Goal: Task Accomplishment & Management: Manage account settings

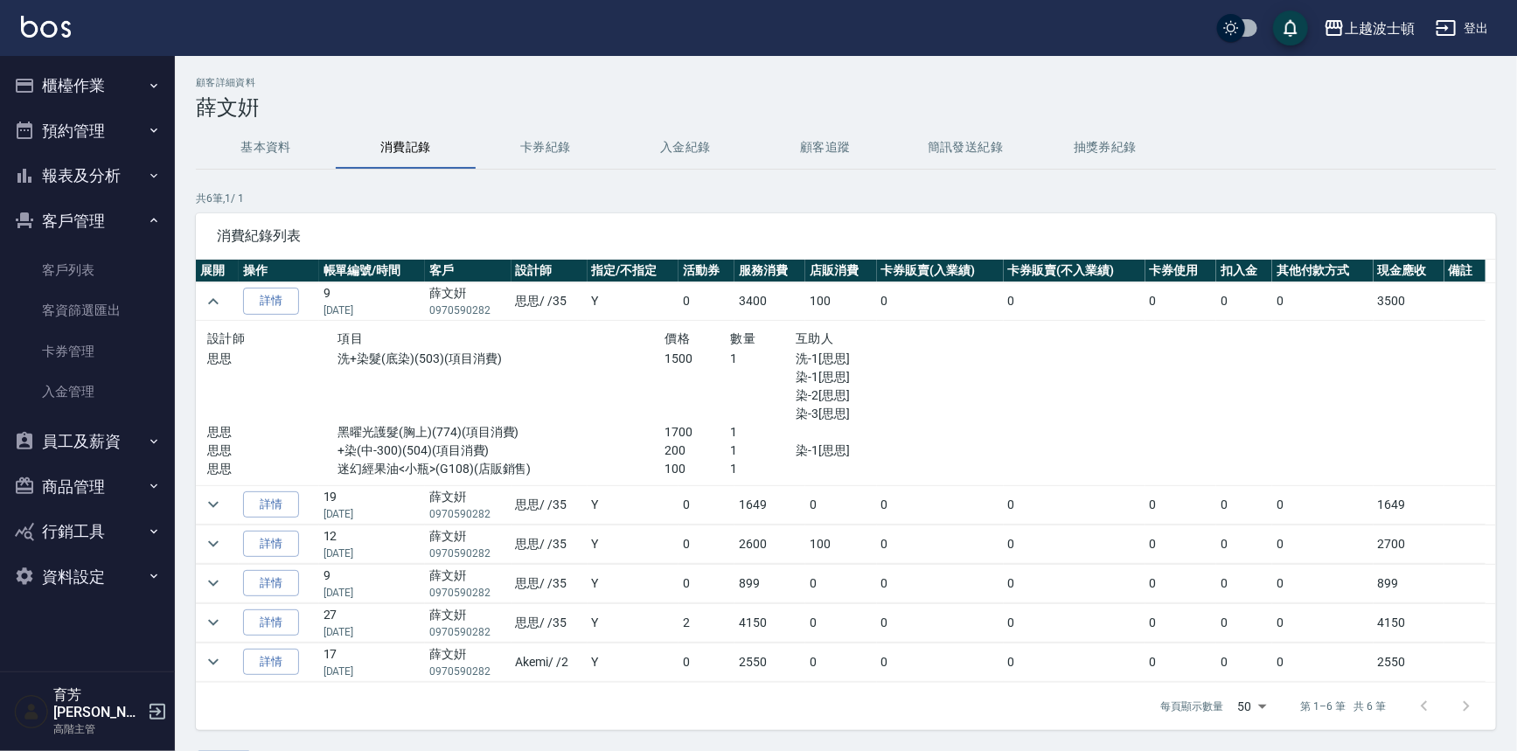
click at [101, 91] on button "櫃檯作業" at bounding box center [87, 85] width 161 height 45
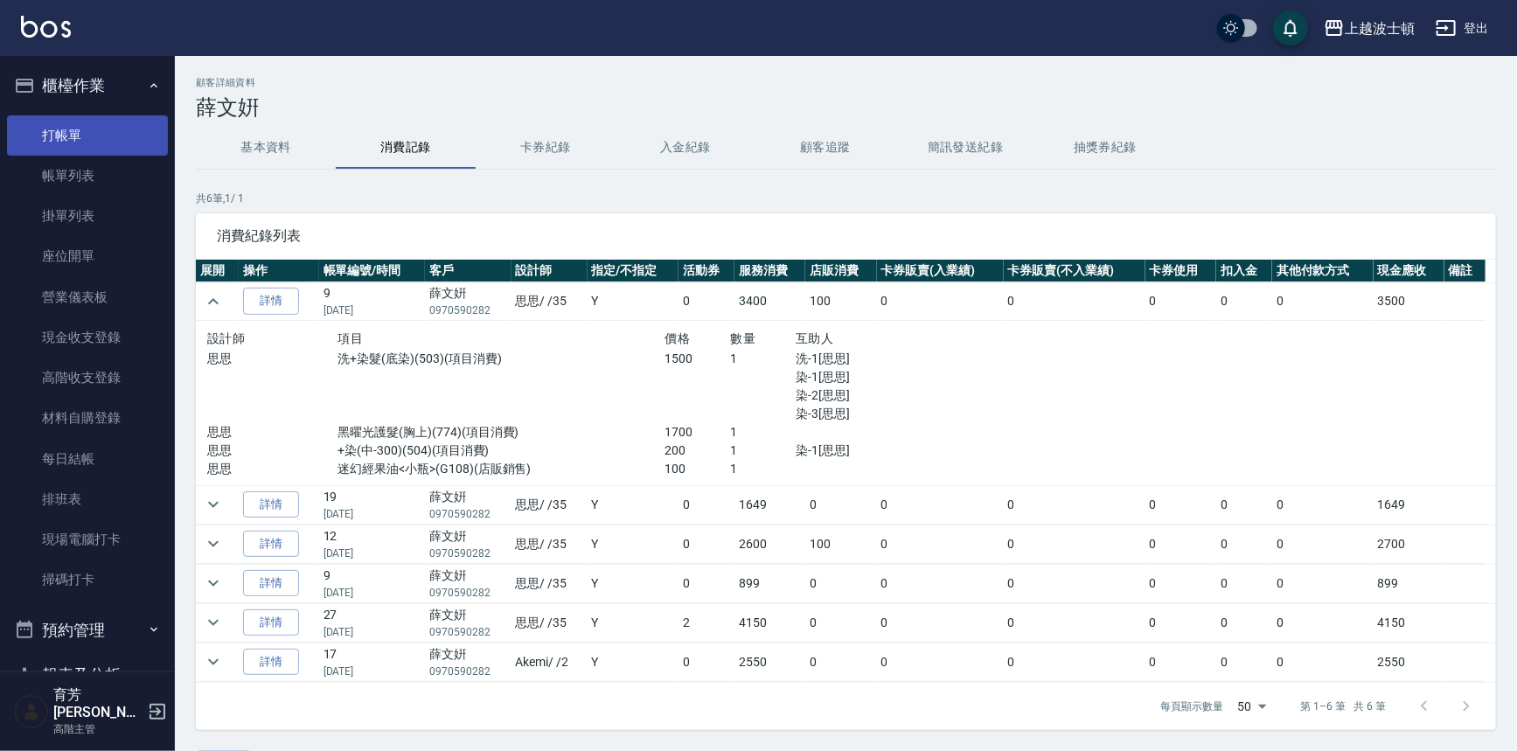
click at [65, 128] on link "打帳單" at bounding box center [87, 135] width 161 height 40
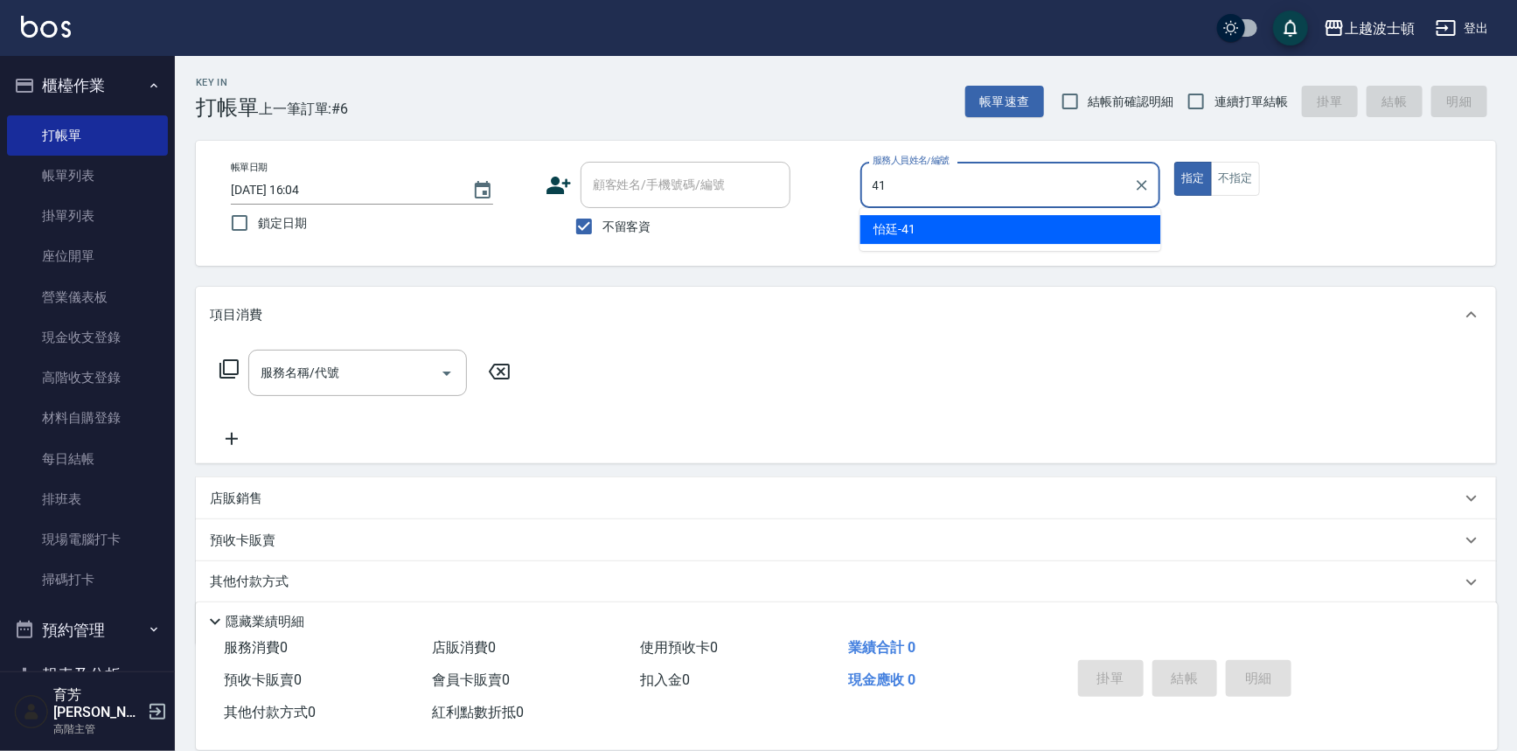
type input "怡廷-41"
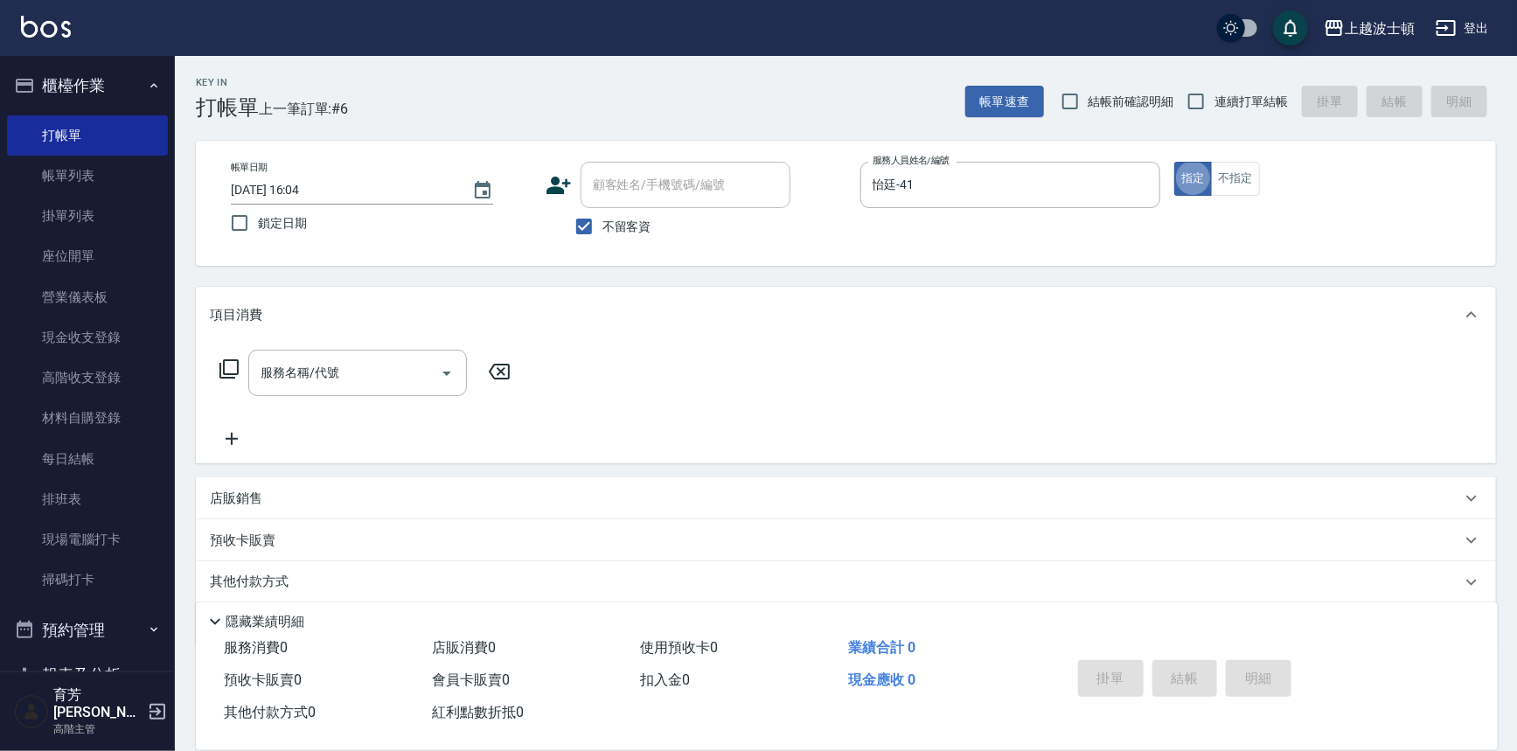
type button "true"
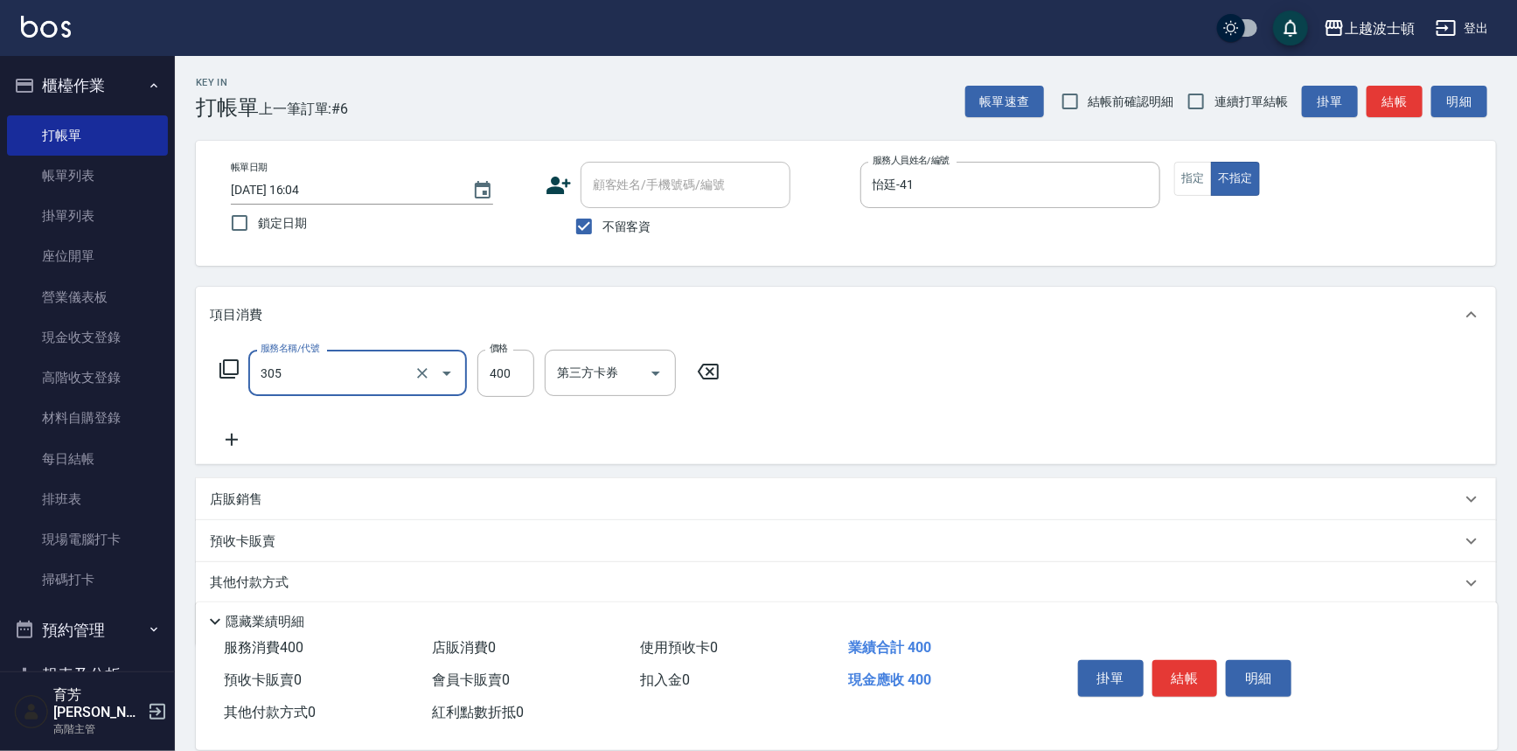
type input "剪髮(305)"
type input "350"
click at [1191, 665] on button "結帳" at bounding box center [1185, 678] width 66 height 37
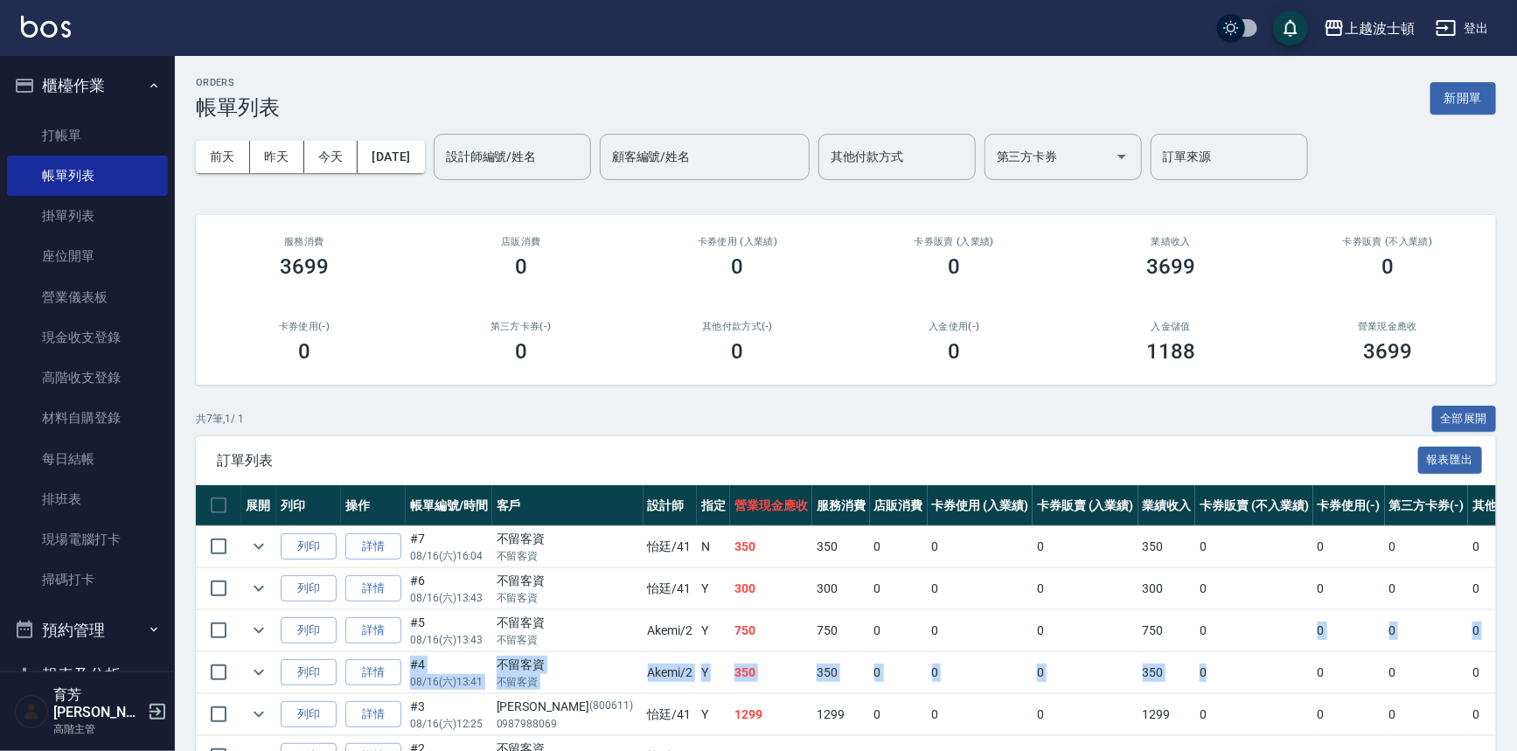
drag, startPoint x: 1192, startPoint y: 630, endPoint x: 762, endPoint y: 359, distance: 508.3
click at [762, 359] on div "ORDERS 帳單列表 新開單 前天 昨天 今天 2025/08/16 設計師編號/姓名 設計師編號/姓名 顧客編號/姓名 顧客編號/姓名 其他付款方式 其他…" at bounding box center [846, 472] width 1342 height 832
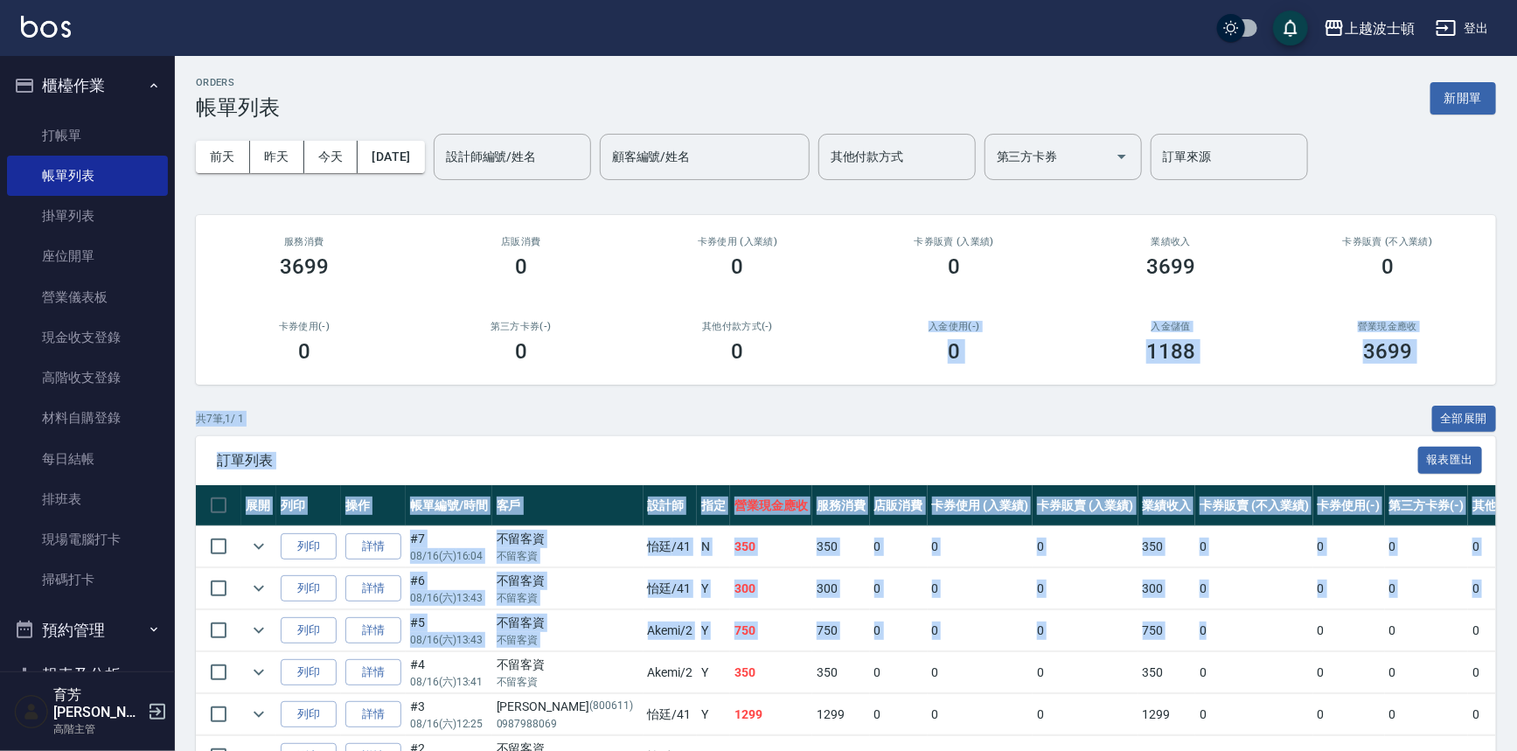
click at [762, 359] on div "0" at bounding box center [737, 351] width 175 height 24
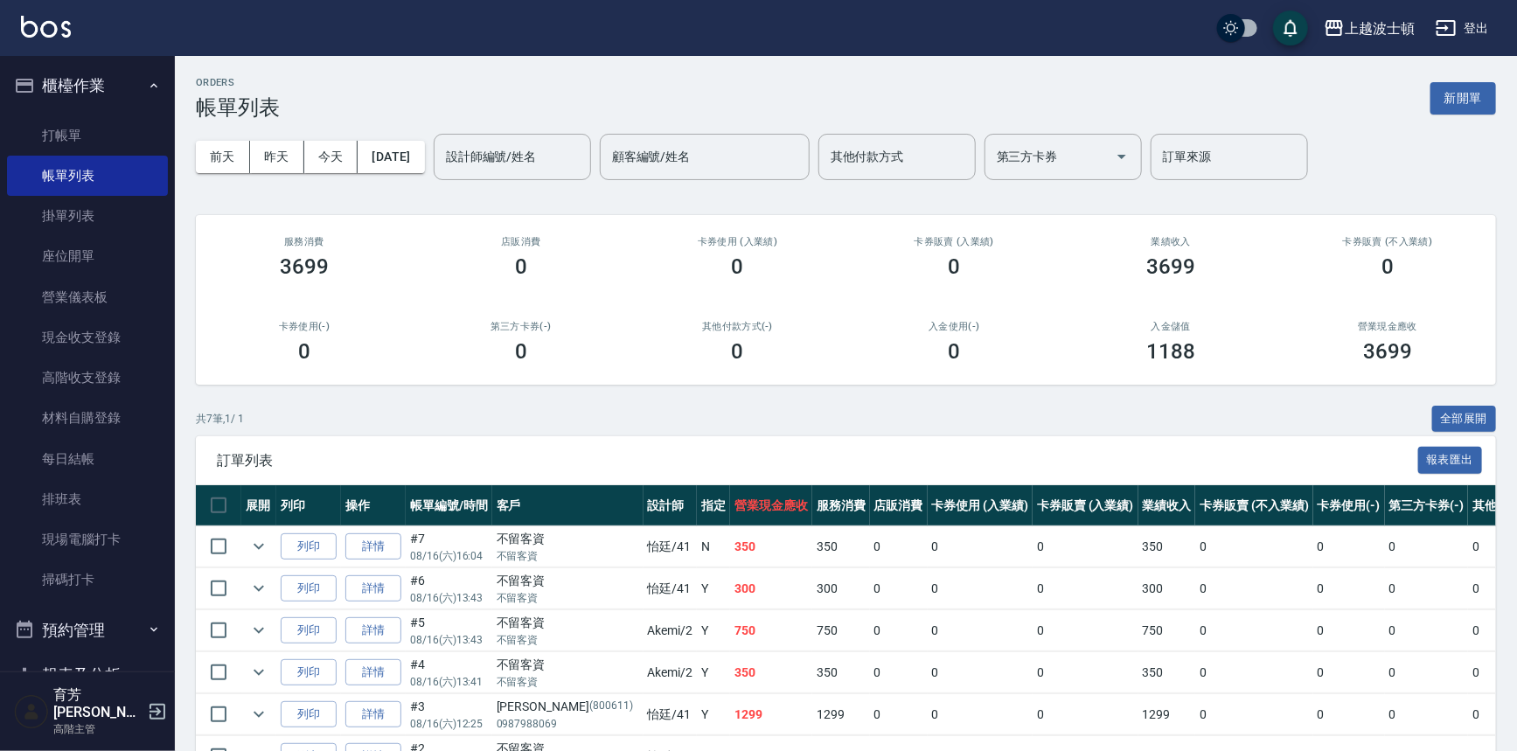
click at [692, 372] on div "其他付款方式(-) 0" at bounding box center [737, 342] width 217 height 85
drag, startPoint x: 542, startPoint y: 13, endPoint x: 605, endPoint y: 132, distance: 134.5
click at [528, 37] on div "上越波士頓 登出" at bounding box center [758, 28] width 1517 height 56
click at [591, 134] on div "設計師編號/姓名" at bounding box center [512, 157] width 157 height 46
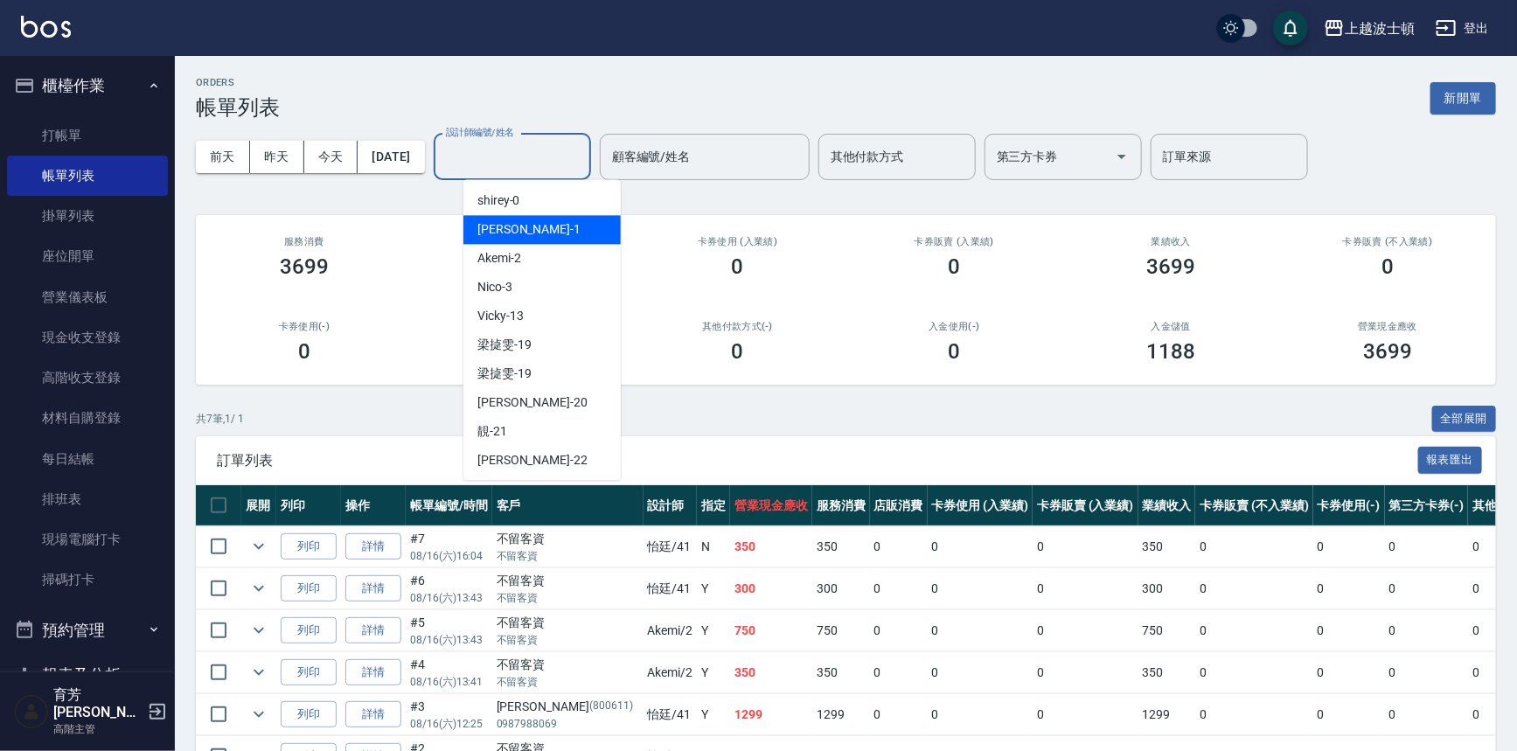
click at [516, 122] on div "前天 昨天 今天 2025/08/16 設計師編號/姓名 設計師編號/姓名 顧客編號/姓名 顧客編號/姓名 其他付款方式 其他付款方式 第三方卡券 第三方卡券…" at bounding box center [846, 157] width 1300 height 74
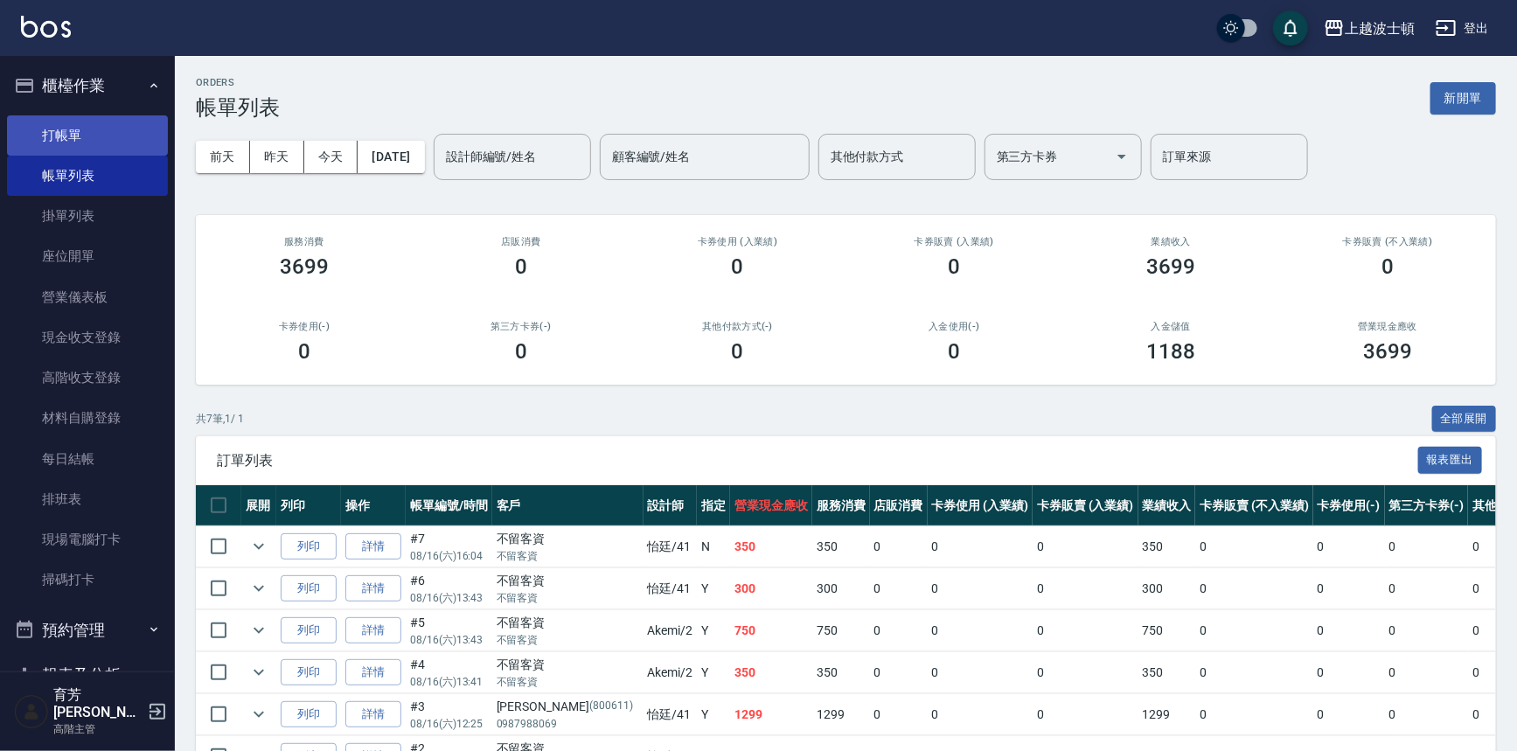
click at [81, 122] on link "打帳單" at bounding box center [87, 135] width 161 height 40
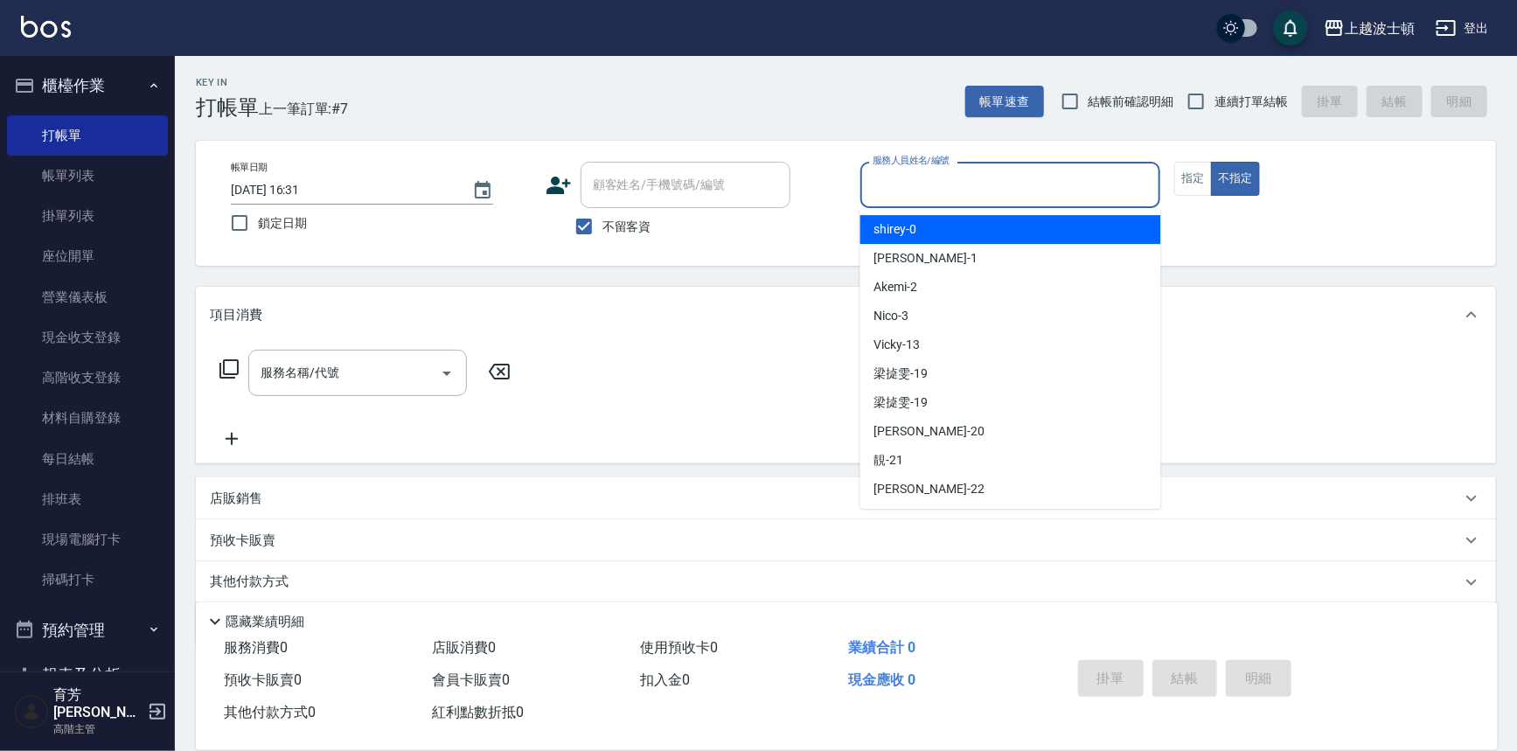
click at [1037, 186] on input "服務人員姓名/編號" at bounding box center [1010, 185] width 285 height 31
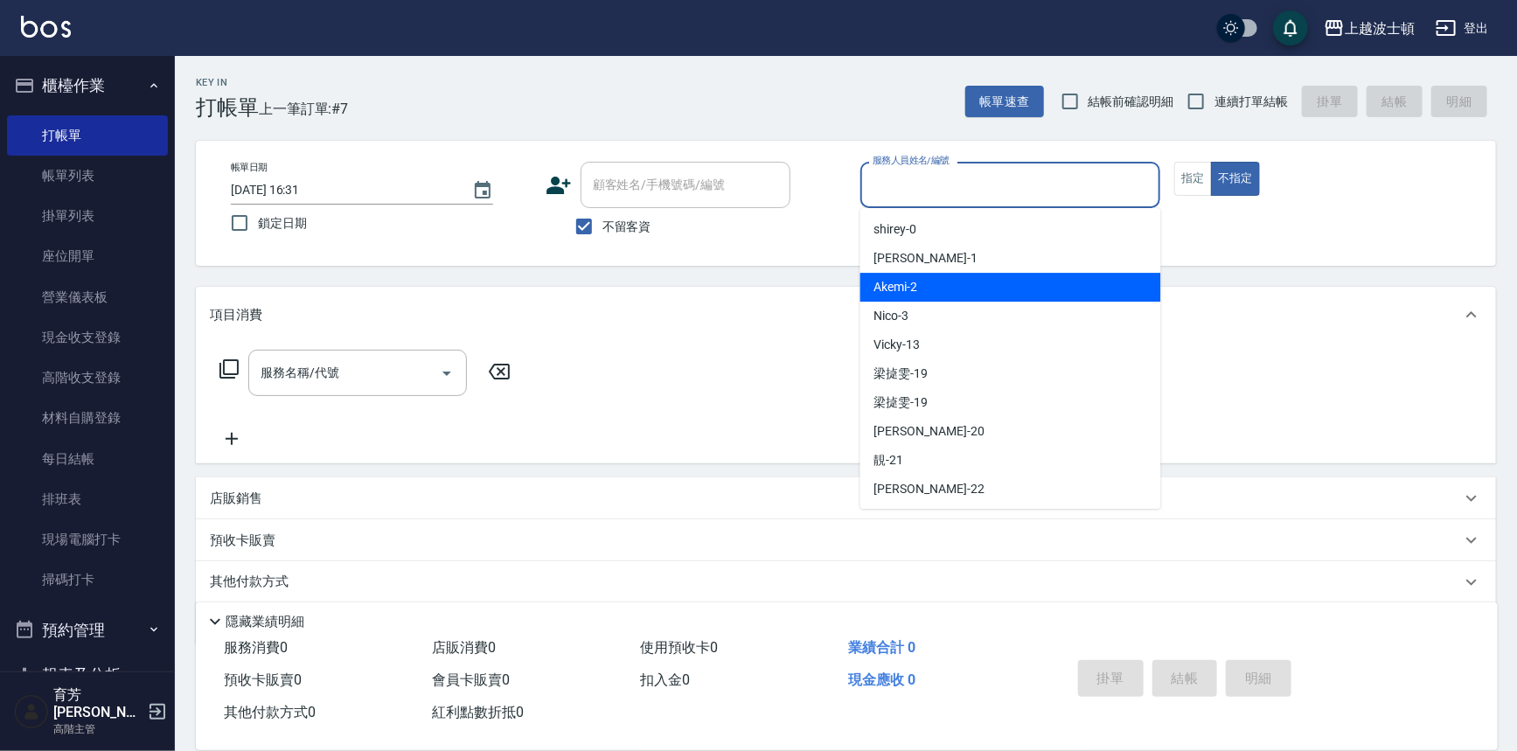
click at [1055, 282] on div "Akemi -2" at bounding box center [1010, 287] width 301 height 29
type input "Akemi-2"
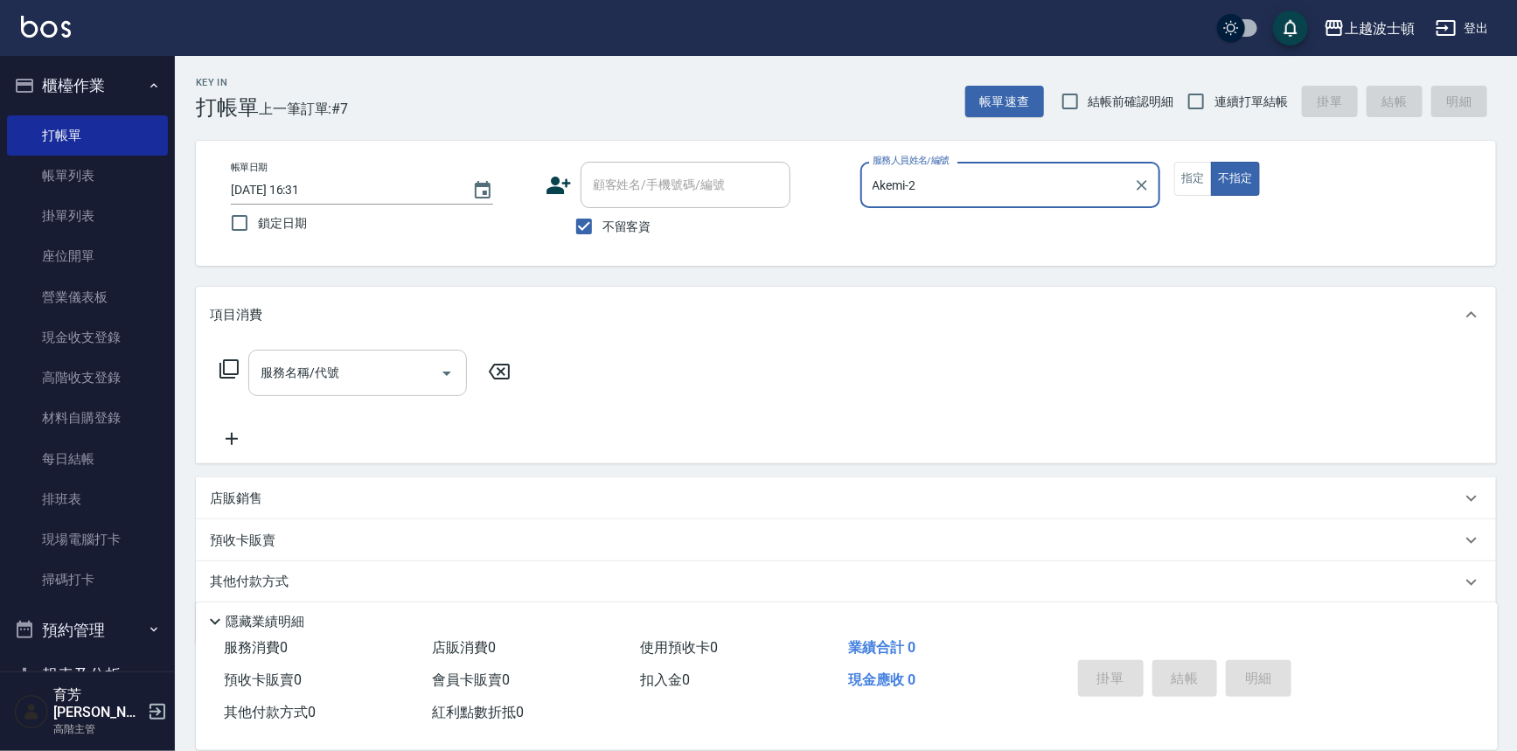
drag, startPoint x: 378, startPoint y: 348, endPoint x: 376, endPoint y: 361, distance: 13.4
click at [378, 351] on div "服務名稱/代號 服務名稱/代號" at bounding box center [846, 403] width 1300 height 121
click at [381, 375] on input "服務名稱/代號" at bounding box center [344, 373] width 177 height 31
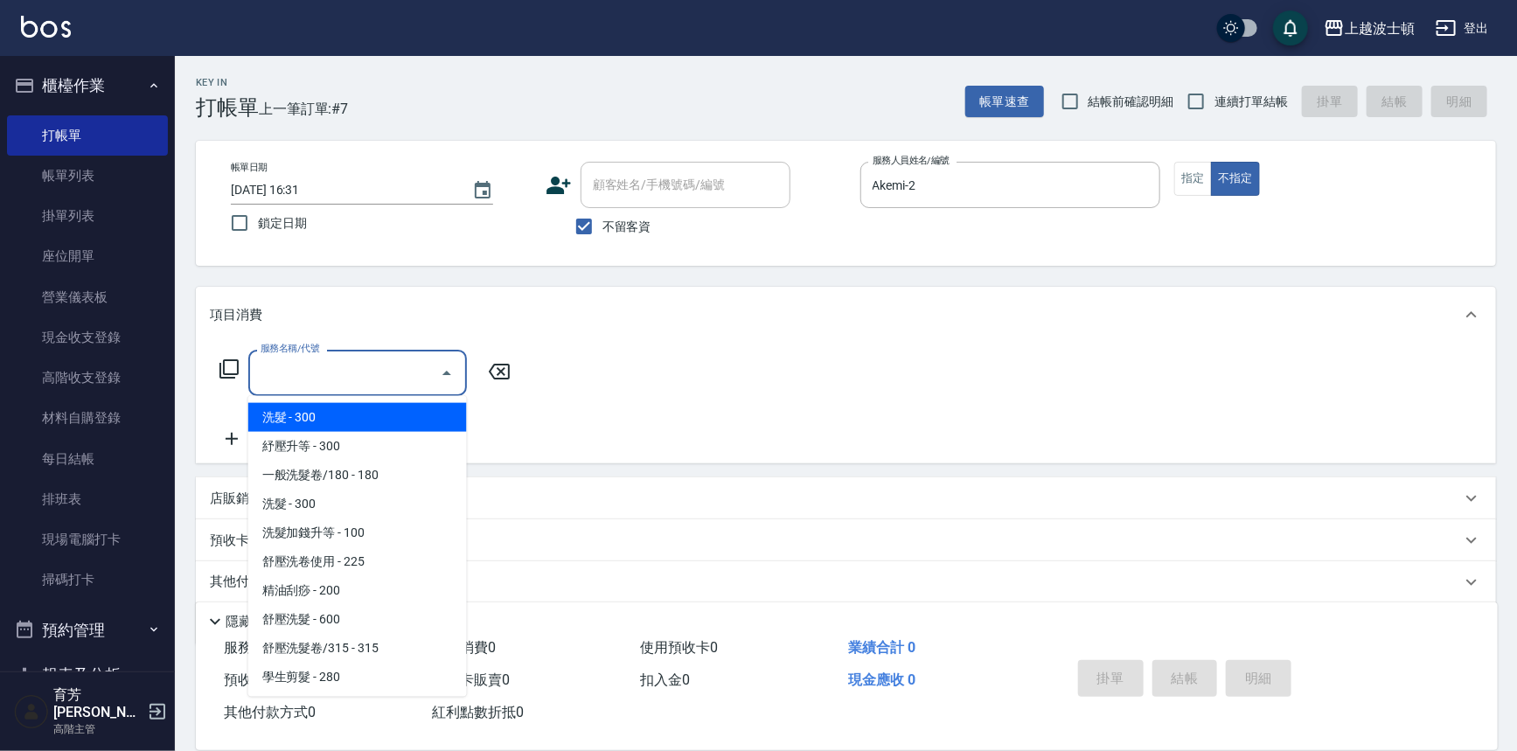
click at [406, 399] on ul "洗髮 - 300 紓壓升等 - 300 一般洗髮卷/180 - 180 洗髮 - 300 洗髮加錢升等 - 100 舒壓洗卷使用 - 225 精油刮痧 - 2…" at bounding box center [357, 546] width 219 height 301
click at [347, 419] on span "洗髮 - 300" at bounding box center [357, 417] width 219 height 29
type input "洗髮(201)"
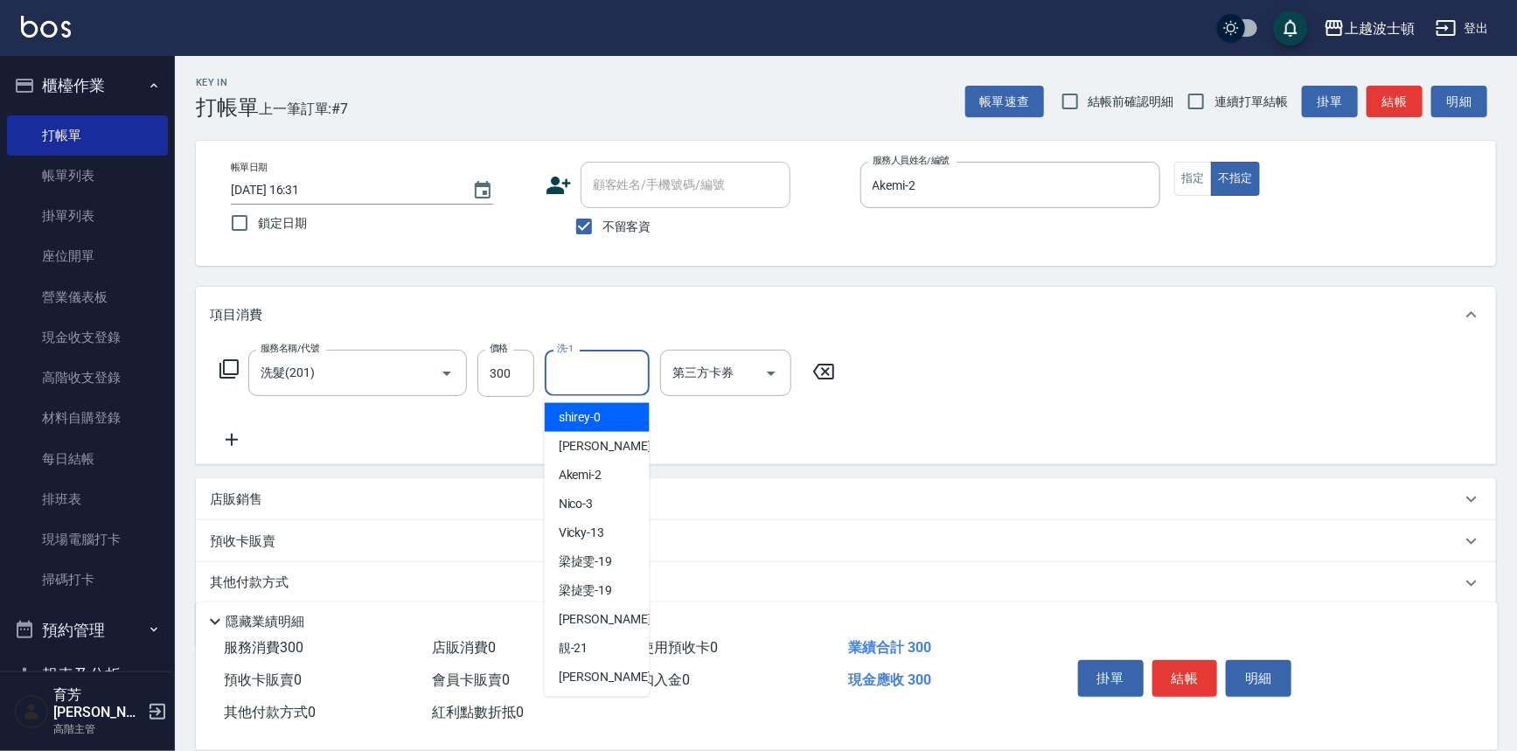
click at [556, 380] on input "洗-1" at bounding box center [596, 373] width 89 height 31
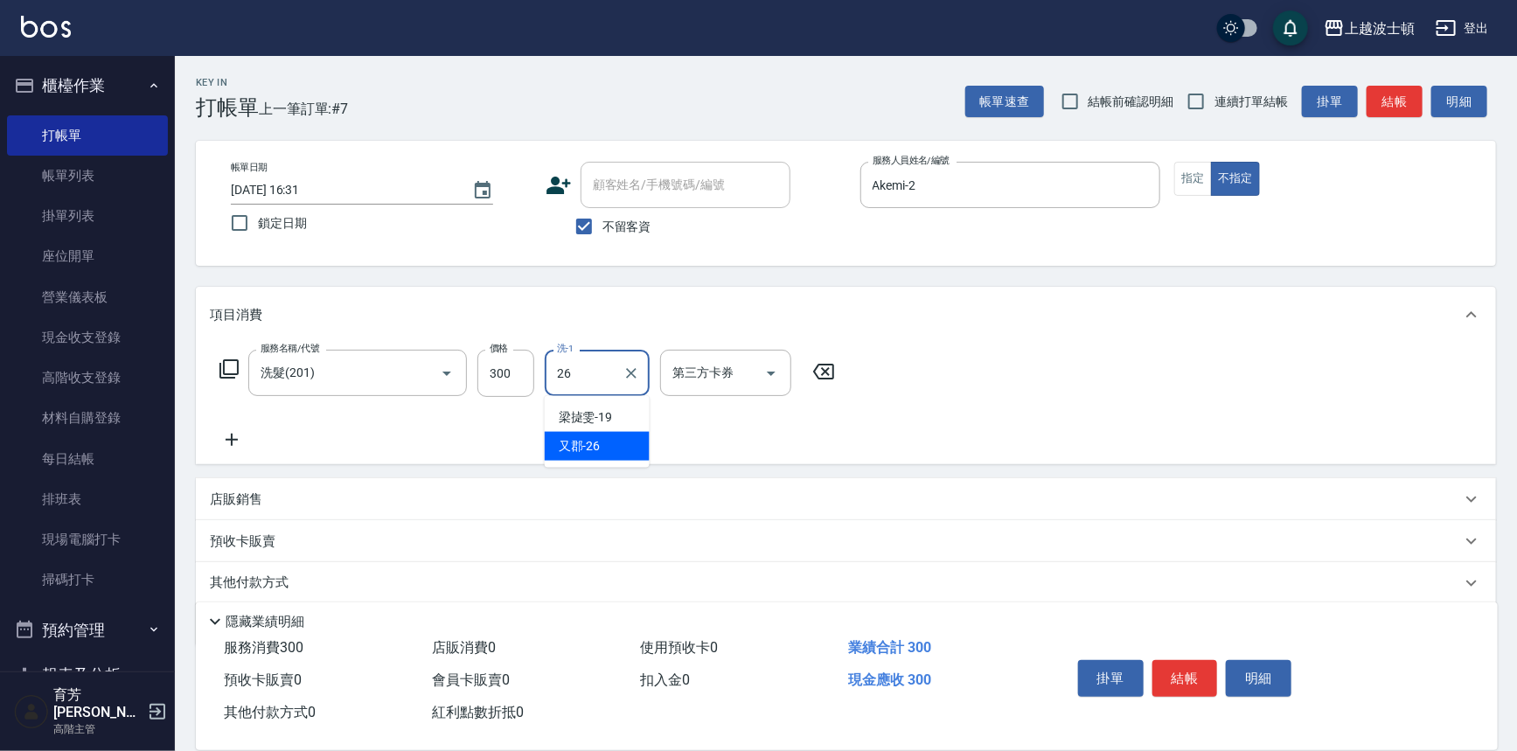
click at [594, 438] on span "又郡 -26" at bounding box center [580, 446] width 42 height 18
type input "又郡-26"
click at [228, 444] on icon at bounding box center [232, 439] width 44 height 21
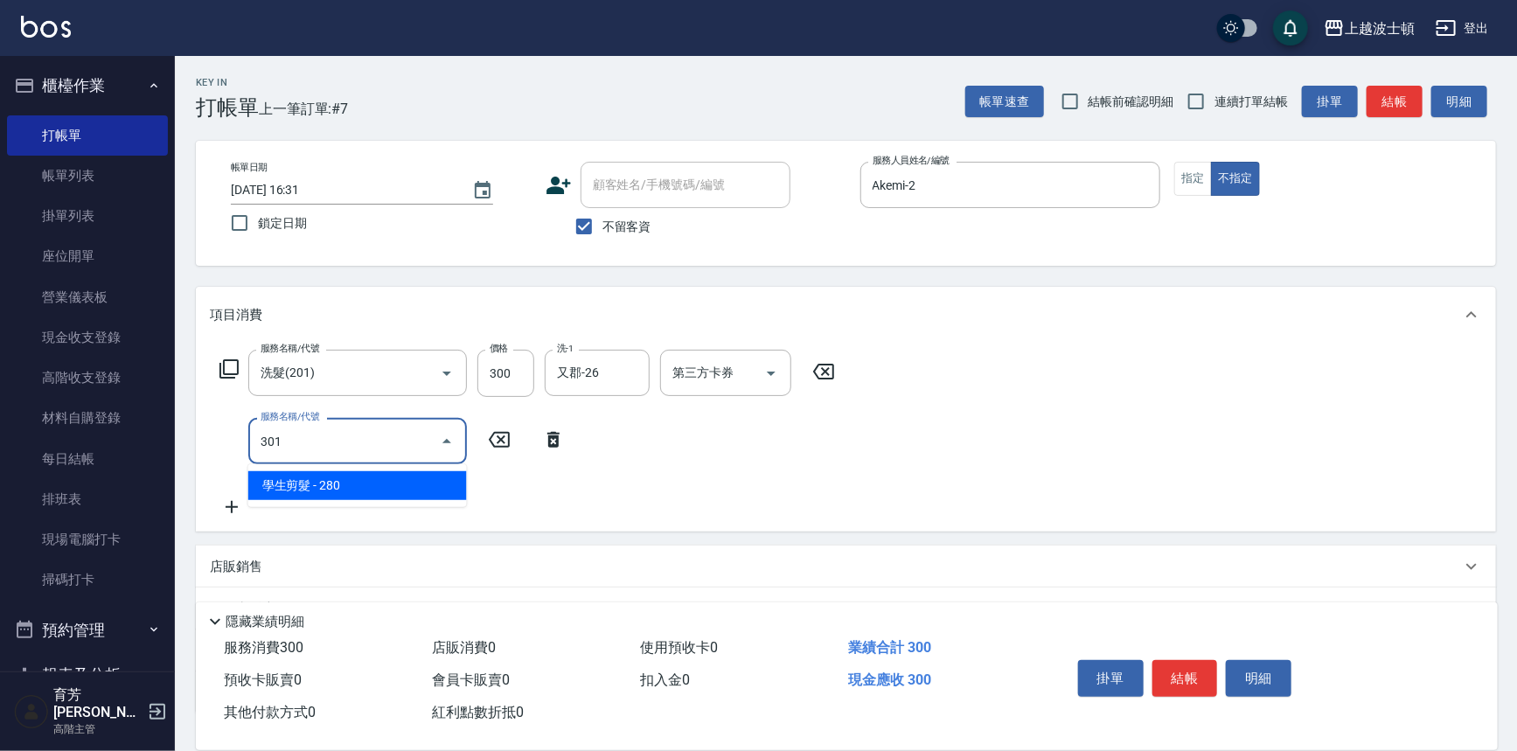
click at [356, 489] on span "學生剪髮 - 280" at bounding box center [357, 485] width 219 height 29
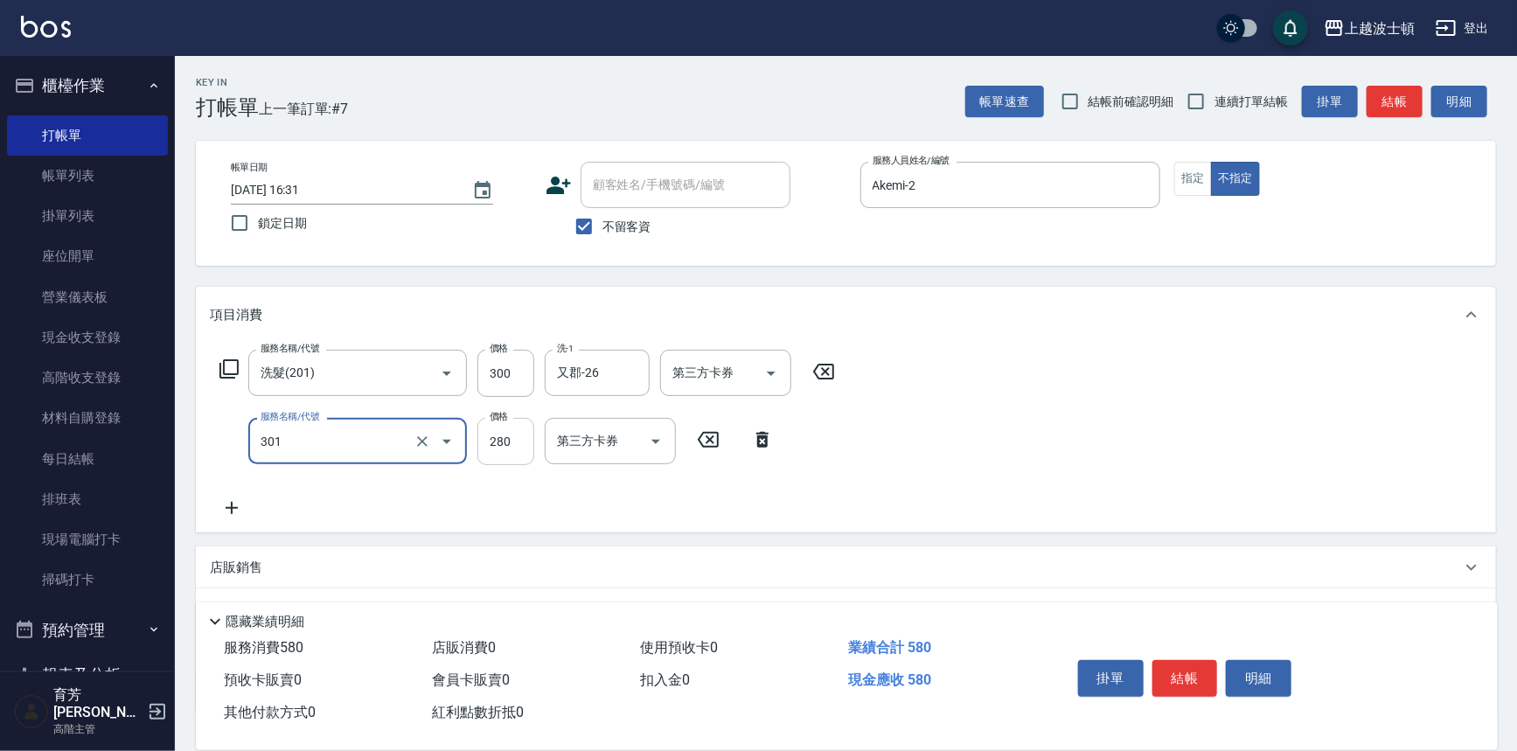
type input "學生剪髮(301)"
click at [530, 448] on input "280" at bounding box center [505, 441] width 57 height 47
type input "300"
click at [1179, 412] on div "服務名稱/代號 洗髮(201) 服務名稱/代號 價格 300 價格 洗-1 又郡-26 洗-1 第三方卡券 第三方卡券 服務名稱/代號 學生剪髮(301) 服…" at bounding box center [846, 438] width 1300 height 190
click at [1177, 684] on button "結帳" at bounding box center [1185, 678] width 66 height 37
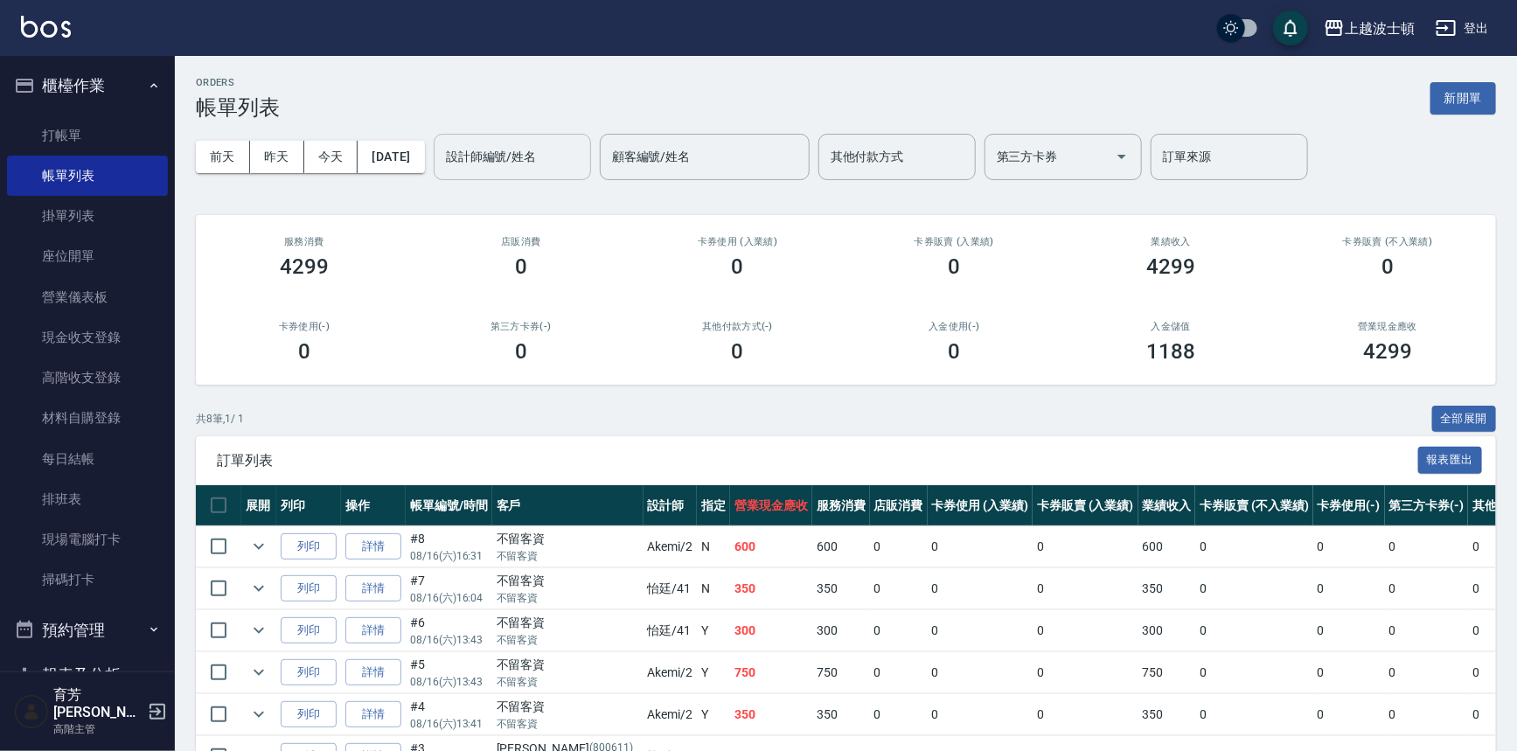
click at [568, 159] on input "設計師編號/姓名" at bounding box center [512, 157] width 142 height 31
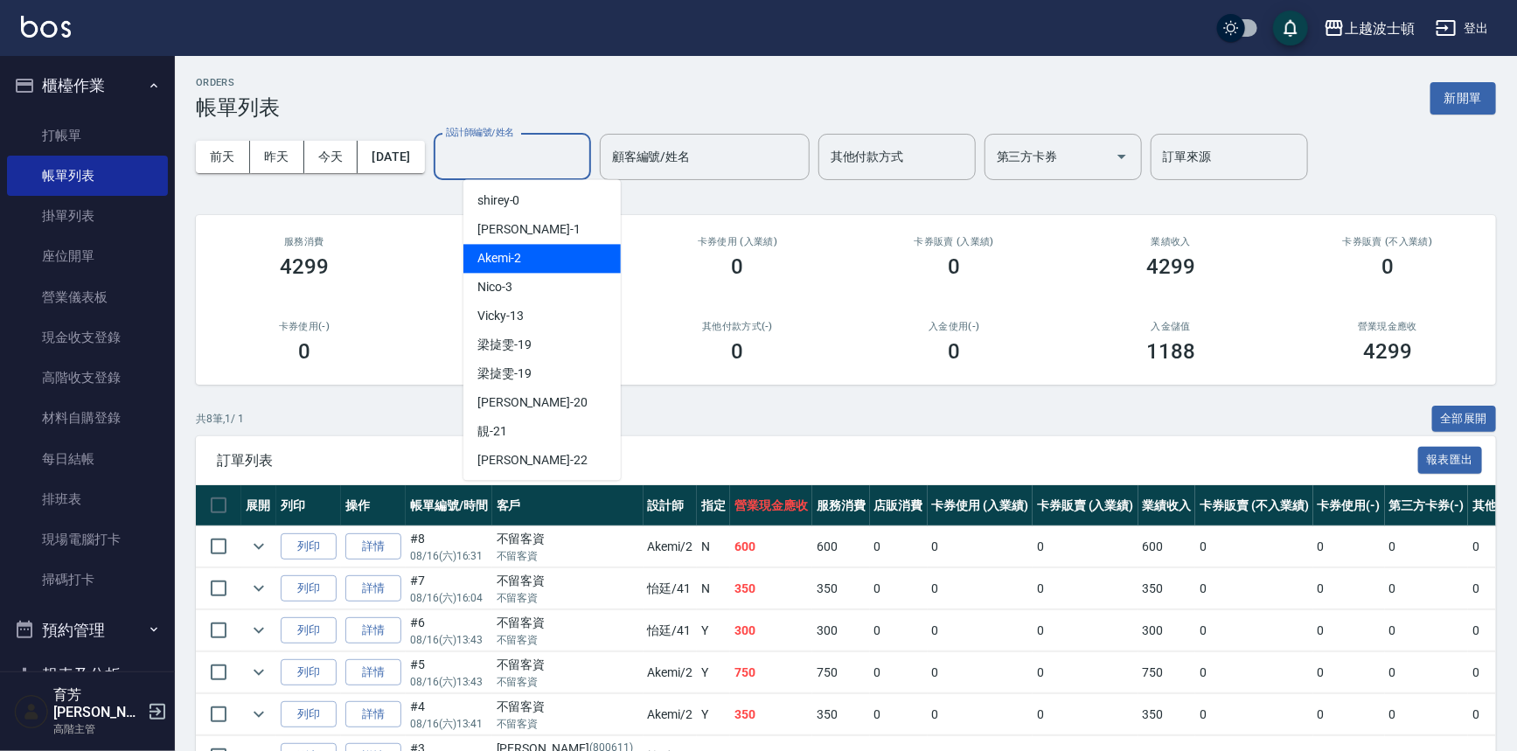
click at [563, 268] on div "Akemi -2" at bounding box center [541, 258] width 157 height 29
type input "Akemi-2"
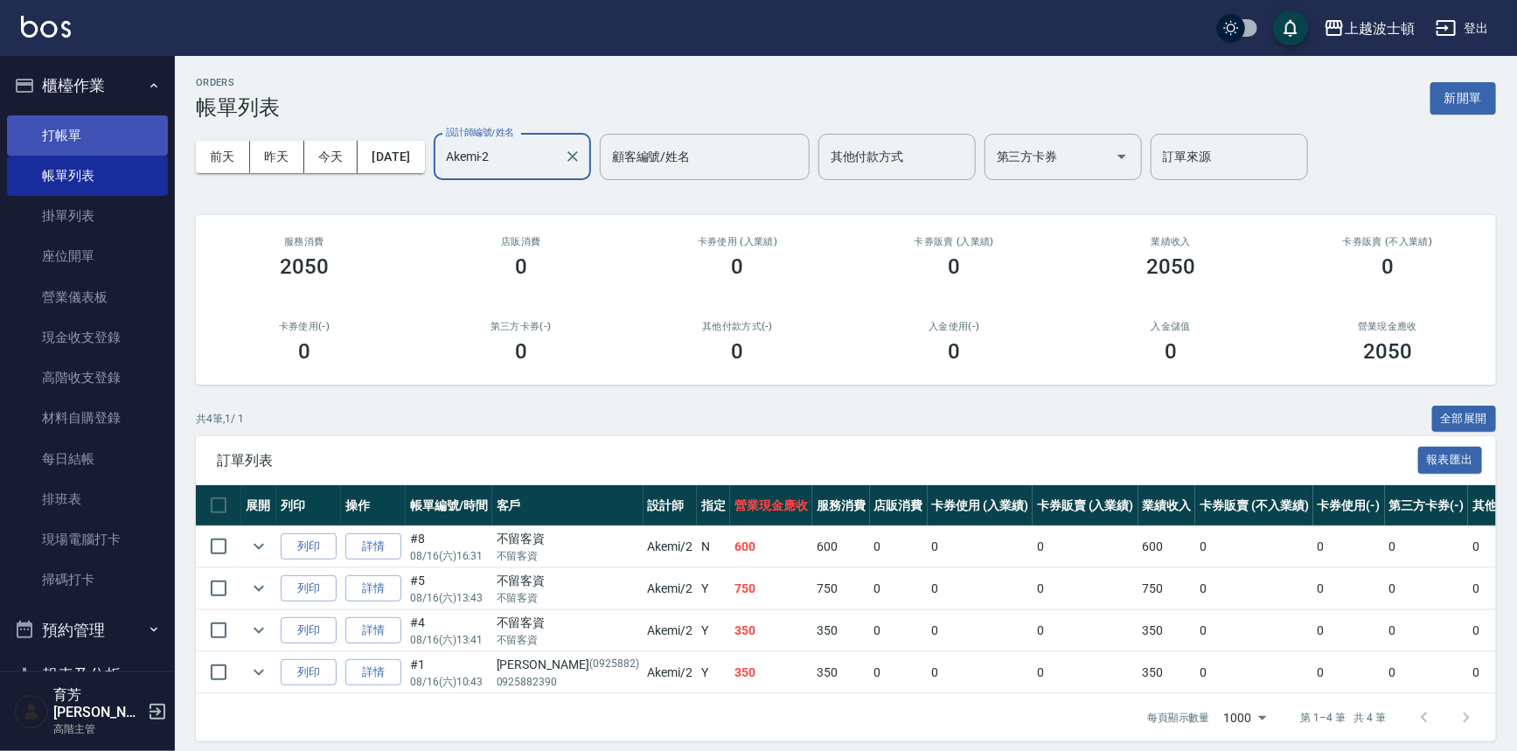
click at [70, 132] on link "打帳單" at bounding box center [87, 135] width 161 height 40
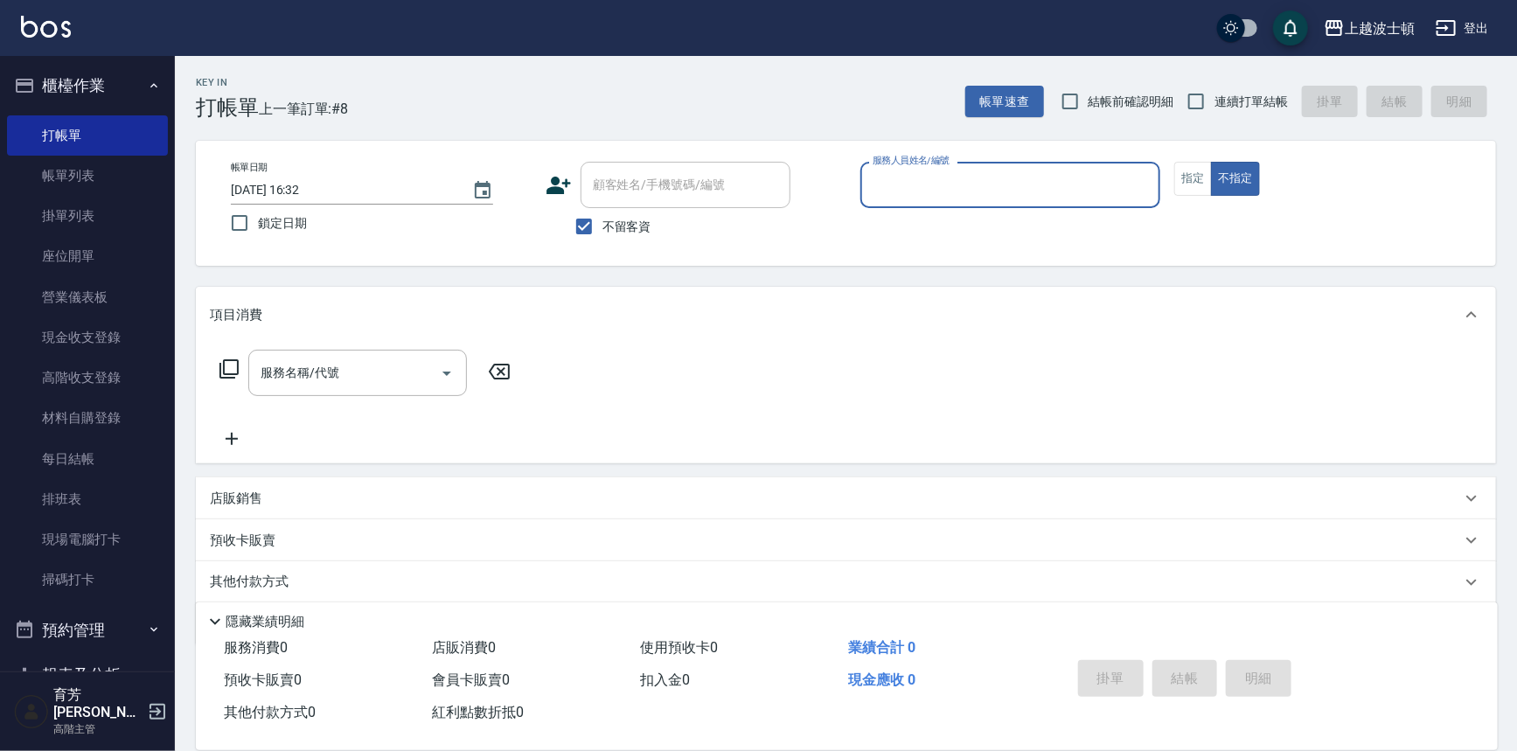
click at [902, 185] on input "服務人員姓名/編號" at bounding box center [1010, 185] width 285 height 31
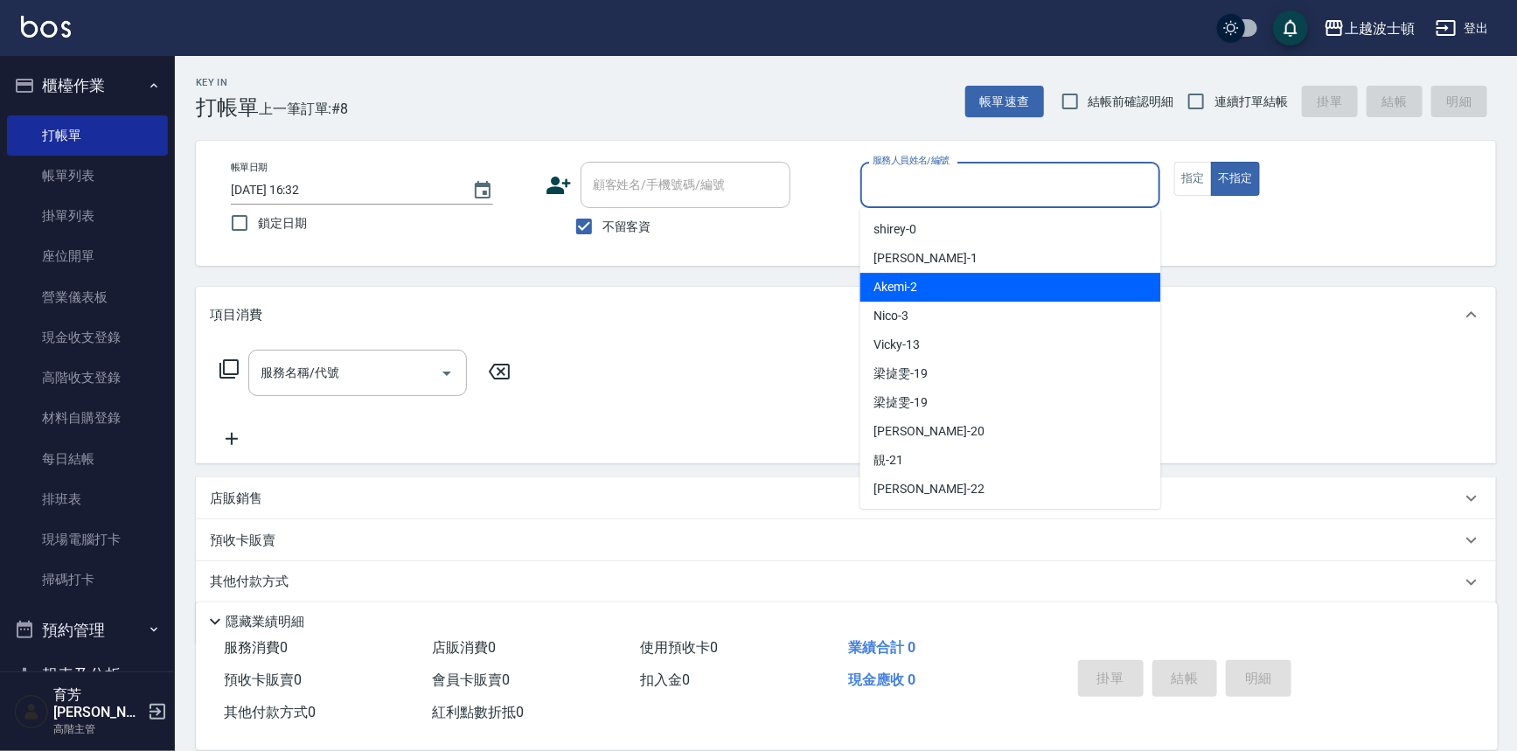
click at [974, 289] on div "Akemi -2" at bounding box center [1010, 287] width 301 height 29
type input "Akemi-2"
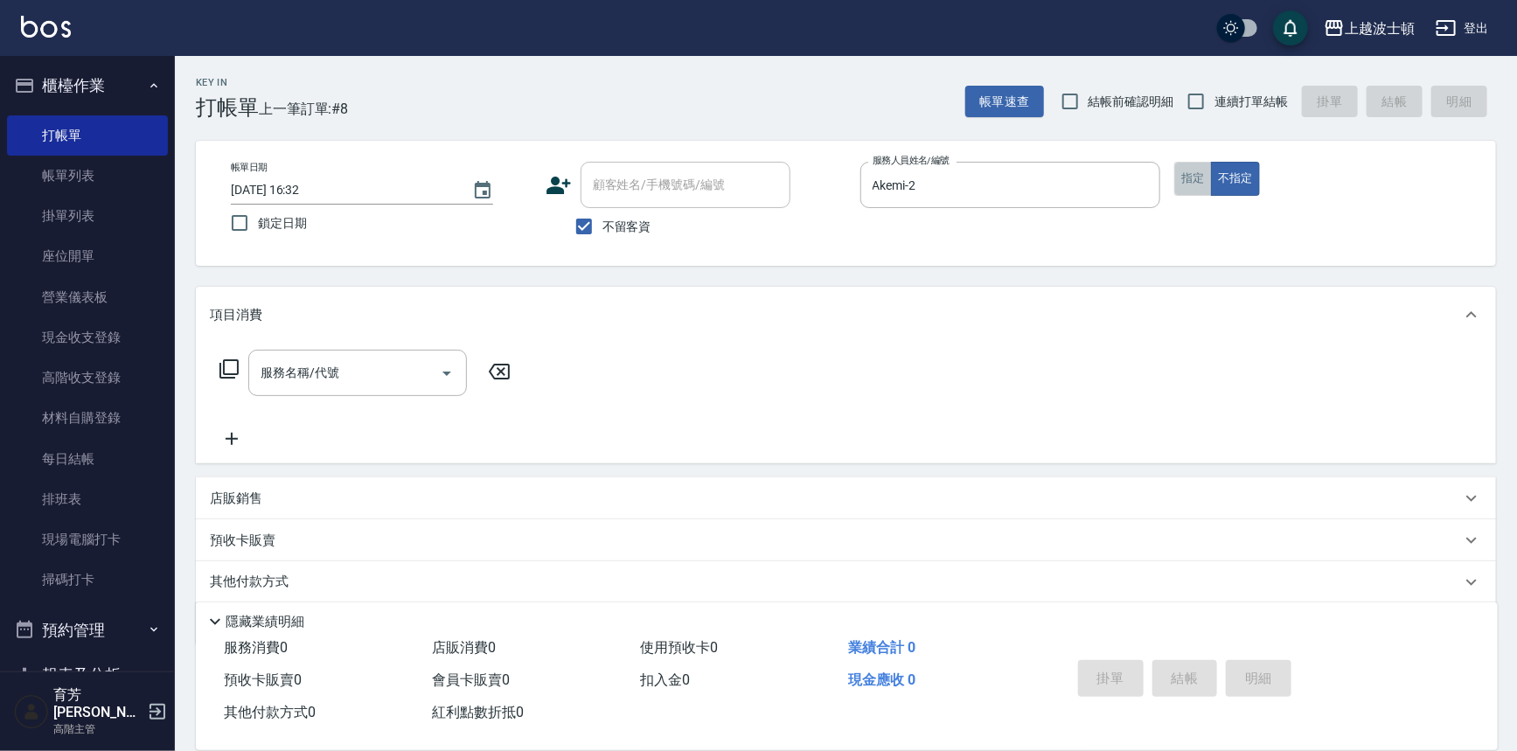
click at [1192, 170] on button "指定" at bounding box center [1193, 179] width 38 height 34
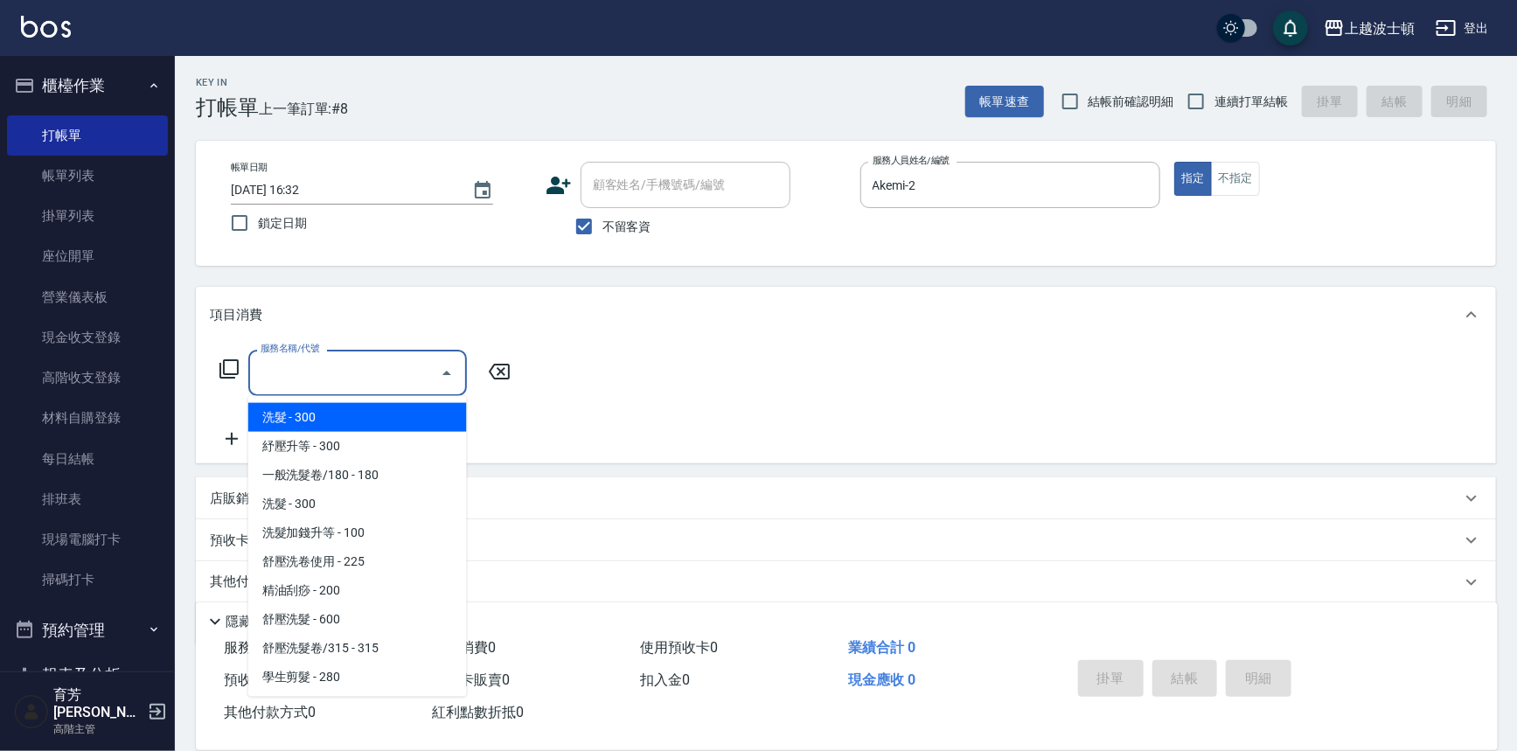
click at [369, 372] on input "服務名稱/代號" at bounding box center [344, 373] width 177 height 31
click at [412, 428] on span "洗髮 - 300" at bounding box center [357, 417] width 219 height 29
type input "洗髮(201)"
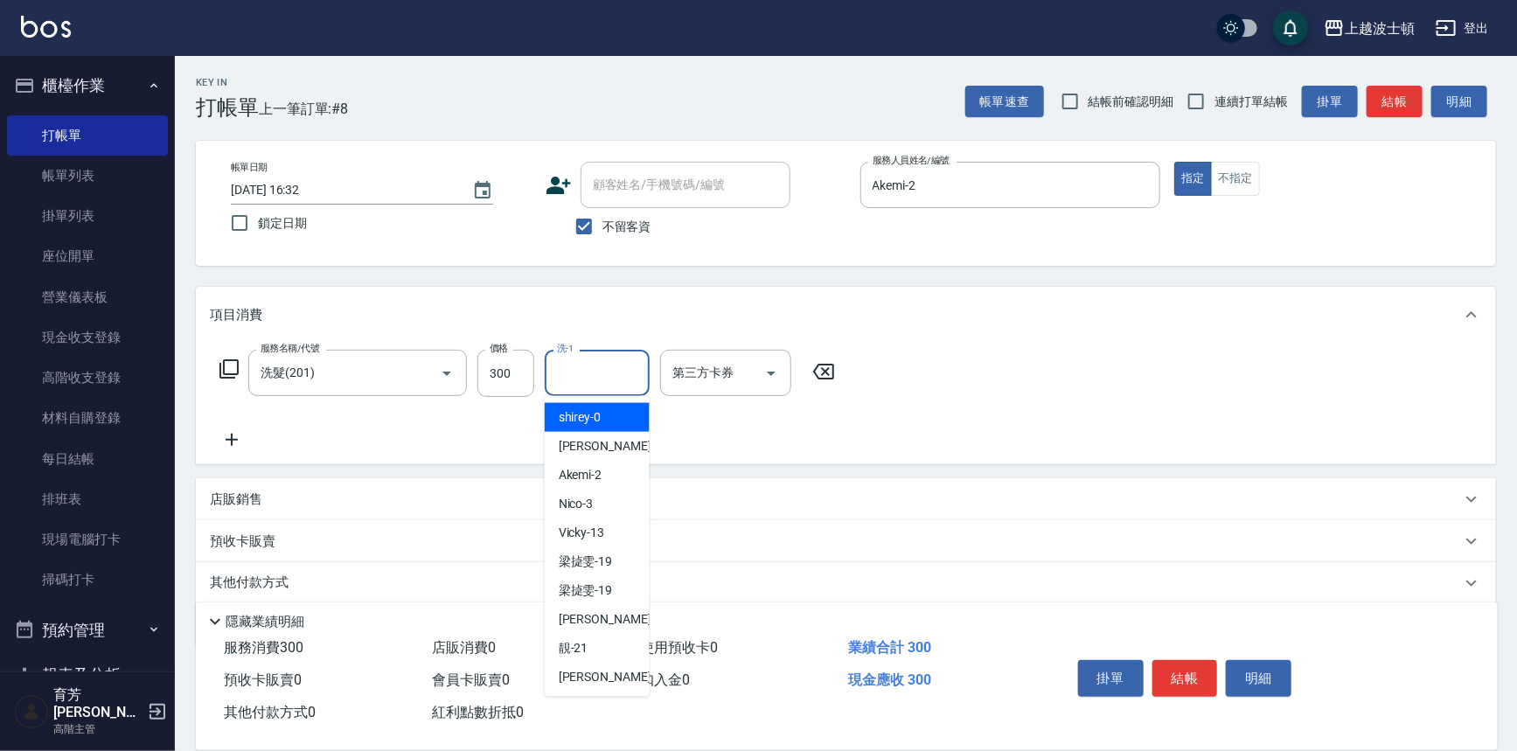
click at [597, 378] on input "洗-1" at bounding box center [596, 373] width 89 height 31
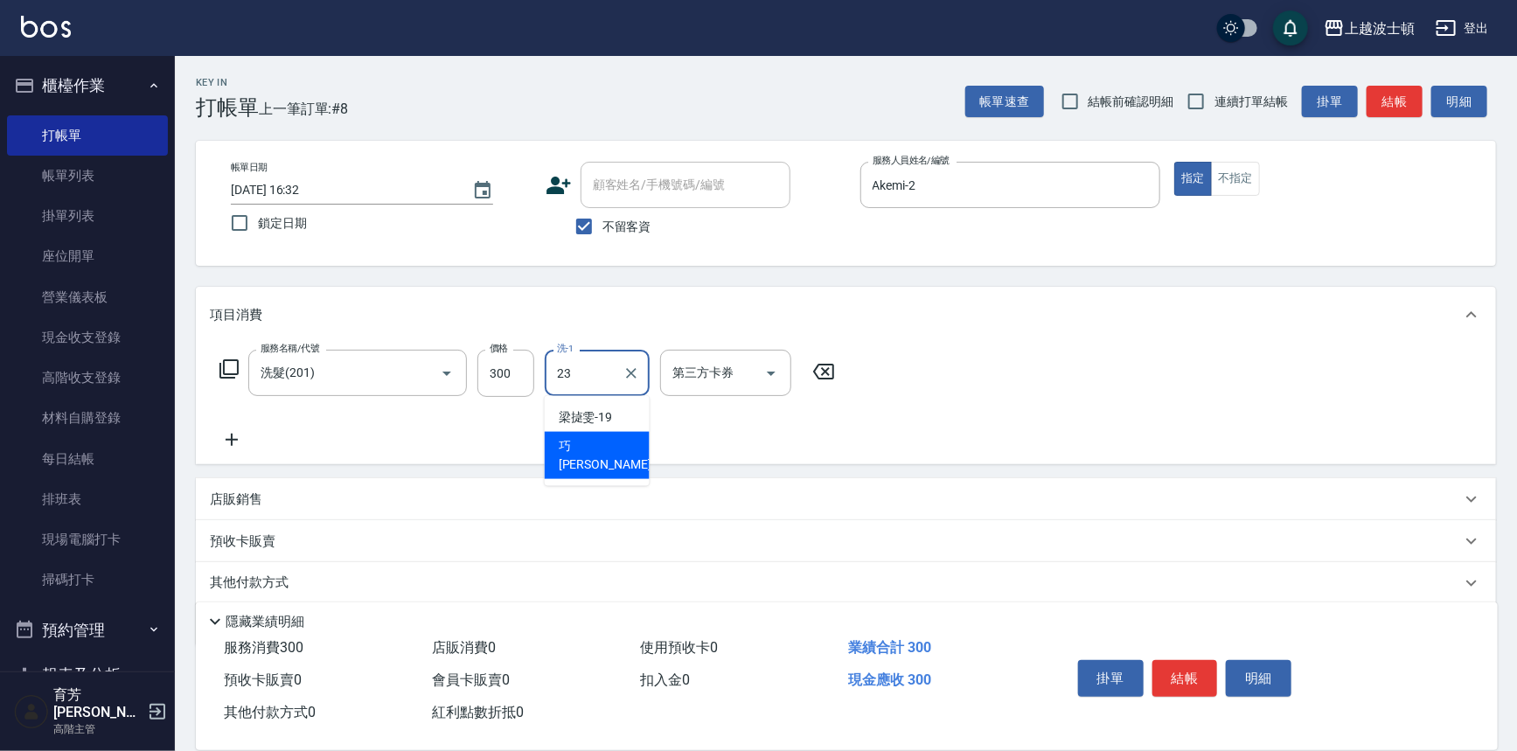
drag, startPoint x: 597, startPoint y: 455, endPoint x: 639, endPoint y: 441, distance: 44.5
click at [600, 452] on div "巧莉 -23" at bounding box center [597, 455] width 105 height 47
type input "[PERSON_NAME]-23"
click at [1149, 404] on div "服務名稱/代號 洗髮(201) 服務名稱/代號 價格 300 價格 洗-1 巧莉-23 洗-1 第三方卡券 第三方卡券" at bounding box center [846, 404] width 1300 height 122
click at [1188, 673] on button "結帳" at bounding box center [1185, 678] width 66 height 37
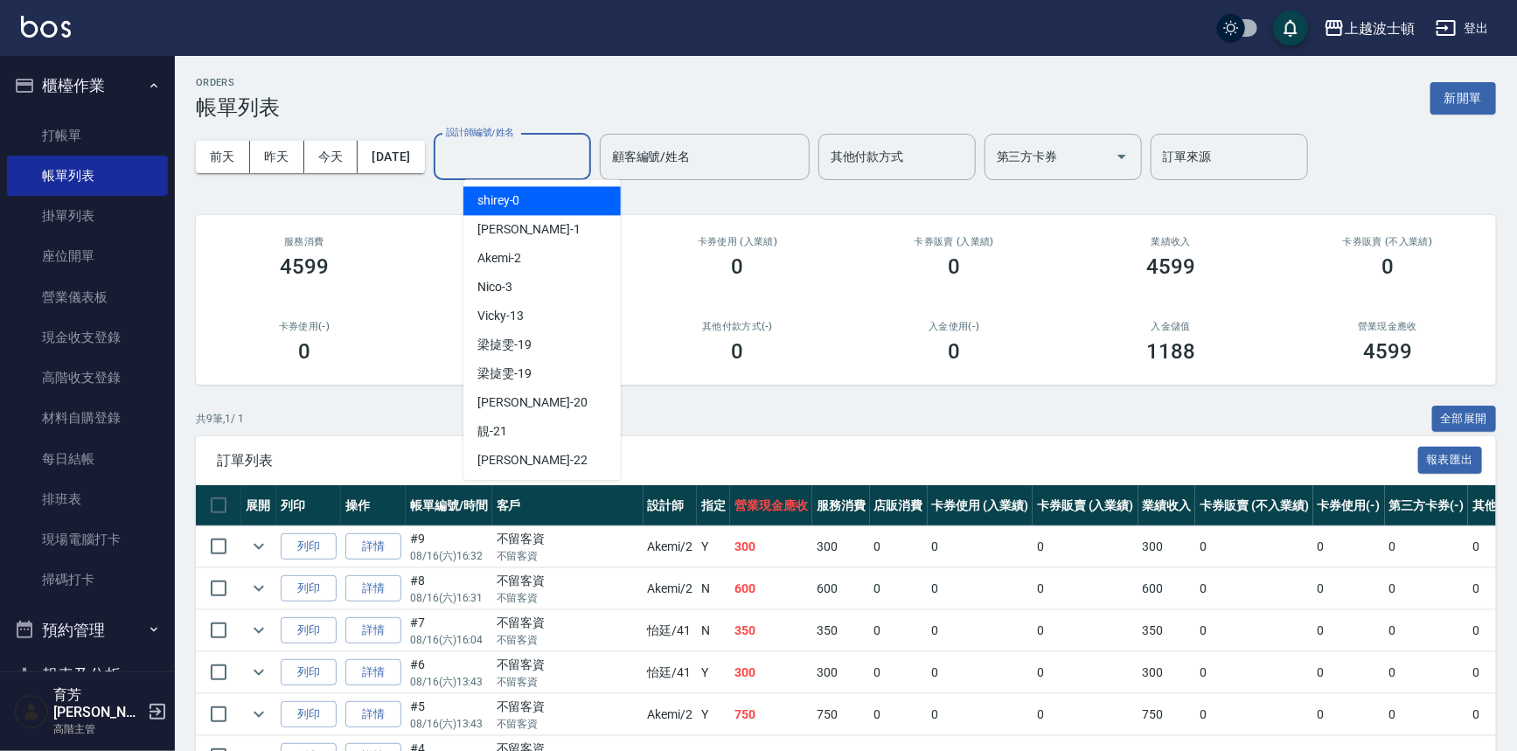
click at [542, 159] on input "設計師編號/姓名" at bounding box center [512, 157] width 142 height 31
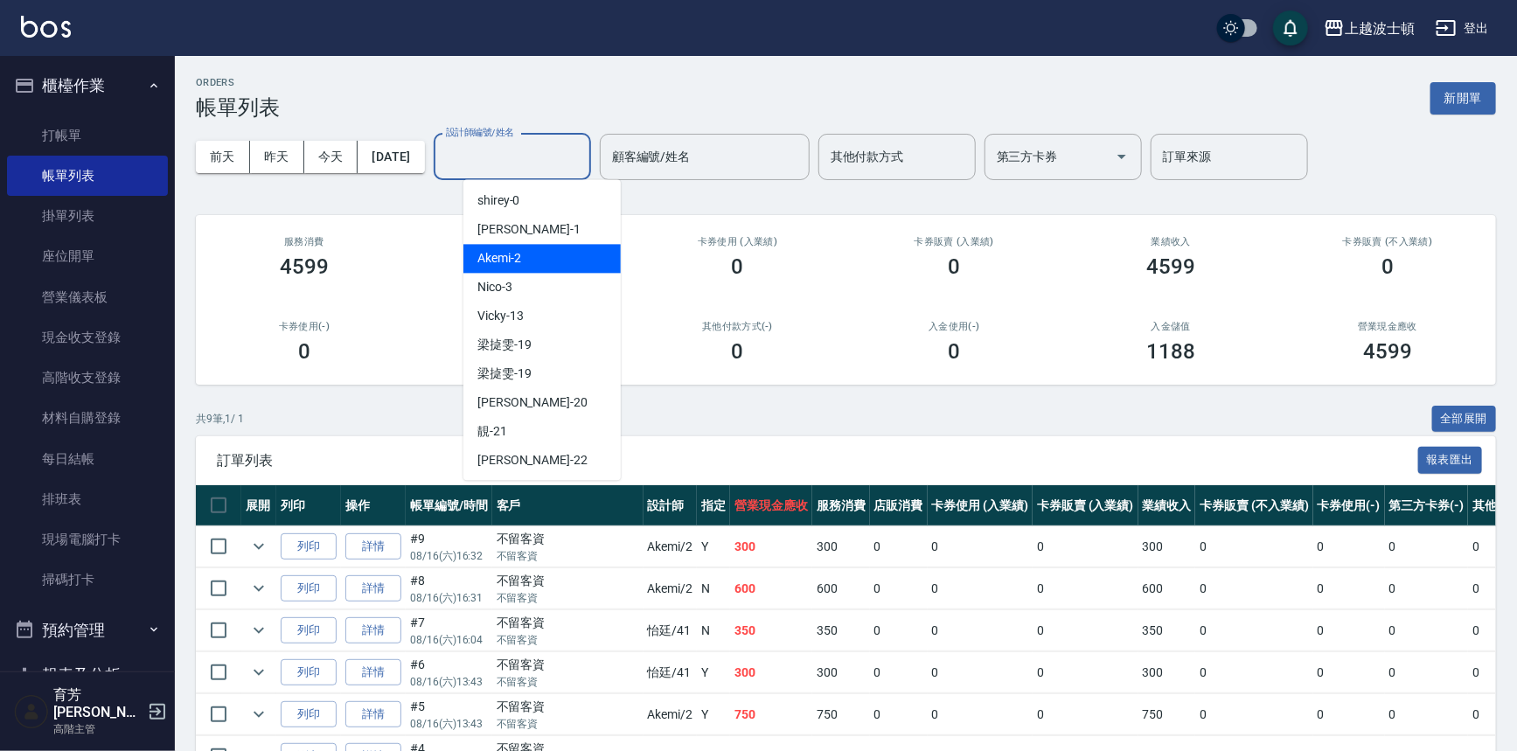
click at [572, 258] on div "Akemi -2" at bounding box center [541, 258] width 157 height 29
type input "Akemi-2"
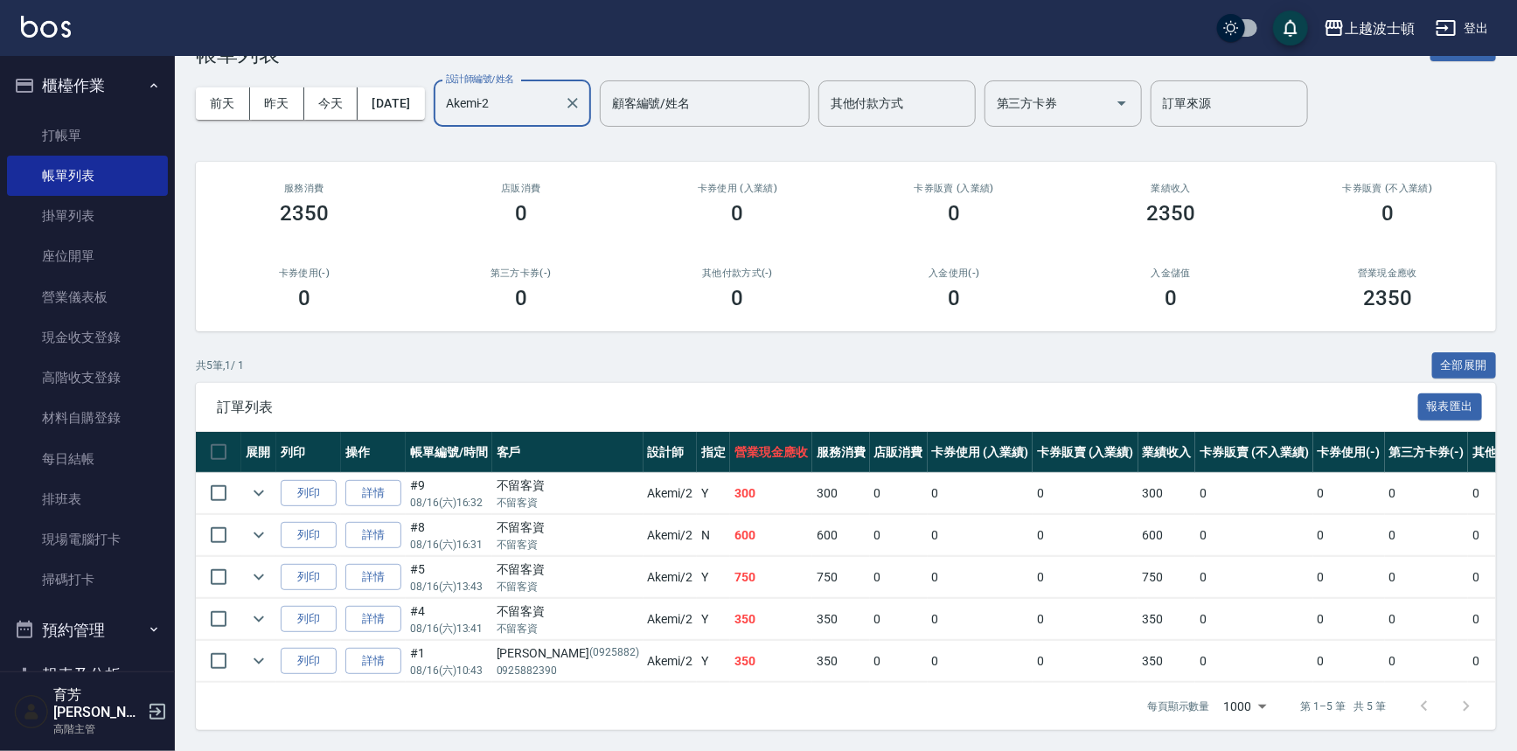
scroll to position [57, 0]
click at [259, 611] on icon "expand row" at bounding box center [258, 618] width 21 height 21
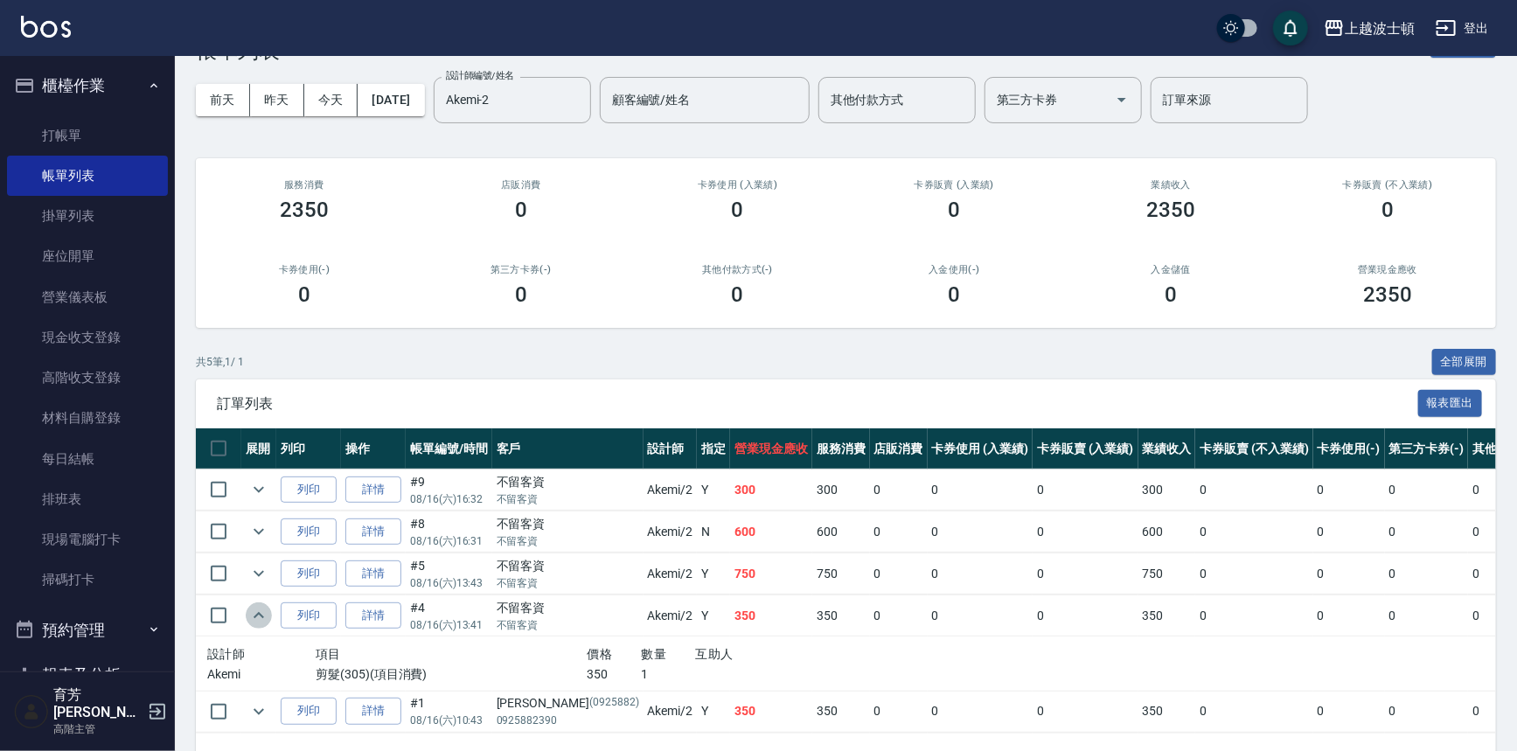
click at [259, 612] on icon "expand row" at bounding box center [258, 615] width 10 height 6
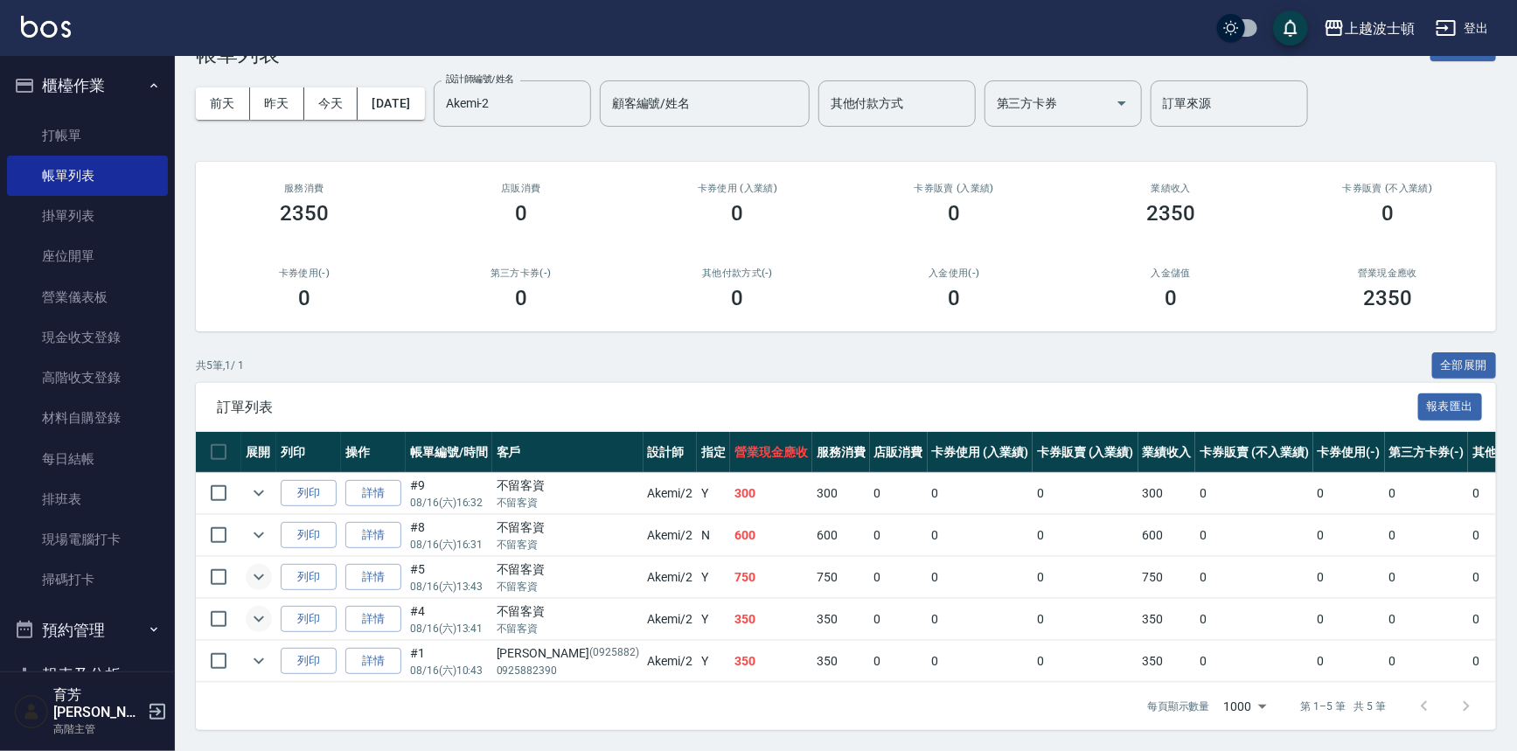
click at [259, 570] on icon "expand row" at bounding box center [258, 576] width 21 height 21
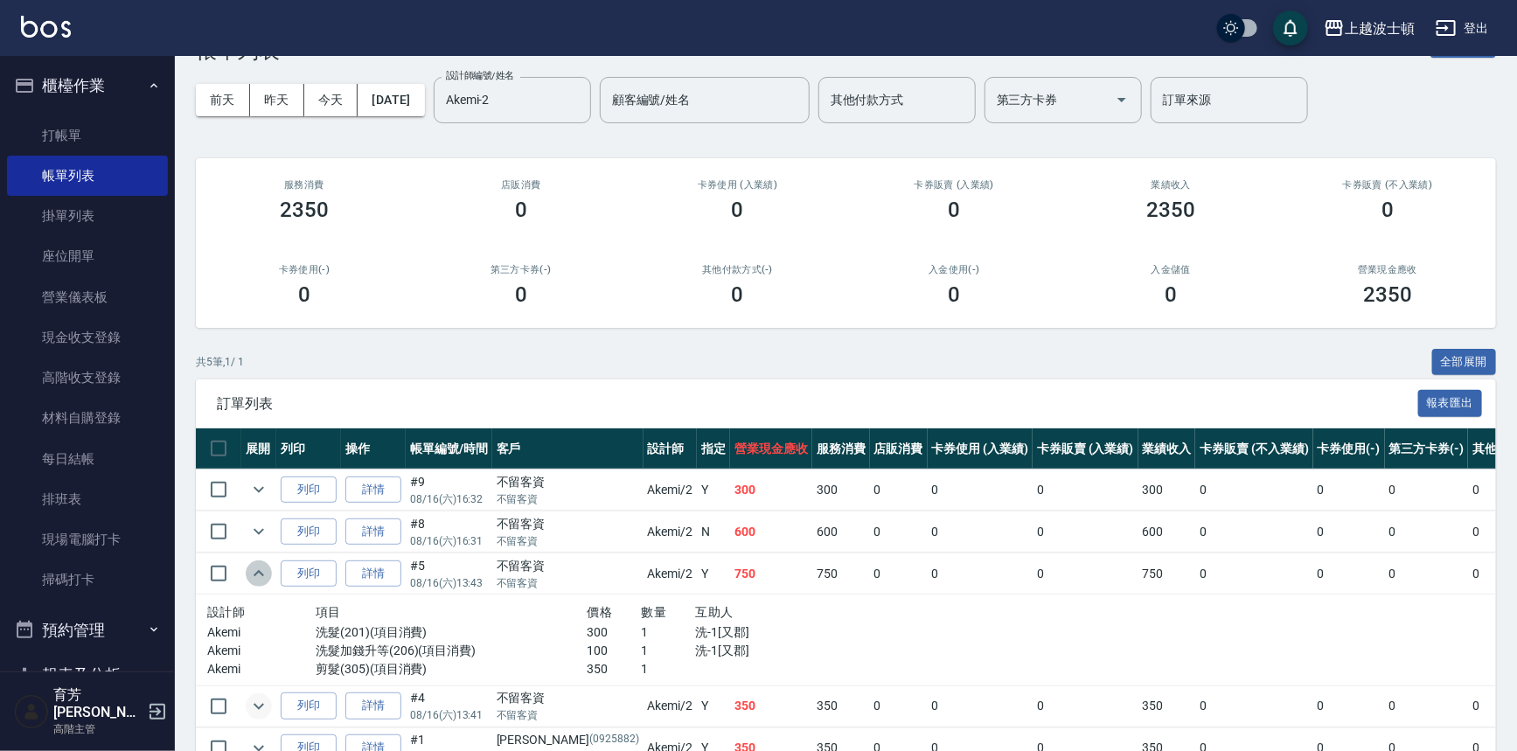
click at [259, 570] on icon "expand row" at bounding box center [258, 573] width 10 height 6
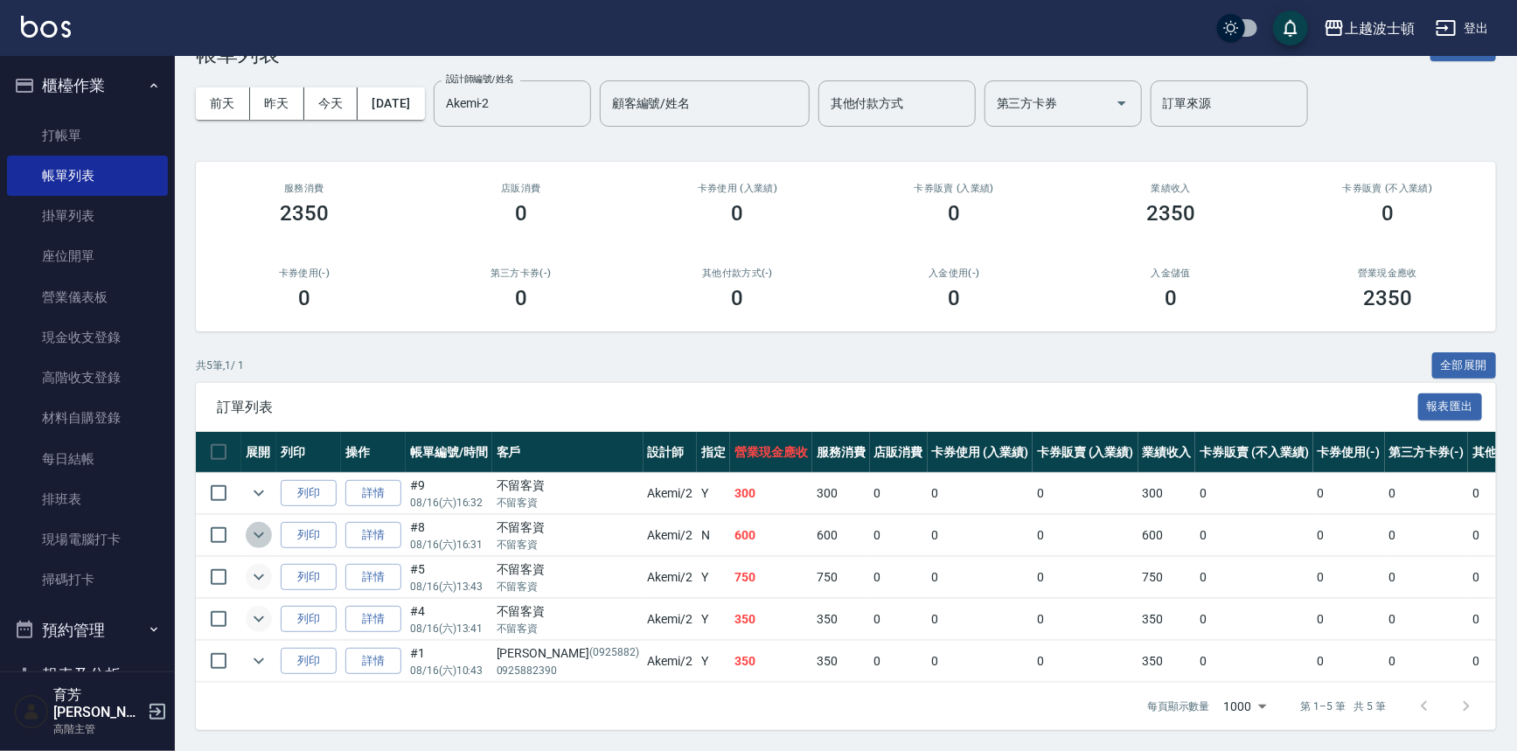
click at [254, 532] on icon "expand row" at bounding box center [258, 534] width 21 height 21
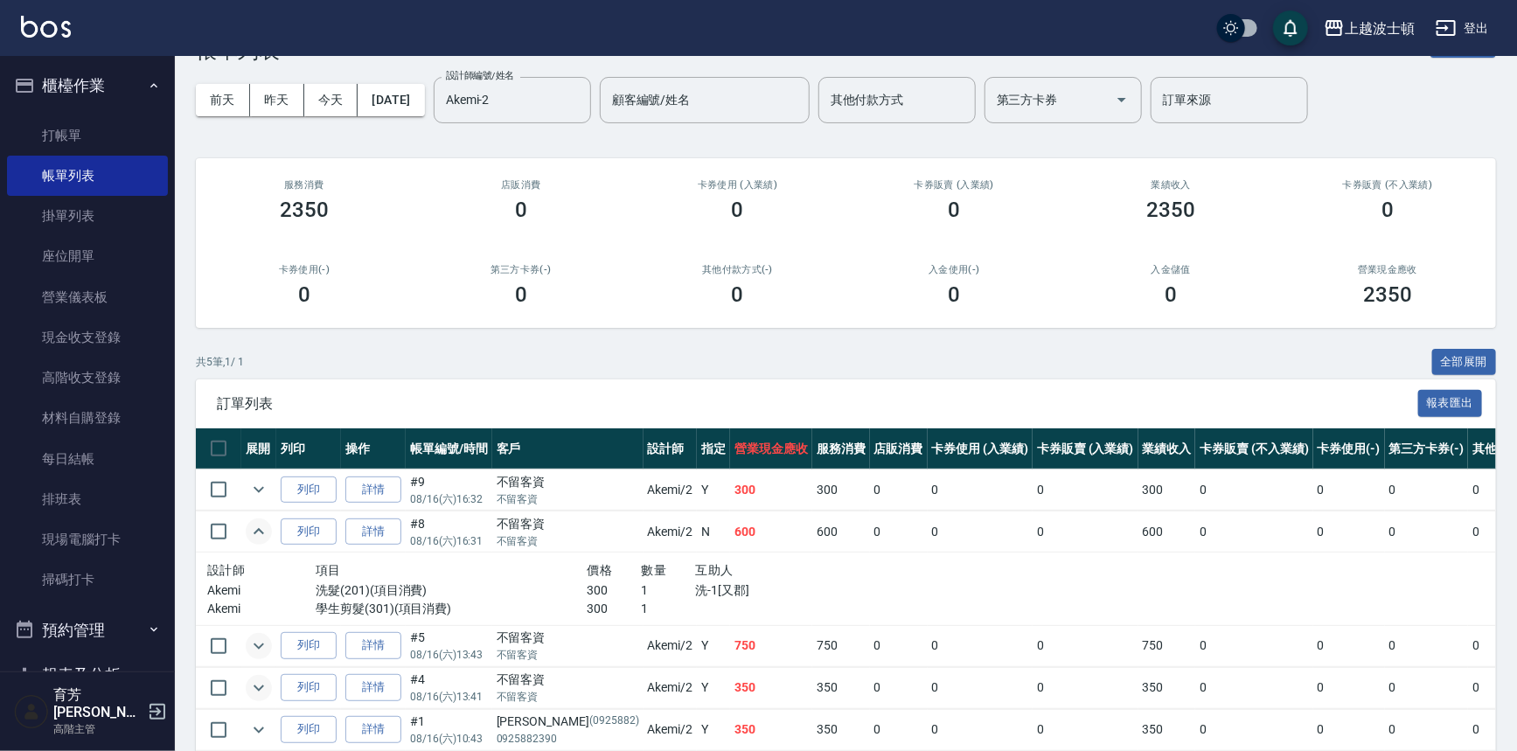
click at [254, 532] on icon "expand row" at bounding box center [258, 531] width 10 height 6
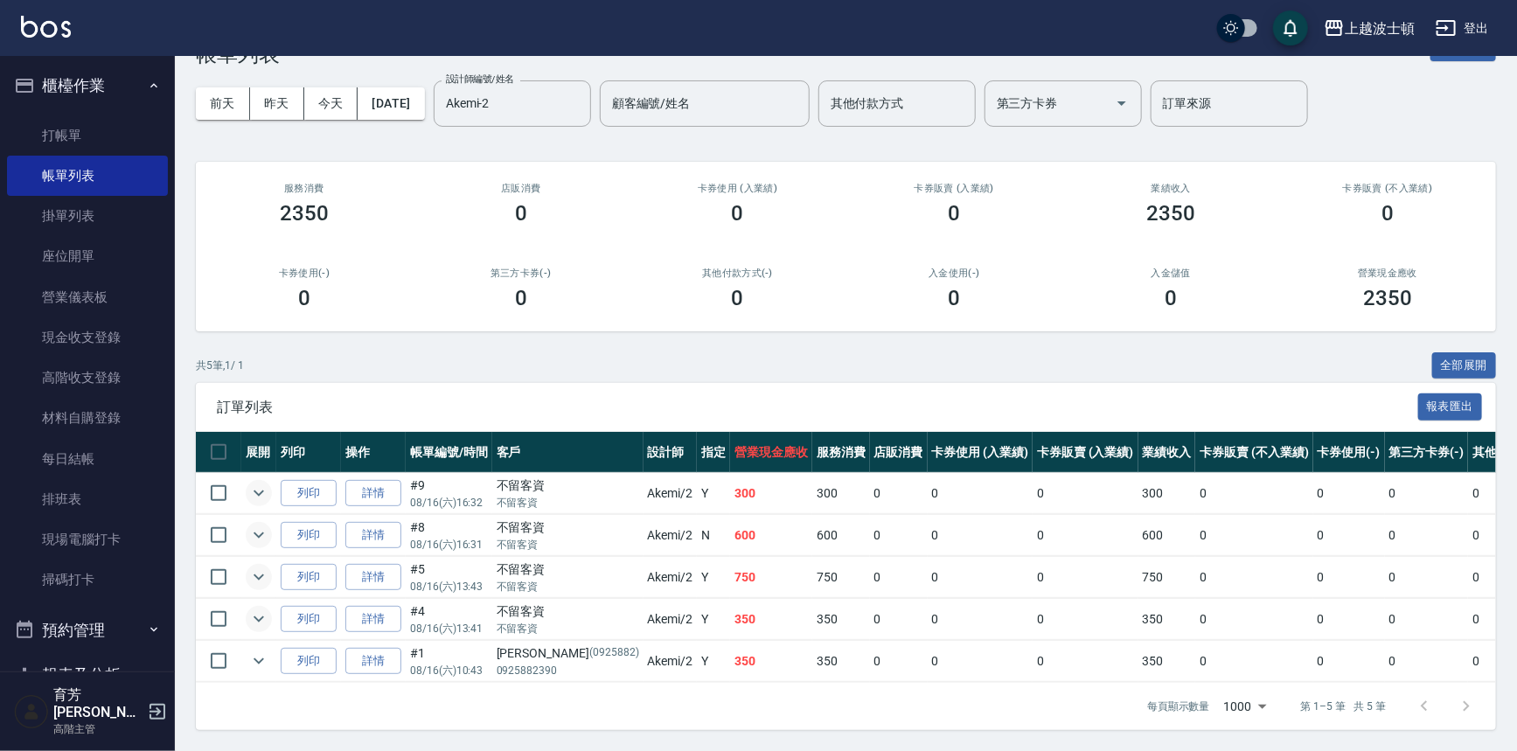
click at [259, 483] on icon "expand row" at bounding box center [258, 493] width 21 height 21
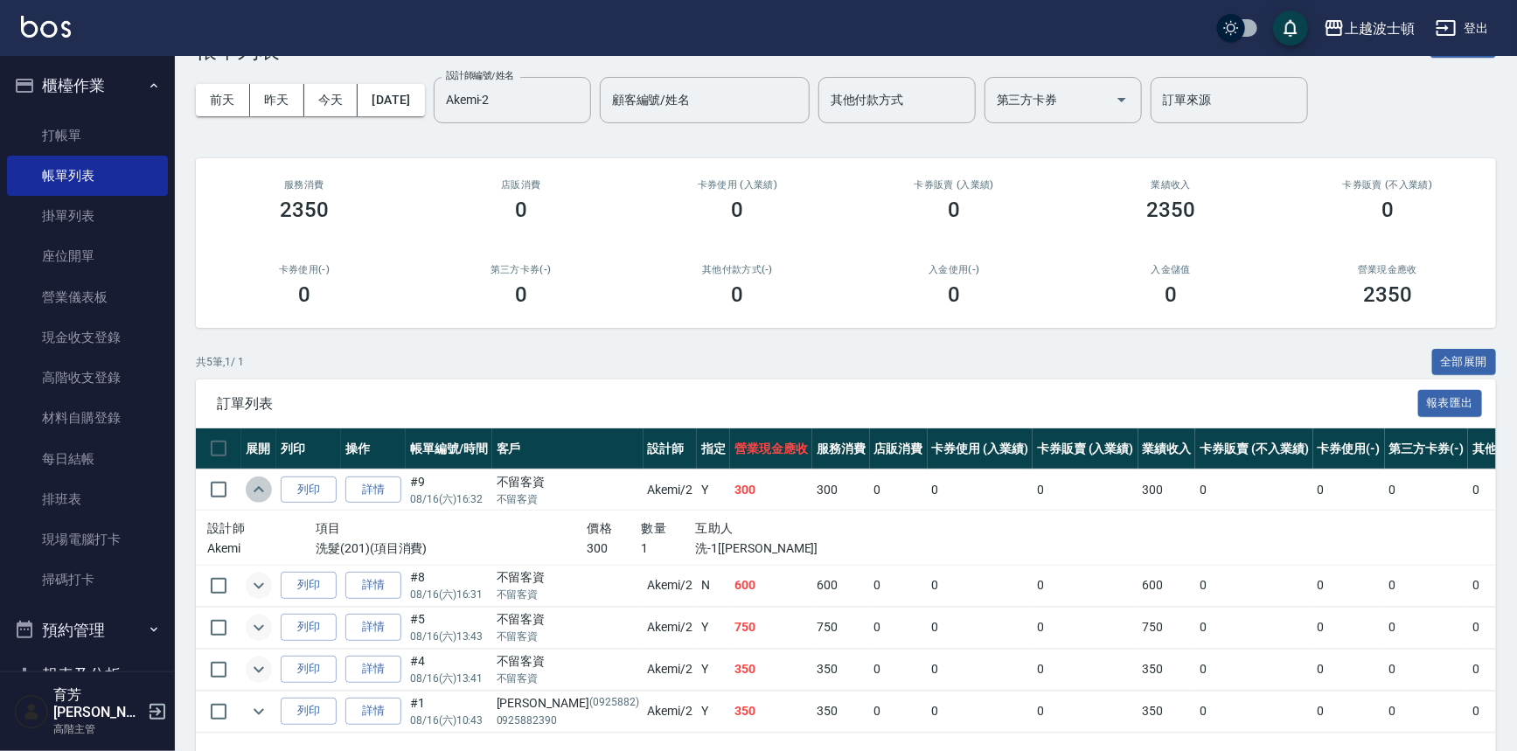
click at [259, 483] on icon "expand row" at bounding box center [258, 489] width 21 height 21
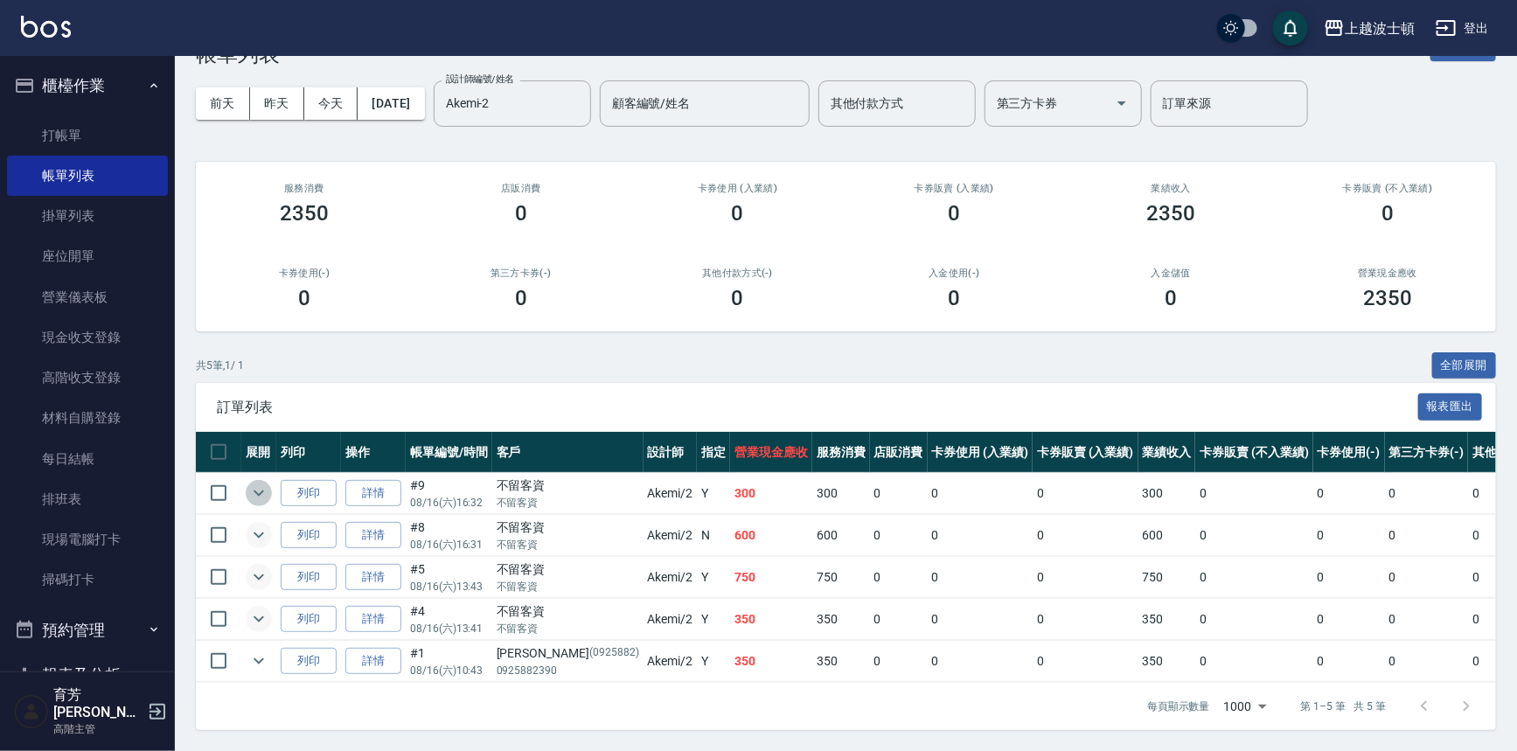
click at [259, 483] on icon "expand row" at bounding box center [258, 493] width 21 height 21
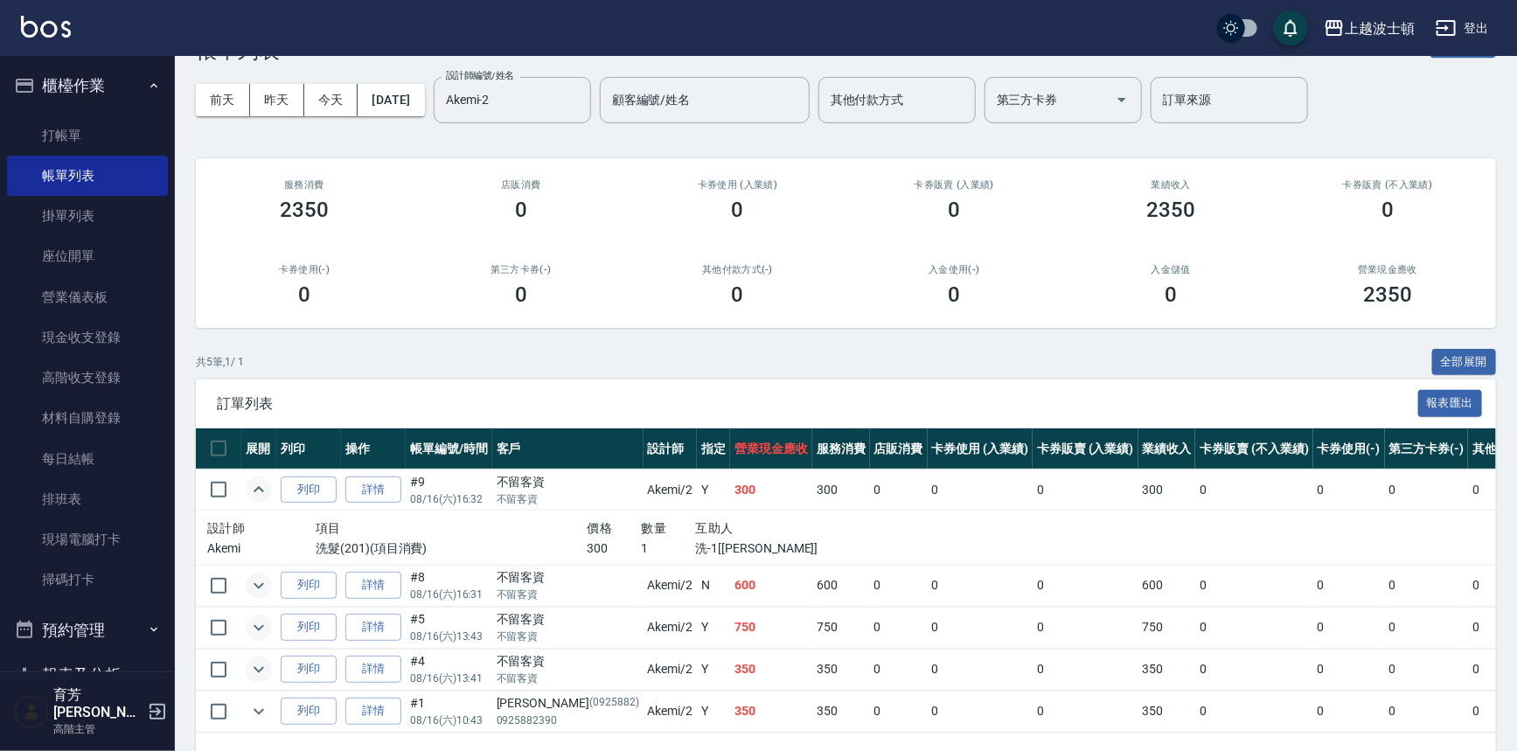
click at [259, 483] on icon "expand row" at bounding box center [258, 489] width 21 height 21
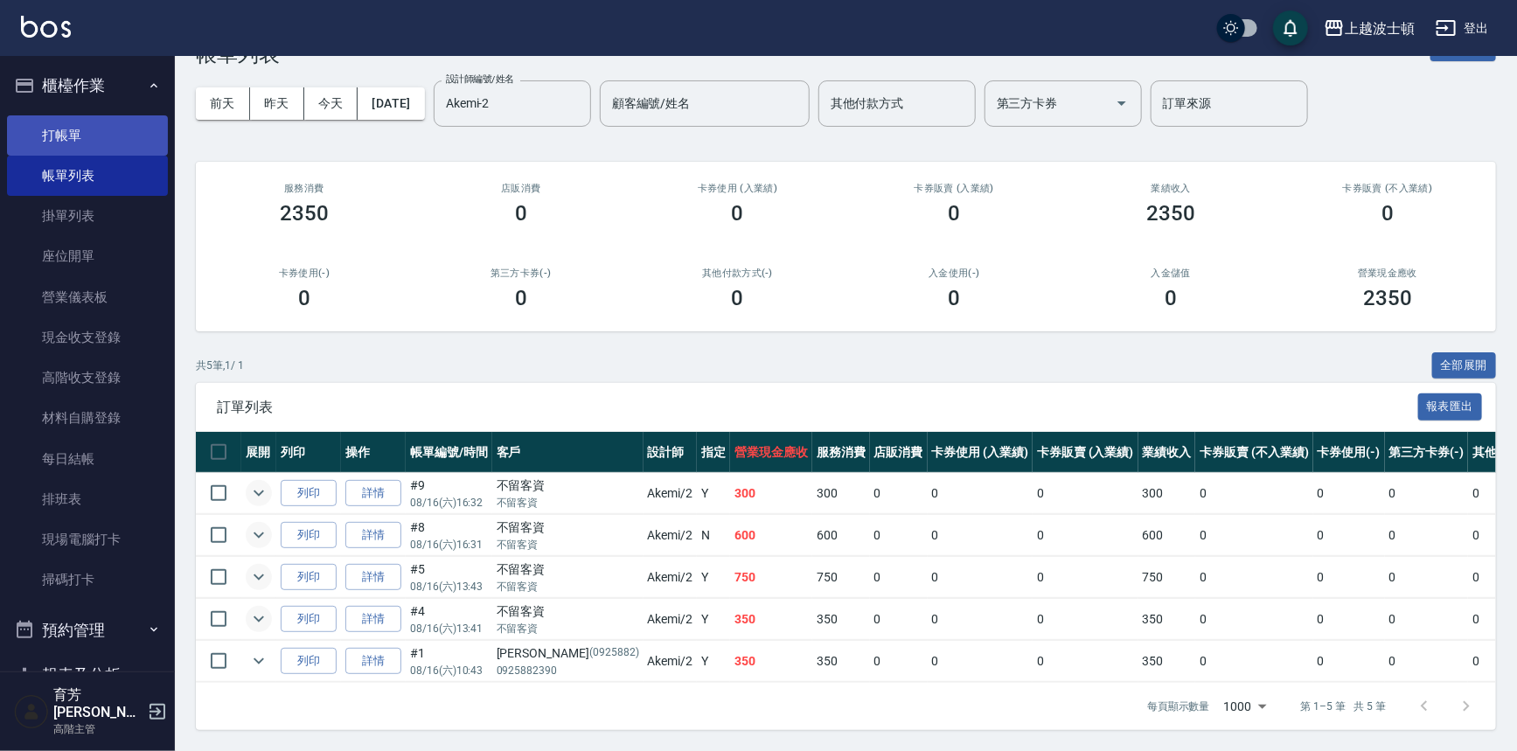
click at [114, 147] on link "打帳單" at bounding box center [87, 135] width 161 height 40
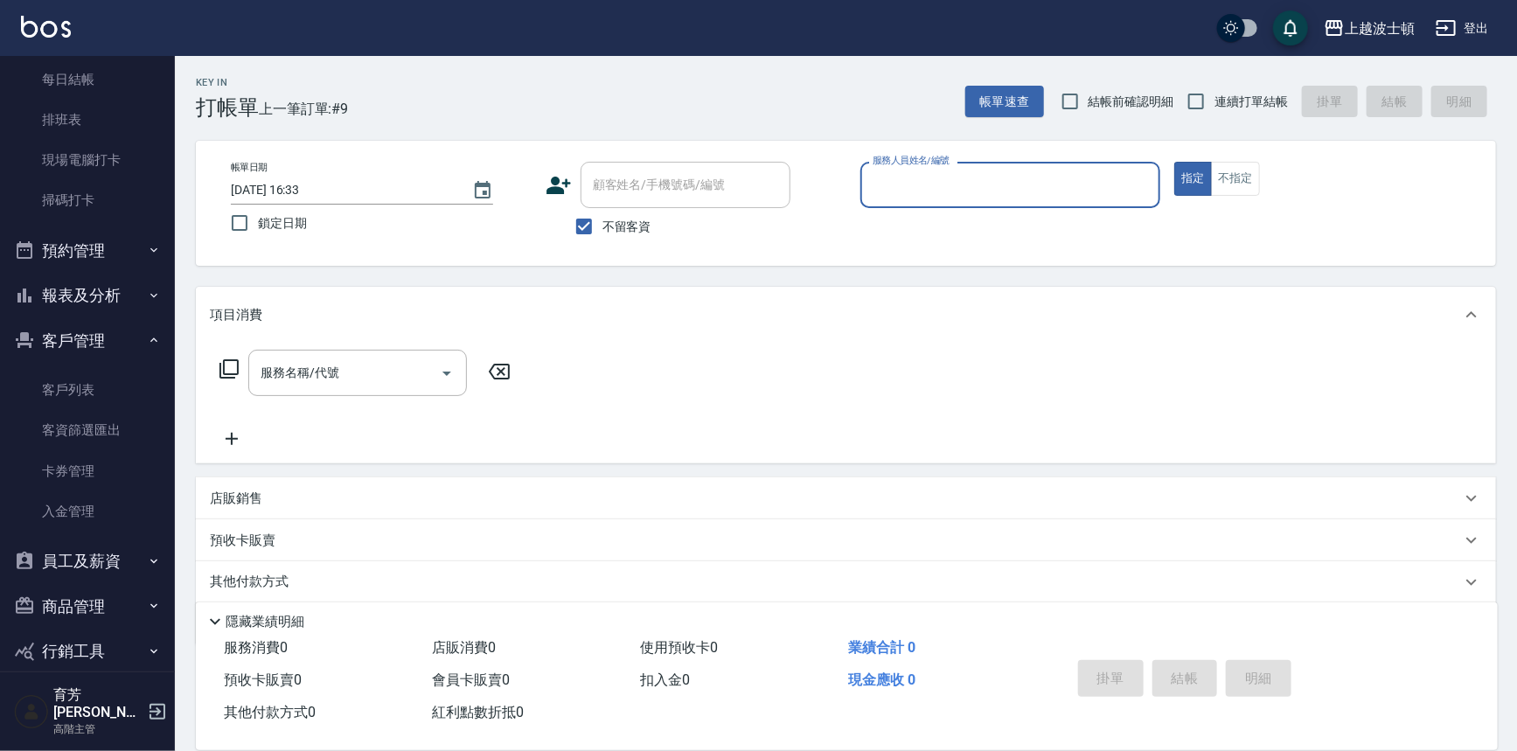
scroll to position [383, 0]
click at [87, 289] on button "報表及分析" at bounding box center [87, 291] width 161 height 45
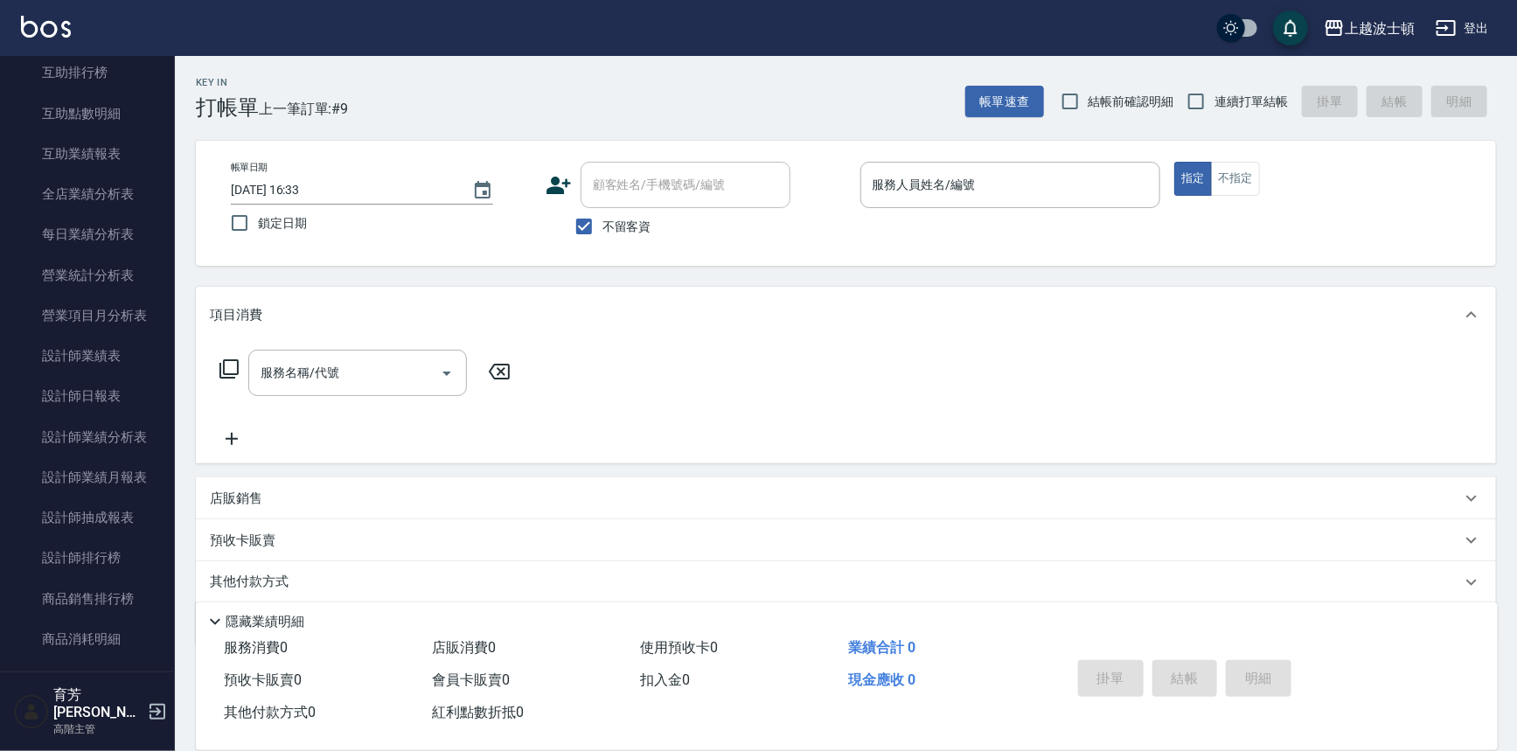
scroll to position [998, 0]
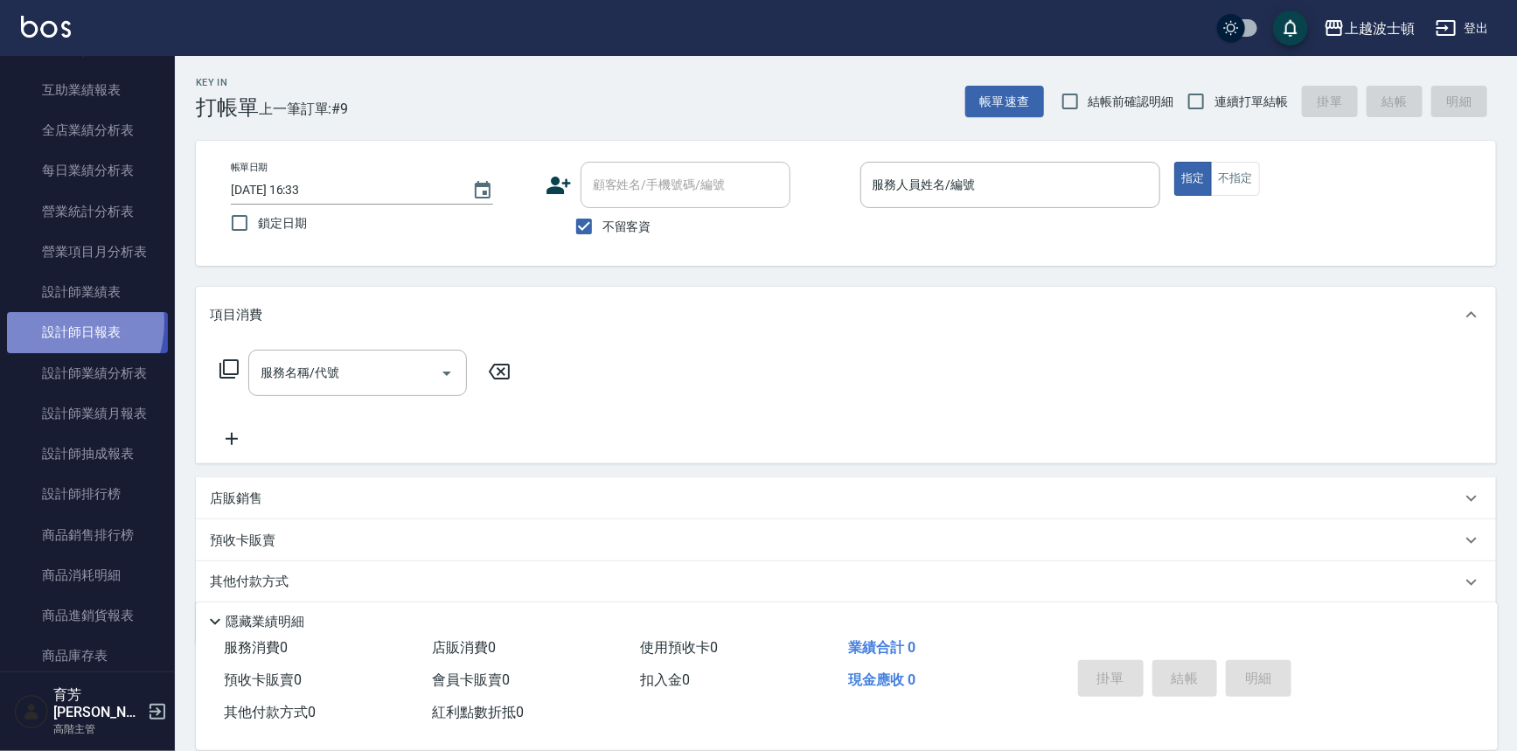
click at [52, 322] on link "設計師日報表" at bounding box center [87, 332] width 161 height 40
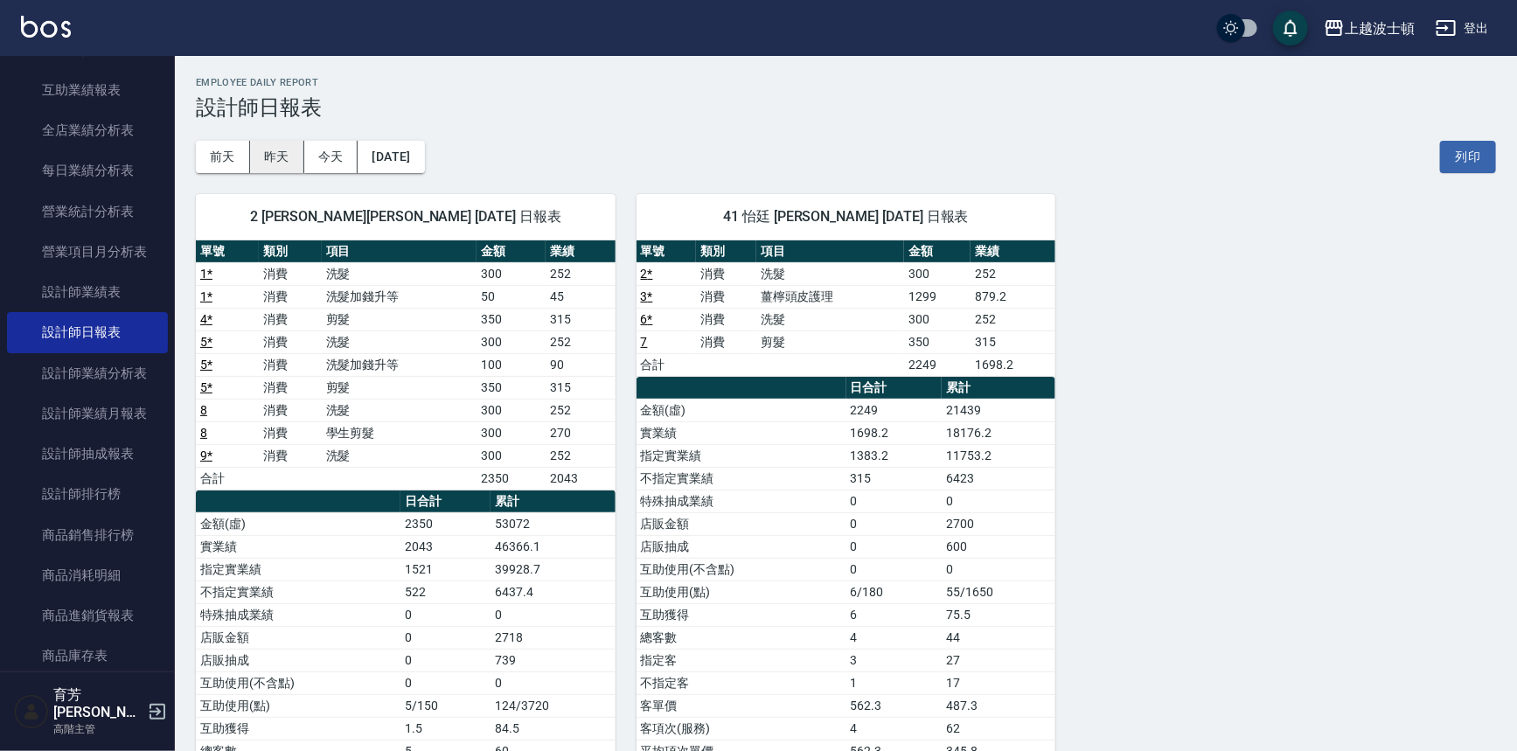
click at [273, 160] on button "昨天" at bounding box center [277, 157] width 54 height 32
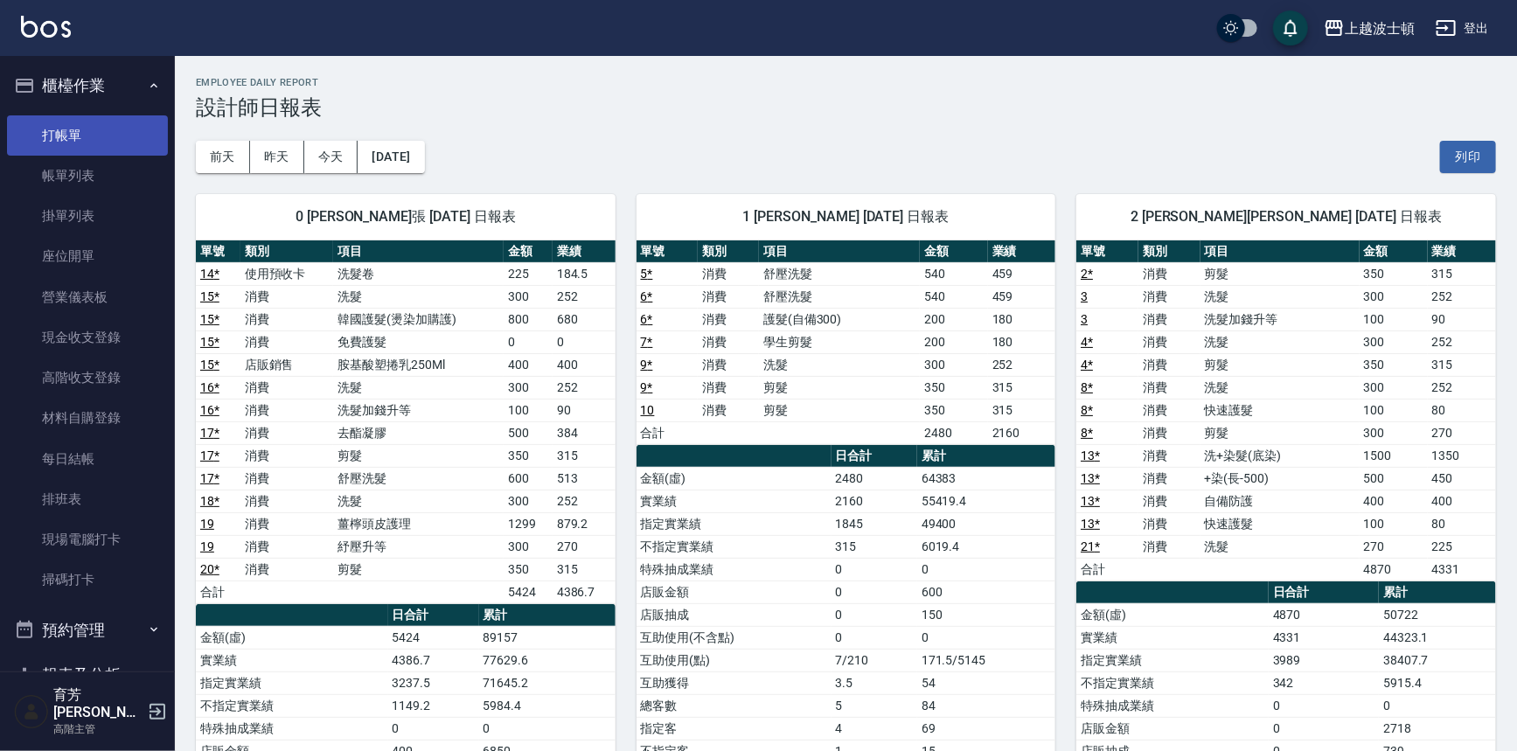
click at [95, 131] on link "打帳單" at bounding box center [87, 135] width 161 height 40
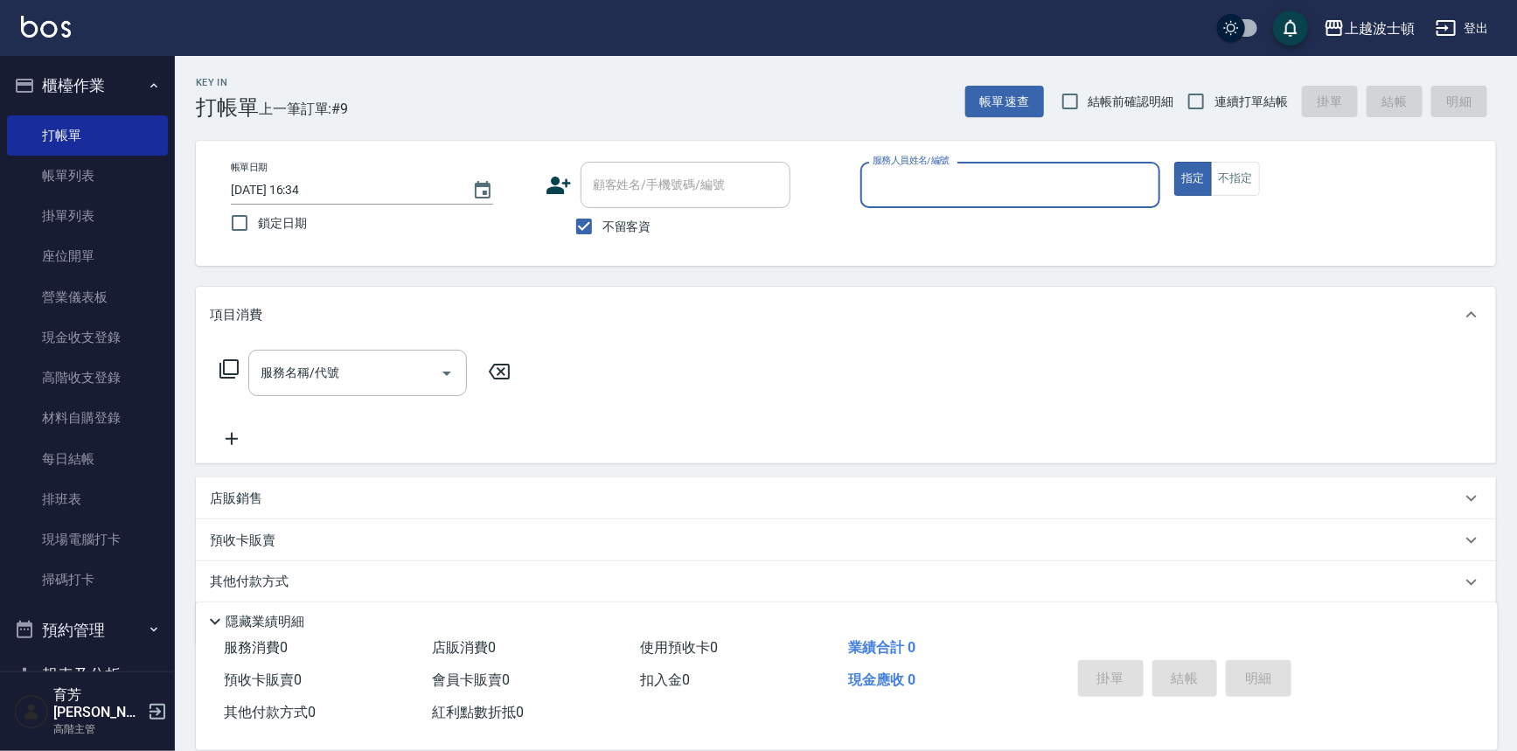
click at [7, 192] on li "帳單列表" at bounding box center [87, 176] width 161 height 40
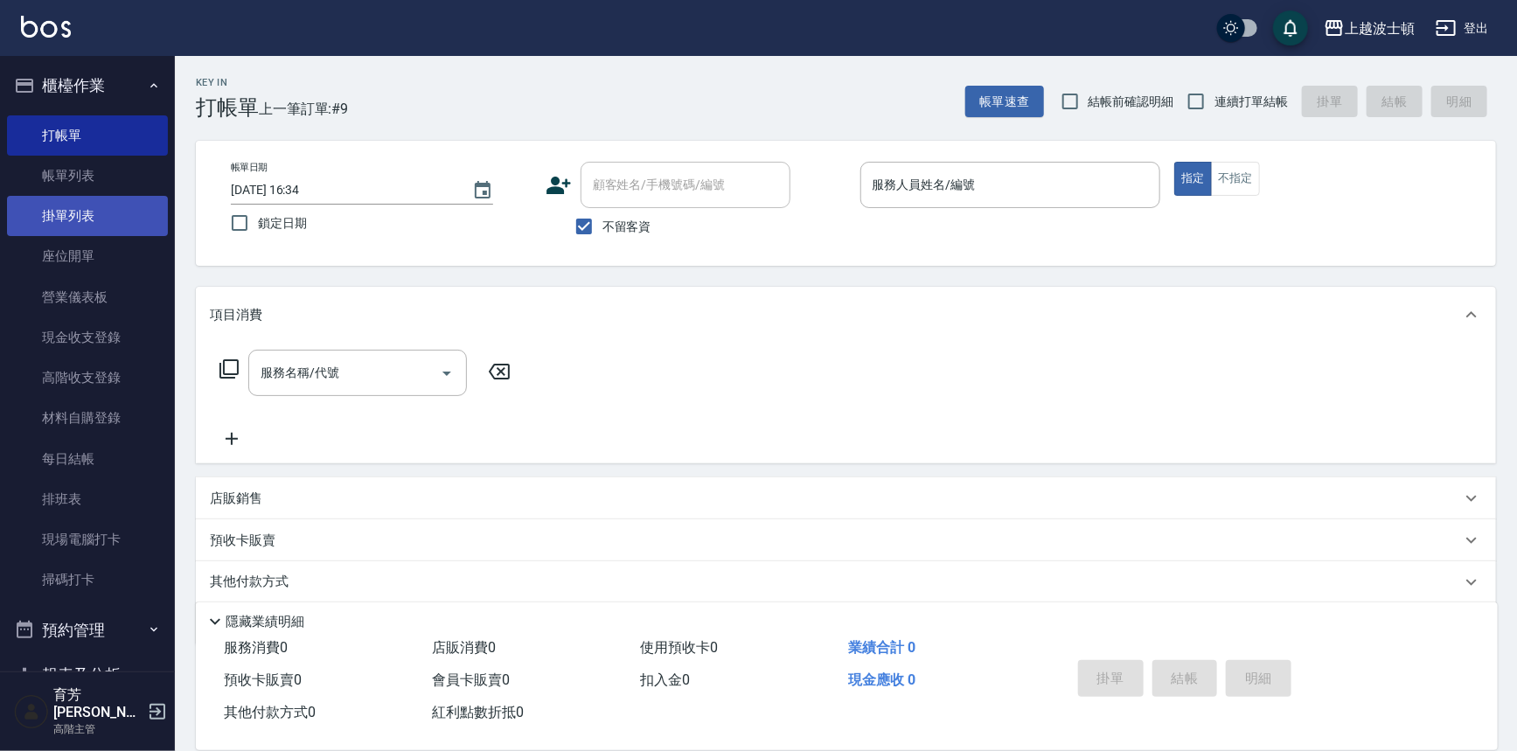
click at [7, 196] on ul "打帳單 帳單列表 掛單列表 座位開單 營業儀表板 現金收支登錄 高階收支登錄 材料自購登錄 每日結帳 排班表 現場電腦打卡 掃碼打卡" at bounding box center [87, 357] width 161 height 499
click at [7, 199] on link "掛單列表" at bounding box center [87, 216] width 161 height 40
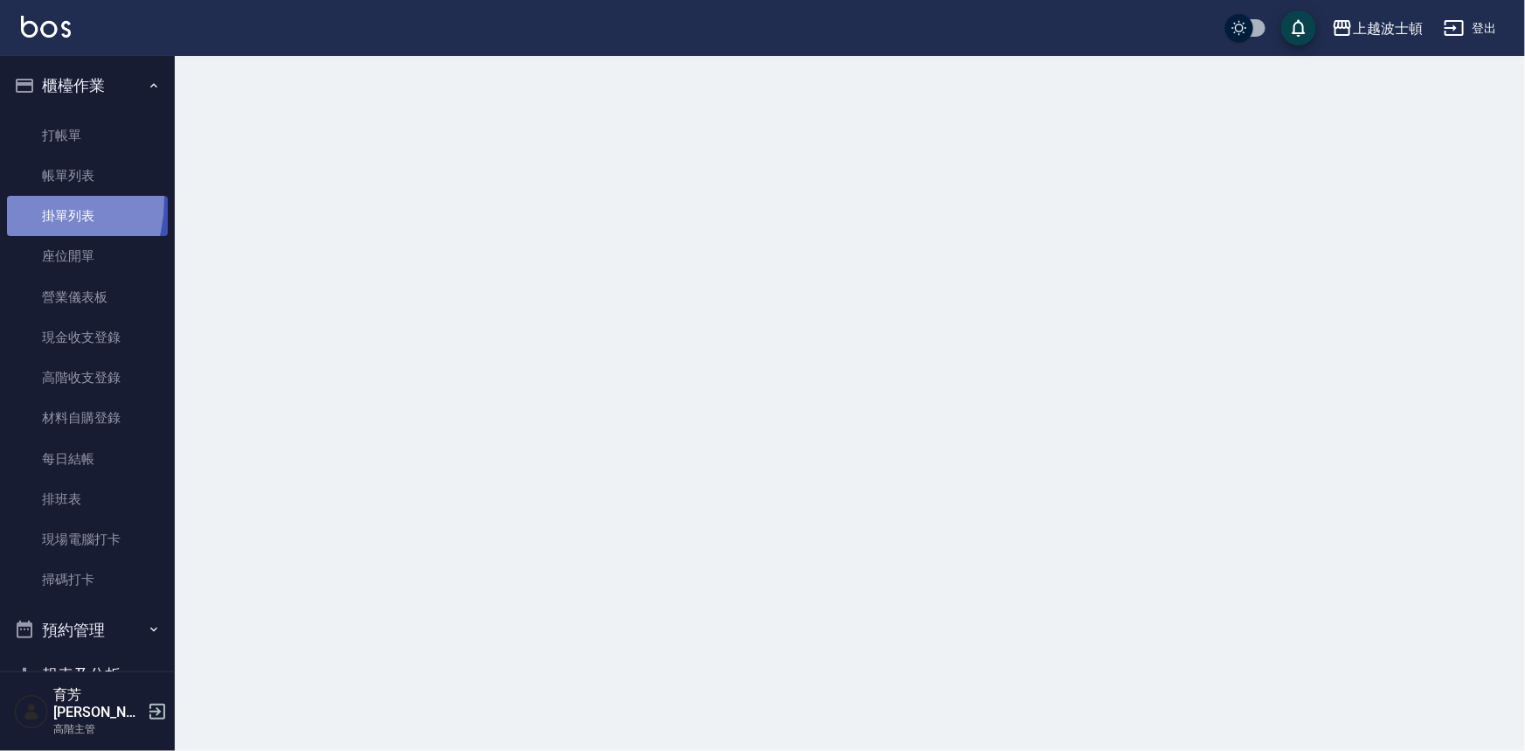
click at [7, 199] on link "掛單列表" at bounding box center [87, 216] width 161 height 40
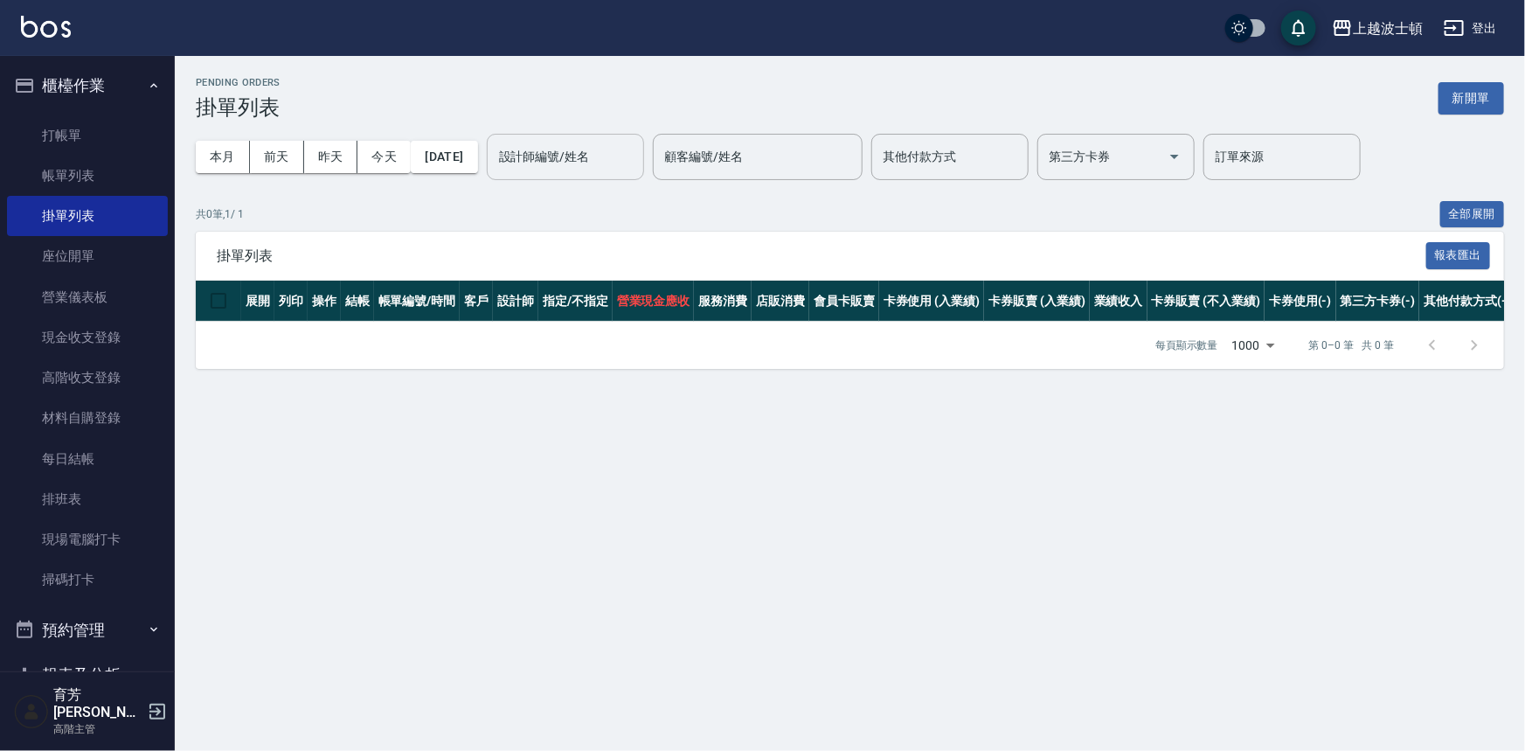
click at [636, 157] on input "設計師編號/姓名" at bounding box center [566, 157] width 142 height 31
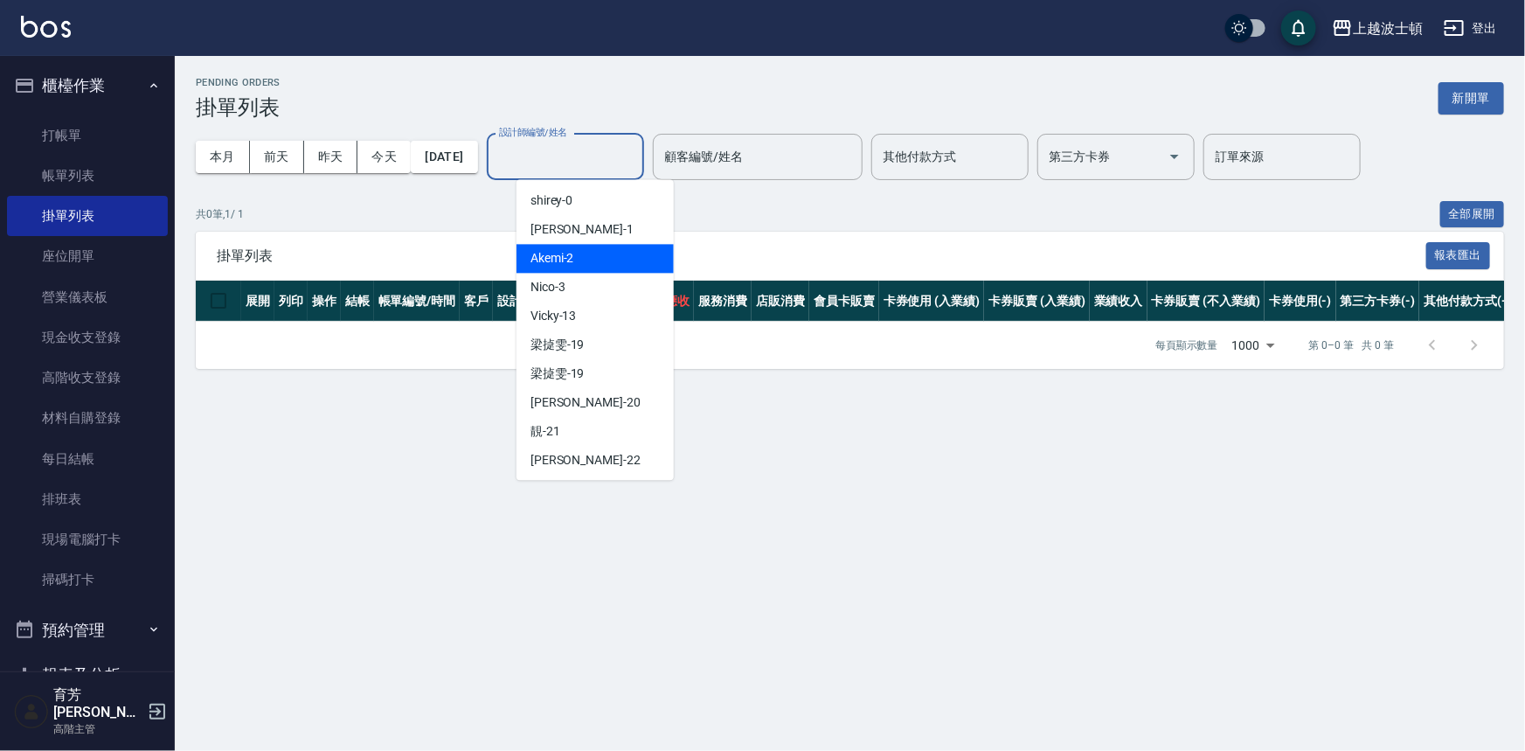
click at [626, 249] on div "Akemi -2" at bounding box center [595, 258] width 157 height 29
type input "Akemi-2"
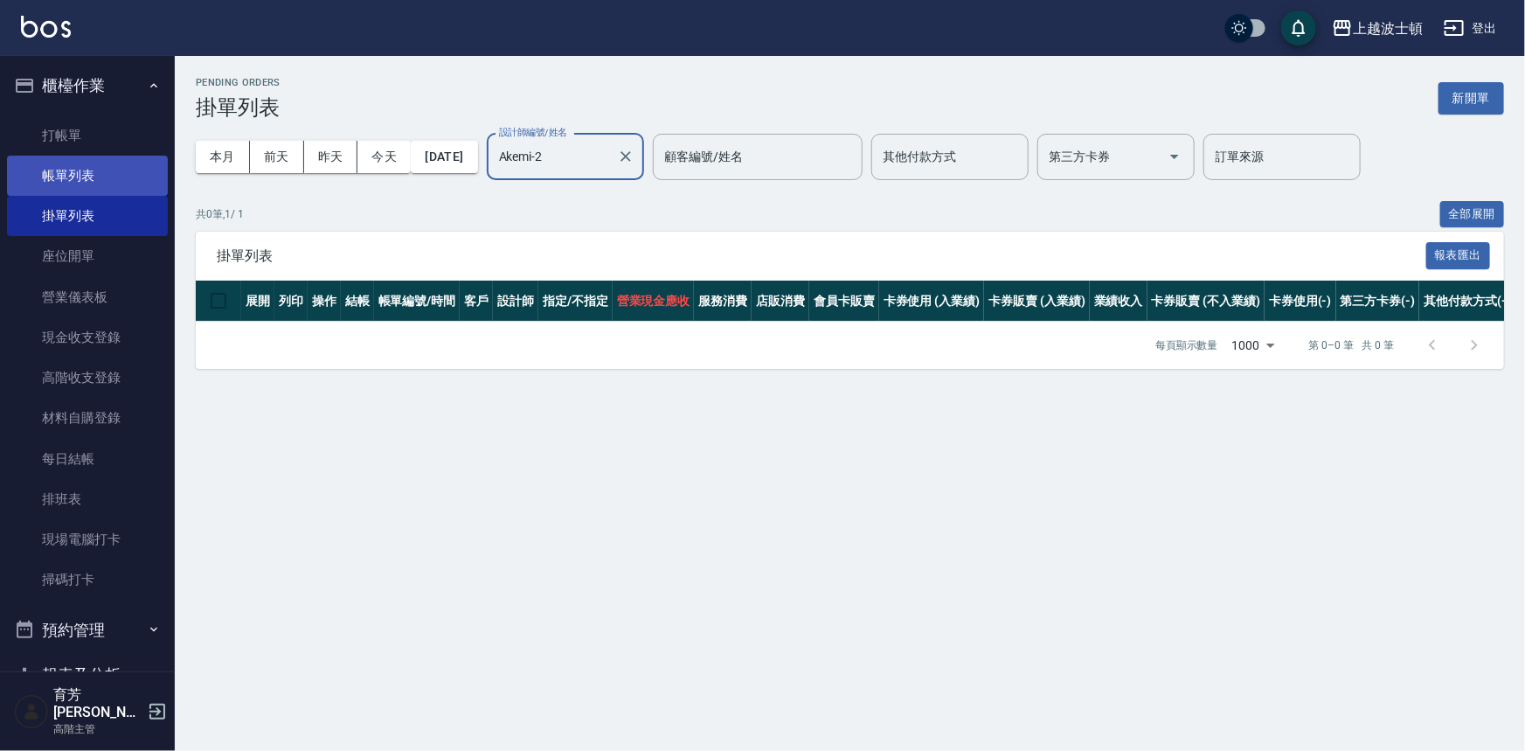
click at [91, 172] on link "帳單列表" at bounding box center [87, 176] width 161 height 40
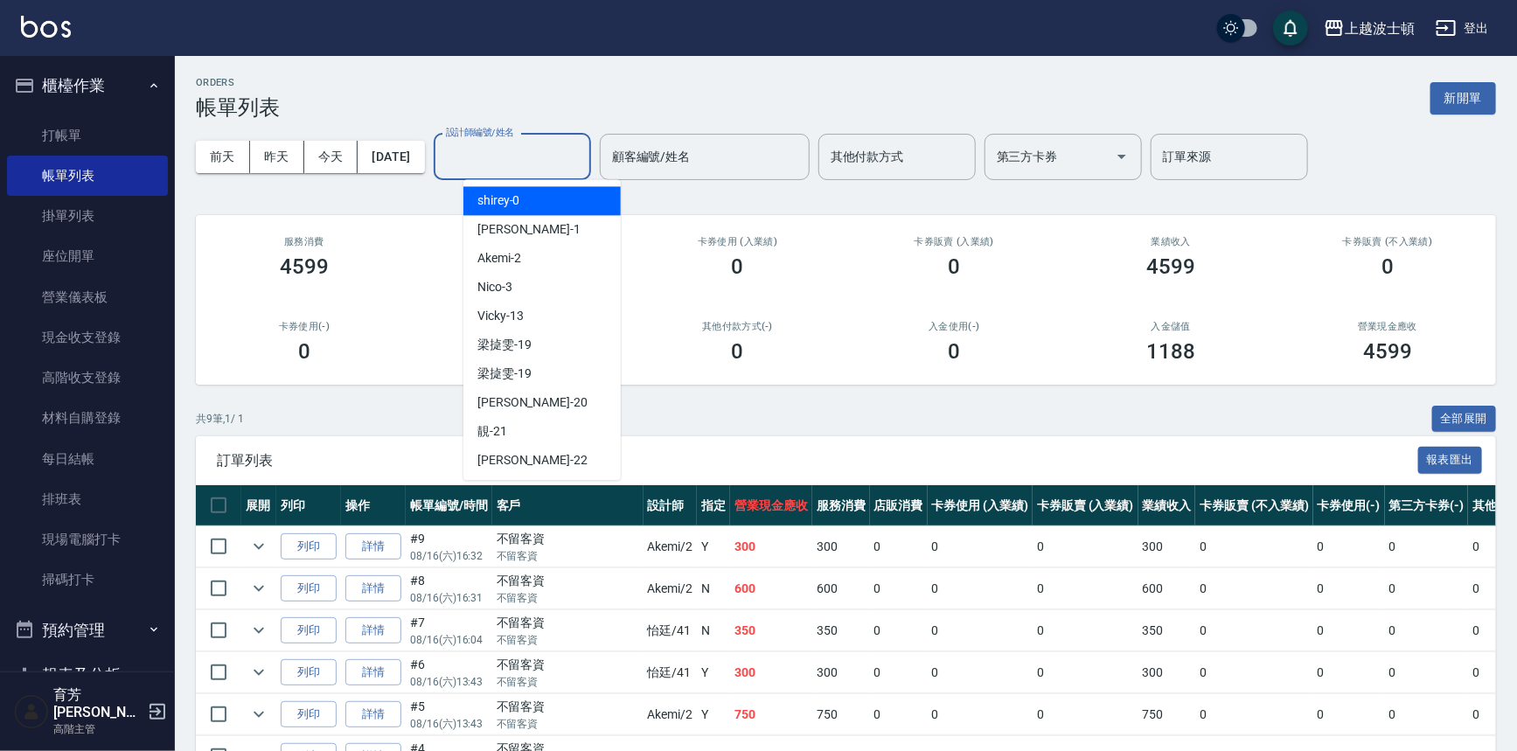
click at [554, 162] on input "設計師編號/姓名" at bounding box center [512, 157] width 142 height 31
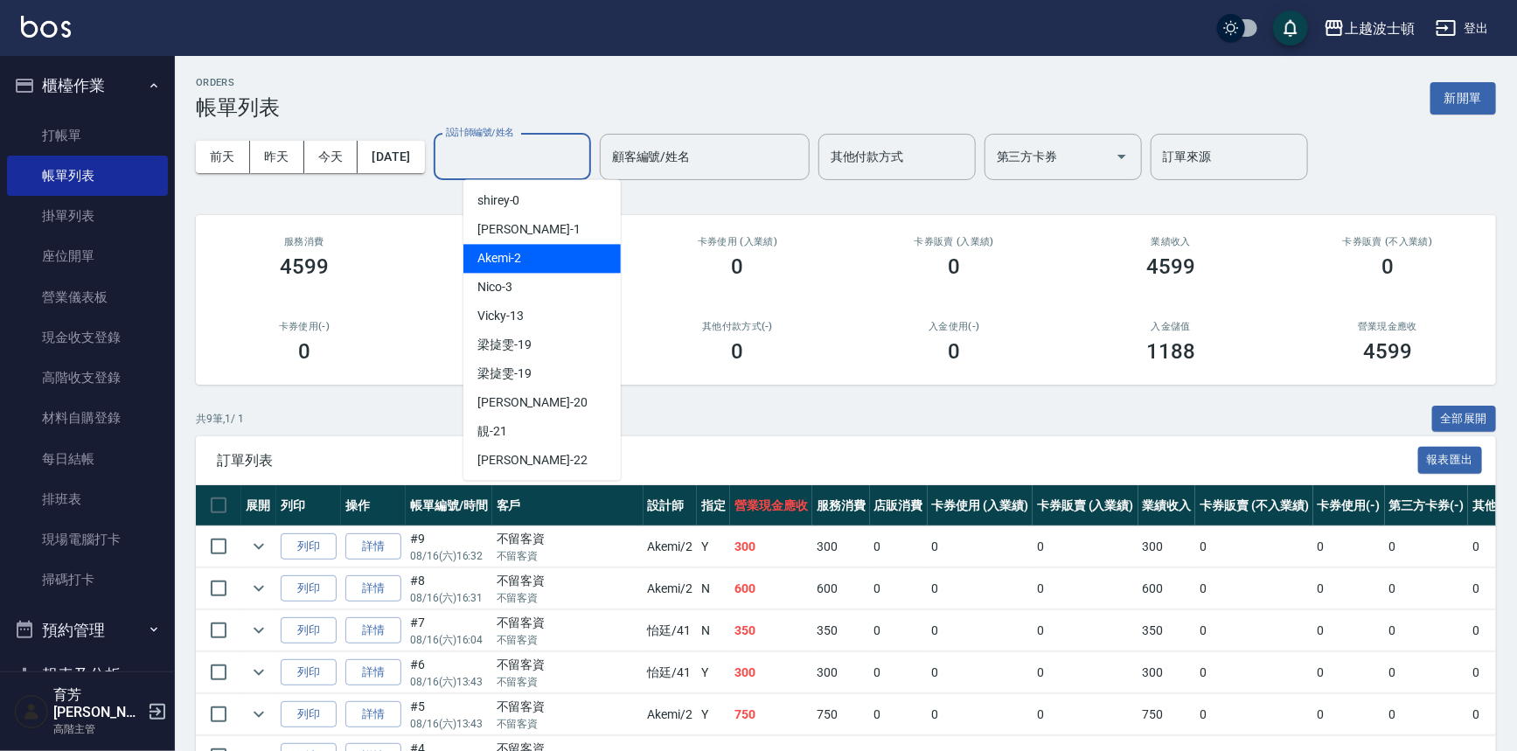
click at [559, 265] on div "Akemi -2" at bounding box center [541, 258] width 157 height 29
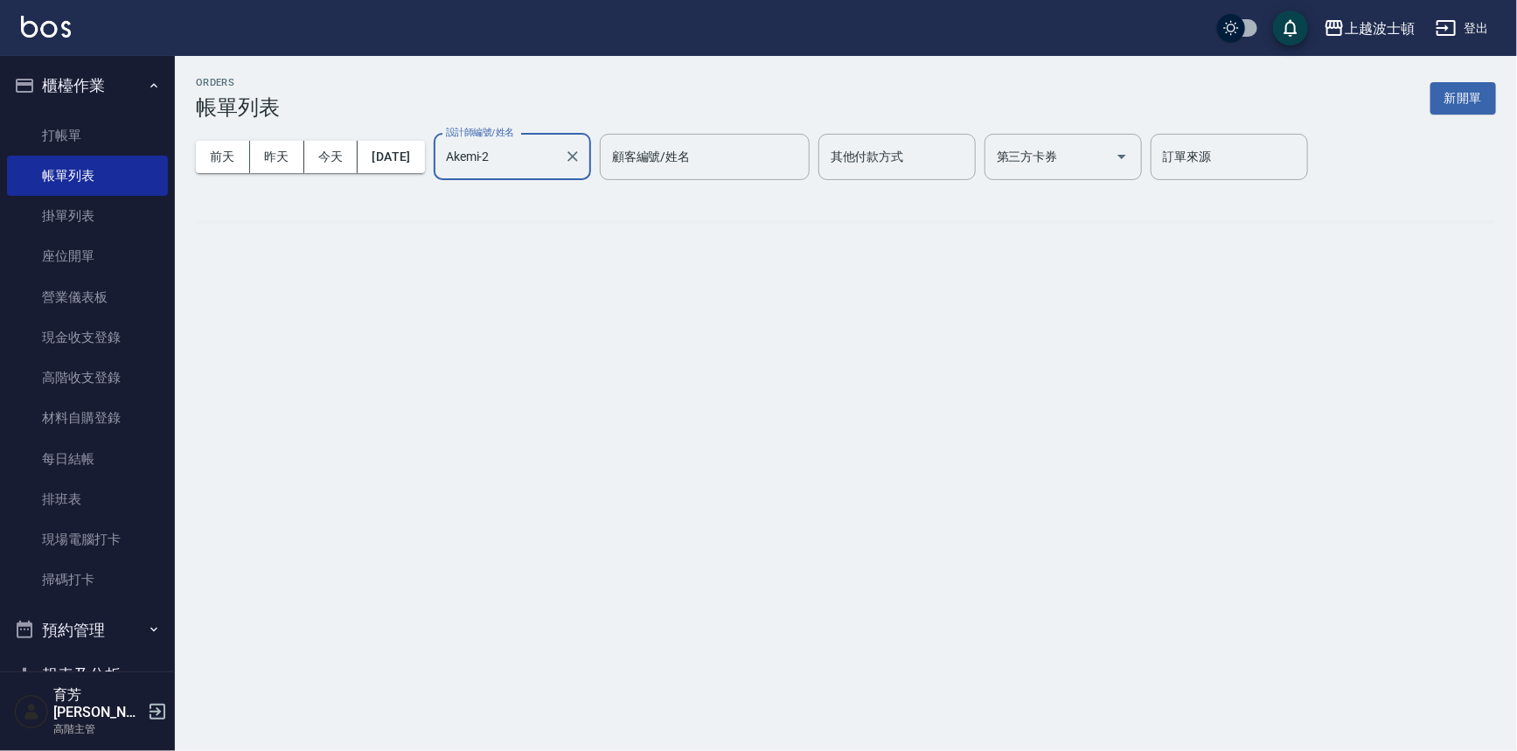
type input "Akemi-2"
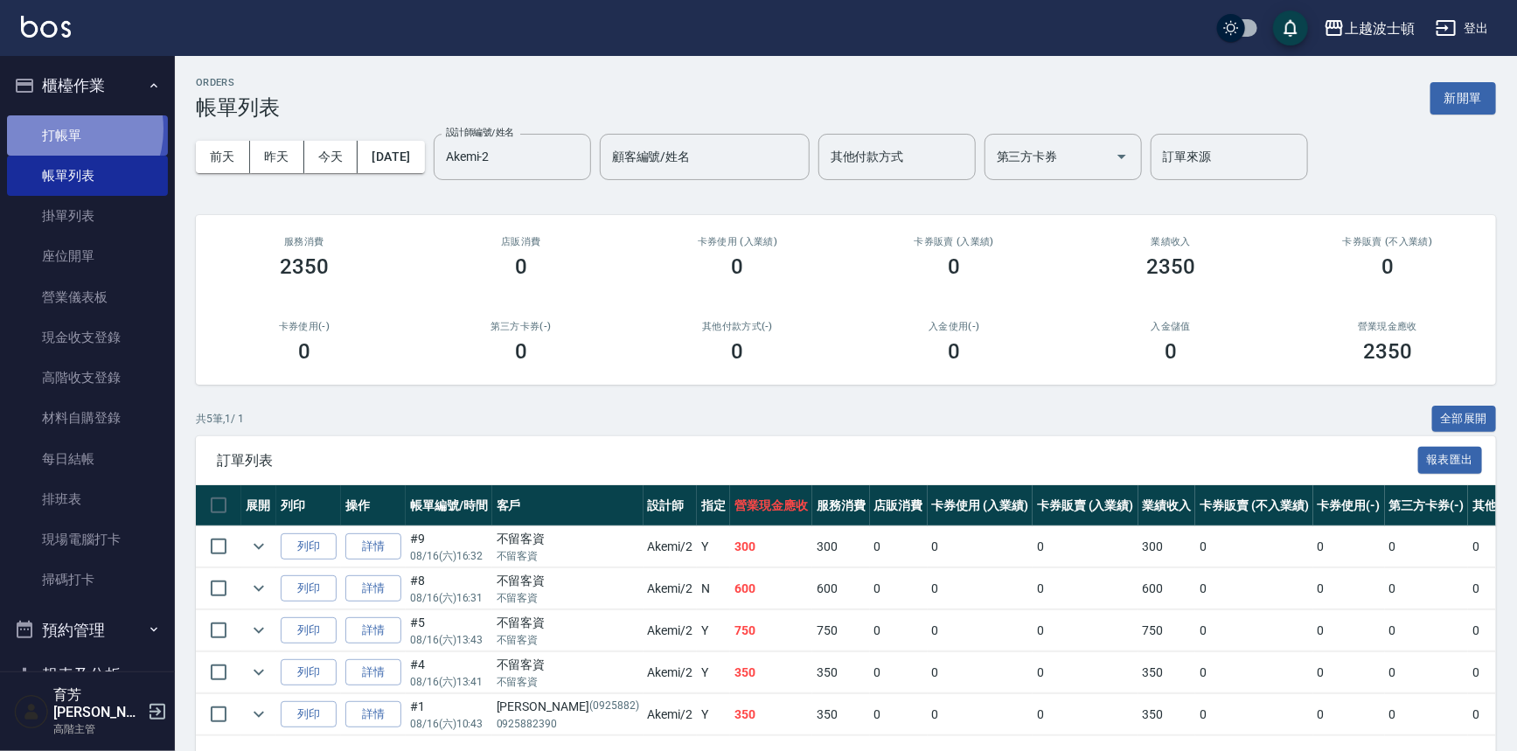
click at [61, 131] on link "打帳單" at bounding box center [87, 135] width 161 height 40
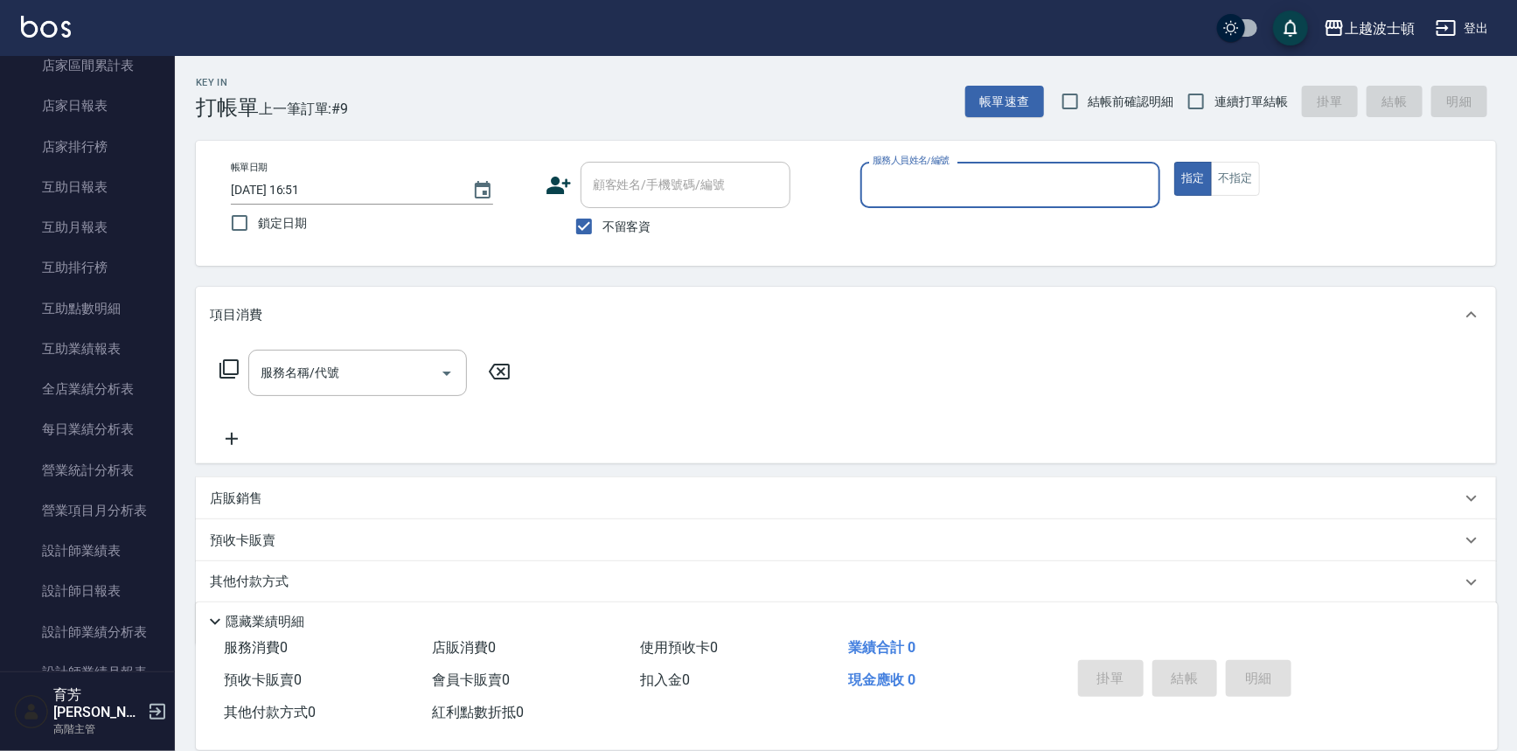
scroll to position [719, 0]
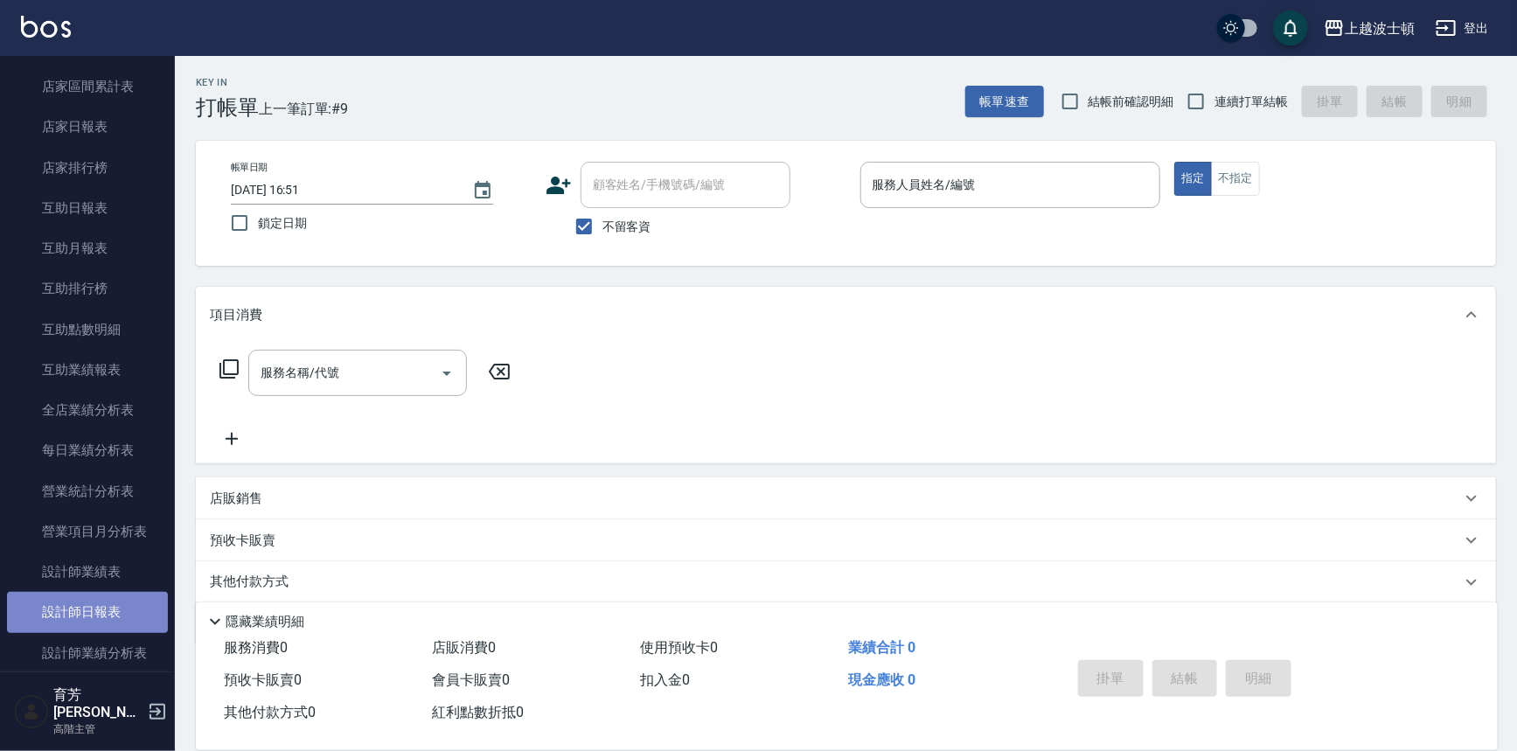
click at [102, 617] on link "設計師日報表" at bounding box center [87, 612] width 161 height 40
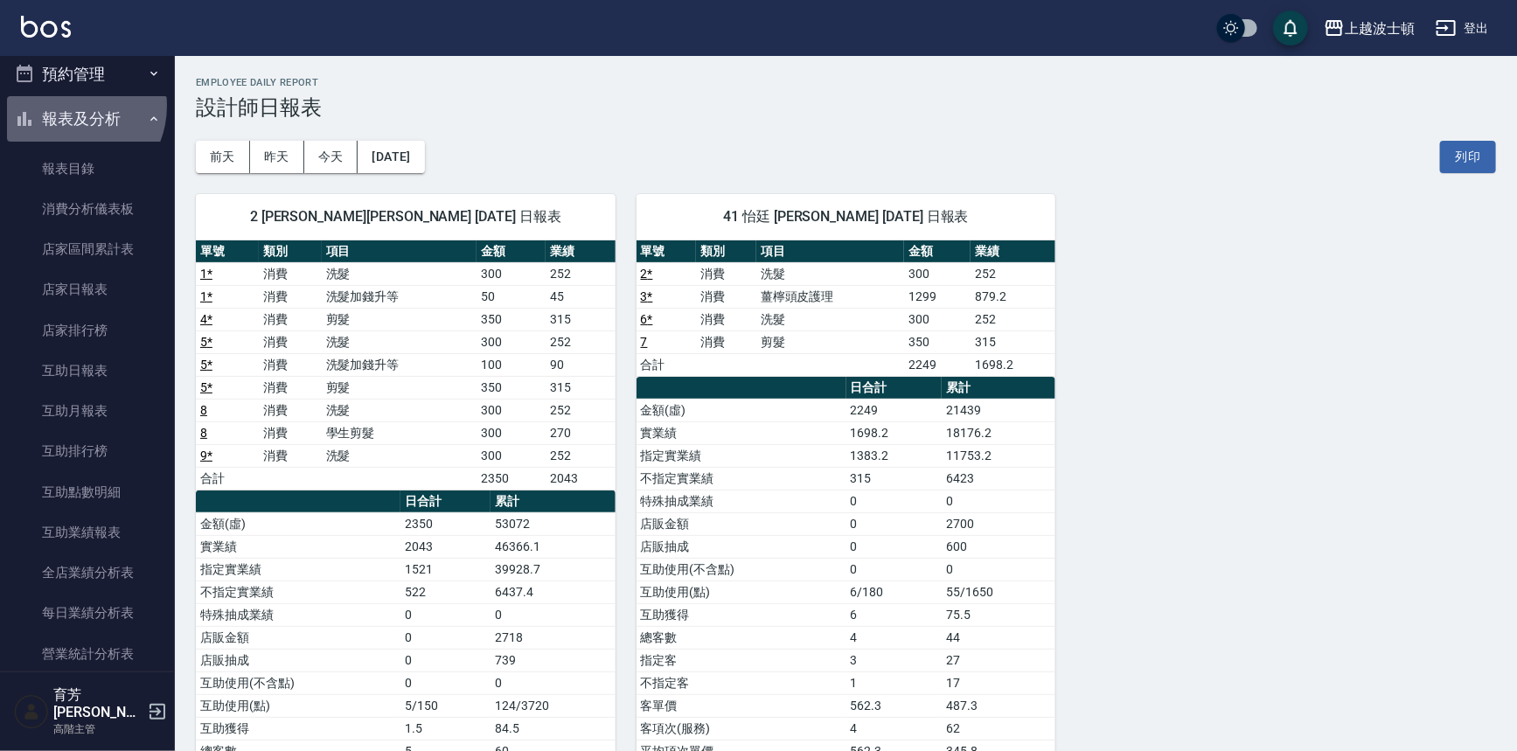
click at [68, 106] on button "報表及分析" at bounding box center [87, 118] width 161 height 45
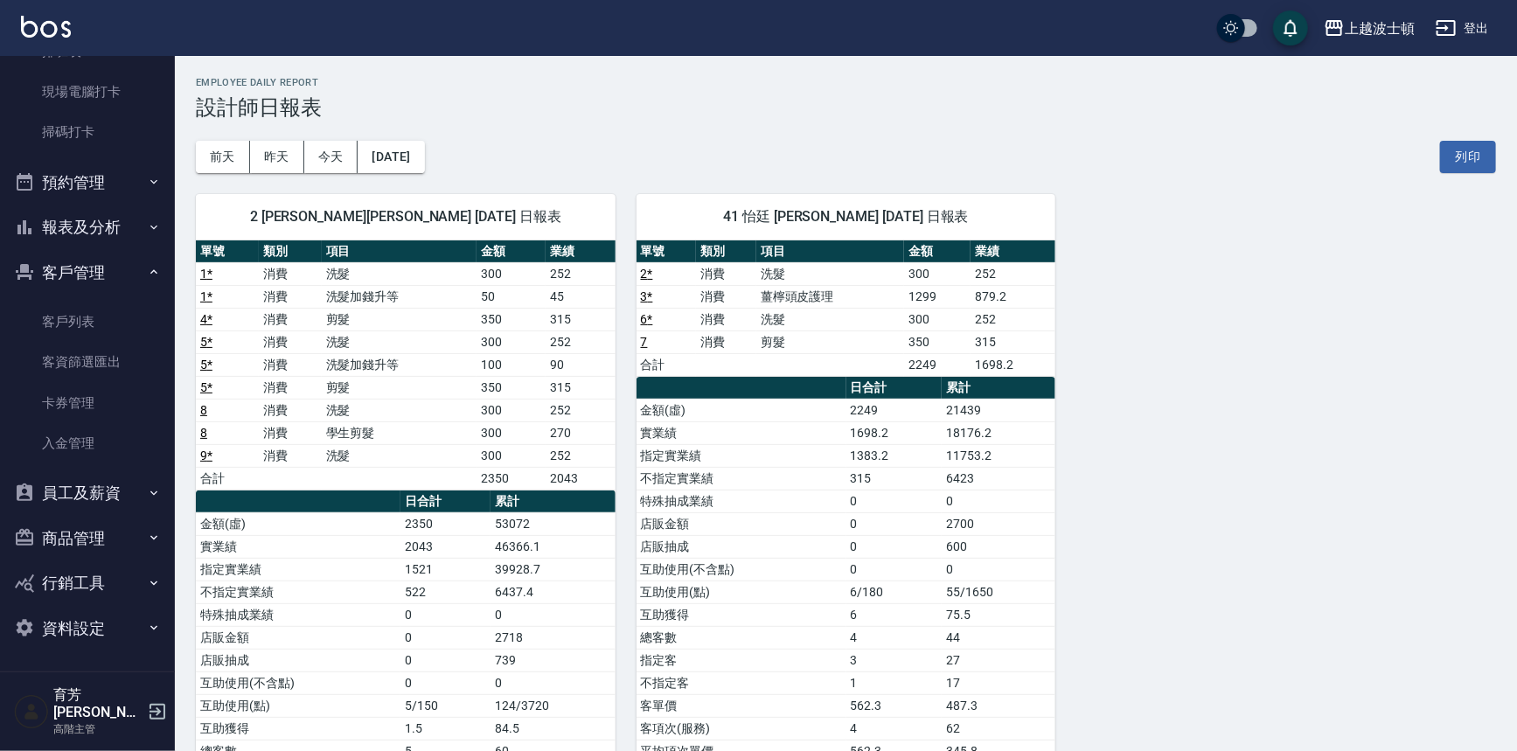
scroll to position [432, 0]
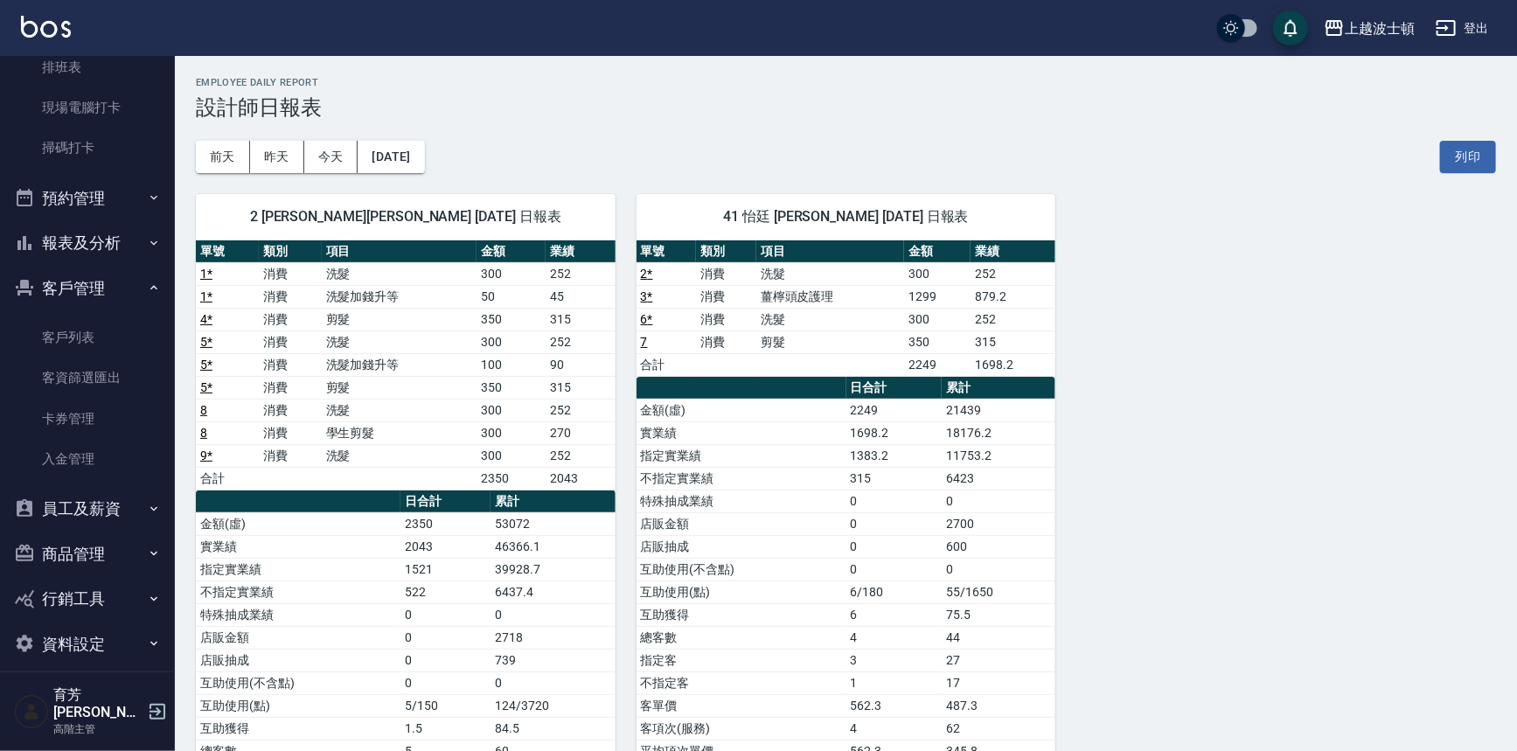
drag, startPoint x: 176, startPoint y: 364, endPoint x: 184, endPoint y: 270, distance: 93.9
click at [184, 270] on div "2 Akemi 育芳蔡 08/16/2025 日報表 單號 類別 項目 金額 業績 1 * 消費 洗髮 300 252 1 * 消費 洗髮加錢升等 50 45…" at bounding box center [395, 535] width 441 height 725
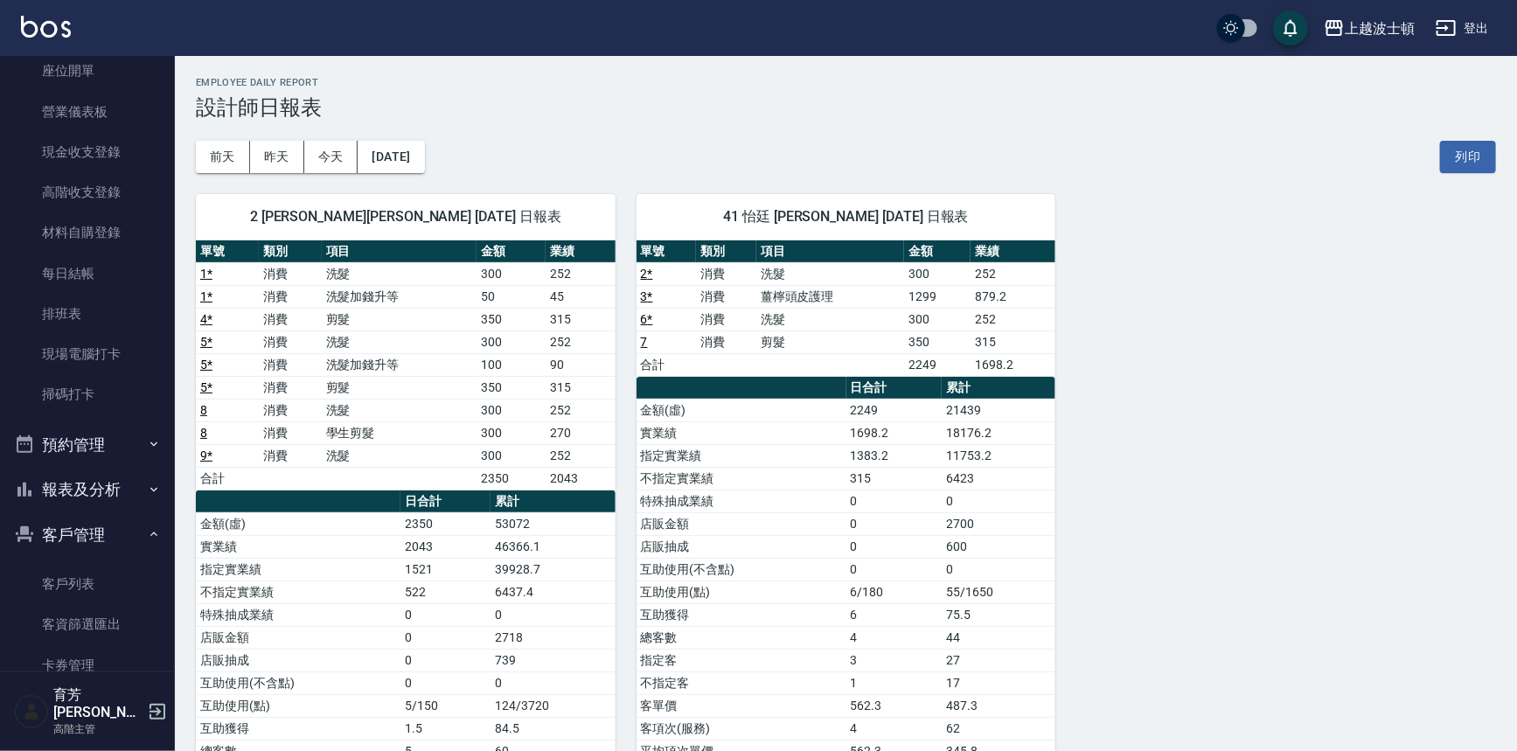
scroll to position [0, 0]
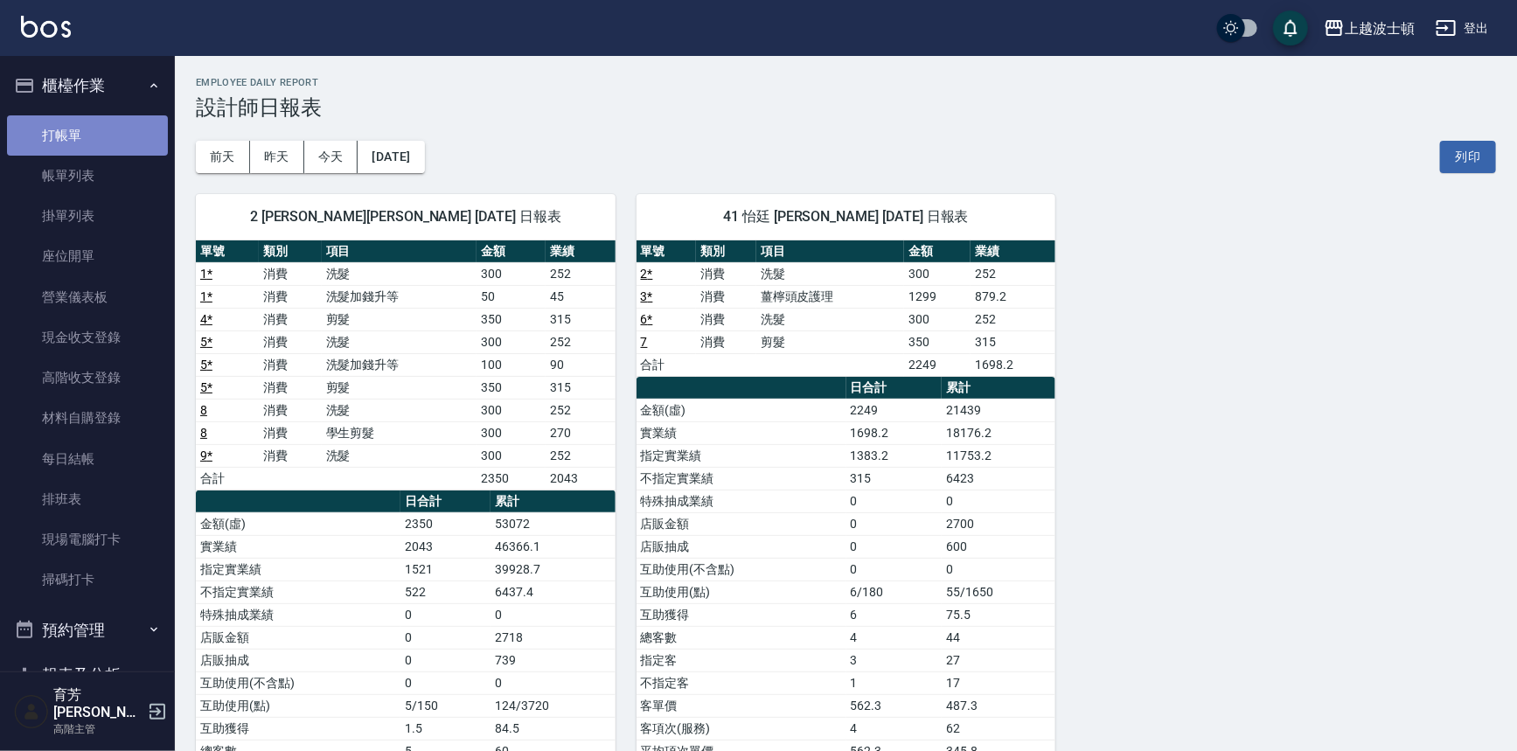
click at [127, 115] on link "打帳單" at bounding box center [87, 135] width 161 height 40
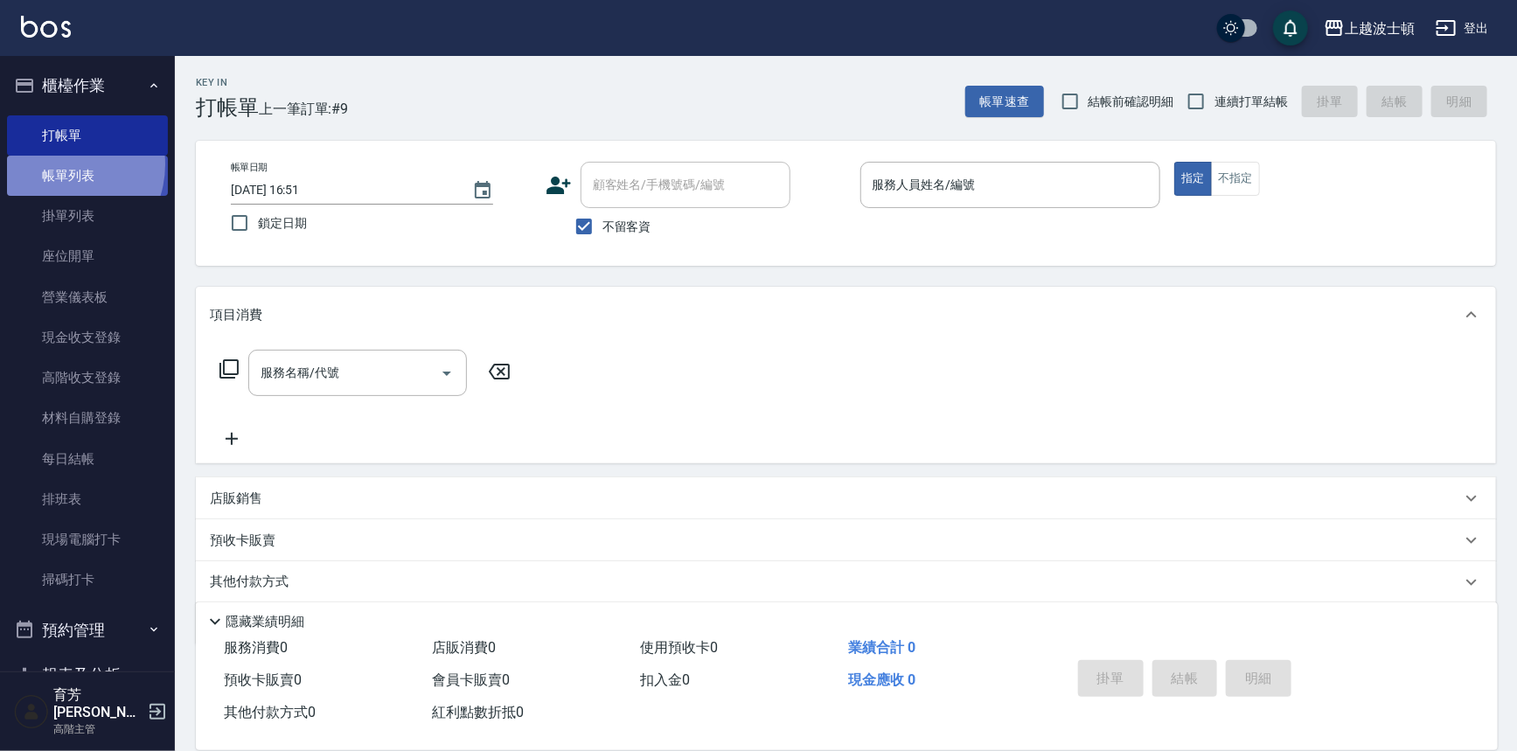
click at [59, 164] on link "帳單列表" at bounding box center [87, 176] width 161 height 40
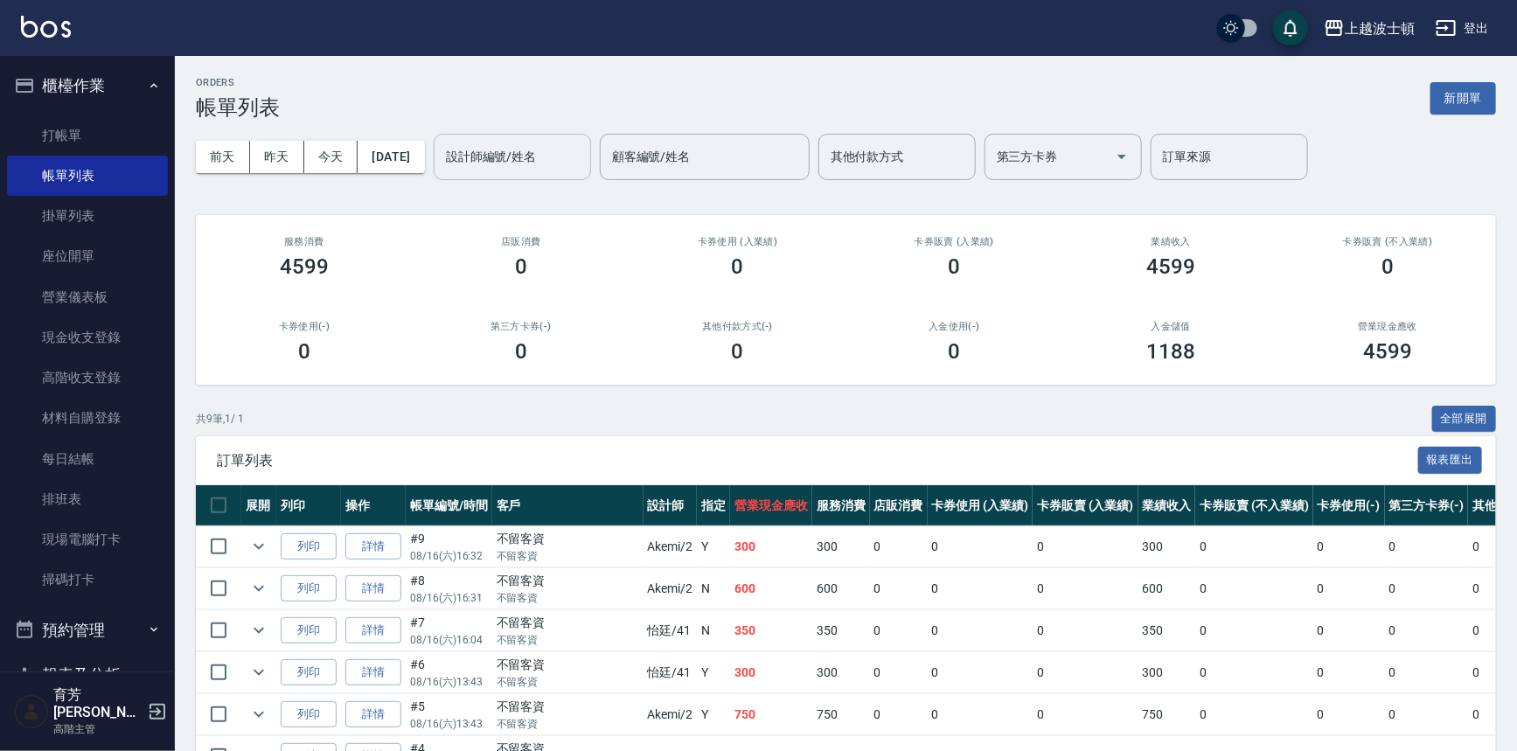
click at [502, 156] on input "設計師編號/姓名" at bounding box center [512, 157] width 142 height 31
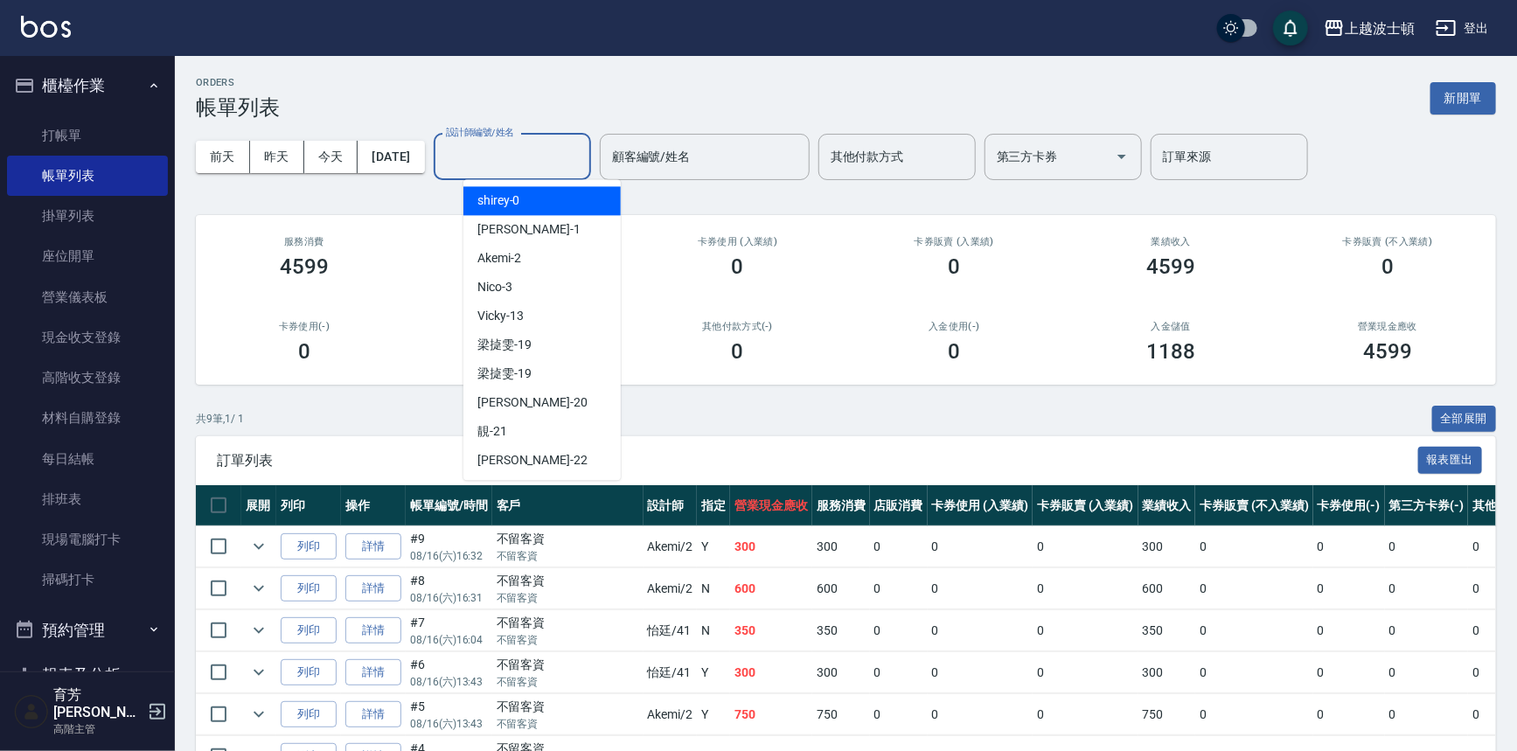
click at [503, 209] on span "shirey -0" at bounding box center [498, 200] width 43 height 18
type input "shirey-0"
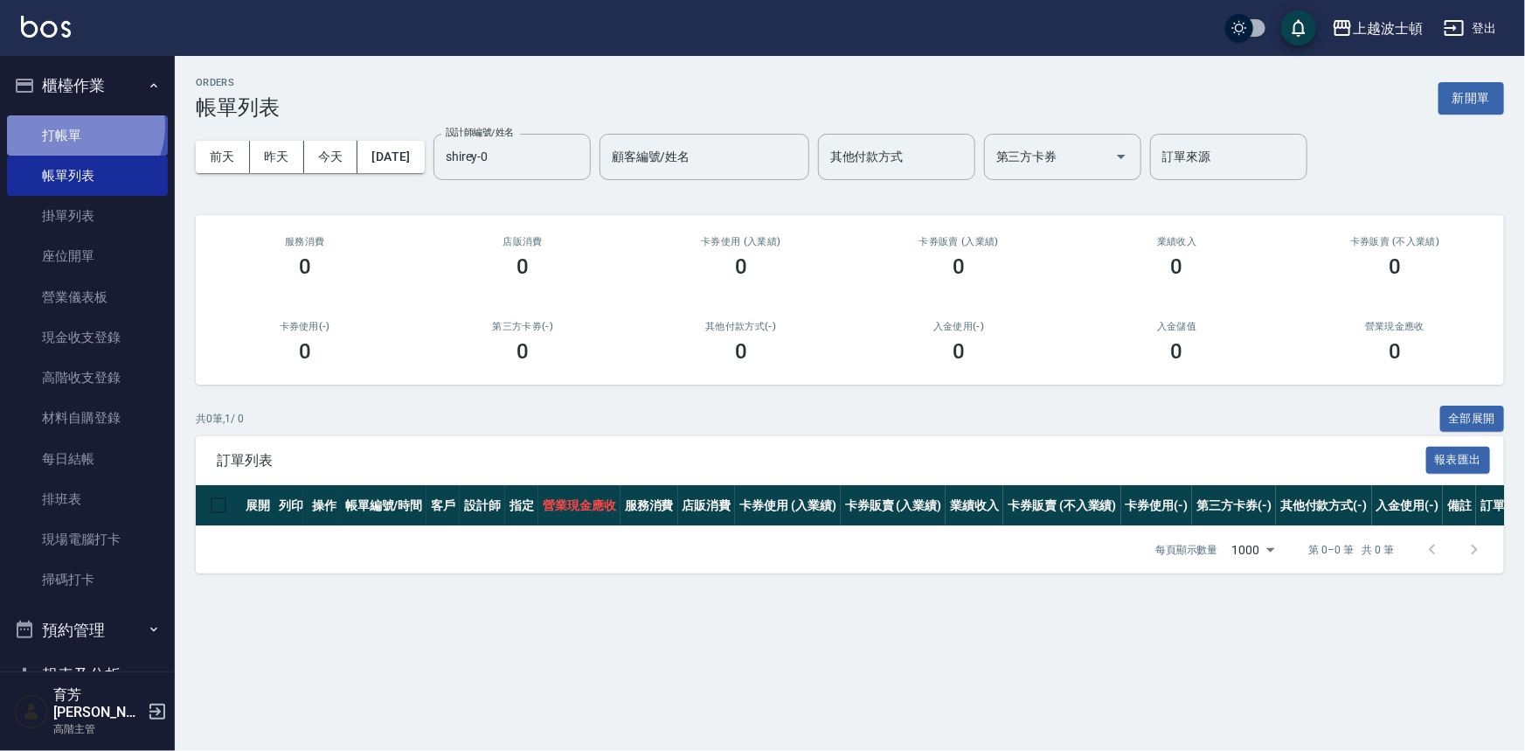
click at [81, 126] on link "打帳單" at bounding box center [87, 135] width 161 height 40
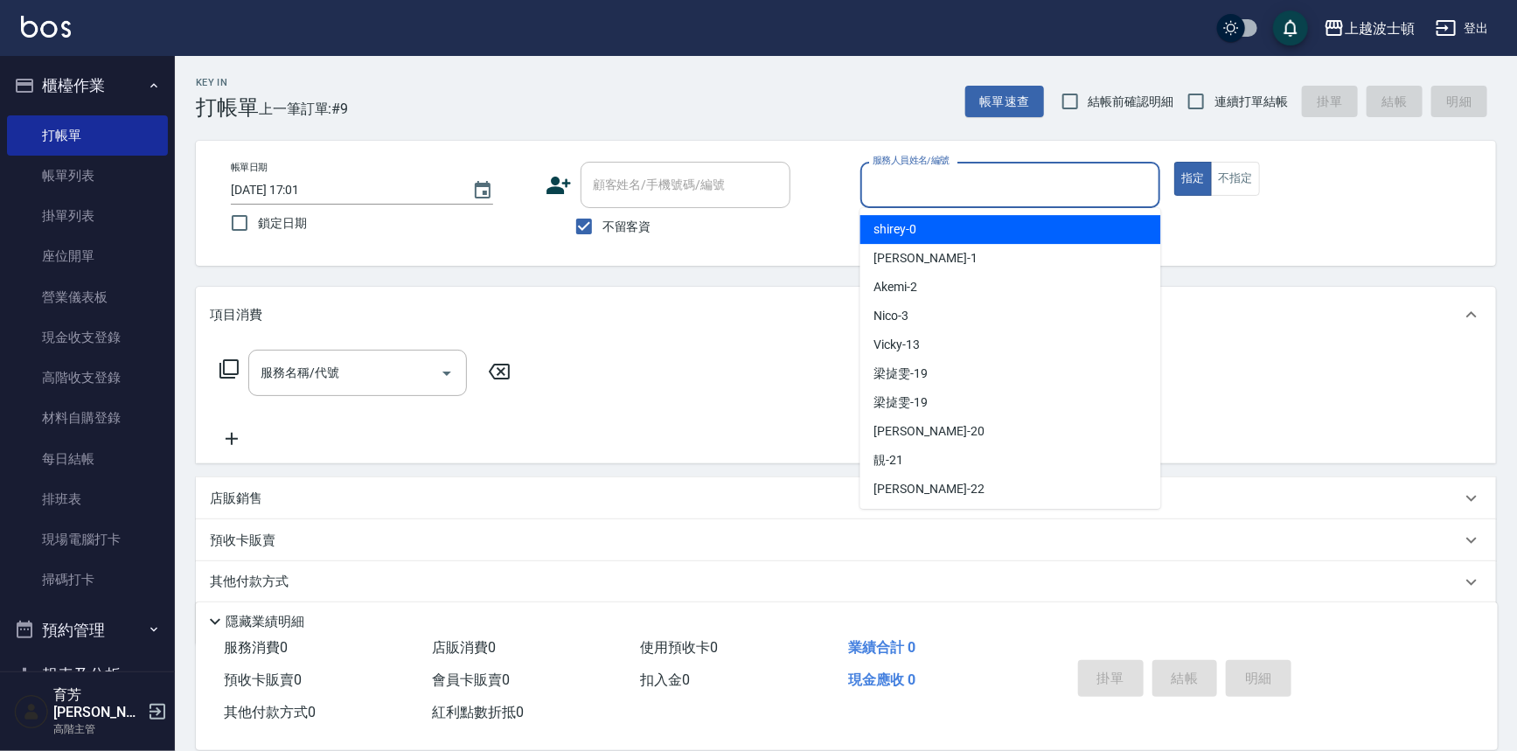
click at [962, 190] on input "服務人員姓名/編號" at bounding box center [1010, 185] width 285 height 31
drag, startPoint x: 959, startPoint y: 227, endPoint x: 821, endPoint y: 217, distance: 138.5
click at [958, 228] on div "shirey -0" at bounding box center [1010, 229] width 301 height 29
type input "shirey-0"
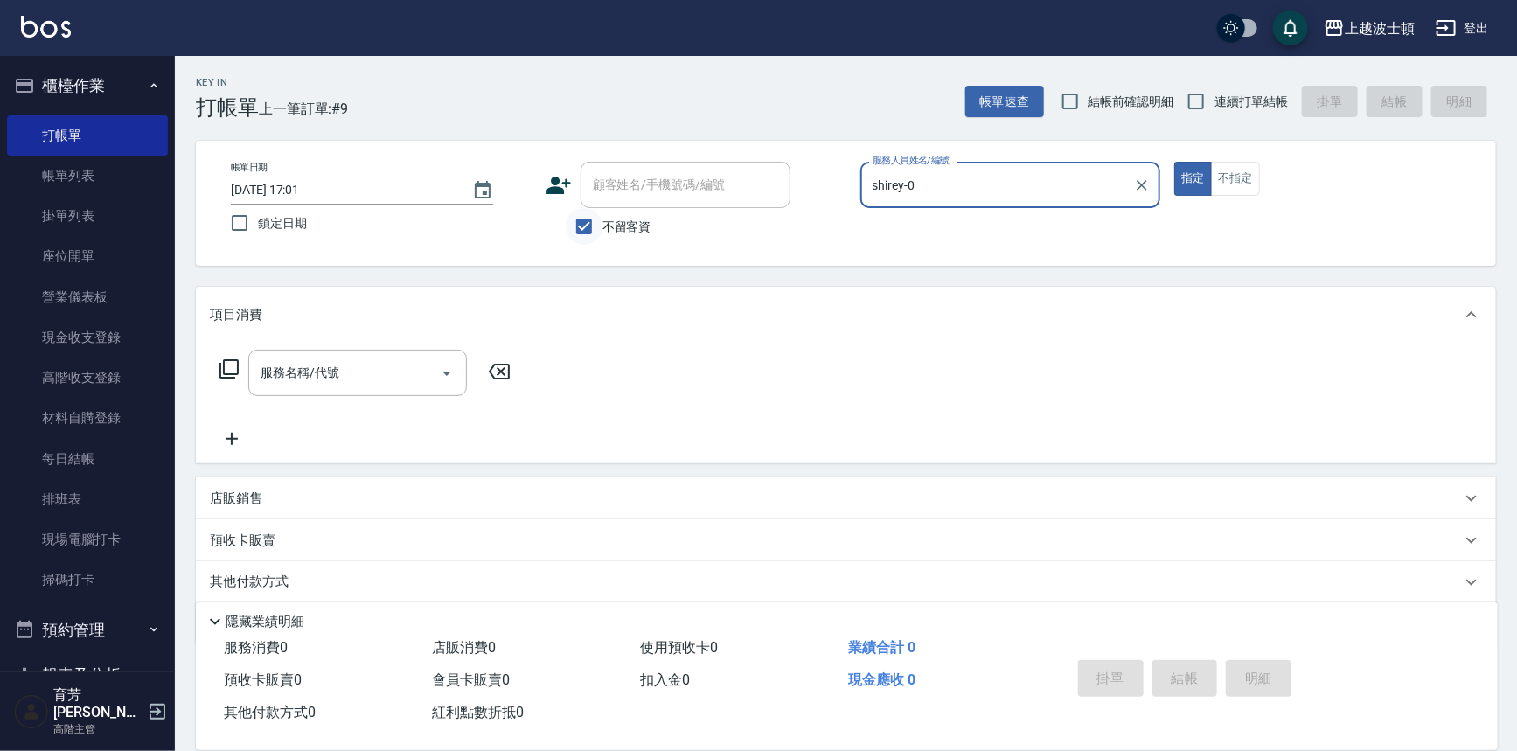
click at [586, 223] on input "不留客資" at bounding box center [584, 226] width 37 height 37
checkbox input "false"
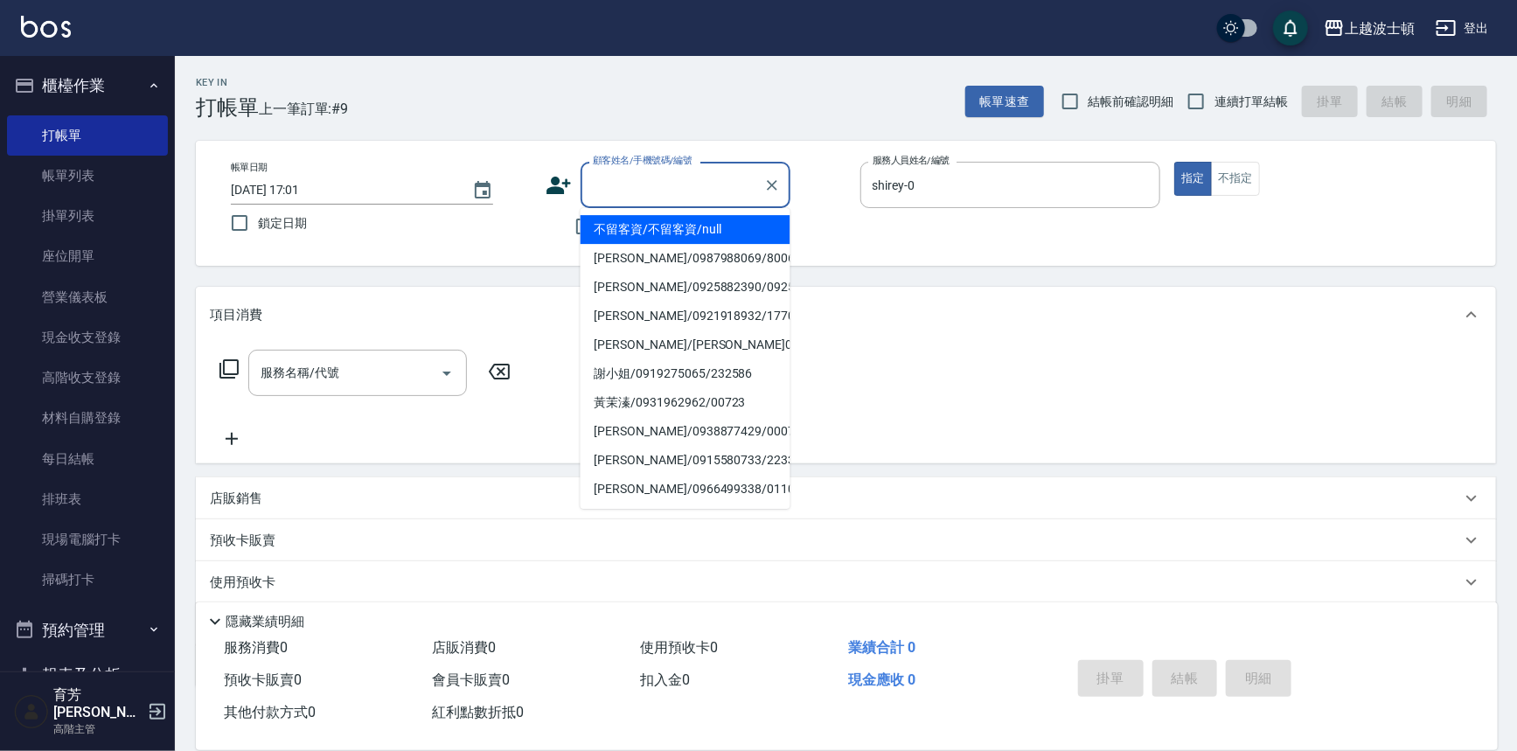
click at [605, 186] on input "顧客姓名/手機號碼/編號" at bounding box center [672, 185] width 168 height 31
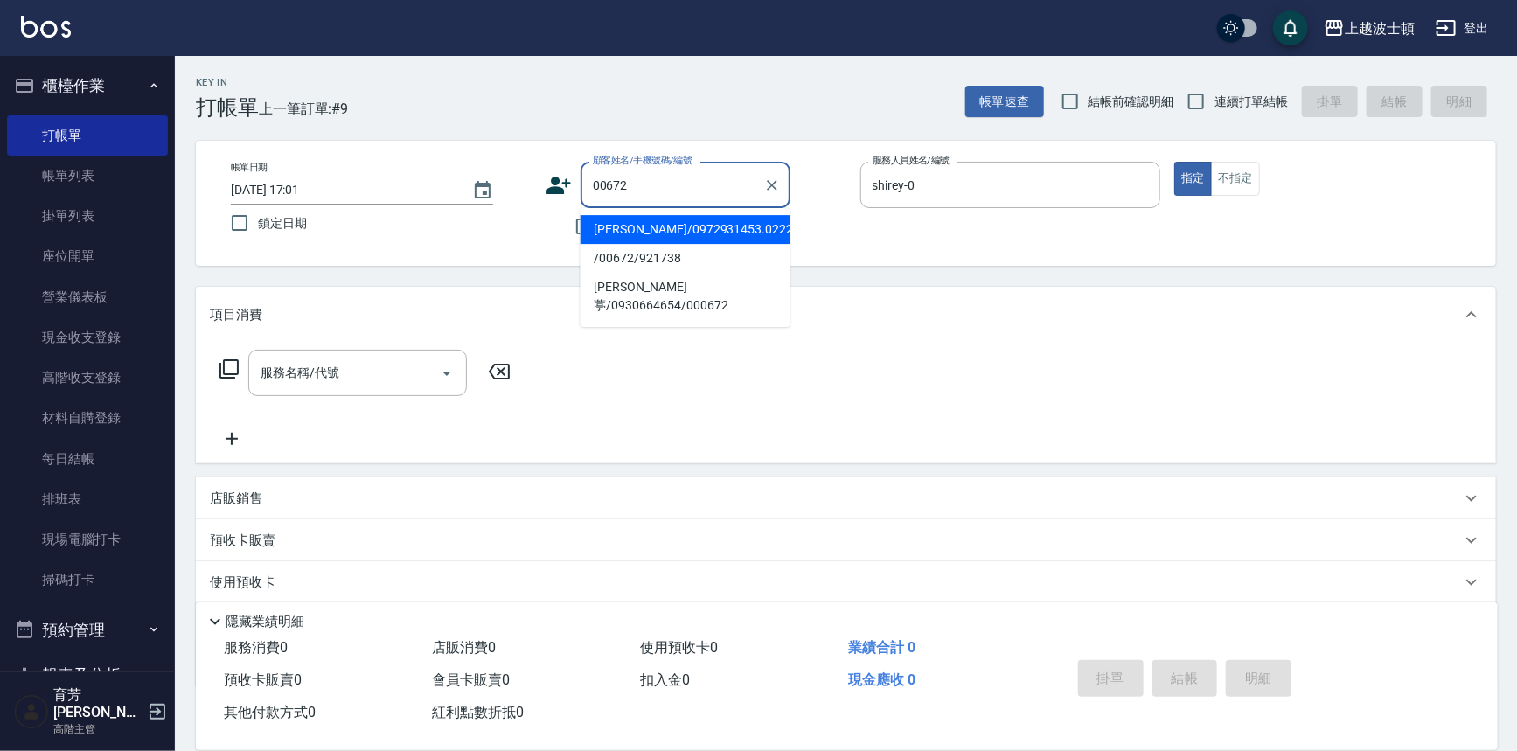
click at [686, 226] on li "[PERSON_NAME]/0972931453.0222815158/00672" at bounding box center [685, 229] width 210 height 29
type input "[PERSON_NAME]/0972931453.0222815158/00672"
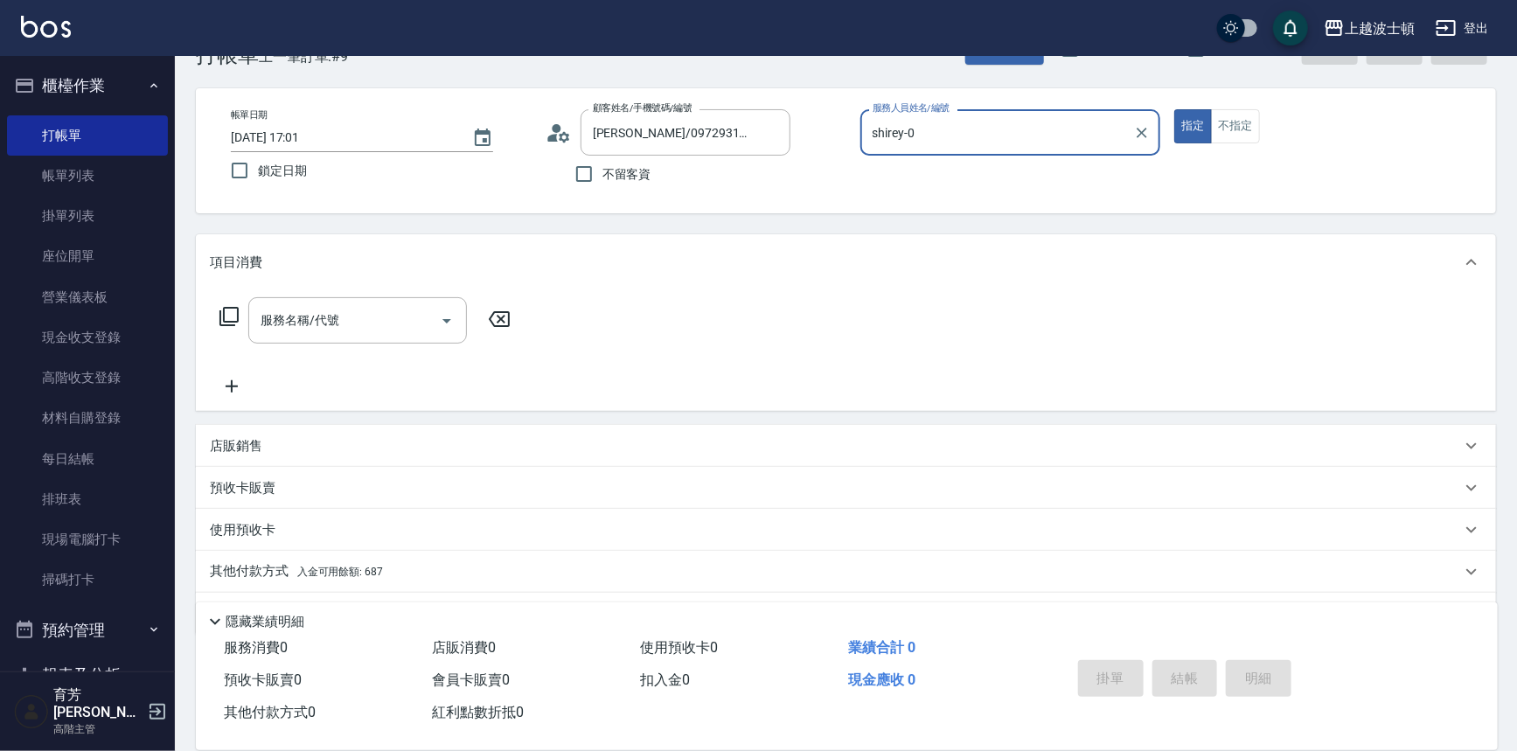
scroll to position [100, 0]
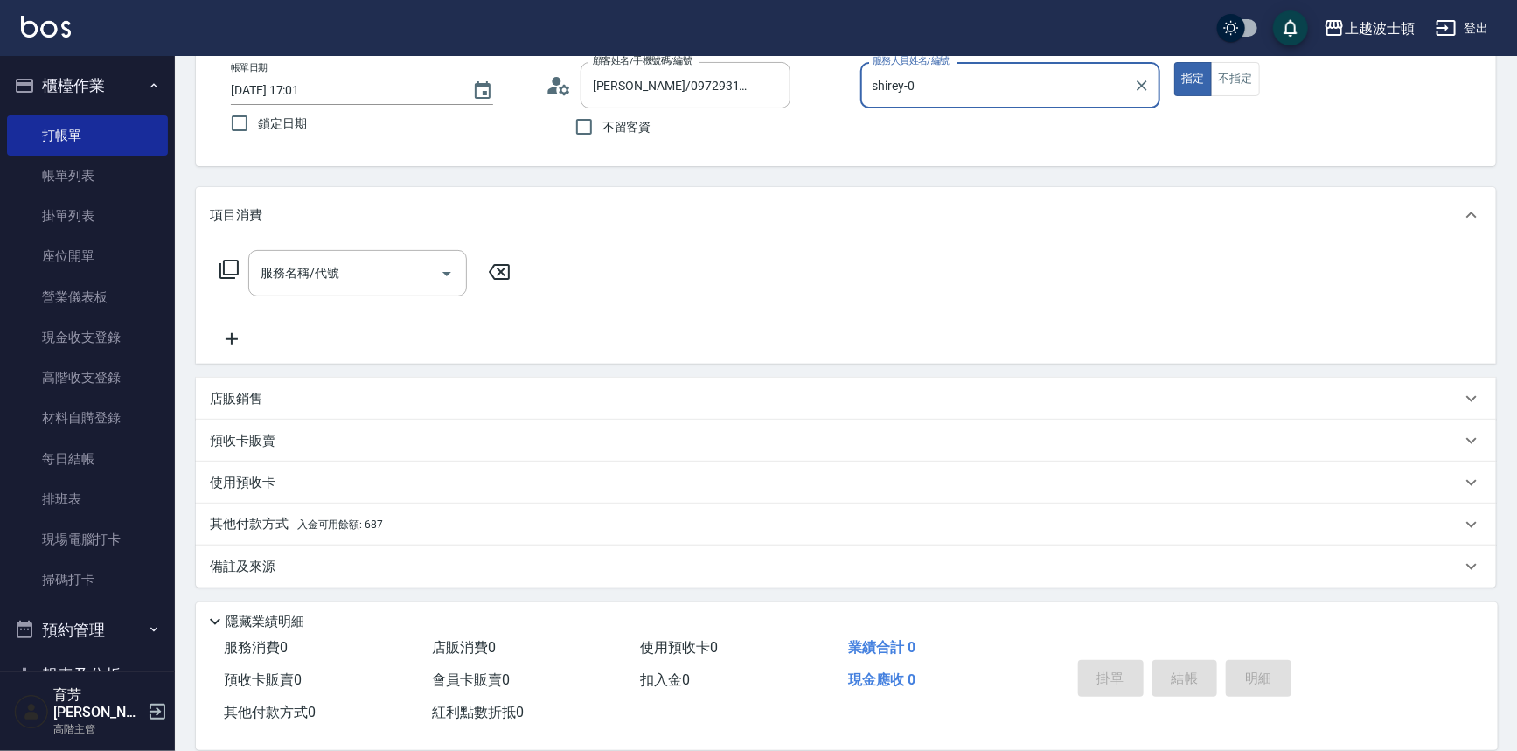
click at [358, 516] on p "其他付款方式 入金可用餘額: 687" at bounding box center [296, 524] width 173 height 19
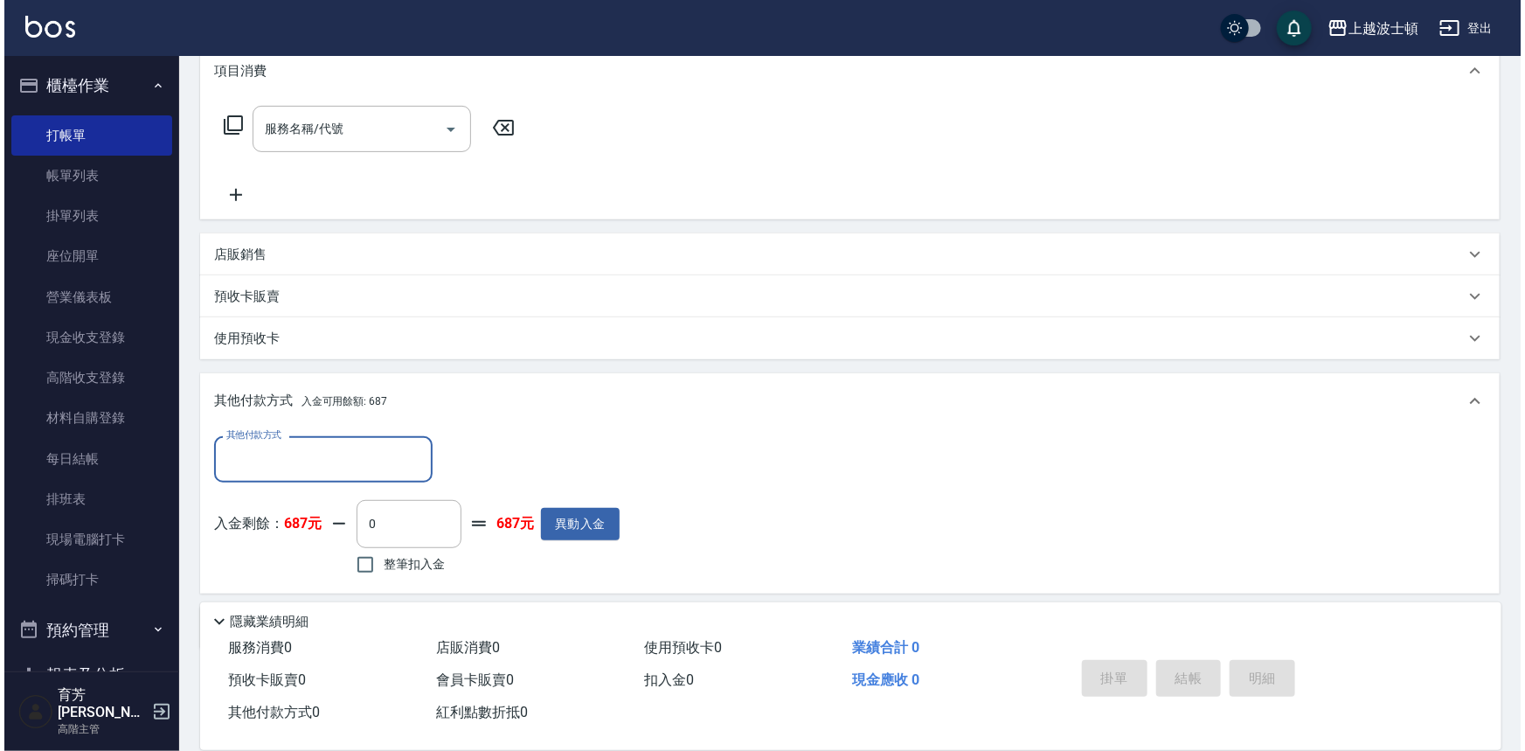
scroll to position [306, 0]
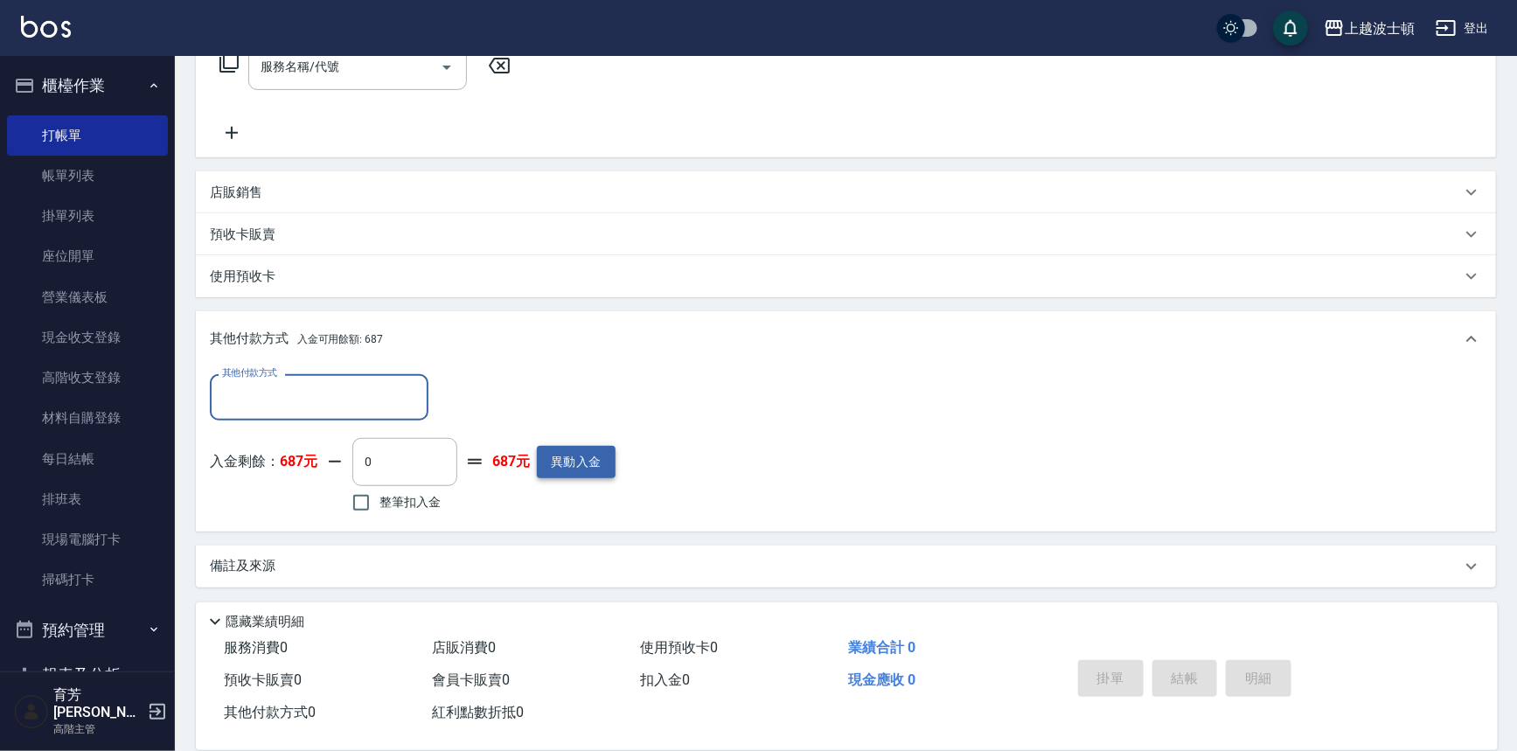
click at [567, 461] on button "異動入金" at bounding box center [576, 462] width 79 height 32
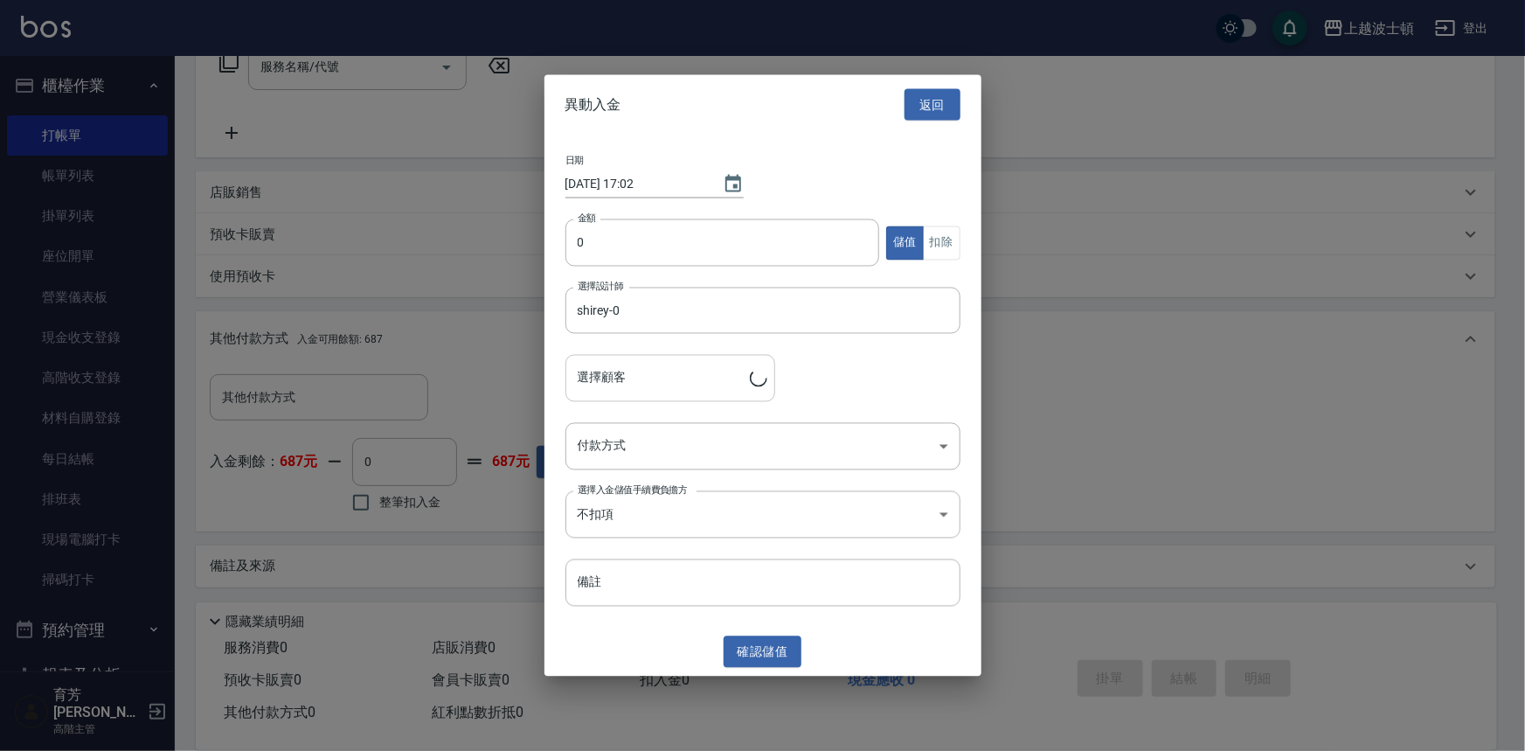
type input "[PERSON_NAME]/0972931453.0222815158/00672"
click at [627, 244] on input "0" at bounding box center [723, 242] width 315 height 47
type input "5000"
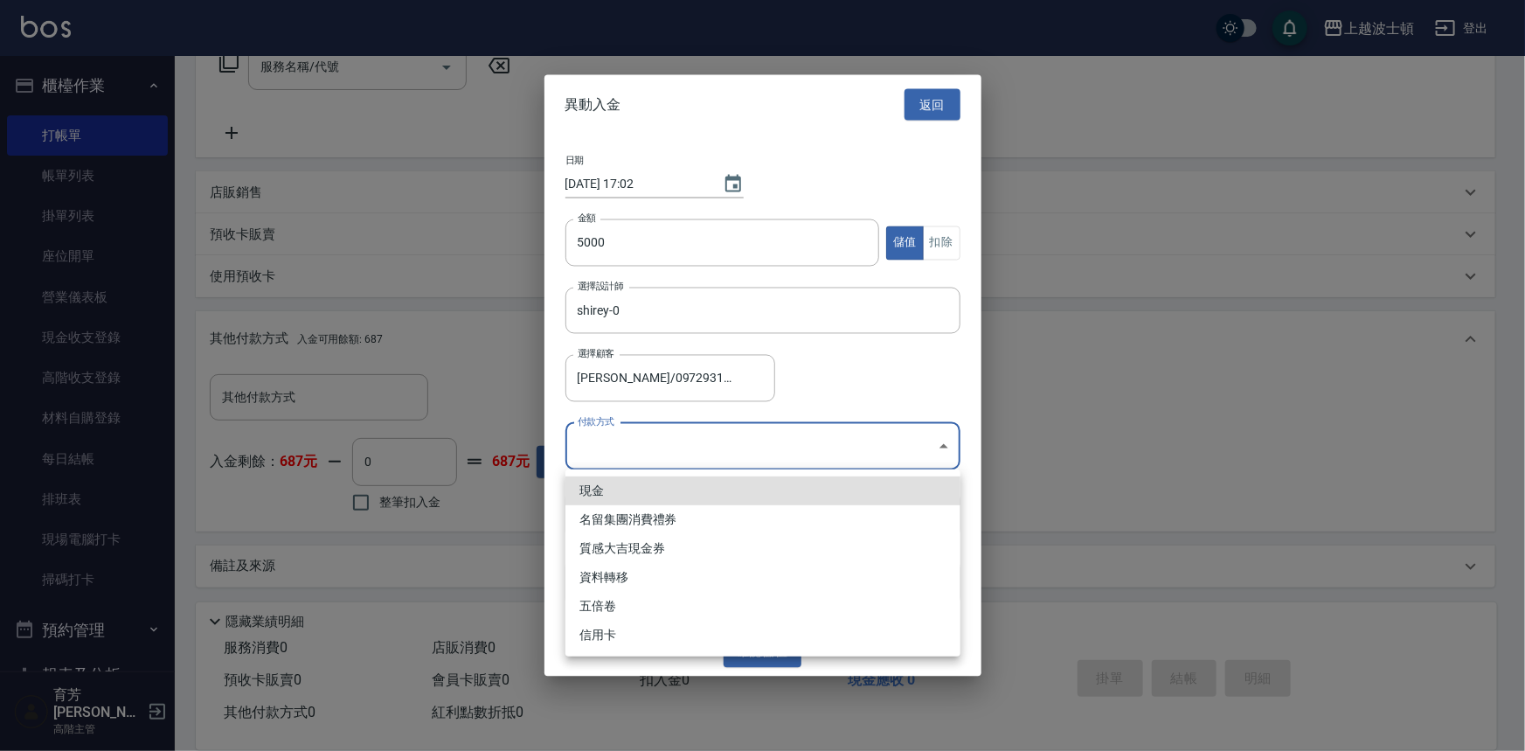
click at [941, 441] on body "上越波士頓 登出 櫃檯作業 打帳單 帳單列表 掛單列表 座位開單 營業儀表板 現金收支登錄 高階收支登錄 材料自購登錄 每日結帳 排班表 現場電腦打卡 掃碼打…" at bounding box center [762, 223] width 1525 height 1058
click at [646, 490] on li "現金" at bounding box center [763, 490] width 395 height 29
type input "現金"
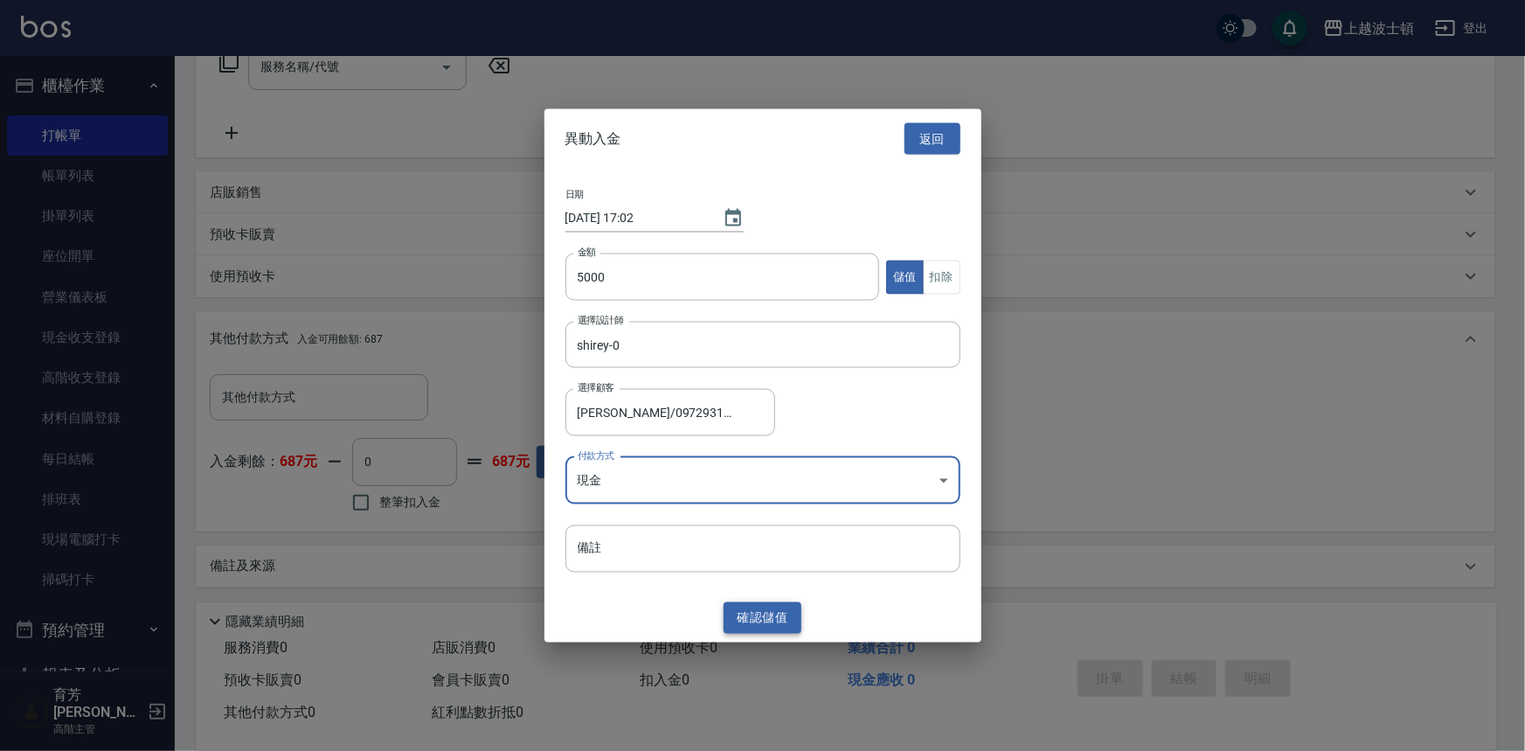
click at [743, 615] on button "確認 儲值" at bounding box center [763, 617] width 79 height 32
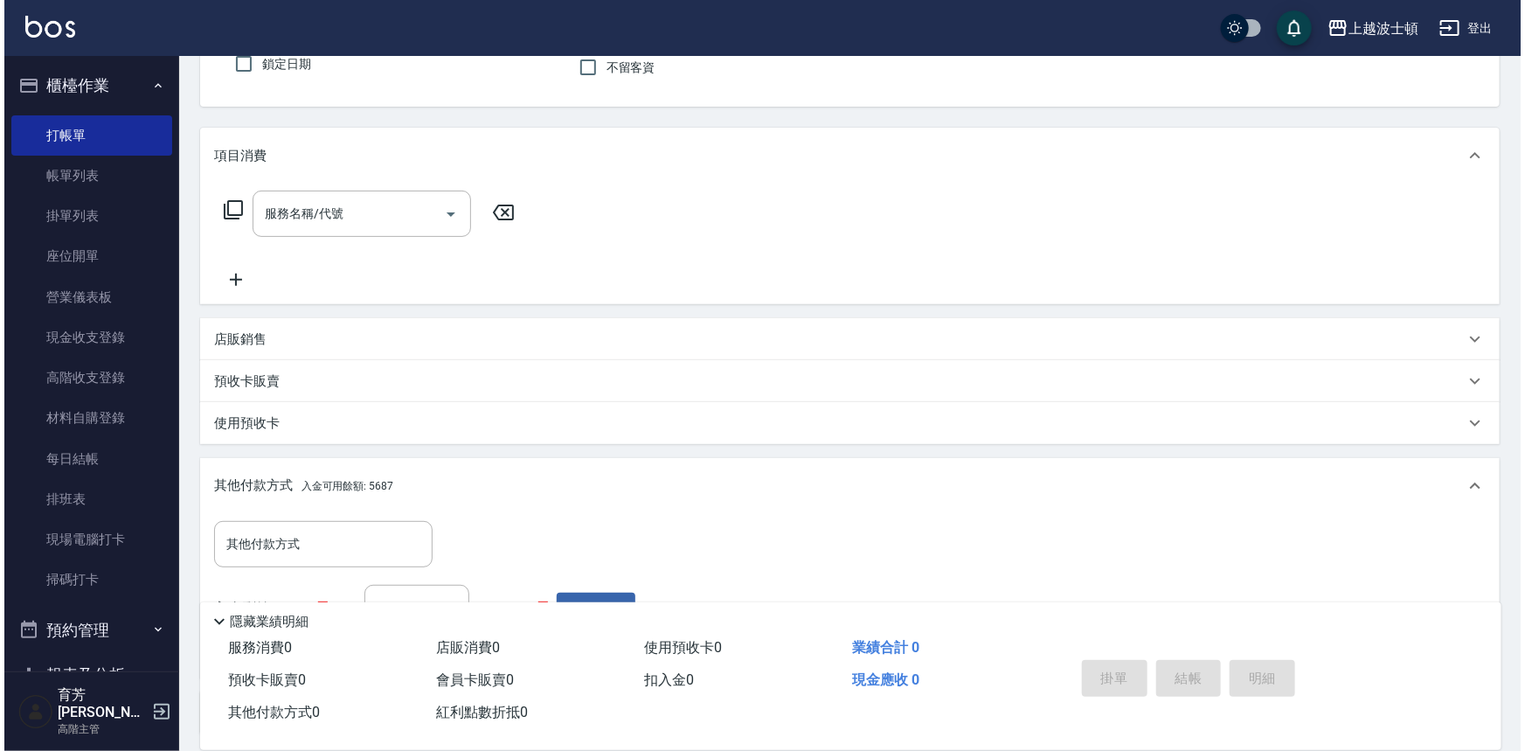
scroll to position [152, 0]
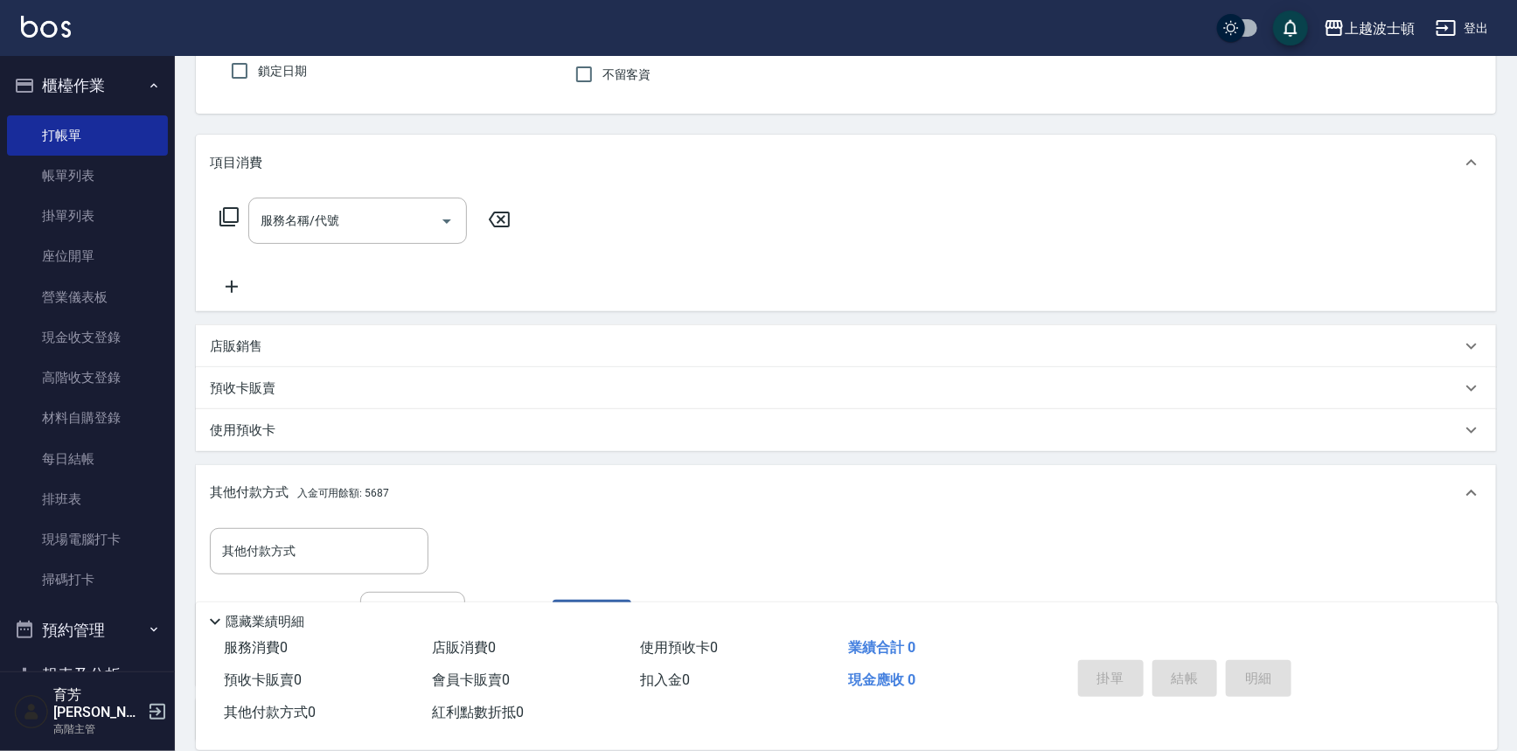
click at [226, 212] on icon at bounding box center [229, 216] width 21 height 21
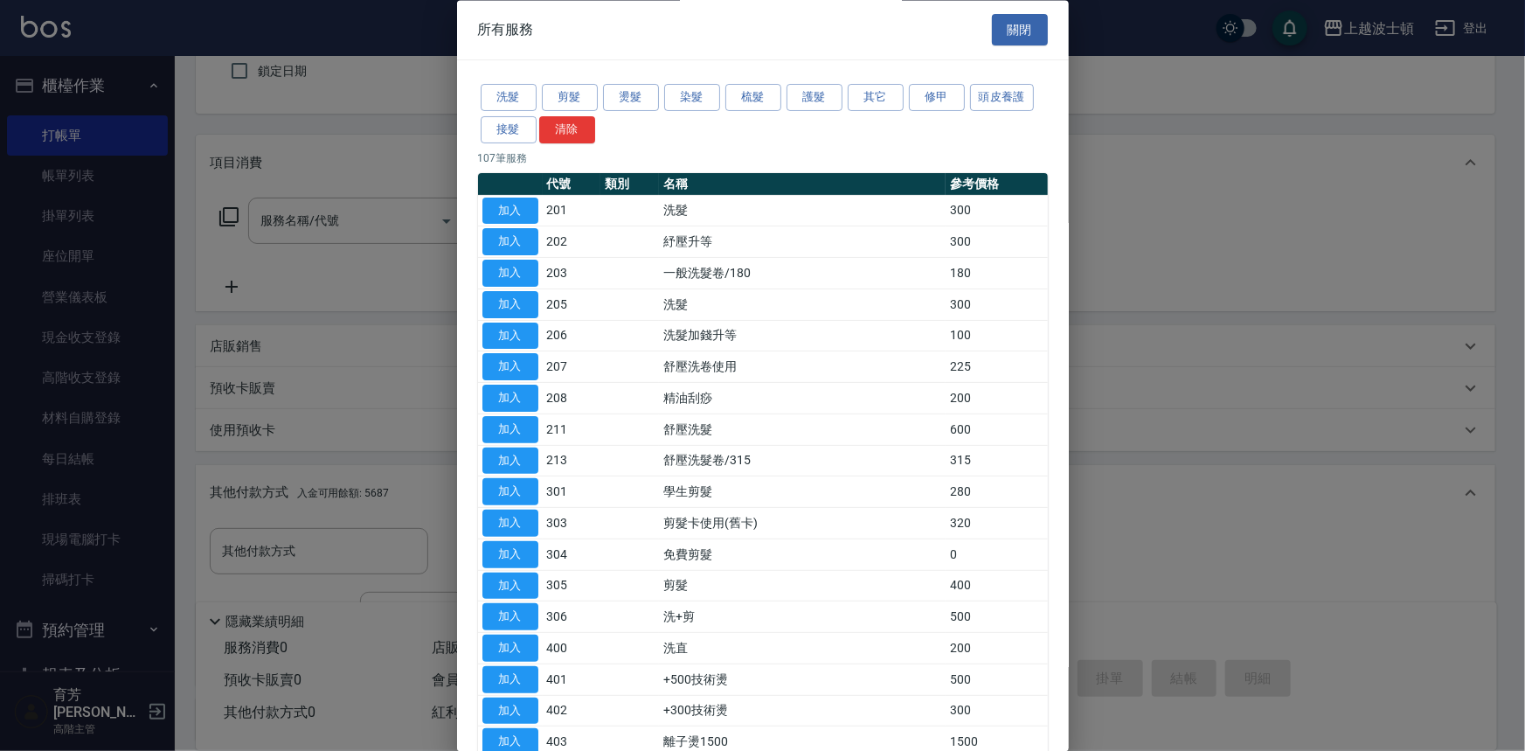
click at [903, 135] on div "洗髮 剪髮 燙髮 染髮 梳髮 護髮 其它 修甲 頭皮養護 接髮 清除" at bounding box center [763, 114] width 570 height 65
click at [691, 101] on button "染髮" at bounding box center [692, 98] width 56 height 27
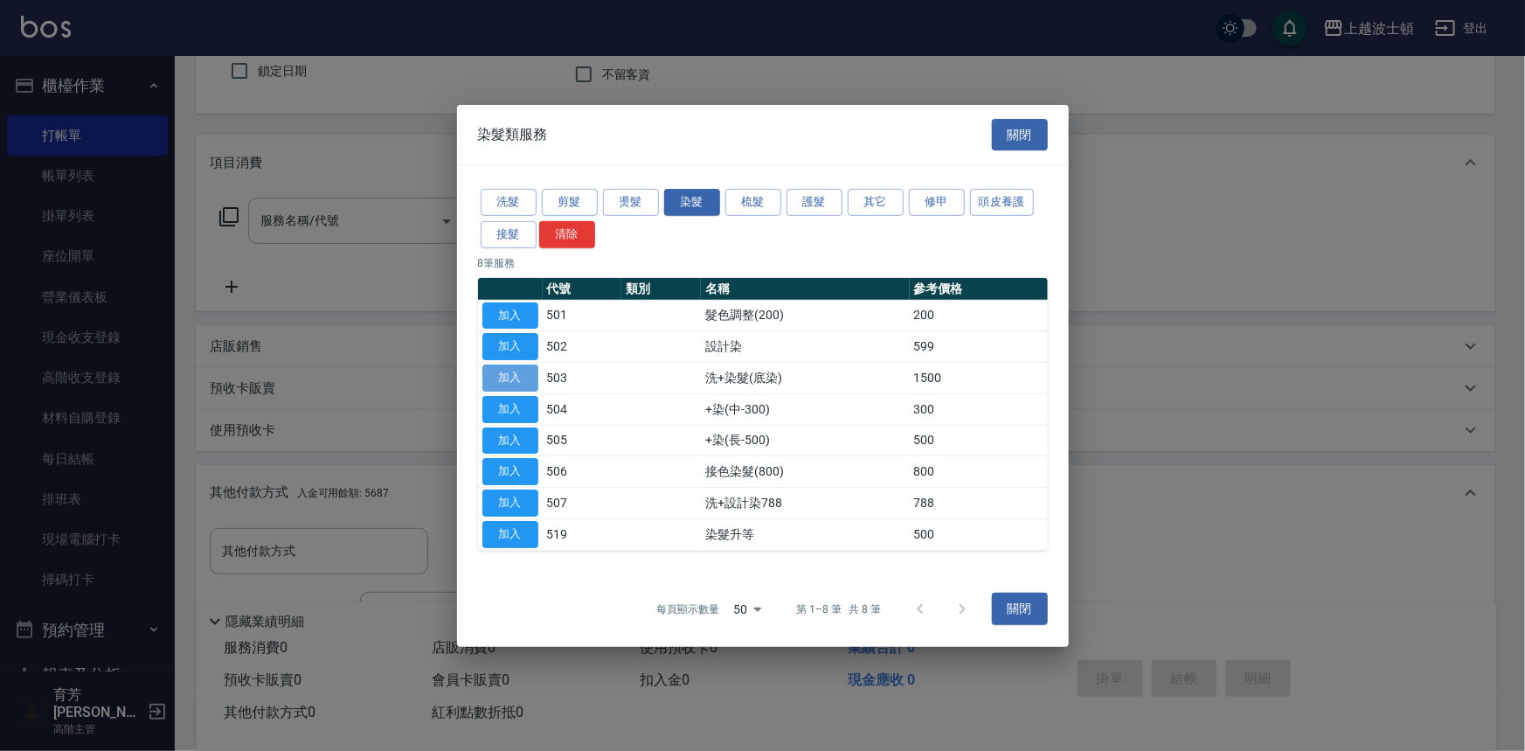
click at [520, 369] on button "加入" at bounding box center [511, 378] width 56 height 27
type input "洗+染髮(底染)(503)"
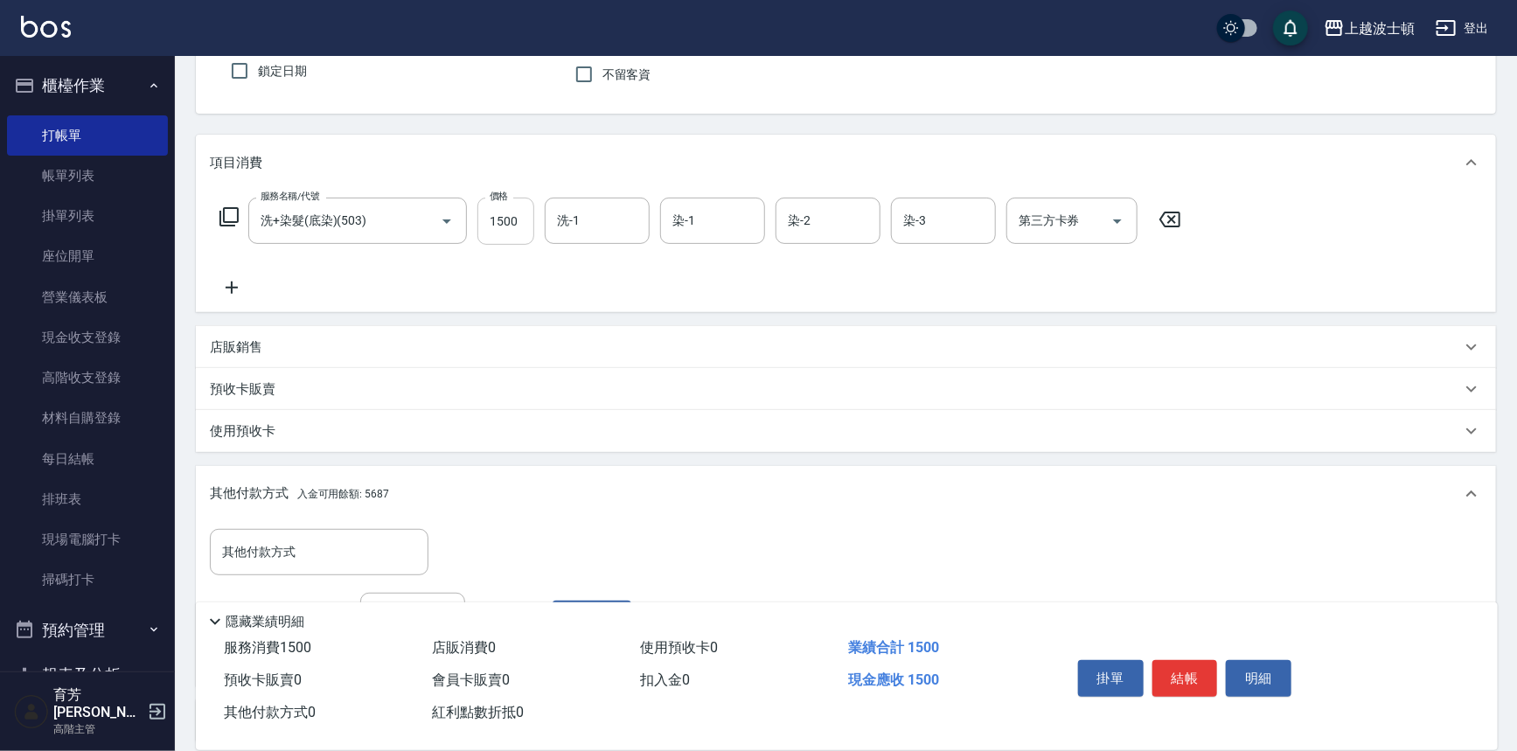
click at [530, 217] on input "1500" at bounding box center [505, 221] width 57 height 47
type input "1000"
click at [227, 215] on icon at bounding box center [229, 216] width 21 height 21
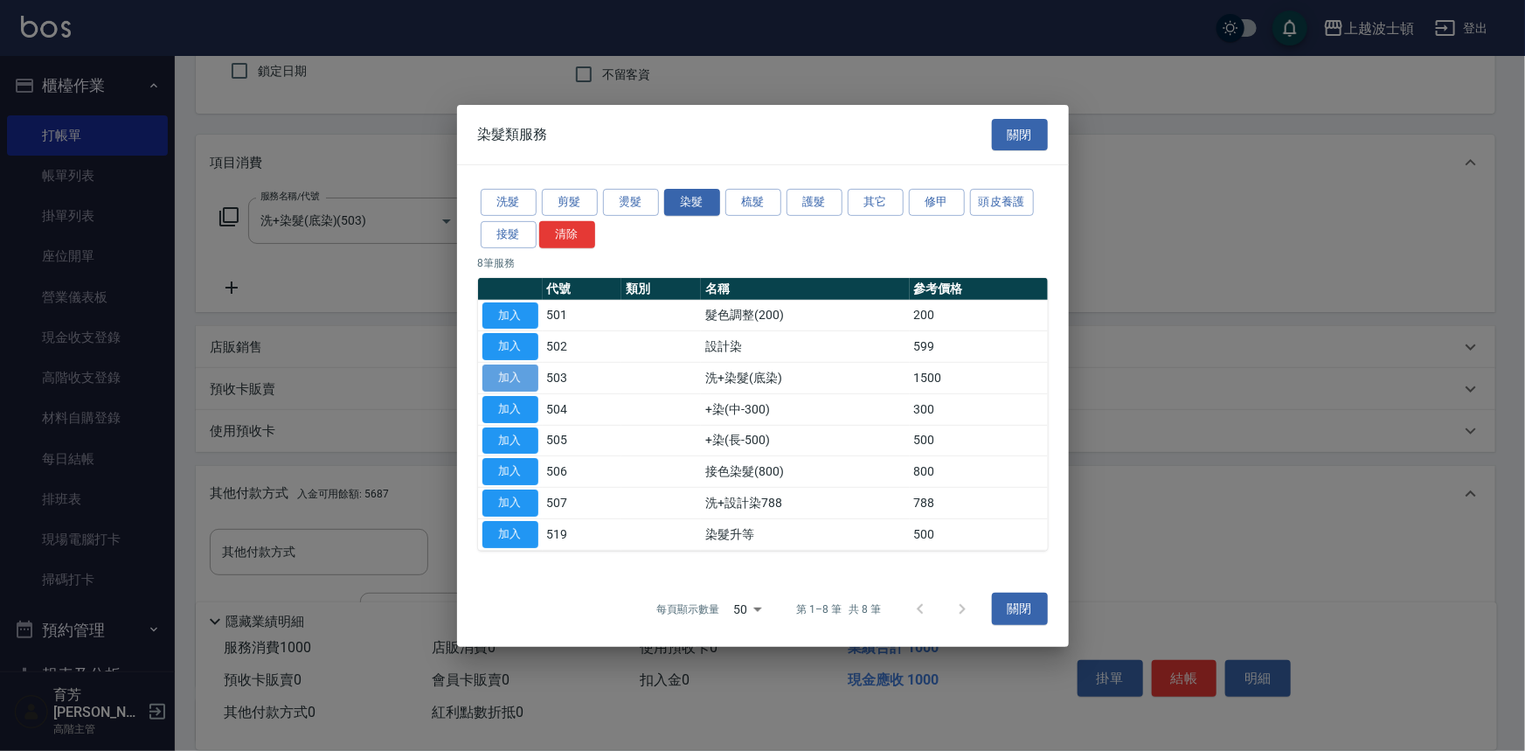
click at [520, 367] on button "加入" at bounding box center [511, 378] width 56 height 27
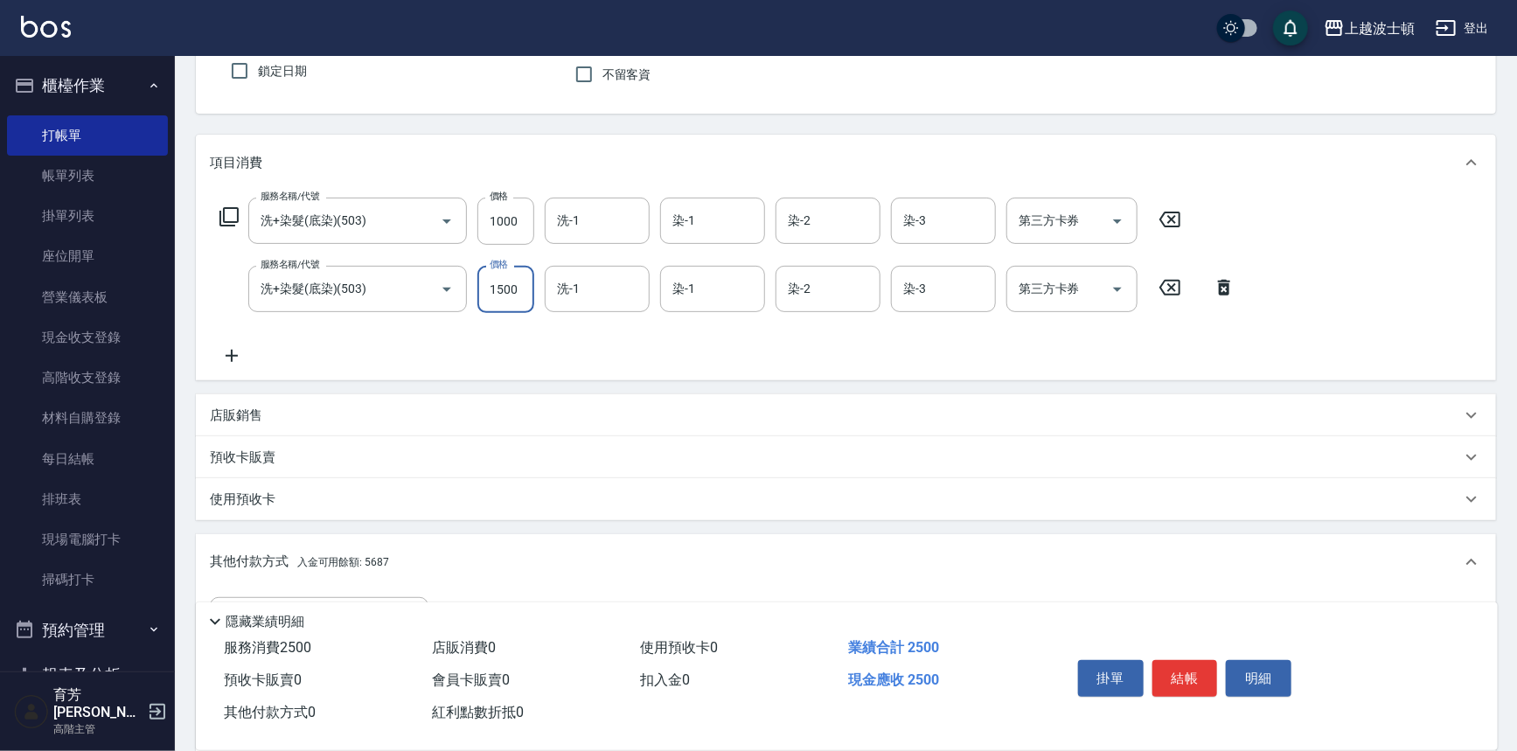
click at [516, 308] on input "1500" at bounding box center [505, 289] width 57 height 47
click at [516, 306] on input "1500" at bounding box center [505, 289] width 57 height 47
type input "1200"
click at [229, 210] on icon at bounding box center [229, 216] width 21 height 21
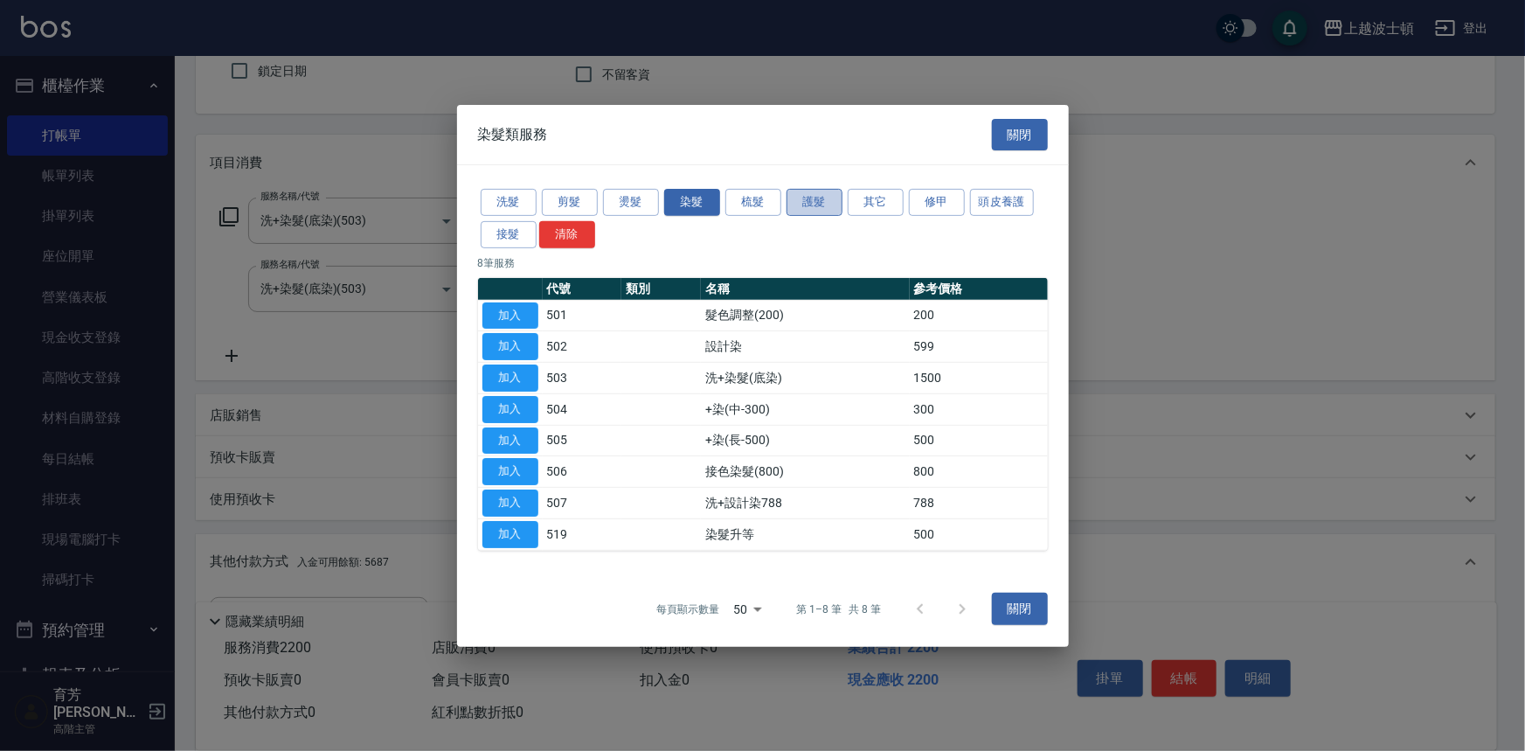
click at [805, 205] on button "護髮" at bounding box center [815, 202] width 56 height 27
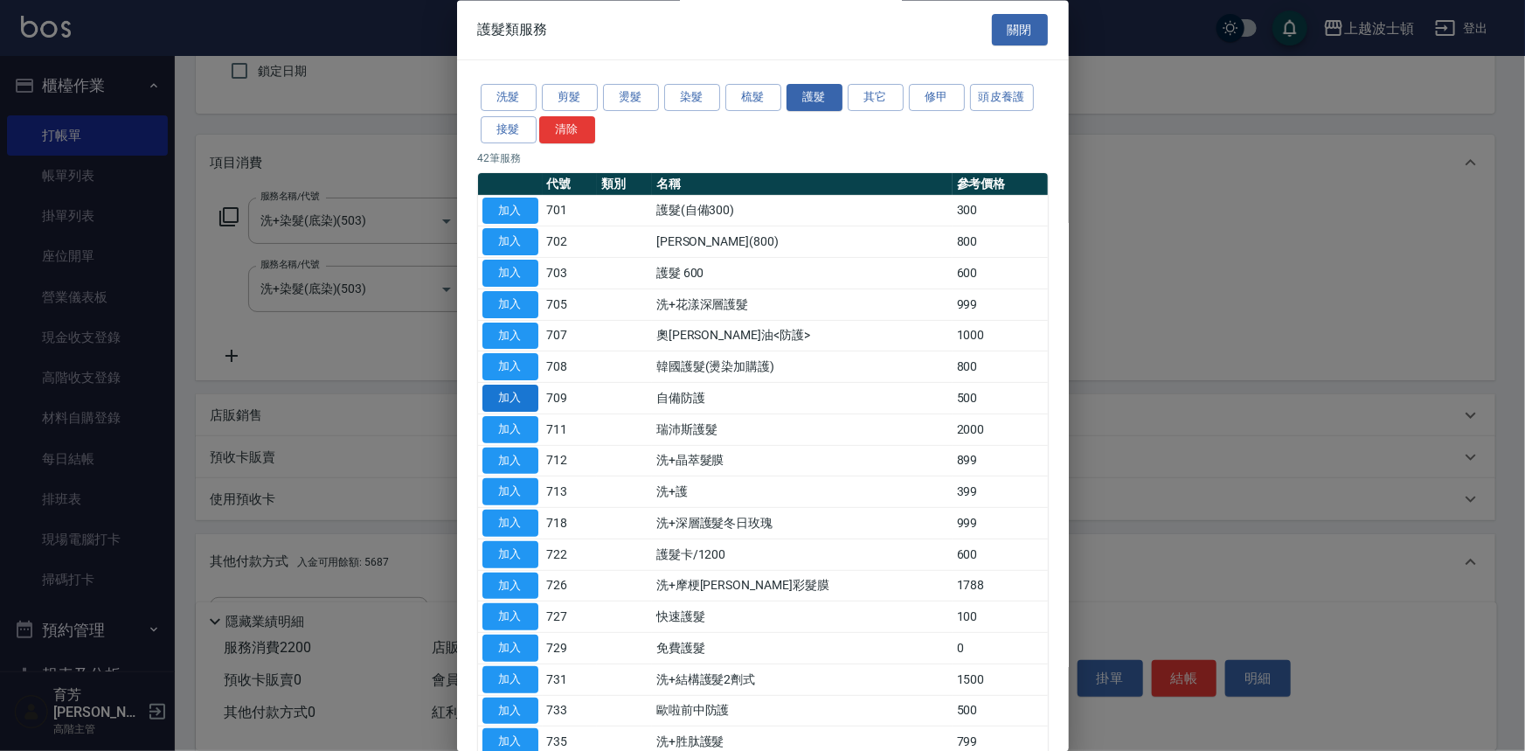
click at [526, 392] on button "加入" at bounding box center [511, 398] width 56 height 27
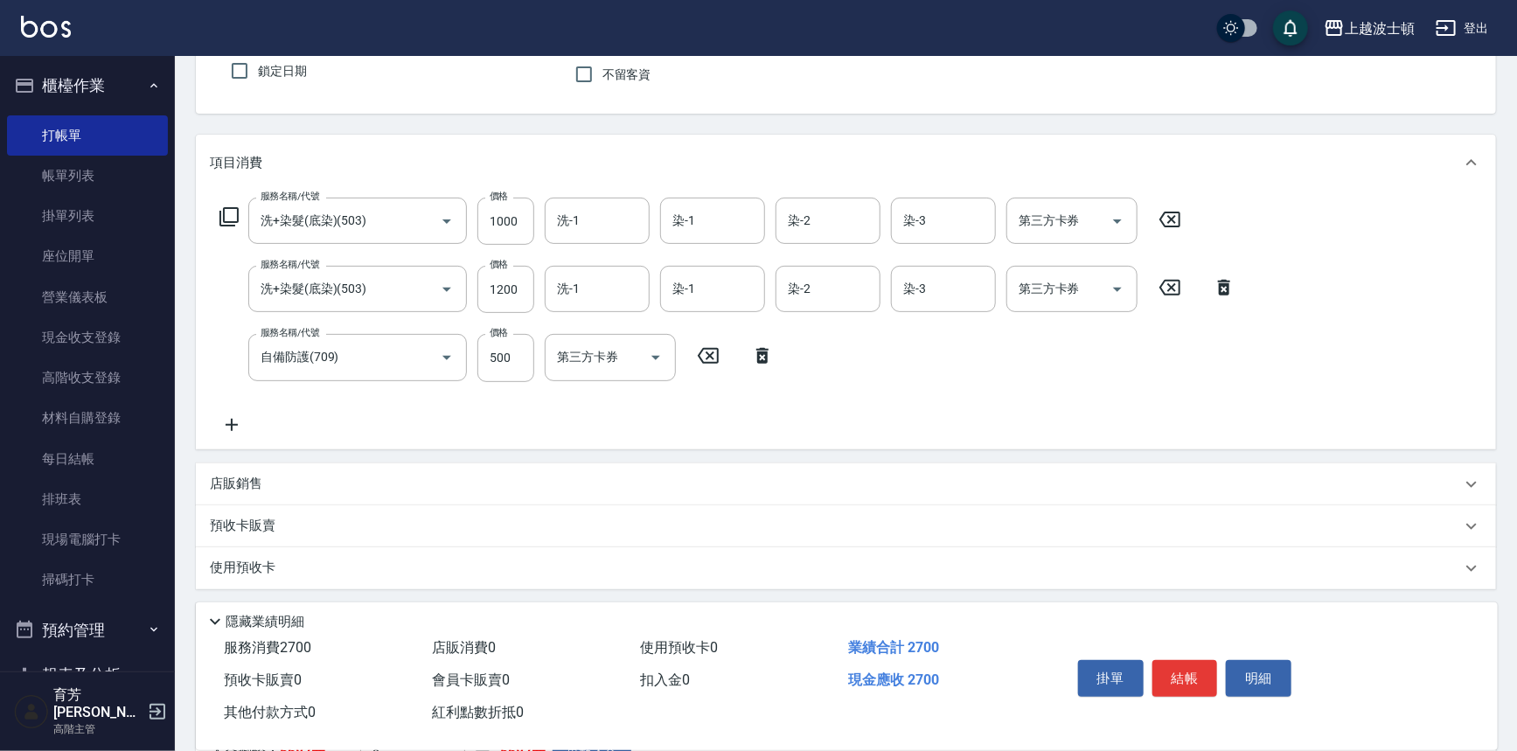
click at [227, 201] on div "服務名稱/代號 洗+染髮(底染)(503) 服務名稱/代號 價格 1000 價格 洗-1 洗-1 染-1 染-1 染-2 染-2 染-3 染-3 第三方卡券 …" at bounding box center [701, 221] width 982 height 47
click at [233, 209] on icon at bounding box center [229, 216] width 21 height 21
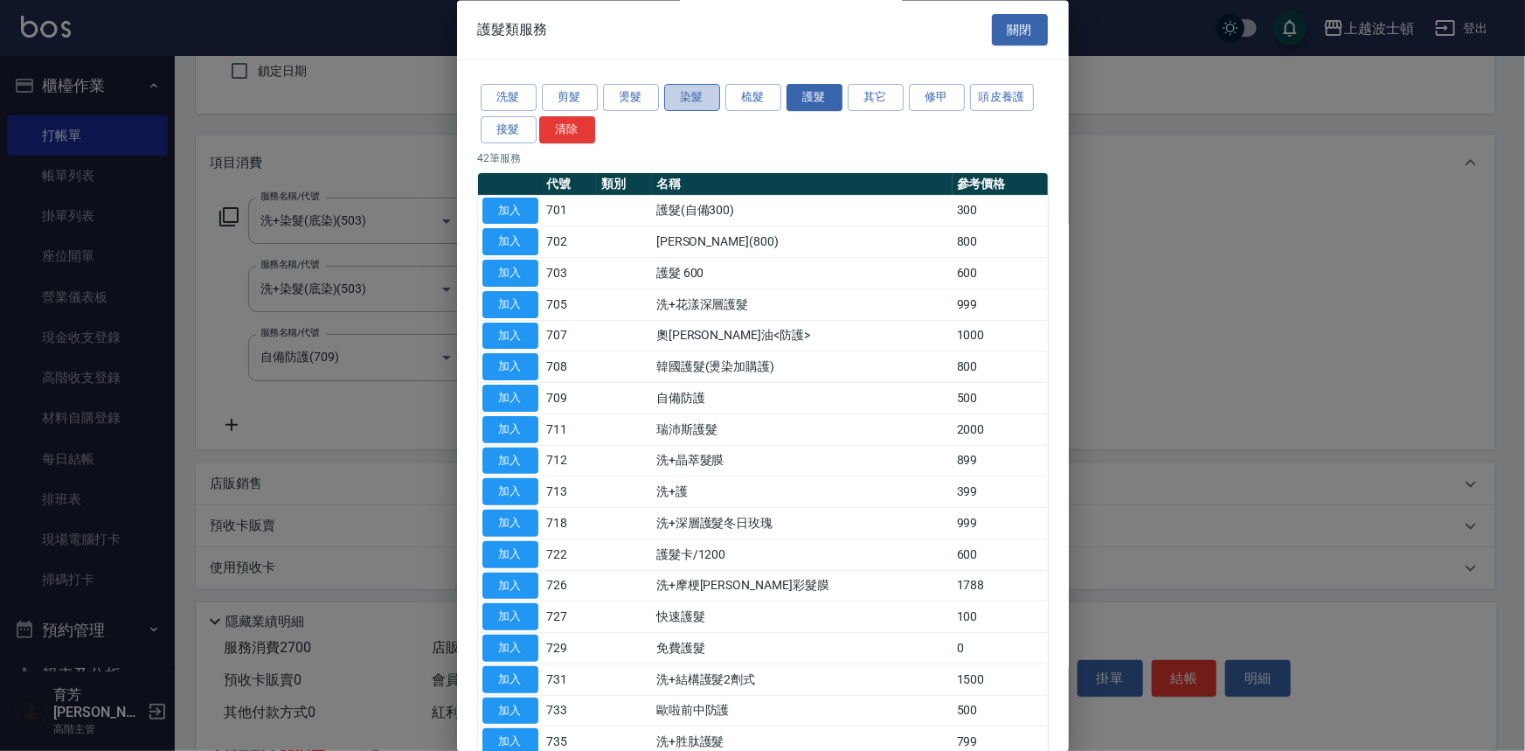
click at [692, 103] on button "染髮" at bounding box center [692, 98] width 56 height 27
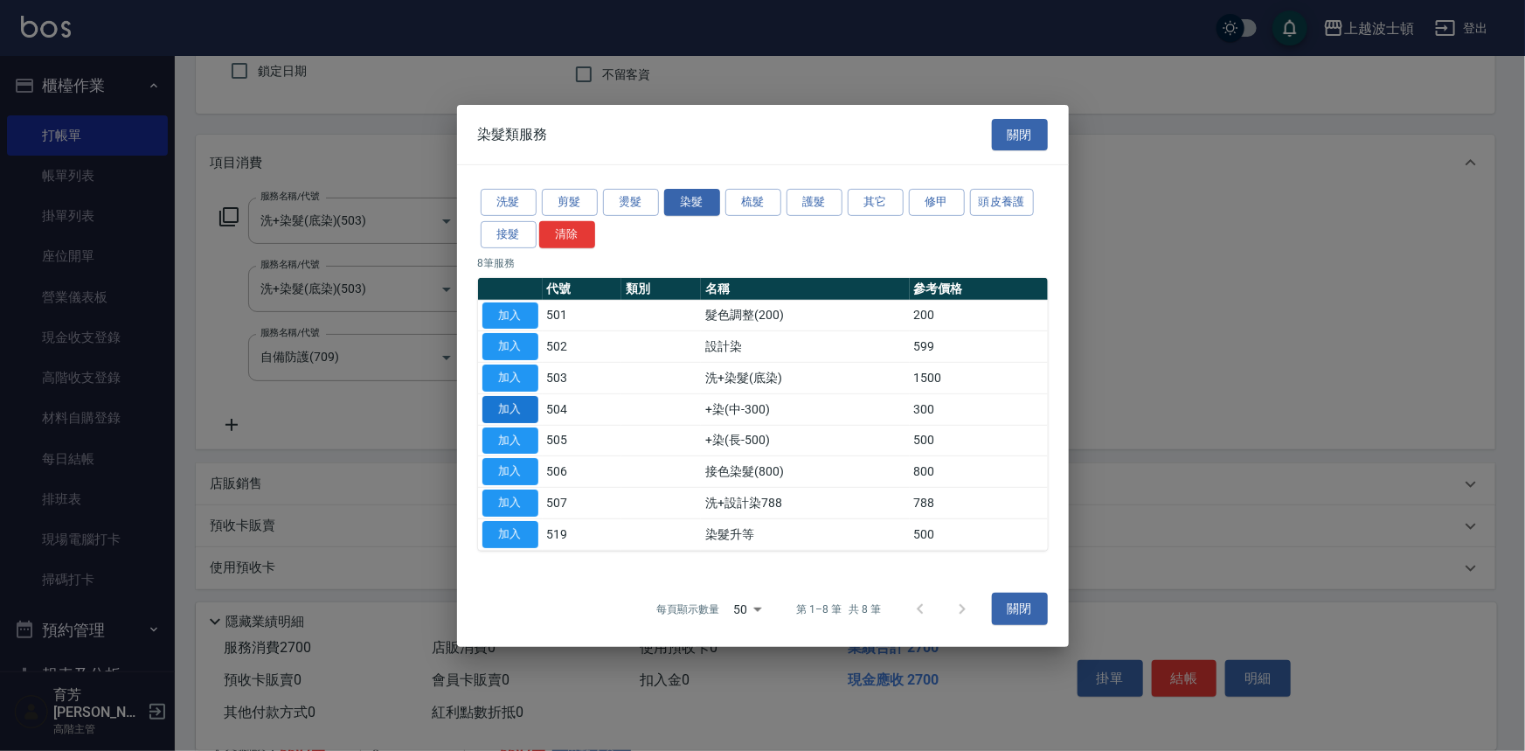
click at [520, 411] on button "加入" at bounding box center [511, 409] width 56 height 27
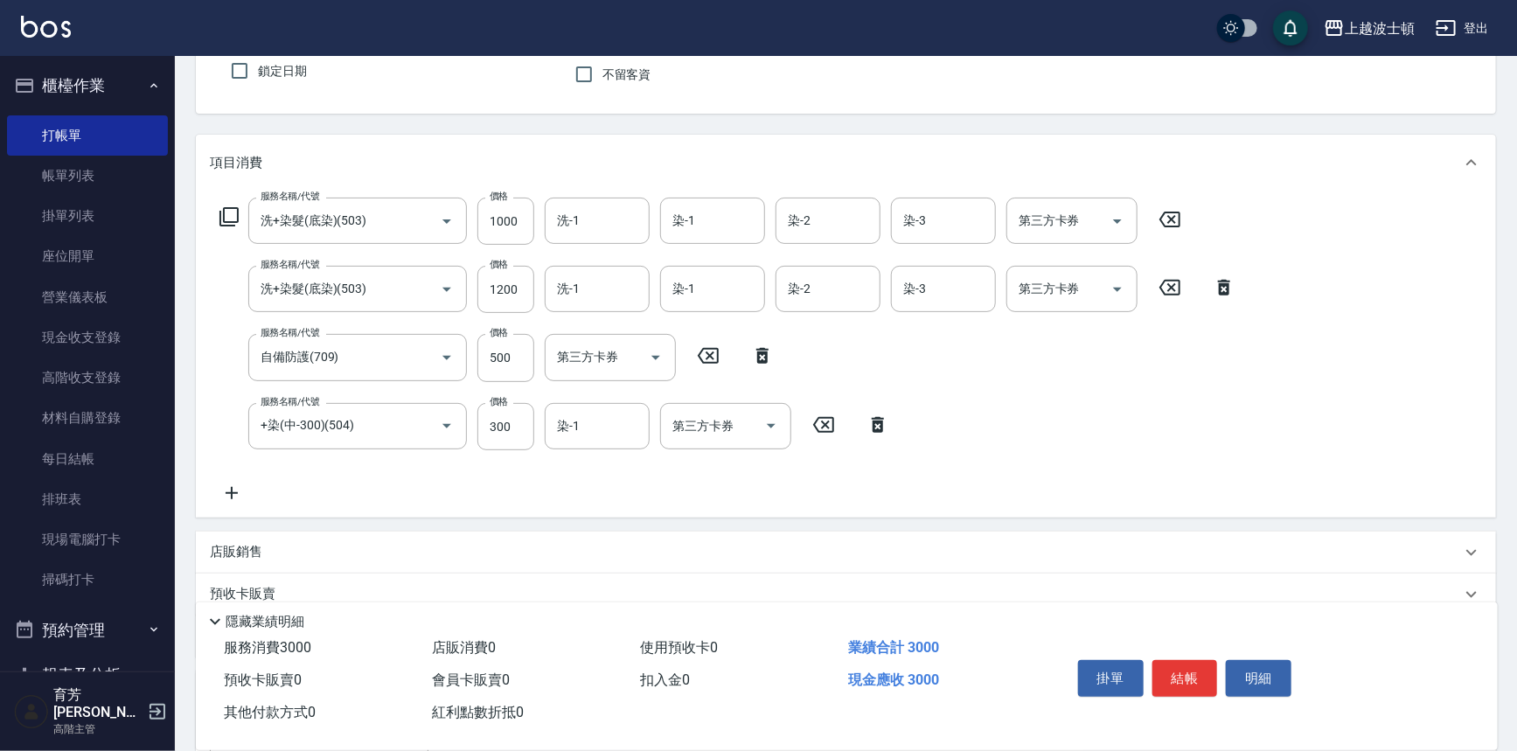
click at [227, 209] on icon at bounding box center [229, 216] width 21 height 21
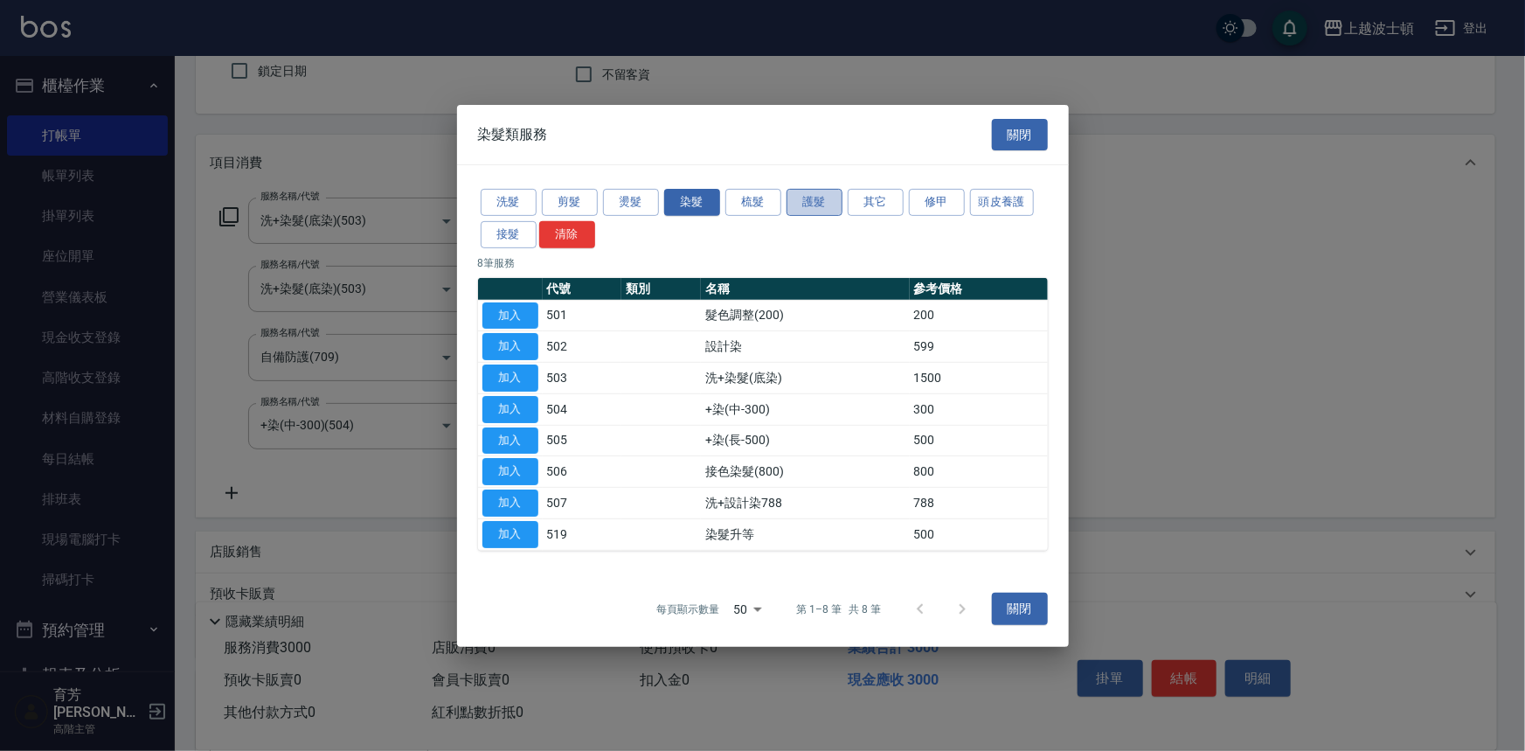
click at [814, 198] on button "護髮" at bounding box center [815, 202] width 56 height 27
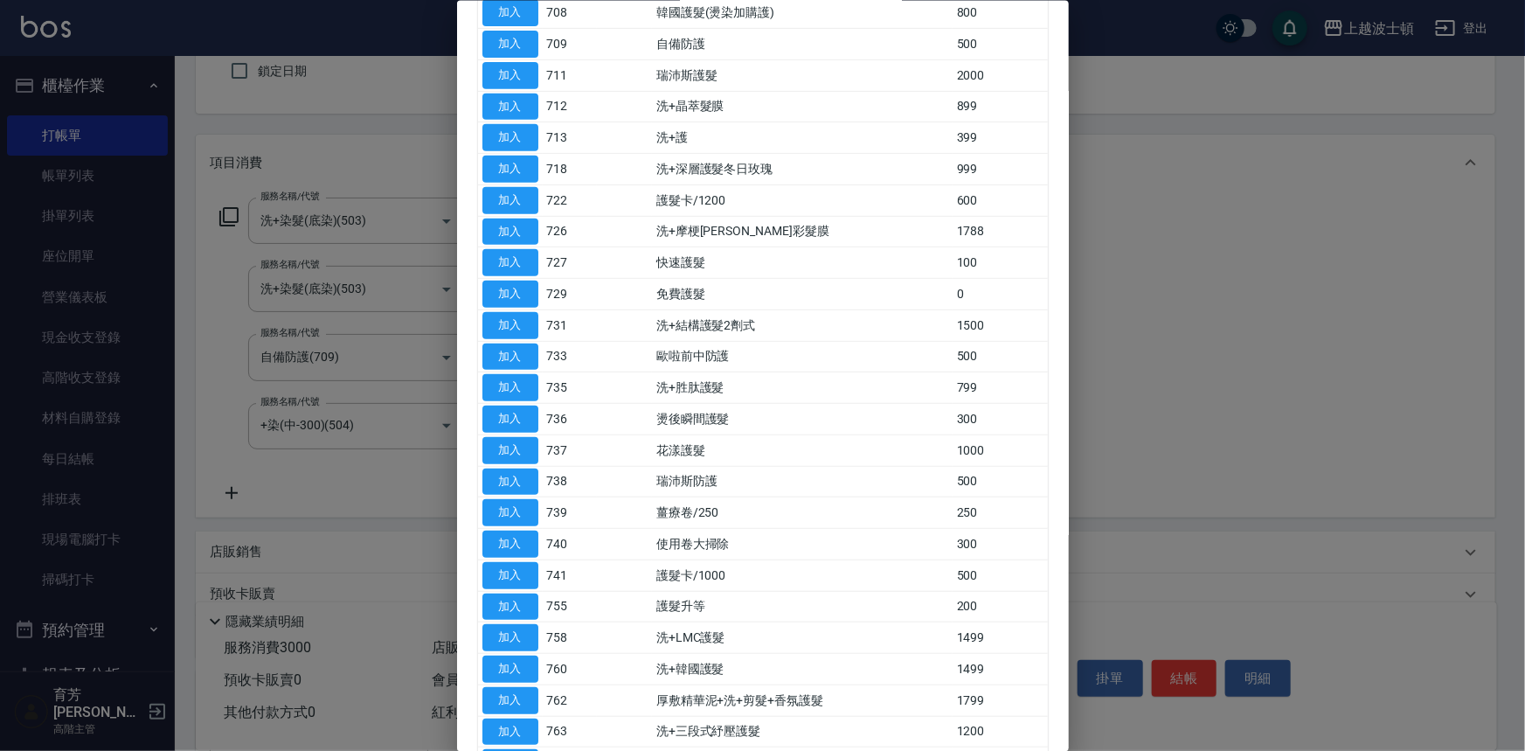
scroll to position [367, 0]
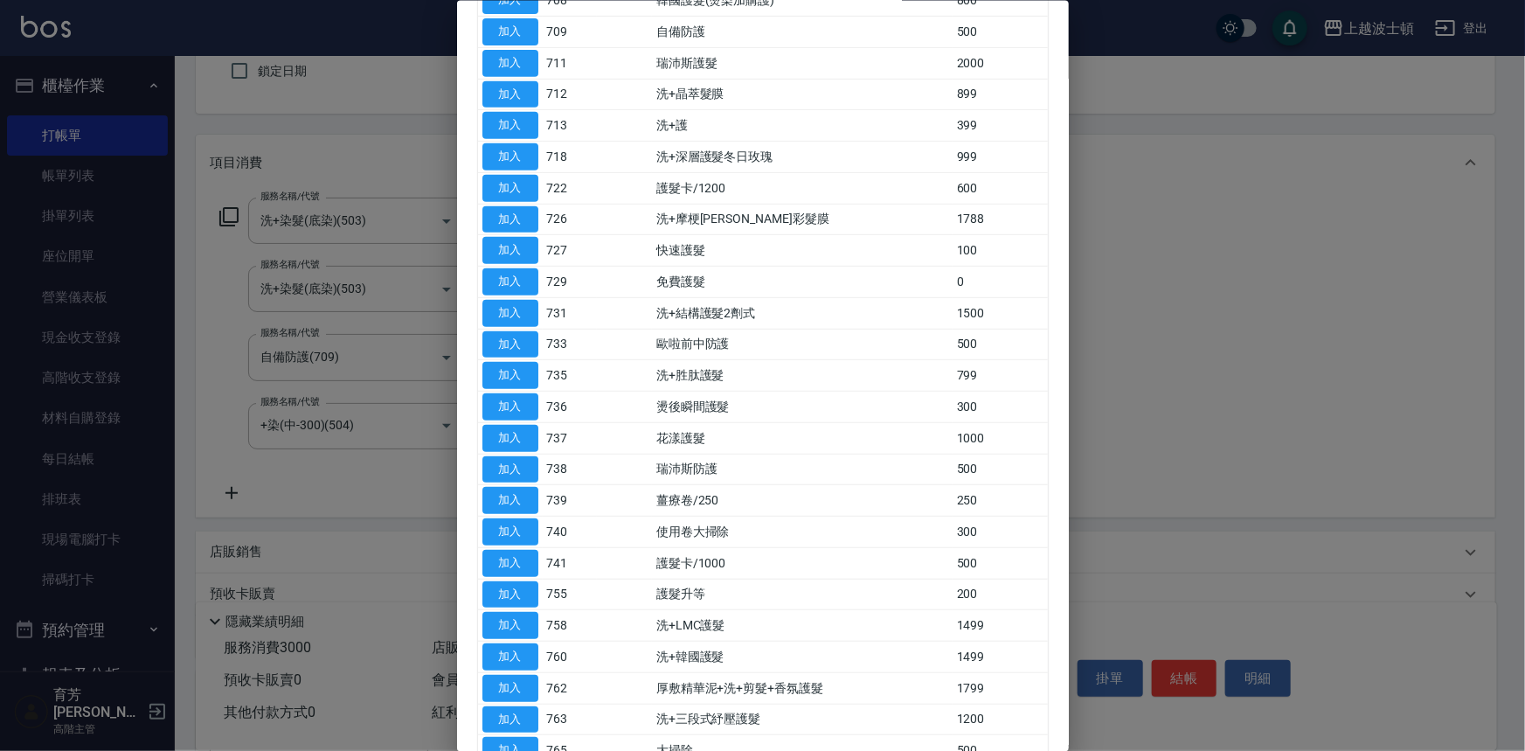
click at [1023, 550] on td "500" at bounding box center [1000, 562] width 95 height 31
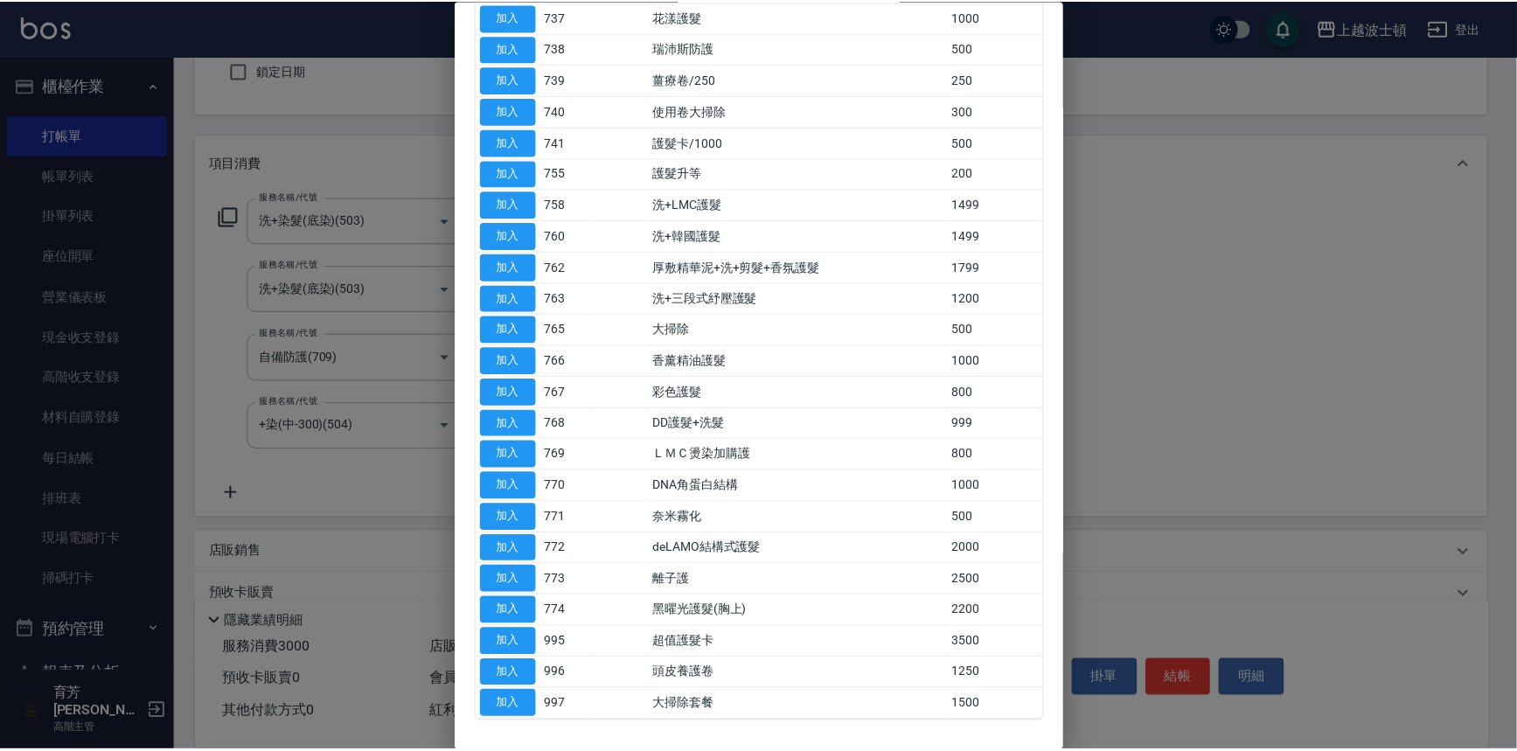
scroll to position [848, 0]
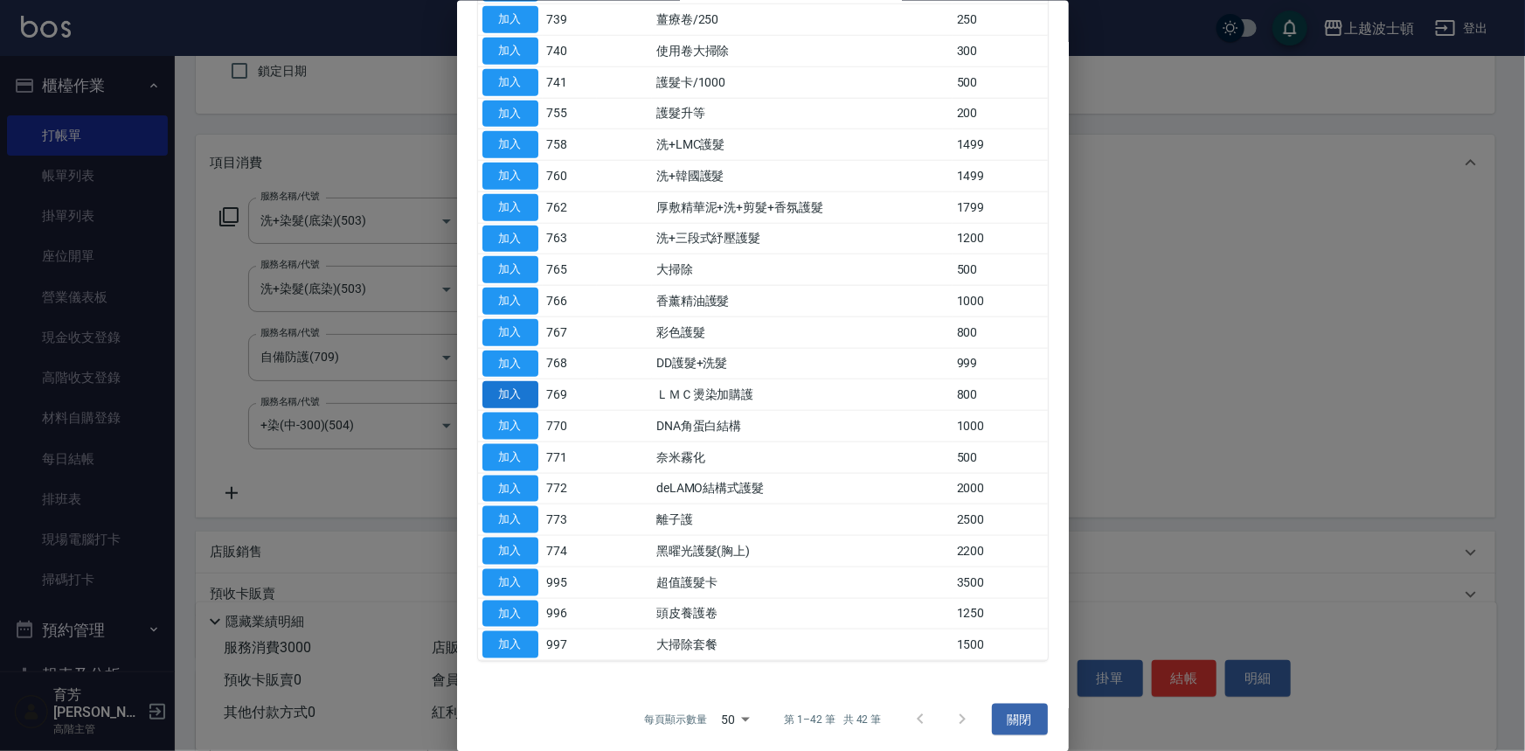
click at [534, 381] on button "加入" at bounding box center [511, 394] width 56 height 27
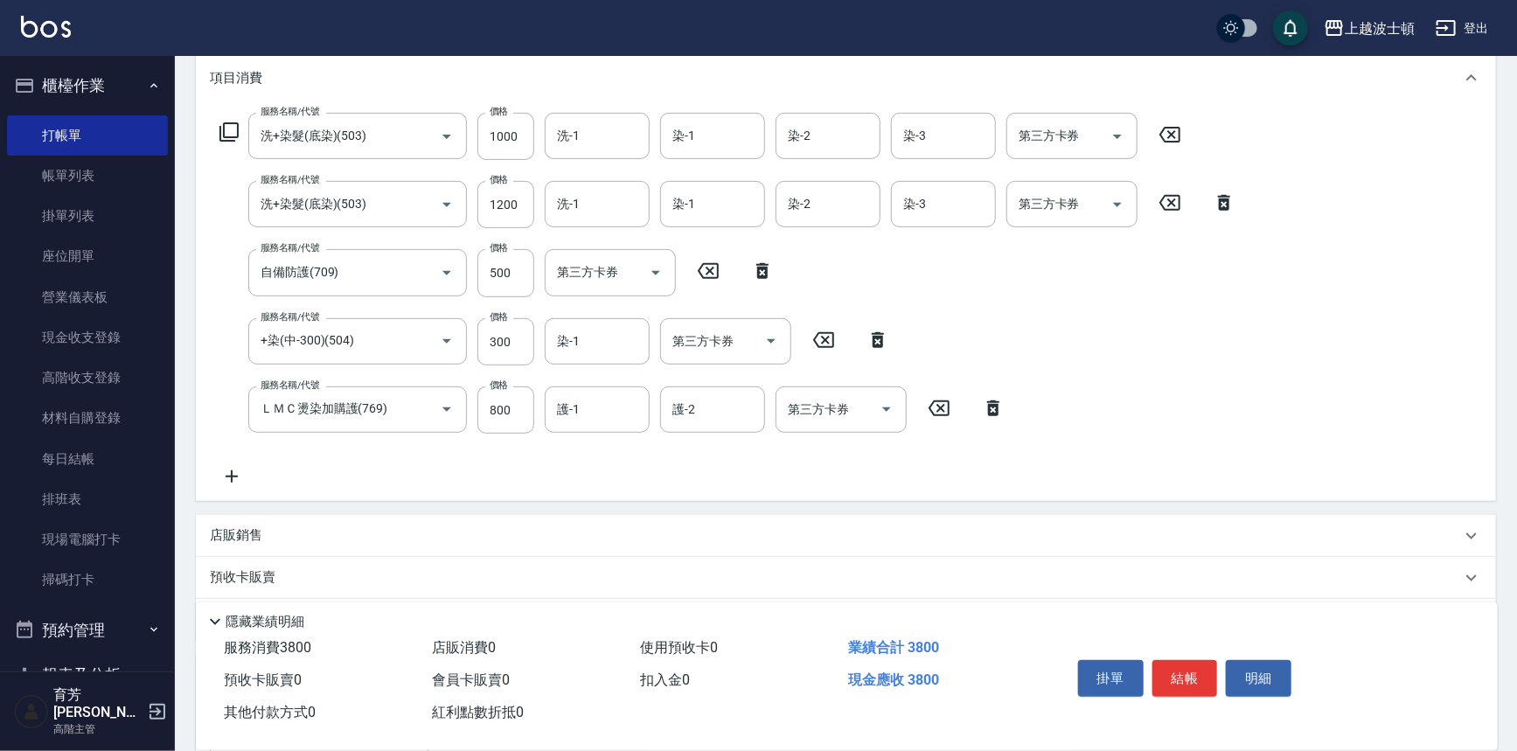
scroll to position [244, 0]
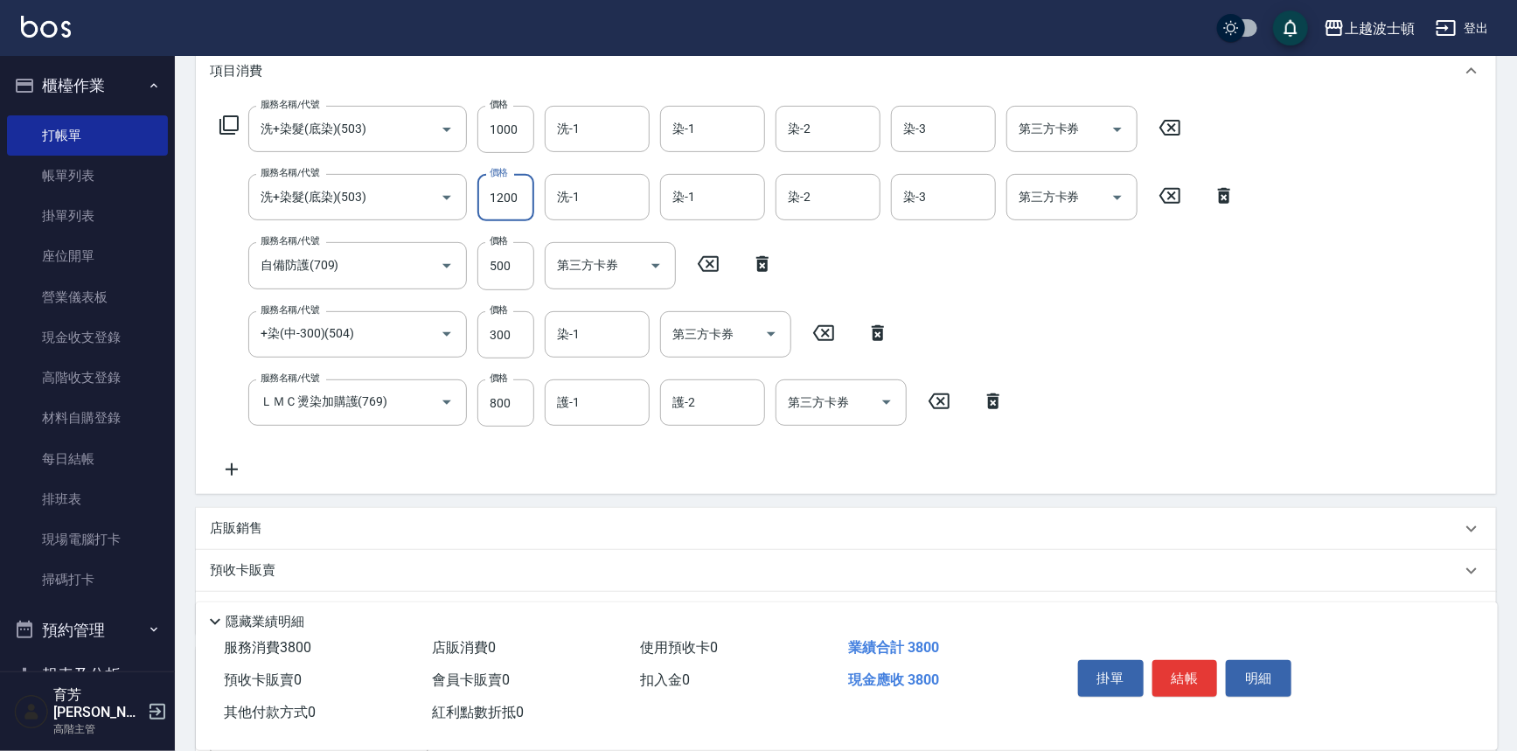
click at [505, 196] on input "1200" at bounding box center [505, 197] width 57 height 47
click at [516, 332] on input "300" at bounding box center [505, 334] width 57 height 47
type input "200"
click at [228, 123] on icon at bounding box center [229, 125] width 21 height 21
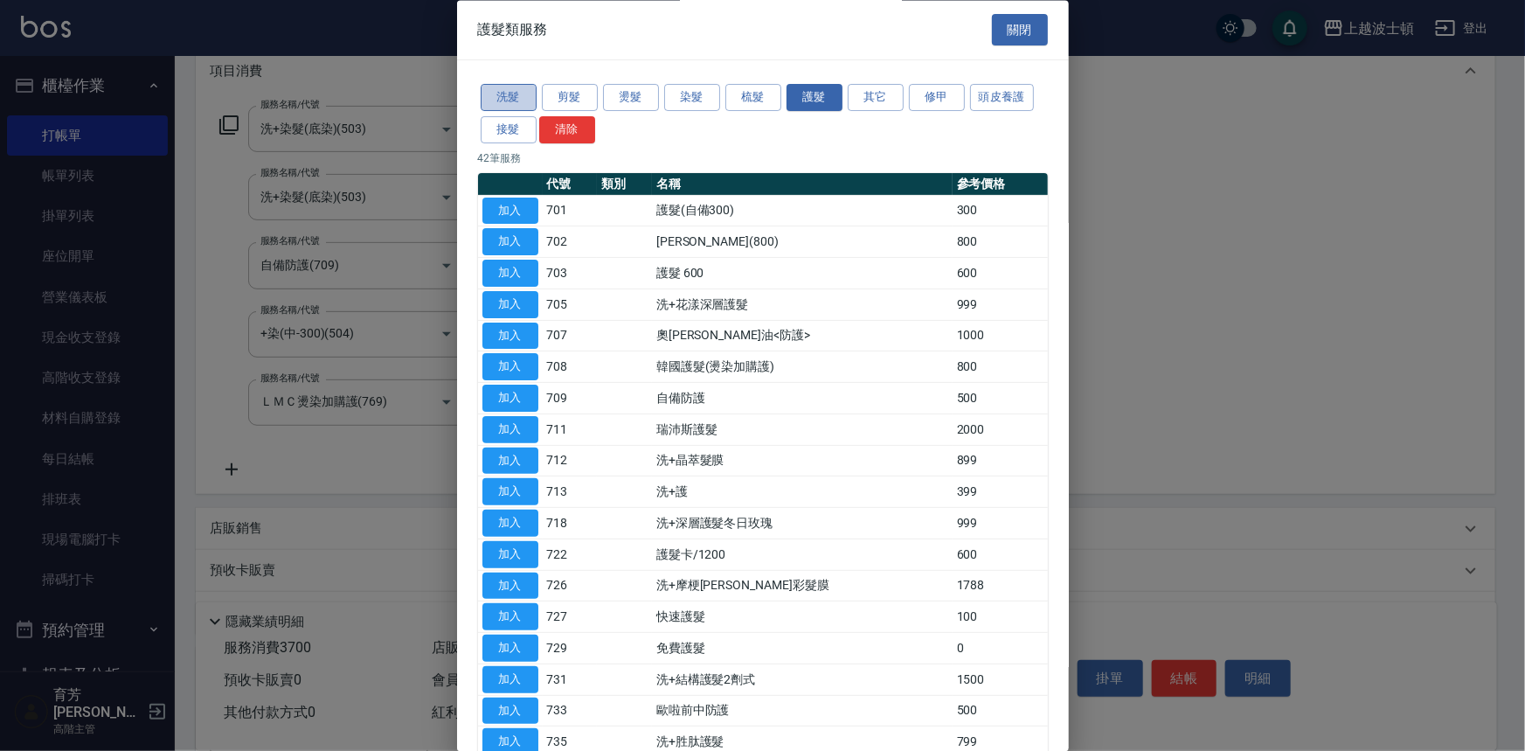
click at [490, 94] on button "洗髮" at bounding box center [509, 98] width 56 height 27
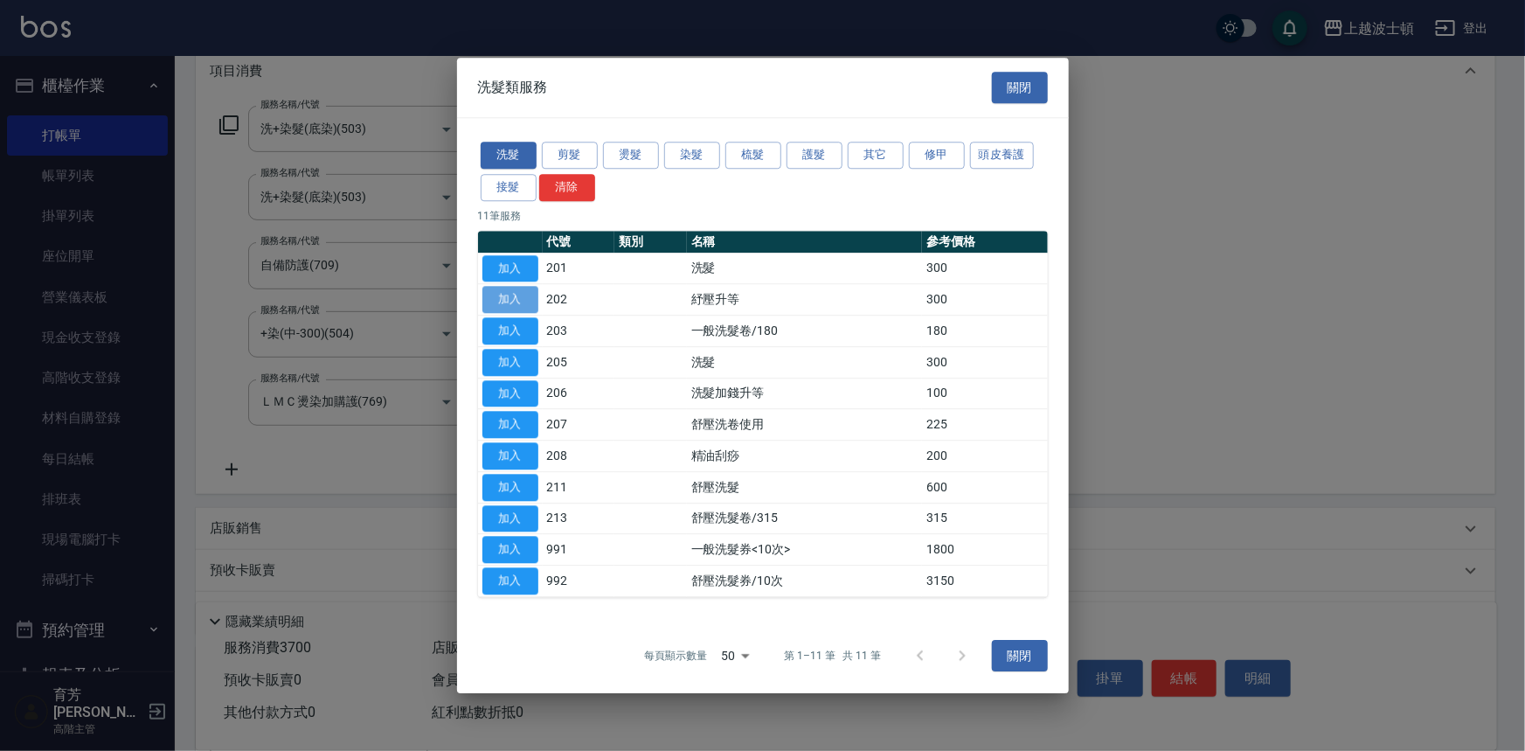
click at [530, 294] on button "加入" at bounding box center [511, 300] width 56 height 27
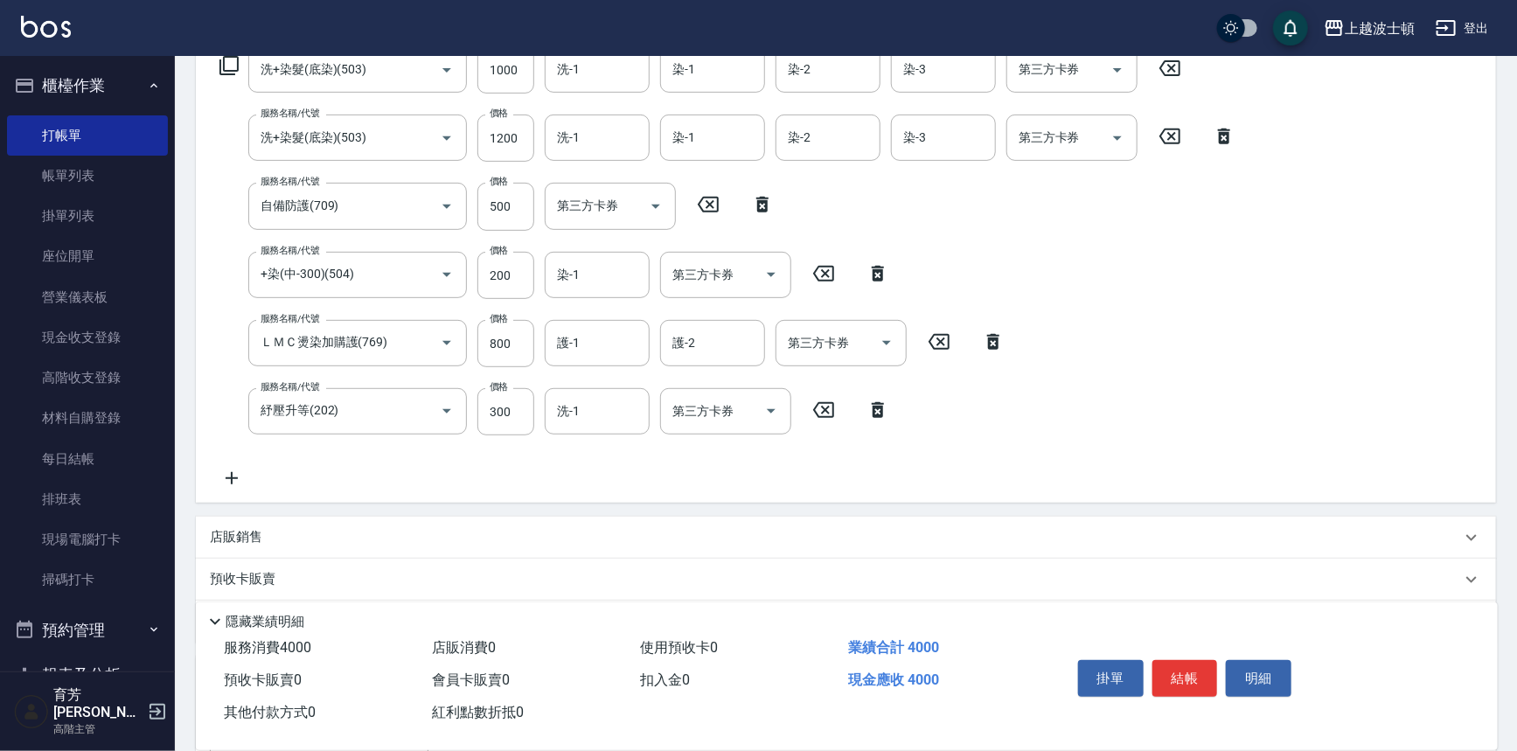
scroll to position [245, 0]
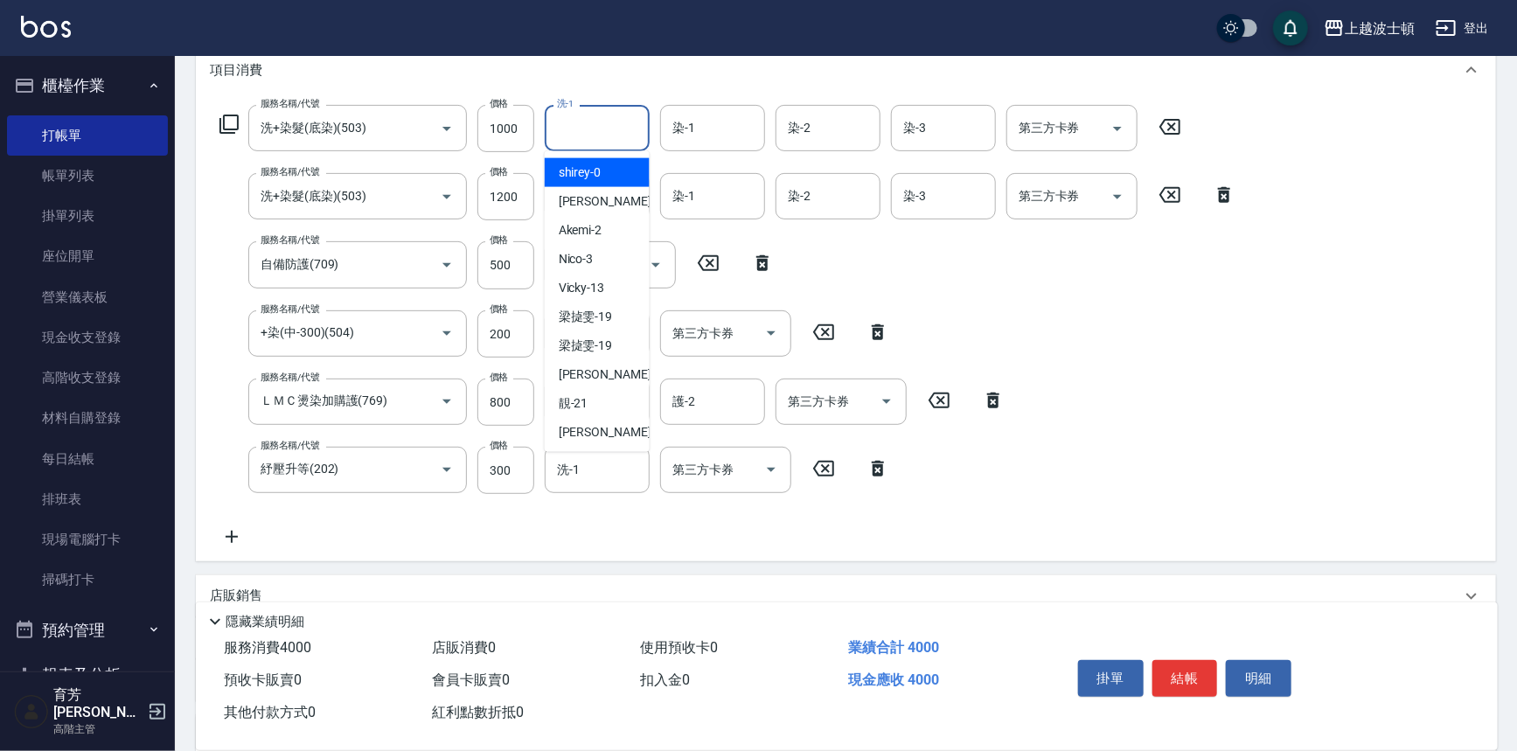
click at [622, 138] on input "洗-1" at bounding box center [596, 128] width 89 height 31
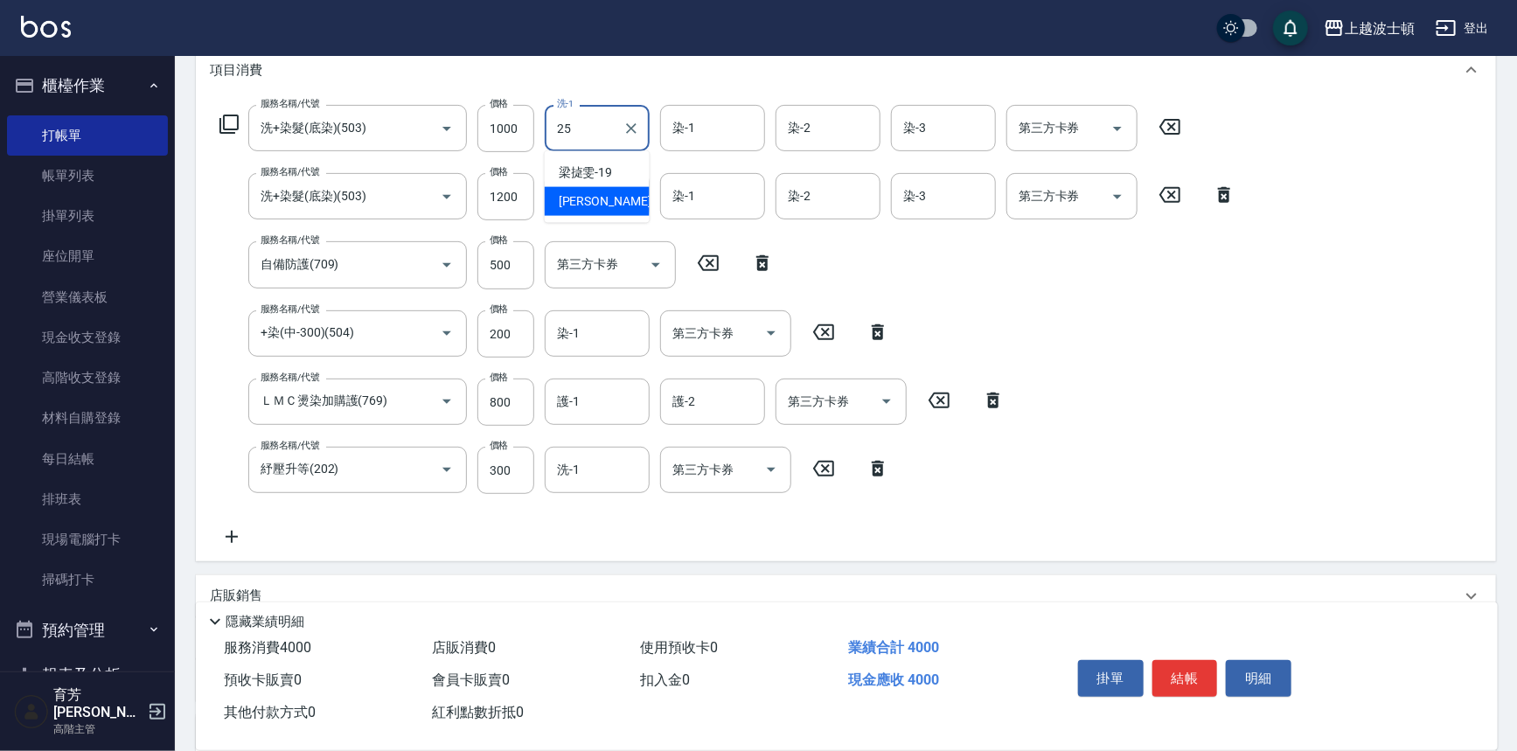
click at [614, 203] on div "[PERSON_NAME]-25" at bounding box center [597, 201] width 105 height 29
type input "[PERSON_NAME]-25"
drag, startPoint x: 682, startPoint y: 133, endPoint x: 705, endPoint y: 131, distance: 23.7
click at [682, 131] on input "染-1" at bounding box center [712, 128] width 89 height 31
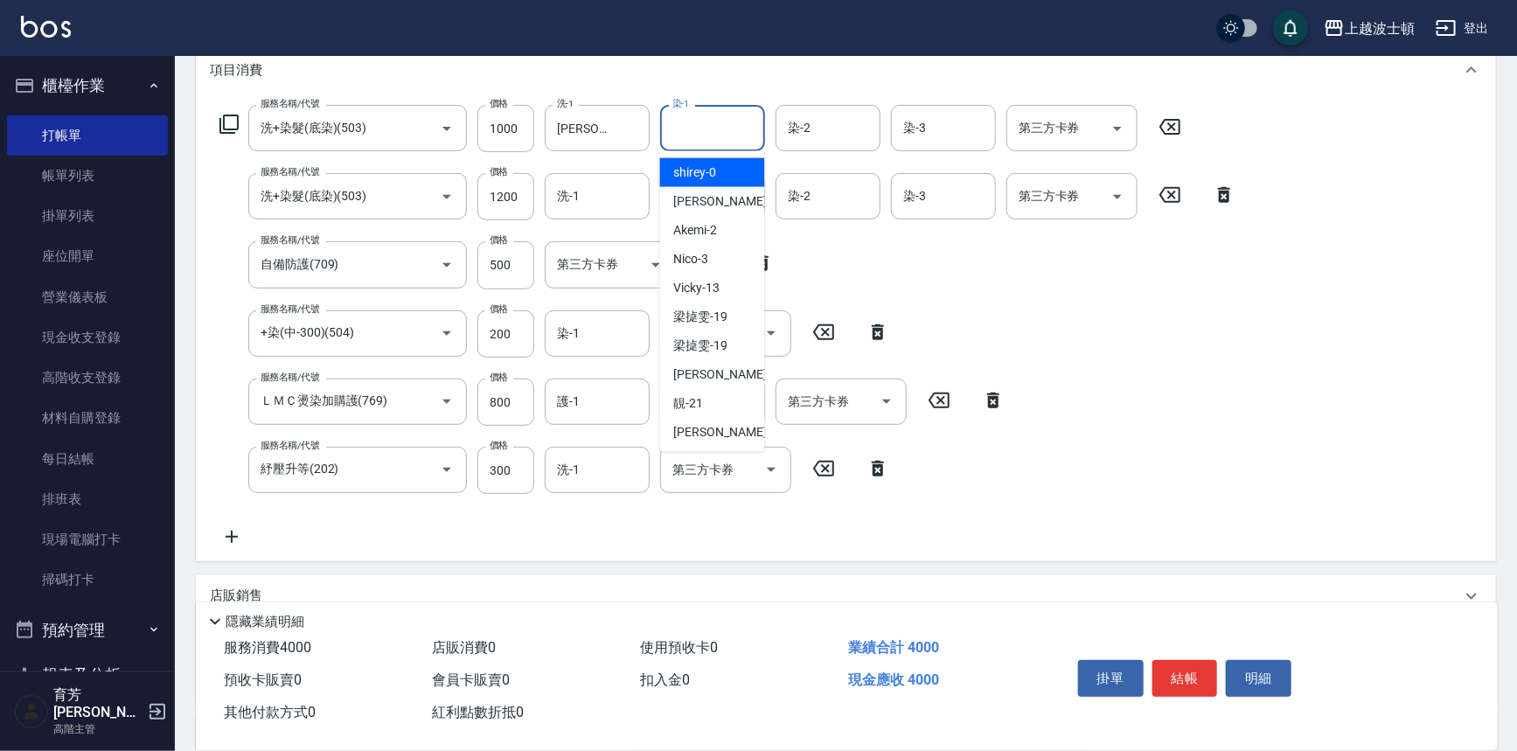
click at [714, 163] on span "shirey -0" at bounding box center [695, 172] width 43 height 18
type input "shirey-0"
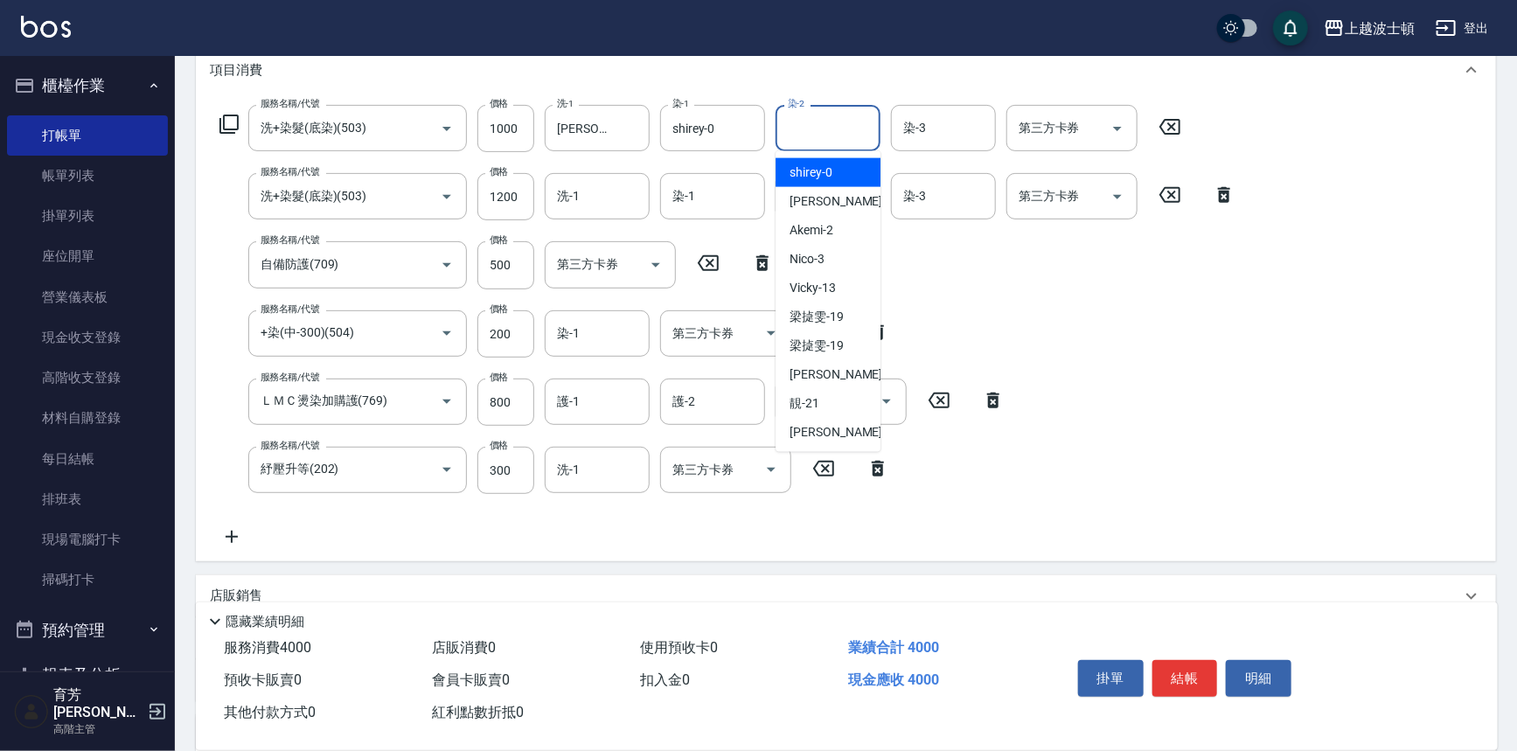
click at [802, 131] on input "染-2" at bounding box center [827, 128] width 89 height 31
click at [809, 165] on span "shirey -0" at bounding box center [810, 172] width 43 height 18
type input "shirey-0"
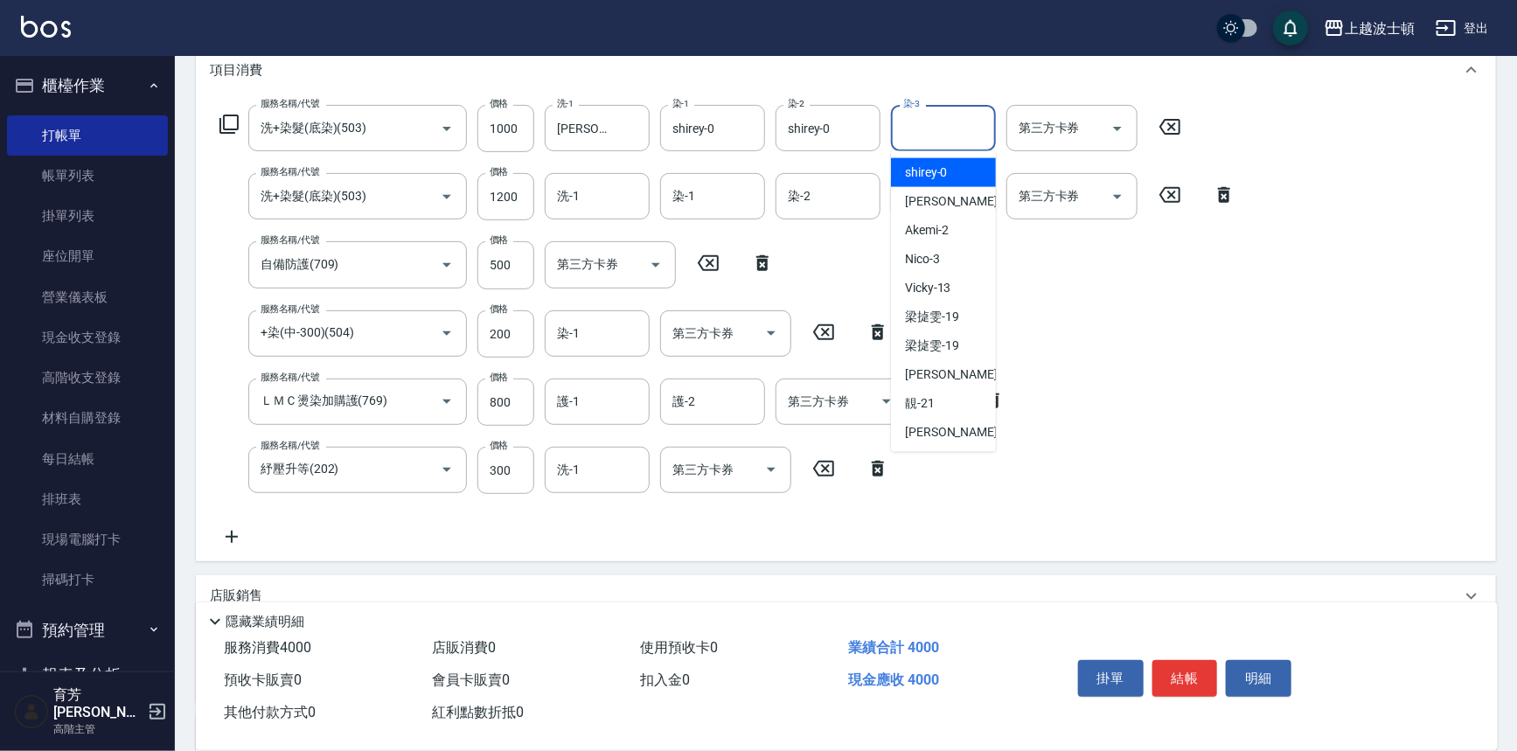
click at [972, 121] on input "染-3" at bounding box center [943, 128] width 89 height 31
drag, startPoint x: 945, startPoint y: 163, endPoint x: 920, endPoint y: 179, distance: 29.8
click at [944, 163] on span "shirey -0" at bounding box center [926, 172] width 43 height 18
type input "shirey-0"
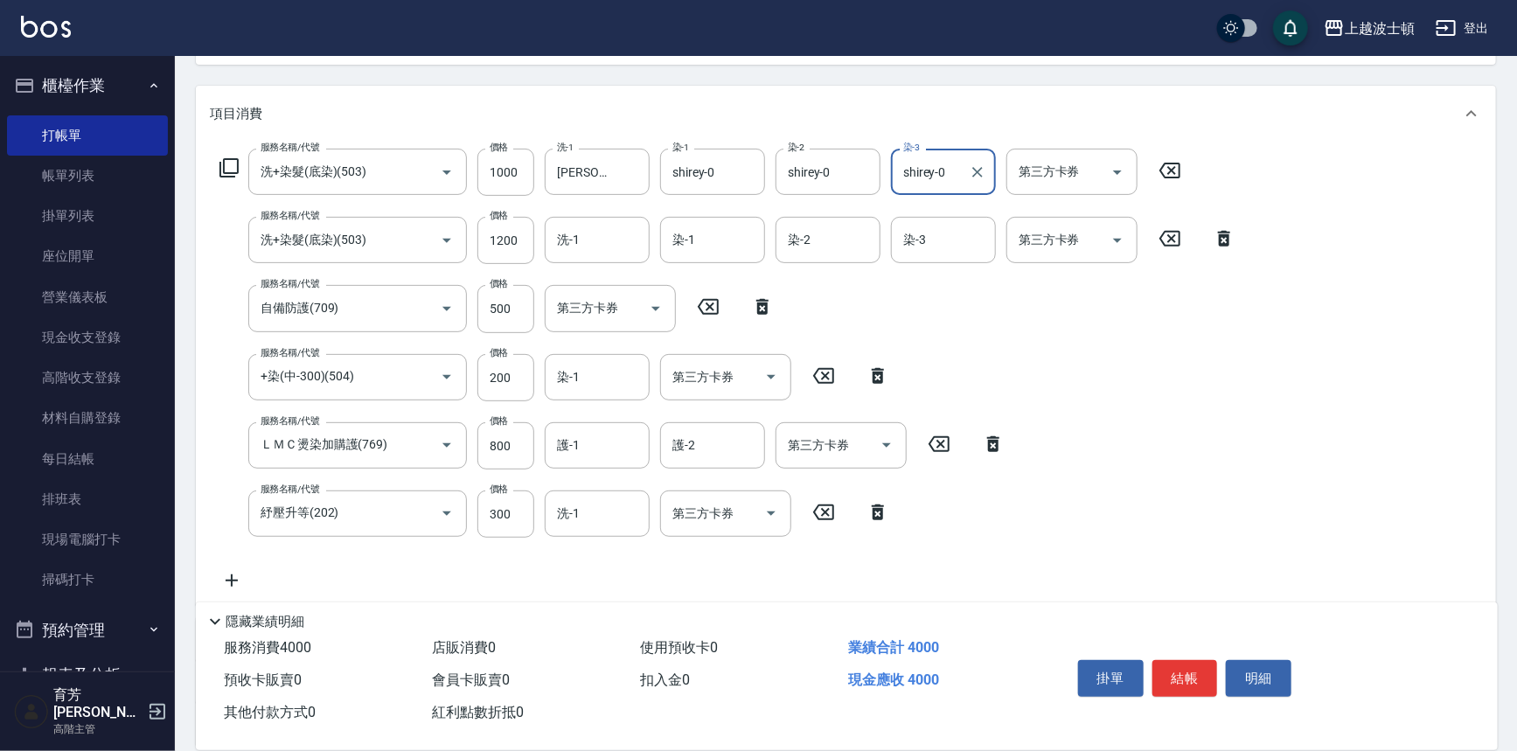
scroll to position [170, 0]
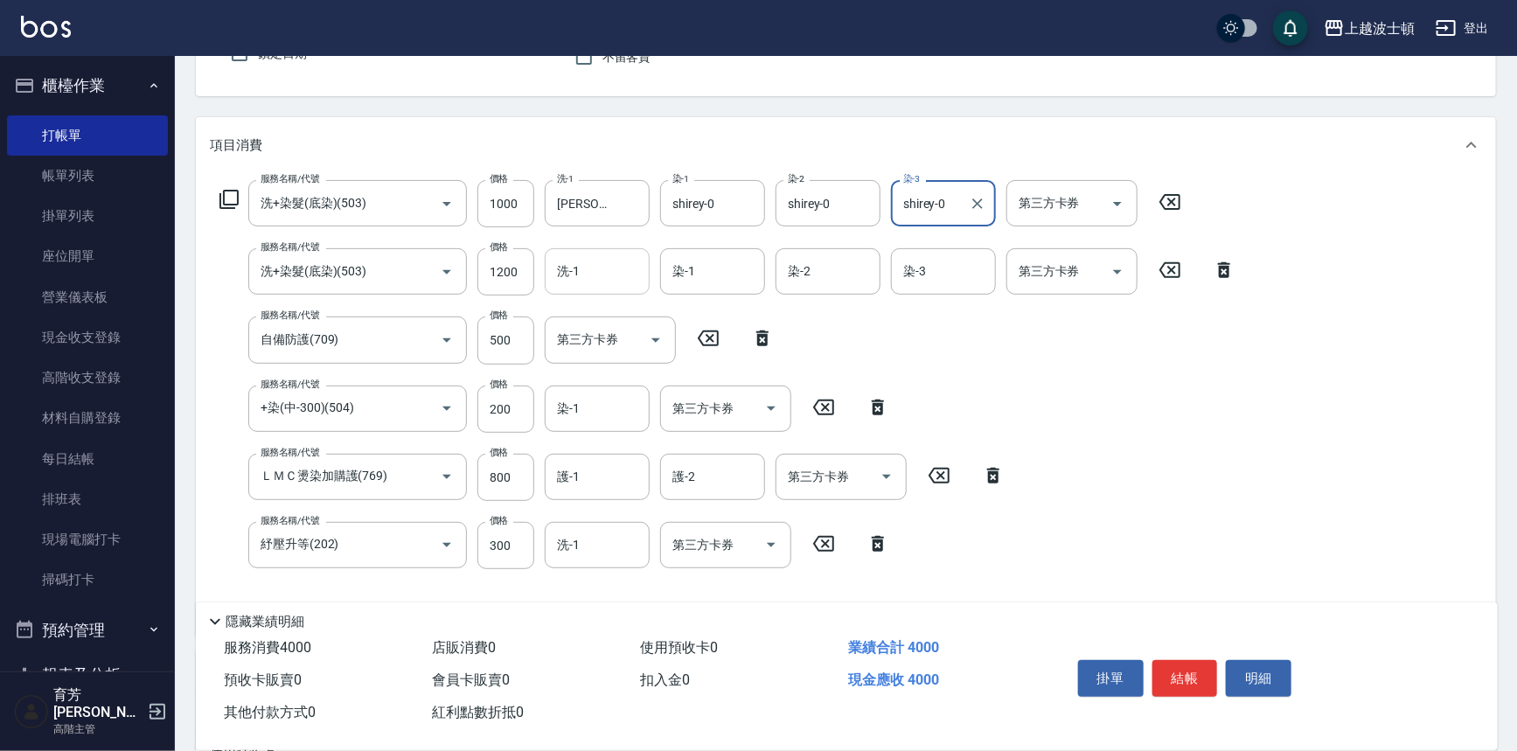
click at [608, 281] on input "洗-1" at bounding box center [596, 271] width 89 height 31
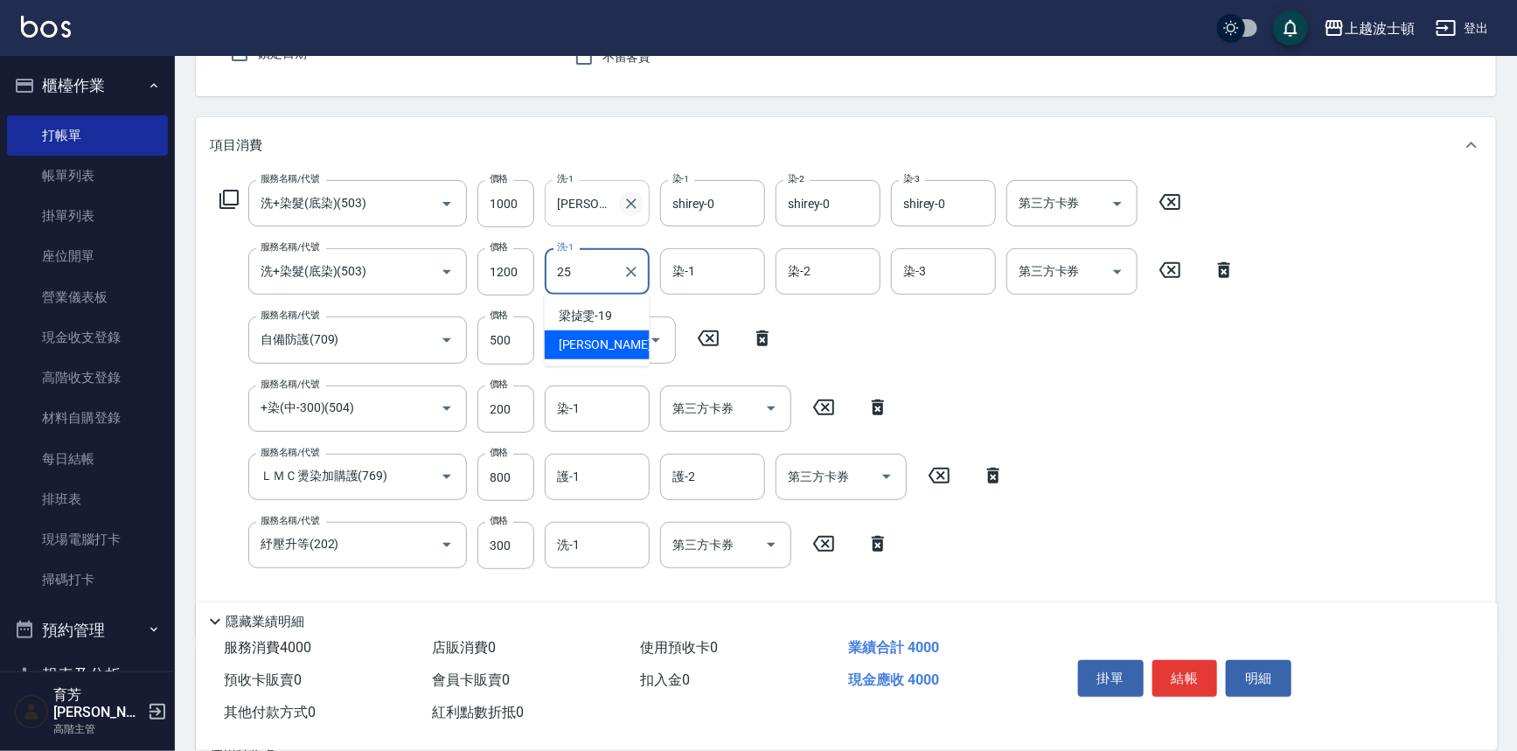
click at [636, 199] on icon "Clear" at bounding box center [630, 203] width 17 height 17
type input "25"
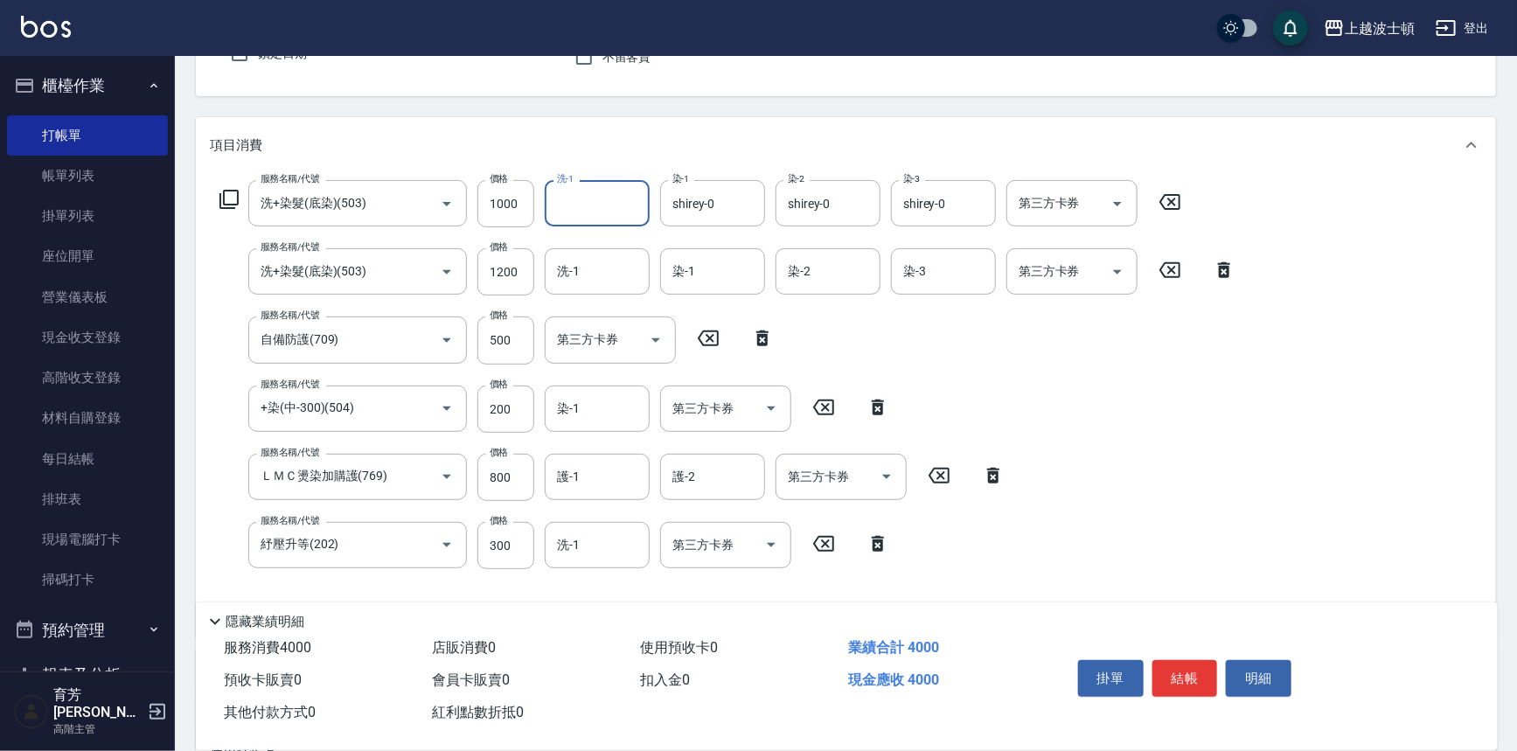
click at [583, 205] on input "洗-1" at bounding box center [596, 203] width 89 height 31
click at [589, 240] on span "shirey -0" at bounding box center [580, 248] width 43 height 18
type input "shirey-0"
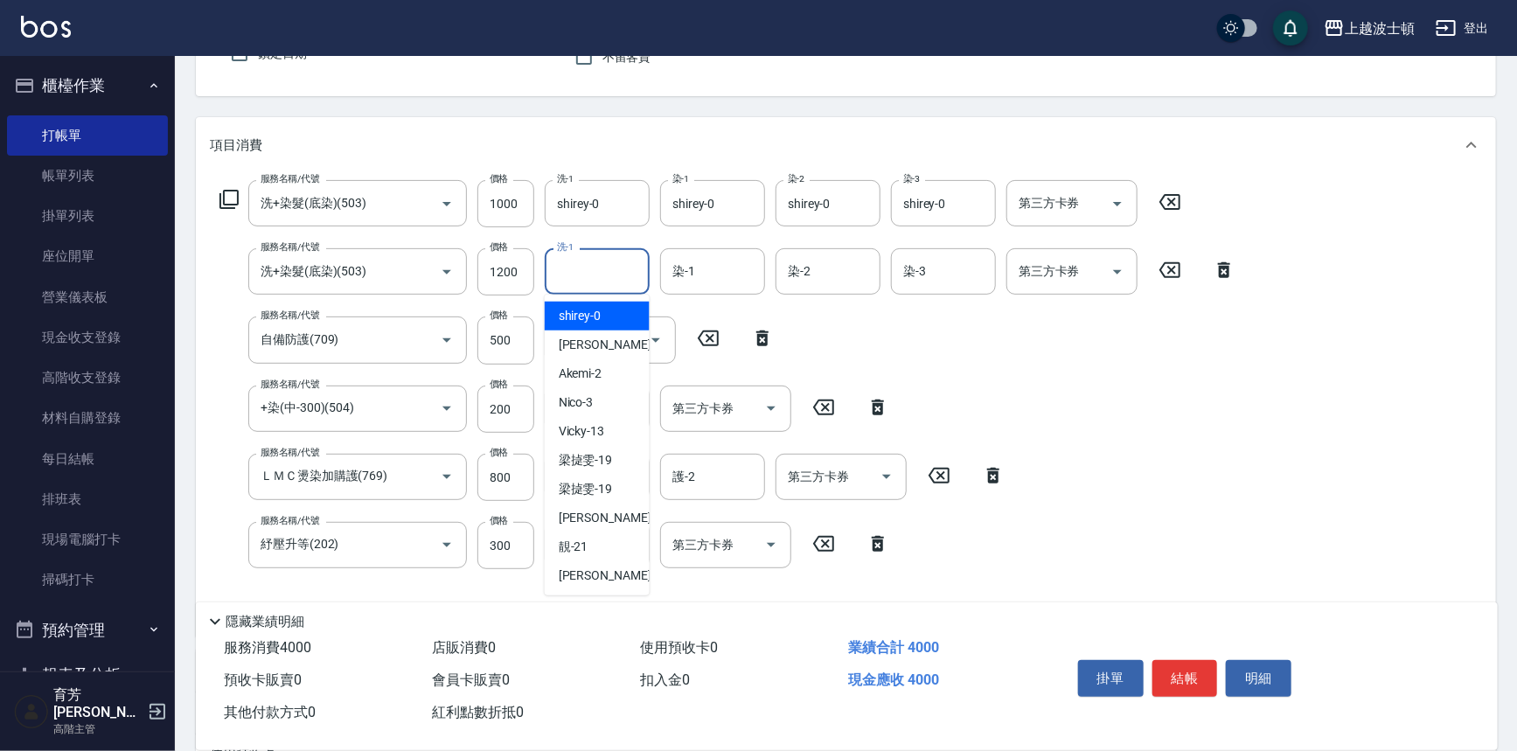
click at [617, 281] on input "洗-1" at bounding box center [596, 271] width 89 height 31
click at [615, 309] on div "shirey -0" at bounding box center [597, 316] width 105 height 29
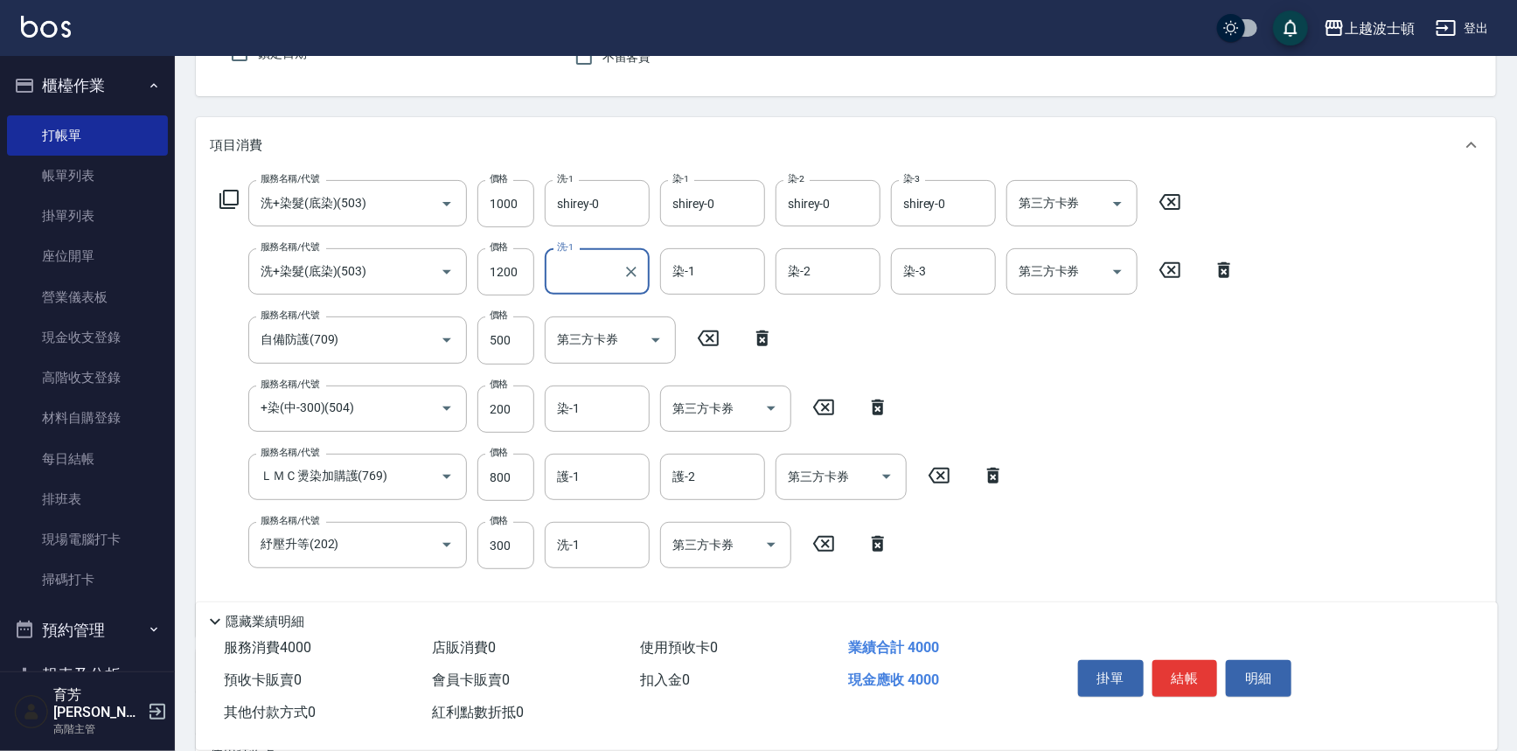
type input "shirey-0"
click at [684, 274] on input "染-1" at bounding box center [712, 271] width 89 height 31
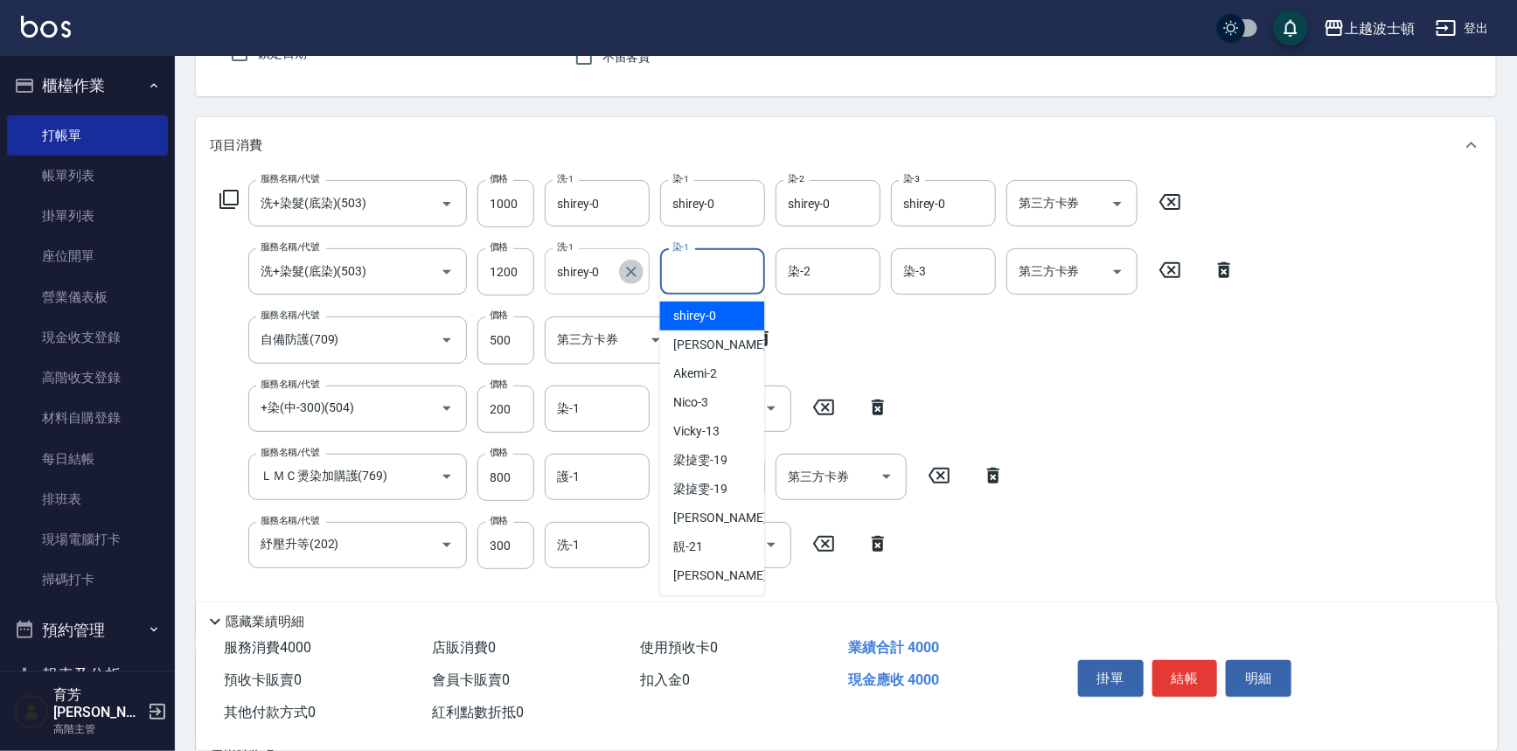
click at [641, 271] on button "Clear" at bounding box center [631, 272] width 24 height 24
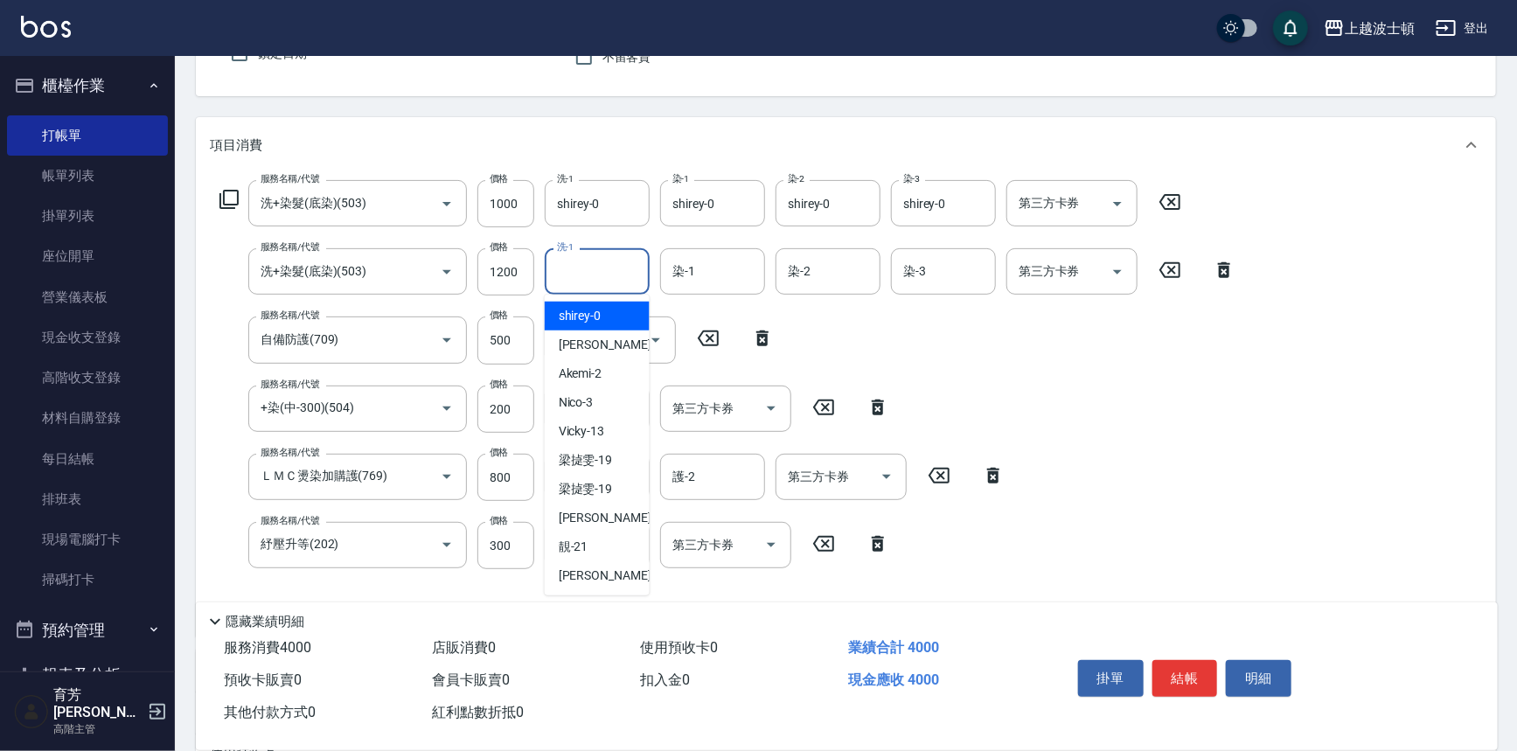
click at [601, 276] on input "洗-1" at bounding box center [596, 271] width 89 height 31
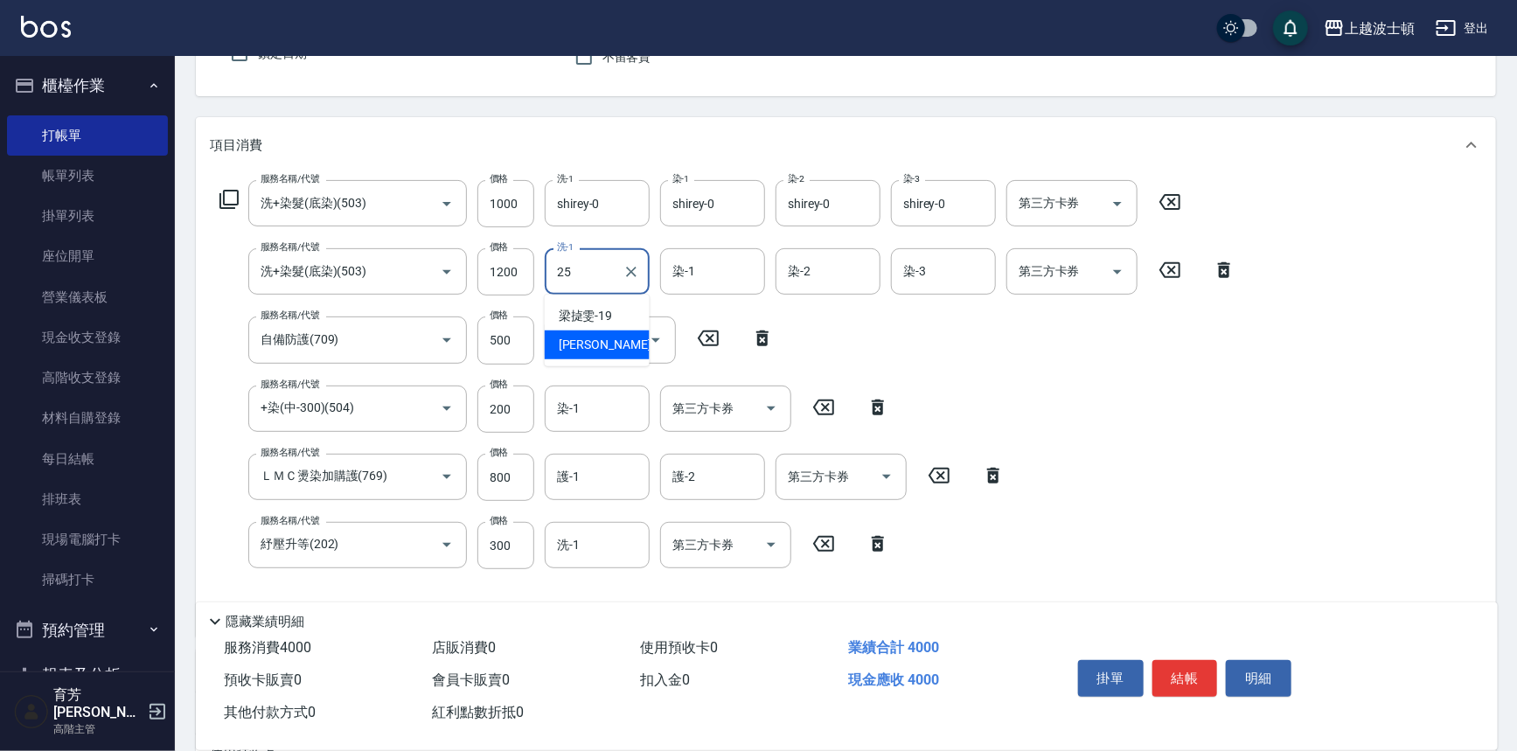
click at [605, 337] on span "[PERSON_NAME]-25" at bounding box center [614, 345] width 110 height 18
type input "[PERSON_NAME]-25"
click at [696, 280] on input "染-1" at bounding box center [712, 271] width 89 height 31
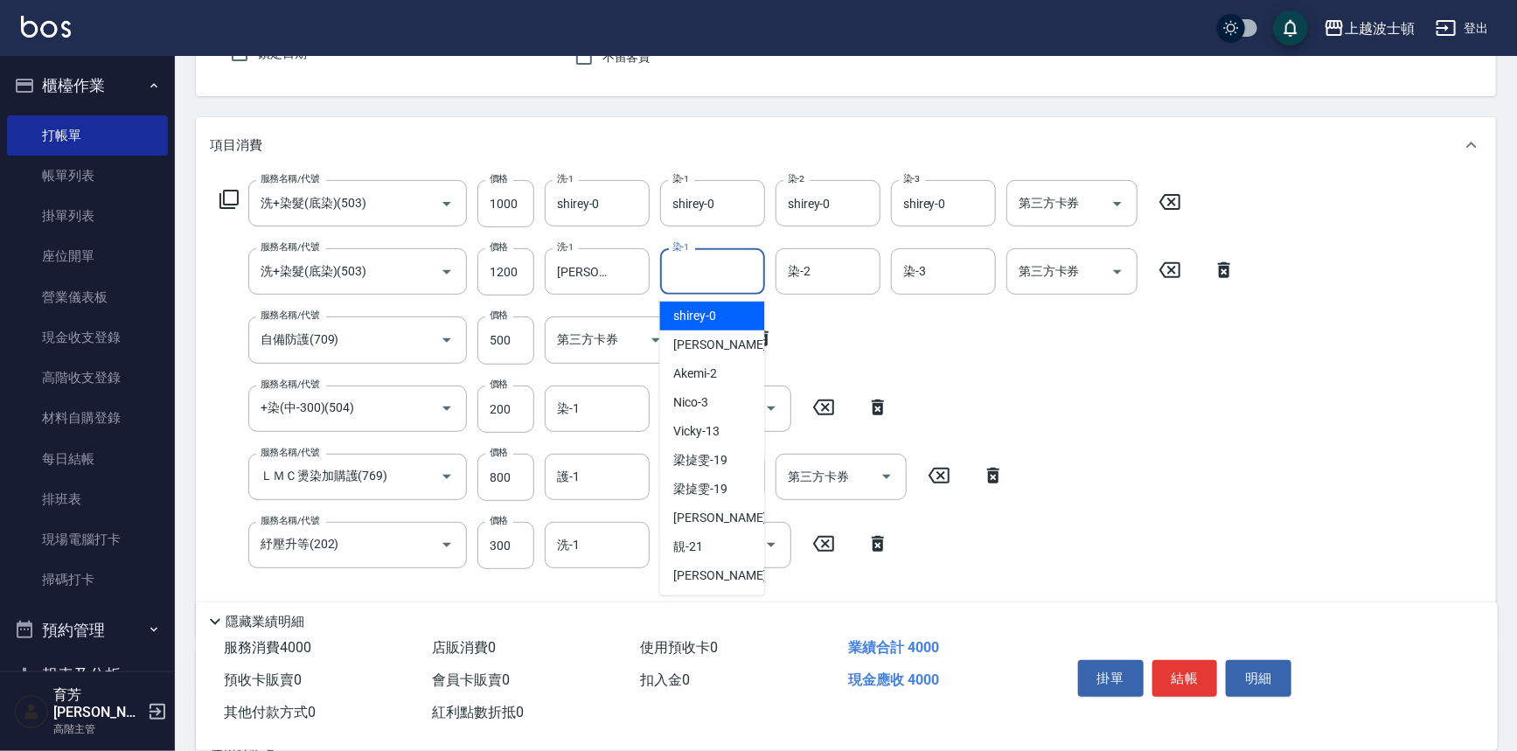
click at [695, 310] on span "shirey -0" at bounding box center [695, 316] width 43 height 18
type input "shirey-0"
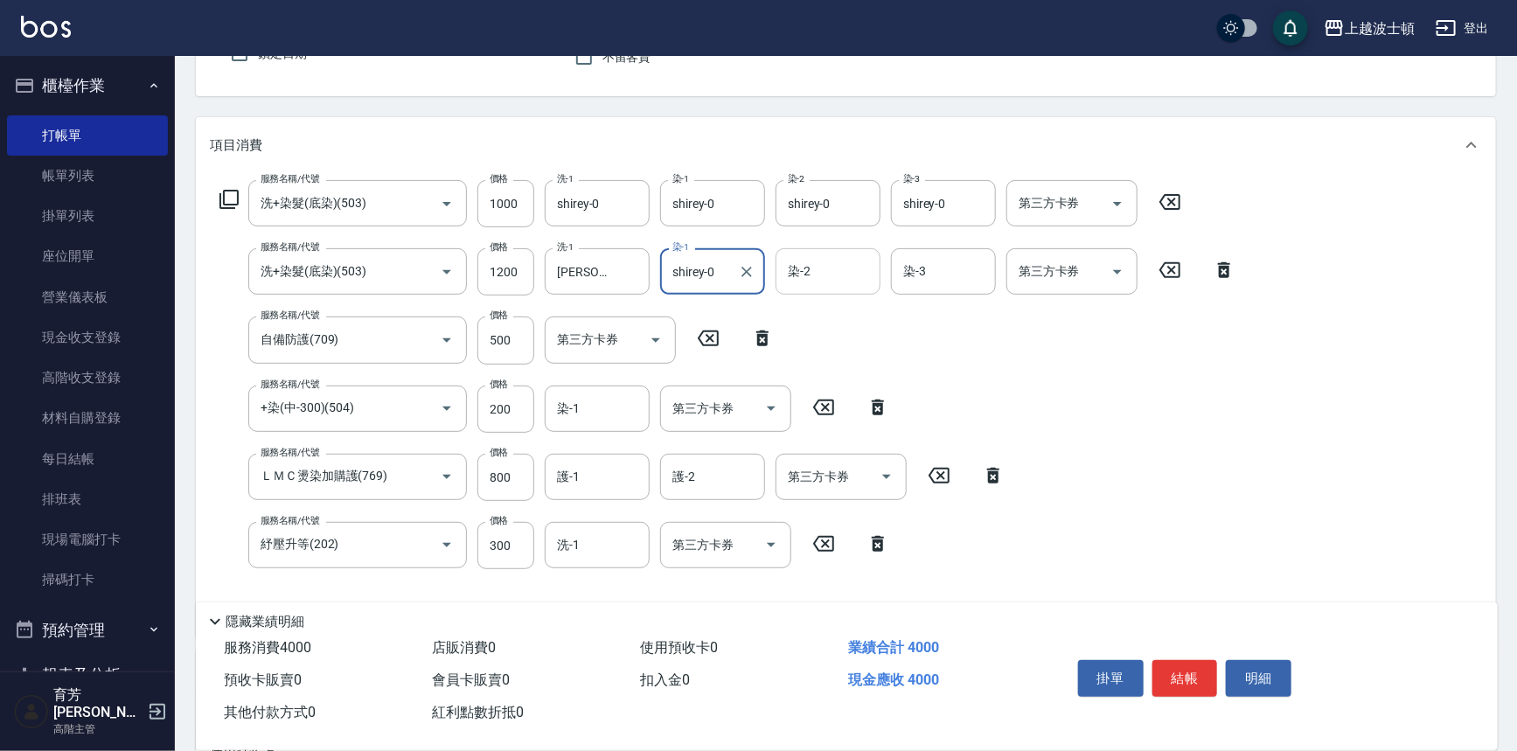
click at [851, 276] on input "染-2" at bounding box center [827, 271] width 89 height 31
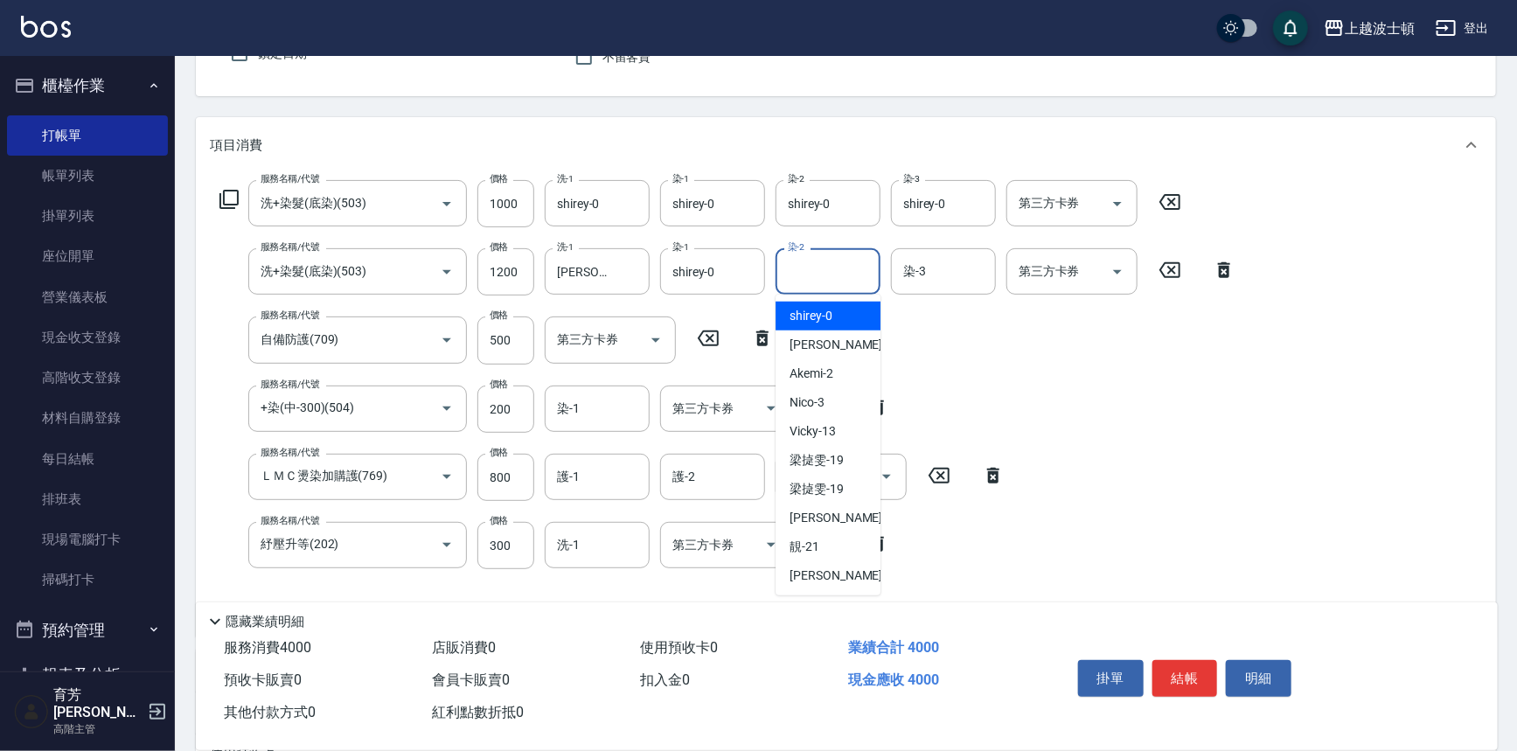
click at [850, 310] on div "shirey -0" at bounding box center [827, 316] width 105 height 29
type input "shirey-0"
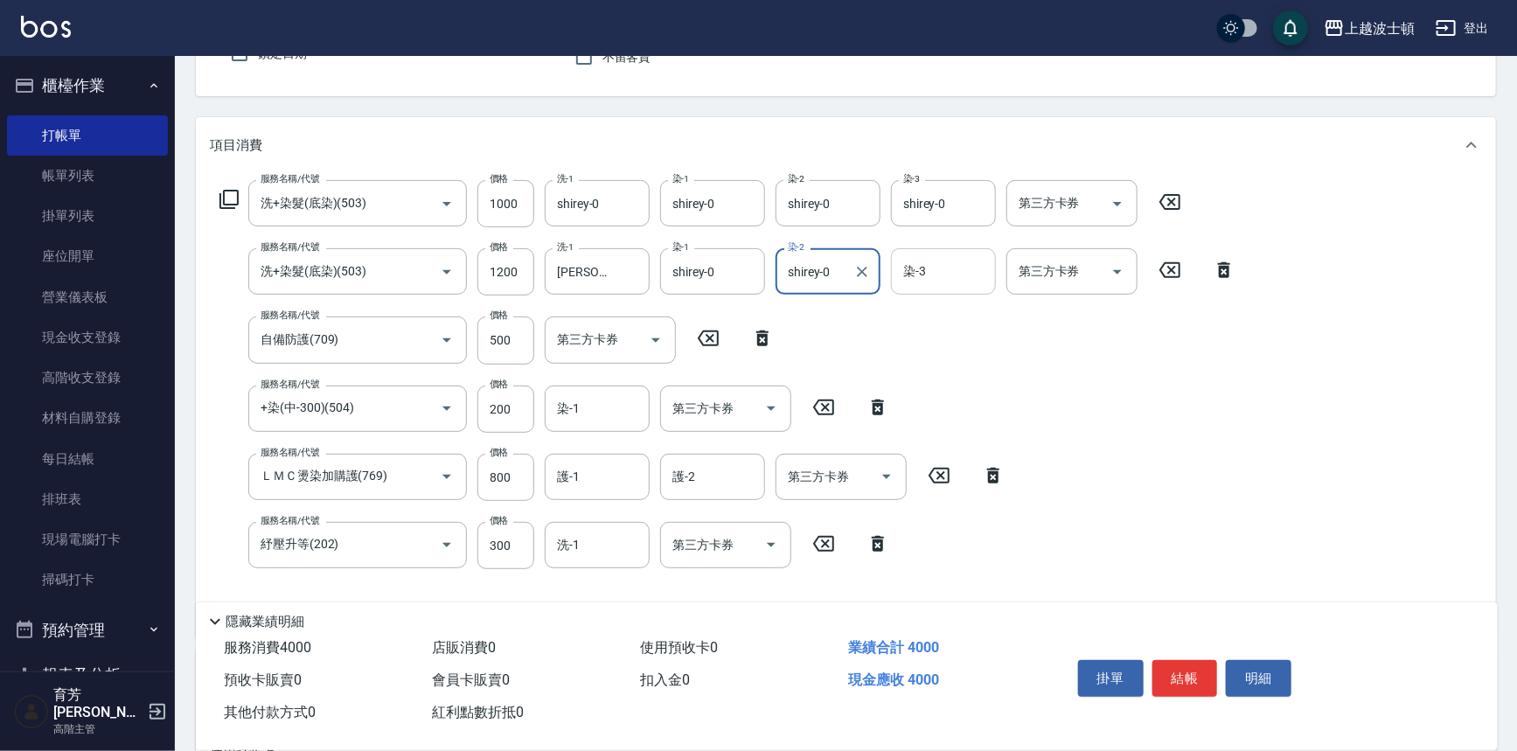
click at [932, 273] on input "染-3" at bounding box center [943, 271] width 89 height 31
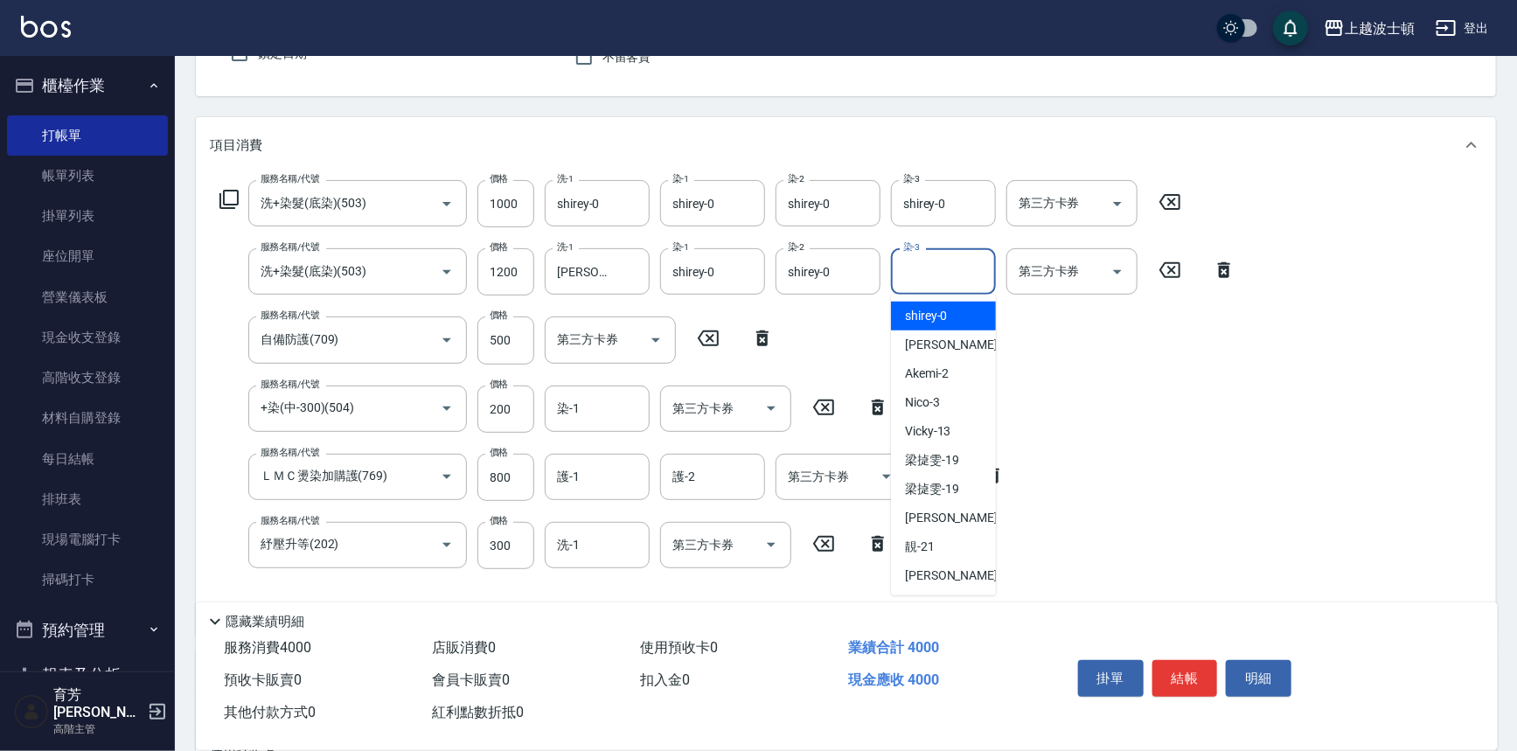
click at [940, 309] on span "shirey -0" at bounding box center [926, 316] width 43 height 18
type input "shirey-0"
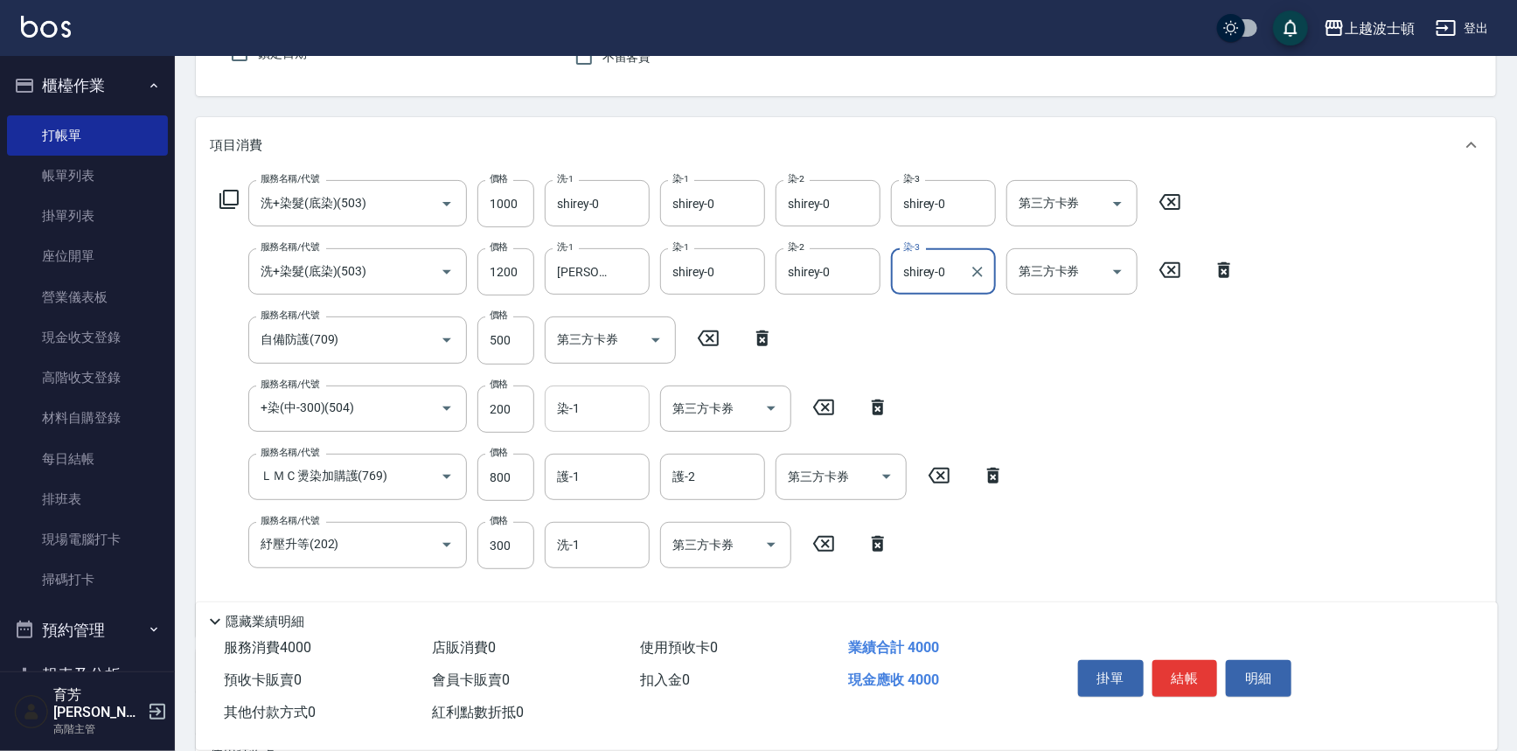
click at [586, 404] on input "染-1" at bounding box center [596, 408] width 89 height 31
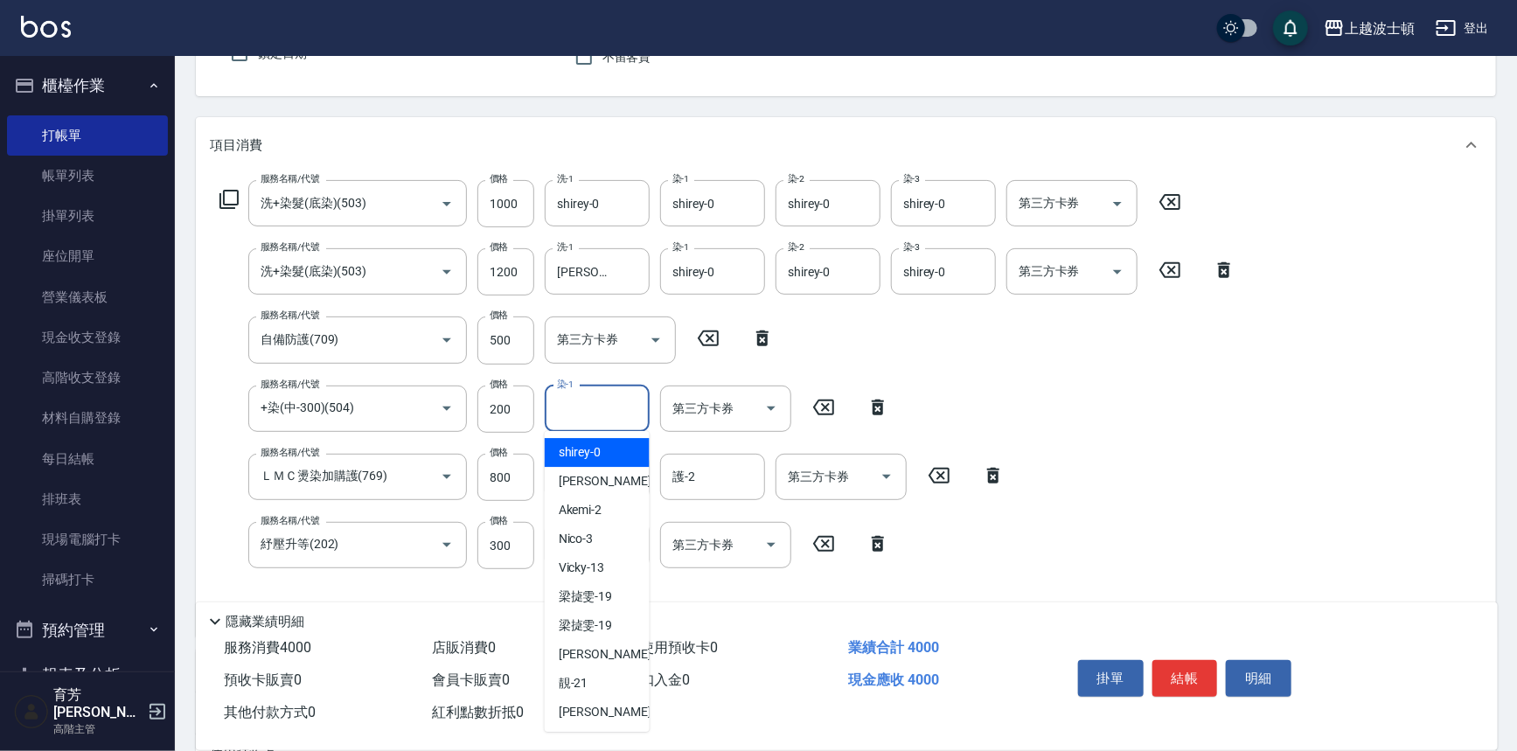
click at [594, 447] on span "shirey -0" at bounding box center [580, 452] width 43 height 18
type input "shirey-0"
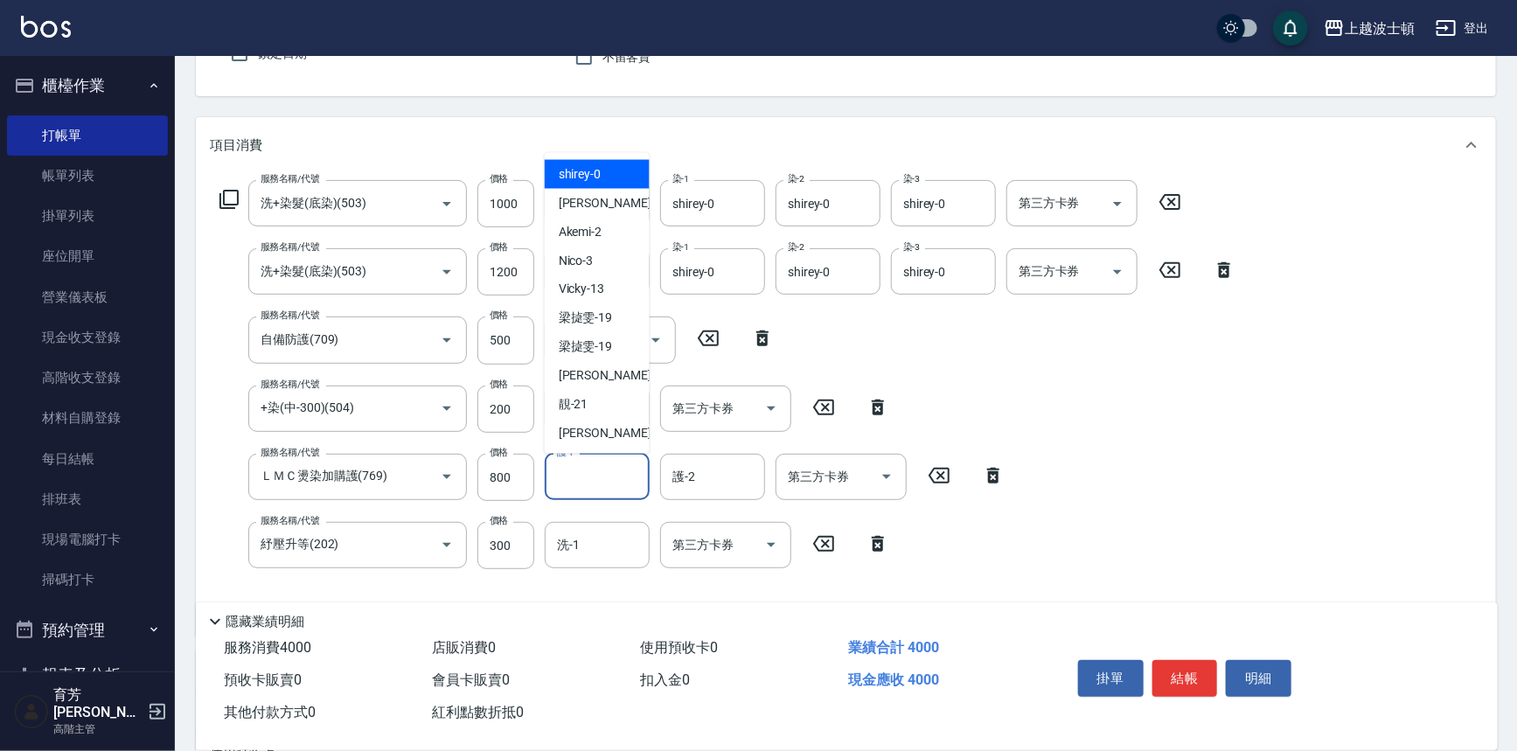
click at [597, 469] on input "護-1" at bounding box center [596, 477] width 89 height 31
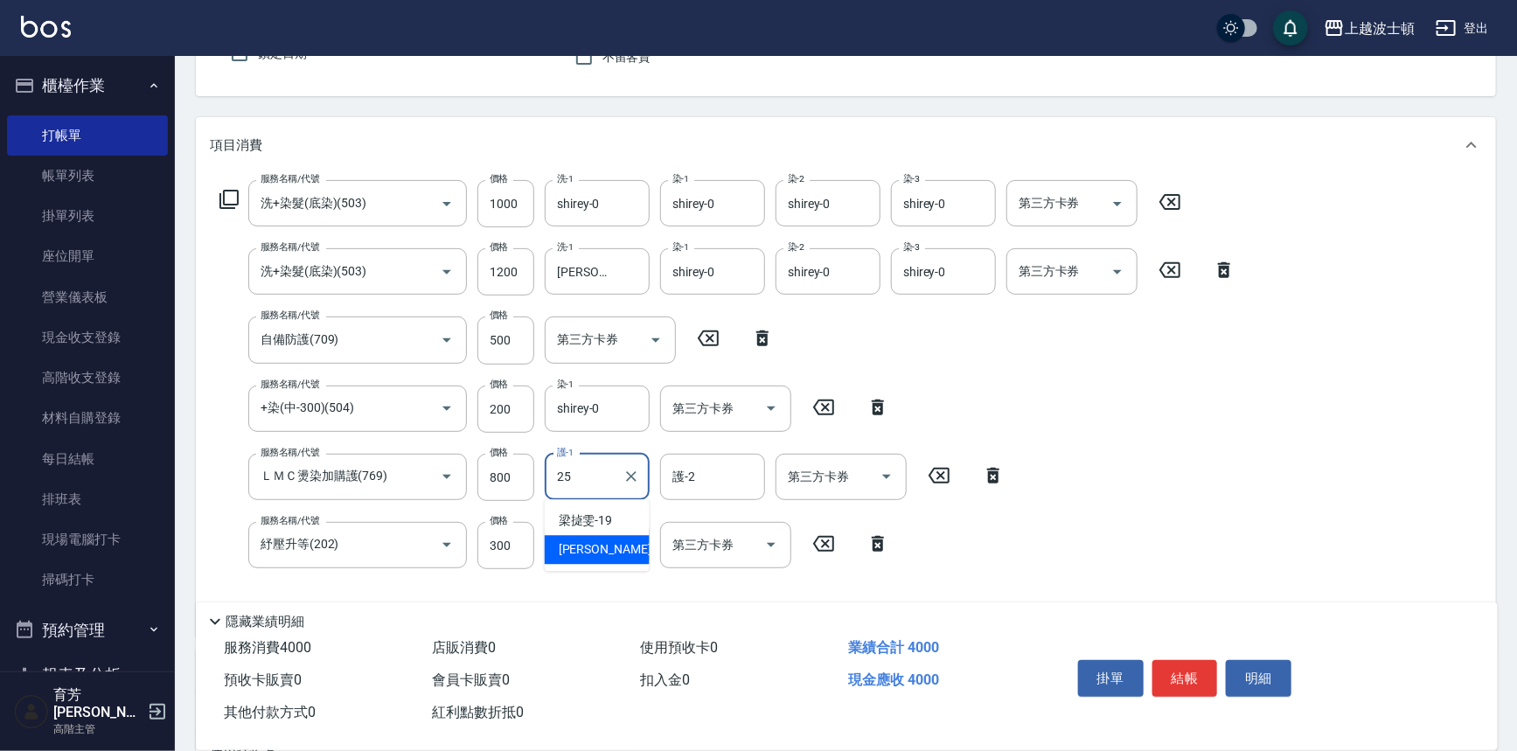
click at [614, 540] on div "[PERSON_NAME]-25" at bounding box center [597, 549] width 105 height 29
type input "[PERSON_NAME]-25"
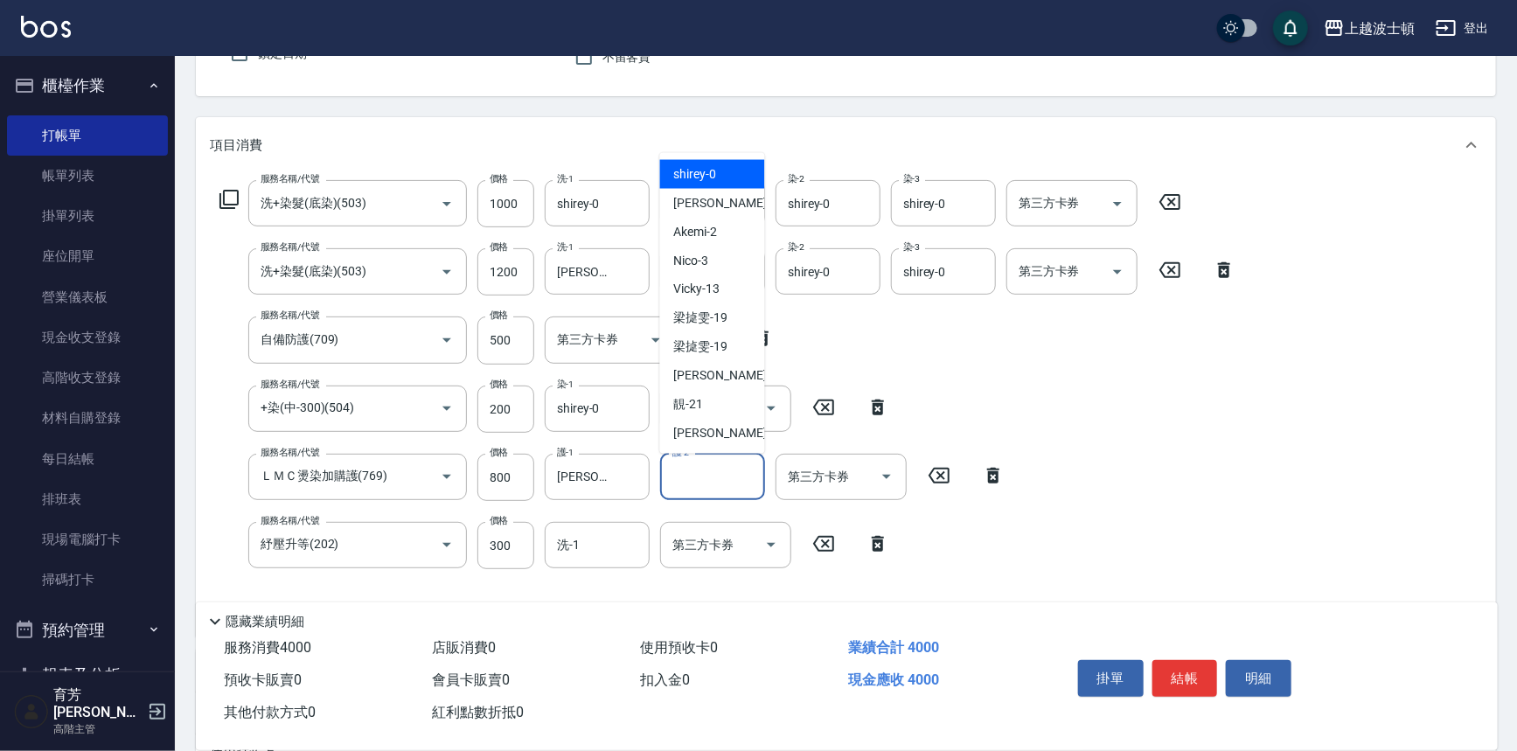
click at [671, 482] on input "護-2" at bounding box center [712, 477] width 89 height 31
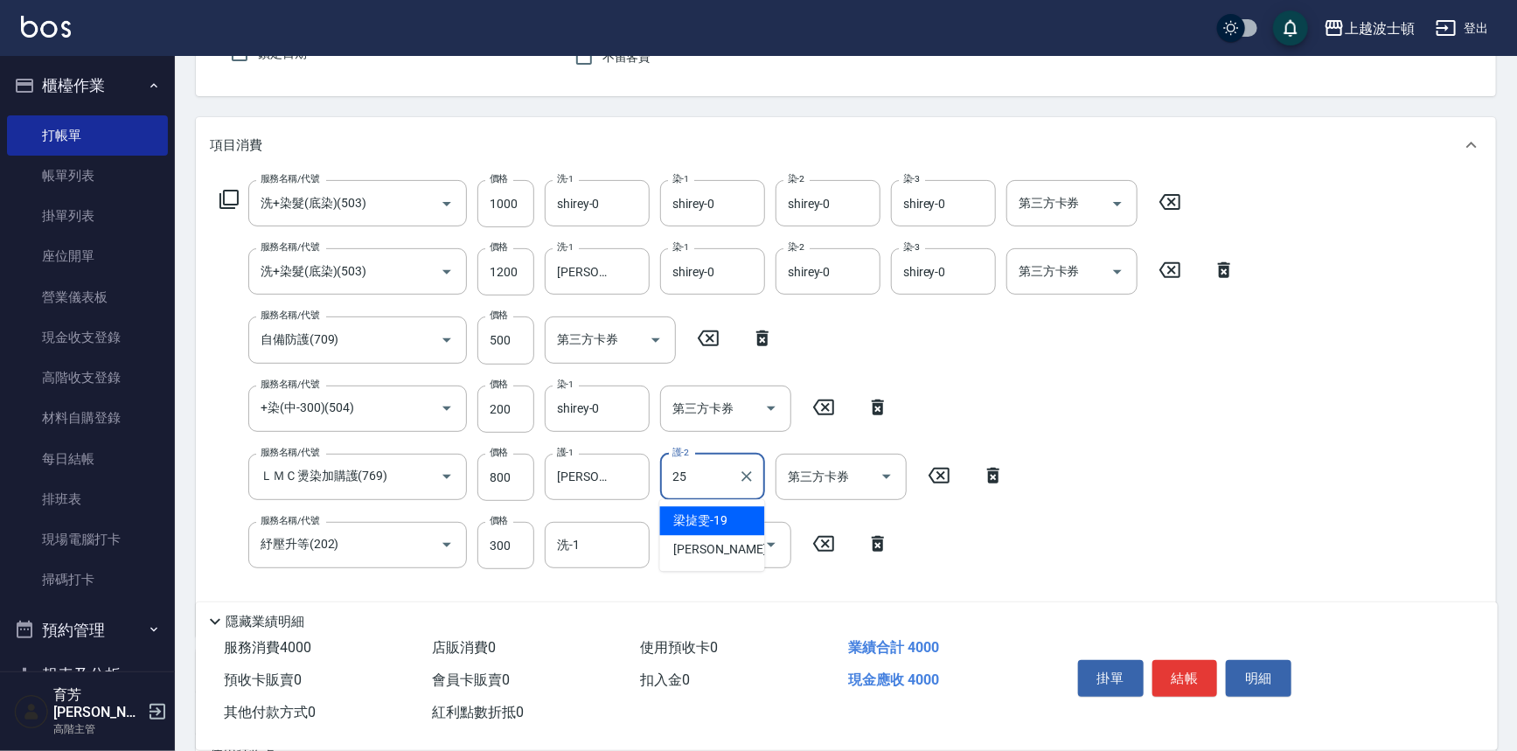
click at [699, 524] on span "梁㨗雯 -19" at bounding box center [701, 520] width 54 height 18
click at [703, 526] on div "第三方卡券" at bounding box center [725, 545] width 131 height 46
type input "梁㨗雯-19"
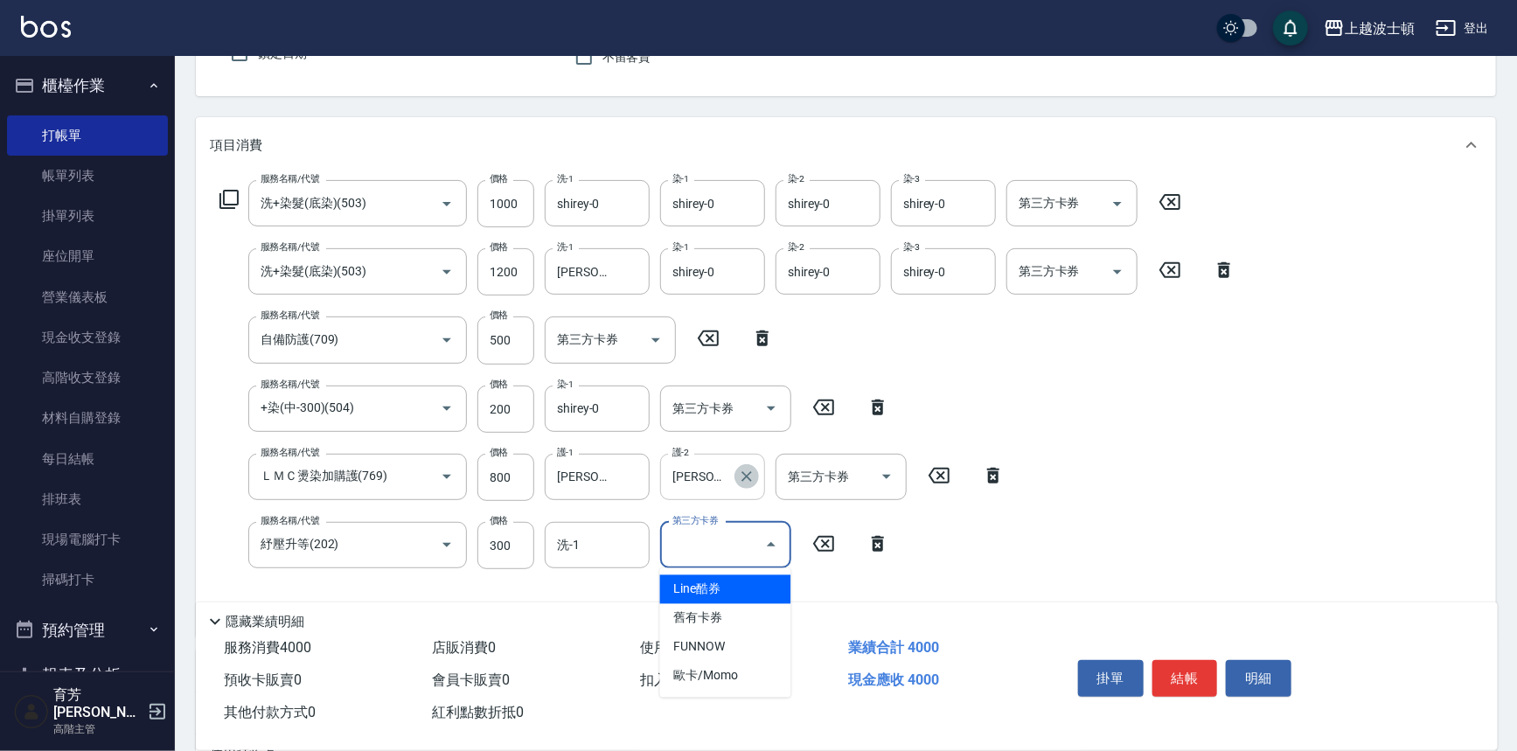
click at [748, 480] on icon "Clear" at bounding box center [746, 476] width 17 height 17
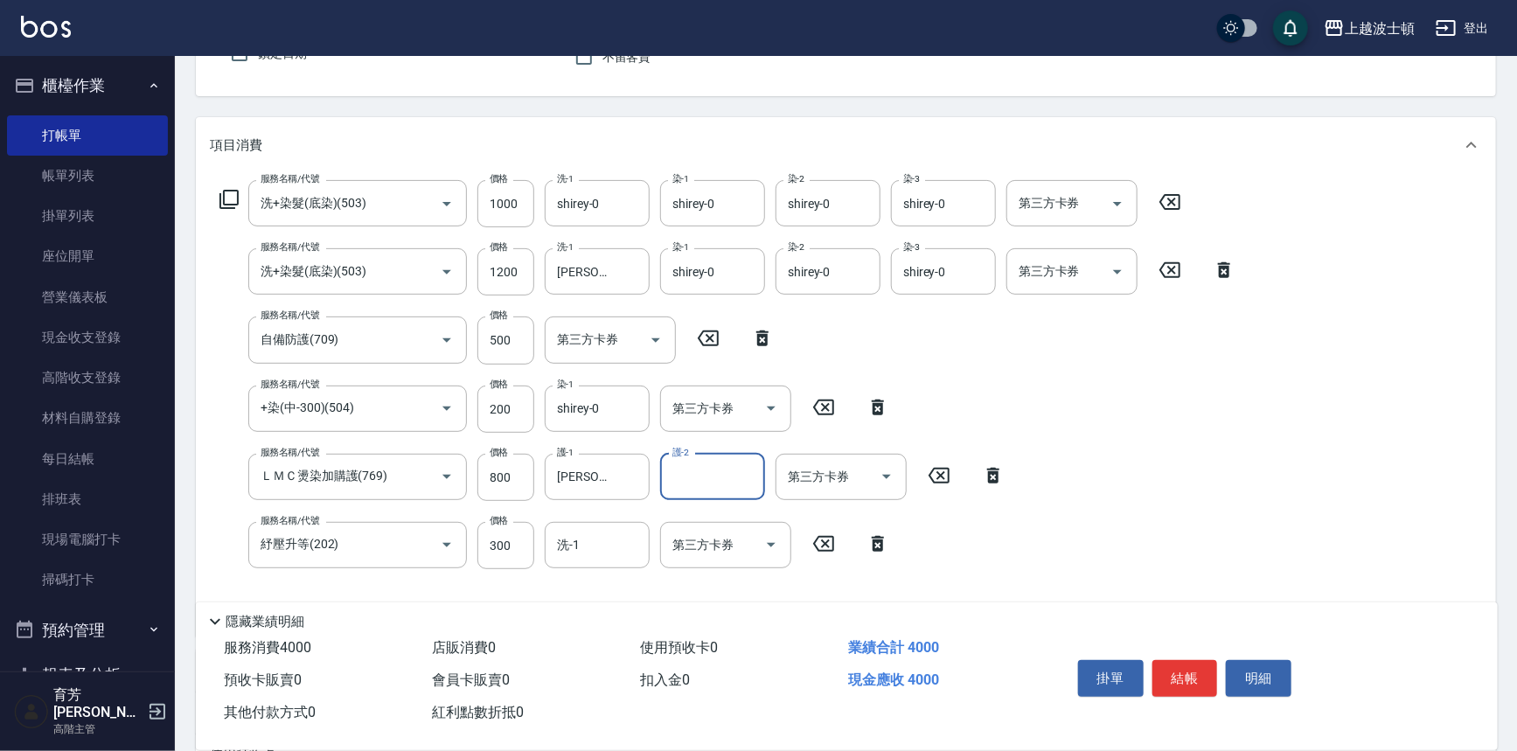
click at [714, 483] on input "護-2" at bounding box center [712, 477] width 89 height 31
click at [726, 550] on span "[PERSON_NAME]-25" at bounding box center [729, 549] width 110 height 18
type input "[PERSON_NAME]-25"
click at [570, 552] on input "洗-1" at bounding box center [596, 545] width 89 height 31
click at [606, 622] on span "[PERSON_NAME]-25" at bounding box center [614, 618] width 110 height 18
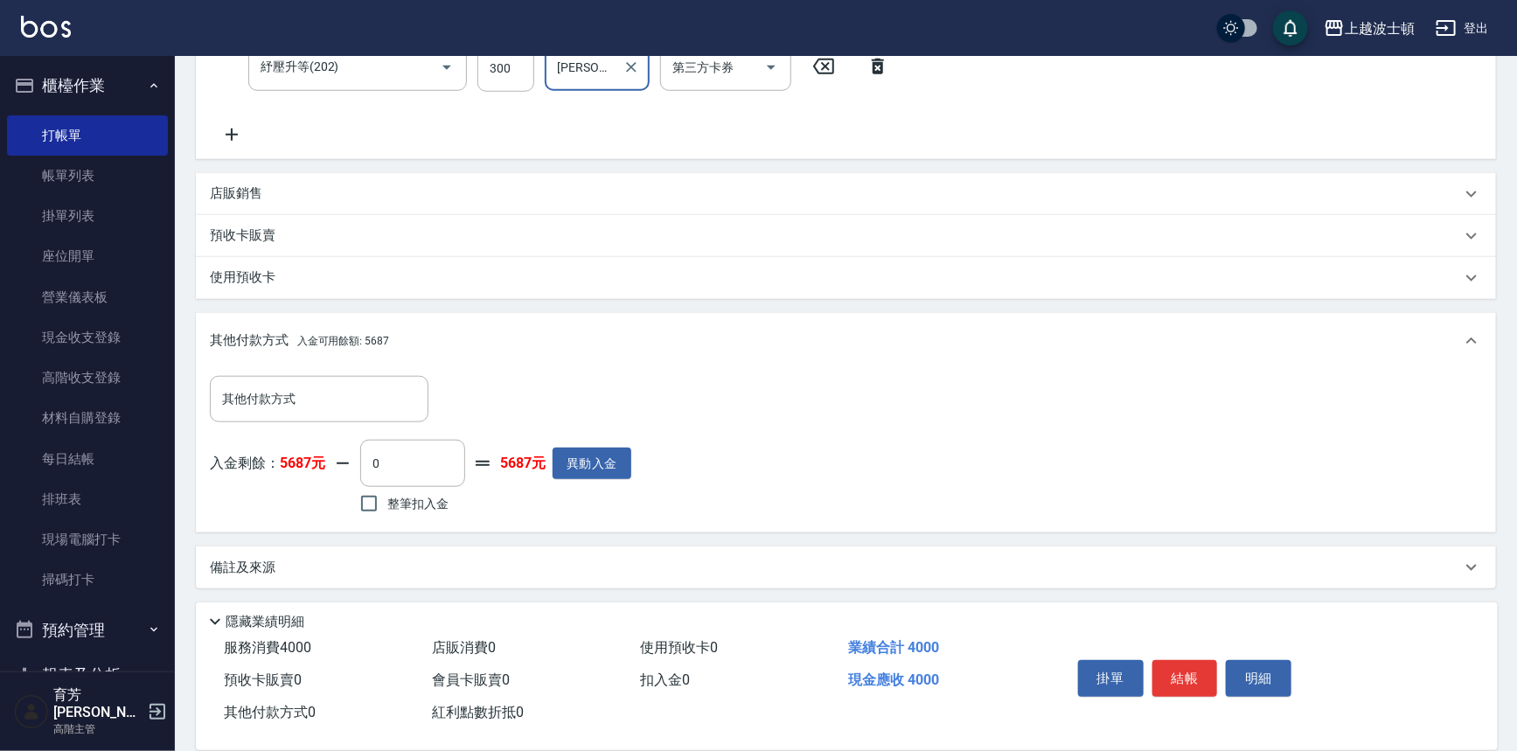
scroll to position [648, 0]
type input "[PERSON_NAME]-25"
click at [367, 490] on input "整筆扣入金" at bounding box center [369, 502] width 37 height 37
checkbox input "true"
type input "4000"
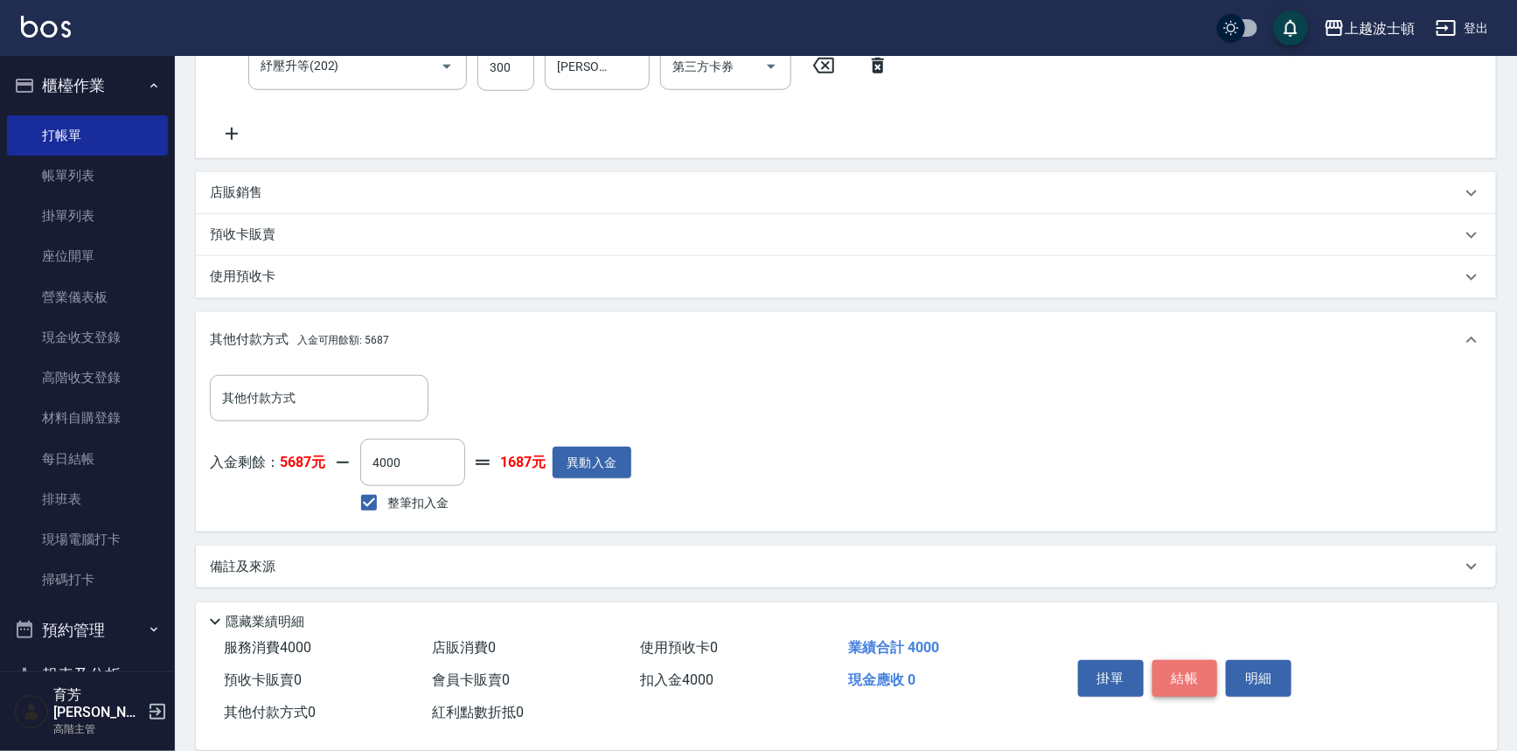
click at [1167, 661] on button "結帳" at bounding box center [1185, 678] width 66 height 37
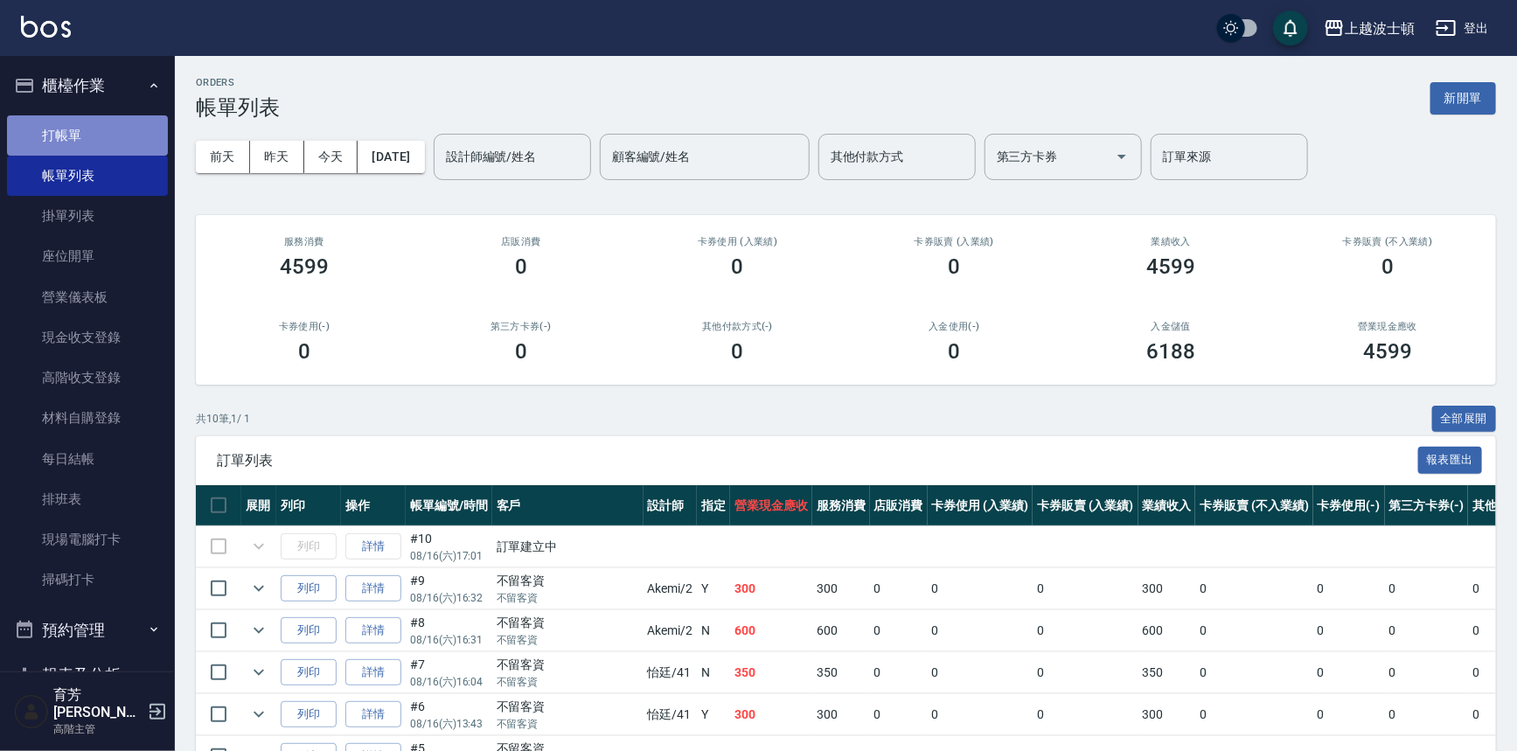
click at [91, 123] on link "打帳單" at bounding box center [87, 135] width 161 height 40
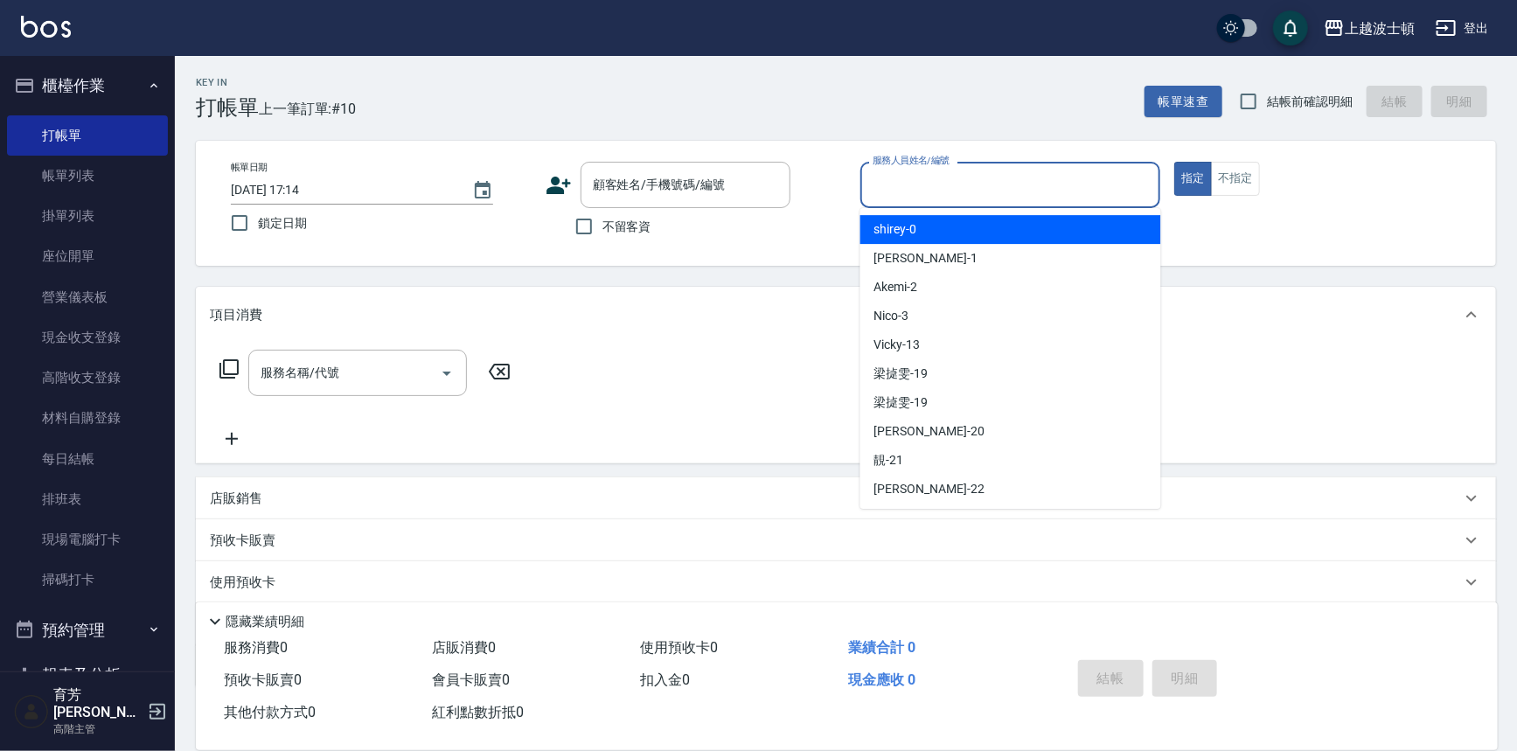
click at [914, 177] on input "服務人員姓名/編號" at bounding box center [1010, 185] width 285 height 31
click at [922, 227] on div "shirey -0" at bounding box center [1010, 229] width 301 height 29
type input "shirey-0"
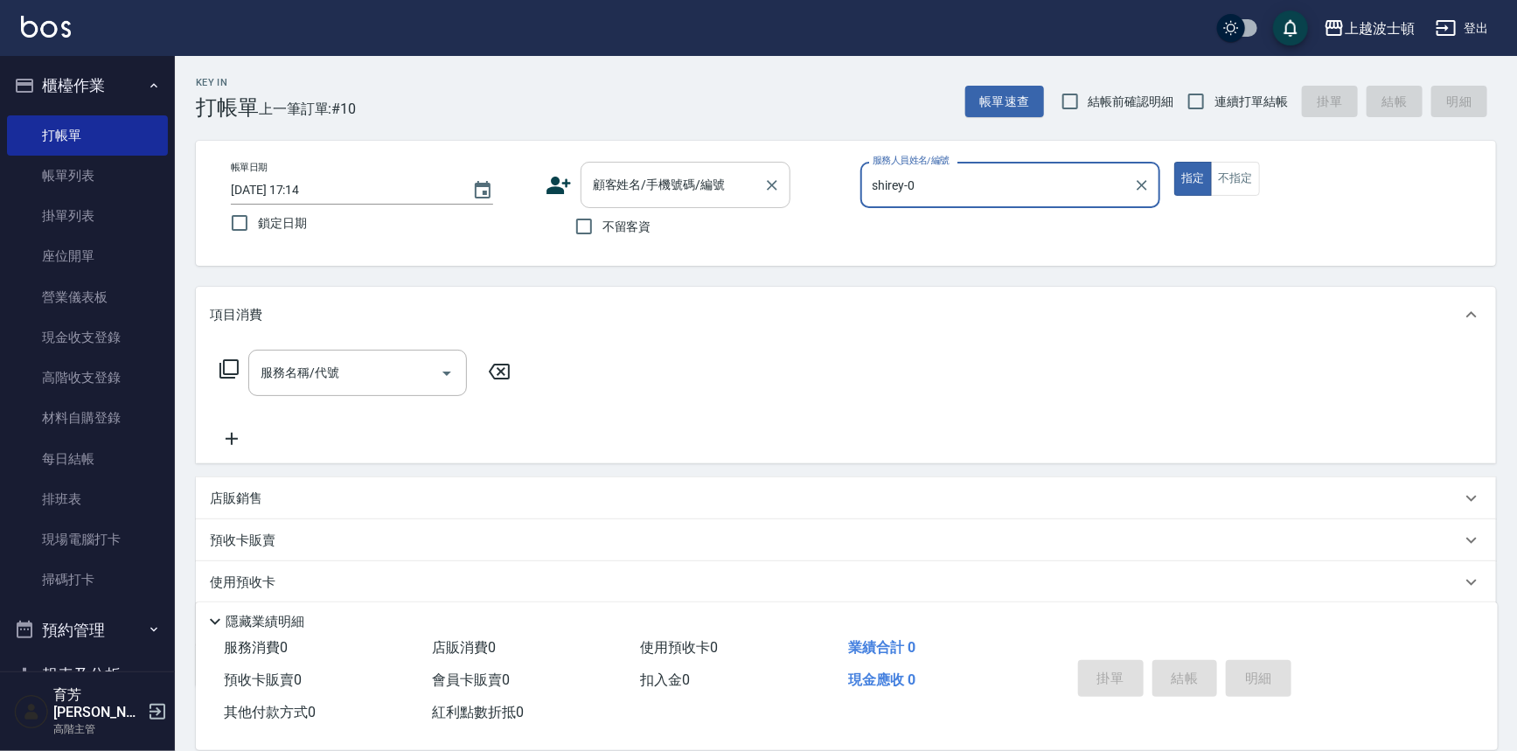
click at [734, 198] on input "顧客姓名/手機號碼/編號" at bounding box center [672, 185] width 168 height 31
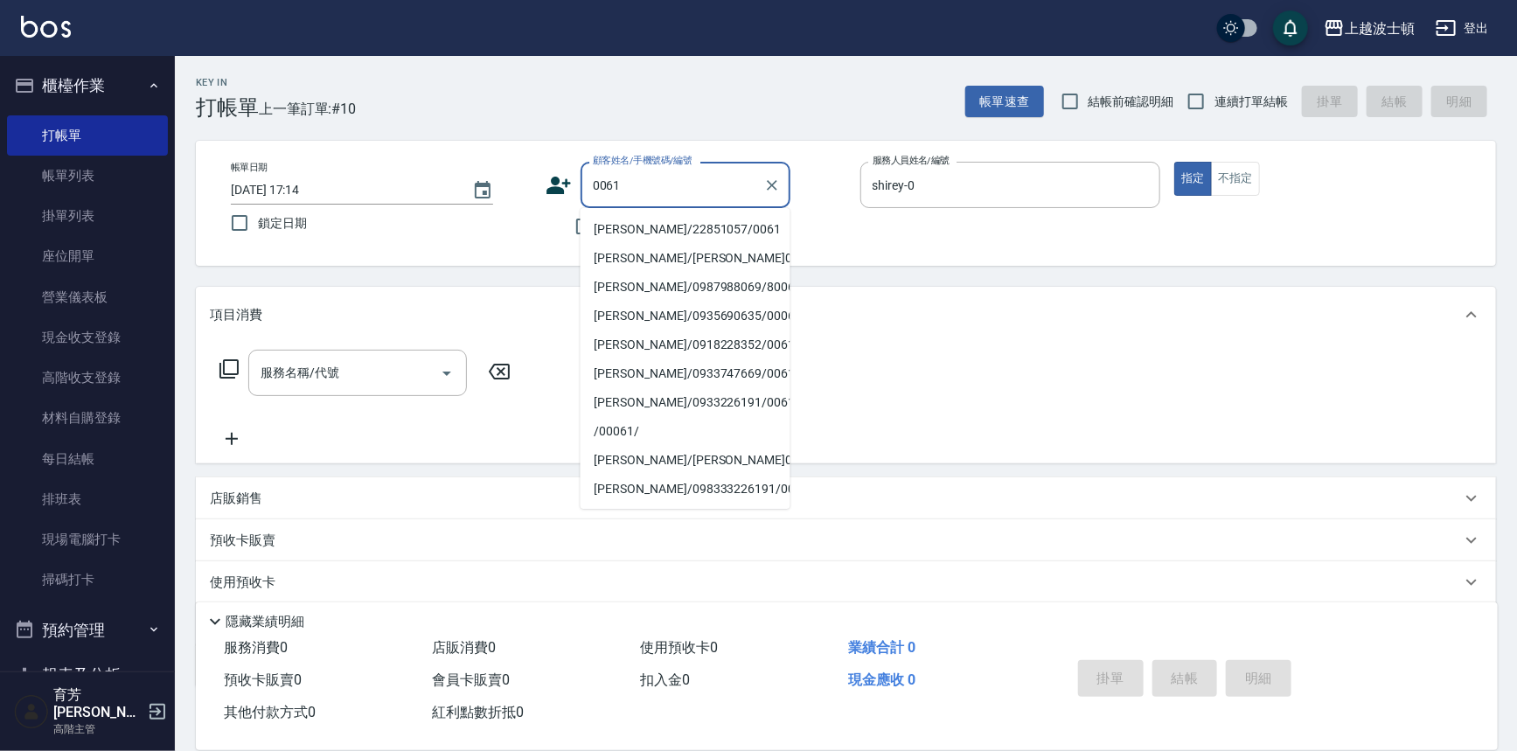
click at [604, 184] on input "0061" at bounding box center [672, 185] width 168 height 31
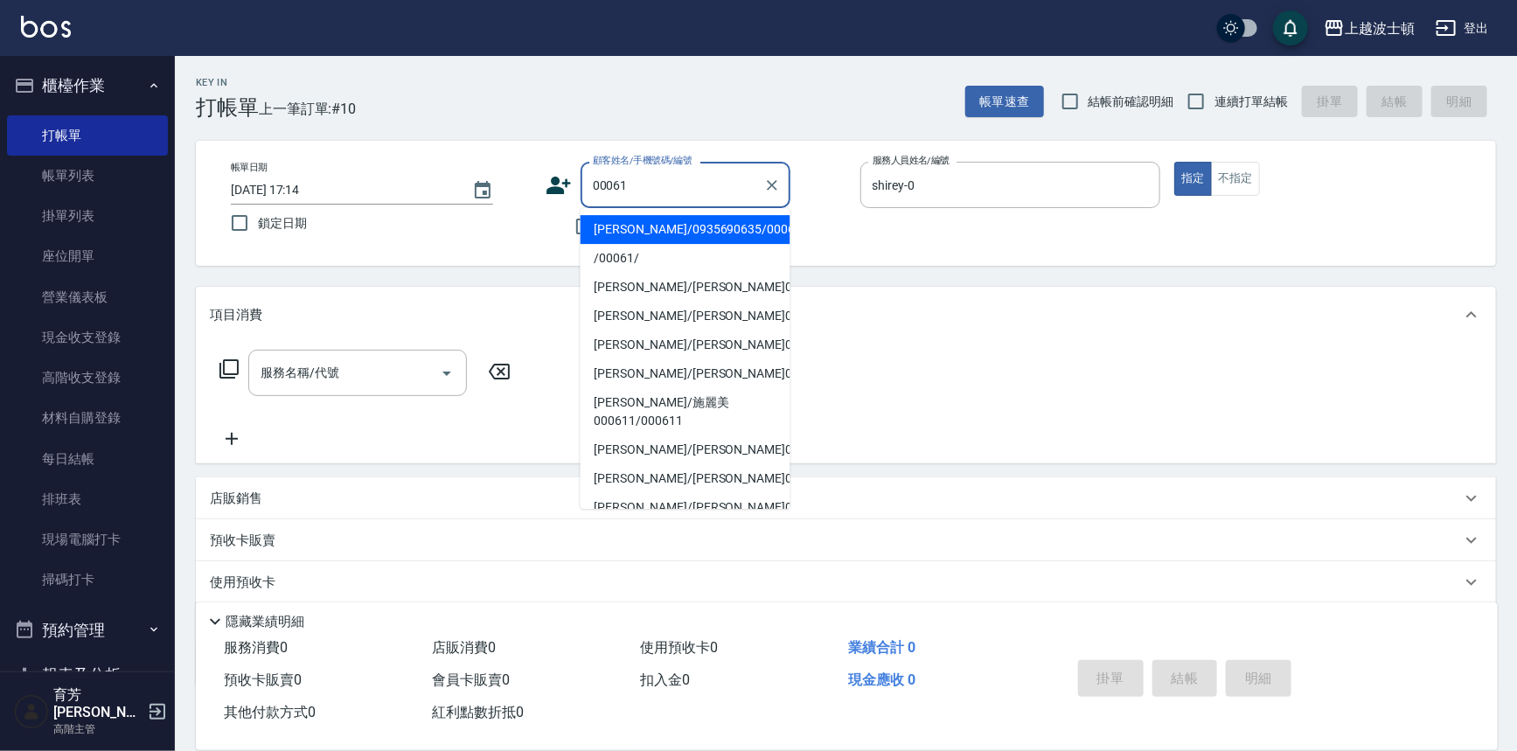
click at [663, 222] on li "[PERSON_NAME]/0935690635/00061" at bounding box center [685, 229] width 210 height 29
type input "[PERSON_NAME]/0935690635/00061"
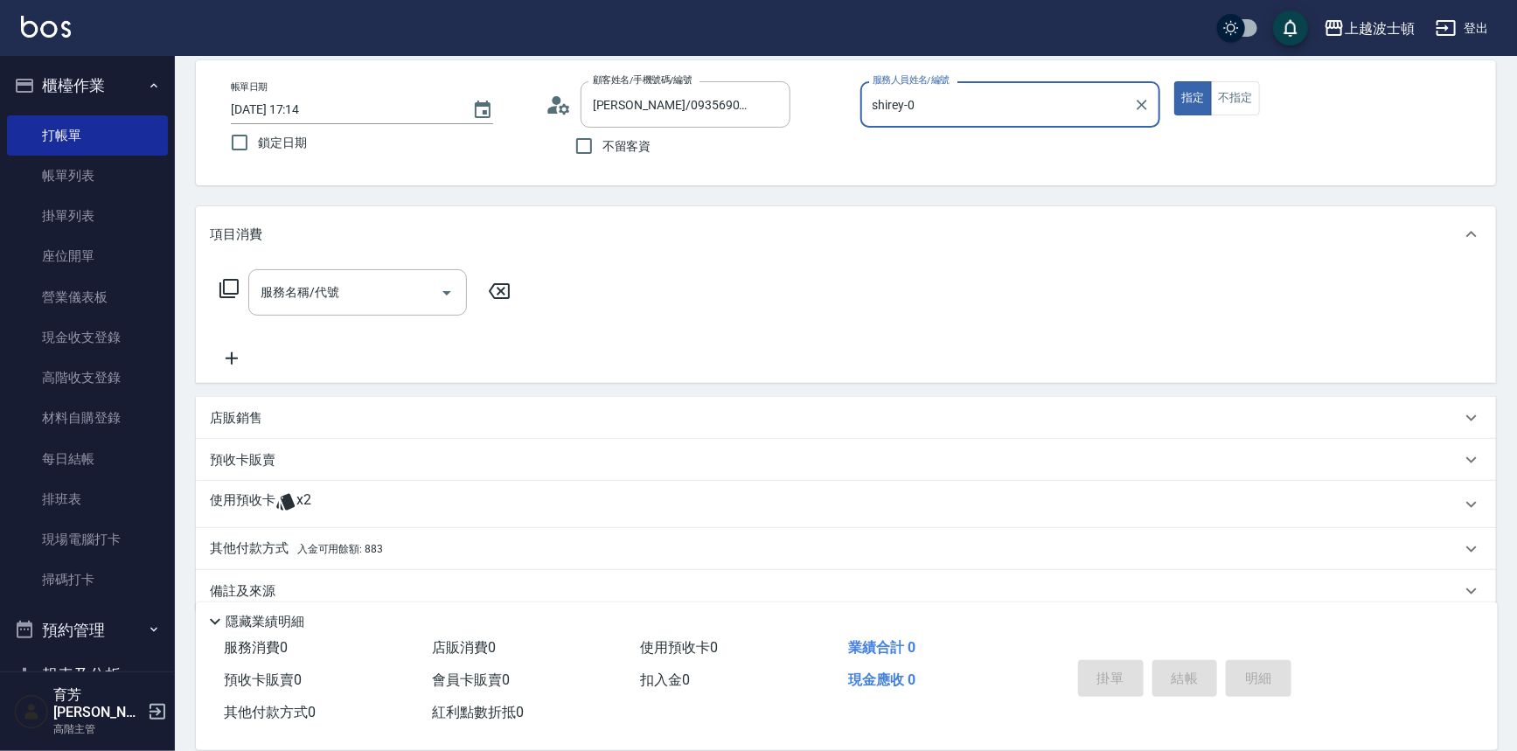
scroll to position [105, 0]
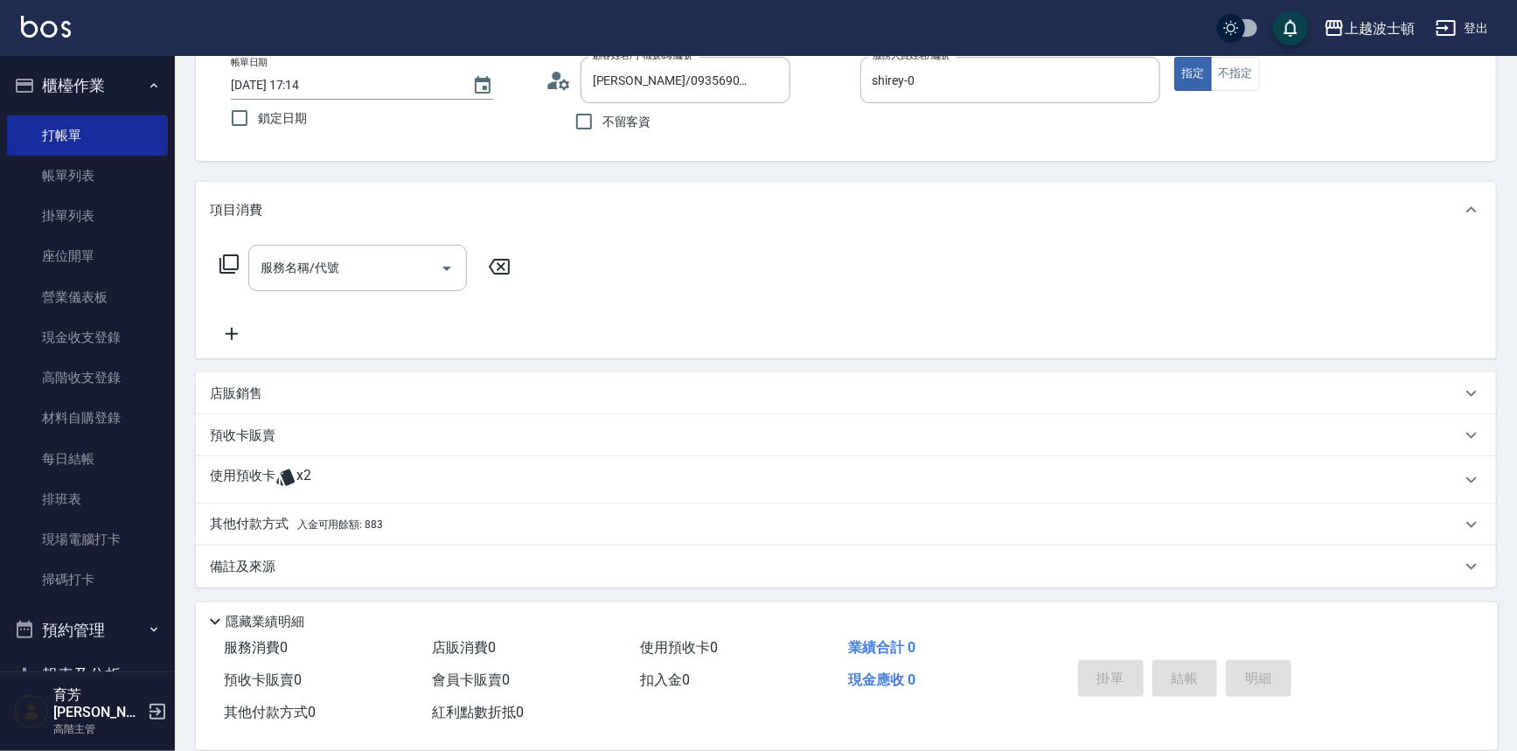
click at [365, 527] on span "入金可用餘額: 883" at bounding box center [340, 524] width 86 height 12
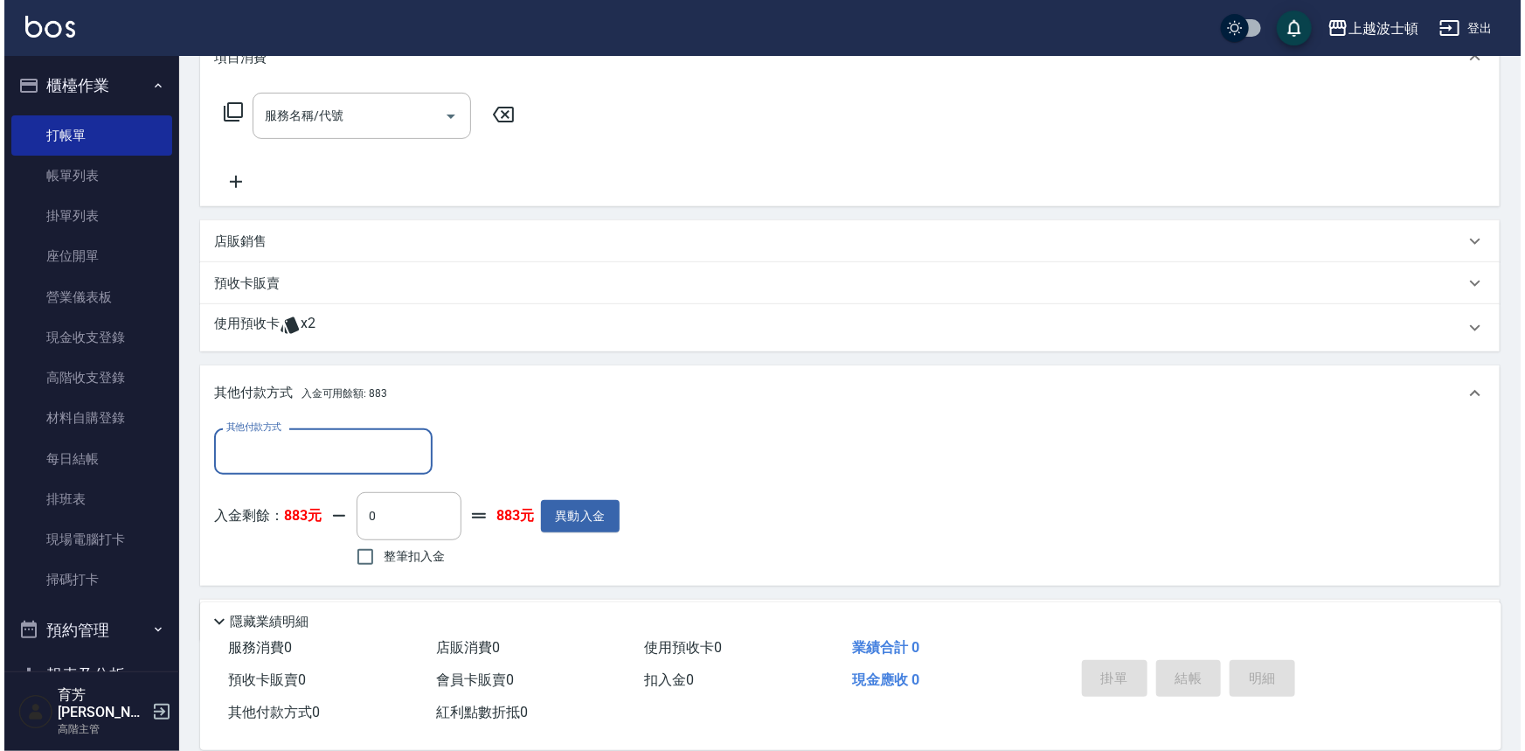
scroll to position [310, 0]
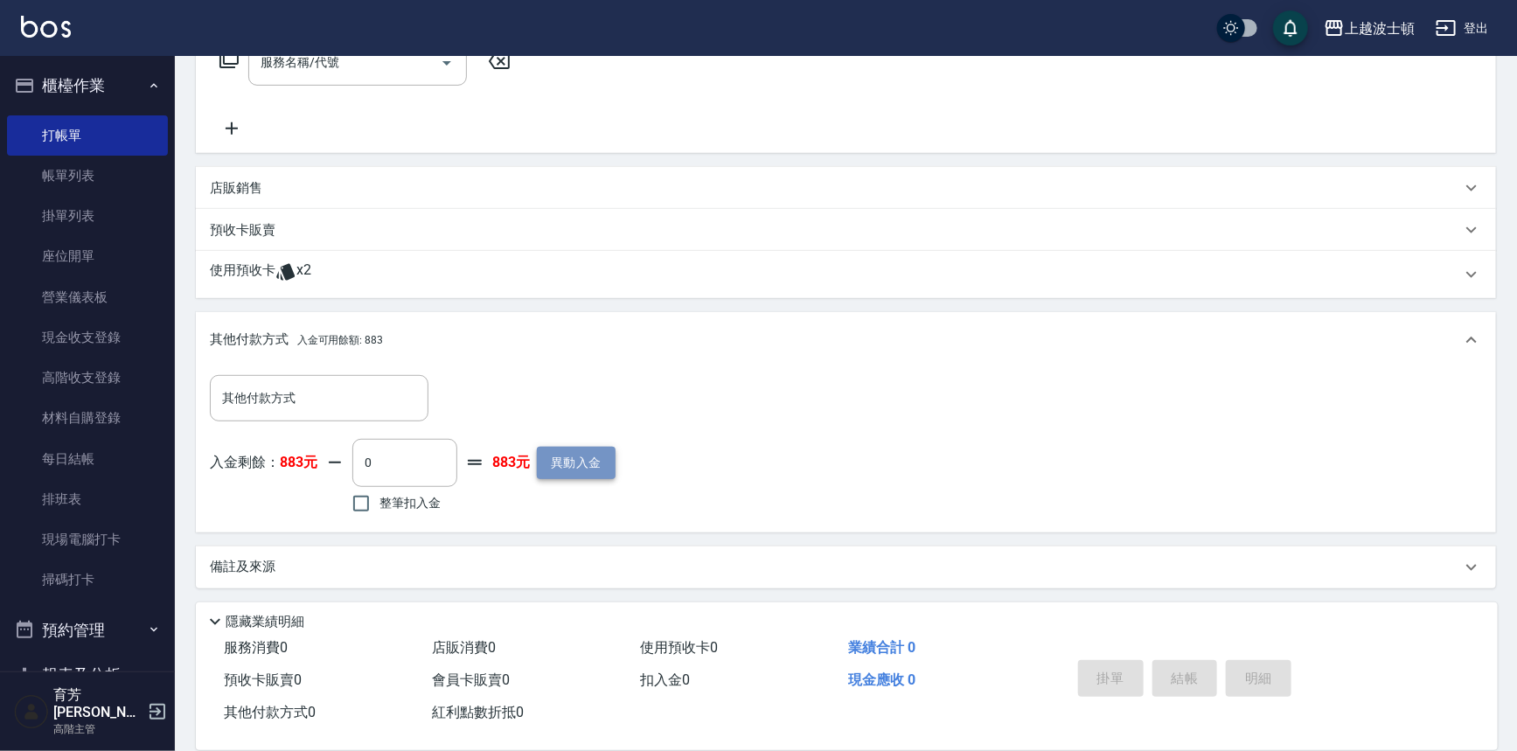
click at [566, 458] on button "異動入金" at bounding box center [576, 463] width 79 height 32
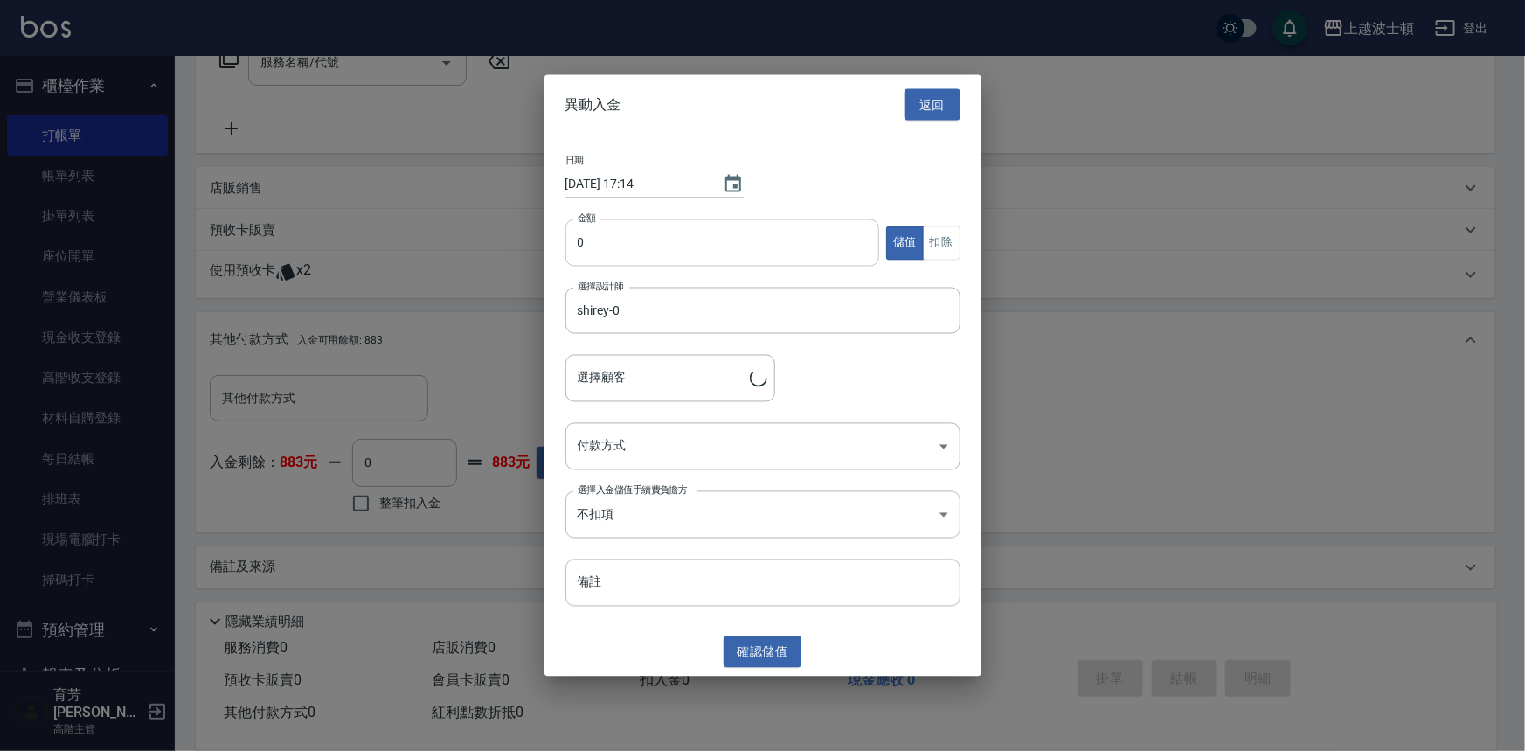
type input "[PERSON_NAME]/0935690635/00061"
click at [605, 241] on input "0" at bounding box center [723, 242] width 315 height 47
type input "3000"
click at [935, 448] on body "上越波士頓 登出 櫃檯作業 打帳單 帳單列表 掛單列表 座位開單 營業儀表板 現金收支登錄 高階收支登錄 材料自購登錄 每日結帳 排班表 現場電腦打卡 掃碼打…" at bounding box center [762, 221] width 1525 height 1063
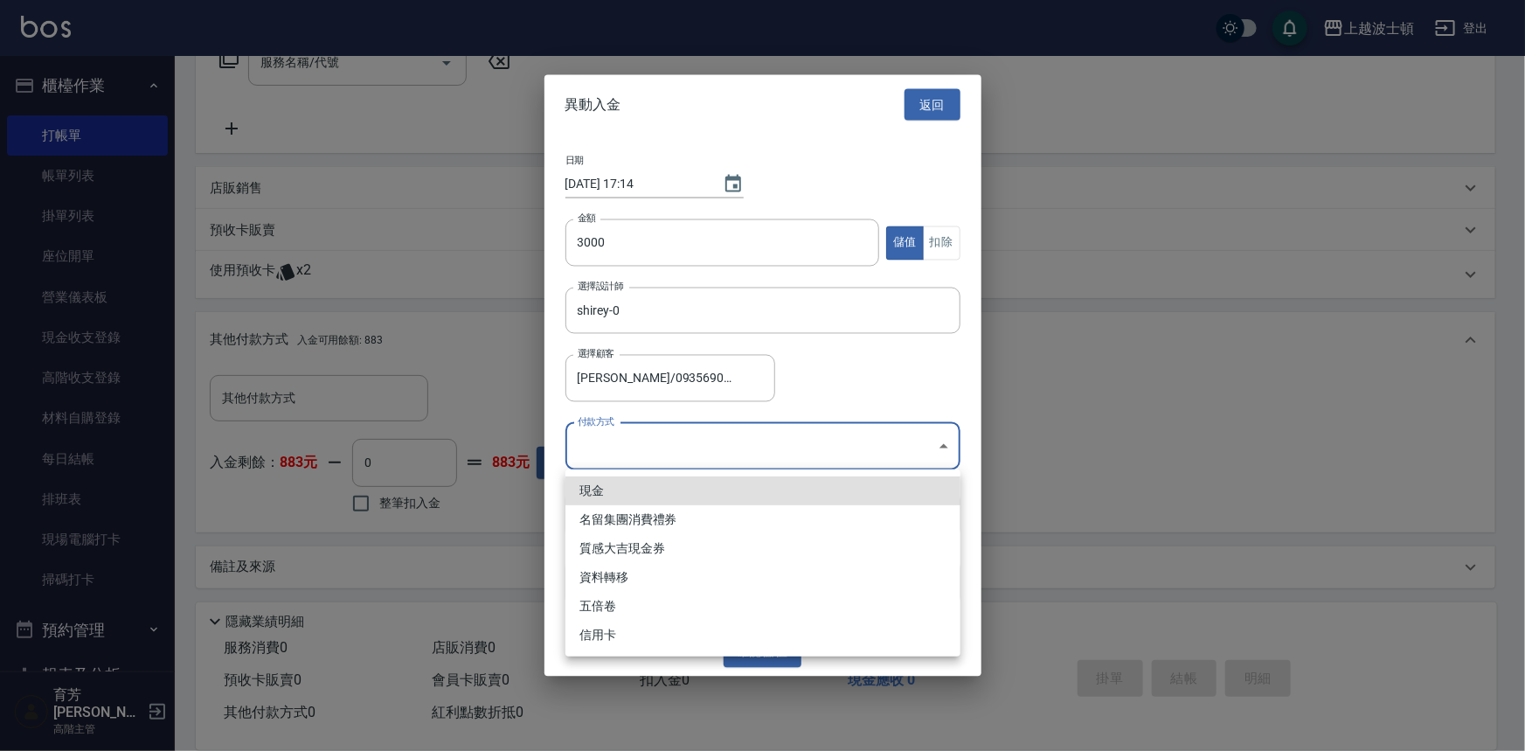
click at [632, 492] on li "現金" at bounding box center [763, 490] width 395 height 29
type input "現金"
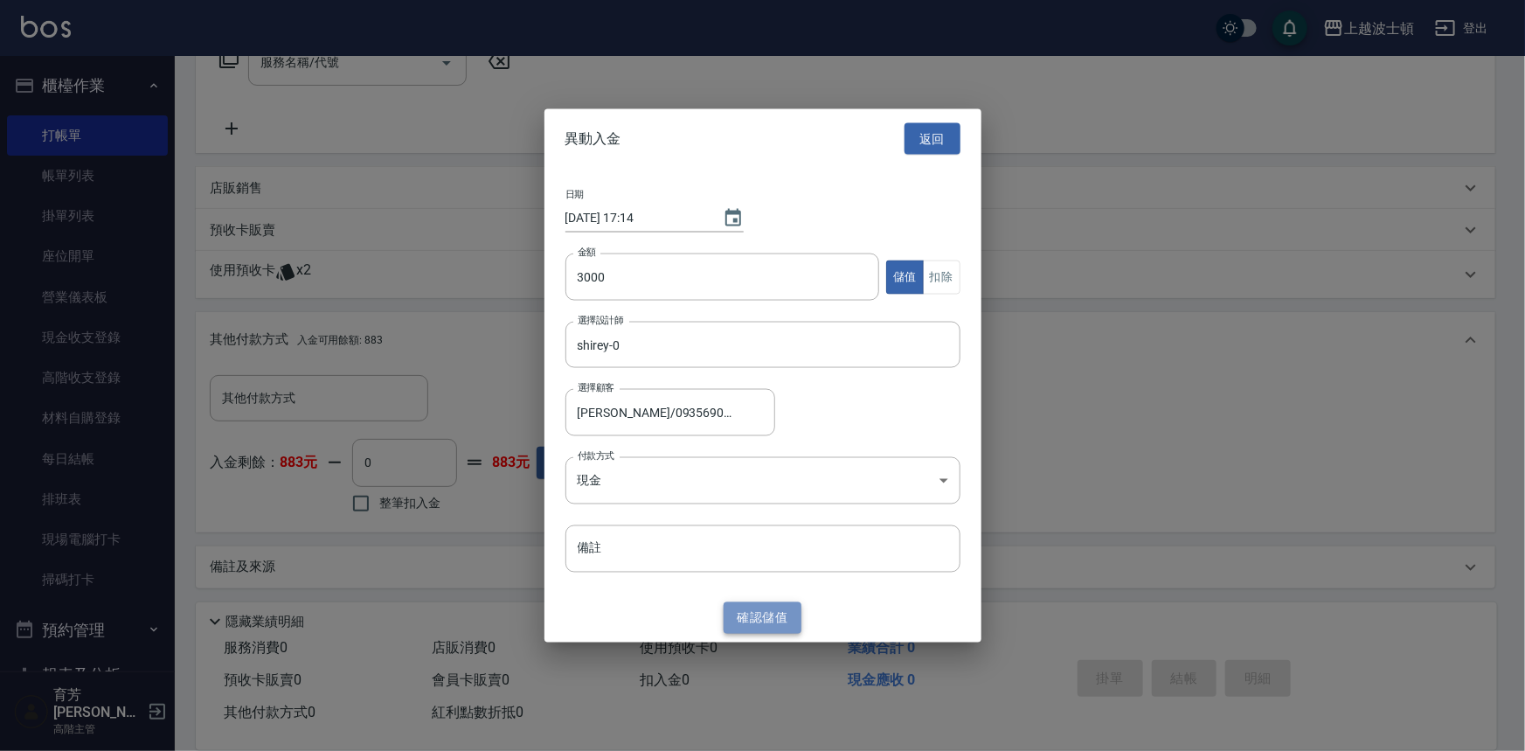
click at [745, 622] on button "確認 儲值" at bounding box center [763, 617] width 79 height 32
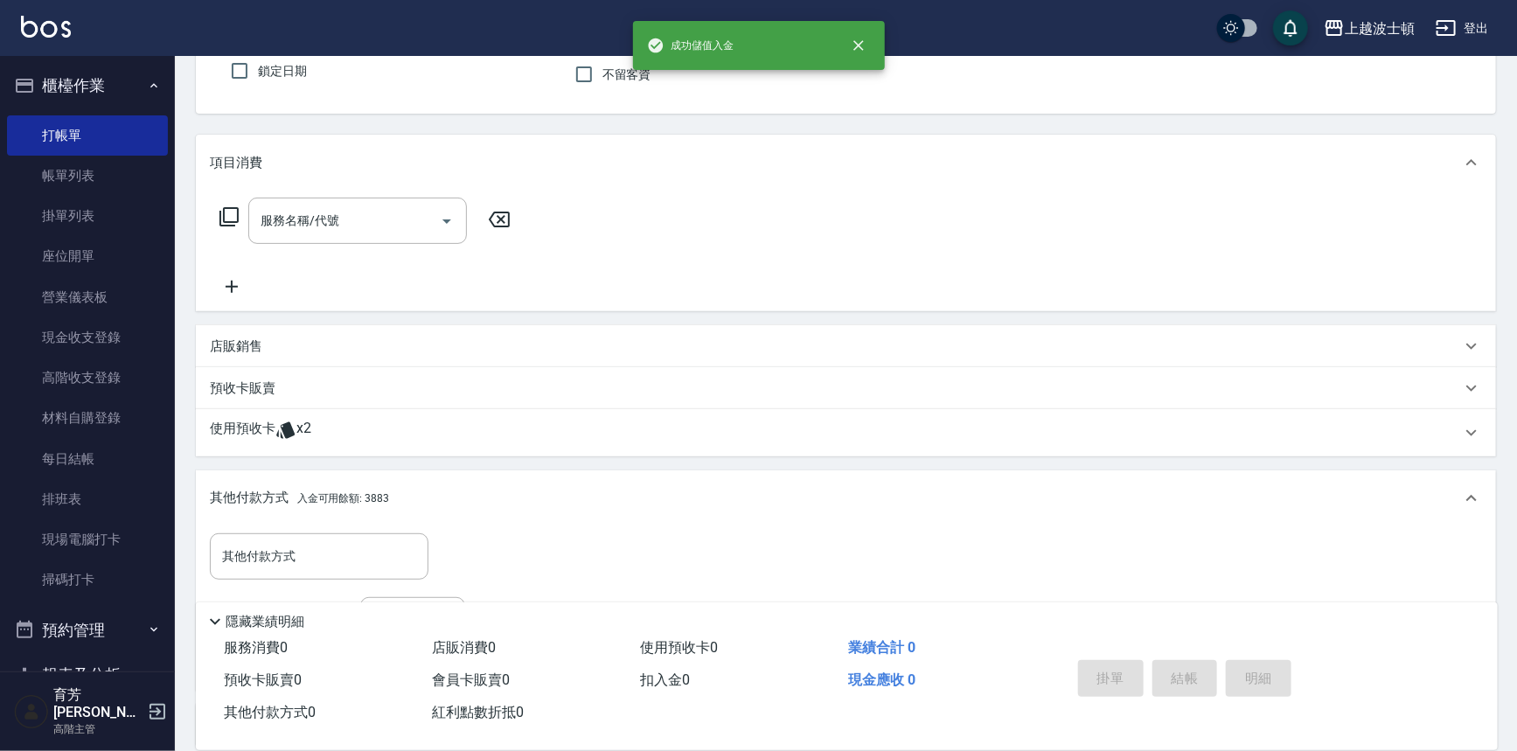
scroll to position [151, 0]
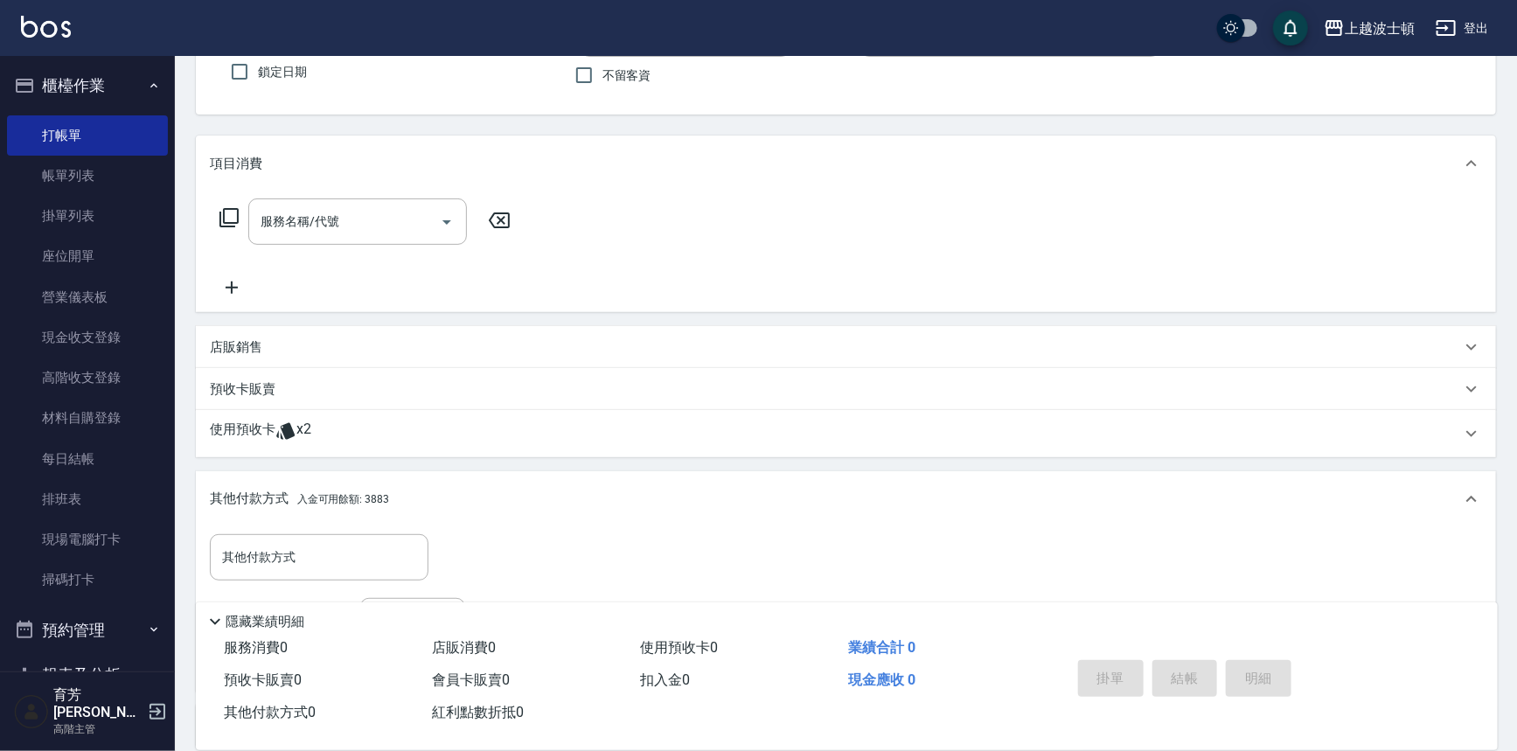
click at [230, 212] on icon at bounding box center [229, 217] width 21 height 21
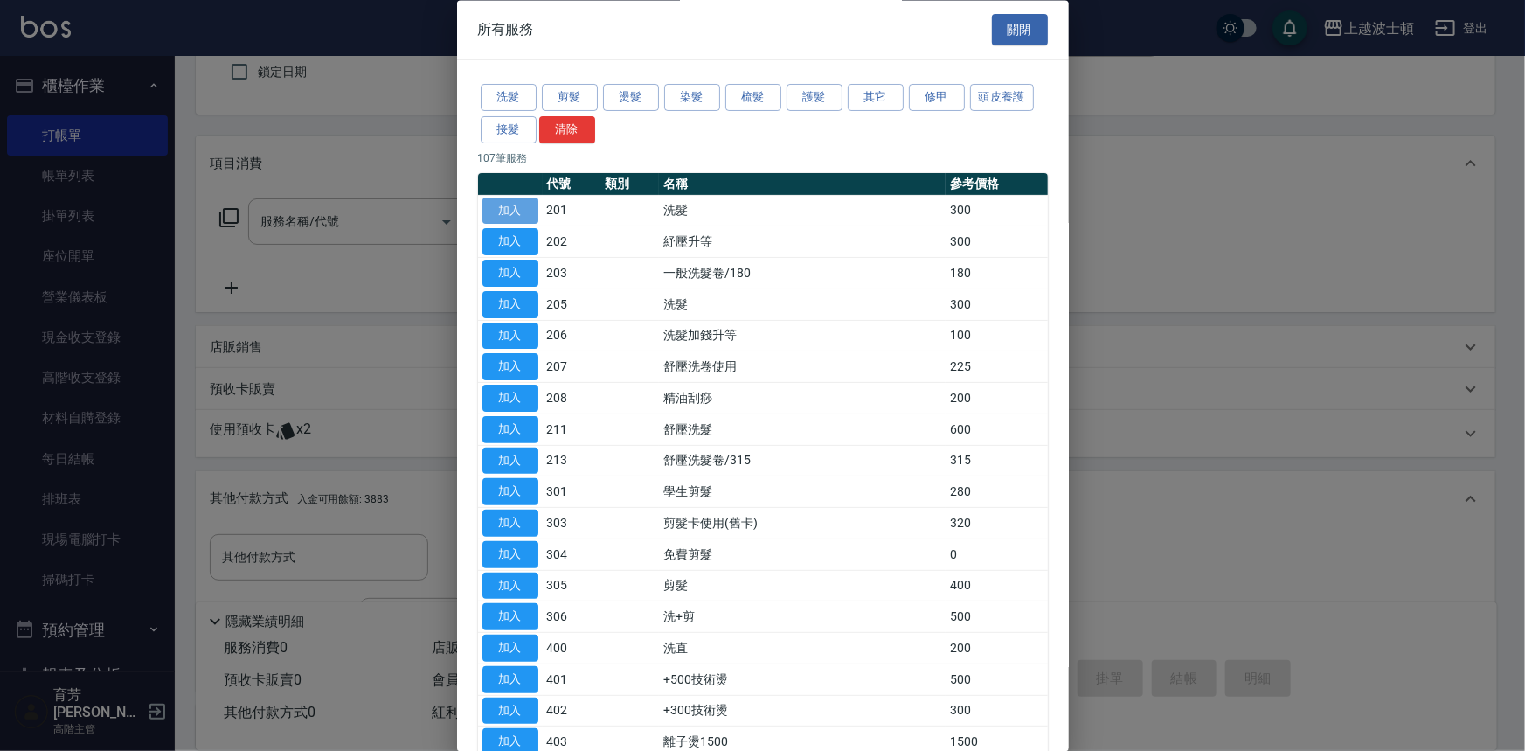
click at [538, 203] on button "加入" at bounding box center [511, 211] width 56 height 27
type input "洗髮(201)"
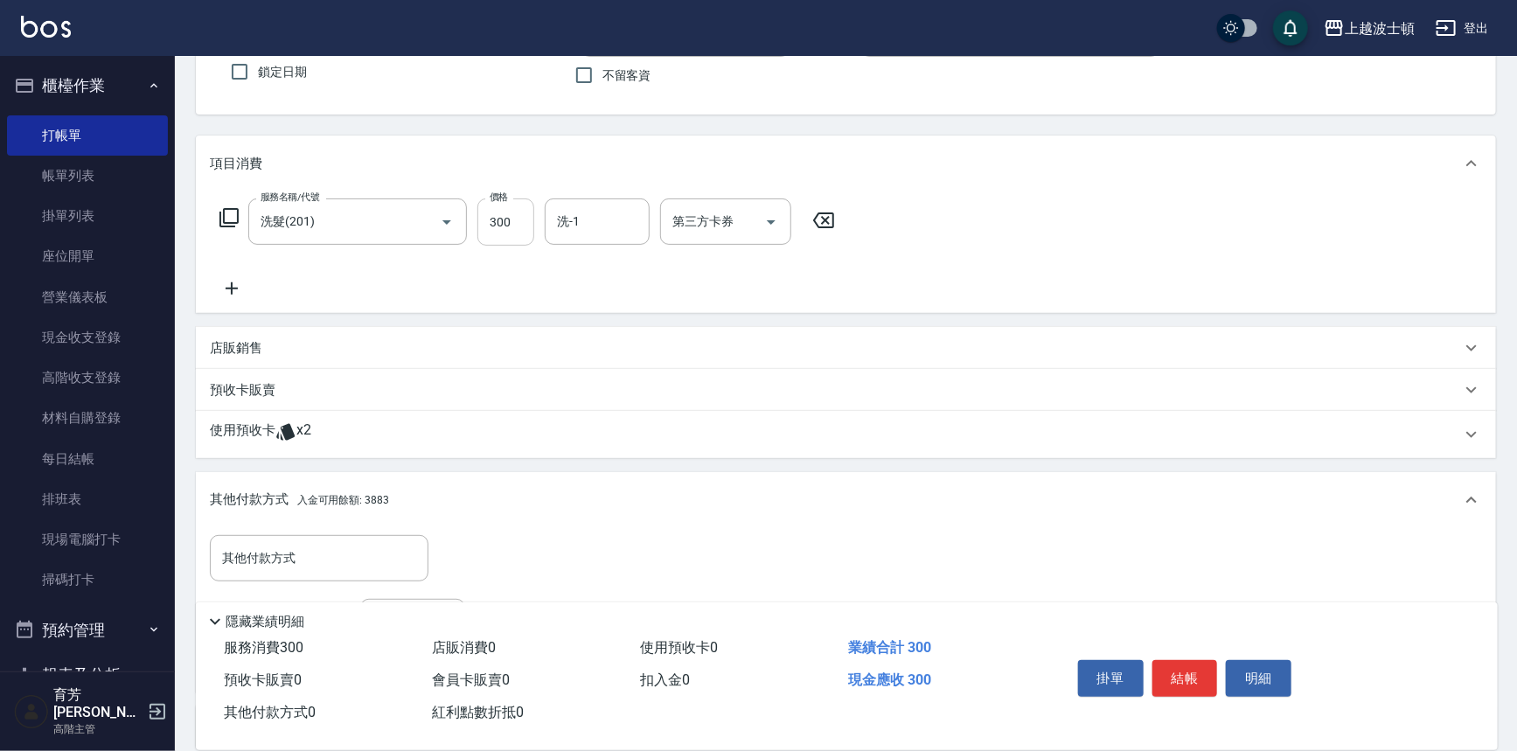
click at [518, 218] on input "300" at bounding box center [505, 221] width 57 height 47
type input "270"
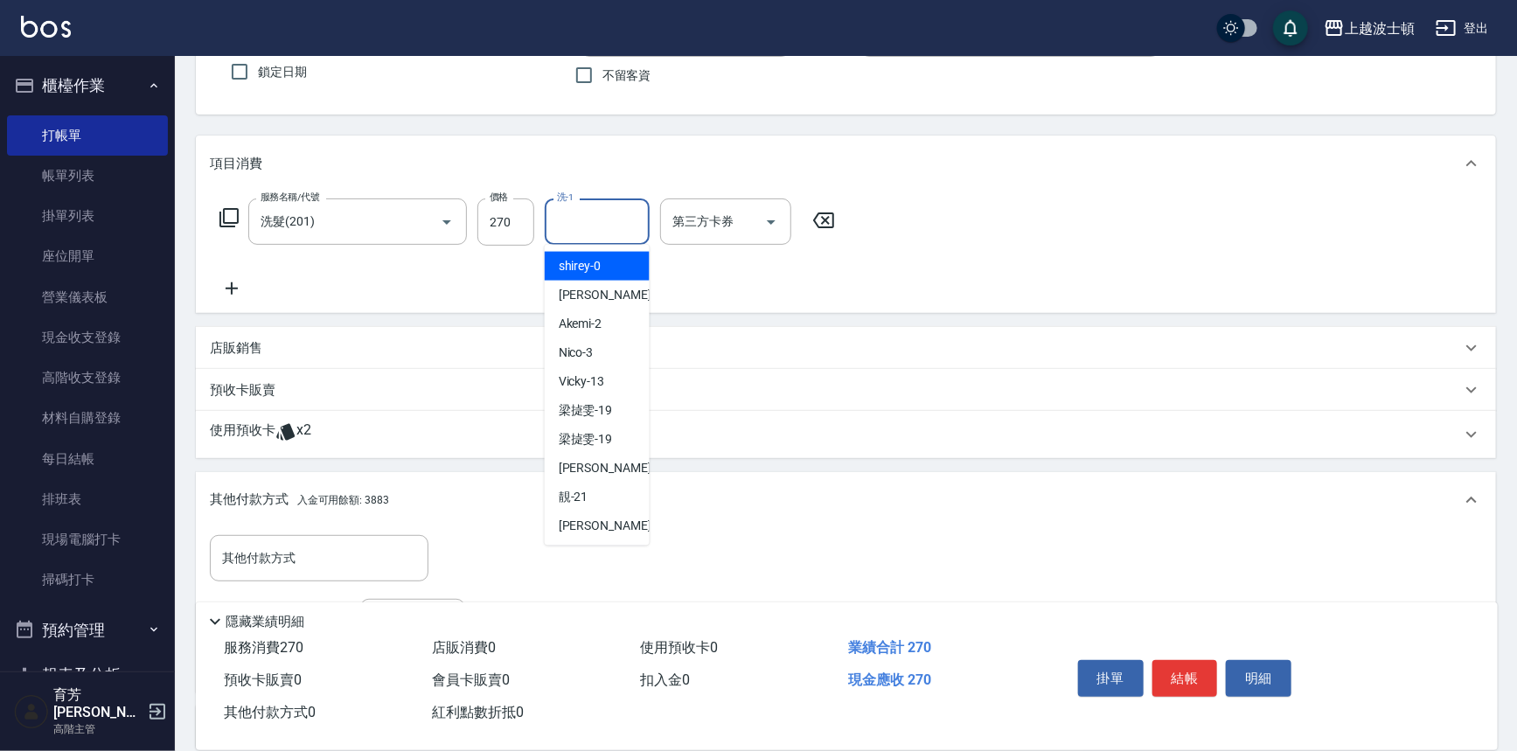
click at [601, 211] on input "洗-1" at bounding box center [596, 221] width 89 height 31
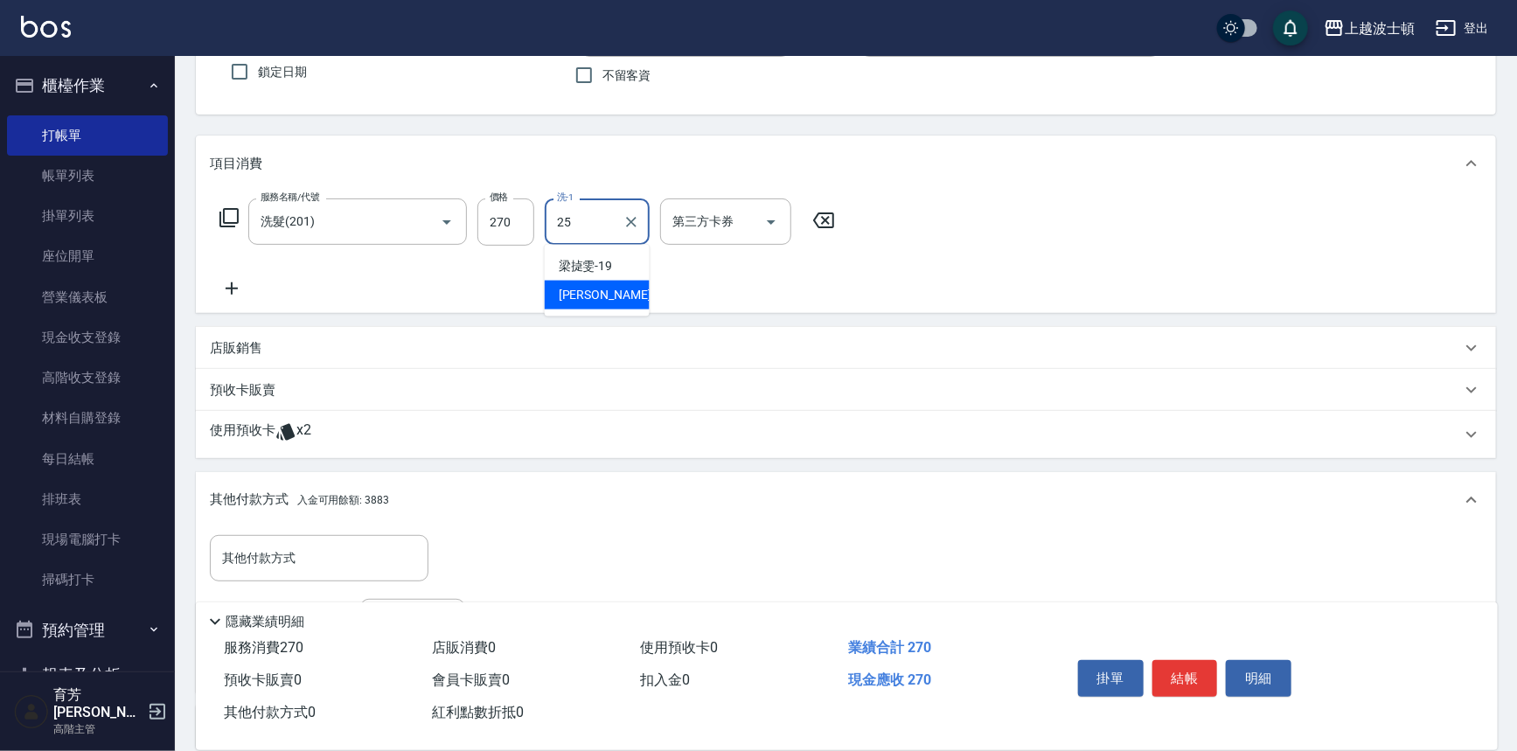
click at [586, 289] on span "[PERSON_NAME]-25" at bounding box center [614, 295] width 110 height 18
type input "[PERSON_NAME]-25"
click at [219, 218] on icon at bounding box center [228, 217] width 19 height 19
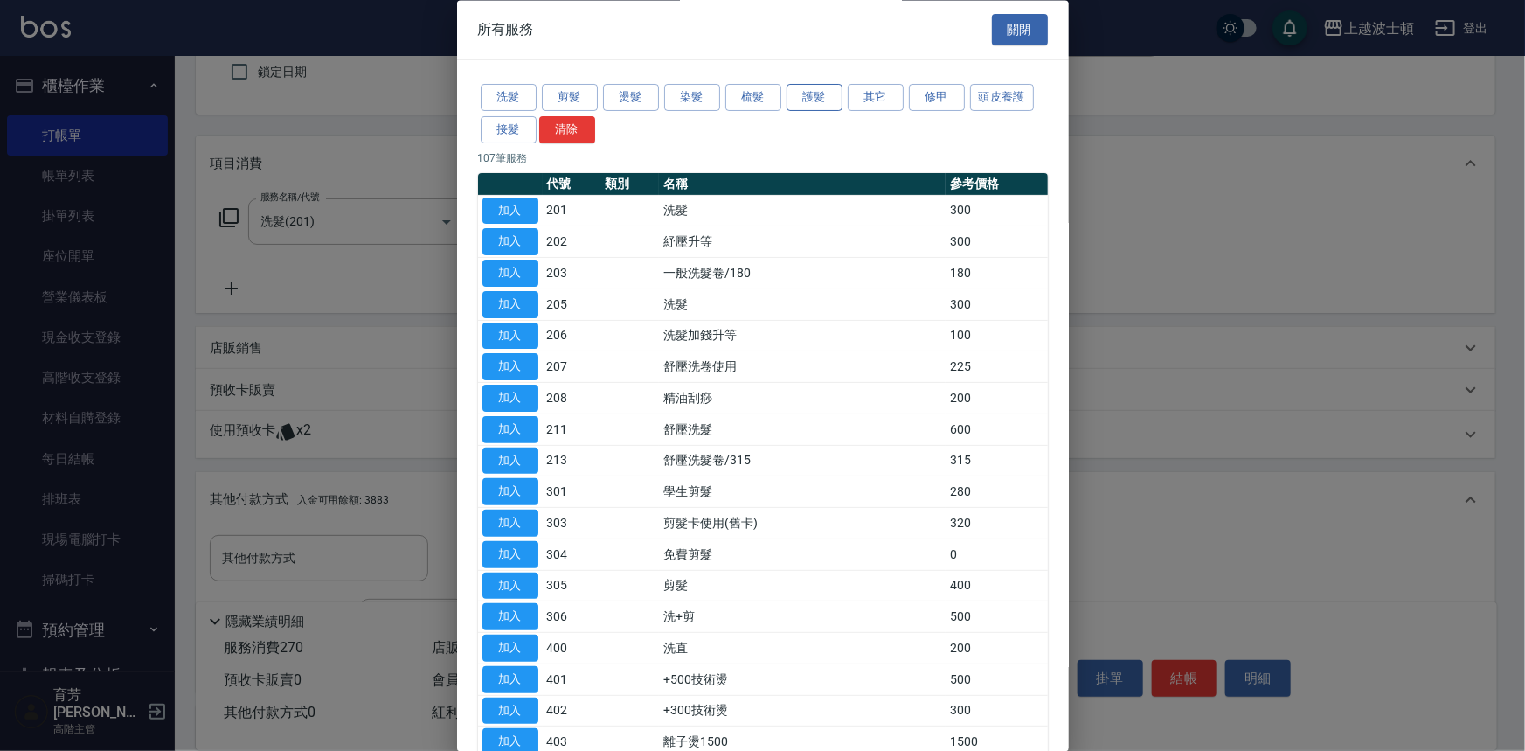
click at [800, 87] on button "護髮" at bounding box center [815, 98] width 56 height 27
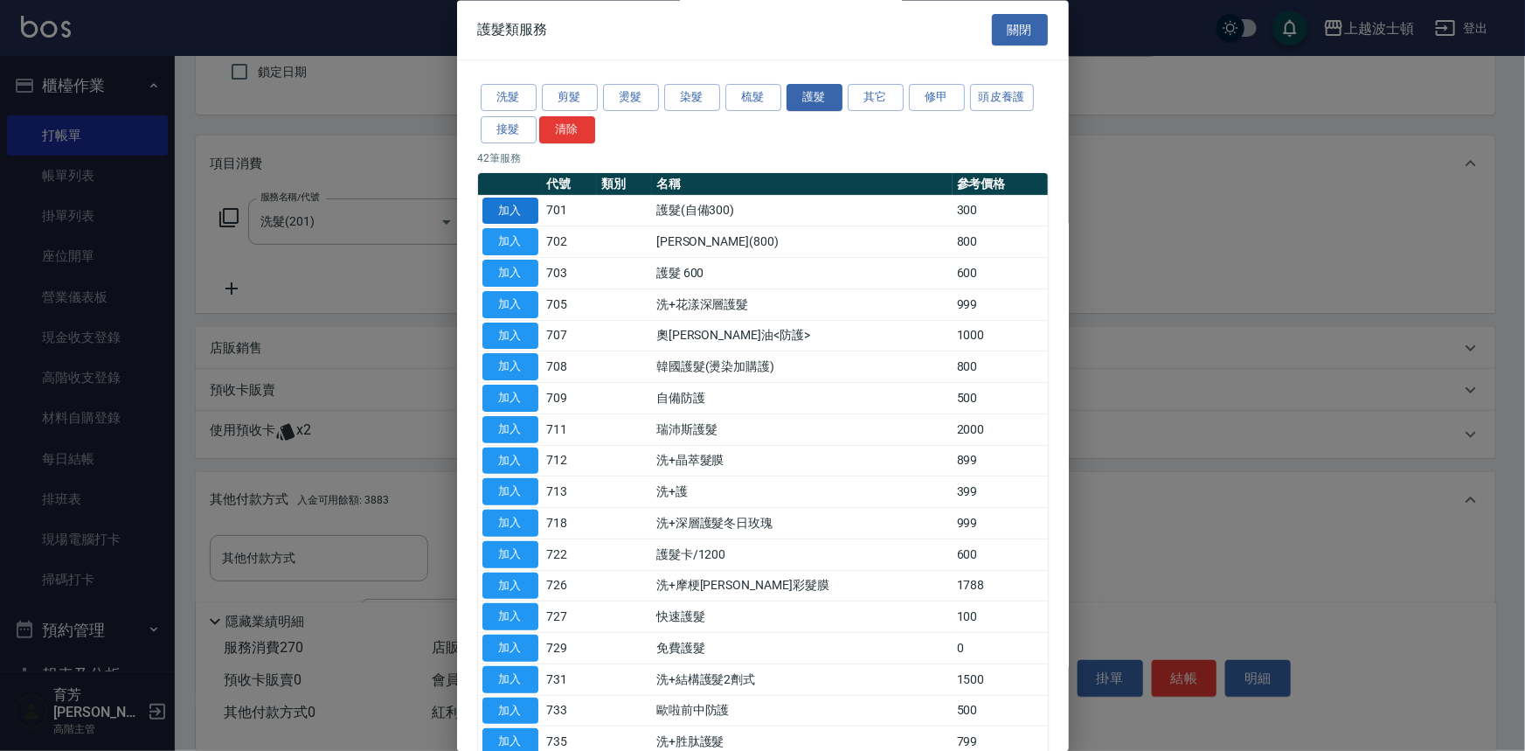
click at [500, 203] on button "加入" at bounding box center [511, 211] width 56 height 27
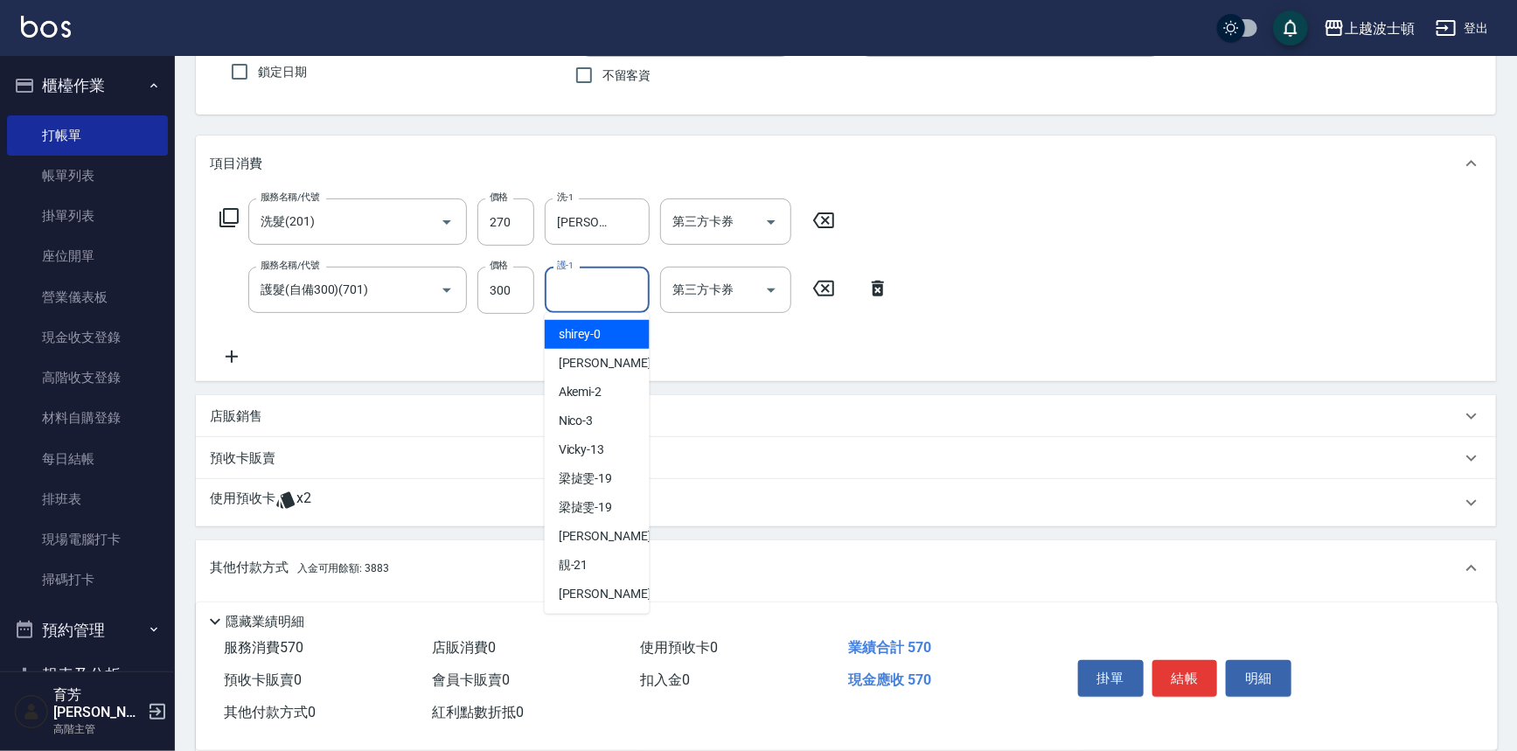
click at [594, 279] on input "護-1" at bounding box center [596, 289] width 89 height 31
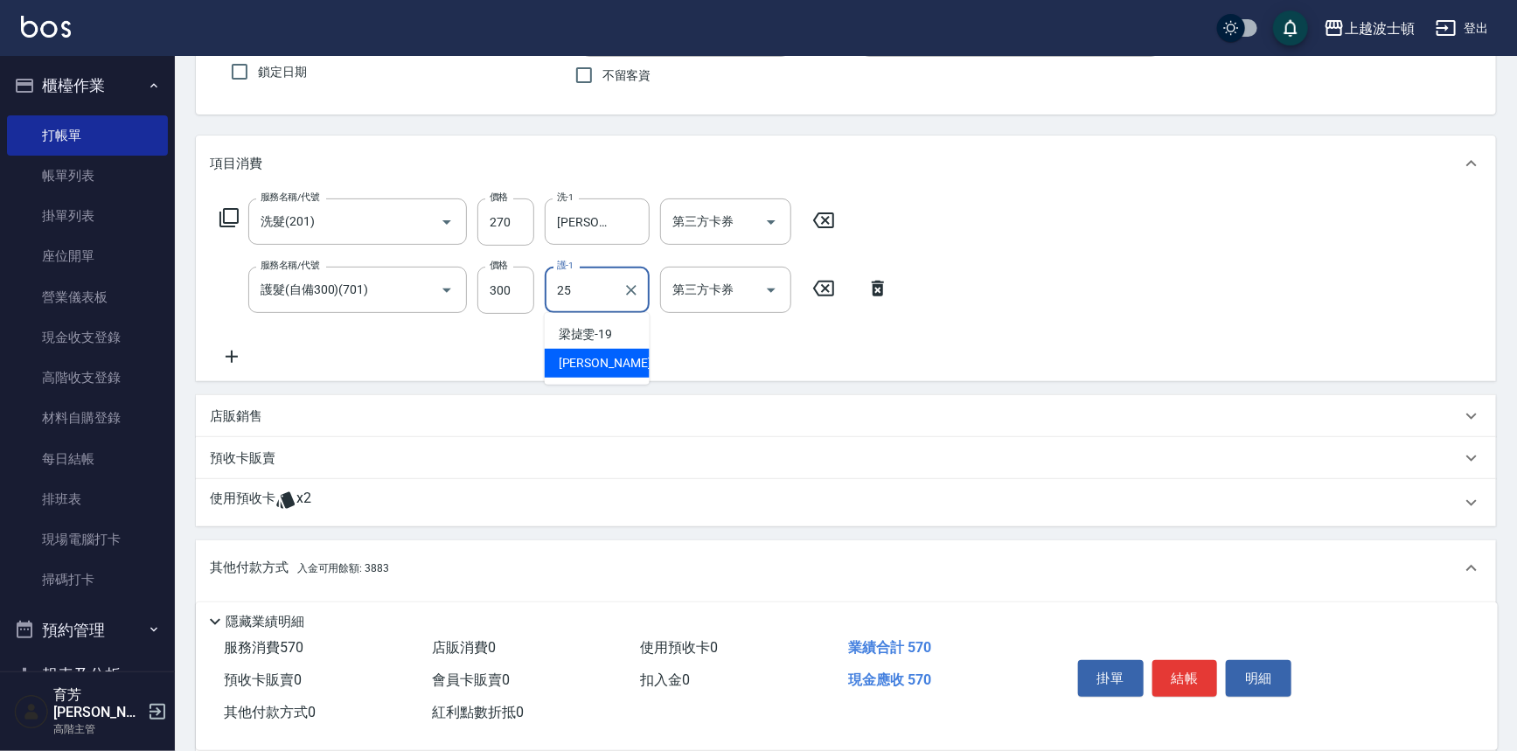
click at [597, 356] on span "[PERSON_NAME]-25" at bounding box center [614, 363] width 110 height 18
type input "[PERSON_NAME]-25"
click at [233, 212] on icon at bounding box center [229, 217] width 21 height 21
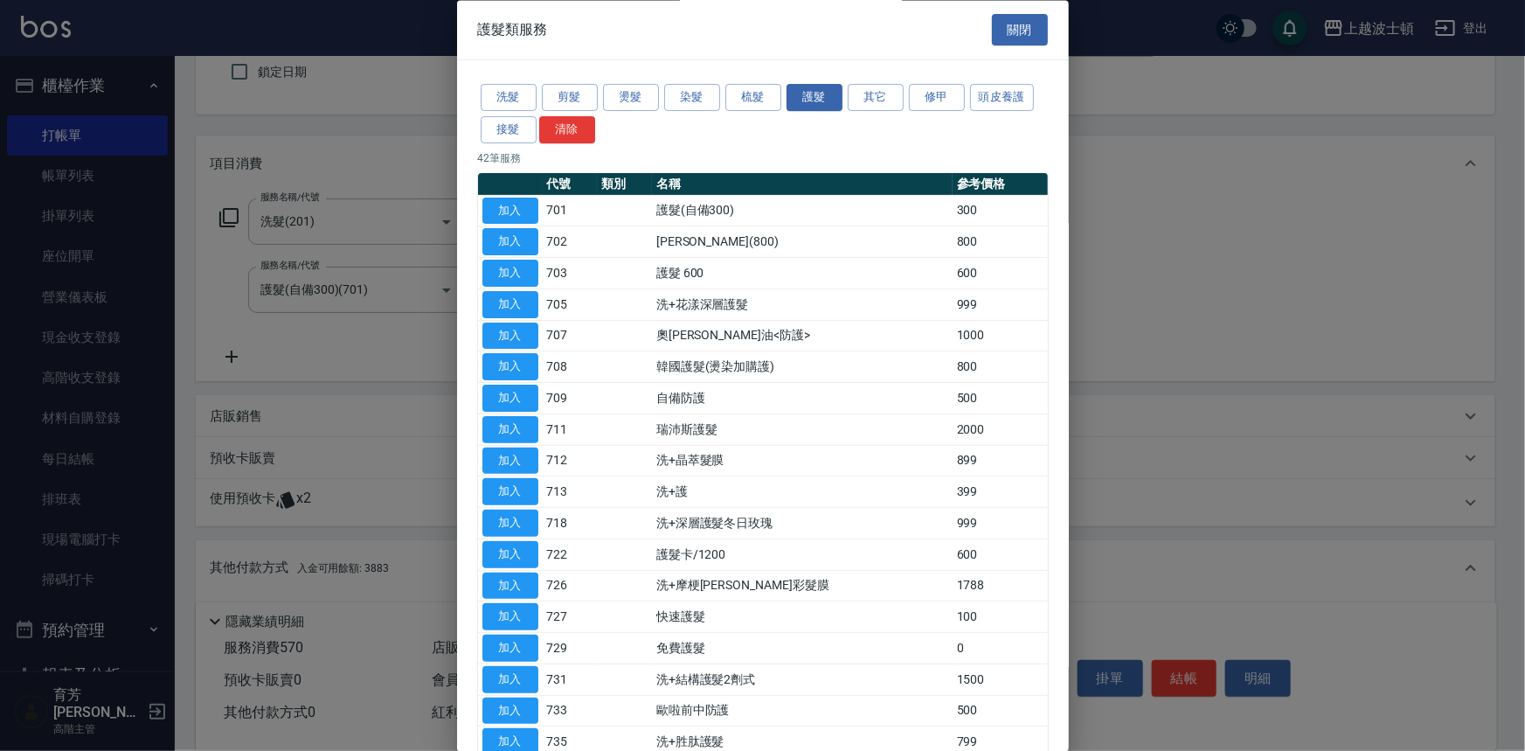
click at [504, 209] on button "加入" at bounding box center [511, 211] width 56 height 27
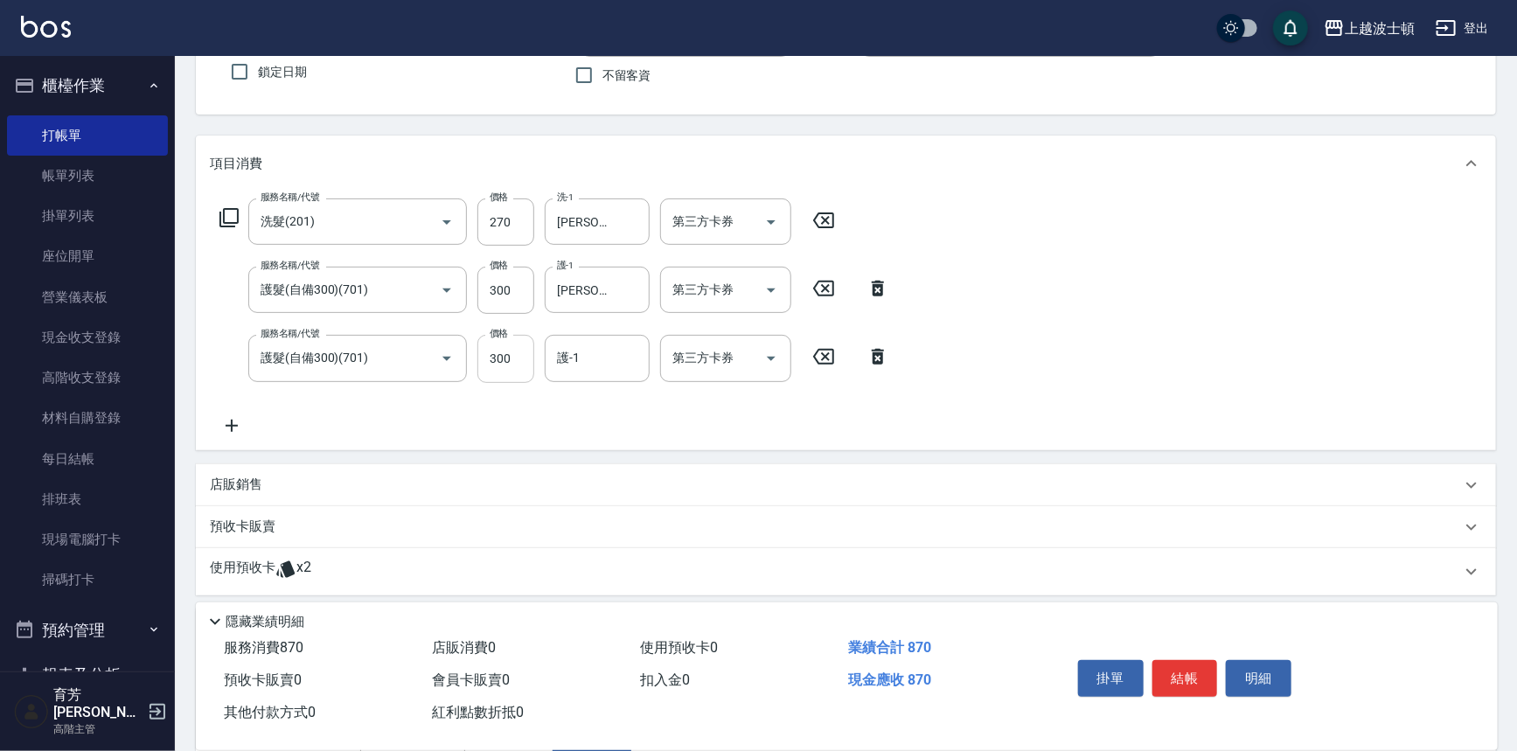
click at [513, 358] on input "300" at bounding box center [505, 358] width 57 height 47
type input "200"
click at [629, 356] on input "護-1" at bounding box center [596, 358] width 89 height 31
click at [643, 424] on div "[PERSON_NAME]-25" at bounding box center [597, 431] width 105 height 29
type input "[PERSON_NAME]-25"
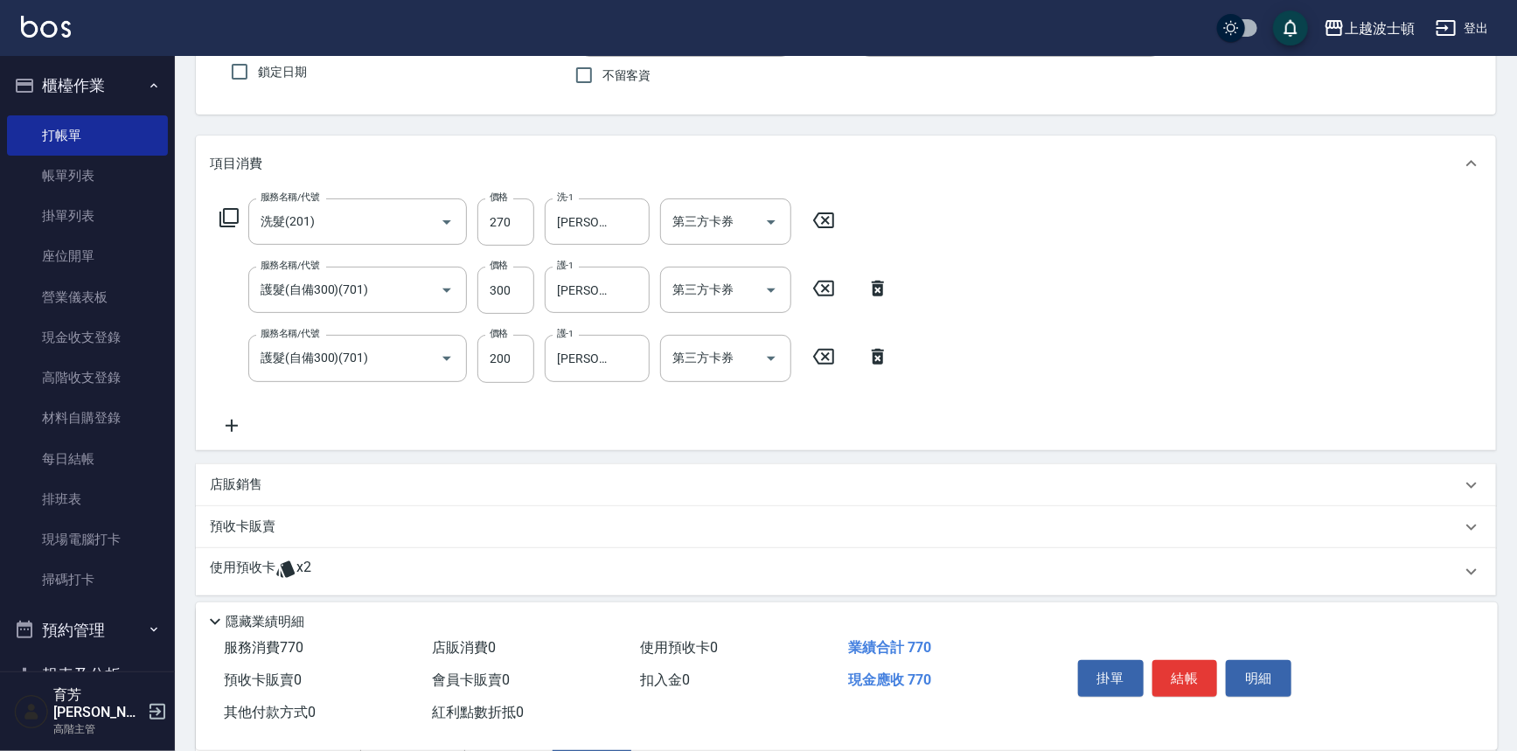
click at [229, 209] on icon at bounding box center [229, 217] width 21 height 21
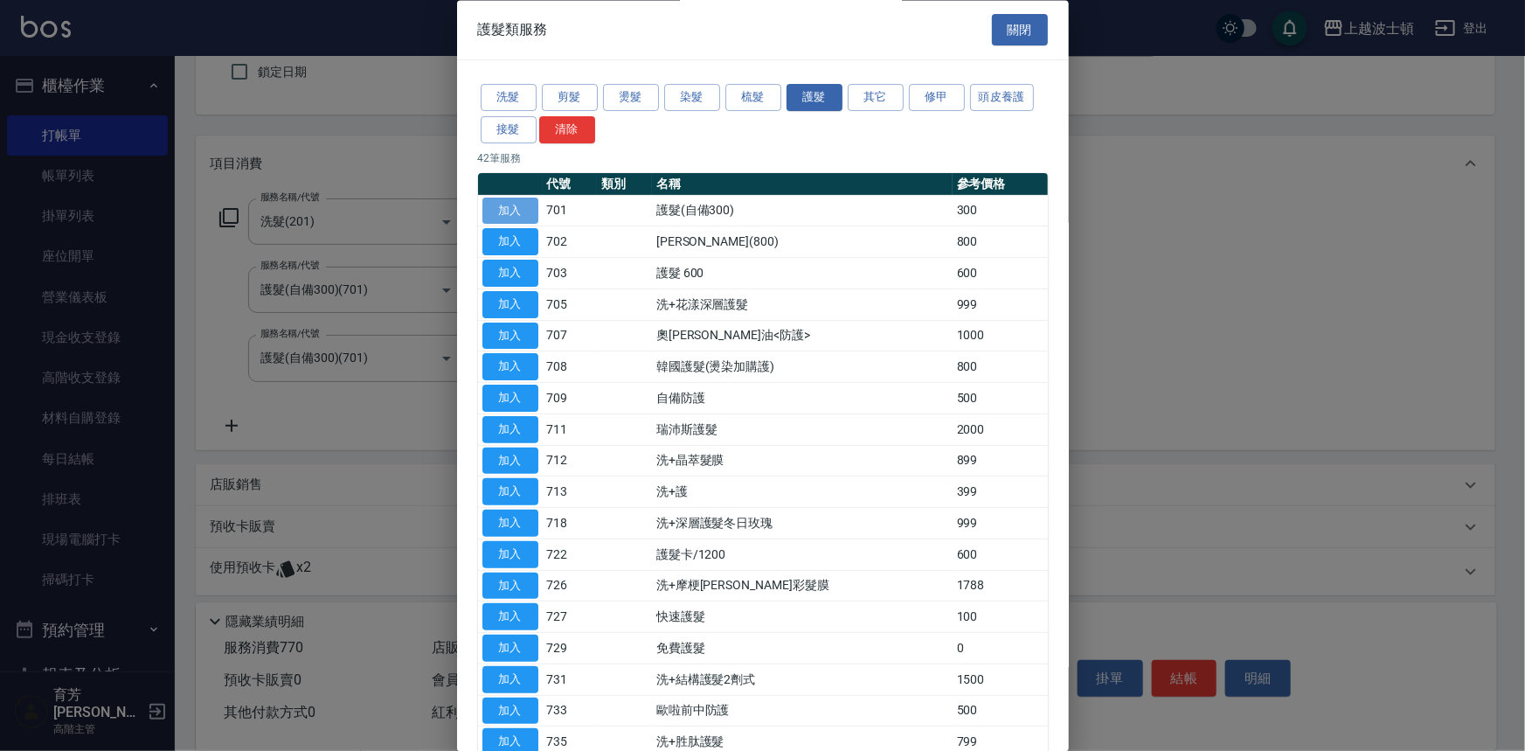
click at [509, 202] on button "加入" at bounding box center [511, 211] width 56 height 27
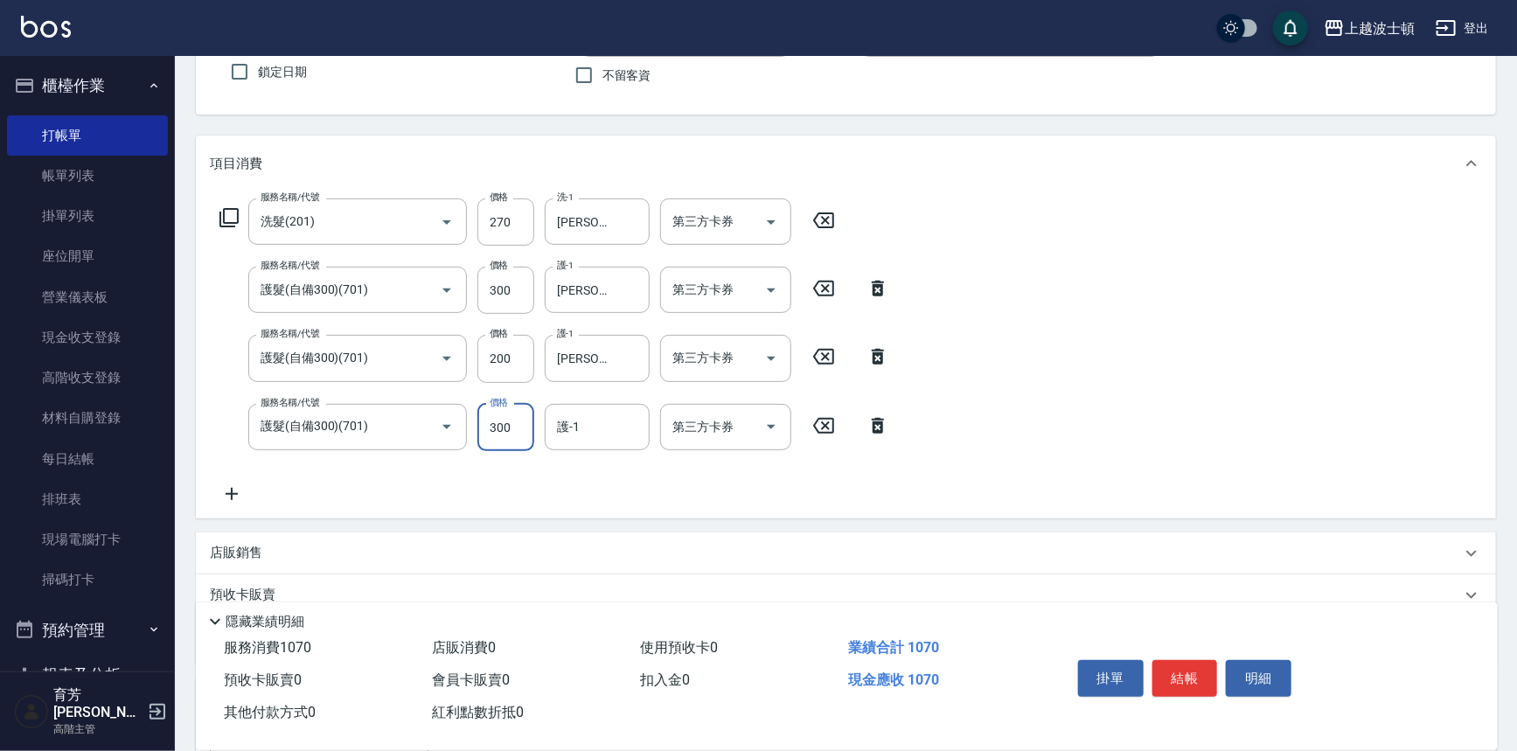
click at [514, 413] on input "300" at bounding box center [505, 427] width 57 height 47
click at [621, 445] on div "護-1" at bounding box center [597, 427] width 105 height 46
type input "200"
click at [607, 492] on span "[PERSON_NAME]-25" at bounding box center [614, 499] width 110 height 18
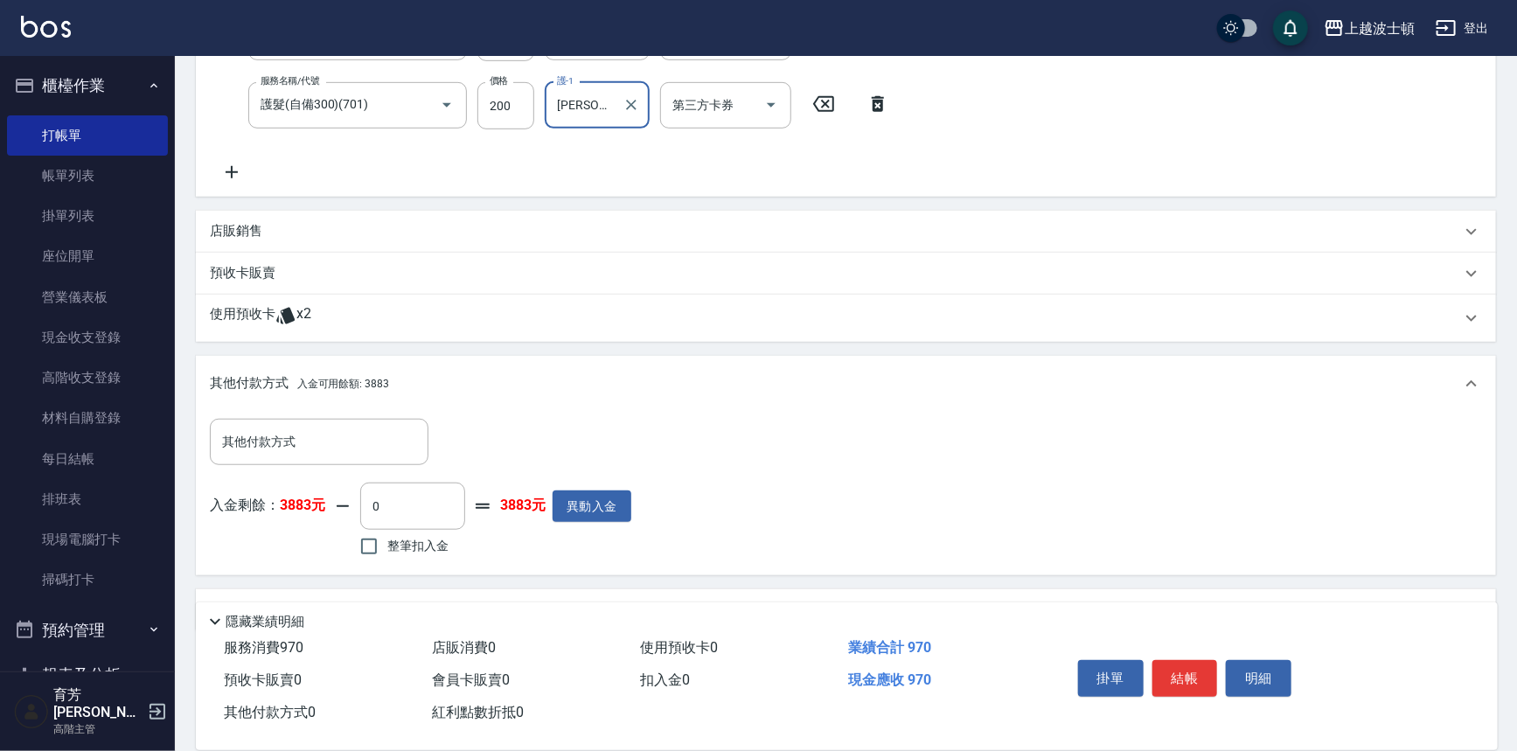
scroll to position [476, 0]
type input "[PERSON_NAME]-25"
click at [228, 226] on p "店販銷售" at bounding box center [236, 228] width 52 height 18
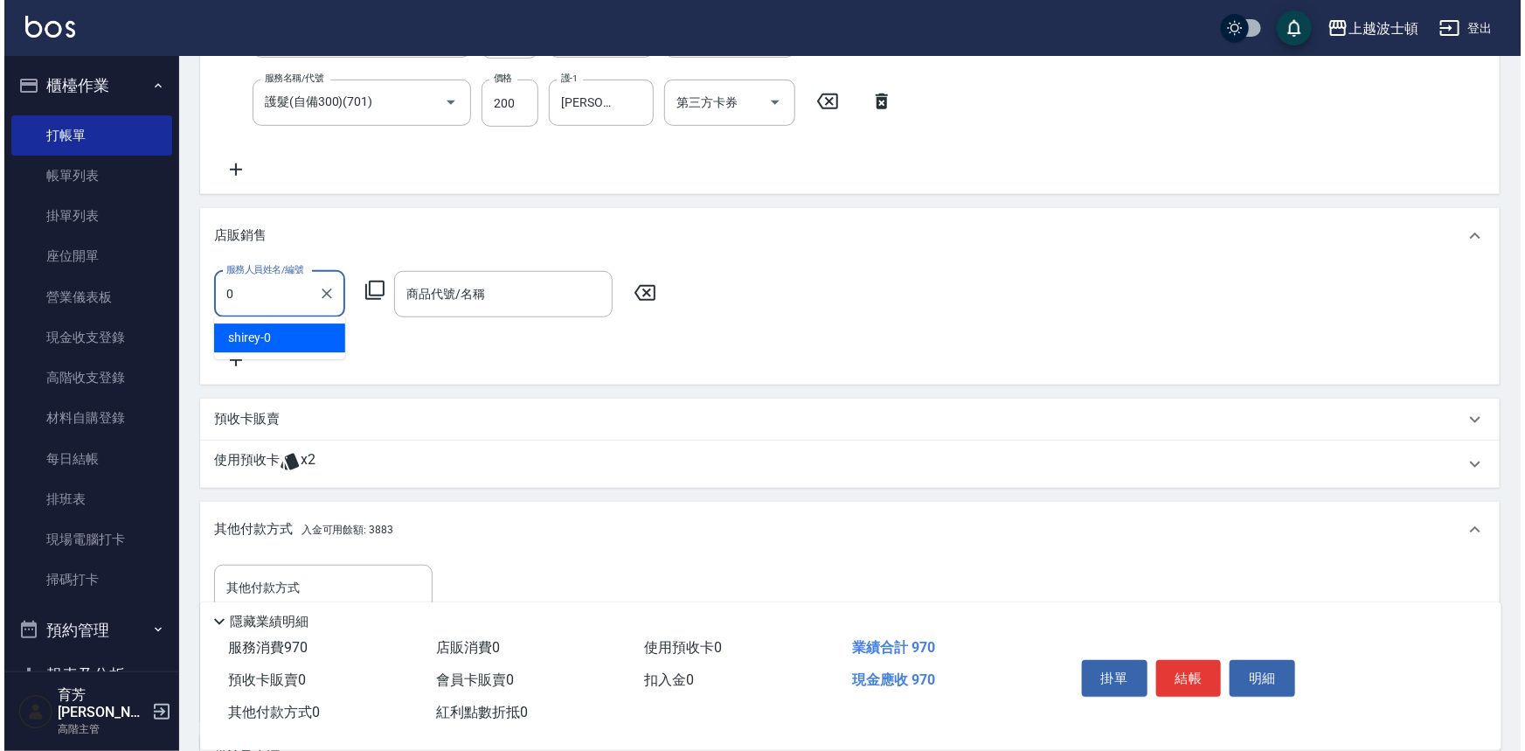
scroll to position [0, 0]
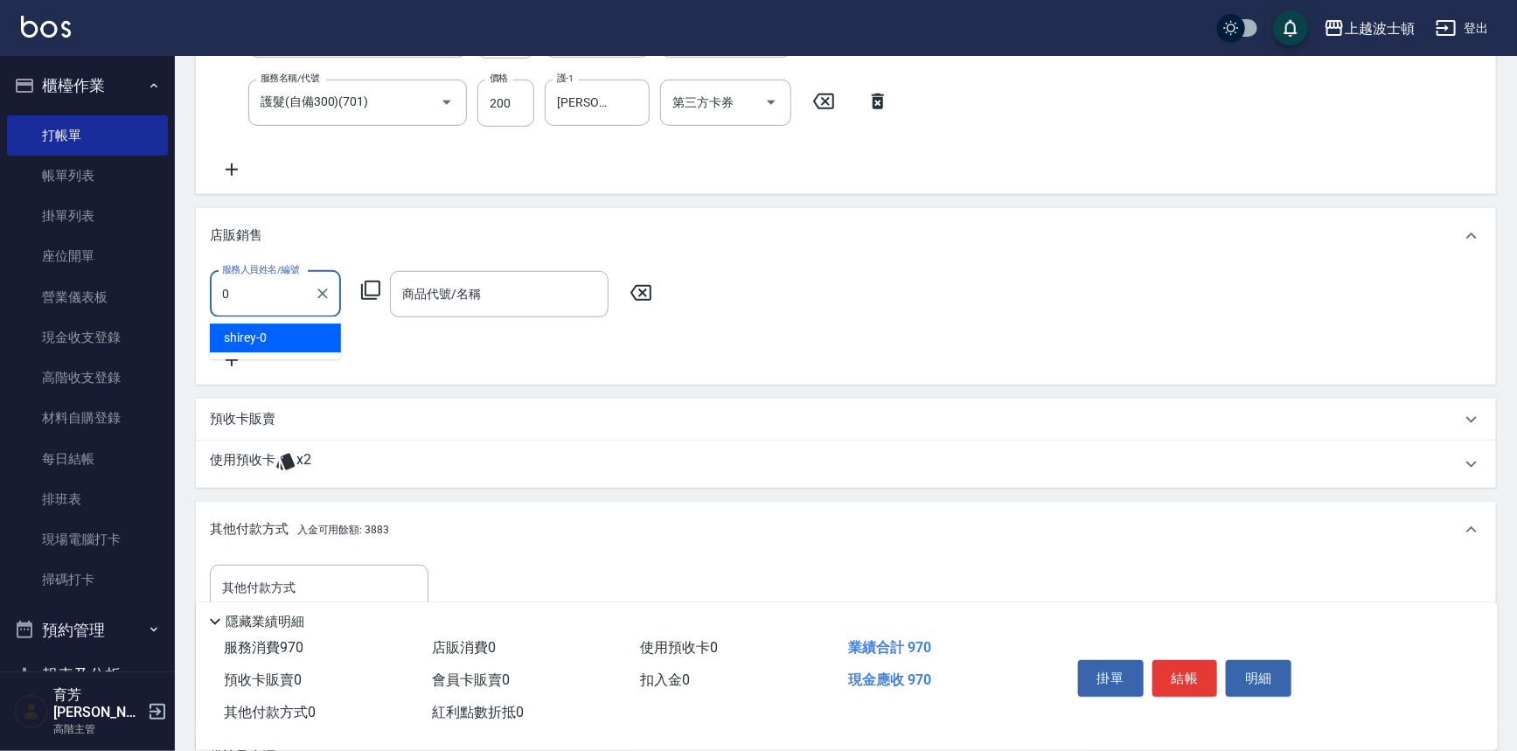
click at [271, 325] on div "shirey -0" at bounding box center [275, 337] width 131 height 29
type input "shirey-0"
click at [367, 285] on icon at bounding box center [370, 290] width 21 height 21
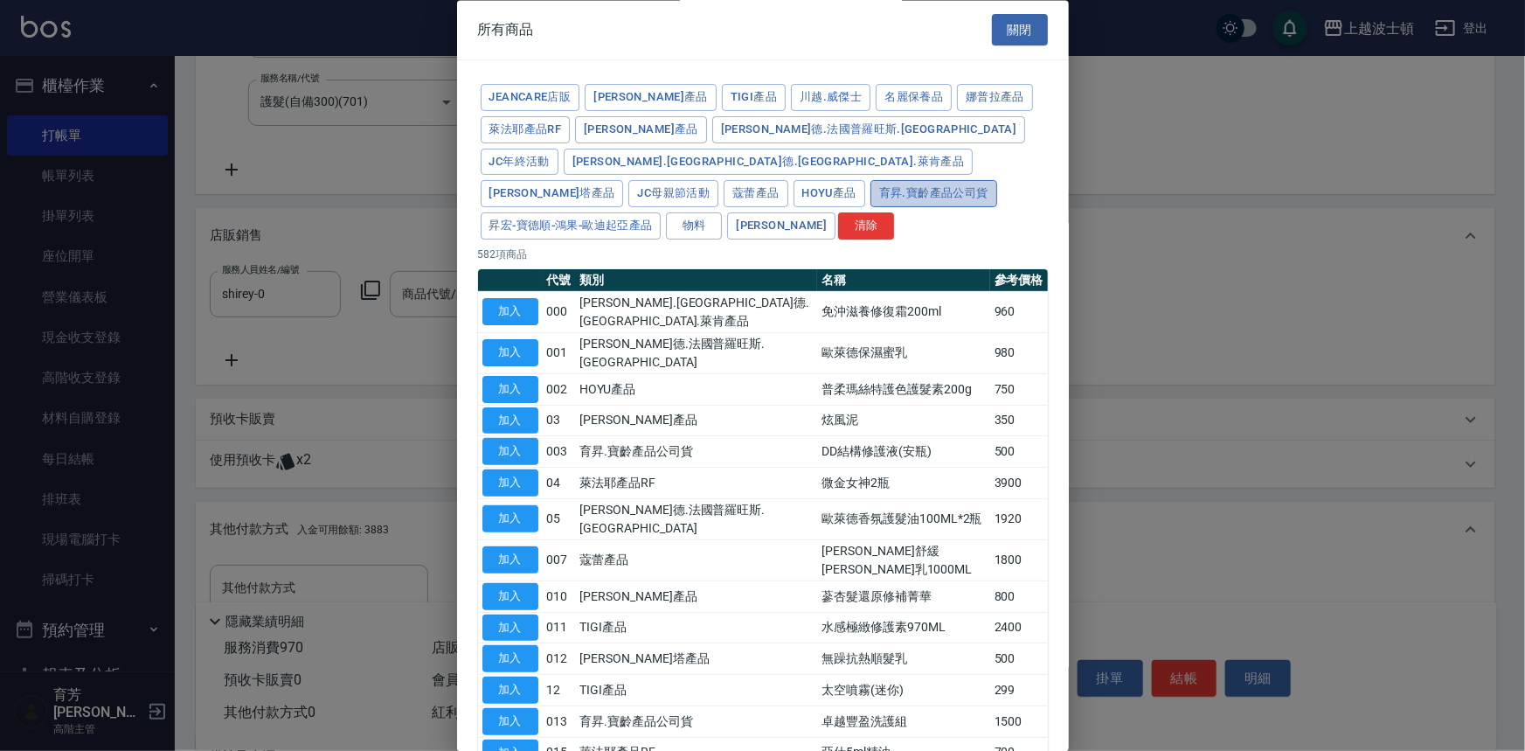
click at [899, 181] on button "育昇.寶齡產品公司貨" at bounding box center [934, 194] width 127 height 27
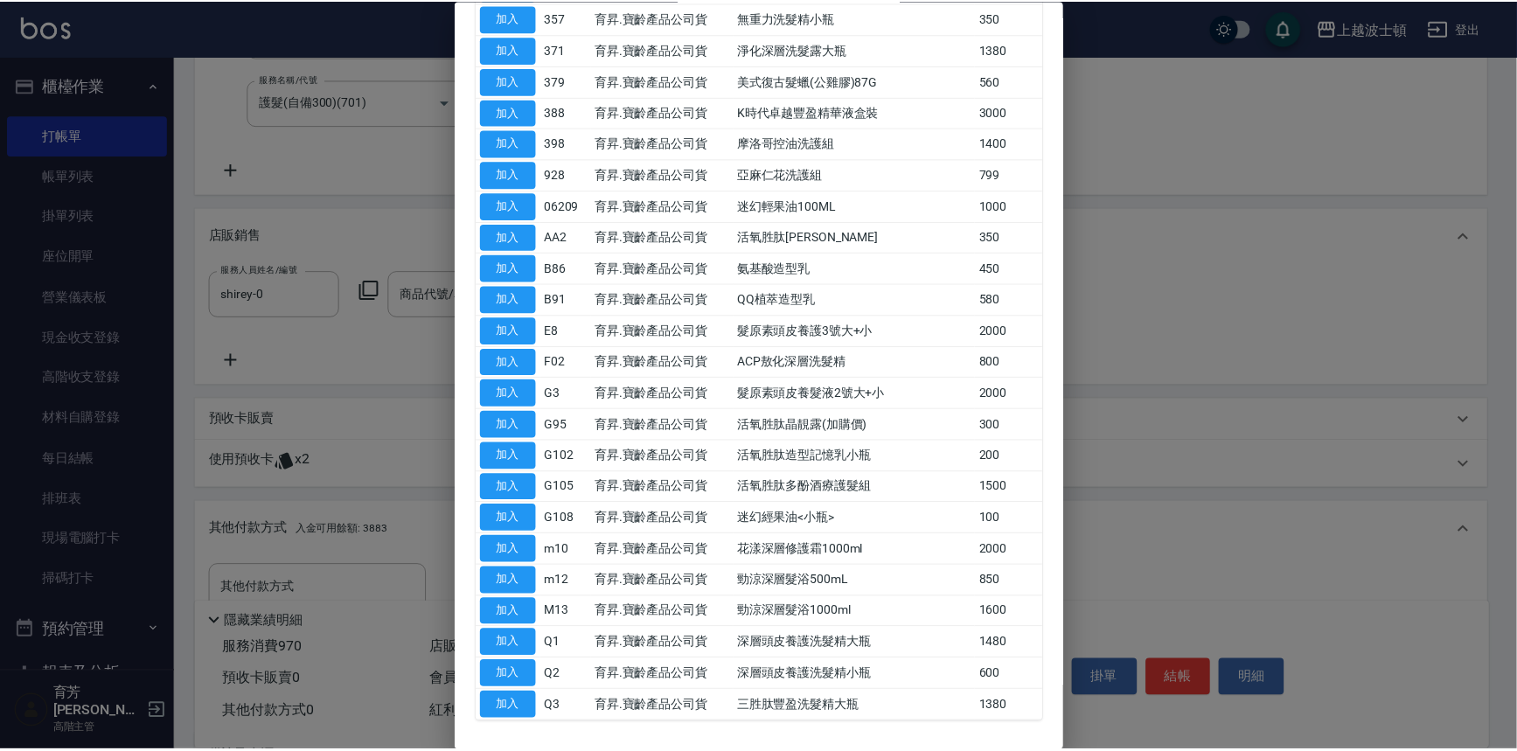
scroll to position [1129, 0]
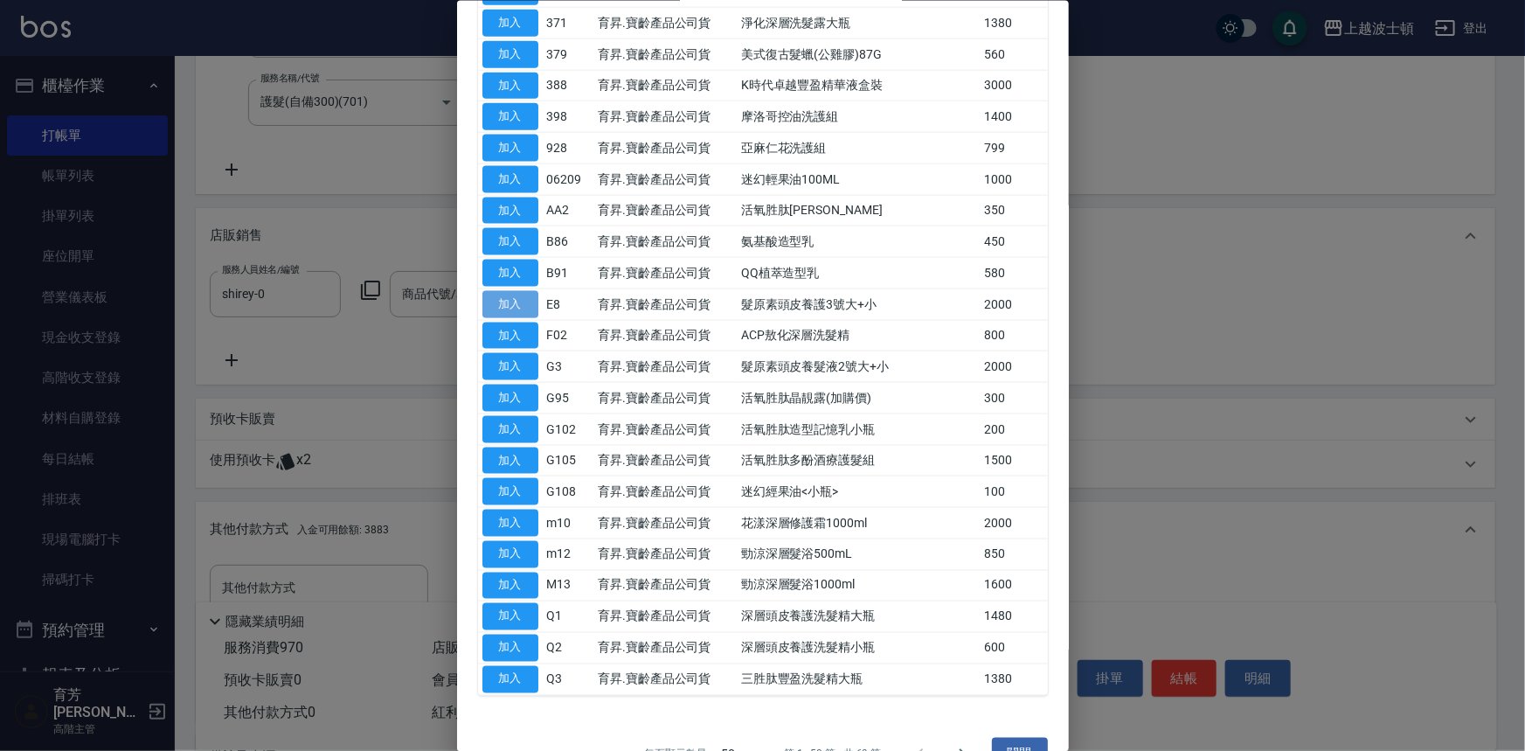
click at [524, 290] on button "加入" at bounding box center [511, 303] width 56 height 27
type input "髮原素頭皮養護3號大+小"
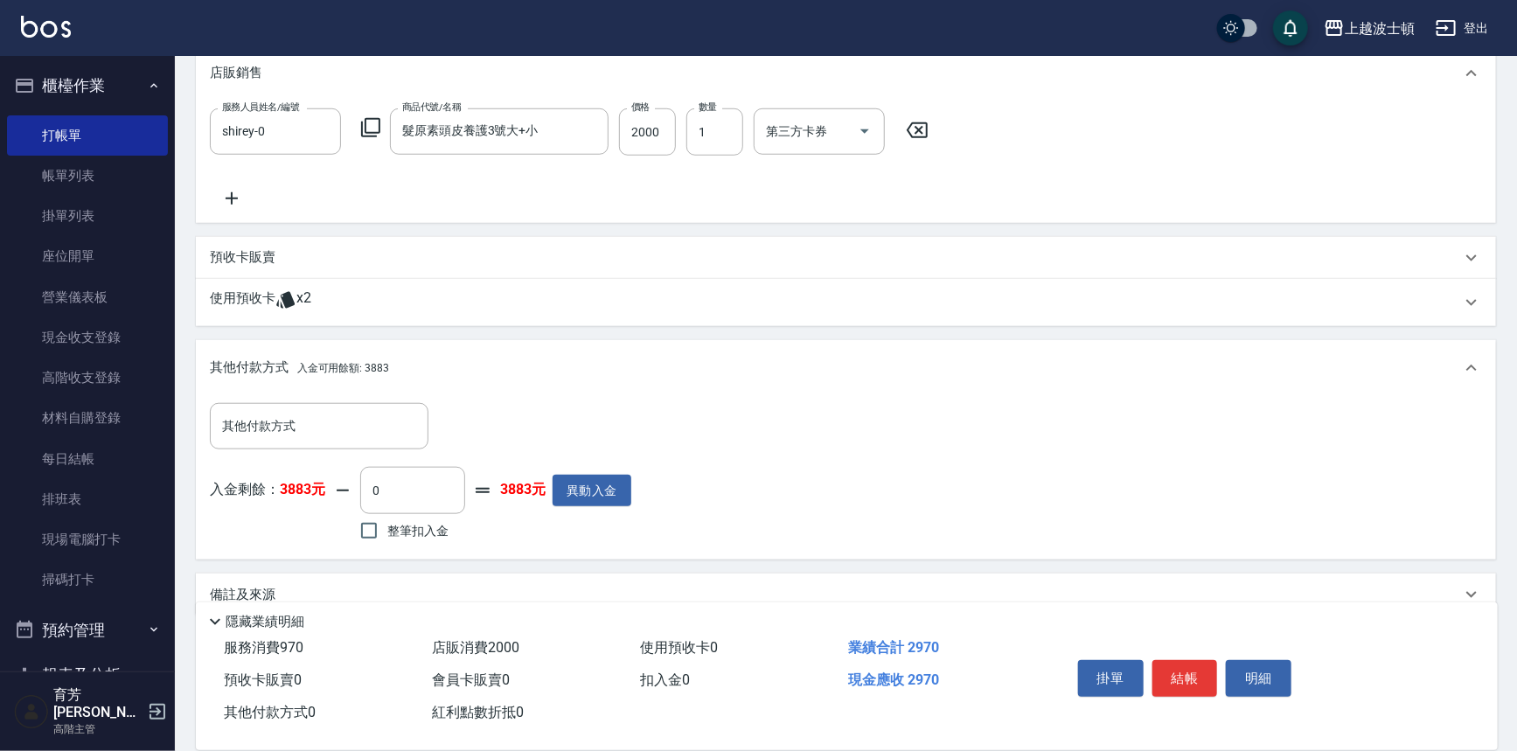
scroll to position [665, 0]
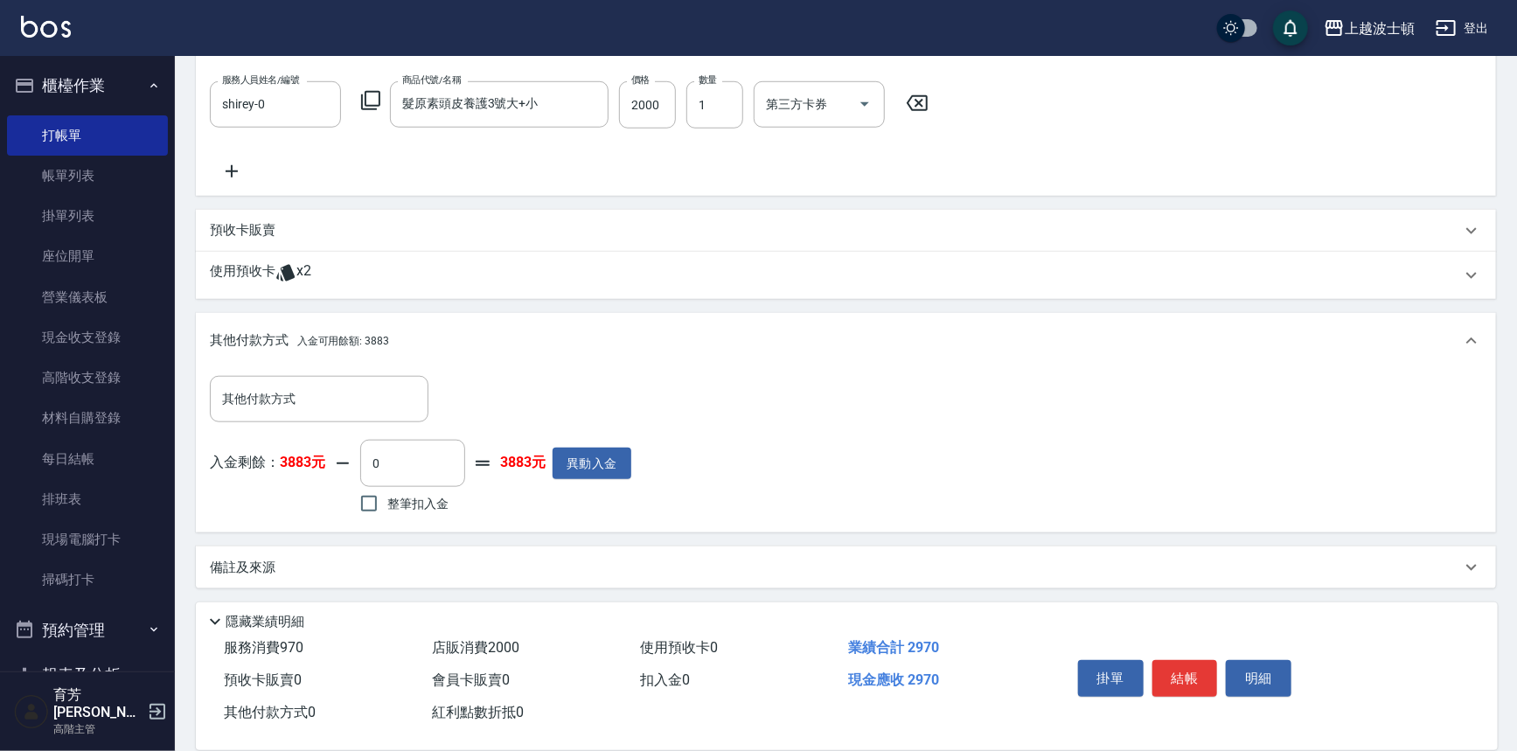
click at [391, 503] on span "整筆扣入金" at bounding box center [417, 504] width 61 height 18
click at [387, 503] on input "整筆扣入金" at bounding box center [369, 503] width 37 height 37
checkbox input "true"
type input "2970"
click at [1174, 671] on button "結帳" at bounding box center [1185, 678] width 66 height 37
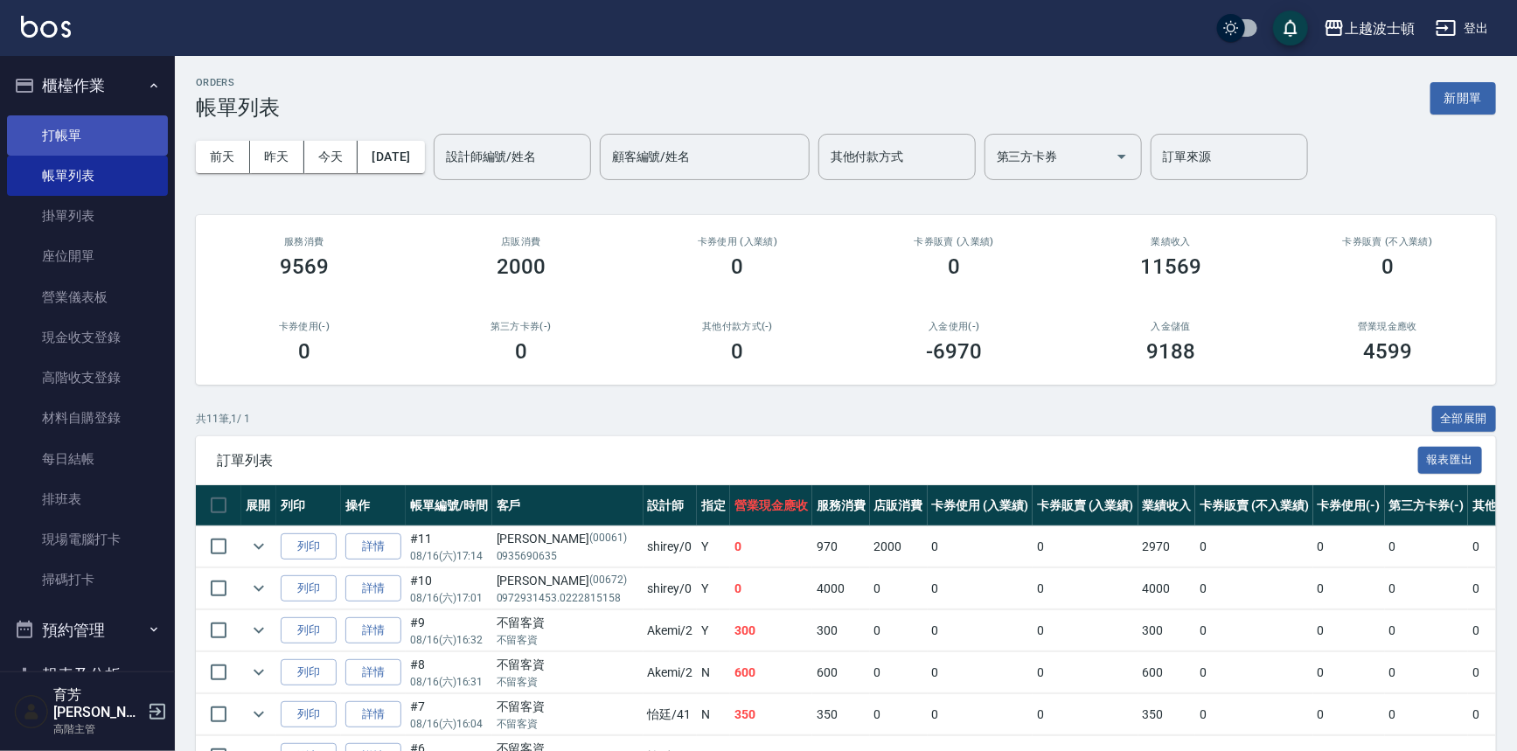
click at [52, 134] on link "打帳單" at bounding box center [87, 135] width 161 height 40
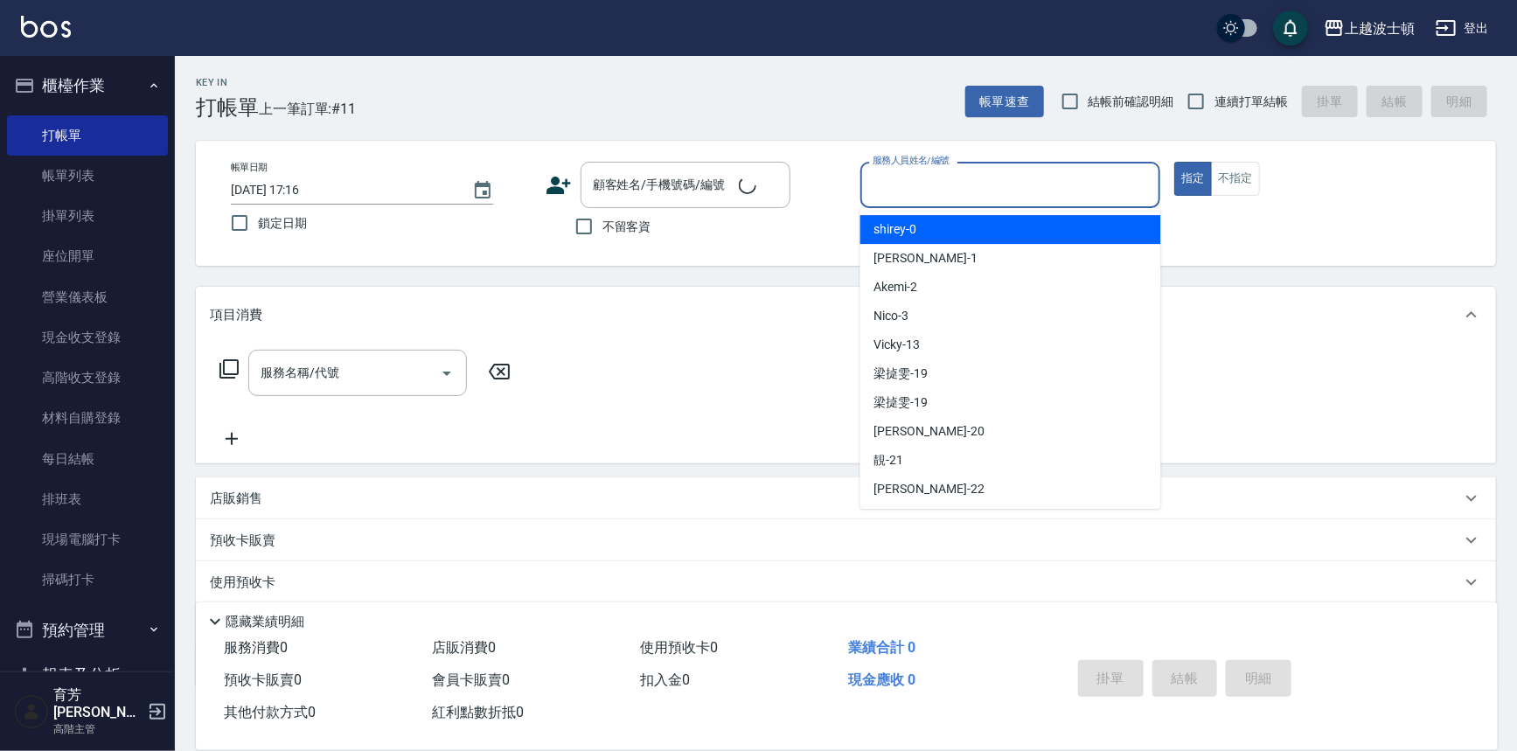
click at [1014, 186] on input "服務人員姓名/編號" at bounding box center [1010, 185] width 285 height 31
click at [997, 226] on div "shirey -0" at bounding box center [1010, 229] width 301 height 29
type input "shirey-0"
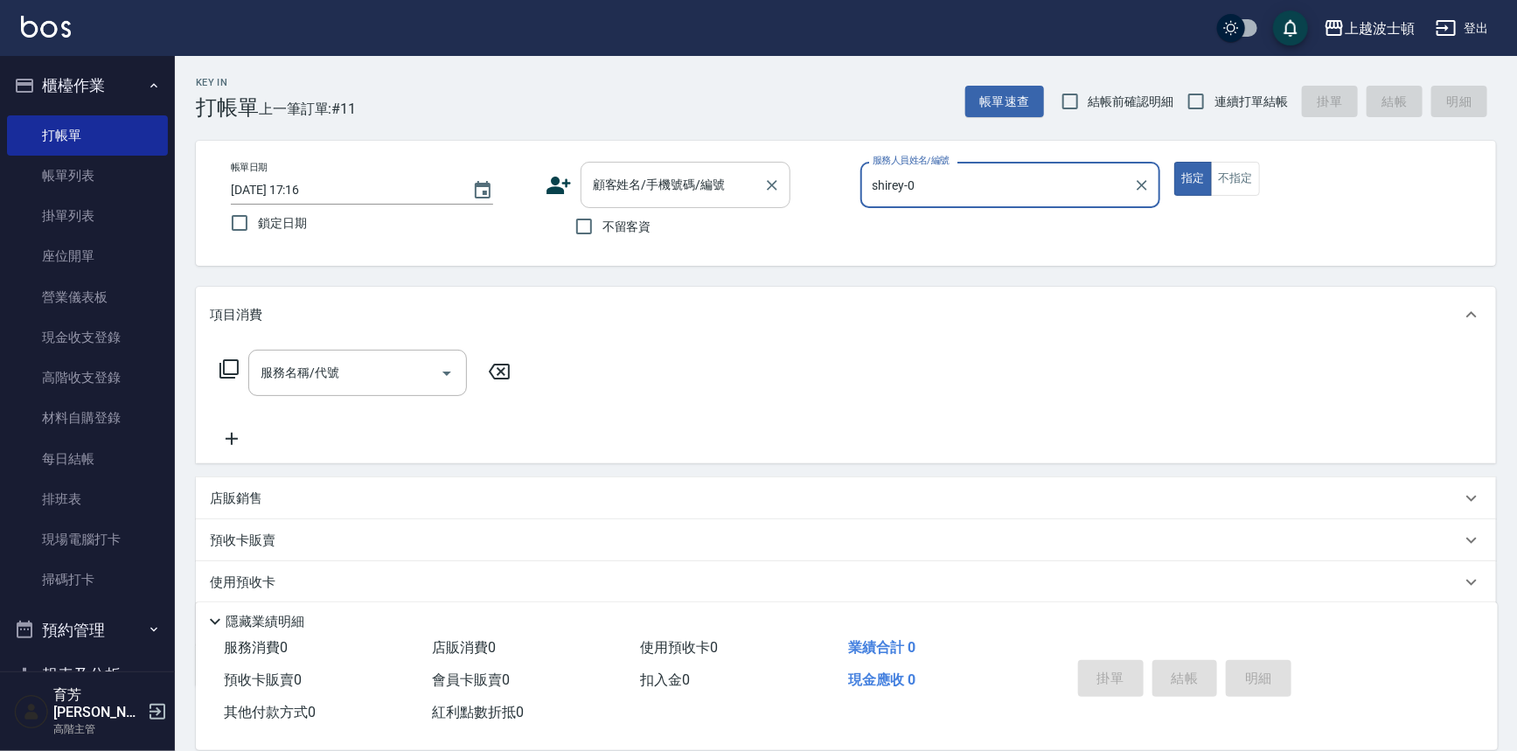
click at [638, 200] on div "顧客姓名/手機號碼/編號" at bounding box center [685, 185] width 210 height 46
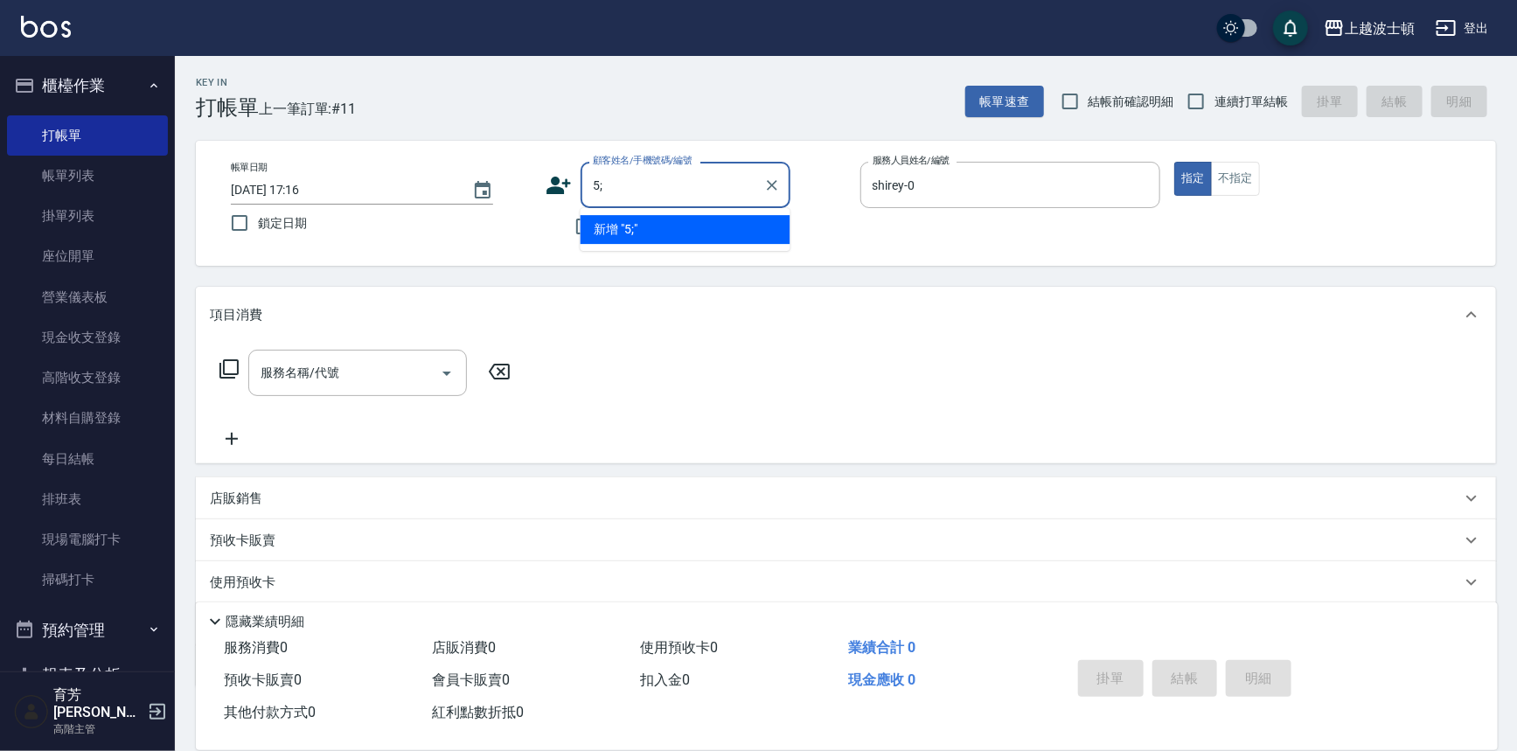
type input "5"
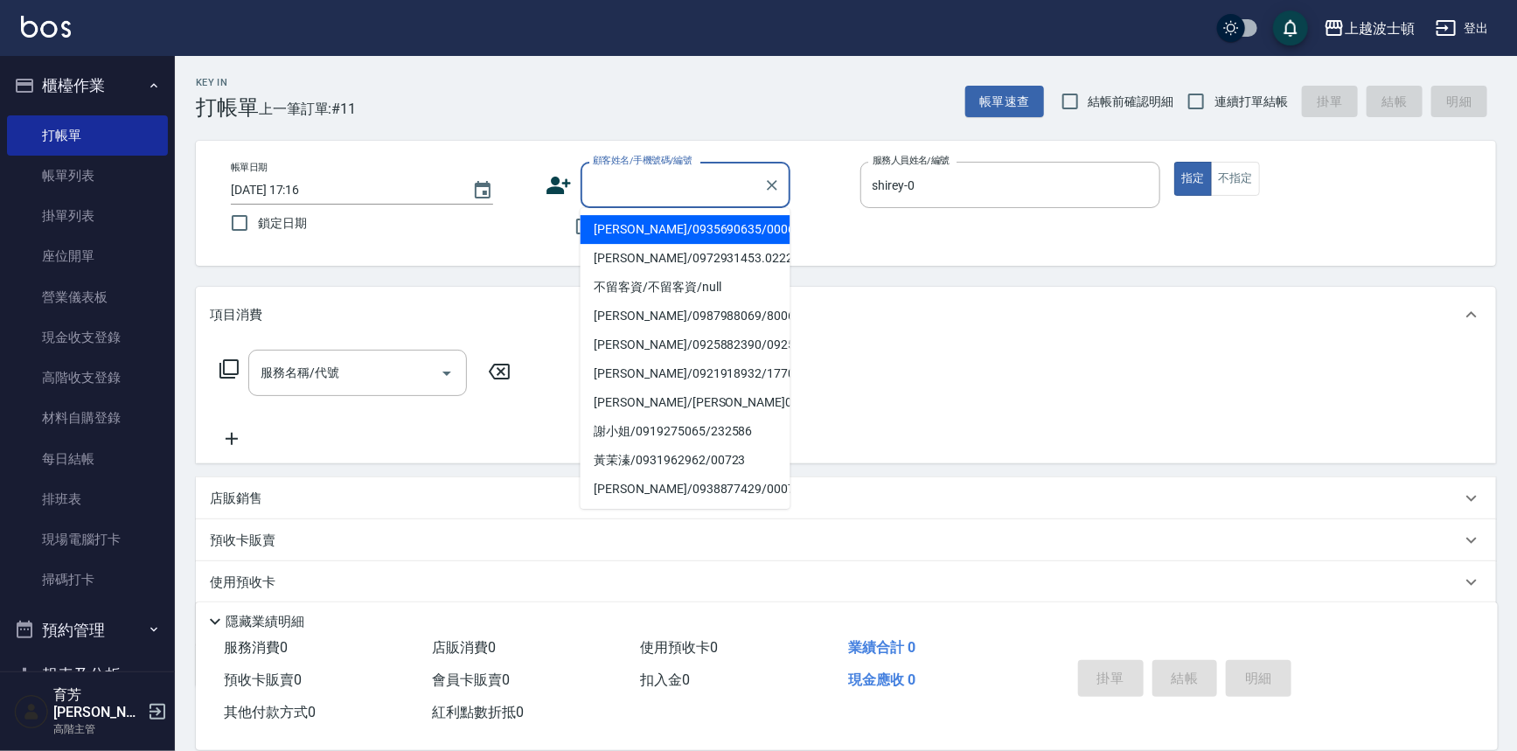
click at [655, 184] on input "顧客姓名/手機號碼/編號" at bounding box center [672, 185] width 168 height 31
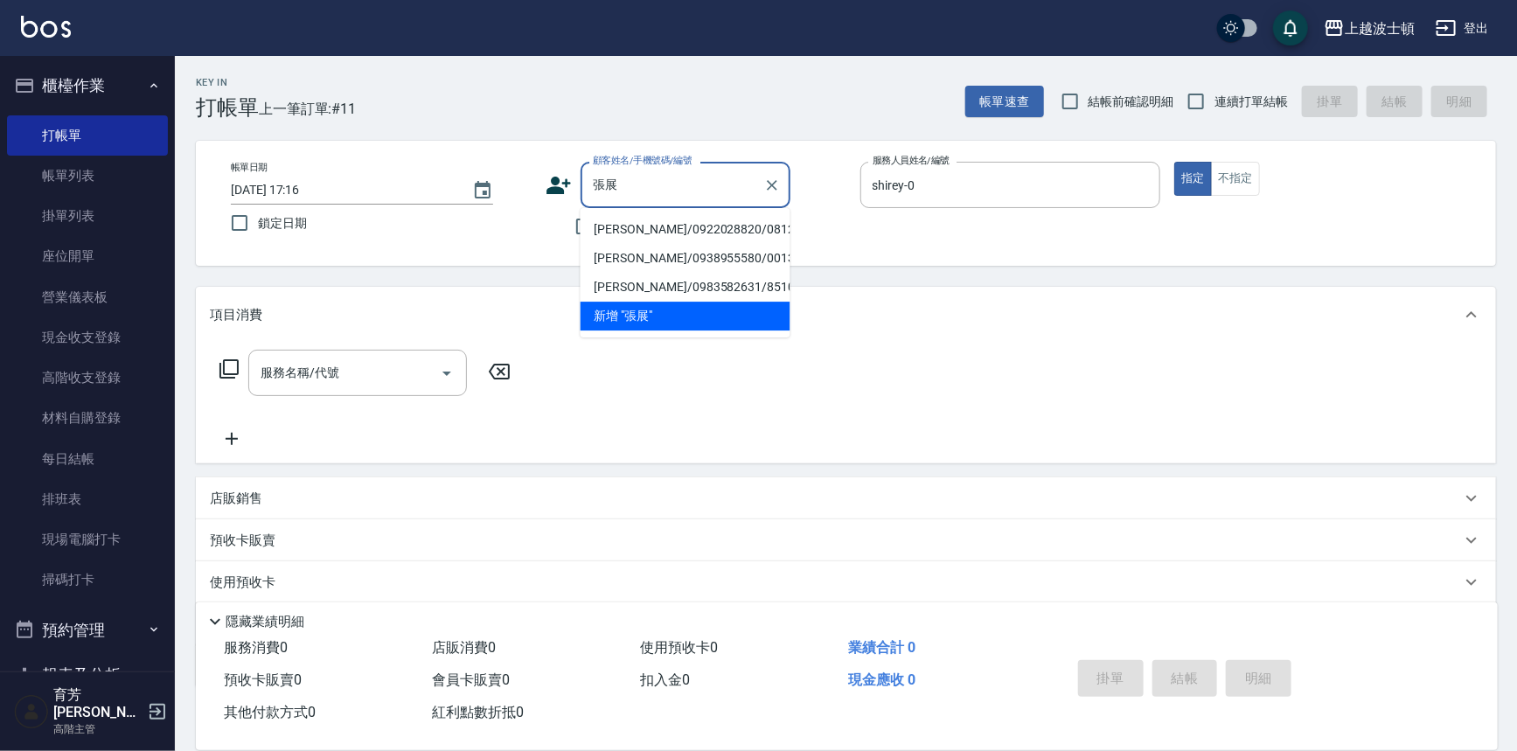
click at [673, 227] on li "[PERSON_NAME]/0922028820/081280" at bounding box center [685, 229] width 210 height 29
type input "[PERSON_NAME]/0922028820/081280"
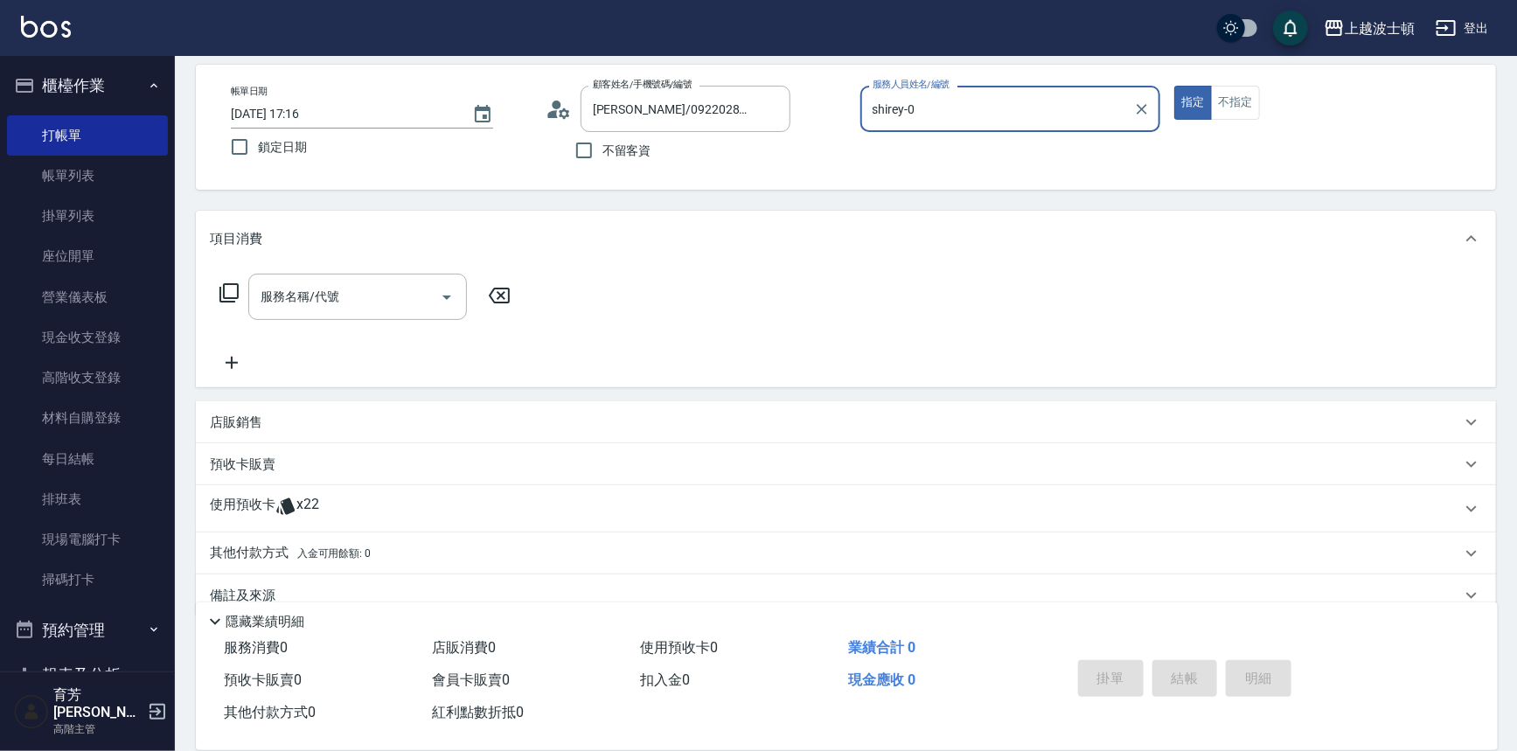
scroll to position [105, 0]
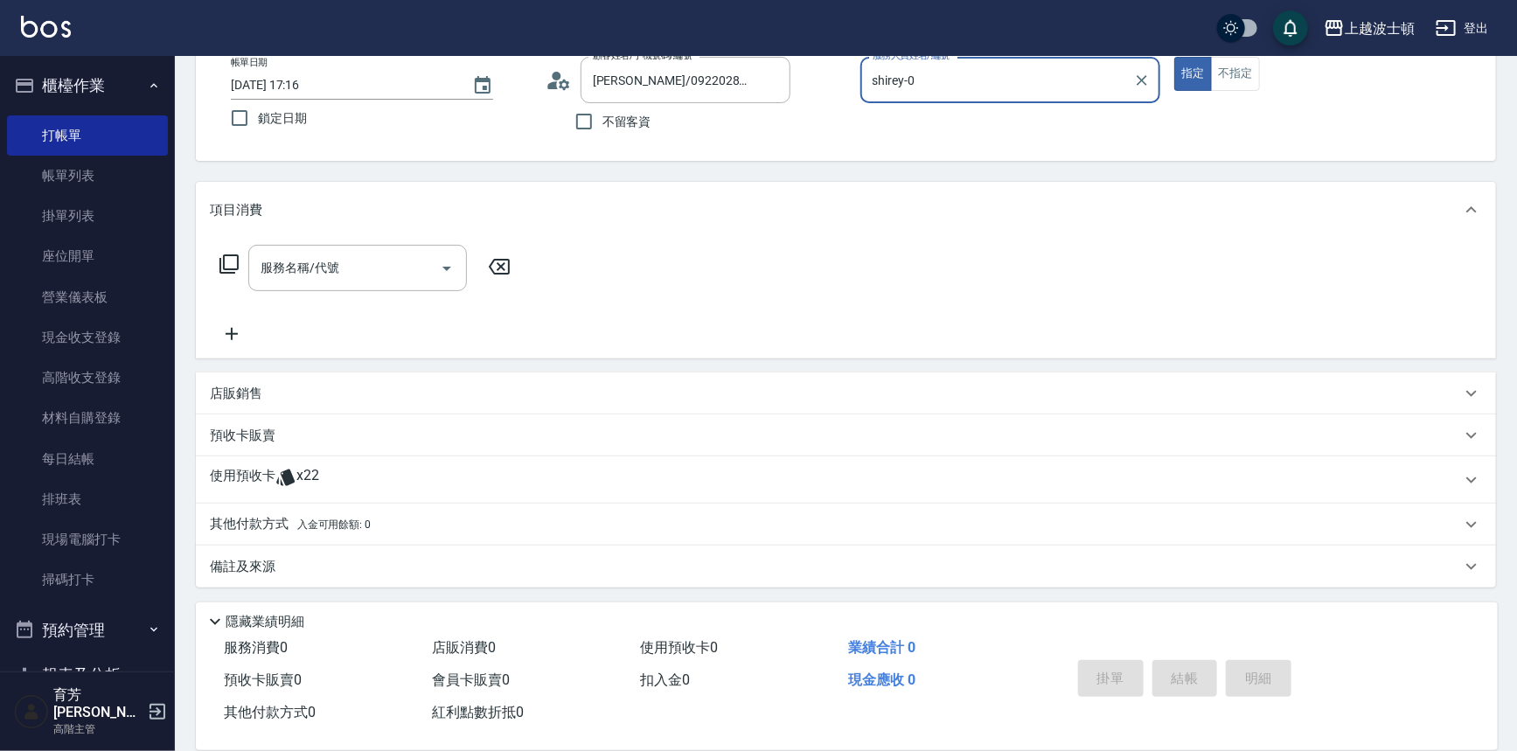
click at [233, 257] on icon at bounding box center [229, 263] width 21 height 21
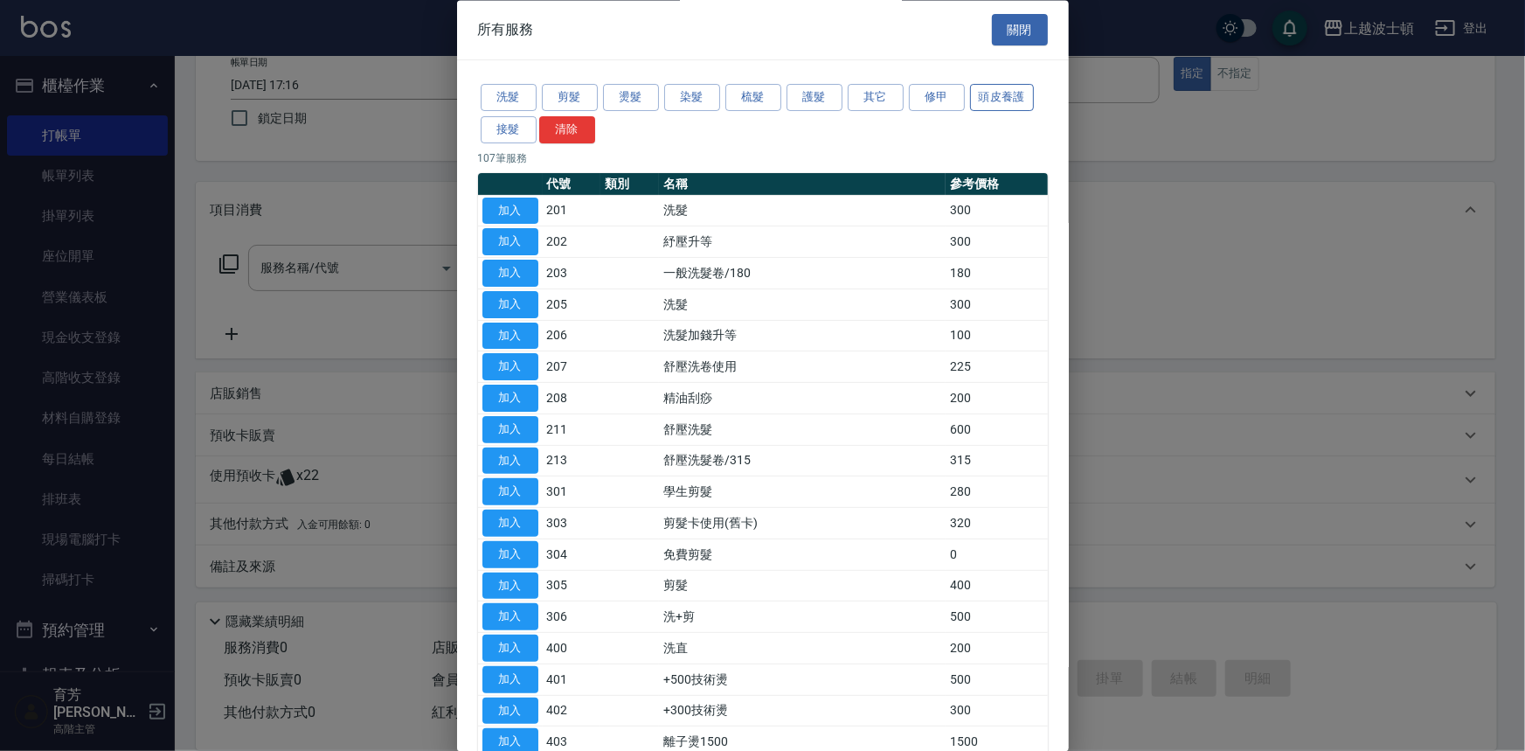
click at [971, 95] on button "頭皮養護" at bounding box center [1002, 98] width 65 height 27
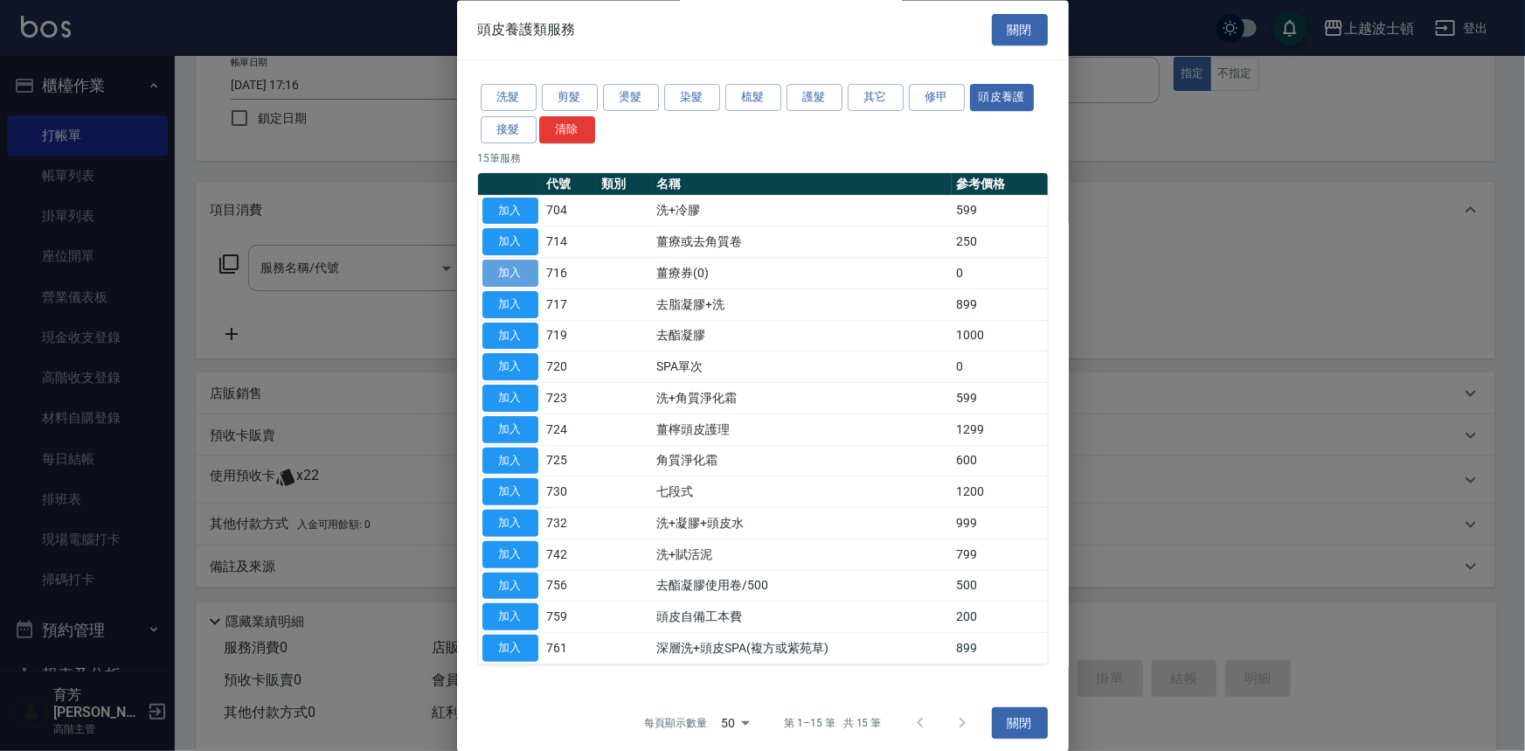
click at [515, 271] on button "加入" at bounding box center [511, 273] width 56 height 27
type input "薑療券(0)(716)"
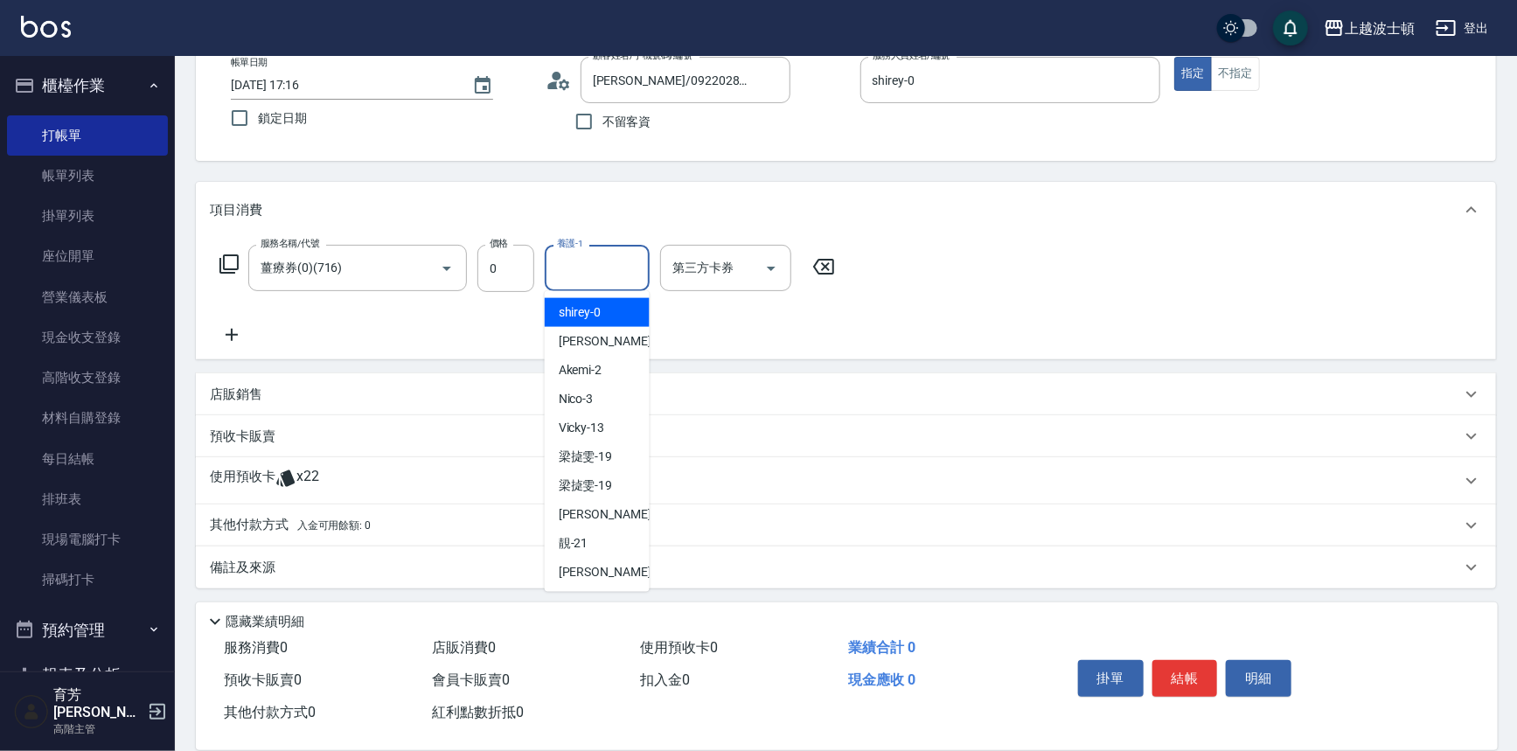
click at [636, 262] on input "養護-1" at bounding box center [596, 268] width 89 height 31
click at [625, 306] on div "shirey -0" at bounding box center [597, 312] width 105 height 29
type input "shirey-0"
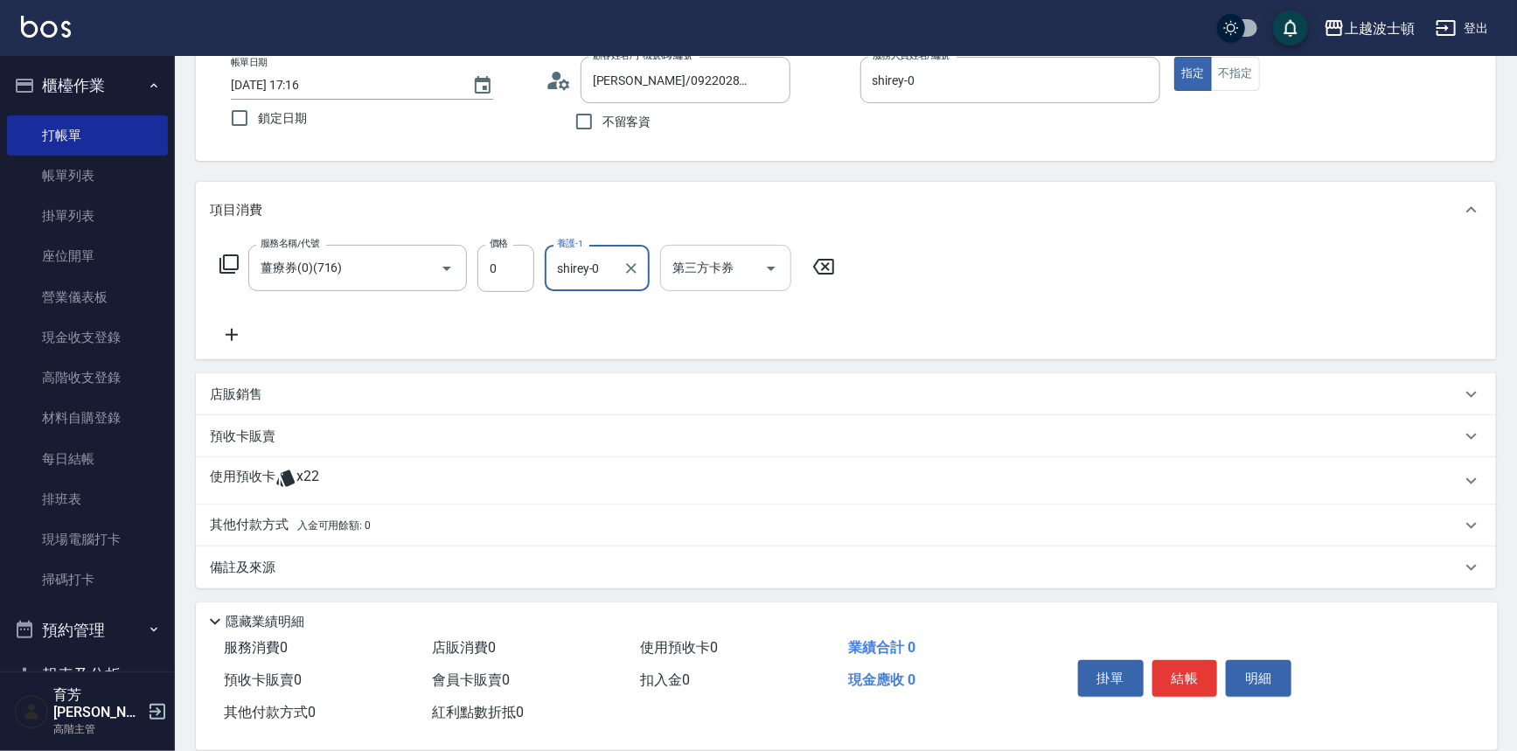
click at [770, 268] on icon "Open" at bounding box center [771, 269] width 9 height 4
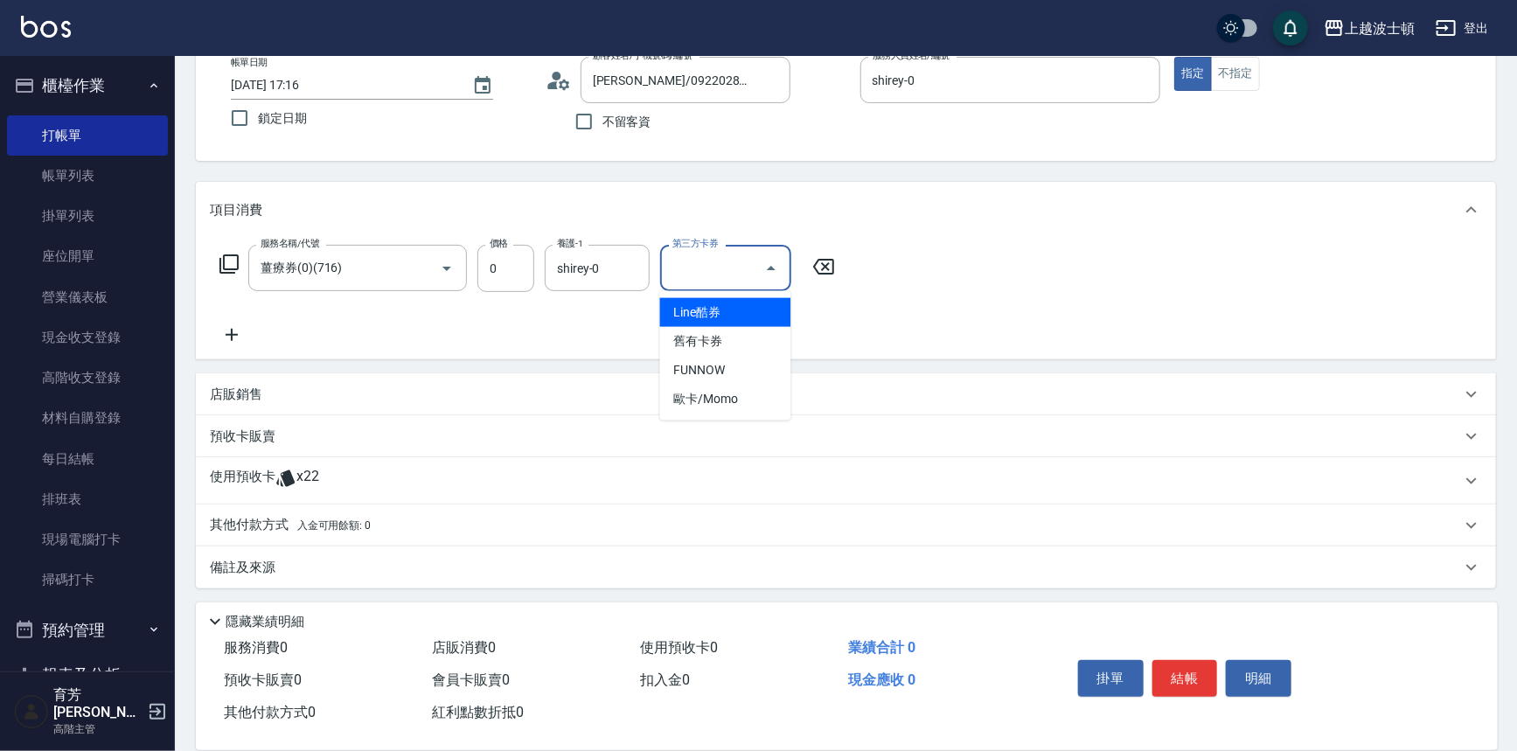
click at [938, 276] on div "服務名稱/代號 薑療券(0)(716) 服務名稱/代號 價格 0 價格 養護-1 shirey-0 養護-1 第三方卡券 第三方卡券" at bounding box center [846, 299] width 1300 height 122
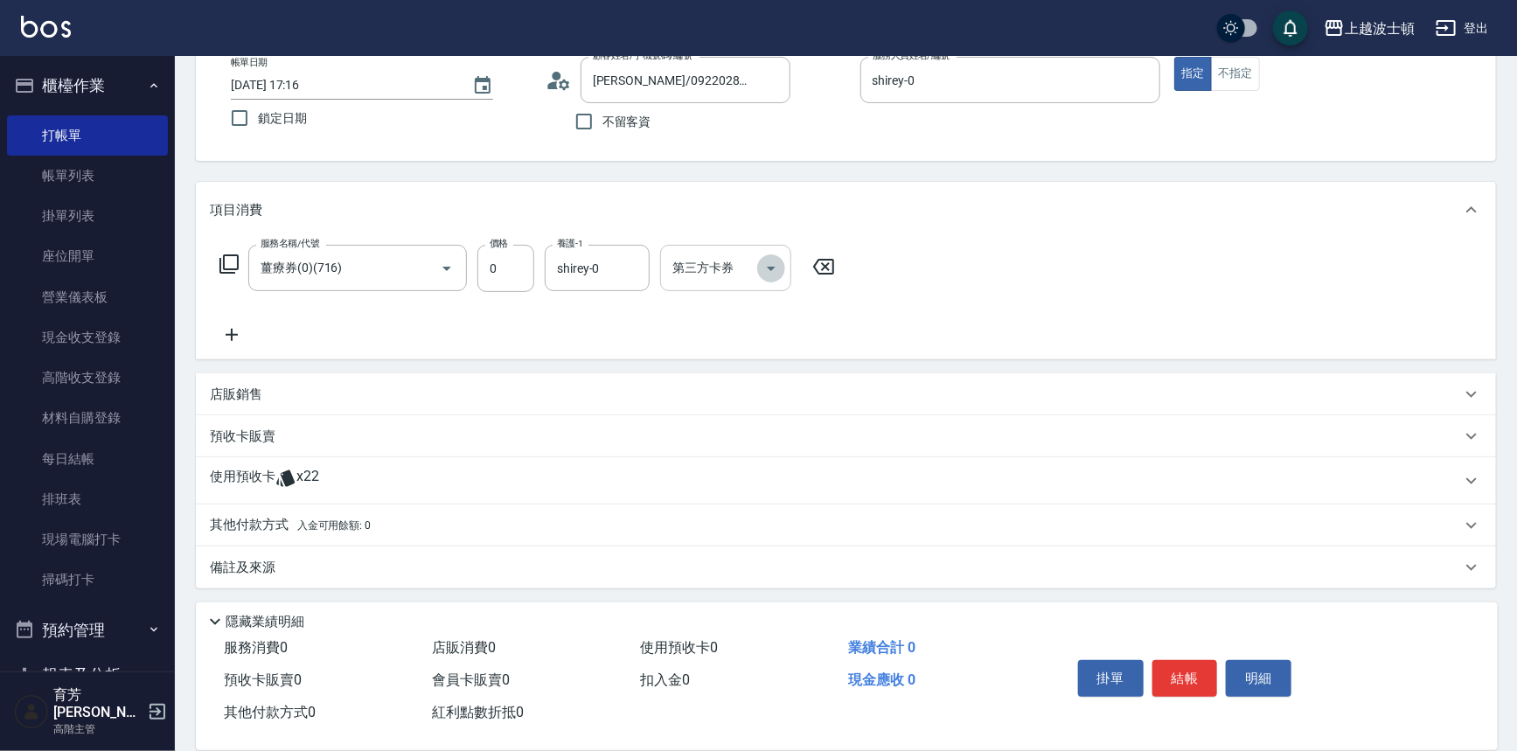
click at [782, 266] on button "Open" at bounding box center [771, 268] width 28 height 28
click at [935, 302] on div "服務名稱/代號 薑療券(0)(716) 服務名稱/代號 價格 0 價格 養護-1 shirey-0 養護-1 第三方卡券 第三方卡券" at bounding box center [846, 299] width 1300 height 122
click at [300, 474] on span "x22" at bounding box center [307, 481] width 23 height 26
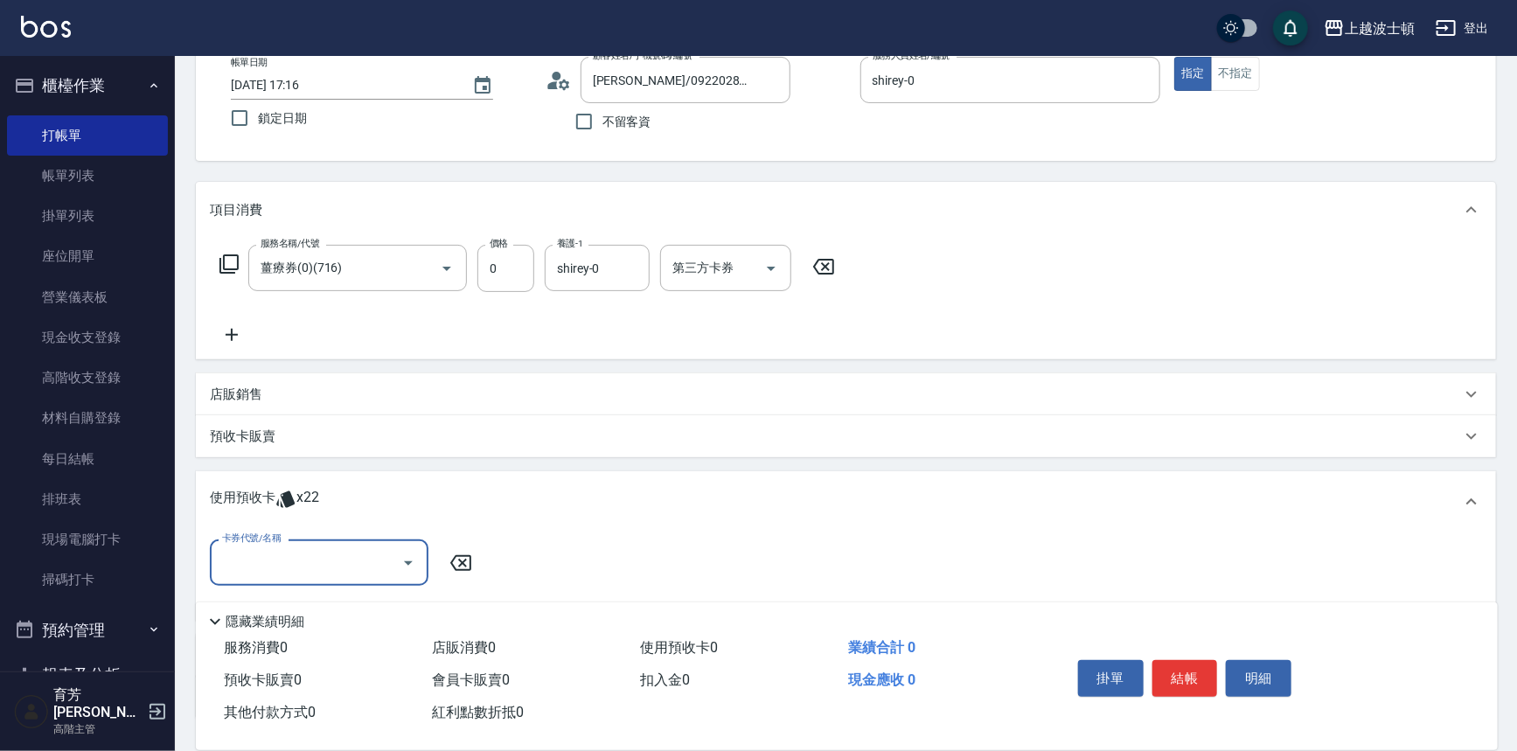
scroll to position [236, 0]
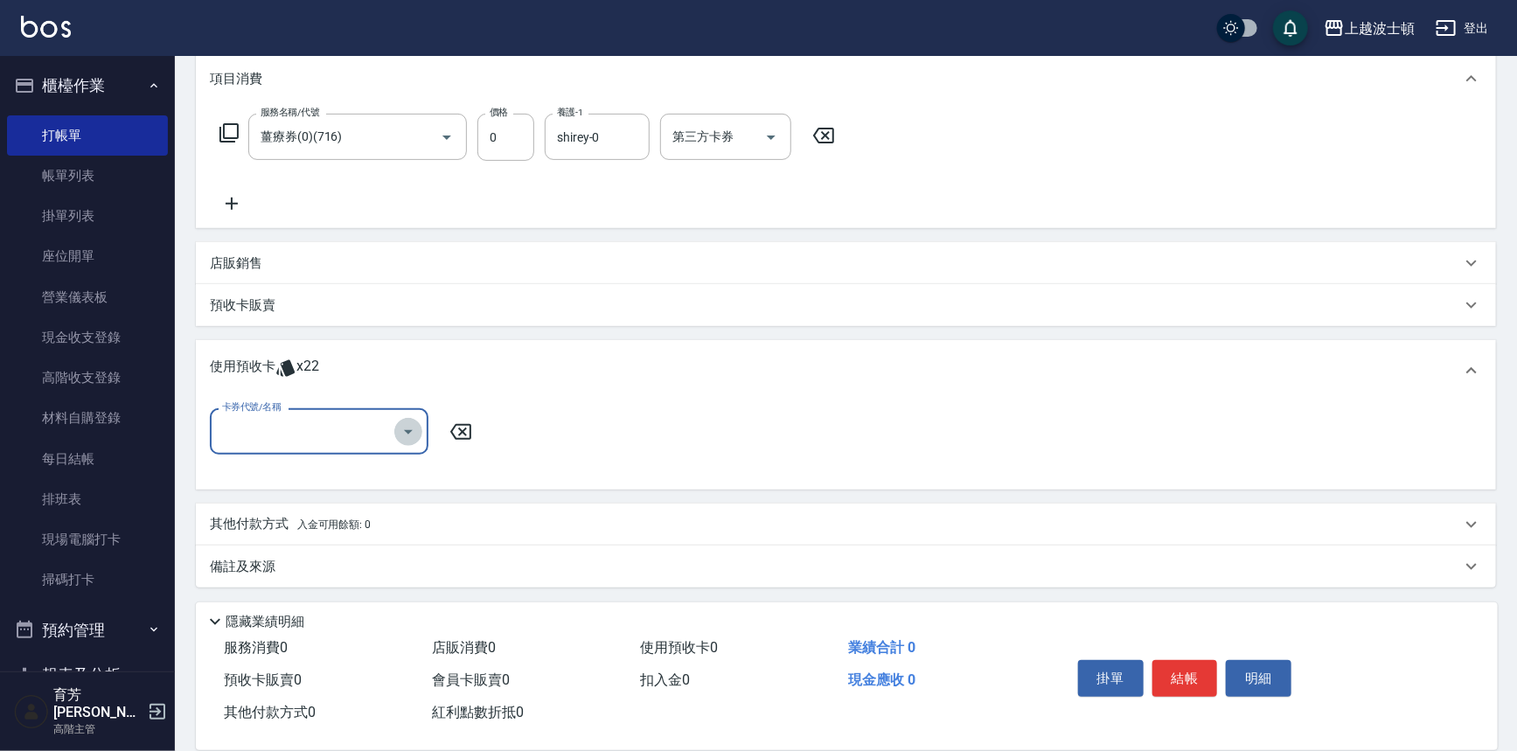
click at [420, 434] on button "Open" at bounding box center [408, 432] width 28 height 28
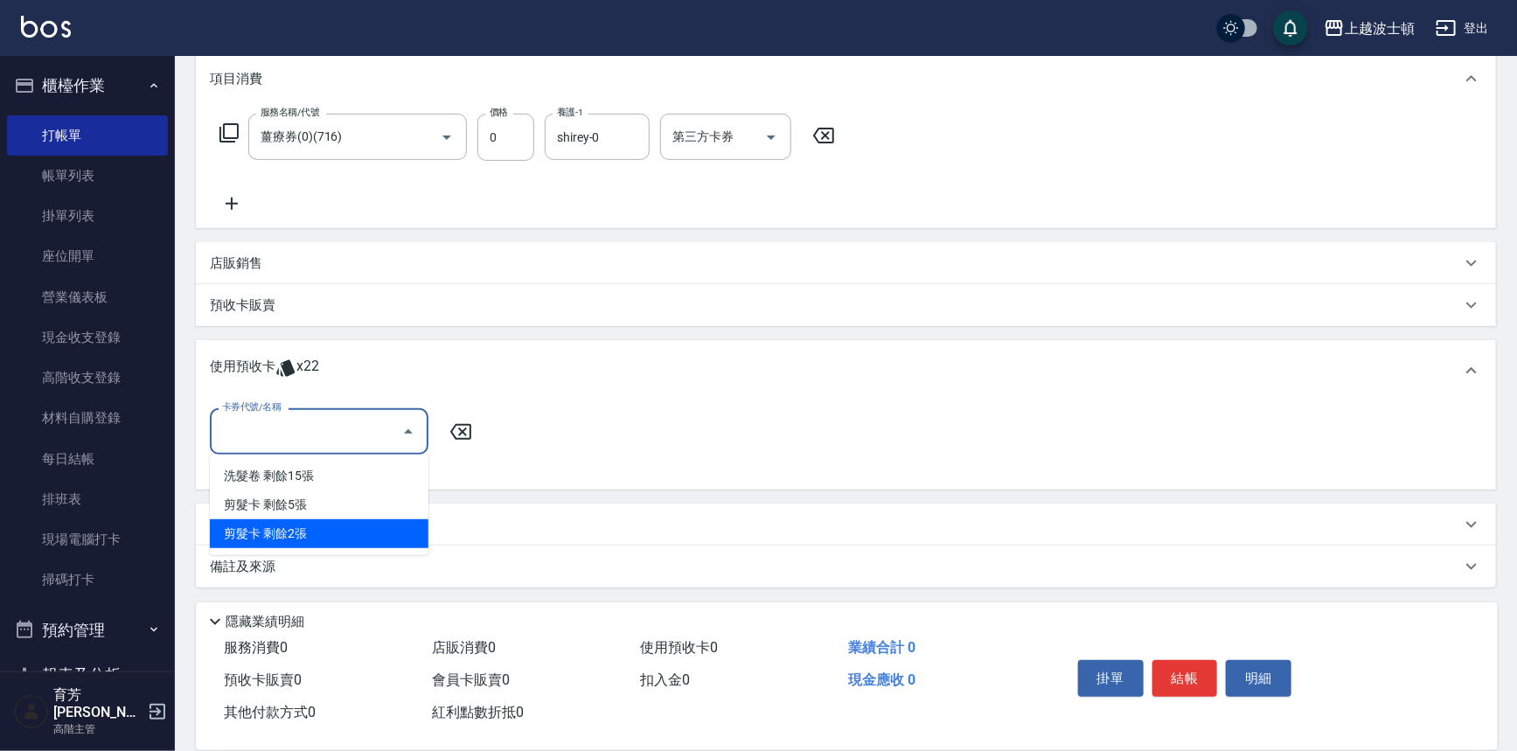
click at [367, 528] on div "剪髮卡 剩餘2張" at bounding box center [319, 533] width 219 height 29
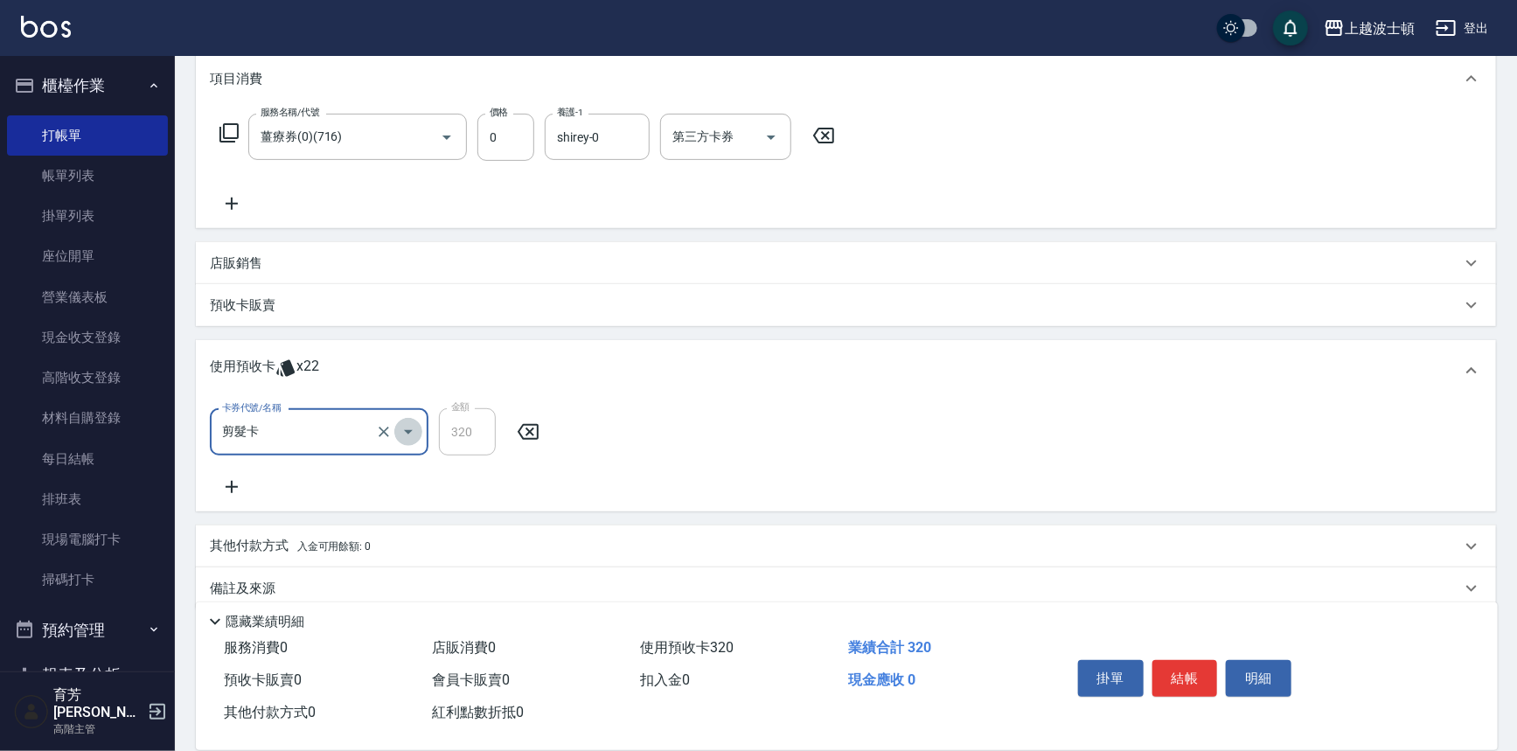
click at [405, 430] on icon "Open" at bounding box center [408, 432] width 9 height 4
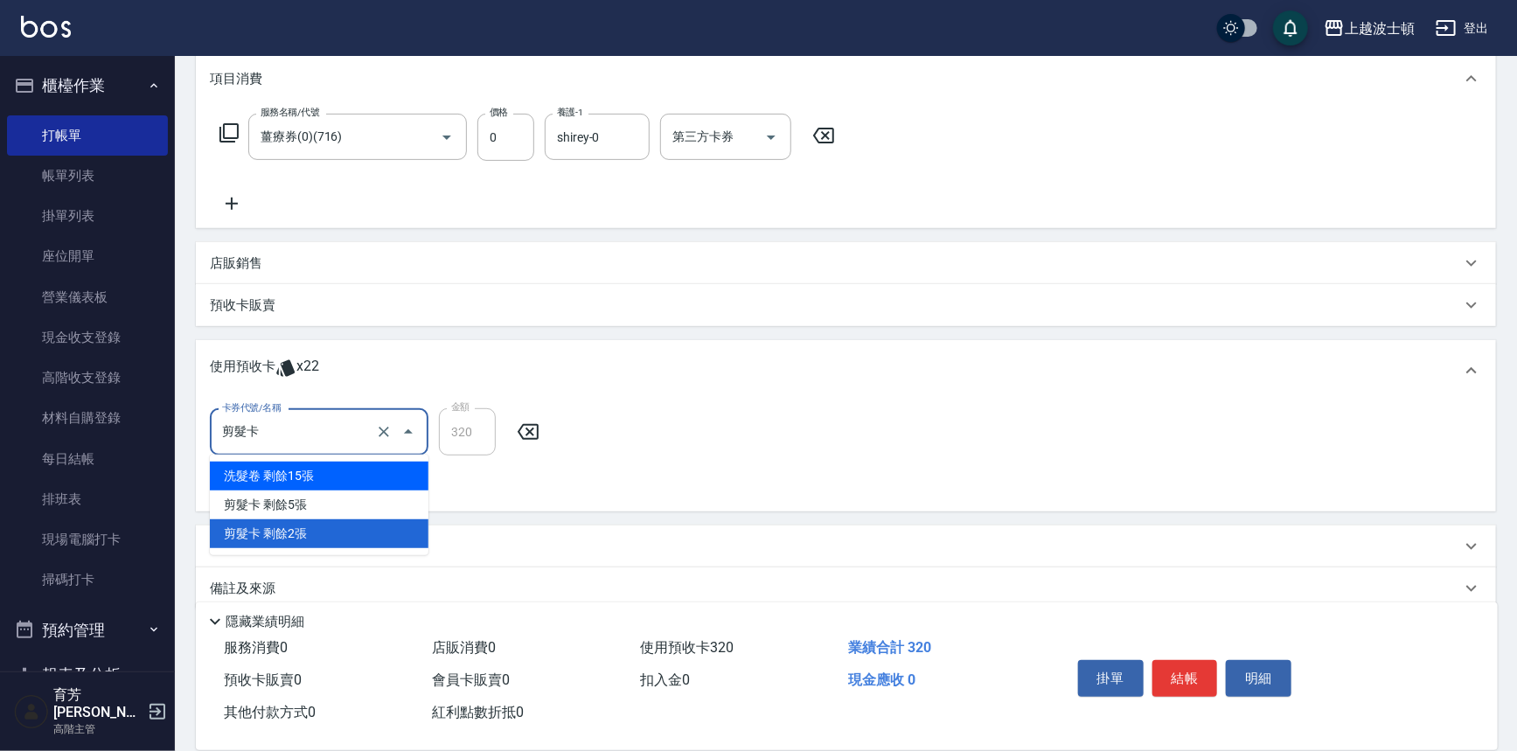
click at [309, 483] on div "洗髮卷 剩餘15張" at bounding box center [319, 476] width 219 height 29
type input "洗髮卷"
type input "225"
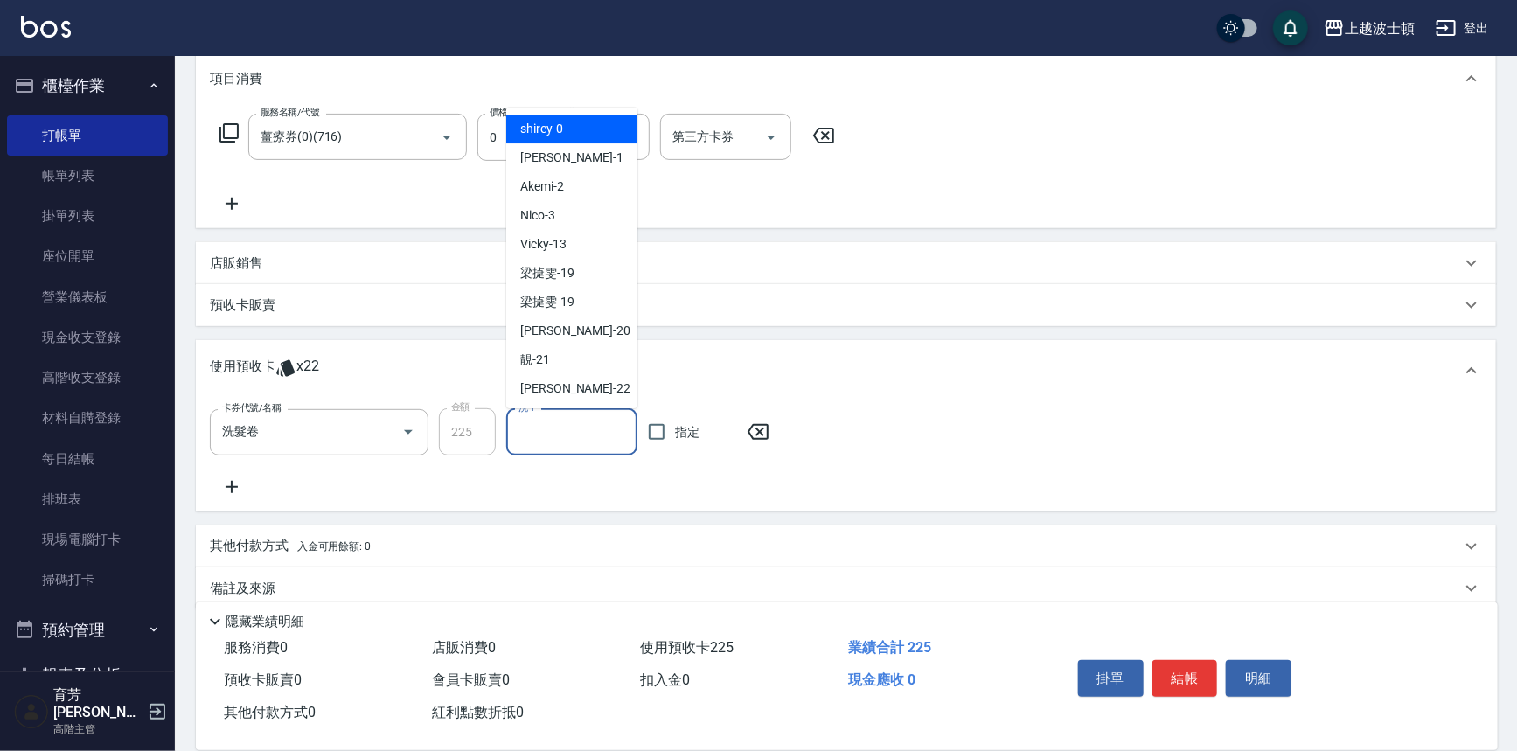
click at [585, 420] on input "洗-1" at bounding box center [571, 432] width 115 height 31
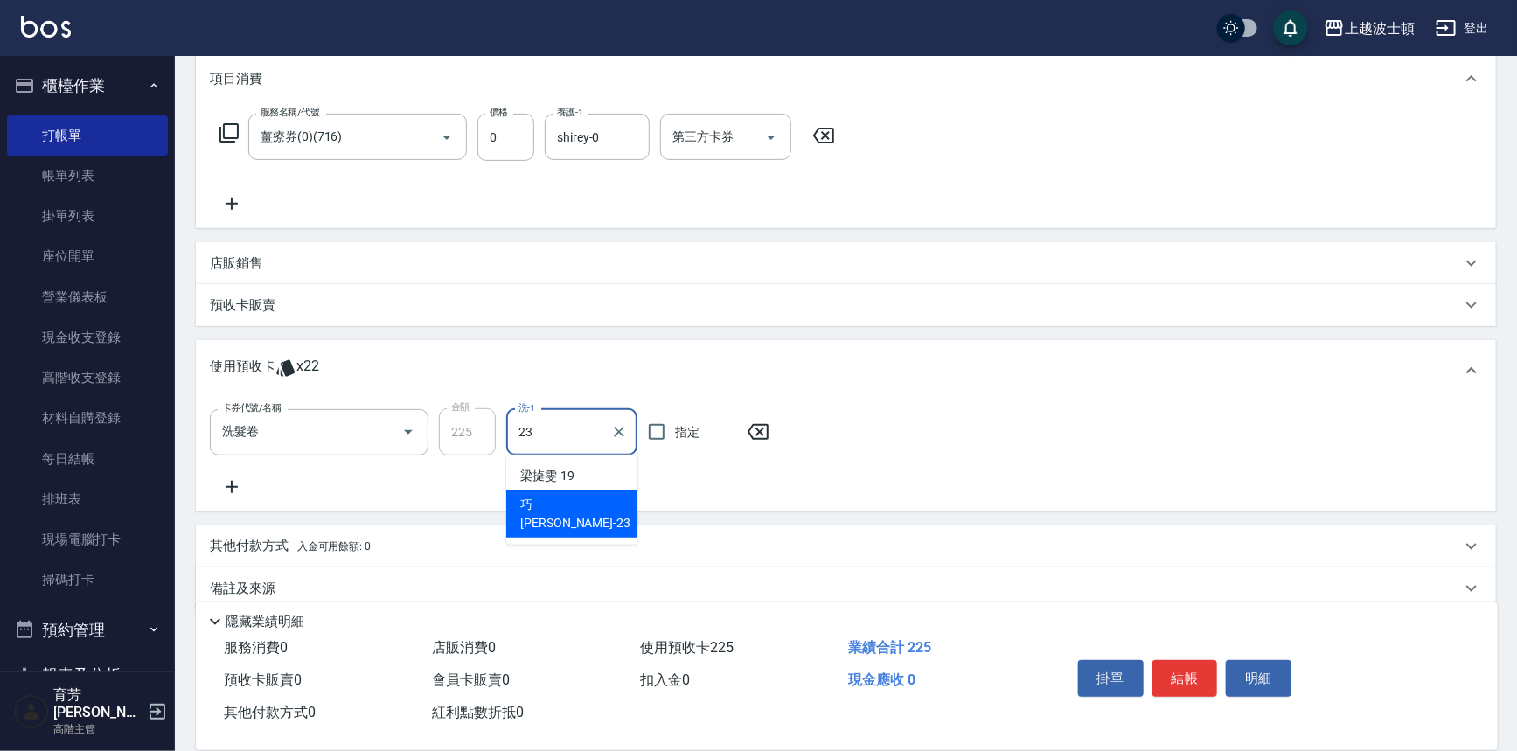
click at [579, 497] on div "巧莉 -23" at bounding box center [571, 513] width 131 height 47
type input "[PERSON_NAME]-23"
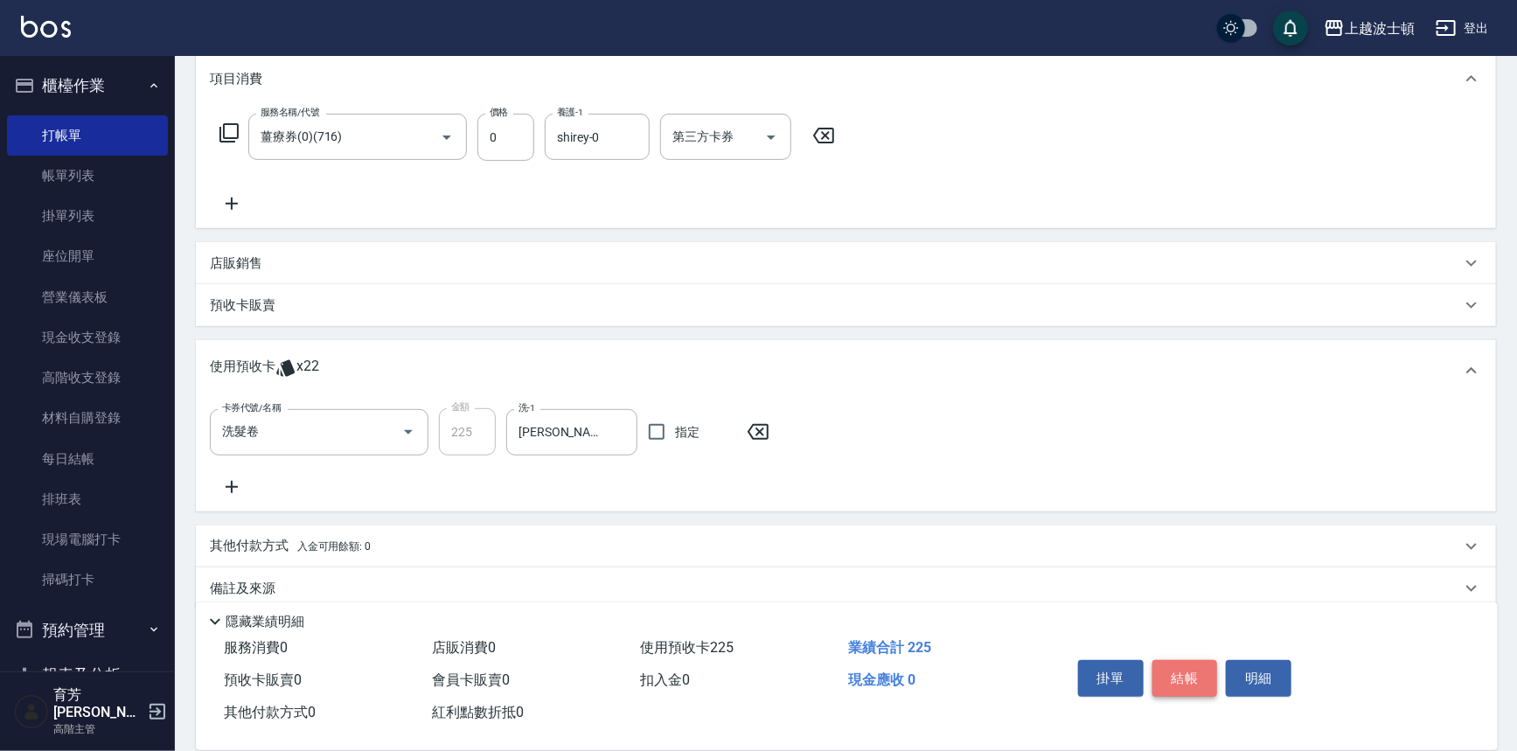
click at [1194, 664] on button "結帳" at bounding box center [1185, 678] width 66 height 37
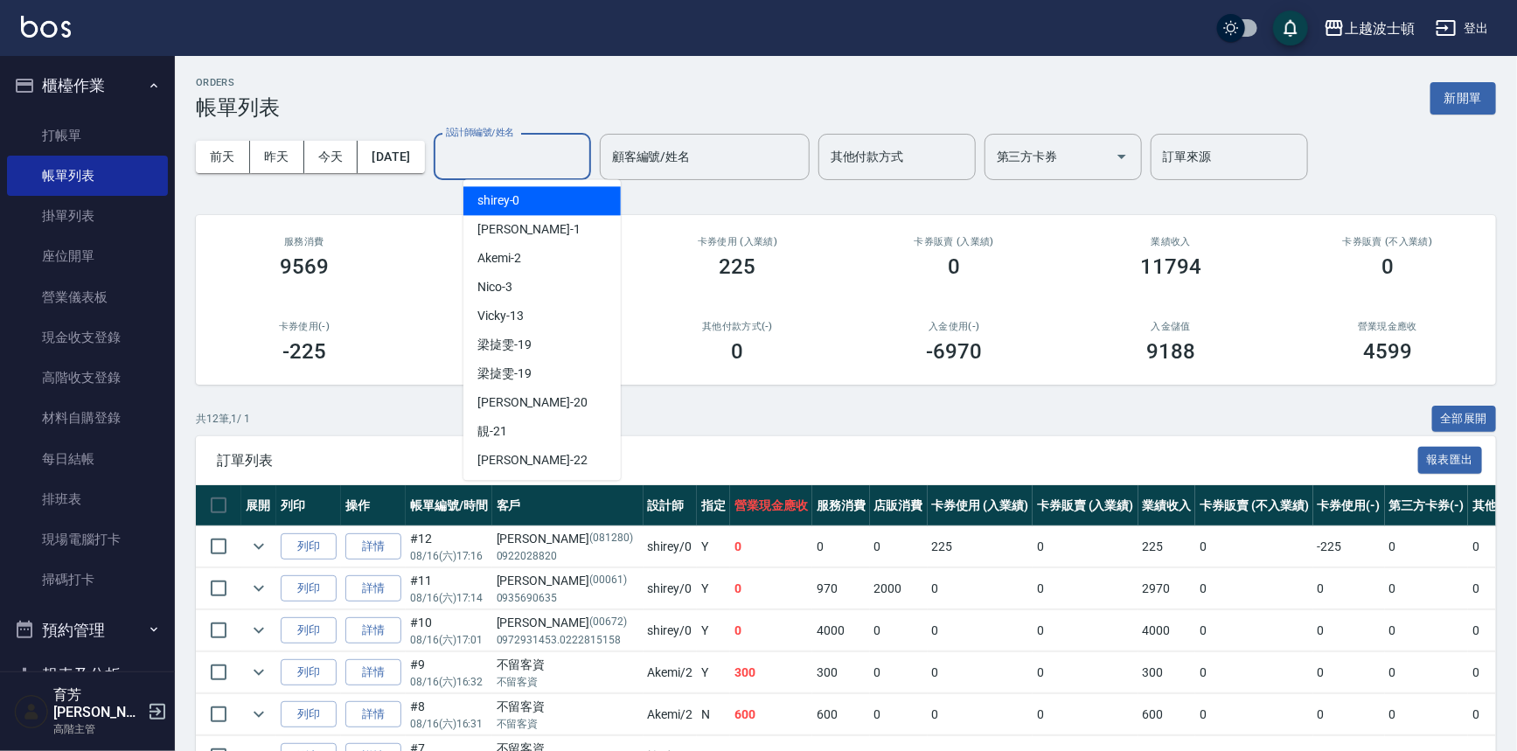
click at [507, 153] on input "設計師編號/姓名" at bounding box center [512, 157] width 142 height 31
click at [524, 205] on div "shirey -0" at bounding box center [541, 200] width 157 height 29
type input "shirey-0"
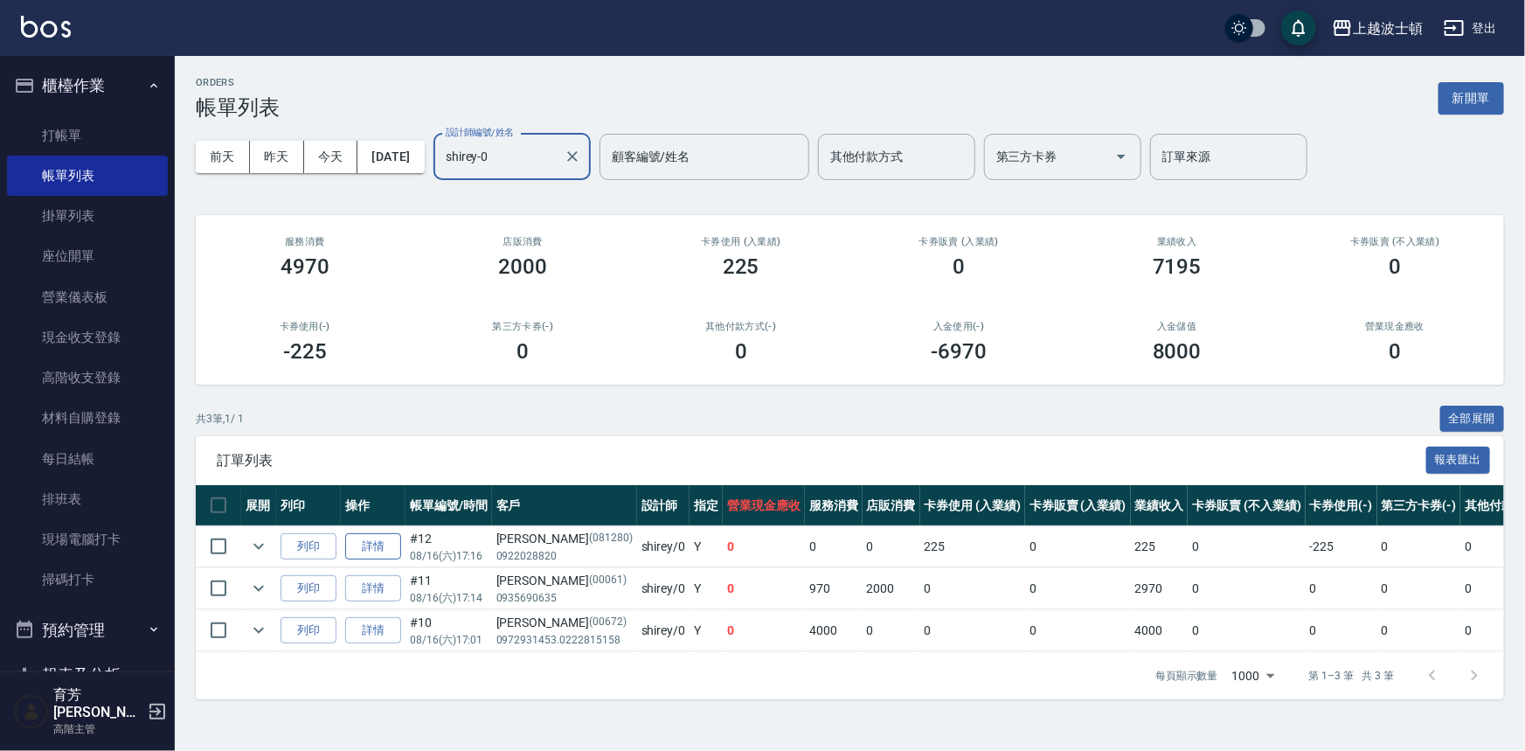
click at [378, 553] on link "詳情" at bounding box center [373, 546] width 56 height 27
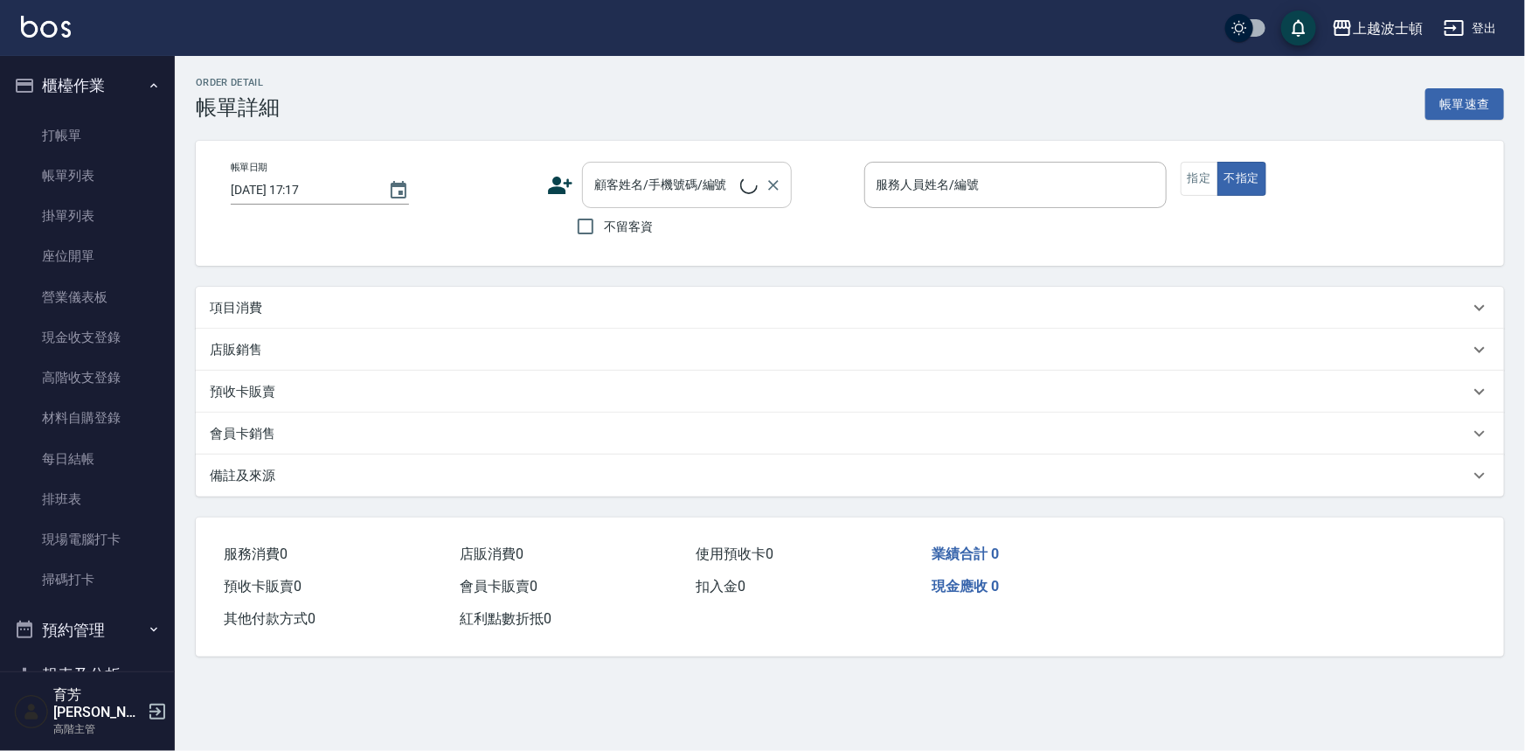
type input "2025/08/16 17:16"
type input "shirey-0"
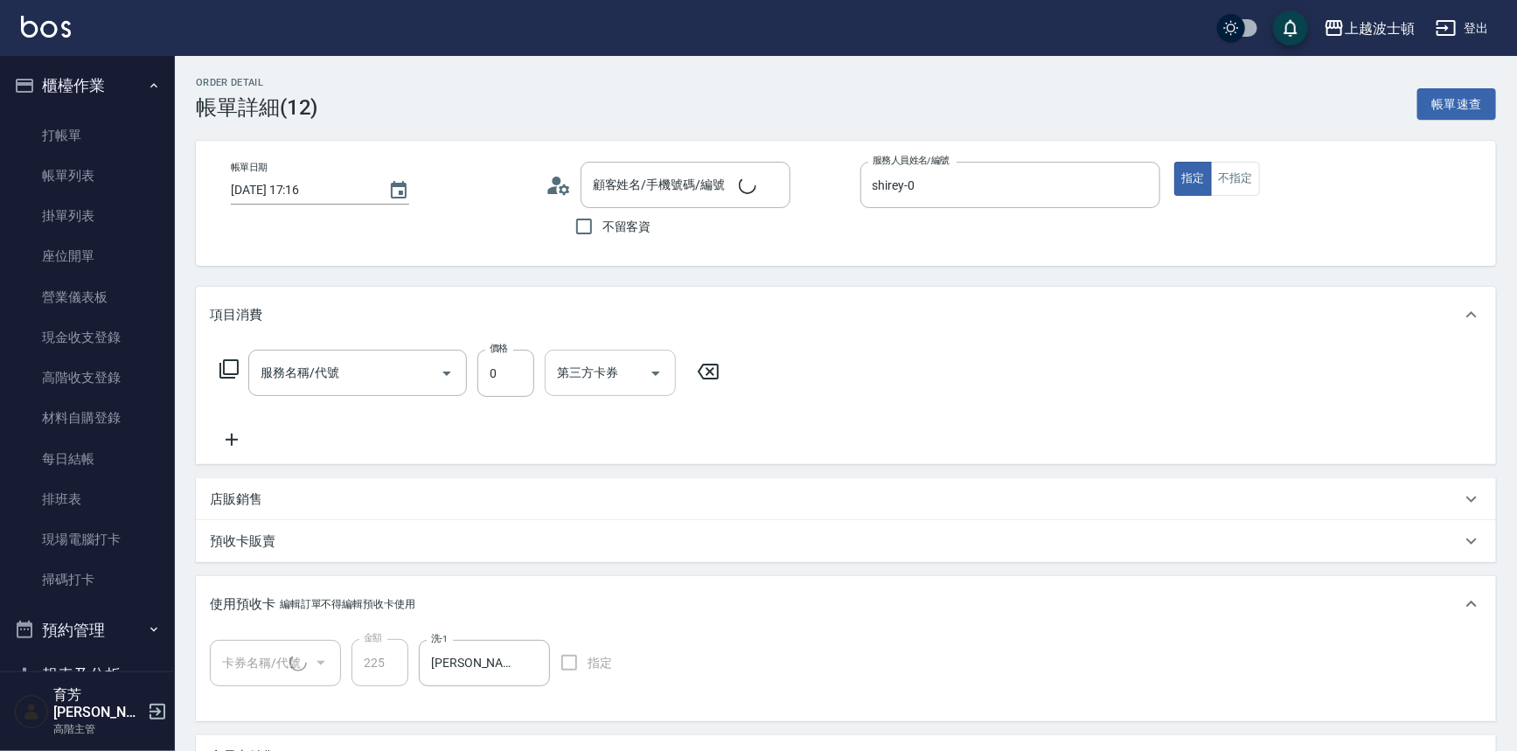
type input "[PERSON_NAME]/0922028820/081280"
type input "薑療券(0)(716)"
type input "洗髮卷(1/1)"
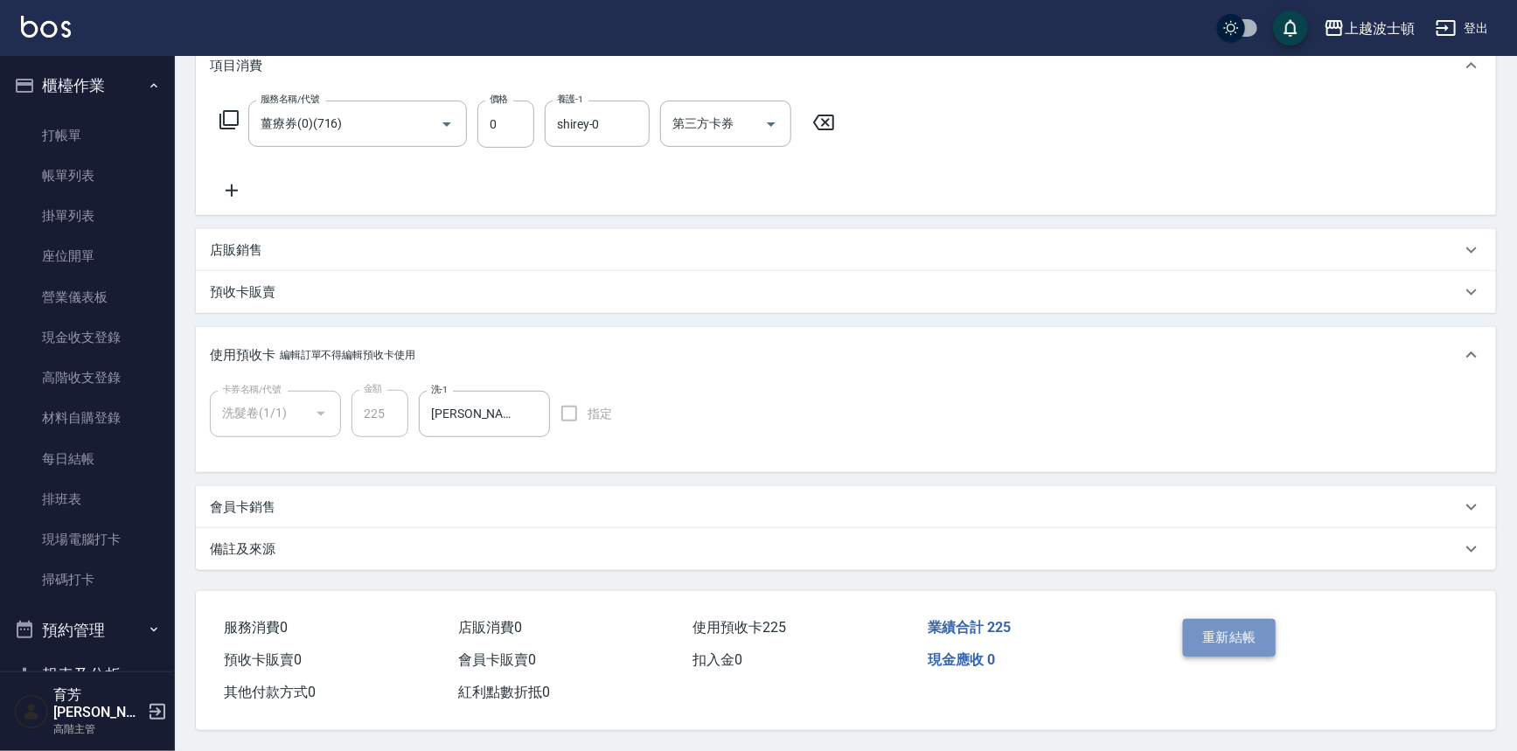
click at [1218, 632] on button "重新結帳" at bounding box center [1229, 637] width 93 height 37
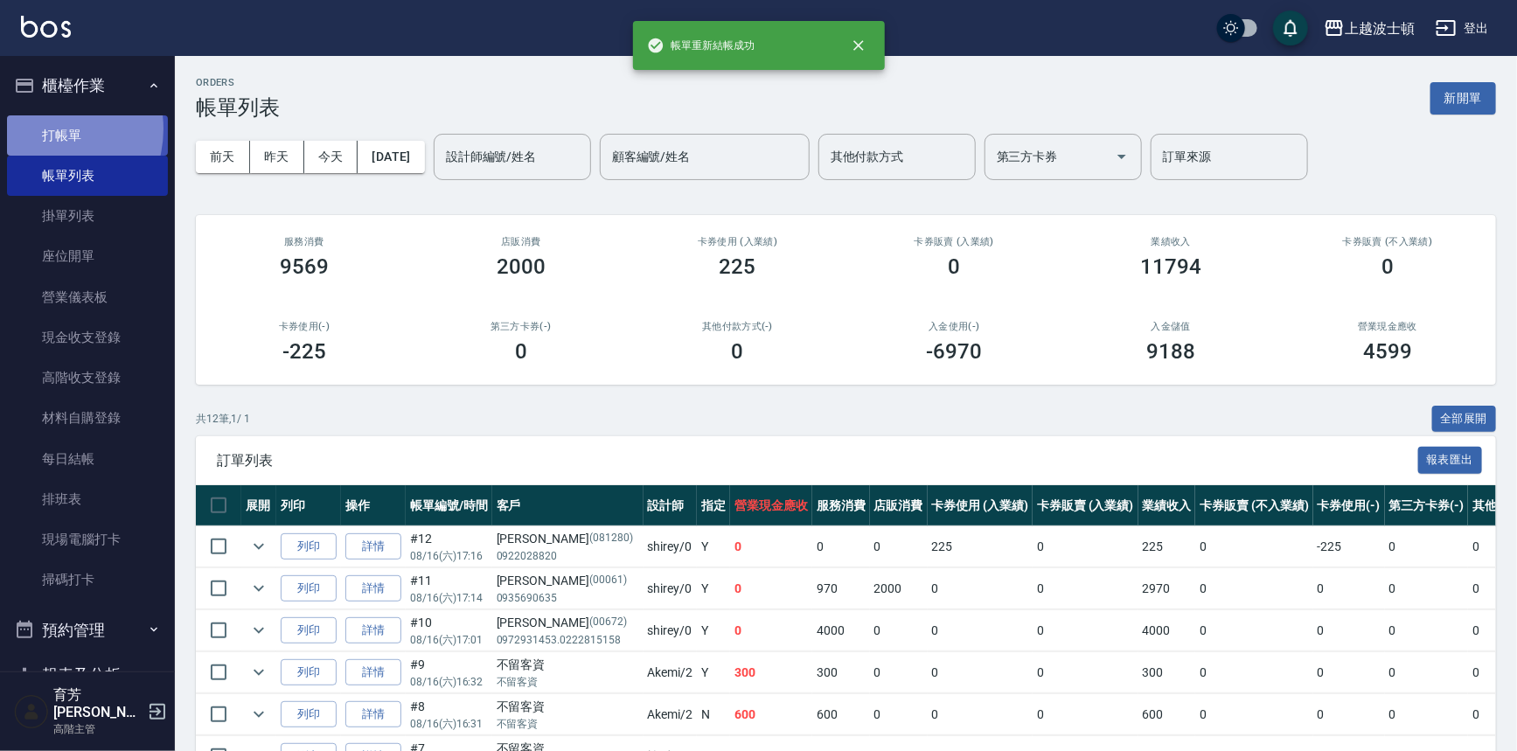
click at [42, 128] on link "打帳單" at bounding box center [87, 135] width 161 height 40
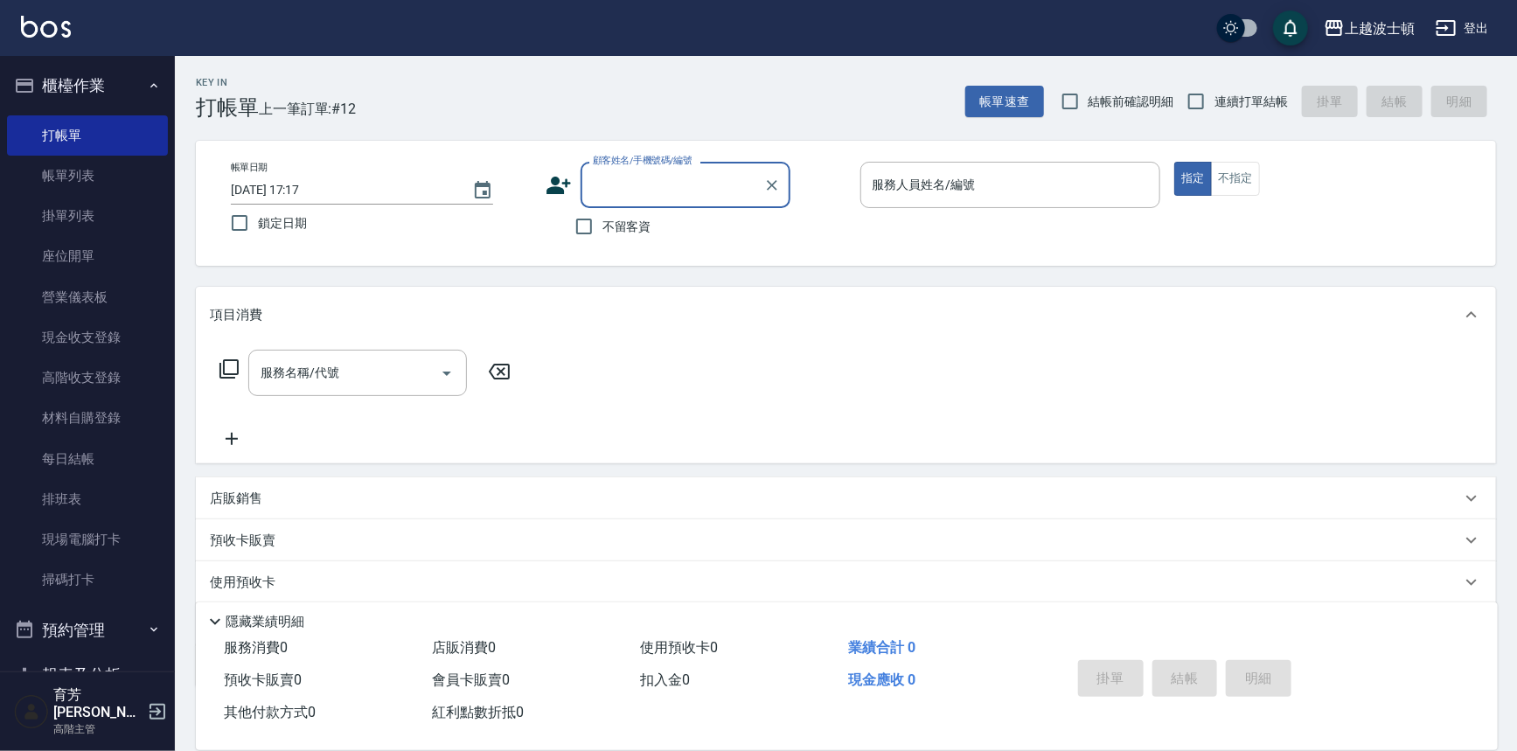
click at [647, 186] on input "顧客姓名/手機號碼/編號" at bounding box center [672, 185] width 168 height 31
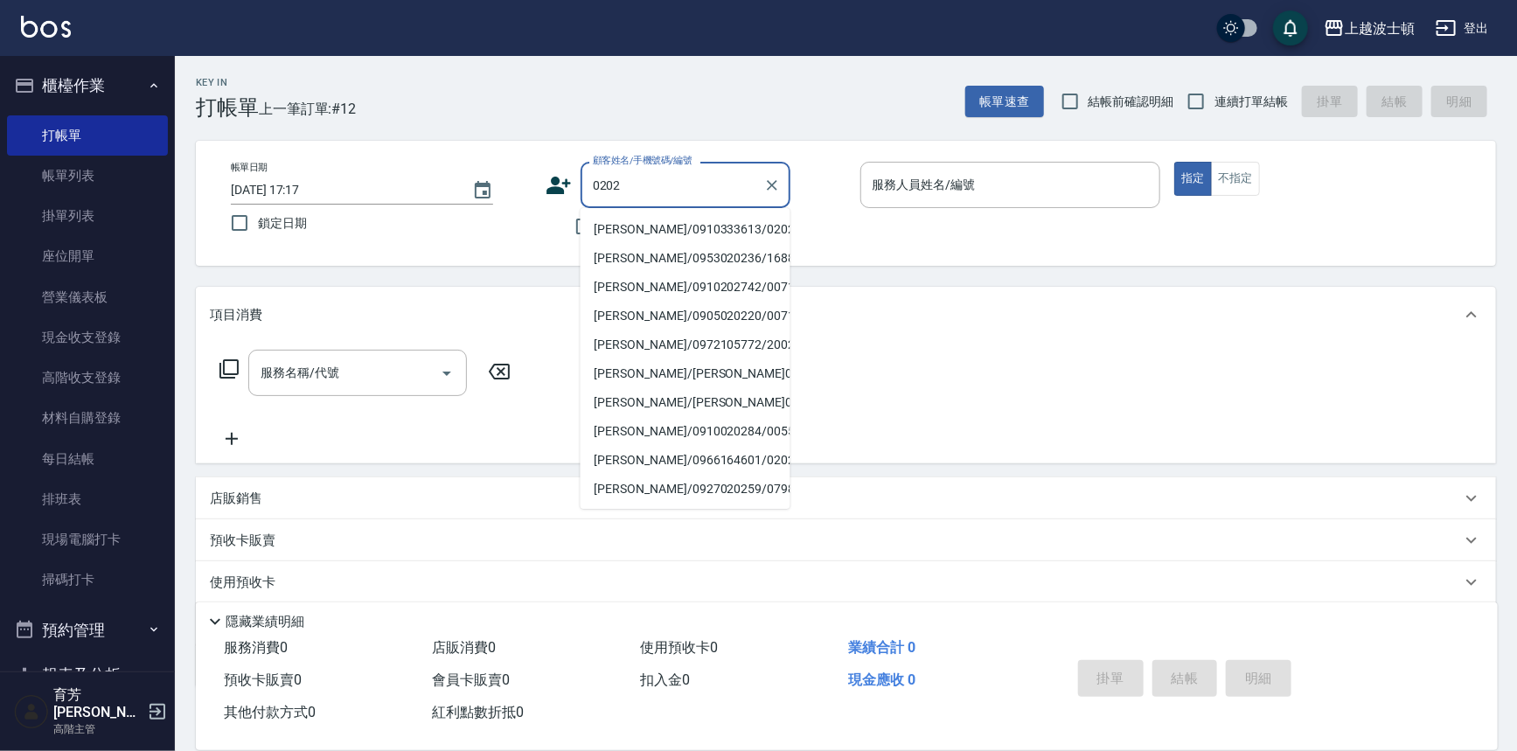
click at [708, 230] on li "[PERSON_NAME]/0910333613/0202" at bounding box center [685, 229] width 210 height 29
type input "[PERSON_NAME]/0910333613/0202"
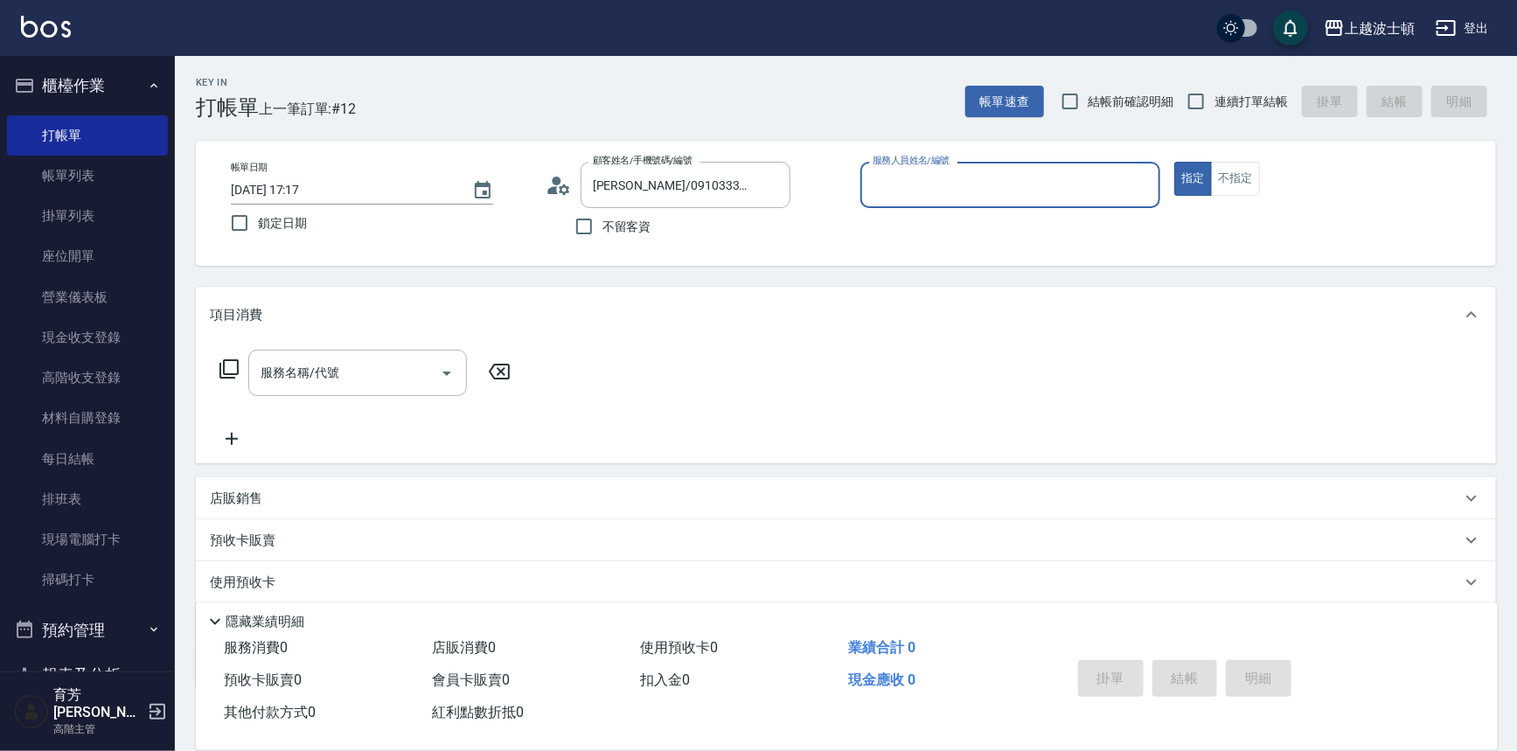
type input "shirey-0"
click at [225, 376] on icon at bounding box center [229, 368] width 21 height 21
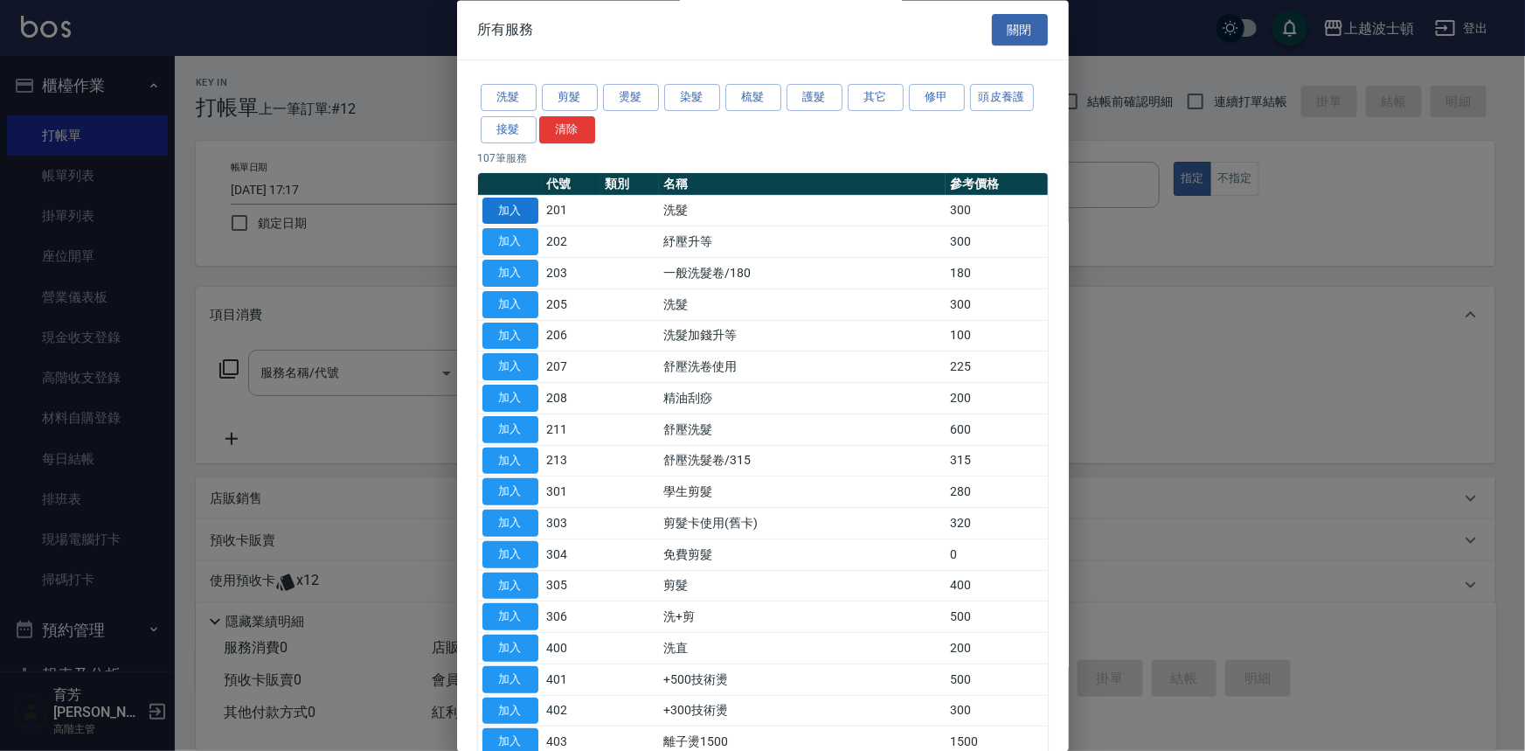
click at [516, 202] on button "加入" at bounding box center [511, 211] width 56 height 27
type input "洗髮(201)"
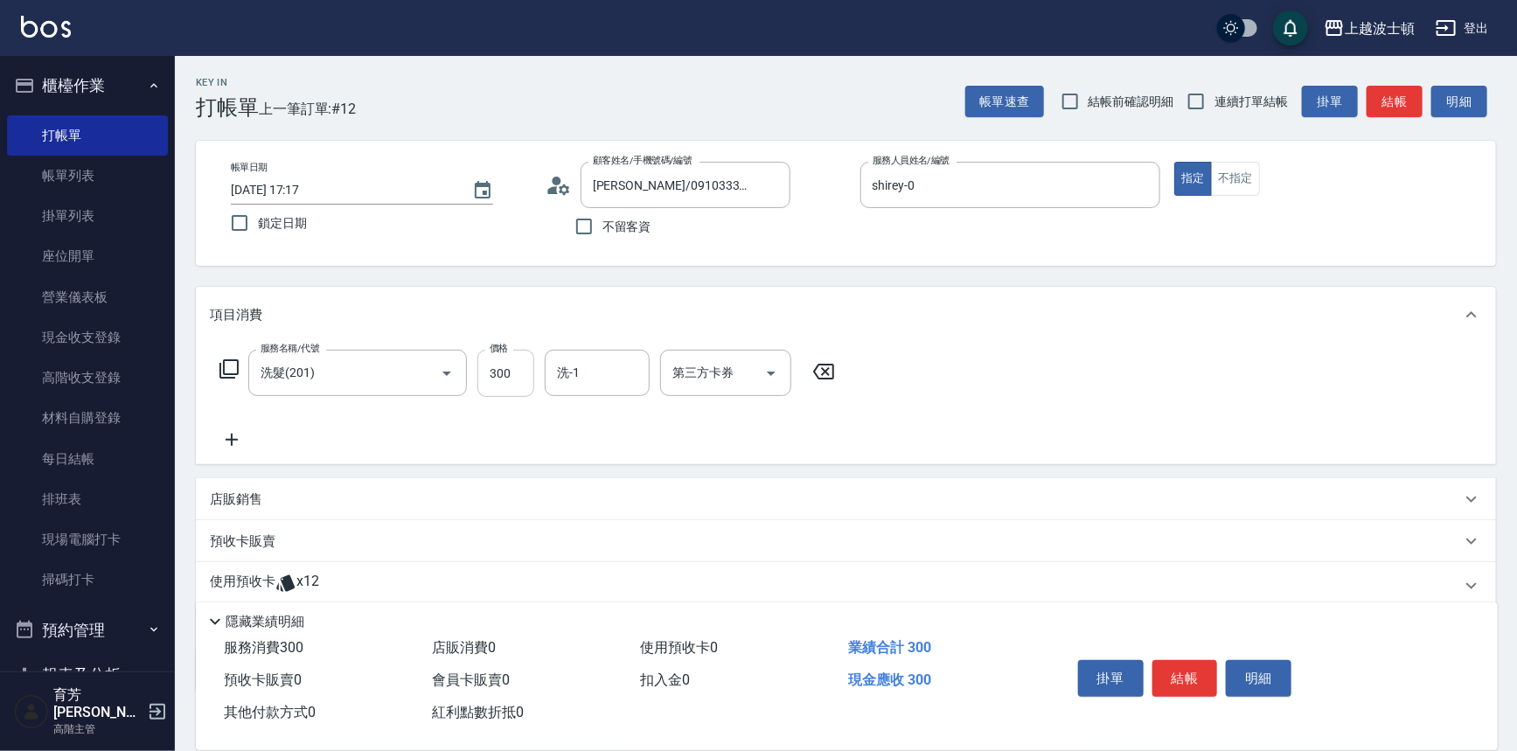
click at [521, 385] on input "300" at bounding box center [505, 373] width 57 height 47
type input "270"
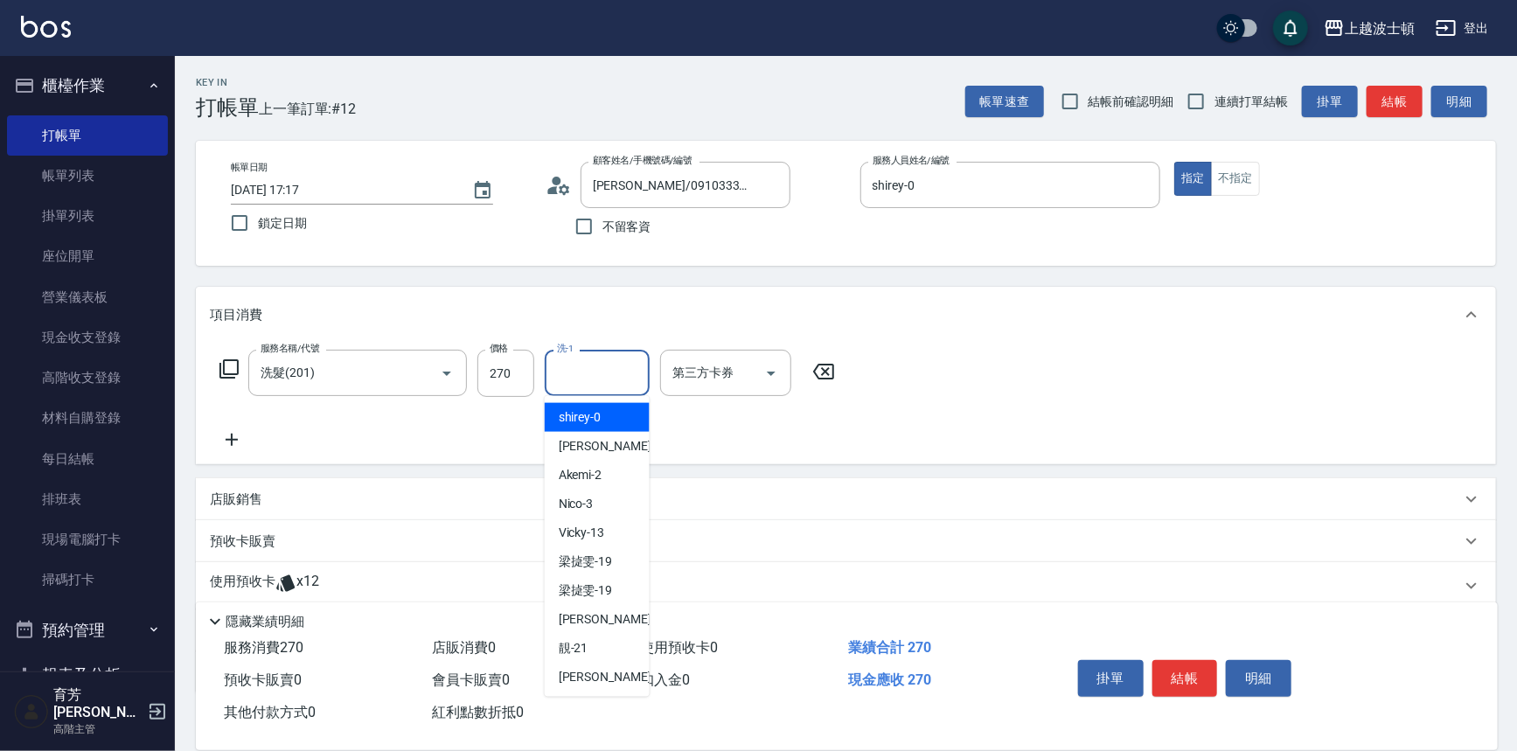
click at [618, 364] on input "洗-1" at bounding box center [596, 373] width 89 height 31
click at [604, 415] on div "shirey -0" at bounding box center [597, 417] width 105 height 29
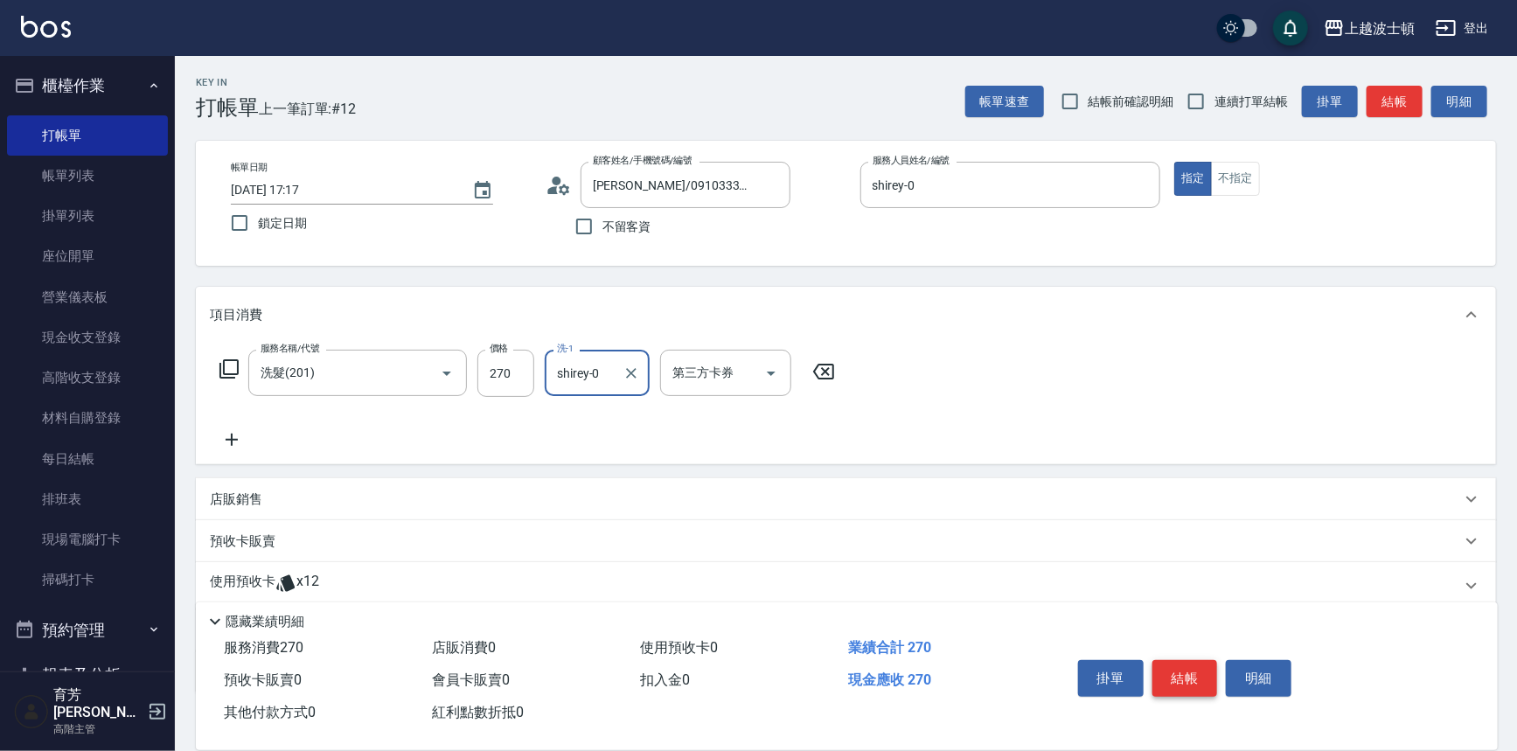
type input "shirey-0"
click at [1185, 664] on button "結帳" at bounding box center [1185, 678] width 66 height 37
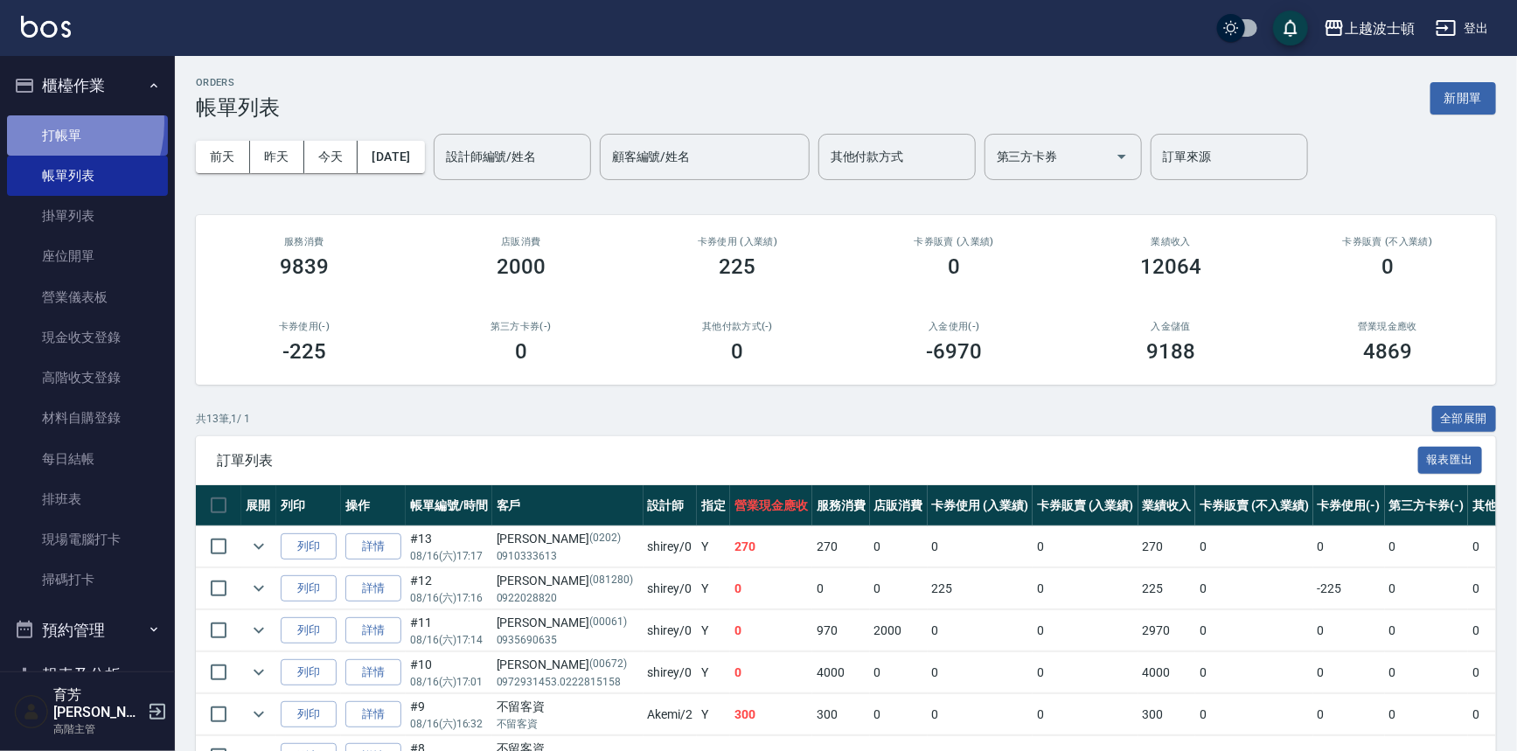
click at [38, 122] on link "打帳單" at bounding box center [87, 135] width 161 height 40
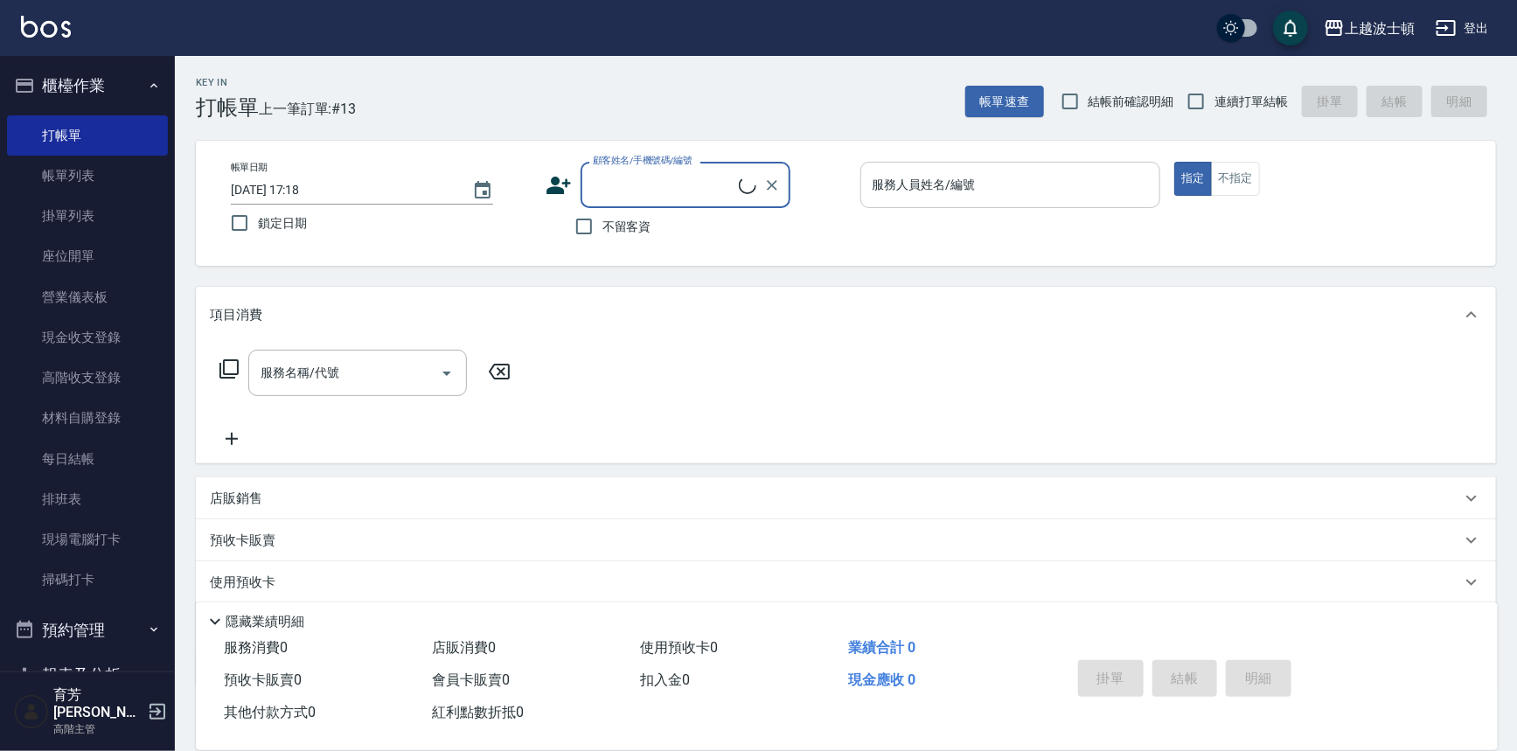
click at [1054, 186] on input "服務人員姓名/編號" at bounding box center [1010, 185] width 285 height 31
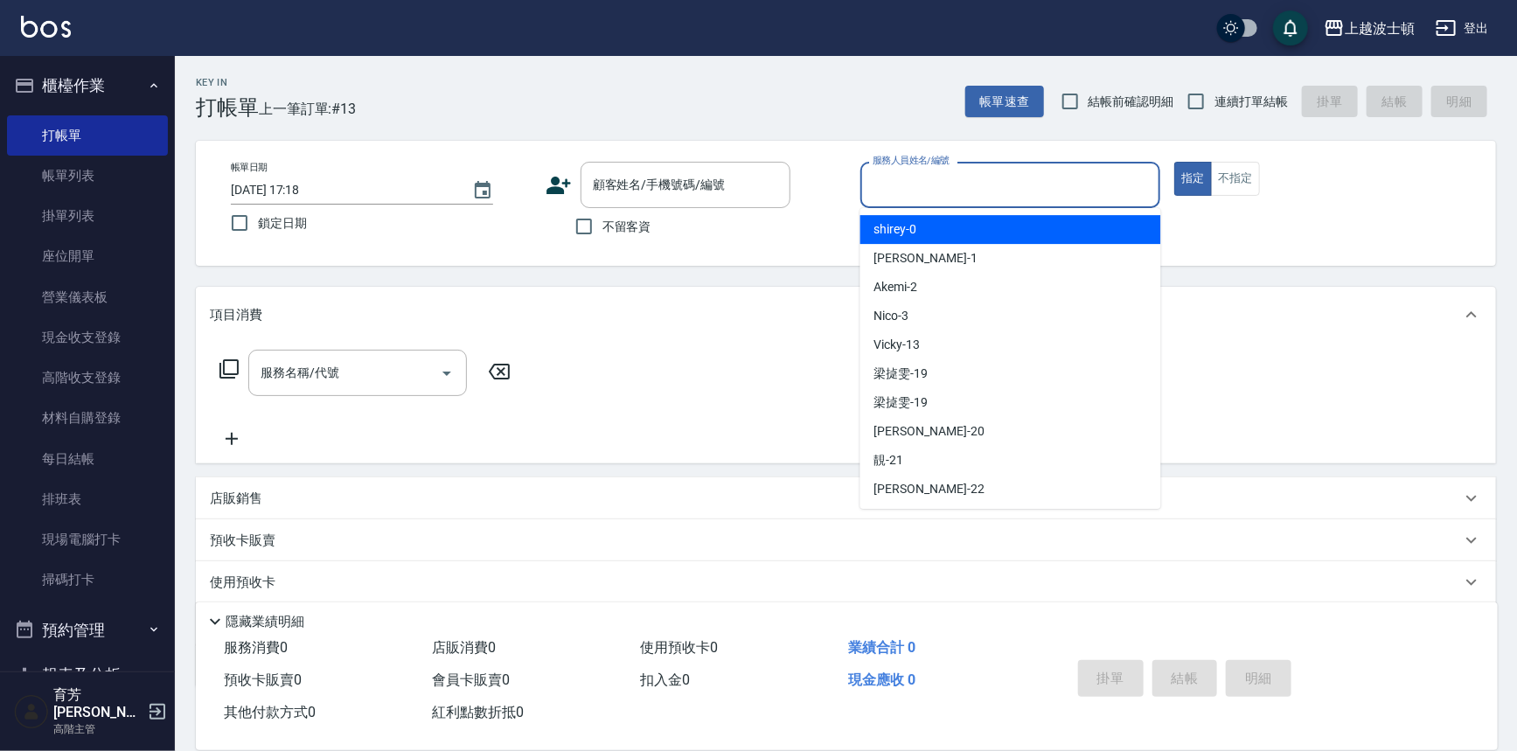
click at [1055, 221] on div "shirey -0" at bounding box center [1010, 229] width 301 height 29
type input "shirey-0"
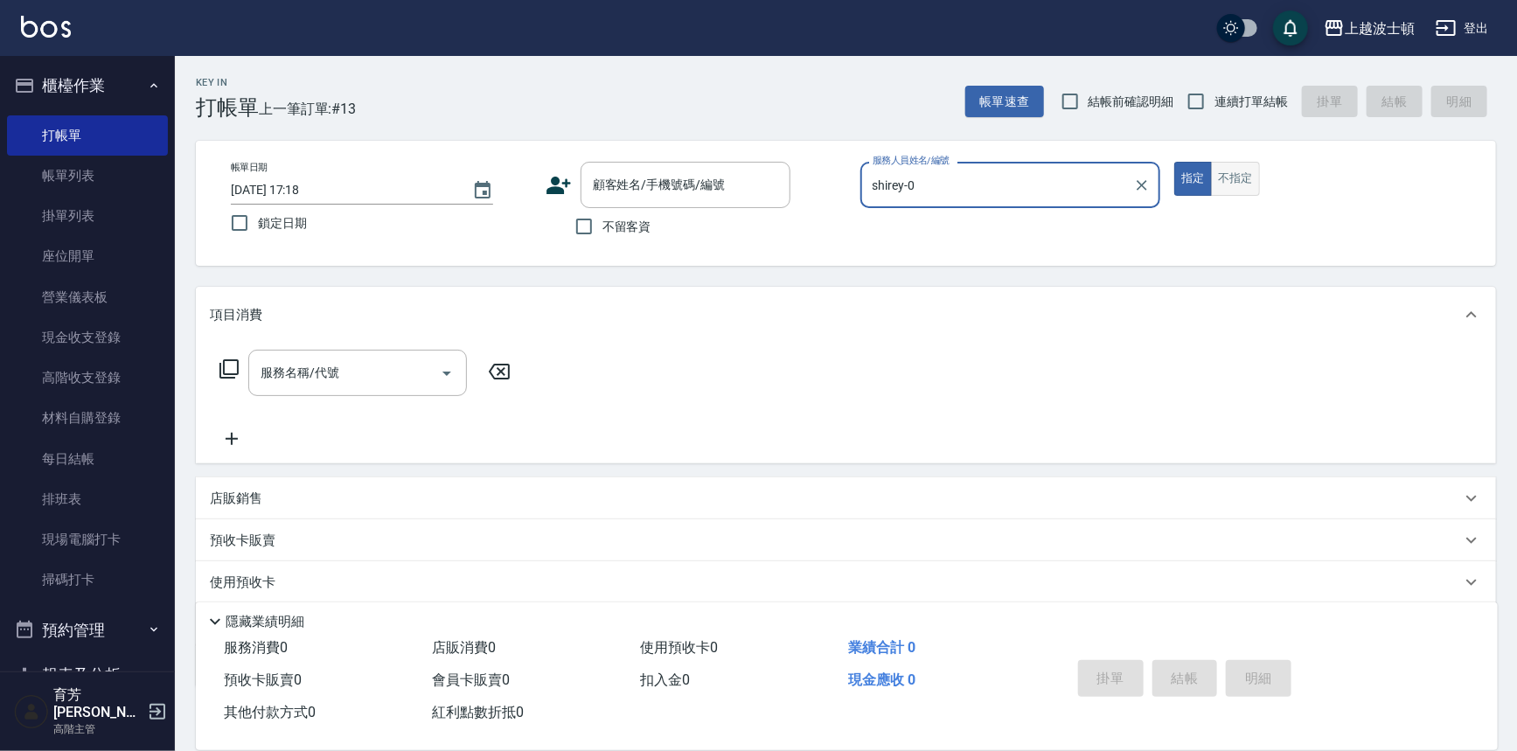
click at [1233, 183] on button "不指定" at bounding box center [1235, 179] width 49 height 34
click at [603, 227] on span "不留客資" at bounding box center [626, 227] width 49 height 18
click at [602, 227] on input "不留客資" at bounding box center [584, 226] width 37 height 37
checkbox input "true"
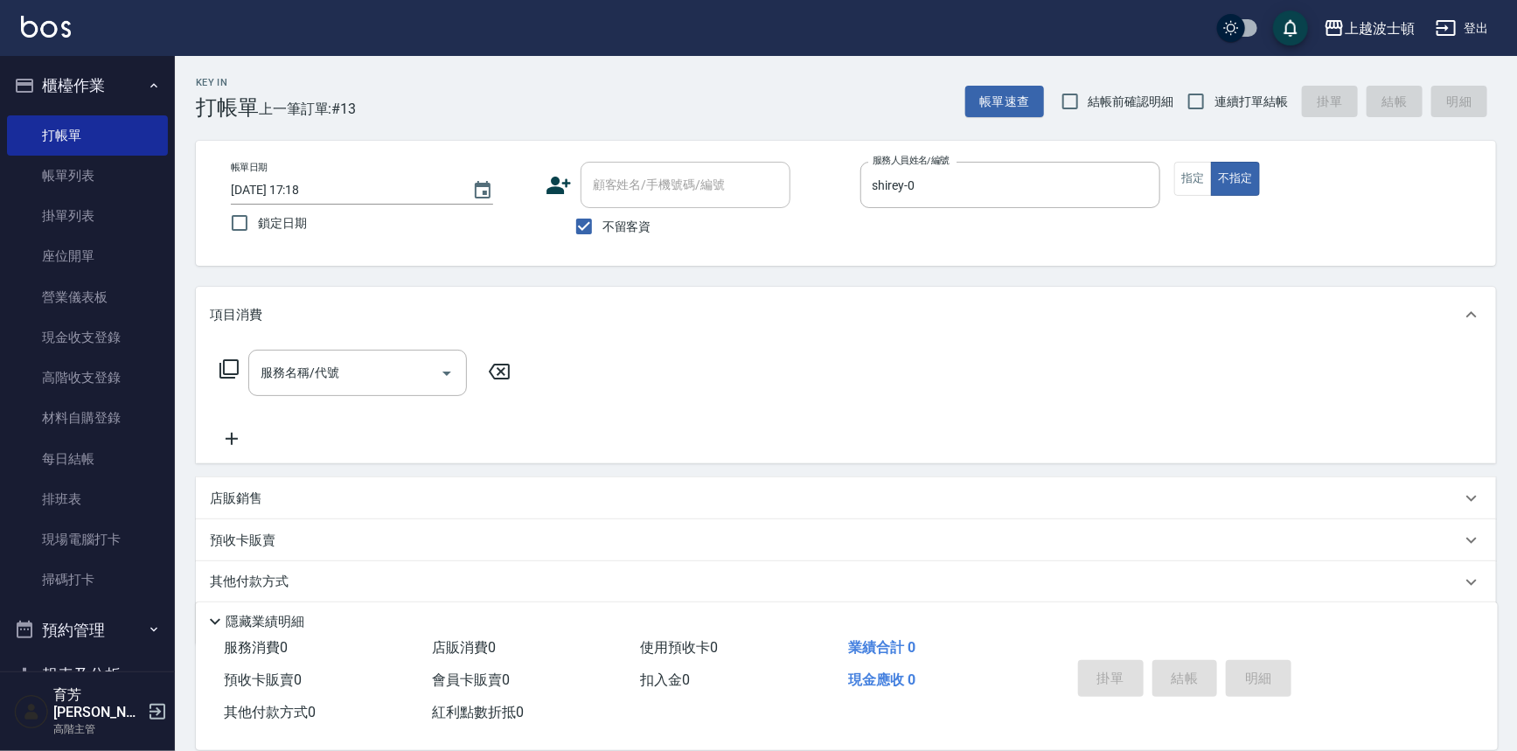
click at [233, 355] on div "服務名稱/代號 服務名稱/代號" at bounding box center [365, 373] width 311 height 46
click at [231, 358] on icon at bounding box center [229, 368] width 21 height 21
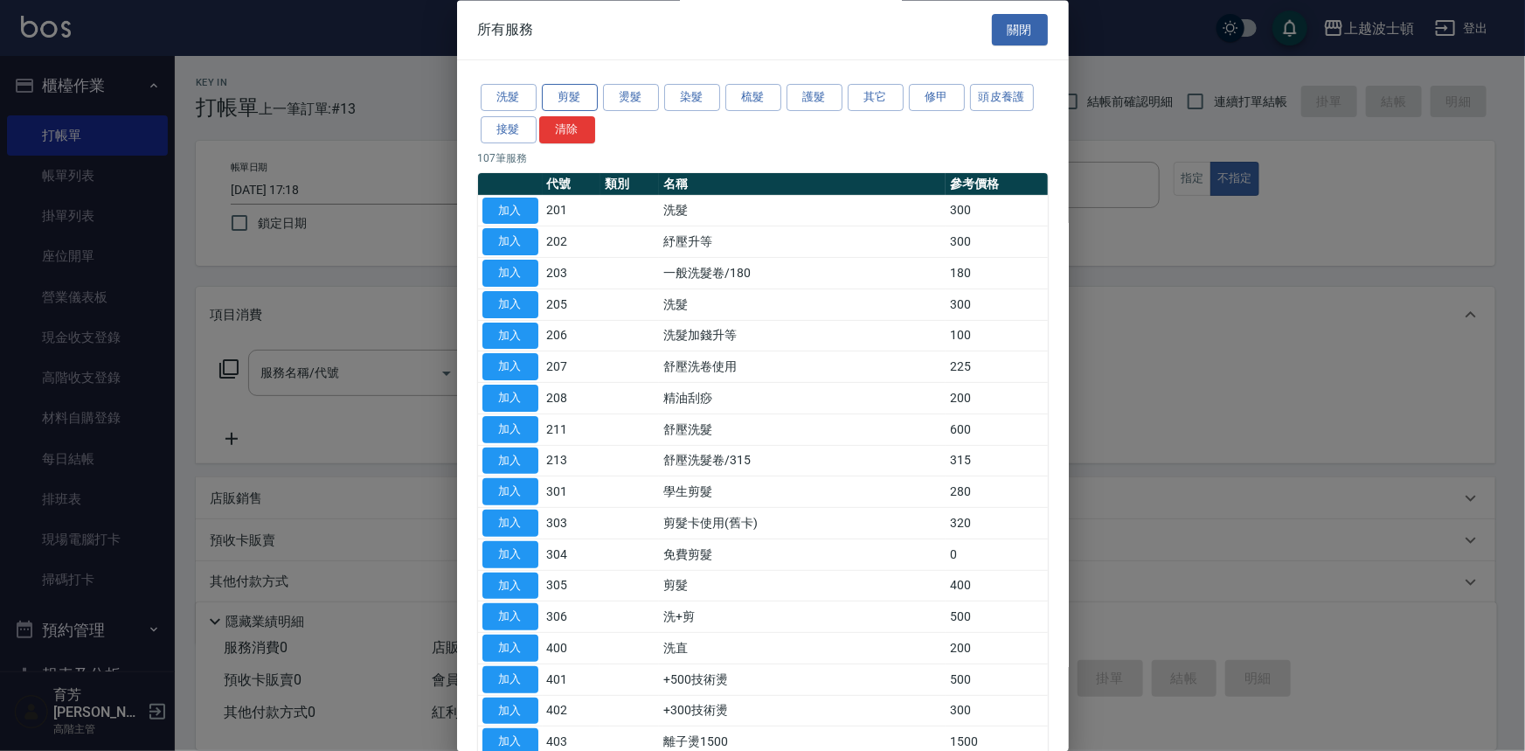
click at [582, 89] on button "剪髮" at bounding box center [570, 98] width 56 height 27
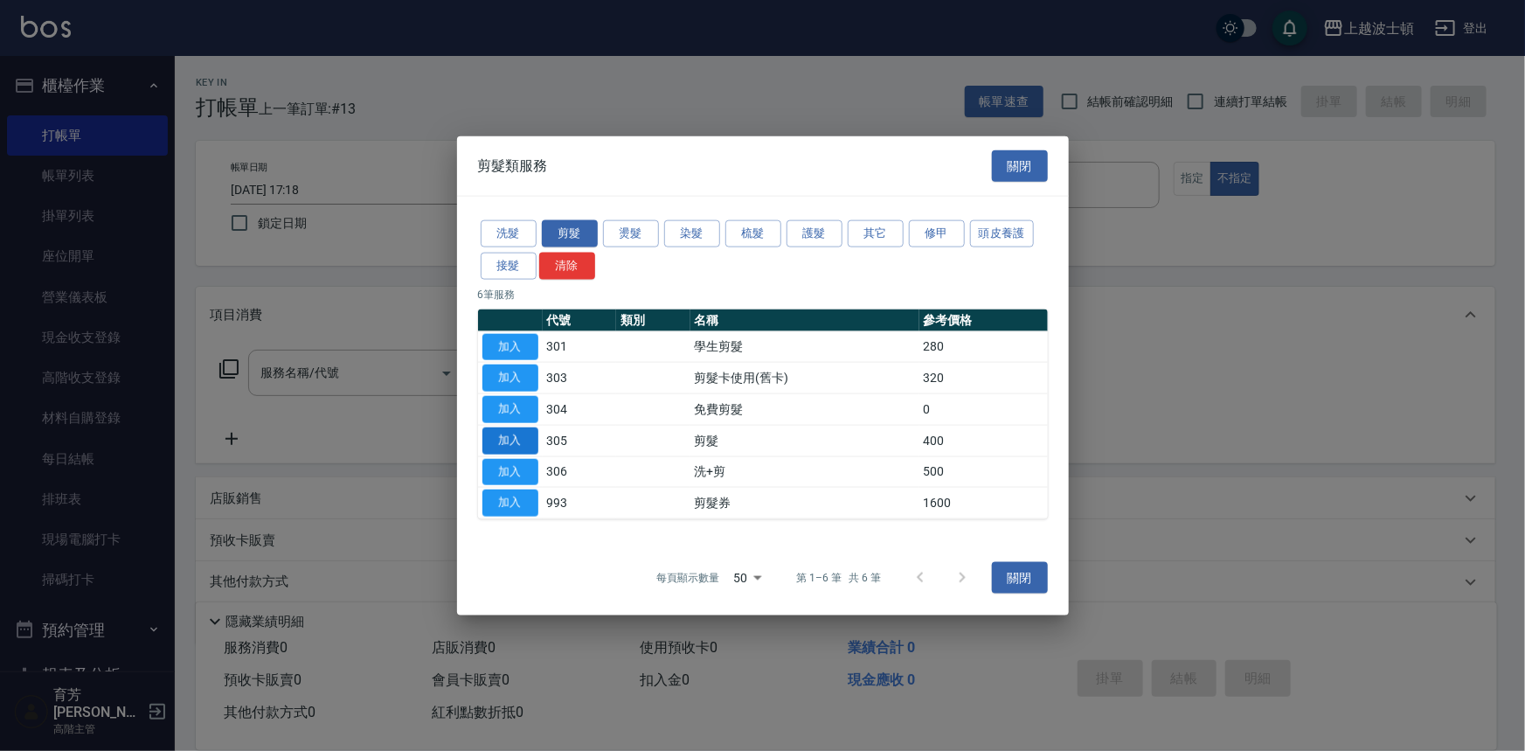
click at [524, 436] on button "加入" at bounding box center [511, 440] width 56 height 27
type input "剪髮(305)"
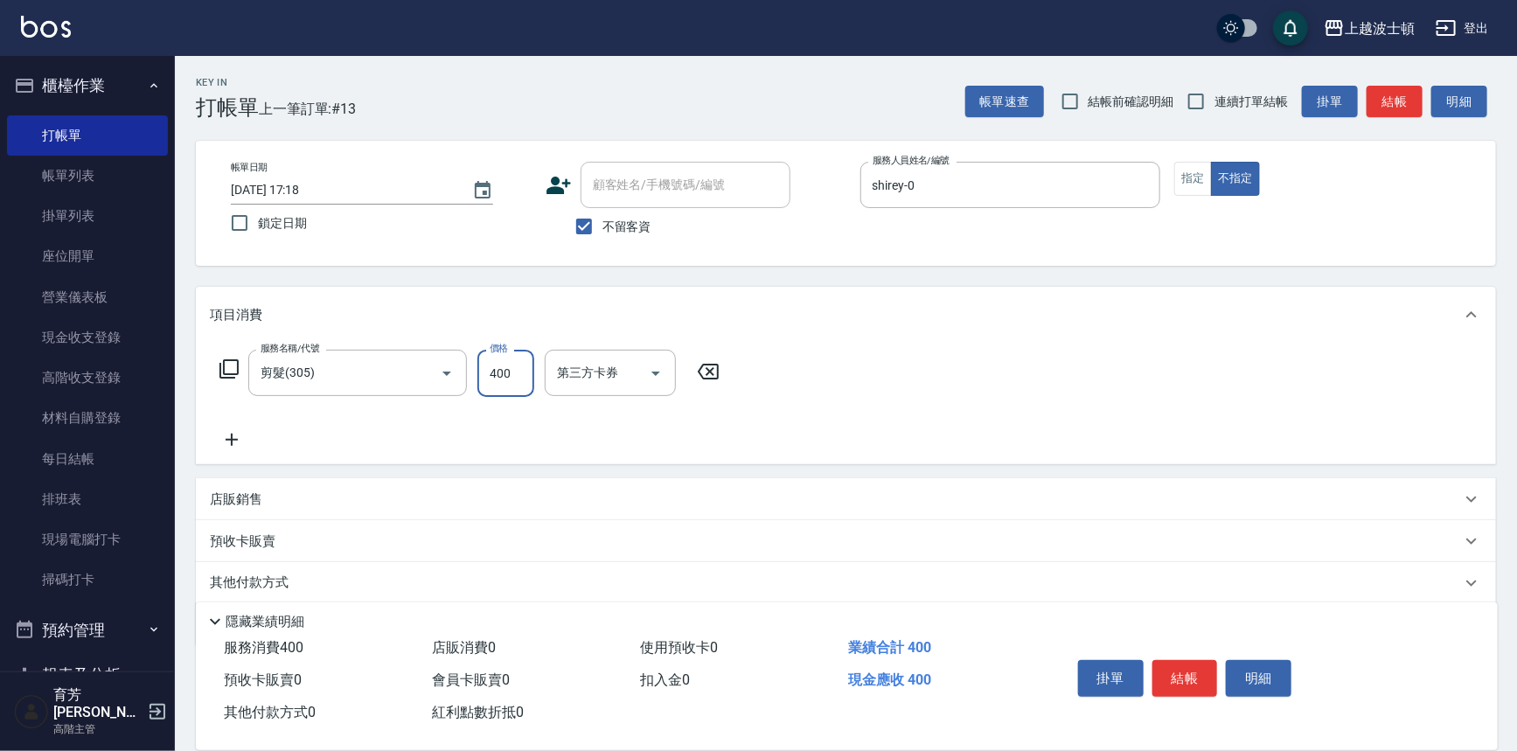
click at [511, 369] on input "400" at bounding box center [505, 373] width 57 height 47
type input "350"
click at [1182, 665] on button "結帳" at bounding box center [1185, 678] width 66 height 37
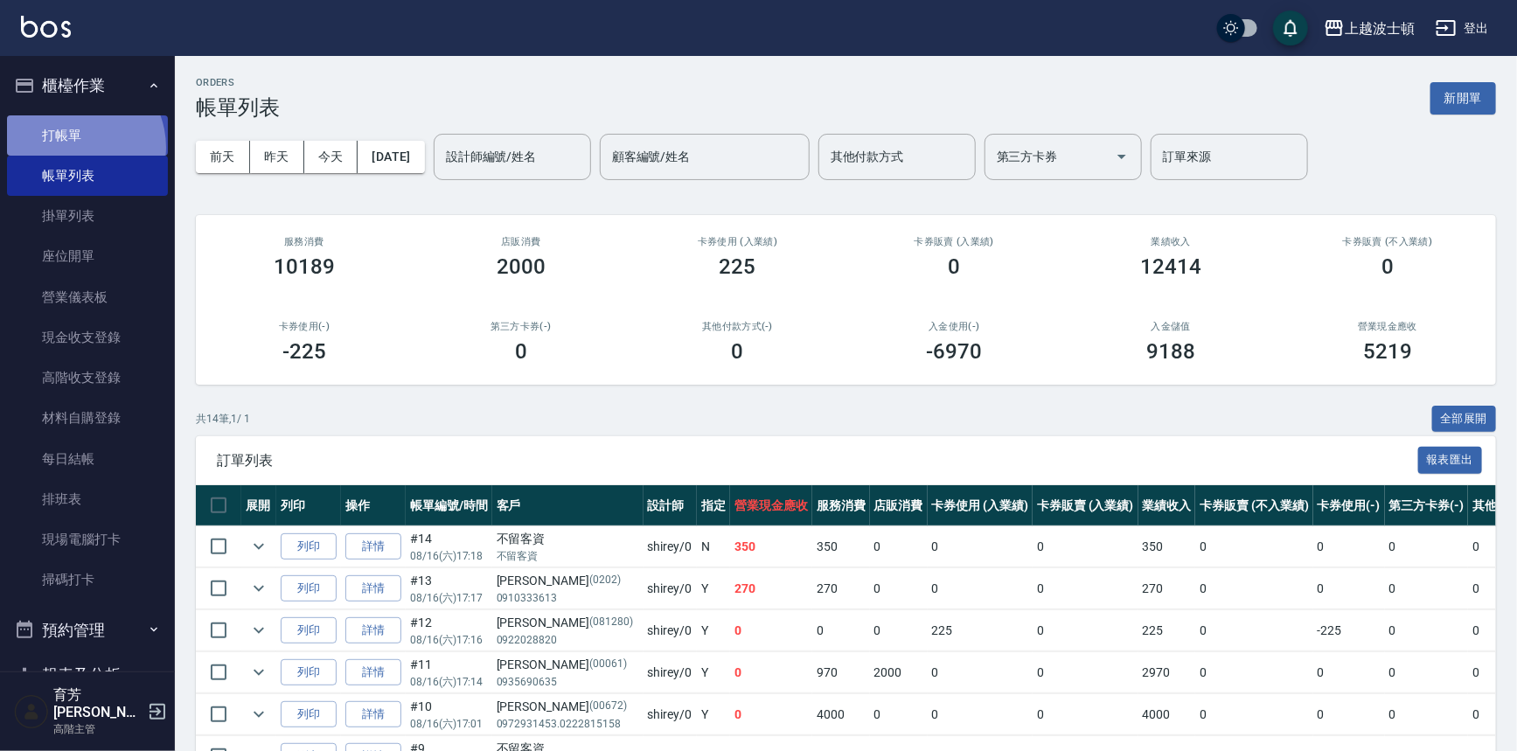
click at [73, 147] on link "打帳單" at bounding box center [87, 135] width 161 height 40
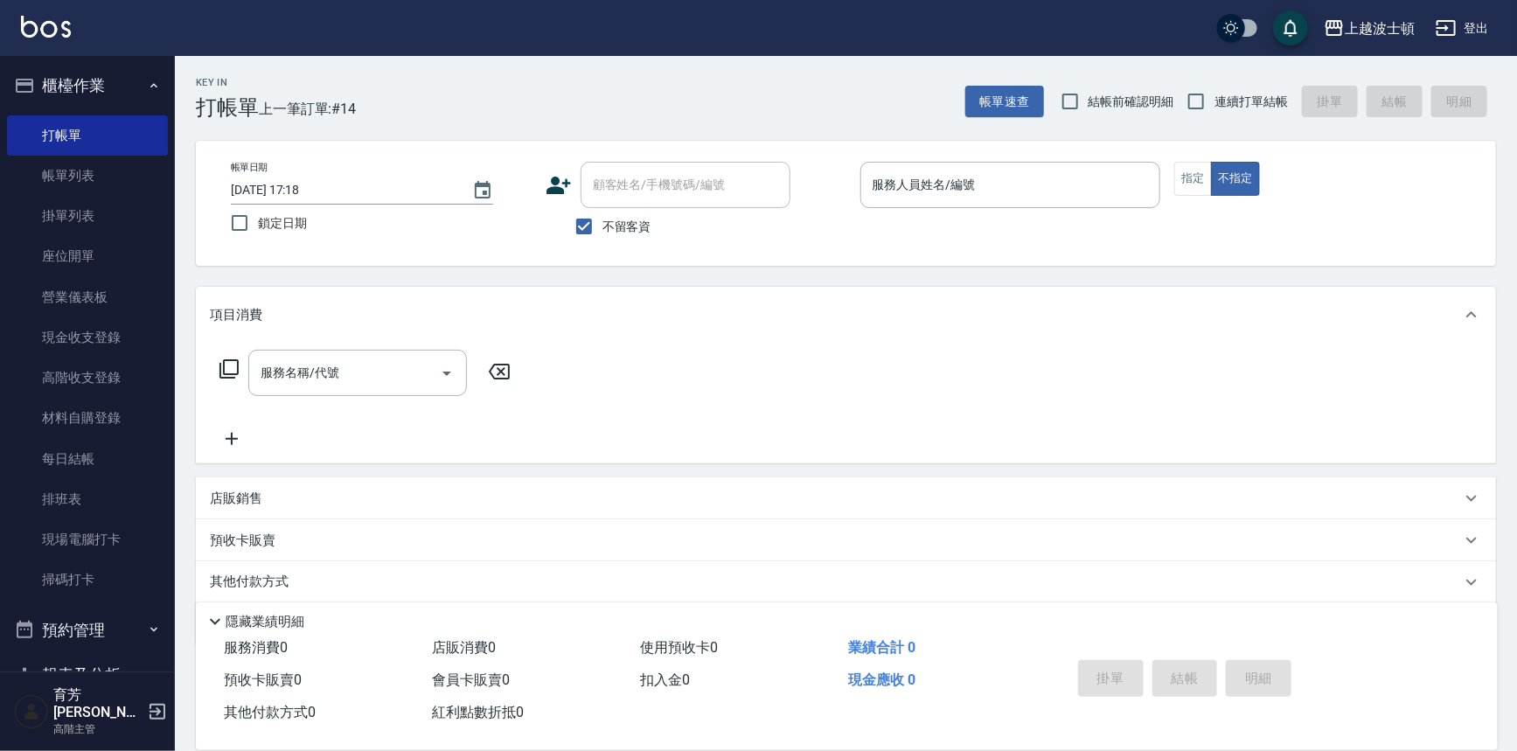
click at [627, 219] on span "不留客資" at bounding box center [626, 227] width 49 height 18
click at [602, 219] on input "不留客資" at bounding box center [584, 226] width 37 height 37
checkbox input "false"
click at [644, 192] on input "顧客姓名/手機號碼/編號" at bounding box center [672, 185] width 168 height 31
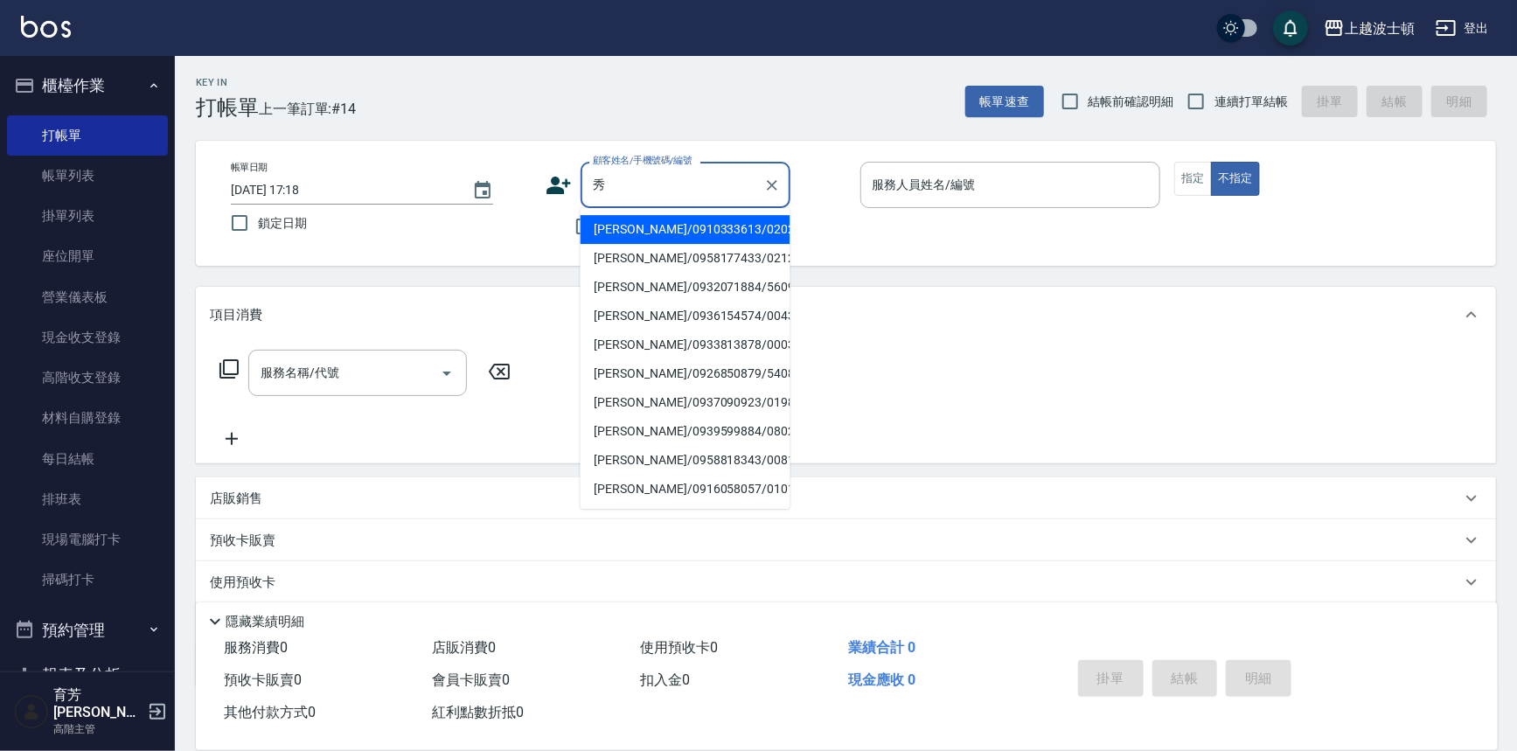
click at [653, 321] on li "[PERSON_NAME]/0936154574/00430" at bounding box center [685, 316] width 210 height 29
type input "[PERSON_NAME]/0936154574/00430"
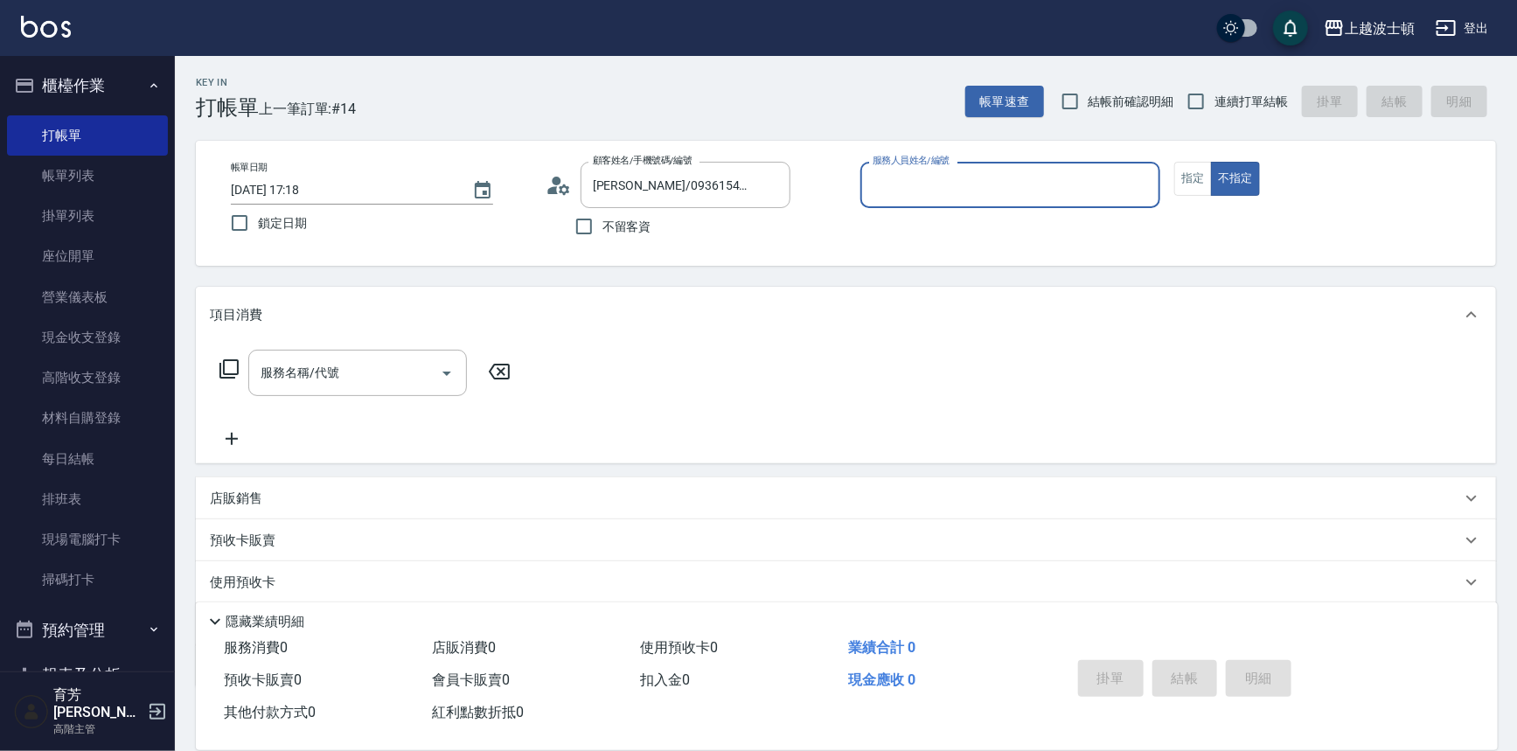
type input "shirey-0"
click at [1200, 178] on button "指定" at bounding box center [1193, 179] width 38 height 34
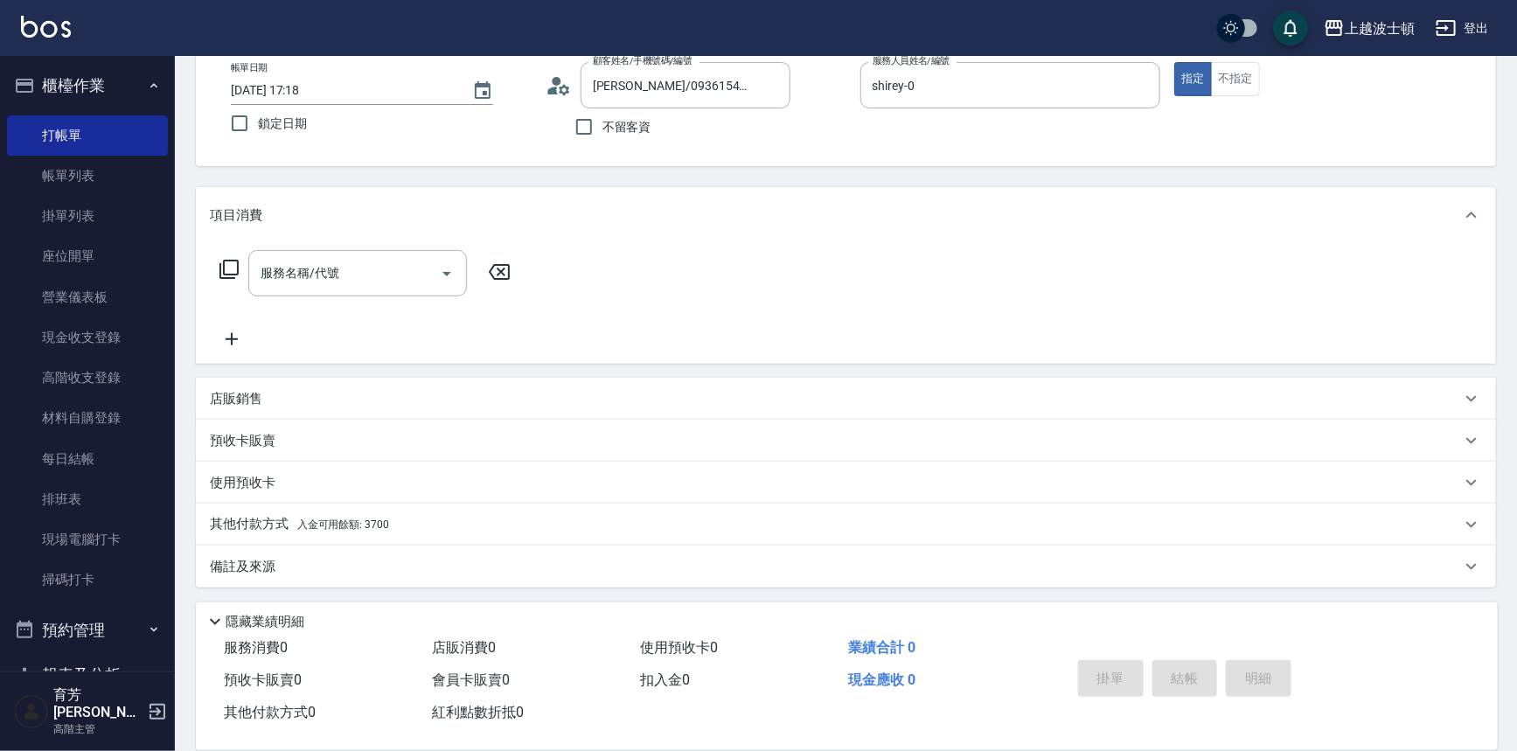
click at [393, 515] on div "其他付款方式 入金可用餘額: 3700" at bounding box center [835, 524] width 1251 height 19
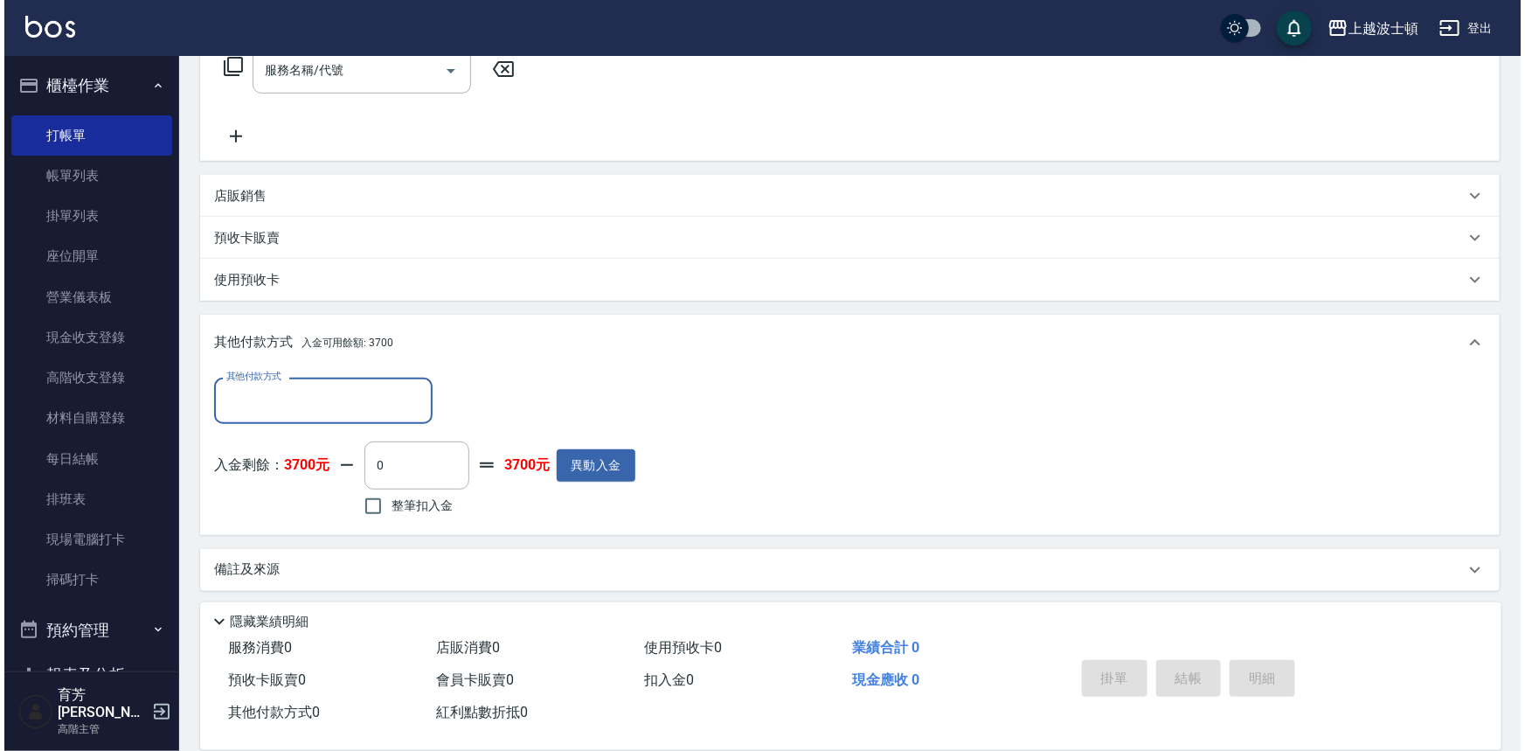
scroll to position [306, 0]
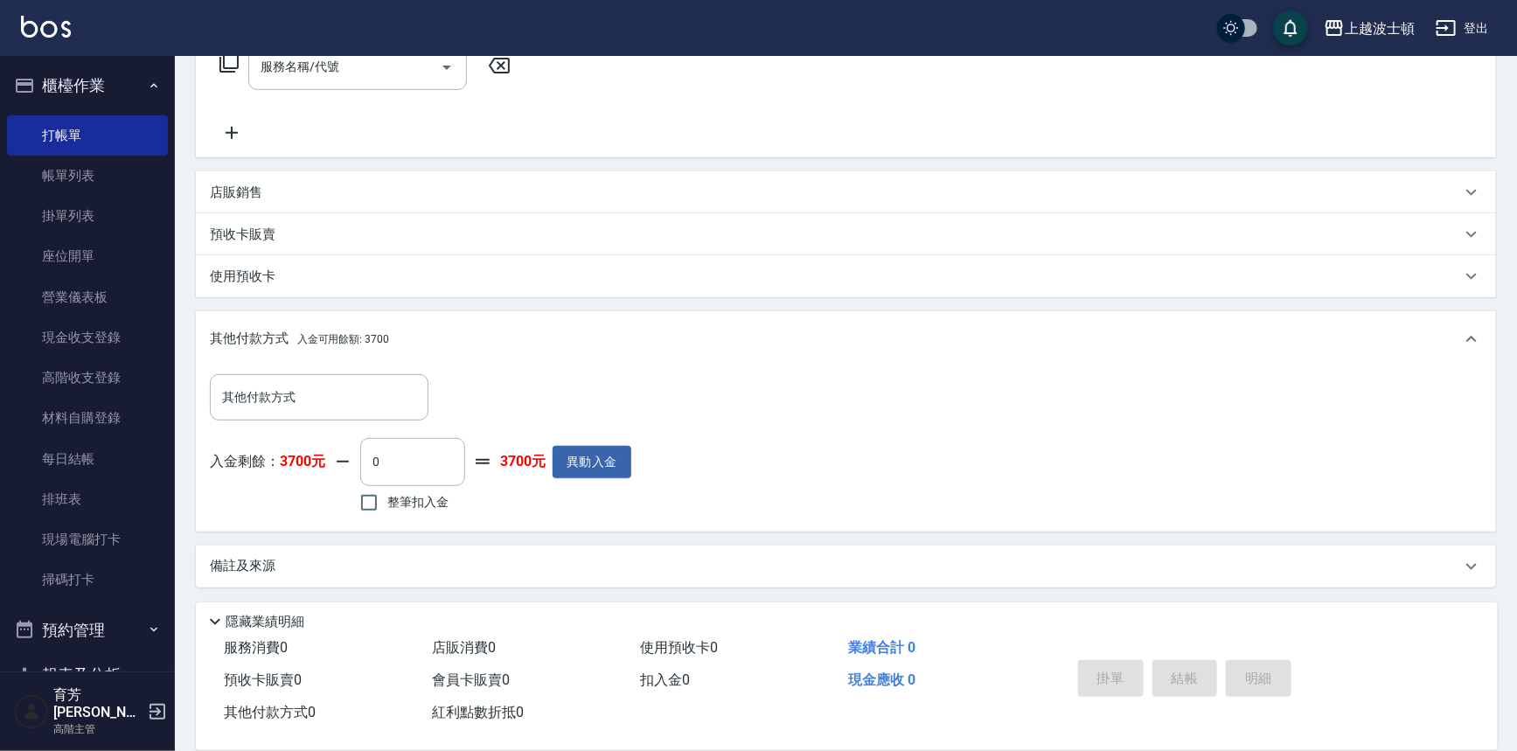
click at [615, 478] on div "入金剩餘： 3700元 0 ​ 整筆扣入金 3700元 異動入金" at bounding box center [420, 477] width 421 height 79
click at [602, 458] on button "異動入金" at bounding box center [591, 462] width 79 height 32
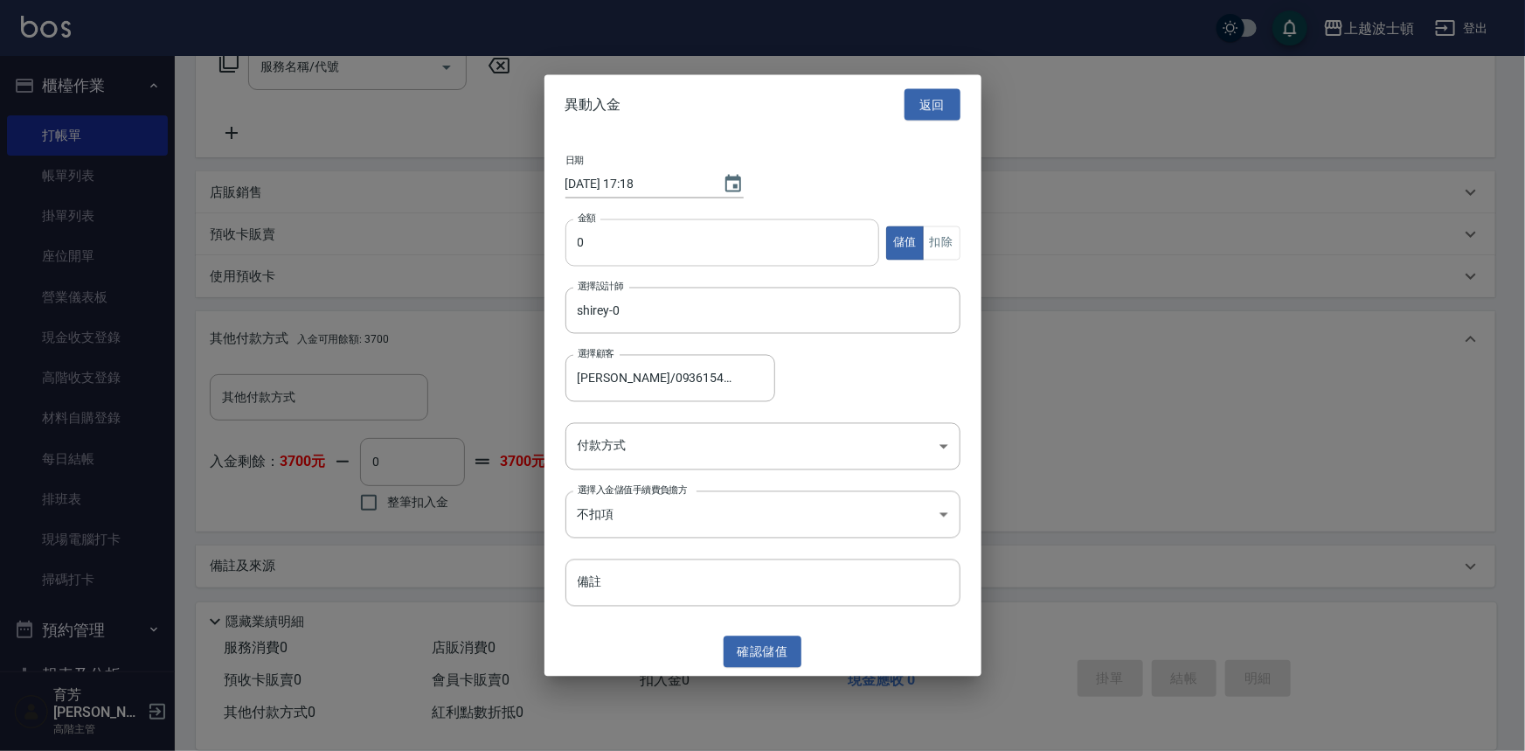
click at [595, 243] on input "0" at bounding box center [723, 242] width 315 height 47
type input "1040"
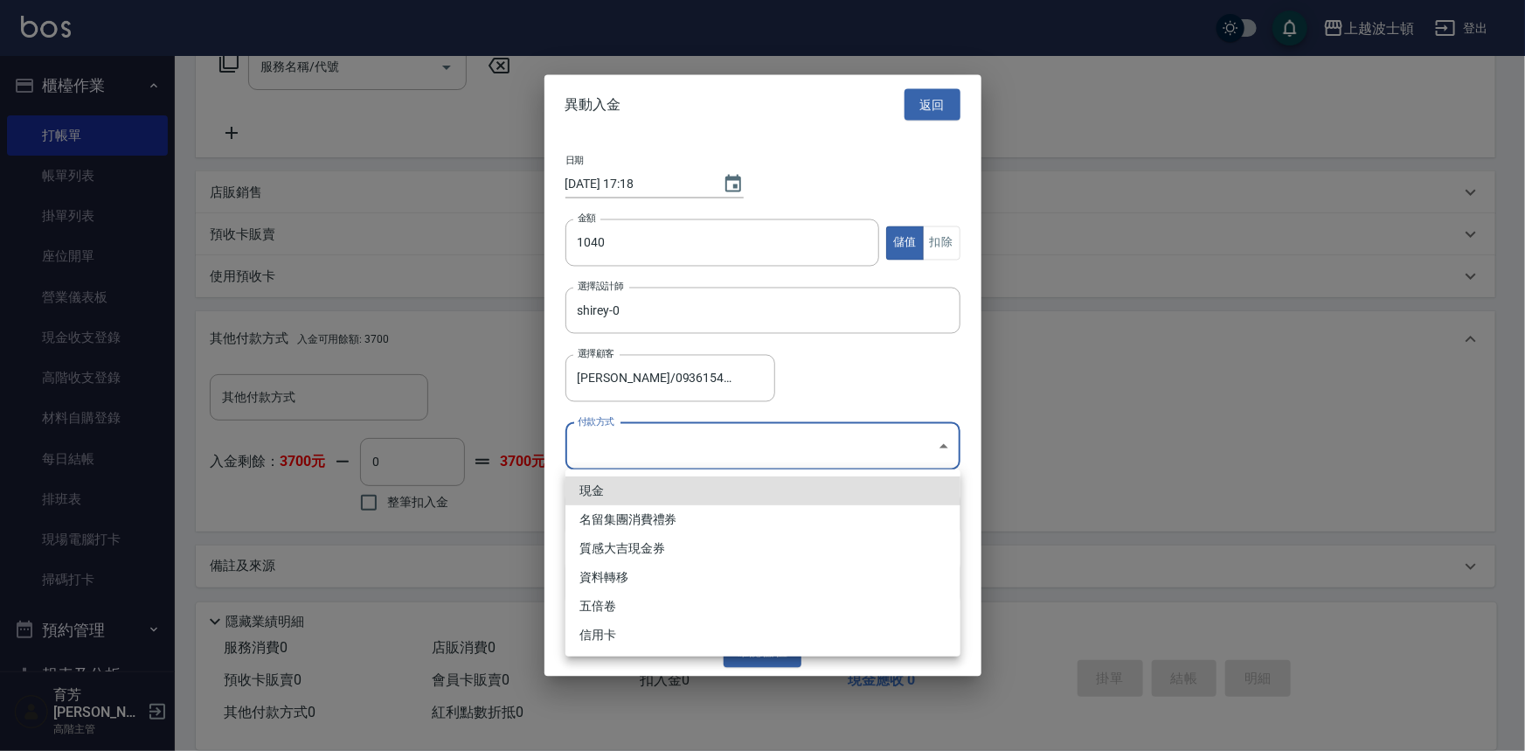
click at [937, 448] on body "上越波士頓 登出 櫃檯作業 打帳單 帳單列表 掛單列表 座位開單 營業儀表板 現金收支登錄 高階收支登錄 材料自購登錄 每日結帳 排班表 現場電腦打卡 掃碼打…" at bounding box center [762, 223] width 1525 height 1058
click at [611, 487] on li "現金" at bounding box center [763, 490] width 395 height 29
type input "現金"
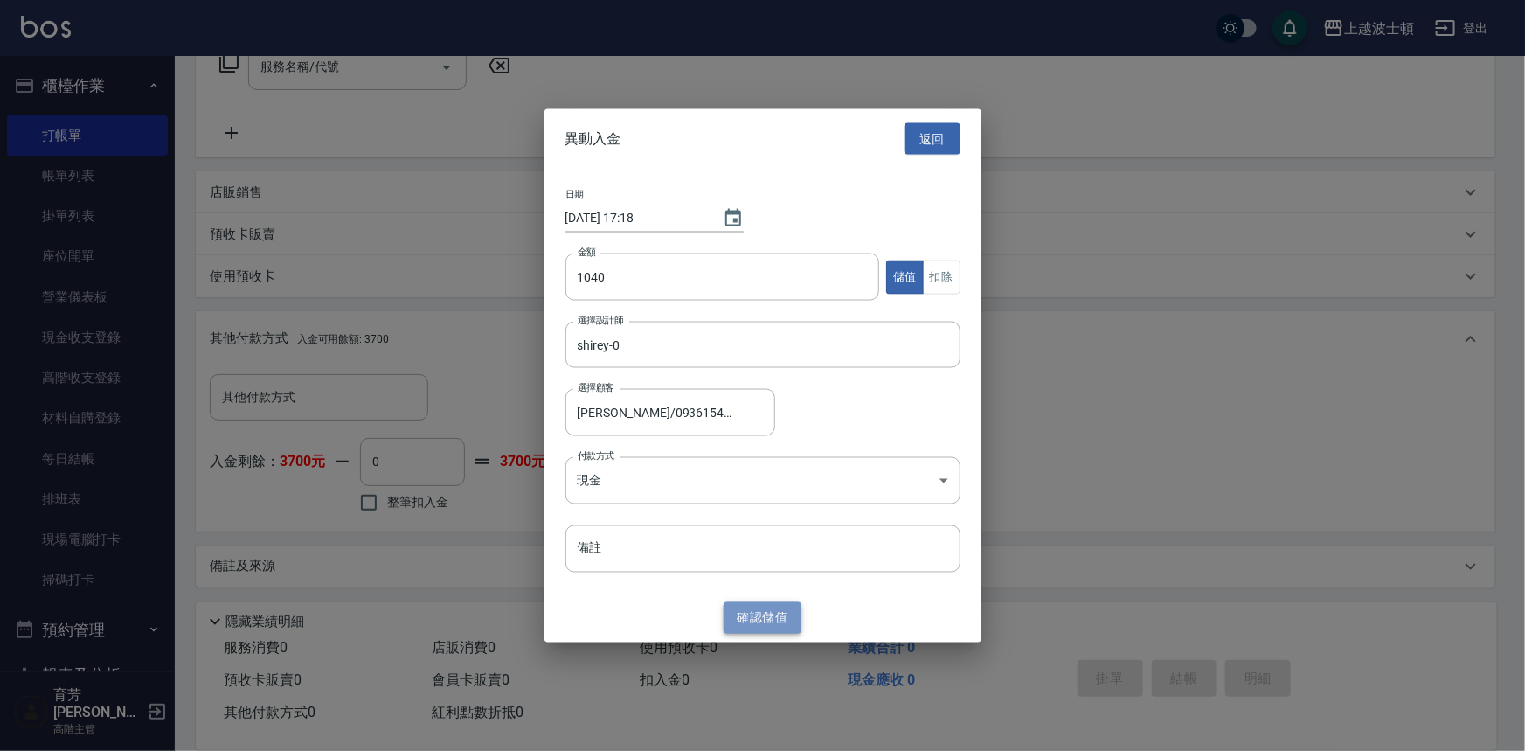
click at [748, 612] on button "確認 儲值" at bounding box center [763, 617] width 79 height 32
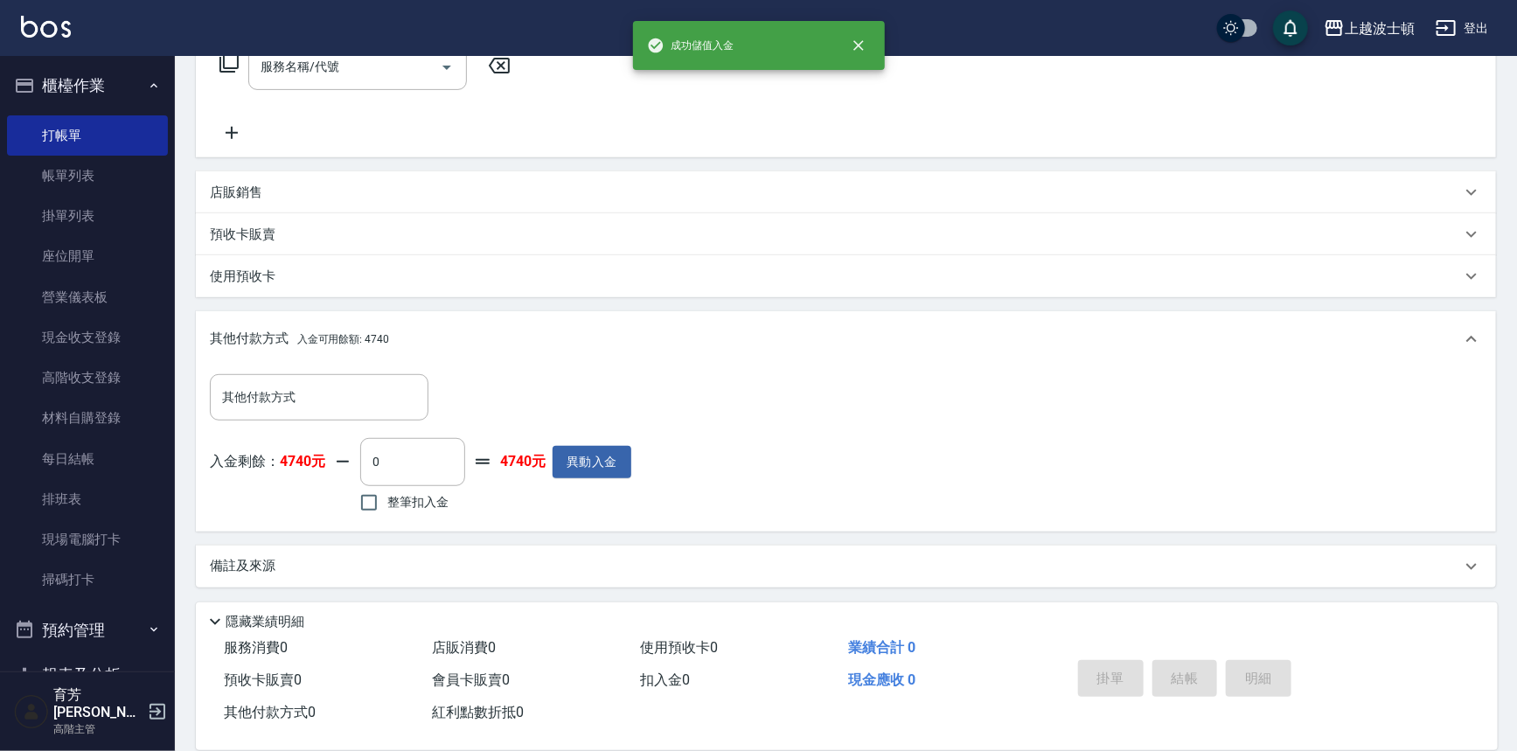
click at [228, 61] on icon at bounding box center [229, 62] width 21 height 21
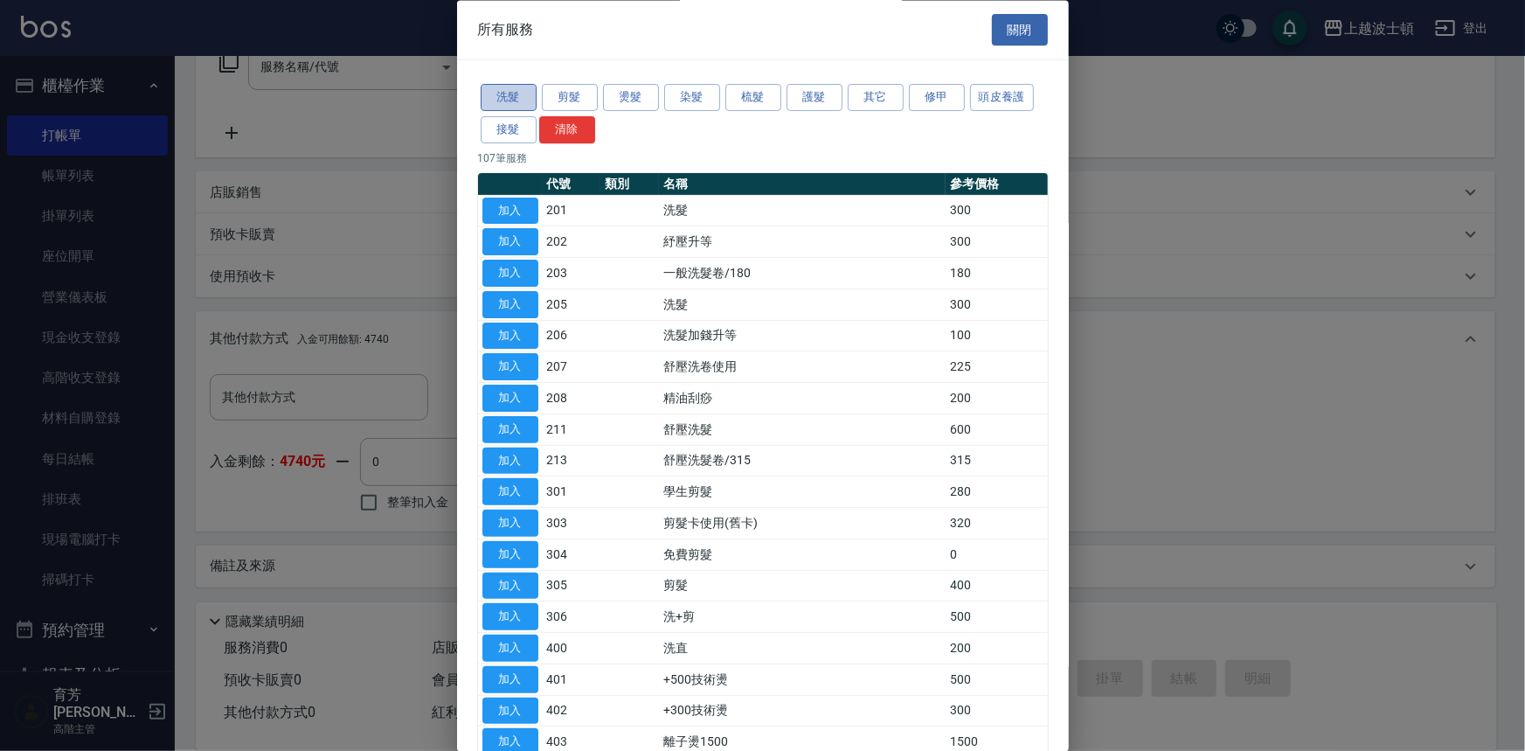
click at [512, 104] on button "洗髮" at bounding box center [509, 98] width 56 height 27
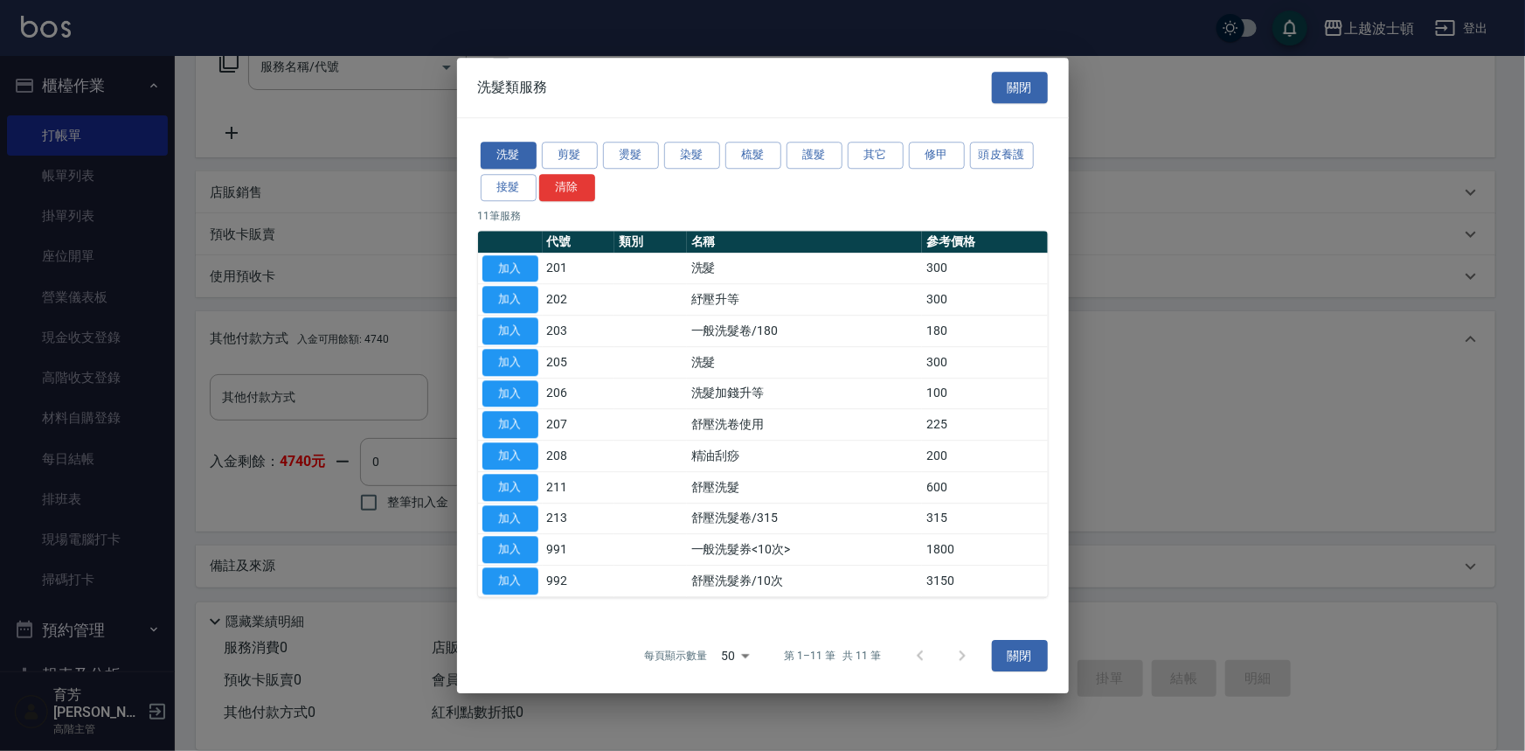
click at [540, 485] on td "加入" at bounding box center [510, 487] width 65 height 31
click at [530, 485] on button "加入" at bounding box center [511, 487] width 56 height 27
type input "舒壓洗髮(211)"
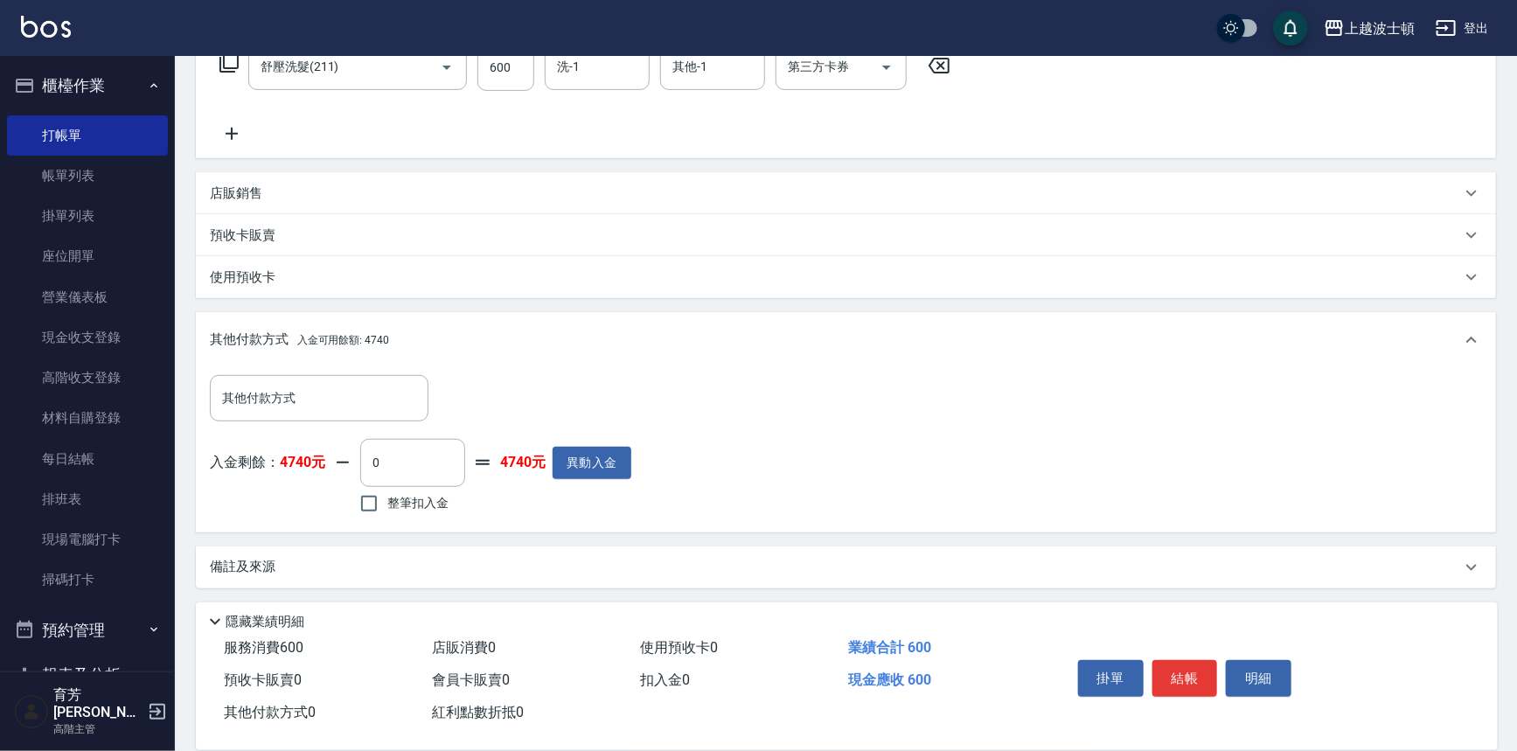
click at [535, 56] on div "服務名稱/代號 舒壓洗髮(211) 服務名稱/代號 價格 600 價格 洗-1 洗-1 其他-1 其他-1 第三方卡券 第三方卡券" at bounding box center [585, 67] width 751 height 47
click at [529, 62] on input "600" at bounding box center [505, 67] width 57 height 47
click at [615, 50] on div "上越波士頓 登出" at bounding box center [758, 28] width 1517 height 56
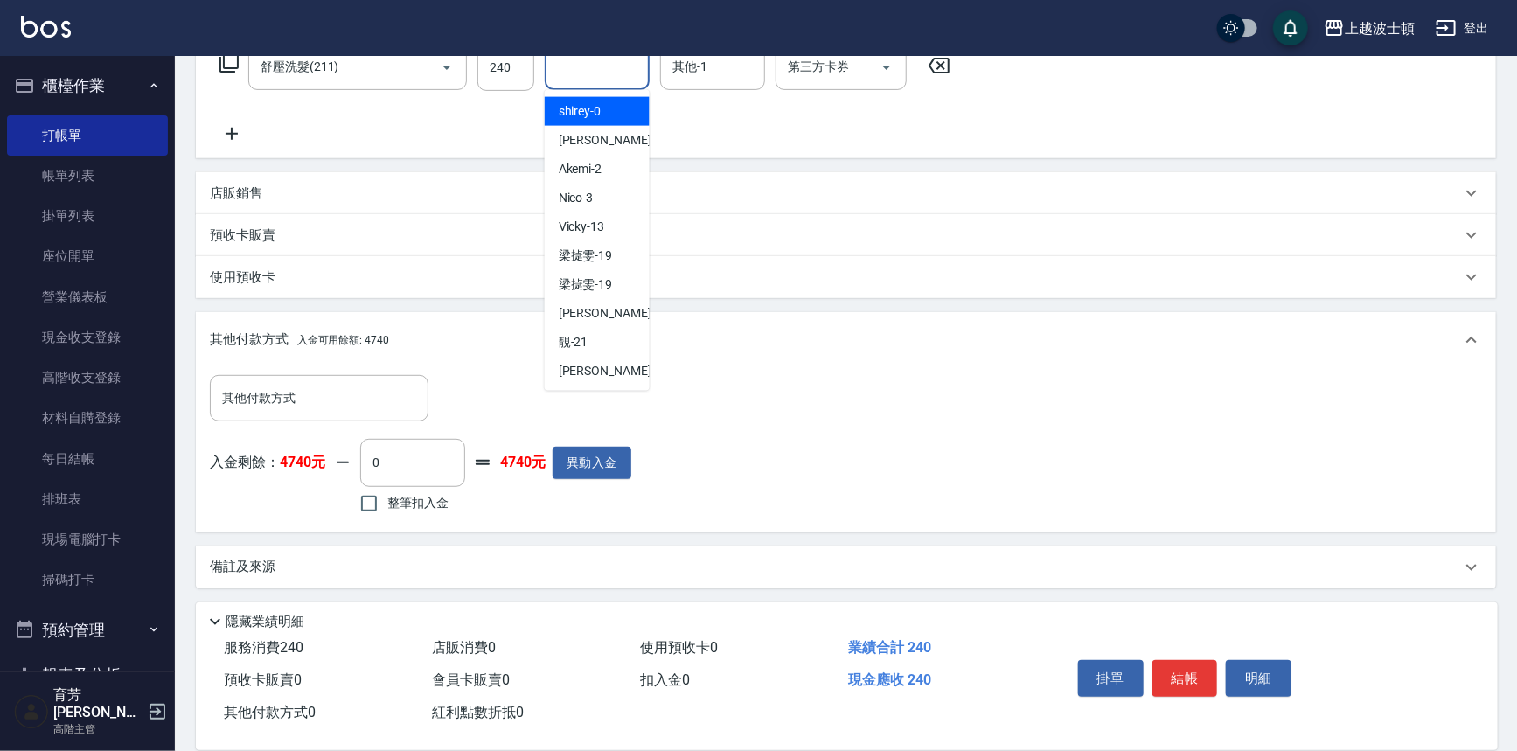
click at [611, 72] on input "洗-1" at bounding box center [596, 67] width 89 height 31
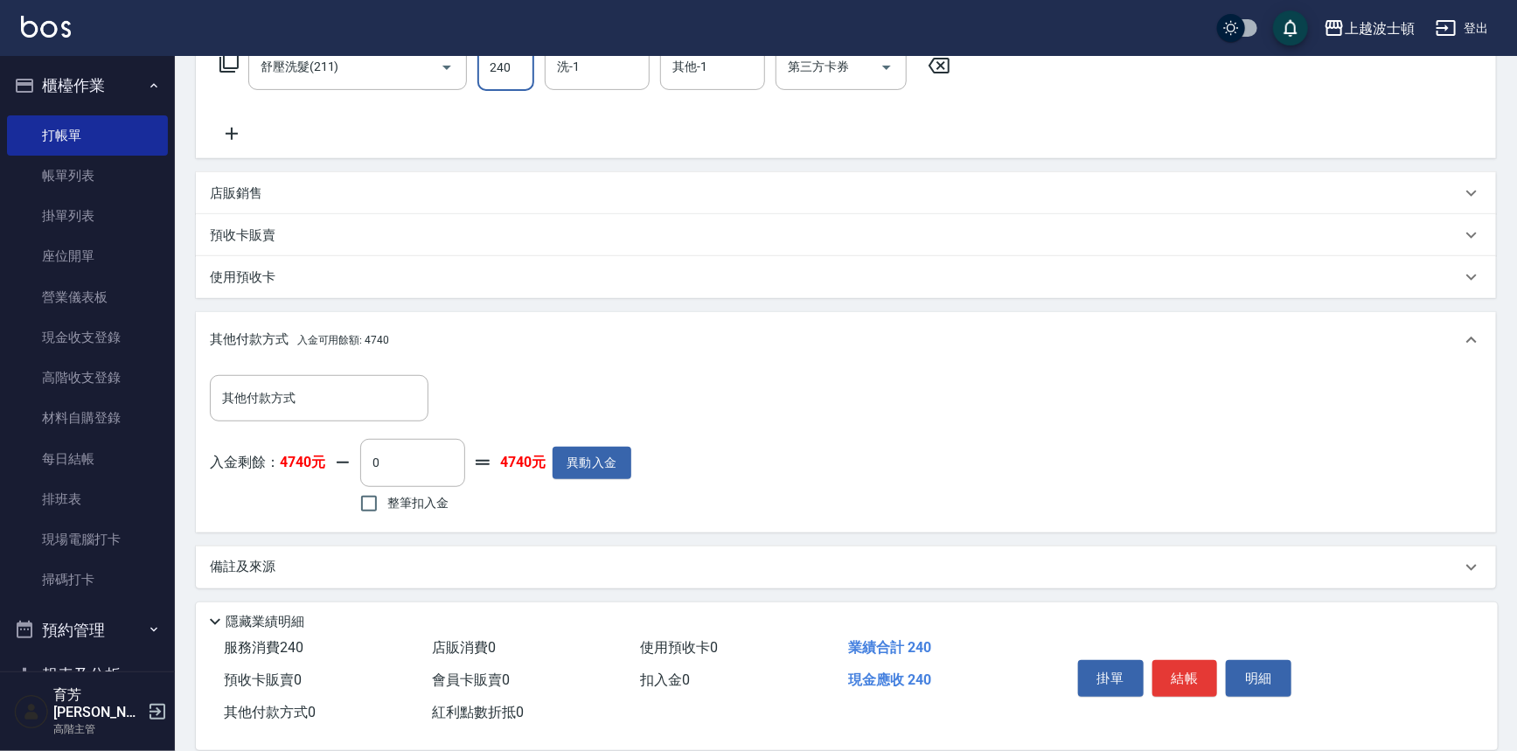
click at [509, 67] on input "240" at bounding box center [505, 67] width 57 height 47
type input "540"
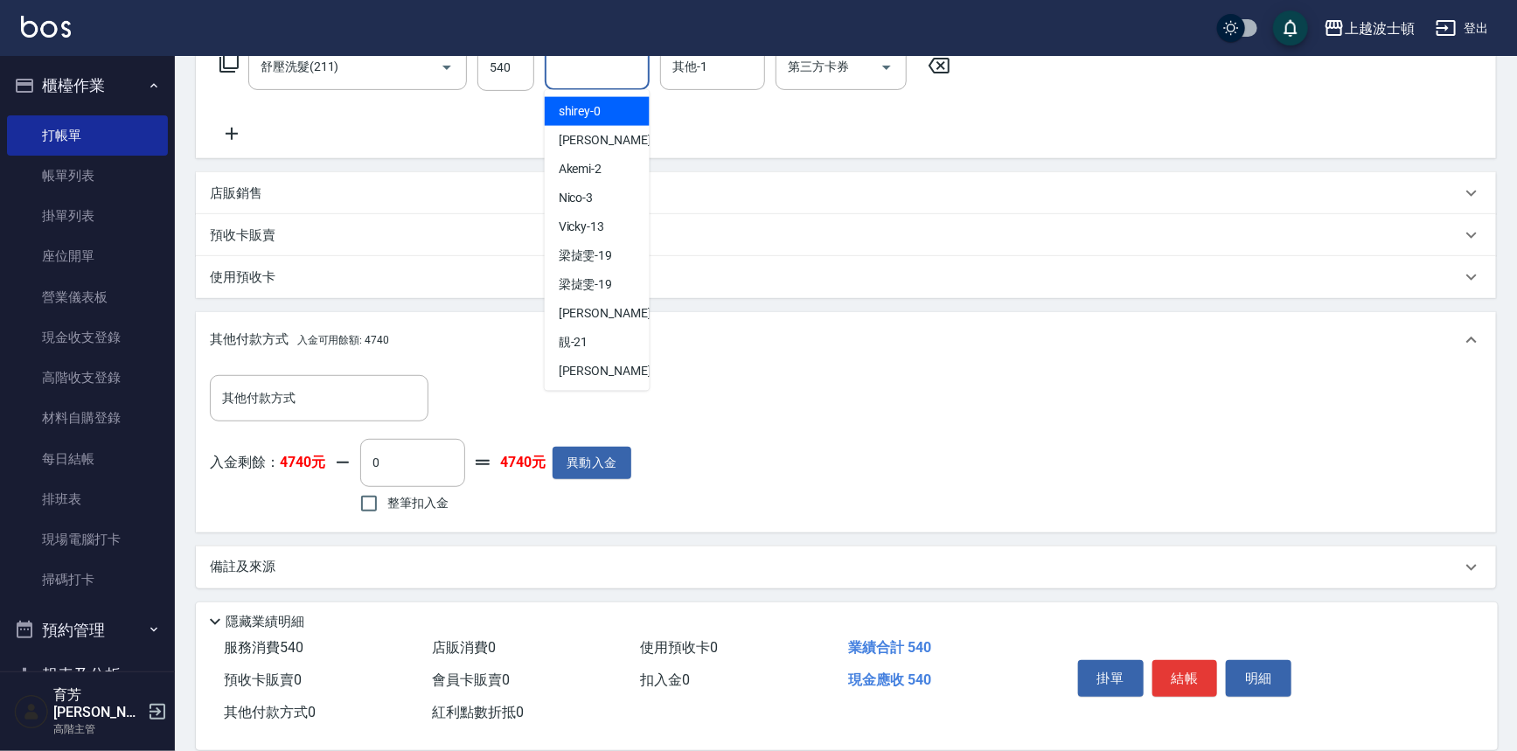
click at [599, 64] on input "洗-1" at bounding box center [596, 67] width 89 height 31
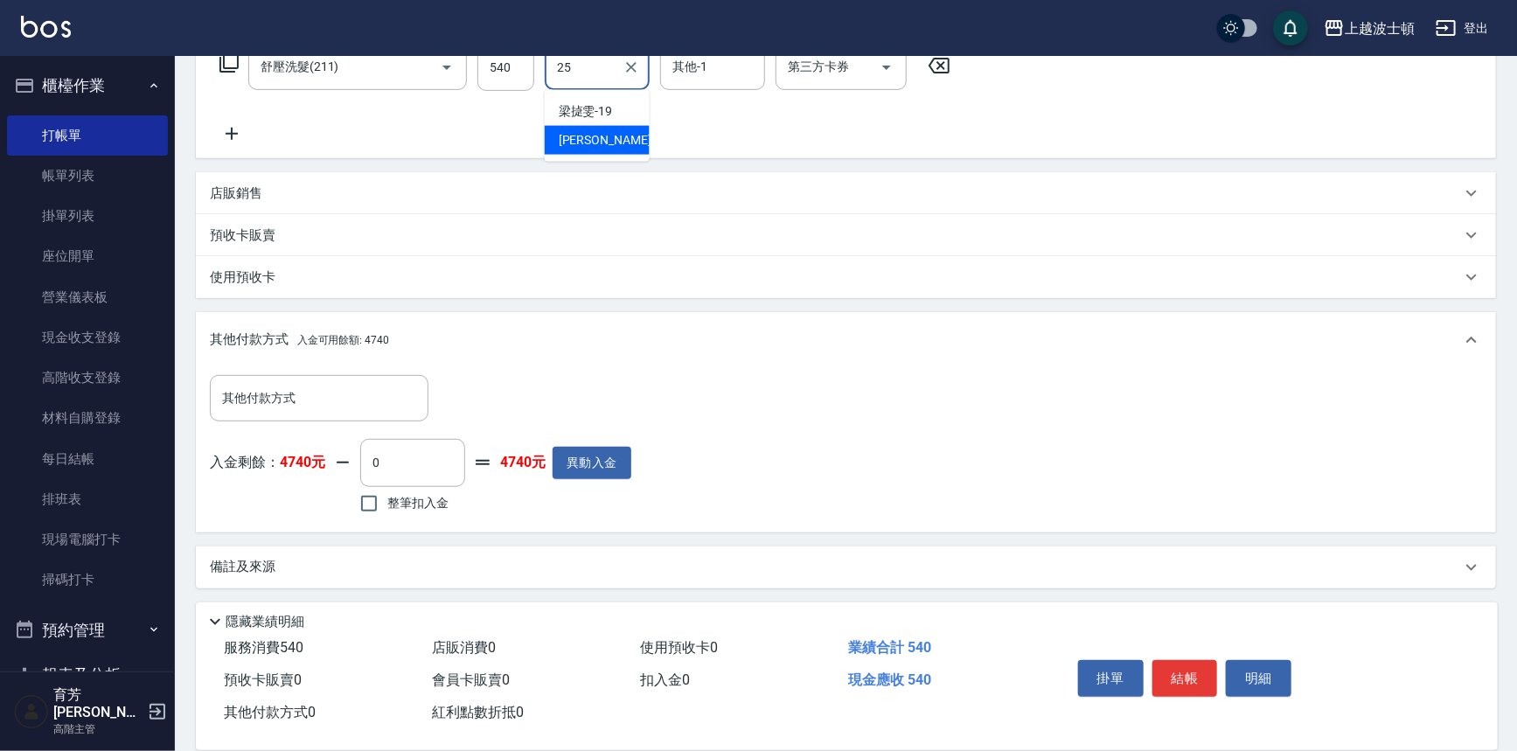
click at [594, 136] on span "[PERSON_NAME]-25" at bounding box center [614, 140] width 110 height 18
type input "[PERSON_NAME]-25"
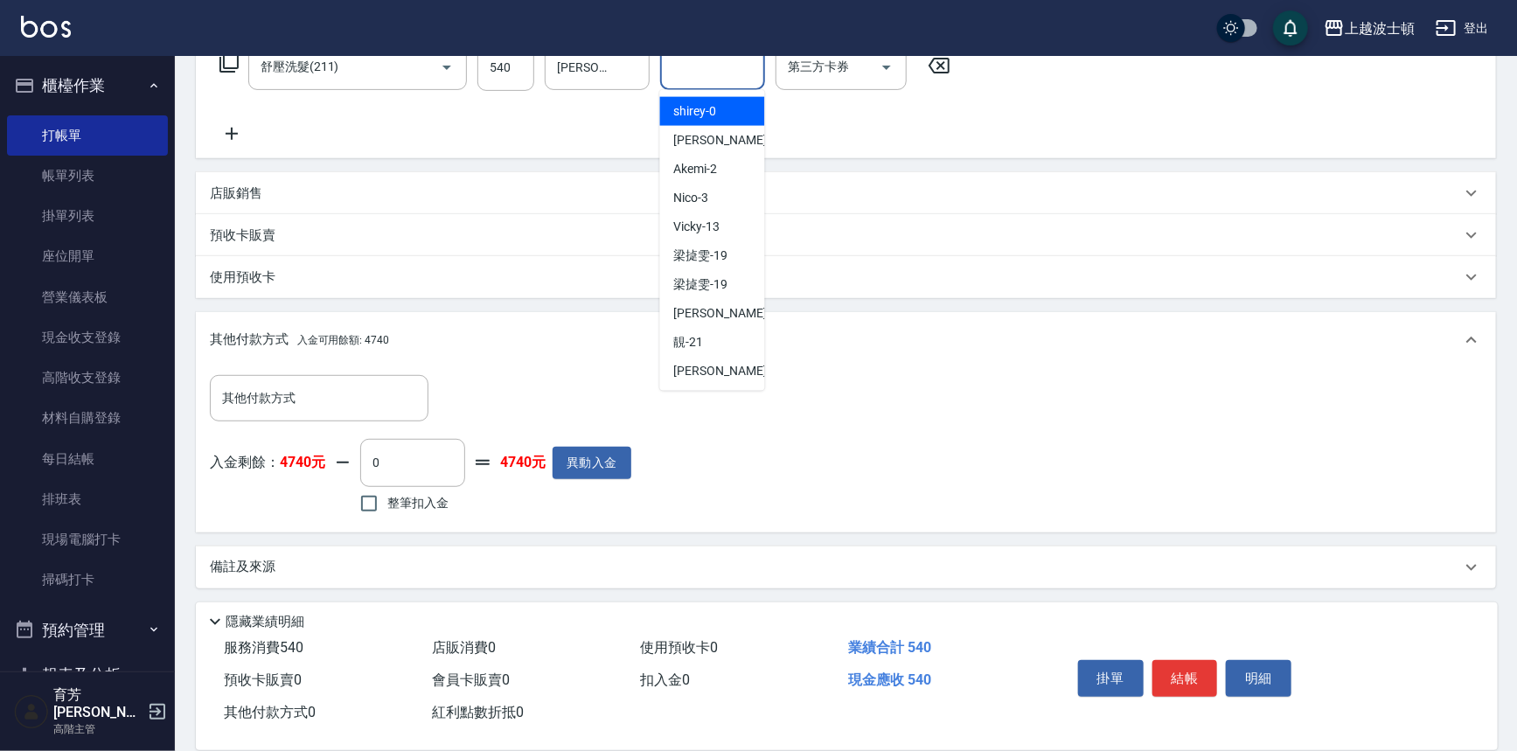
click at [714, 63] on input "其他-1" at bounding box center [712, 67] width 89 height 31
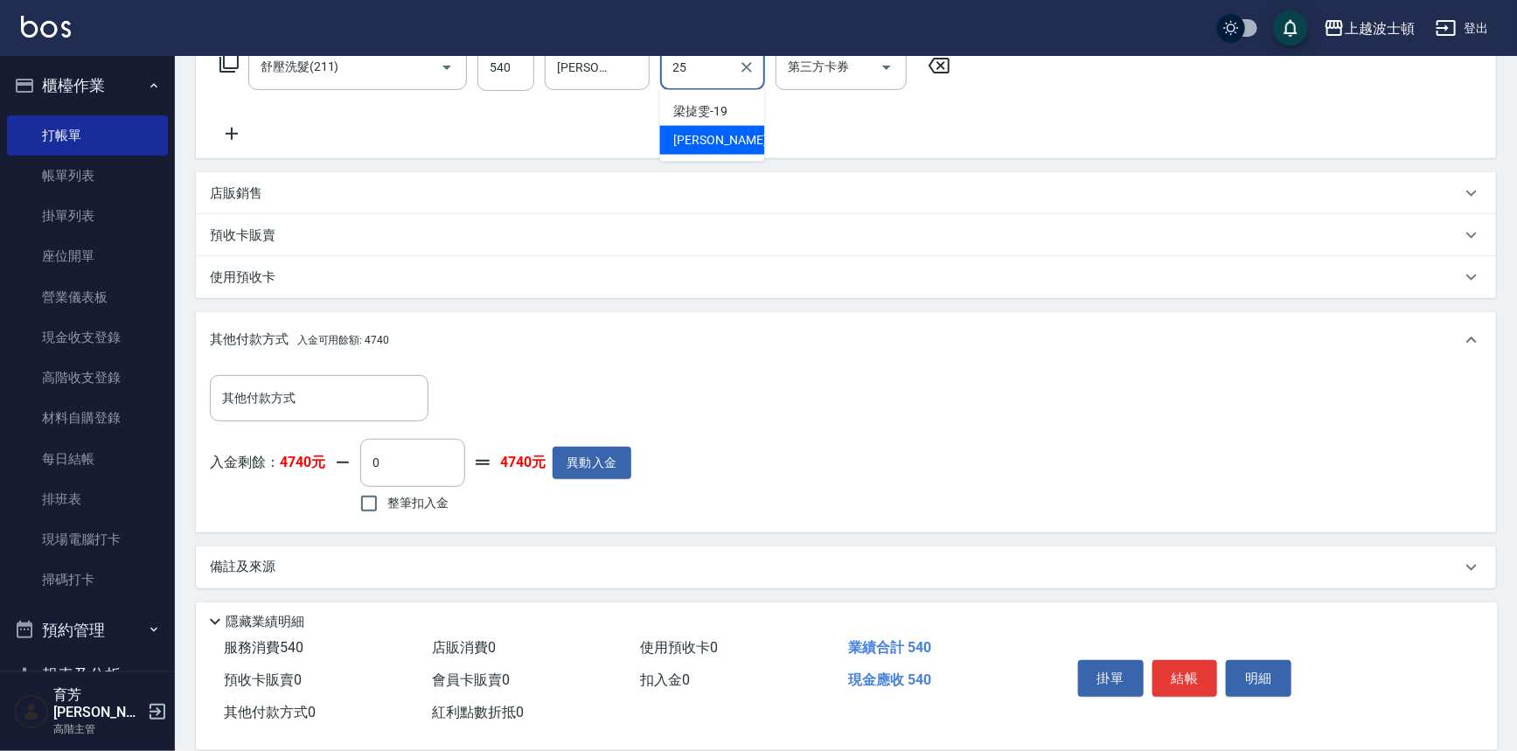
drag, startPoint x: 720, startPoint y: 140, endPoint x: 403, endPoint y: 129, distance: 317.5
click at [719, 140] on span "[PERSON_NAME]-25" at bounding box center [729, 140] width 110 height 18
type input "[PERSON_NAME]-25"
click at [230, 57] on icon at bounding box center [229, 62] width 21 height 21
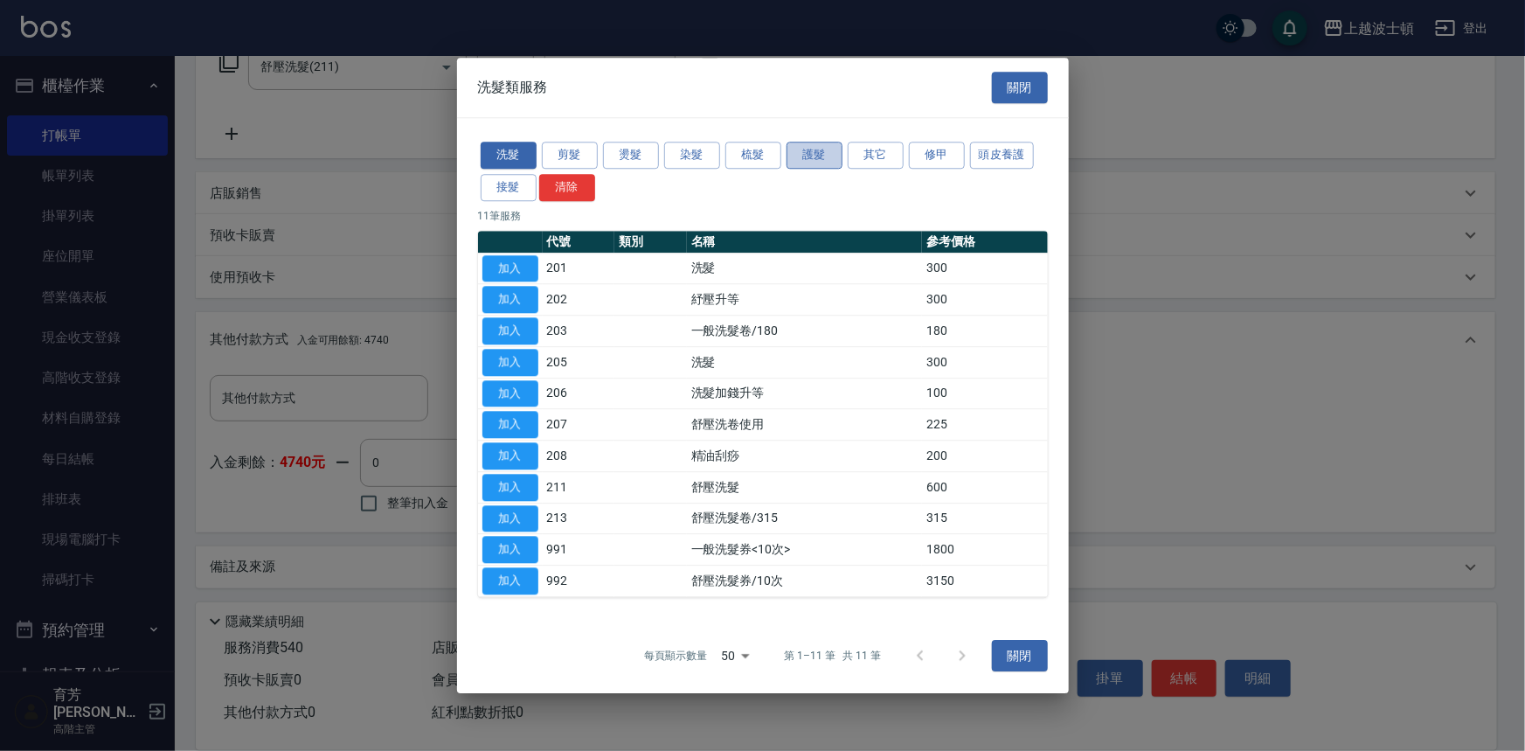
click at [837, 152] on button "護髮" at bounding box center [815, 155] width 56 height 27
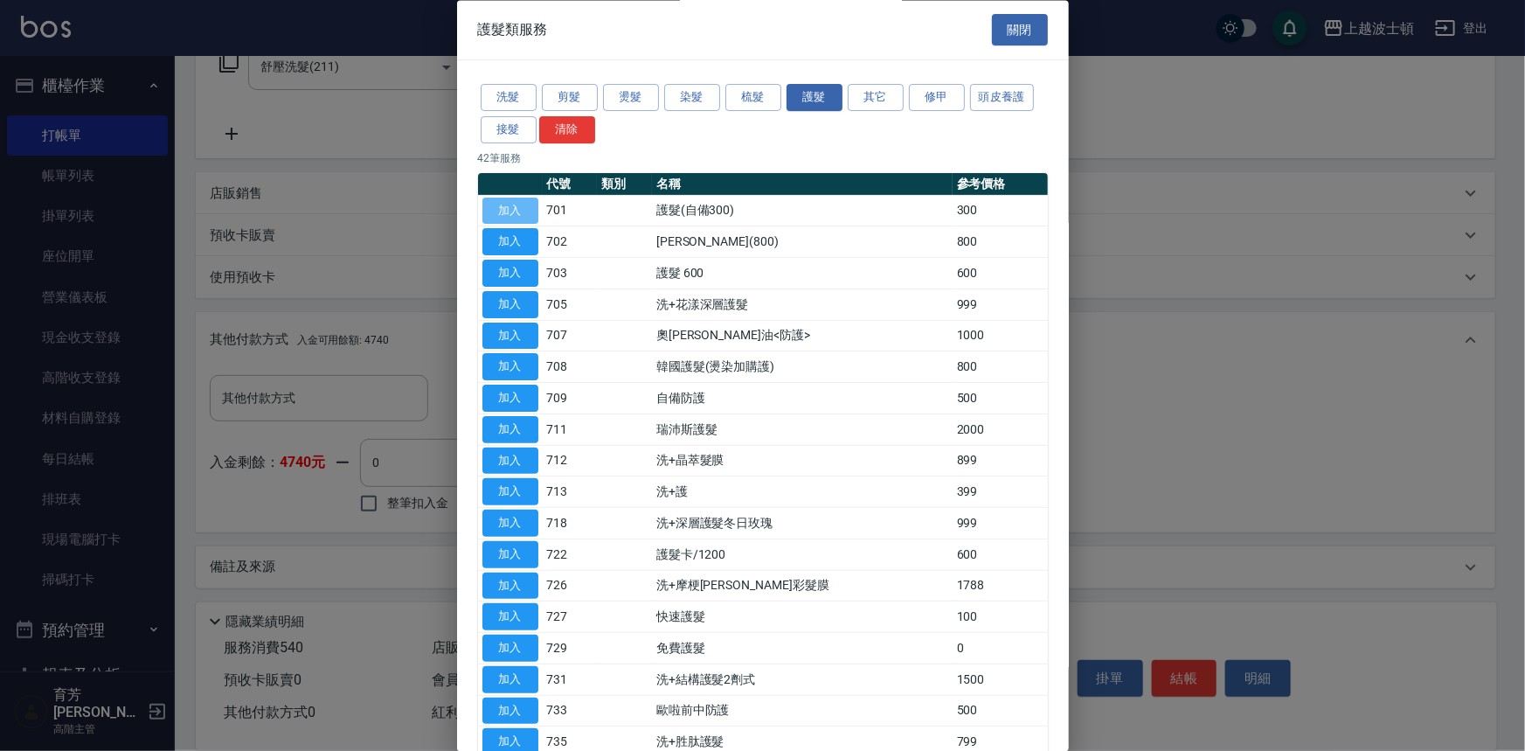
drag, startPoint x: 509, startPoint y: 207, endPoint x: 525, endPoint y: 209, distance: 16.7
click at [509, 206] on button "加入" at bounding box center [511, 211] width 56 height 27
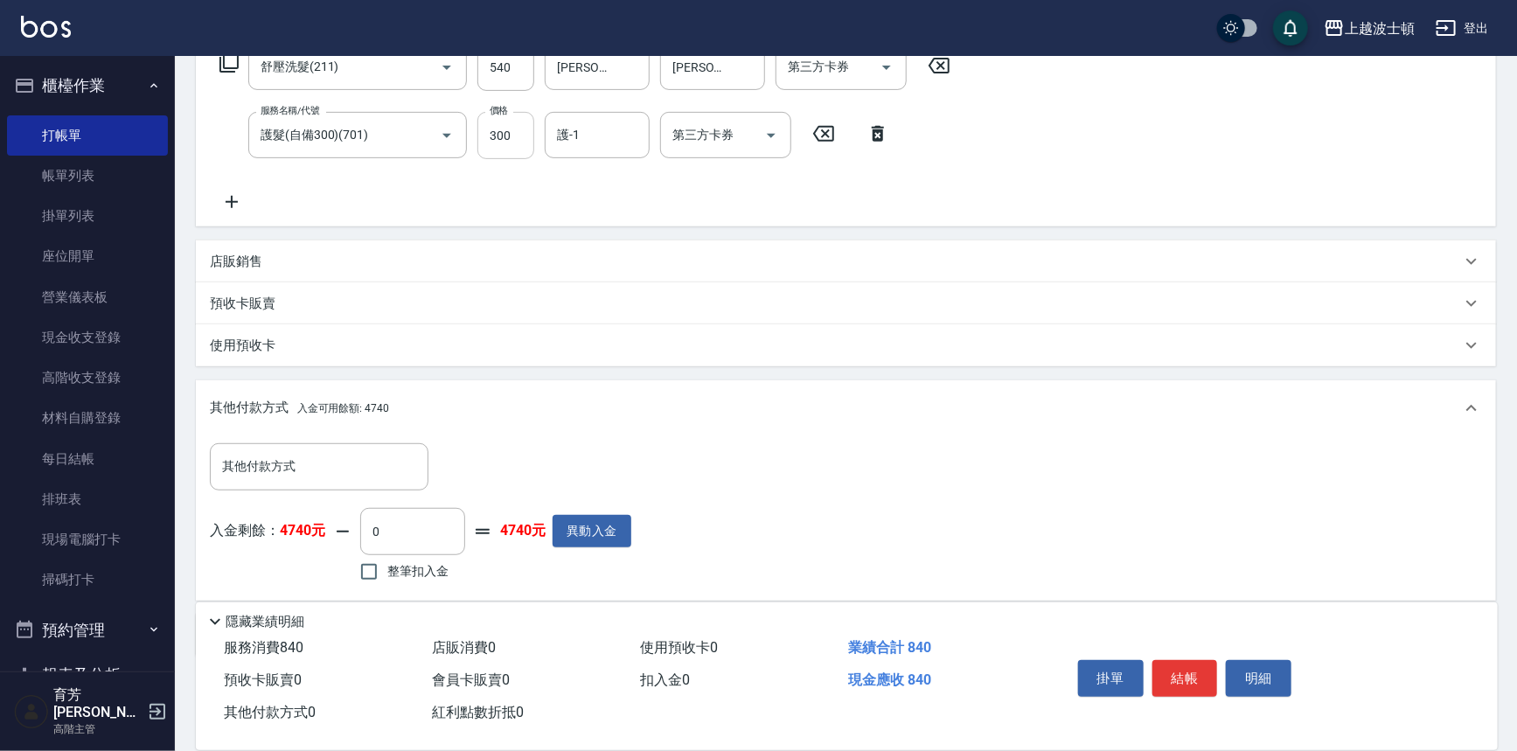
click at [504, 121] on input "300" at bounding box center [505, 135] width 57 height 47
type input "200"
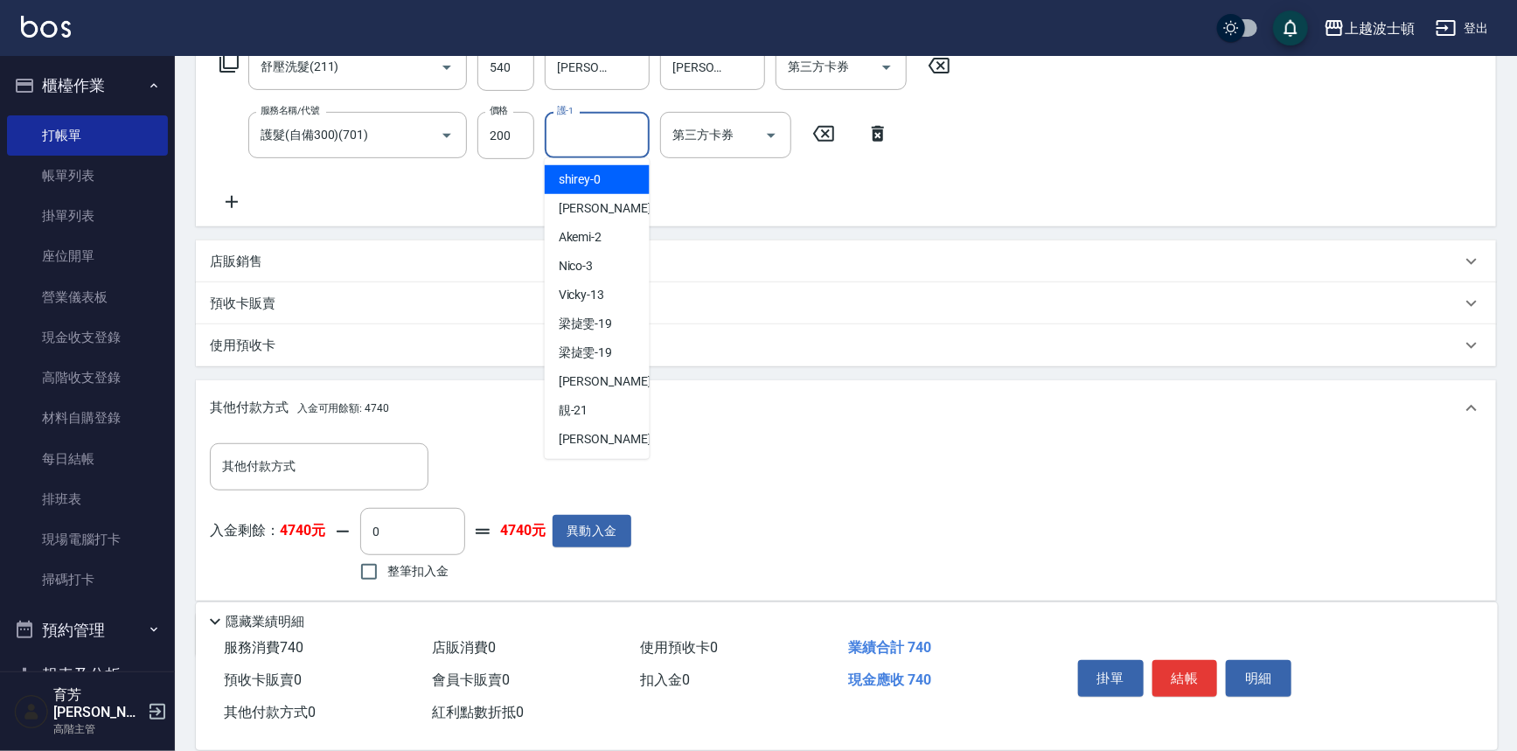
click at [609, 139] on input "護-1" at bounding box center [596, 135] width 89 height 31
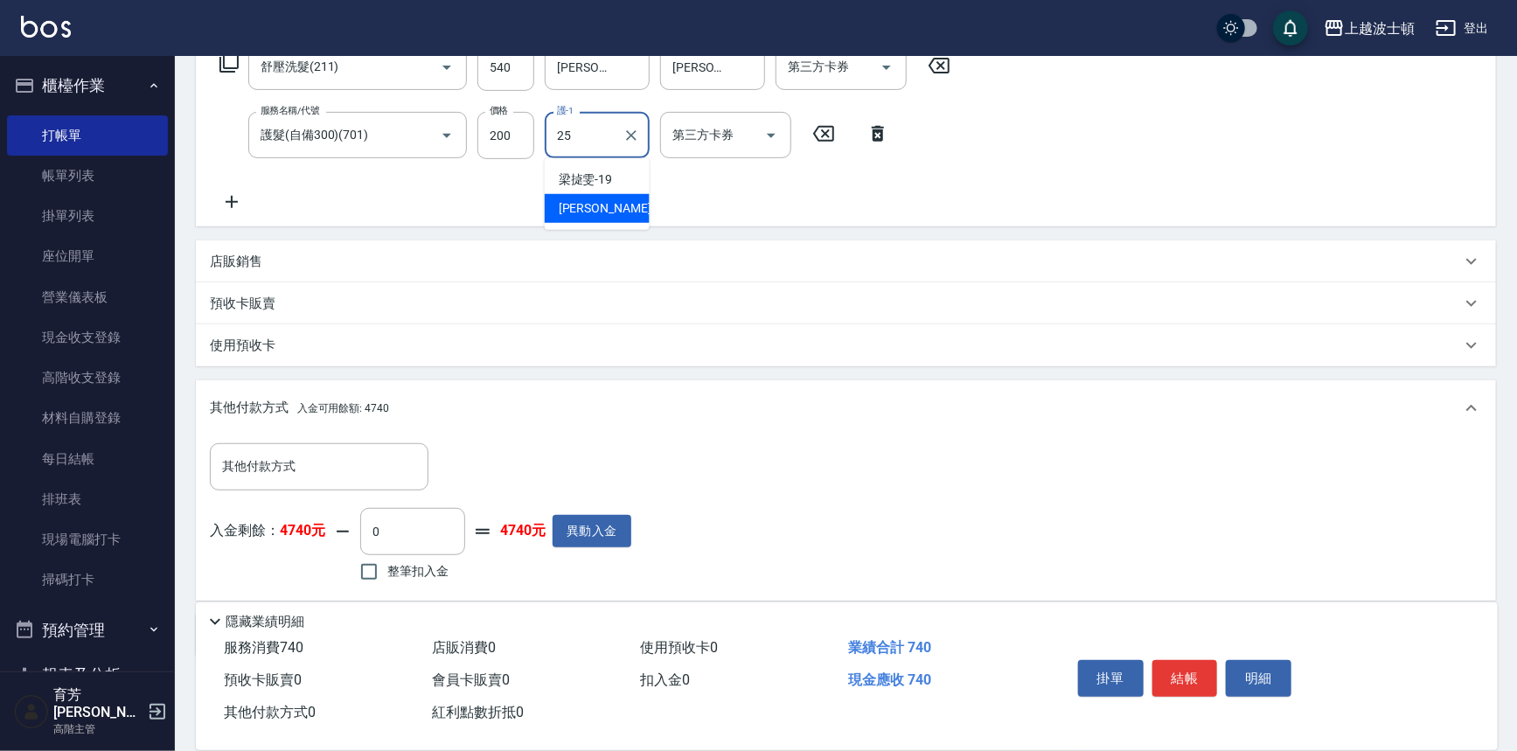
click at [608, 199] on span "[PERSON_NAME]-25" at bounding box center [614, 208] width 110 height 18
type input "[PERSON_NAME]-25"
click at [225, 53] on div "上越波士頓 登出" at bounding box center [758, 28] width 1517 height 56
click at [222, 60] on icon at bounding box center [229, 62] width 21 height 21
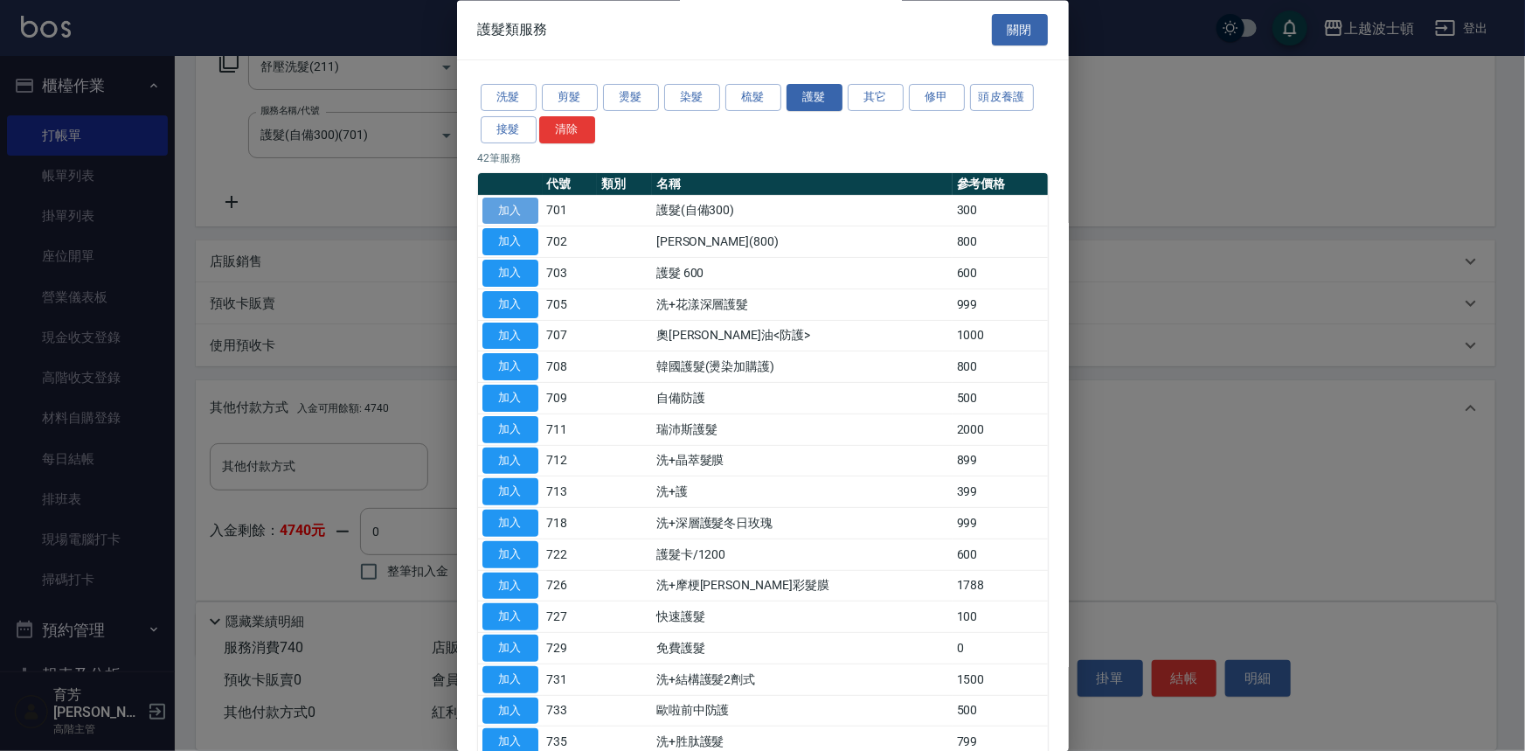
click at [512, 213] on button "加入" at bounding box center [511, 211] width 56 height 27
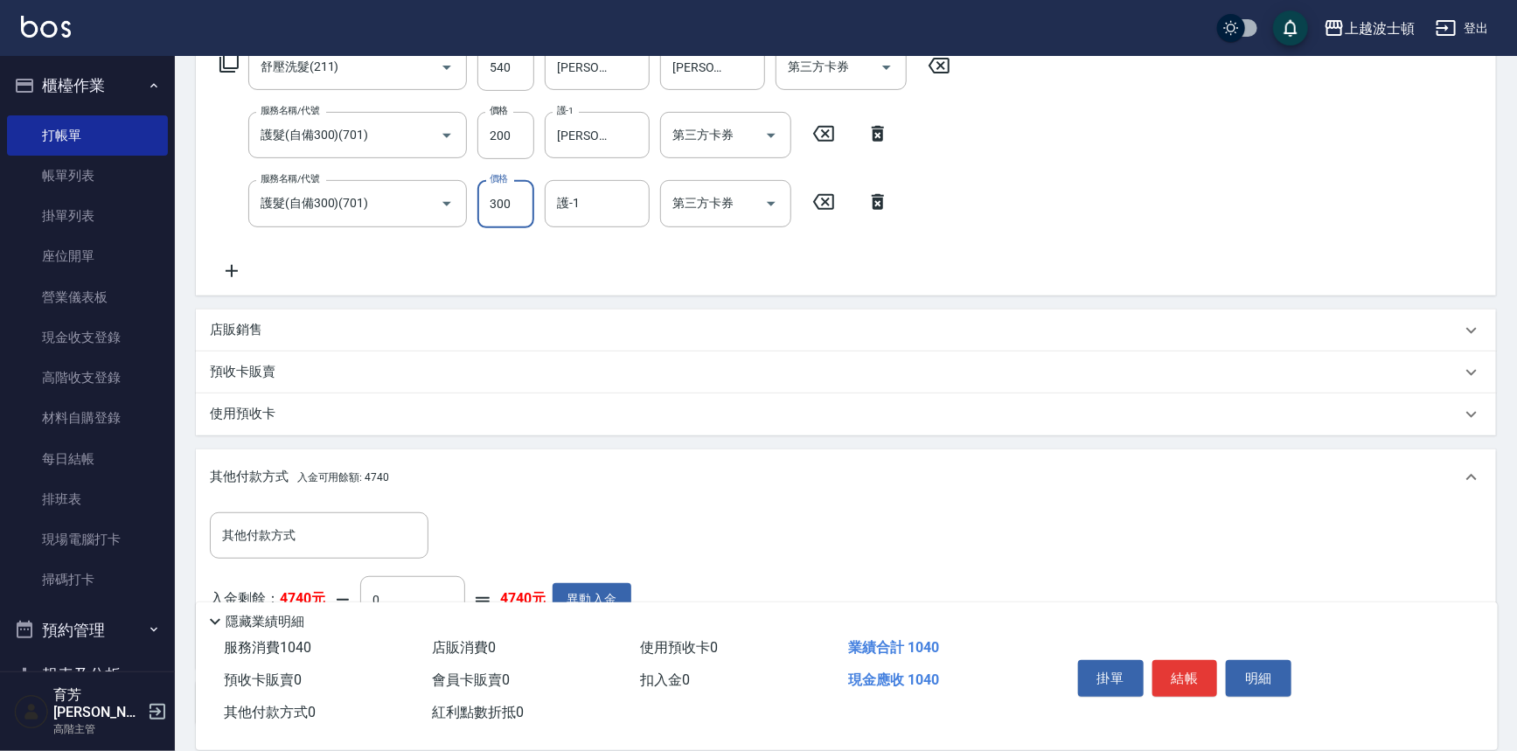
click at [516, 214] on input "300" at bounding box center [505, 203] width 57 height 47
type input "200"
click at [591, 200] on input "護-1" at bounding box center [596, 203] width 89 height 31
click at [602, 273] on span "[PERSON_NAME]-25" at bounding box center [614, 276] width 110 height 18
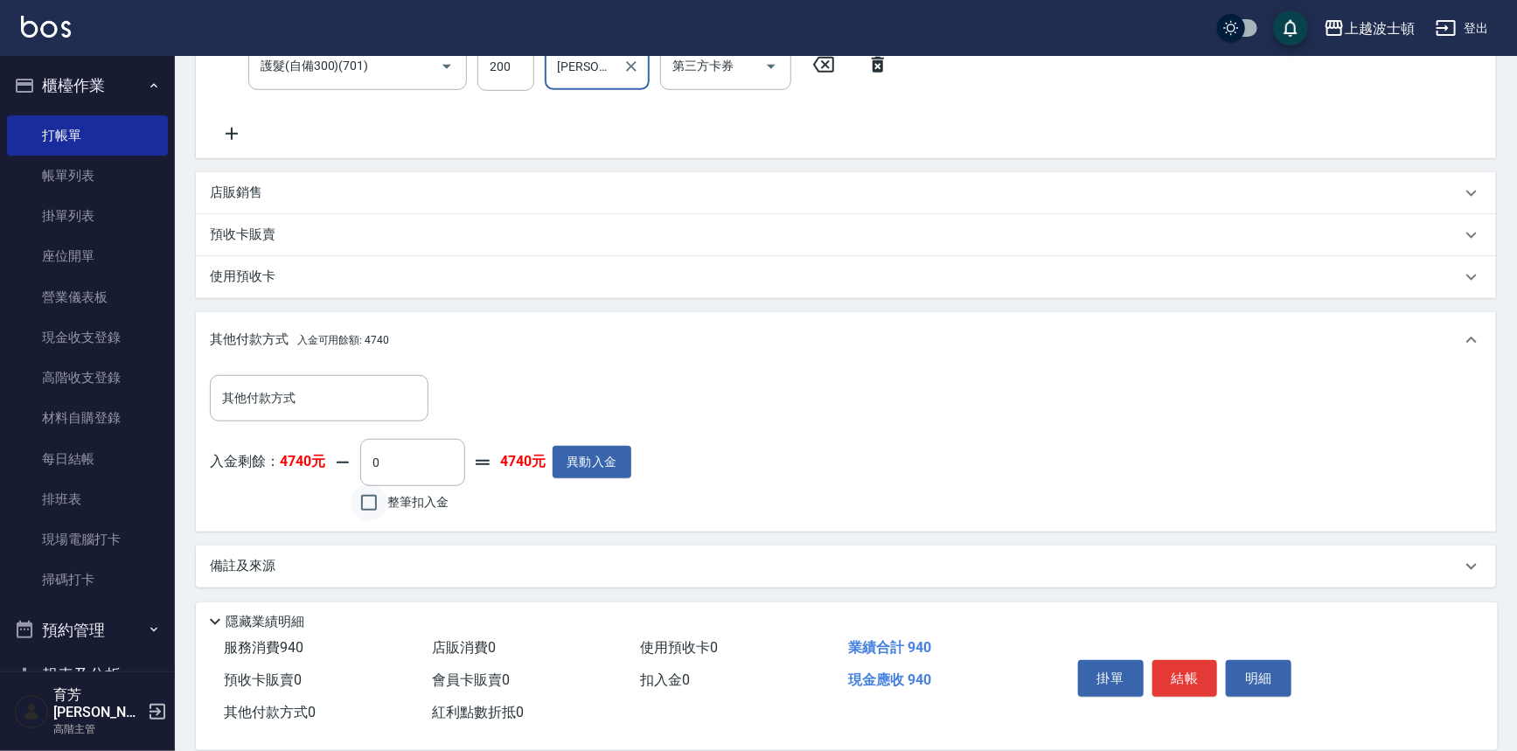
type input "[PERSON_NAME]-25"
click at [369, 504] on input "整筆扣入金" at bounding box center [369, 502] width 37 height 37
checkbox input "true"
type input "940"
click at [1178, 665] on button "結帳" at bounding box center [1185, 678] width 66 height 37
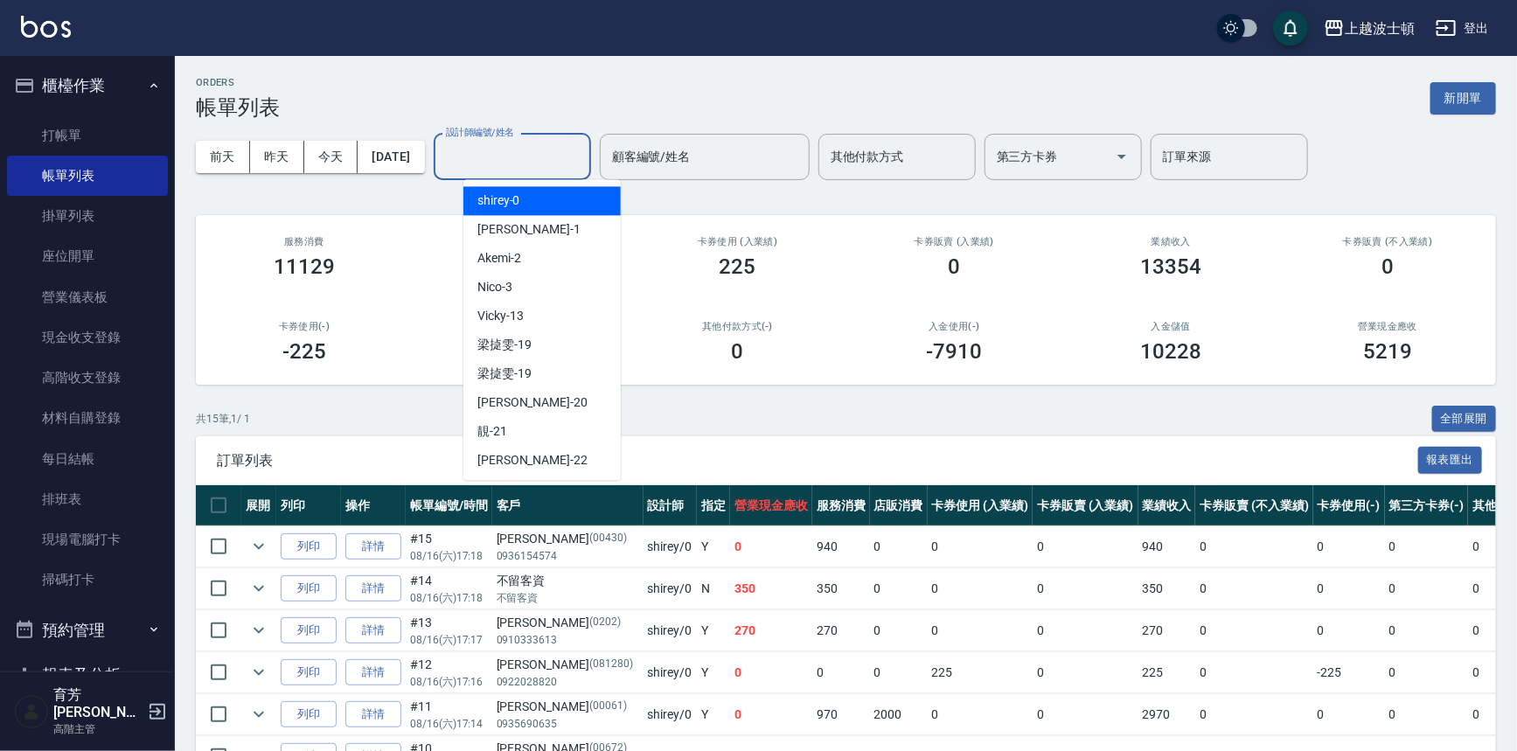
click at [483, 140] on div "設計師編號/姓名 設計師編號/姓名" at bounding box center [512, 157] width 157 height 46
click at [491, 200] on span "shirey -0" at bounding box center [498, 200] width 43 height 18
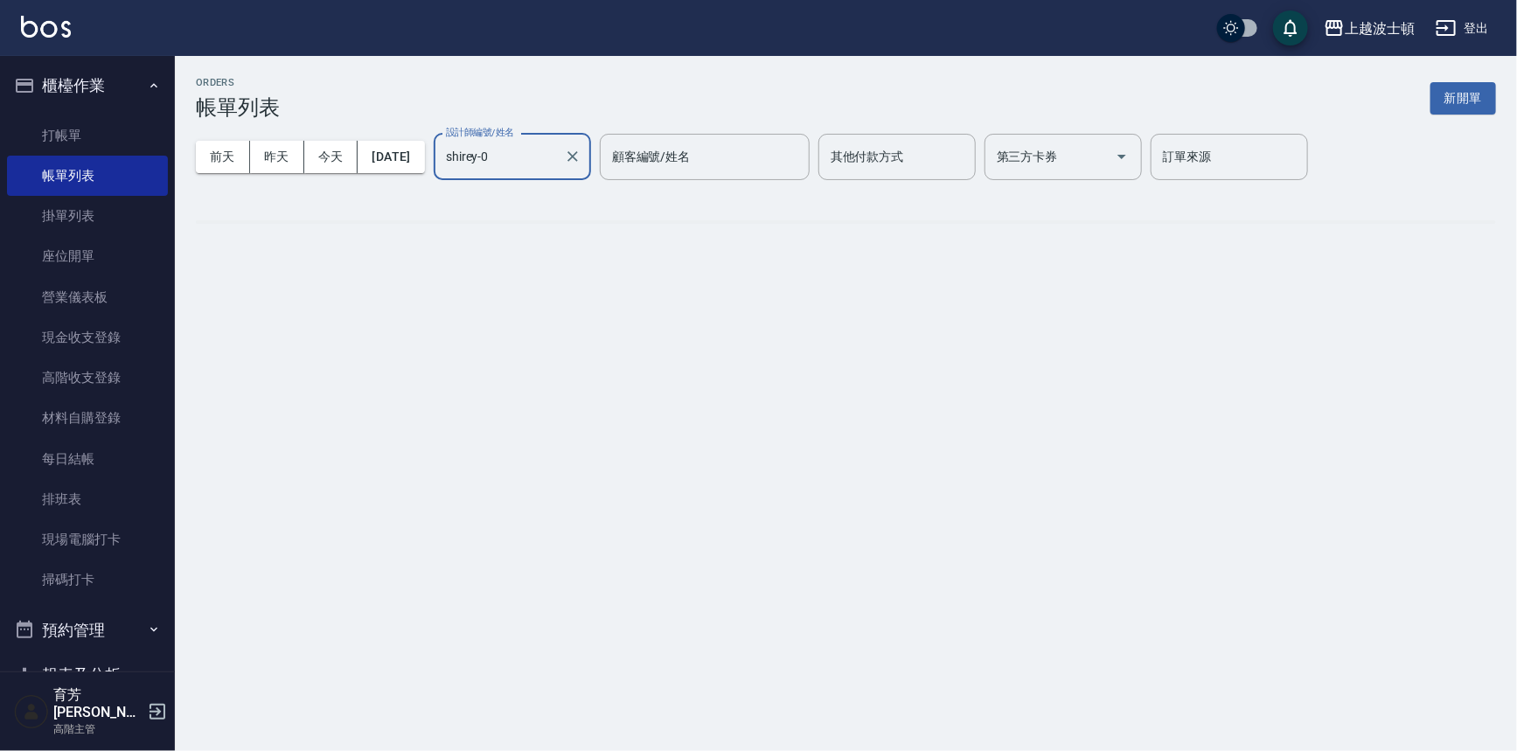
type input "shirey-0"
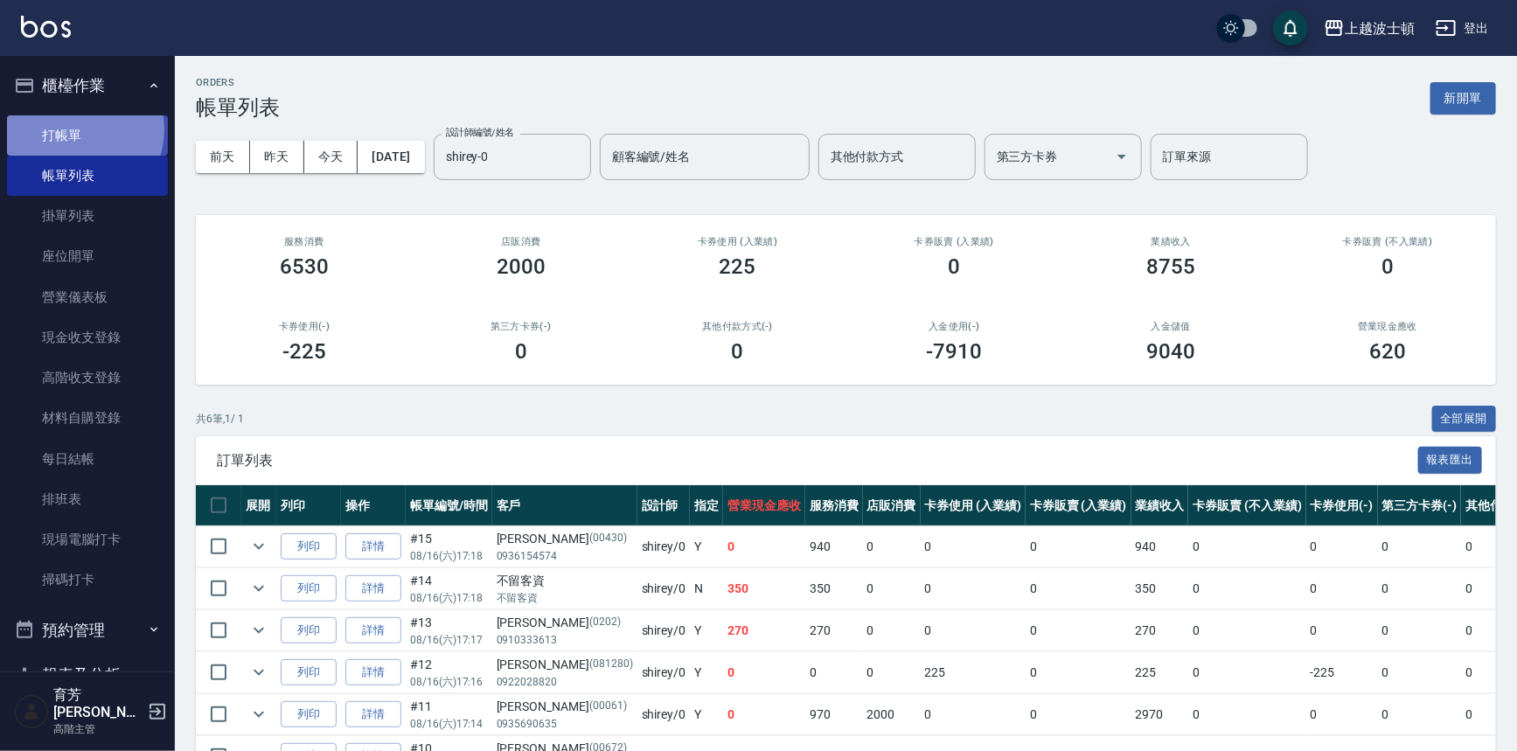
click at [76, 129] on link "打帳單" at bounding box center [87, 135] width 161 height 40
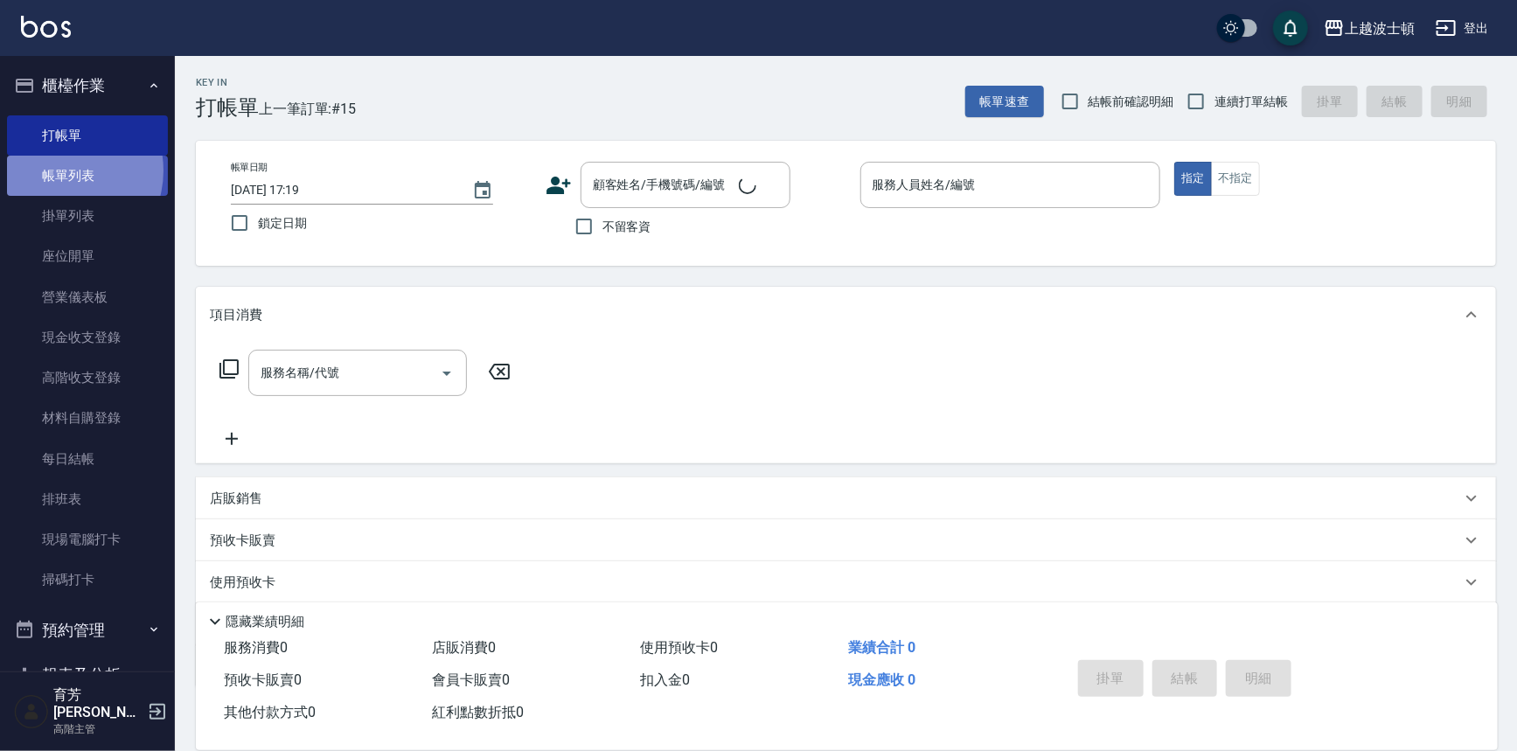
click at [59, 170] on link "帳單列表" at bounding box center [87, 176] width 161 height 40
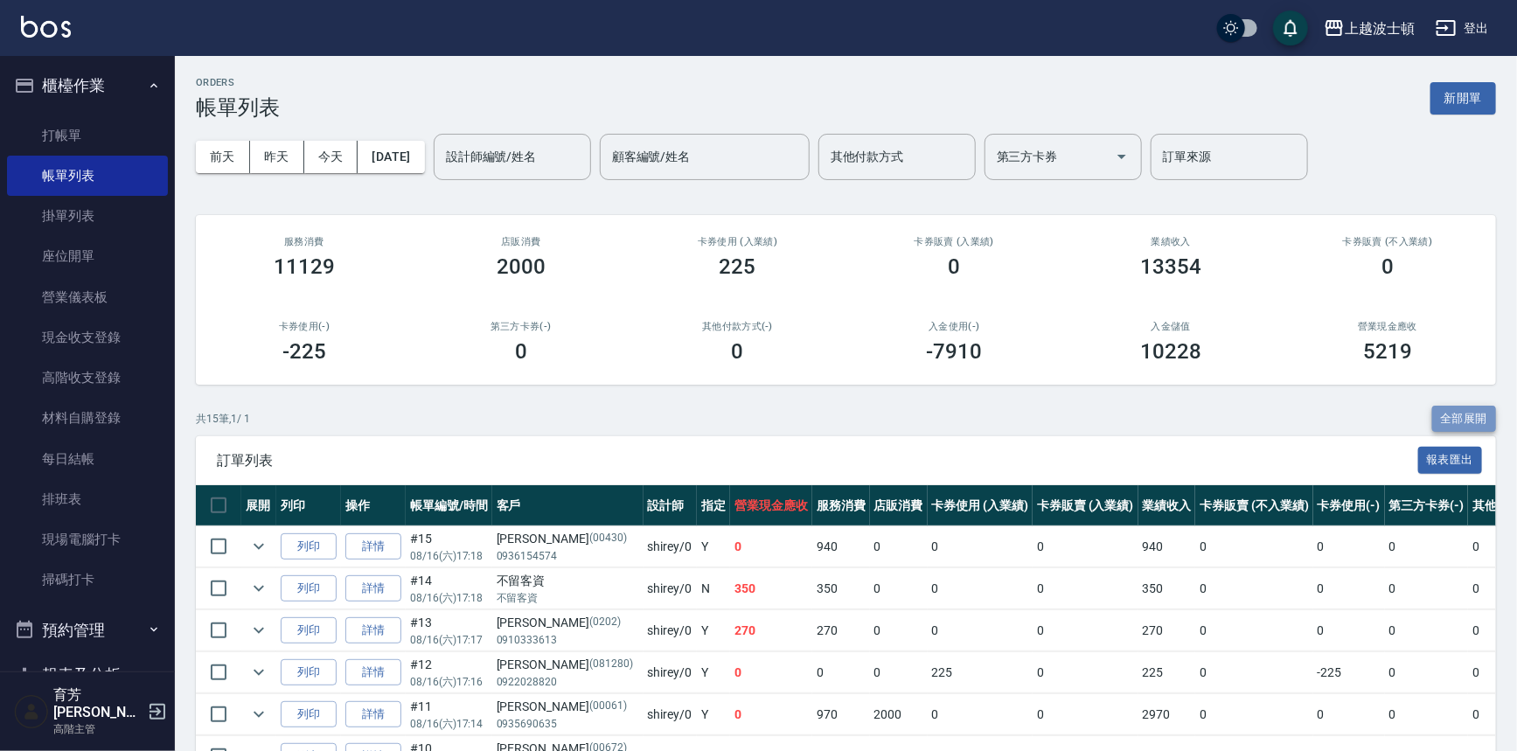
click at [1452, 406] on button "全部展開" at bounding box center [1464, 419] width 65 height 27
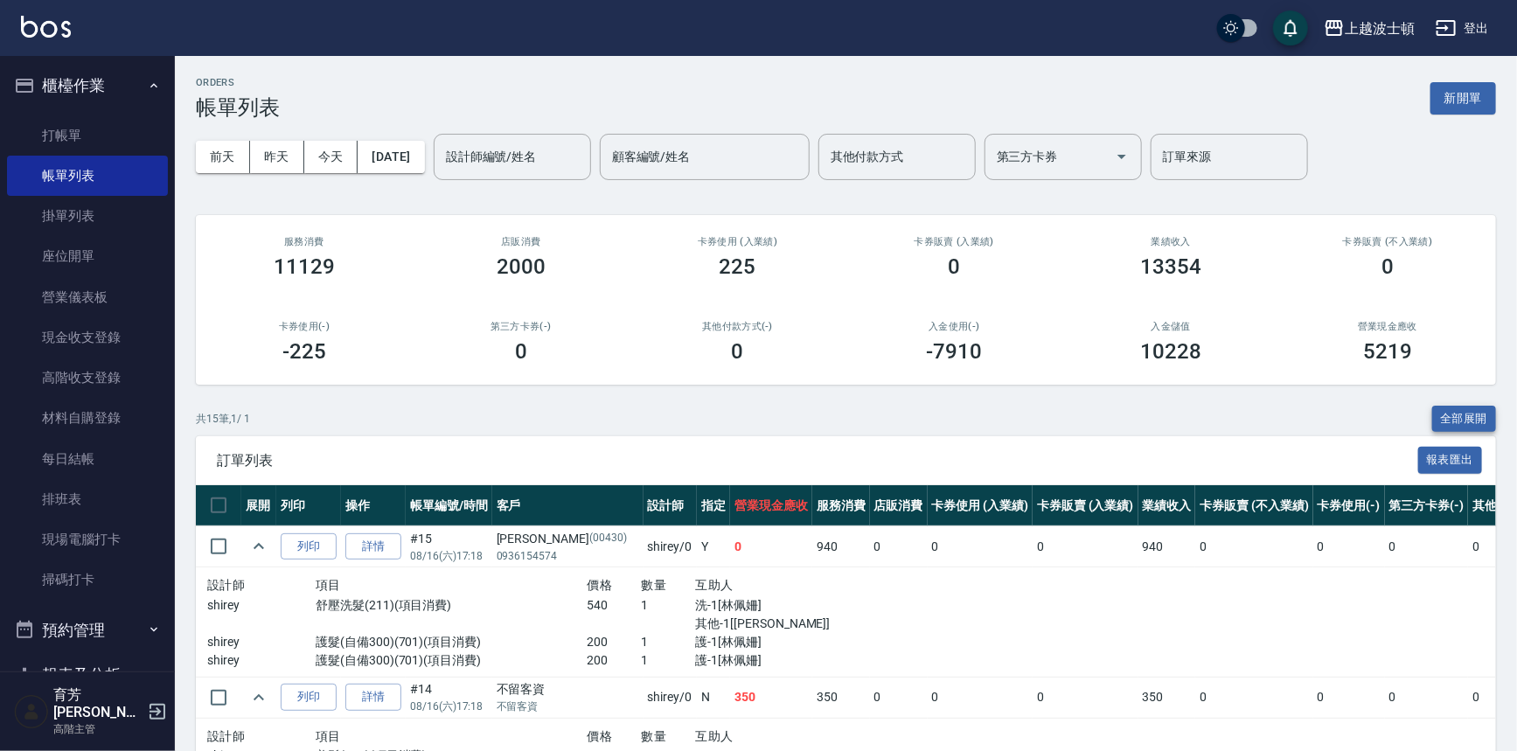
click at [1483, 410] on button "全部展開" at bounding box center [1464, 419] width 65 height 27
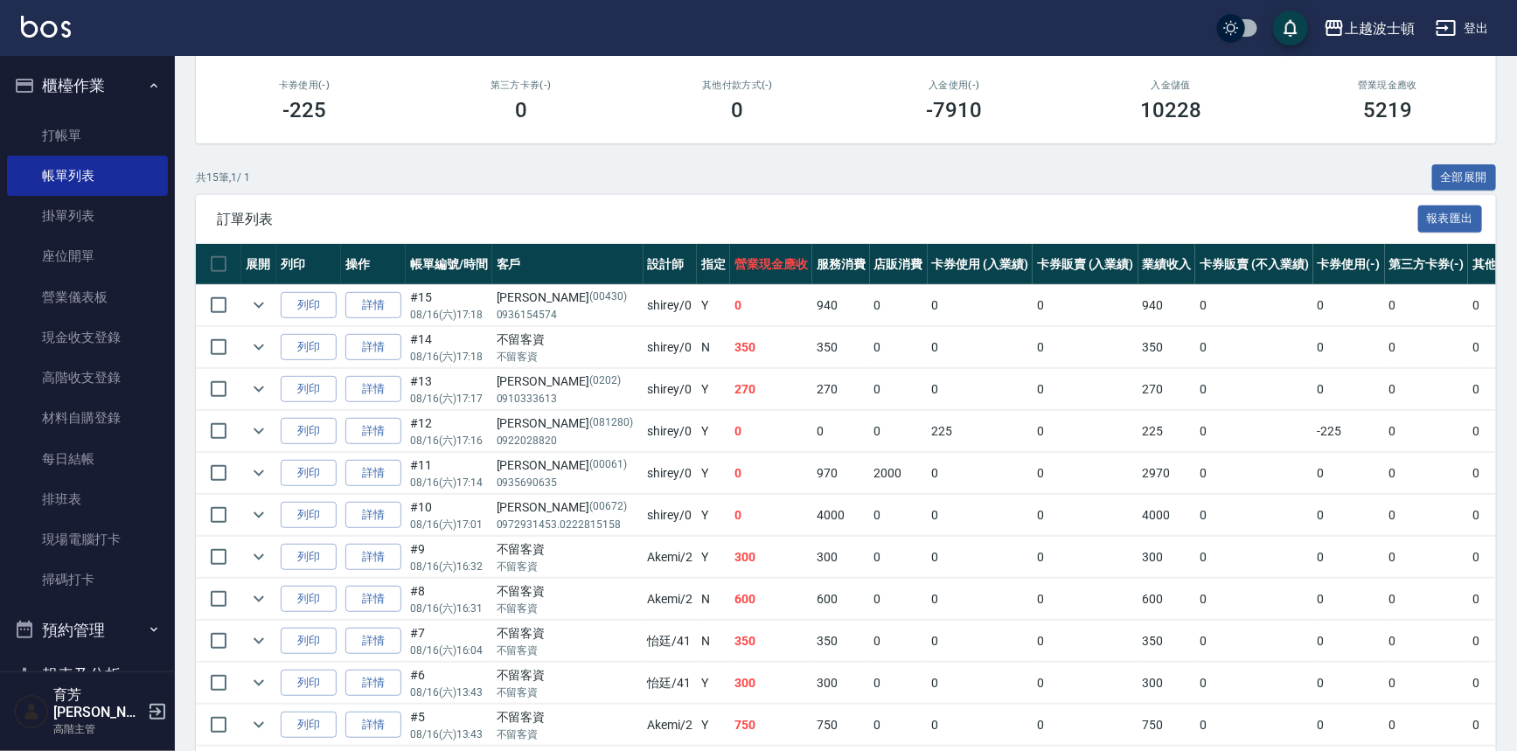
scroll to position [246, 0]
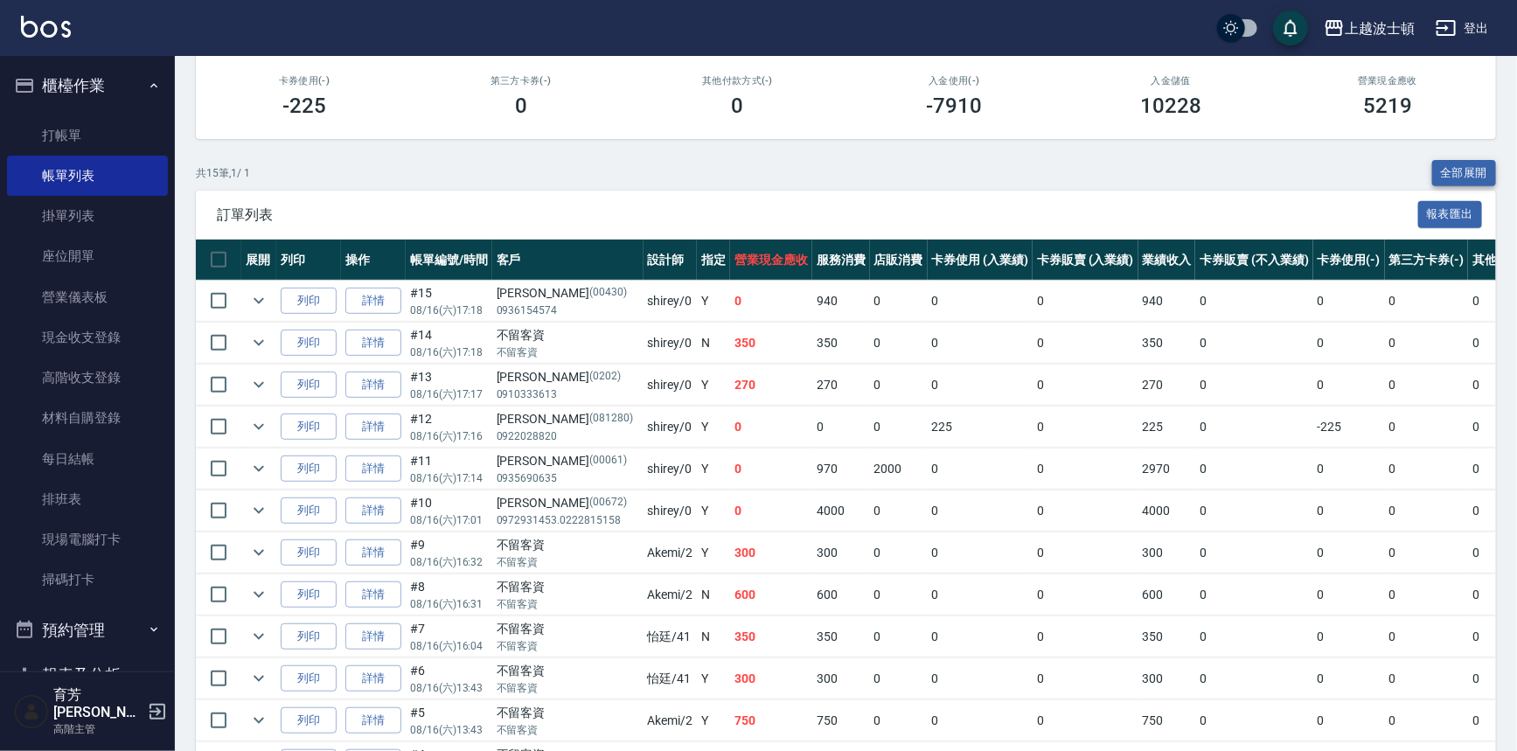
click at [1450, 164] on button "全部展開" at bounding box center [1464, 173] width 65 height 27
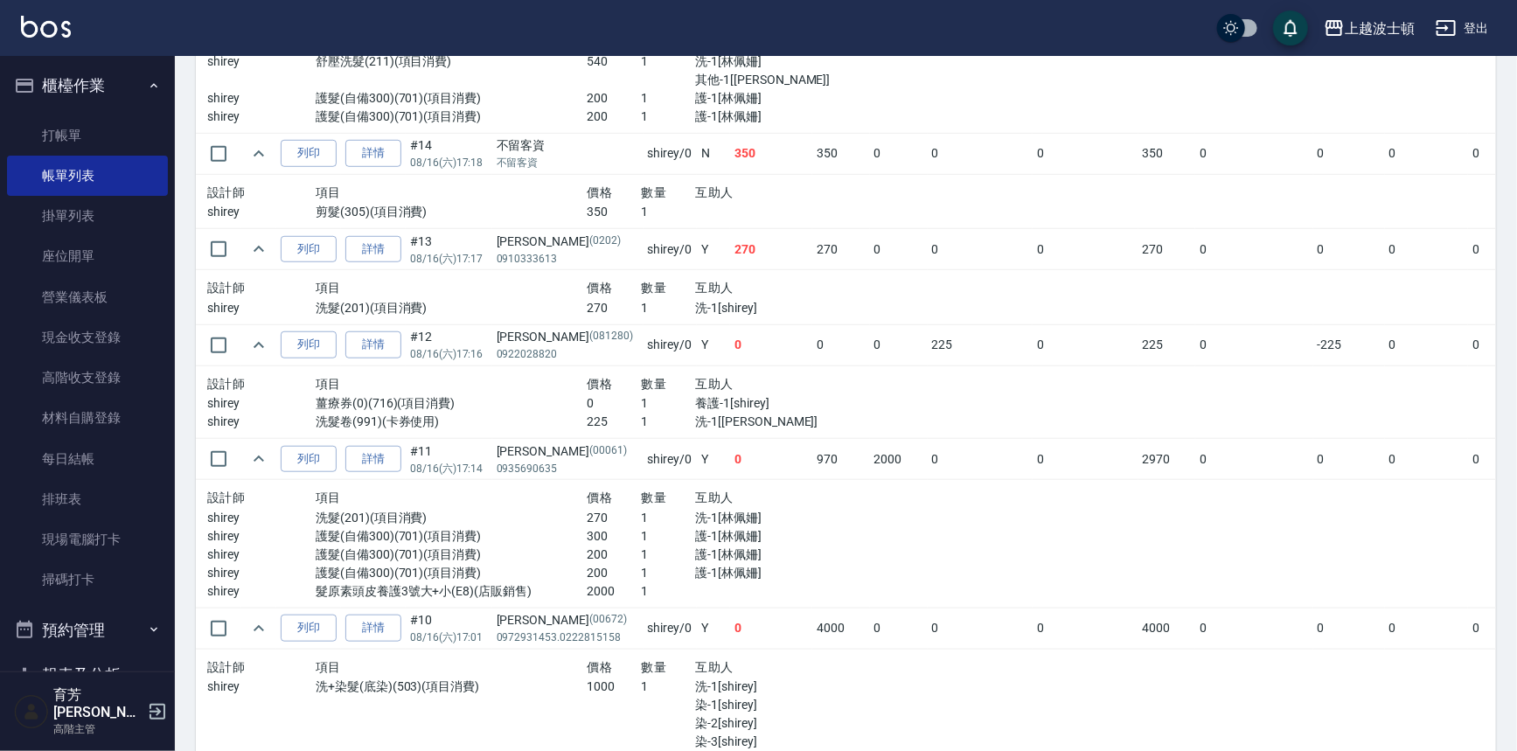
scroll to position [533, 0]
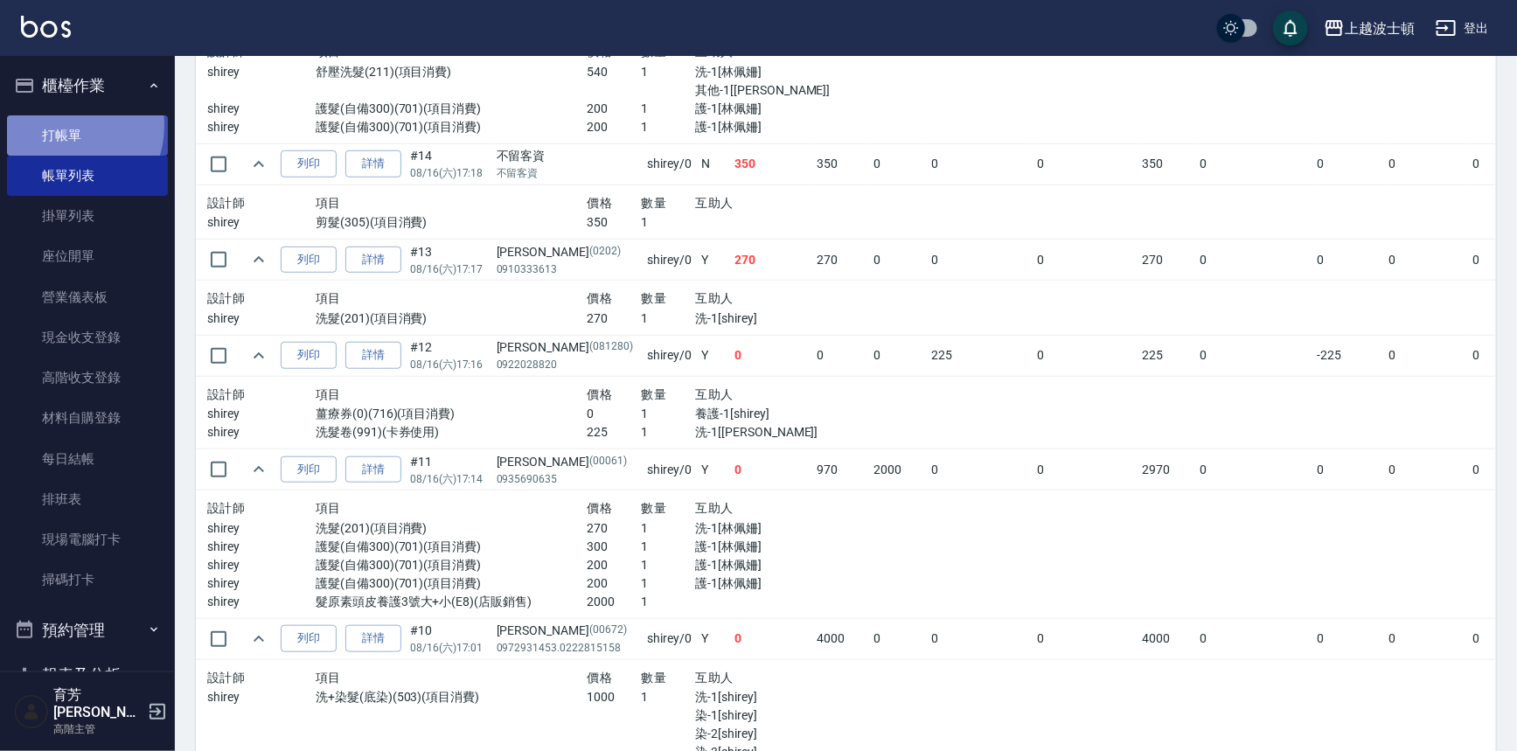
click at [62, 125] on link "打帳單" at bounding box center [87, 135] width 161 height 40
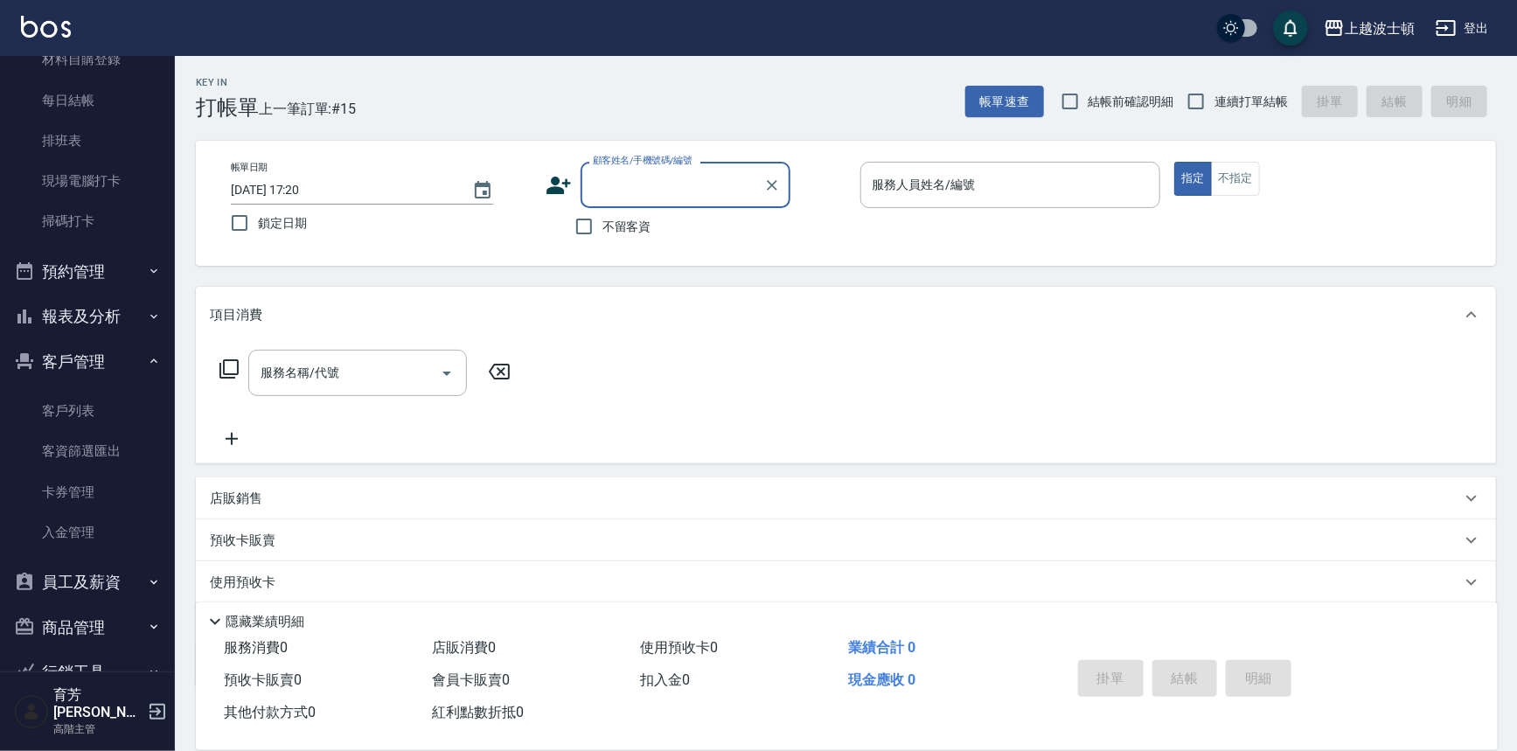
scroll to position [431, 0]
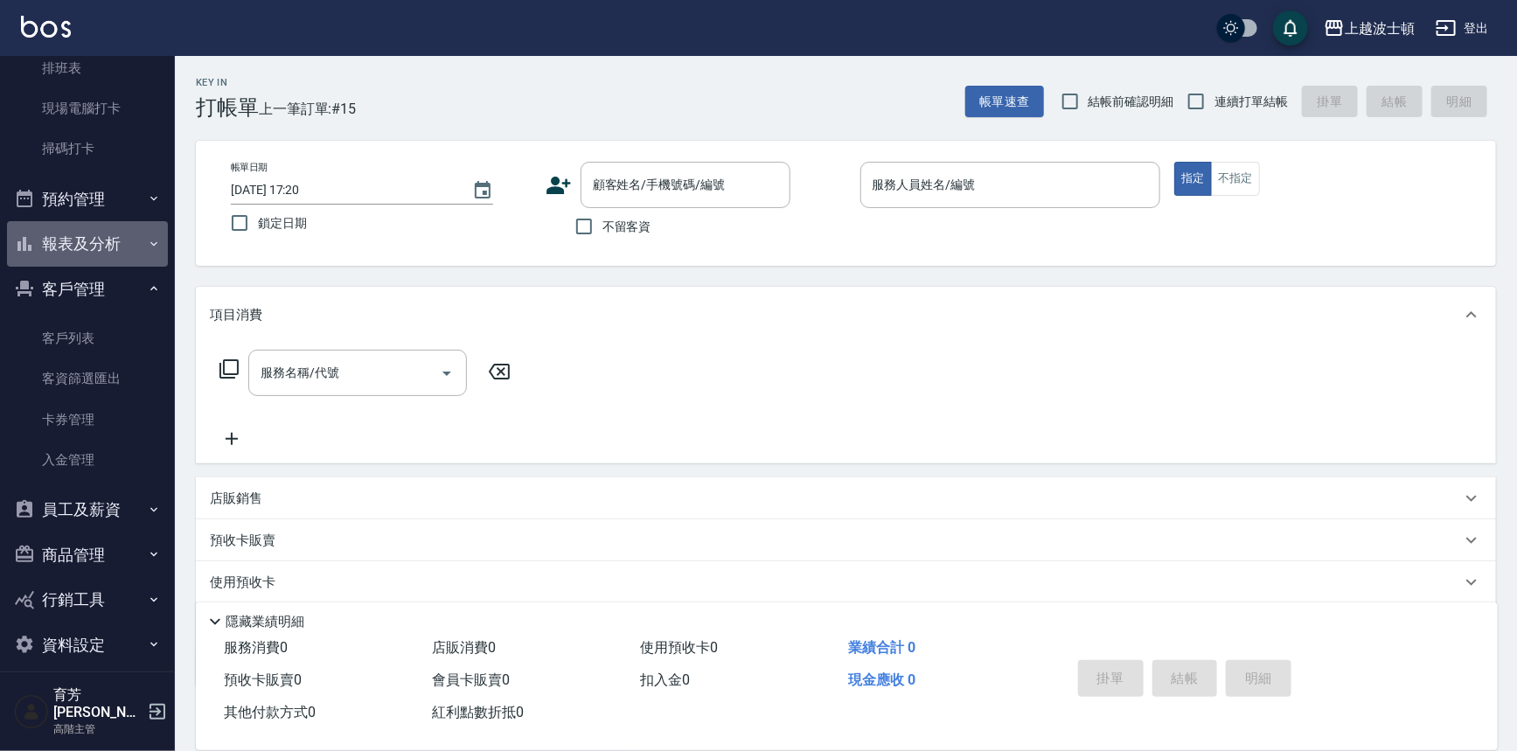
click at [147, 247] on icon "button" at bounding box center [154, 244] width 14 height 14
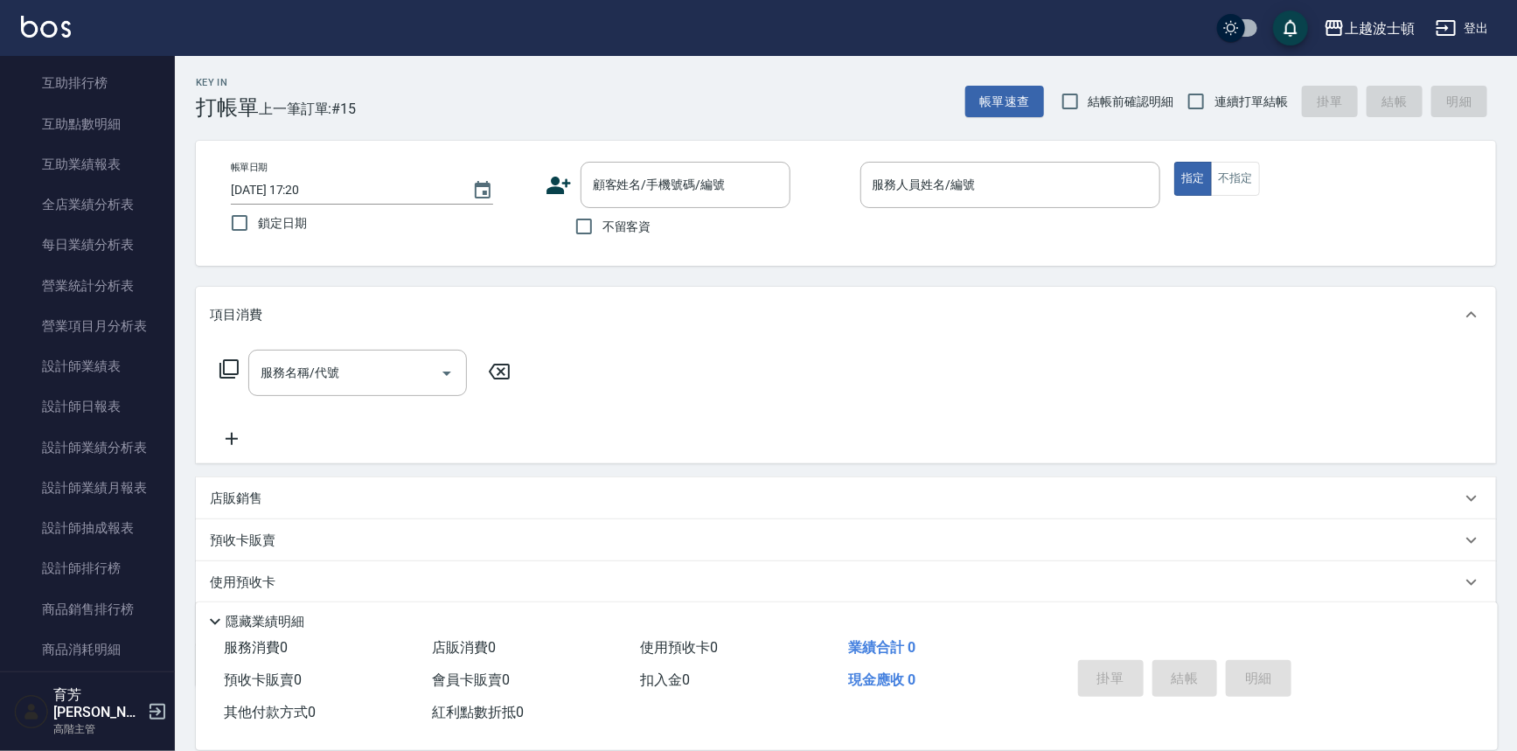
scroll to position [935, 0]
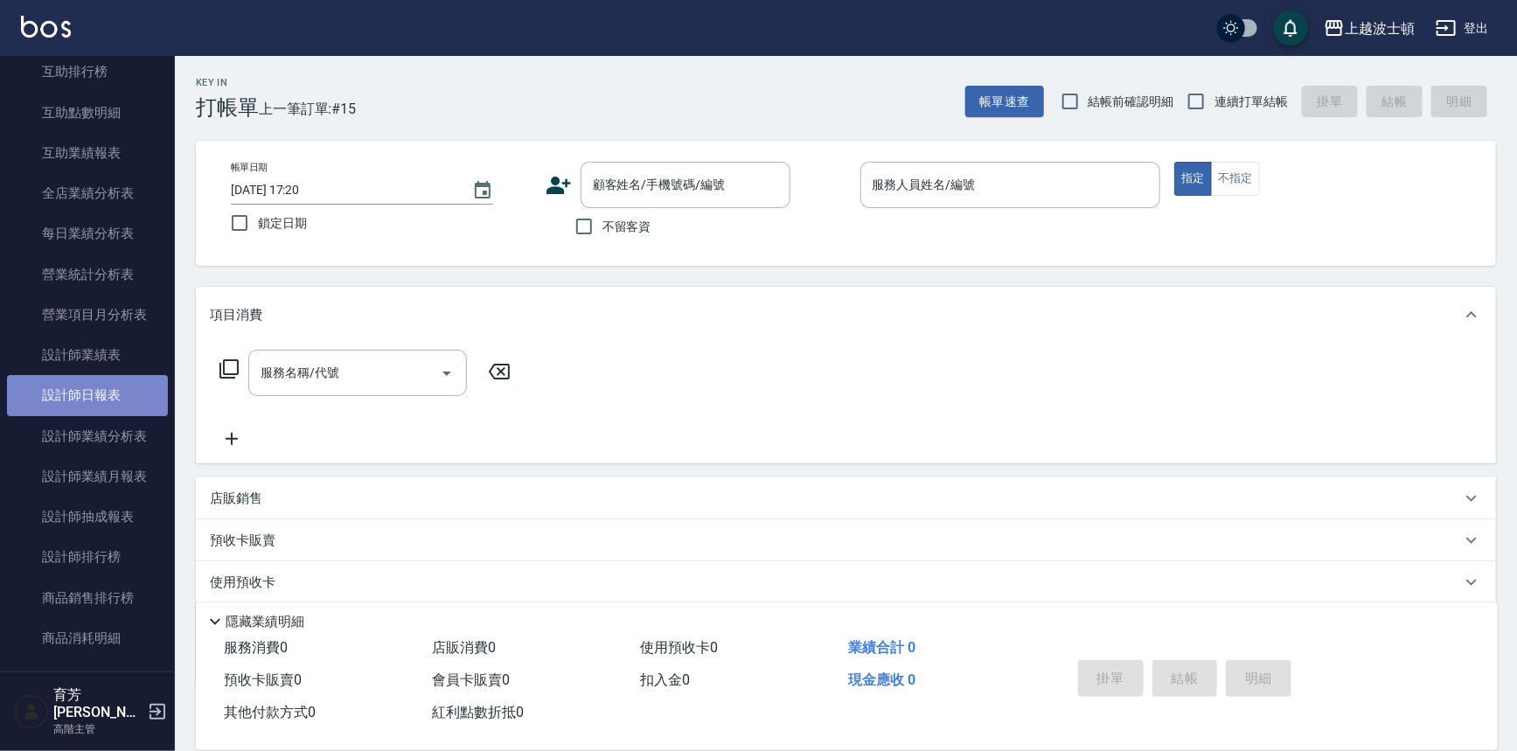
click at [121, 384] on link "設計師日報表" at bounding box center [87, 395] width 161 height 40
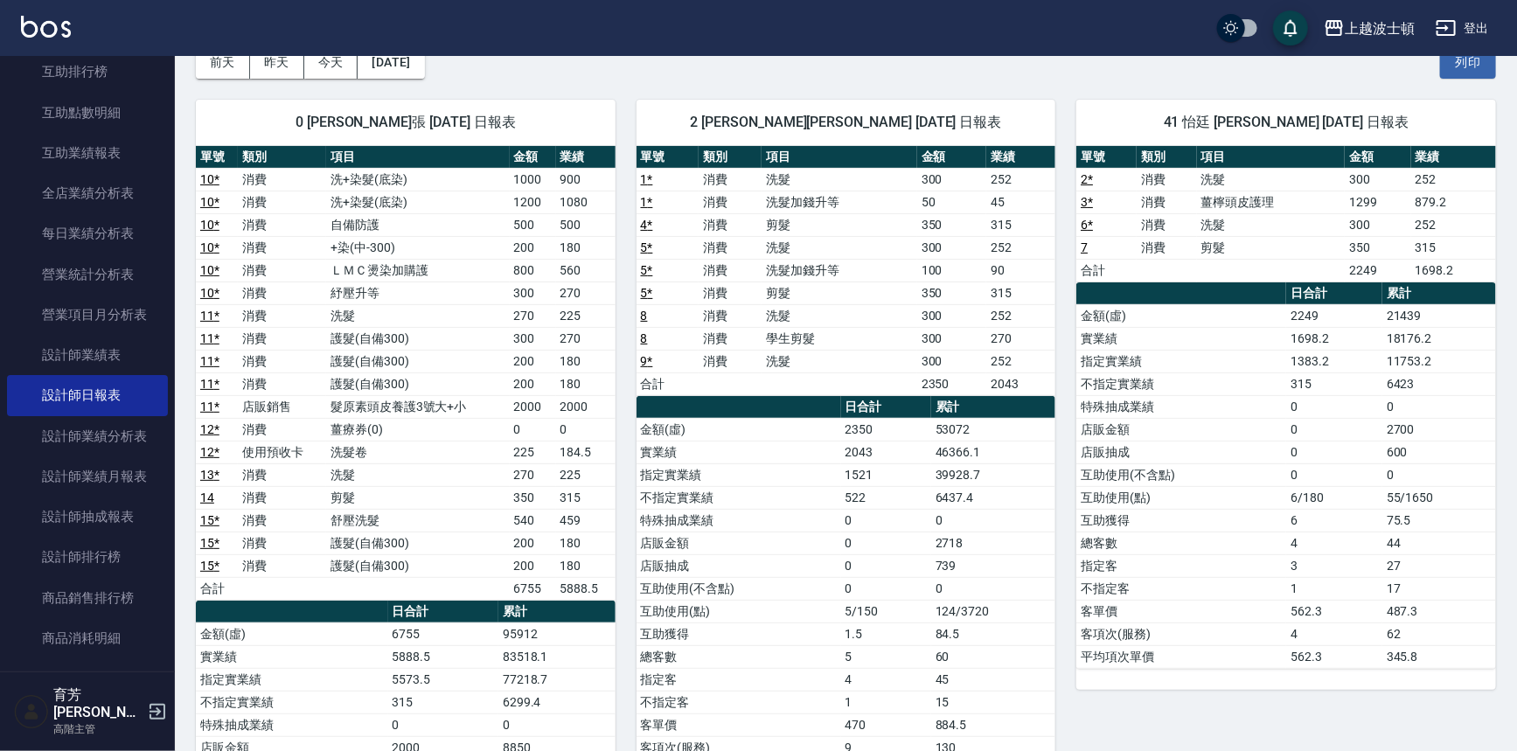
scroll to position [85, 0]
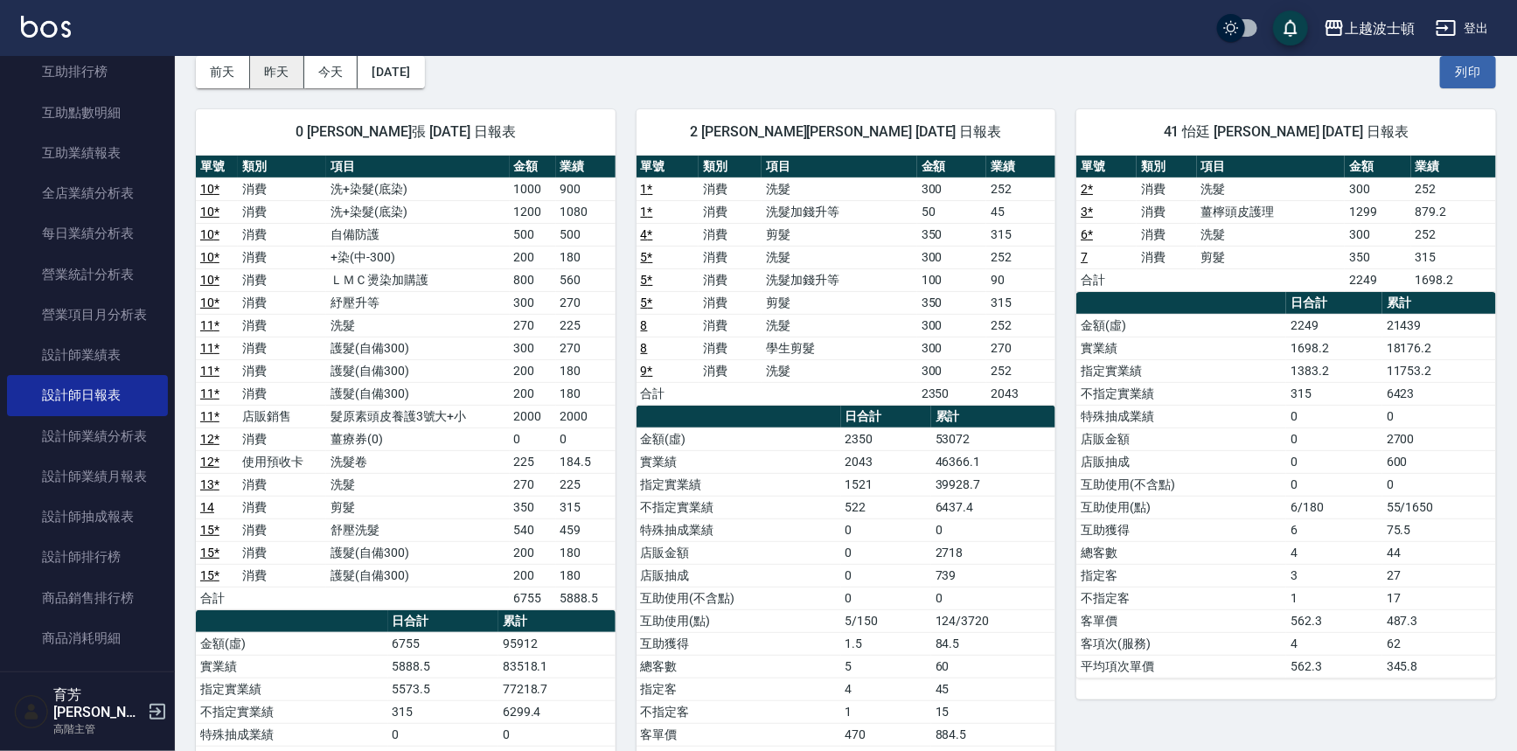
click at [280, 61] on button "昨天" at bounding box center [277, 72] width 54 height 32
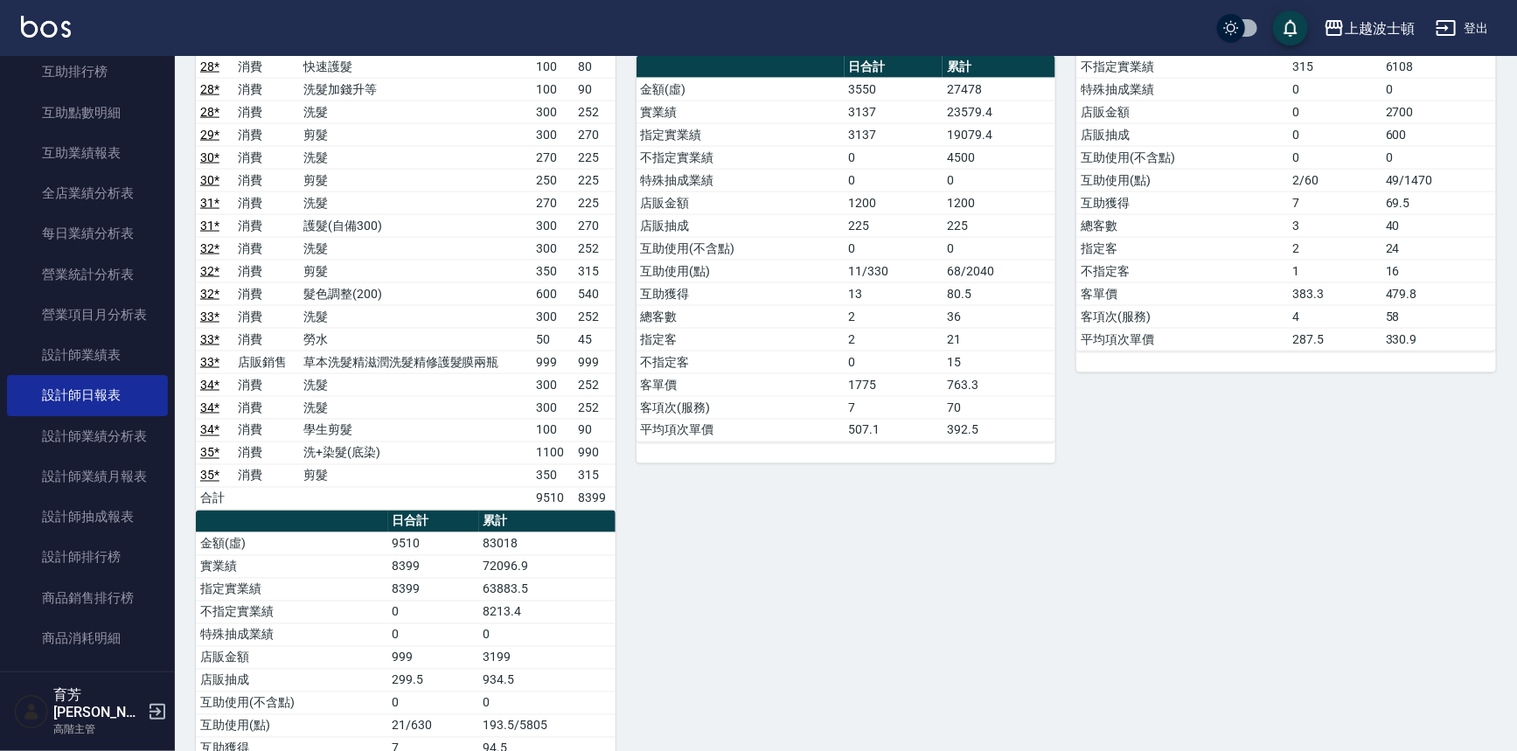
scroll to position [1272, 0]
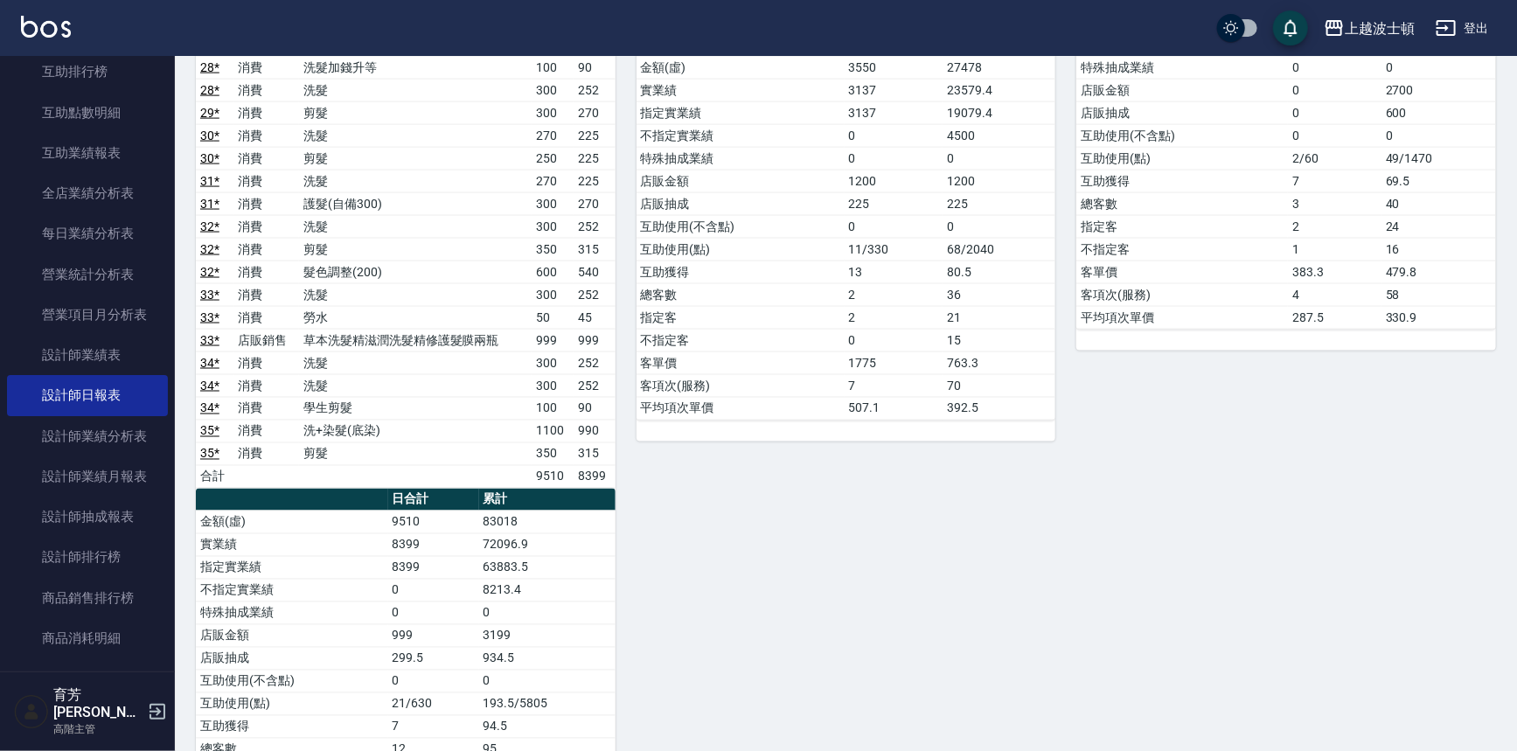
drag, startPoint x: 1515, startPoint y: 439, endPoint x: 1514, endPoint y: 454, distance: 14.9
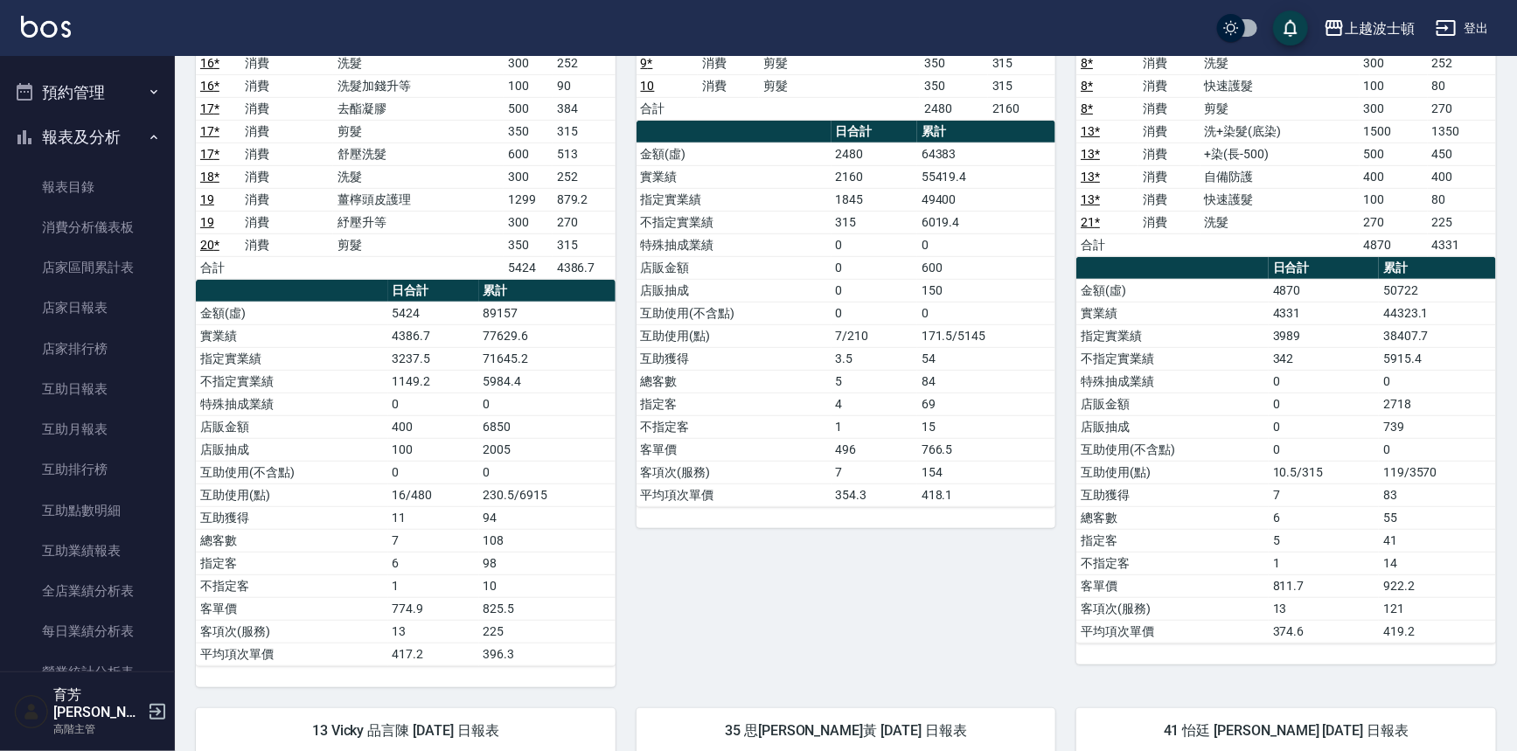
scroll to position [484, 0]
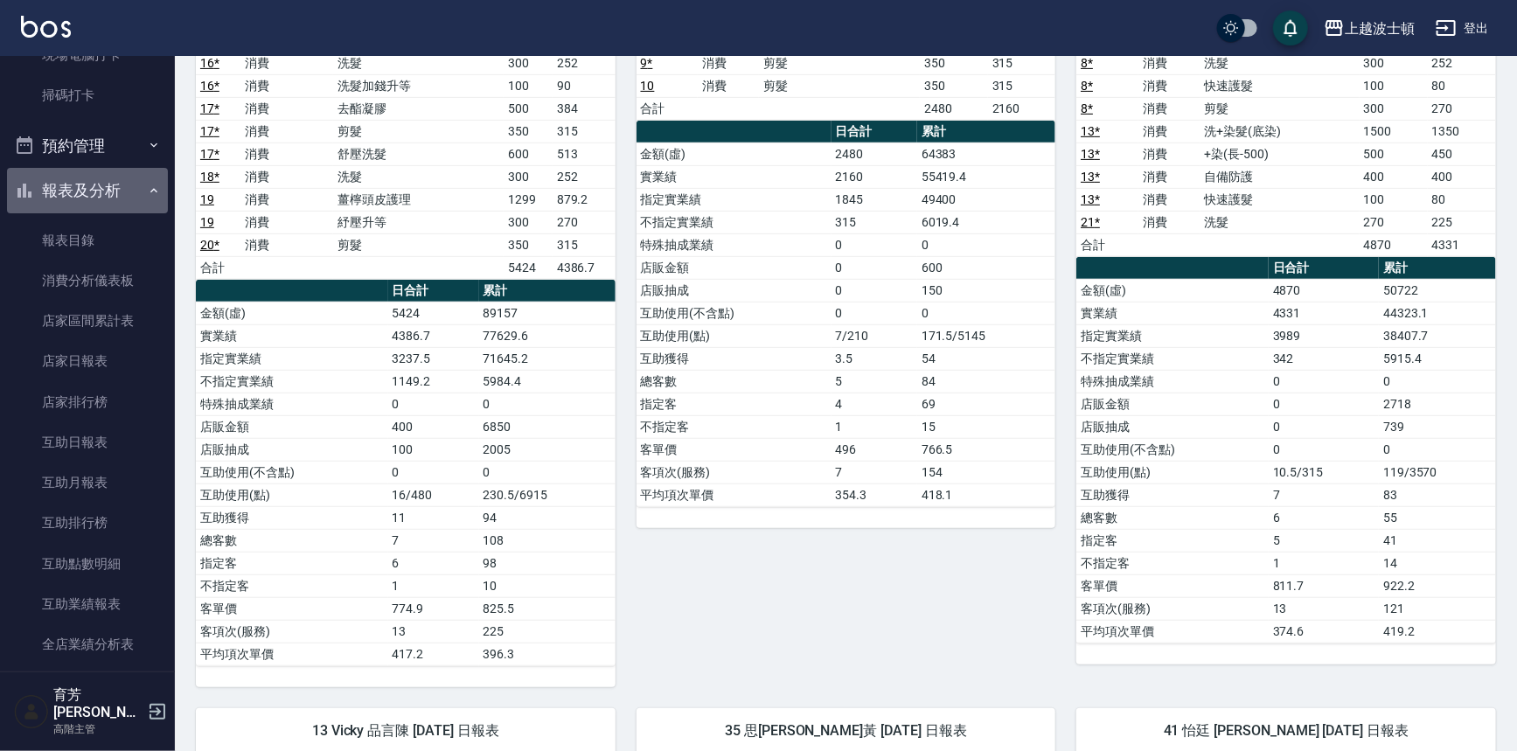
click at [149, 185] on icon "button" at bounding box center [154, 191] width 14 height 14
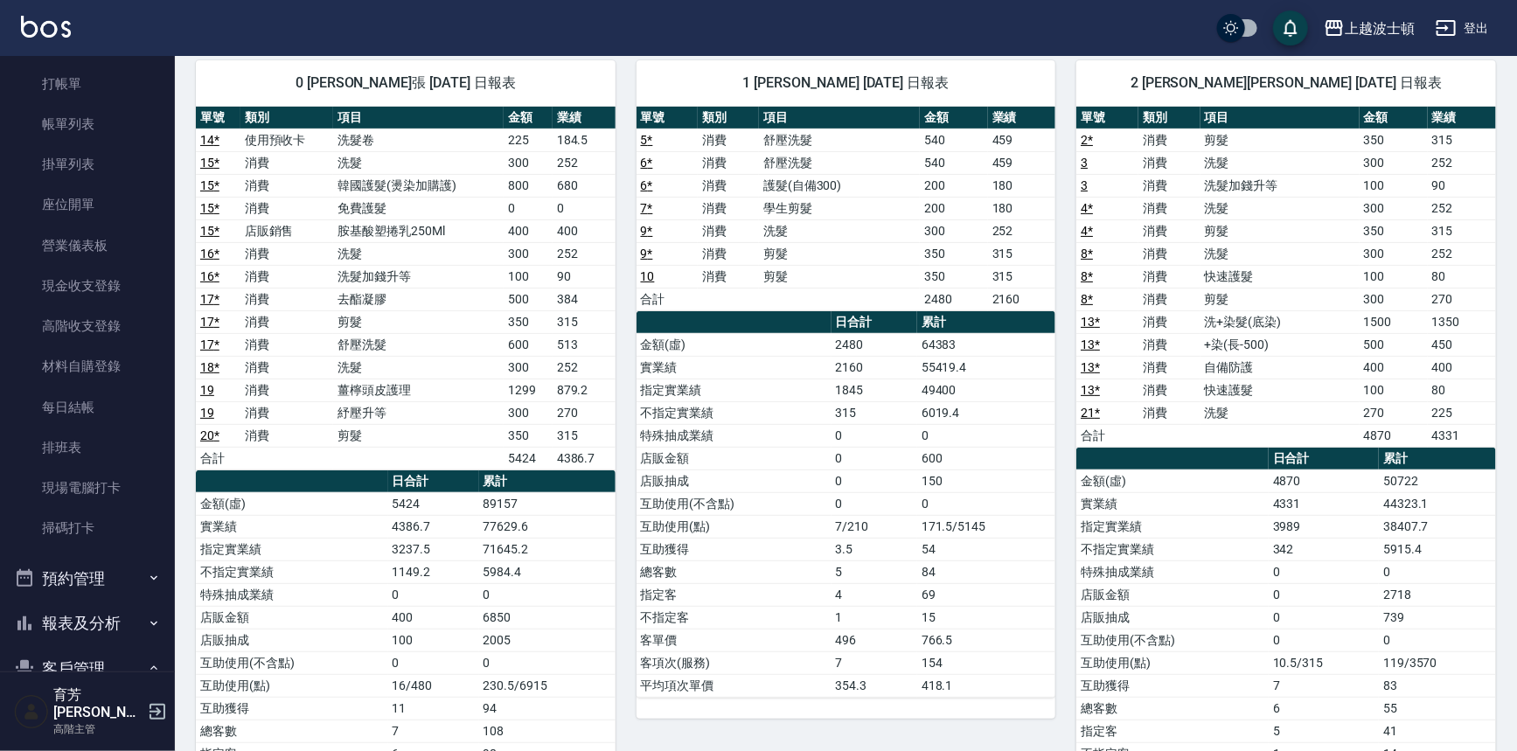
scroll to position [0, 0]
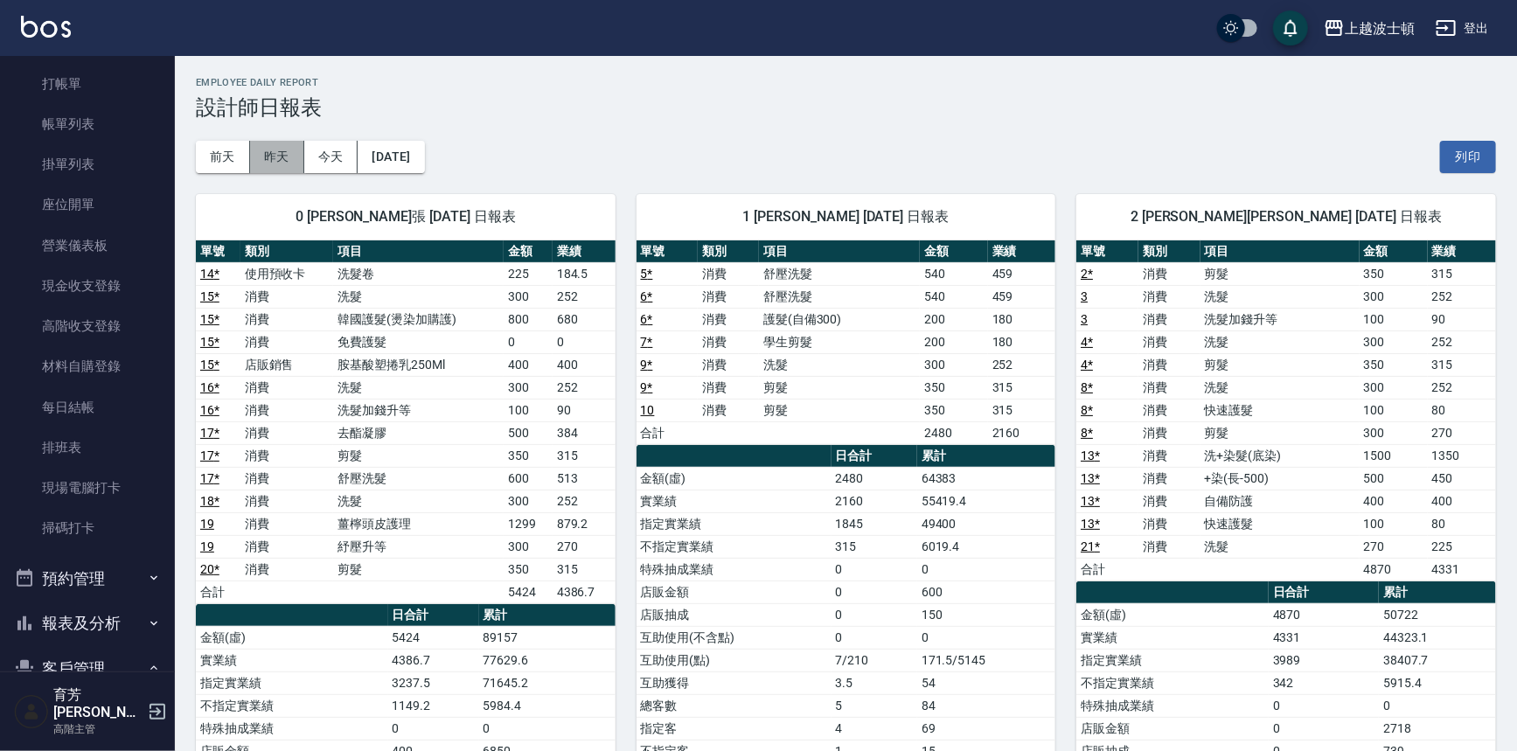
click at [271, 147] on button "昨天" at bounding box center [277, 157] width 54 height 32
click at [328, 145] on button "今天" at bounding box center [331, 157] width 54 height 32
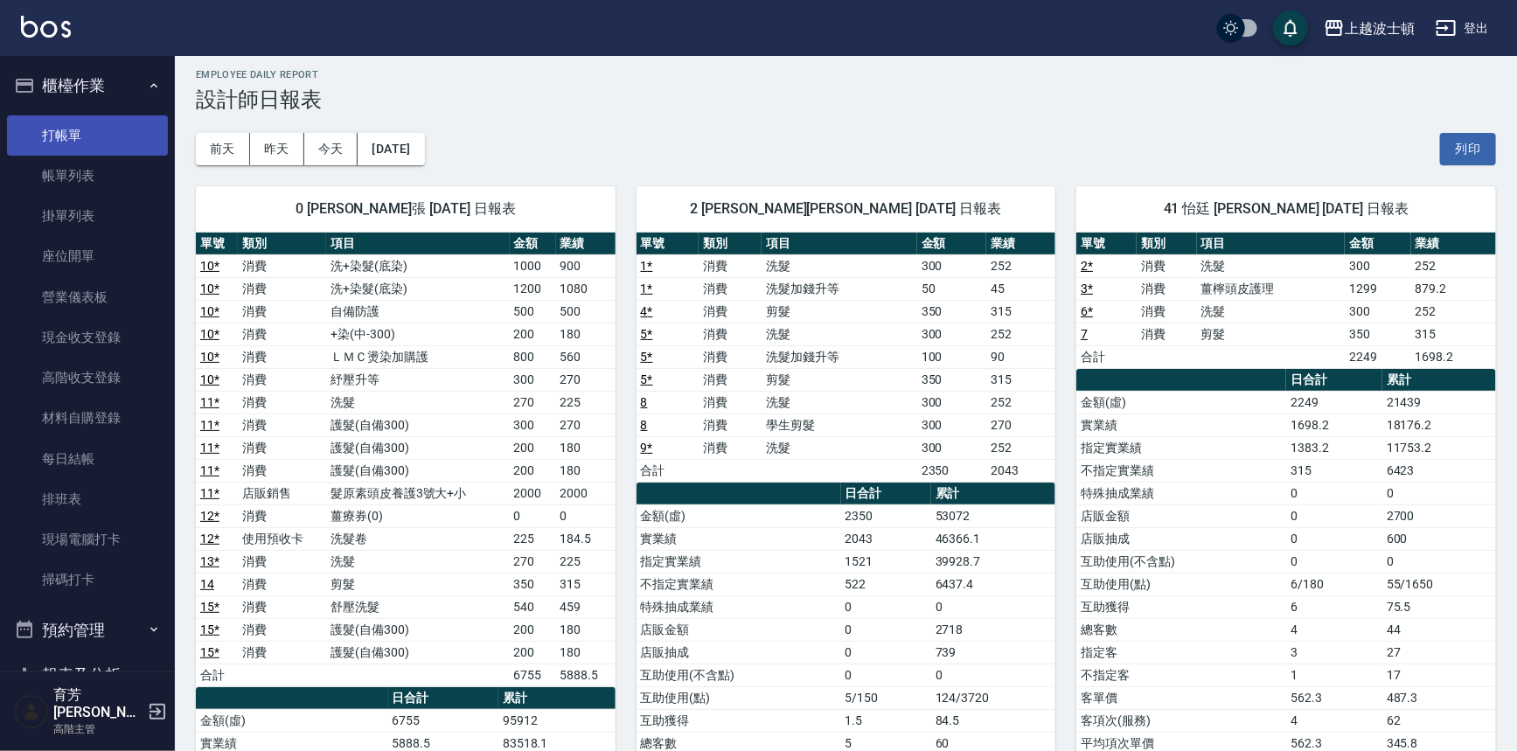
click at [93, 124] on link "打帳單" at bounding box center [87, 135] width 161 height 40
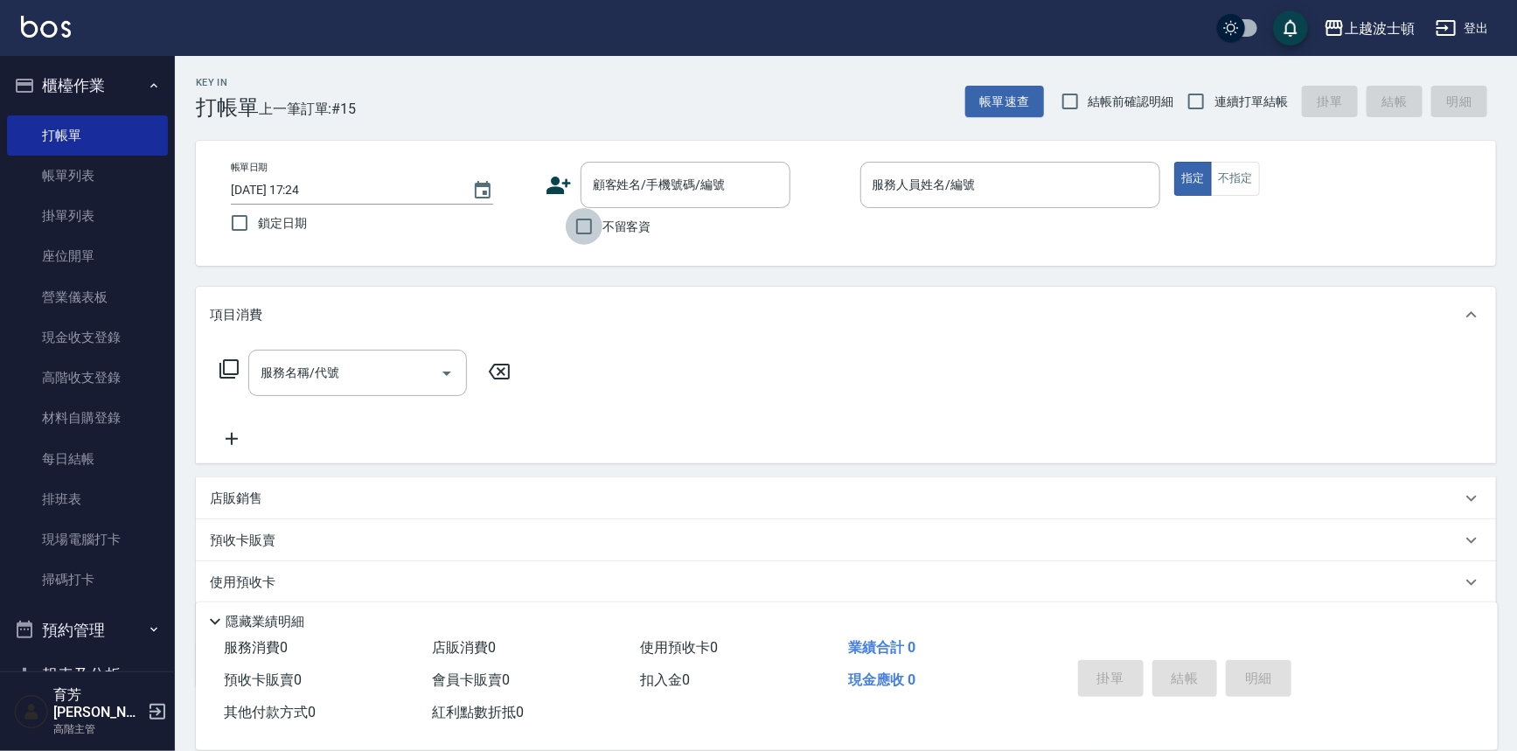
click at [583, 234] on input "不留客資" at bounding box center [584, 226] width 37 height 37
checkbox input "true"
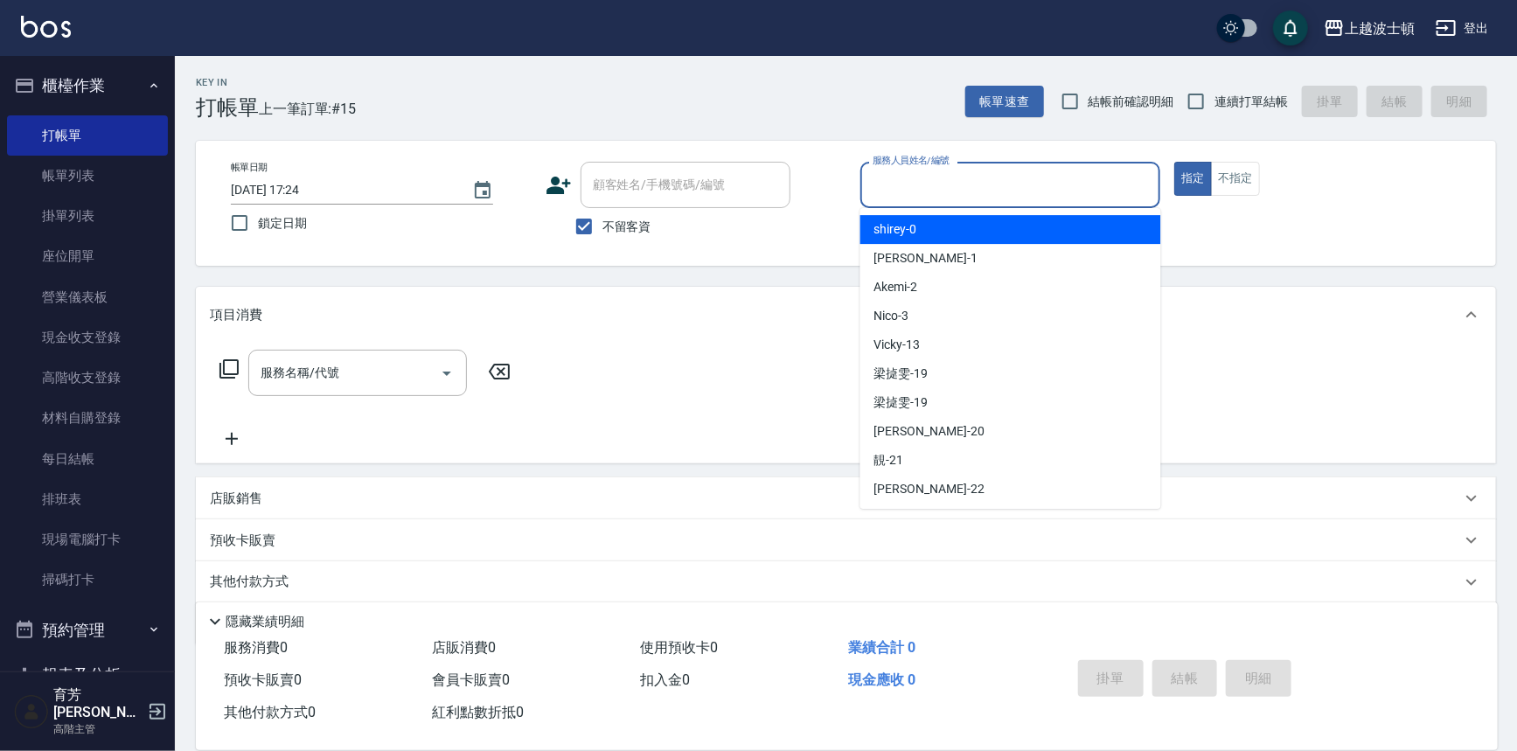
click at [940, 198] on input "服務人員姓名/編號" at bounding box center [1010, 185] width 285 height 31
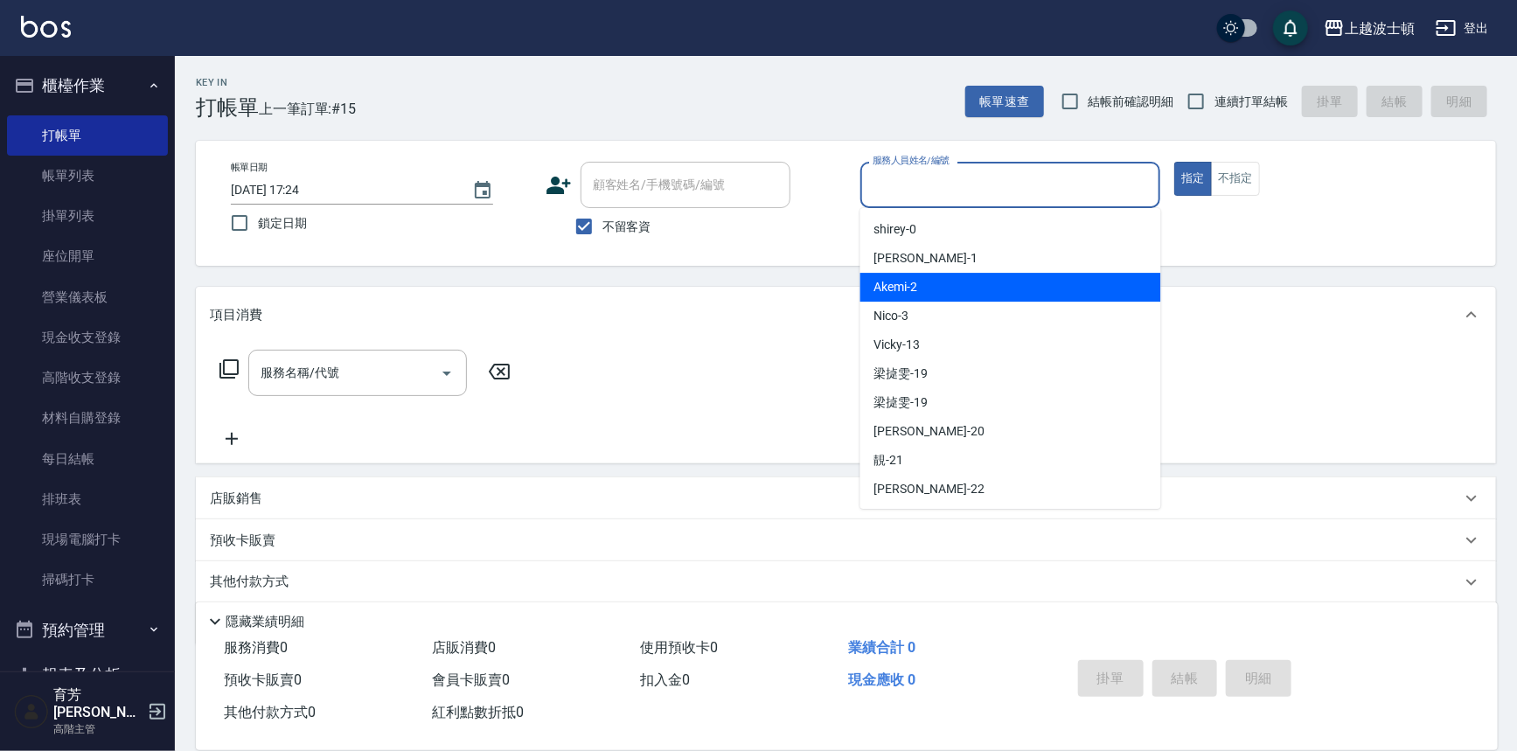
click at [981, 288] on div "Akemi -2" at bounding box center [1010, 287] width 301 height 29
type input "Akemi-2"
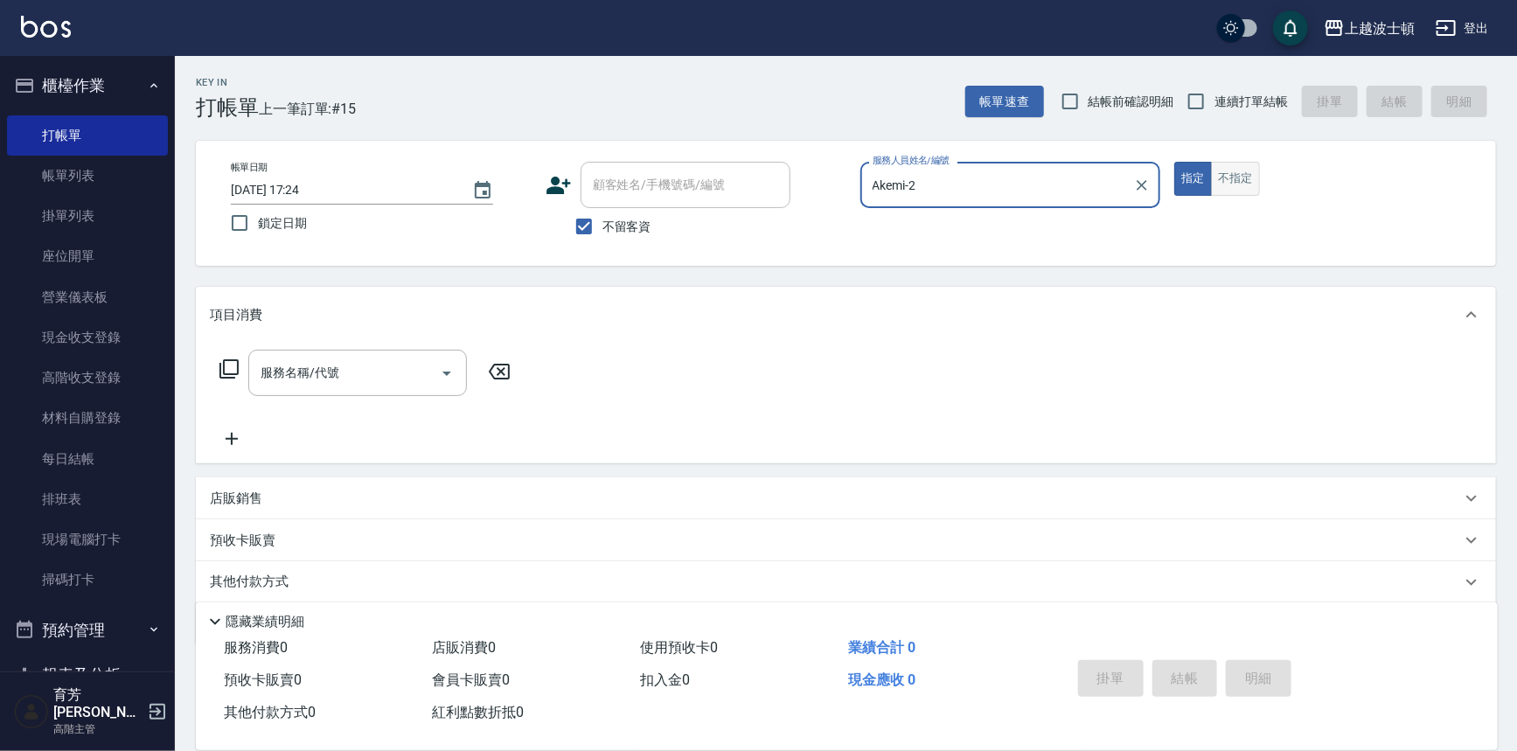
click at [1253, 184] on button "不指定" at bounding box center [1235, 179] width 49 height 34
click at [402, 370] on input "服務名稱/代號" at bounding box center [344, 373] width 177 height 31
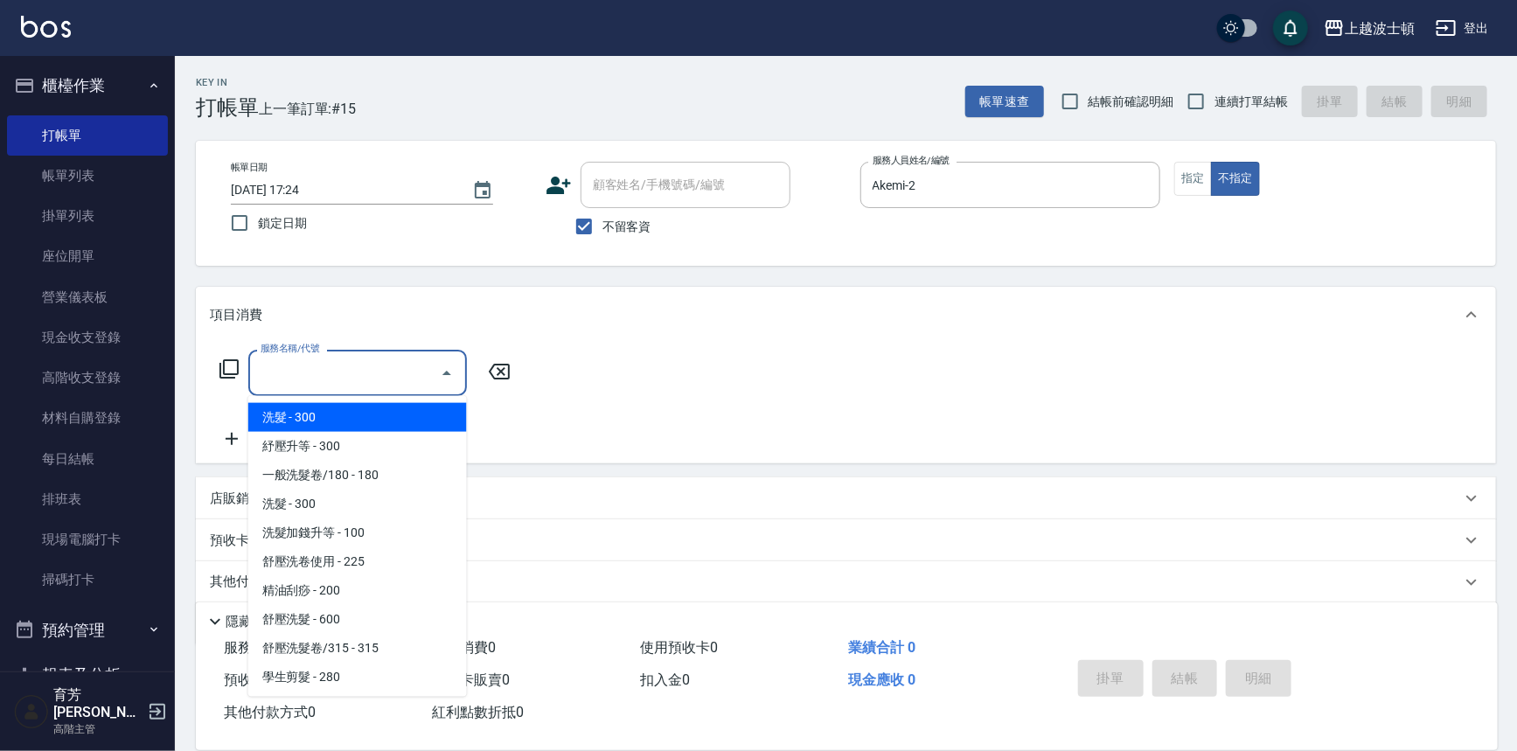
click at [392, 415] on span "洗髮 - 300" at bounding box center [357, 417] width 219 height 29
type input "洗髮(201)"
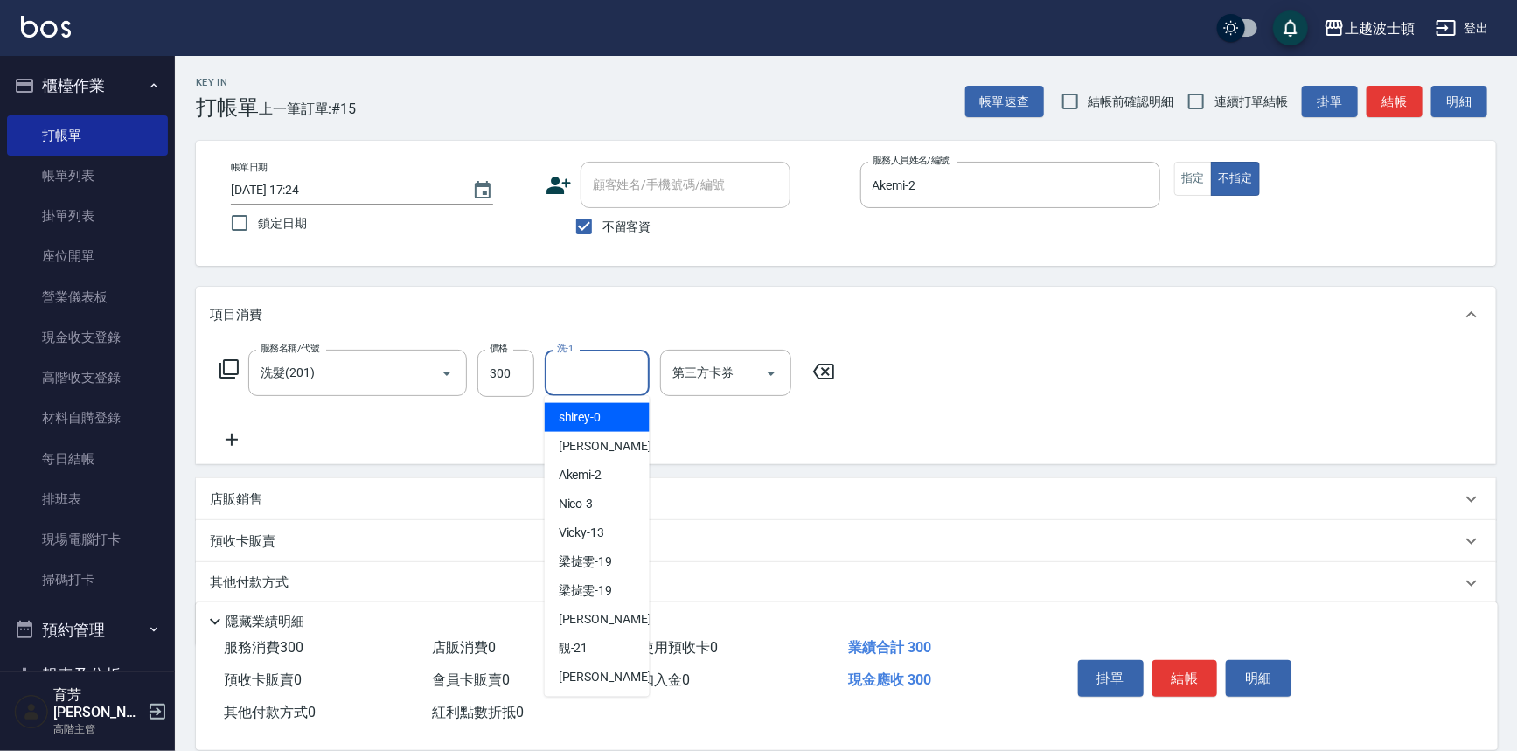
click at [581, 375] on input "洗-1" at bounding box center [596, 373] width 89 height 31
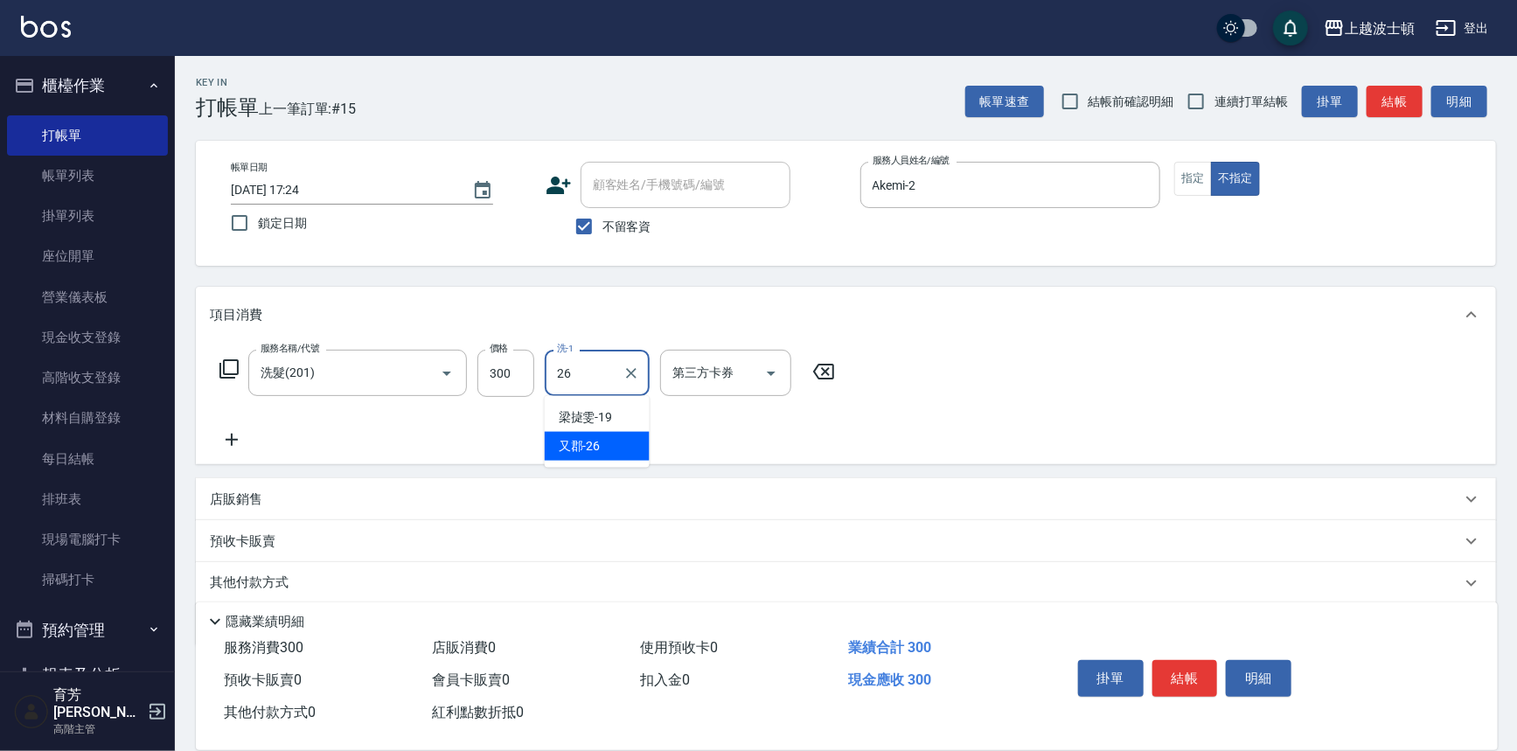
click at [591, 454] on span "又郡 -26" at bounding box center [580, 446] width 42 height 18
type input "又郡-26"
click at [233, 436] on icon at bounding box center [232, 439] width 44 height 21
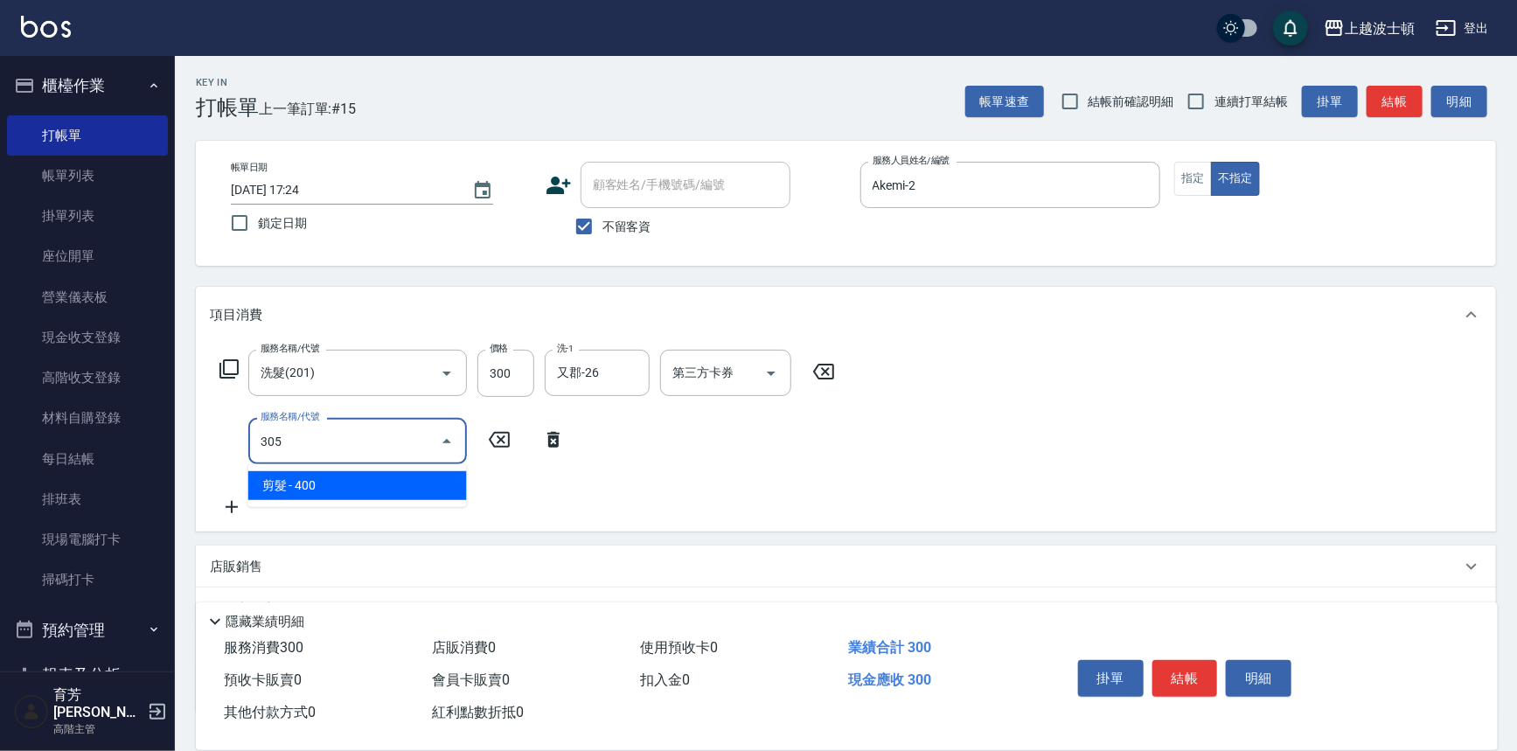
click at [407, 487] on span "剪髮 - 400" at bounding box center [357, 485] width 219 height 29
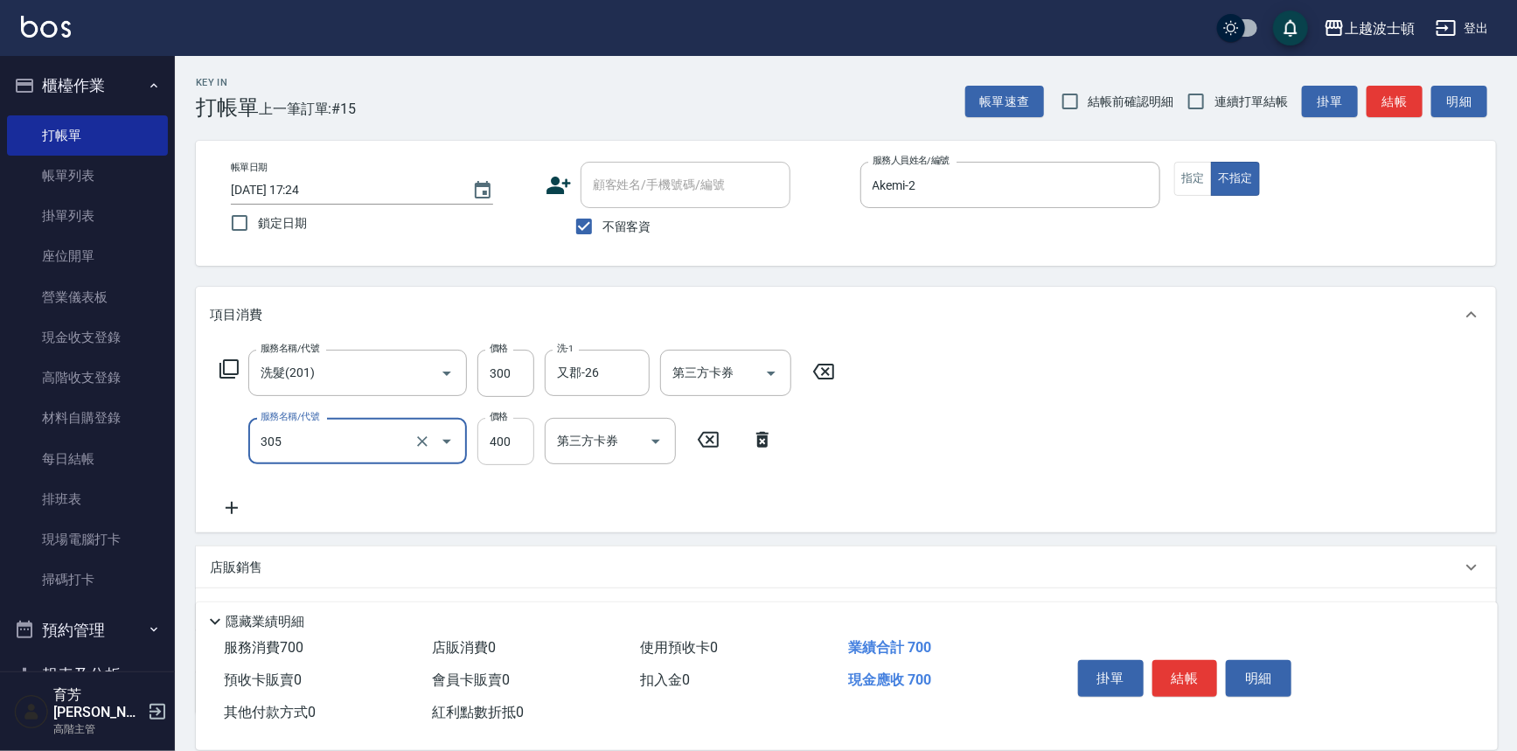
type input "剪髮(305)"
click at [487, 455] on input "400" at bounding box center [505, 441] width 57 height 47
type input "350"
click at [1330, 427] on div "服務名稱/代號 洗髮(201) 服務名稱/代號 價格 300 價格 洗-1 又郡-26 洗-1 第三方卡券 第三方卡券 服務名稱/代號 剪髮(305) 服務名…" at bounding box center [846, 438] width 1300 height 190
click at [1179, 673] on button "結帳" at bounding box center [1185, 678] width 66 height 37
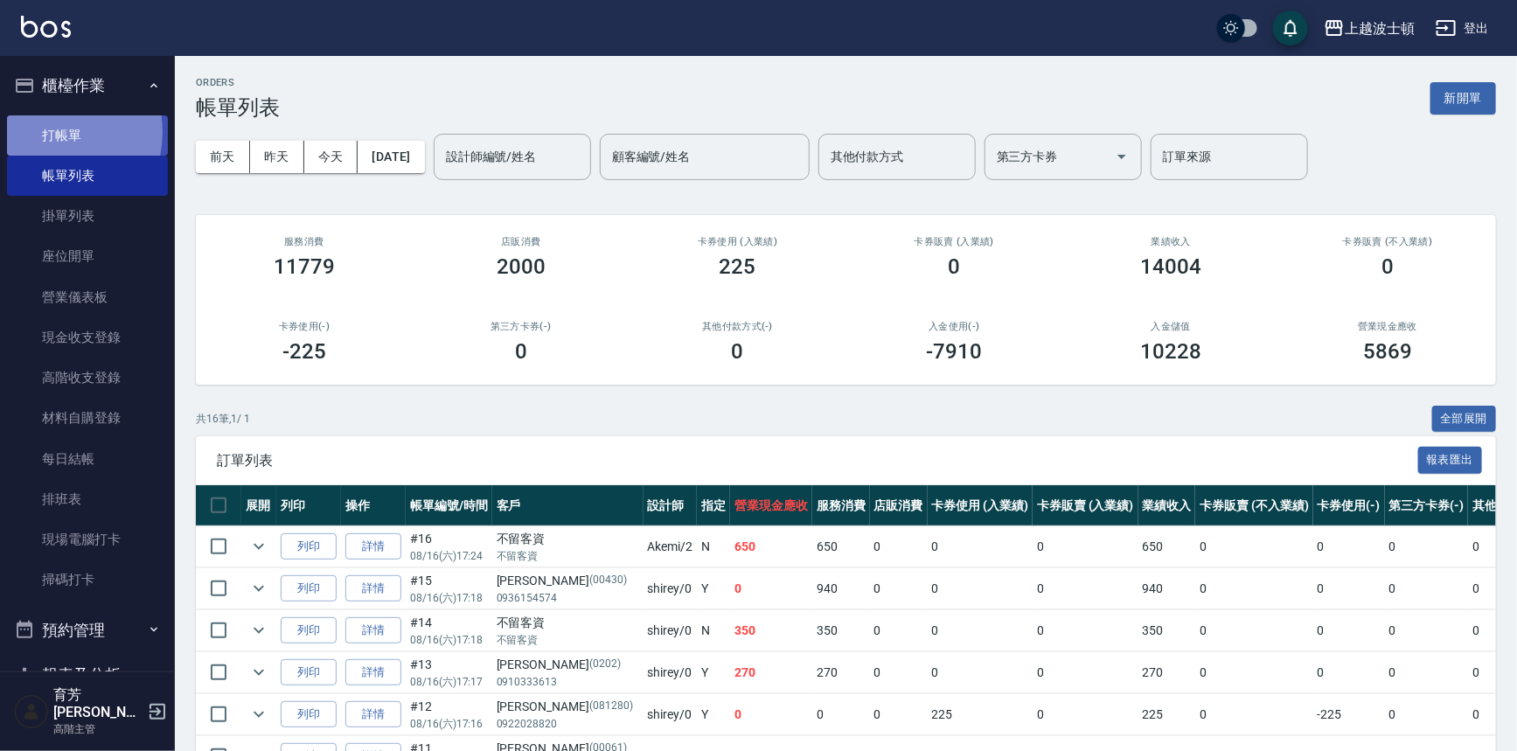
click at [47, 131] on link "打帳單" at bounding box center [87, 135] width 161 height 40
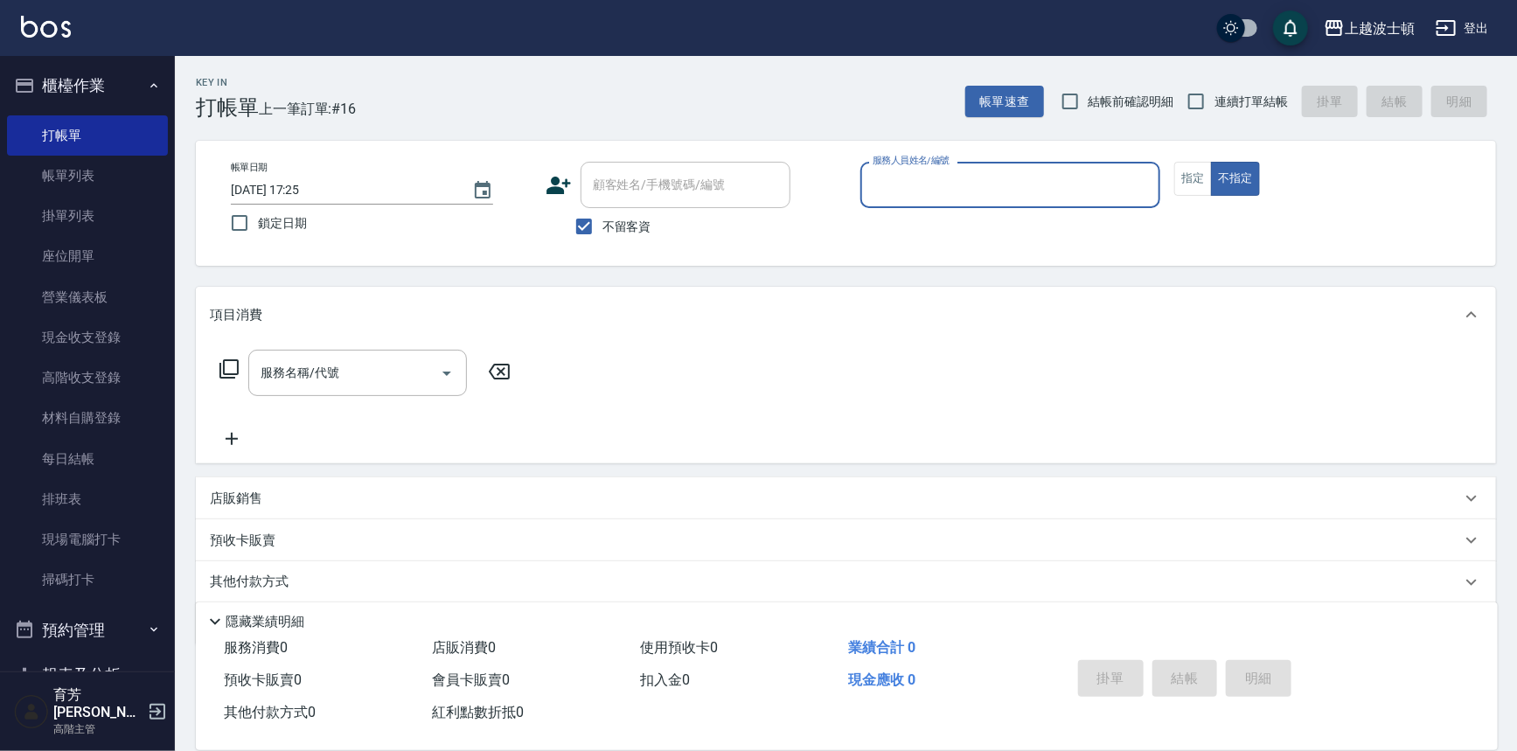
click at [894, 180] on input "服務人員姓名/編號" at bounding box center [1010, 185] width 285 height 31
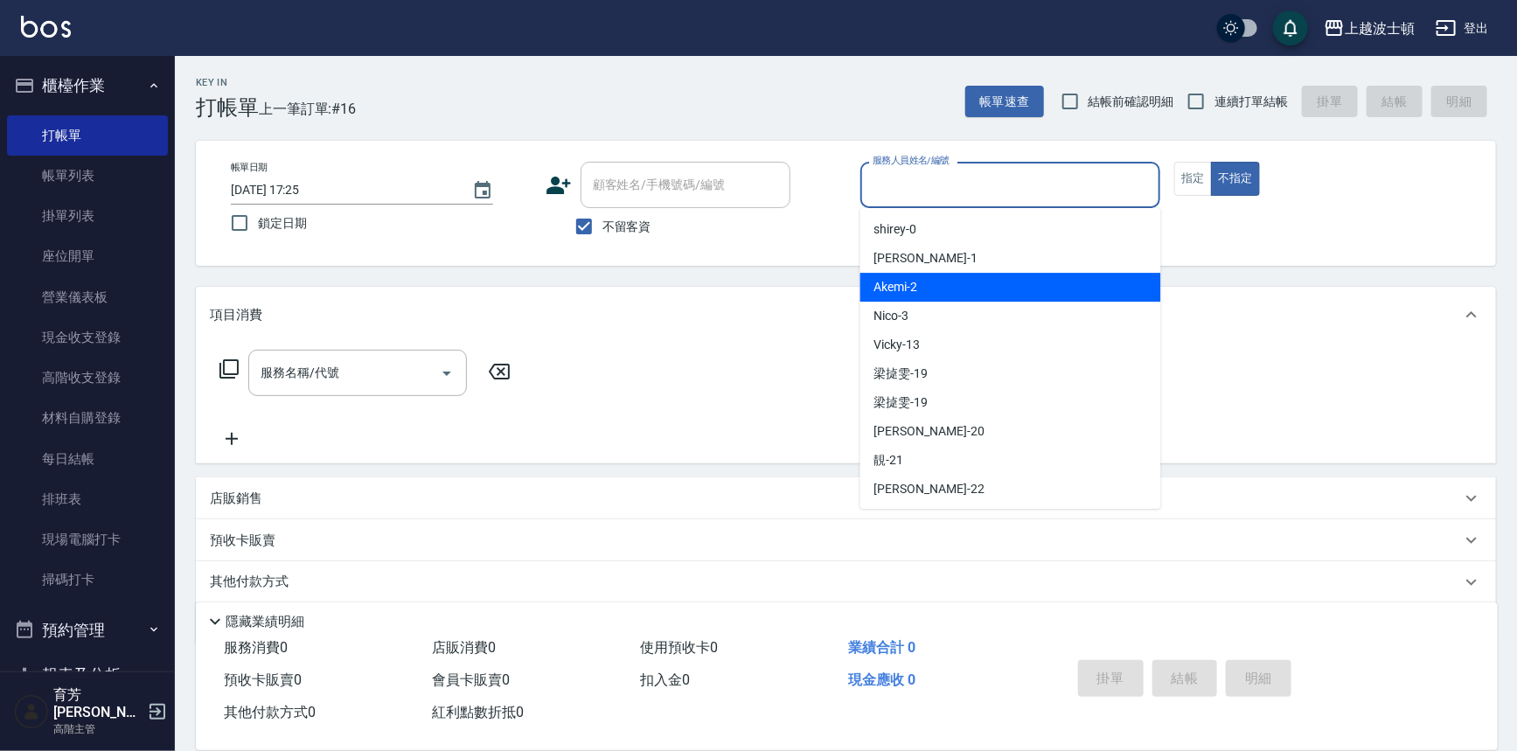
click at [951, 295] on div "Akemi -2" at bounding box center [1010, 287] width 301 height 29
type input "Akemi-2"
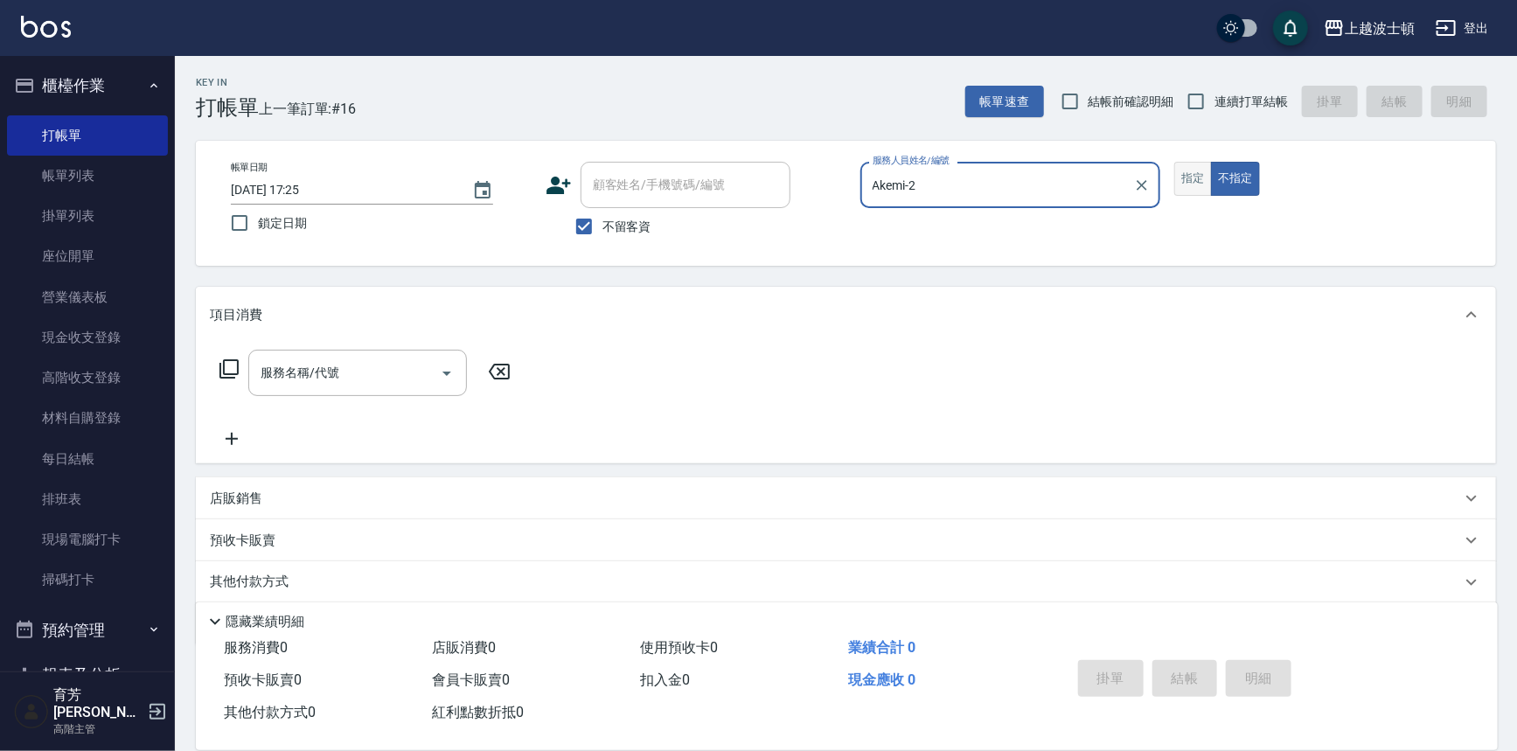
click at [1198, 178] on button "指定" at bounding box center [1193, 179] width 38 height 34
click at [426, 379] on input "服務名稱/代號" at bounding box center [344, 373] width 177 height 31
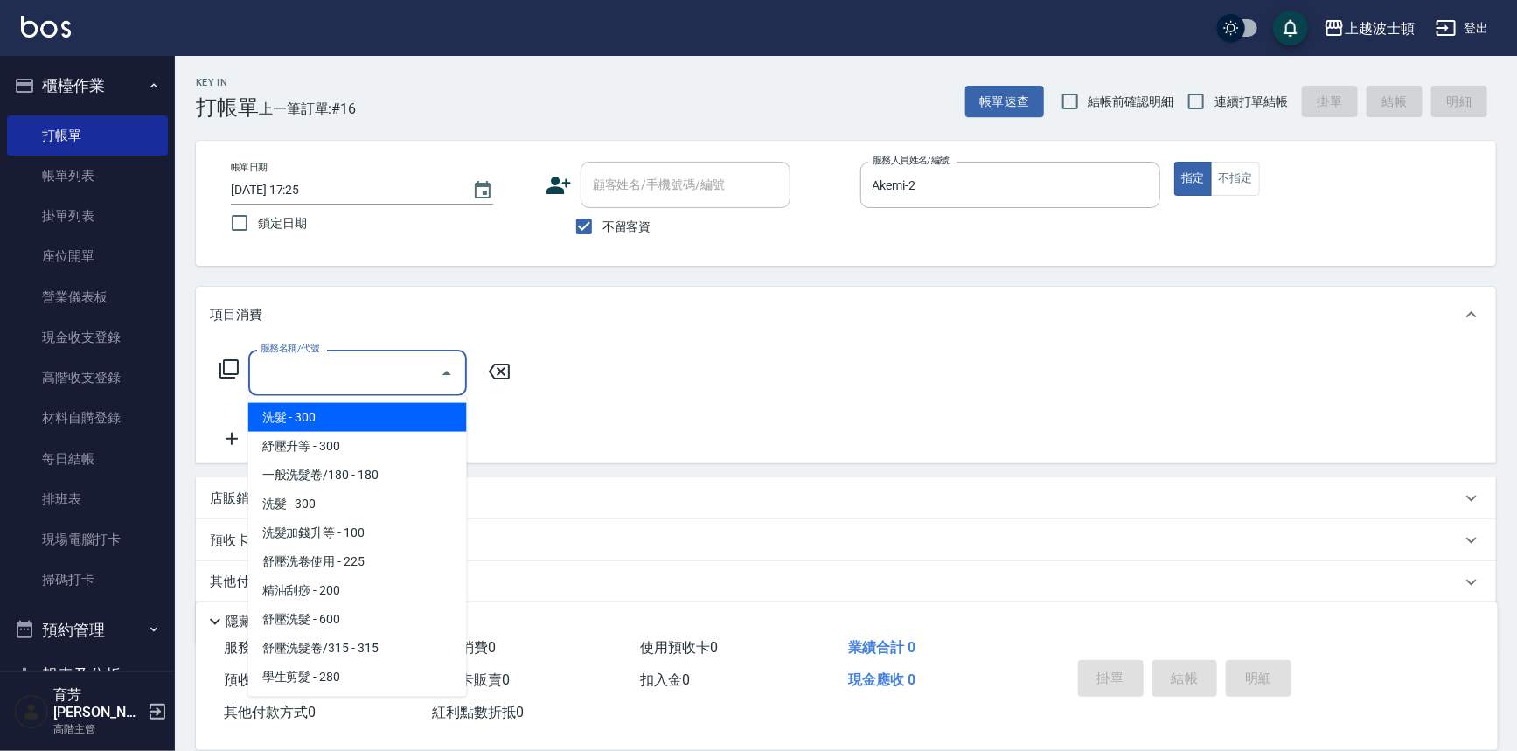
click at [403, 415] on span "洗髮 - 300" at bounding box center [357, 417] width 219 height 29
type input "洗髮(201)"
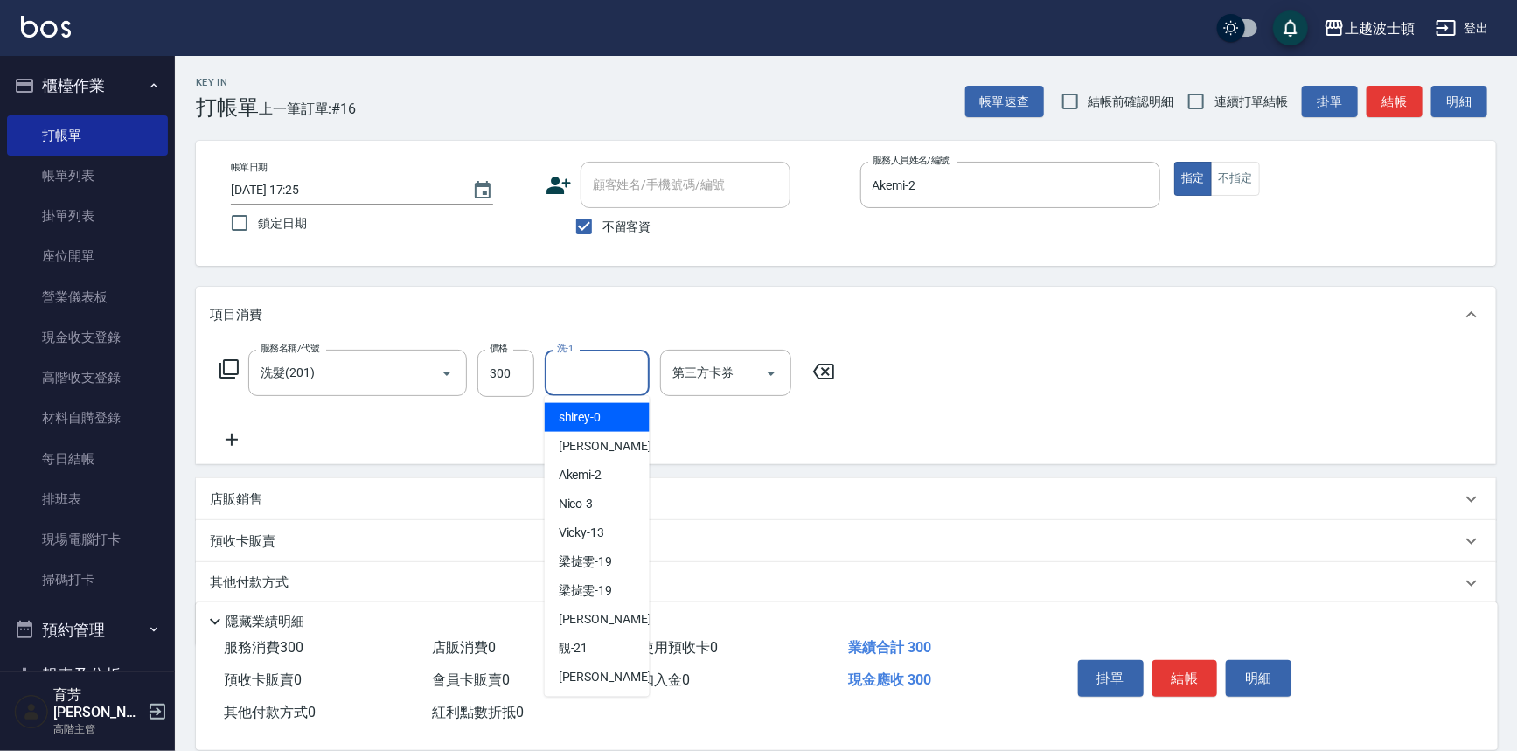
click at [571, 369] on input "洗-1" at bounding box center [596, 373] width 89 height 31
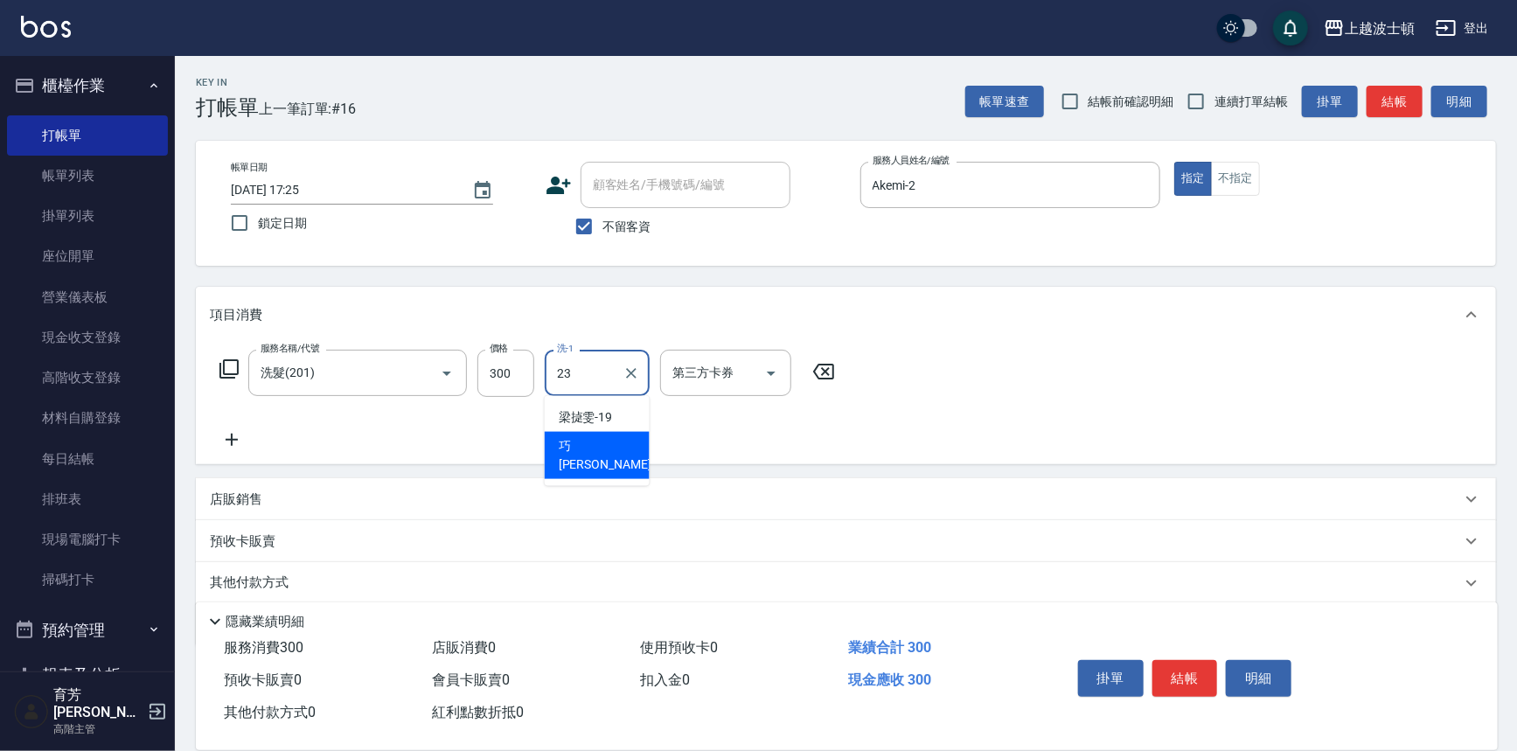
click at [597, 437] on span "巧莉 -23" at bounding box center [614, 455] width 110 height 37
type input "[PERSON_NAME]-23"
click at [1099, 404] on div "服務名稱/代號 洗髮(201) 服務名稱/代號 價格 300 價格 洗-1 巧莉-23 洗-1 第三方卡券 第三方卡券" at bounding box center [846, 404] width 1300 height 122
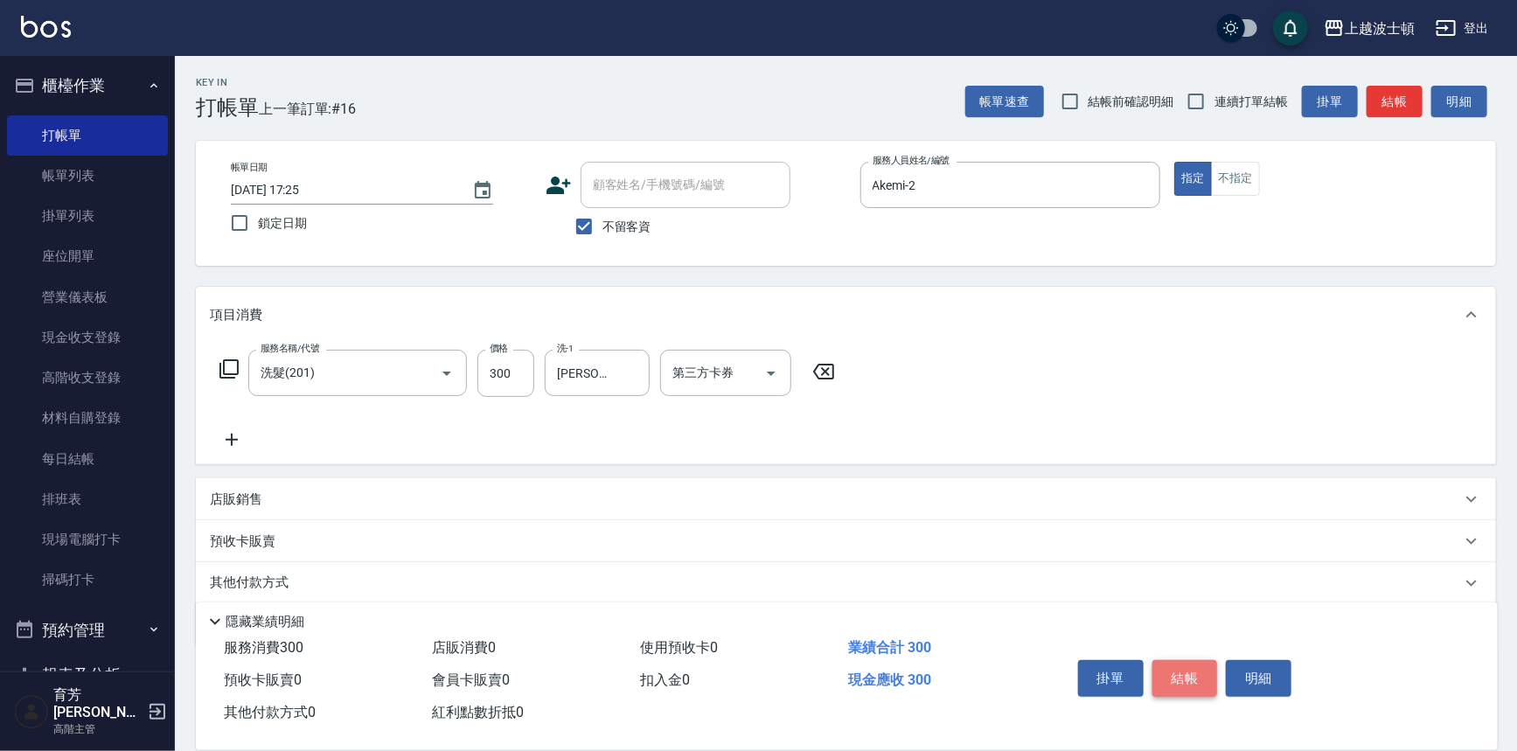
click at [1186, 663] on button "結帳" at bounding box center [1185, 678] width 66 height 37
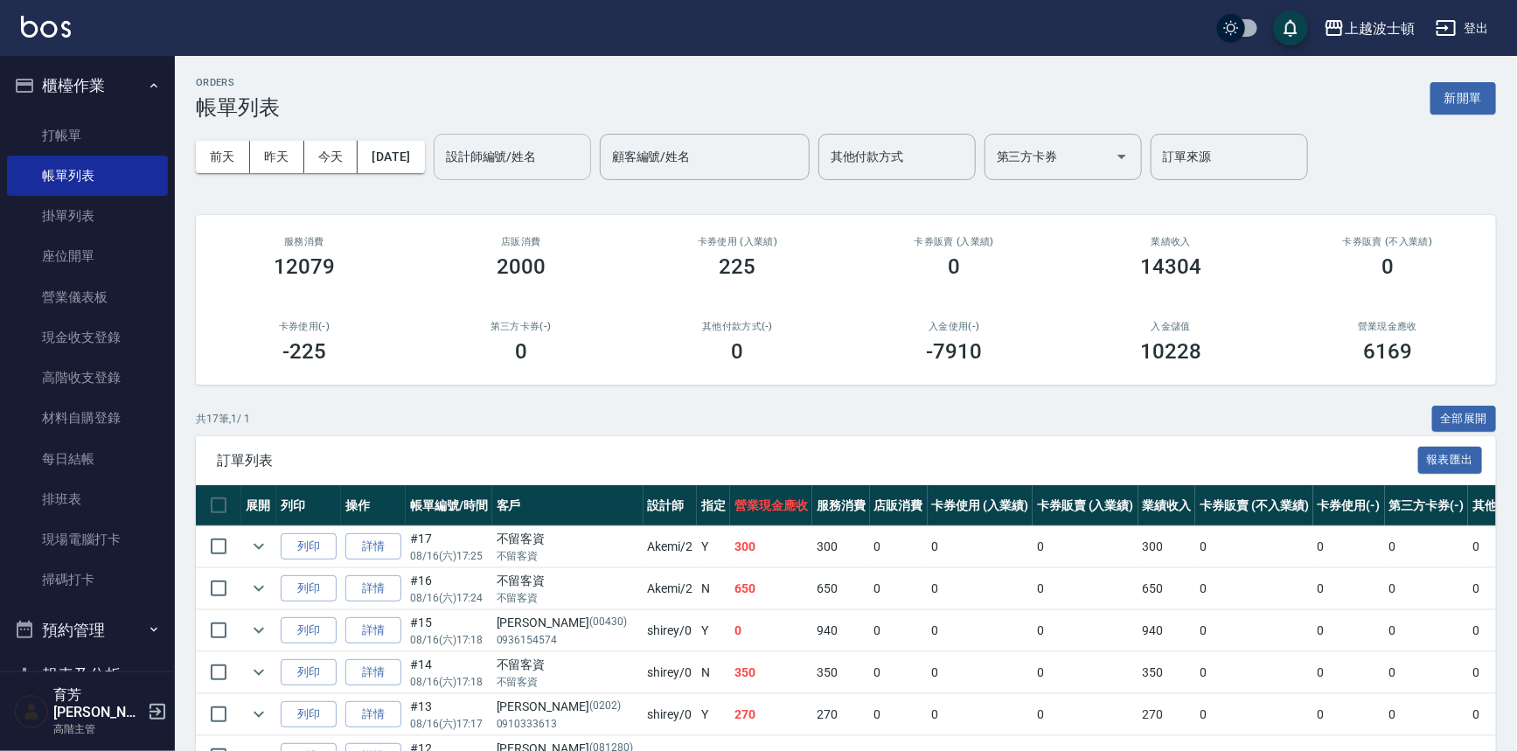
click at [523, 134] on div "設計師編號/姓名" at bounding box center [512, 157] width 157 height 46
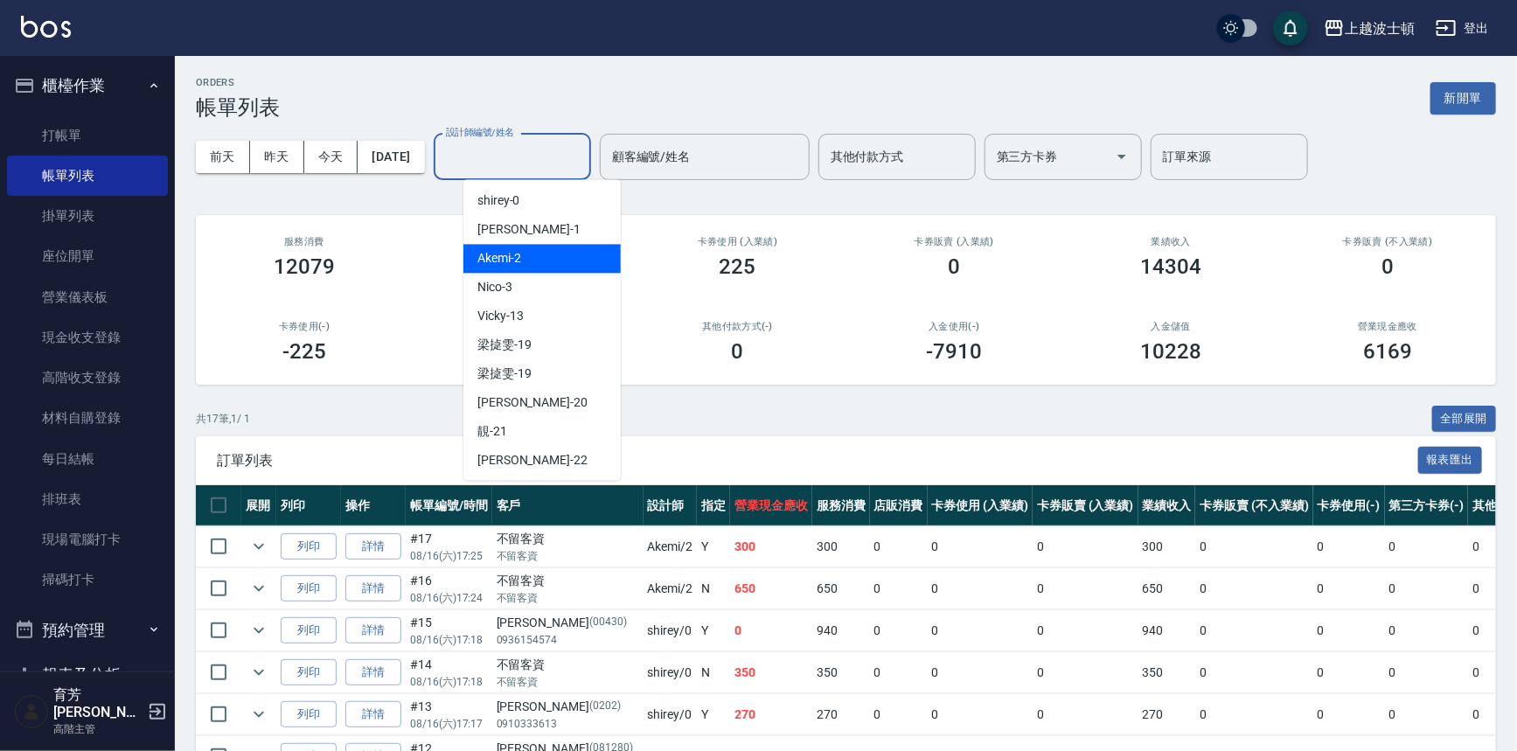
click at [550, 252] on div "Akemi -2" at bounding box center [541, 258] width 157 height 29
type input "Akemi-2"
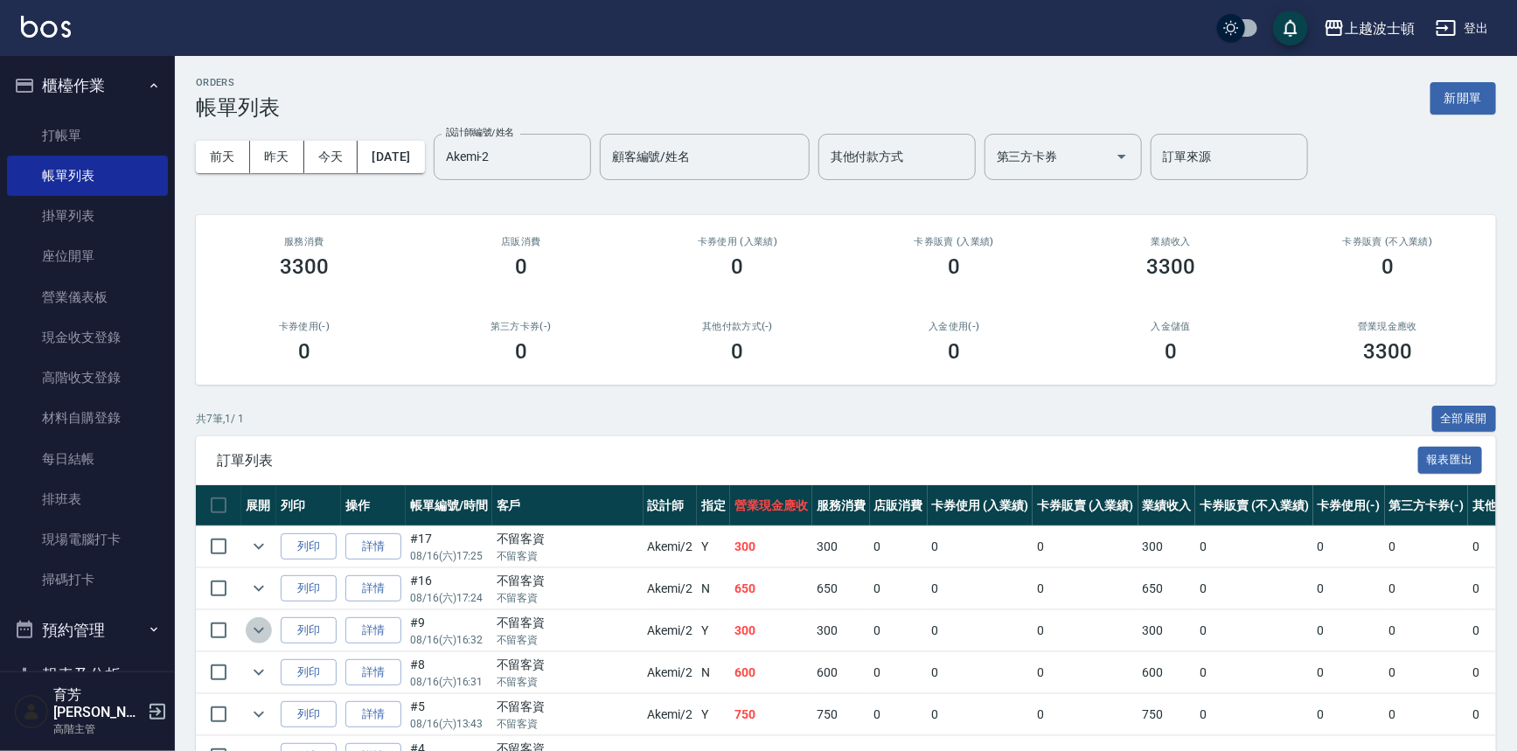
click at [247, 629] on button "expand row" at bounding box center [259, 630] width 26 height 26
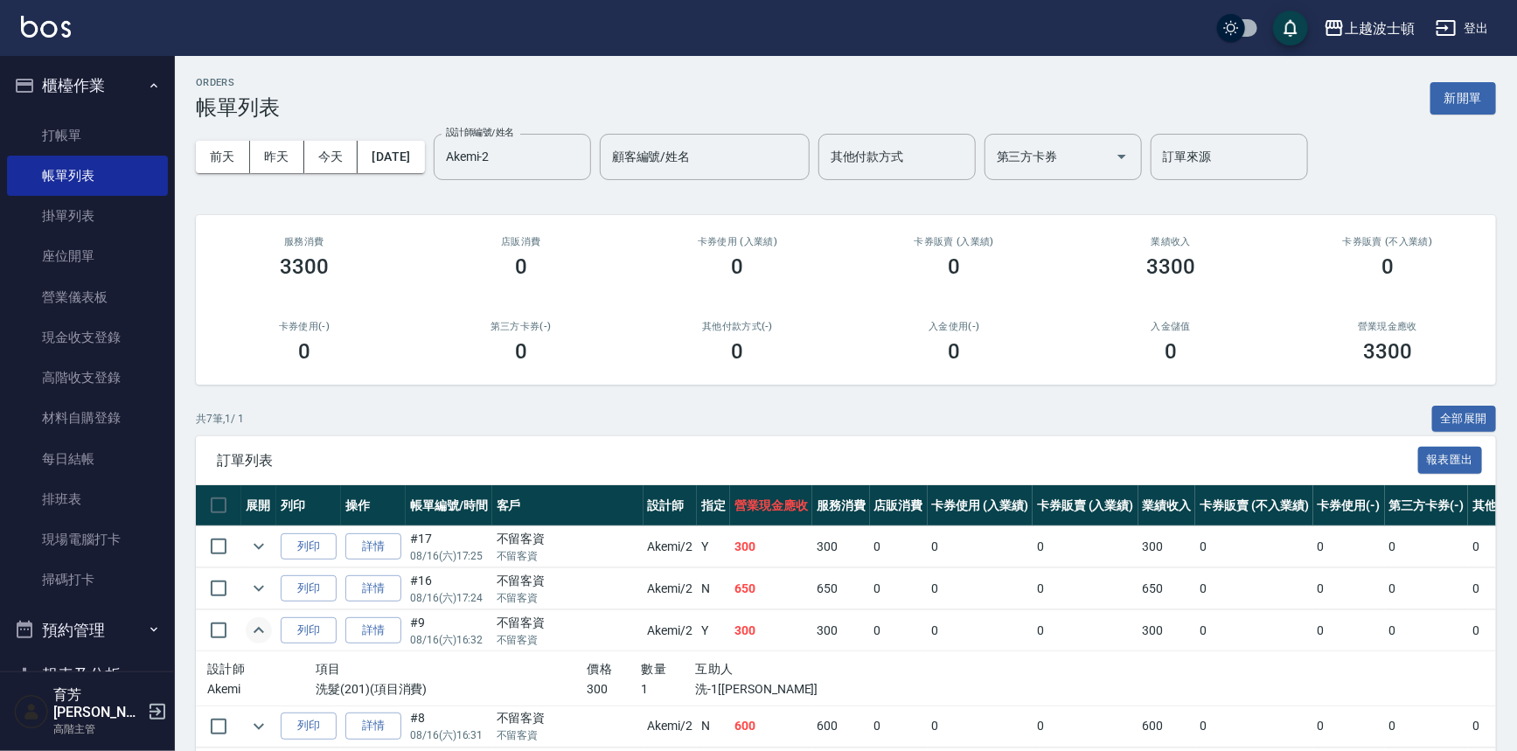
click at [247, 629] on button "expand row" at bounding box center [259, 630] width 26 height 26
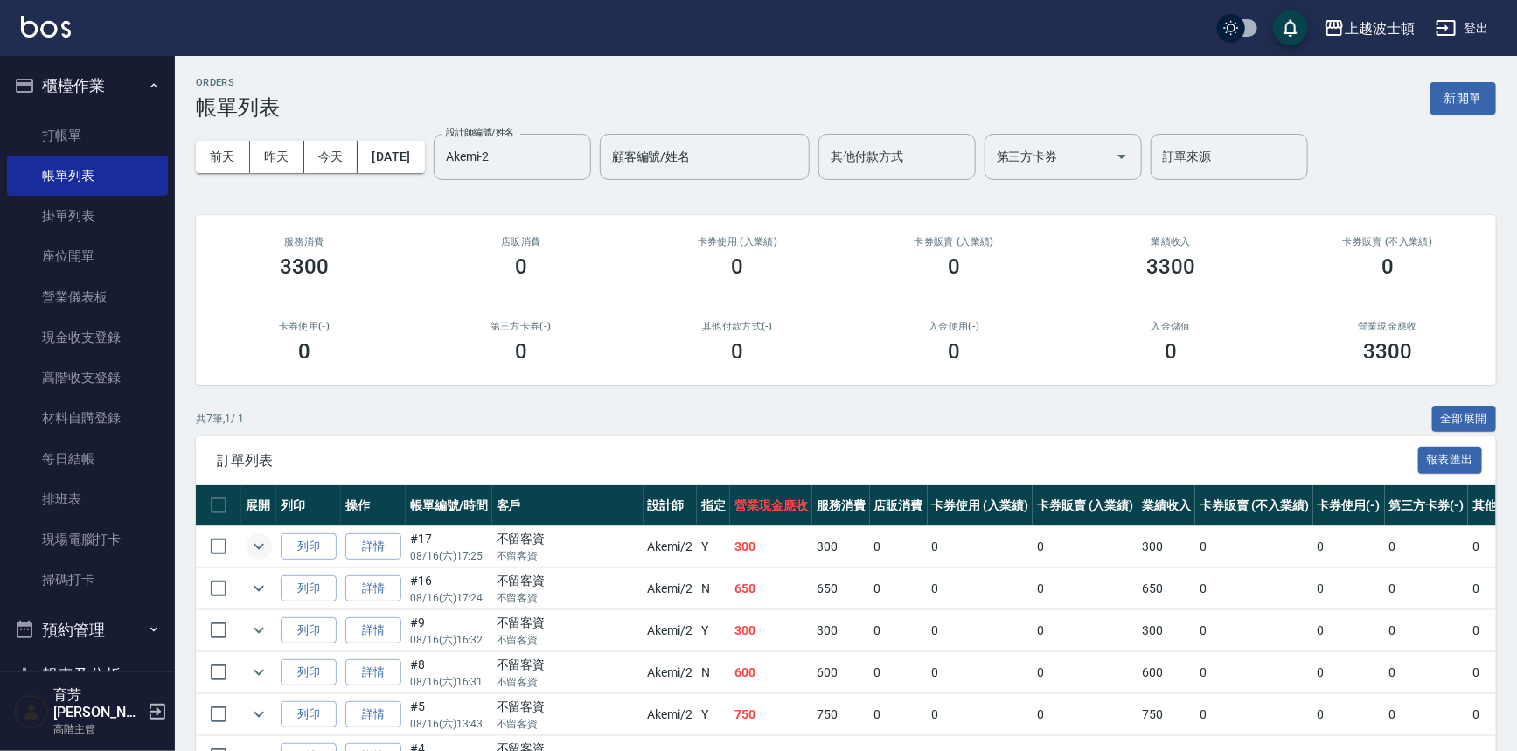
click at [260, 545] on icon "expand row" at bounding box center [258, 547] width 10 height 6
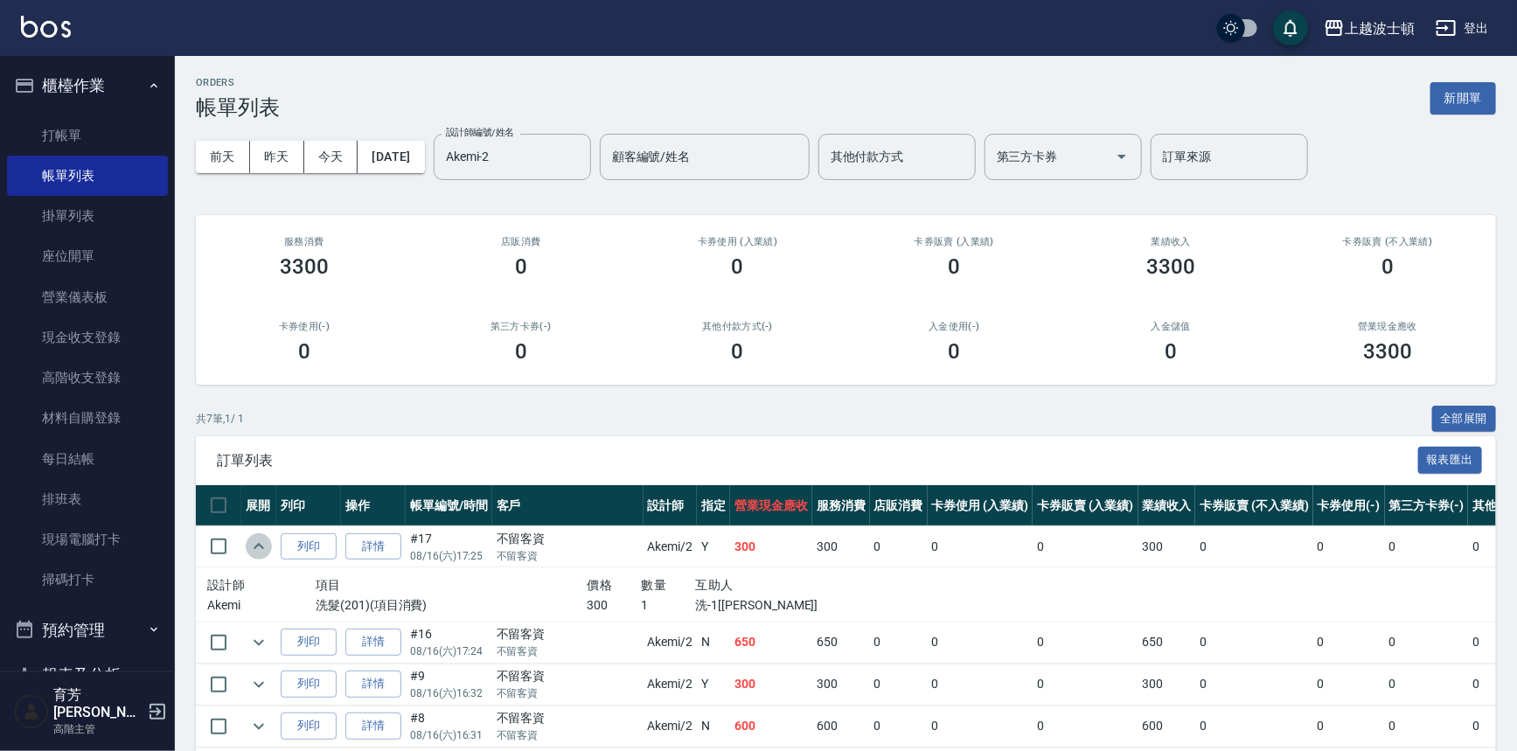
click at [260, 545] on icon "expand row" at bounding box center [258, 546] width 10 height 6
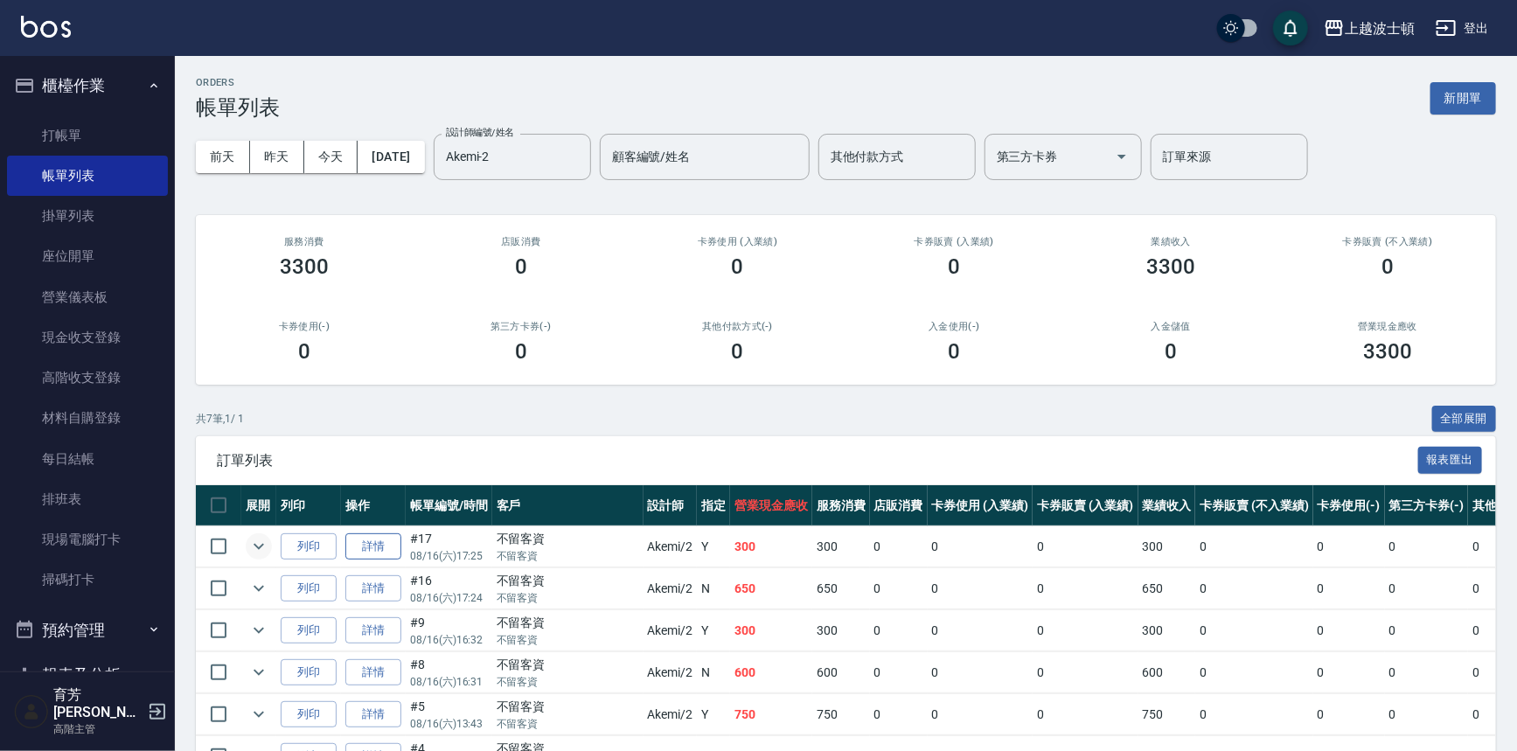
click at [388, 544] on link "詳情" at bounding box center [373, 546] width 56 height 27
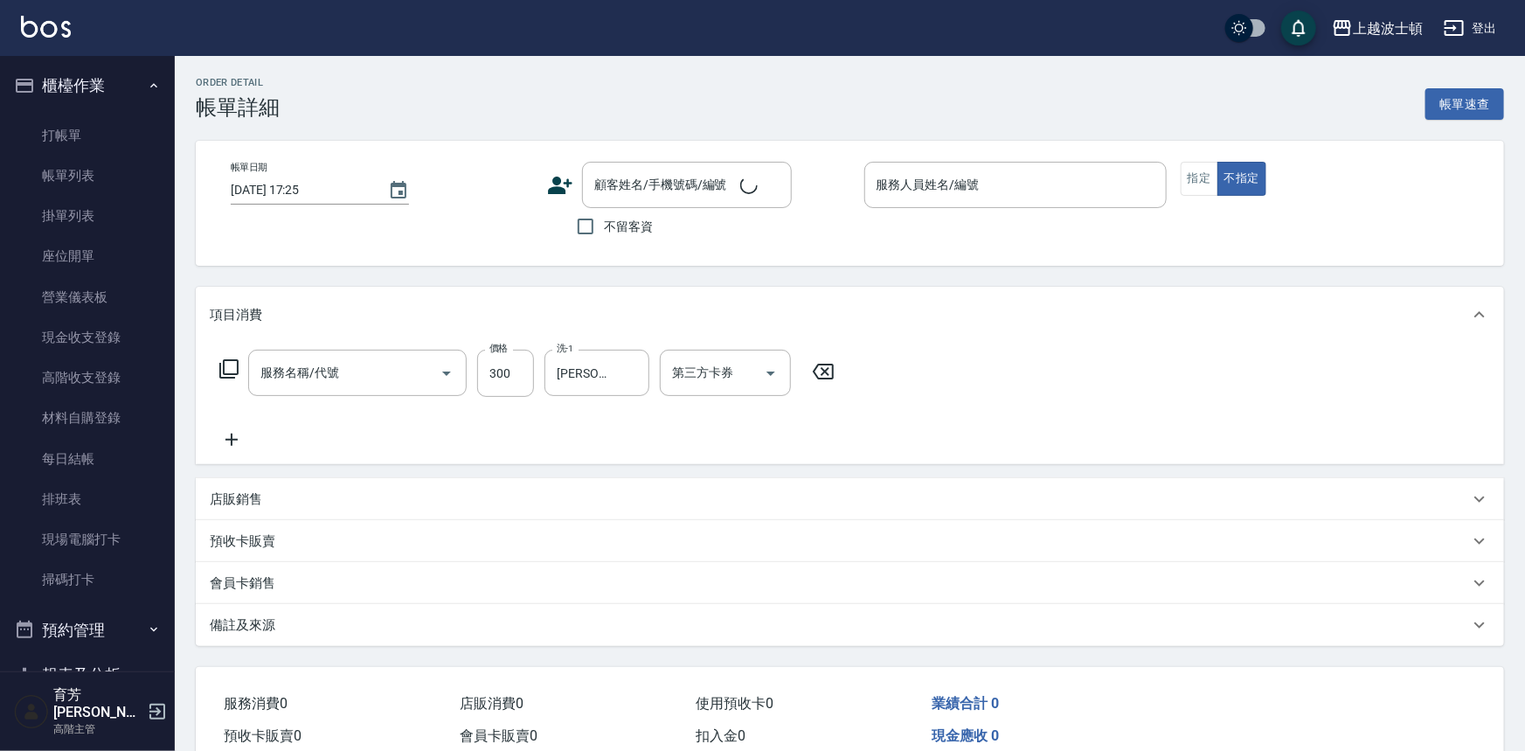
type input "洗髮(201)"
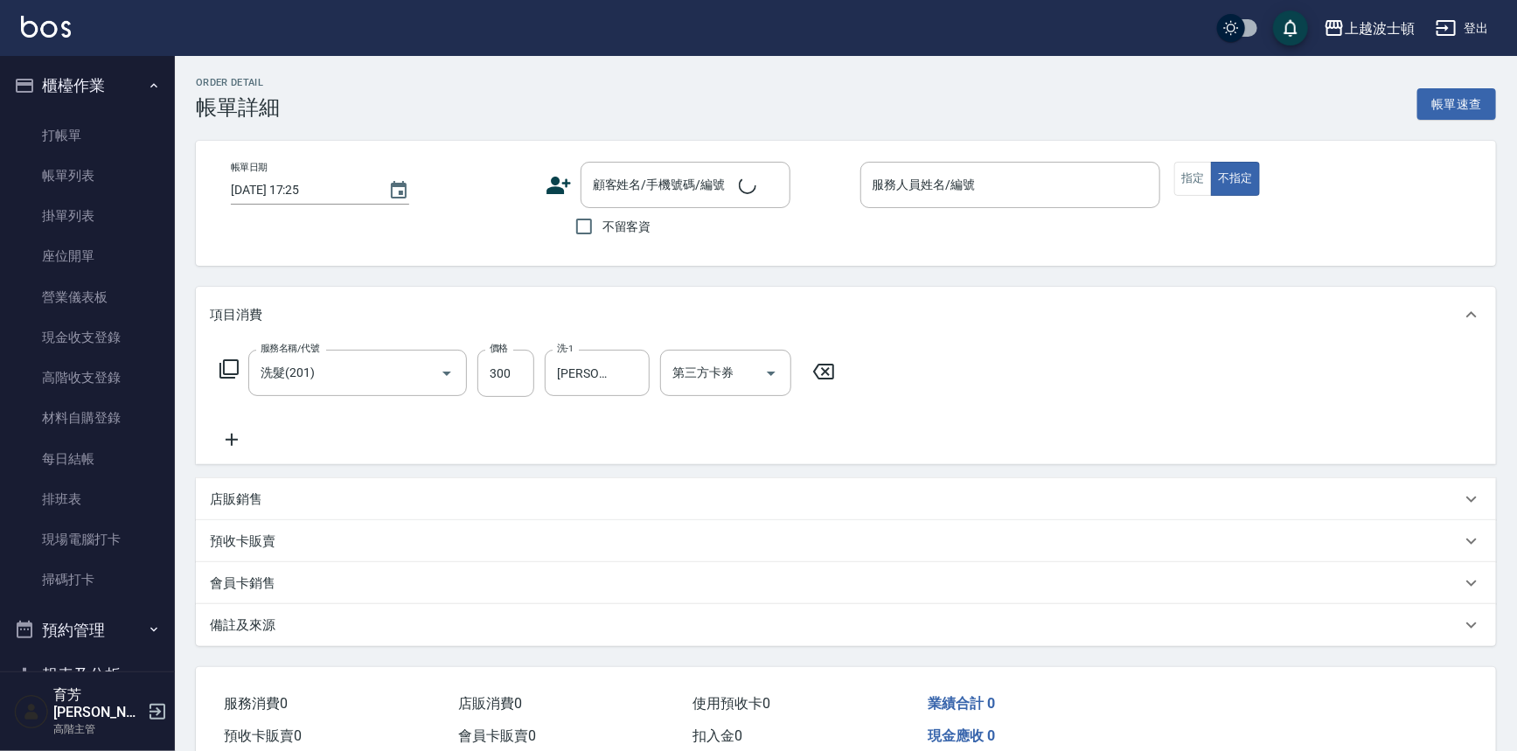
checkbox input "true"
type input "Akemi-2"
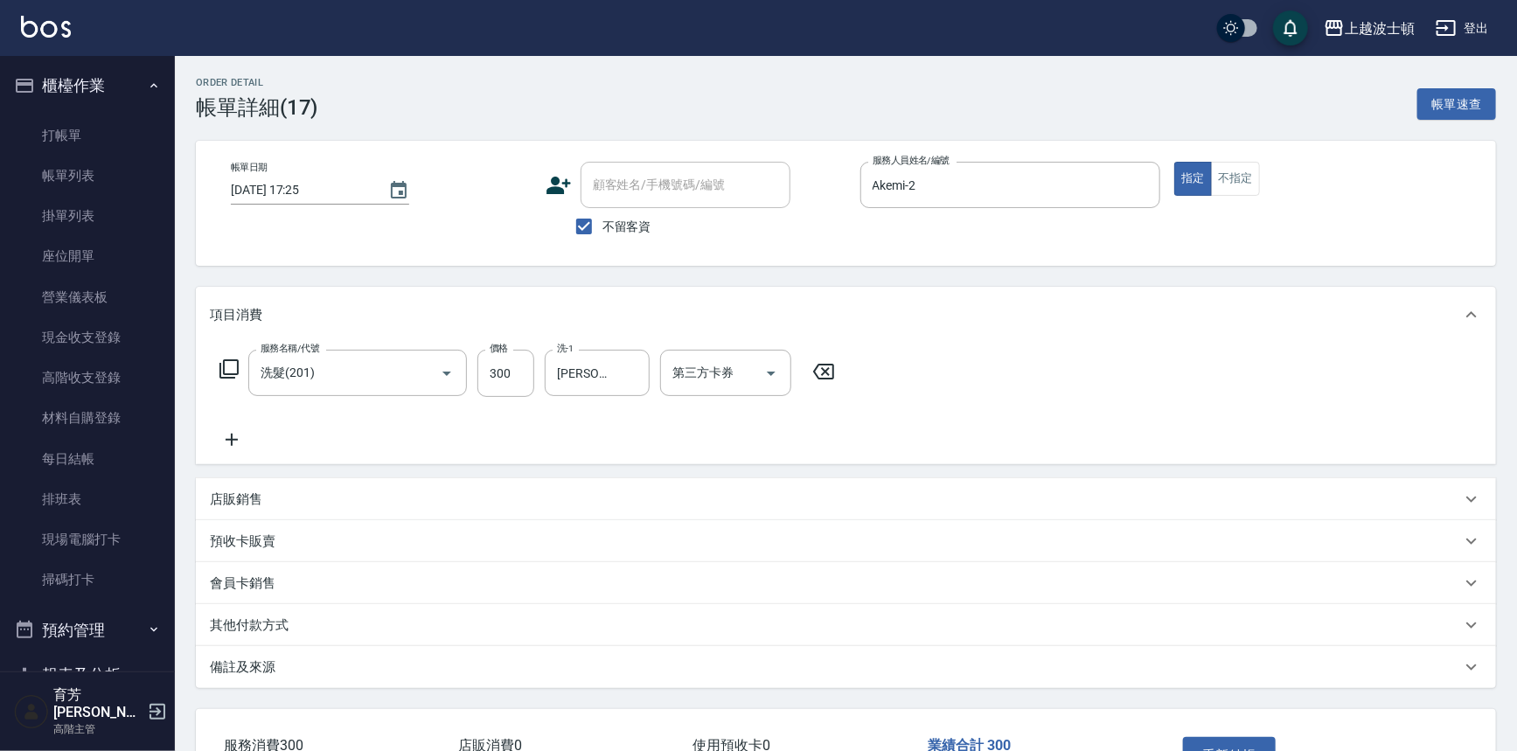
click at [611, 227] on span "不留客資" at bounding box center [626, 227] width 49 height 18
click at [602, 227] on input "不留客資" at bounding box center [584, 226] width 37 height 37
checkbox input "false"
click at [636, 184] on input "顧客姓名/手機號碼/編號" at bounding box center [672, 185] width 168 height 31
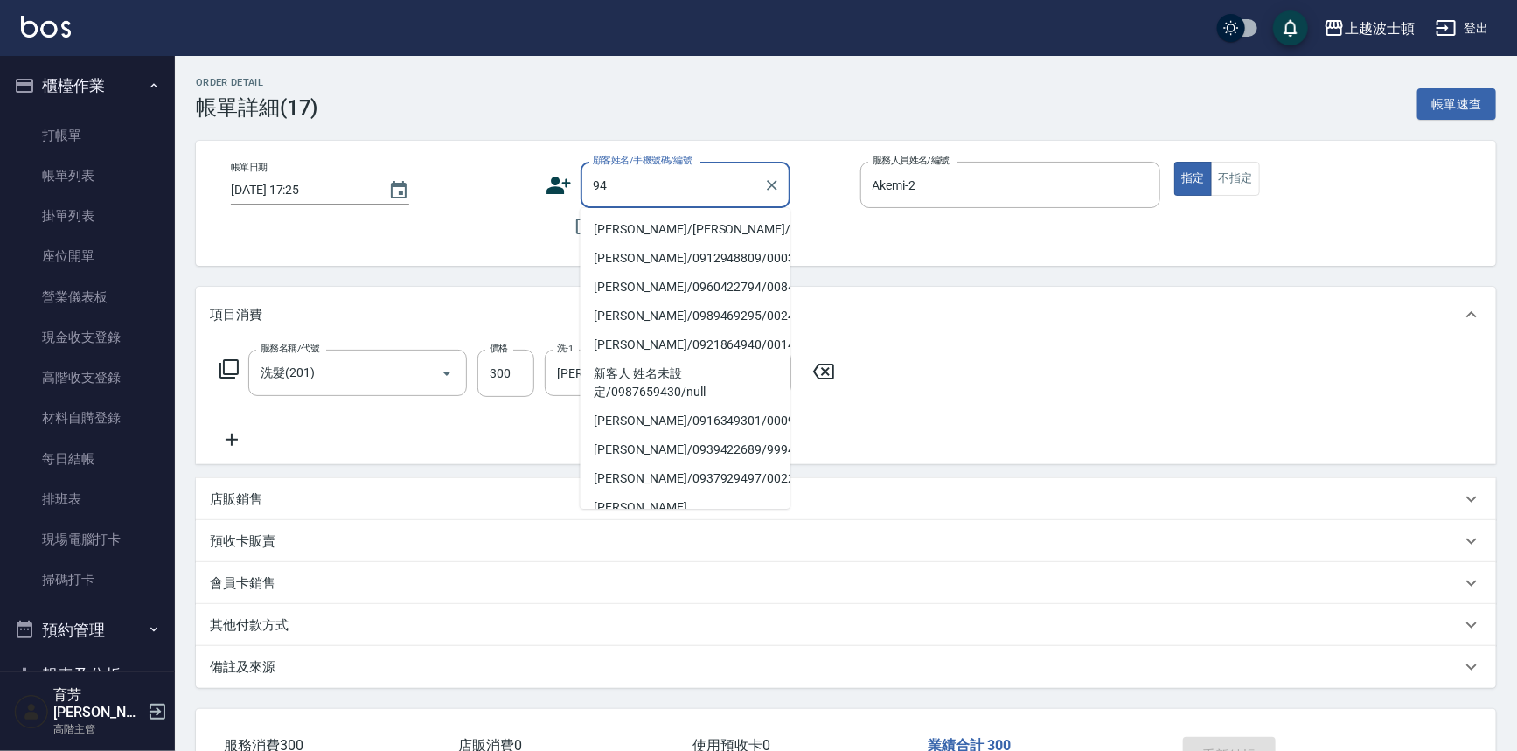
type input "9"
drag, startPoint x: 1187, startPoint y: 215, endPoint x: 1487, endPoint y: 537, distance: 439.7
click at [1487, 537] on div "Order detail 帳單詳細 (17) 帳單速查 帳單日期 2025/08/16 17:25 顧客姓名/手機號碼/編號 顧客姓名/手機號碼/編號 不留客…" at bounding box center [846, 462] width 1342 height 813
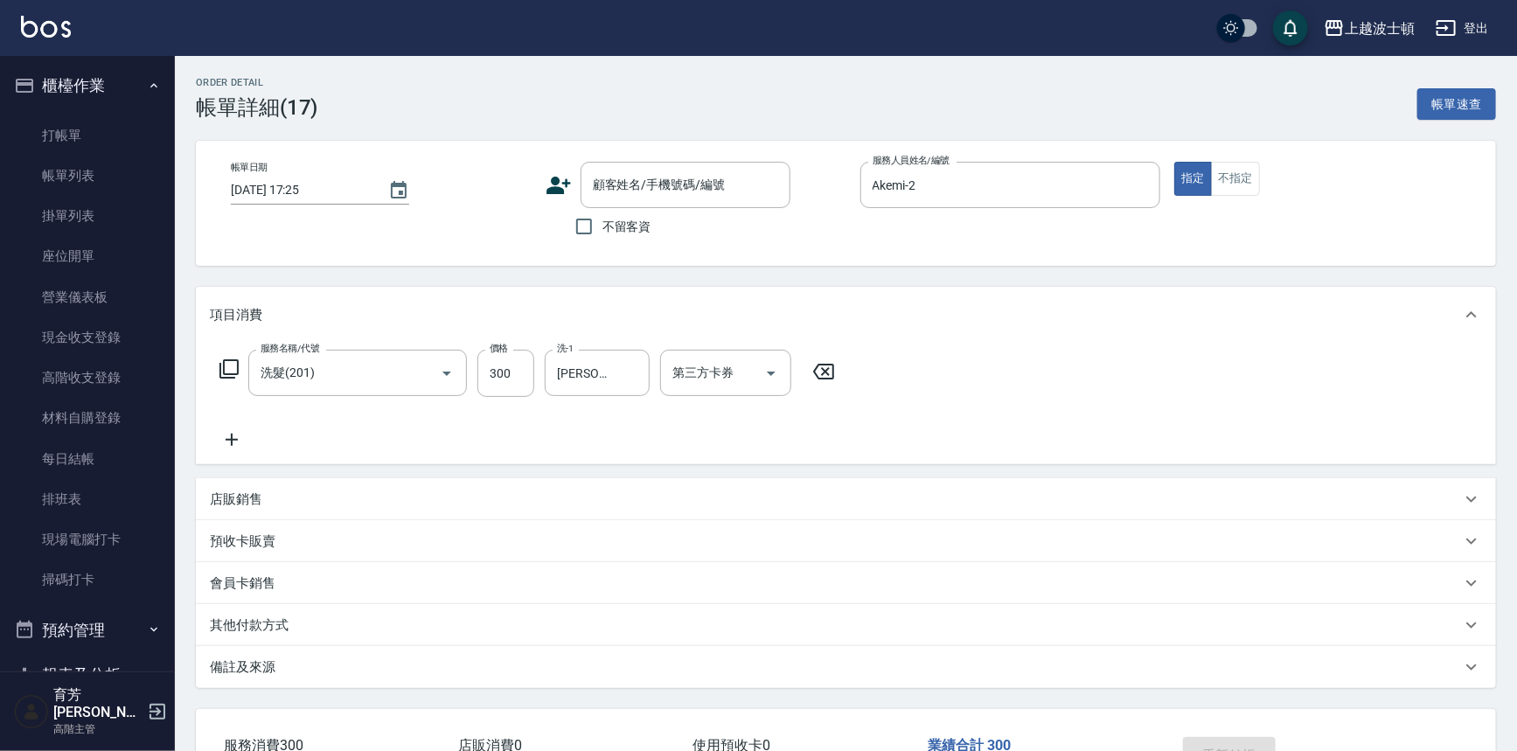
click at [1363, 616] on div "其他付款方式" at bounding box center [835, 625] width 1251 height 18
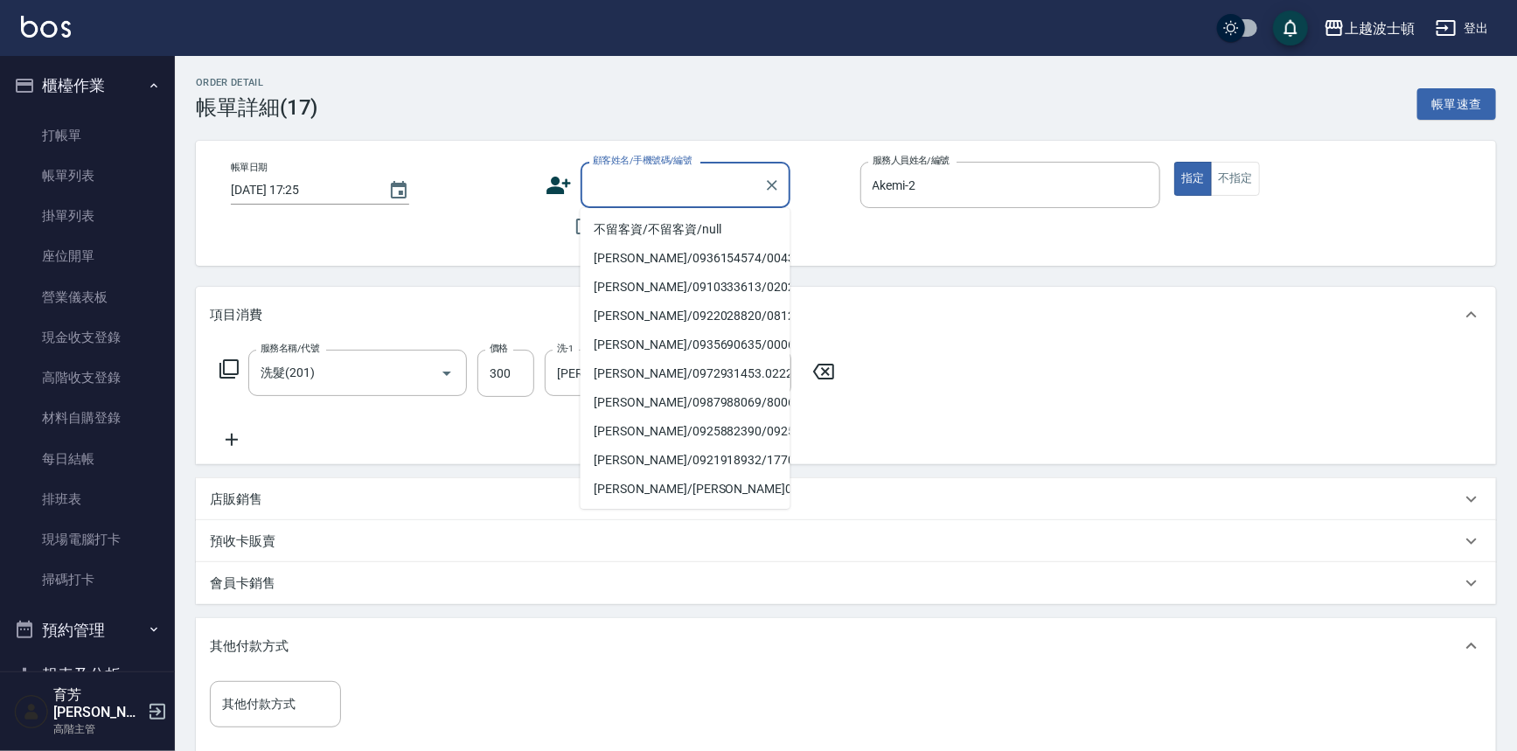
click at [630, 181] on input "顧客姓名/手機號碼/編號" at bounding box center [672, 185] width 168 height 31
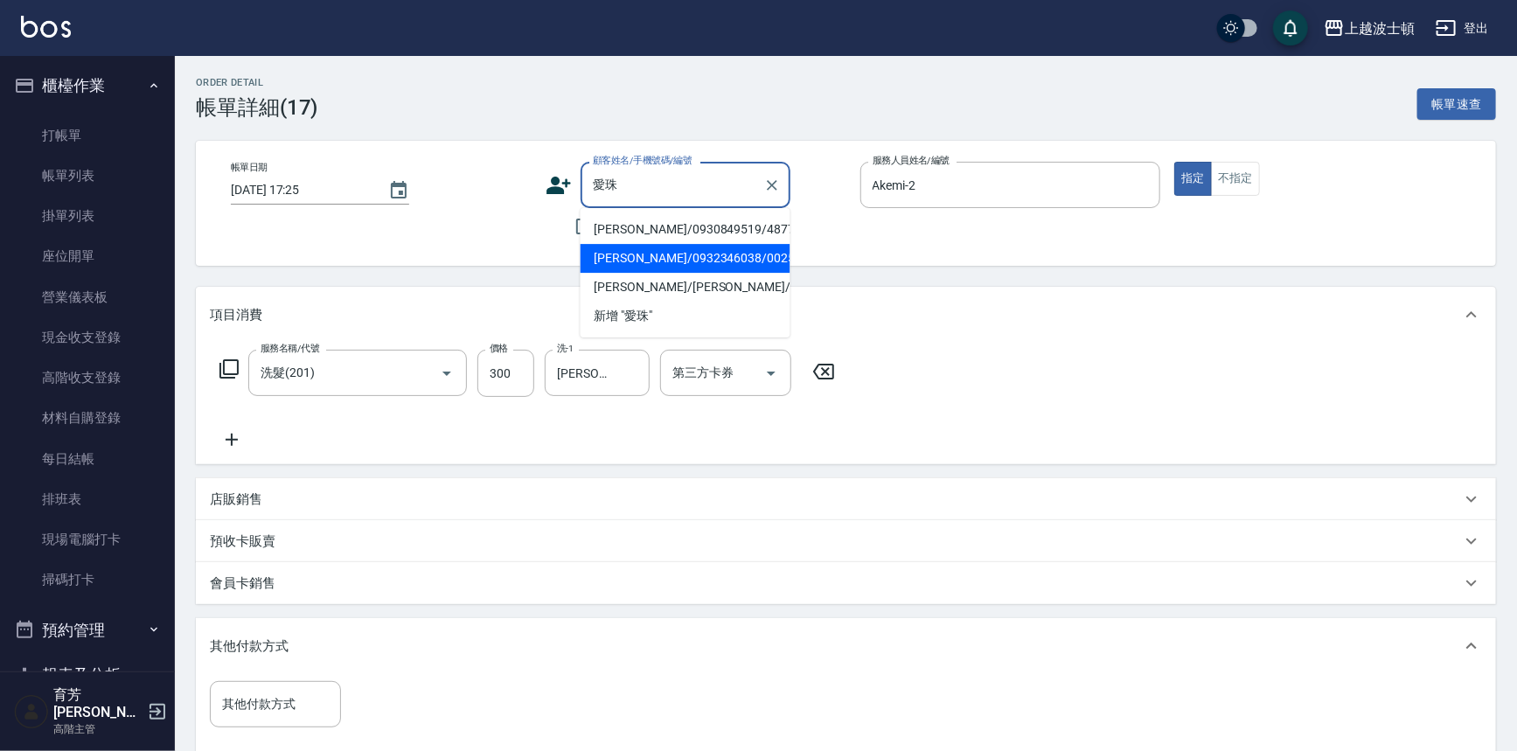
type input "愛珠"
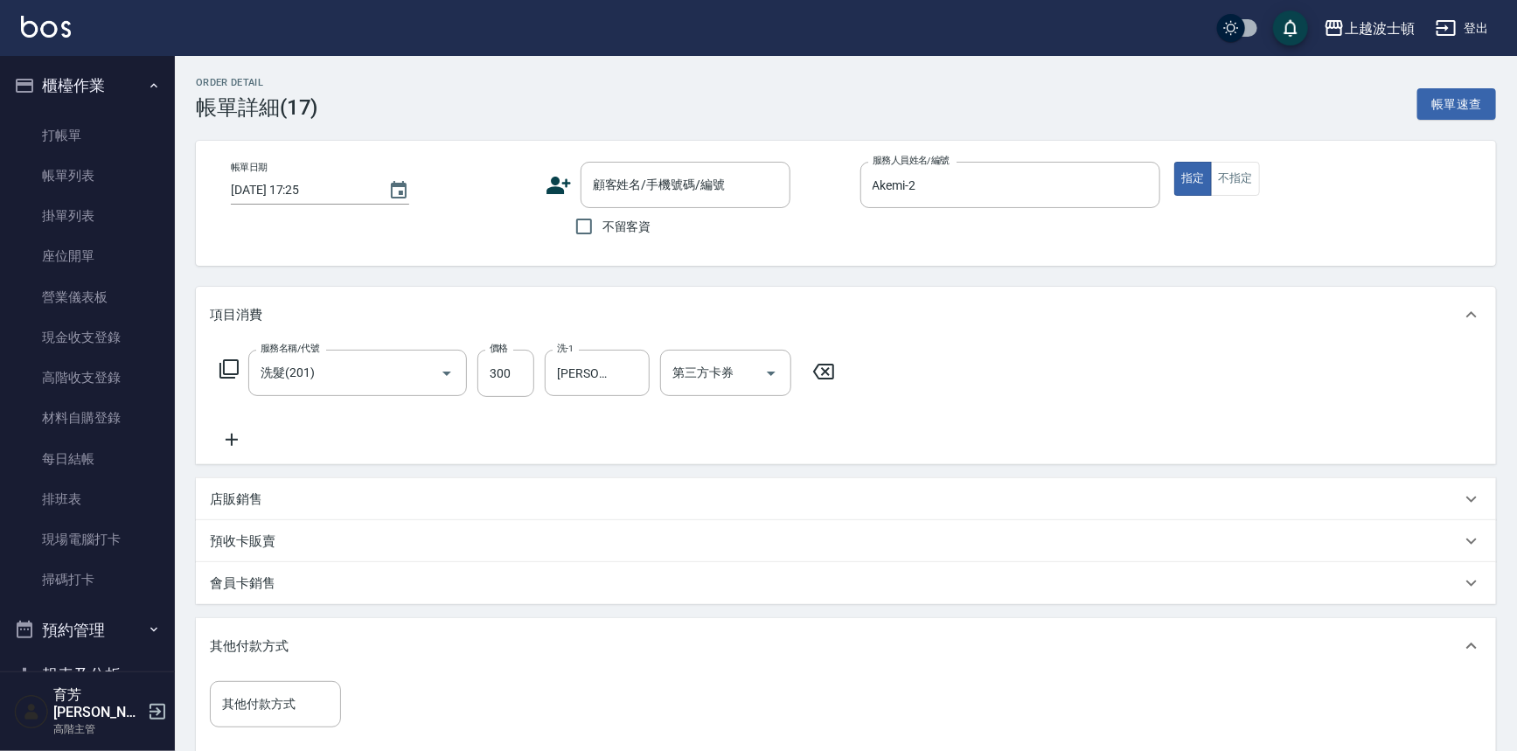
click at [1241, 406] on div "服務名稱/代號 洗髮(201) 服務名稱/代號 價格 300 價格 洗-1 巧莉-23 洗-1 第三方卡券 第三方卡券" at bounding box center [846, 404] width 1300 height 122
click at [573, 226] on input "不留客資" at bounding box center [584, 226] width 37 height 37
checkbox input "true"
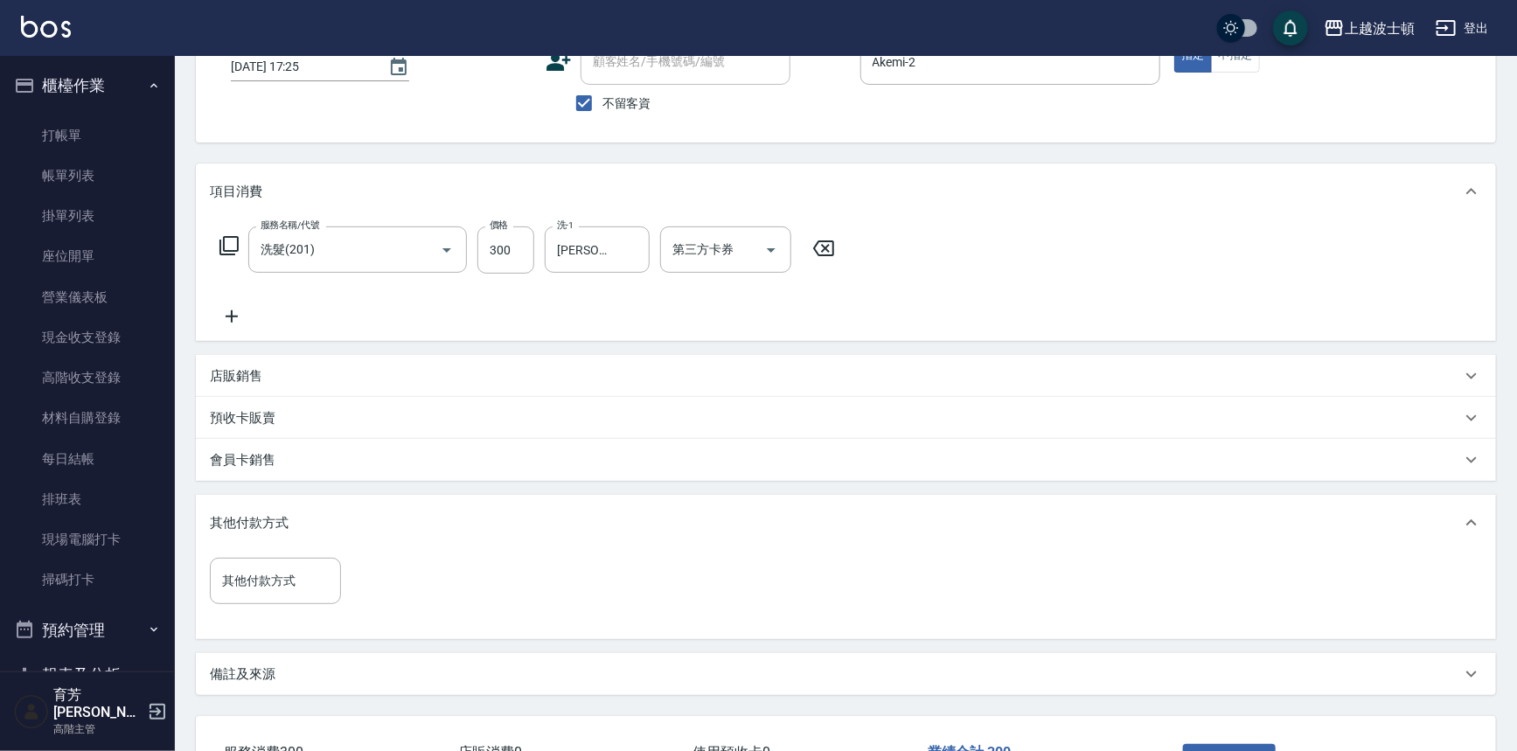
scroll to position [253, 0]
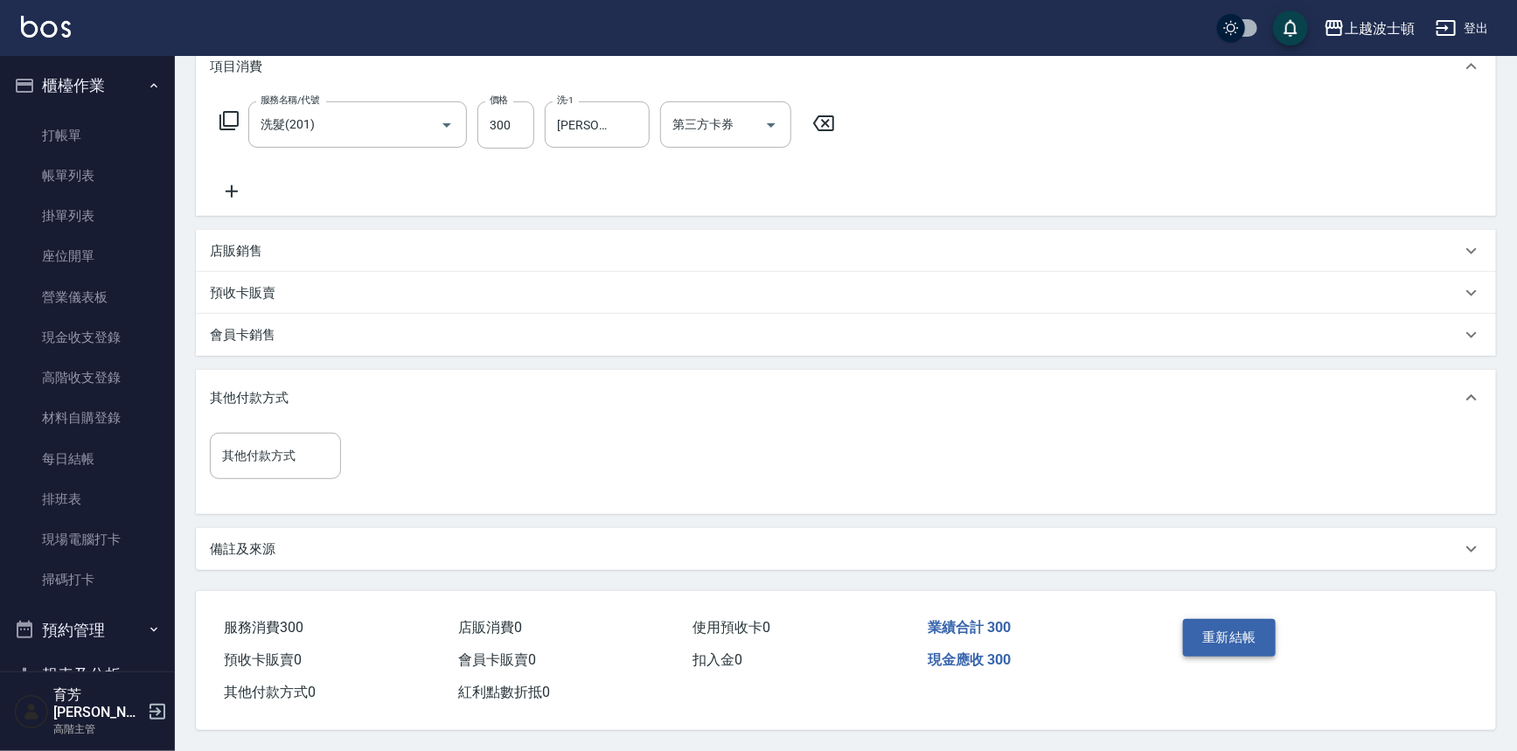
click at [1212, 631] on button "重新結帳" at bounding box center [1229, 637] width 93 height 37
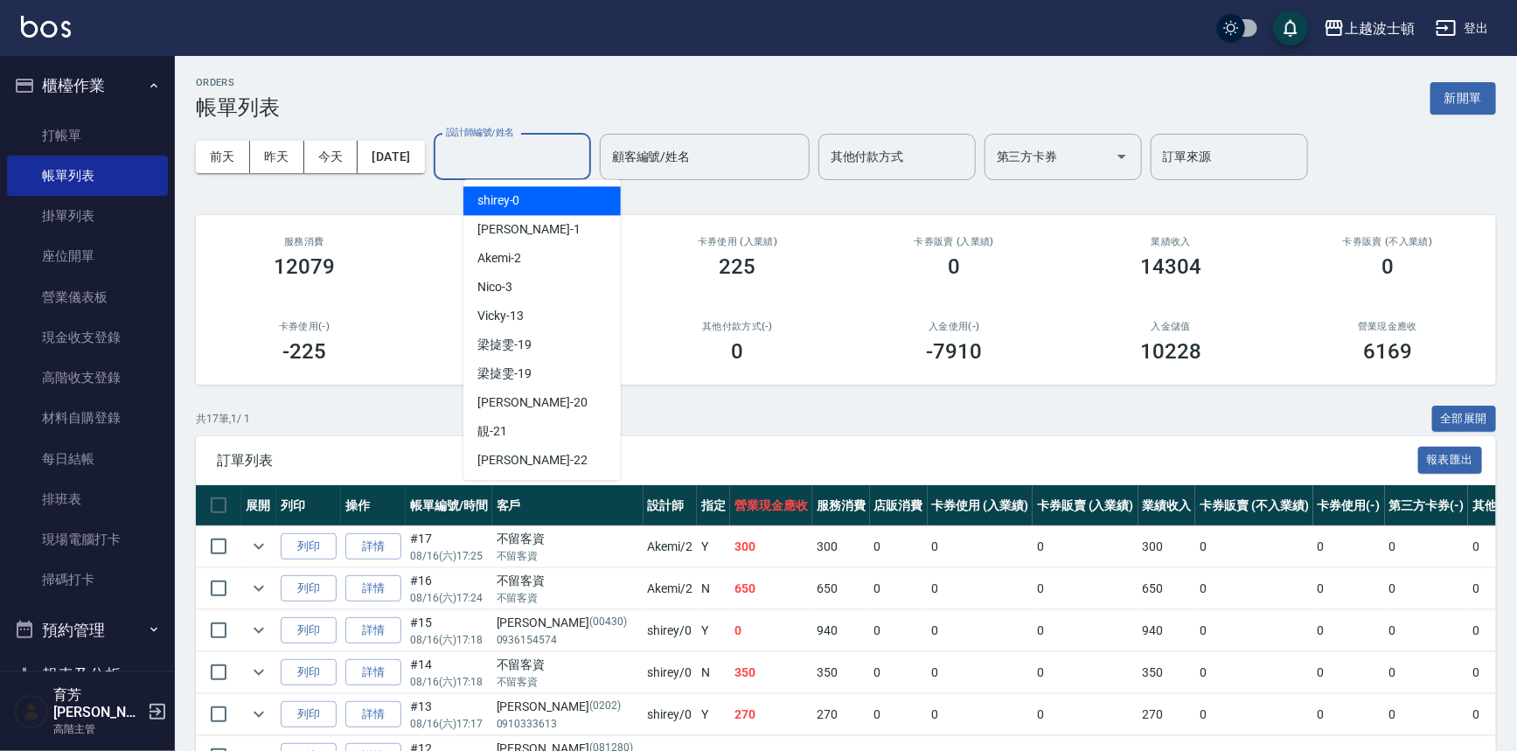
click at [524, 158] on input "設計師編號/姓名" at bounding box center [512, 157] width 142 height 31
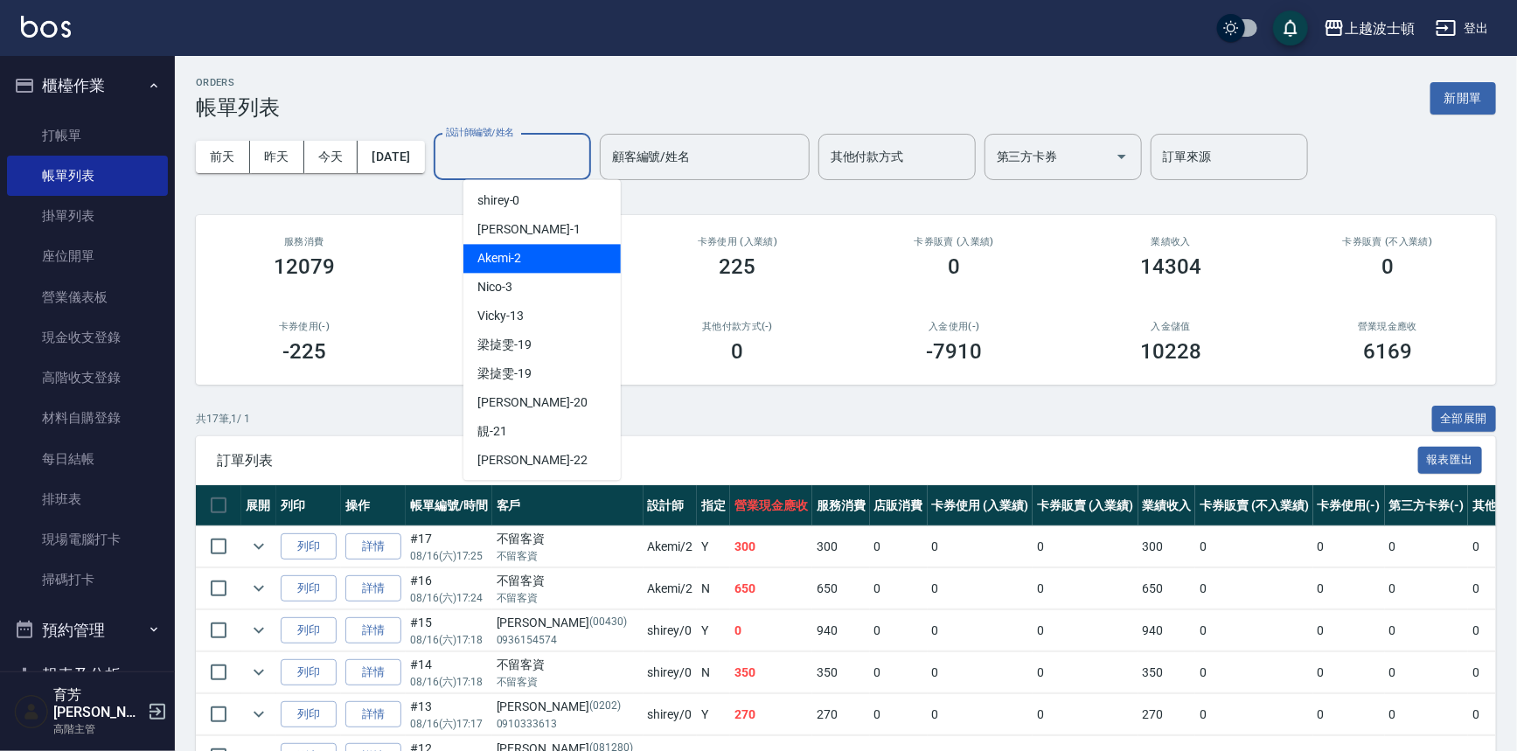
click at [574, 261] on div "Akemi -2" at bounding box center [541, 258] width 157 height 29
type input "Akemi-2"
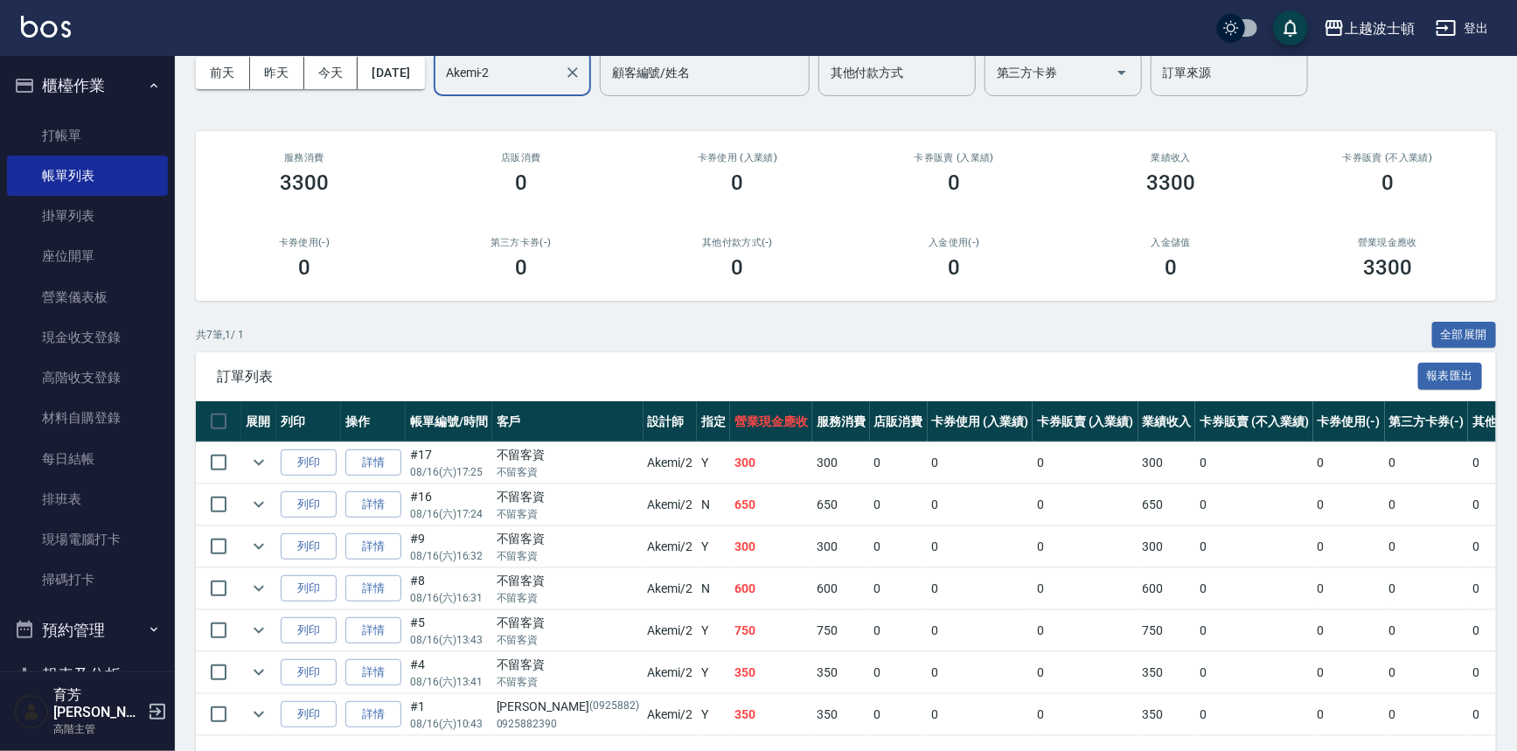
scroll to position [148, 0]
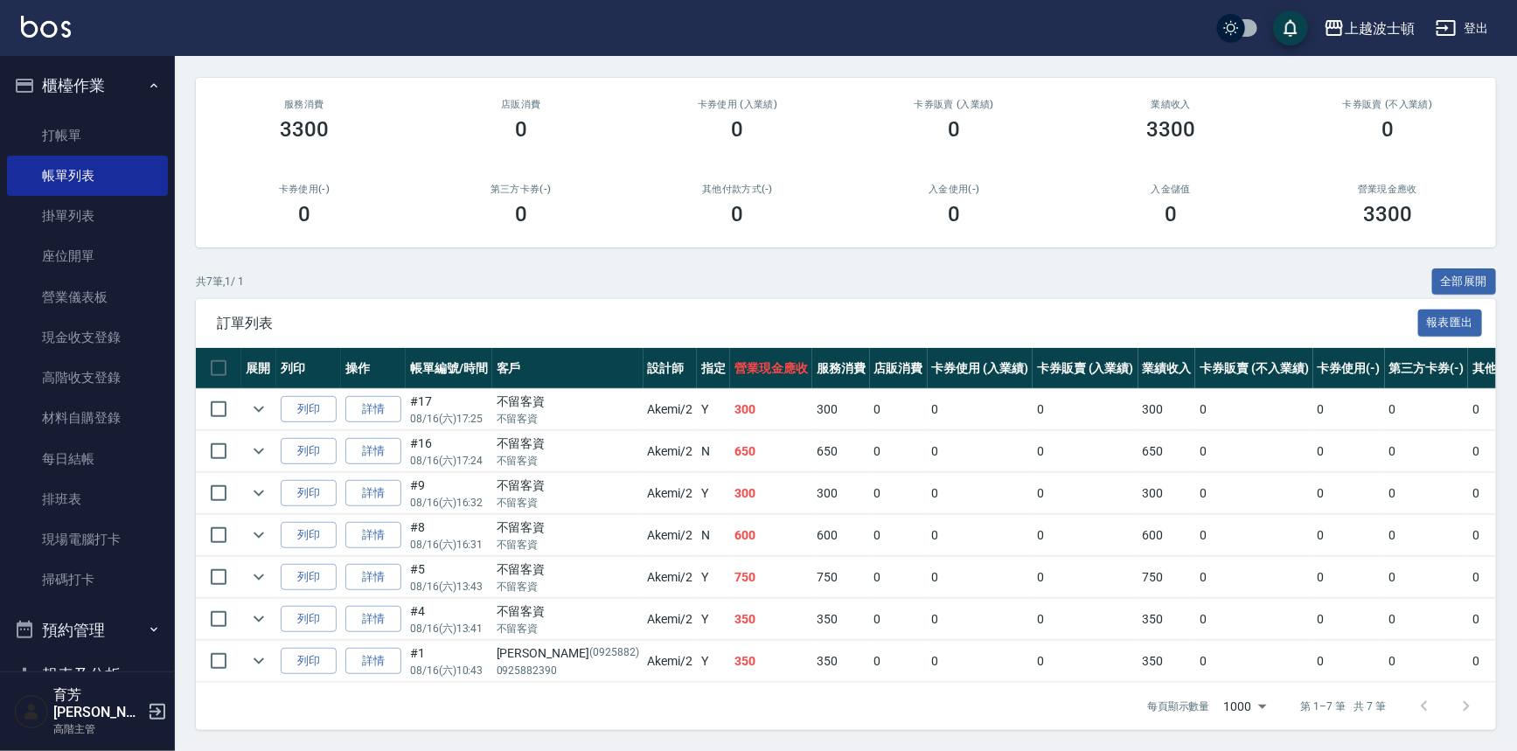
click at [643, 395] on td "Akemi /2" at bounding box center [670, 409] width 54 height 41
click at [226, 400] on input "checkbox" at bounding box center [218, 409] width 37 height 37
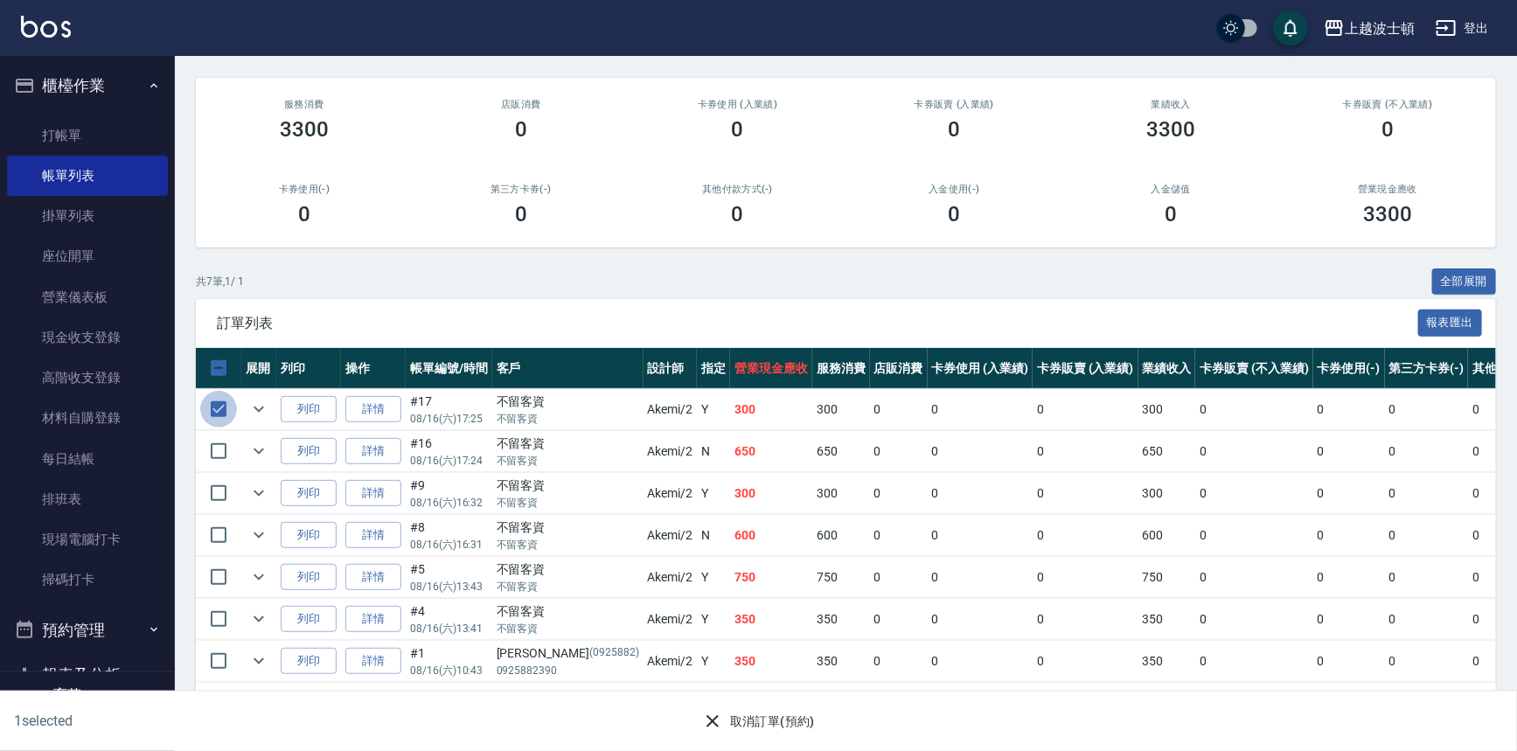
click at [212, 396] on input "checkbox" at bounding box center [218, 409] width 37 height 37
checkbox input "false"
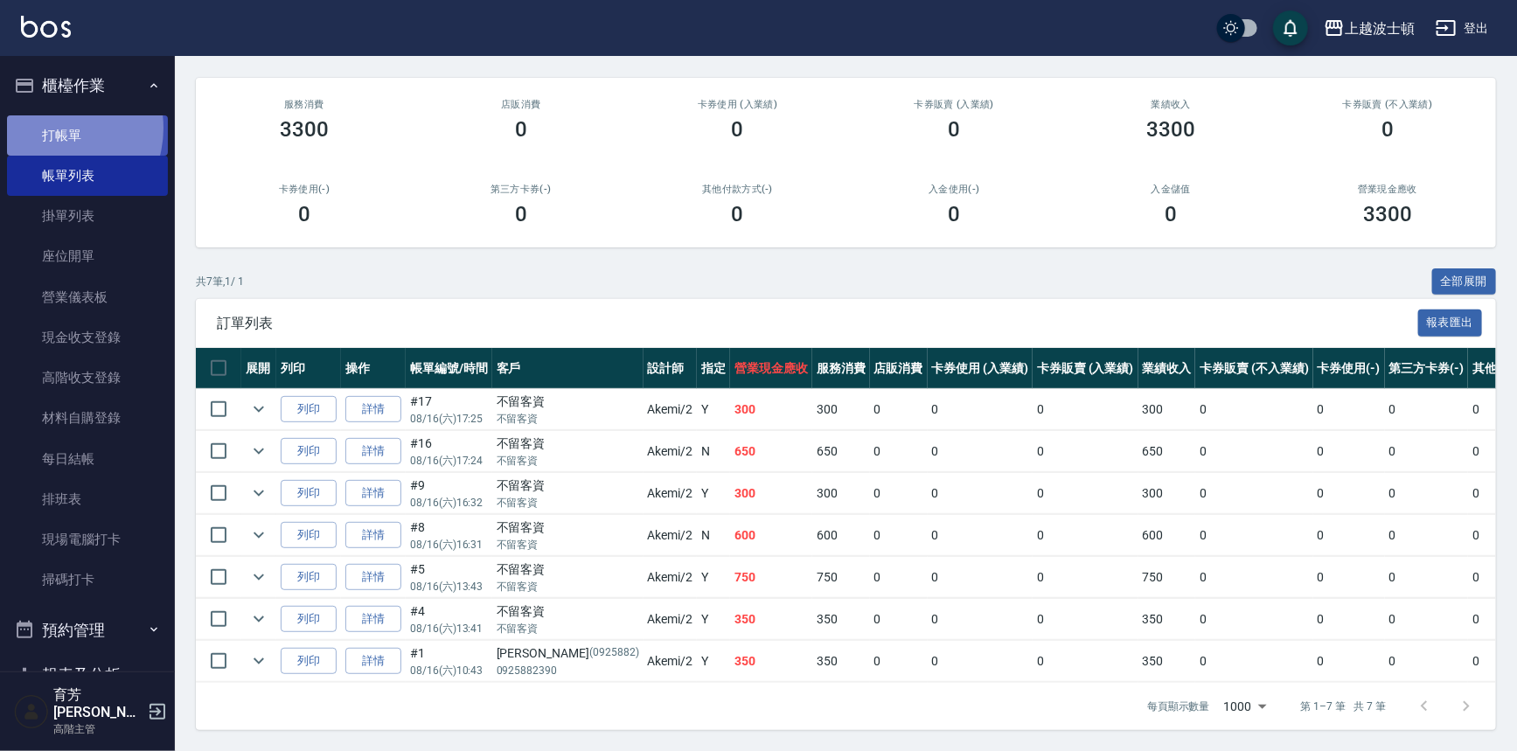
click at [54, 127] on link "打帳單" at bounding box center [87, 135] width 161 height 40
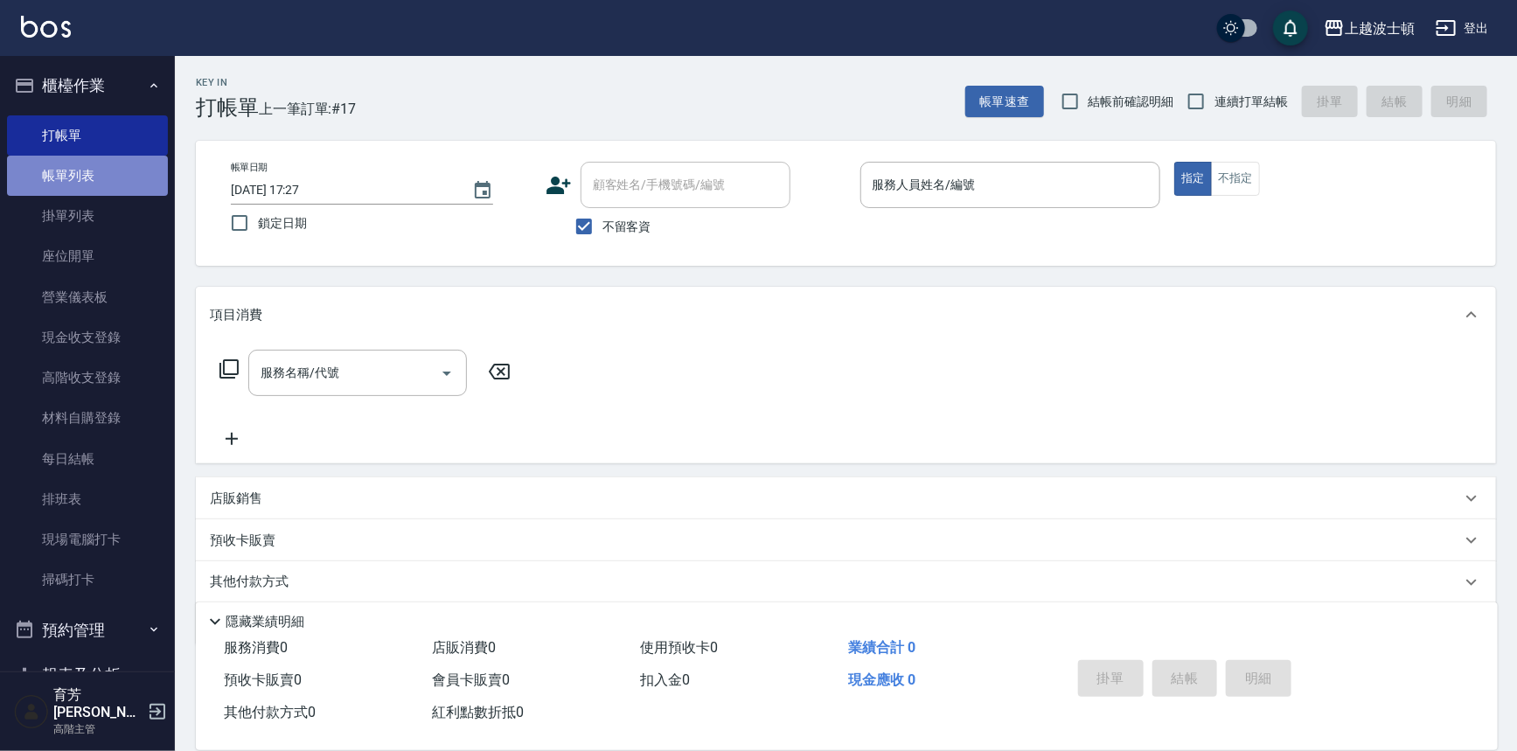
click at [100, 179] on link "帳單列表" at bounding box center [87, 176] width 161 height 40
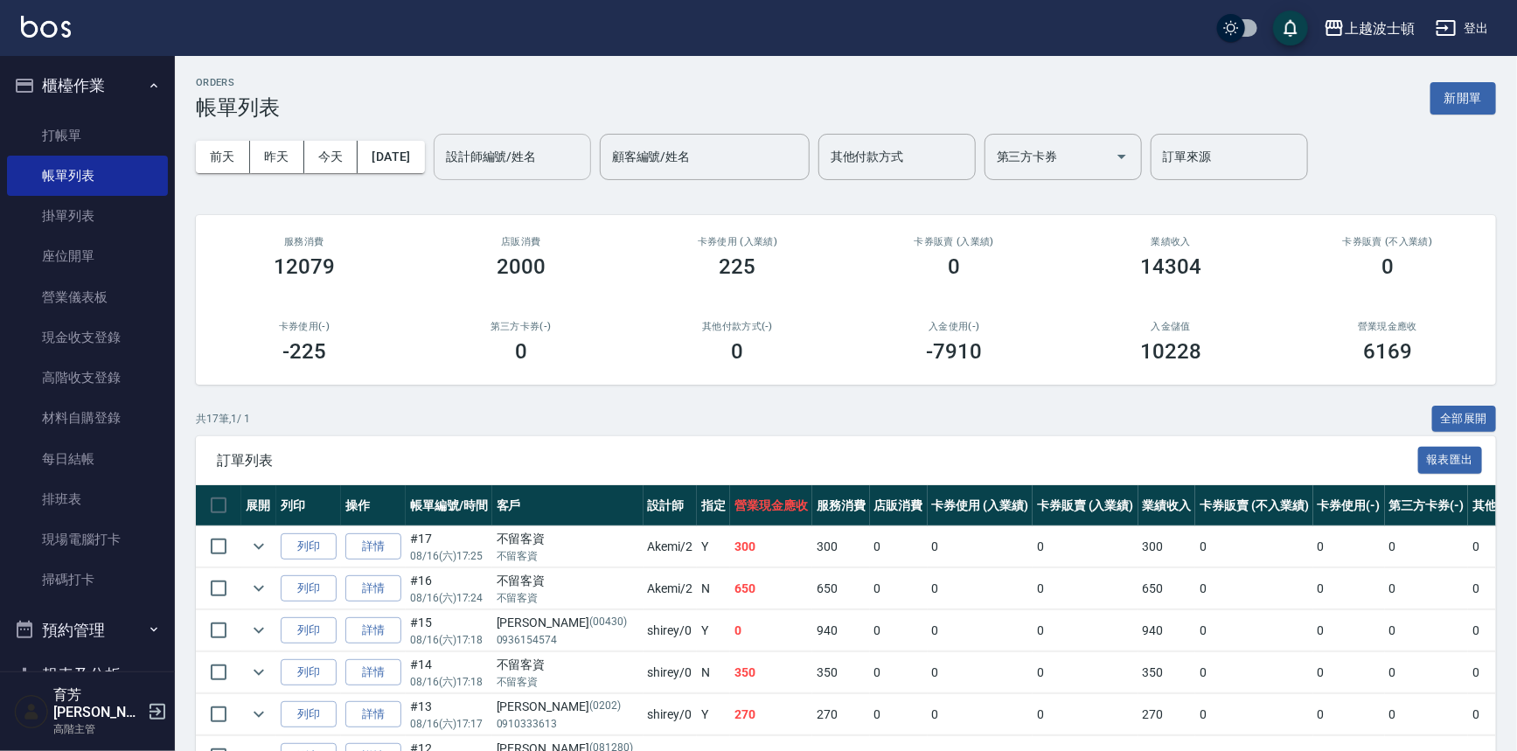
click at [562, 173] on div "設計師編號/姓名" at bounding box center [512, 157] width 157 height 46
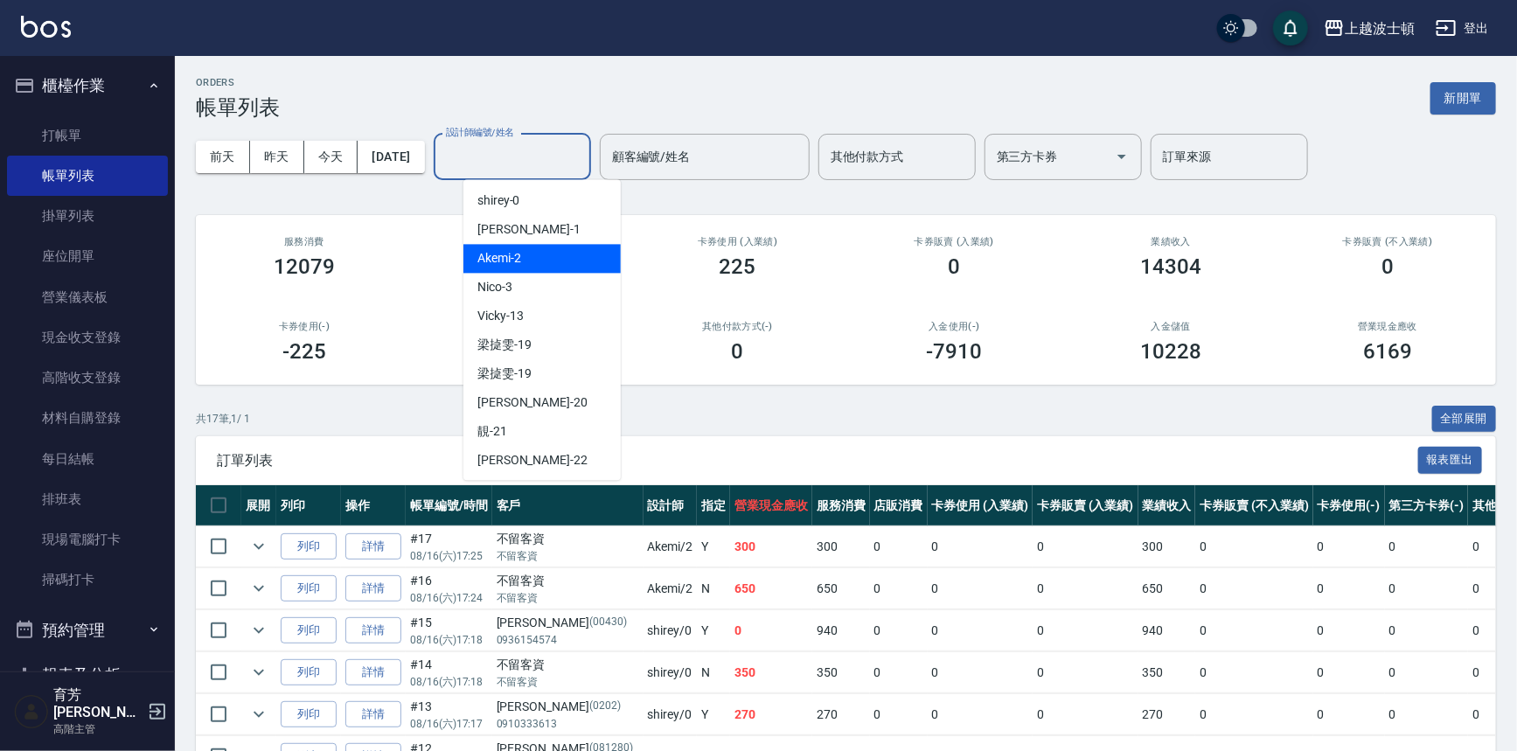
click at [569, 250] on div "Akemi -2" at bounding box center [541, 258] width 157 height 29
type input "Akemi-2"
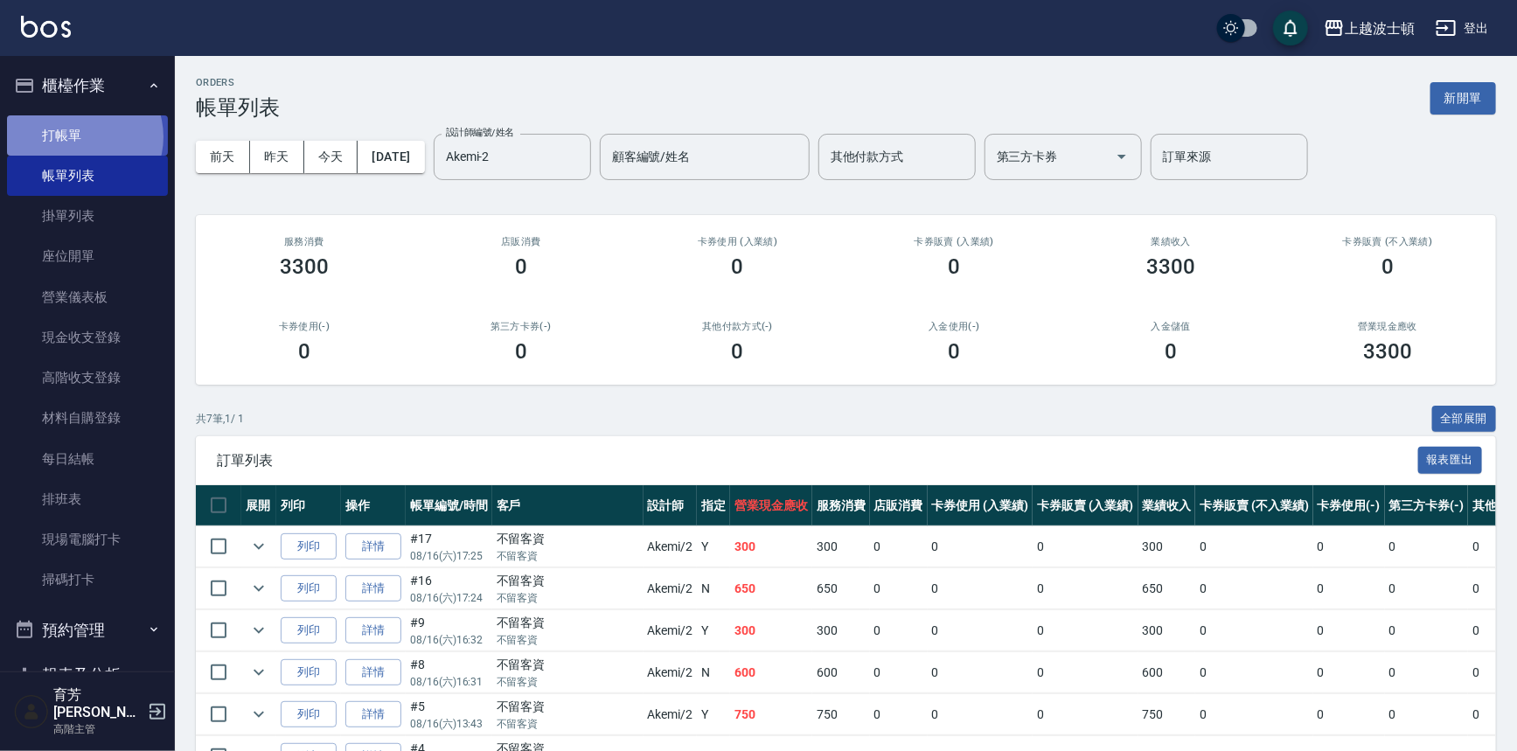
click at [80, 136] on link "打帳單" at bounding box center [87, 135] width 161 height 40
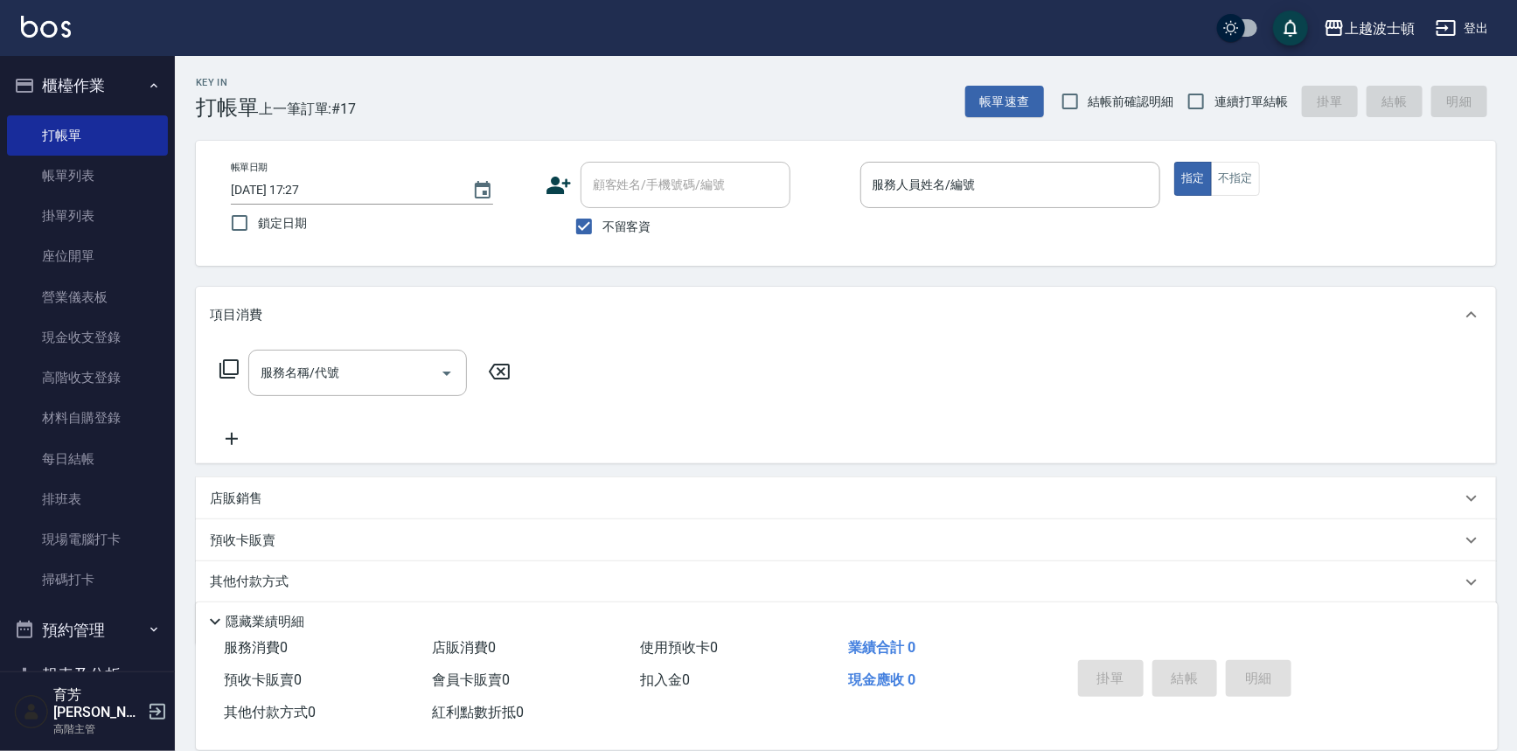
drag, startPoint x: 175, startPoint y: 157, endPoint x: 170, endPoint y: 328, distance: 170.5
click at [170, 328] on div "櫃檯作業 打帳單 帳單列表 掛單列表 座位開單 營業儀表板 現金收支登錄 高階收支登錄 材料自購登錄 每日結帳 排班表 現場電腦打卡 掃碼打卡 預約管理 預約…" at bounding box center [88, 403] width 176 height 695
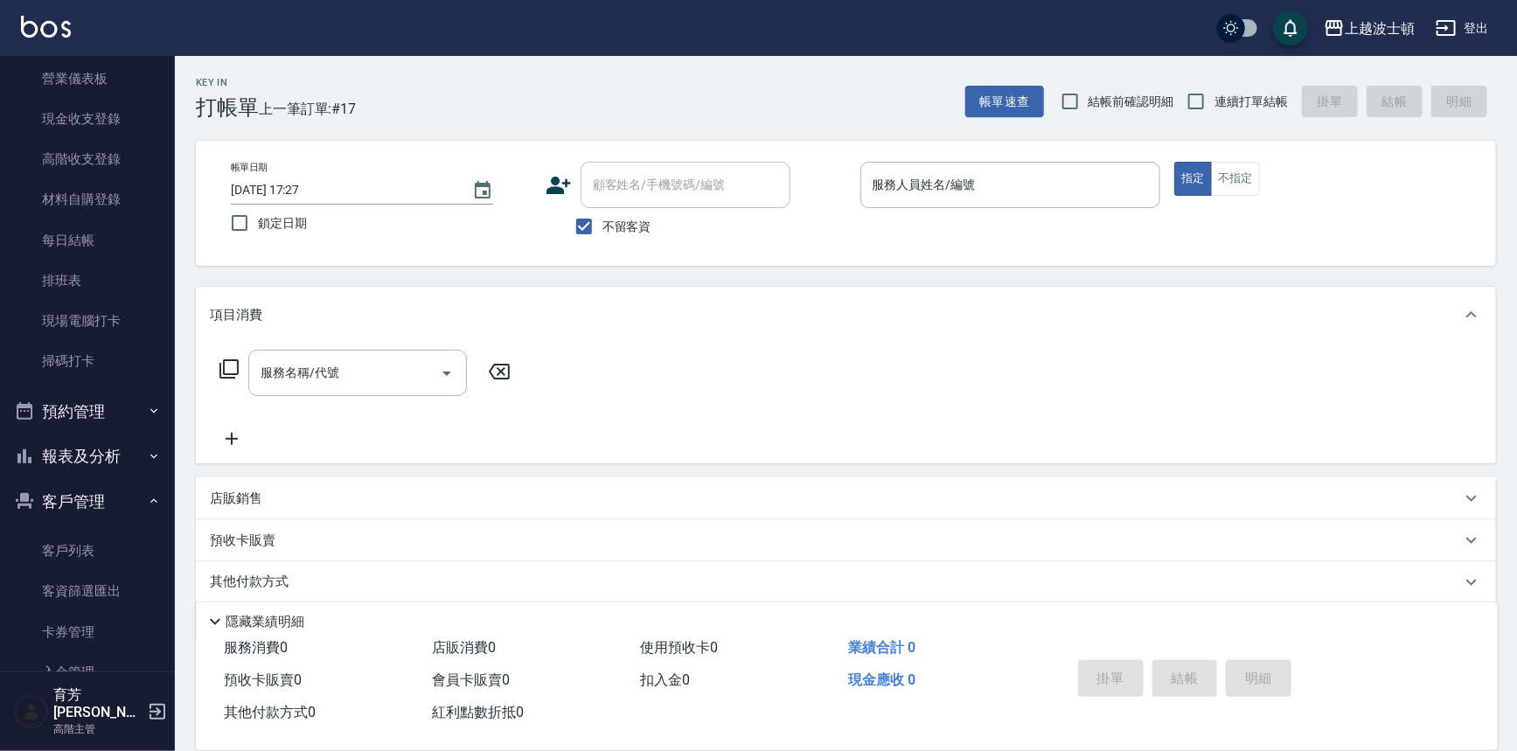
scroll to position [241, 0]
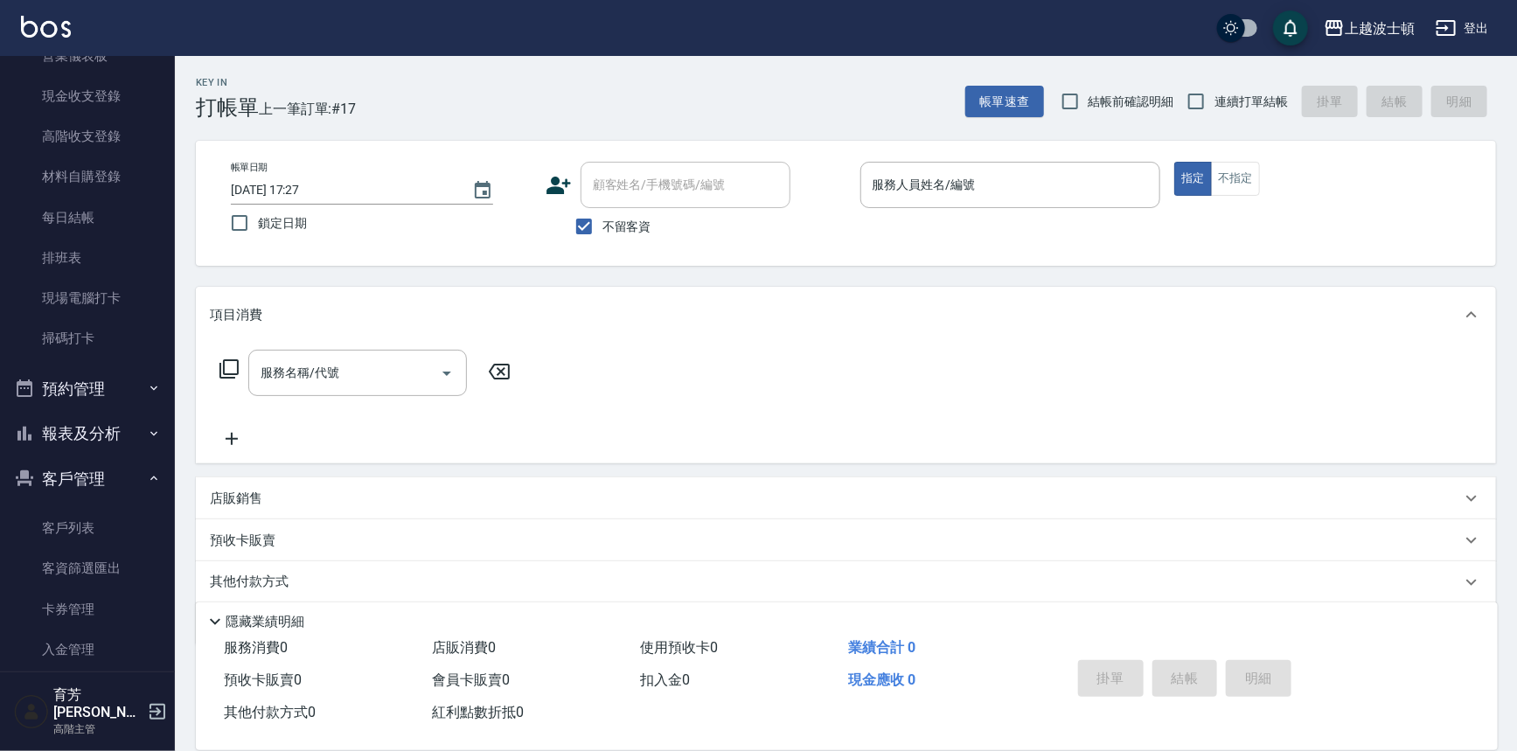
click at [63, 436] on button "報表及分析" at bounding box center [87, 433] width 161 height 45
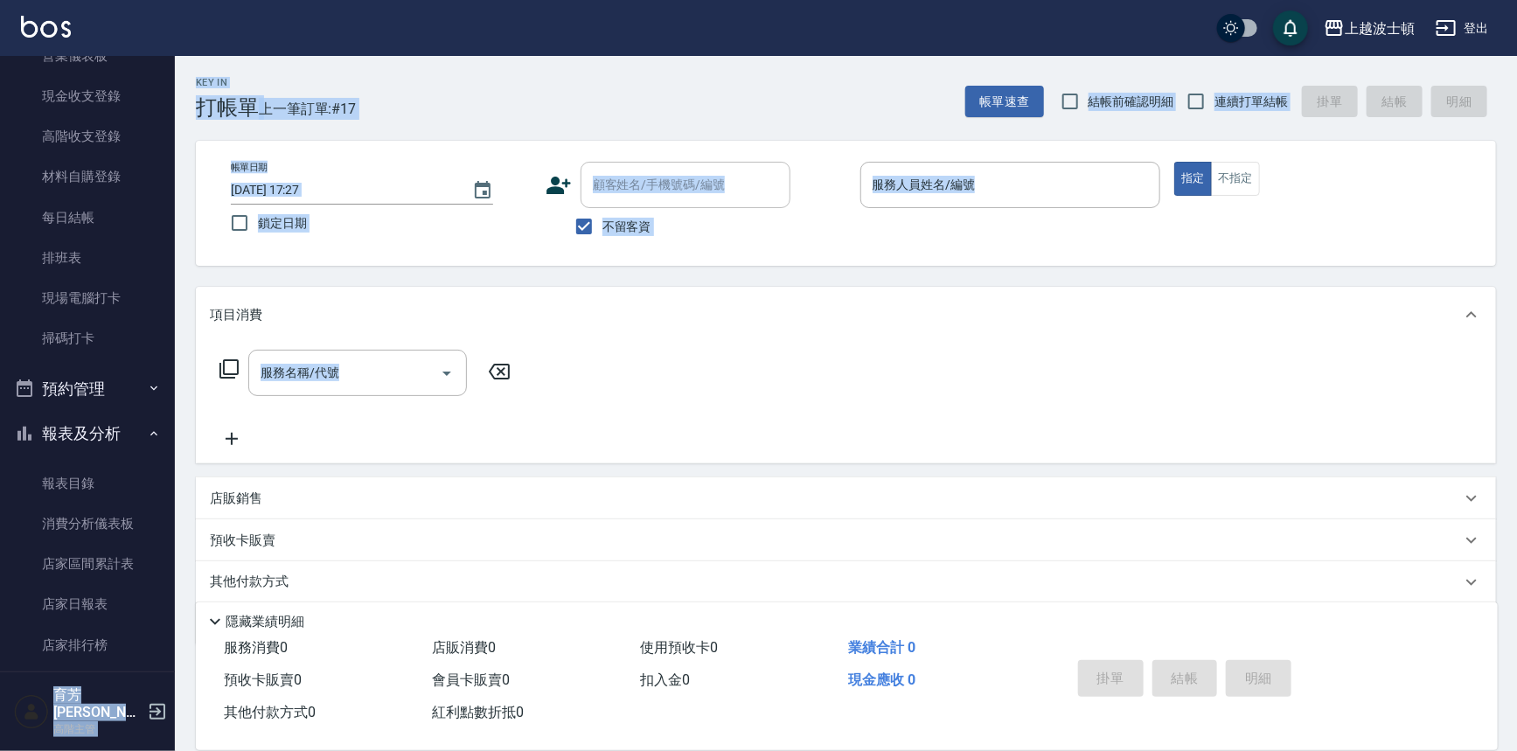
drag, startPoint x: 175, startPoint y: 236, endPoint x: 192, endPoint y: 438, distance: 202.7
click at [192, 438] on div "上越波士頓 登出 櫃檯作業 打帳單 帳單列表 掛單列表 座位開單 營業儀表板 現金收支登錄 高階收支登錄 材料自購登錄 每日結帳 排班表 現場電腦打卡 掃碼打…" at bounding box center [758, 404] width 1517 height 809
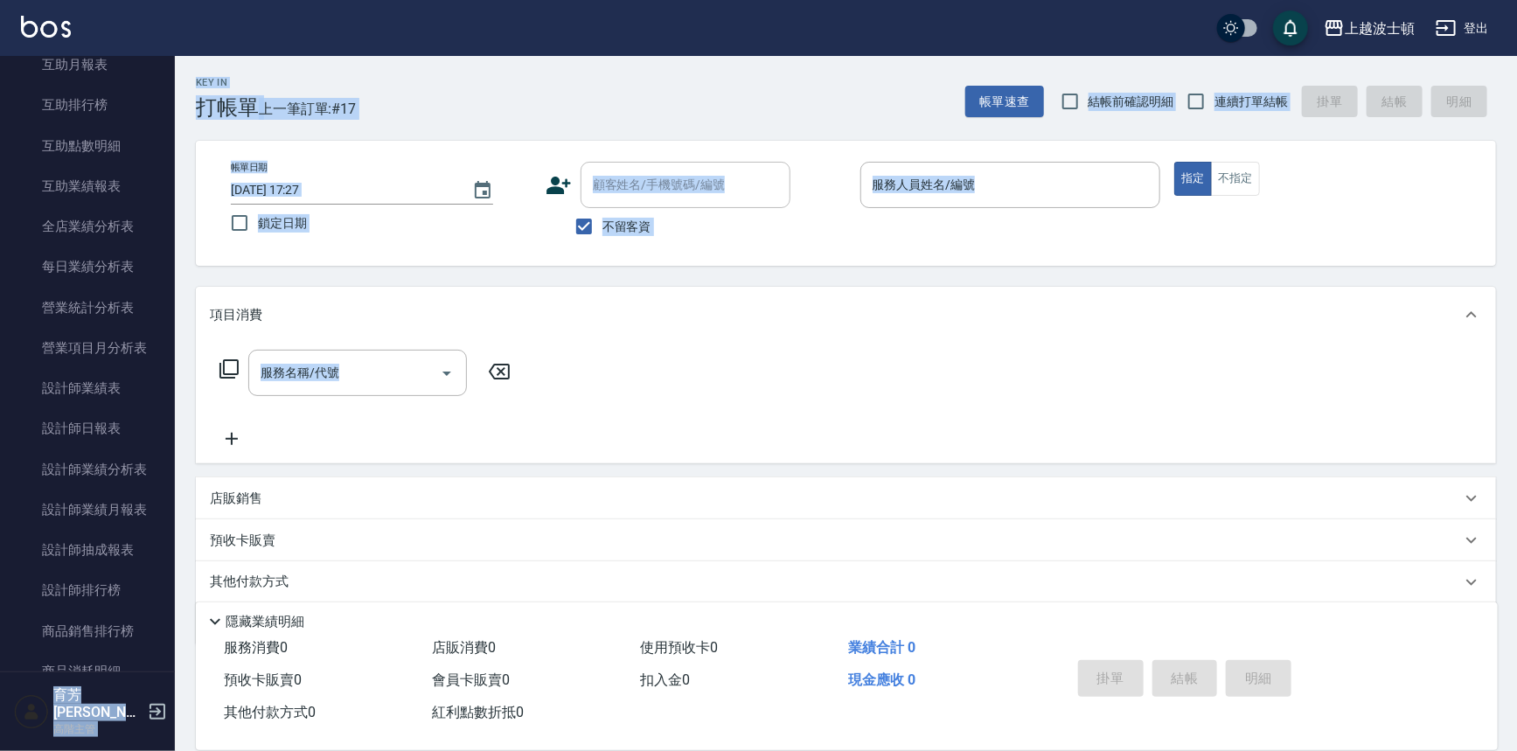
scroll to position [924, 0]
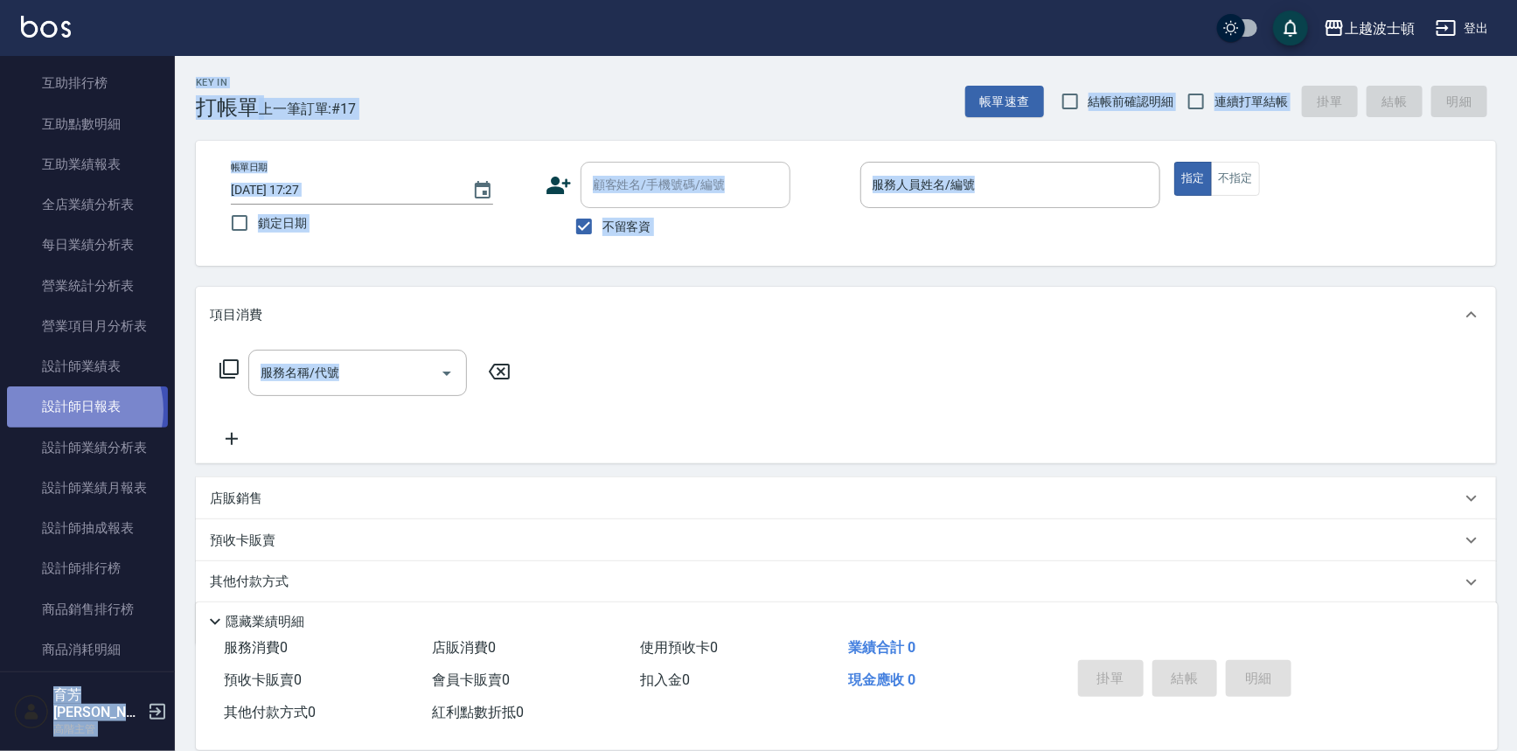
click at [71, 410] on link "設計師日報表" at bounding box center [87, 406] width 161 height 40
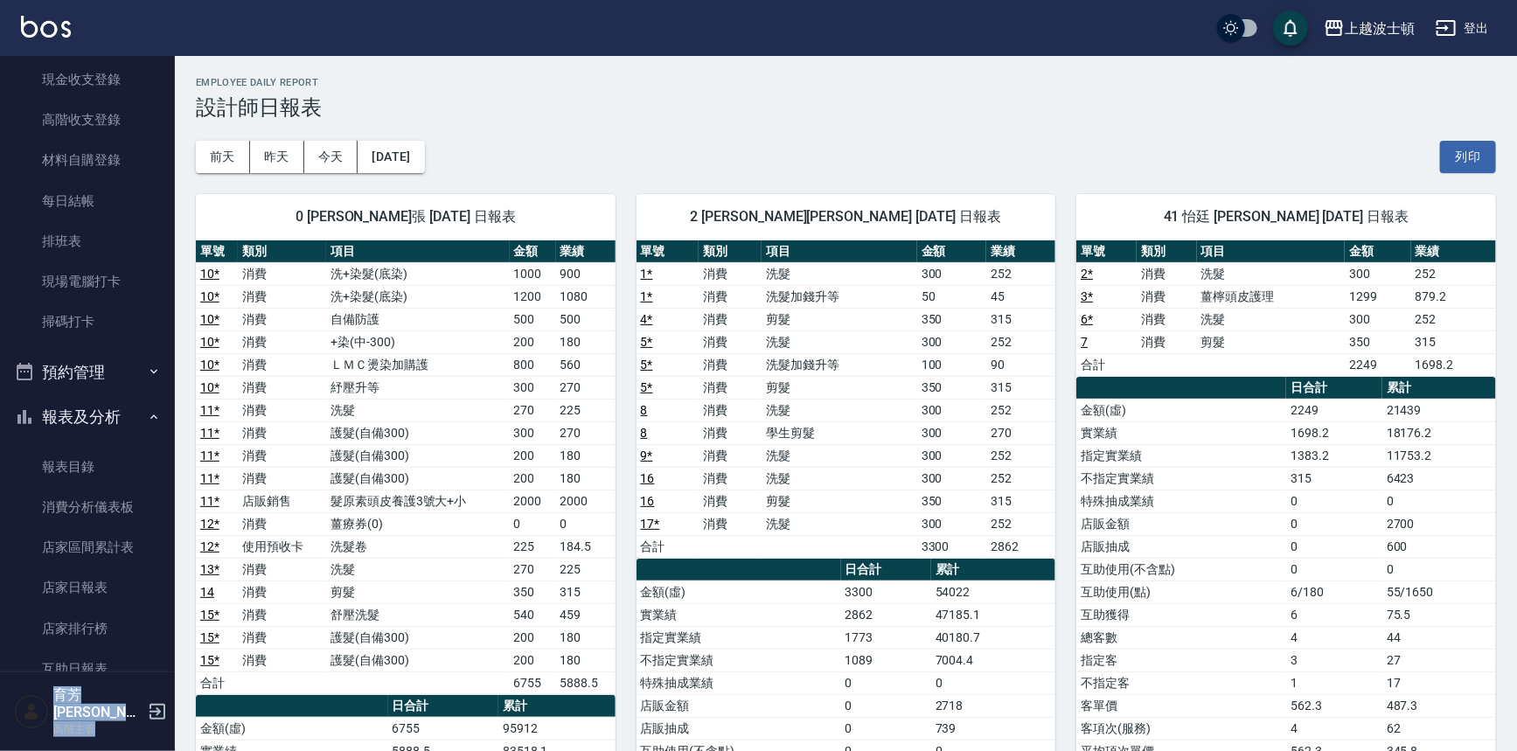
scroll to position [226, 0]
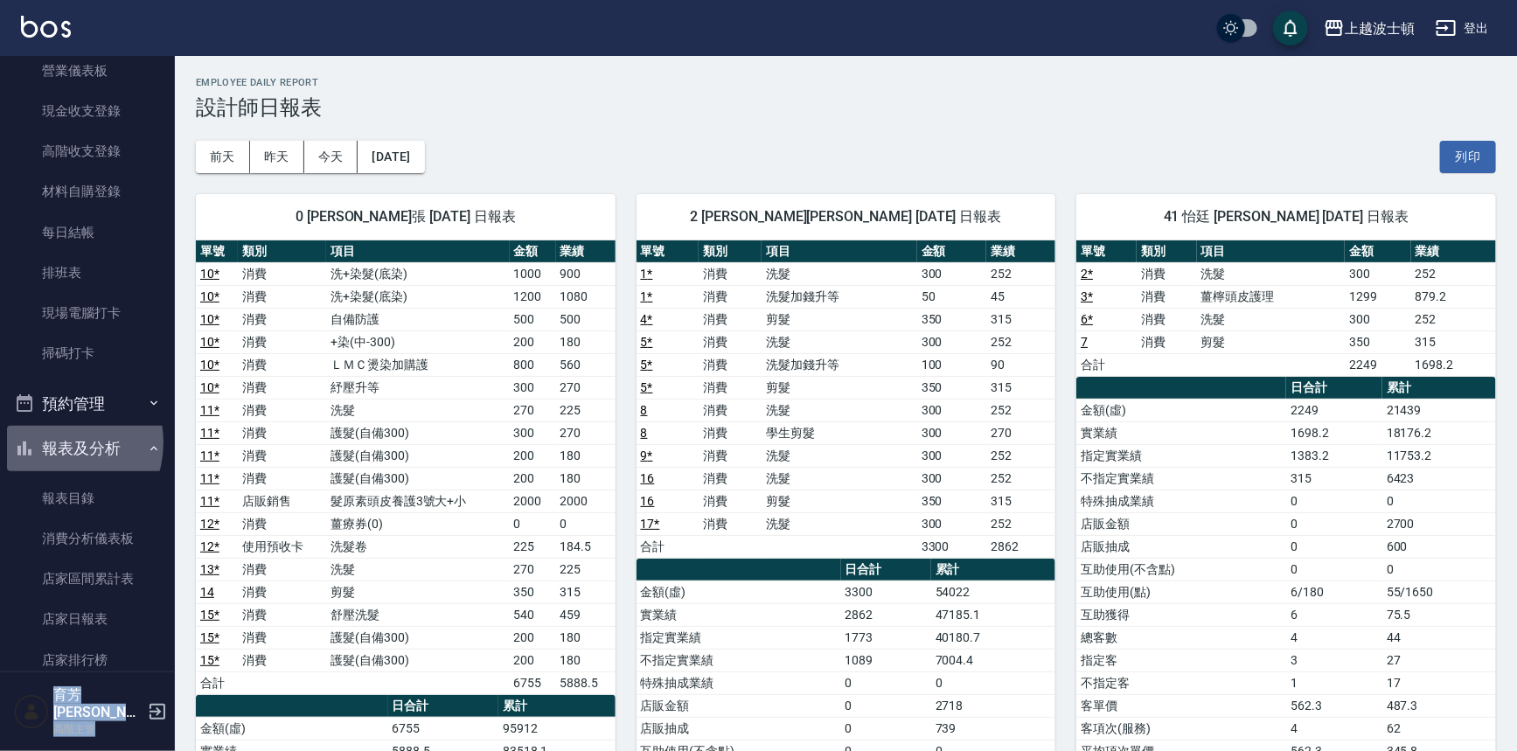
drag, startPoint x: 52, startPoint y: 442, endPoint x: 57, endPoint y: 428, distance: 14.9
click at [52, 443] on button "報表及分析" at bounding box center [87, 448] width 161 height 45
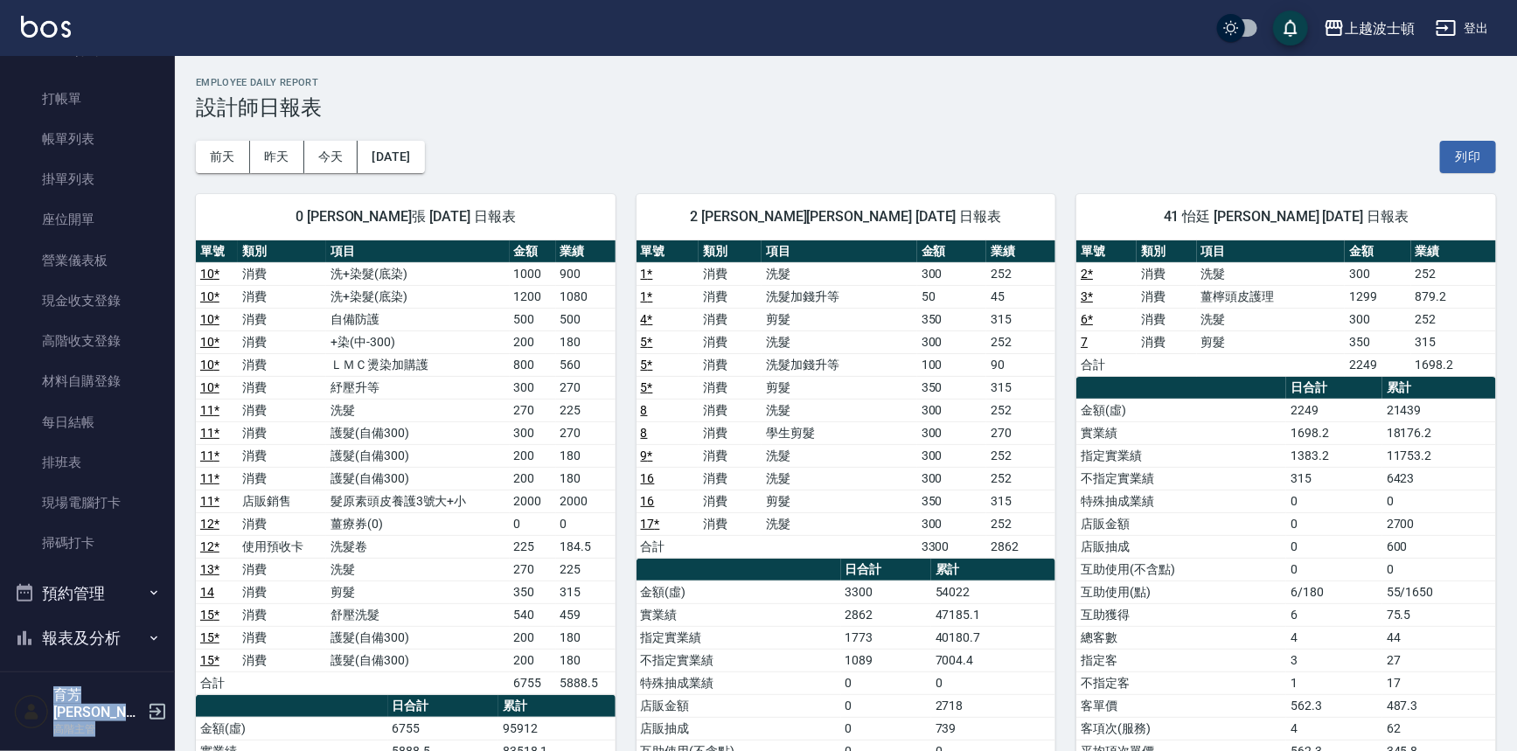
scroll to position [0, 0]
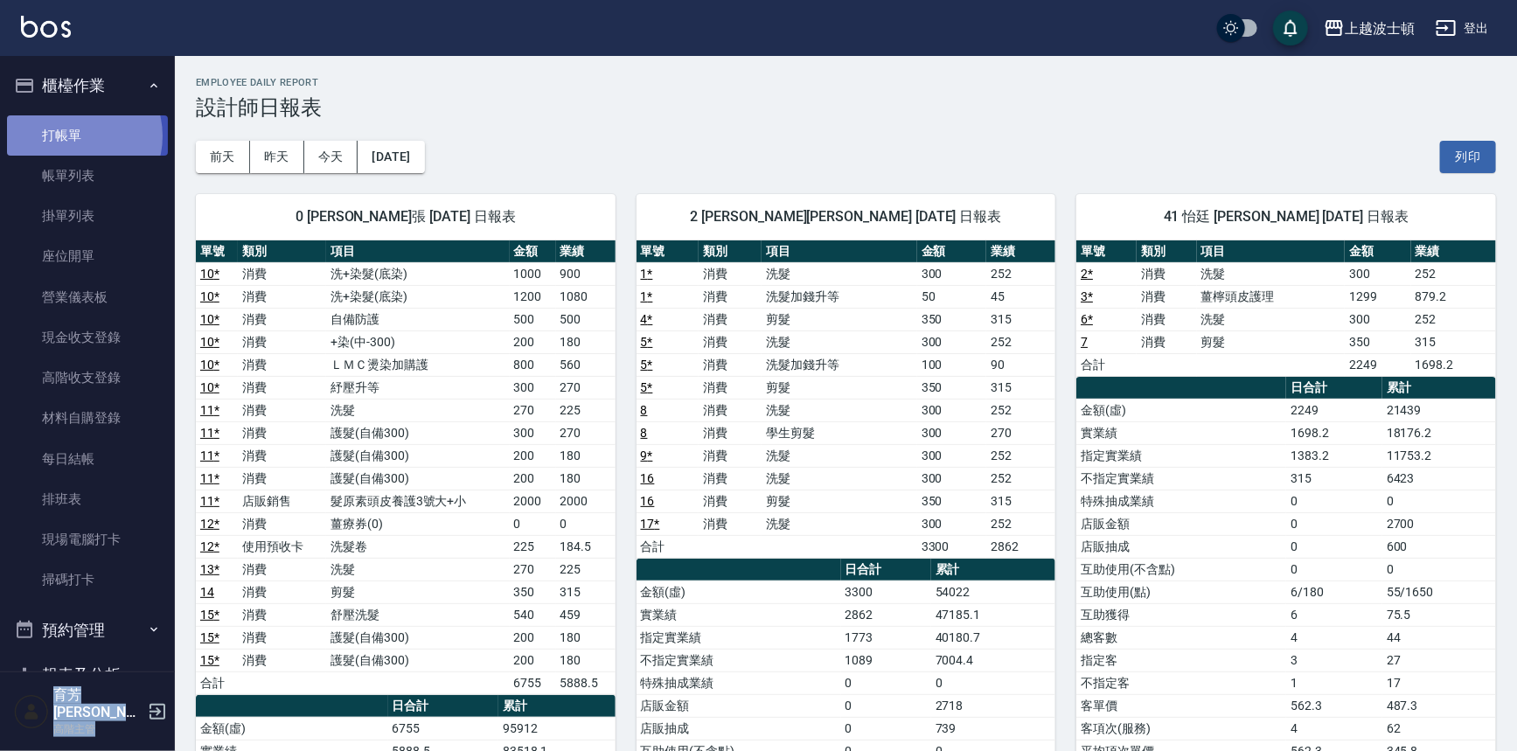
click at [76, 135] on link "打帳單" at bounding box center [87, 135] width 161 height 40
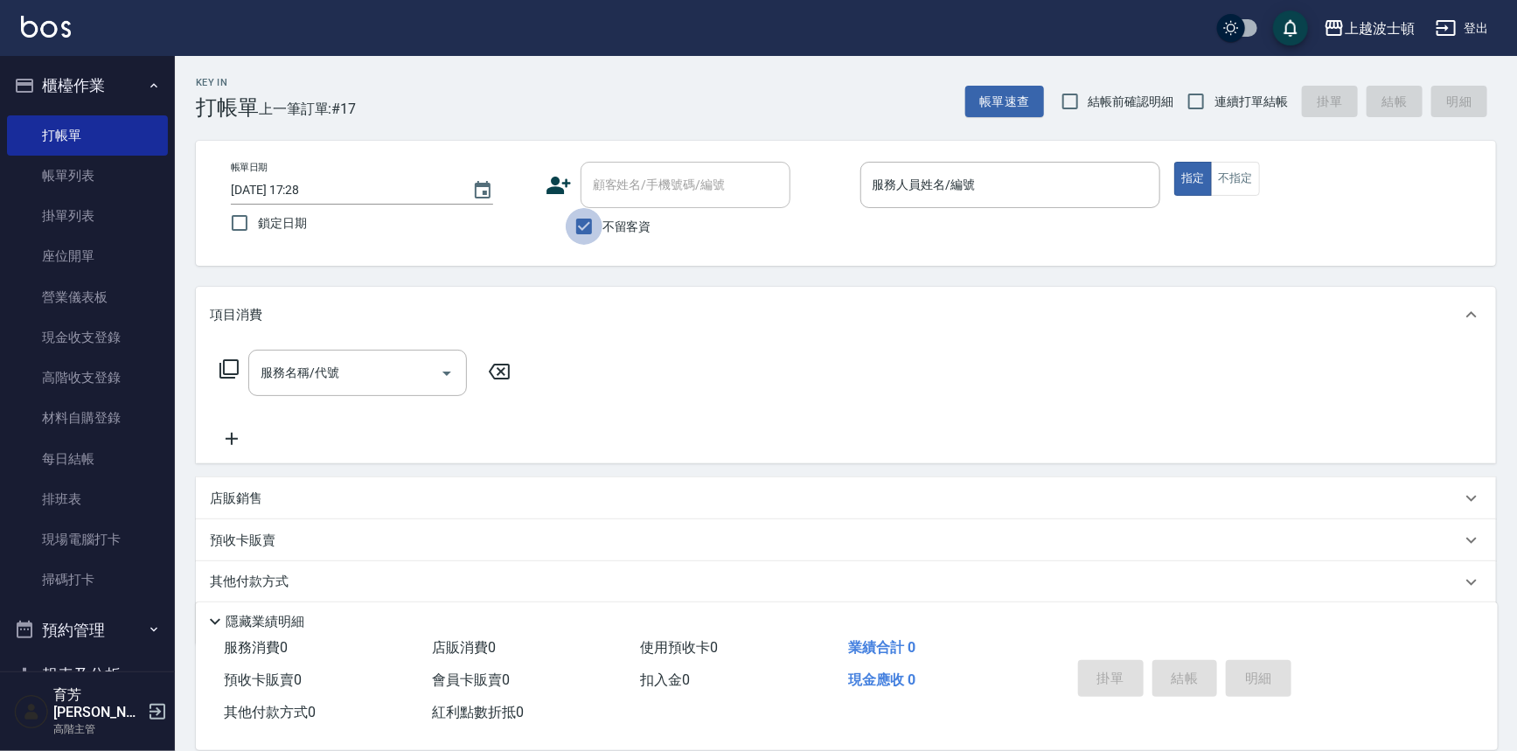
click at [595, 228] on input "不留客資" at bounding box center [584, 226] width 37 height 37
checkbox input "false"
click at [637, 187] on input "顧客姓名/手機號碼/編號" at bounding box center [672, 185] width 168 height 31
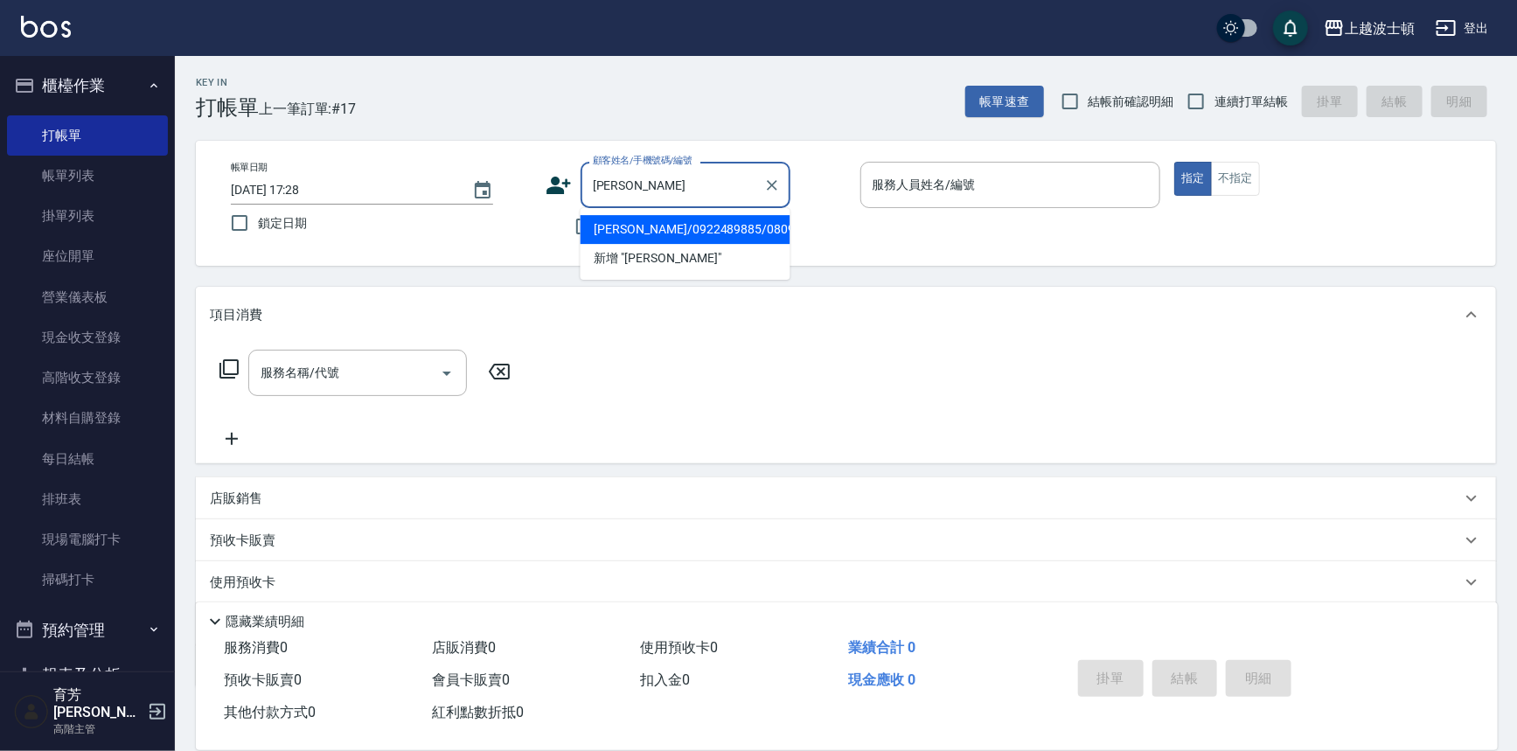
click at [633, 227] on li "林安娜/0922489885/080983" at bounding box center [685, 229] width 210 height 29
type input "林安娜/0922489885/080983"
type input "Akemi-2"
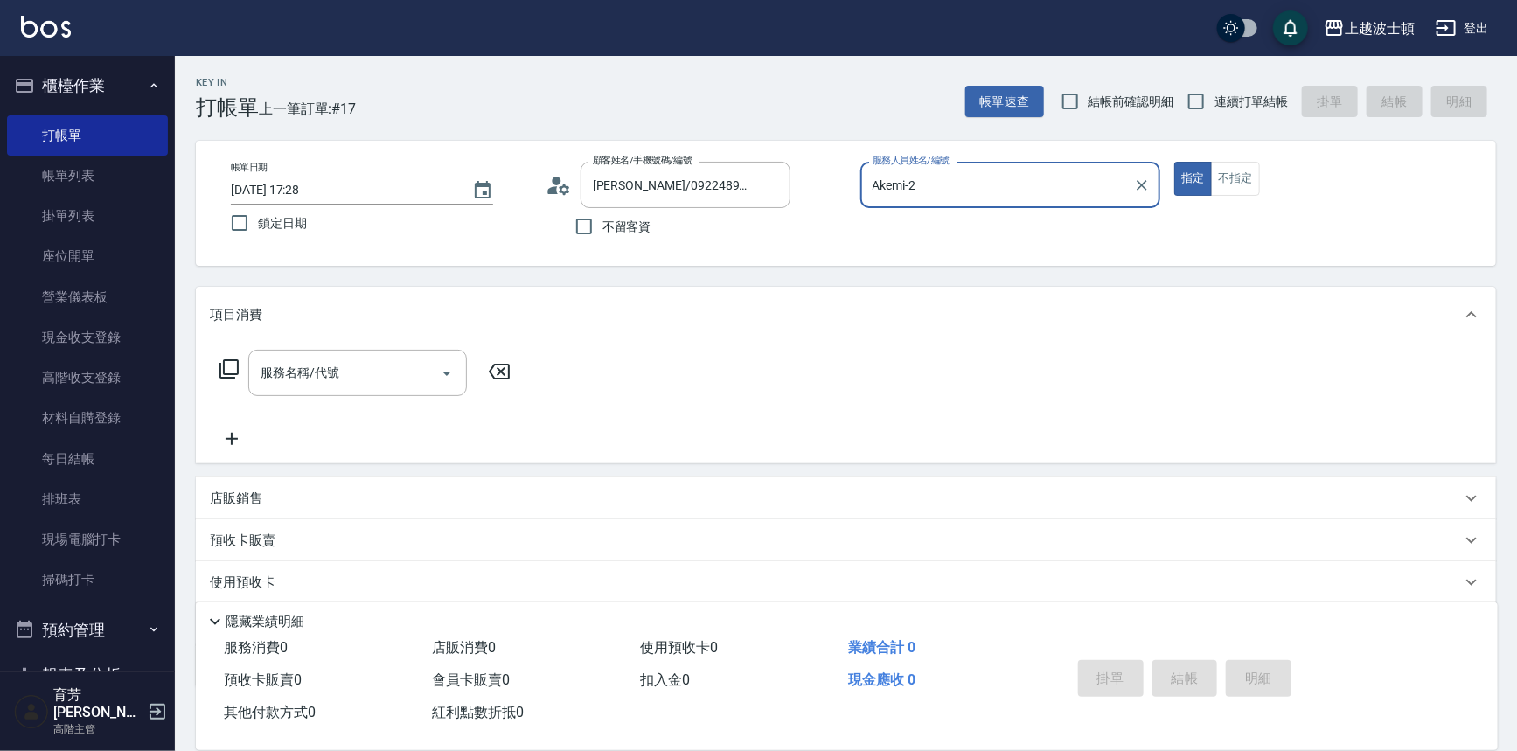
click at [562, 185] on icon at bounding box center [564, 189] width 10 height 10
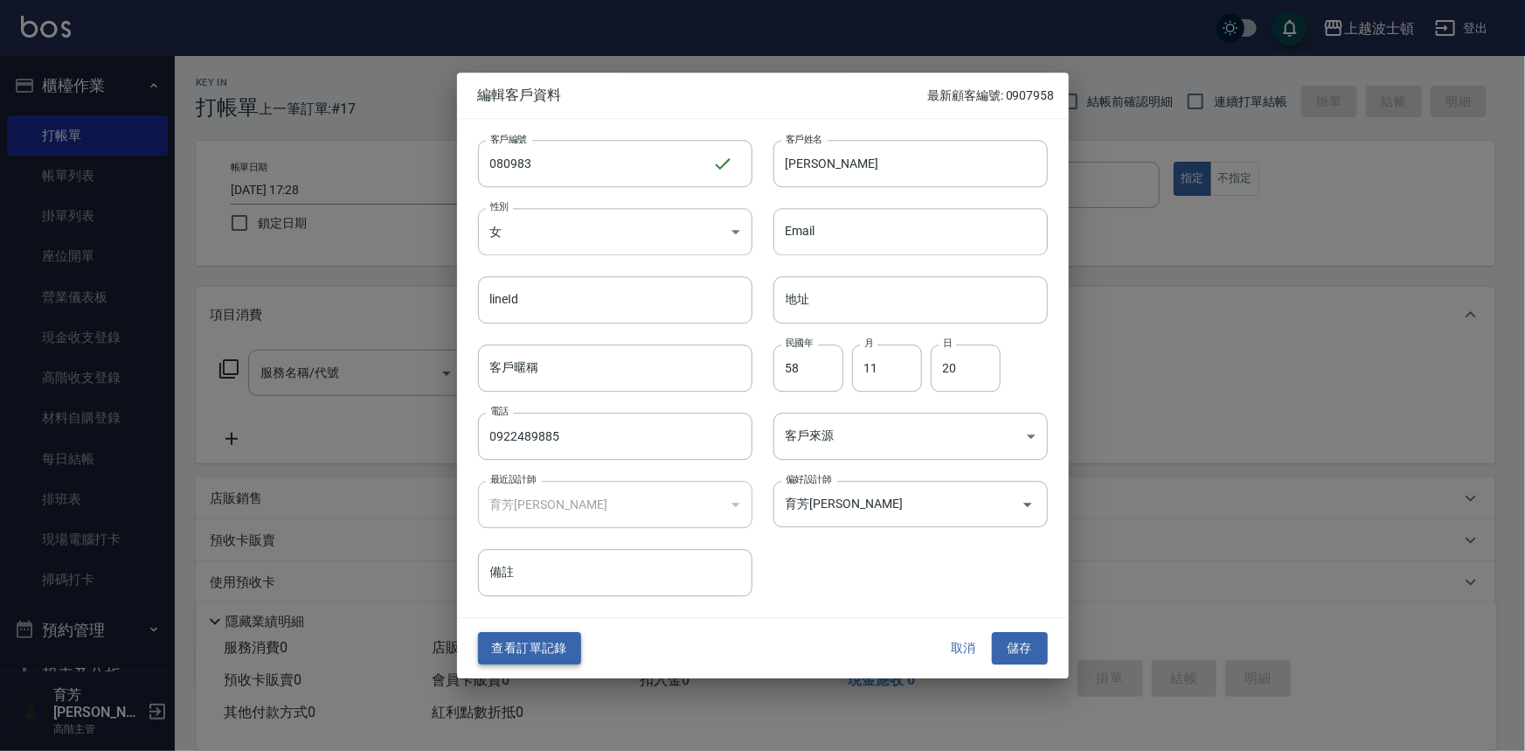
click at [542, 653] on button "查看訂單記錄" at bounding box center [529, 649] width 103 height 32
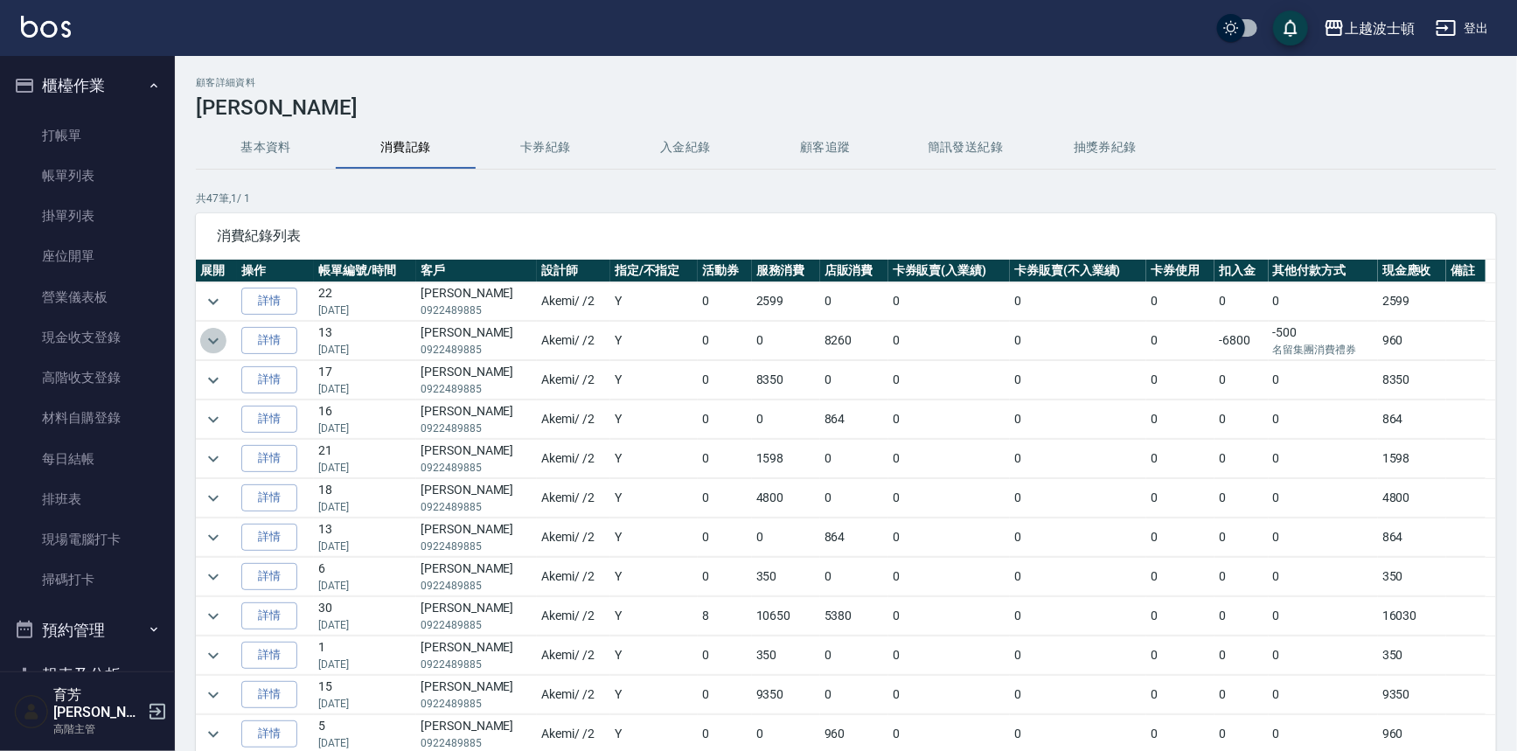
click at [212, 341] on icon "expand row" at bounding box center [213, 340] width 10 height 6
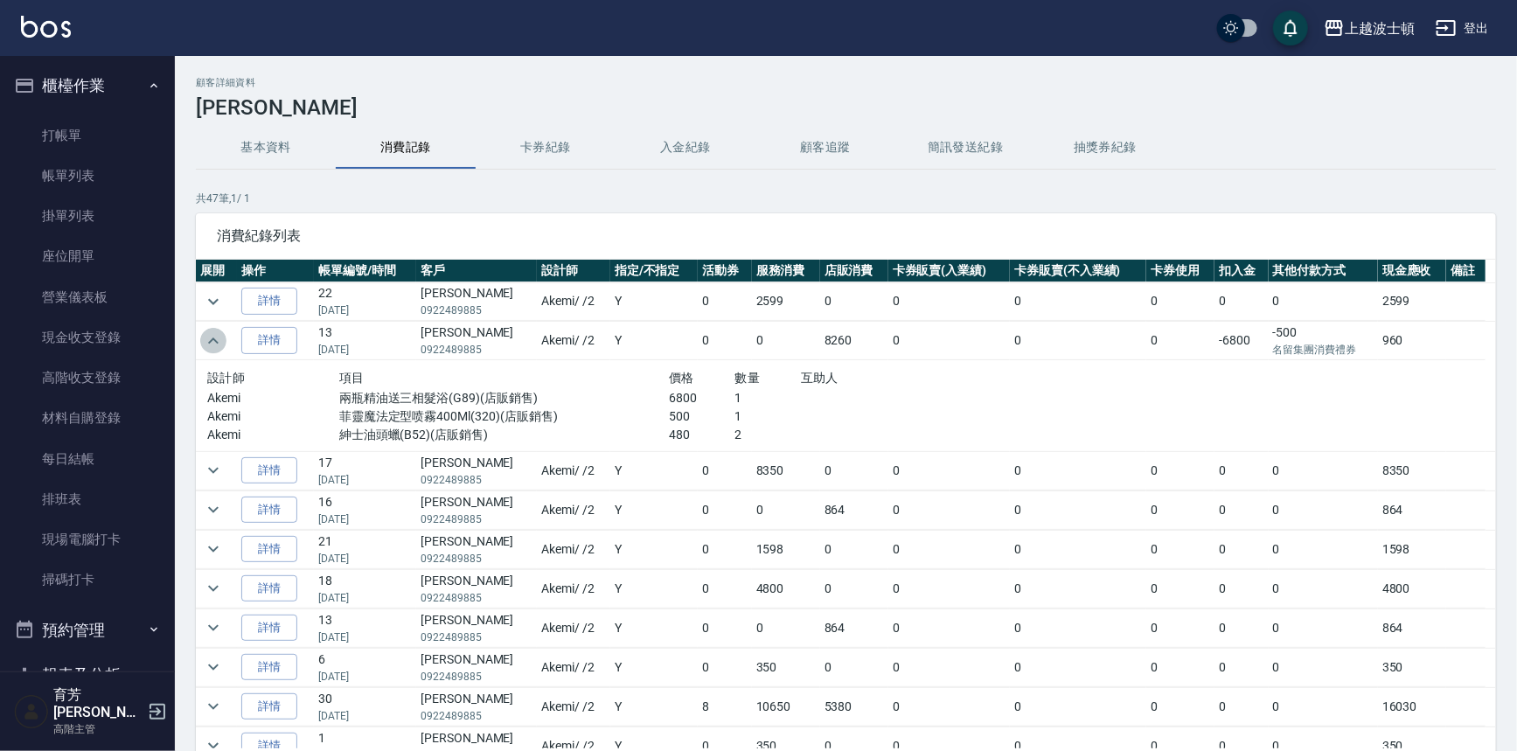
click at [212, 341] on icon "expand row" at bounding box center [213, 340] width 21 height 21
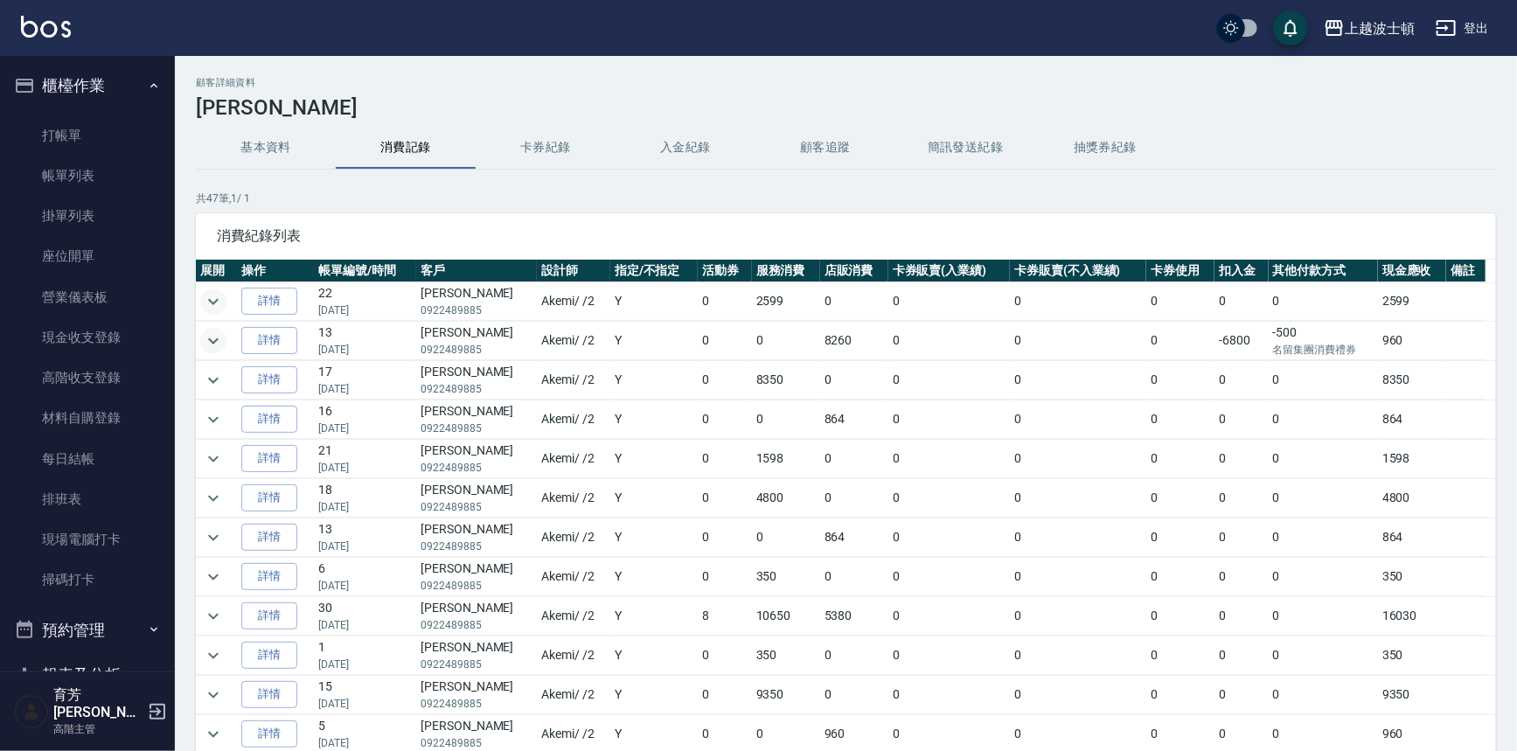
click at [218, 299] on icon "expand row" at bounding box center [213, 301] width 21 height 21
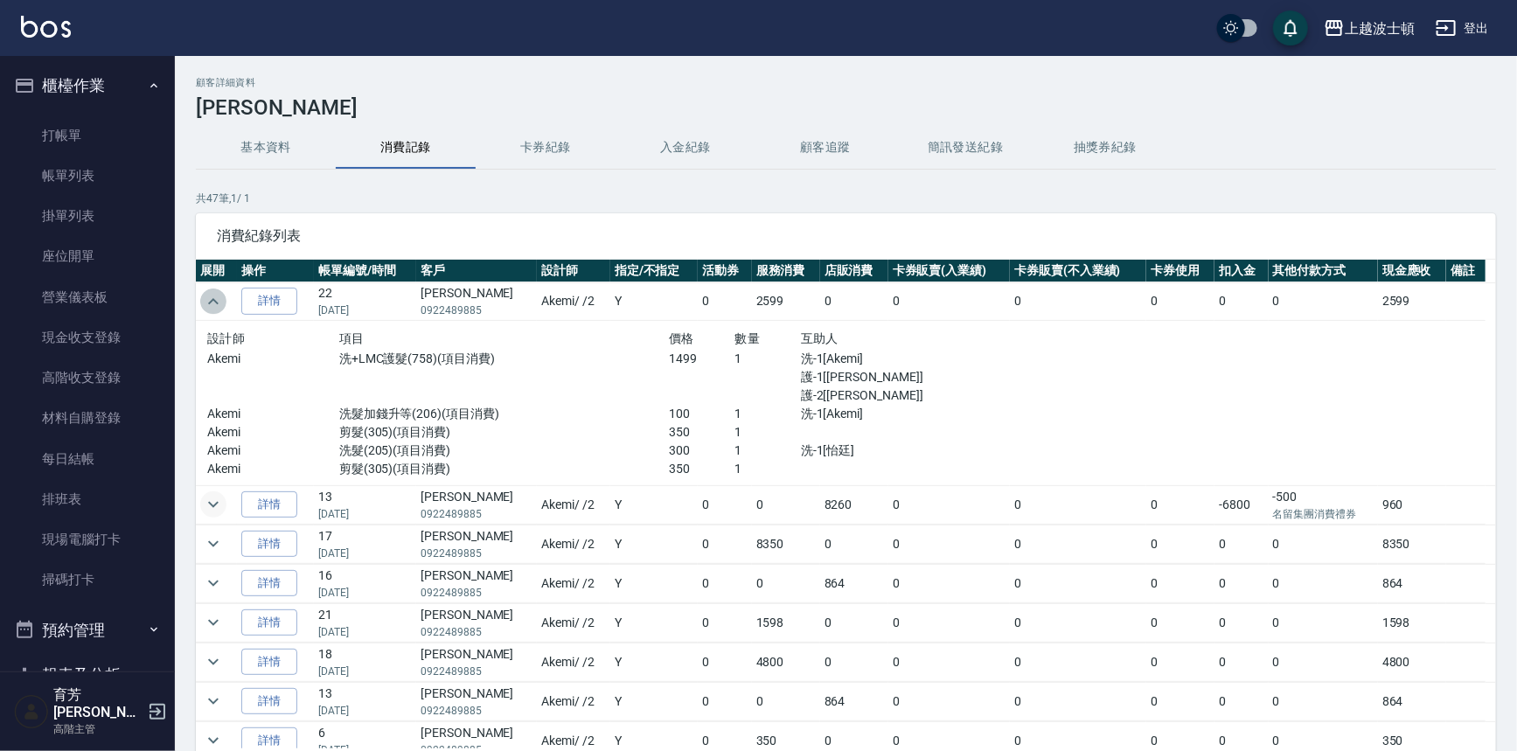
click at [218, 299] on icon "expand row" at bounding box center [213, 301] width 21 height 21
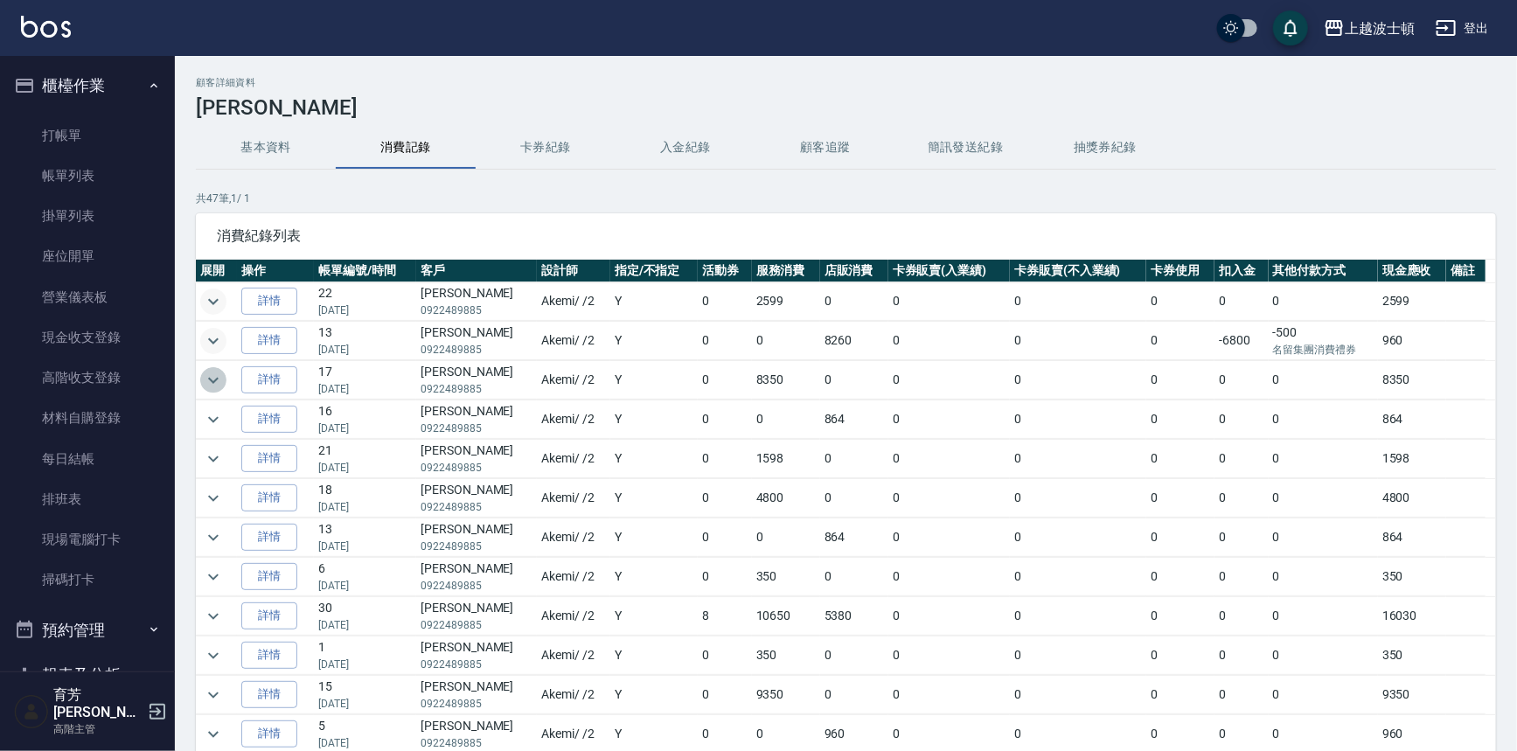
click at [213, 371] on icon "expand row" at bounding box center [213, 380] width 21 height 21
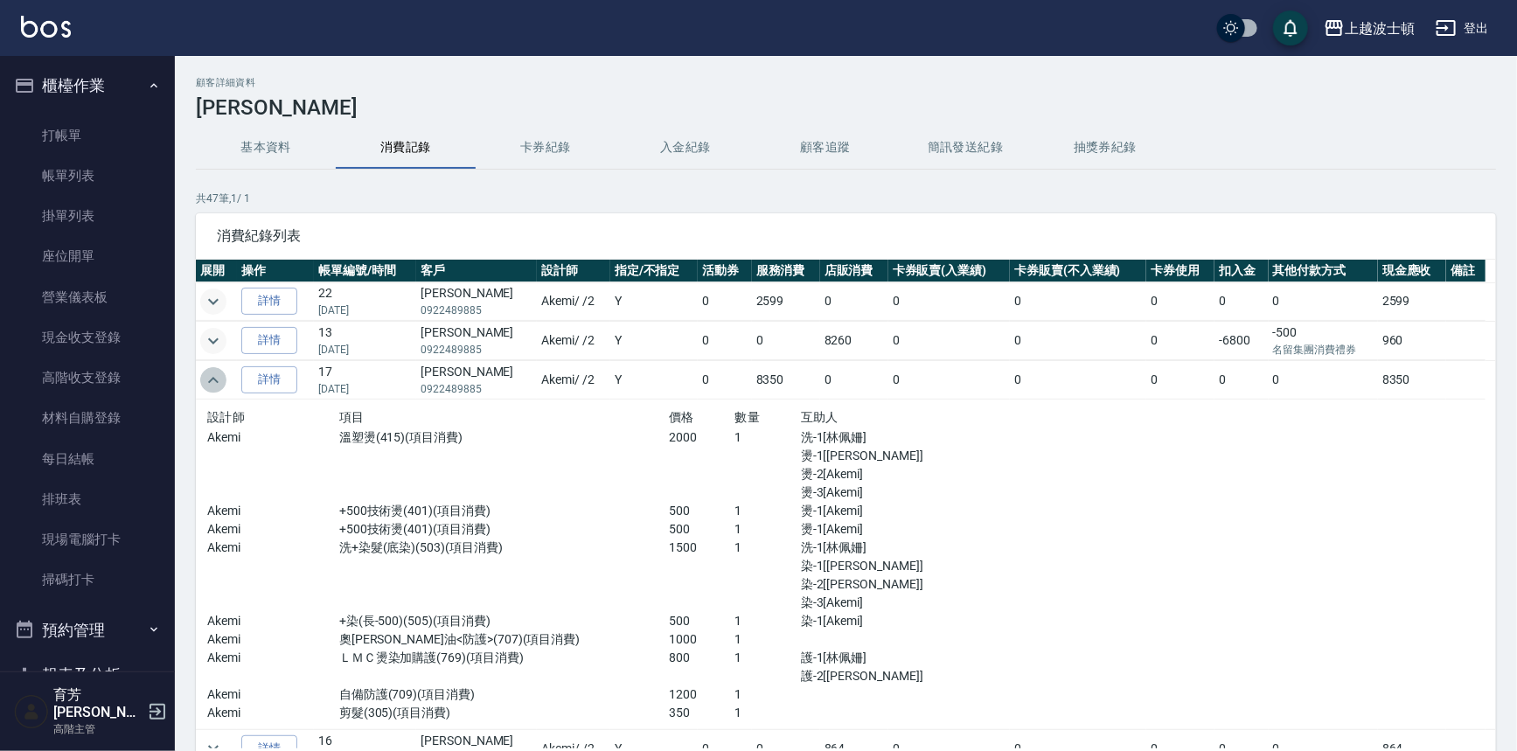
click at [210, 377] on icon "expand row" at bounding box center [213, 380] width 21 height 21
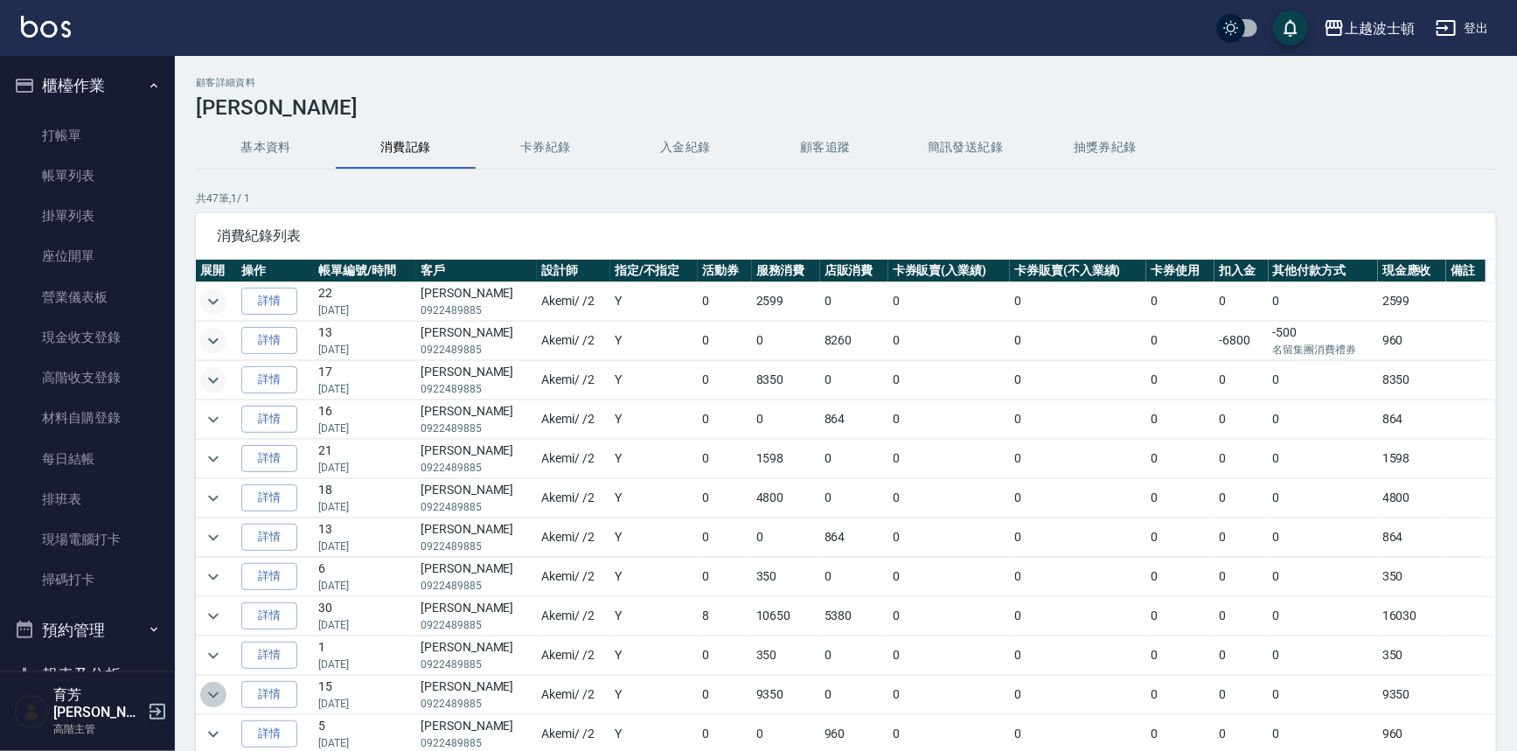
click at [208, 691] on icon "expand row" at bounding box center [213, 694] width 10 height 6
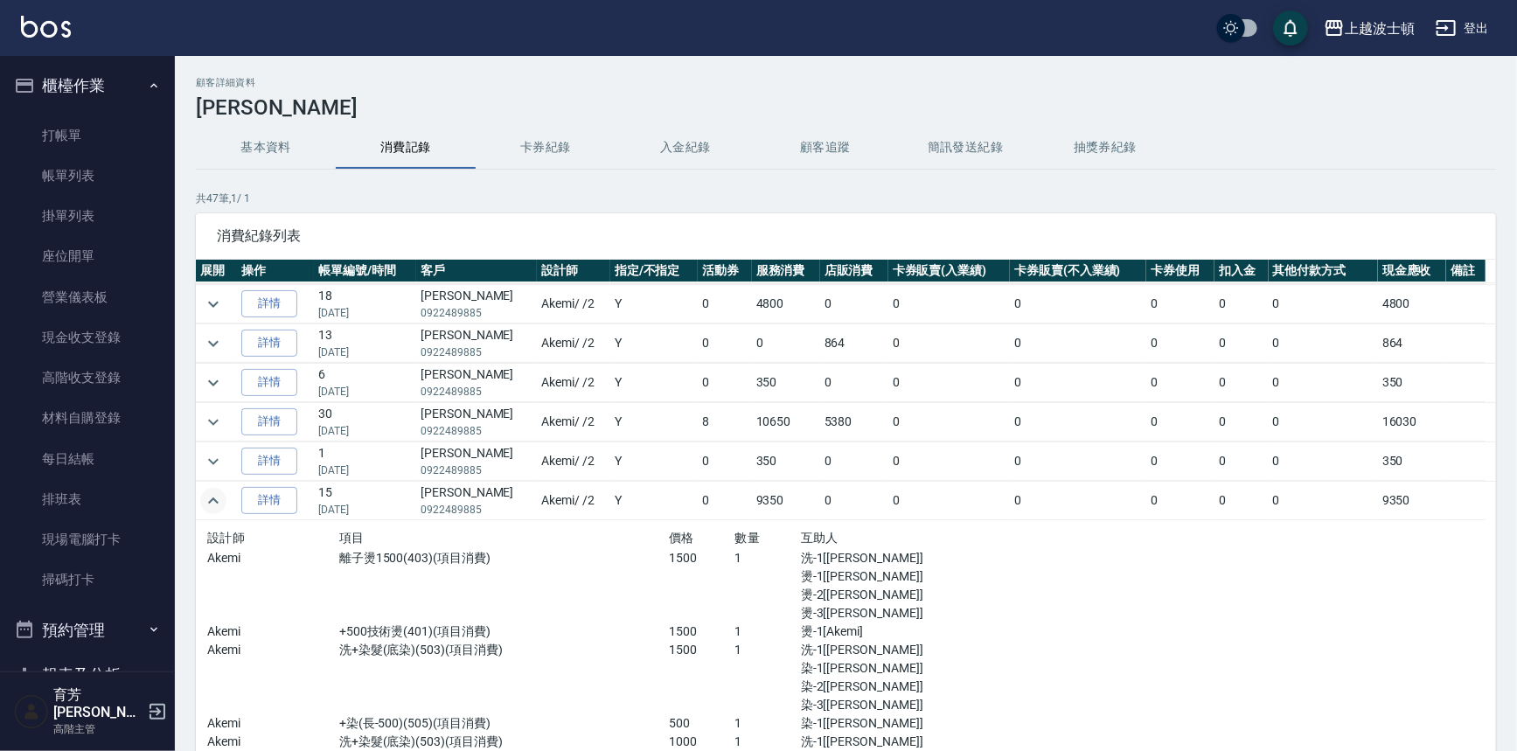
scroll to position [227, 0]
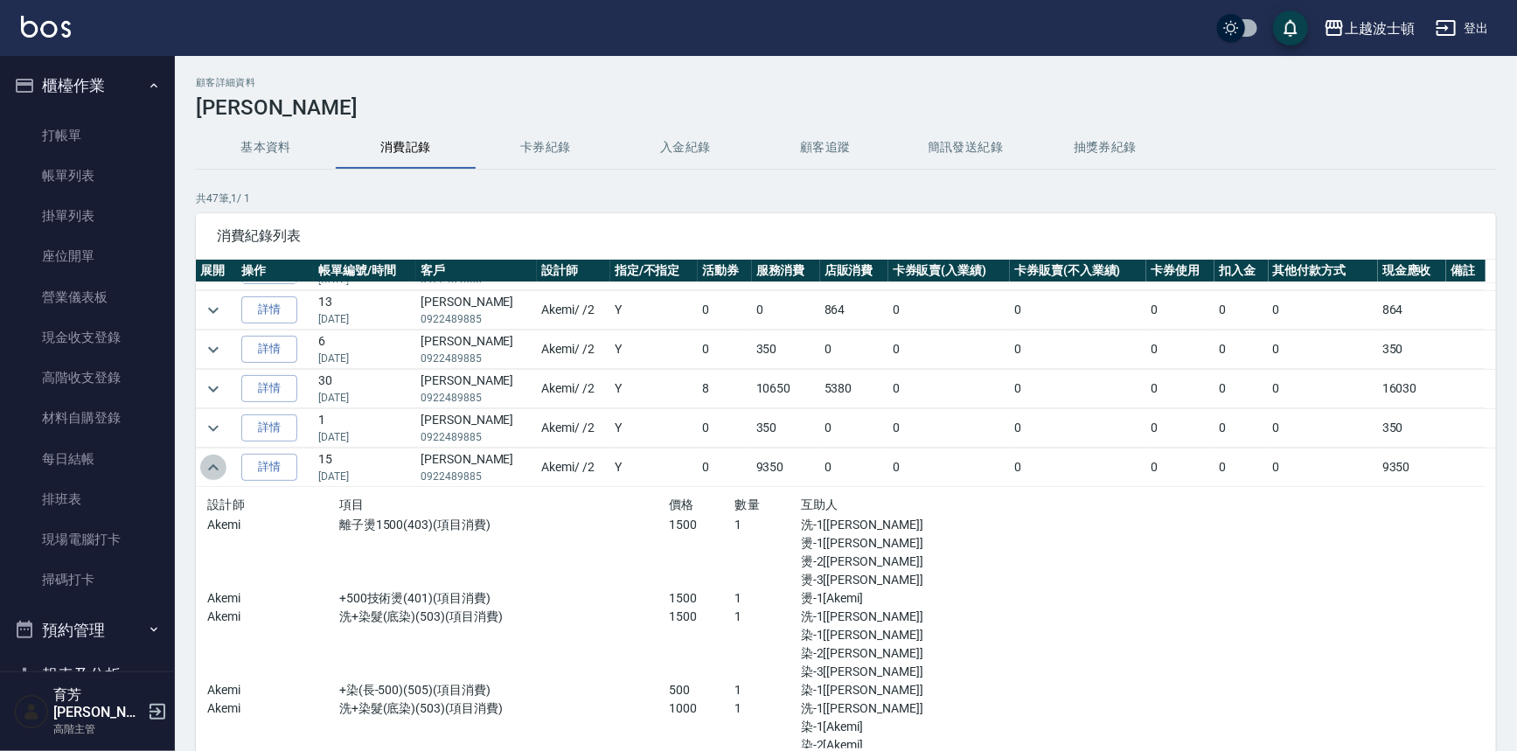
click at [208, 468] on icon "expand row" at bounding box center [213, 467] width 21 height 21
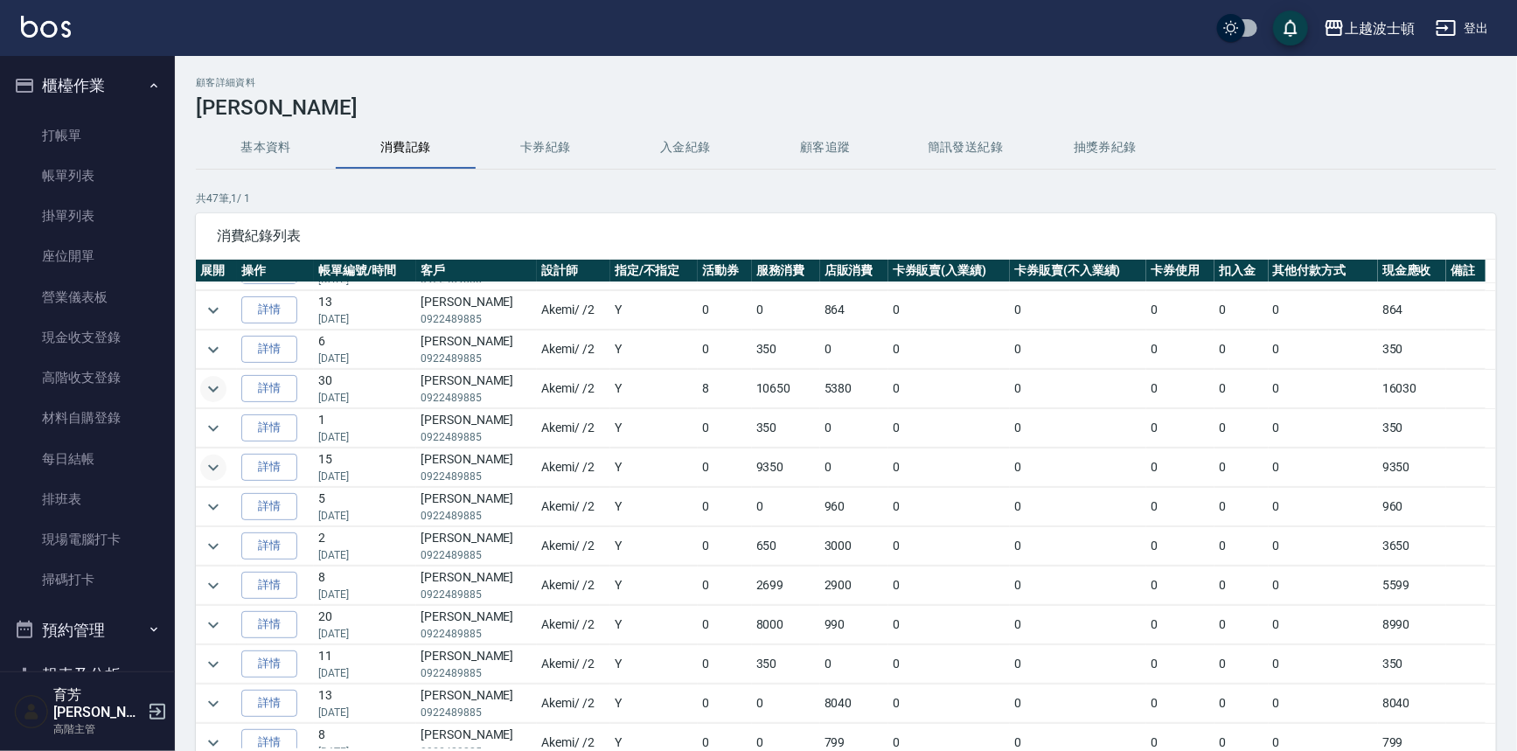
click at [219, 383] on icon "expand row" at bounding box center [213, 388] width 21 height 21
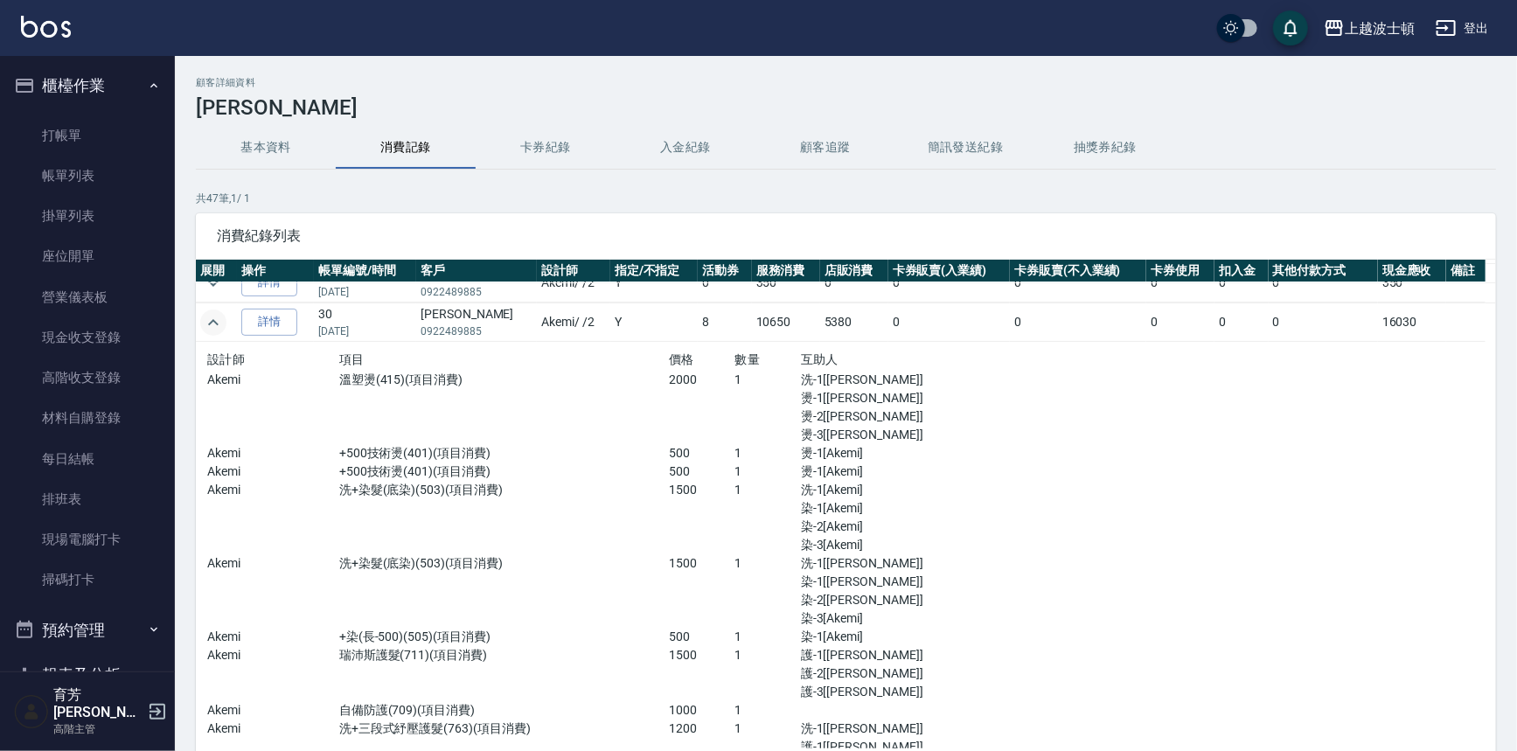
scroll to position [232, 0]
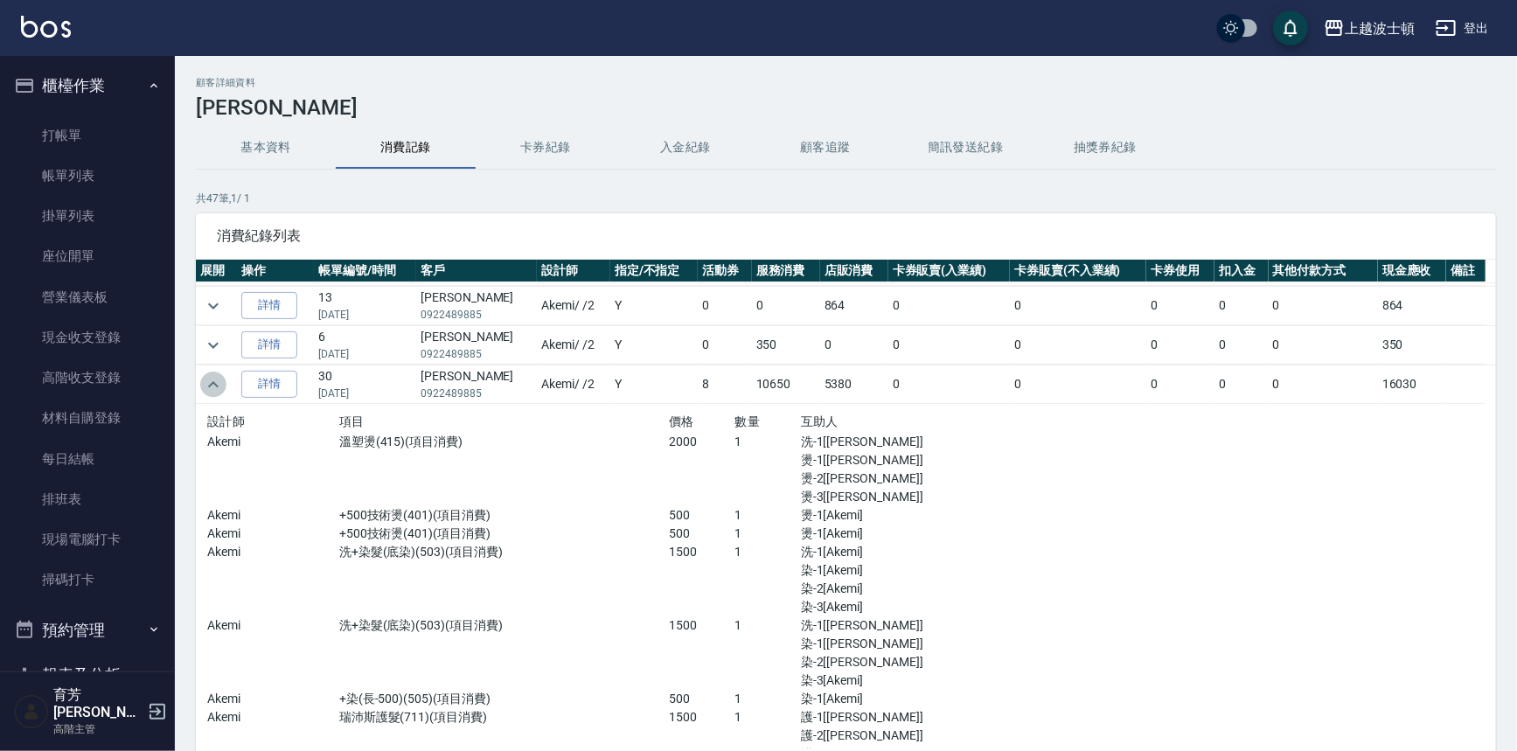
click at [222, 383] on icon "expand row" at bounding box center [213, 384] width 21 height 21
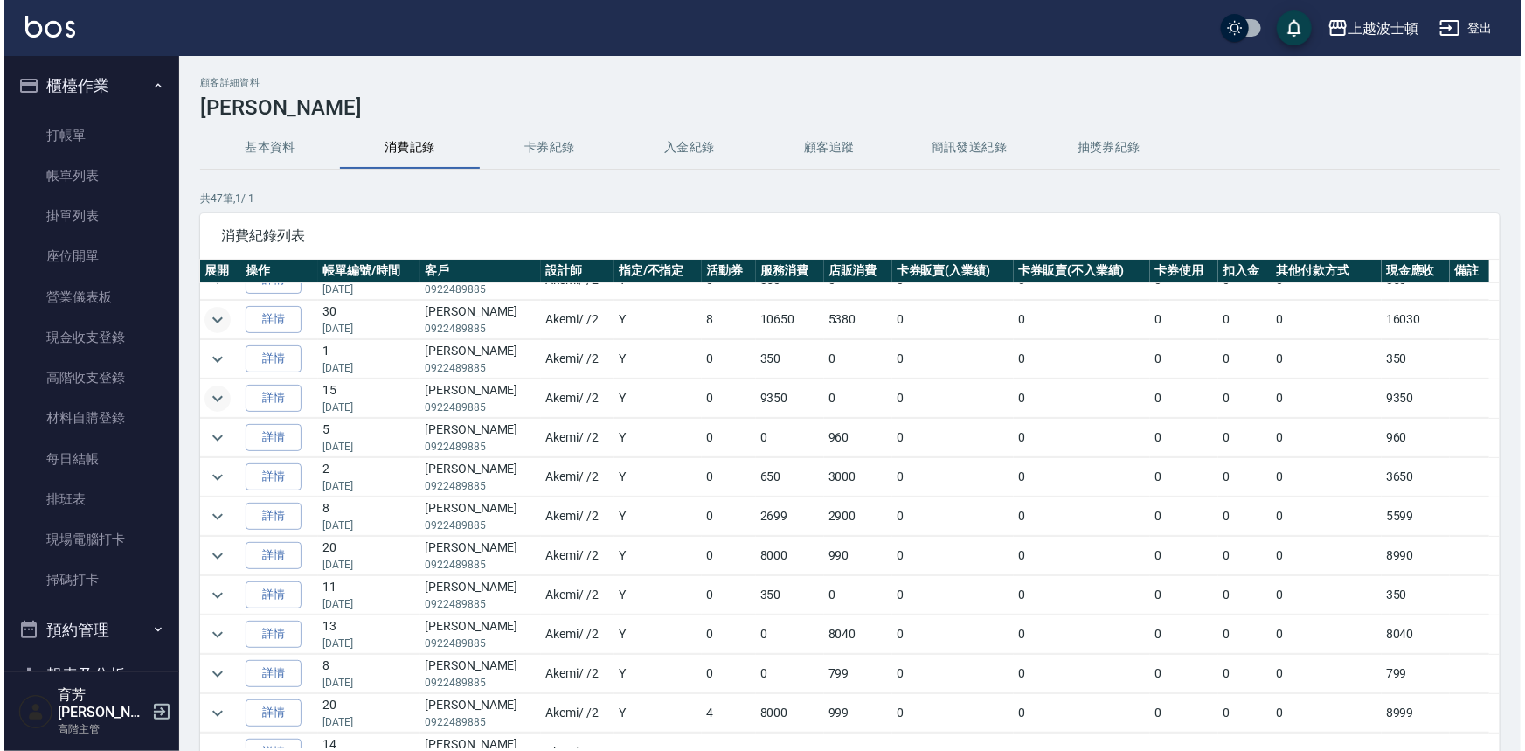
scroll to position [0, 0]
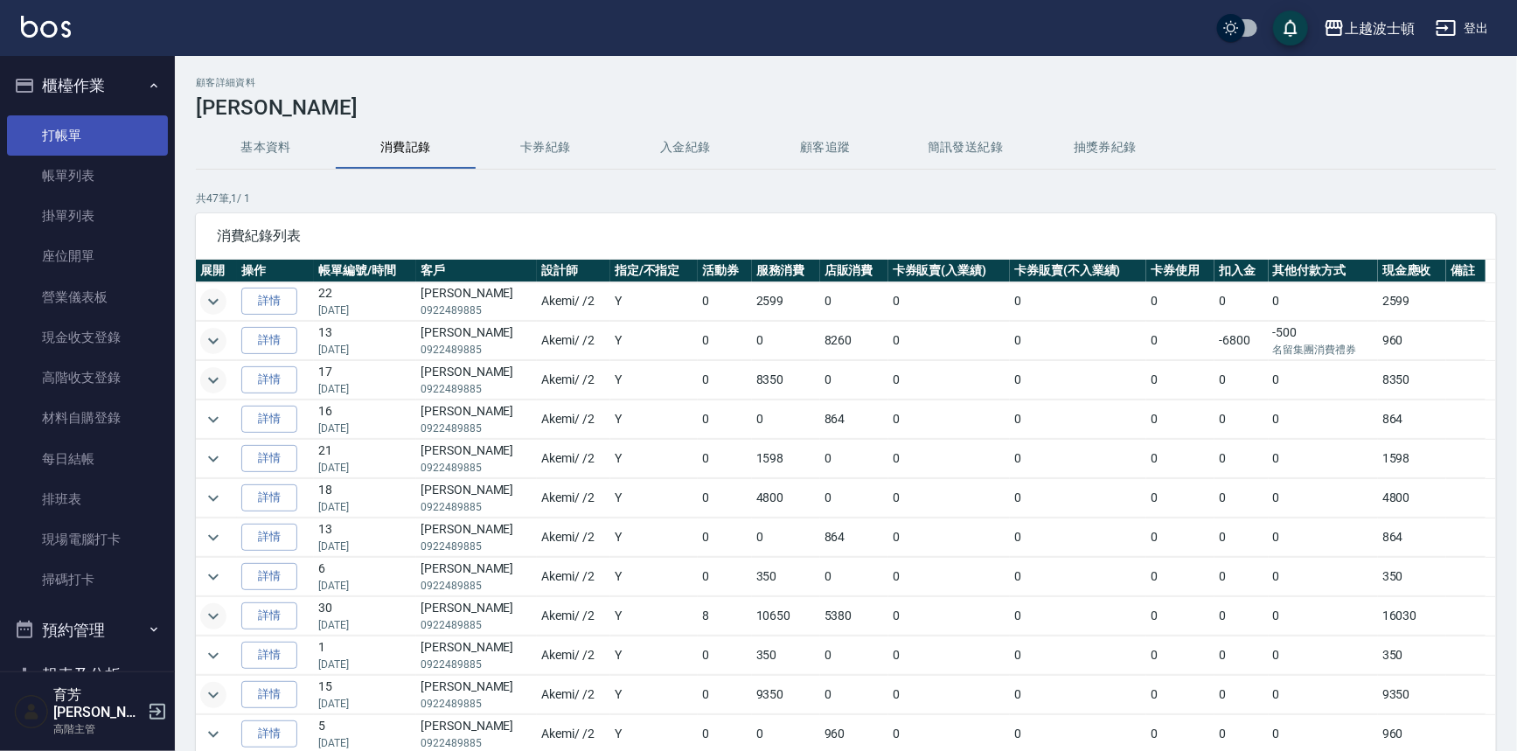
click at [84, 128] on link "打帳單" at bounding box center [87, 135] width 161 height 40
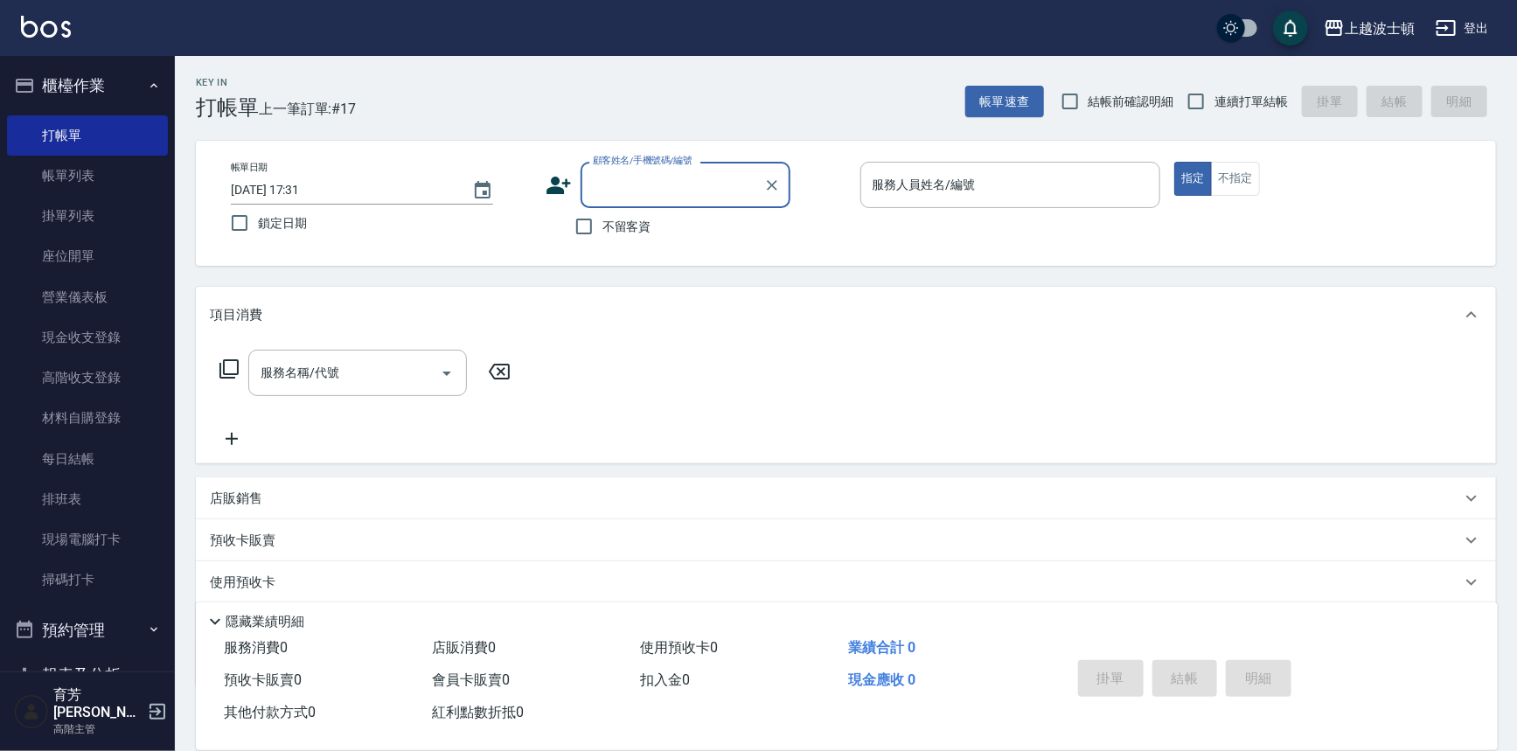
click at [692, 196] on input "顧客姓名/手機號碼/編號" at bounding box center [672, 185] width 168 height 31
click at [518, 224] on div "帳單日期 2025/08/16 17:31 鎖定日期" at bounding box center [381, 202] width 301 height 80
click at [645, 230] on span "不留客資" at bounding box center [626, 227] width 49 height 18
click at [602, 230] on input "不留客資" at bounding box center [584, 226] width 37 height 37
checkbox input "true"
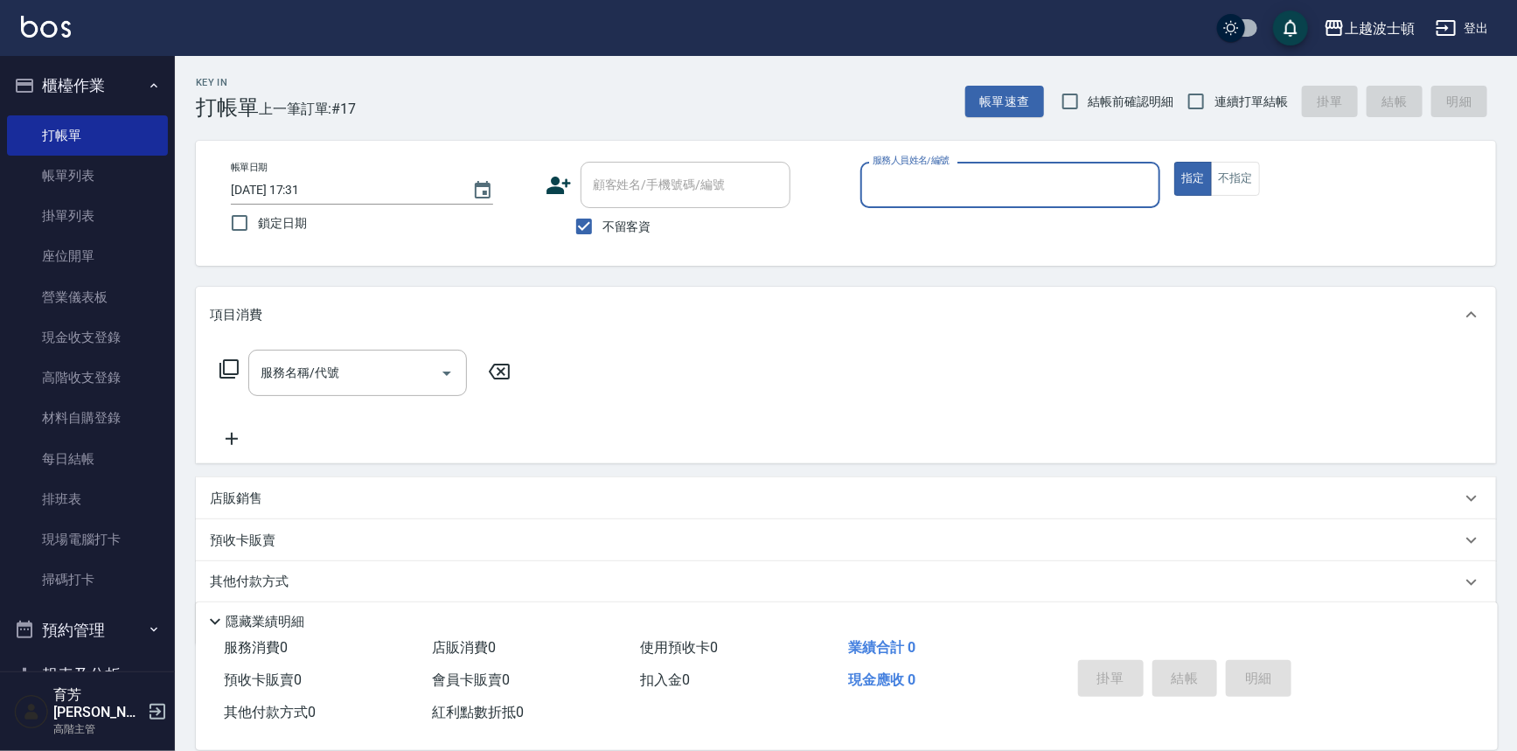
click at [933, 201] on div "服務人員姓名/編號" at bounding box center [1010, 185] width 301 height 46
type input "思思-35"
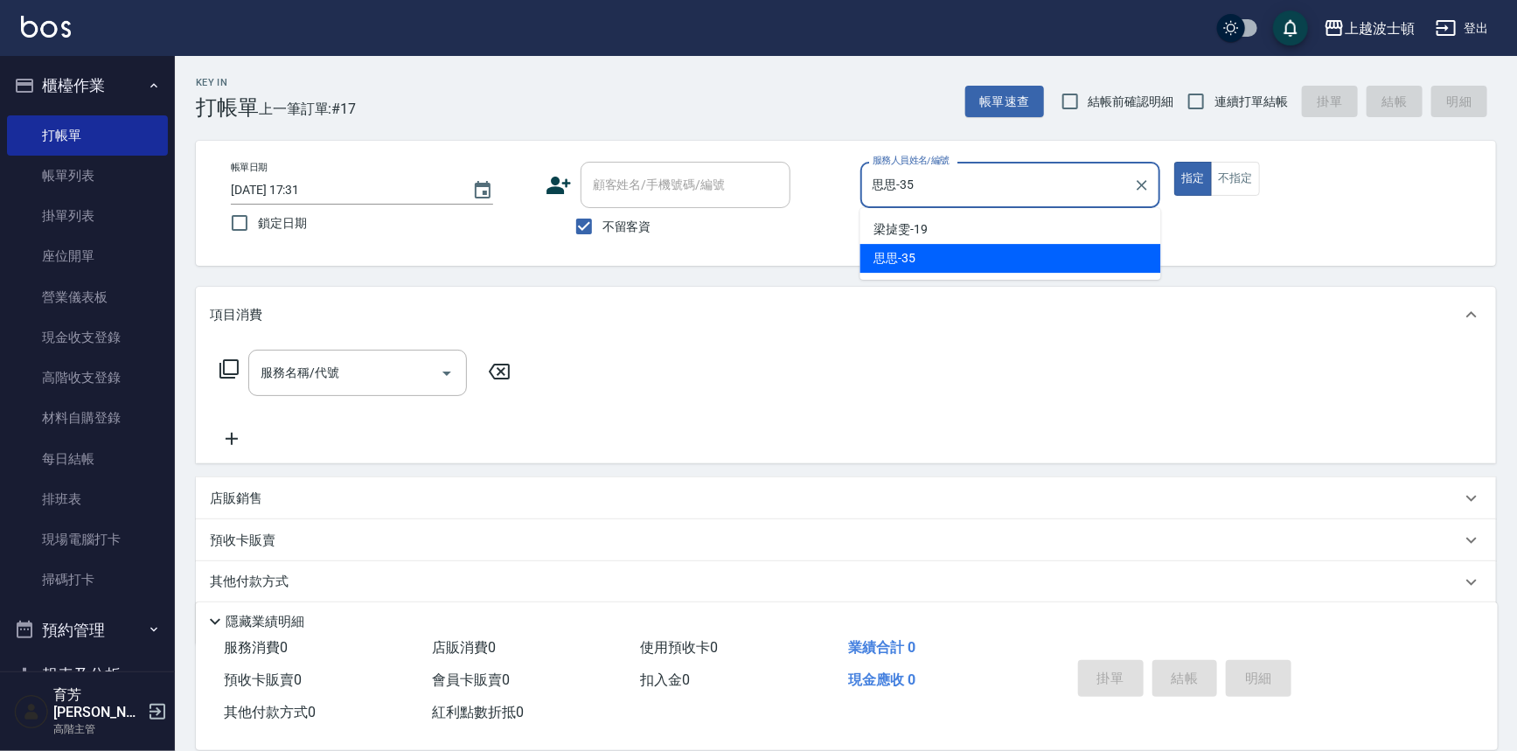
type button "true"
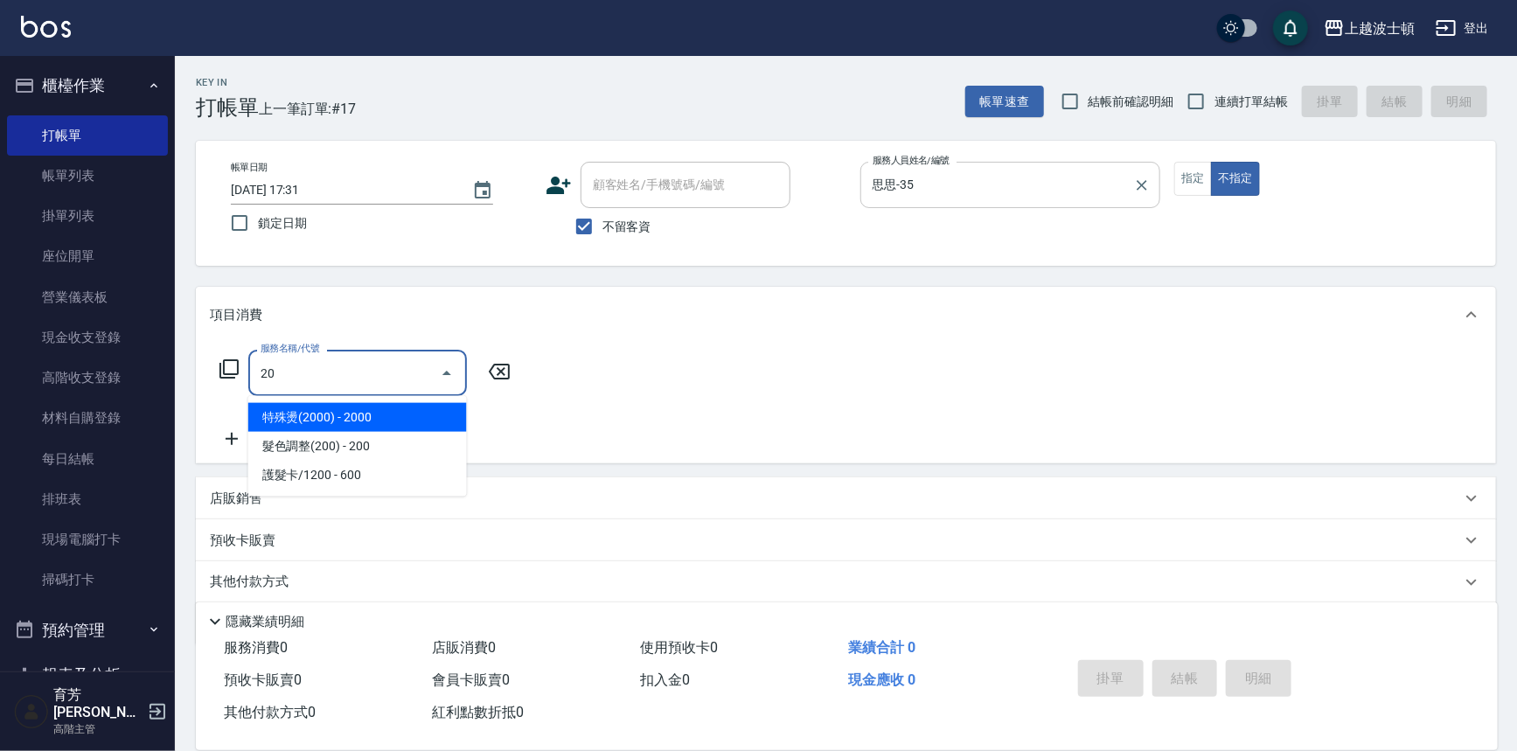
type input "2"
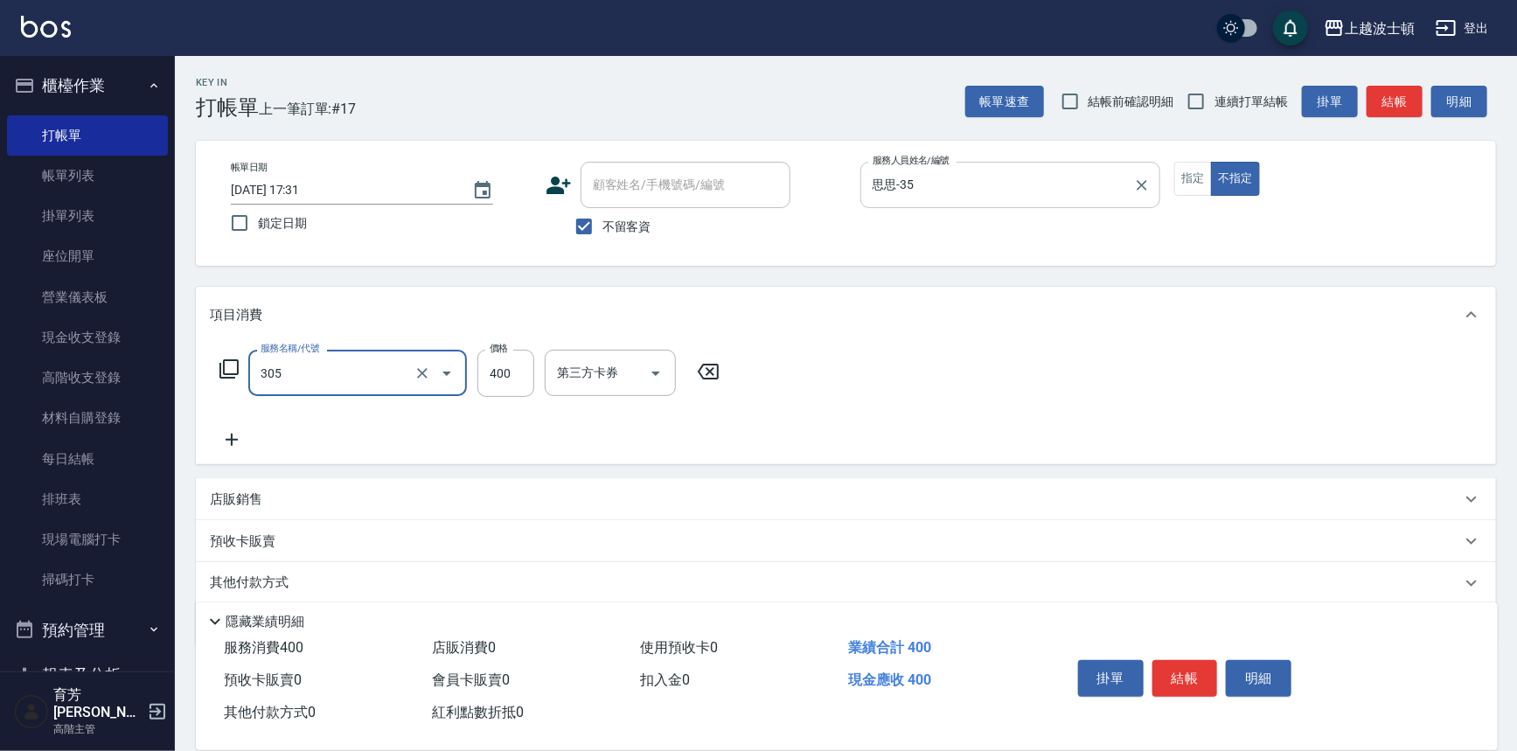
type input "剪髮(305)"
type input "350"
click at [1173, 676] on button "結帳" at bounding box center [1185, 678] width 66 height 37
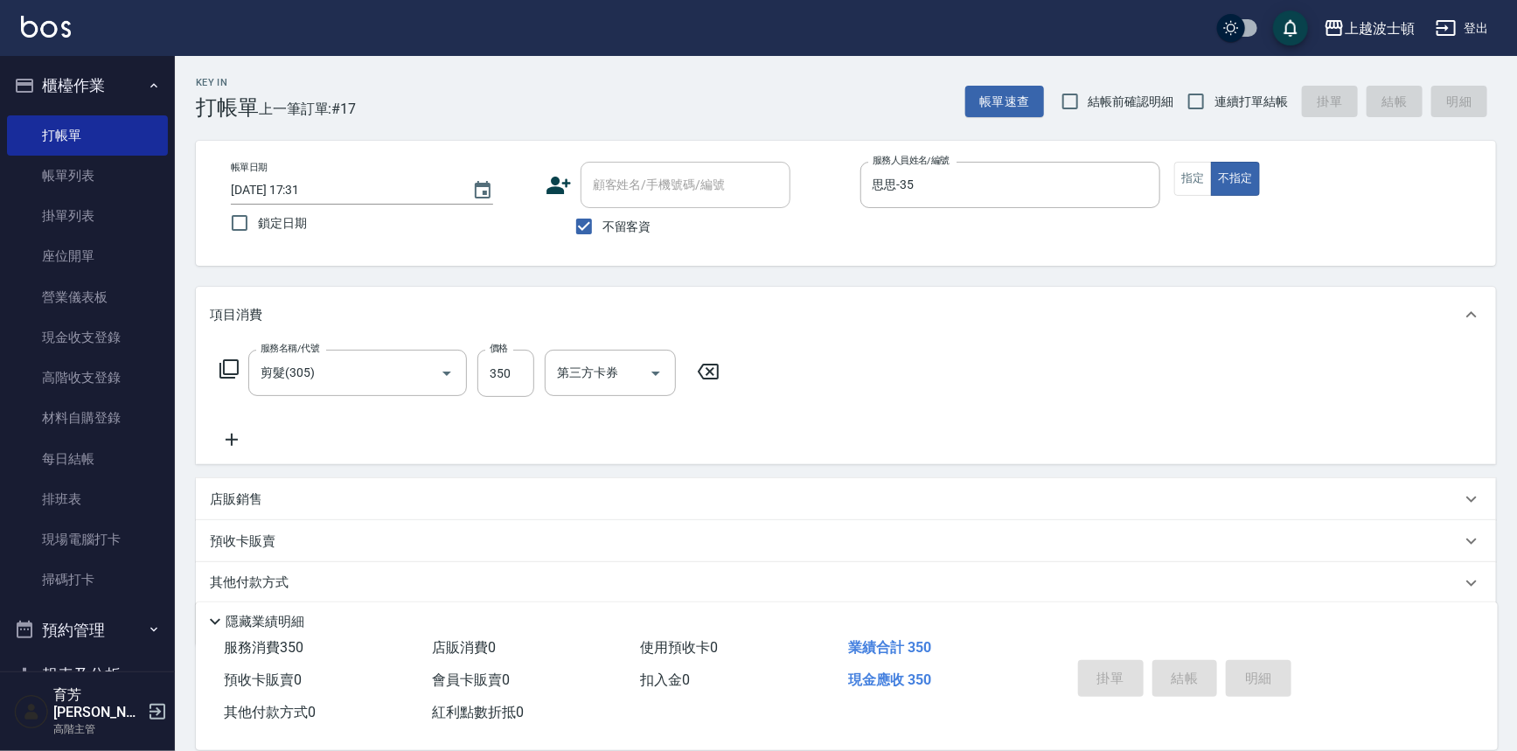
click at [52, 32] on img at bounding box center [46, 27] width 50 height 22
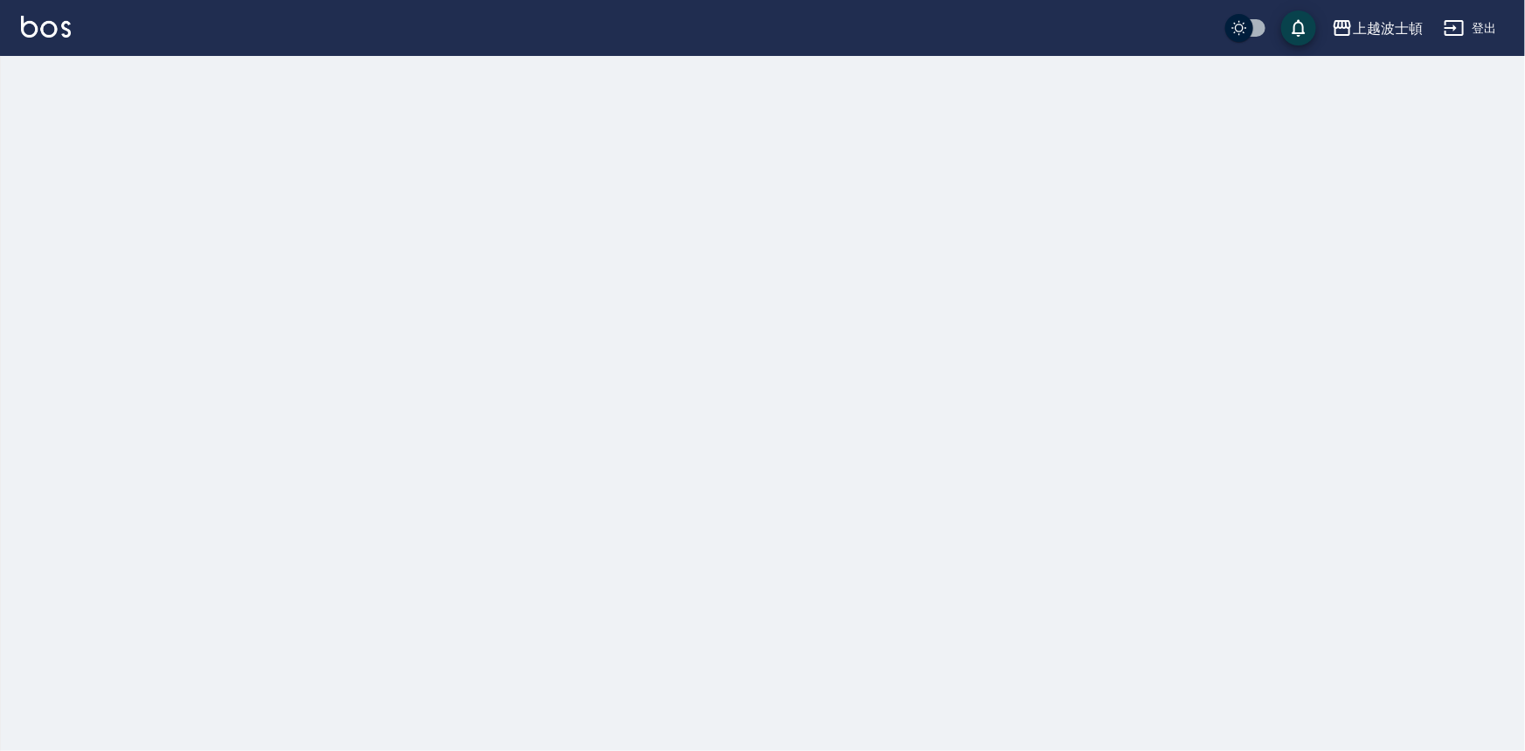
click at [52, 32] on img at bounding box center [46, 27] width 50 height 22
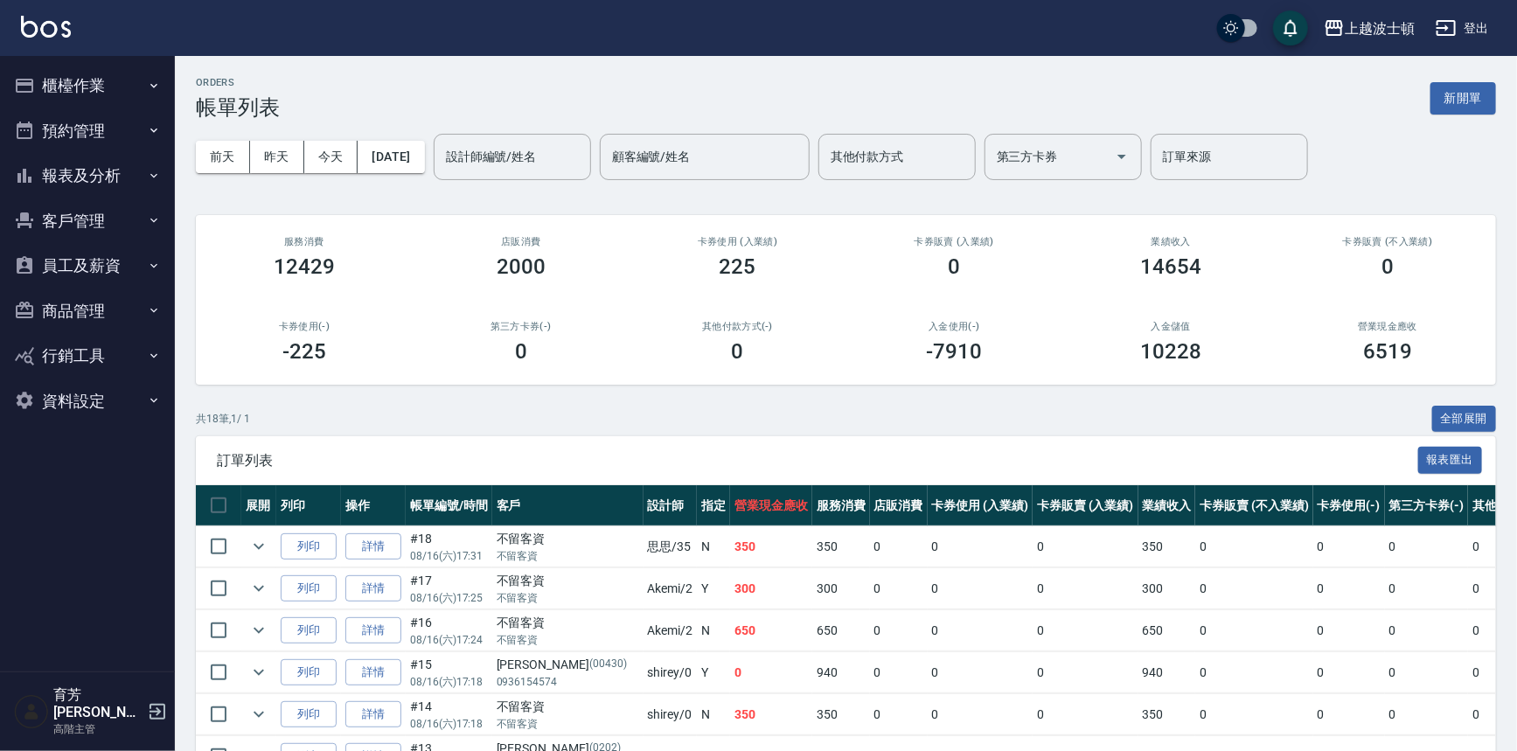
click at [50, 13] on div "上越波士頓 登出" at bounding box center [758, 28] width 1517 height 56
click at [70, 31] on img at bounding box center [46, 27] width 50 height 22
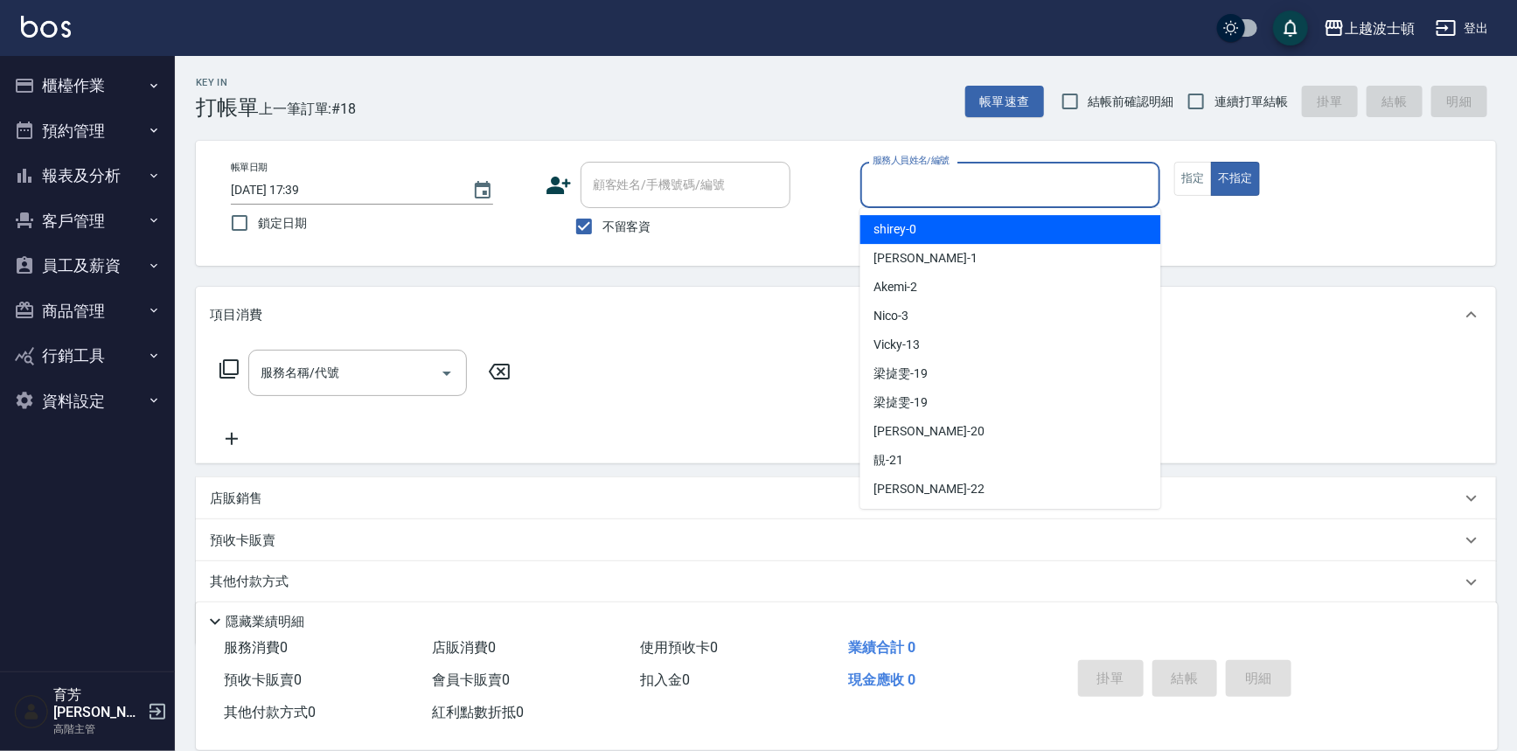
click at [963, 198] on input "服務人員姓名/編號" at bounding box center [1010, 185] width 285 height 31
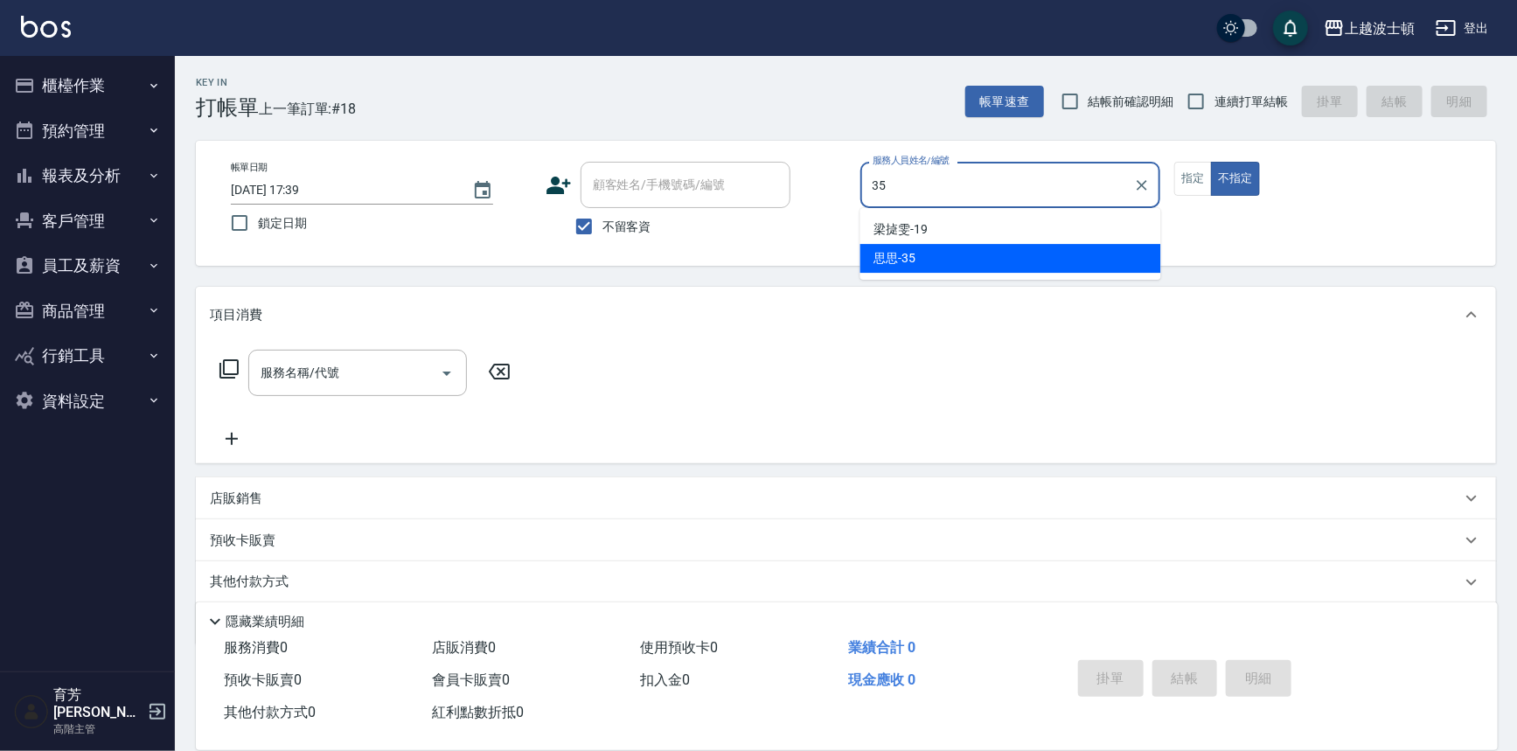
type input "思思-35"
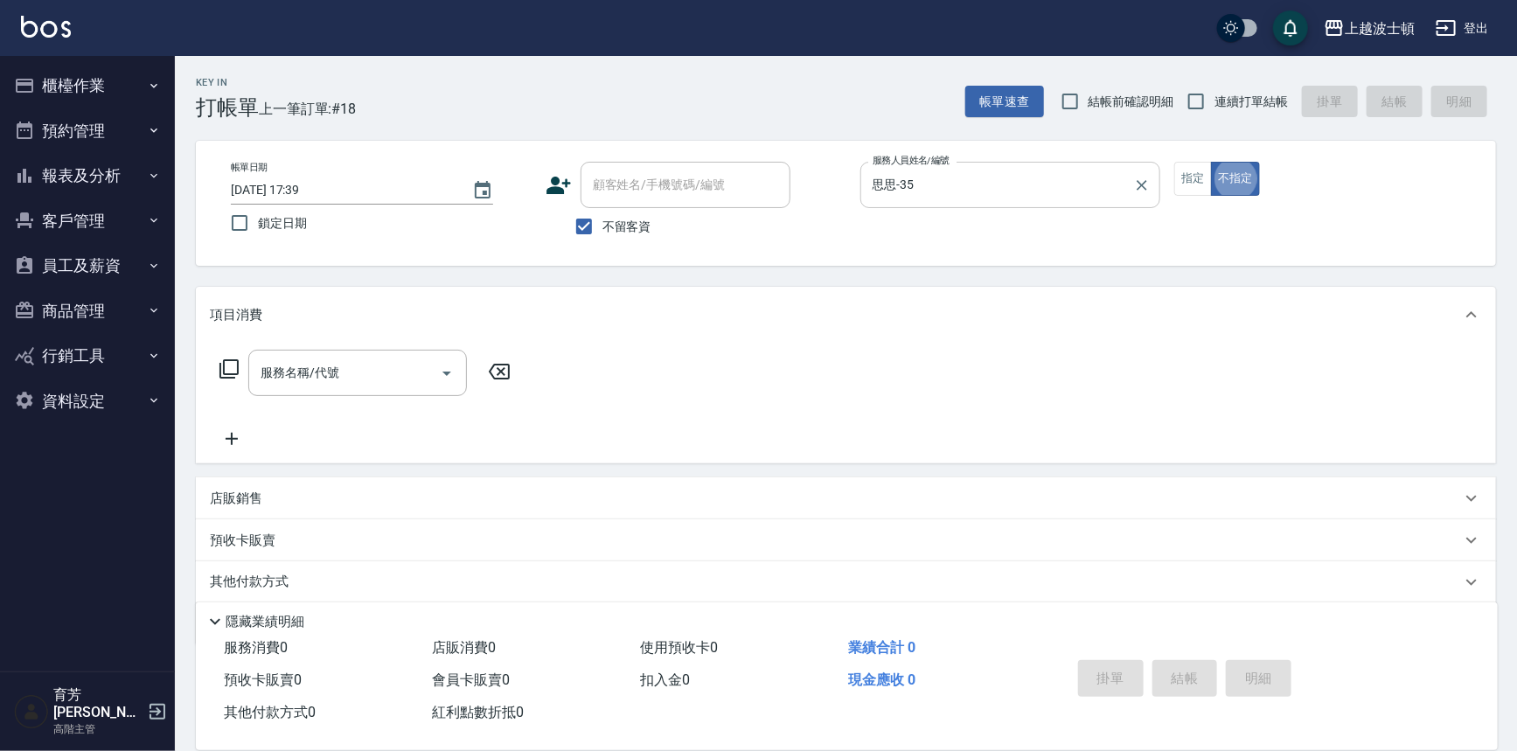
type button "false"
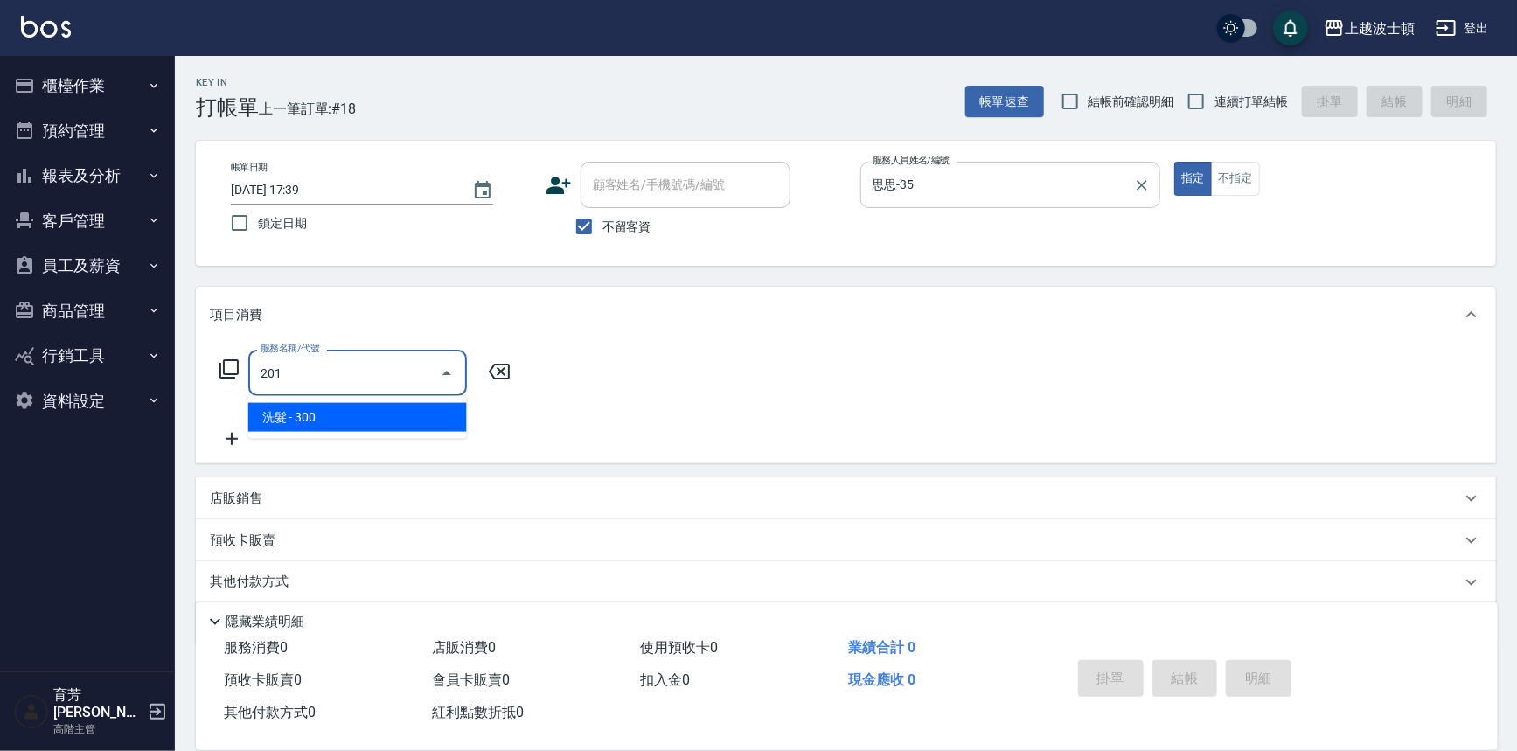
type input "洗髮(201)"
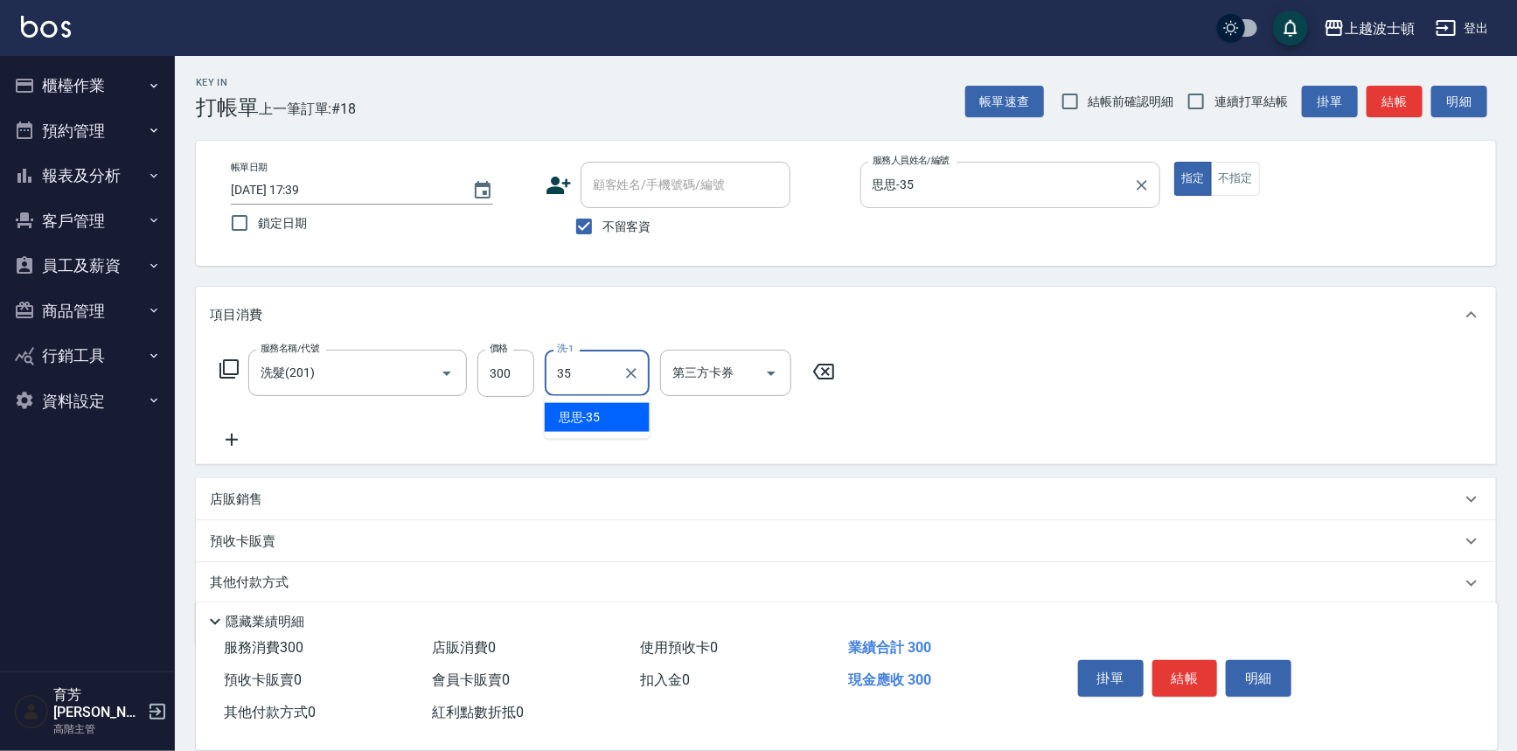
type input "思思-35"
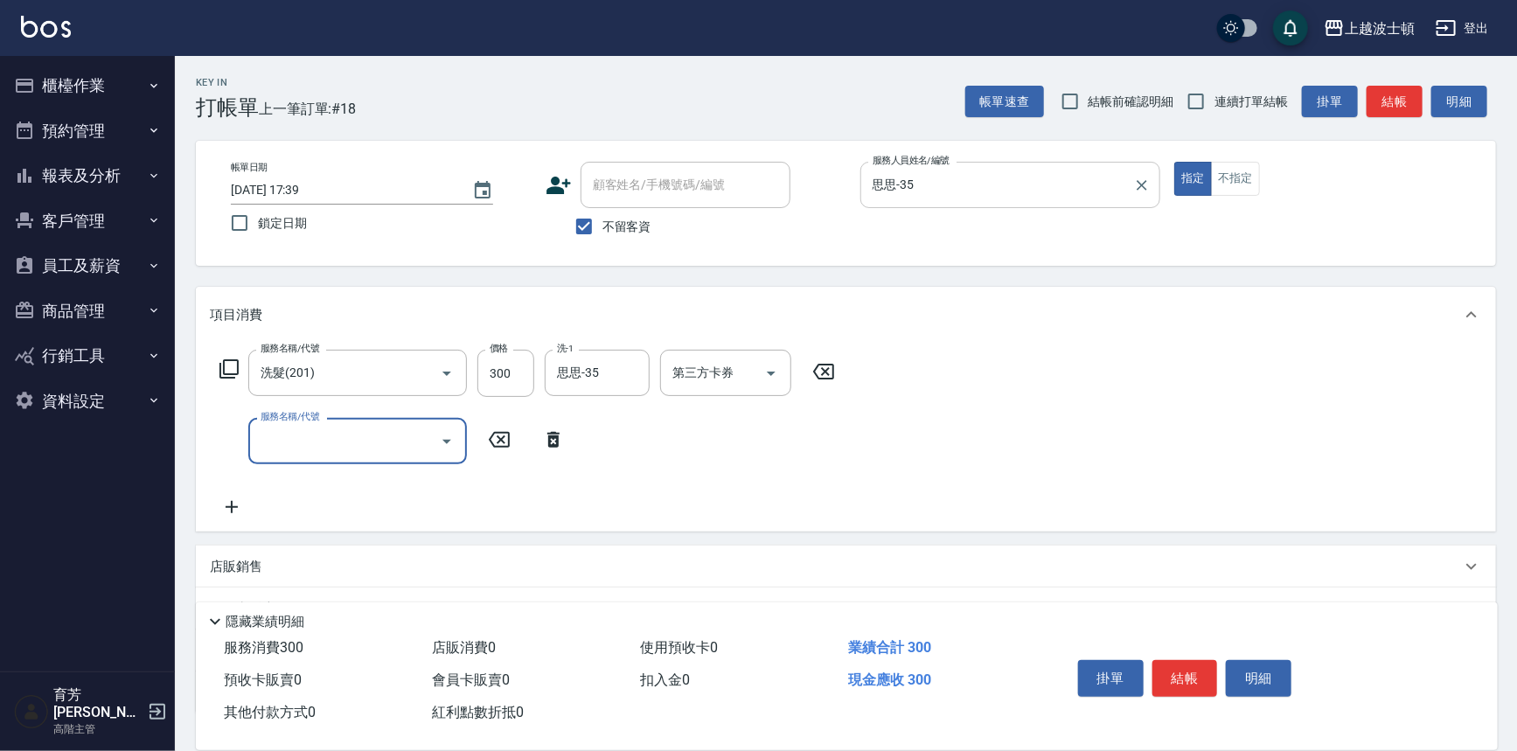
type input "2"
type input "快速護髮(727)"
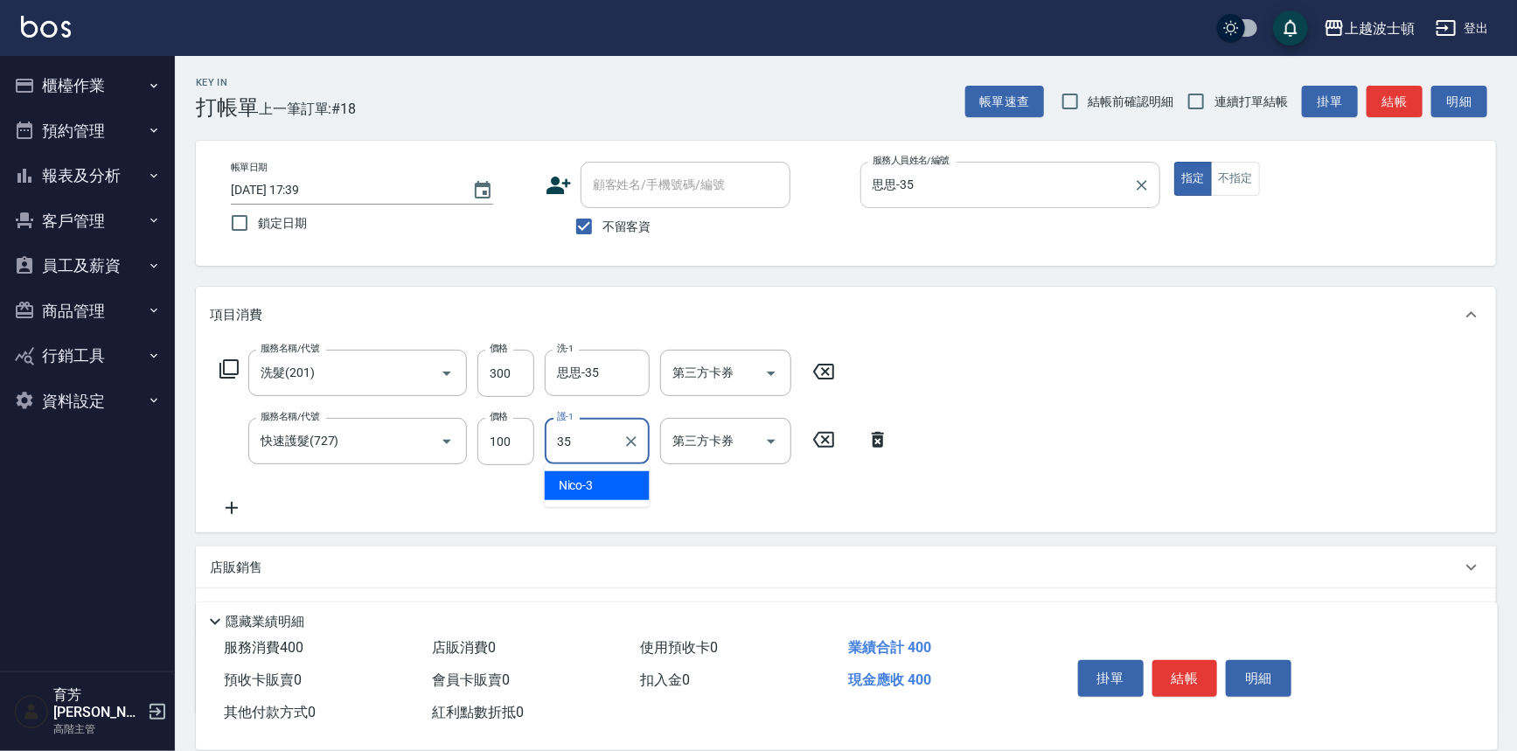
type input "思思-35"
click at [1207, 689] on button "結帳" at bounding box center [1185, 678] width 66 height 37
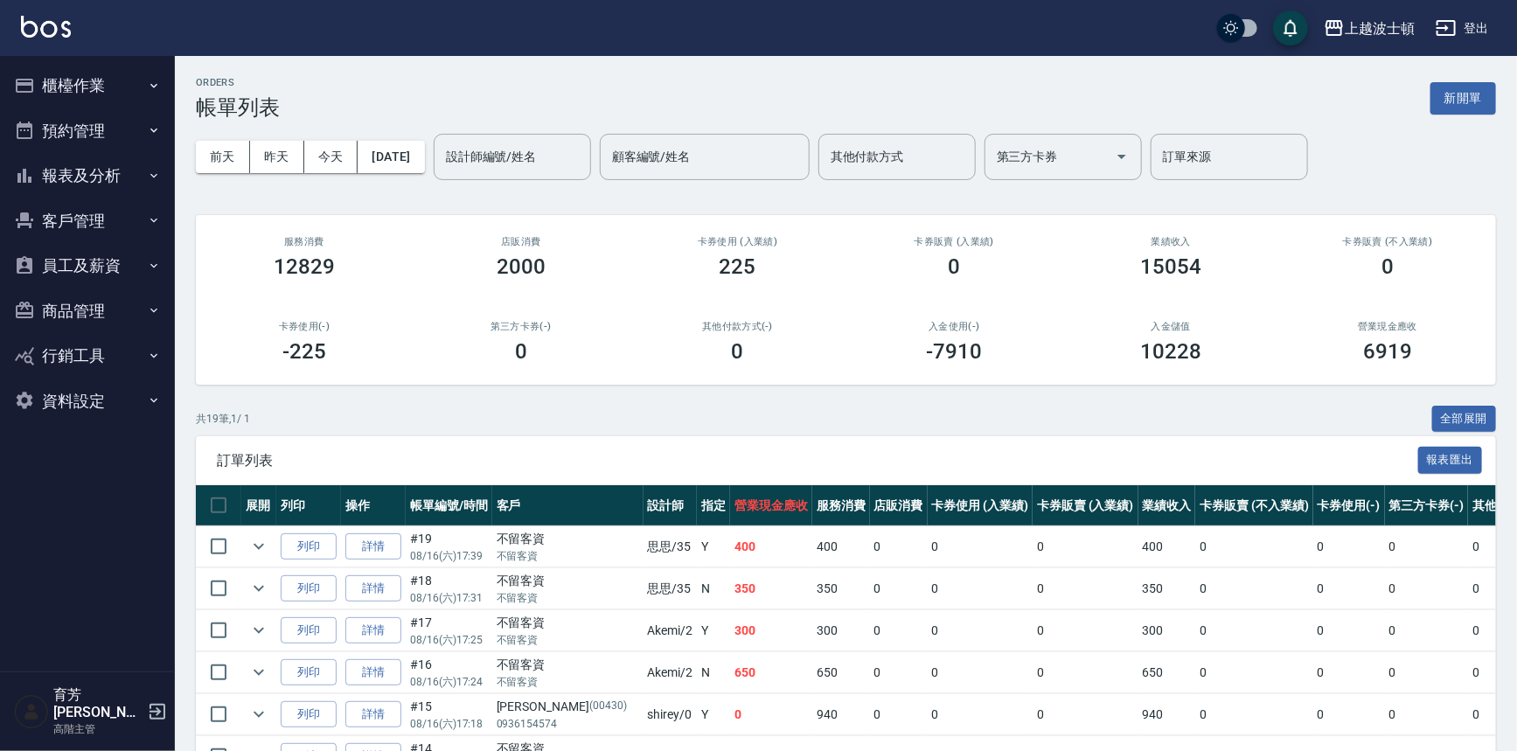
click at [44, 23] on img at bounding box center [46, 27] width 50 height 22
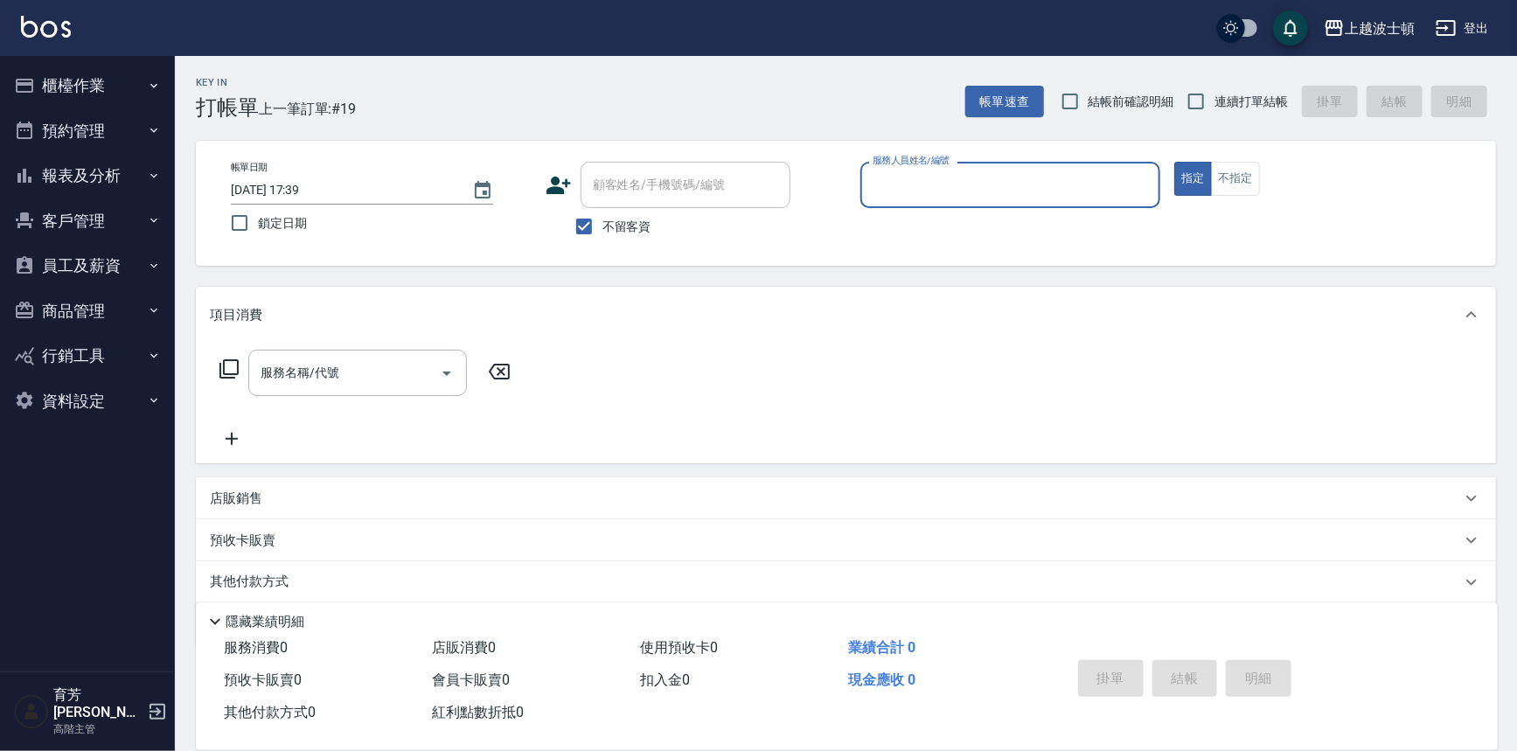
click at [631, 218] on span "不留客資" at bounding box center [626, 227] width 49 height 18
click at [602, 218] on input "不留客資" at bounding box center [584, 226] width 37 height 37
checkbox input "false"
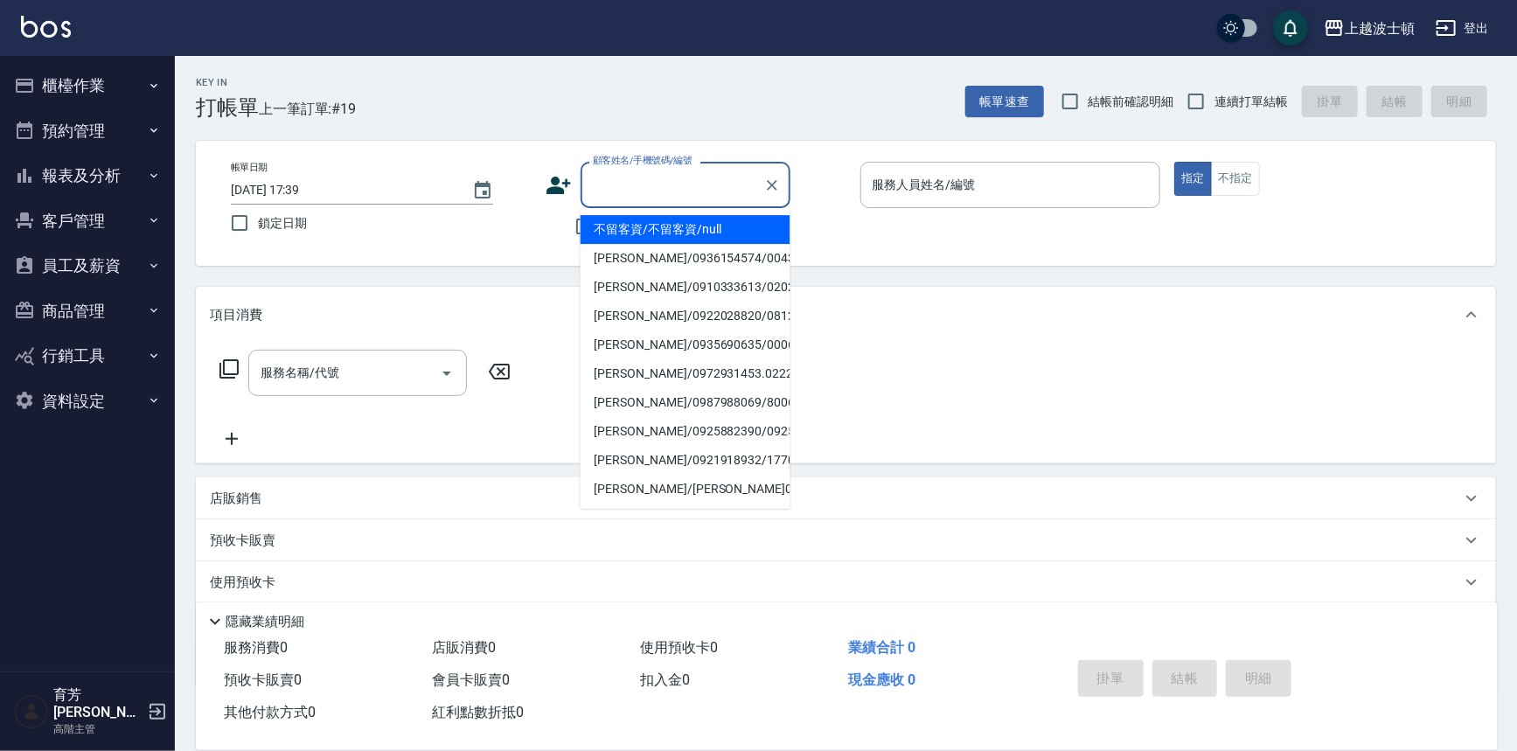
click at [642, 184] on input "顧客姓名/手機號碼/編號" at bounding box center [672, 185] width 168 height 31
type input "言"
click at [661, 236] on li "薛文姸/0970590282/0970590" at bounding box center [685, 229] width 210 height 29
type input "薛文姸/0970590282/0970590"
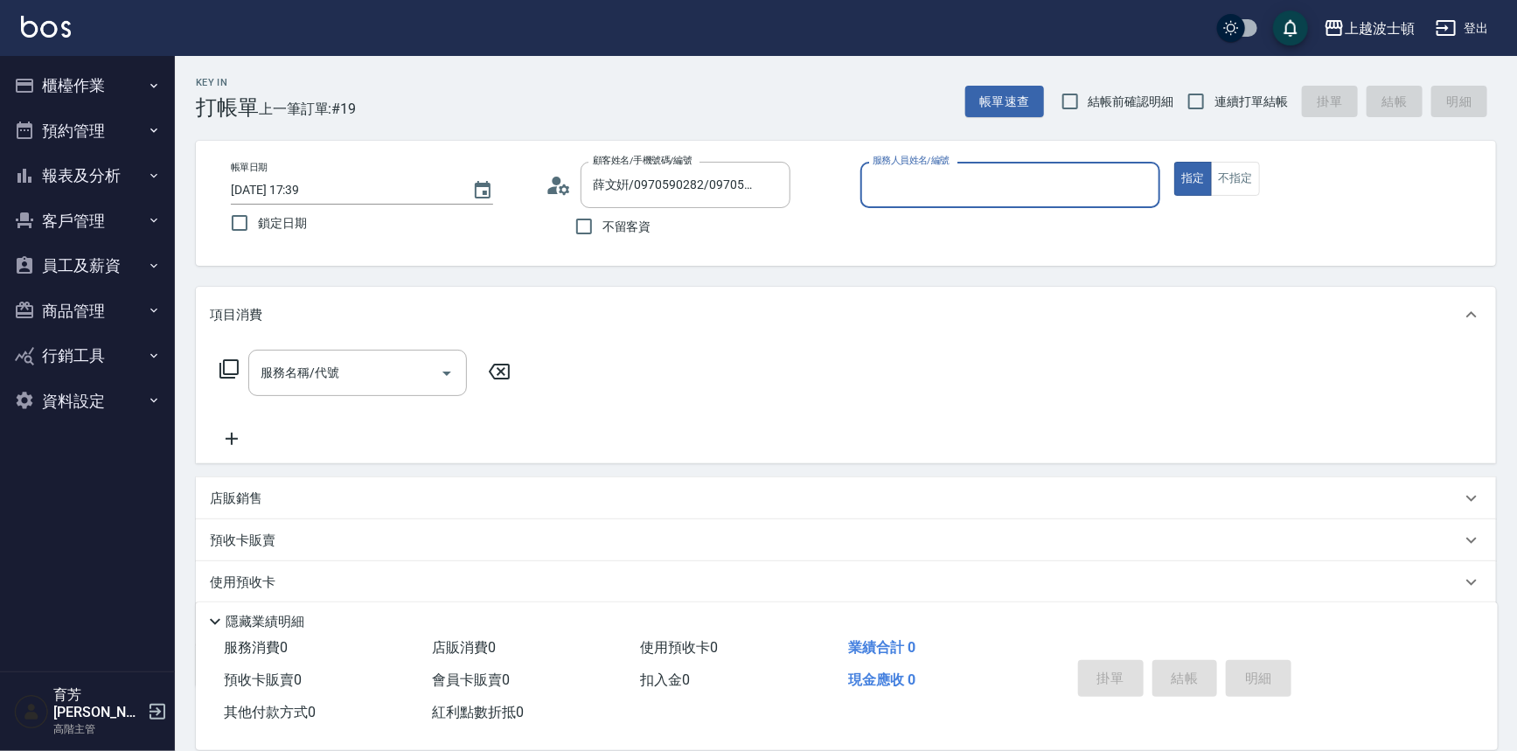
type input "思思-35"
click at [234, 365] on icon at bounding box center [229, 368] width 21 height 21
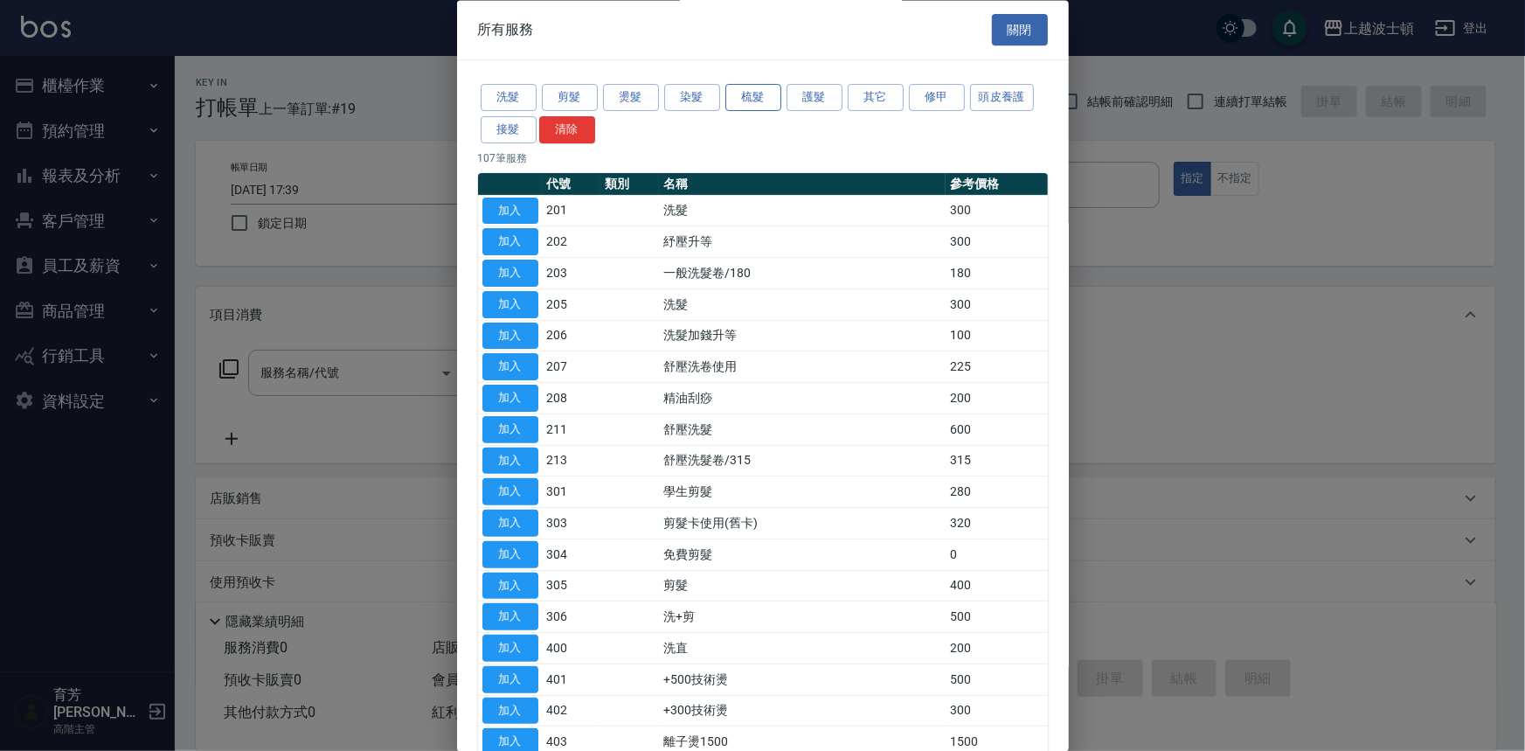
click at [733, 103] on button "梳髮" at bounding box center [754, 98] width 56 height 27
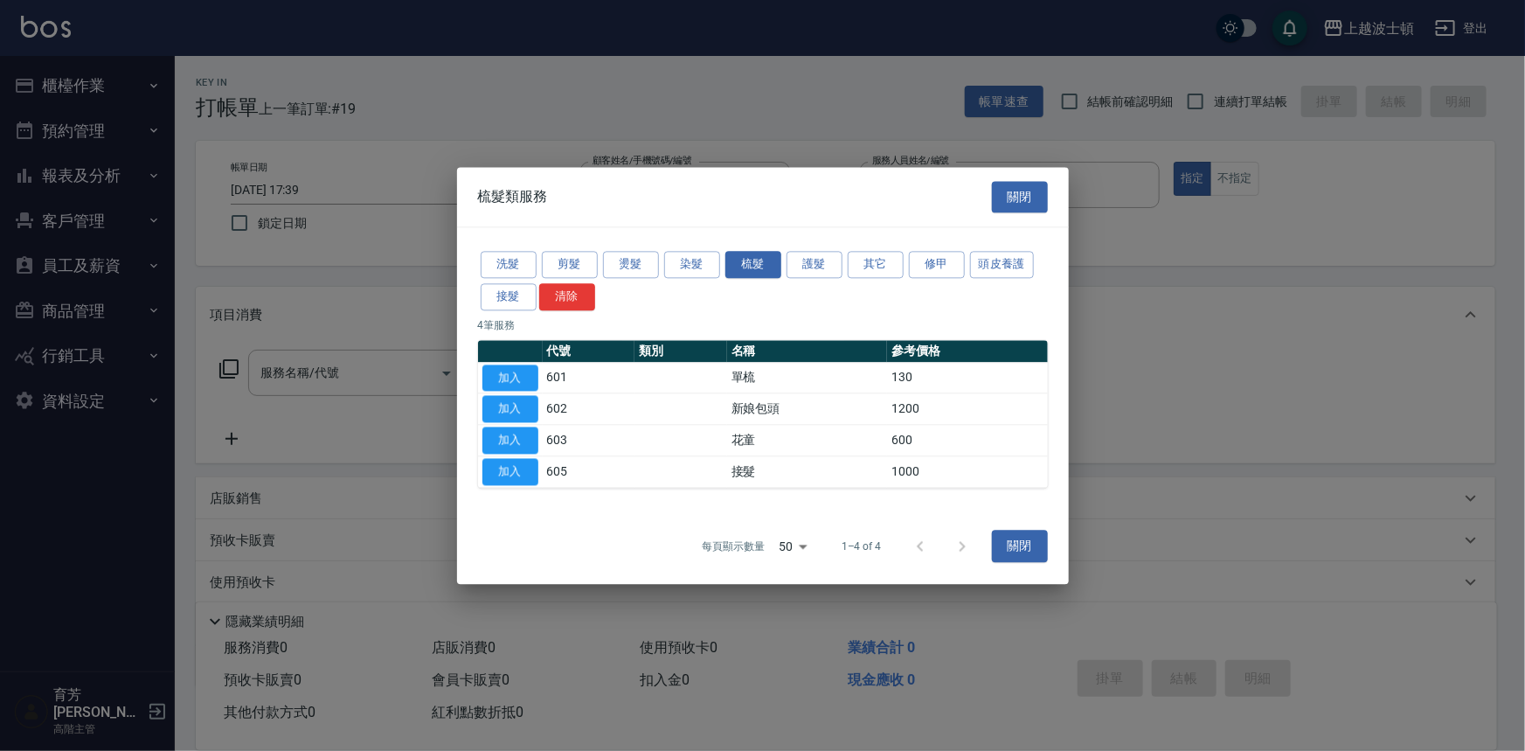
click at [690, 109] on div at bounding box center [762, 375] width 1525 height 751
click at [685, 267] on button "染髮" at bounding box center [692, 264] width 56 height 27
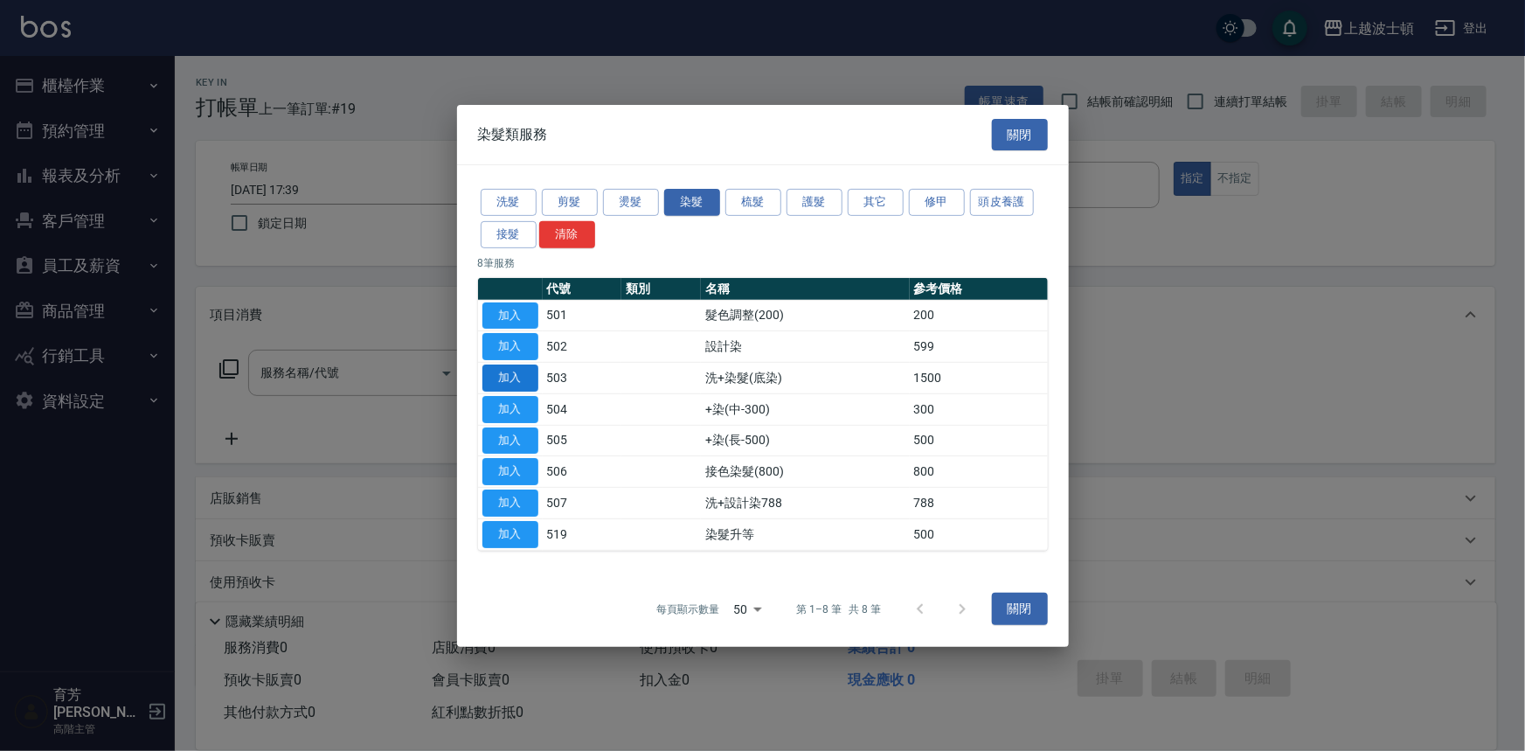
click at [529, 384] on button "加入" at bounding box center [511, 378] width 56 height 27
type input "洗+染髮(底染)(503)"
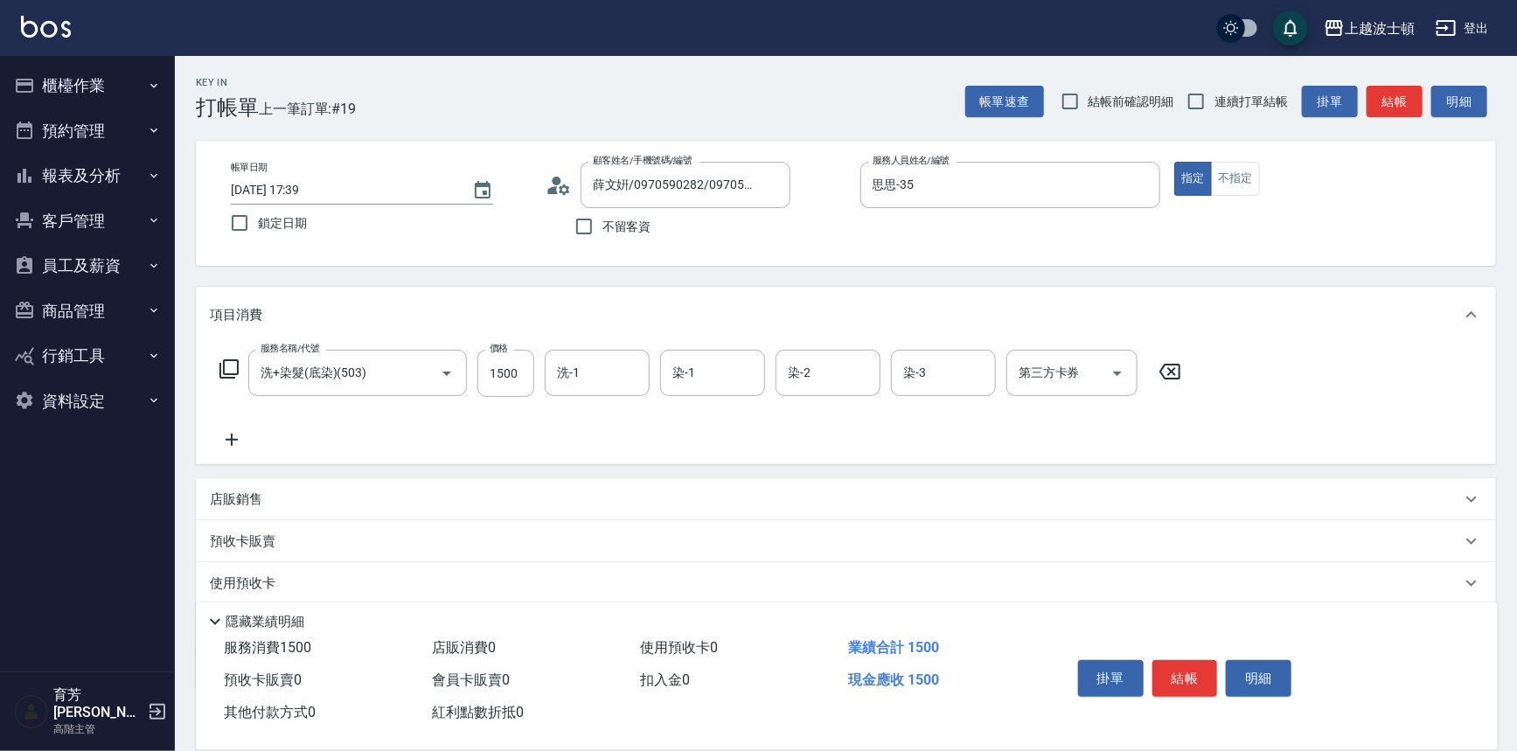
click at [236, 368] on icon at bounding box center [229, 368] width 21 height 21
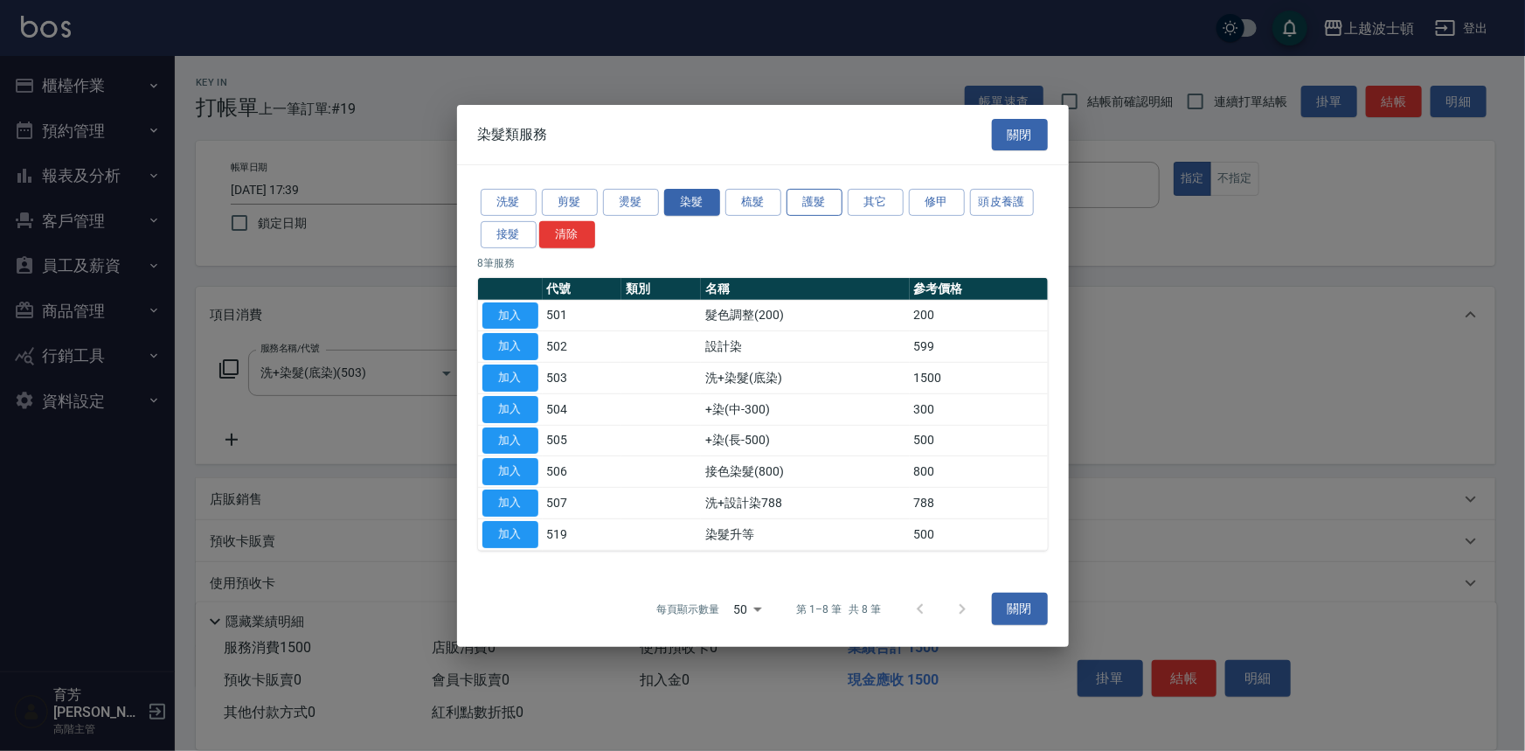
click at [813, 209] on button "護髮" at bounding box center [815, 202] width 56 height 27
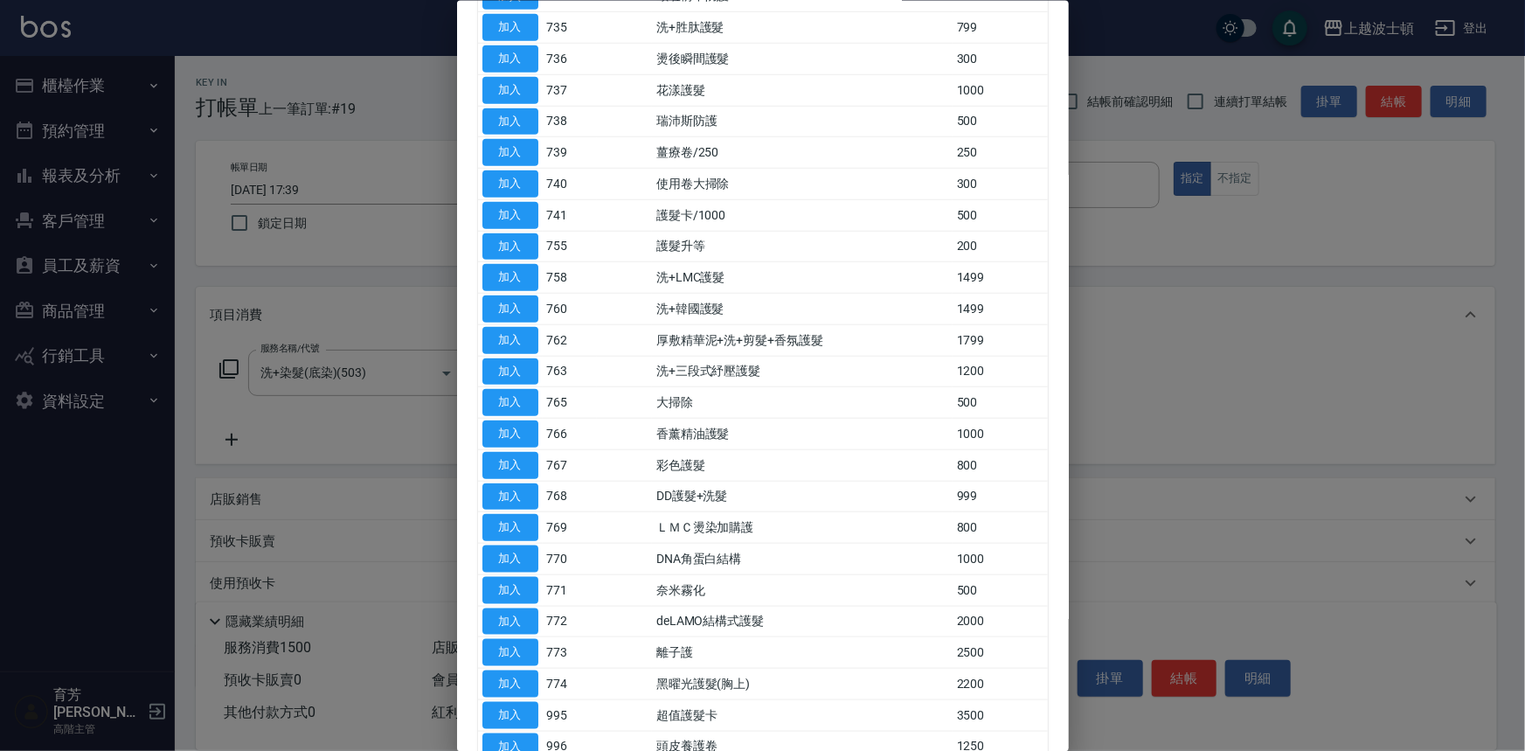
scroll to position [848, 0]
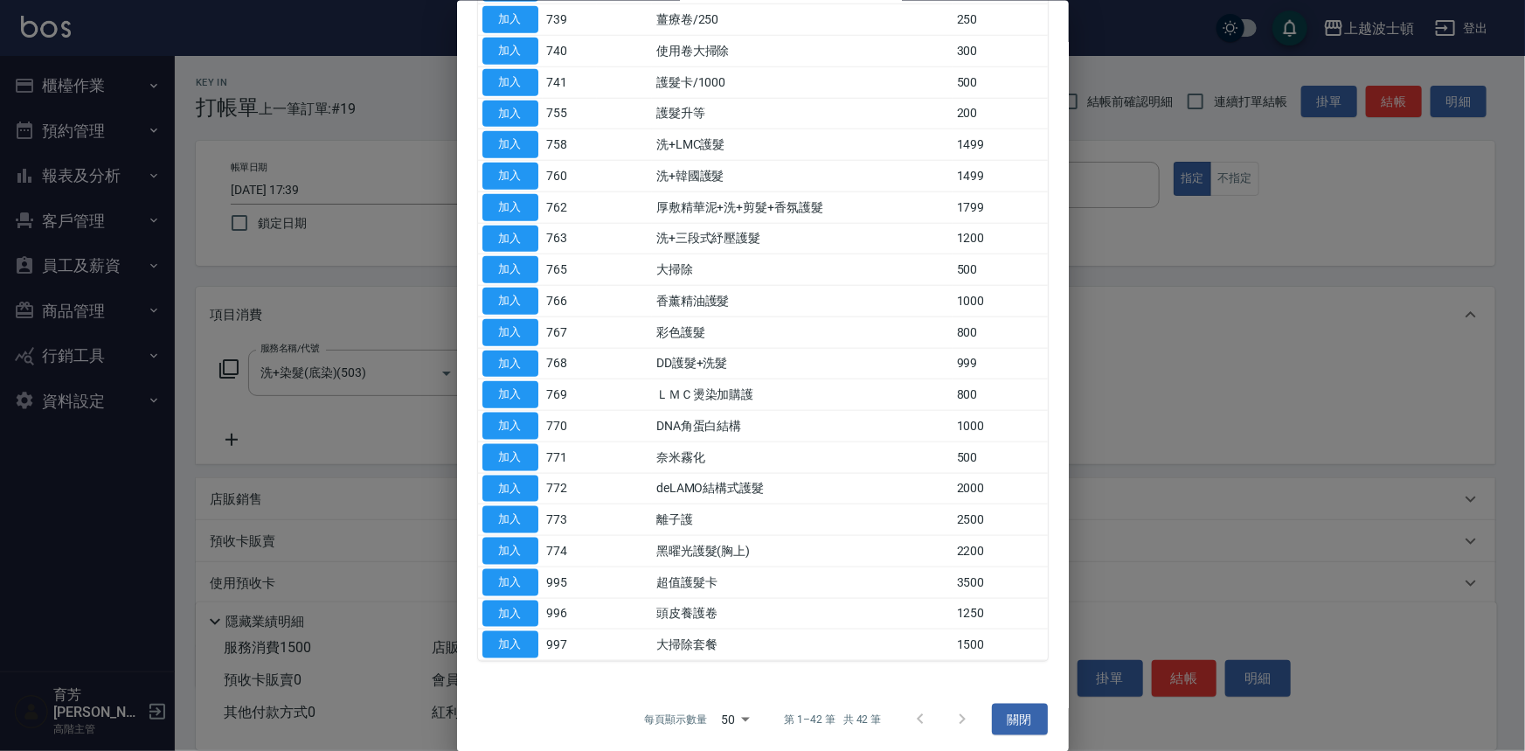
click at [377, 365] on div at bounding box center [762, 375] width 1525 height 751
drag, startPoint x: 243, startPoint y: 435, endPoint x: 321, endPoint y: 395, distance: 87.6
click at [242, 435] on div at bounding box center [762, 375] width 1525 height 751
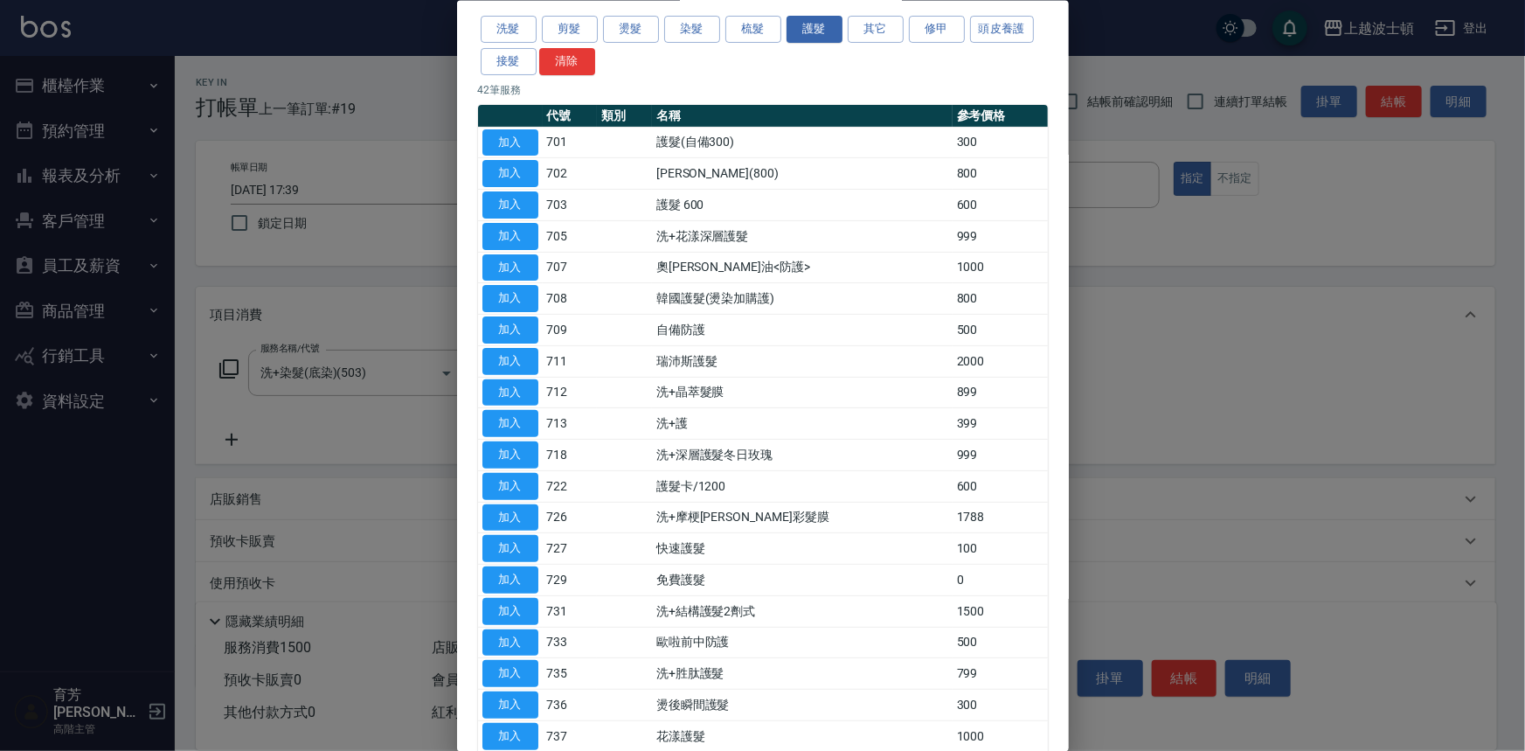
scroll to position [0, 0]
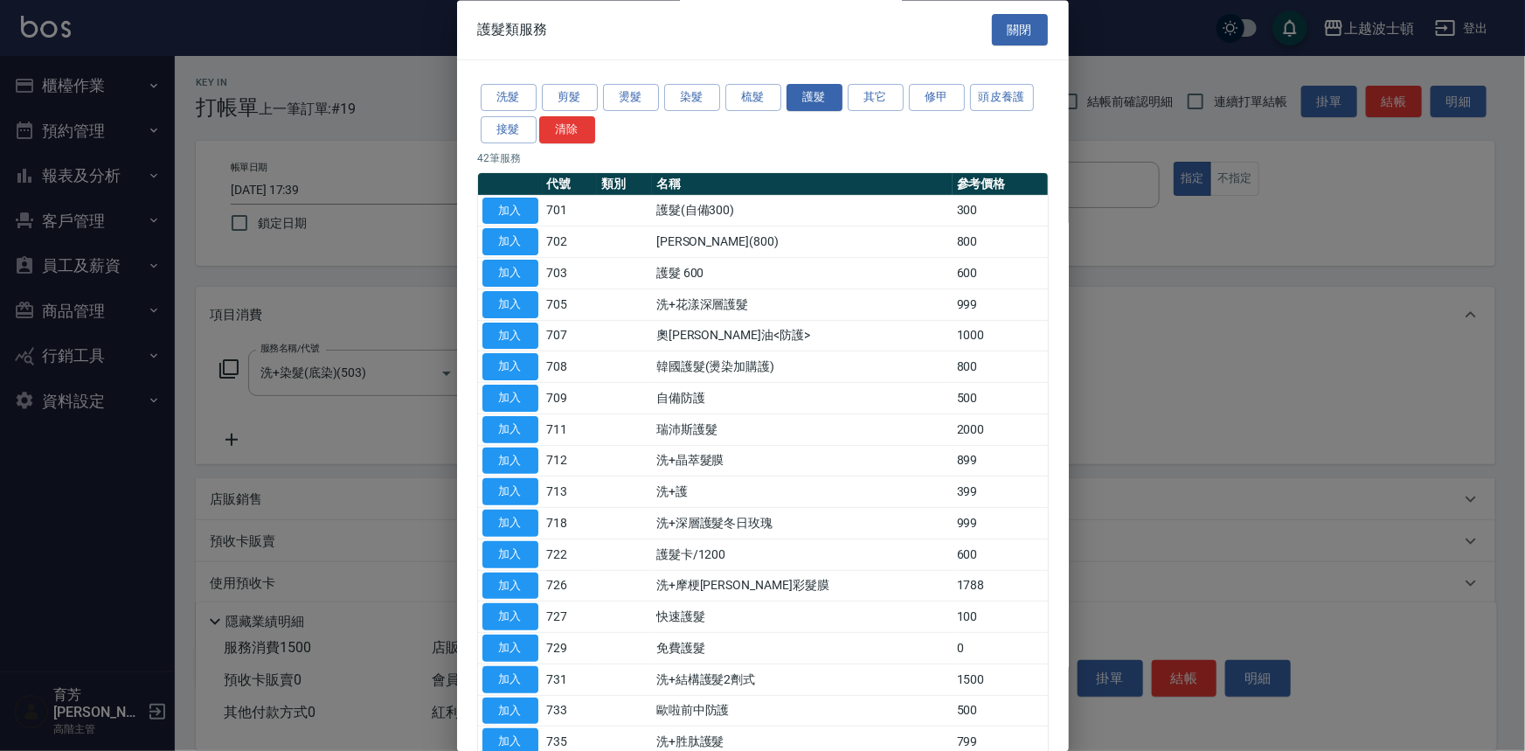
click at [1049, 23] on div "護髮類服務 關閉" at bounding box center [763, 30] width 612 height 60
click at [1027, 32] on button "關閉" at bounding box center [1020, 30] width 56 height 32
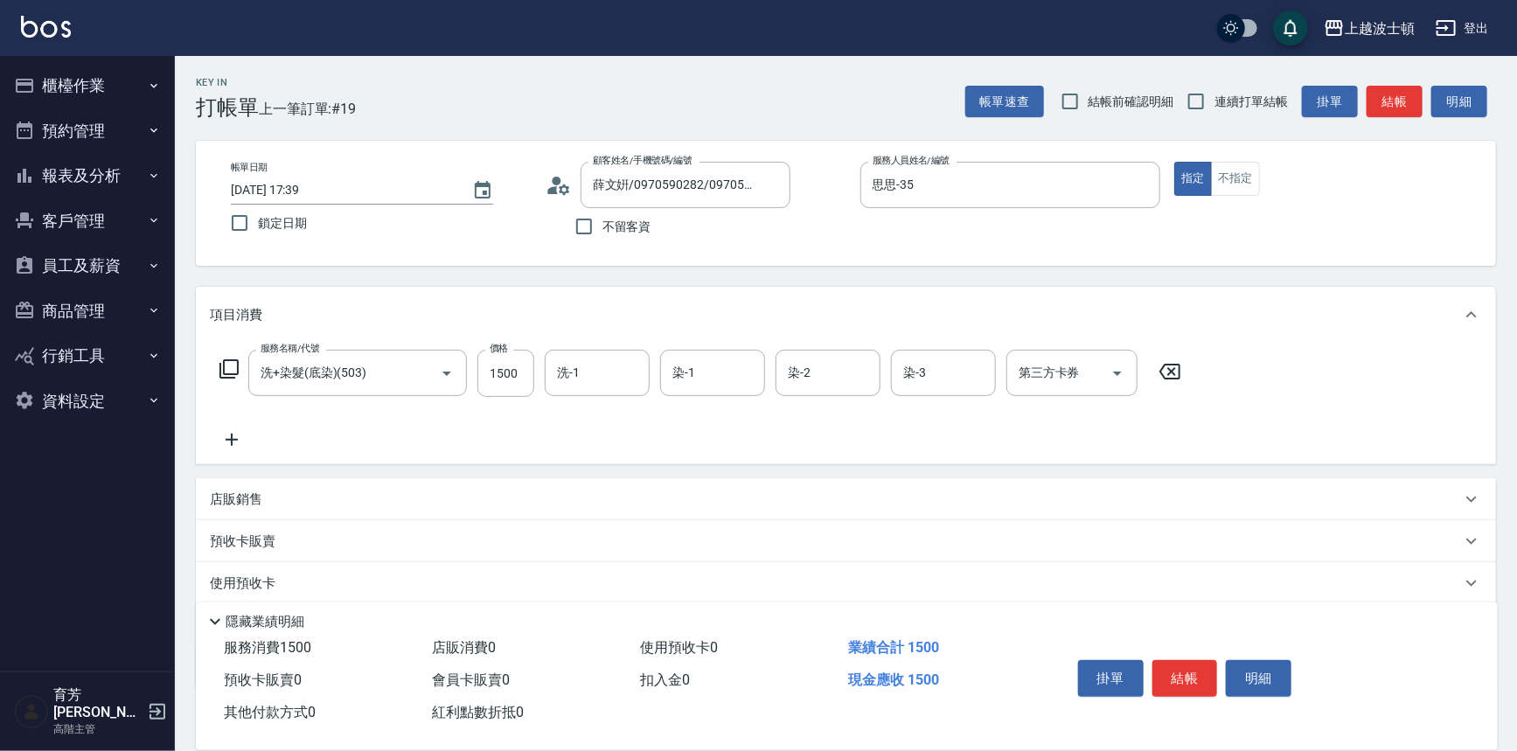
click at [236, 440] on icon at bounding box center [232, 440] width 12 height 12
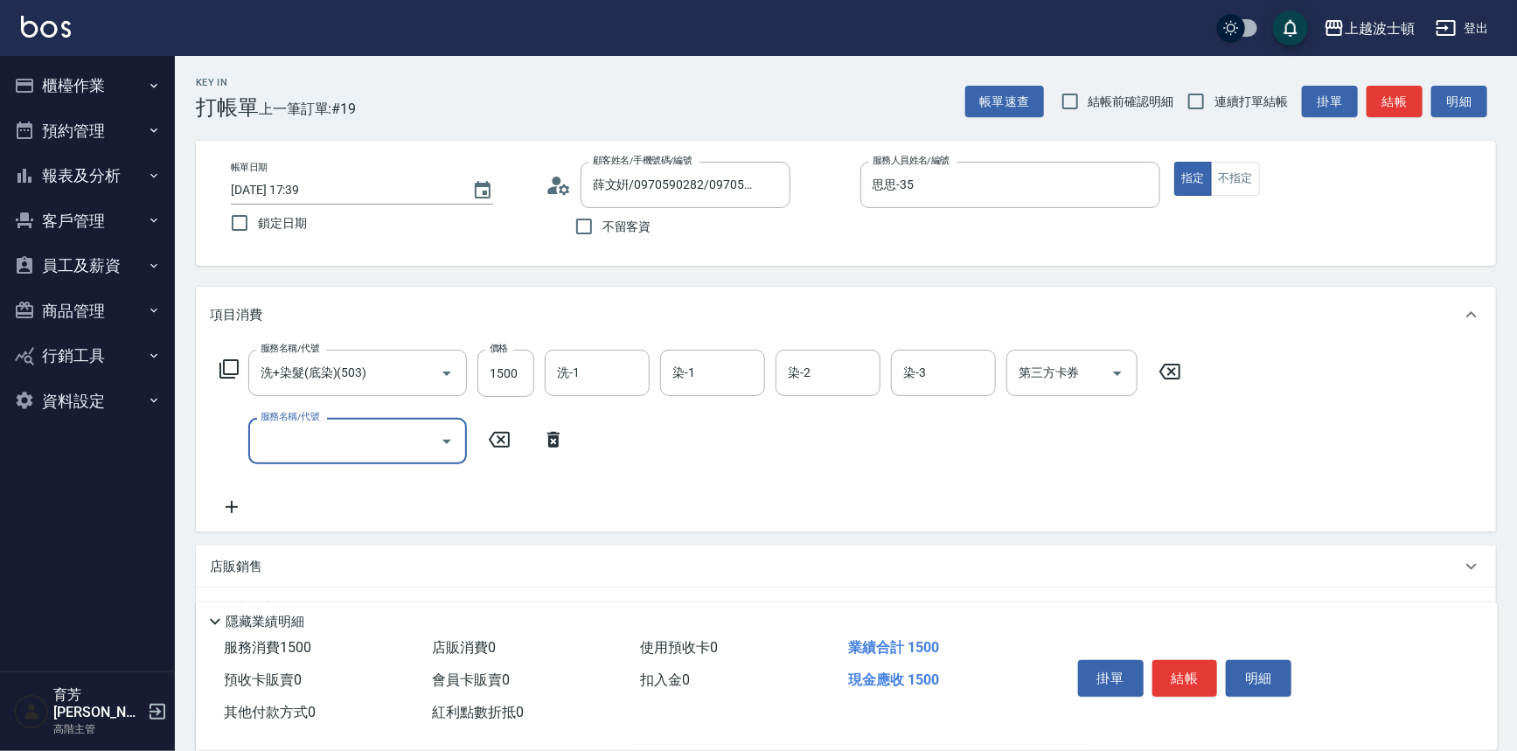
click at [308, 434] on input "服務名稱/代號" at bounding box center [344, 441] width 177 height 31
click at [323, 490] on span "黑曜光護髮(胸上) - 2200" at bounding box center [357, 485] width 219 height 29
type input "黑曜光護髮(胸上)(774)"
click at [592, 437] on input "護-1" at bounding box center [596, 441] width 89 height 31
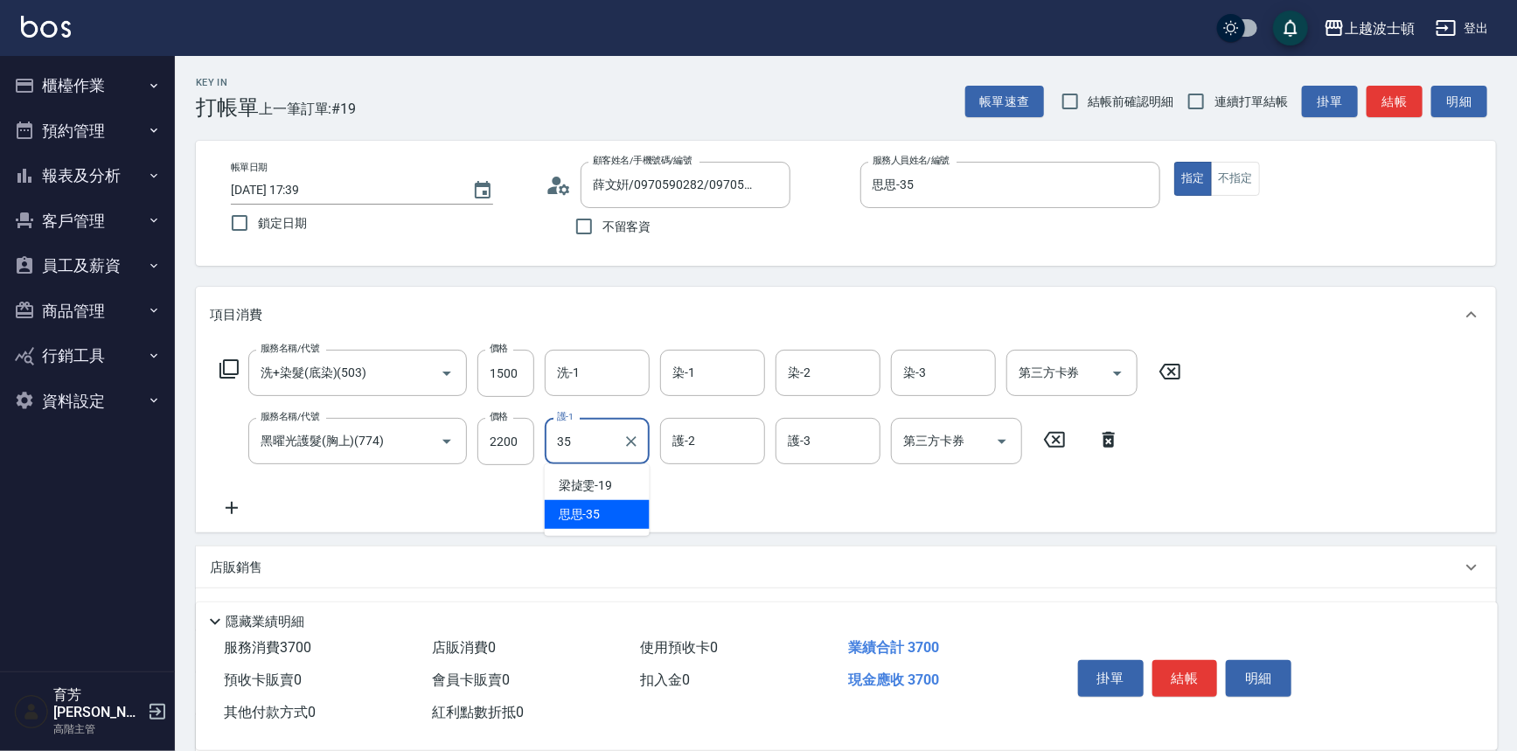
type input "思思-35"
click at [233, 501] on icon at bounding box center [232, 507] width 44 height 21
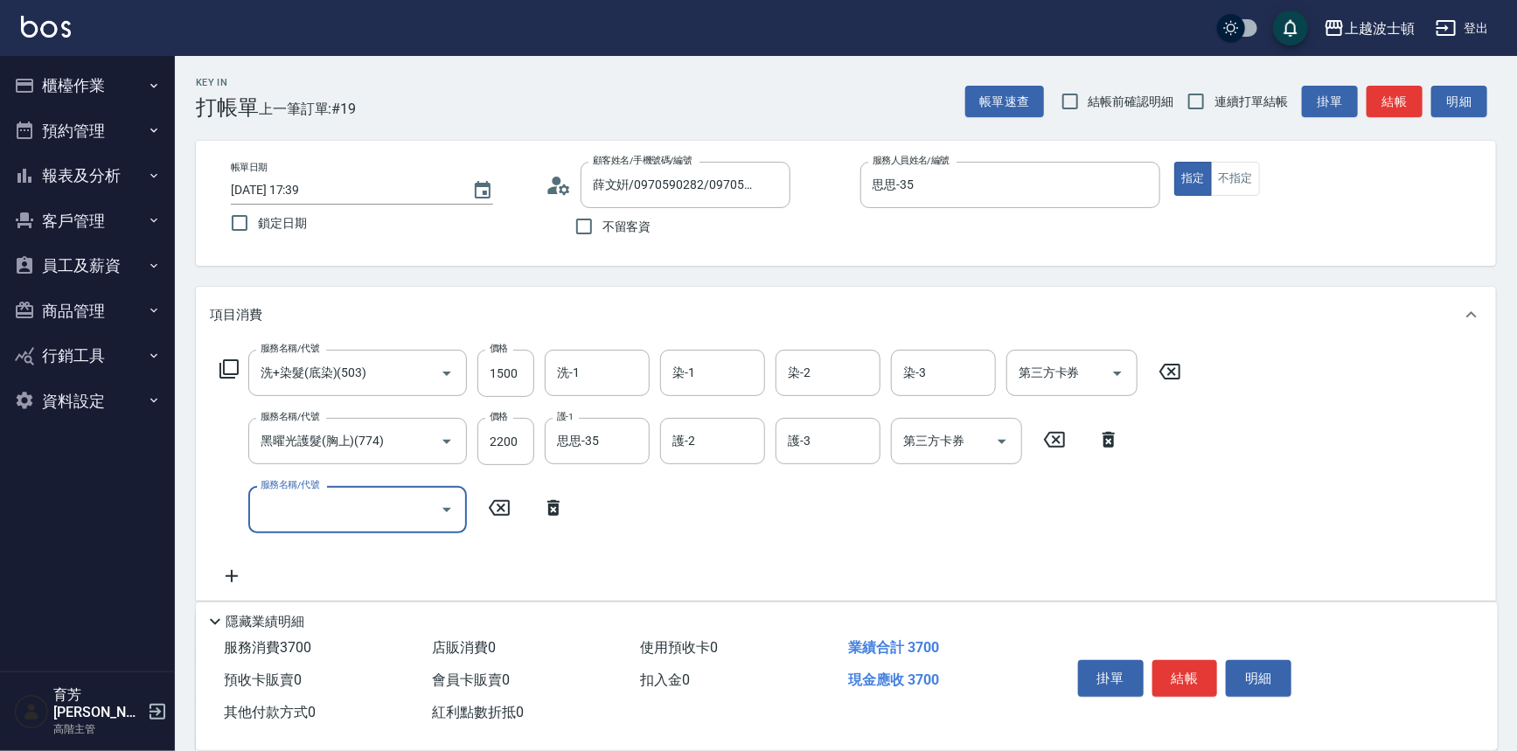
click at [291, 490] on label "服務名稱/代號" at bounding box center [289, 484] width 59 height 13
click at [291, 494] on input "服務名稱/代號" at bounding box center [344, 509] width 177 height 31
click at [309, 510] on input "服務名稱/代號" at bounding box center [344, 509] width 177 height 31
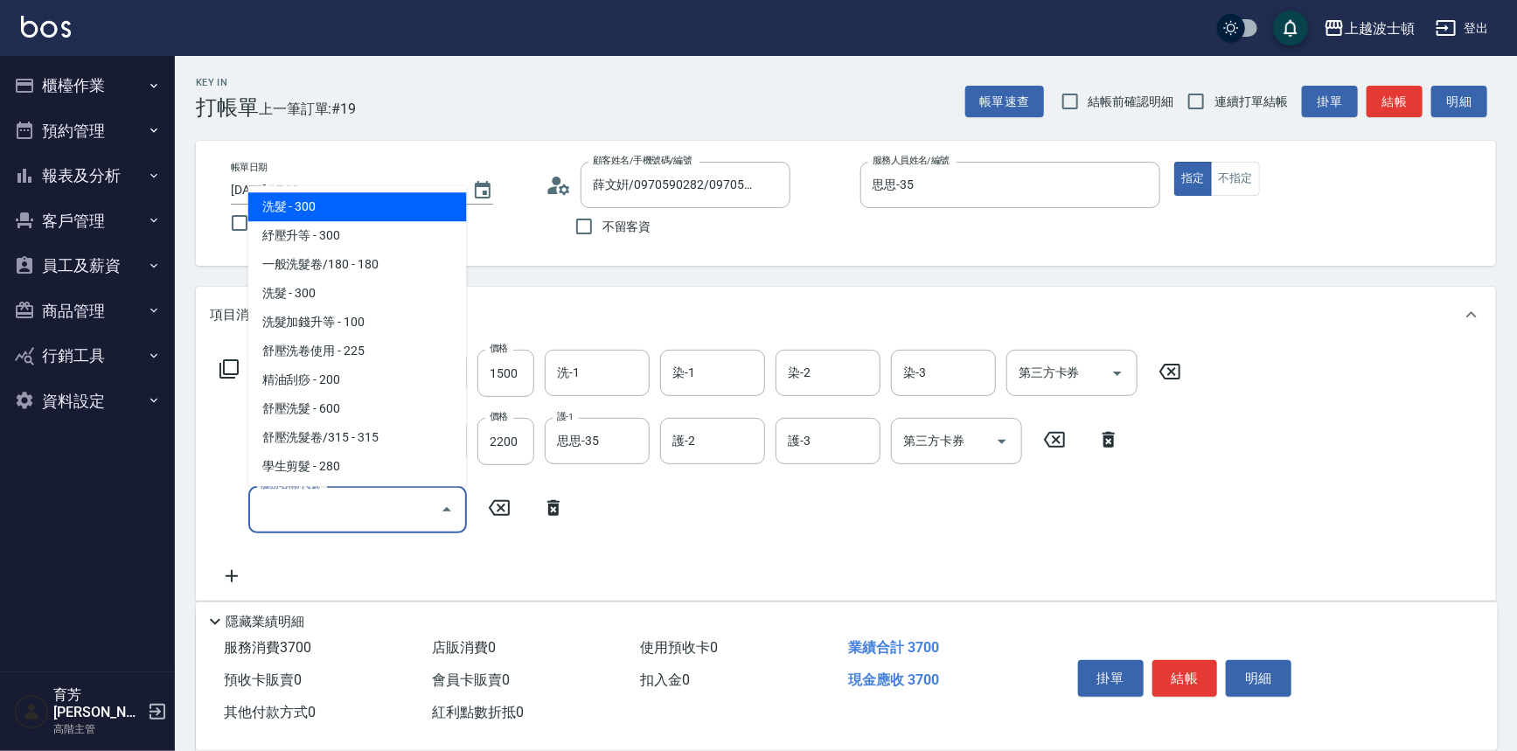
click at [550, 504] on icon at bounding box center [553, 508] width 12 height 16
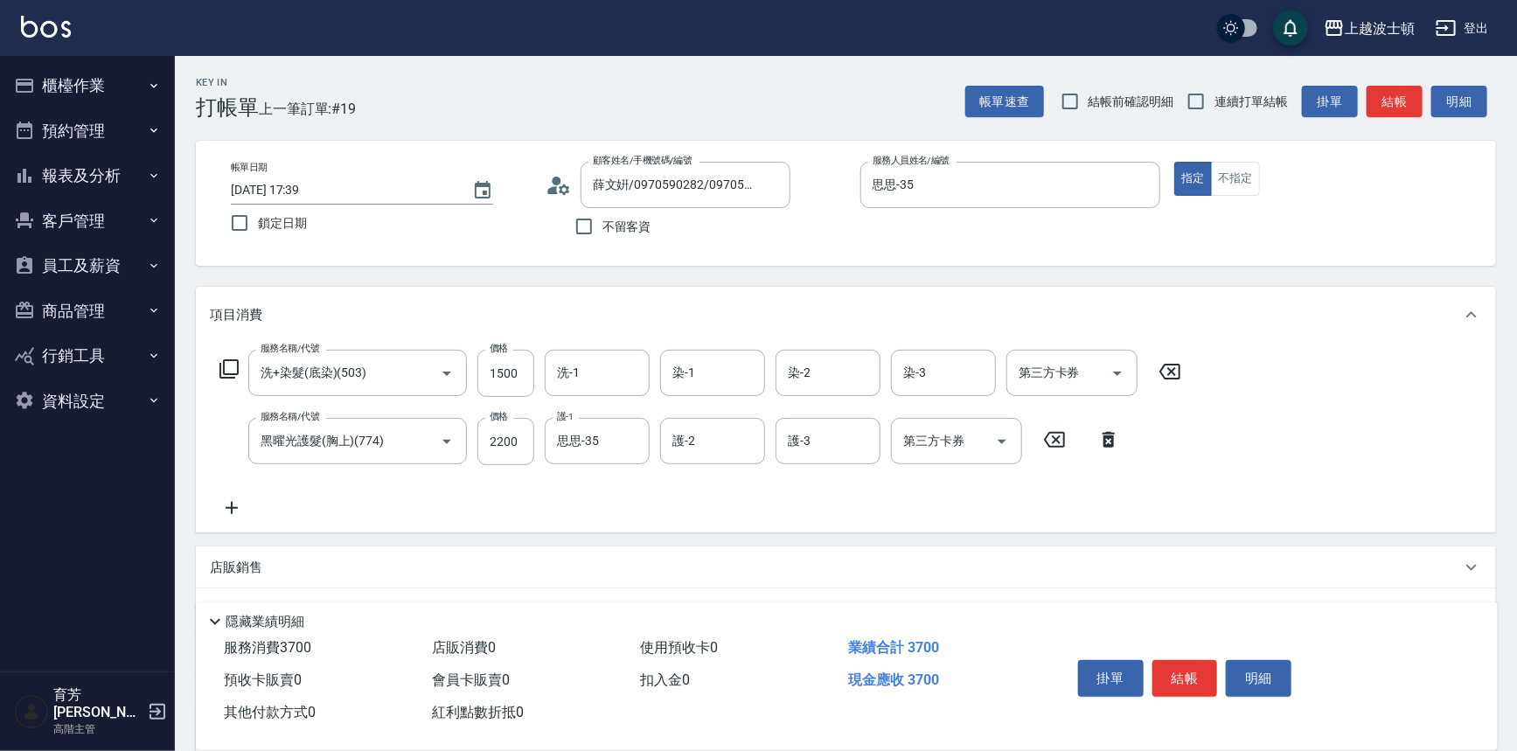
click at [242, 367] on div "服務名稱/代號 洗+染髮(底染)(503) 服務名稱/代號 價格 1500 價格 洗-1 洗-1 染-1 染-1 染-2 染-2 染-3 染-3 第三方卡券 …" at bounding box center [701, 373] width 982 height 47
click at [236, 373] on icon at bounding box center [228, 368] width 19 height 19
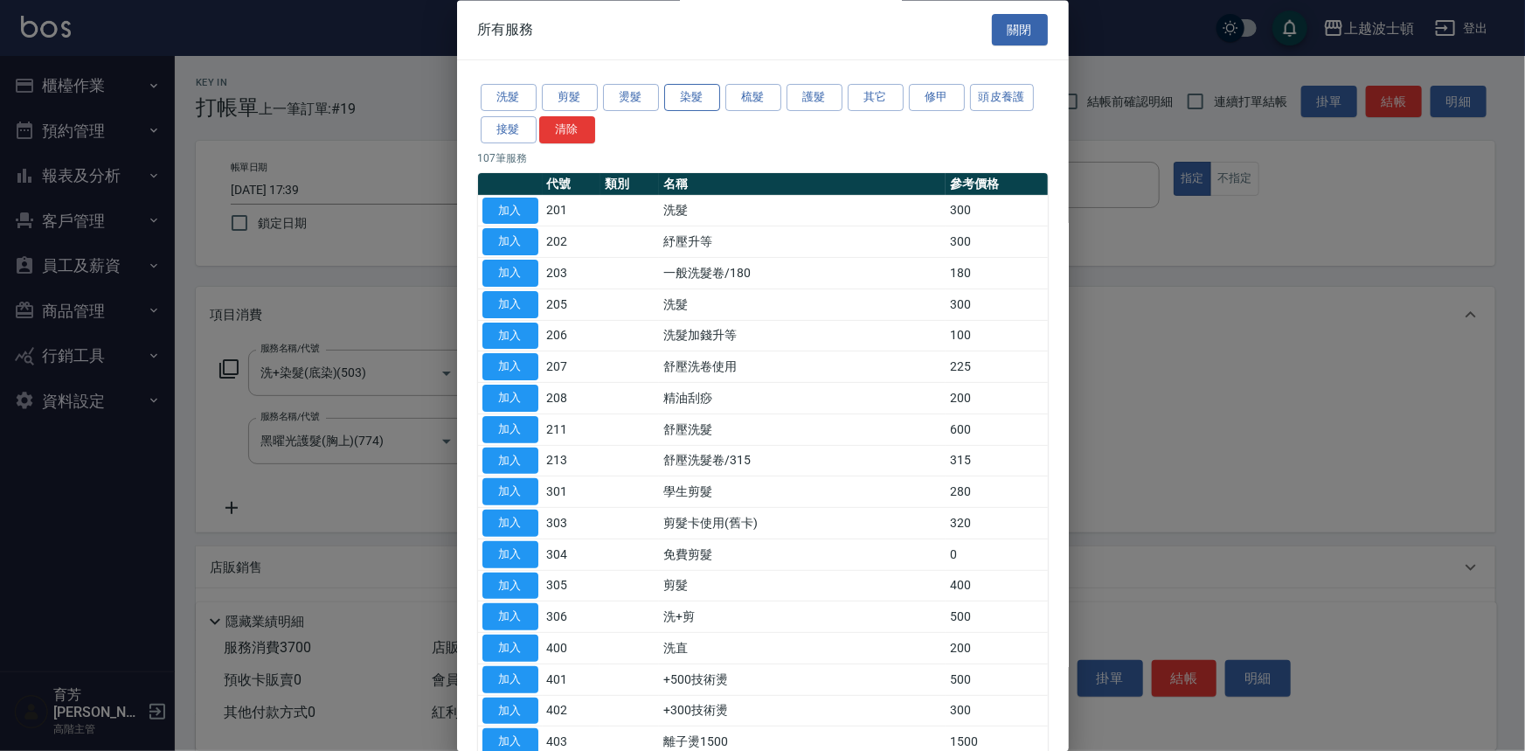
click at [698, 97] on button "染髮" at bounding box center [692, 98] width 56 height 27
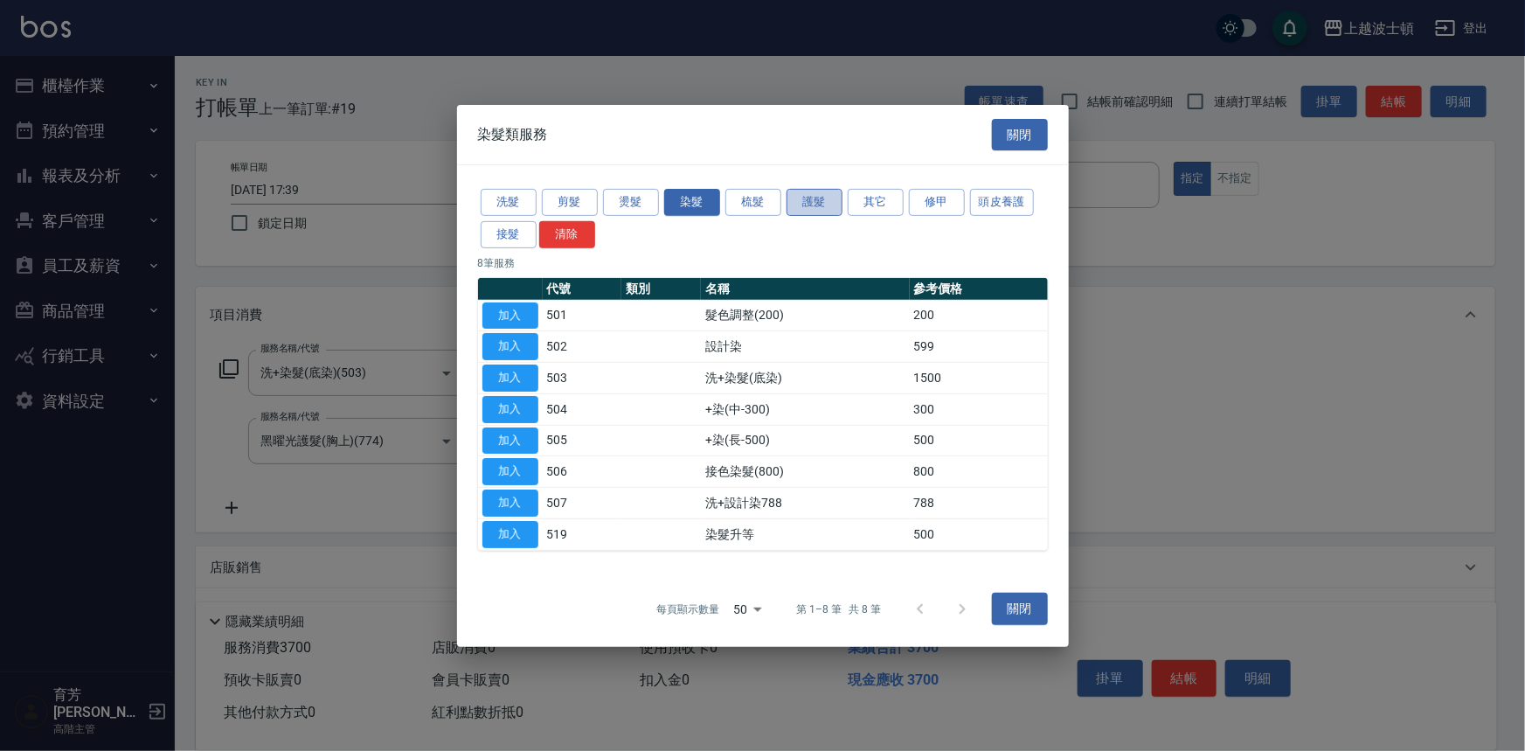
click at [814, 205] on button "護髮" at bounding box center [815, 202] width 56 height 27
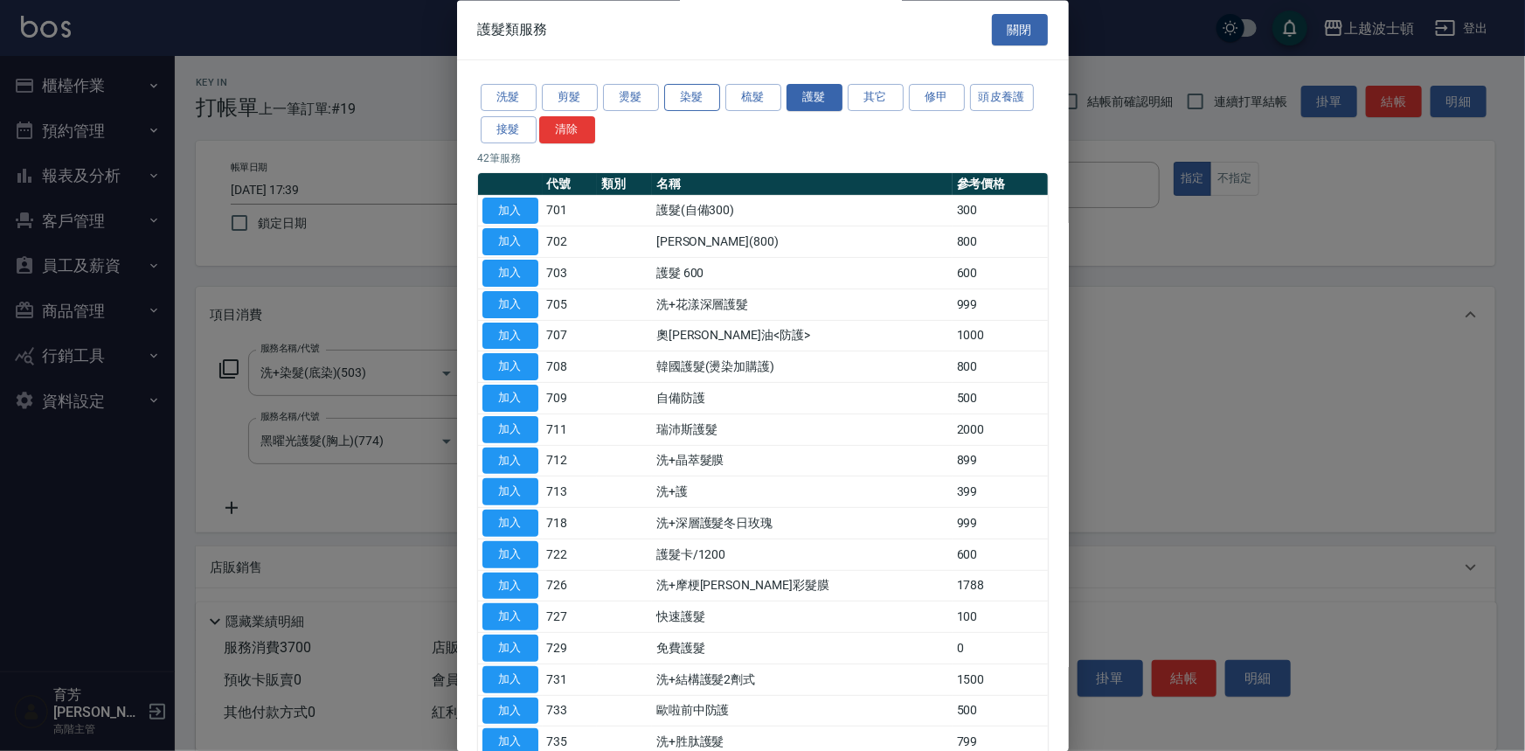
click at [706, 102] on button "染髮" at bounding box center [692, 98] width 56 height 27
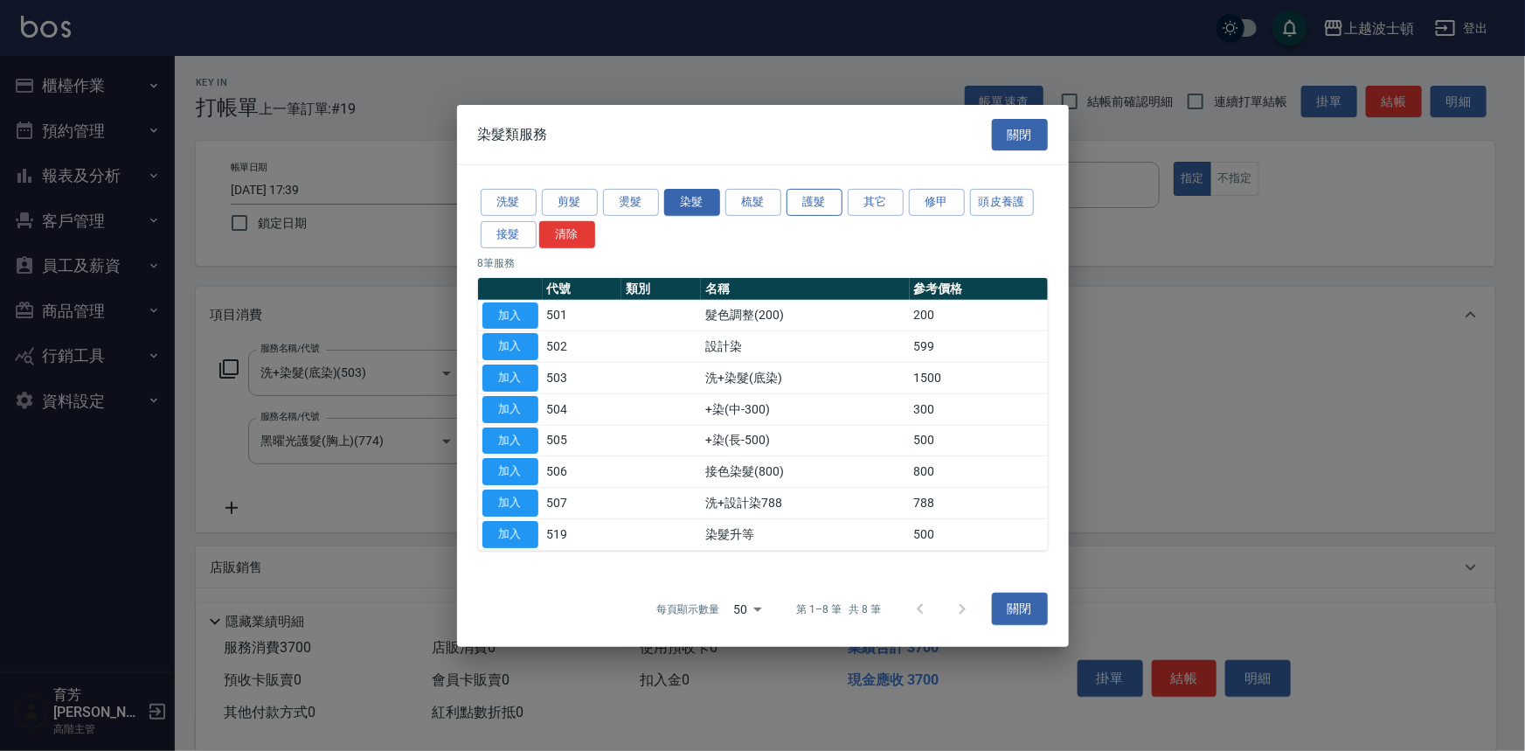
click at [816, 211] on button "護髮" at bounding box center [815, 202] width 56 height 27
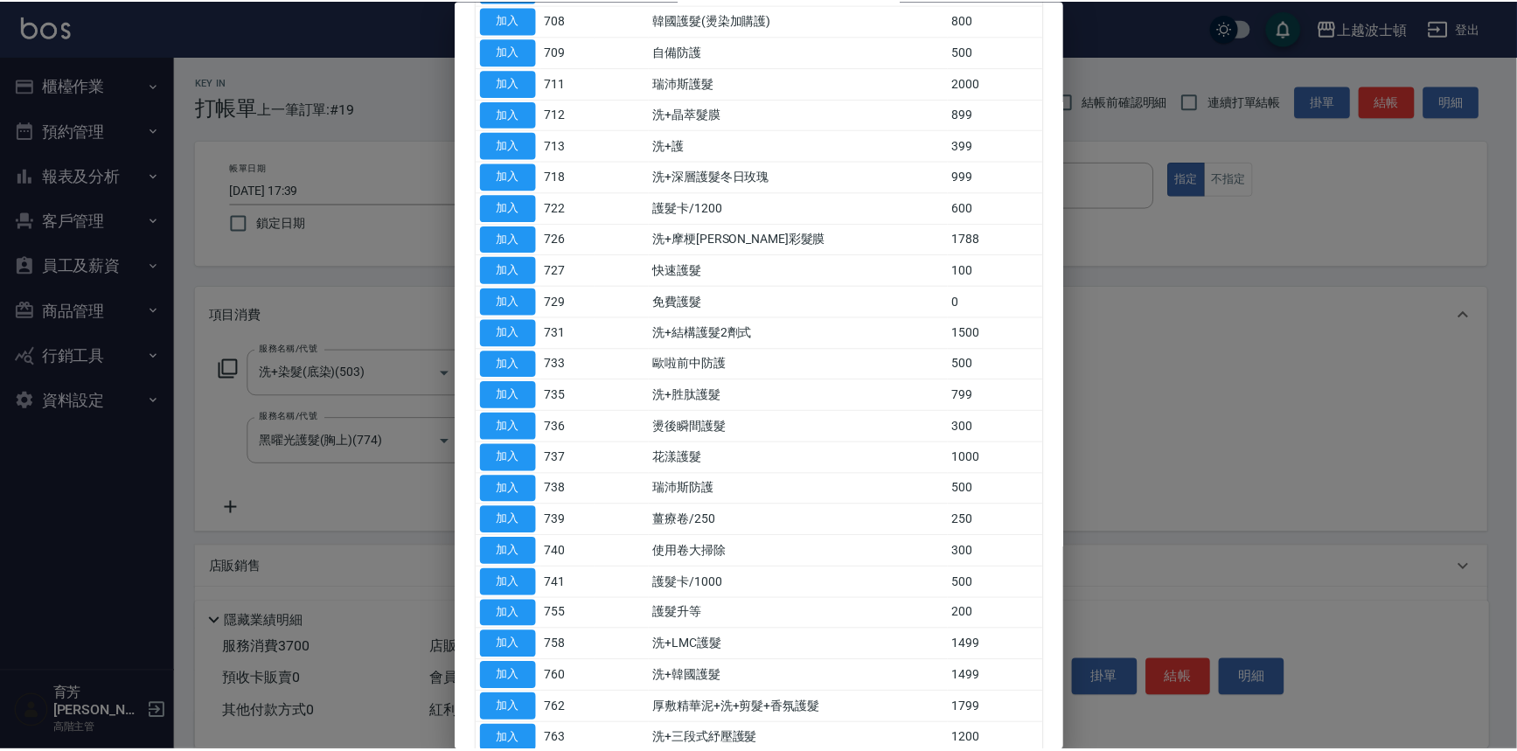
scroll to position [371, 0]
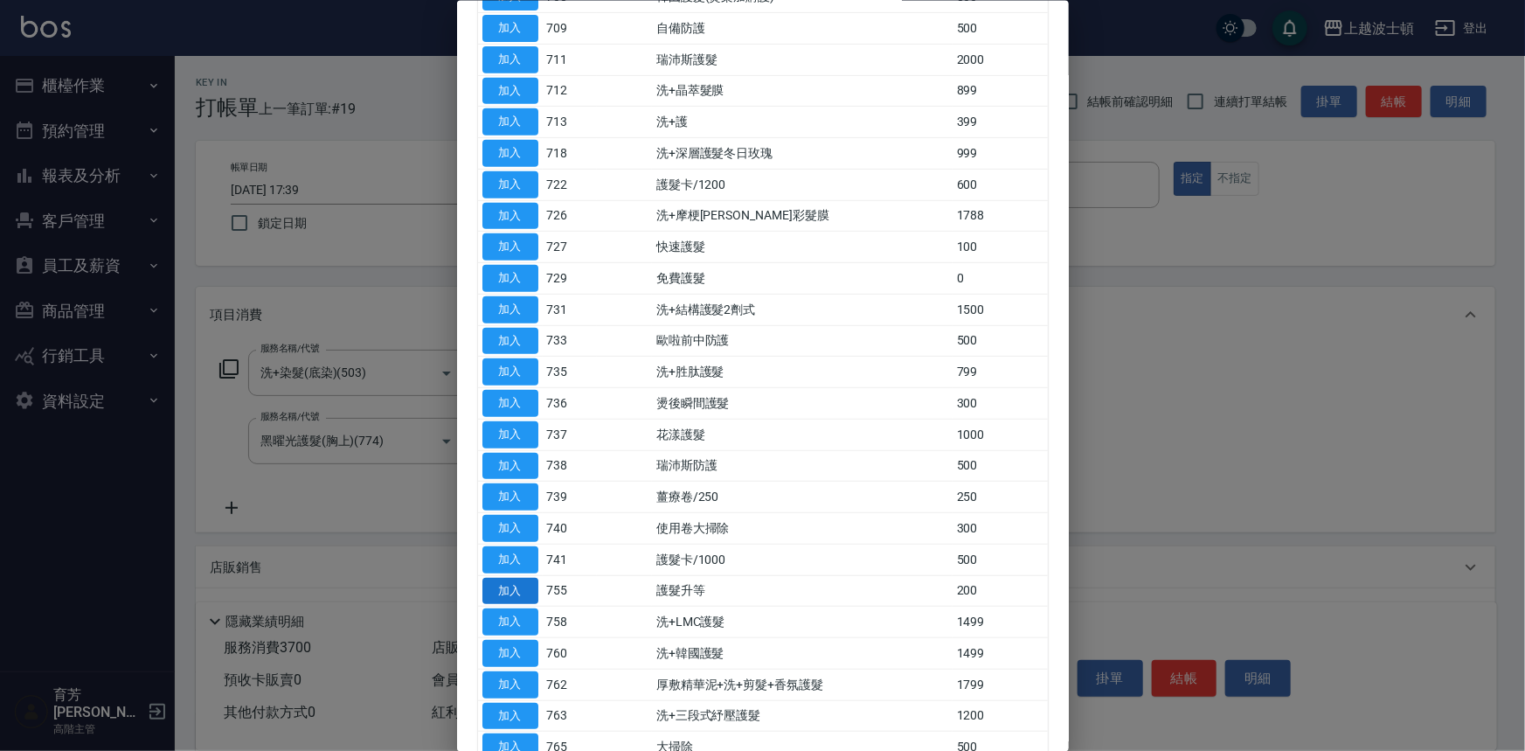
click at [524, 586] on button "加入" at bounding box center [511, 590] width 56 height 27
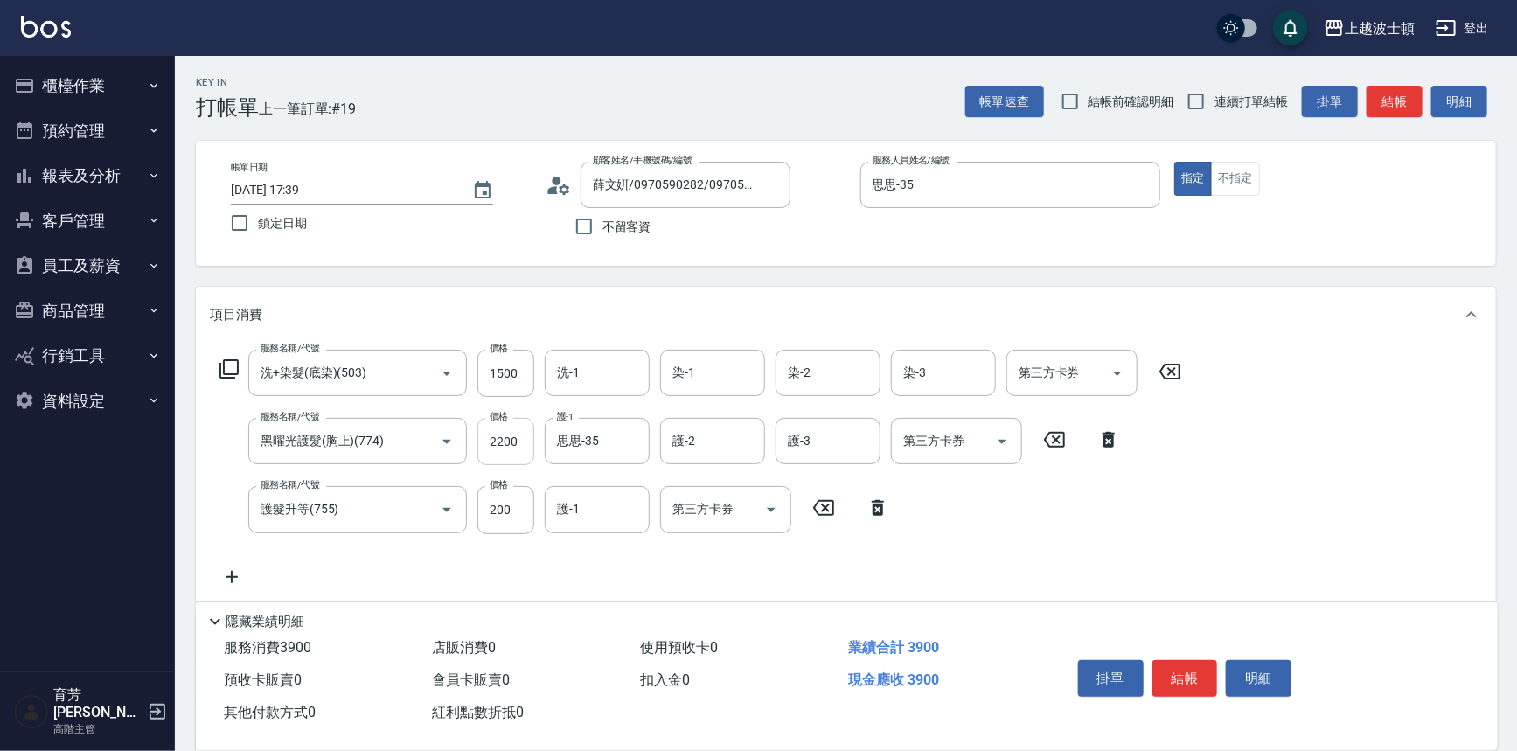
click at [511, 448] on input "2200" at bounding box center [505, 441] width 57 height 47
type input "1700"
click at [231, 374] on icon at bounding box center [228, 368] width 19 height 19
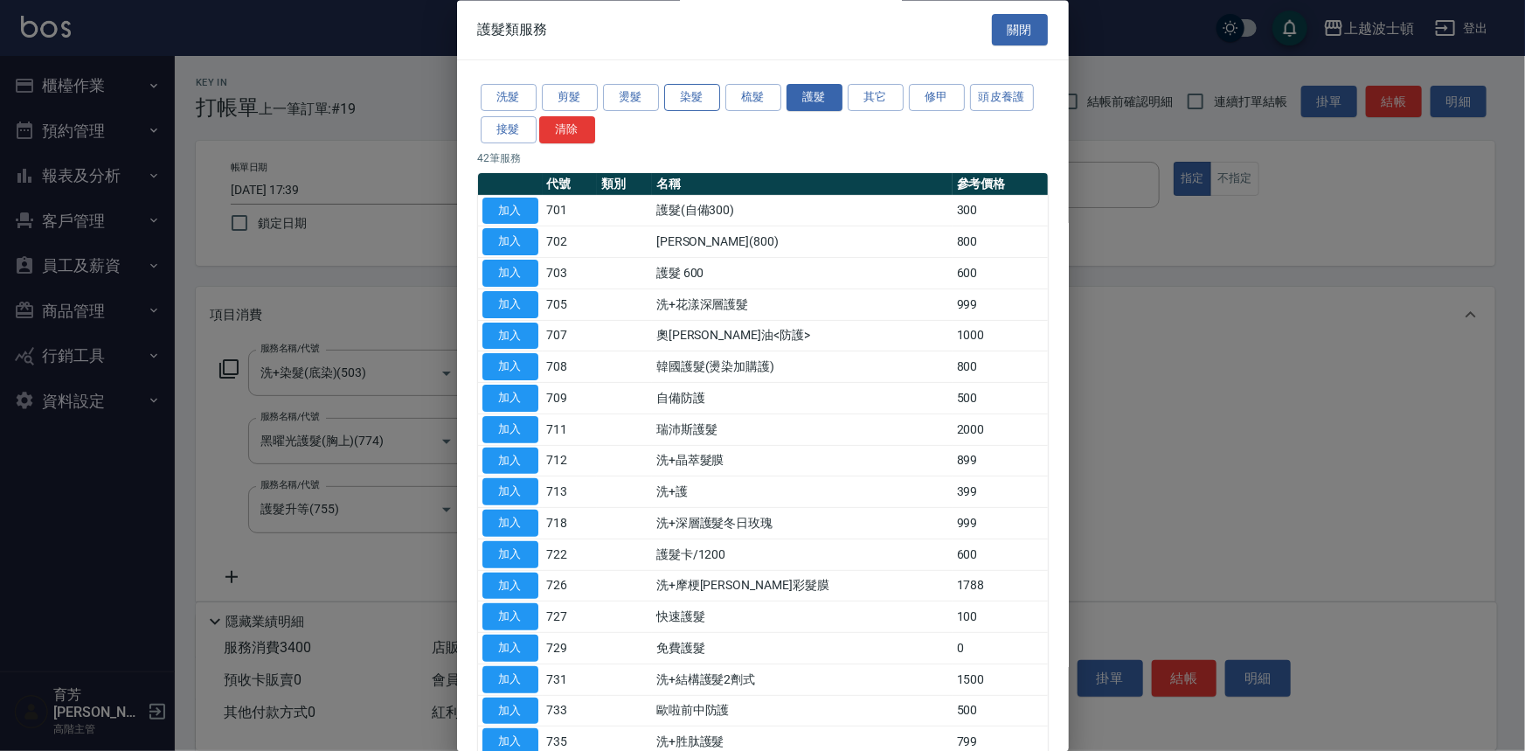
click at [691, 97] on button "染髮" at bounding box center [692, 98] width 56 height 27
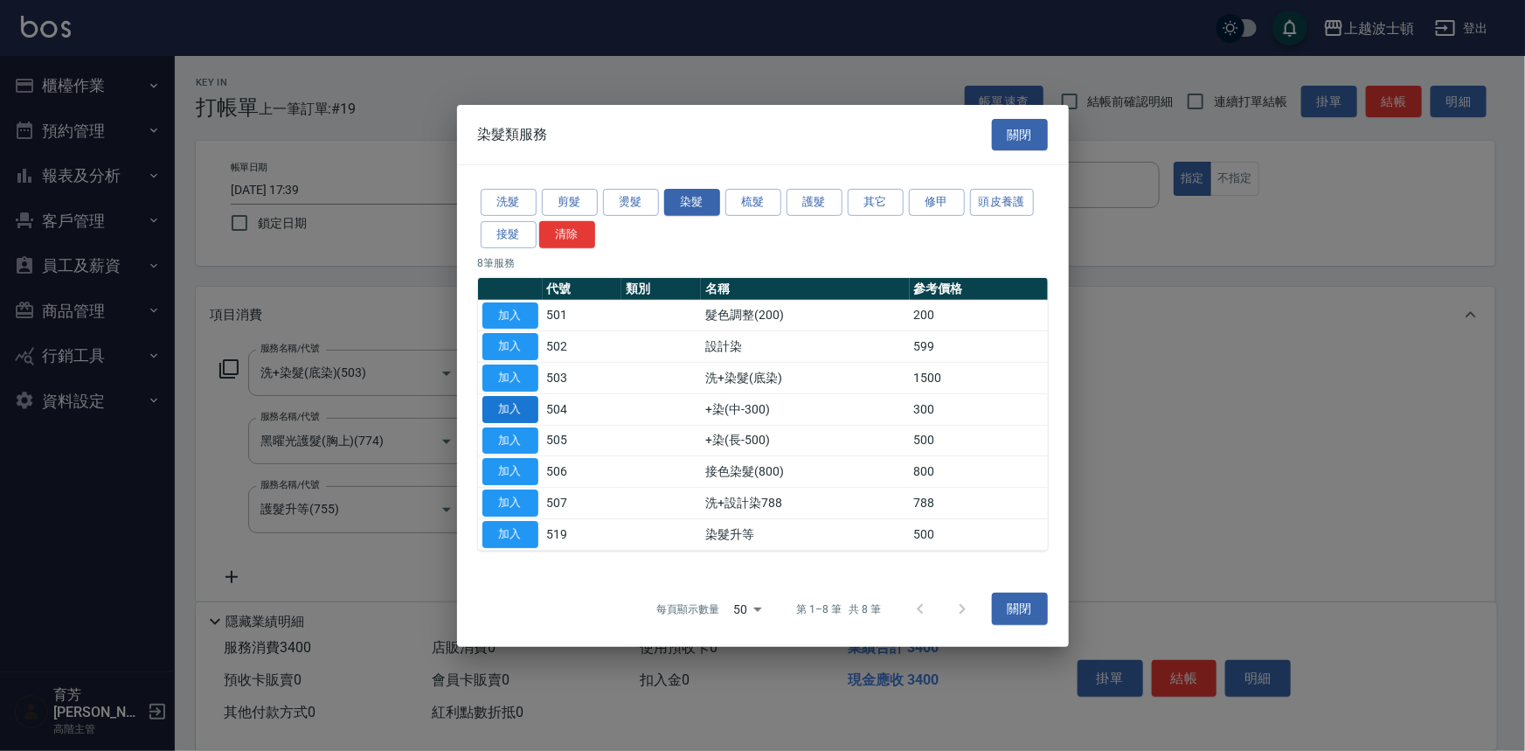
click at [504, 412] on button "加入" at bounding box center [511, 409] width 56 height 27
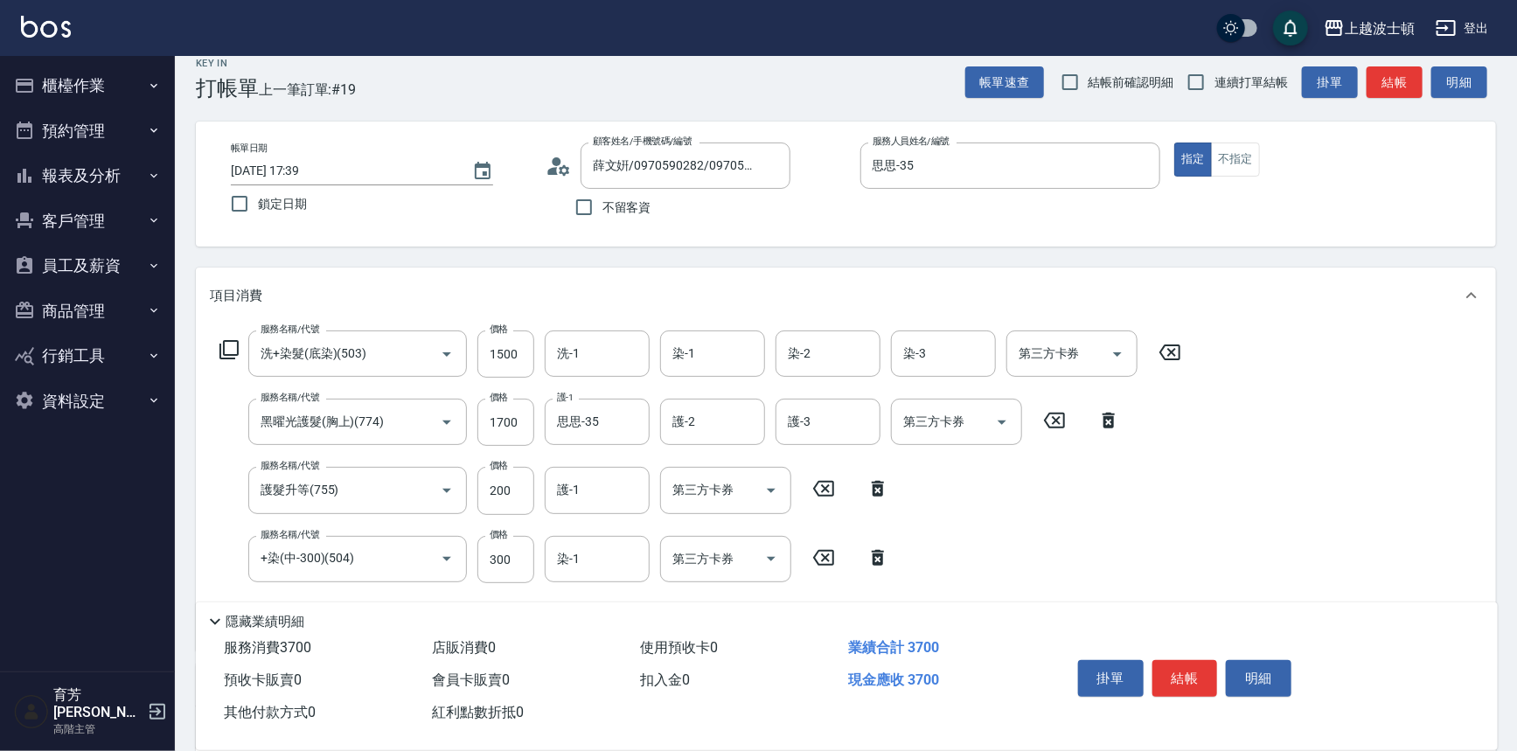
scroll to position [79, 0]
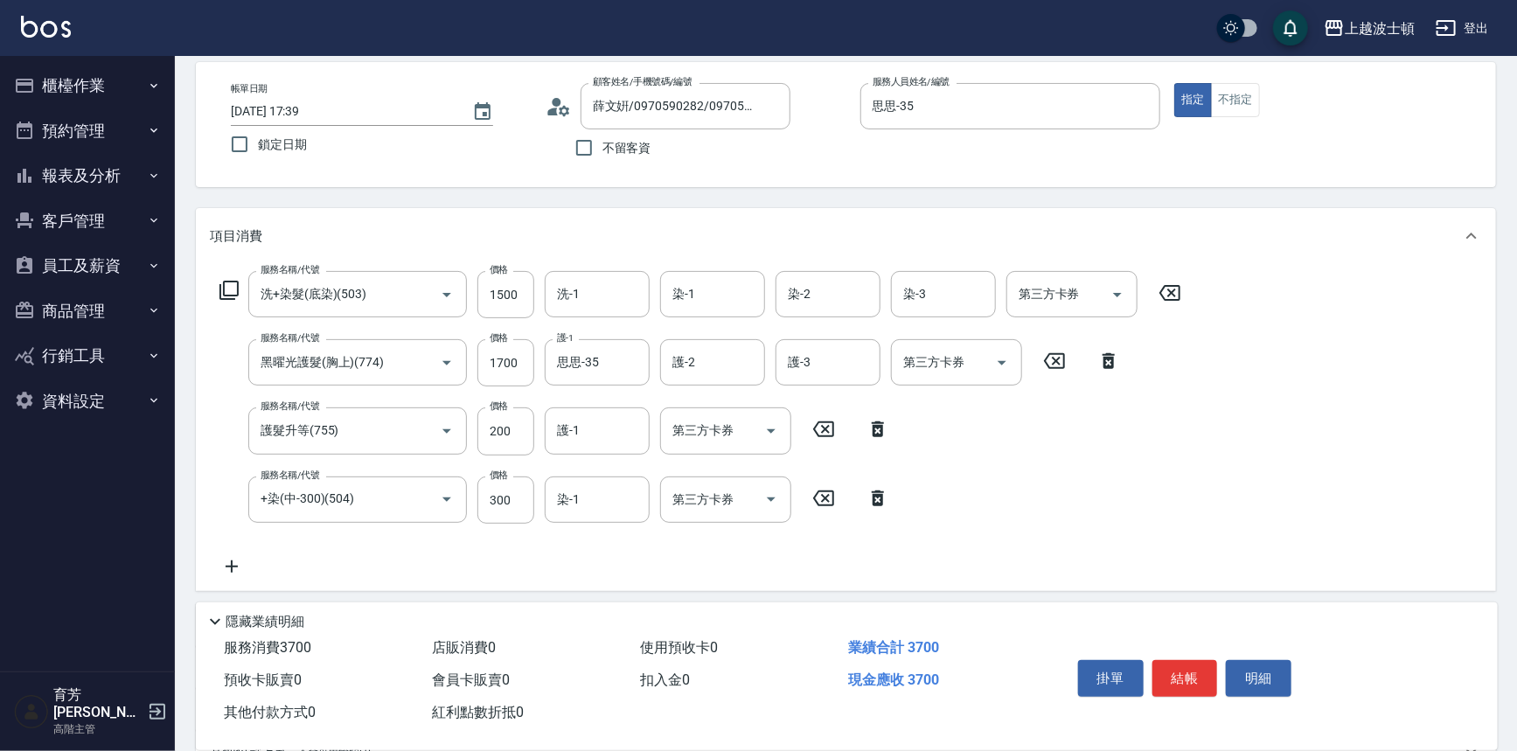
click at [879, 495] on icon at bounding box center [878, 498] width 12 height 16
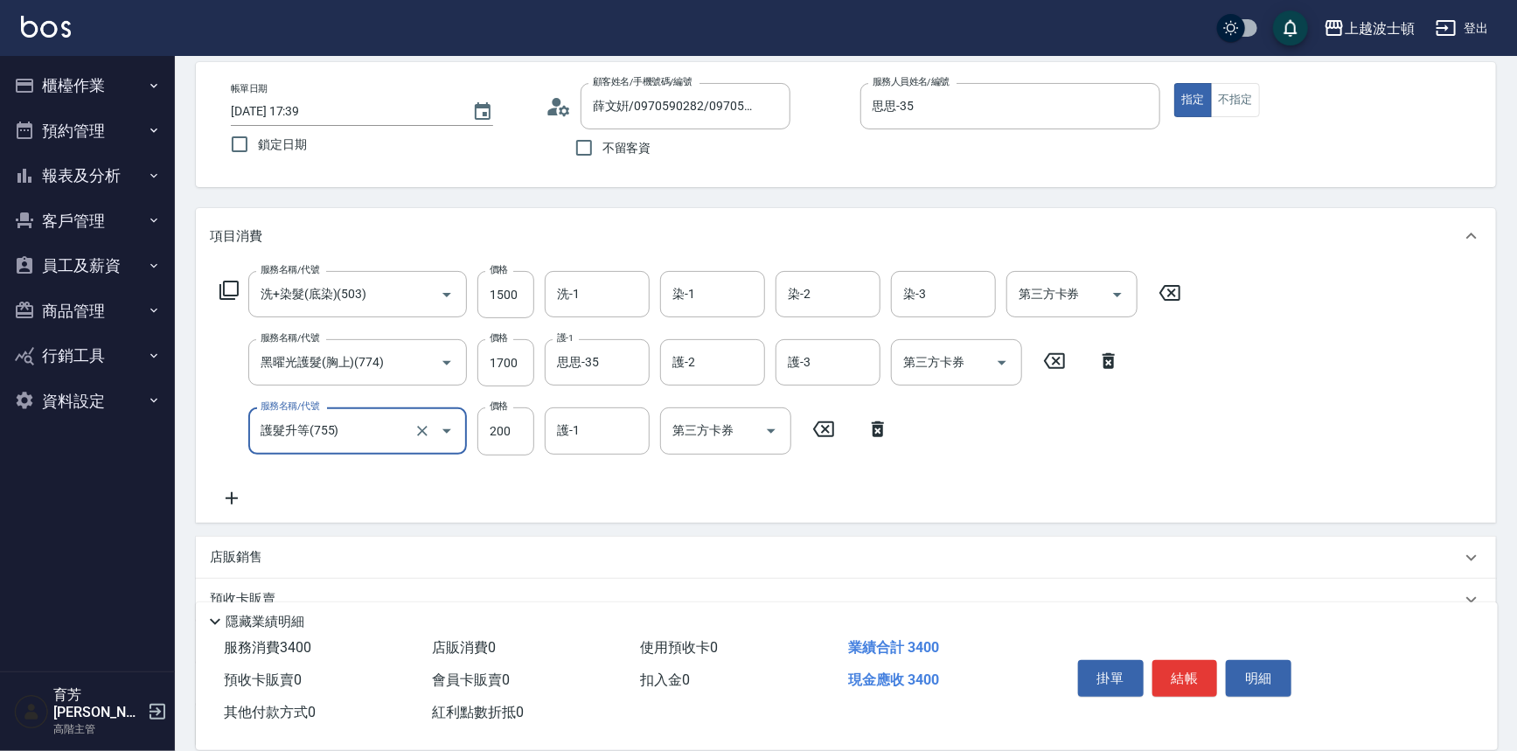
click at [236, 489] on icon at bounding box center [232, 498] width 44 height 21
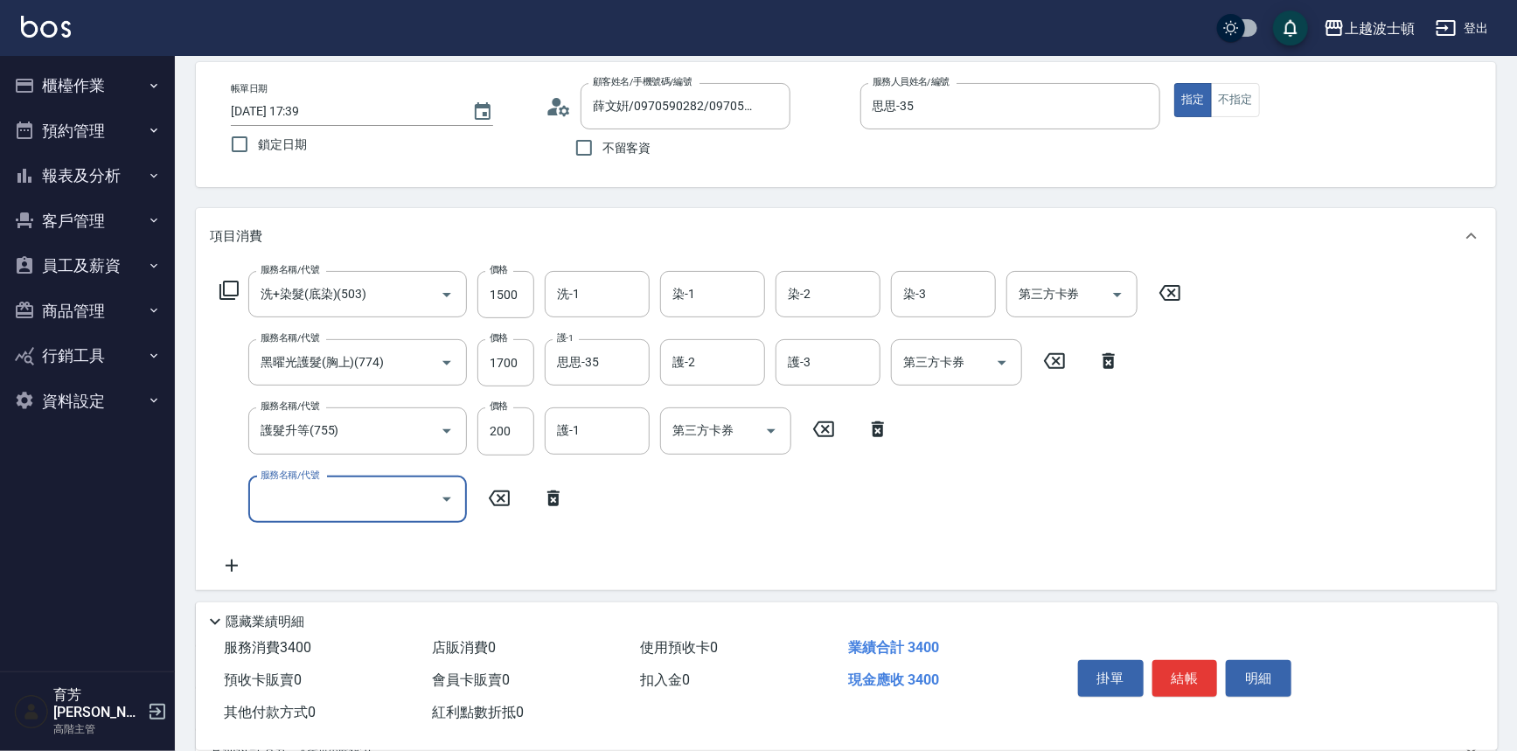
click at [400, 502] on input "服務名稱/代號" at bounding box center [344, 499] width 177 height 31
type input "剪髮(305)"
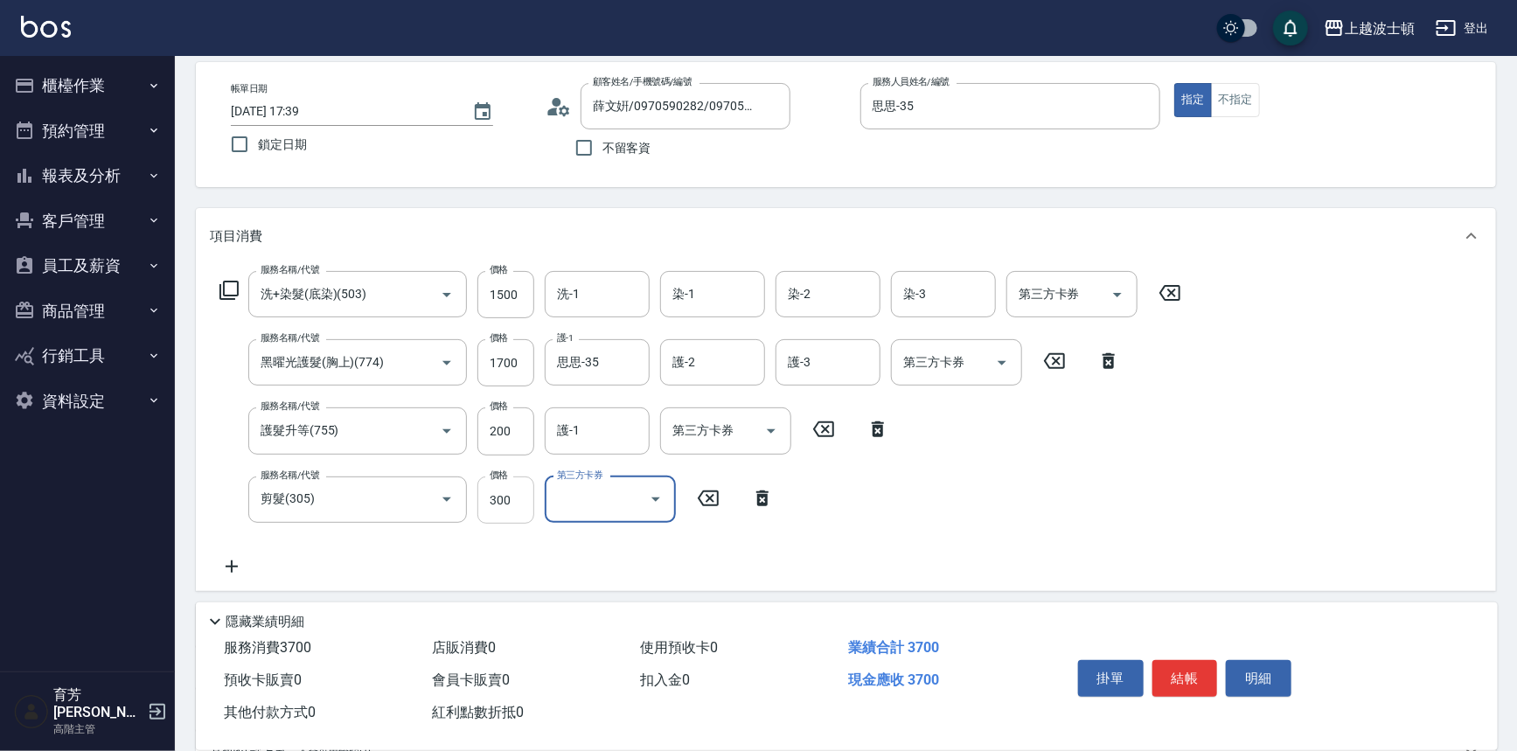
click at [509, 514] on input "300" at bounding box center [505, 499] width 57 height 47
type input "350"
click at [513, 430] on input "200" at bounding box center [505, 430] width 57 height 47
type input "300"
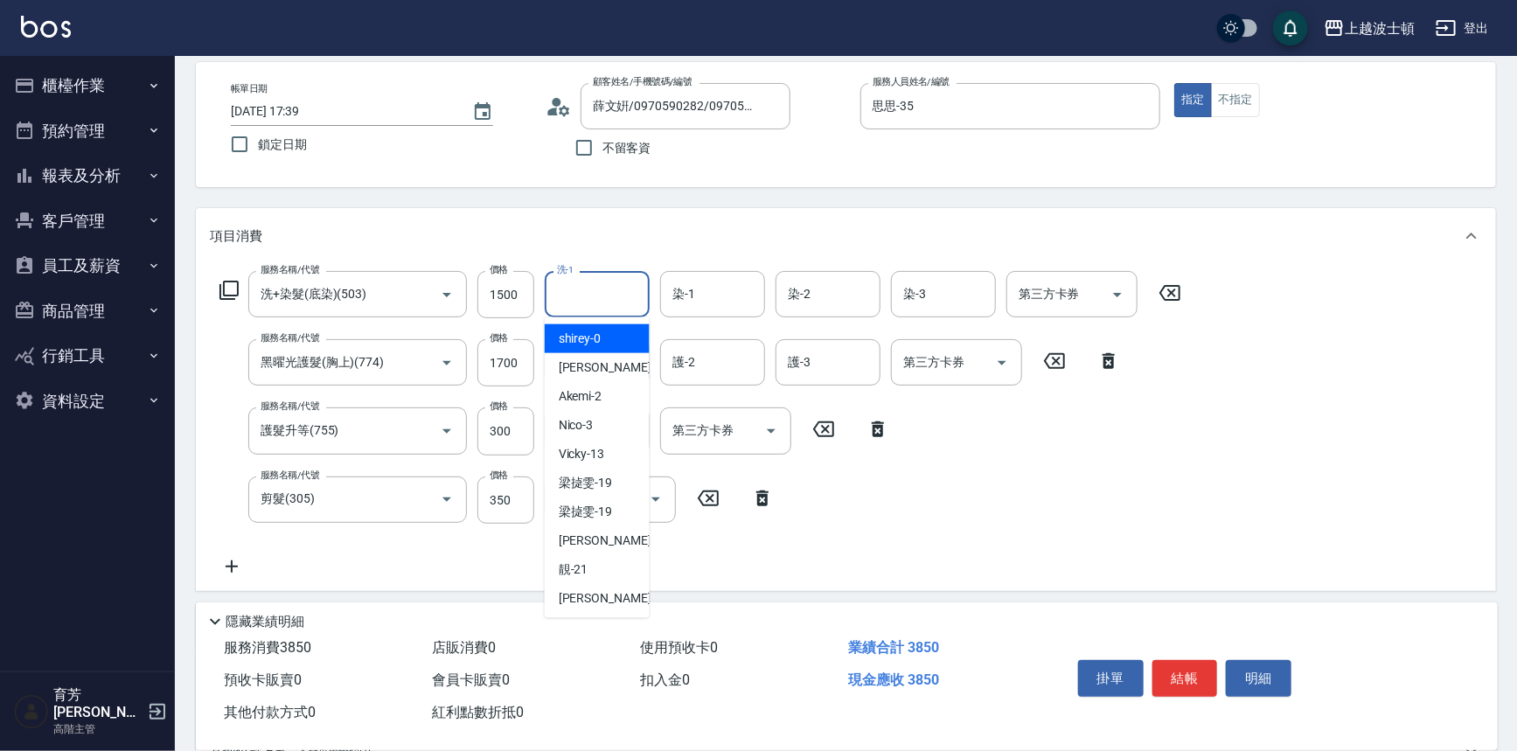
click at [616, 305] on input "洗-1" at bounding box center [596, 294] width 89 height 31
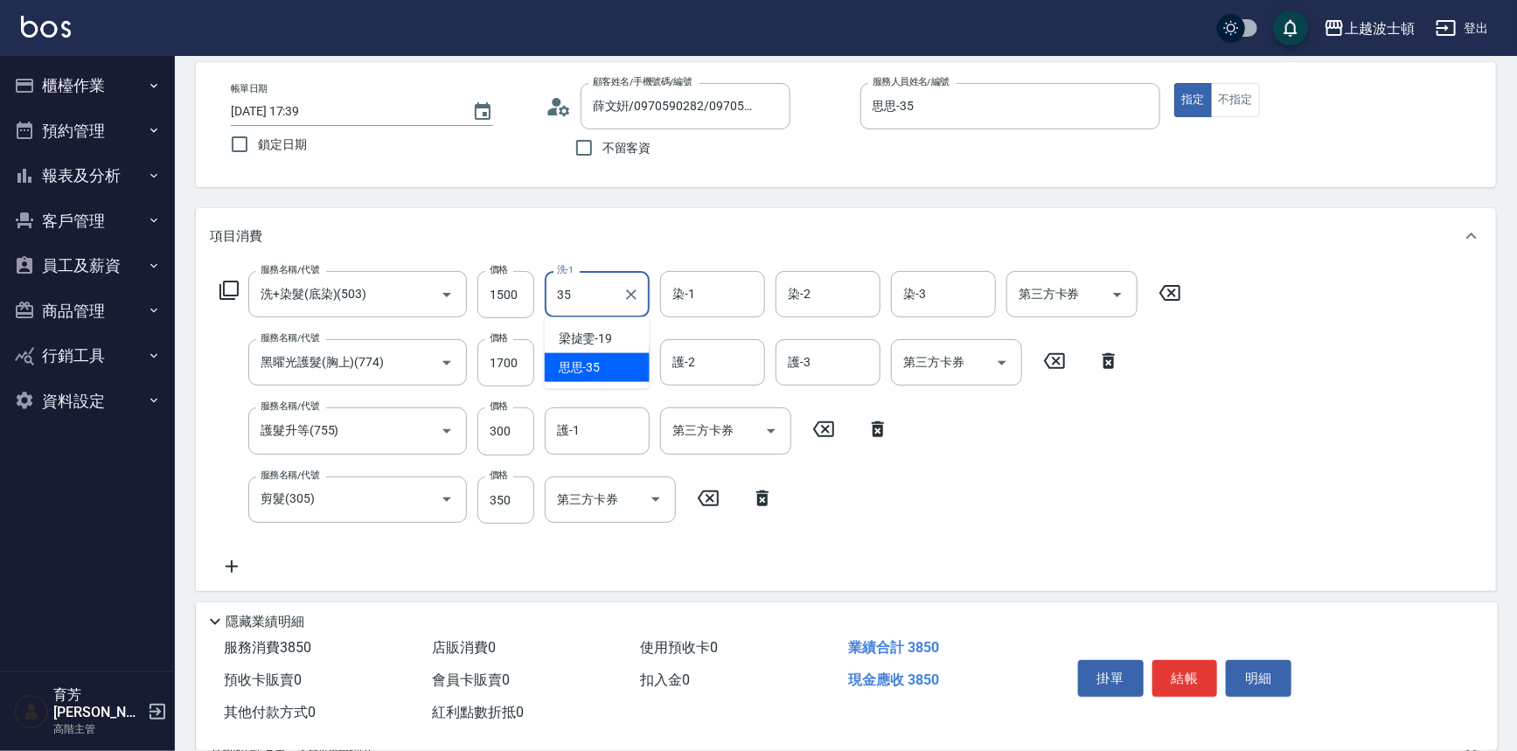
type input "思思-35"
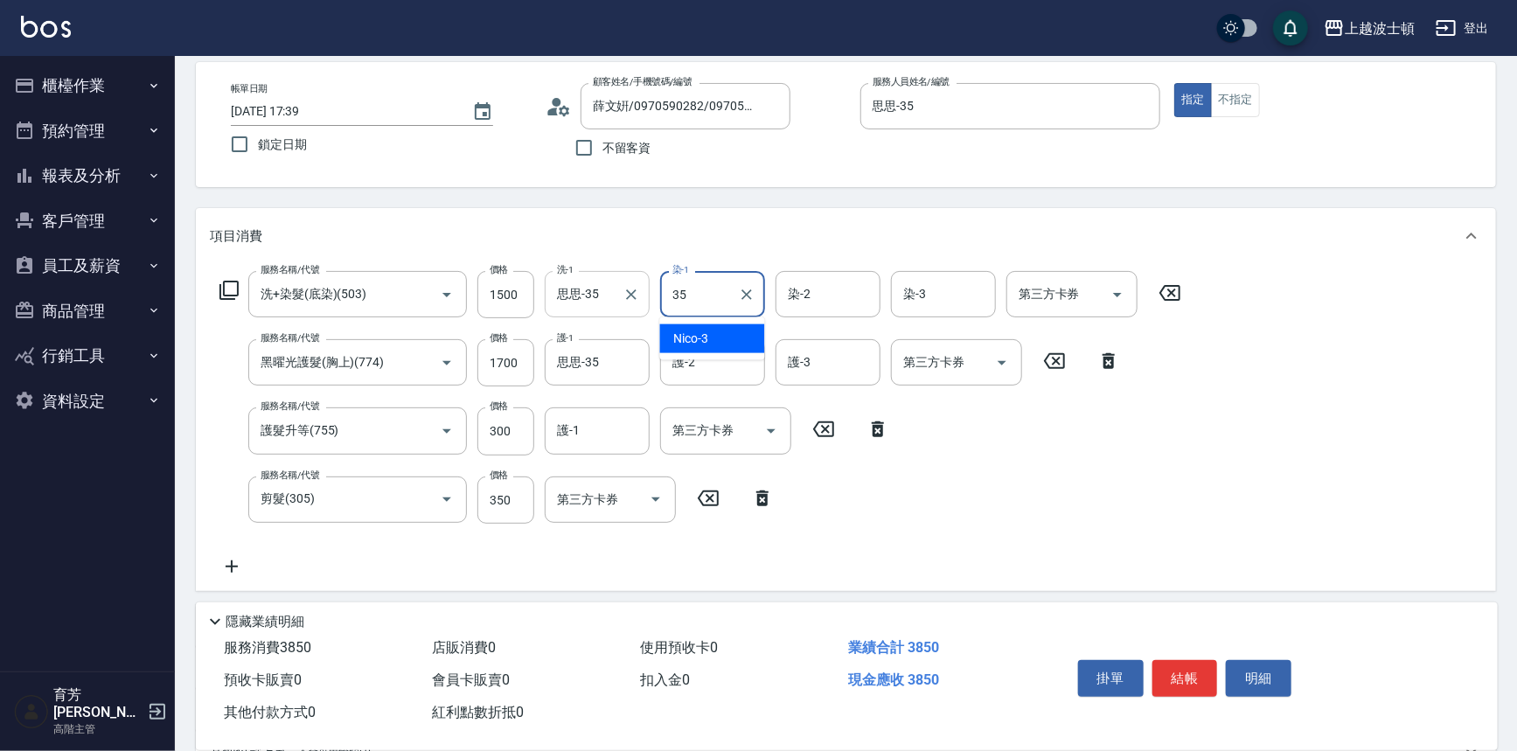
type input "思思-35"
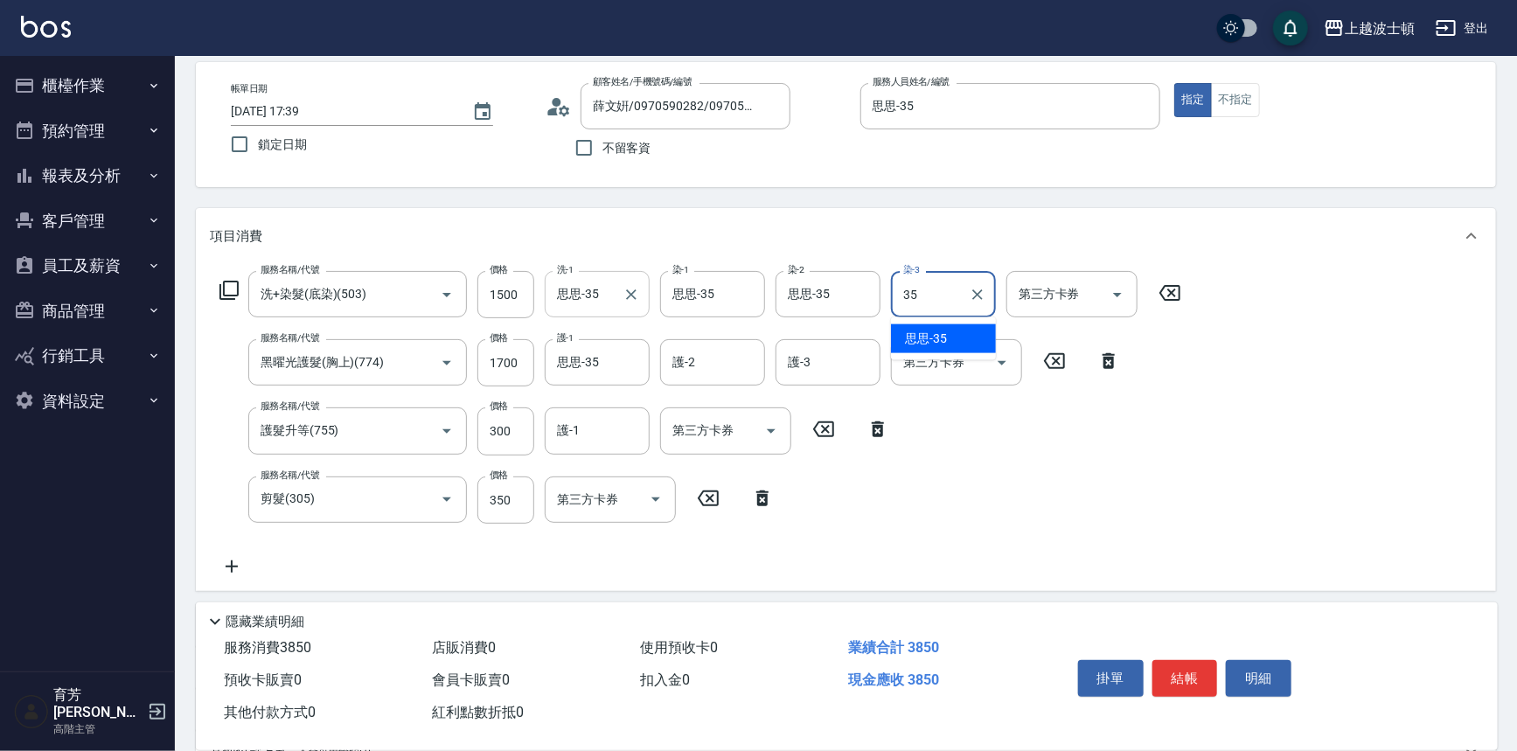
type input "思思-35"
click at [703, 358] on input "護-2" at bounding box center [712, 362] width 89 height 31
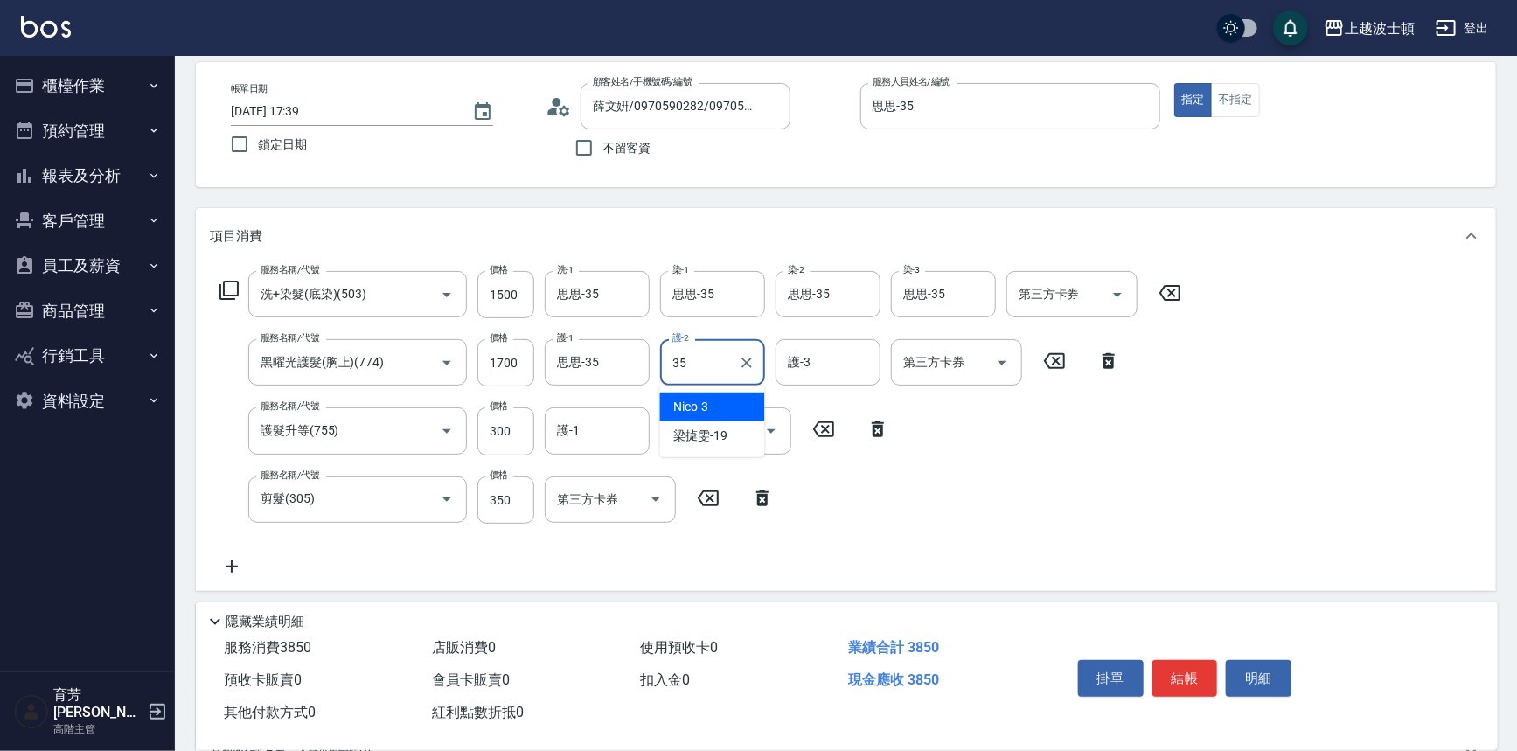
type input "思思-35"
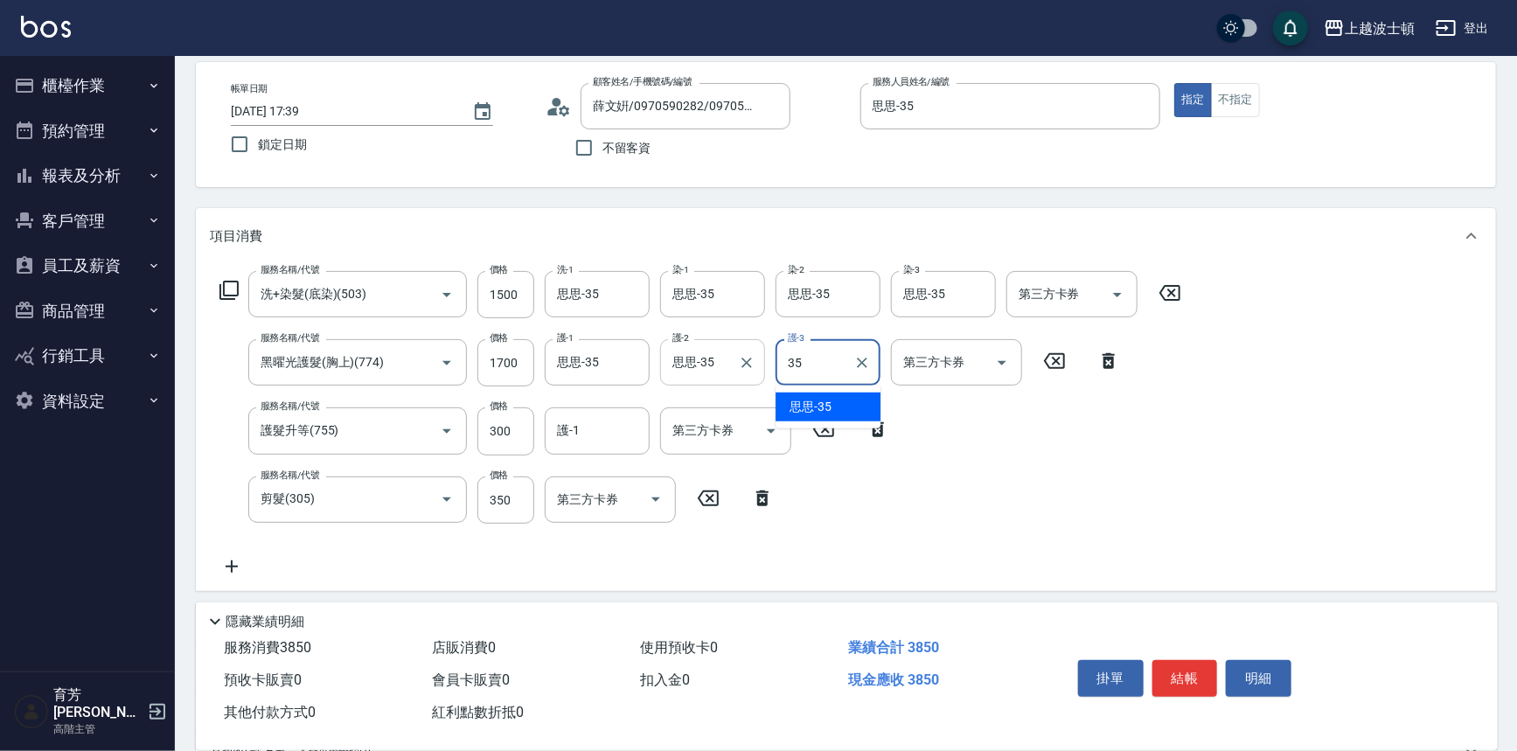
type input "思思-35"
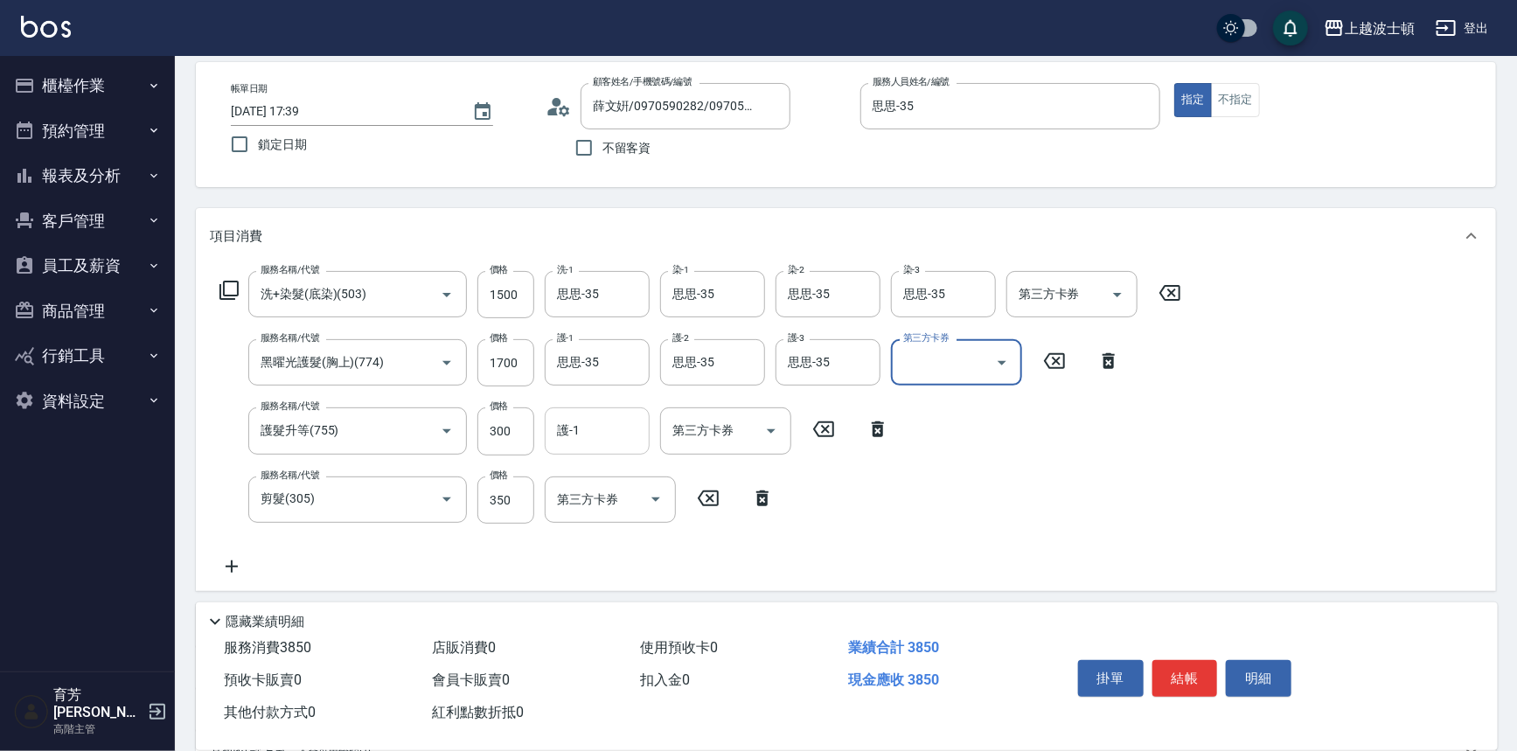
click at [621, 425] on input "護-1" at bounding box center [596, 430] width 89 height 31
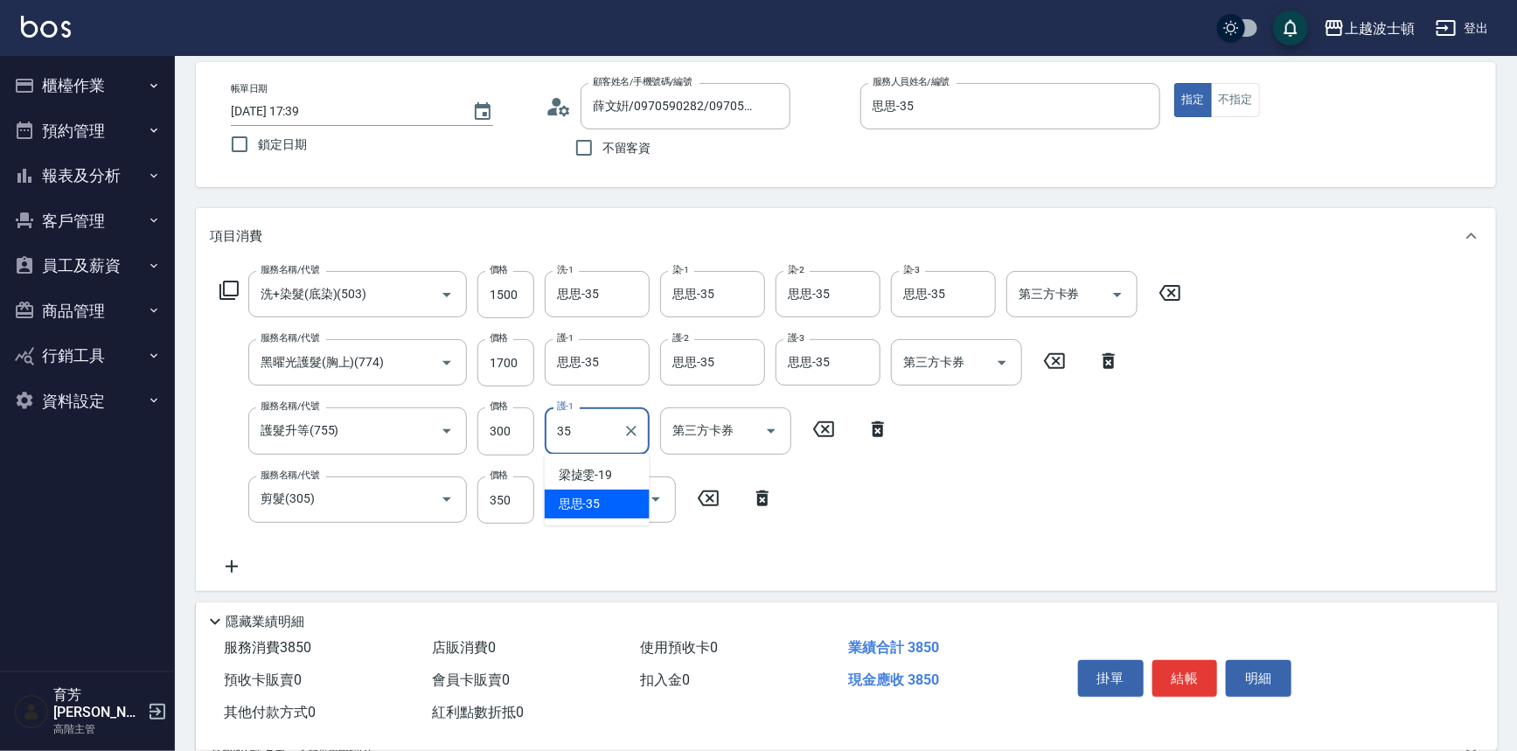
type input "思思-35"
click at [851, 177] on div "帳單日期 2025/08/16 17:39 鎖定日期 顧客姓名/手機號碼/編號 薛文姸/0970590282/0970590 顧客姓名/手機號碼/編號 不留客…" at bounding box center [846, 124] width 1300 height 125
click at [1179, 669] on button "結帳" at bounding box center [1185, 678] width 66 height 37
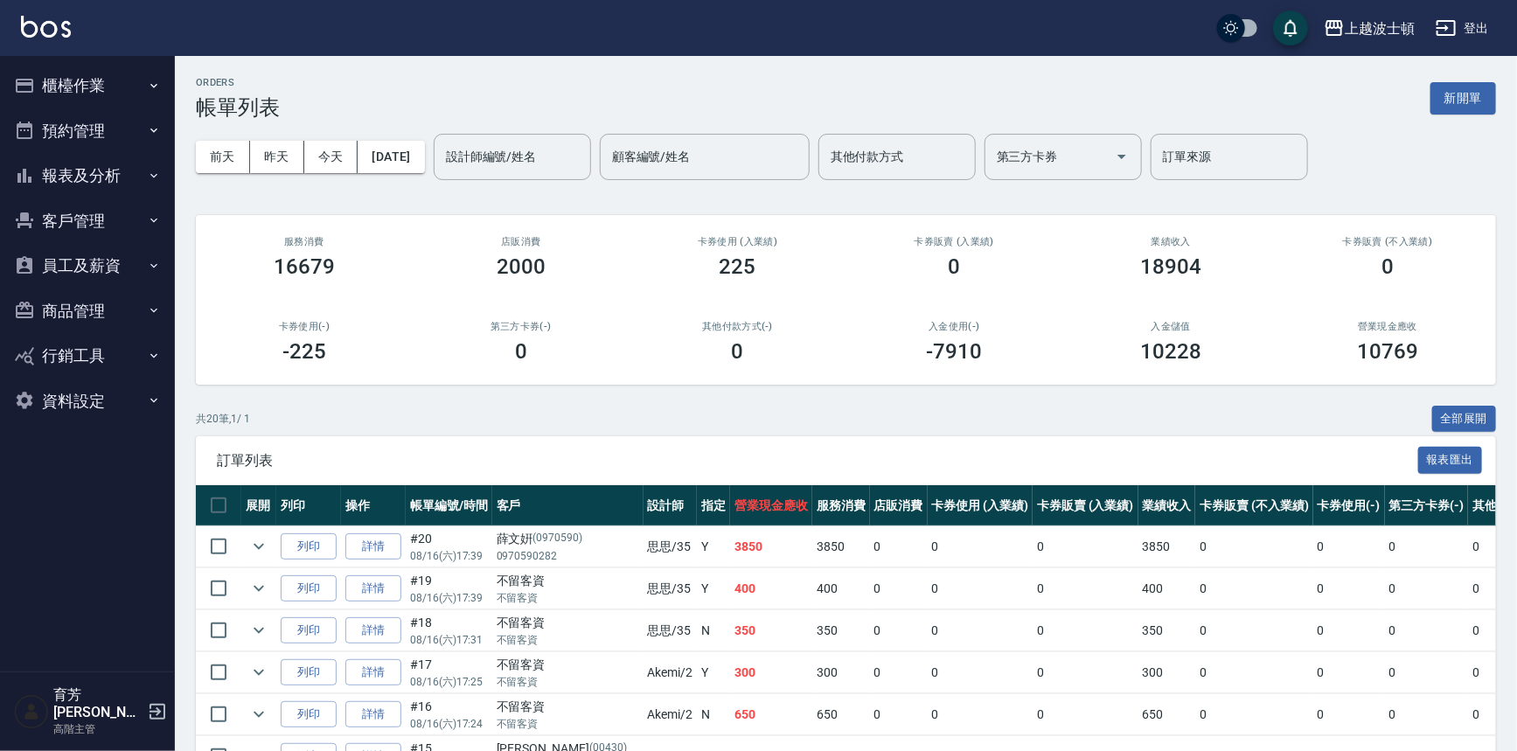
click at [78, 96] on button "櫃檯作業" at bounding box center [87, 85] width 161 height 45
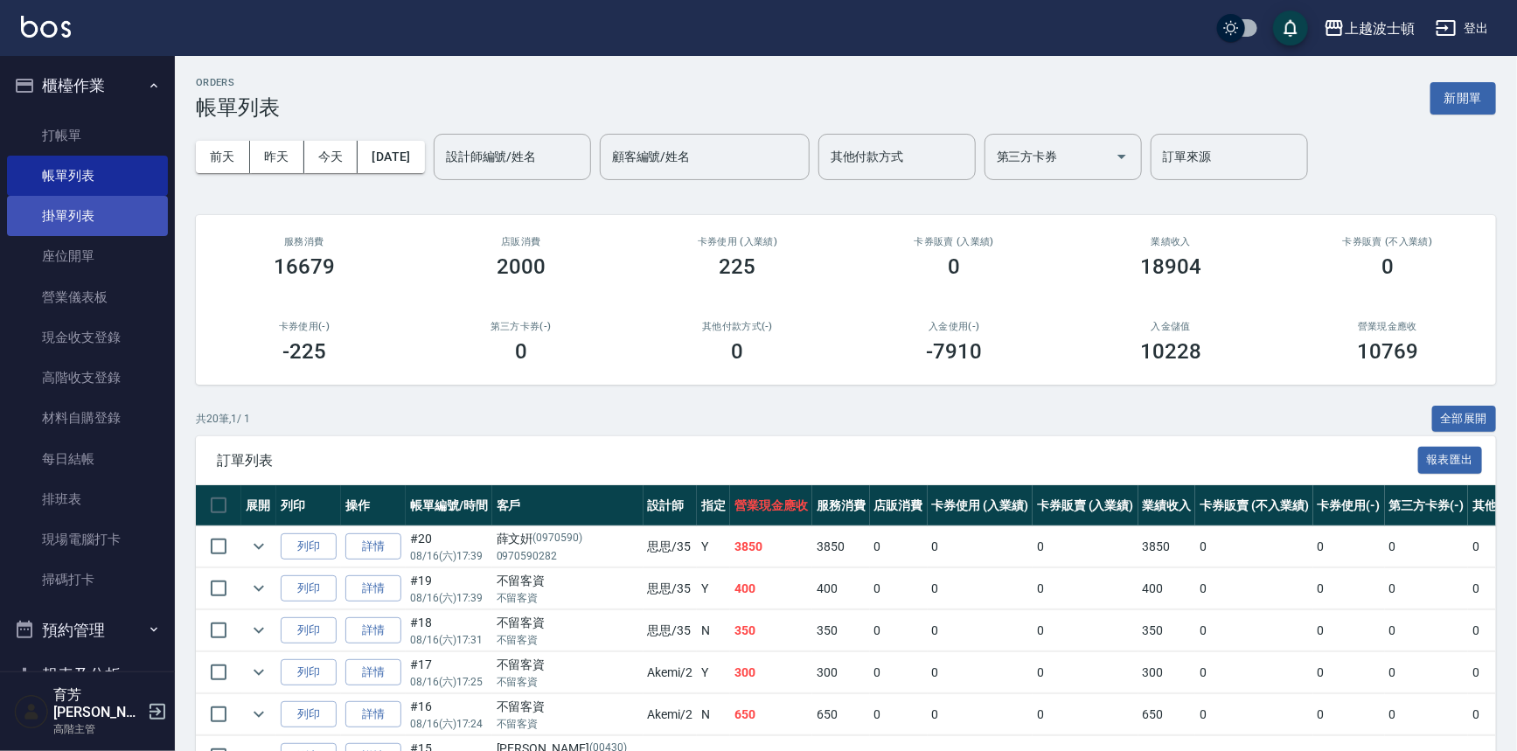
click at [102, 218] on link "掛單列表" at bounding box center [87, 216] width 161 height 40
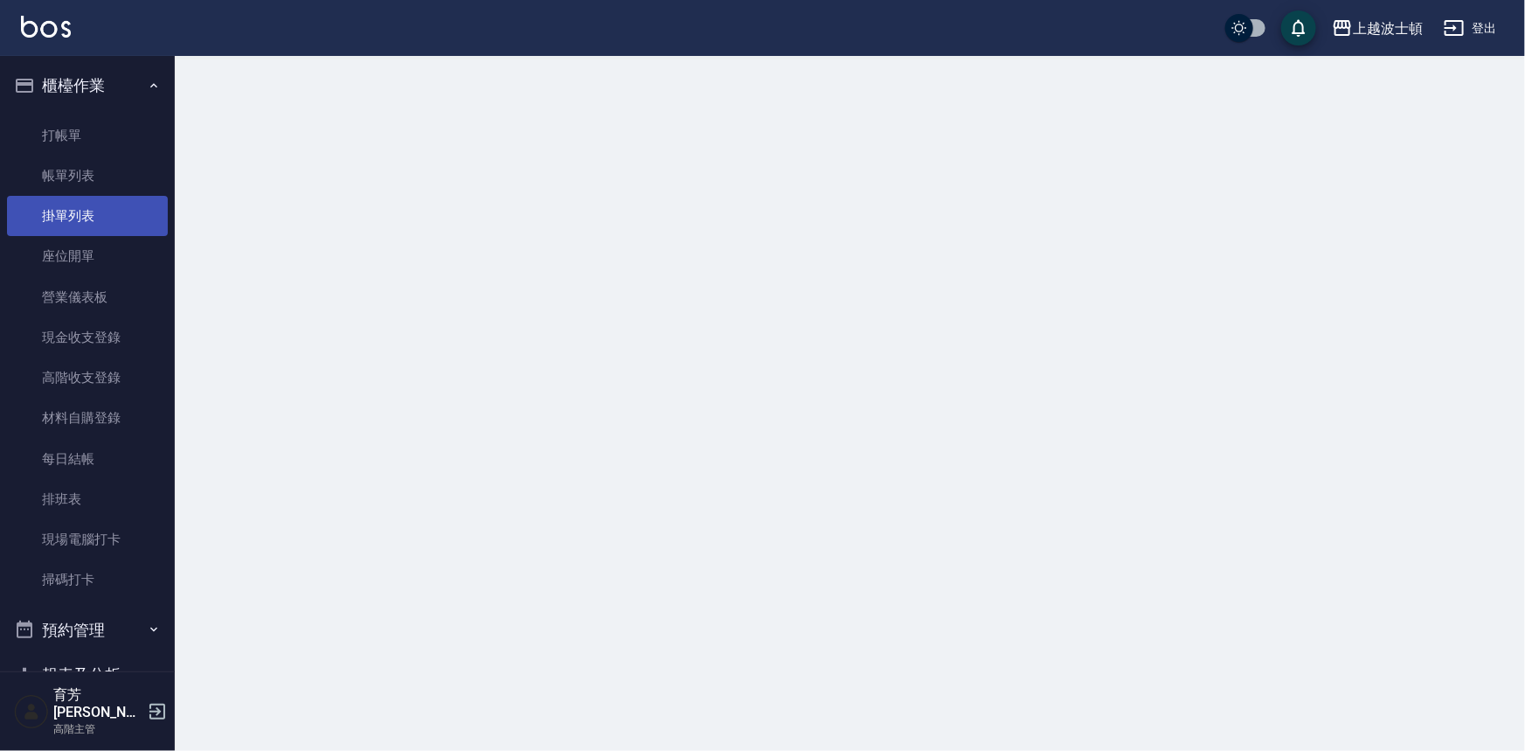
click at [102, 218] on link "掛單列表" at bounding box center [87, 216] width 161 height 40
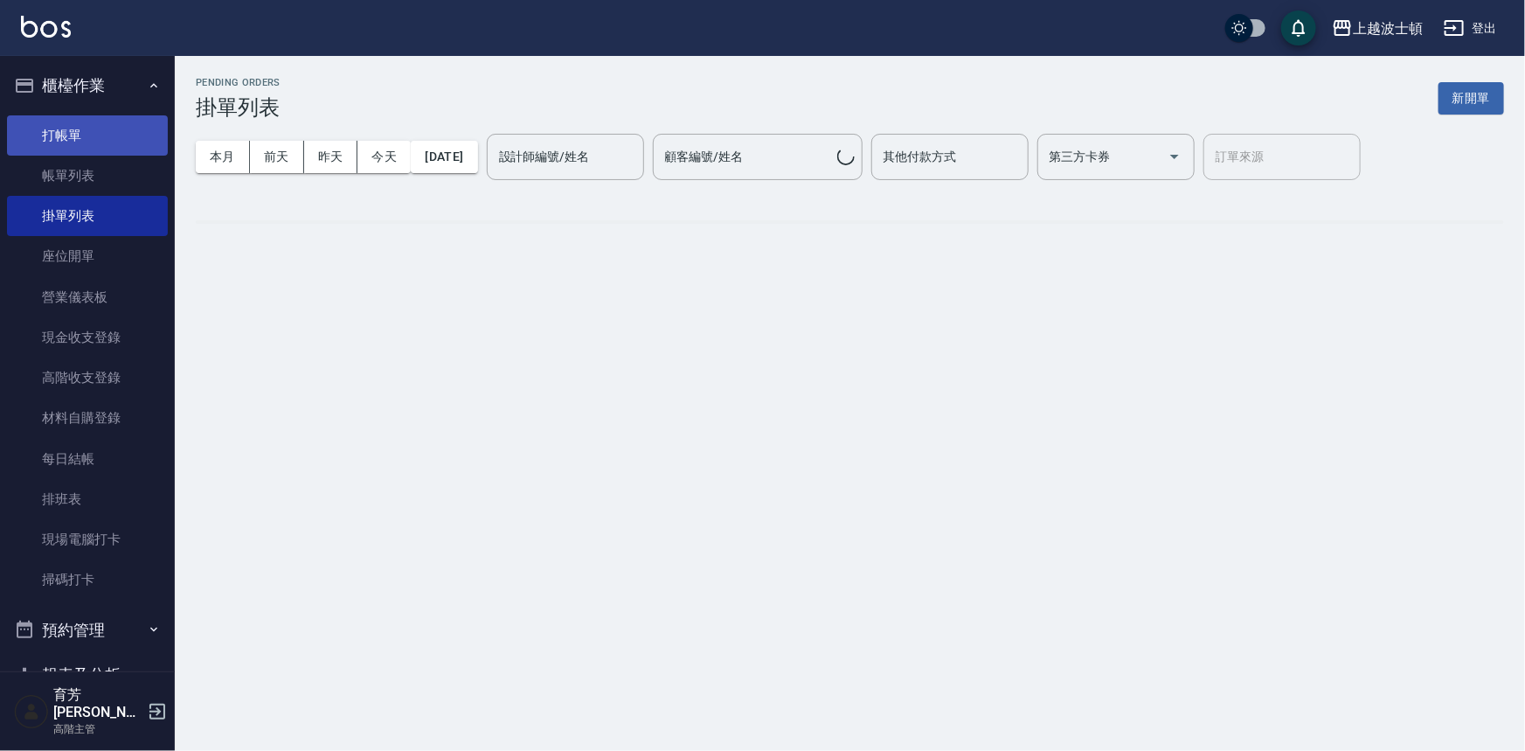
click at [112, 149] on link "打帳單" at bounding box center [87, 135] width 161 height 40
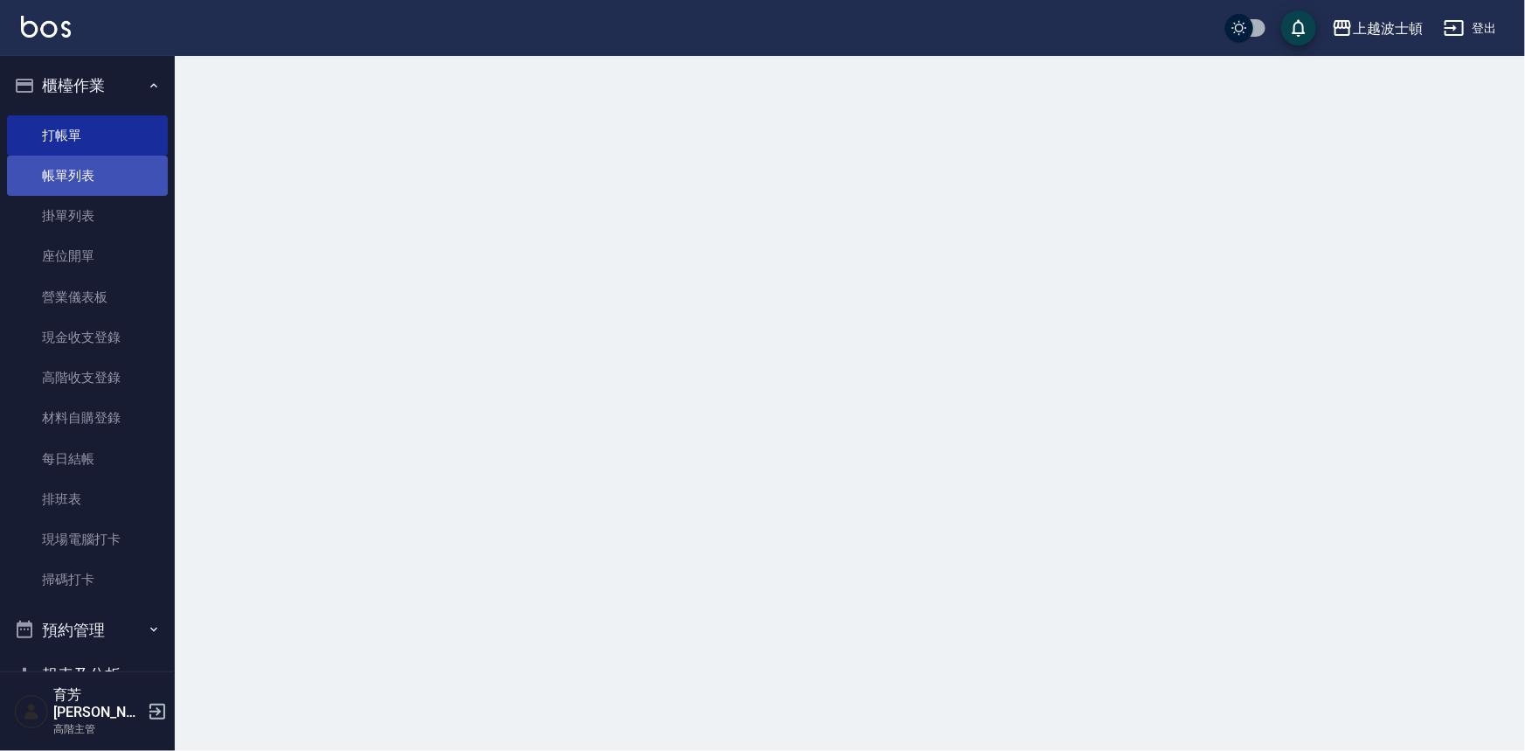
click at [112, 159] on link "帳單列表" at bounding box center [87, 176] width 161 height 40
click at [113, 159] on link "帳單列表" at bounding box center [87, 176] width 161 height 40
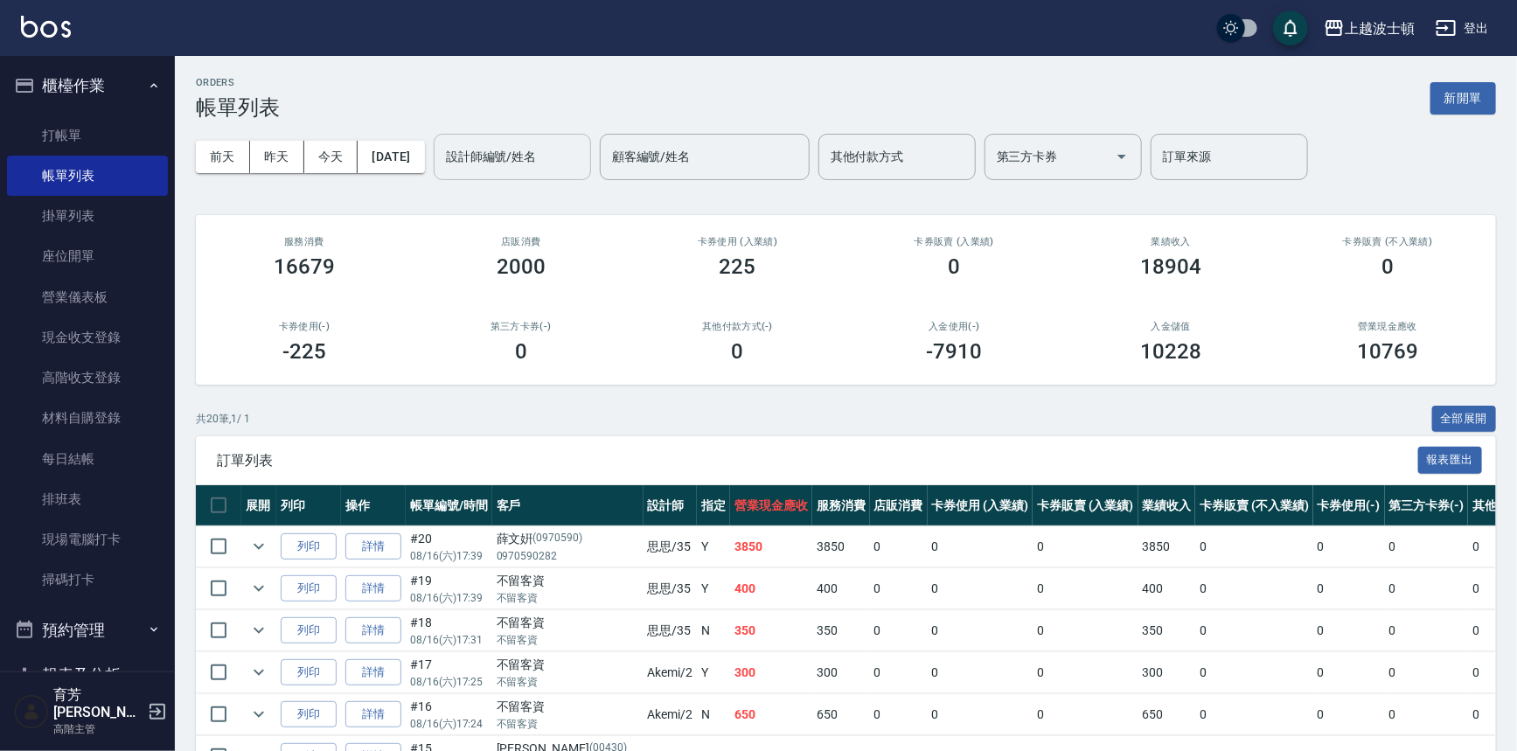
click at [504, 165] on input "設計師編號/姓名" at bounding box center [512, 157] width 142 height 31
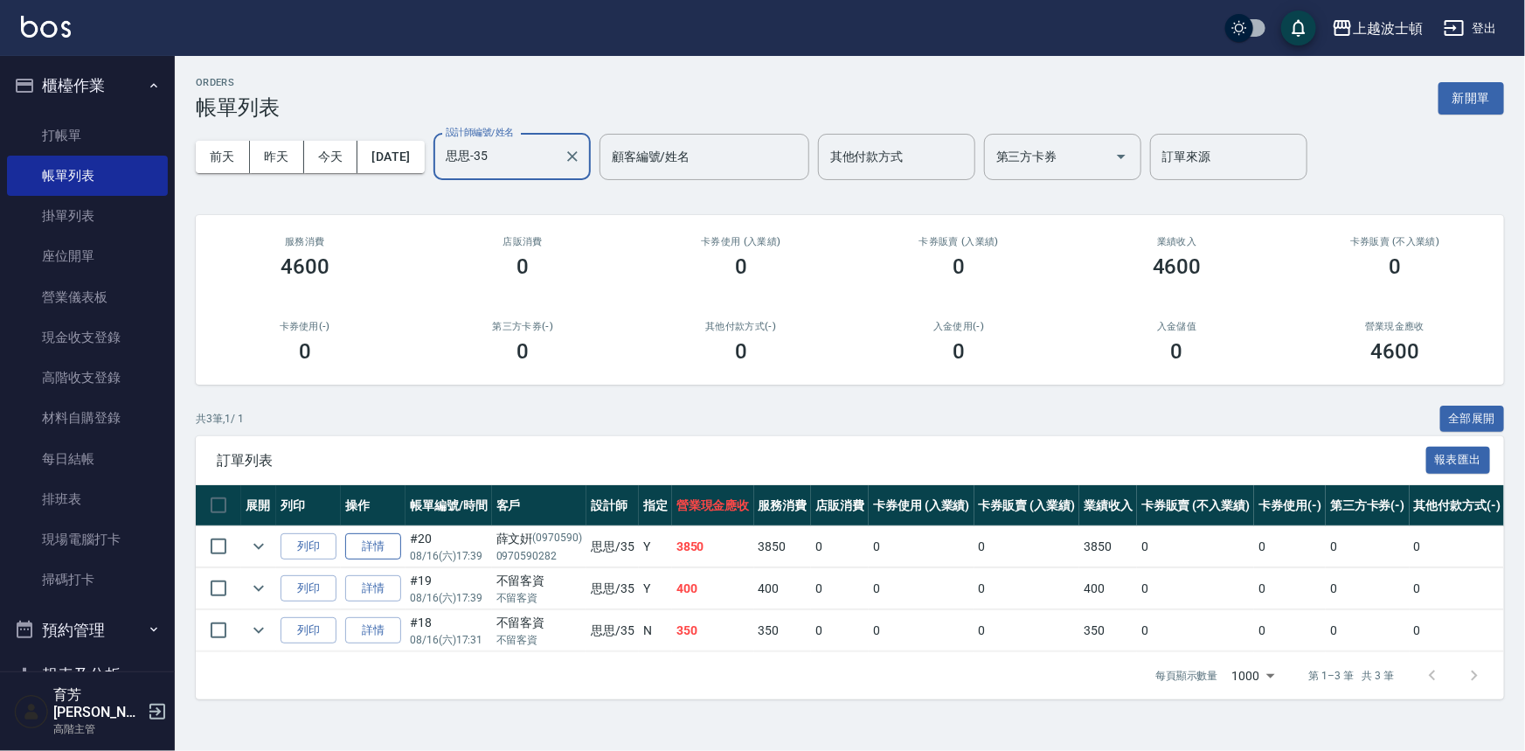
type input "思思-35"
click at [358, 542] on link "詳情" at bounding box center [373, 546] width 56 height 27
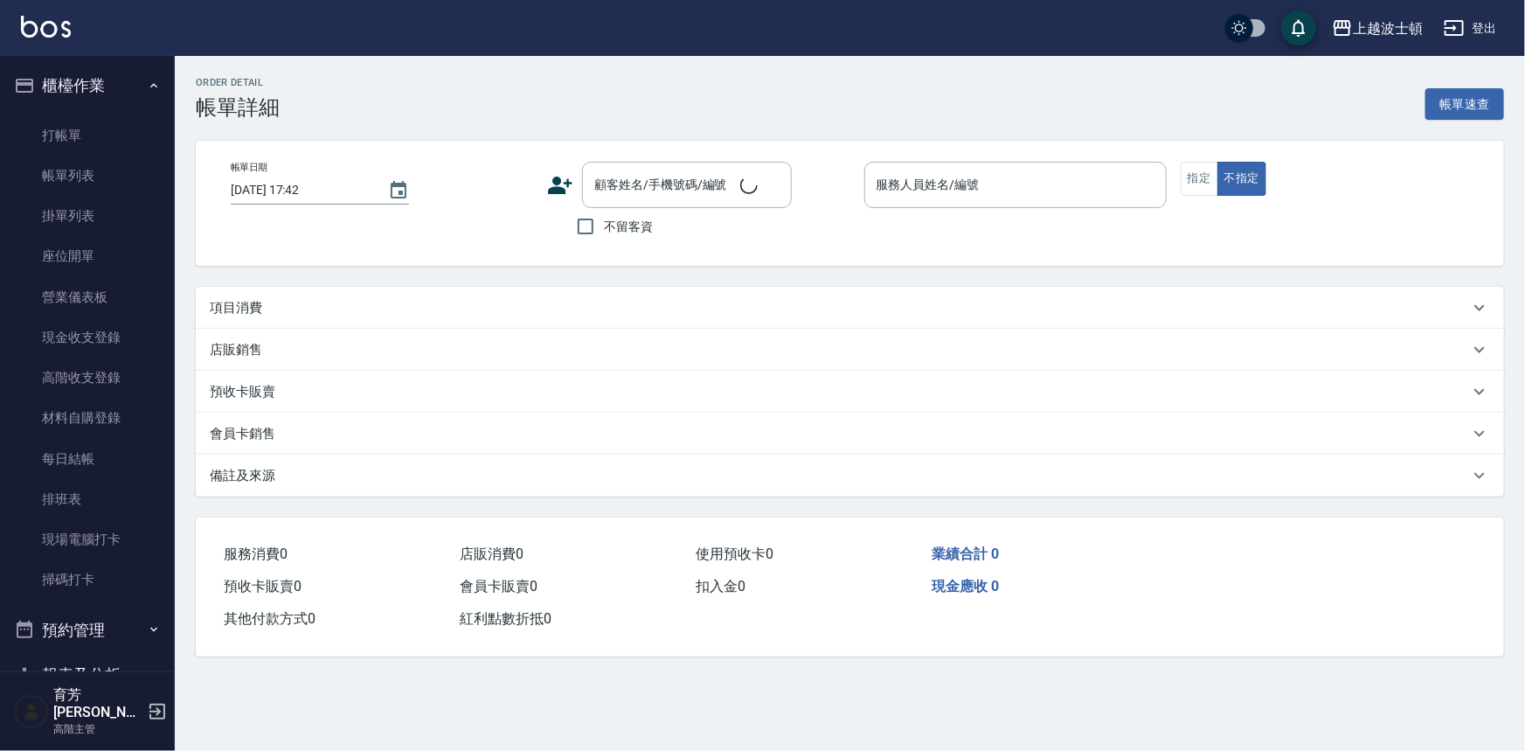
type input "[DATE] 17:39"
type input "思思-35"
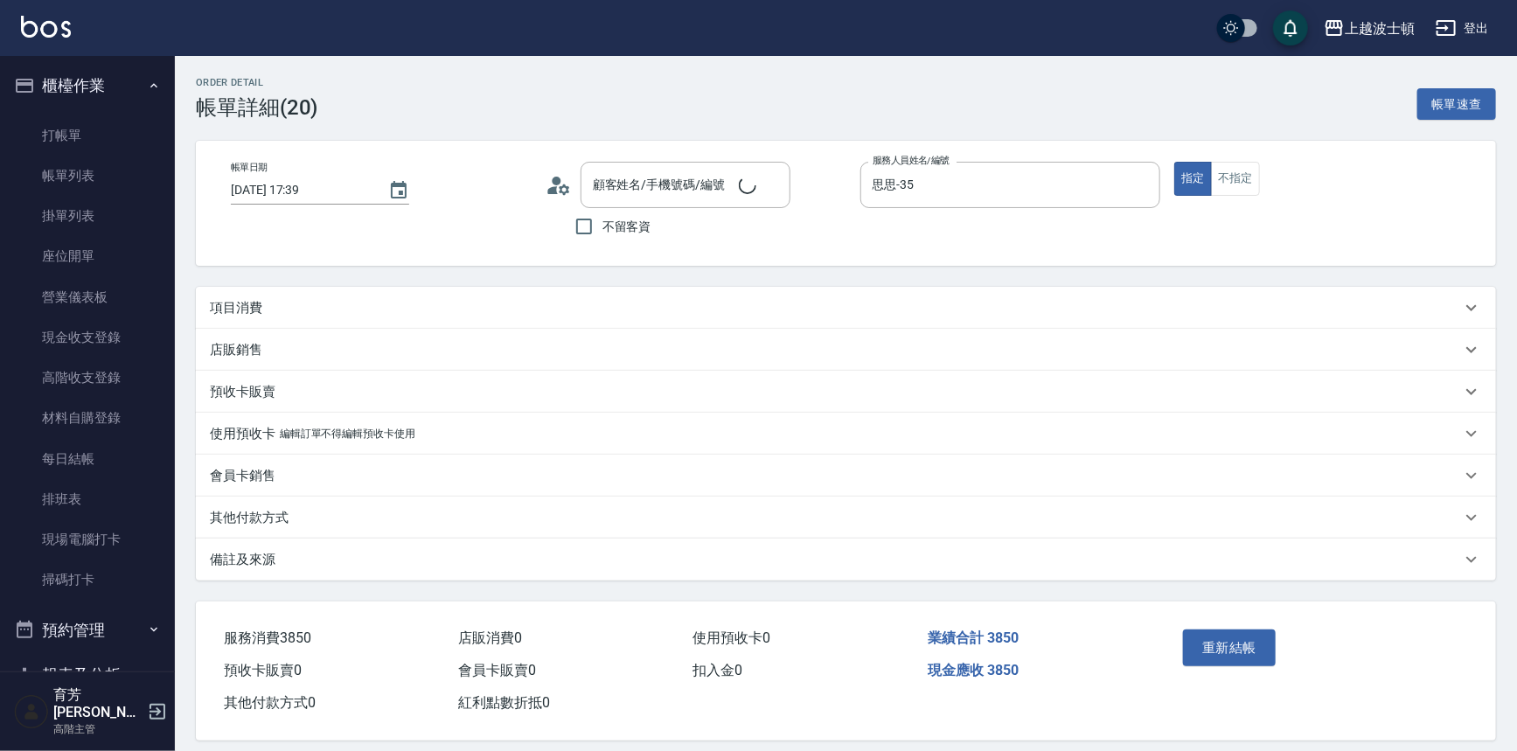
type input "薛文姸/0970590282/0970590"
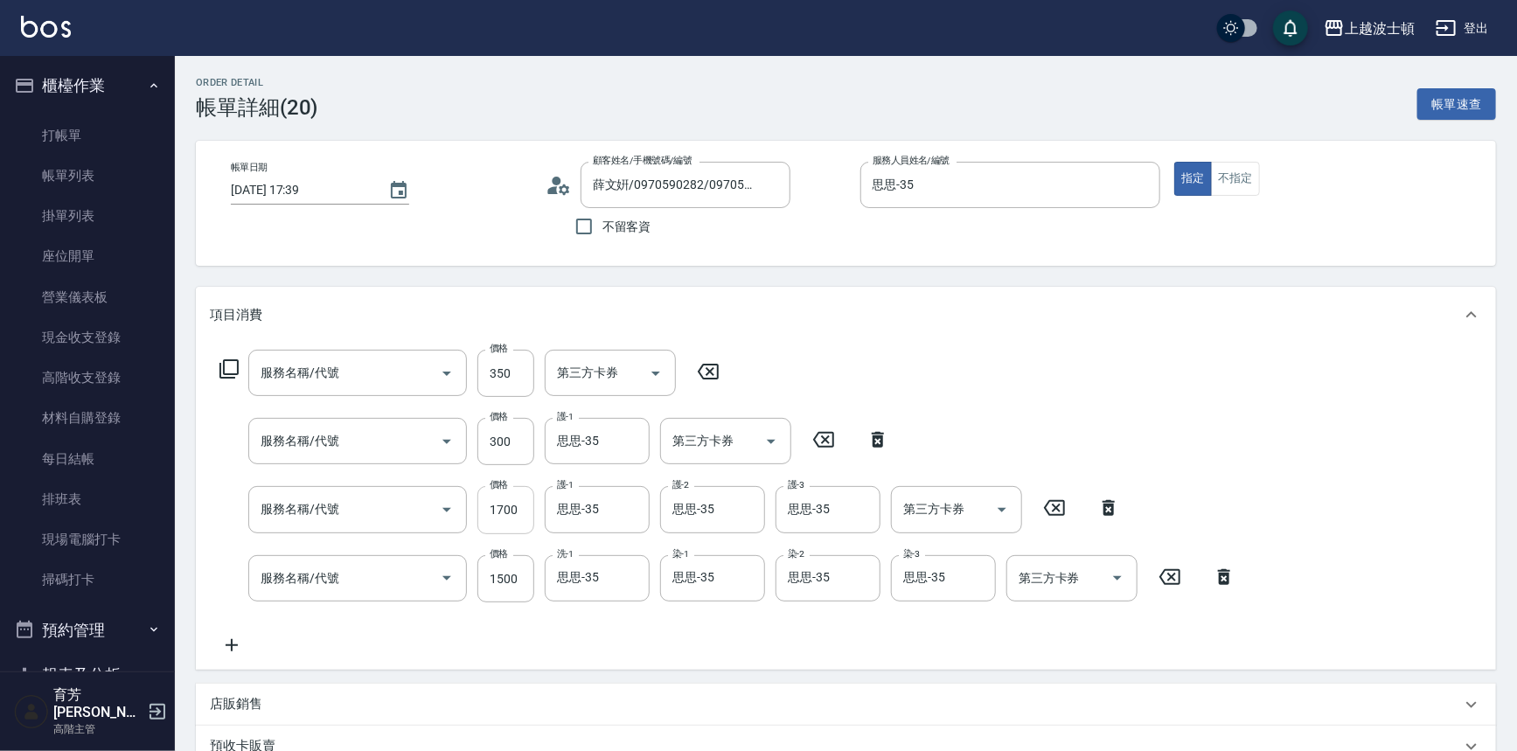
type input "剪髮(305)"
type input "護髮升等(755)"
type input "黑曜光護髮(胸上)(774)"
type input "洗+染髮(底染)(503)"
click at [509, 443] on input "300" at bounding box center [505, 441] width 57 height 47
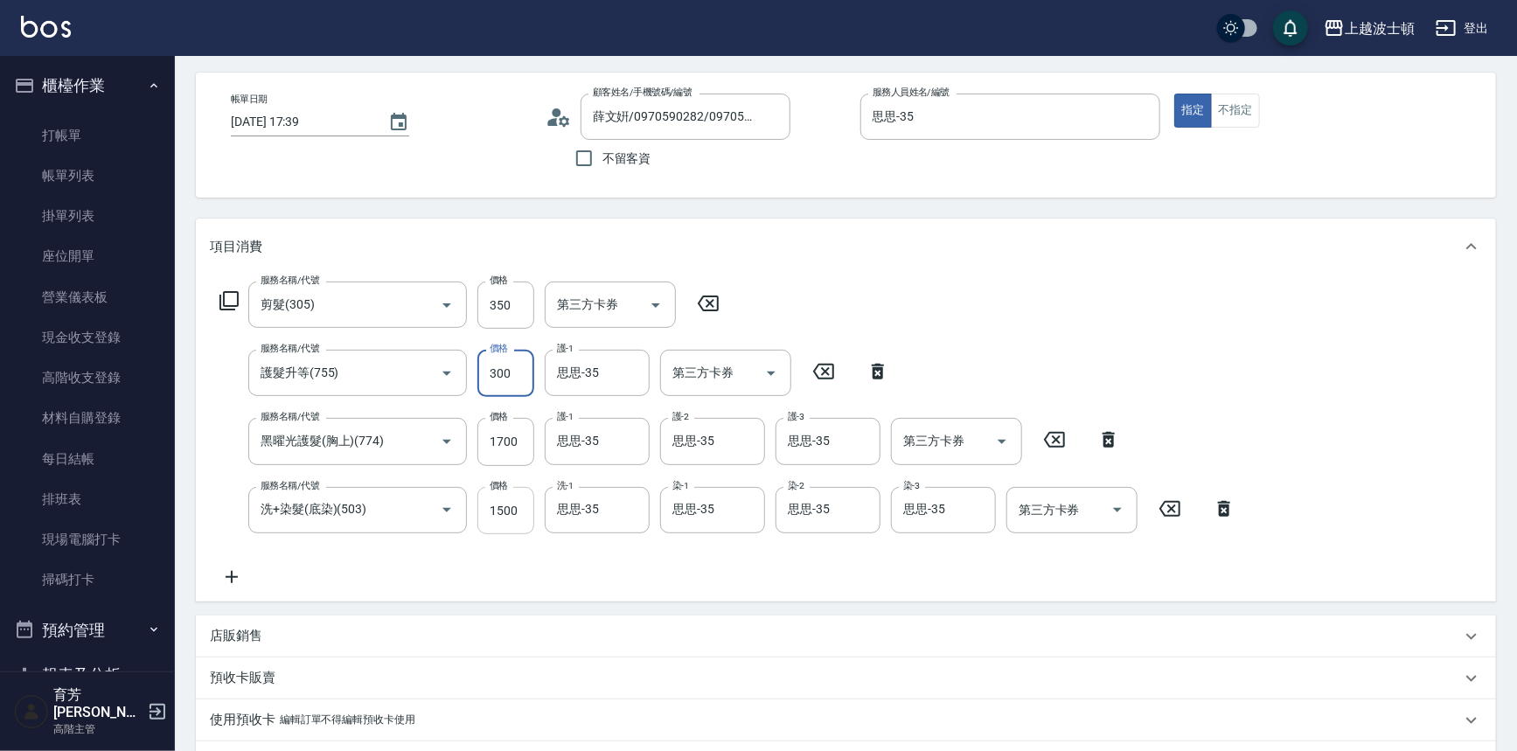
scroll to position [158, 0]
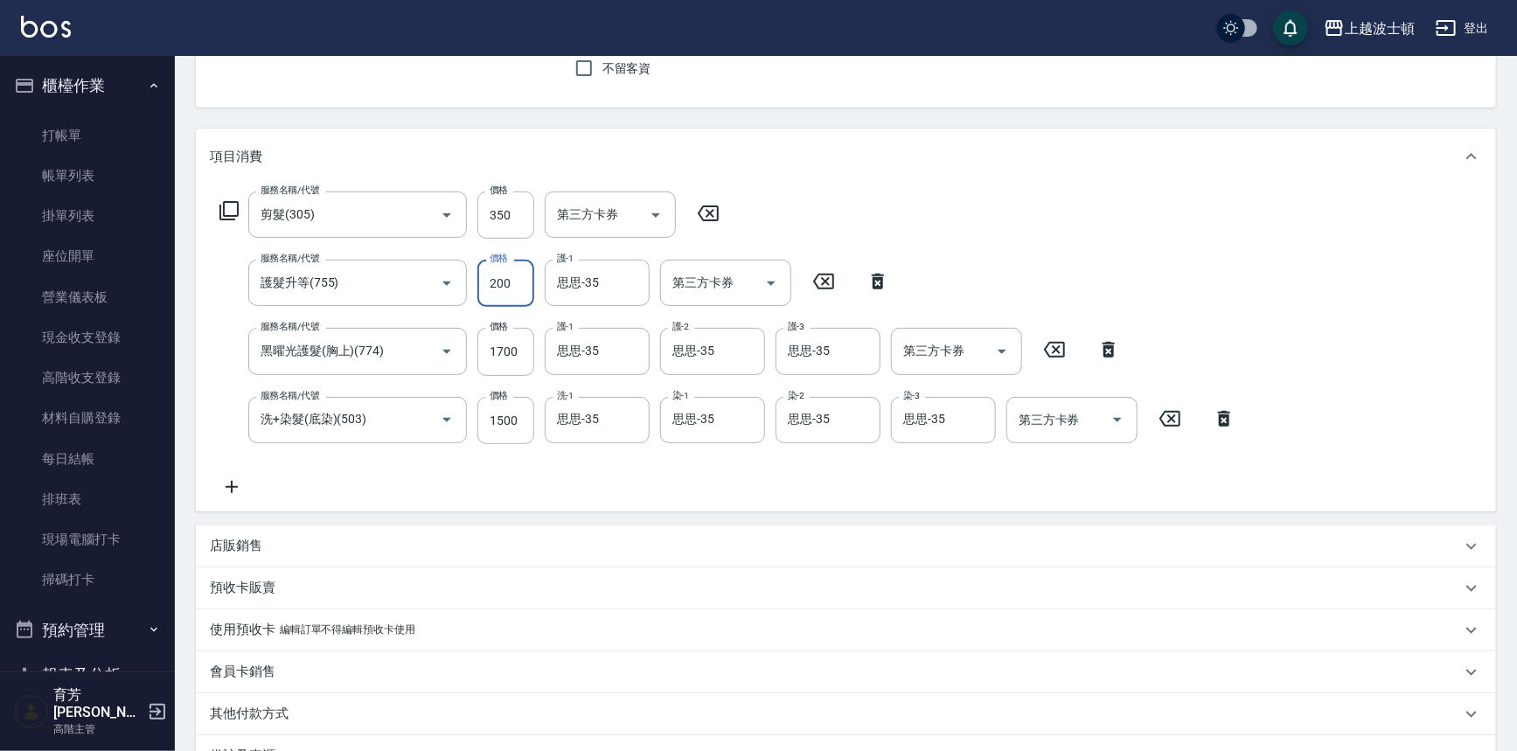
type input "200"
click at [269, 559] on div "店販銷售" at bounding box center [846, 546] width 1300 height 42
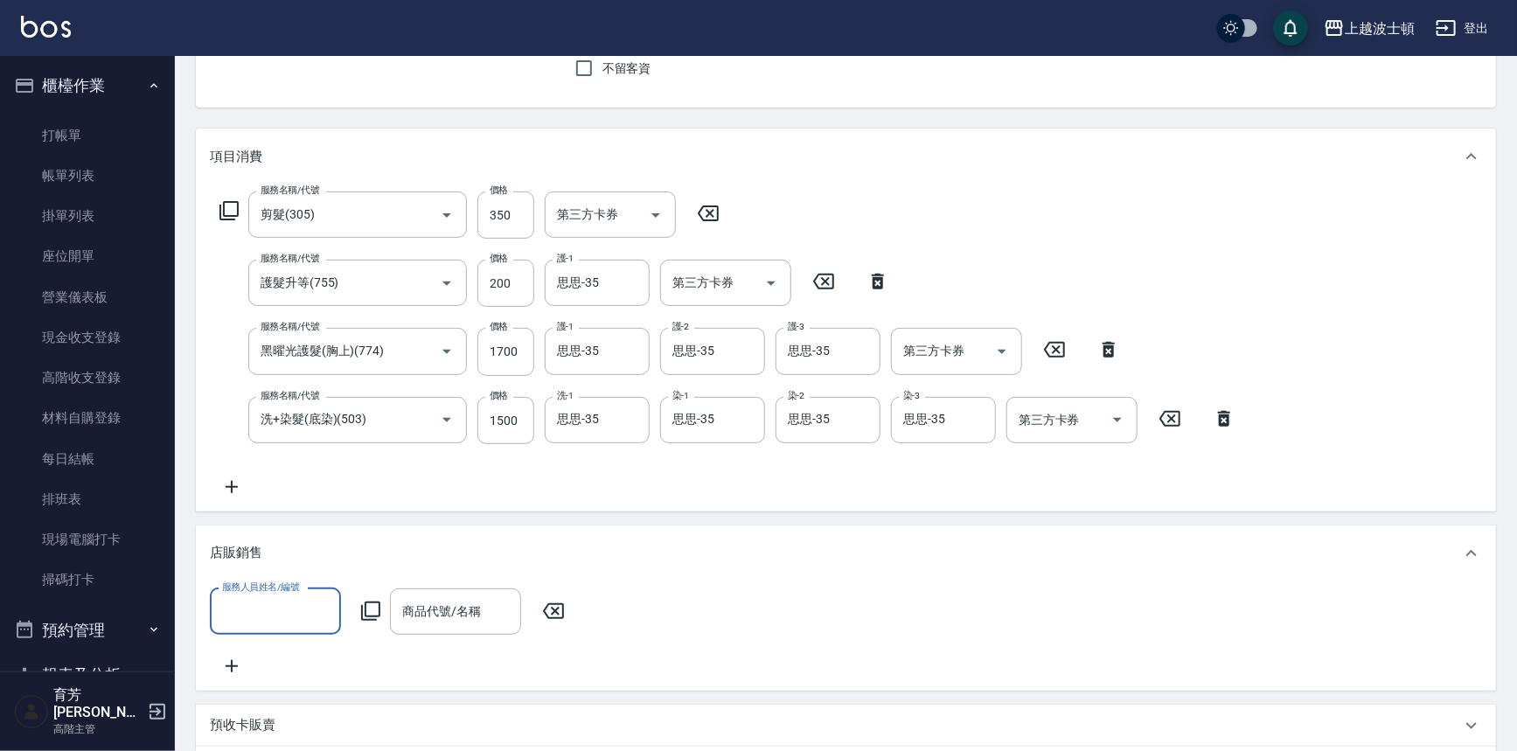
scroll to position [0, 0]
type input "思思-35"
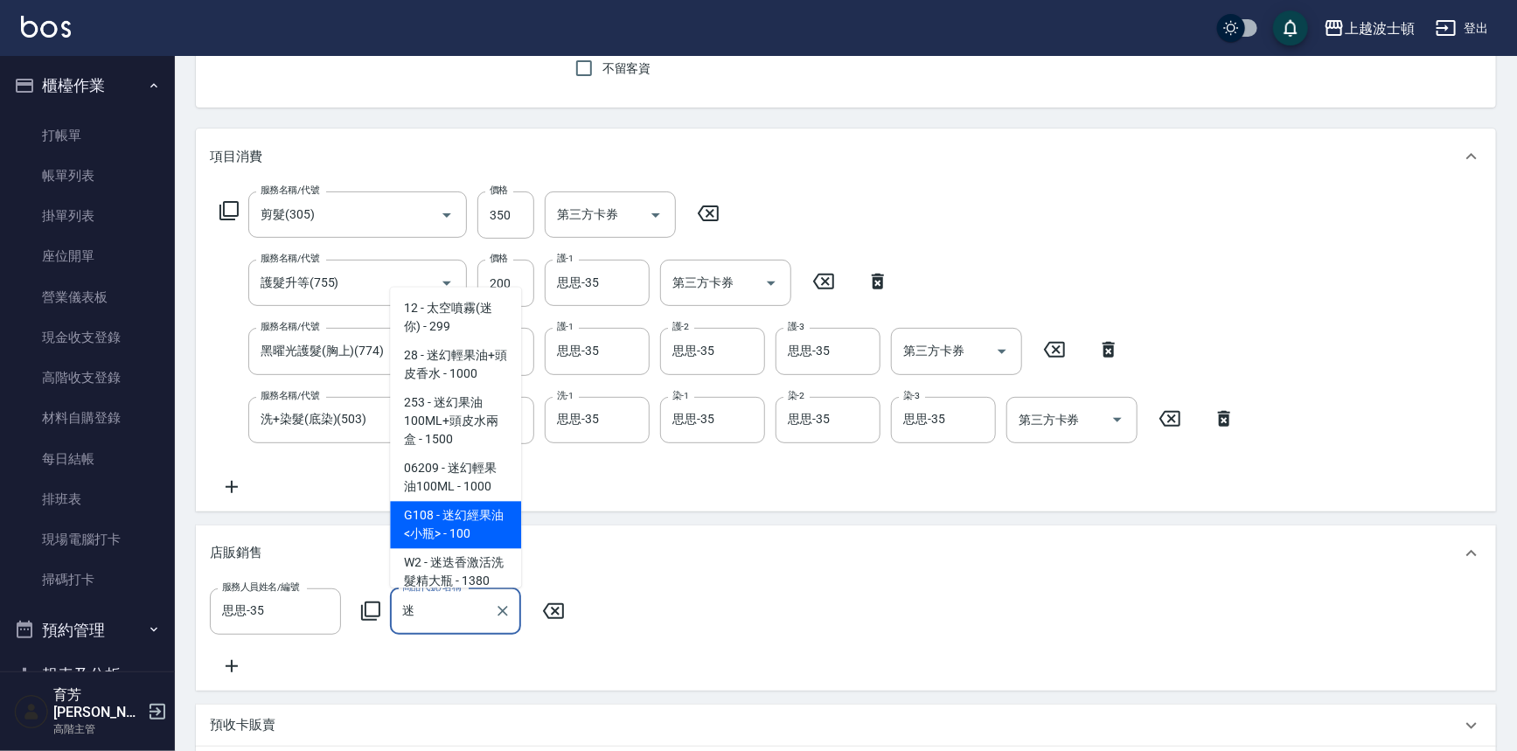
click at [489, 524] on span "G108 - 迷幻經果油<小瓶> - 100" at bounding box center [455, 525] width 131 height 47
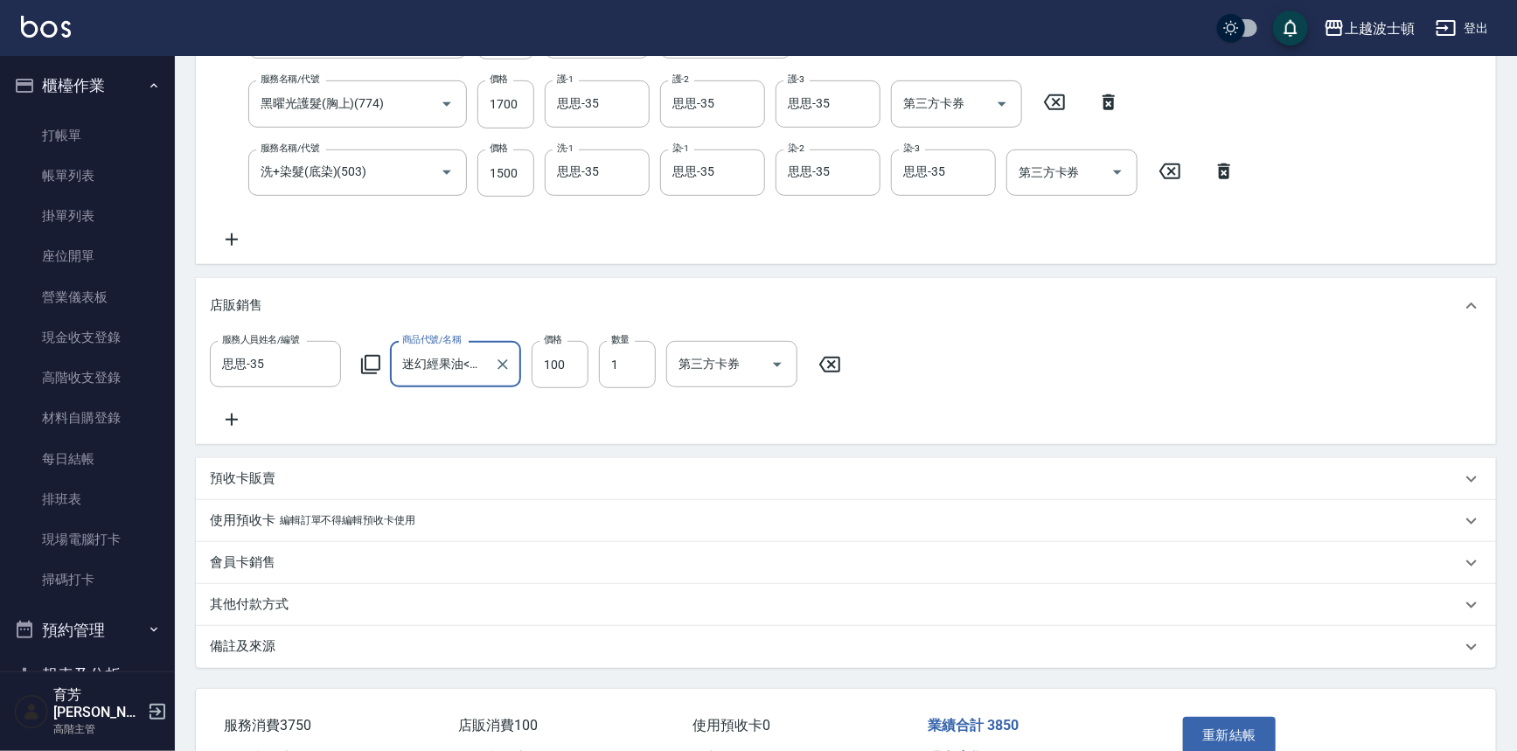
scroll to position [518, 0]
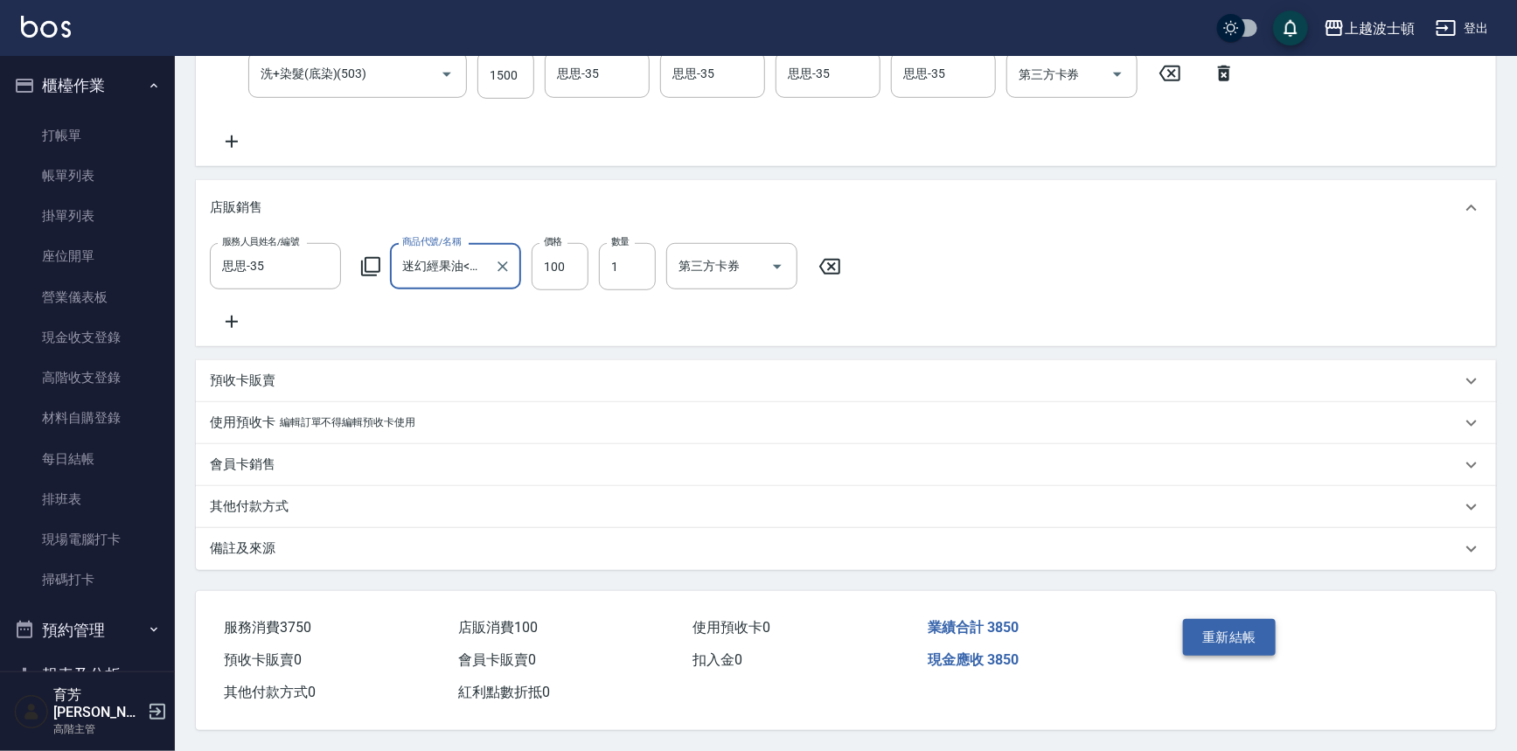
type input "迷幻經果油<小瓶>"
click at [1214, 631] on button "重新結帳" at bounding box center [1229, 637] width 93 height 37
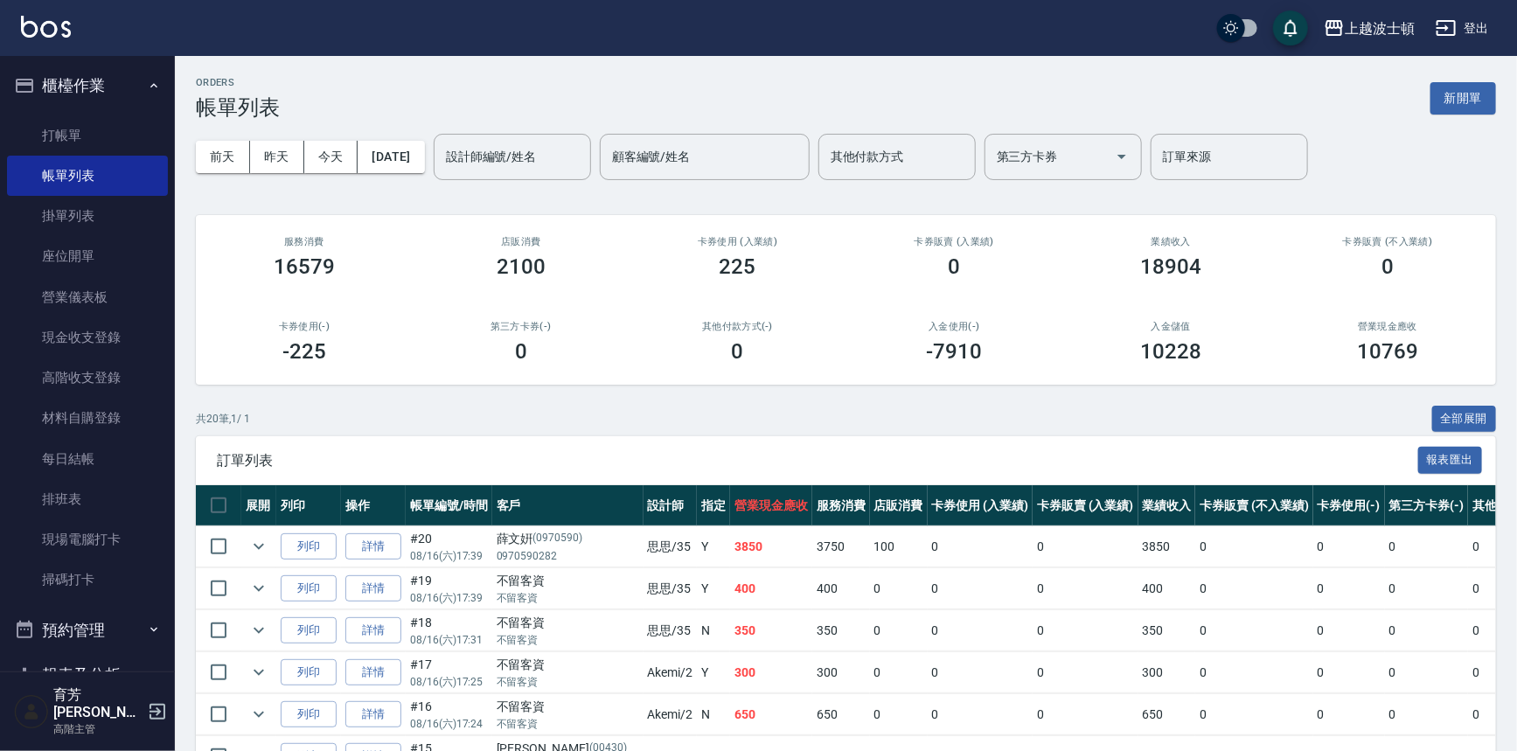
click at [43, 29] on img at bounding box center [46, 27] width 50 height 22
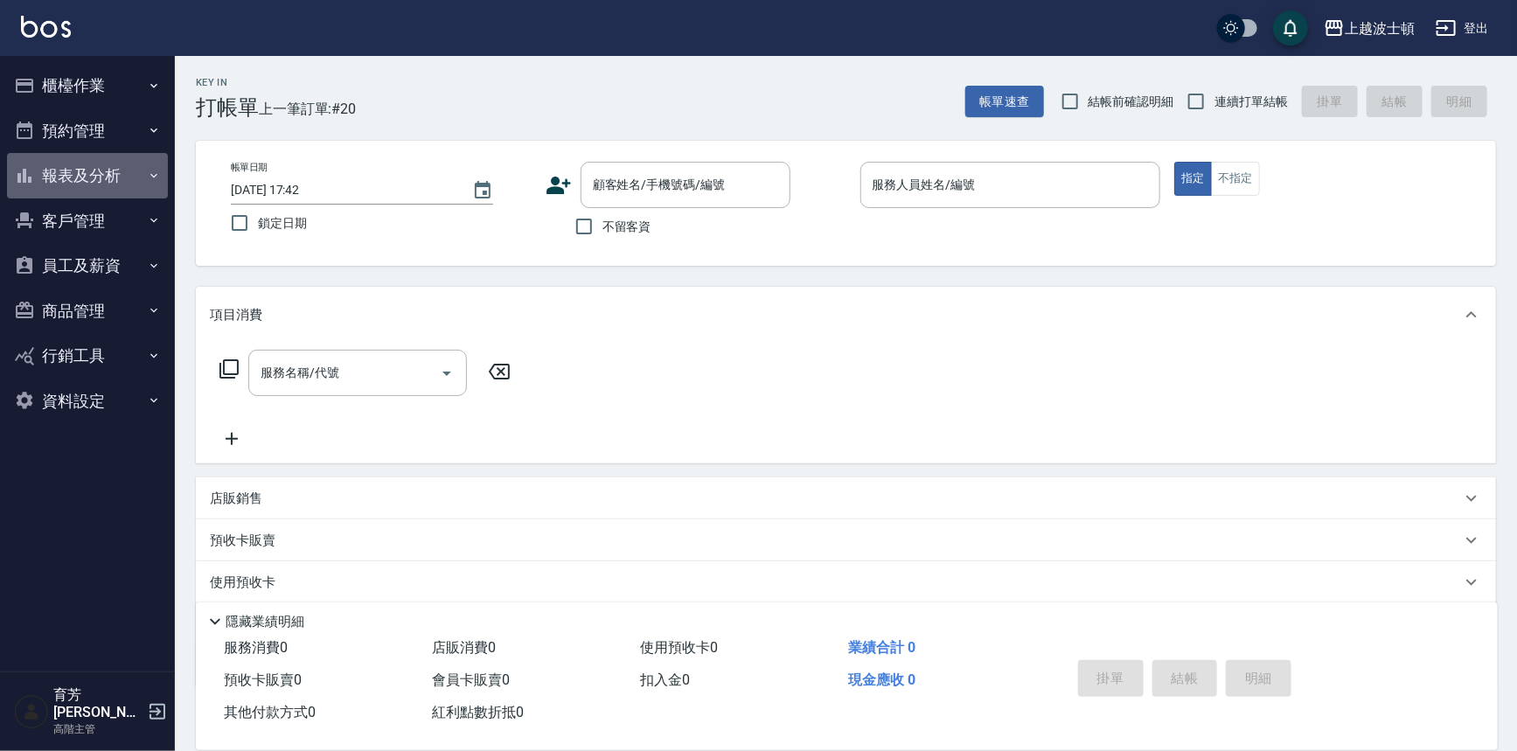
click at [115, 177] on button "報表及分析" at bounding box center [87, 175] width 161 height 45
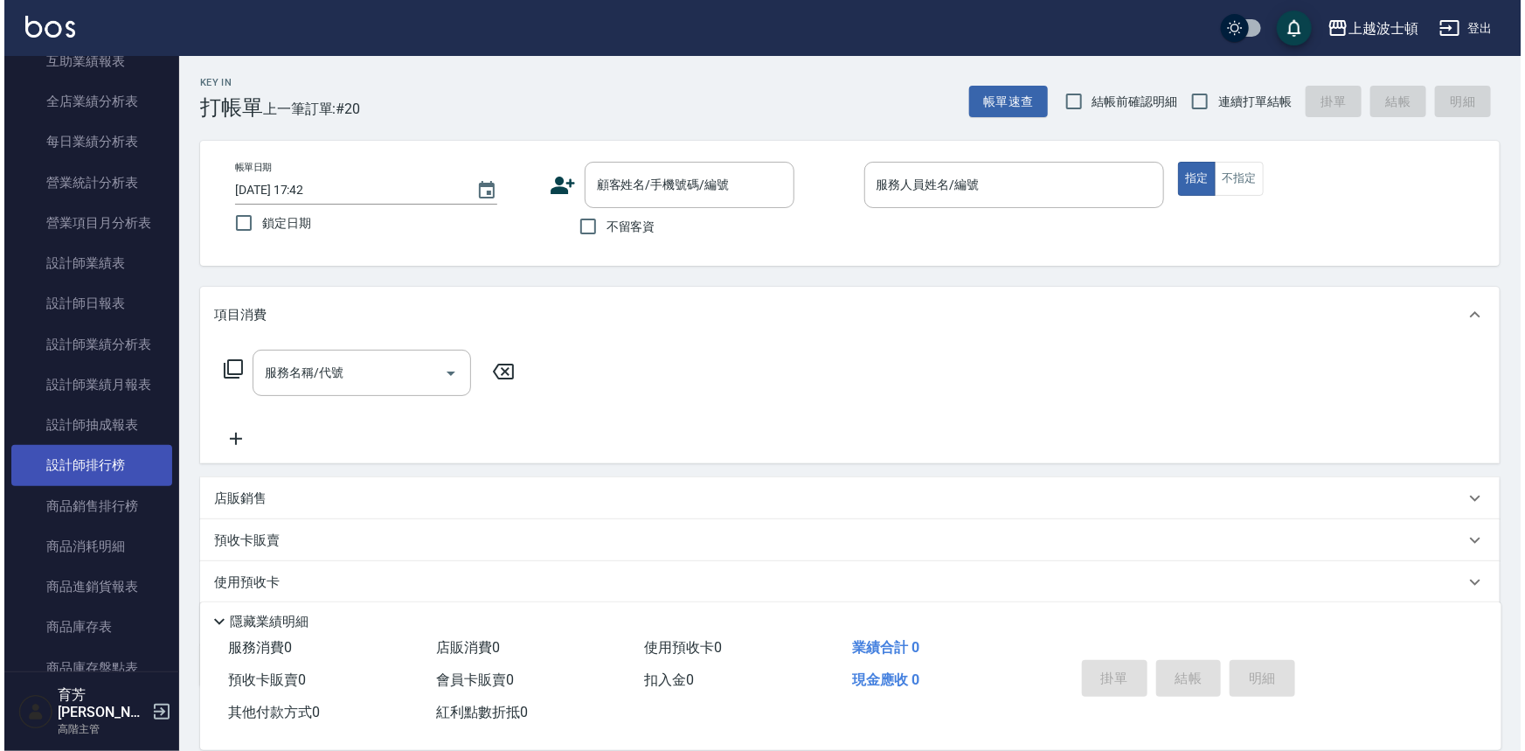
scroll to position [556, 0]
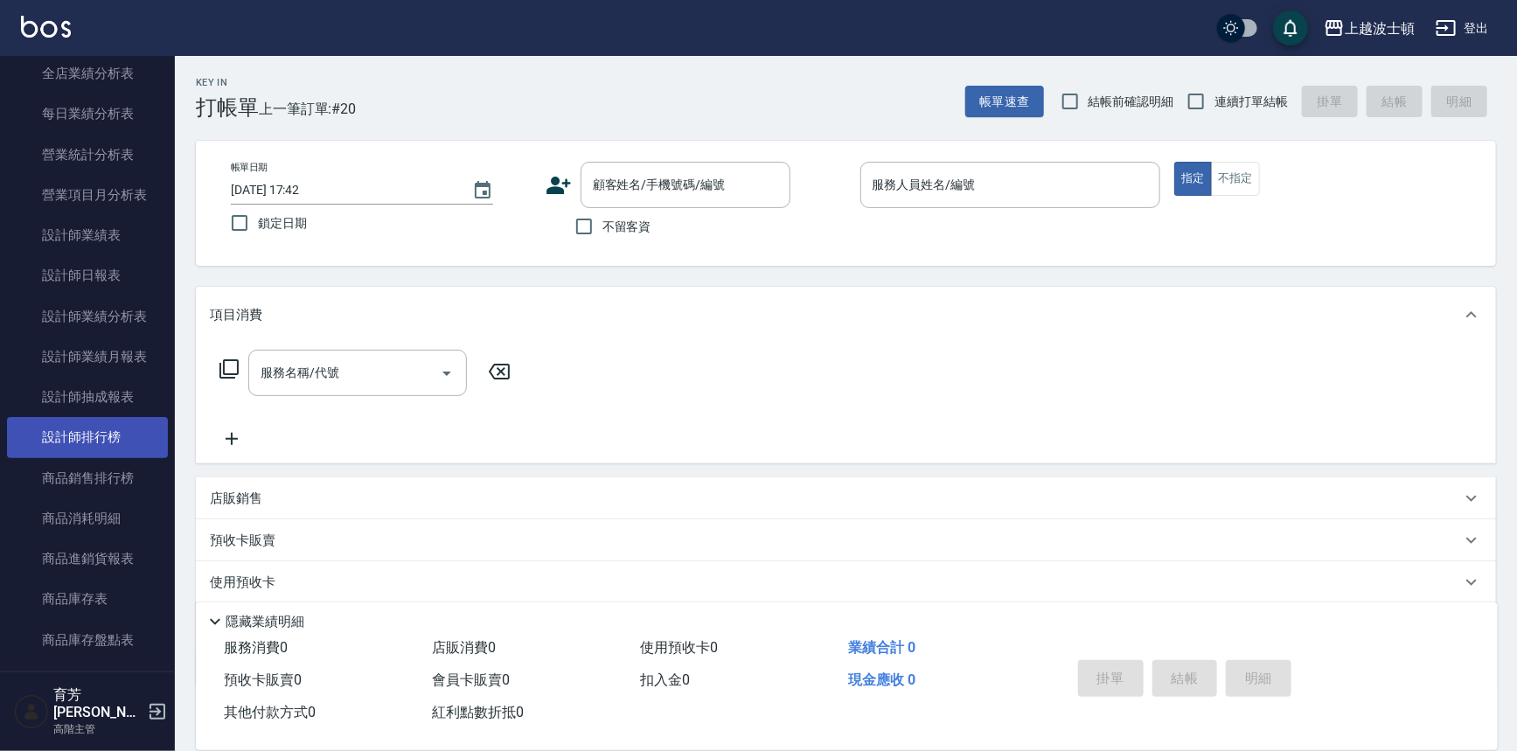
click at [123, 441] on link "設計師排行榜" at bounding box center [87, 437] width 161 height 40
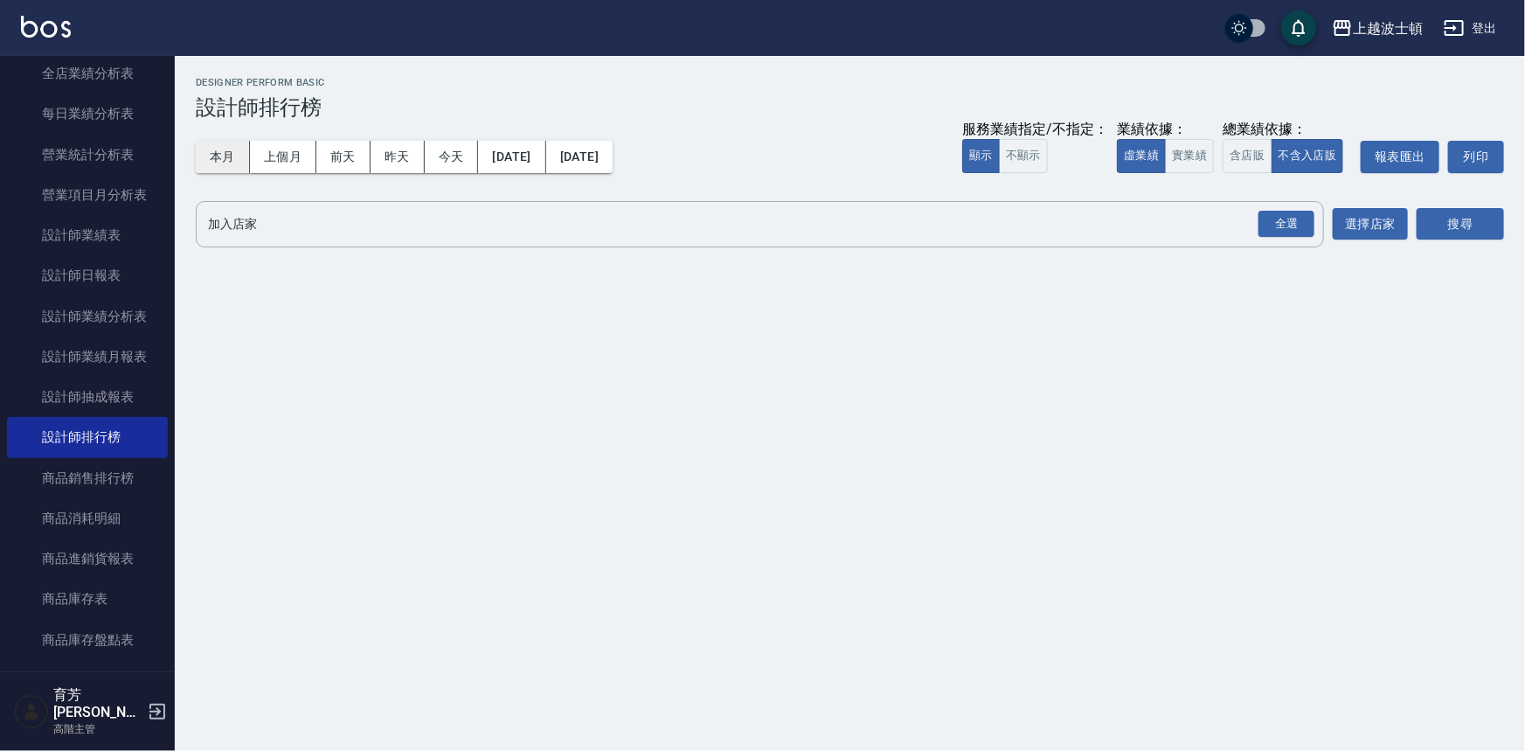
click at [238, 151] on button "本月" at bounding box center [223, 157] width 54 height 32
click at [1275, 211] on div "全選" at bounding box center [1287, 224] width 56 height 27
click at [1474, 219] on button "搜尋" at bounding box center [1460, 225] width 87 height 32
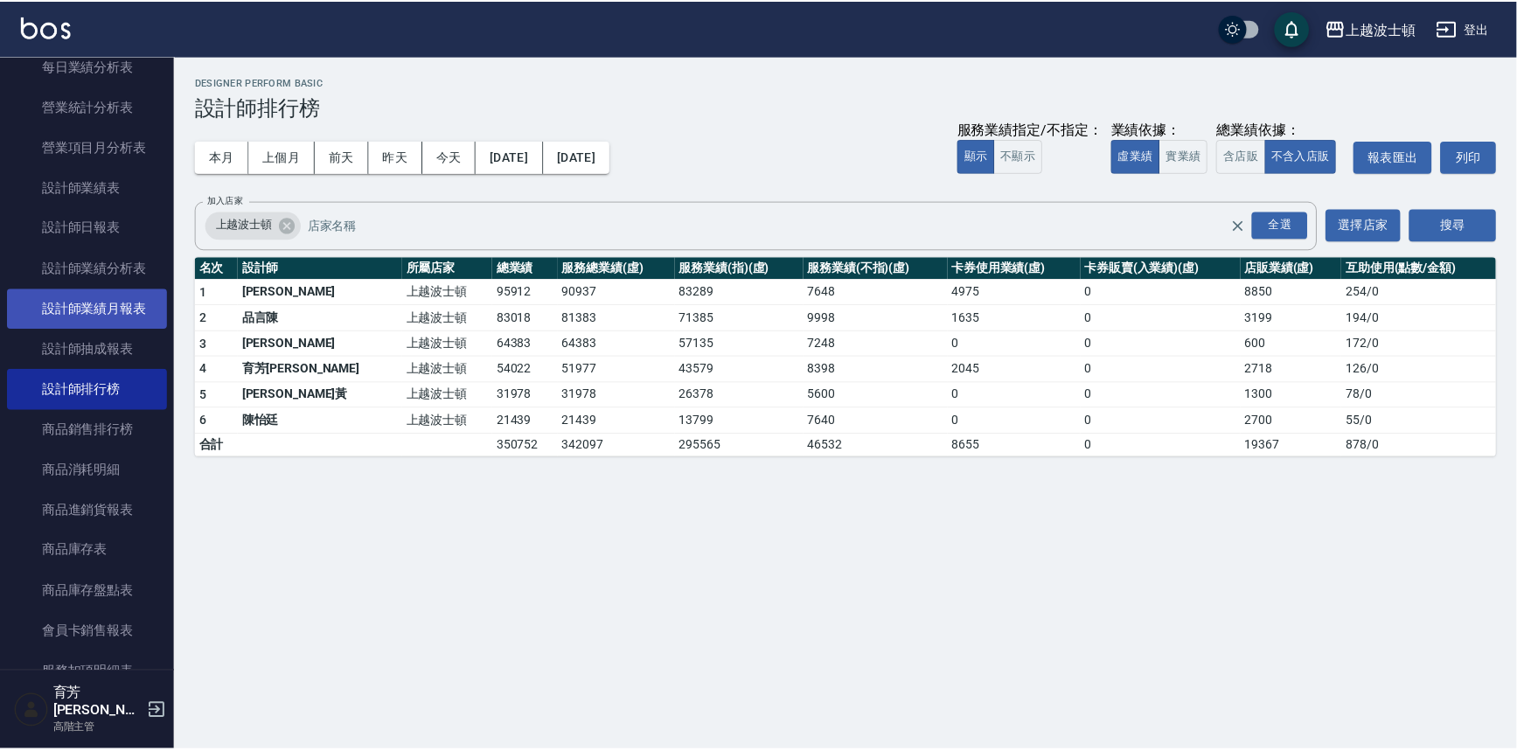
scroll to position [556, 0]
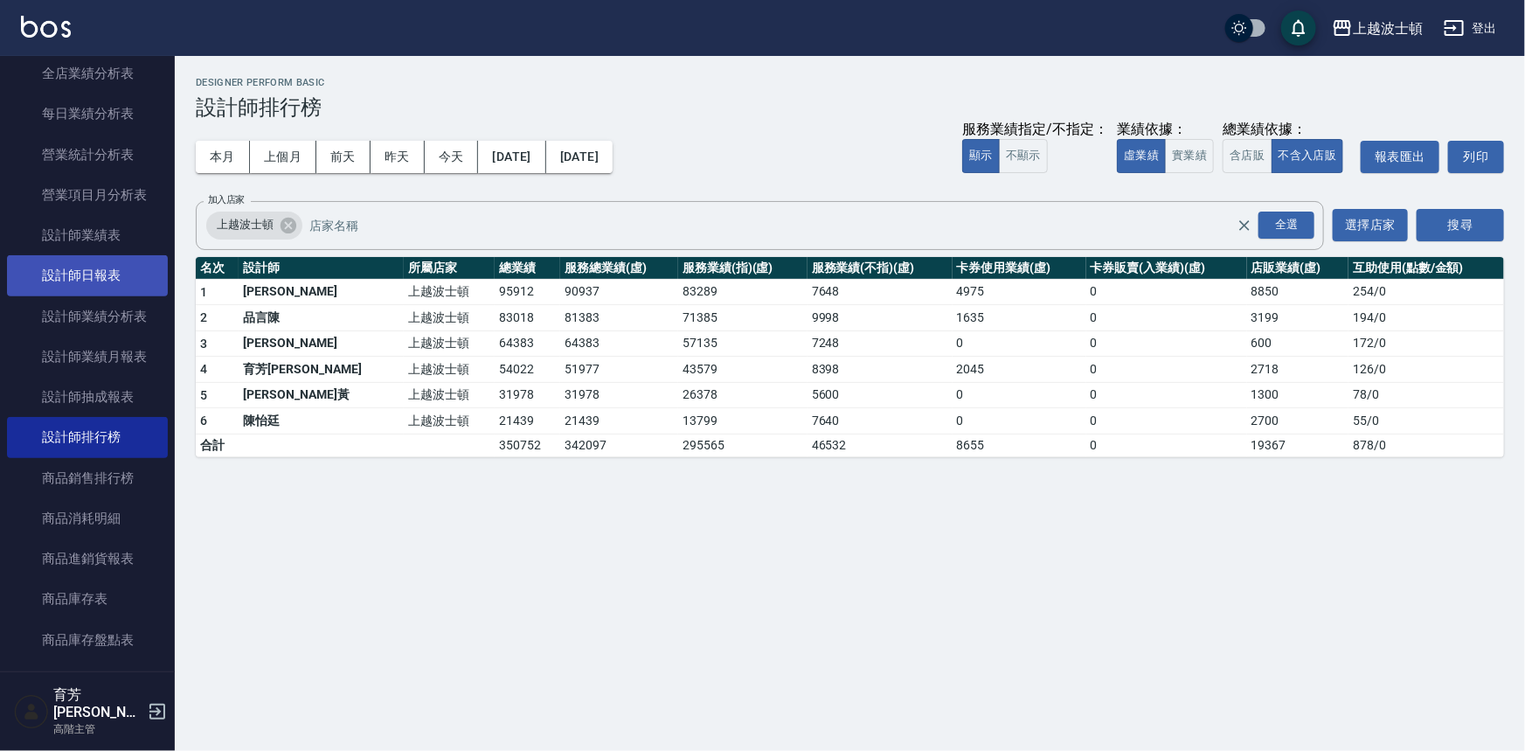
click at [122, 266] on link "設計師日報表" at bounding box center [87, 275] width 161 height 40
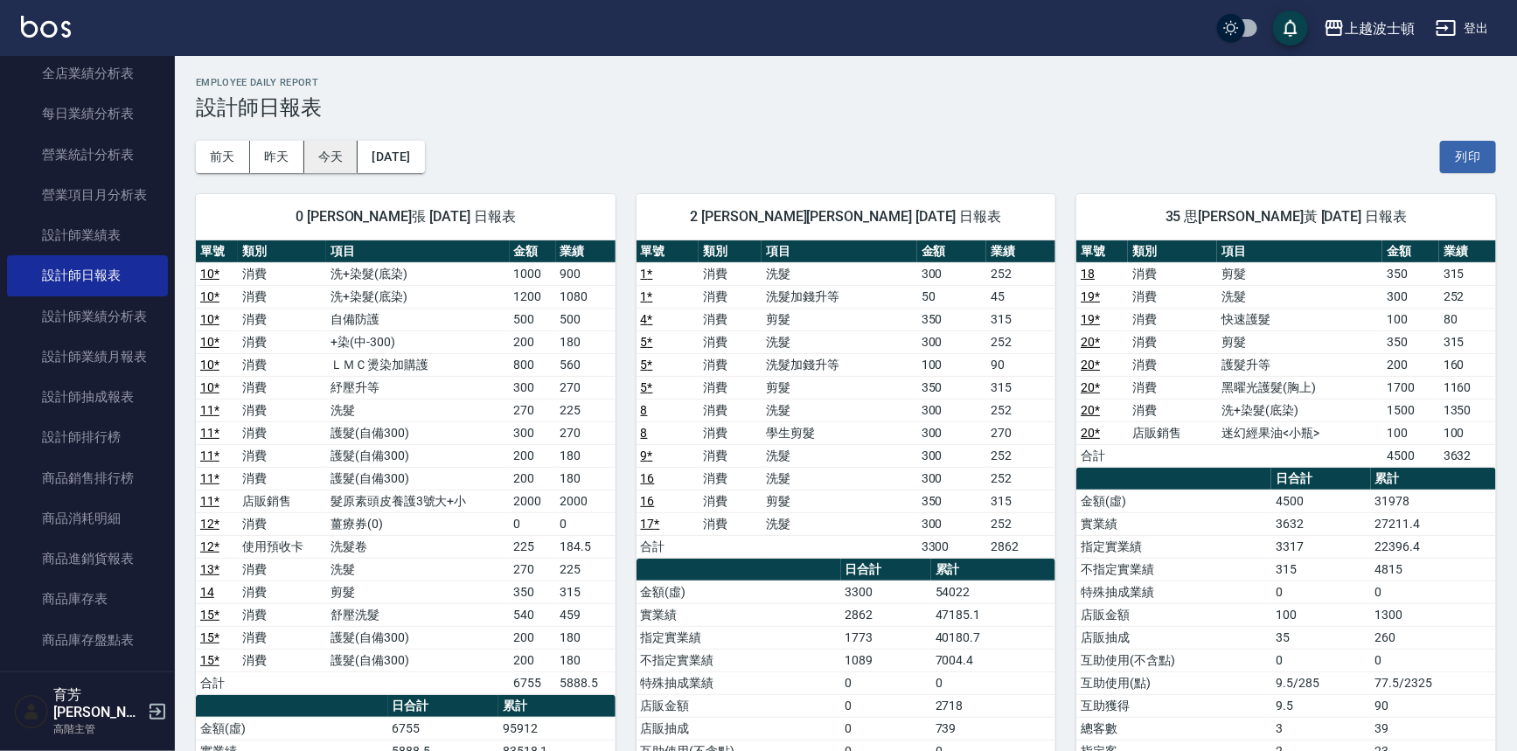
click at [330, 149] on button "今天" at bounding box center [331, 157] width 54 height 32
click at [45, 17] on img at bounding box center [46, 27] width 50 height 22
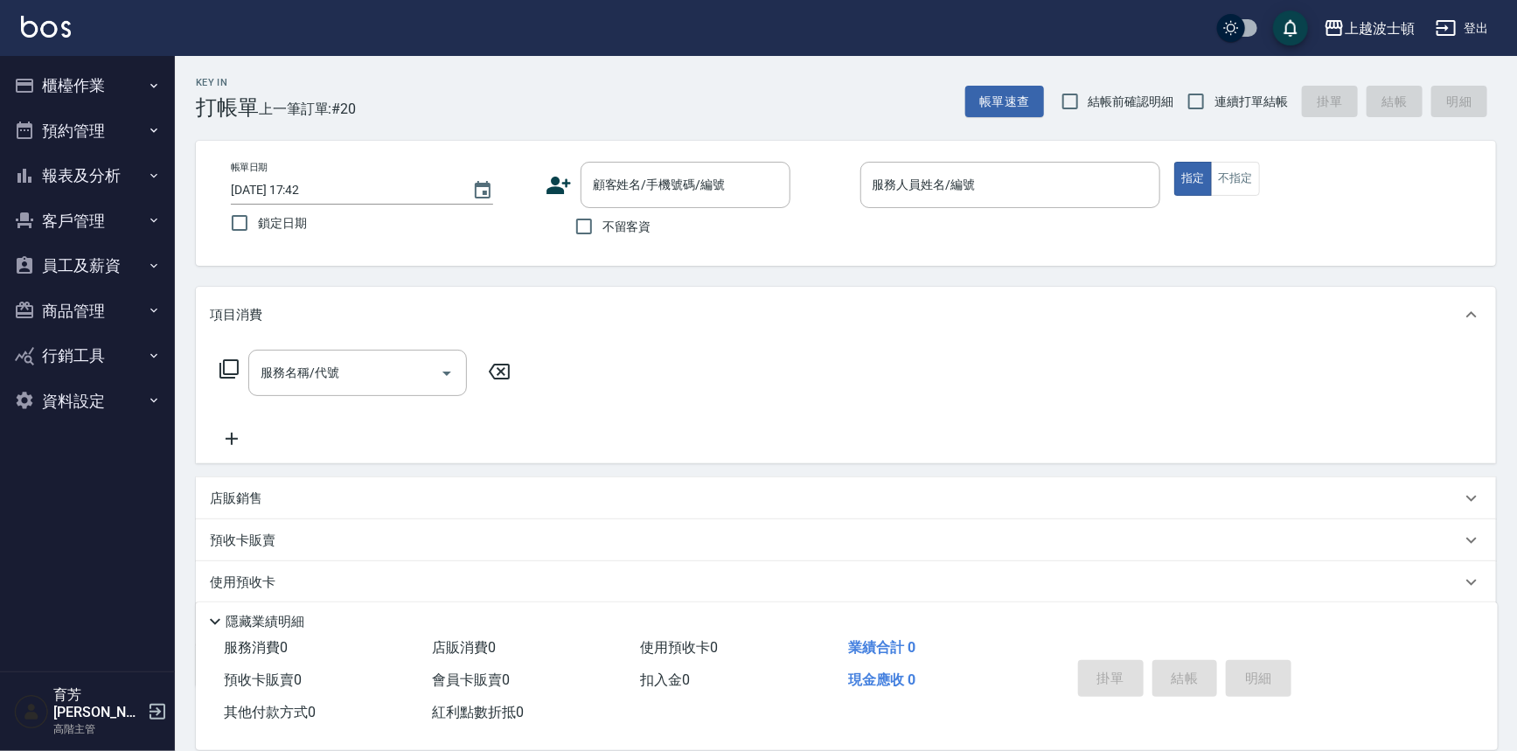
drag, startPoint x: 62, startPoint y: 114, endPoint x: 133, endPoint y: 380, distance: 275.9
click at [98, 241] on ul "櫃檯作業 打帳單 帳單列表 掛單列表 座位開單 營業儀表板 現金收支登錄 高階收支登錄 材料自購登錄 每日結帳 排班表 現場電腦打卡 掃碼打卡 預約管理 預約…" at bounding box center [87, 243] width 161 height 374
drag, startPoint x: 133, startPoint y: 380, endPoint x: 196, endPoint y: 488, distance: 124.6
click at [196, 488] on div "上越波士頓 登出 櫃檯作業 打帳單 帳單列表 掛單列表 座位開單 營業儀表板 現金收支登錄 高階收支登錄 材料自購登錄 每日結帳 排班表 現場電腦打卡 掃碼打…" at bounding box center [758, 425] width 1517 height 851
click at [127, 79] on button "櫃檯作業" at bounding box center [87, 85] width 161 height 45
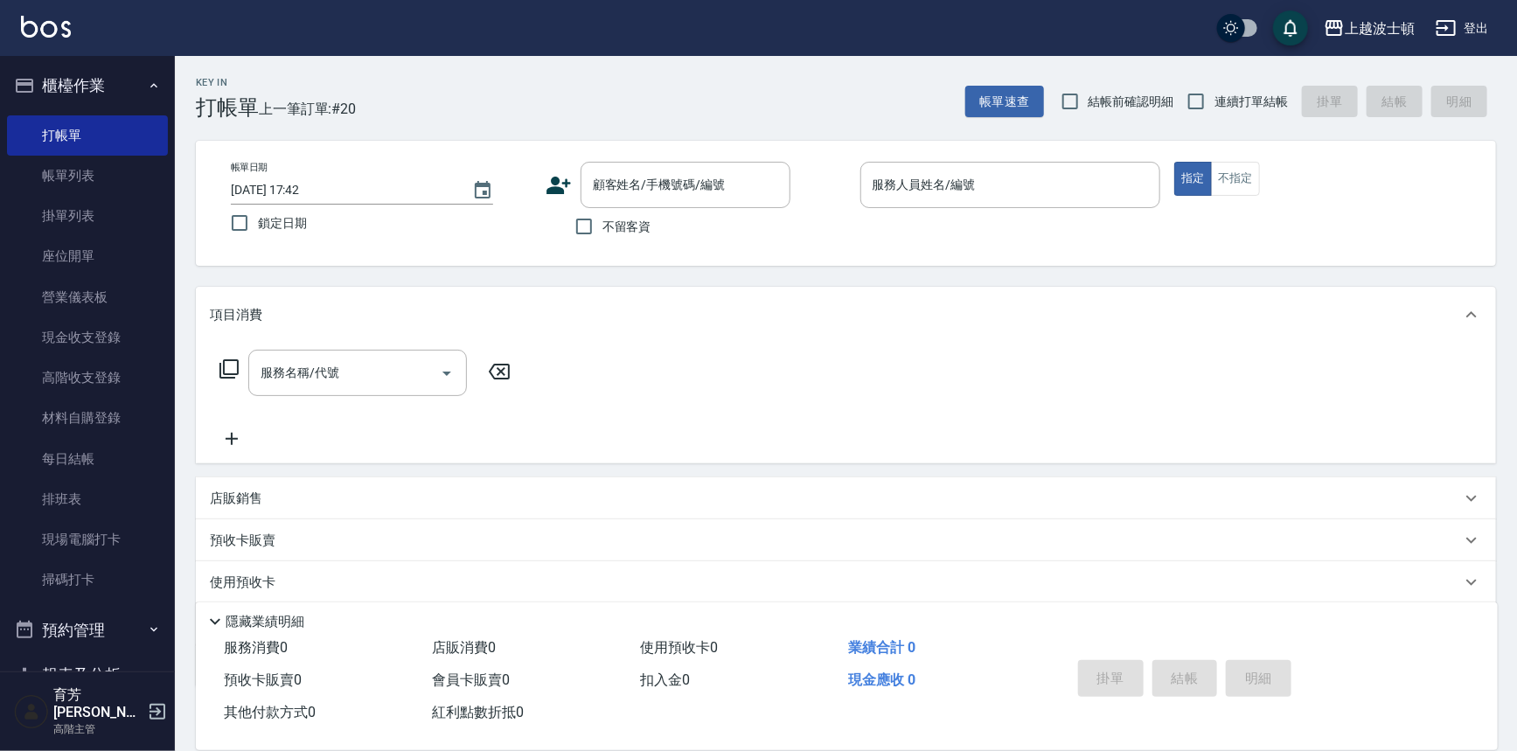
drag, startPoint x: 104, startPoint y: 162, endPoint x: 651, endPoint y: 248, distance: 554.0
click at [104, 162] on link "帳單列表" at bounding box center [87, 176] width 161 height 40
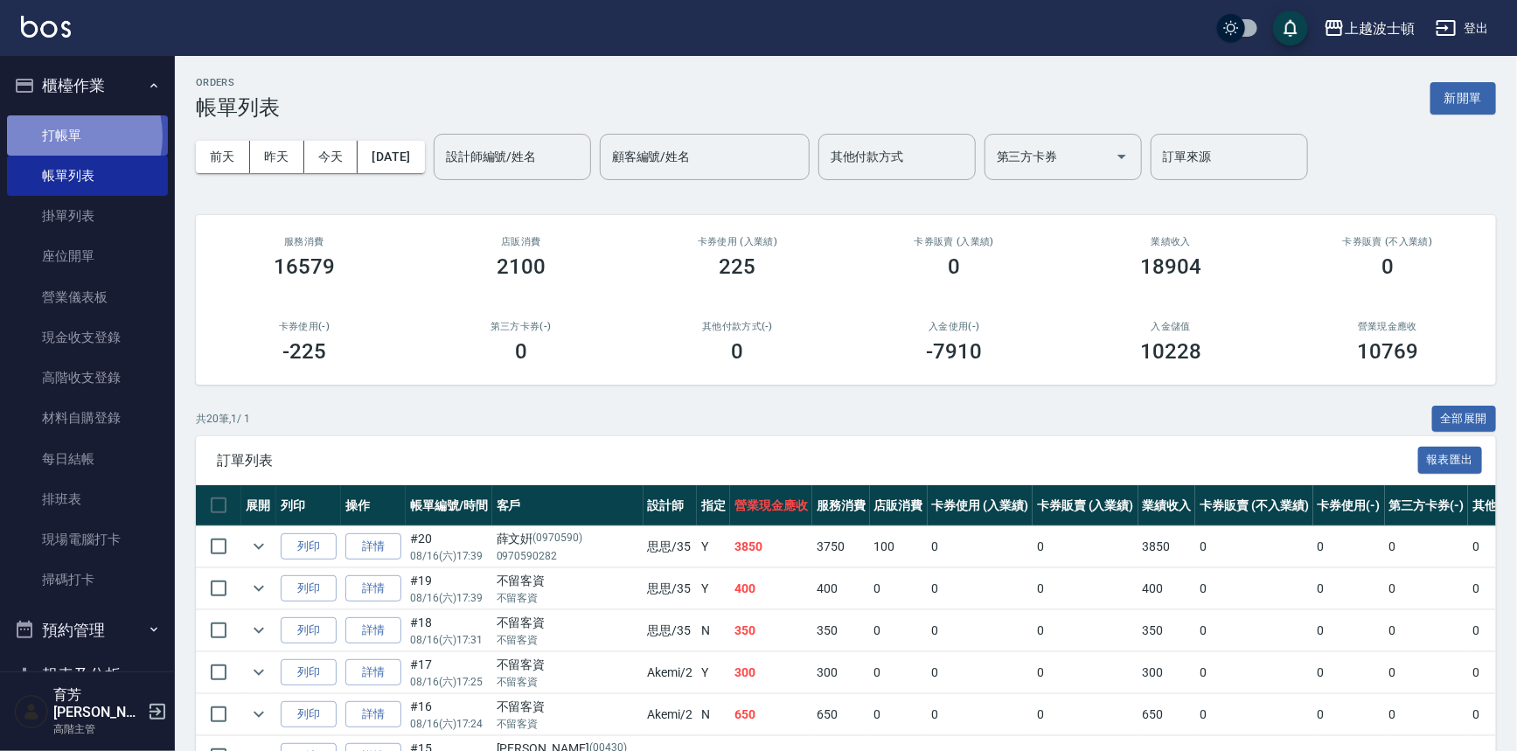
click at [64, 135] on link "打帳單" at bounding box center [87, 135] width 161 height 40
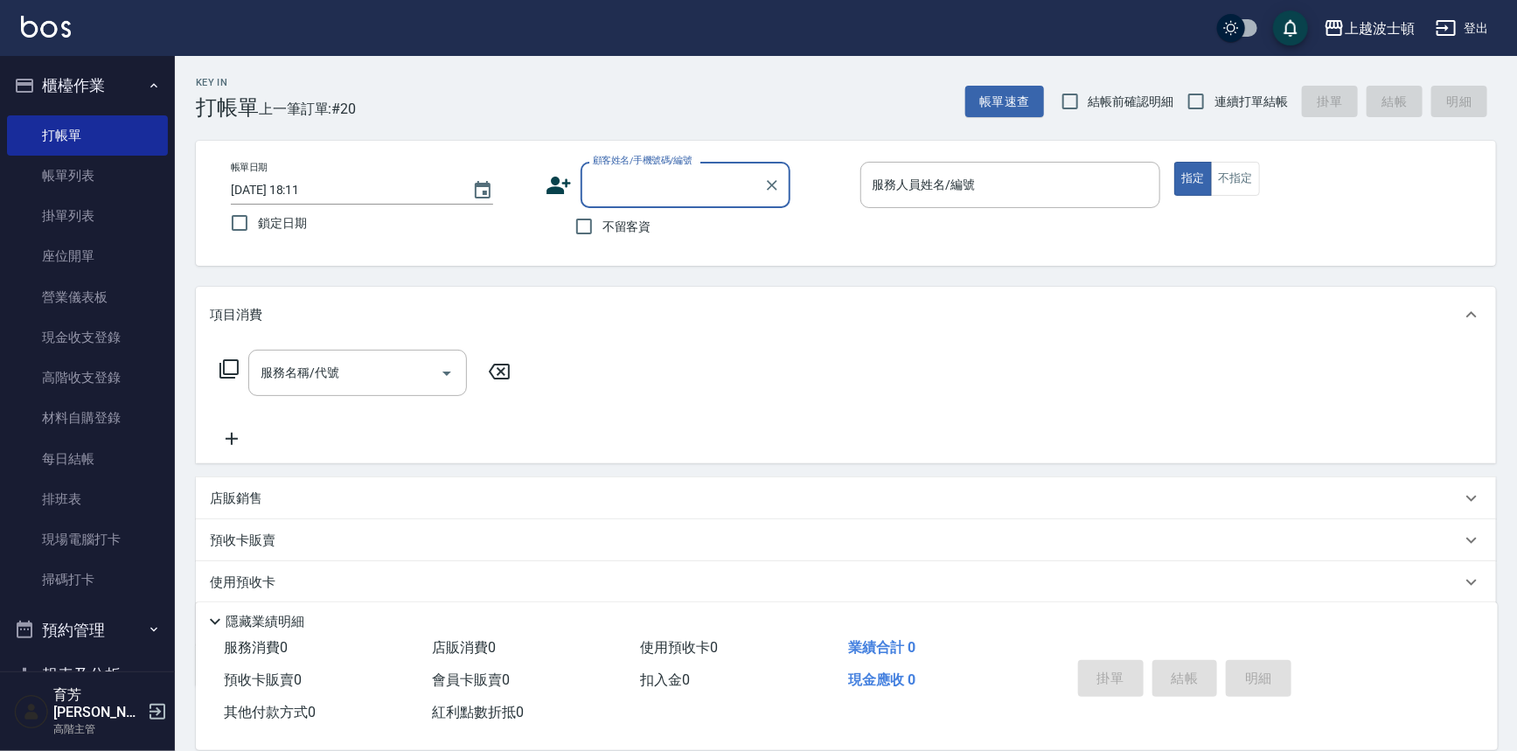
click at [725, 187] on input "顧客姓名/手機號碼/編號" at bounding box center [672, 185] width 168 height 31
click at [603, 184] on input "業麗" at bounding box center [672, 185] width 168 height 31
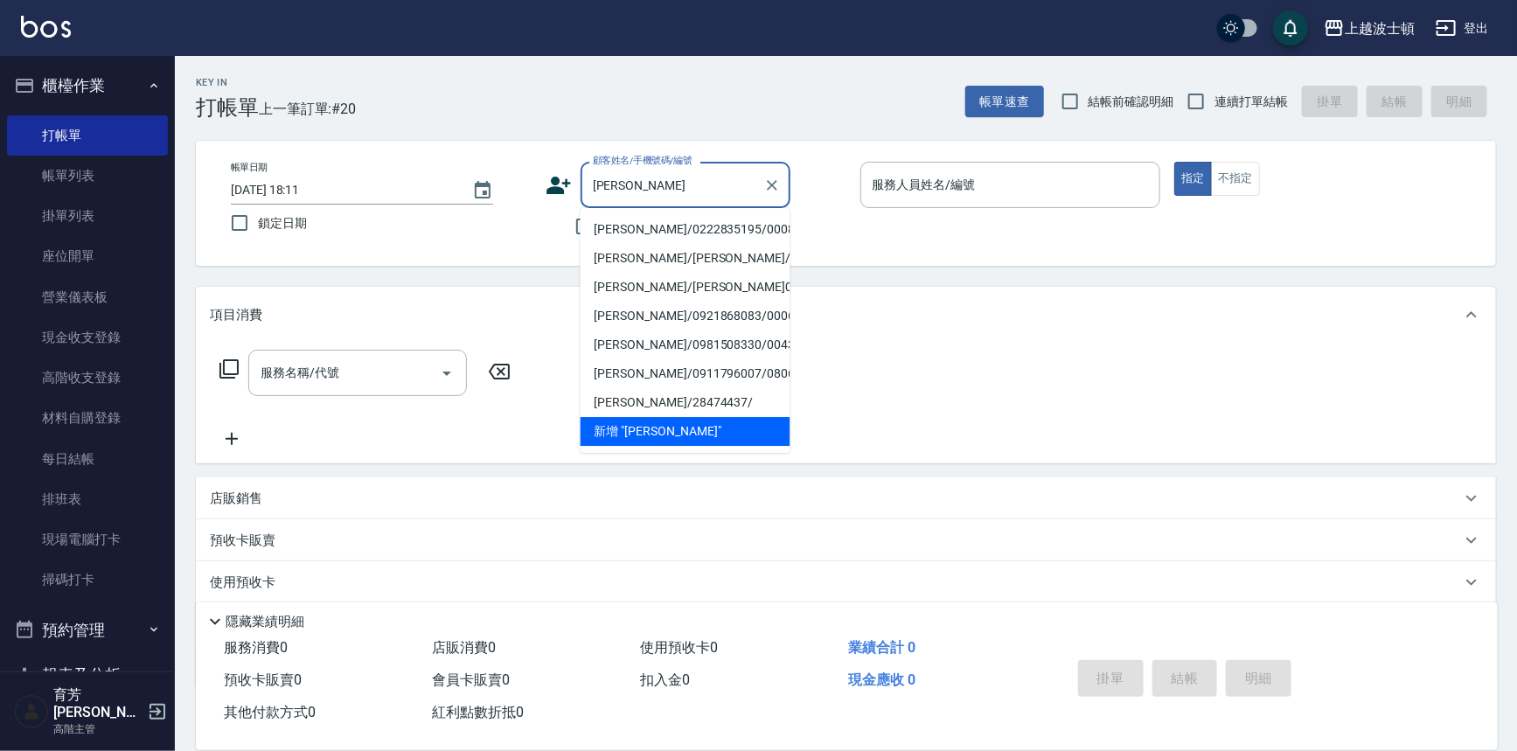
click at [635, 223] on li "[PERSON_NAME]/0222835195/000885" at bounding box center [685, 229] width 210 height 29
type input "[PERSON_NAME]/0222835195/000885"
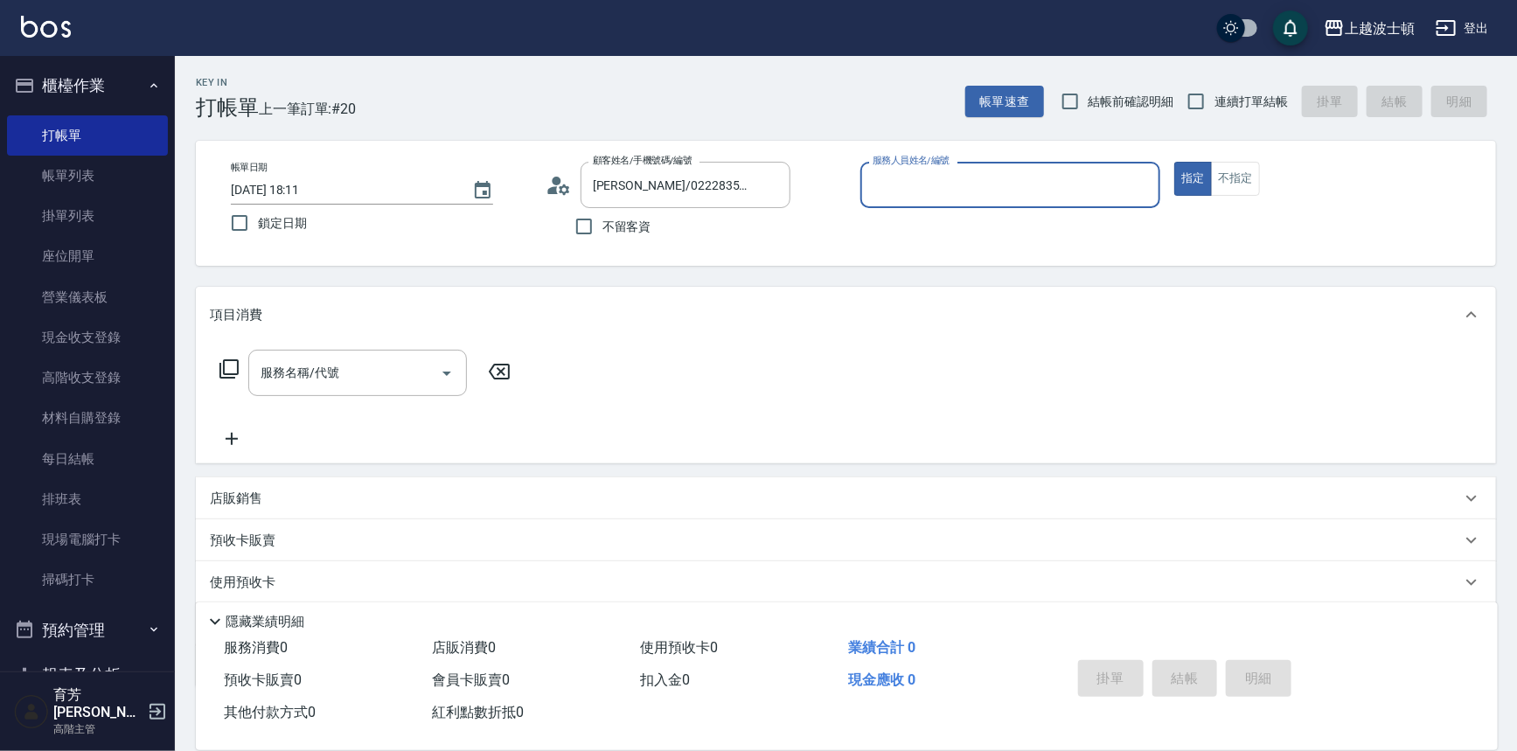
type input "shirey-0"
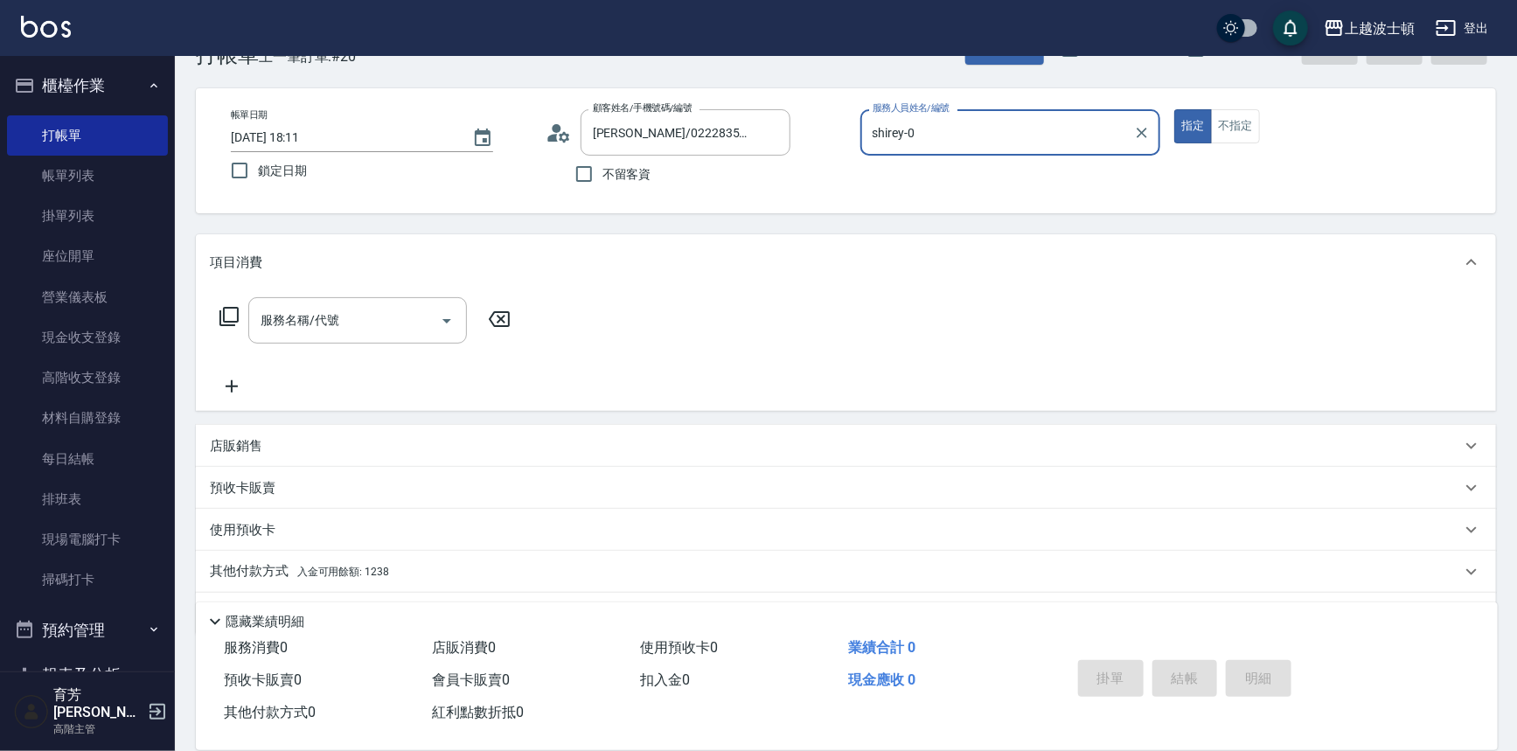
scroll to position [100, 0]
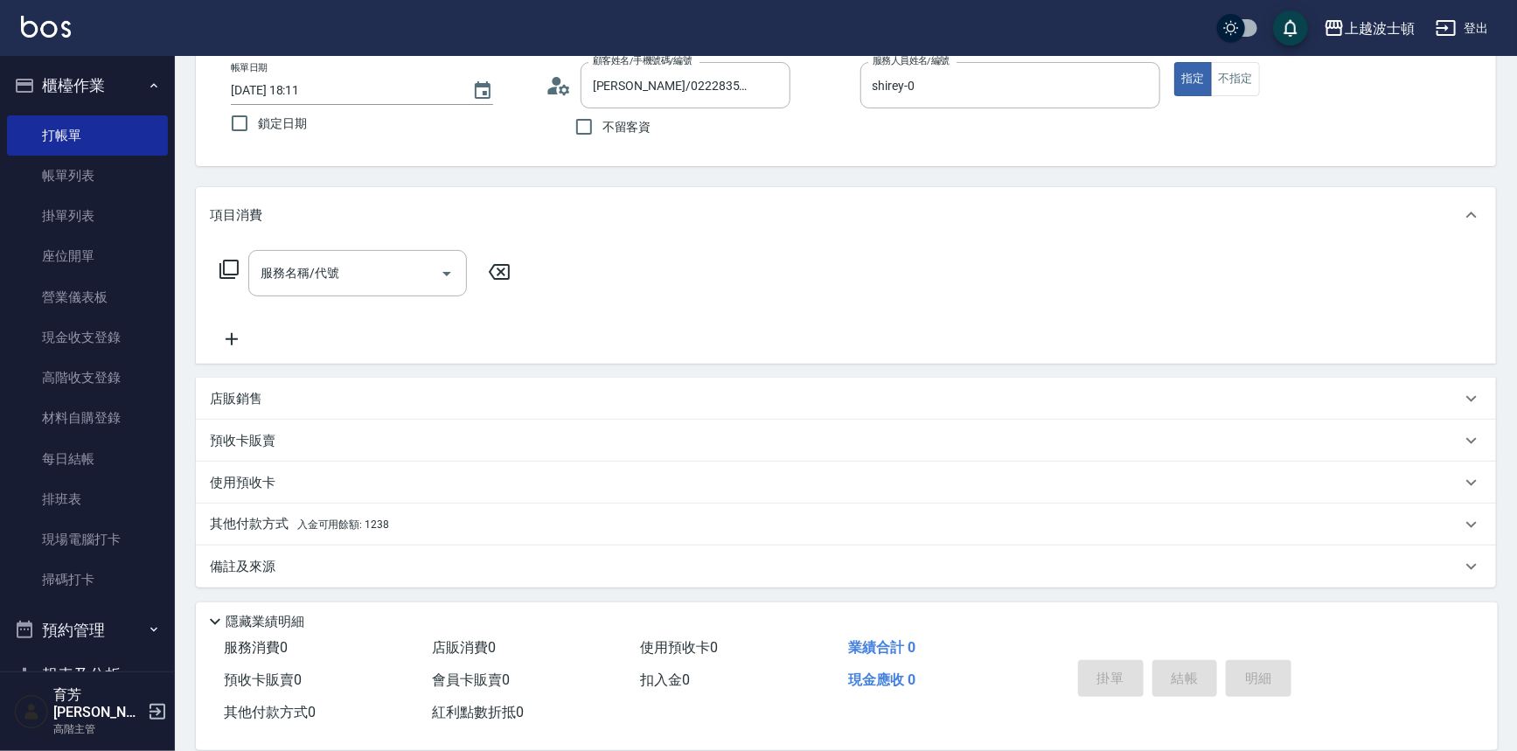
click at [220, 260] on icon at bounding box center [229, 269] width 21 height 21
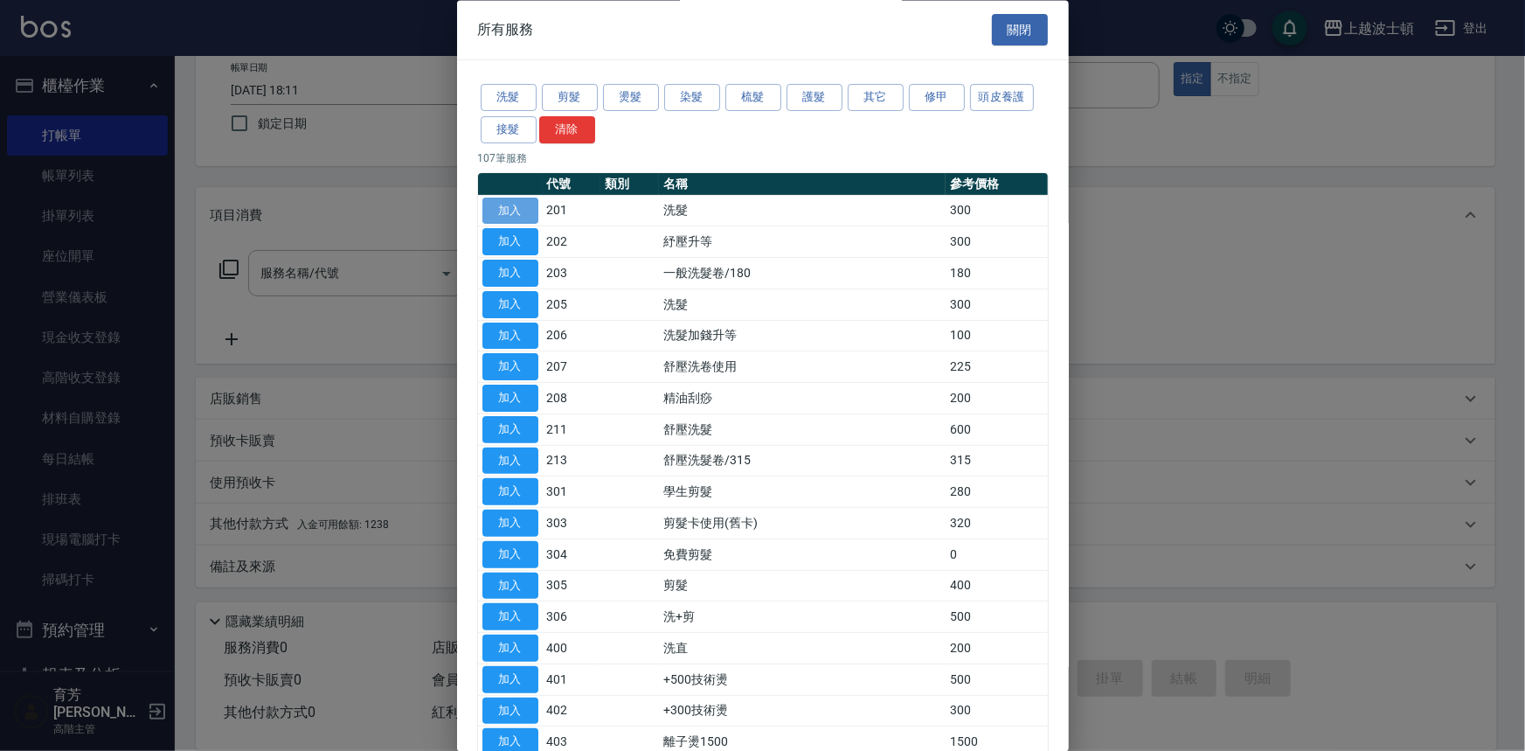
click at [516, 201] on button "加入" at bounding box center [511, 211] width 56 height 27
type input "洗髮(201)"
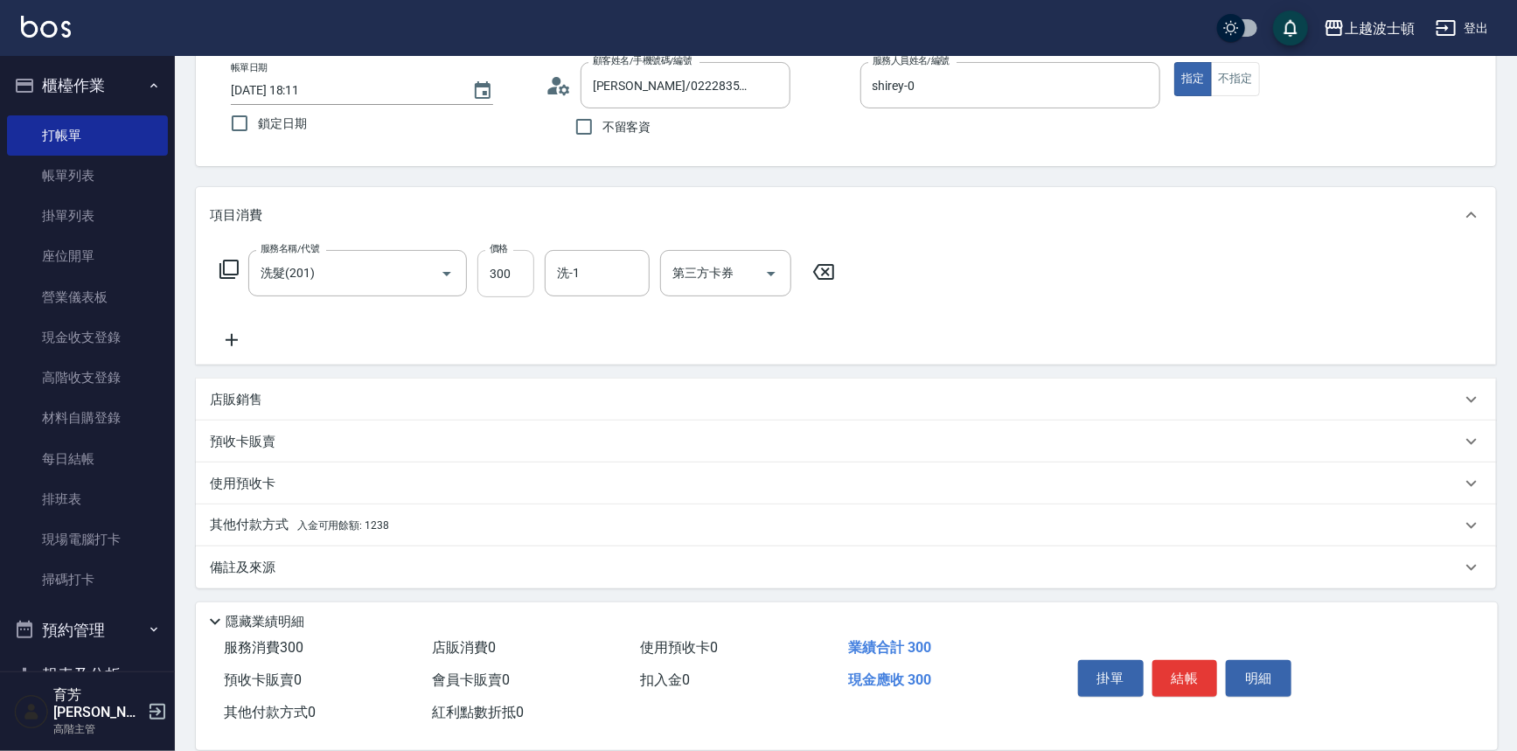
click at [526, 274] on input "300" at bounding box center [505, 273] width 57 height 47
type input "270"
click at [587, 263] on input "洗-1" at bounding box center [596, 273] width 89 height 31
click at [591, 355] on div "[PERSON_NAME]-25" at bounding box center [597, 346] width 105 height 29
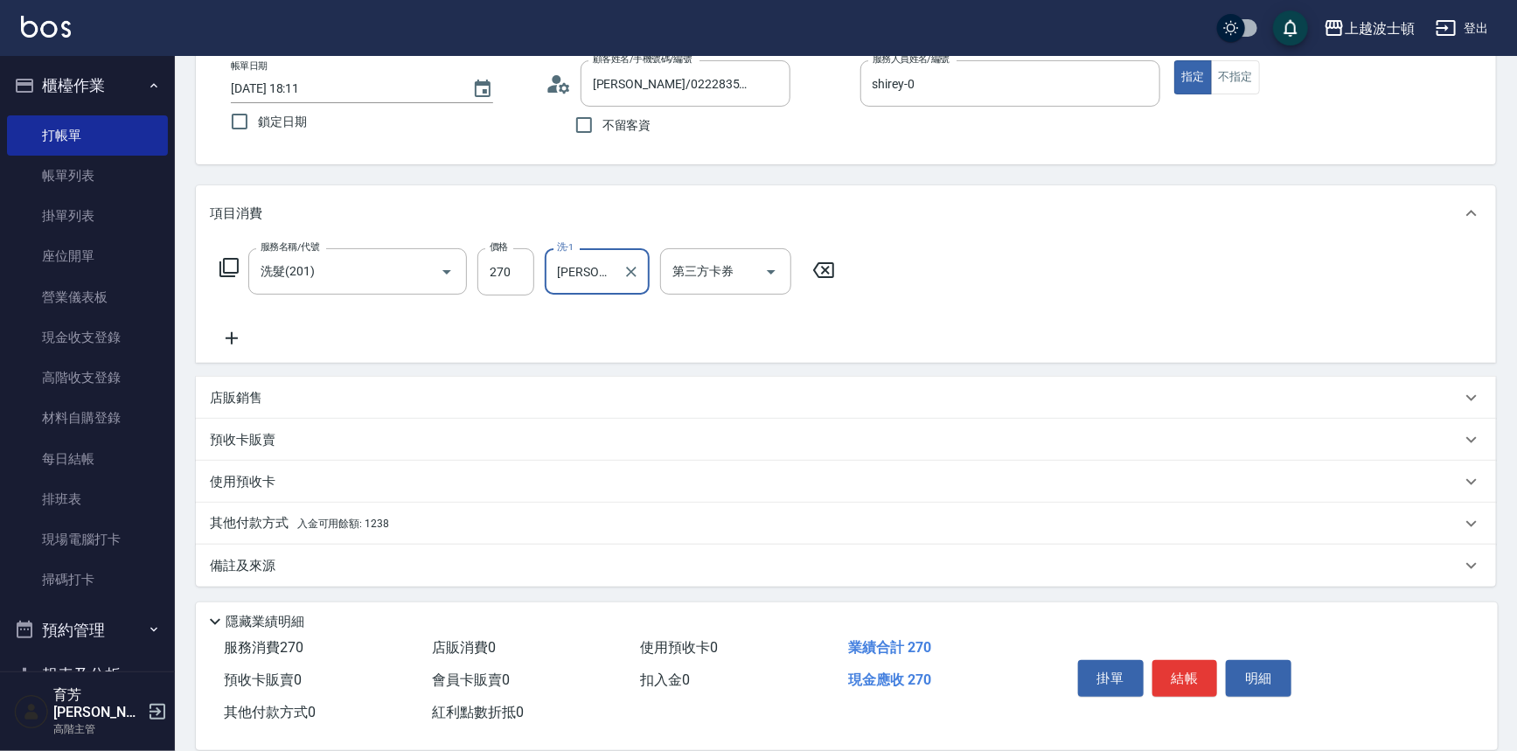
type input "[PERSON_NAME]-25"
click at [375, 524] on span "入金可用餘額: 1238" at bounding box center [343, 523] width 92 height 12
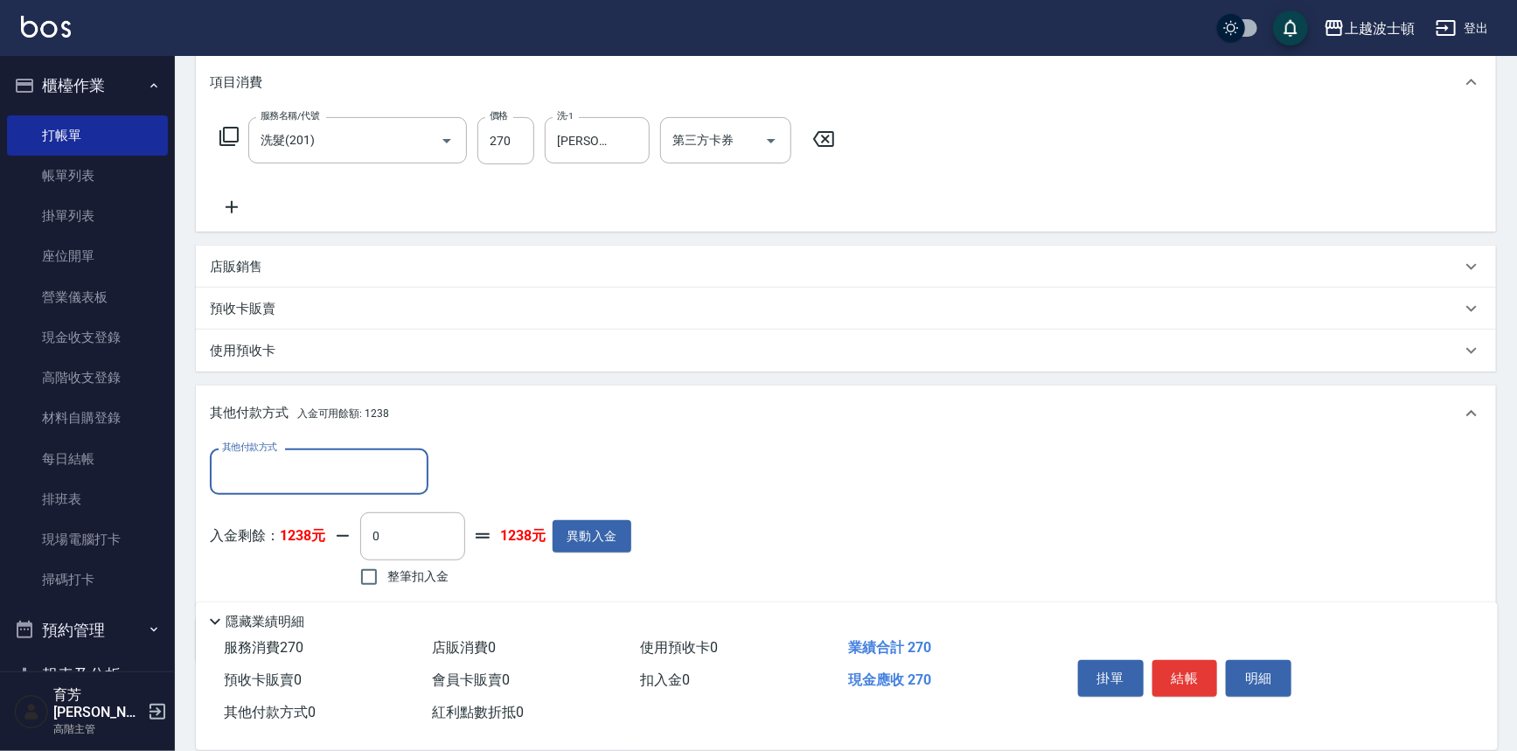
scroll to position [306, 0]
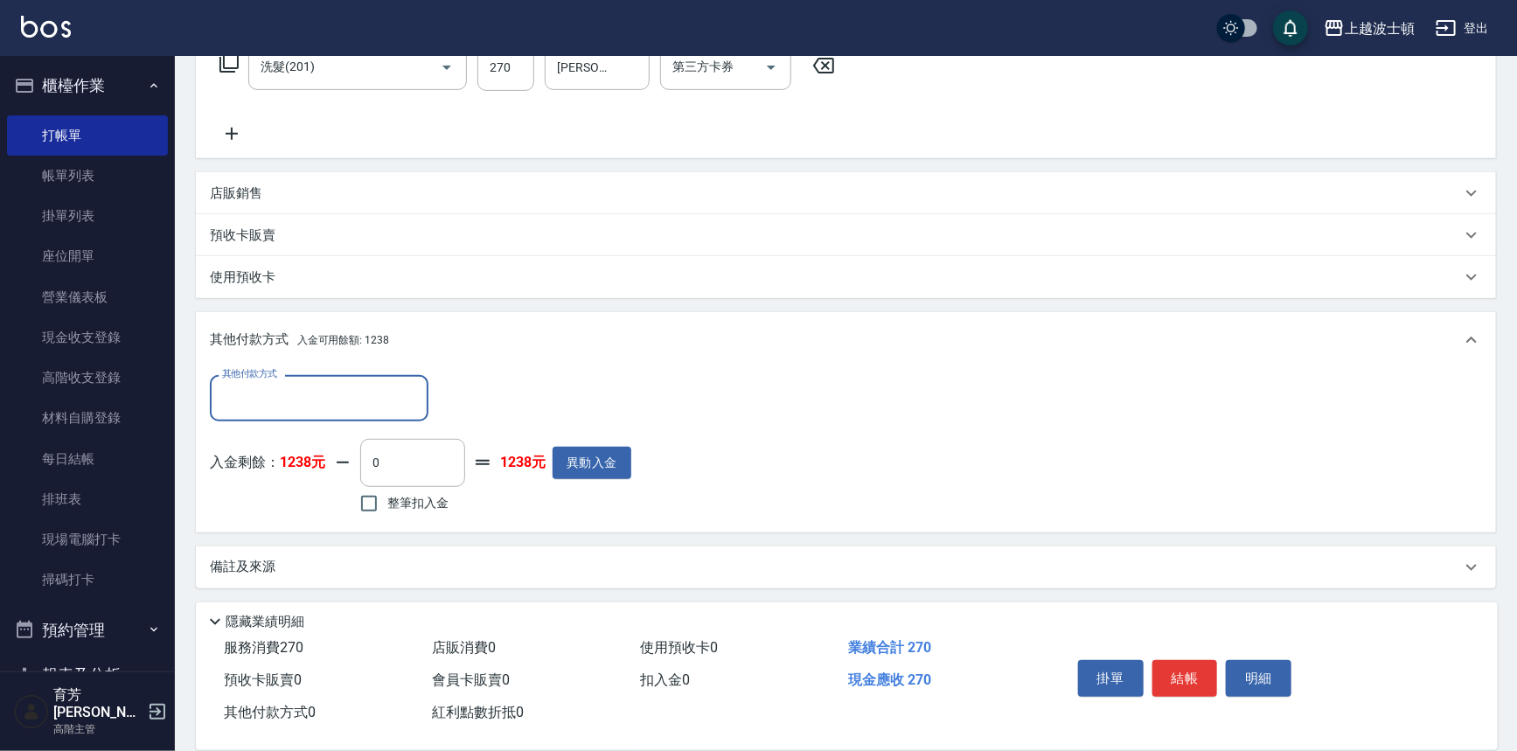
click at [392, 498] on span "整筆扣入金" at bounding box center [417, 503] width 61 height 18
click at [387, 498] on input "整筆扣入金" at bounding box center [369, 503] width 37 height 37
checkbox input "true"
type input "270"
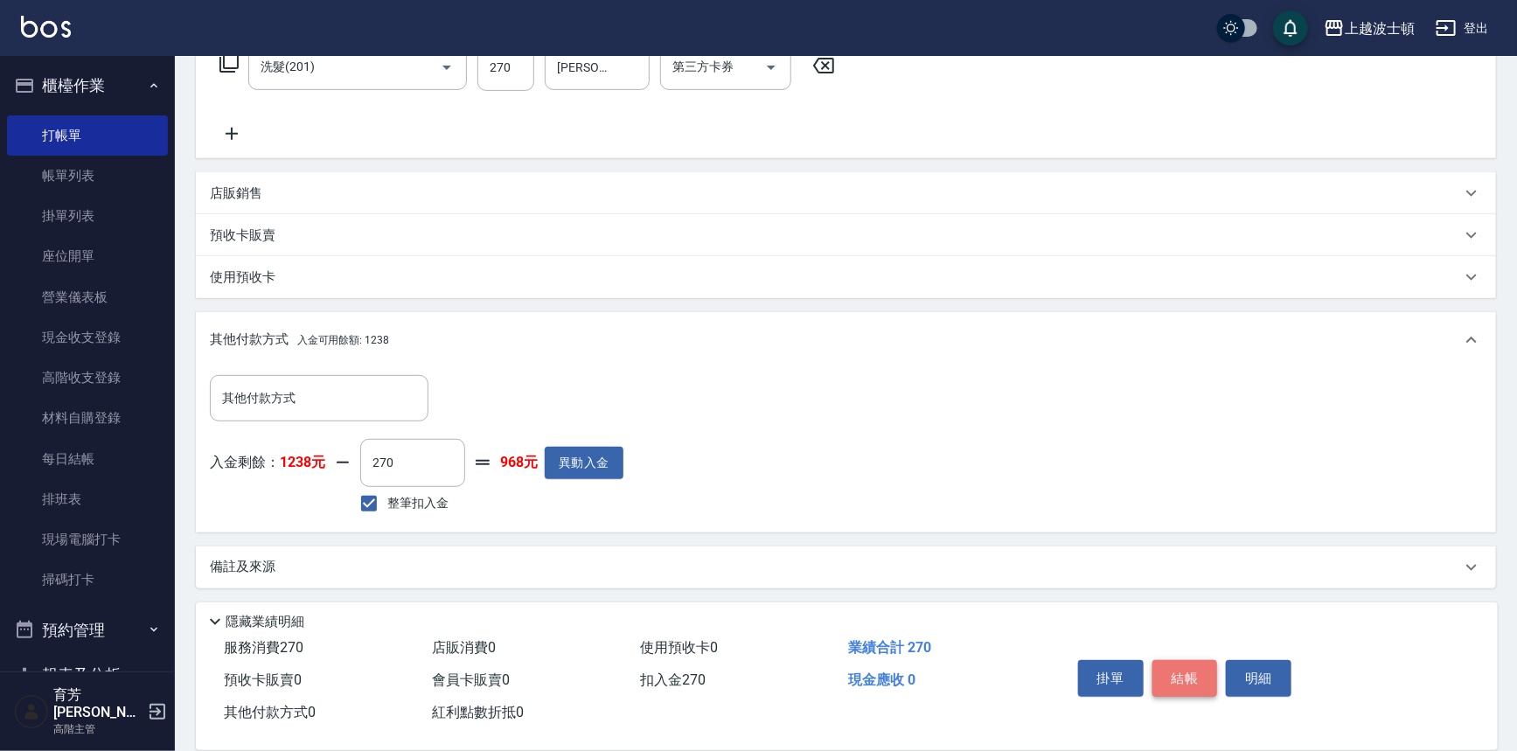
click at [1209, 673] on button "結帳" at bounding box center [1185, 678] width 66 height 37
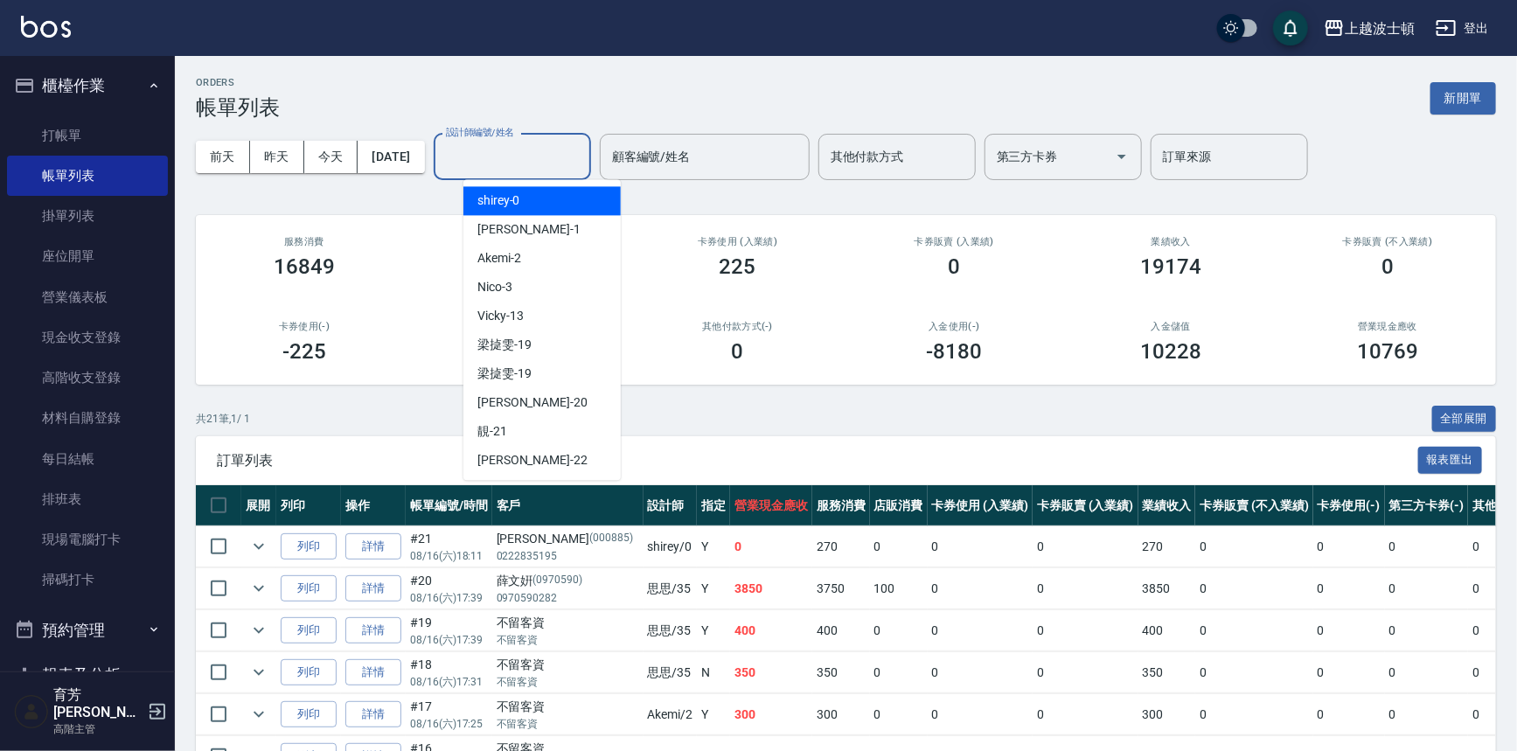
click at [556, 152] on input "設計師編號/姓名" at bounding box center [512, 157] width 142 height 31
click at [546, 197] on div "shirey -0" at bounding box center [541, 200] width 157 height 29
type input "shirey-0"
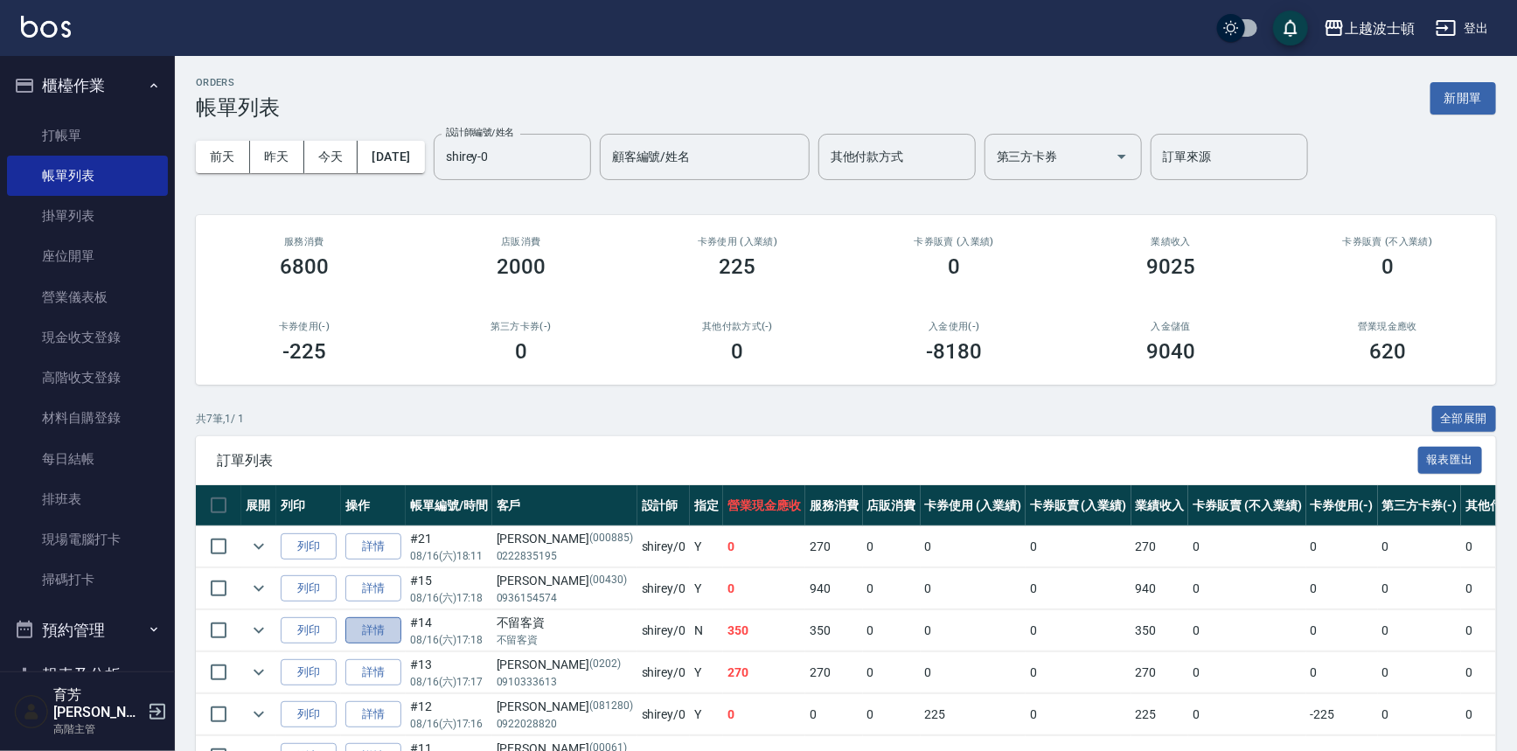
click at [377, 621] on link "詳情" at bounding box center [373, 630] width 56 height 27
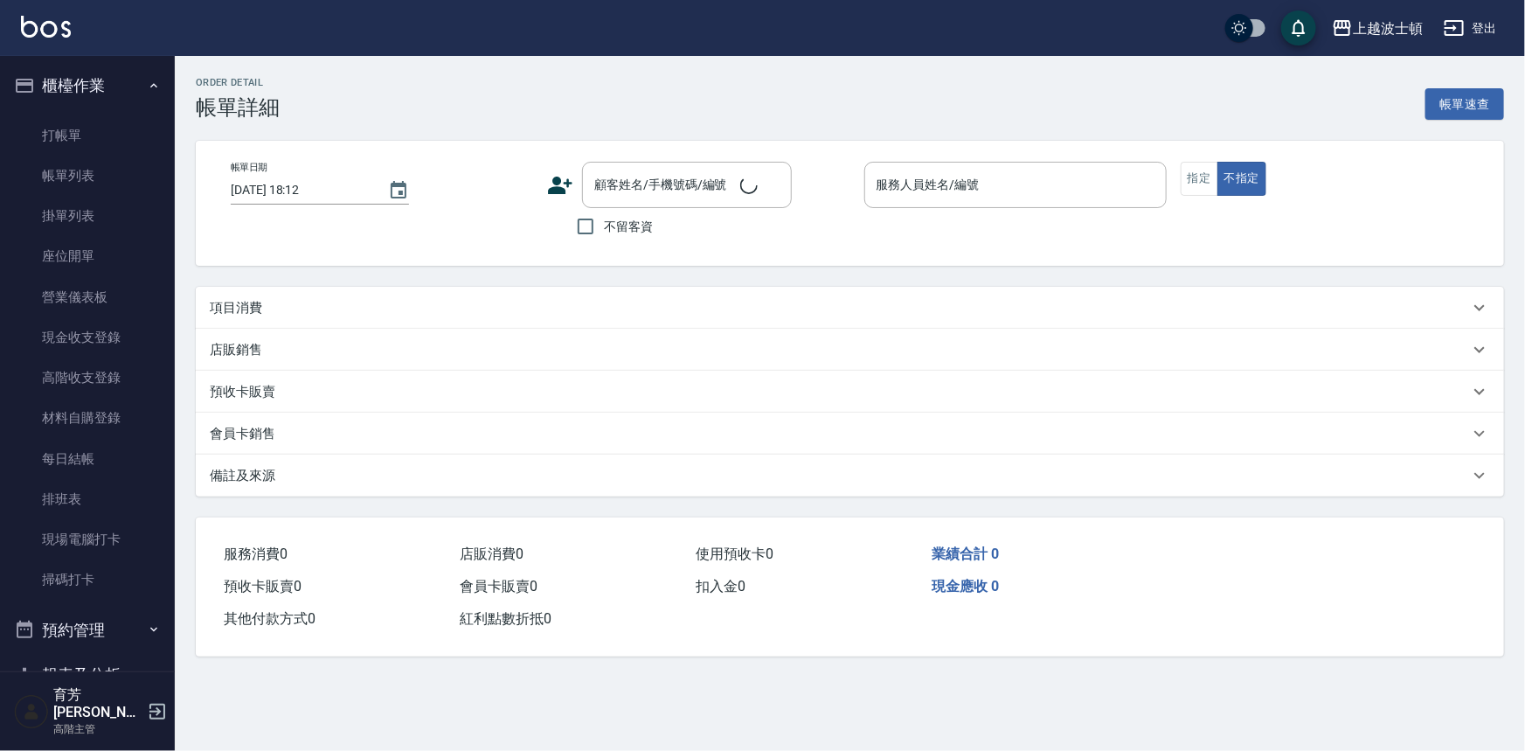
type input "[DATE] 17:18"
checkbox input "true"
type input "shirey-0"
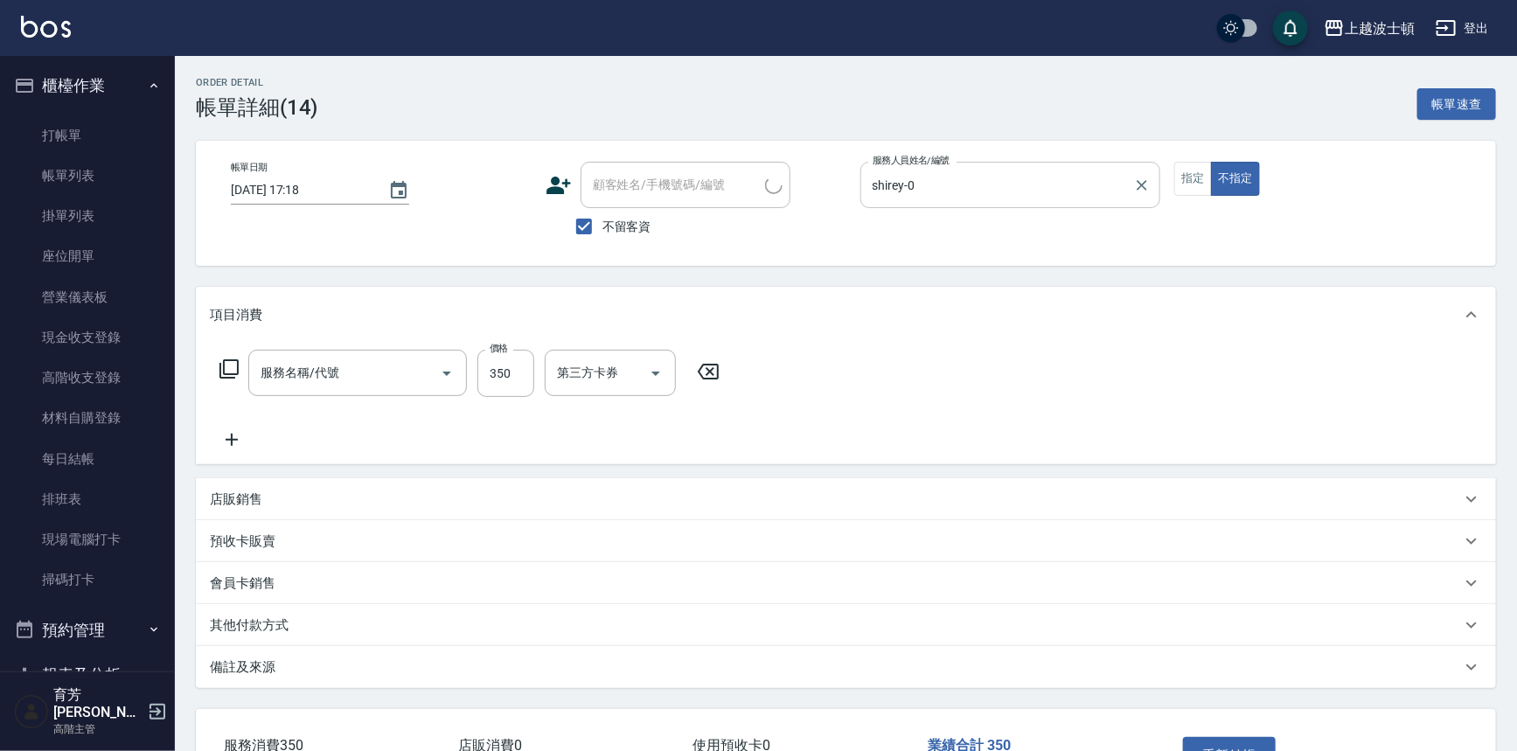
type input "剪髮(305)"
click at [231, 372] on icon at bounding box center [229, 368] width 21 height 21
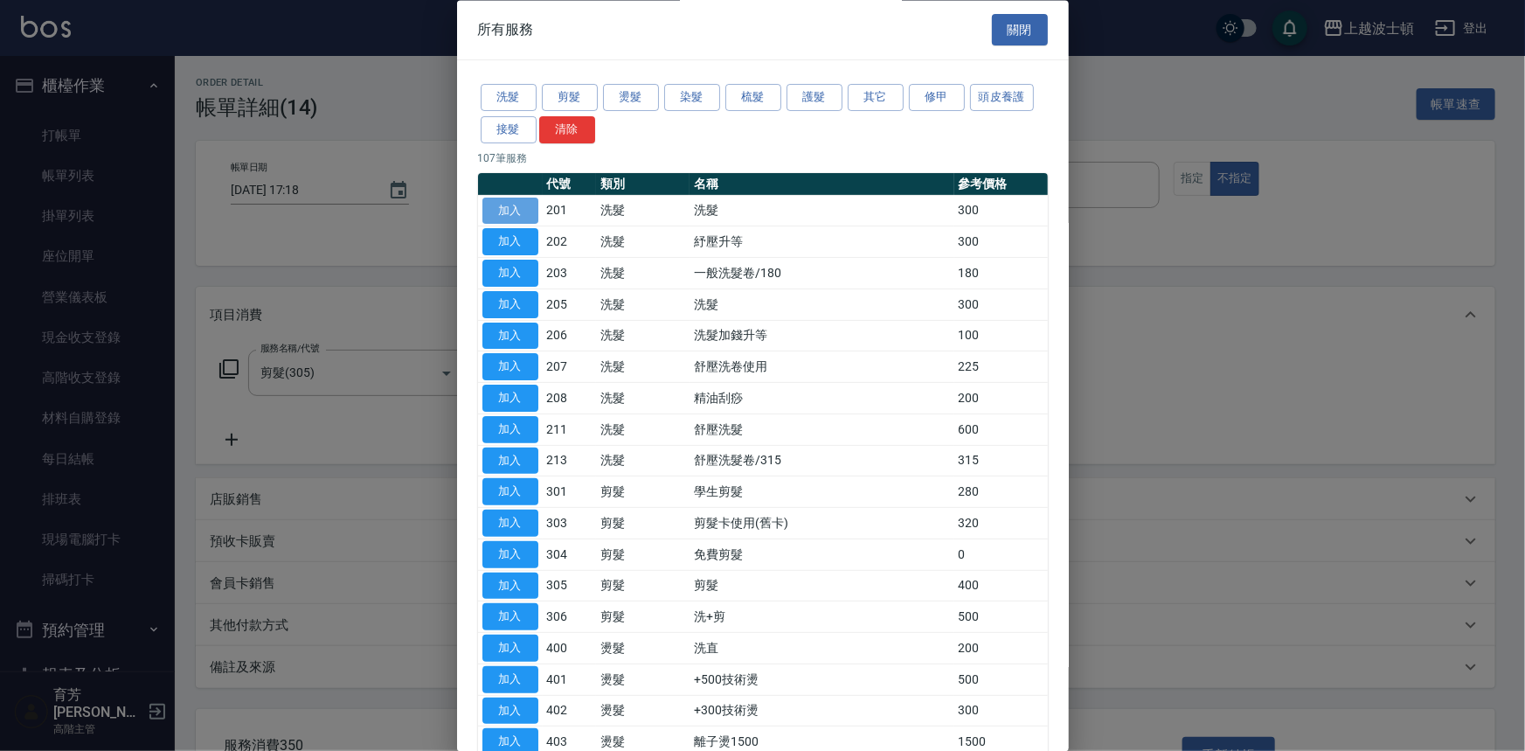
click at [510, 216] on button "加入" at bounding box center [511, 211] width 56 height 27
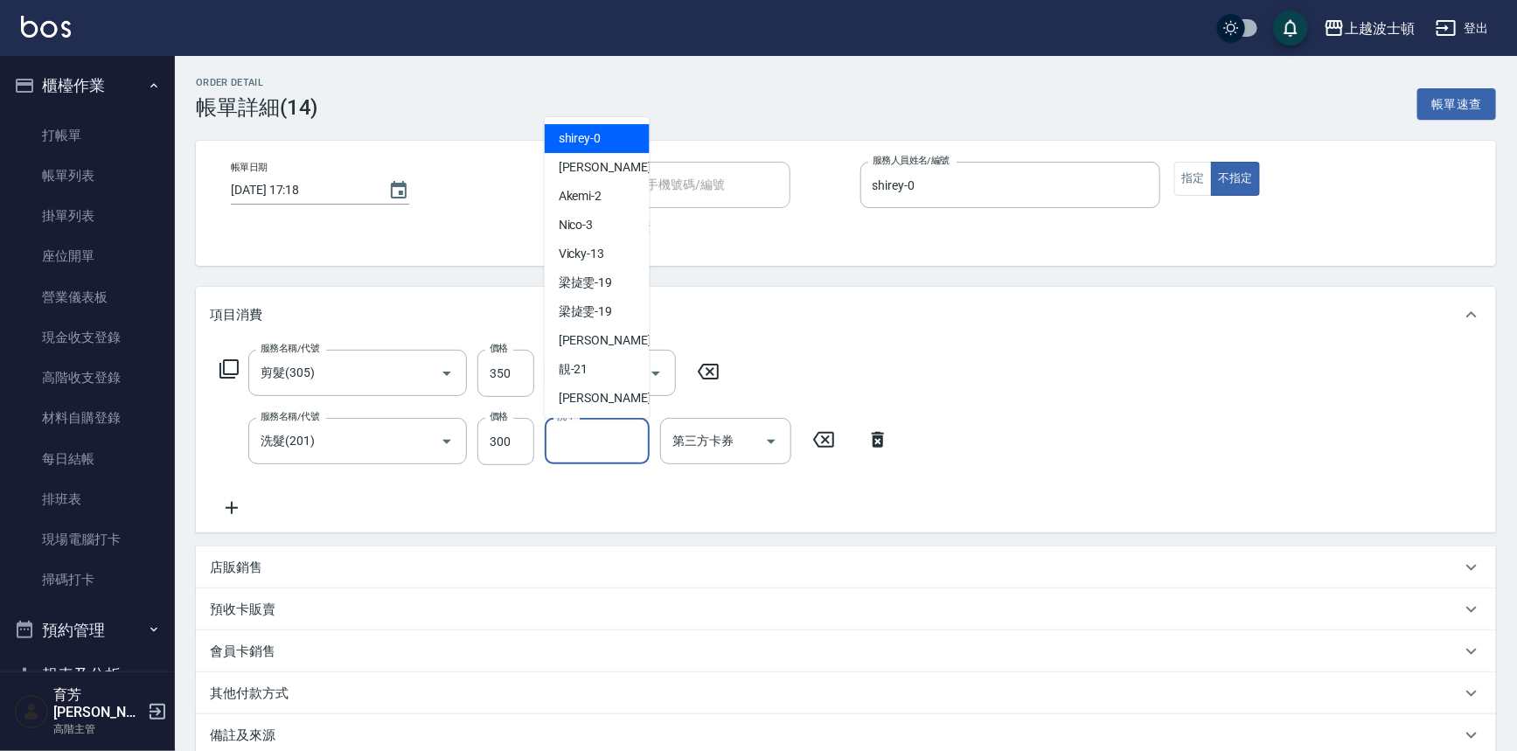
click at [594, 438] on input "洗-1" at bounding box center [596, 441] width 89 height 31
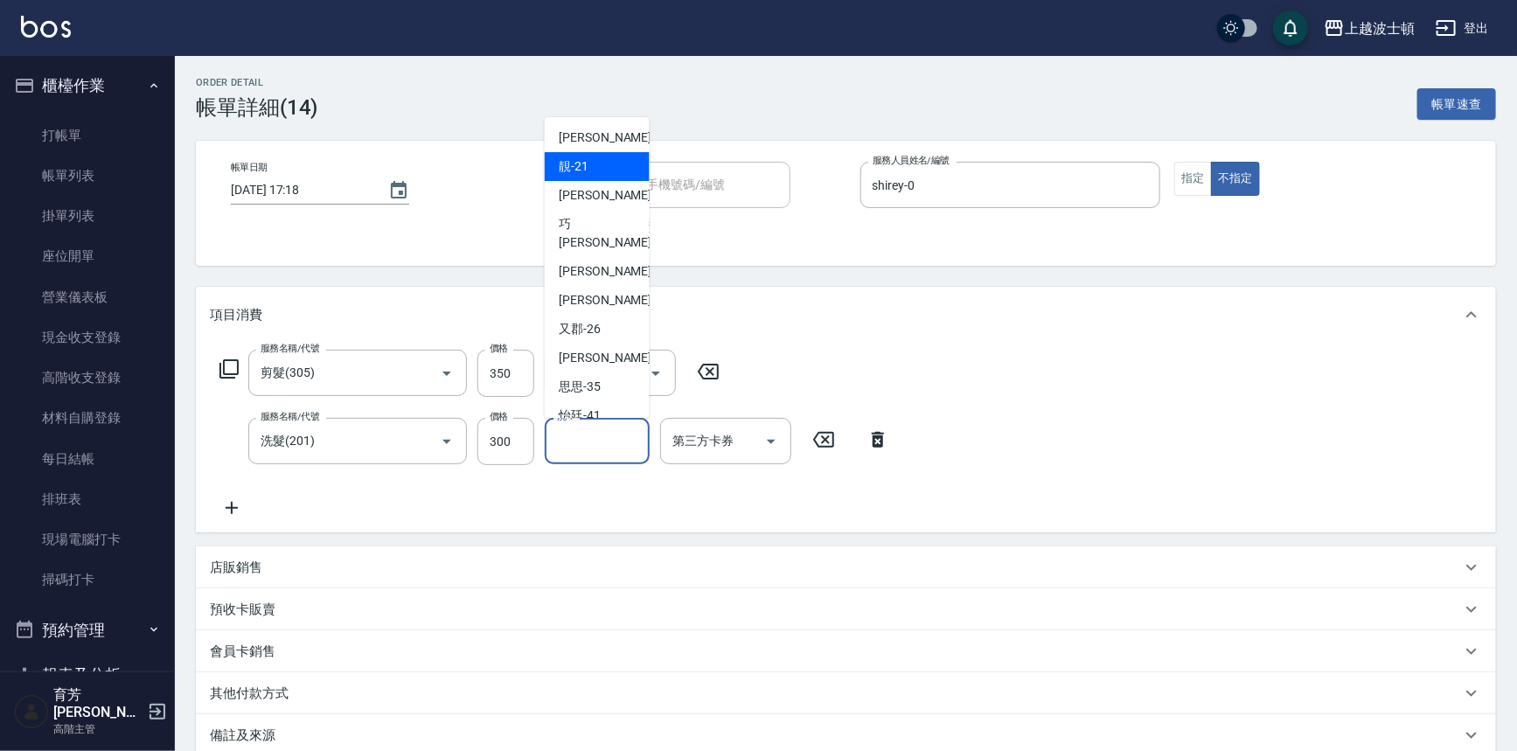
scroll to position [204, 0]
click at [607, 290] on span "[PERSON_NAME]-25" at bounding box center [614, 299] width 110 height 18
type input "[PERSON_NAME]-25"
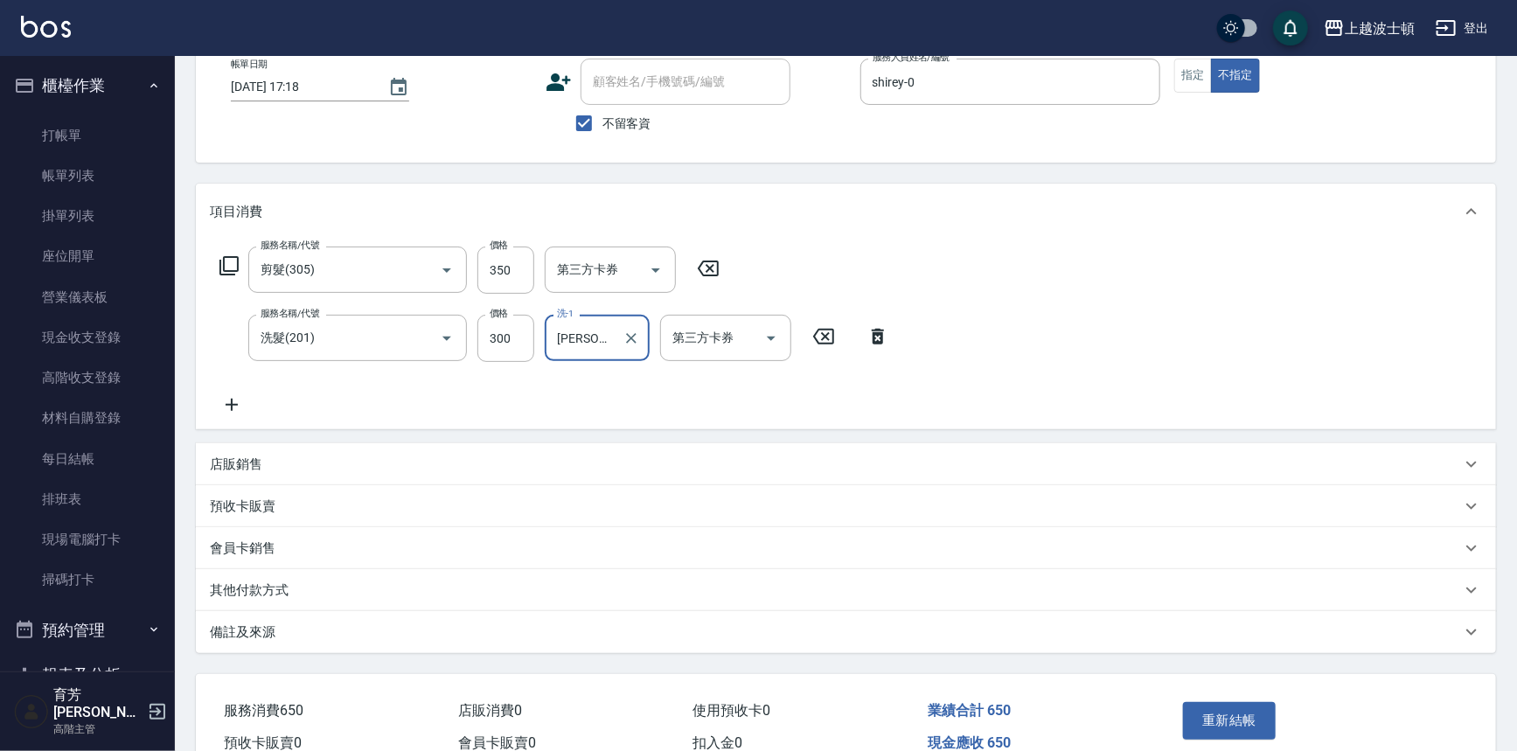
scroll to position [168, 0]
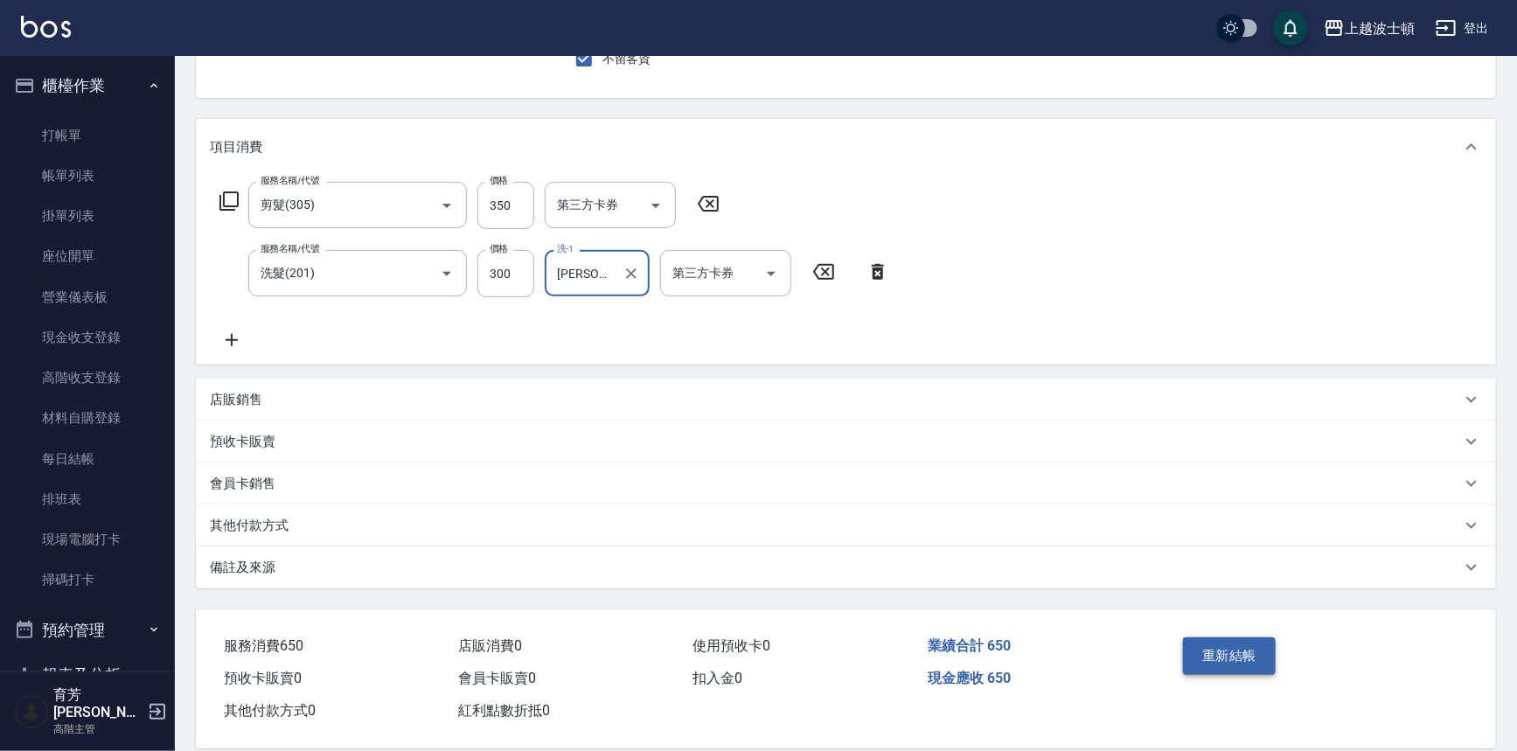
click at [1238, 643] on button "重新結帳" at bounding box center [1229, 655] width 93 height 37
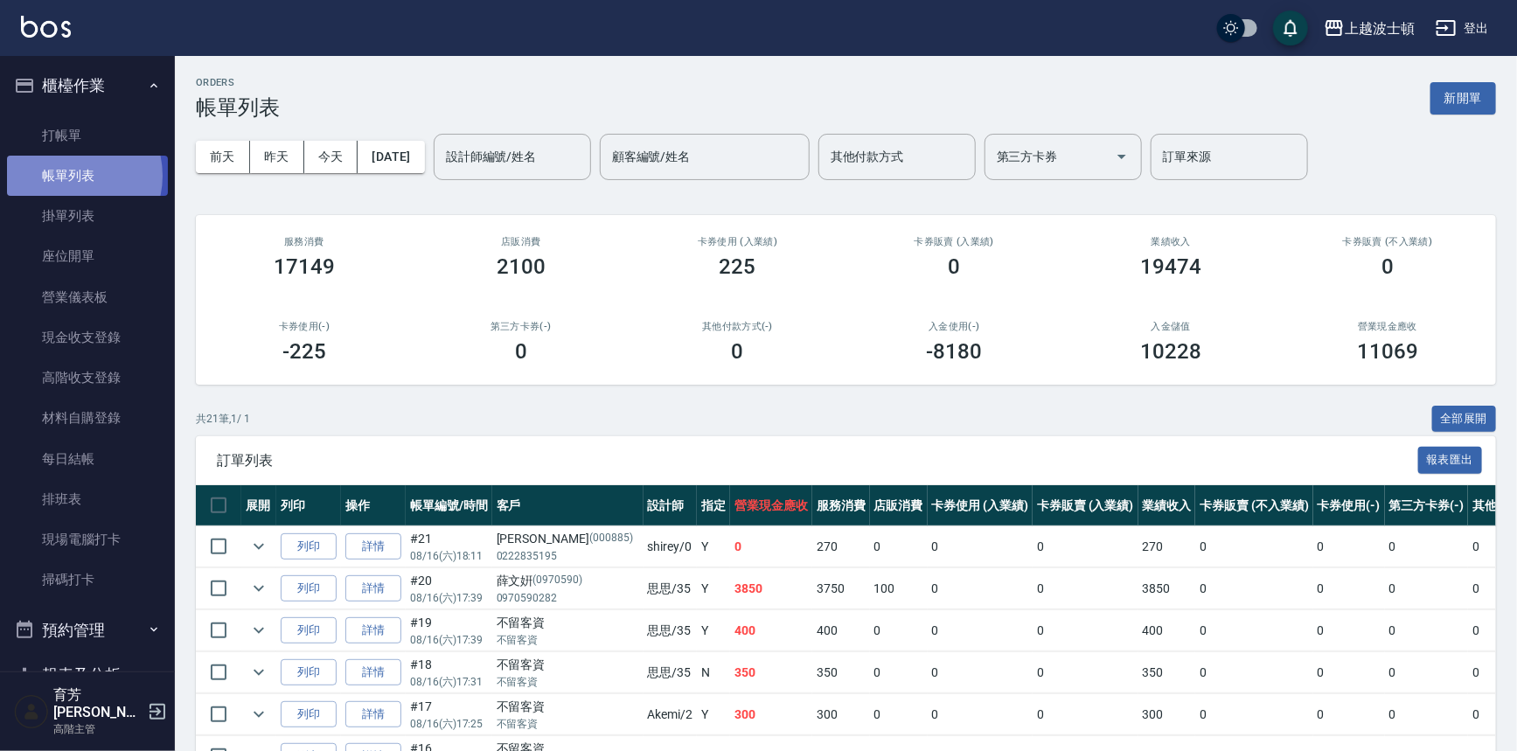
click at [70, 176] on link "帳單列表" at bounding box center [87, 176] width 161 height 40
click at [1474, 417] on button "全部展開" at bounding box center [1464, 419] width 65 height 27
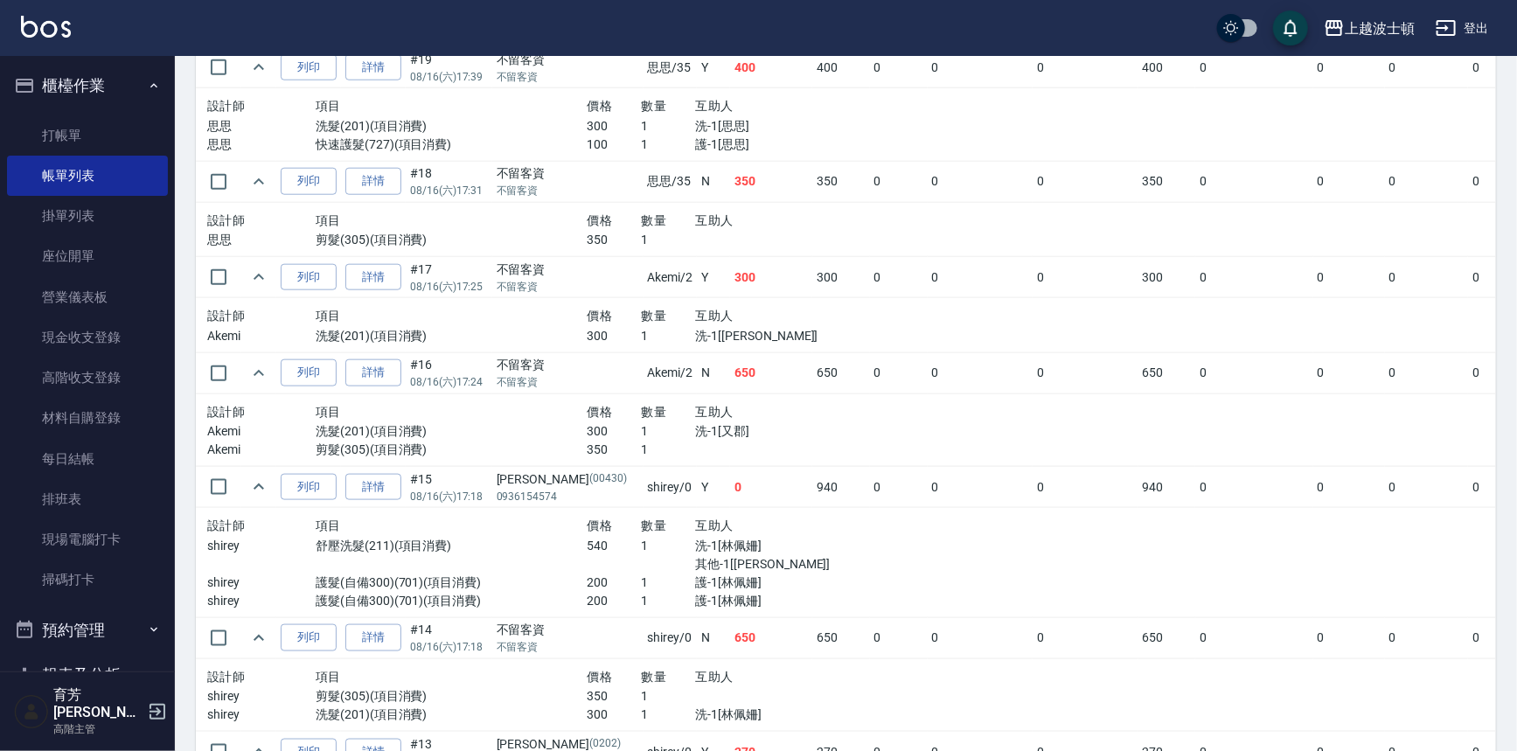
scroll to position [850, 0]
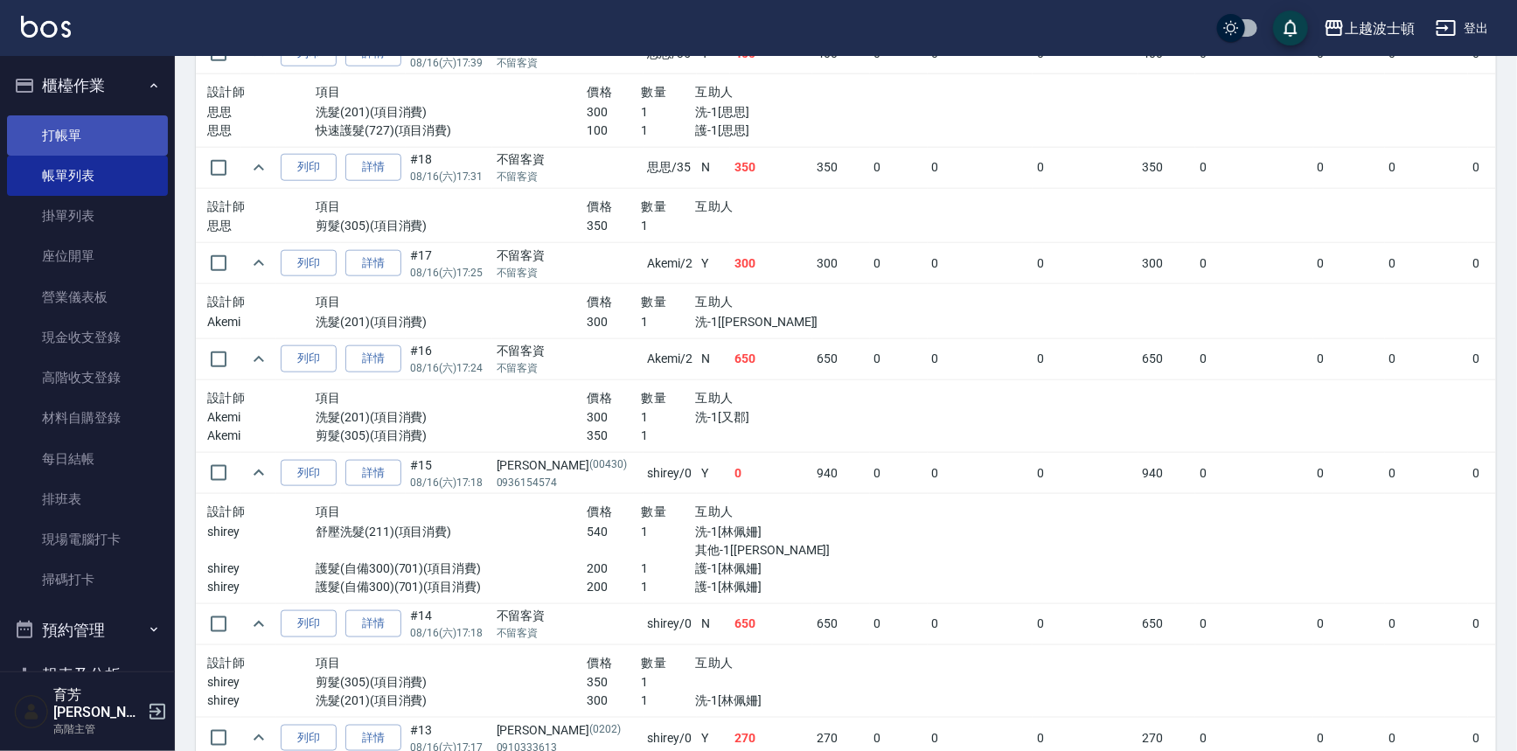
click at [62, 135] on link "打帳單" at bounding box center [87, 135] width 161 height 40
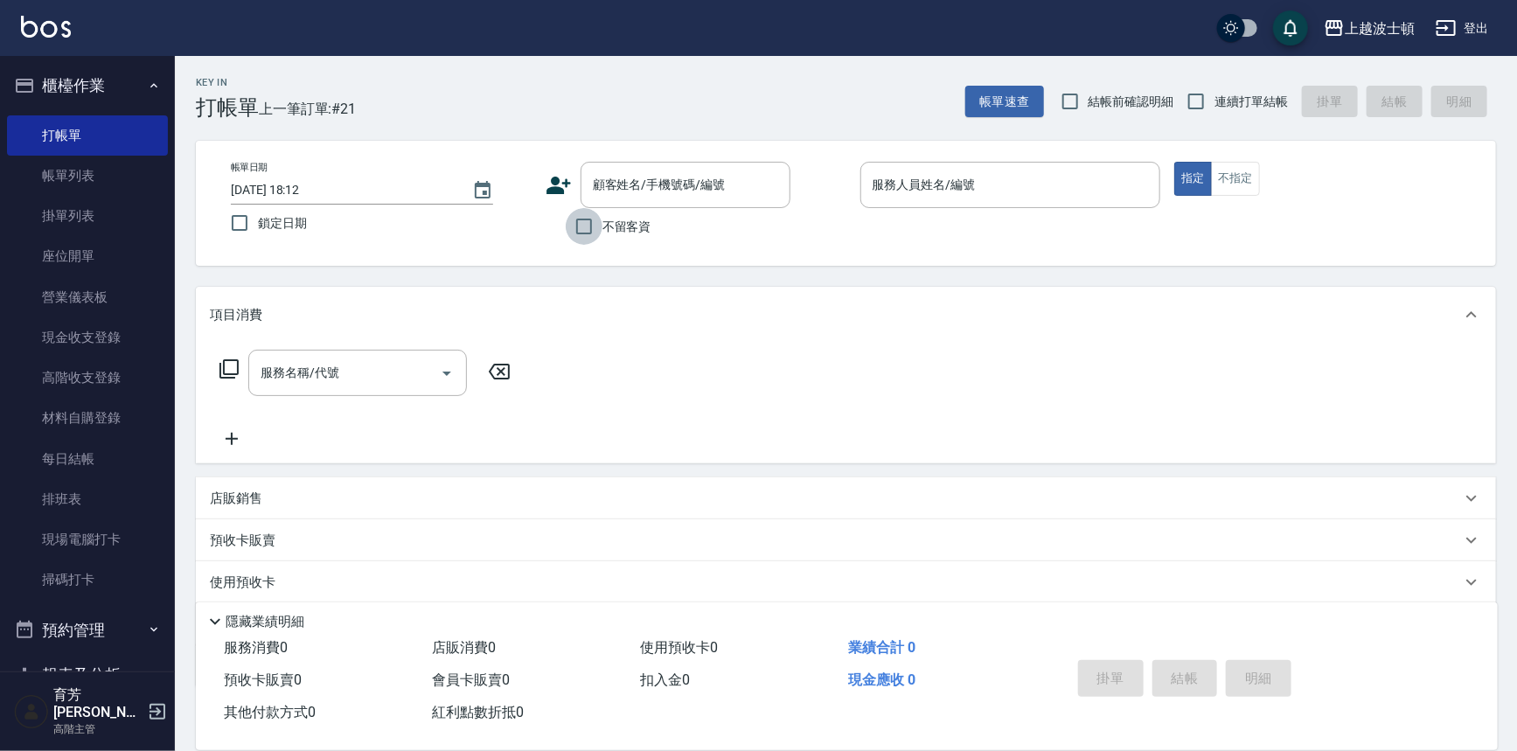
click at [588, 244] on input "不留客資" at bounding box center [584, 226] width 37 height 37
checkbox input "true"
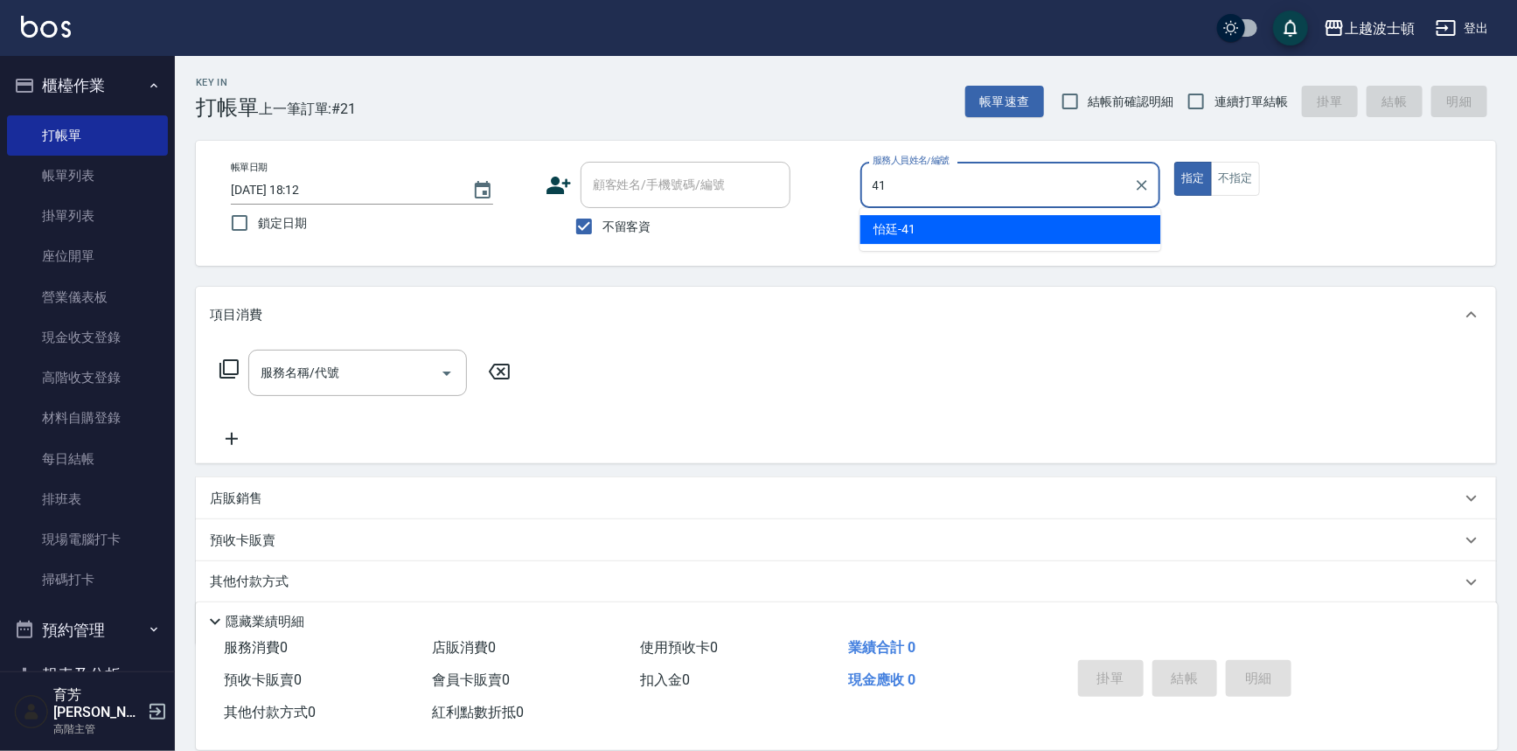
type input "怡廷-41"
type button "true"
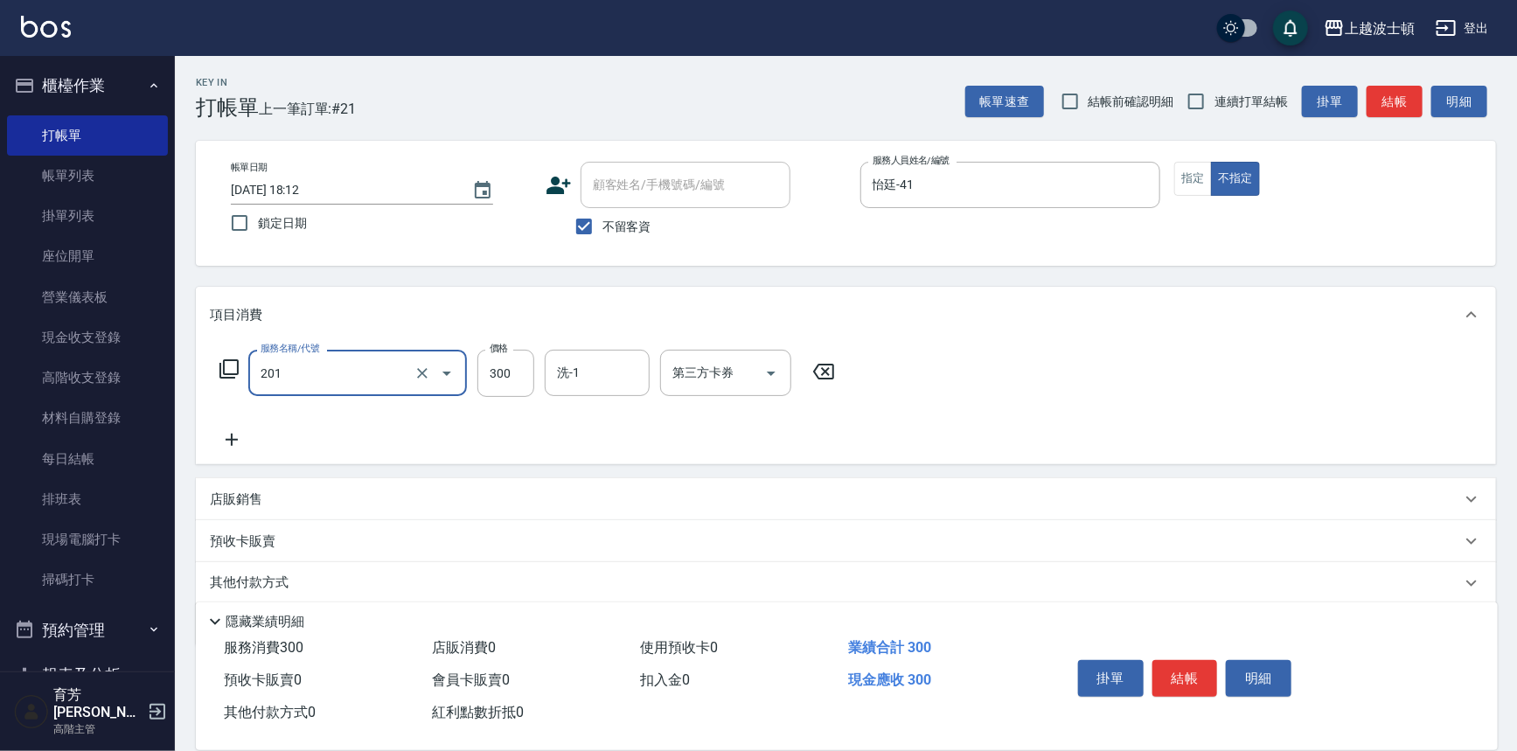
type input "洗髮(201)"
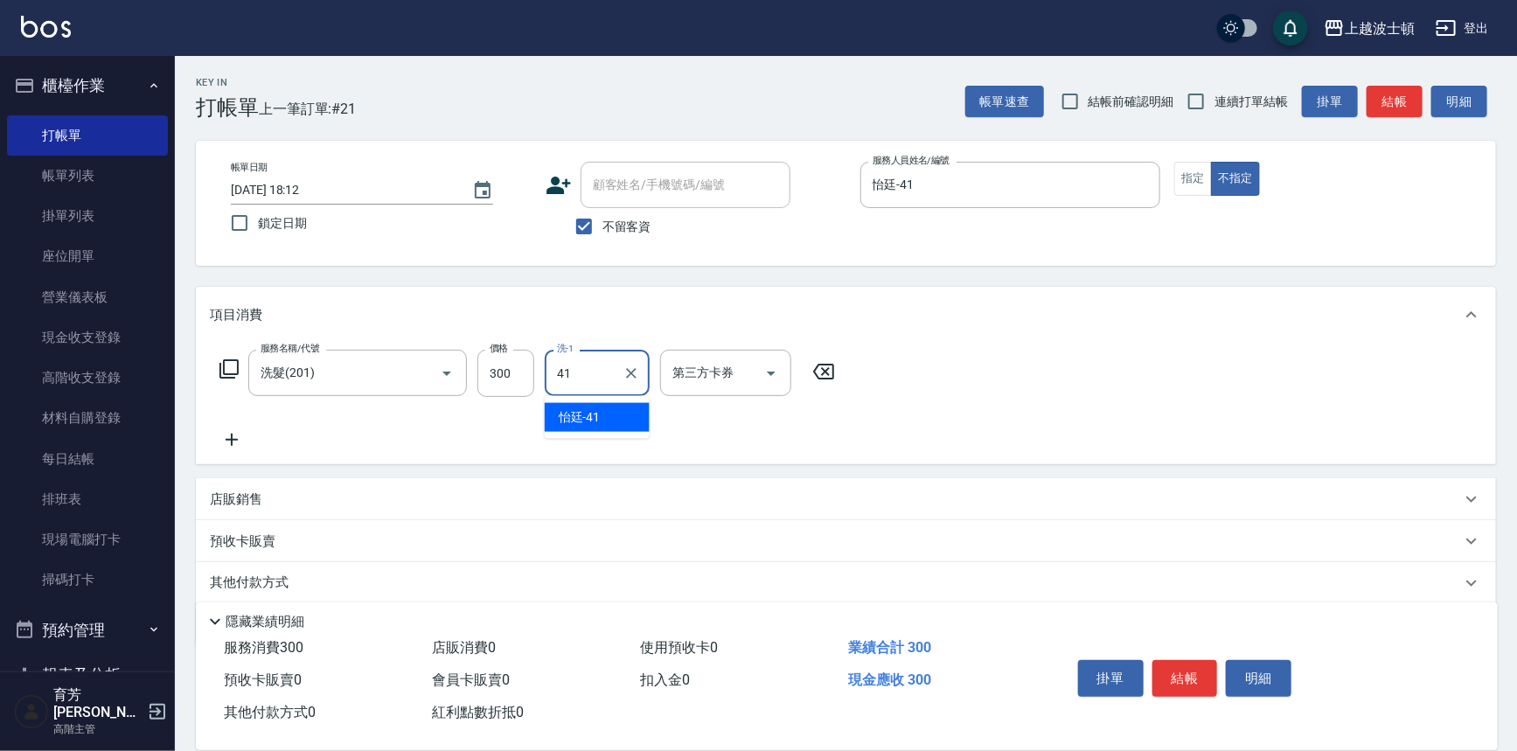
type input "怡廷-41"
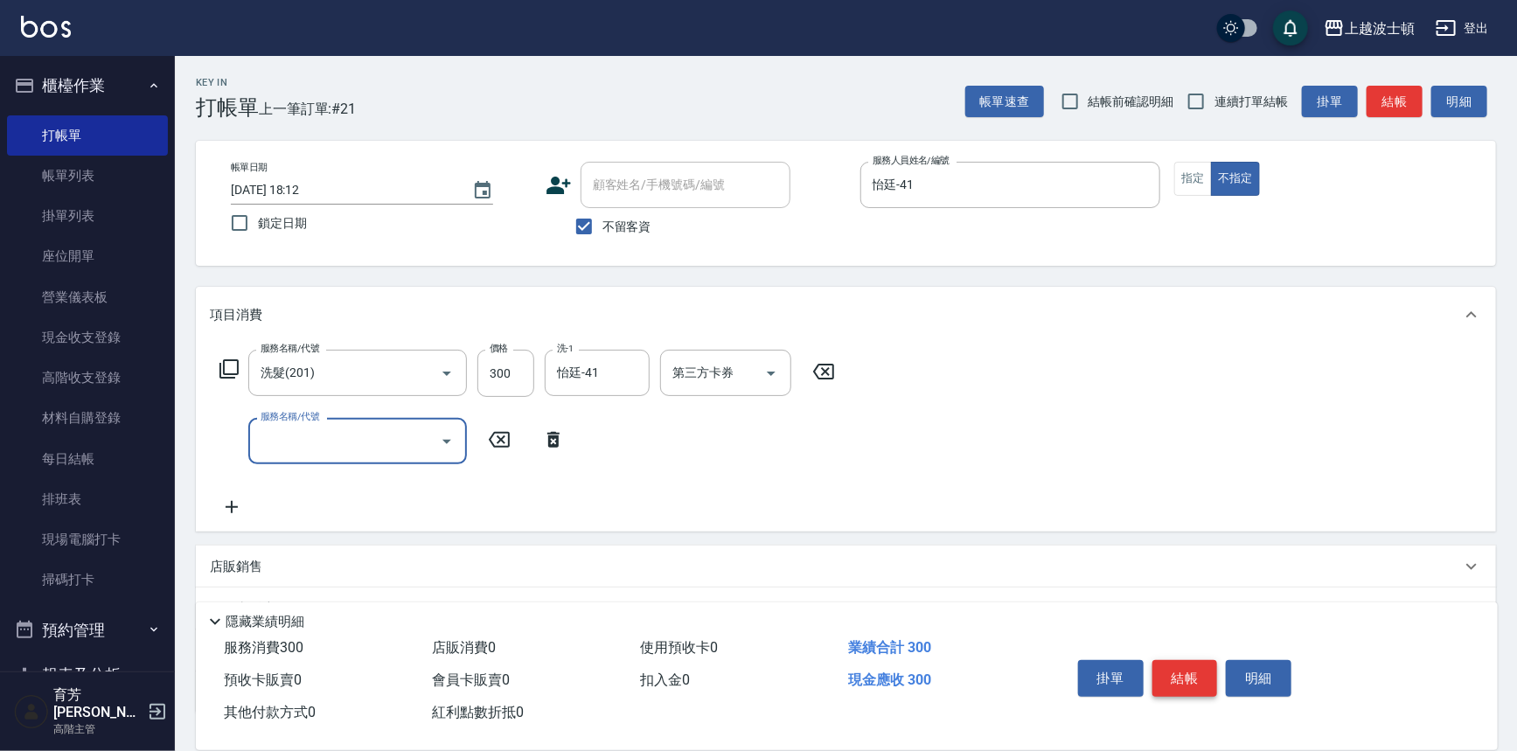
drag, startPoint x: 1180, startPoint y: 662, endPoint x: 1172, endPoint y: 669, distance: 10.5
click at [1178, 664] on button "結帳" at bounding box center [1185, 678] width 66 height 37
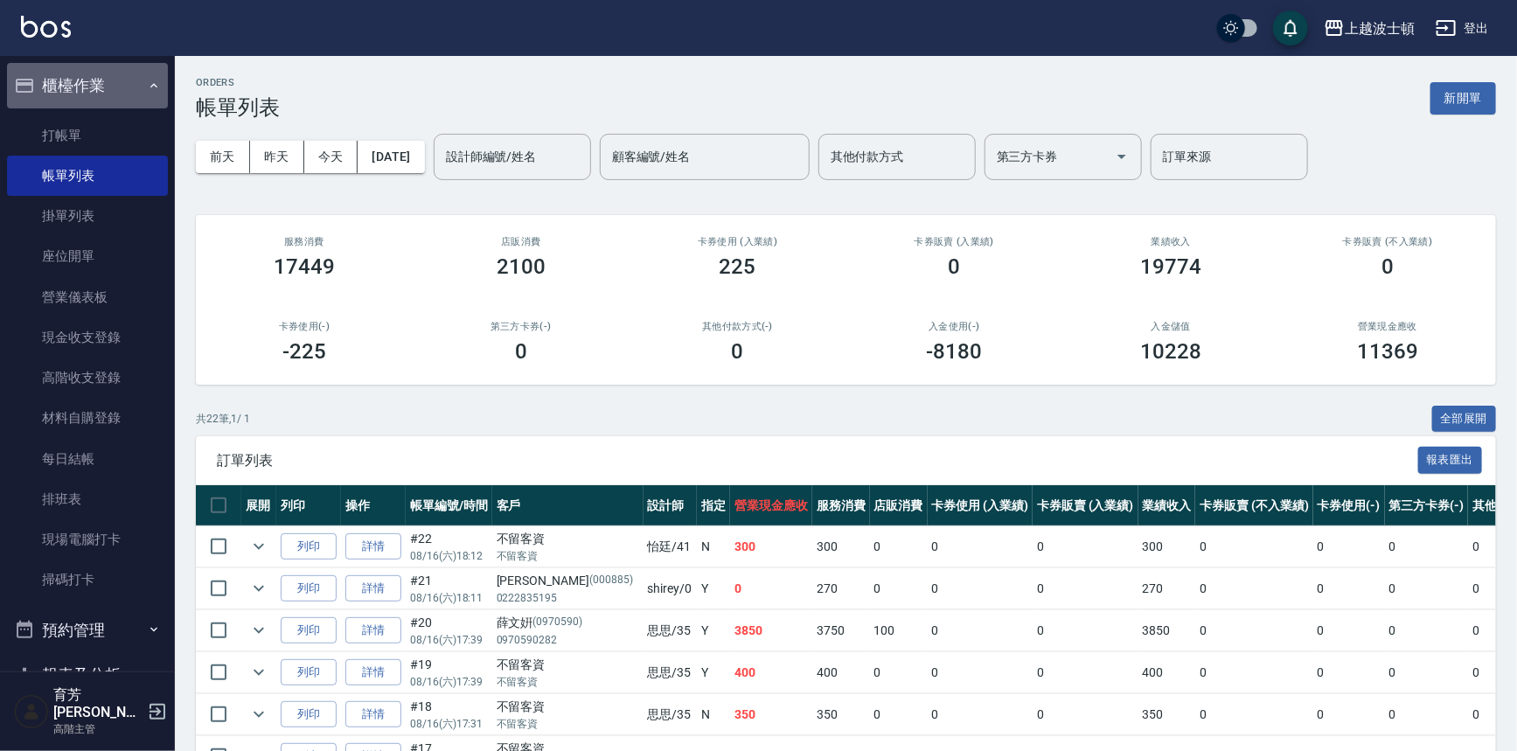
click at [122, 79] on button "櫃檯作業" at bounding box center [87, 85] width 161 height 45
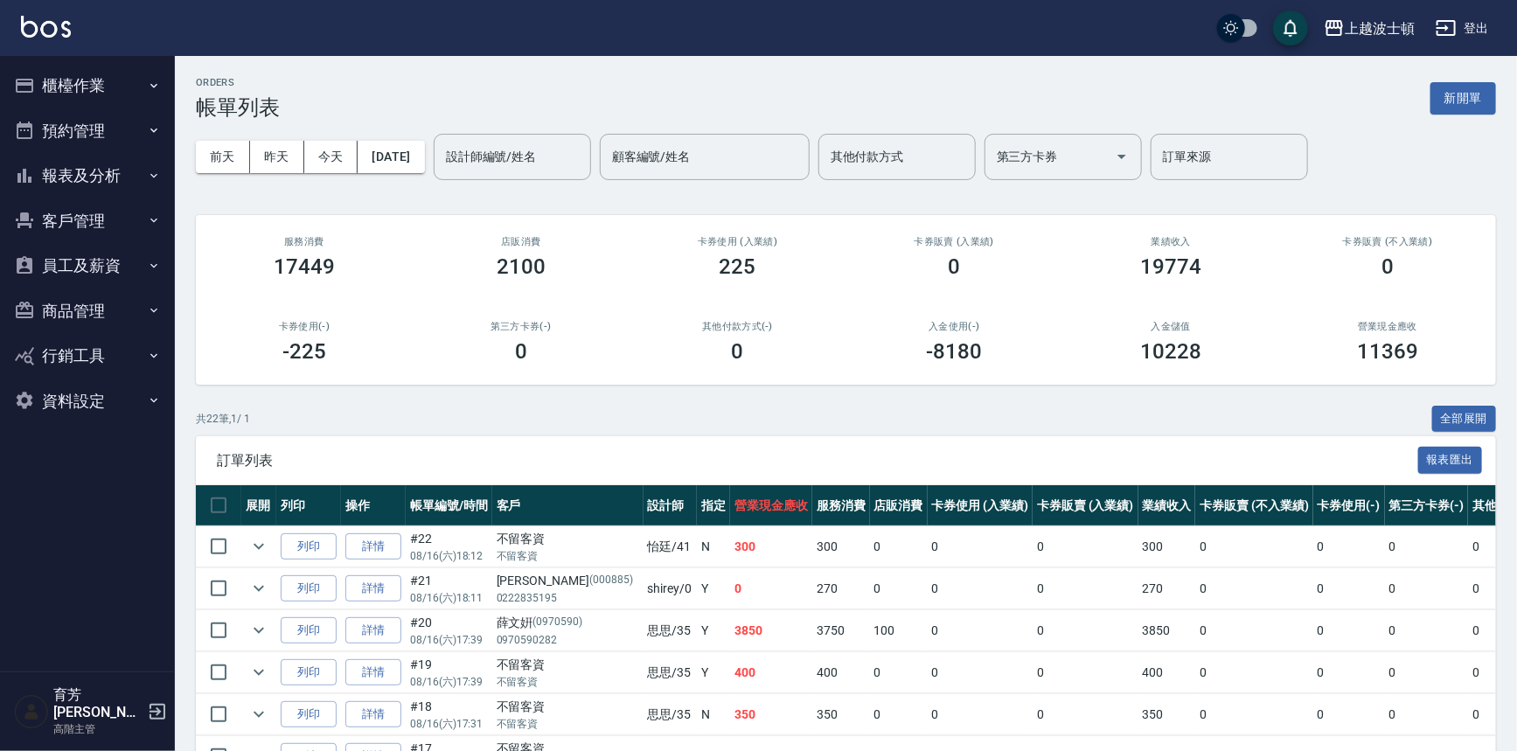
click at [100, 239] on button "客戶管理" at bounding box center [87, 220] width 161 height 45
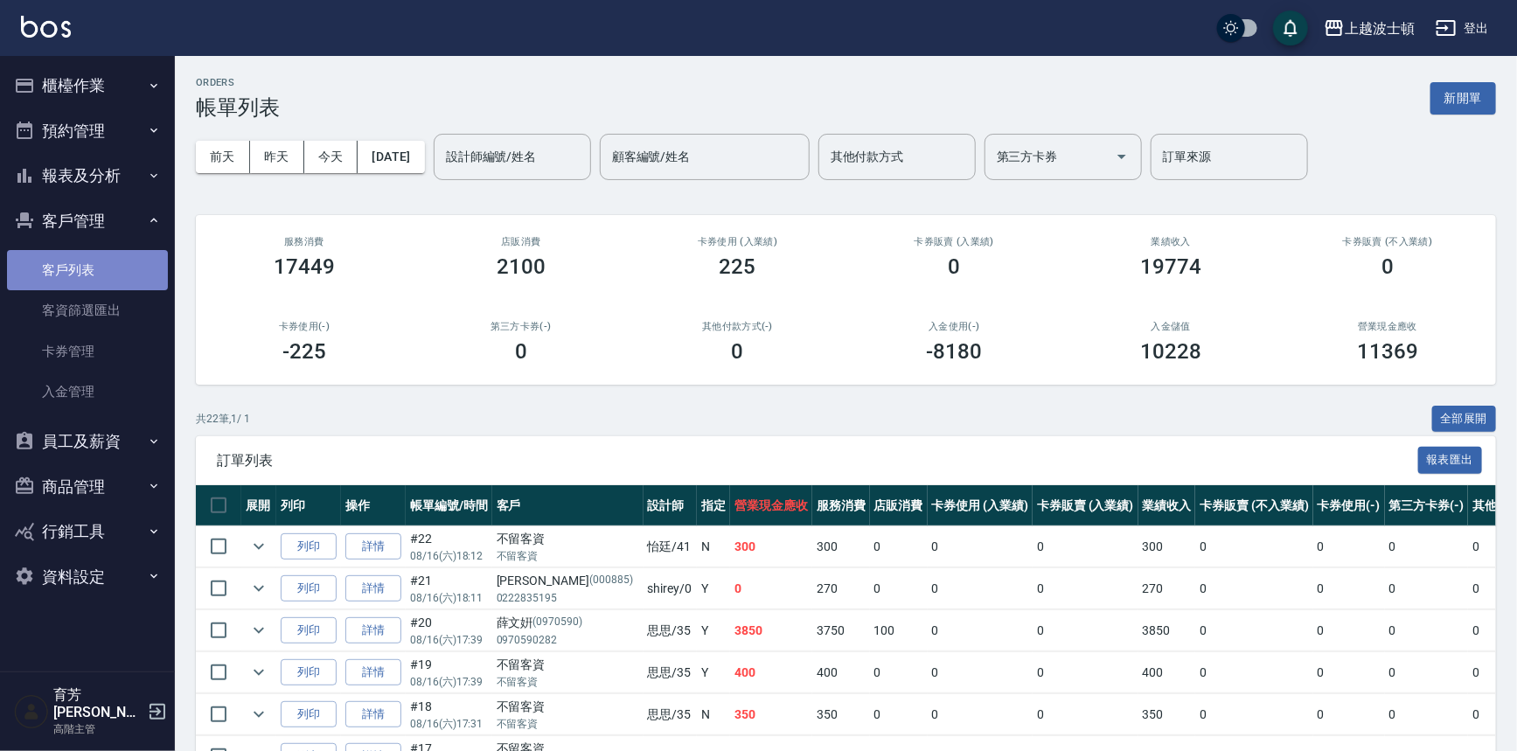
drag, startPoint x: 90, startPoint y: 253, endPoint x: 81, endPoint y: 254, distance: 8.9
click at [88, 254] on link "客戶列表" at bounding box center [87, 270] width 161 height 40
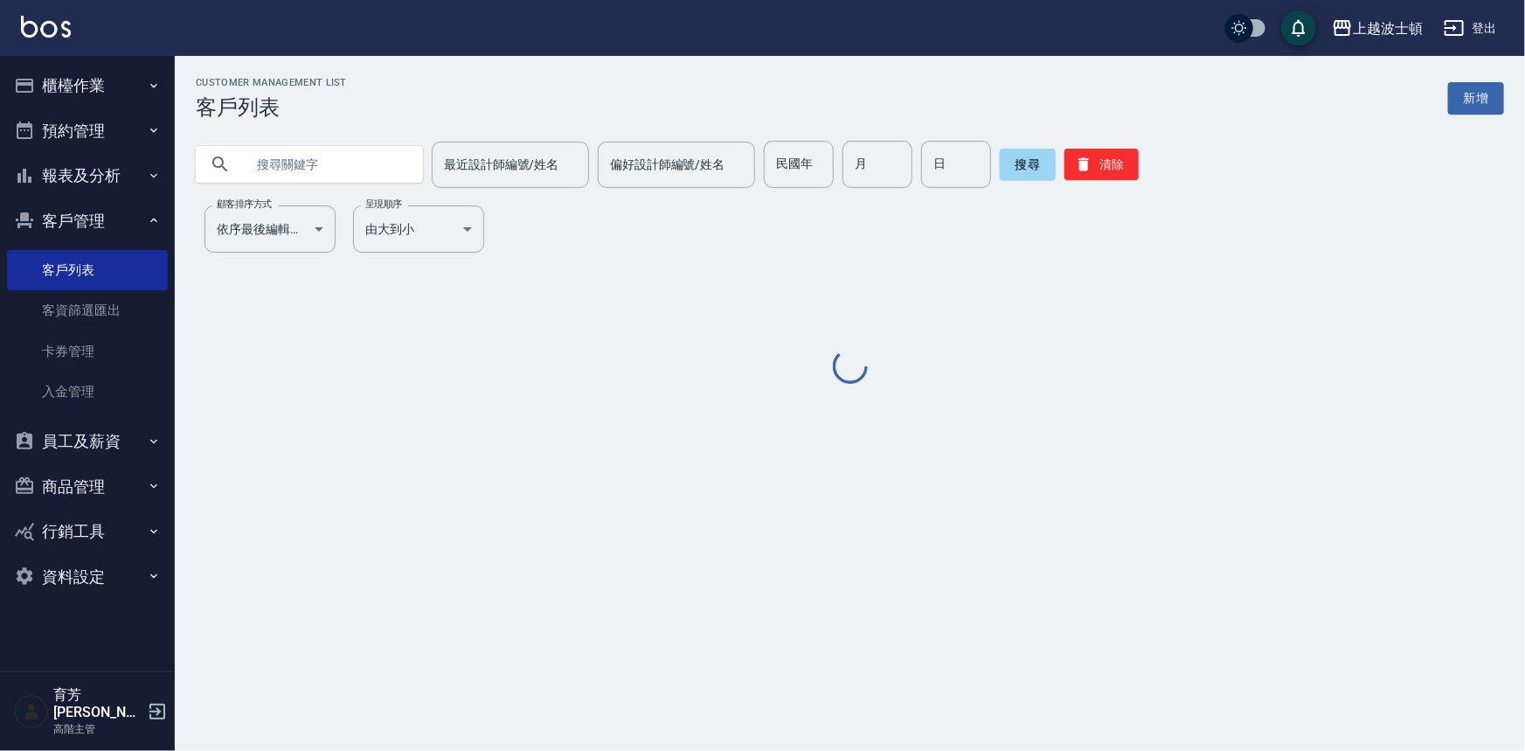
click at [302, 157] on input "text" at bounding box center [327, 164] width 164 height 47
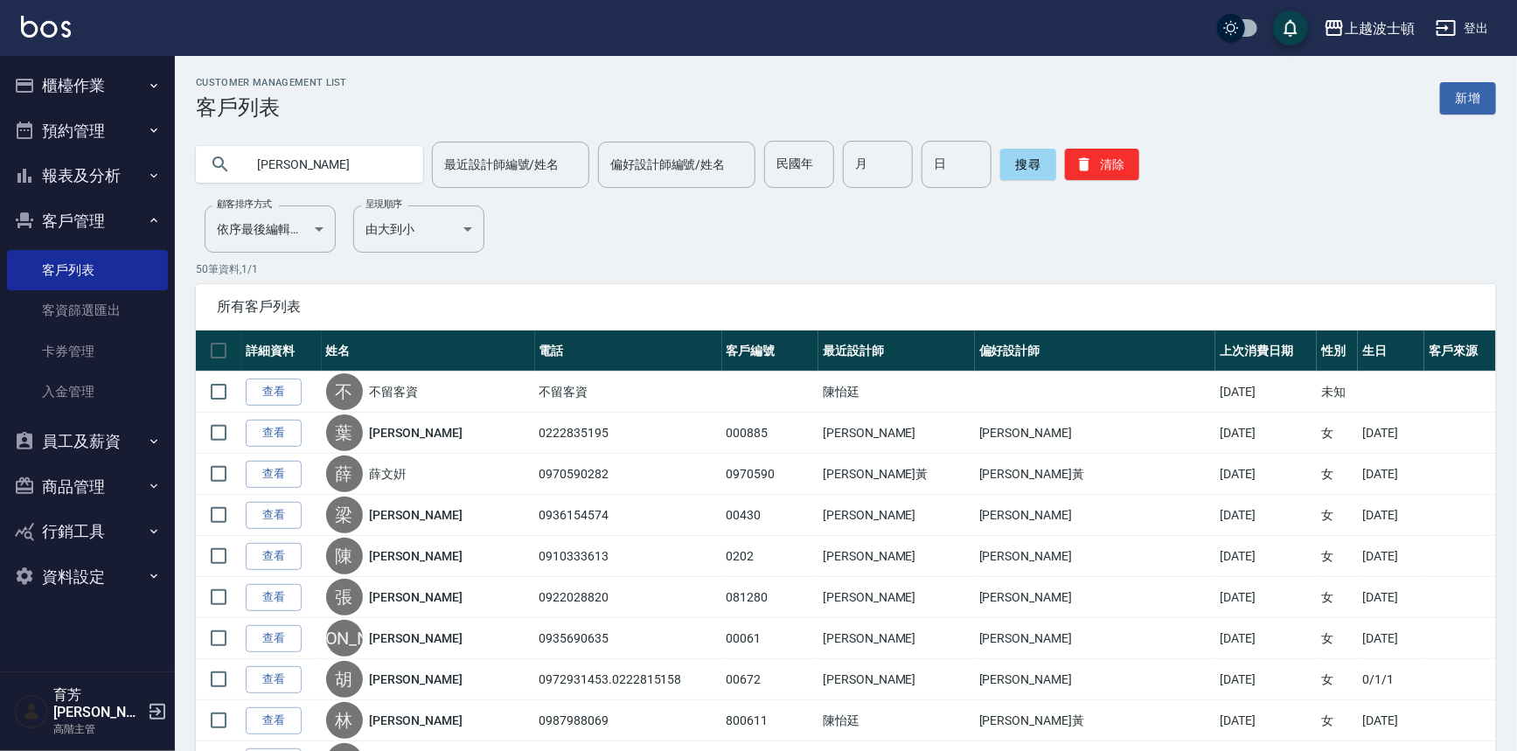
type input "[PERSON_NAME]"
click at [1040, 172] on button "搜尋" at bounding box center [1028, 164] width 56 height 31
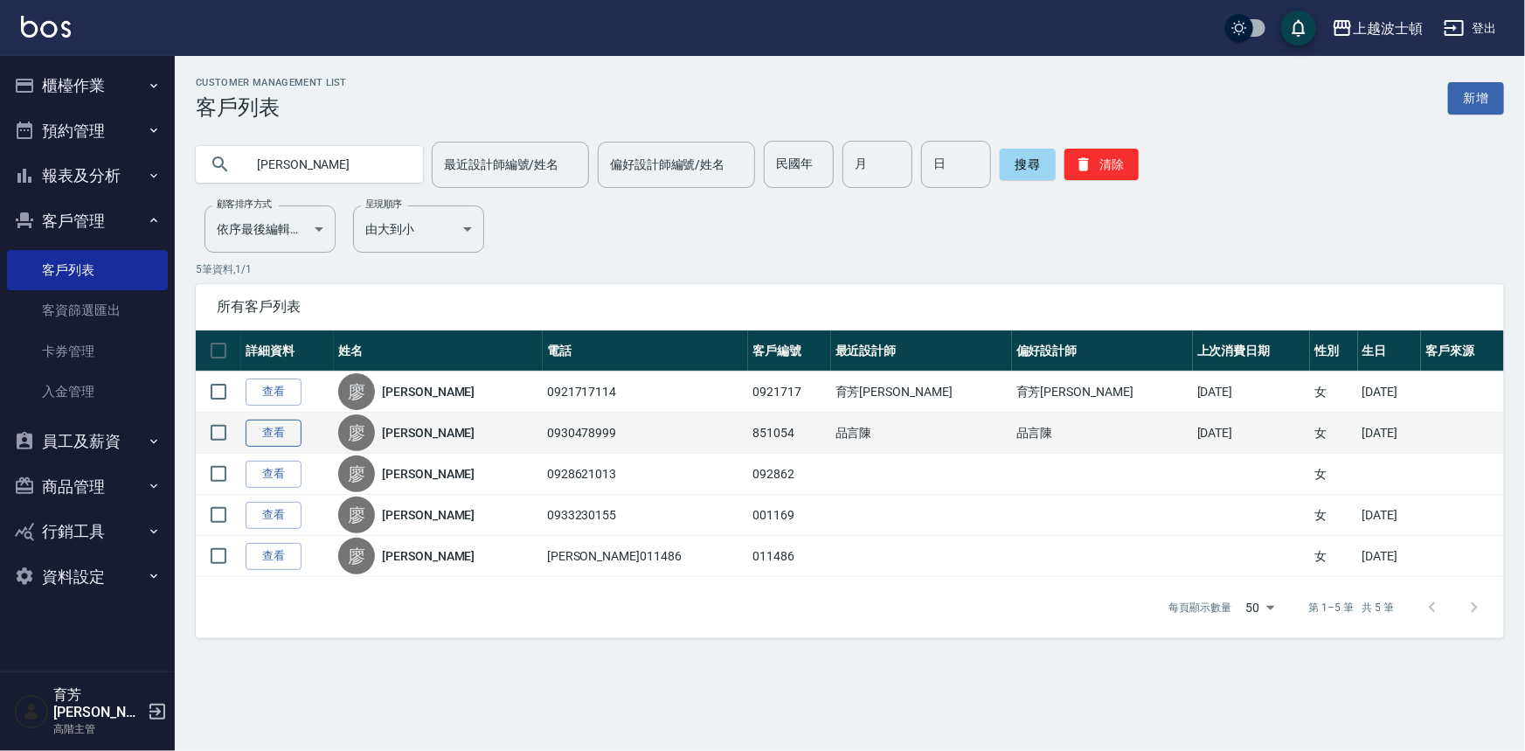
click at [274, 436] on link "查看" at bounding box center [274, 433] width 56 height 27
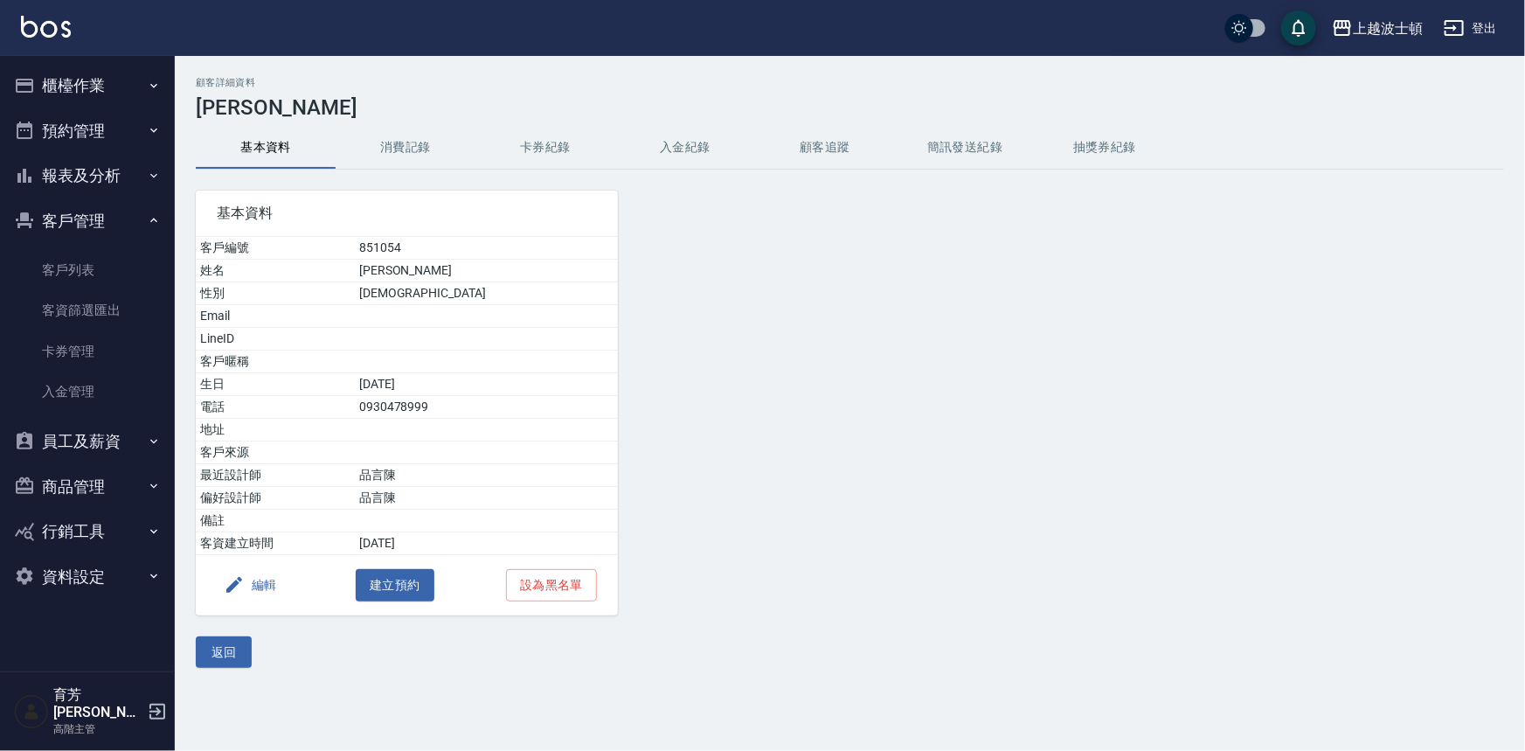
click at [419, 165] on button "消費記錄" at bounding box center [406, 148] width 140 height 42
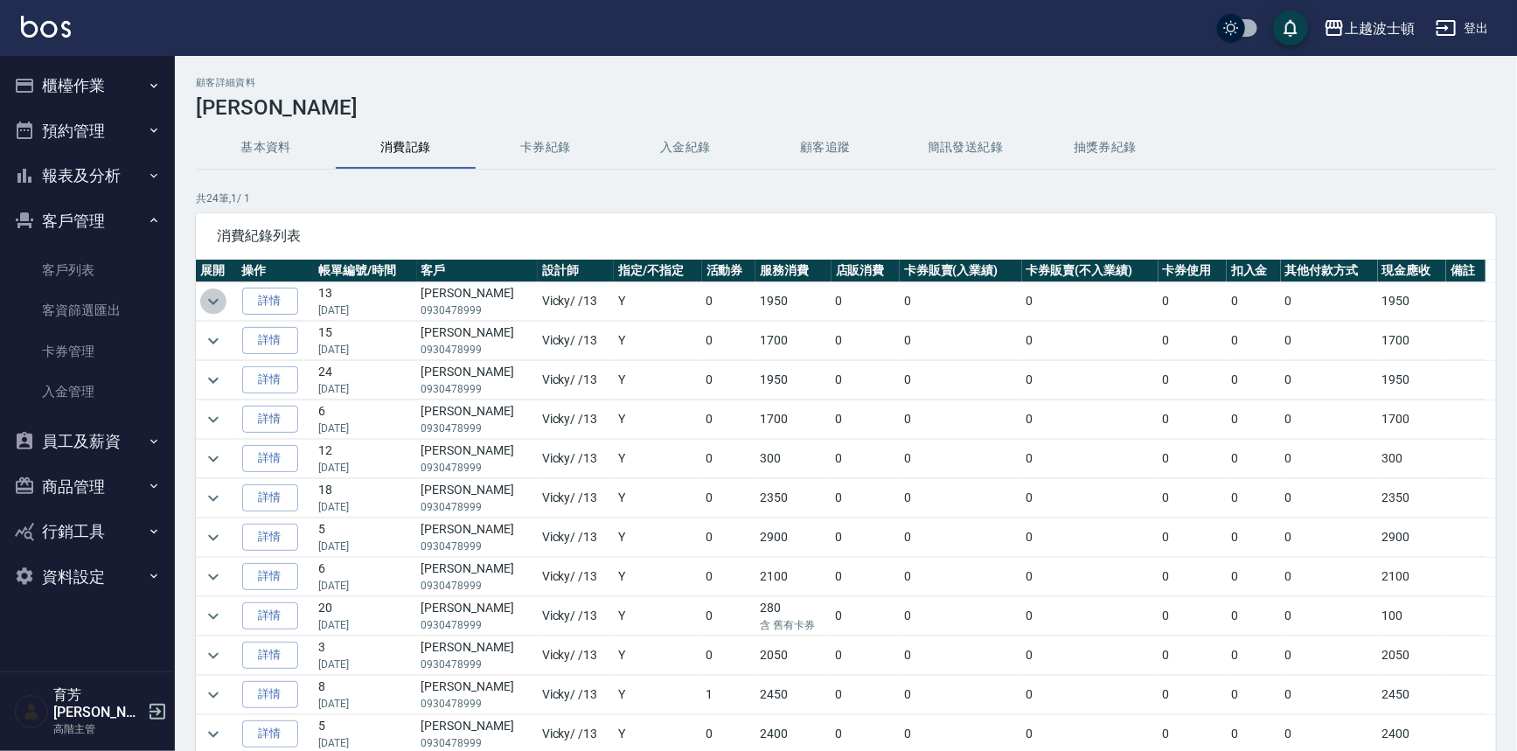
click at [208, 297] on icon "expand row" at bounding box center [213, 301] width 21 height 21
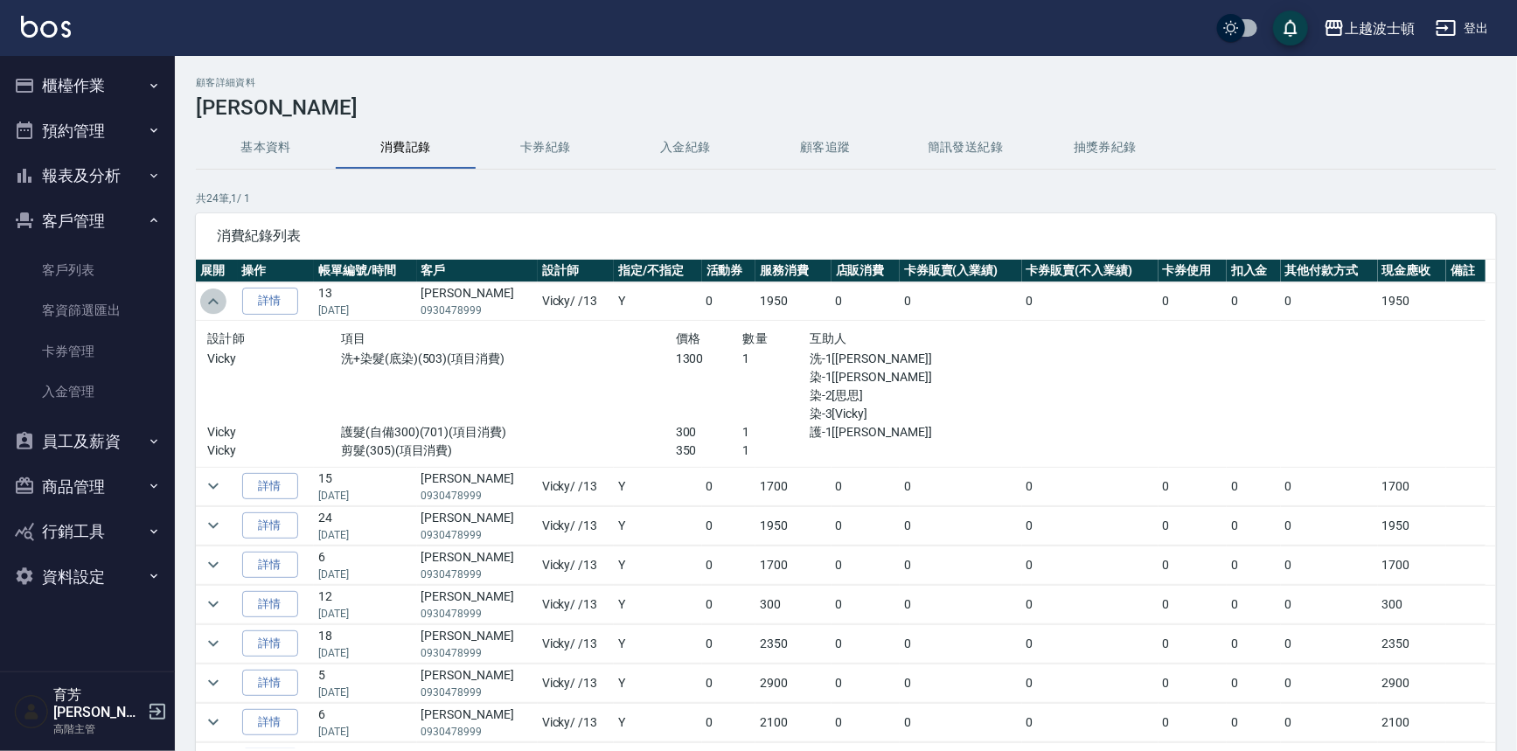
click at [208, 297] on icon "expand row" at bounding box center [213, 301] width 21 height 21
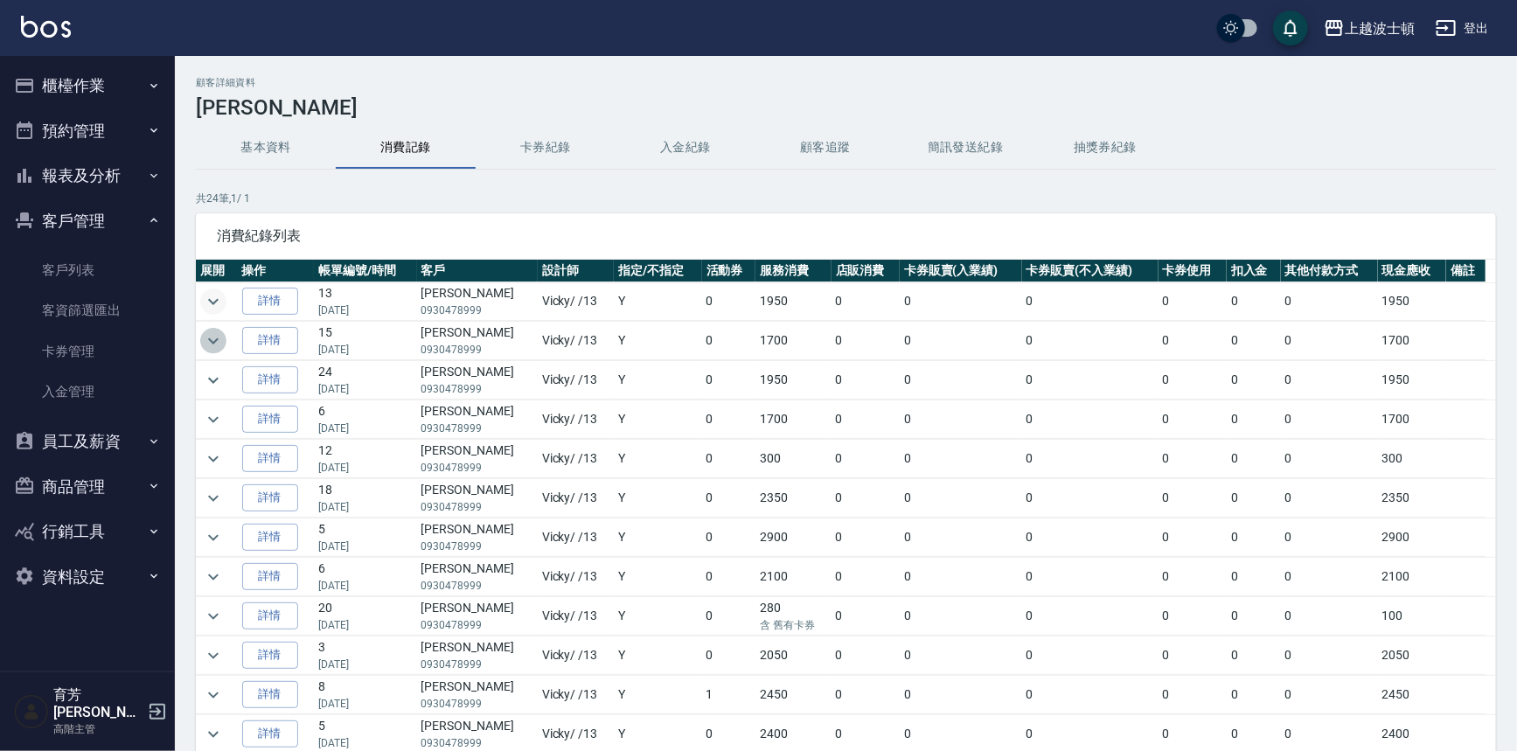
click at [210, 331] on icon "expand row" at bounding box center [213, 340] width 21 height 21
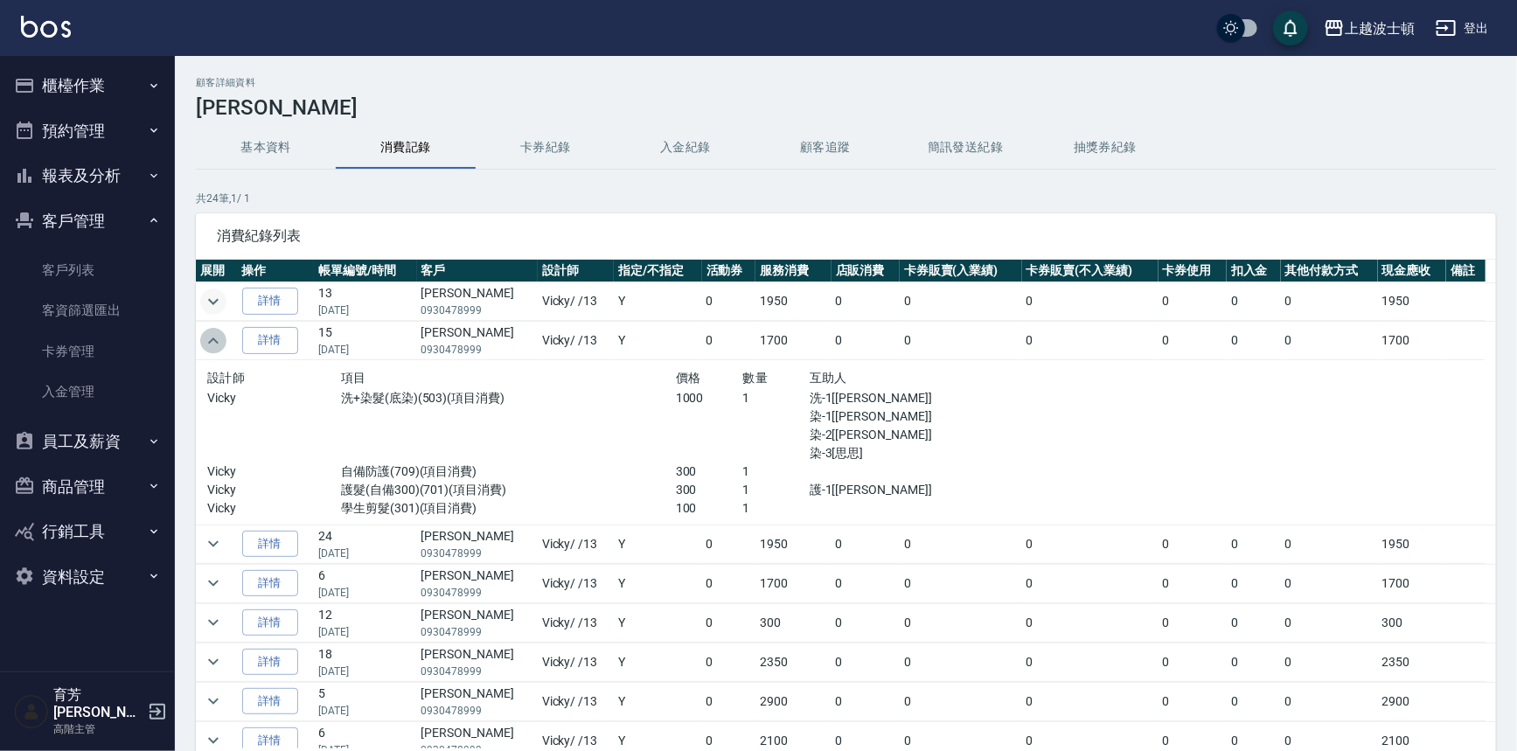
click at [210, 331] on icon "expand row" at bounding box center [213, 340] width 21 height 21
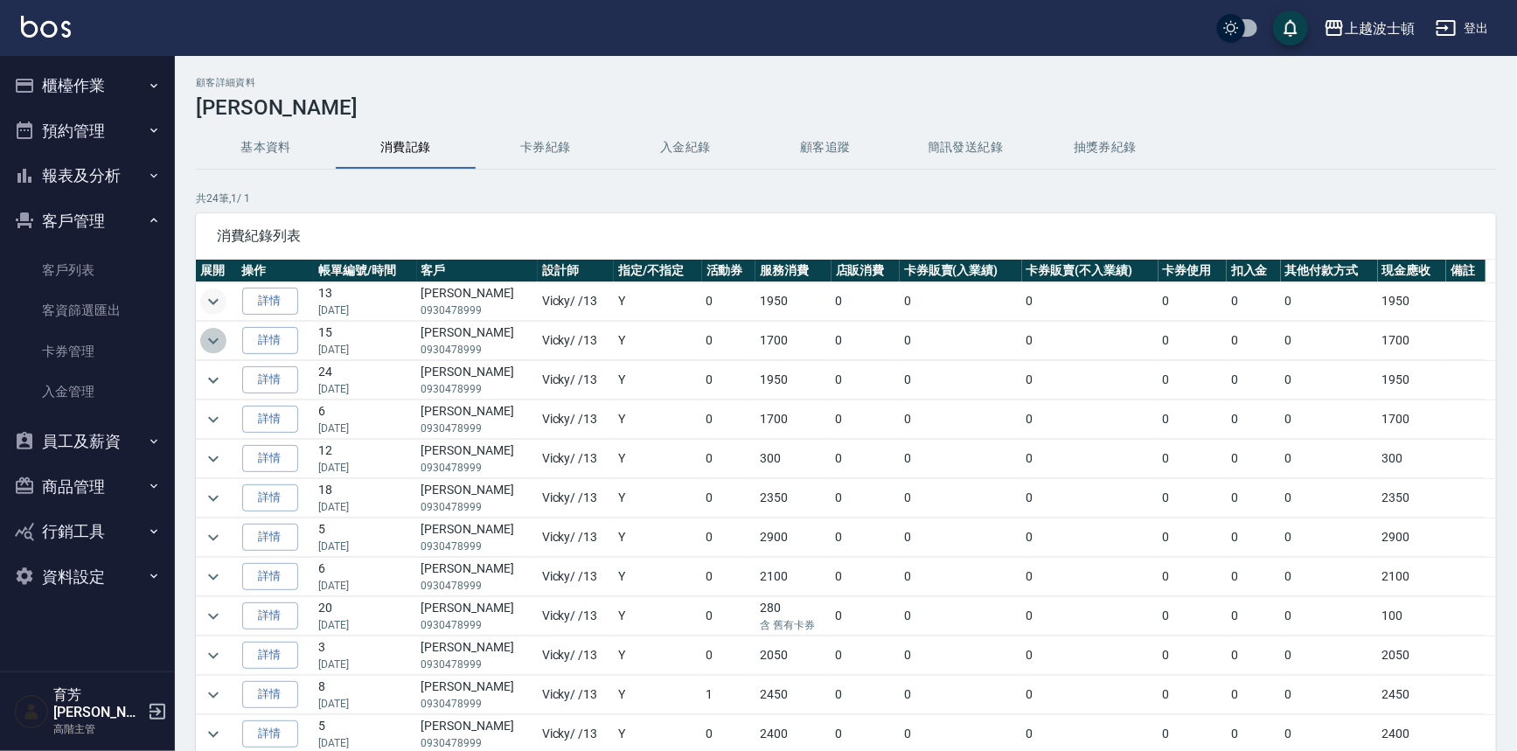
click at [215, 341] on icon "expand row" at bounding box center [213, 340] width 21 height 21
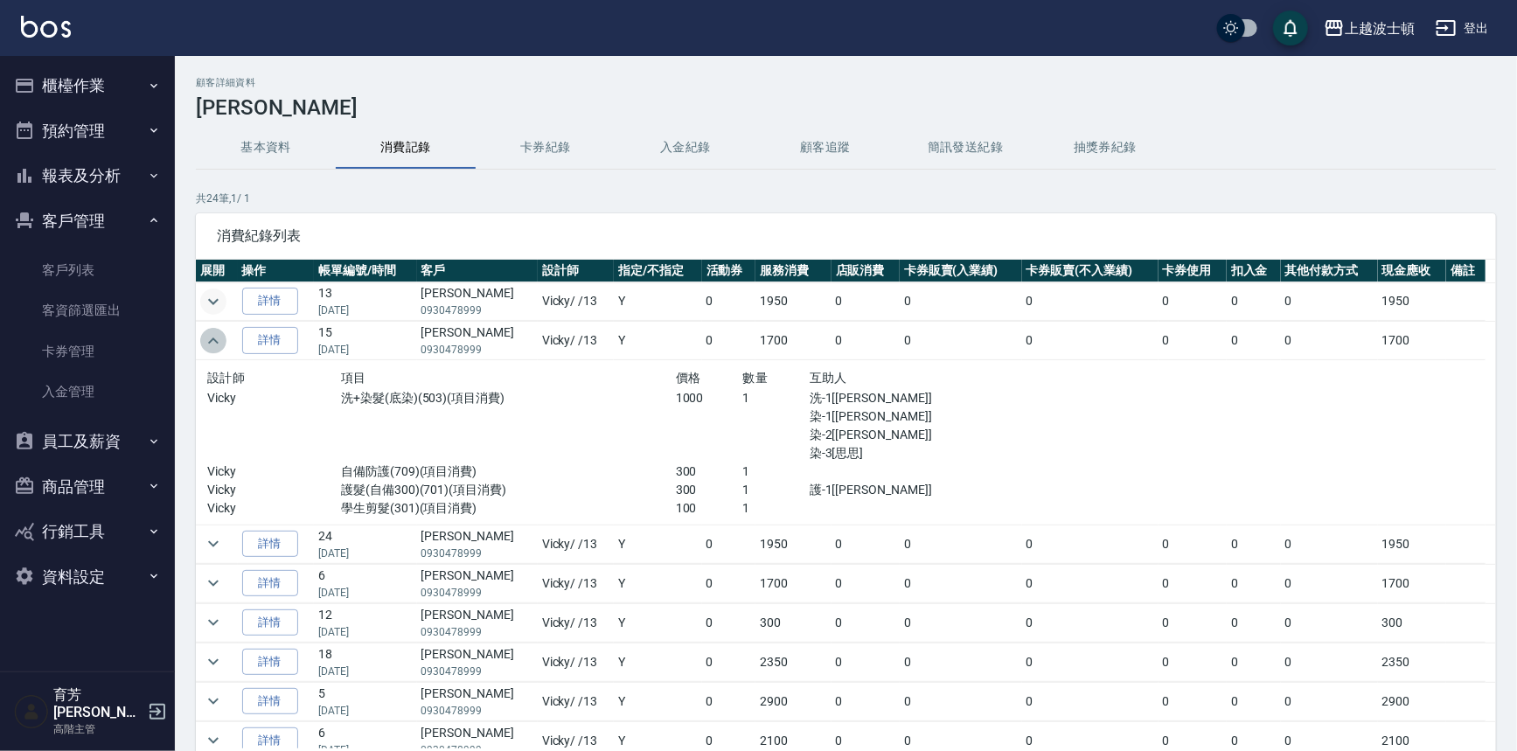
click at [215, 341] on icon "expand row" at bounding box center [213, 340] width 21 height 21
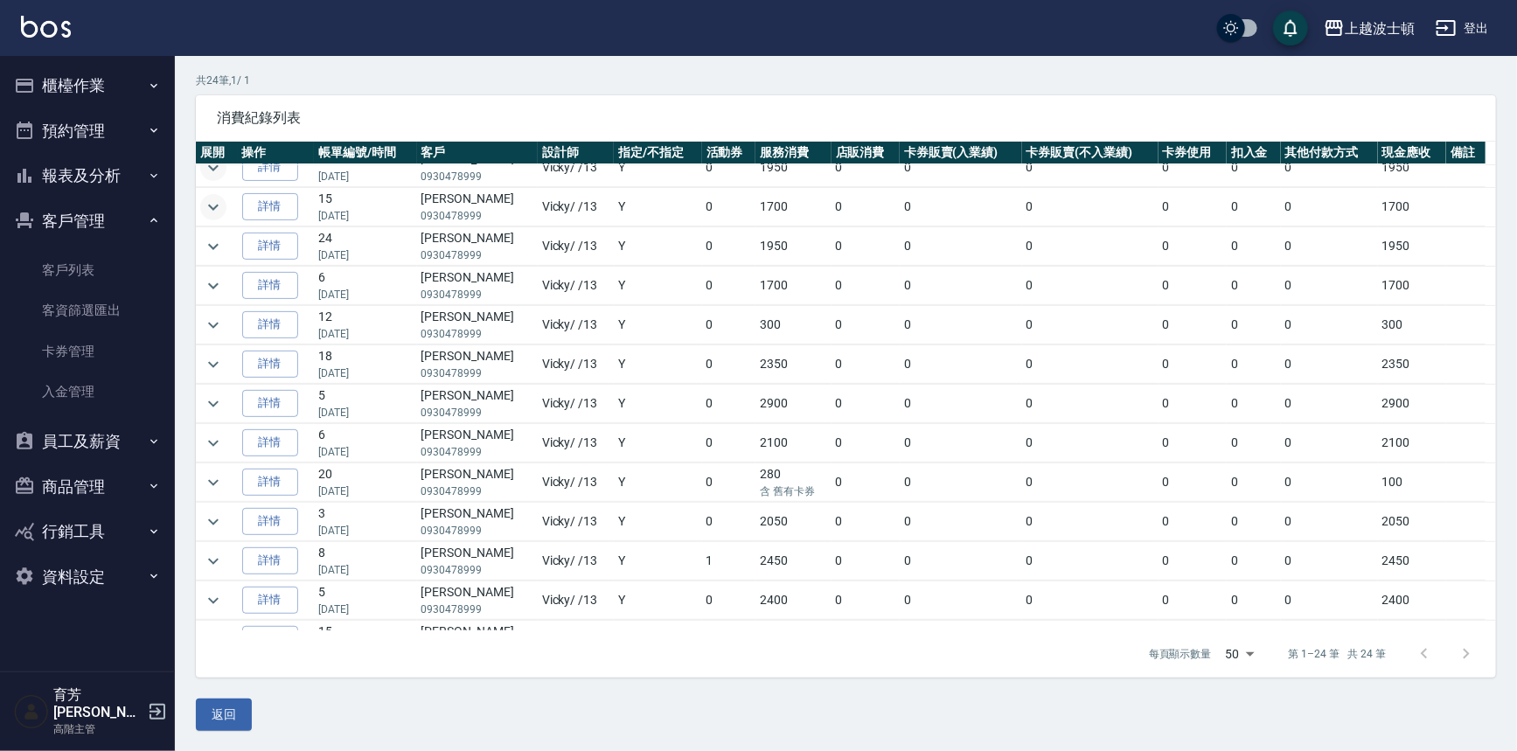
scroll to position [26, 0]
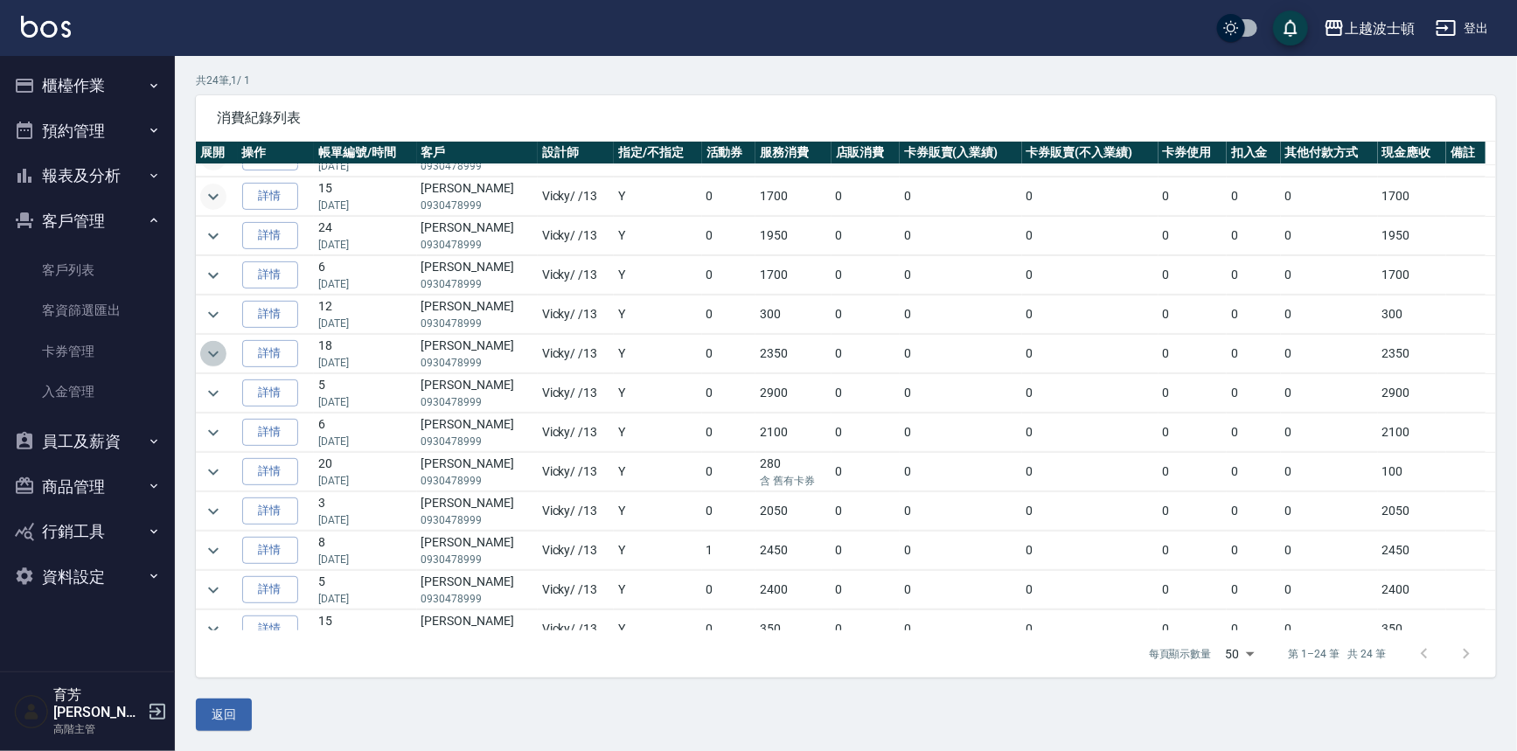
click at [215, 341] on button "expand row" at bounding box center [213, 354] width 26 height 26
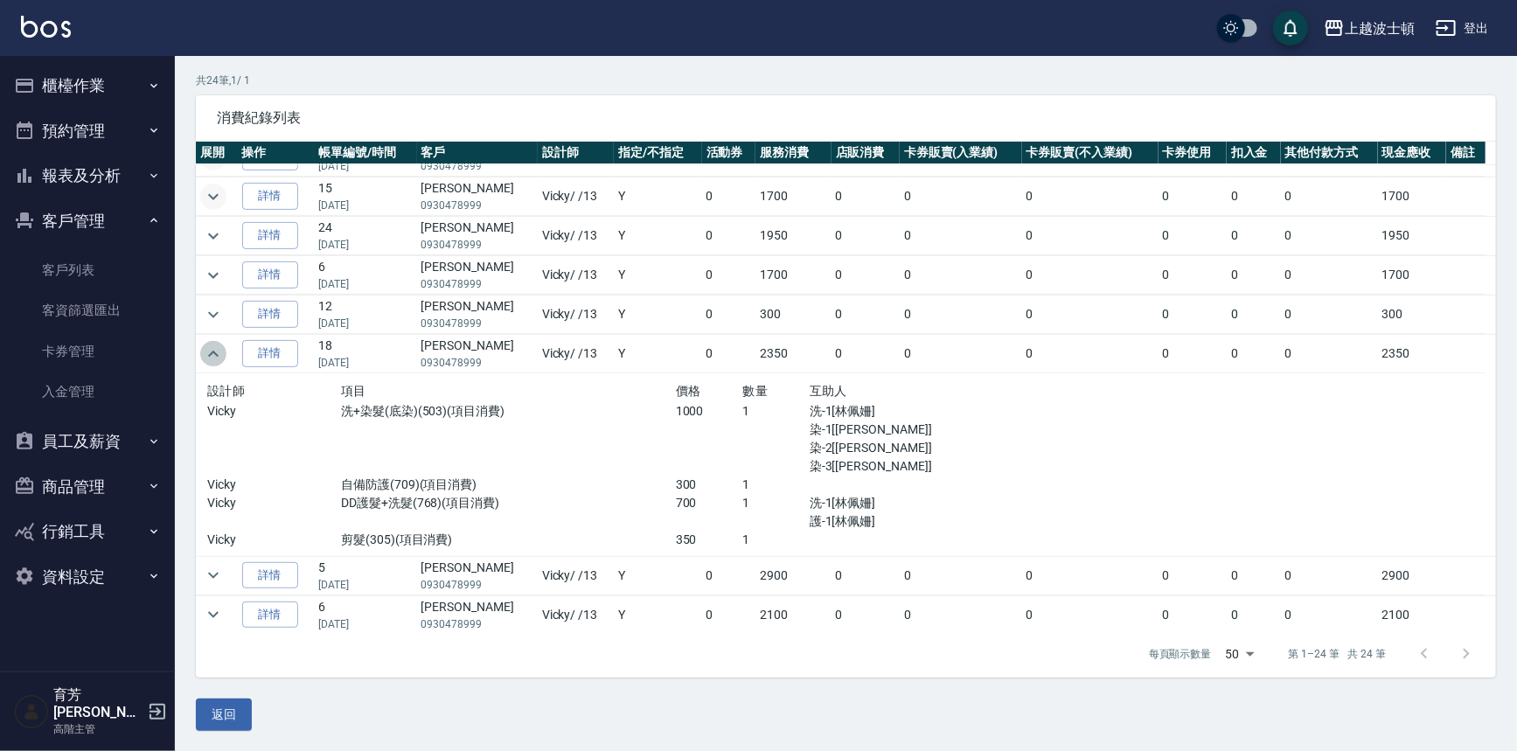
click at [215, 341] on button "expand row" at bounding box center [213, 354] width 26 height 26
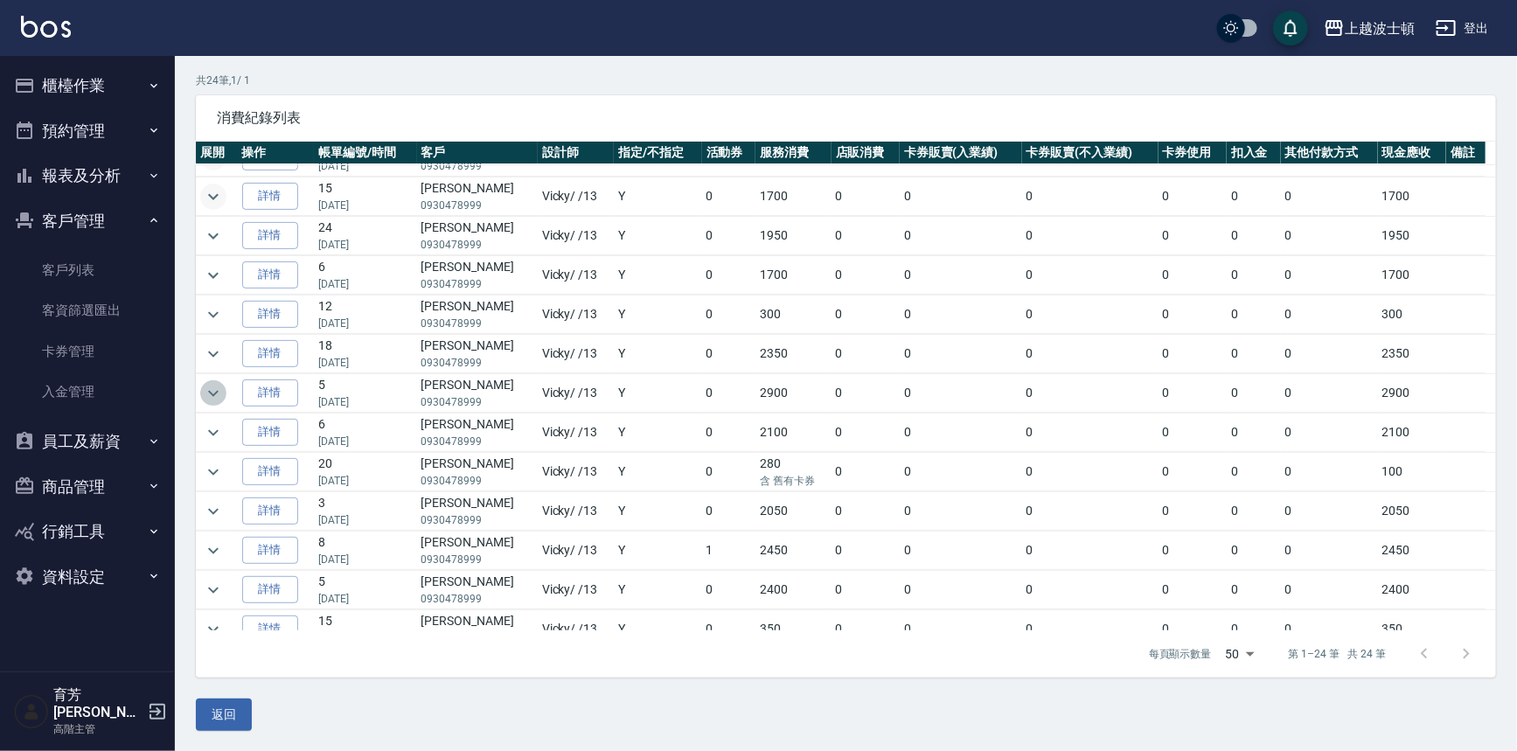
click at [210, 397] on icon "expand row" at bounding box center [213, 393] width 21 height 21
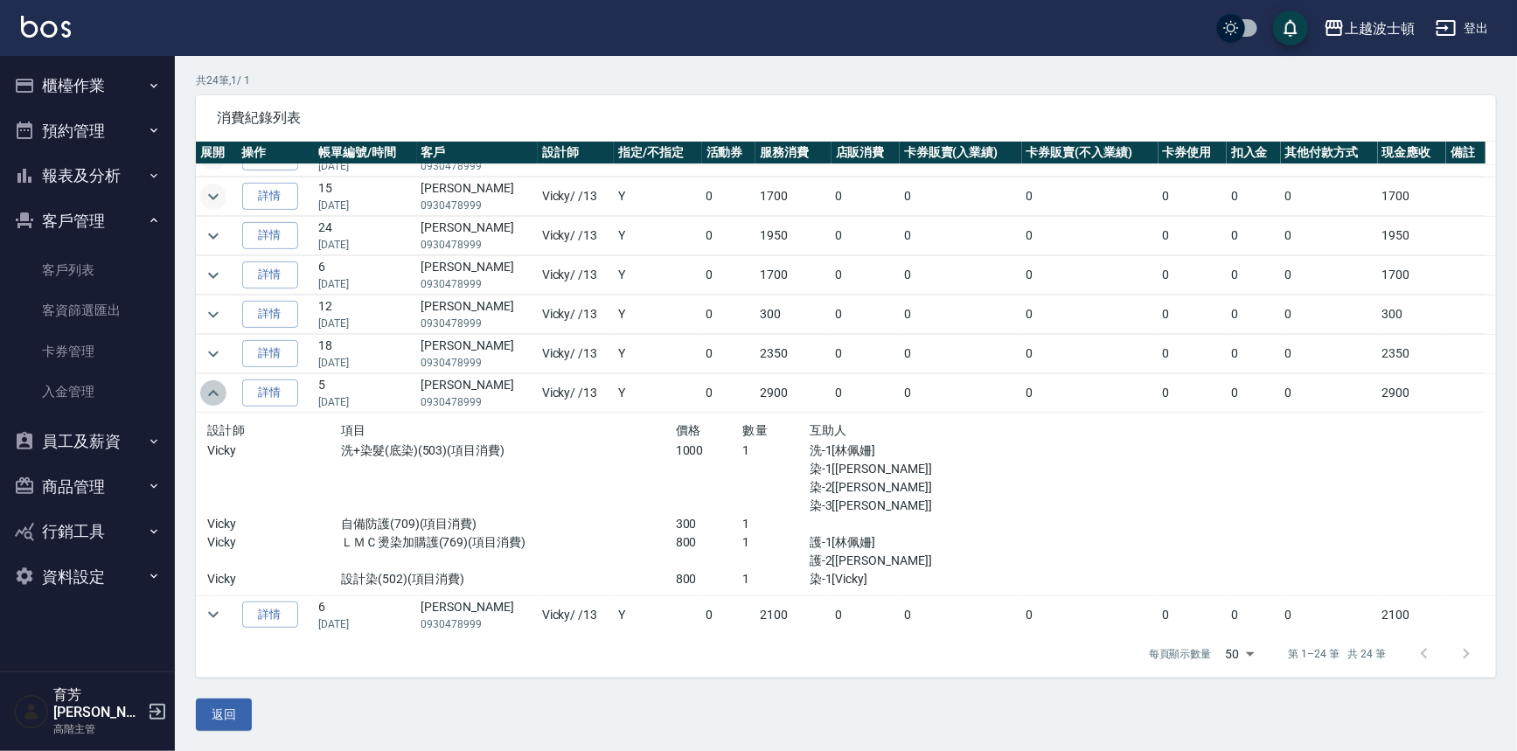
click at [205, 392] on icon "expand row" at bounding box center [213, 393] width 21 height 21
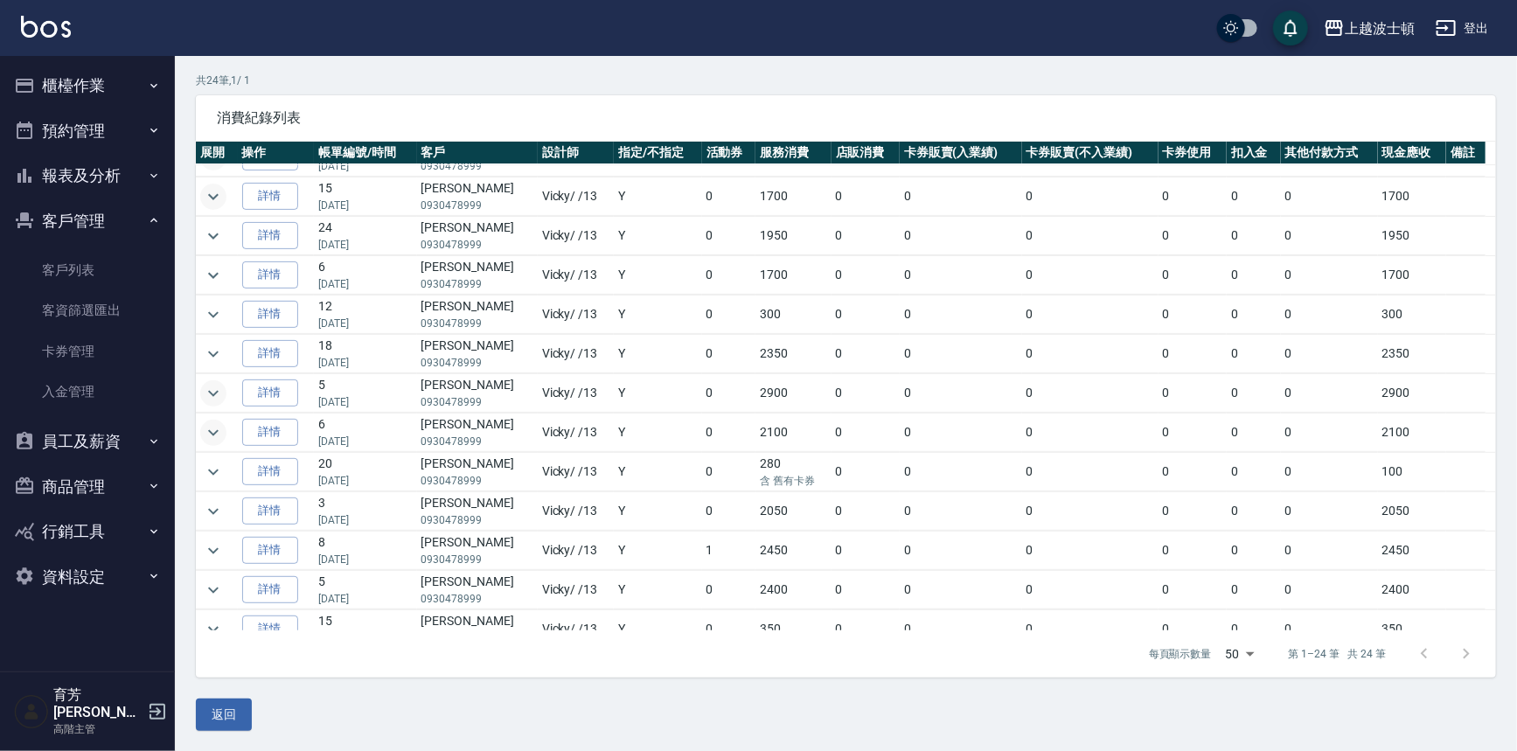
click at [214, 437] on icon "expand row" at bounding box center [213, 432] width 21 height 21
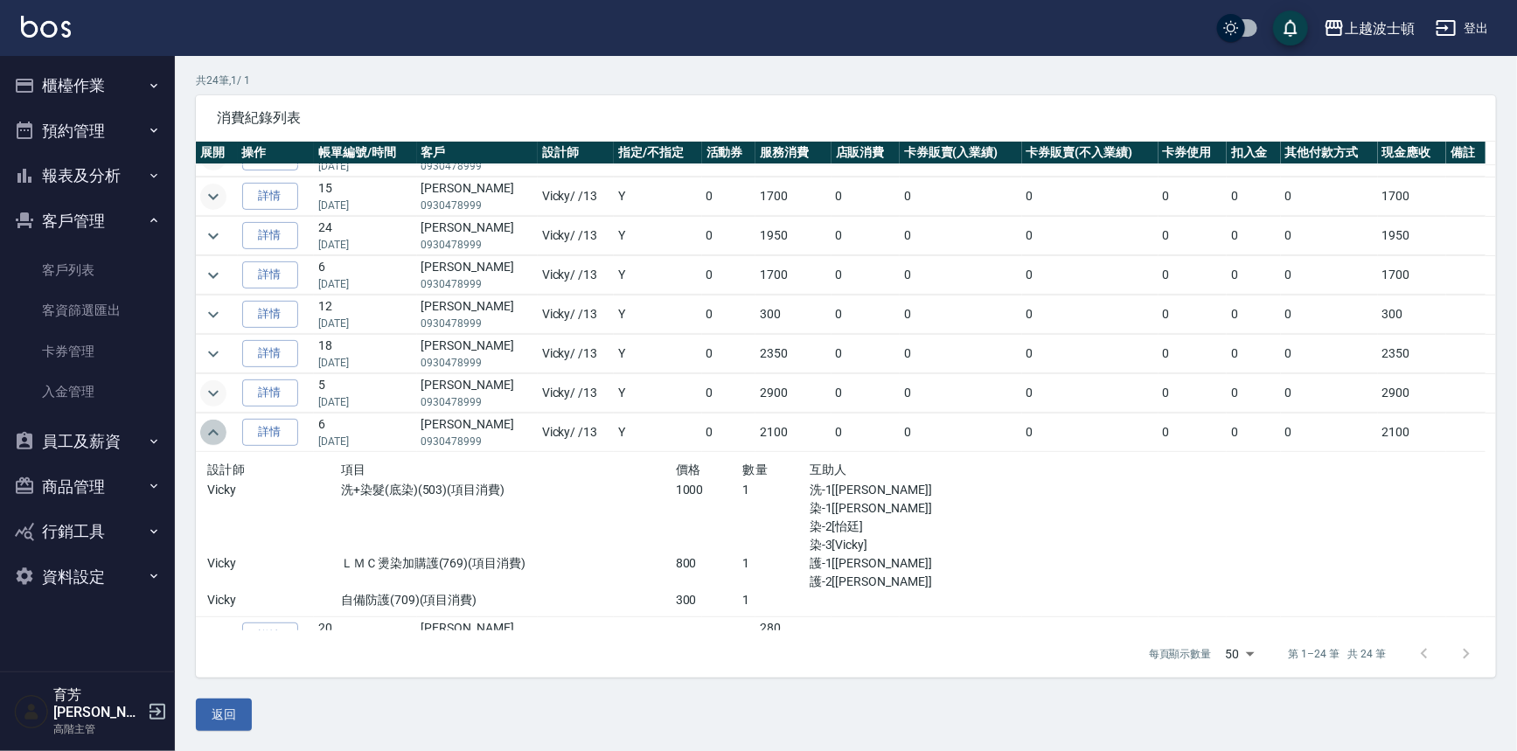
click at [214, 437] on icon "expand row" at bounding box center [213, 432] width 21 height 21
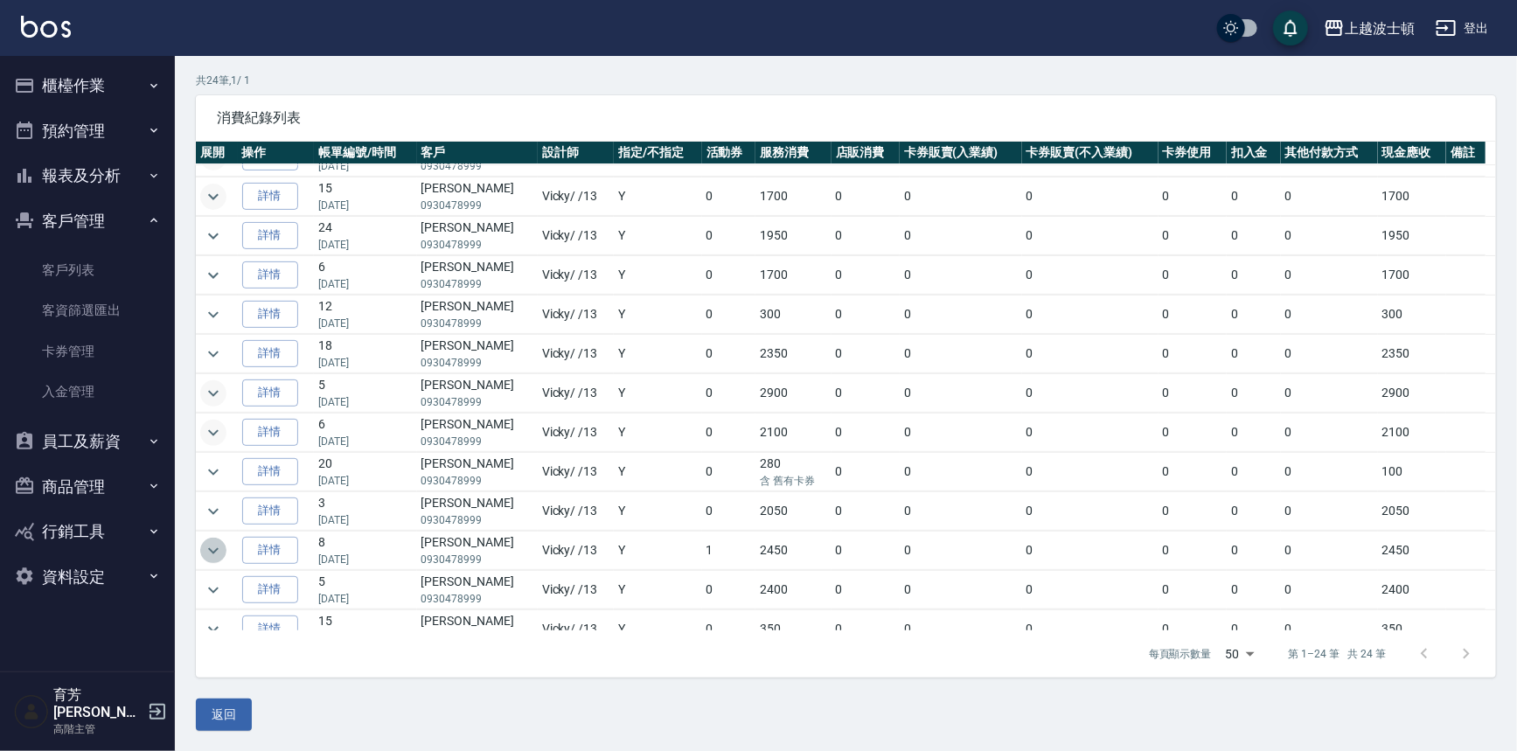
click at [216, 538] on button "expand row" at bounding box center [213, 551] width 26 height 26
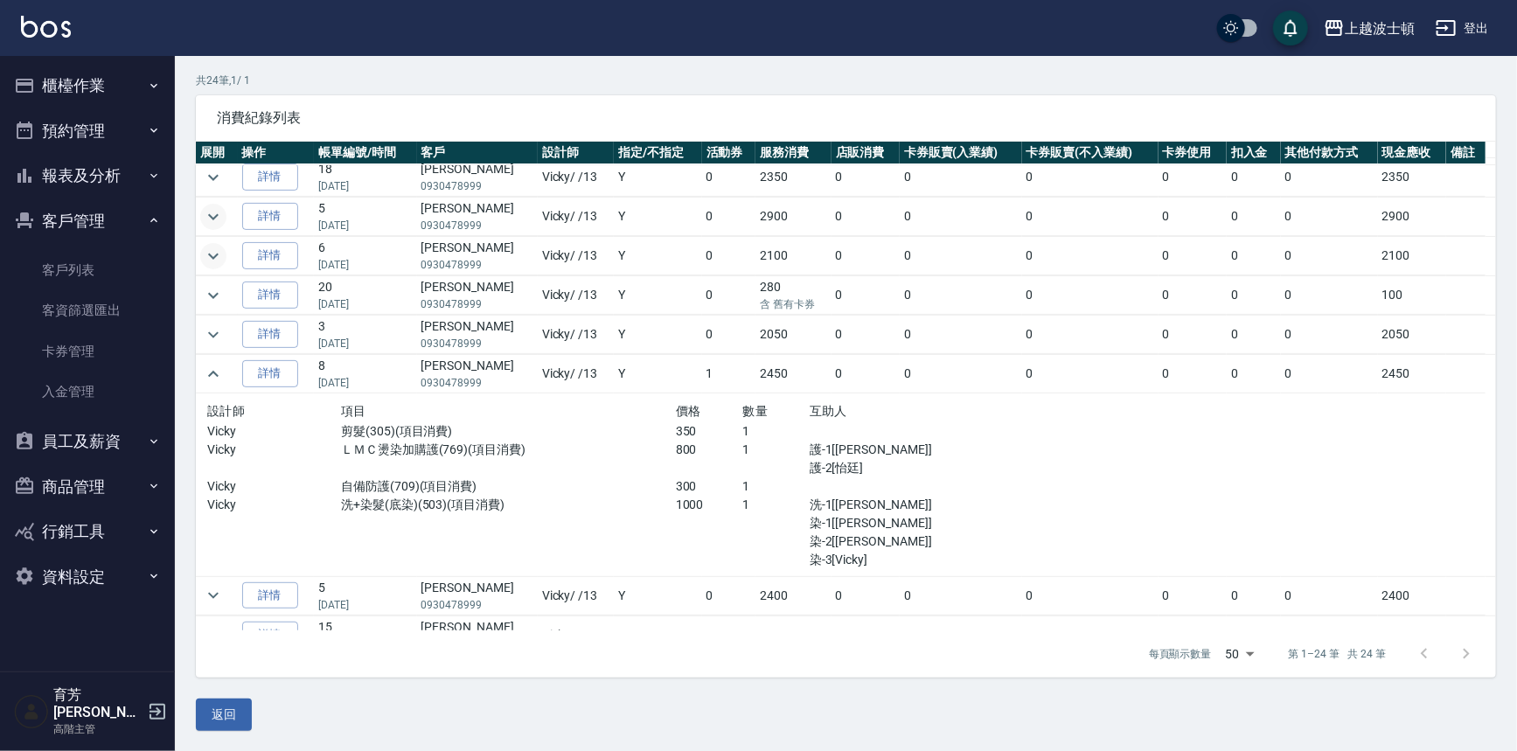
scroll to position [212, 0]
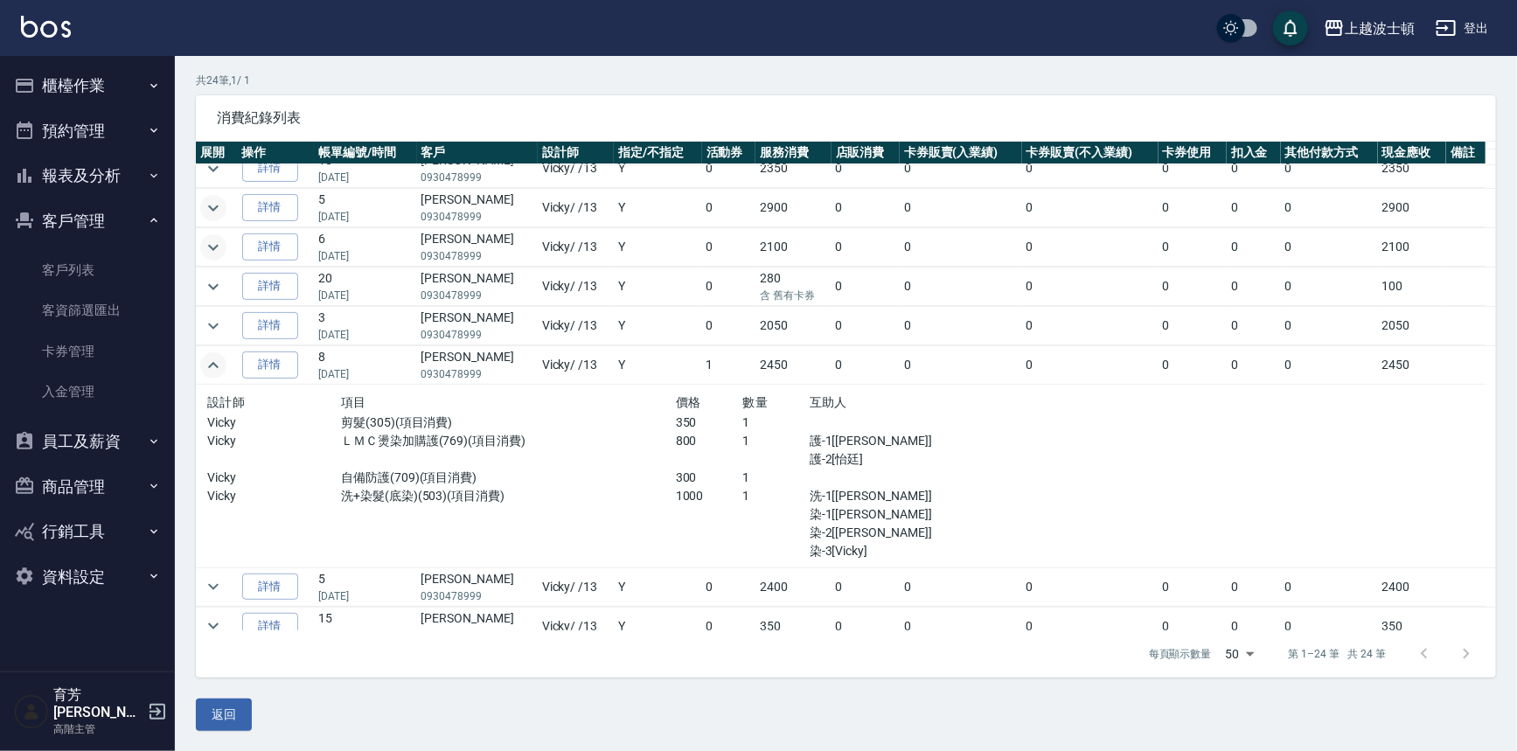
click at [212, 368] on icon "expand row" at bounding box center [213, 365] width 21 height 21
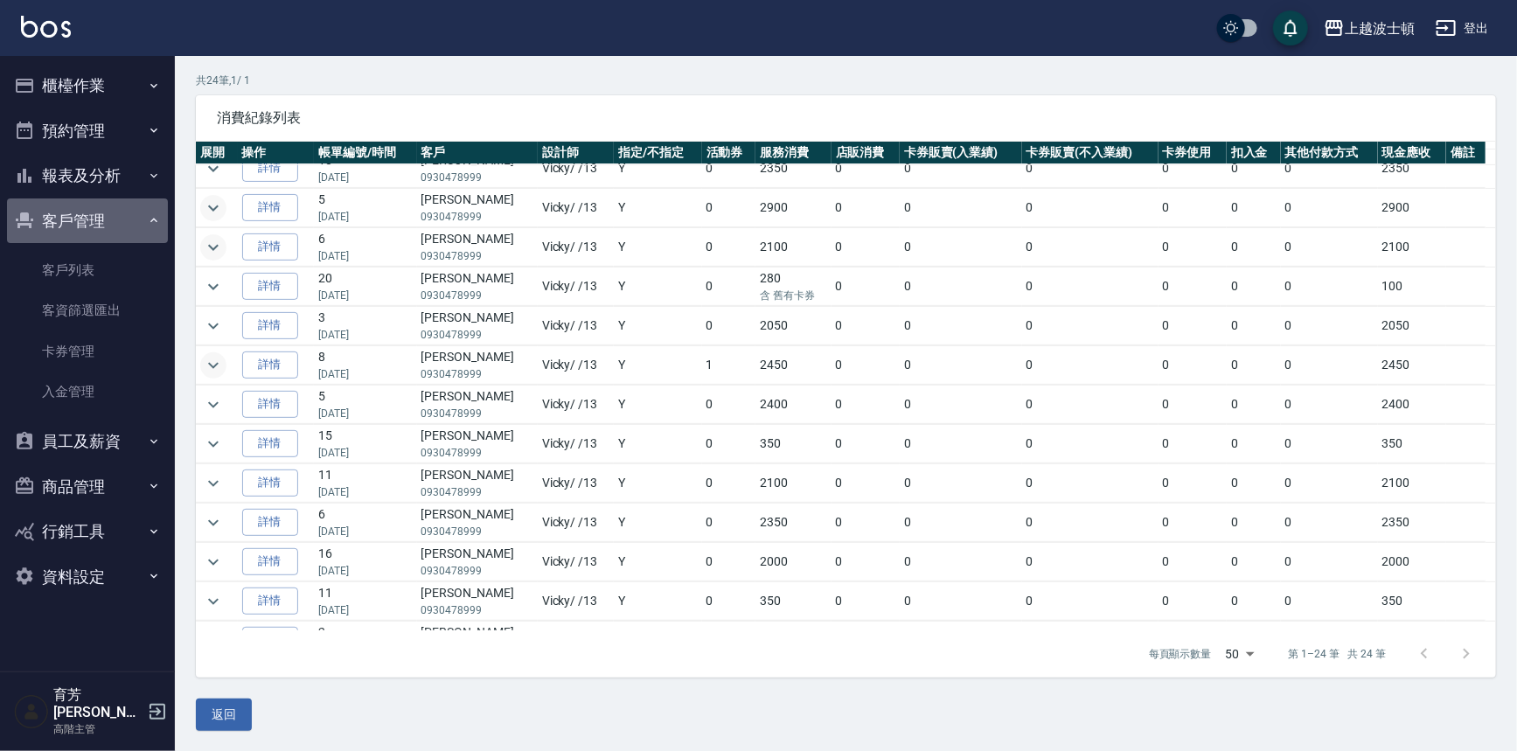
click at [83, 217] on button "客戶管理" at bounding box center [87, 220] width 161 height 45
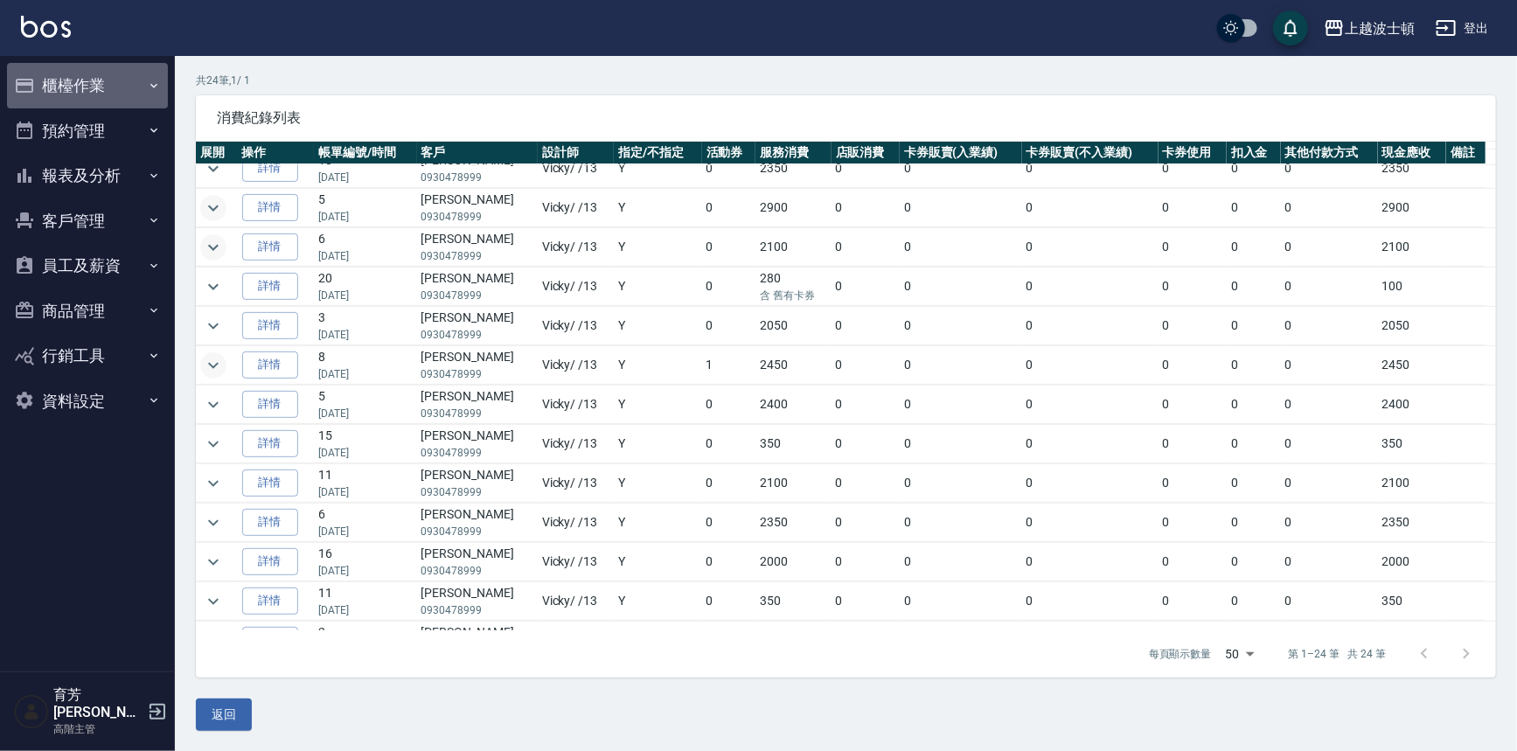
click at [79, 72] on button "櫃檯作業" at bounding box center [87, 85] width 161 height 45
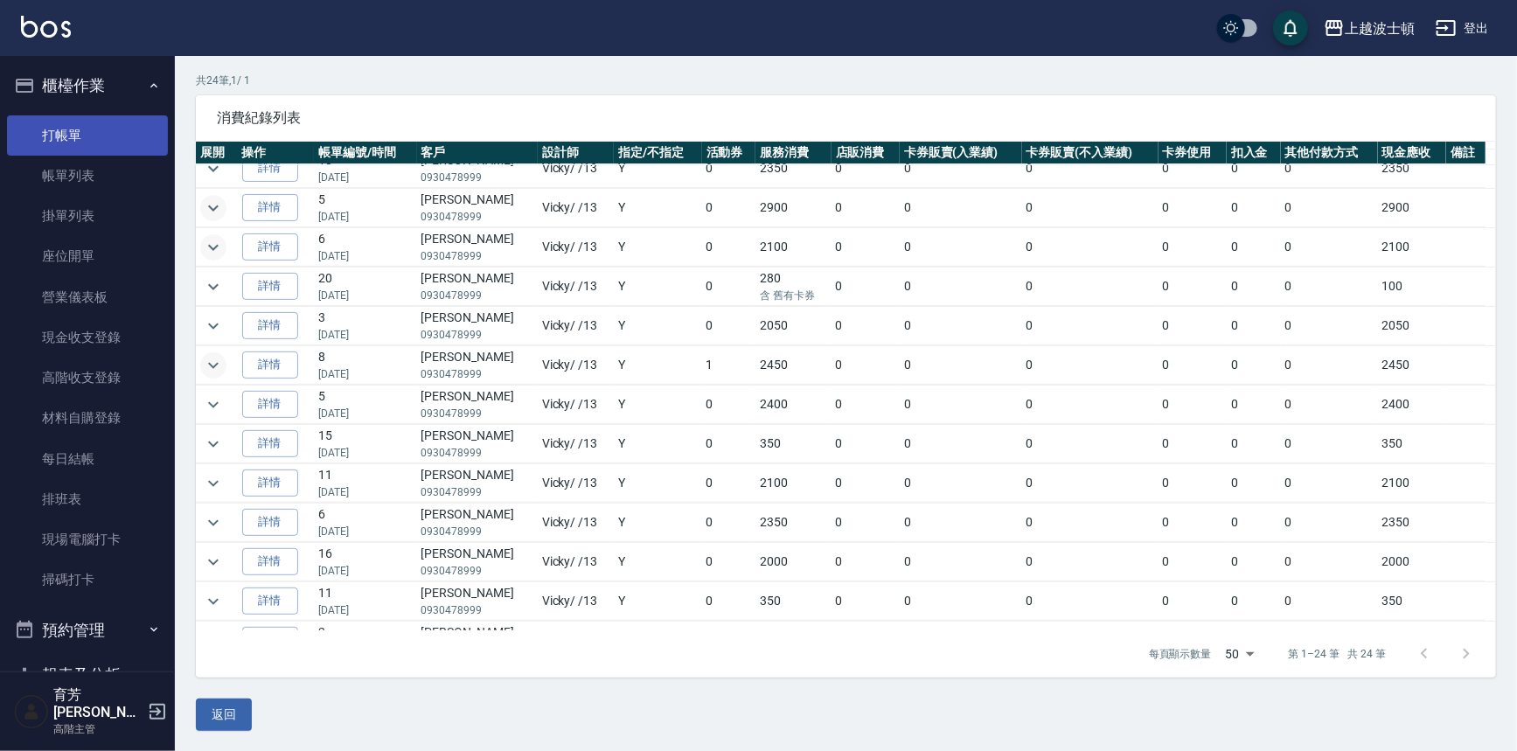
click at [87, 130] on link "打帳單" at bounding box center [87, 135] width 161 height 40
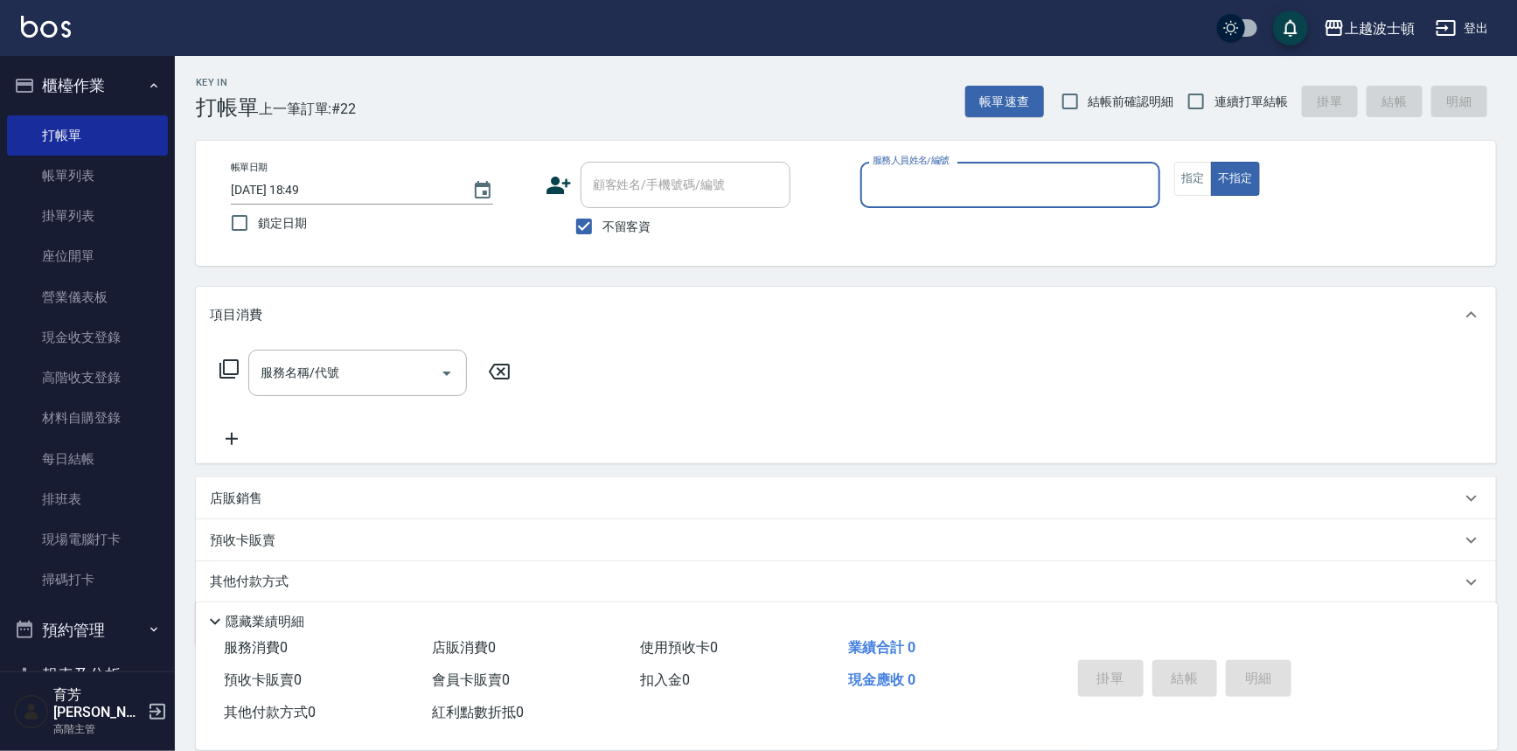
click at [111, 77] on button "櫃檯作業" at bounding box center [87, 85] width 161 height 45
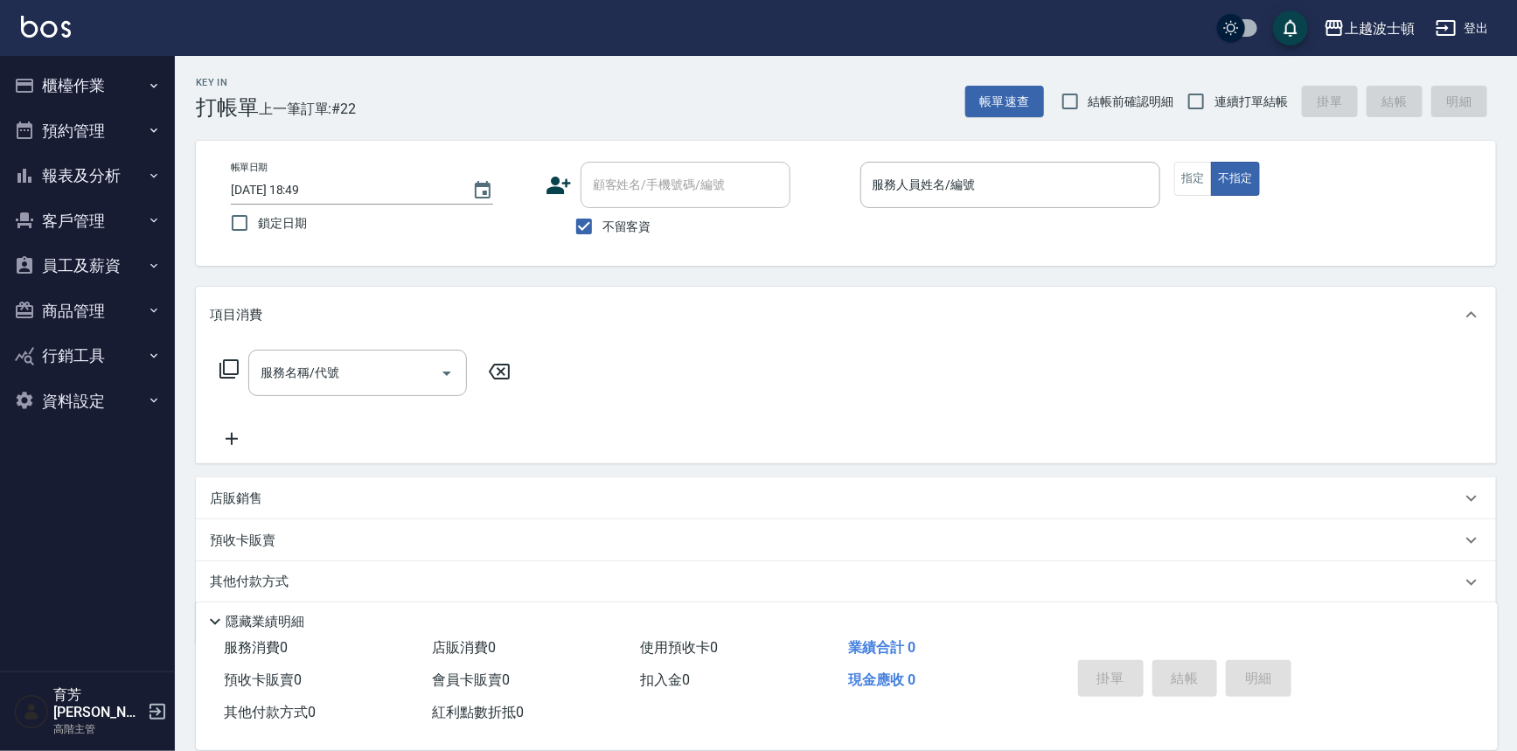
click at [63, 218] on button "客戶管理" at bounding box center [87, 220] width 161 height 45
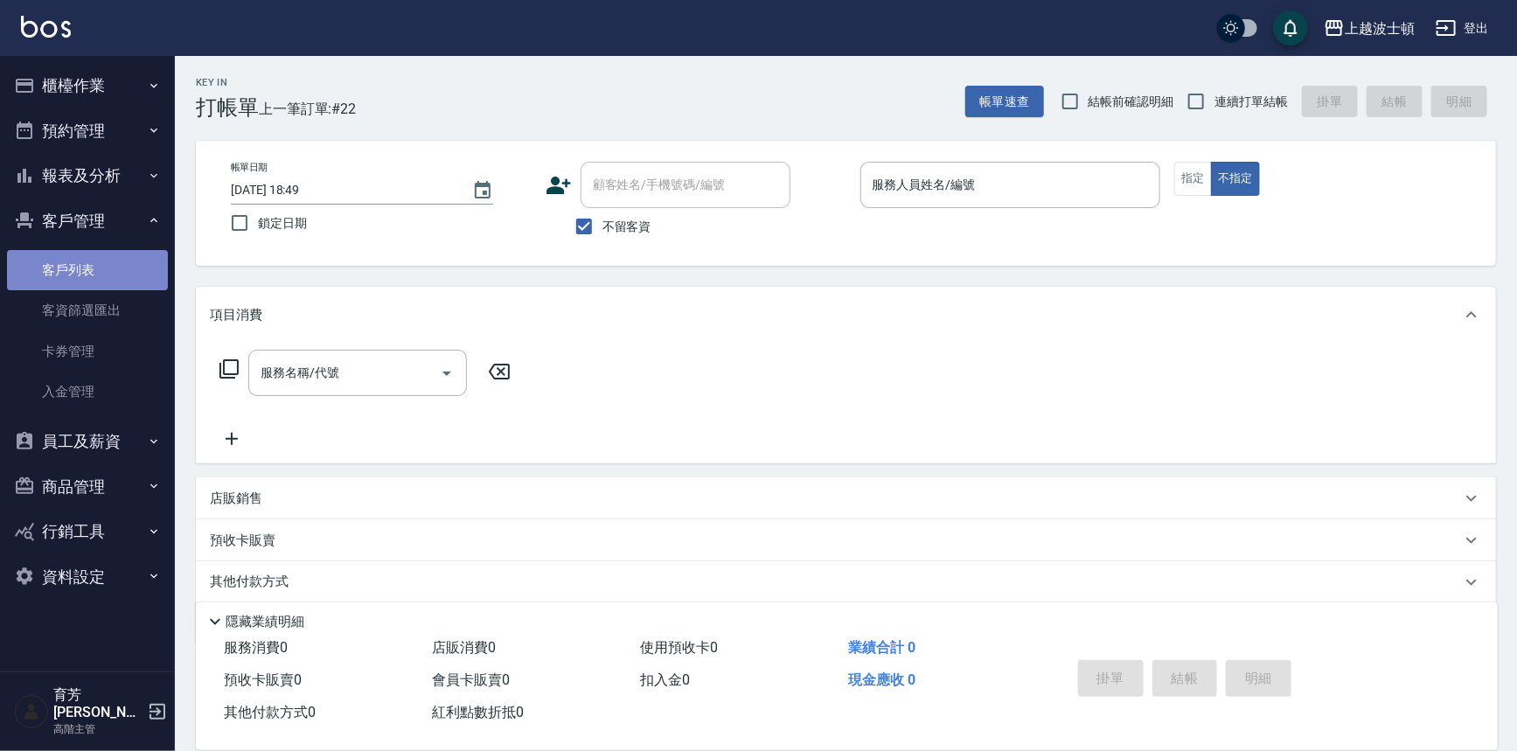
click at [73, 272] on link "客戶列表" at bounding box center [87, 270] width 161 height 40
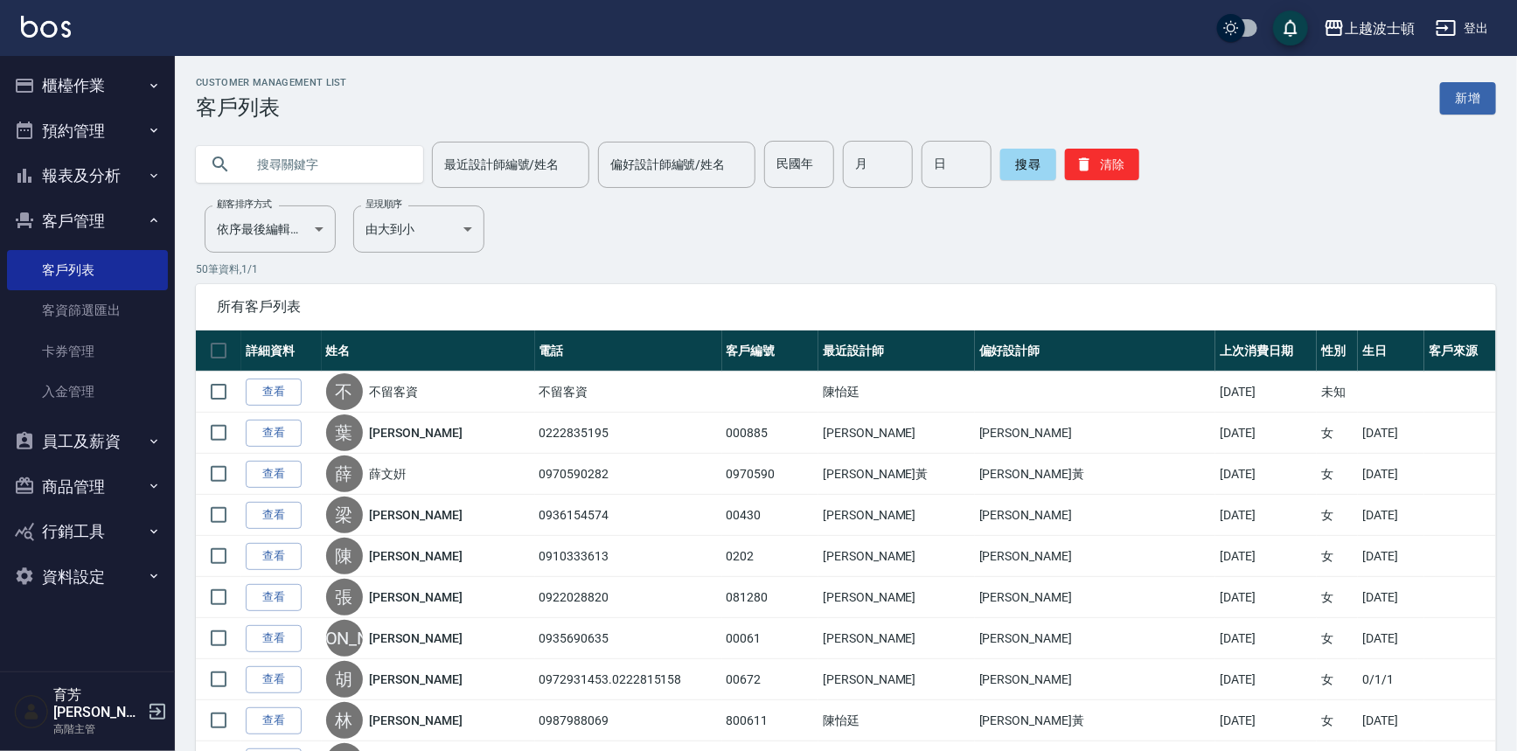
click at [286, 166] on input "text" at bounding box center [327, 164] width 164 height 47
type input "[PERSON_NAME]"
click at [1024, 155] on button "搜尋" at bounding box center [1028, 164] width 56 height 31
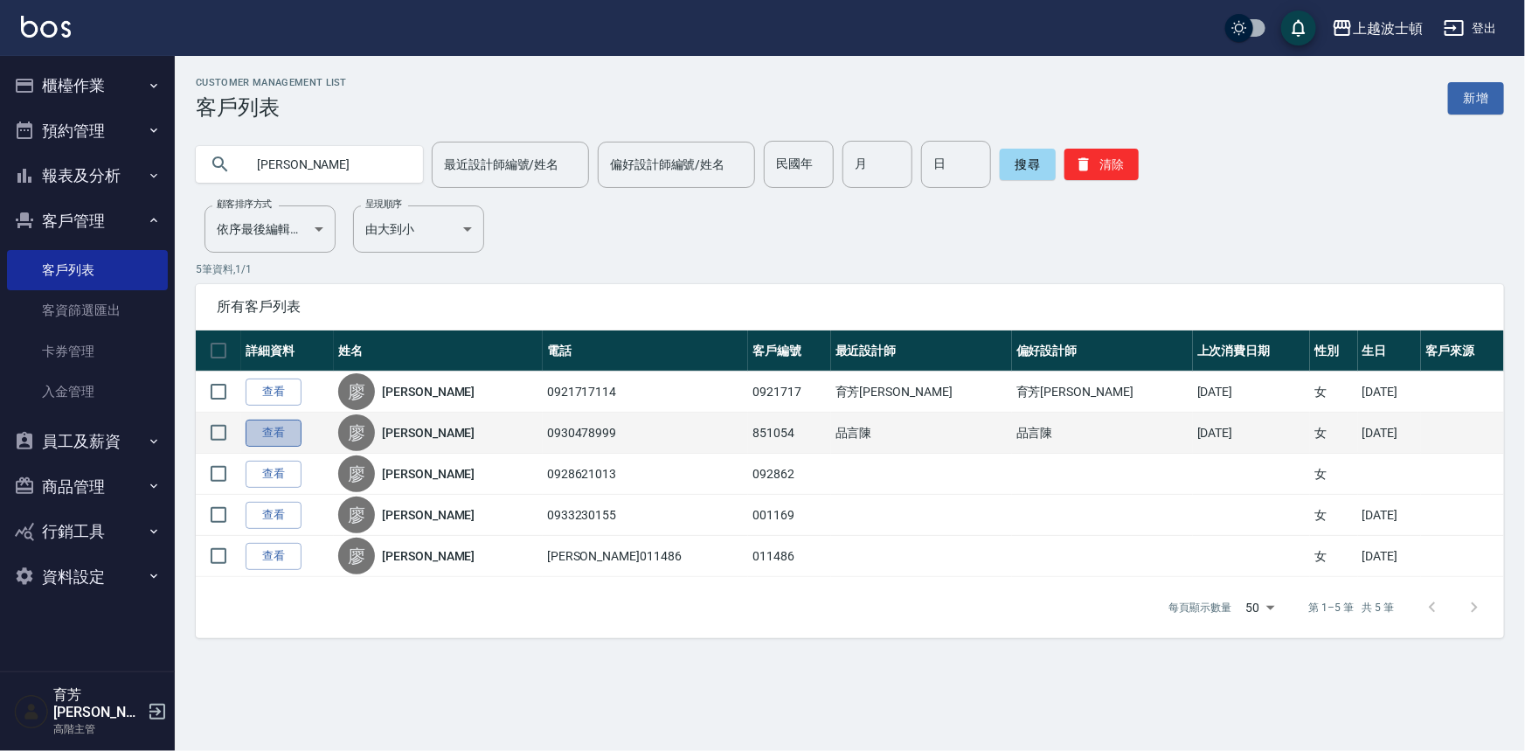
click at [267, 428] on link "查看" at bounding box center [274, 433] width 56 height 27
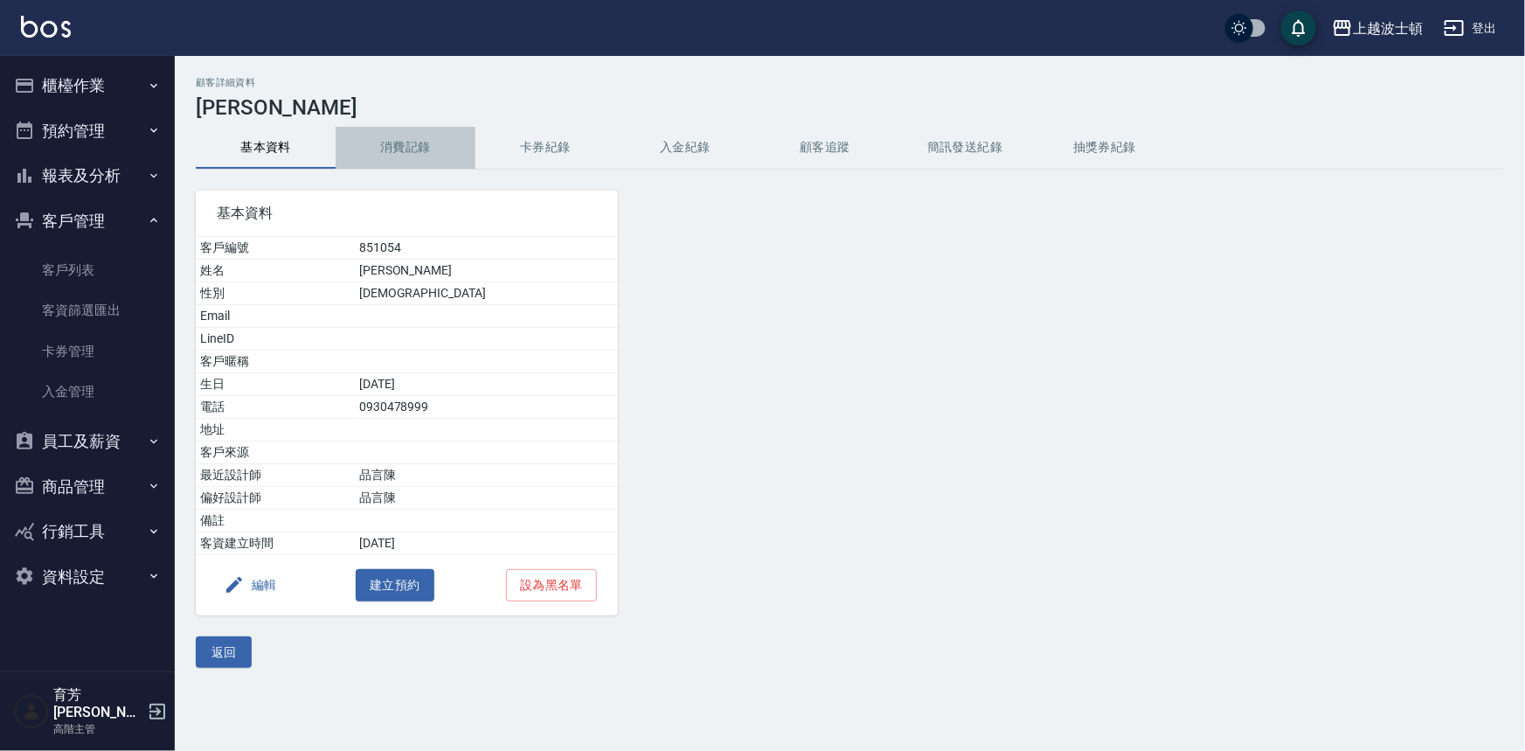
click at [413, 159] on button "消費記錄" at bounding box center [406, 148] width 140 height 42
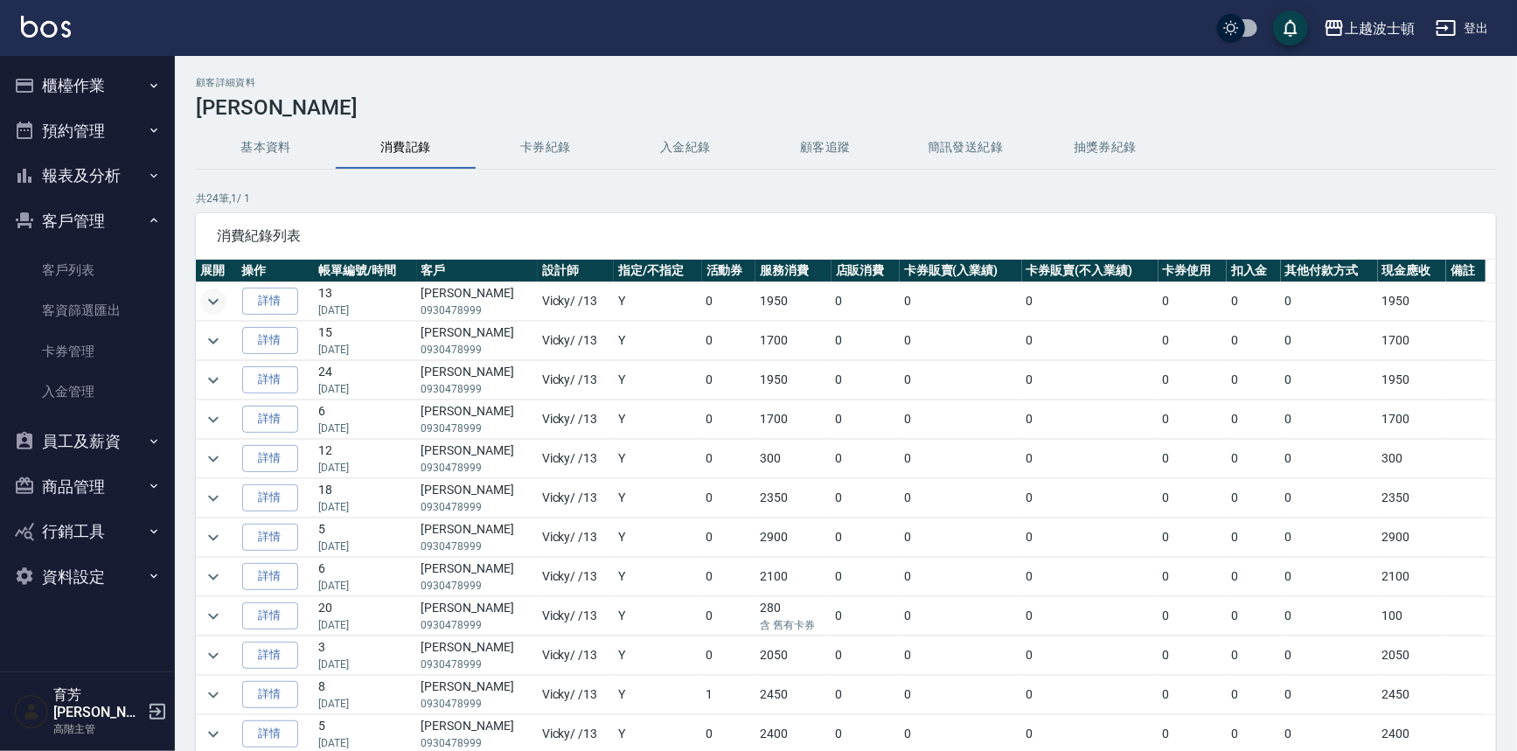
click at [223, 302] on icon "expand row" at bounding box center [213, 301] width 21 height 21
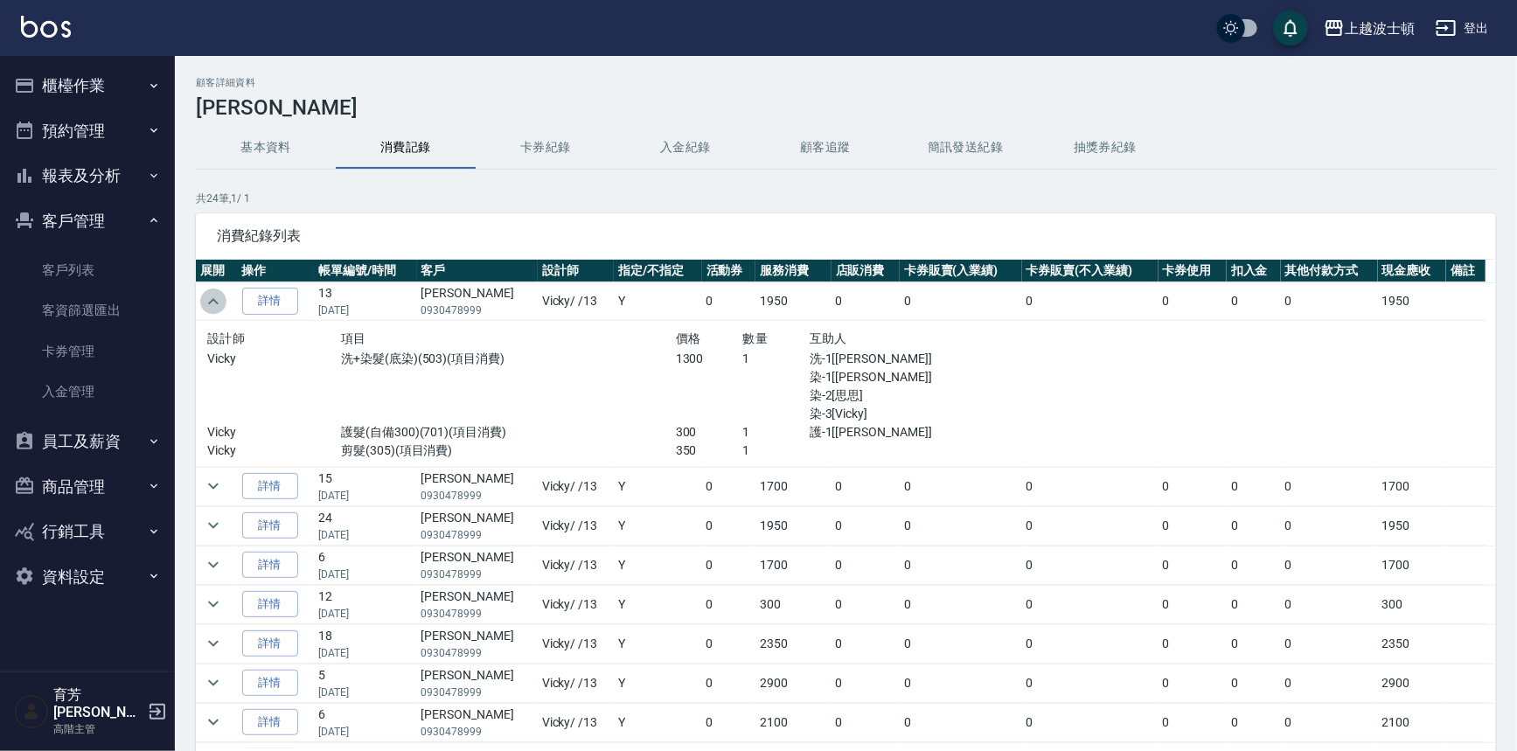
click at [223, 302] on icon "expand row" at bounding box center [213, 301] width 21 height 21
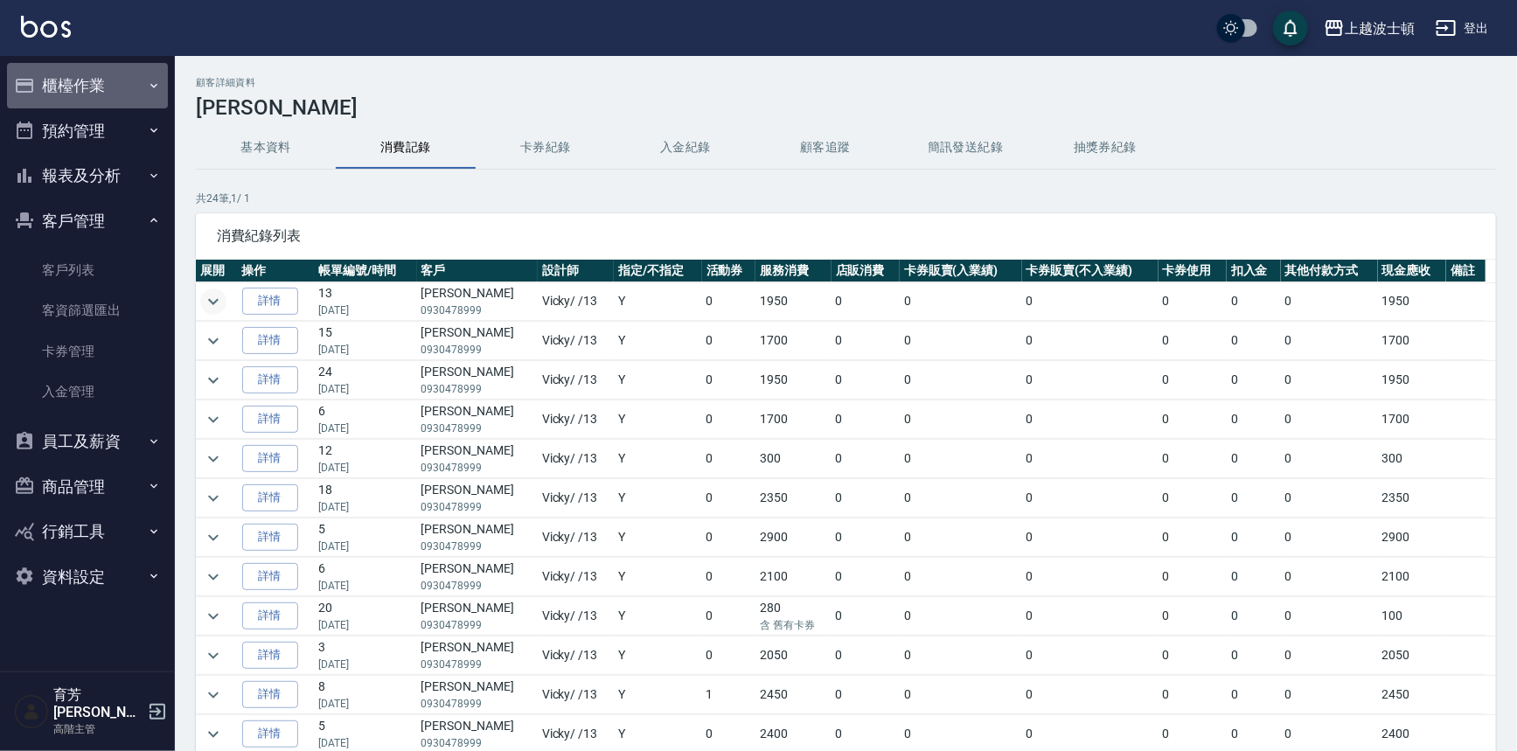
click at [60, 85] on button "櫃檯作業" at bounding box center [87, 85] width 161 height 45
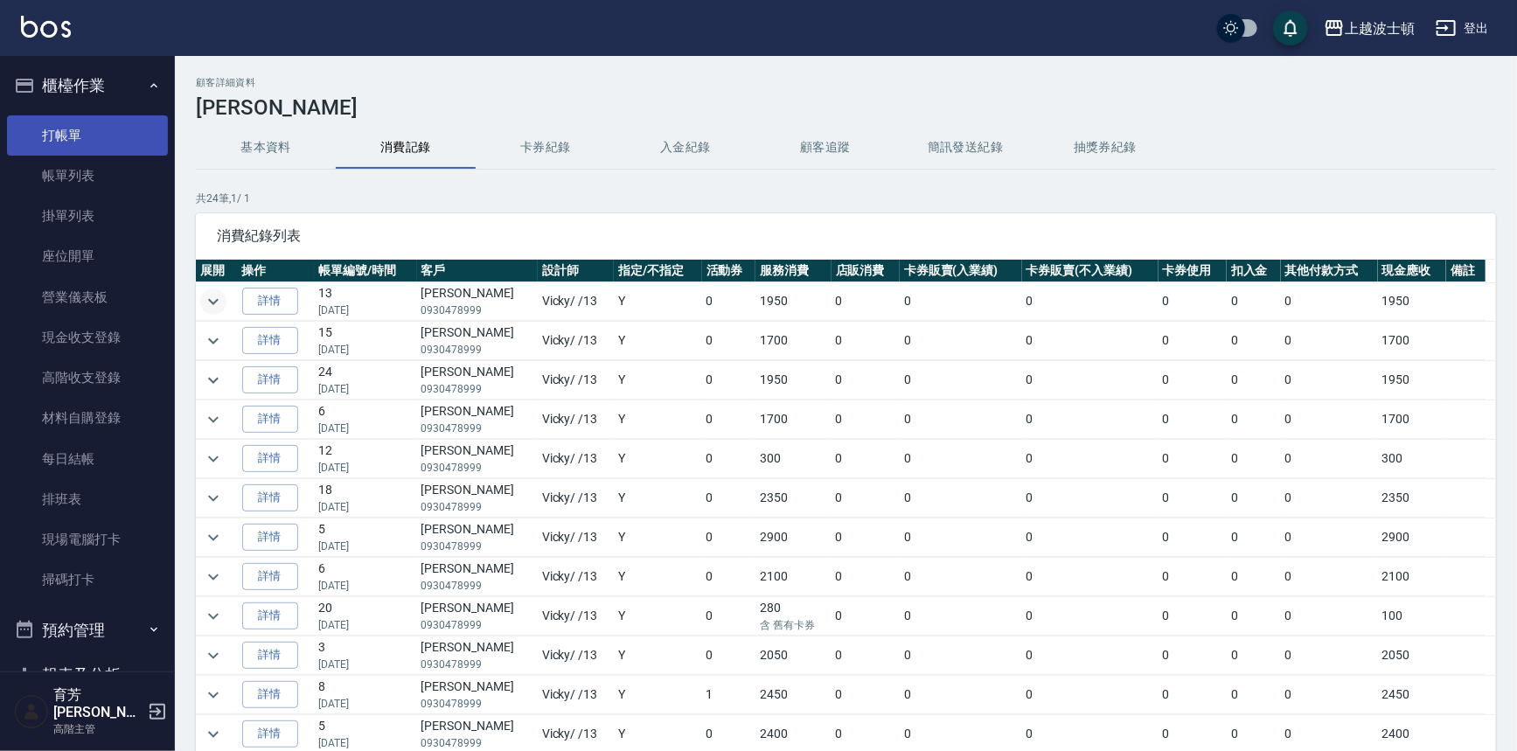
click at [60, 135] on link "打帳單" at bounding box center [87, 135] width 161 height 40
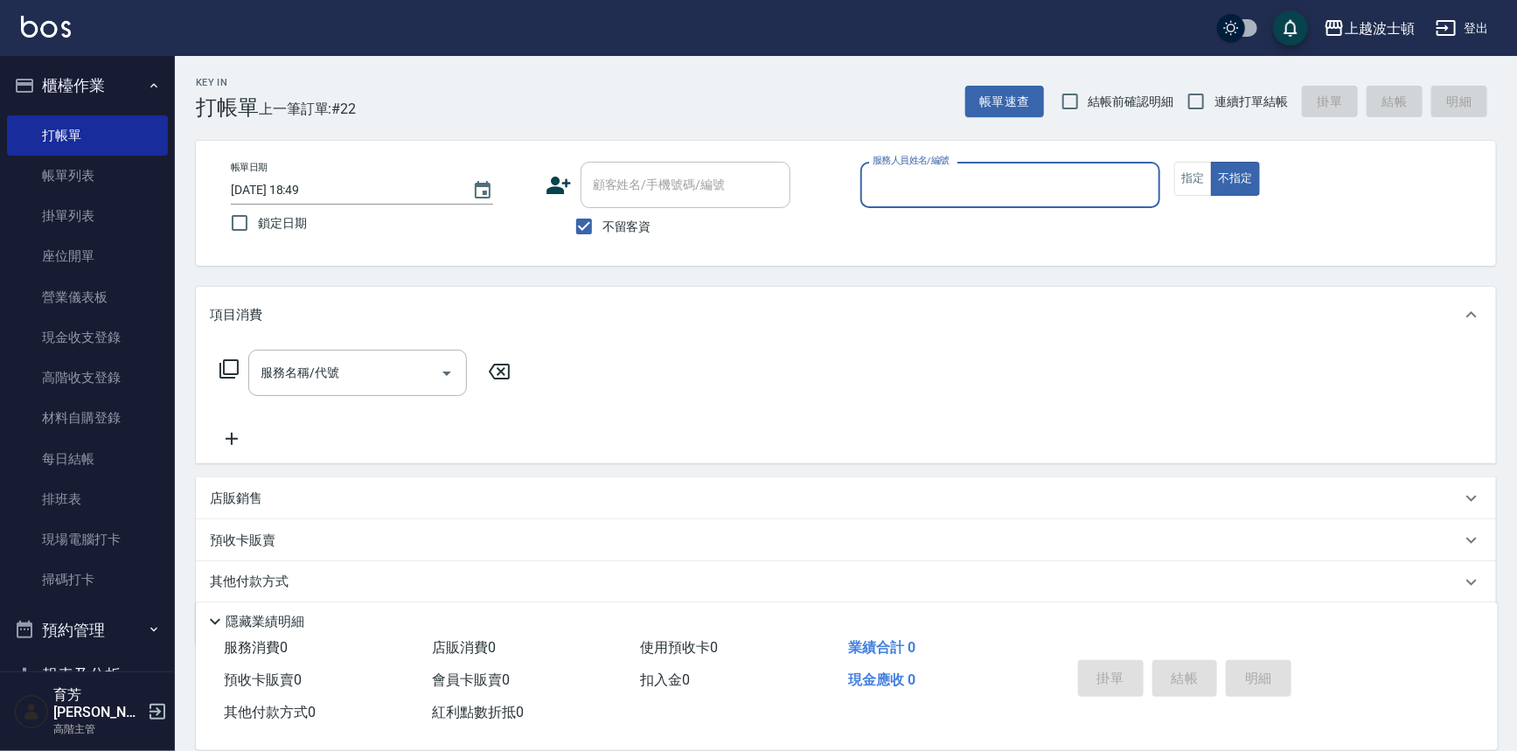
click at [84, 101] on button "櫃檯作業" at bounding box center [87, 85] width 161 height 45
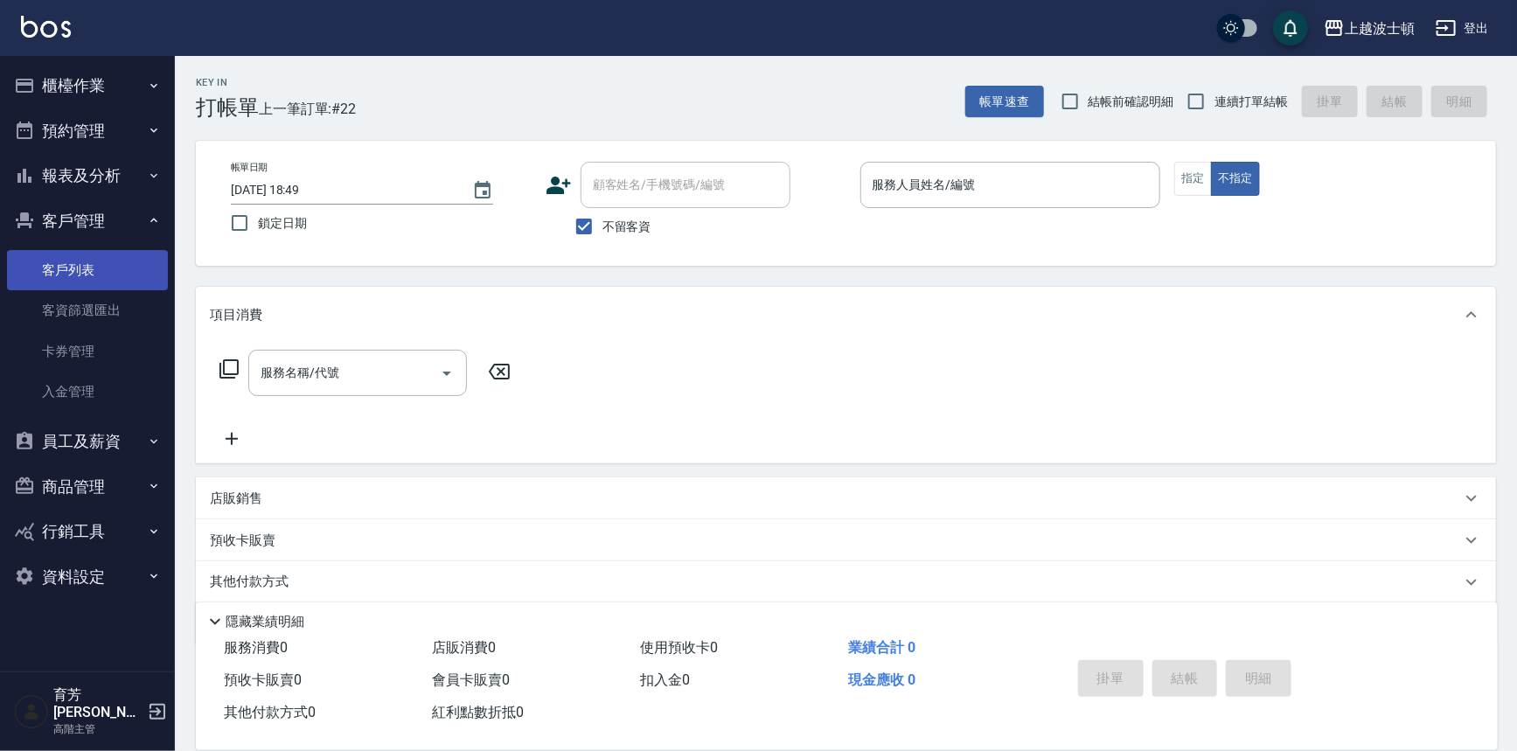
click at [66, 264] on link "客戶列表" at bounding box center [87, 270] width 161 height 40
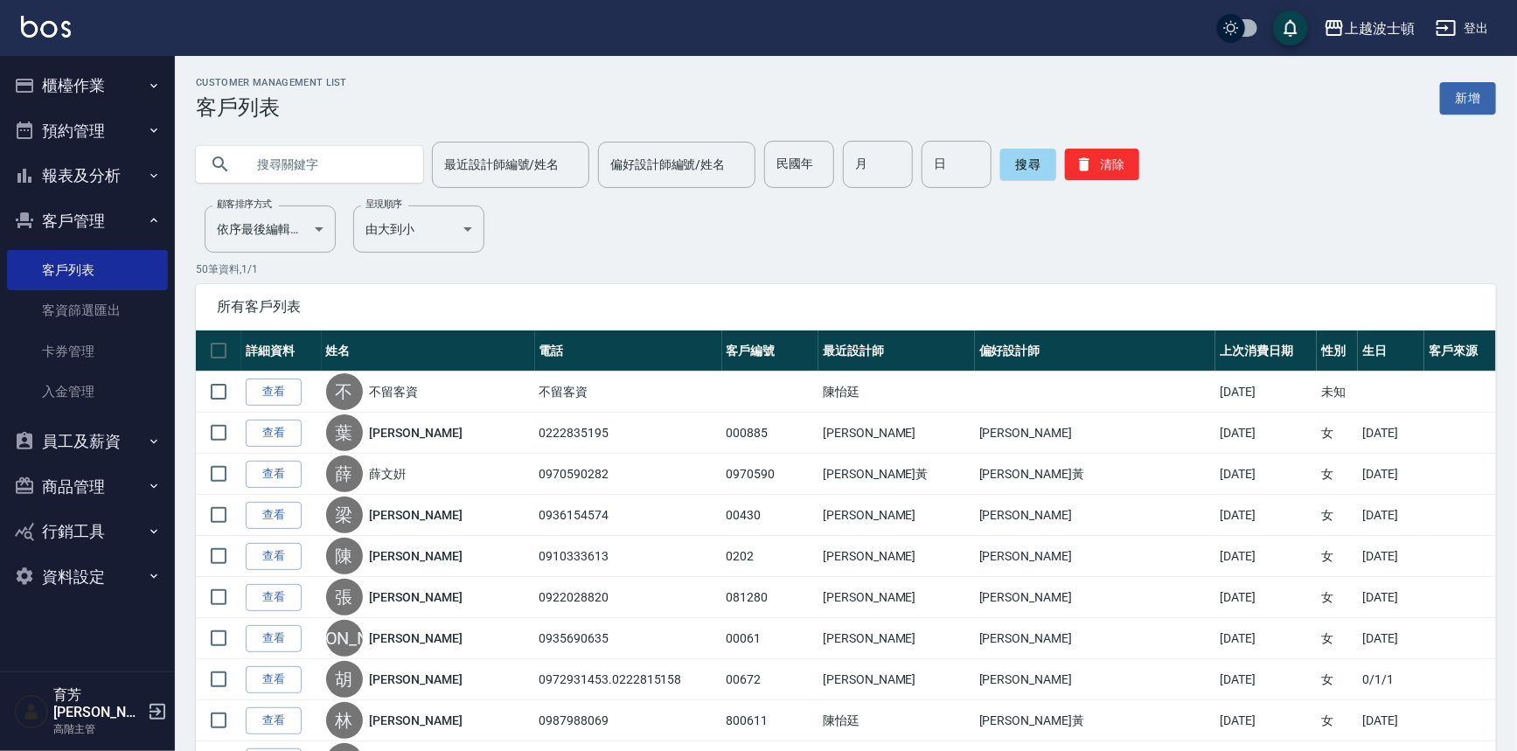
click at [323, 179] on input "text" at bounding box center [327, 164] width 164 height 47
type input "[PERSON_NAME]"
click at [1019, 154] on button "搜尋" at bounding box center [1028, 164] width 56 height 31
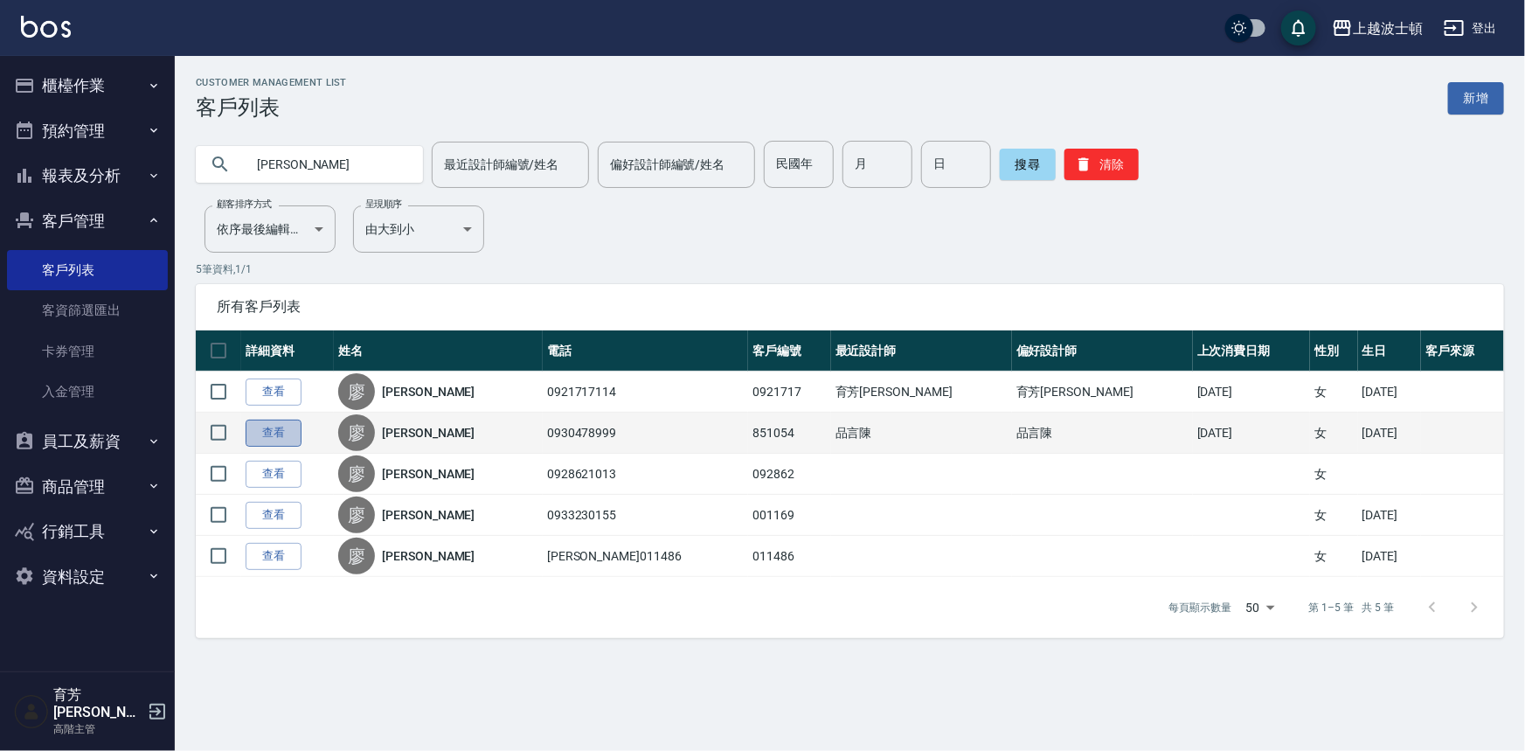
click at [268, 430] on link "查看" at bounding box center [274, 433] width 56 height 27
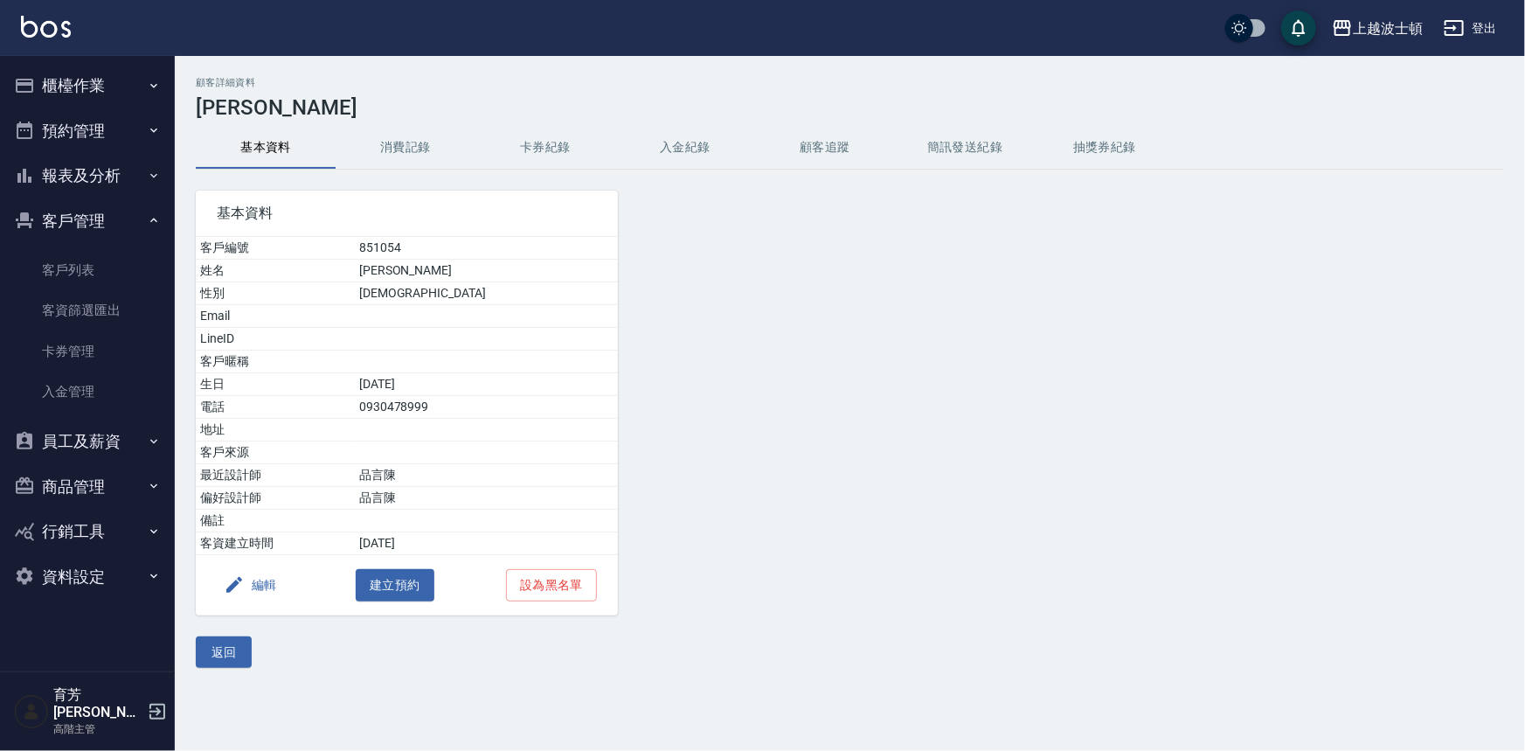
click at [392, 156] on button "消費記錄" at bounding box center [406, 148] width 140 height 42
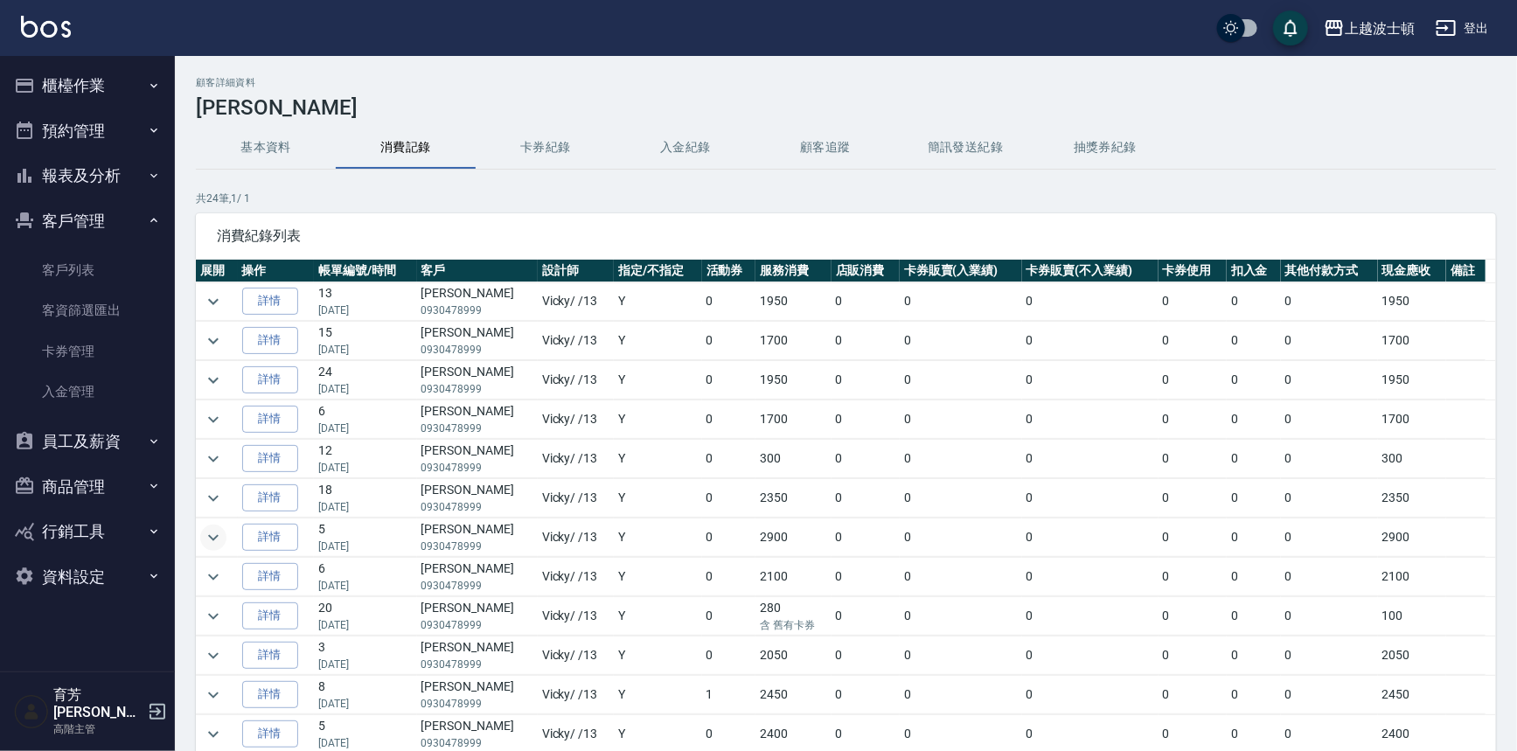
click at [218, 534] on icon "expand row" at bounding box center [213, 537] width 21 height 21
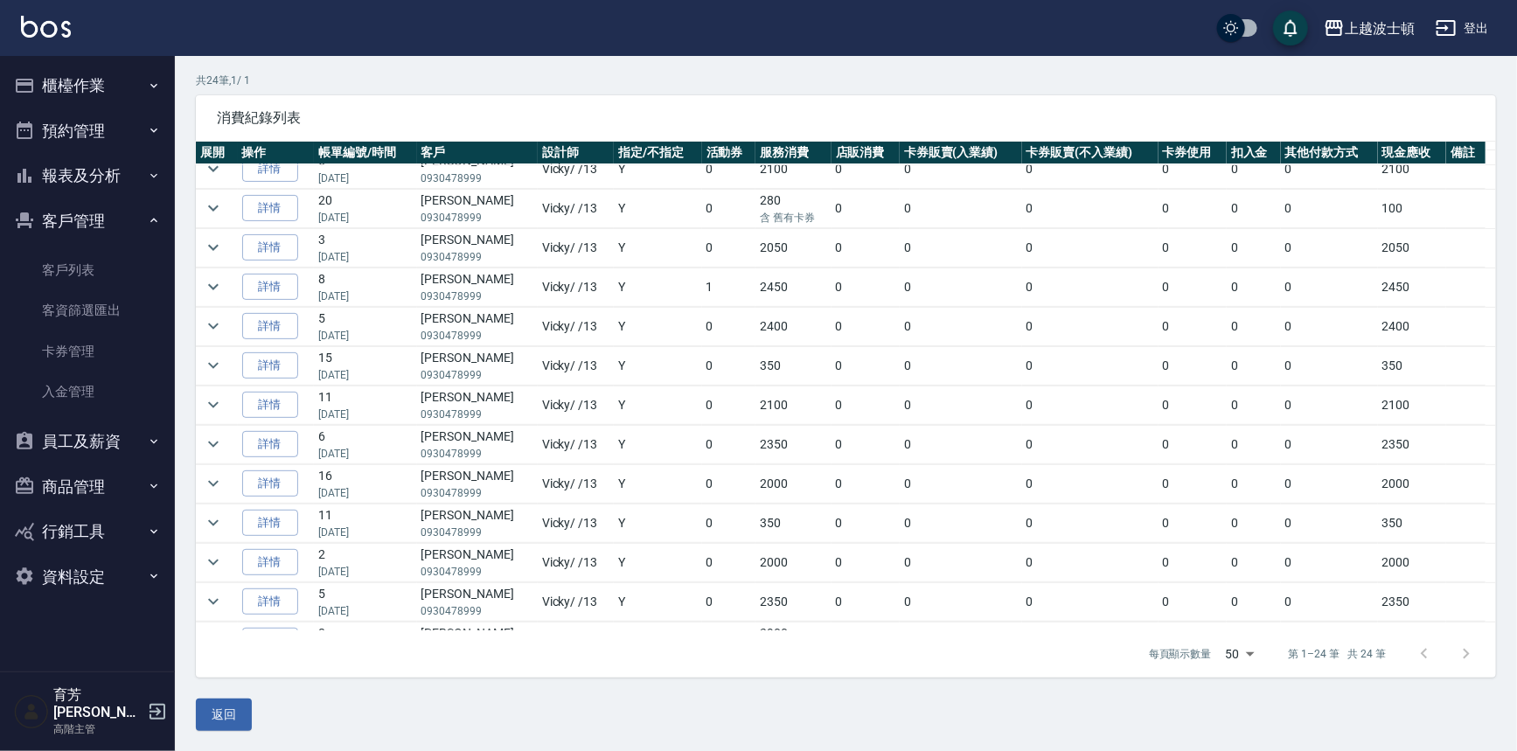
scroll to position [488, 0]
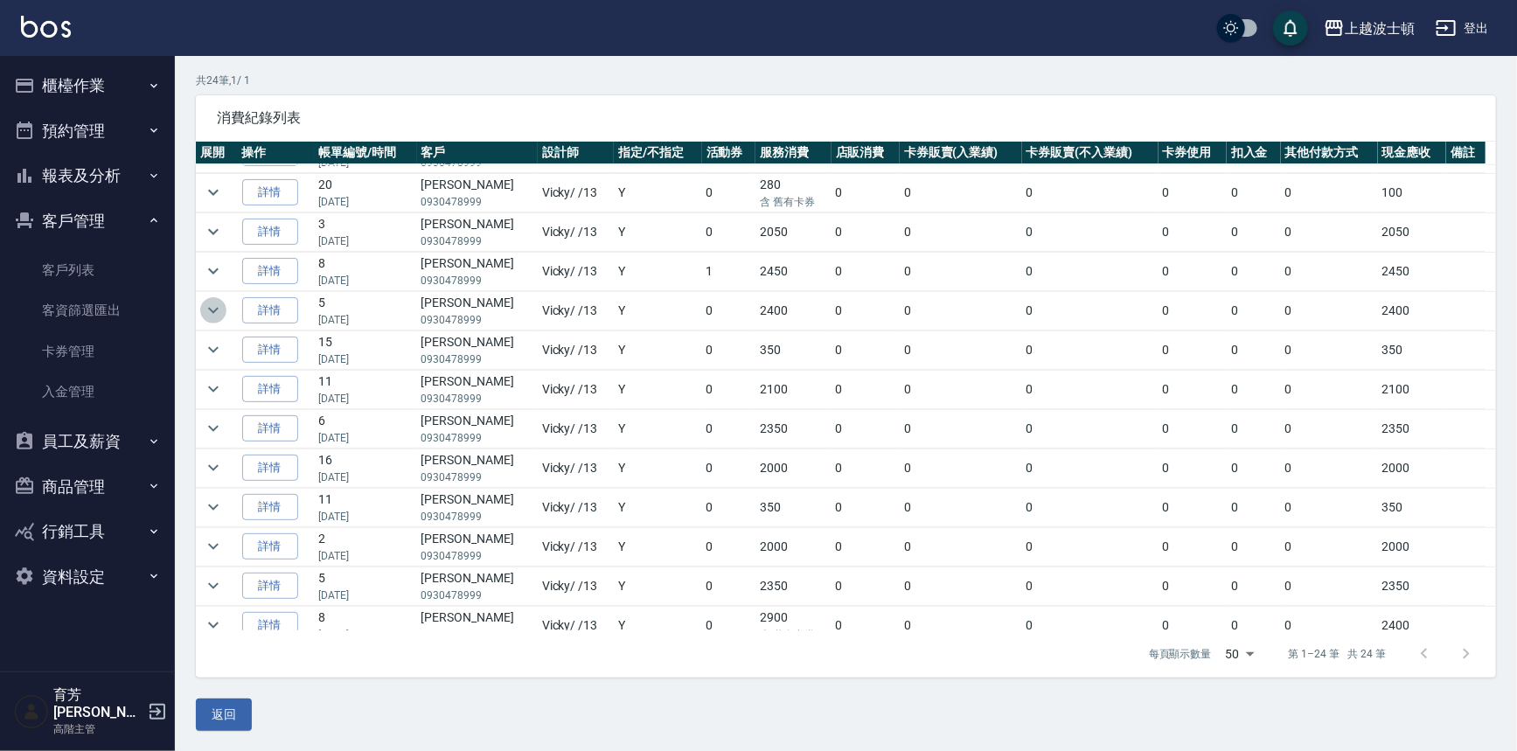
click at [212, 309] on icon "expand row" at bounding box center [213, 310] width 21 height 21
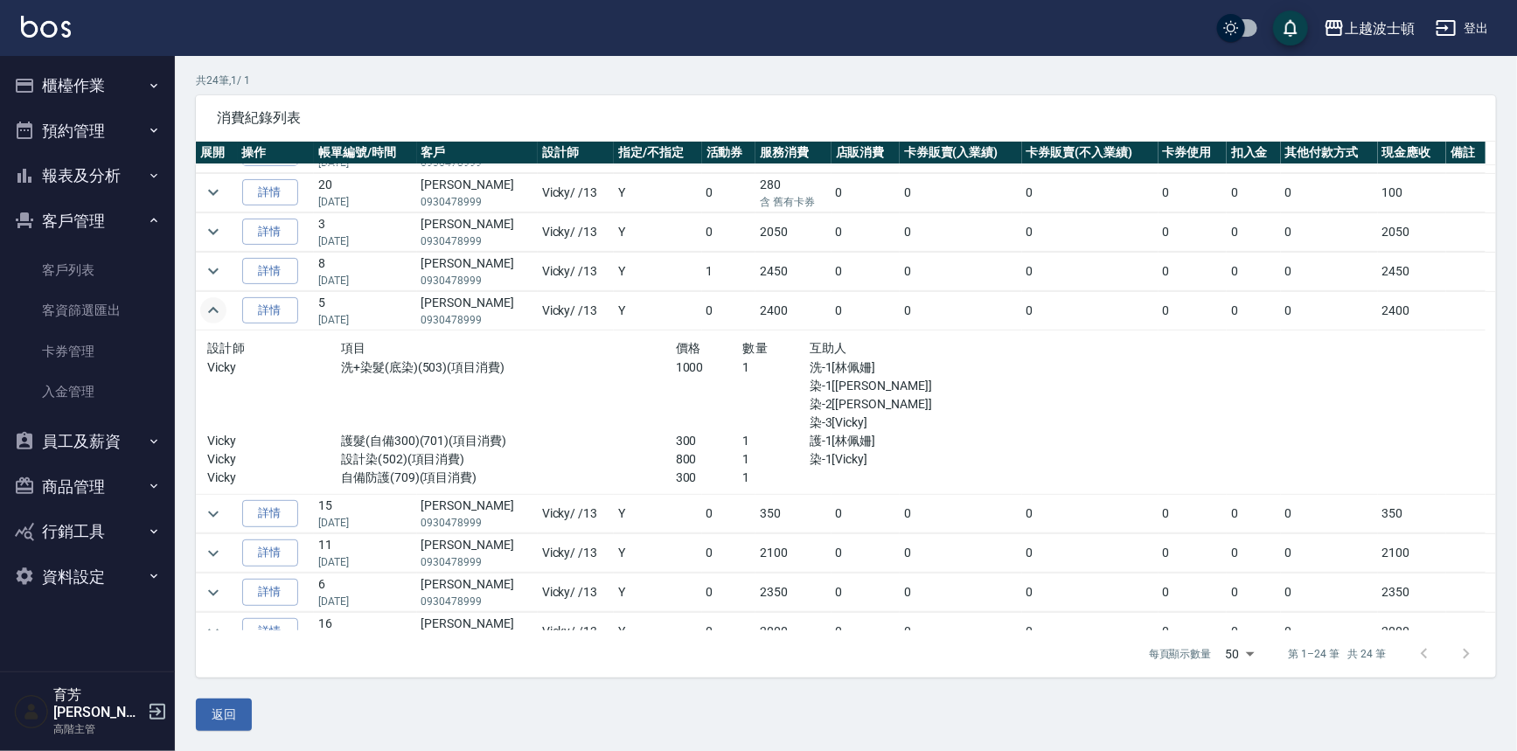
drag, startPoint x: 212, startPoint y: 309, endPoint x: 237, endPoint y: 309, distance: 25.3
click at [236, 309] on td at bounding box center [217, 310] width 42 height 38
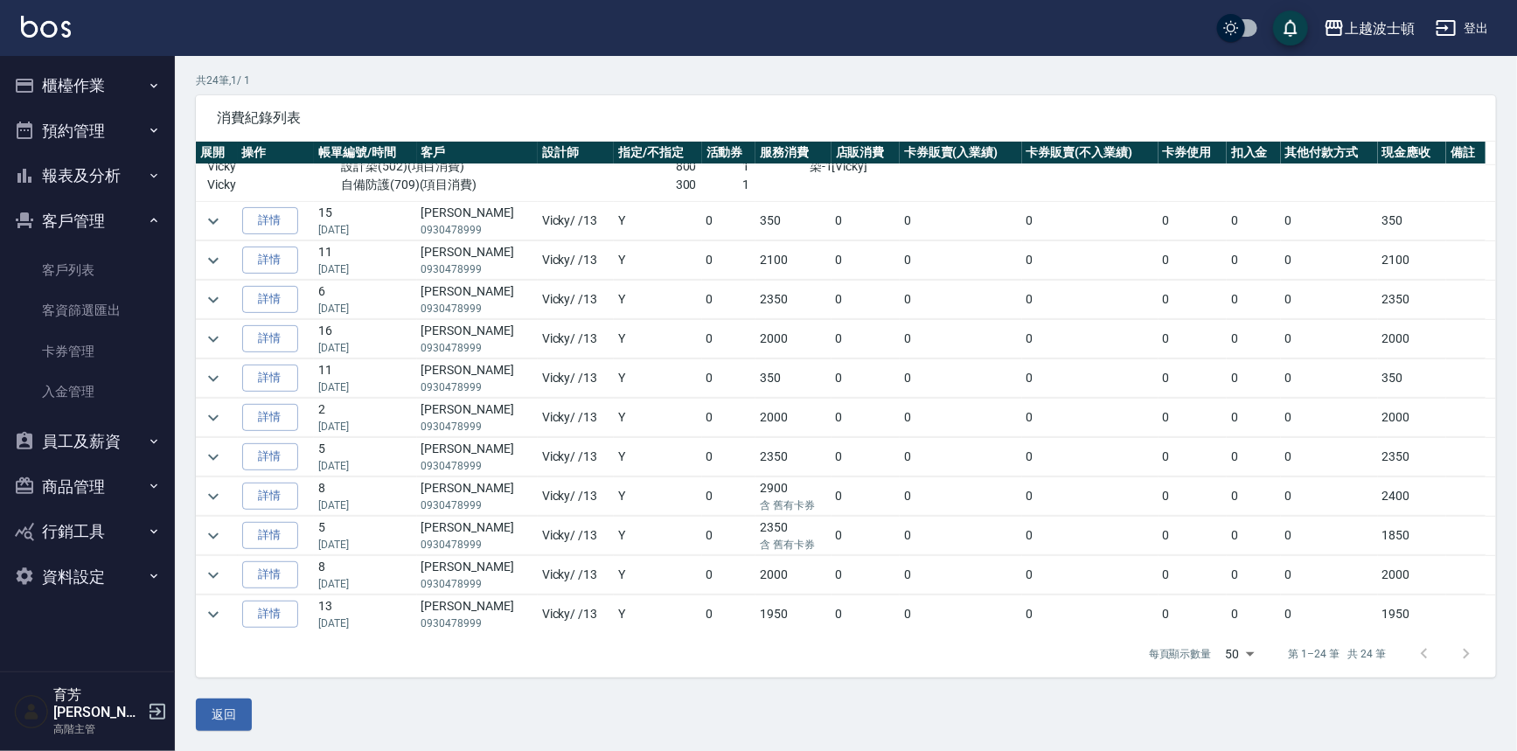
scroll to position [819, 0]
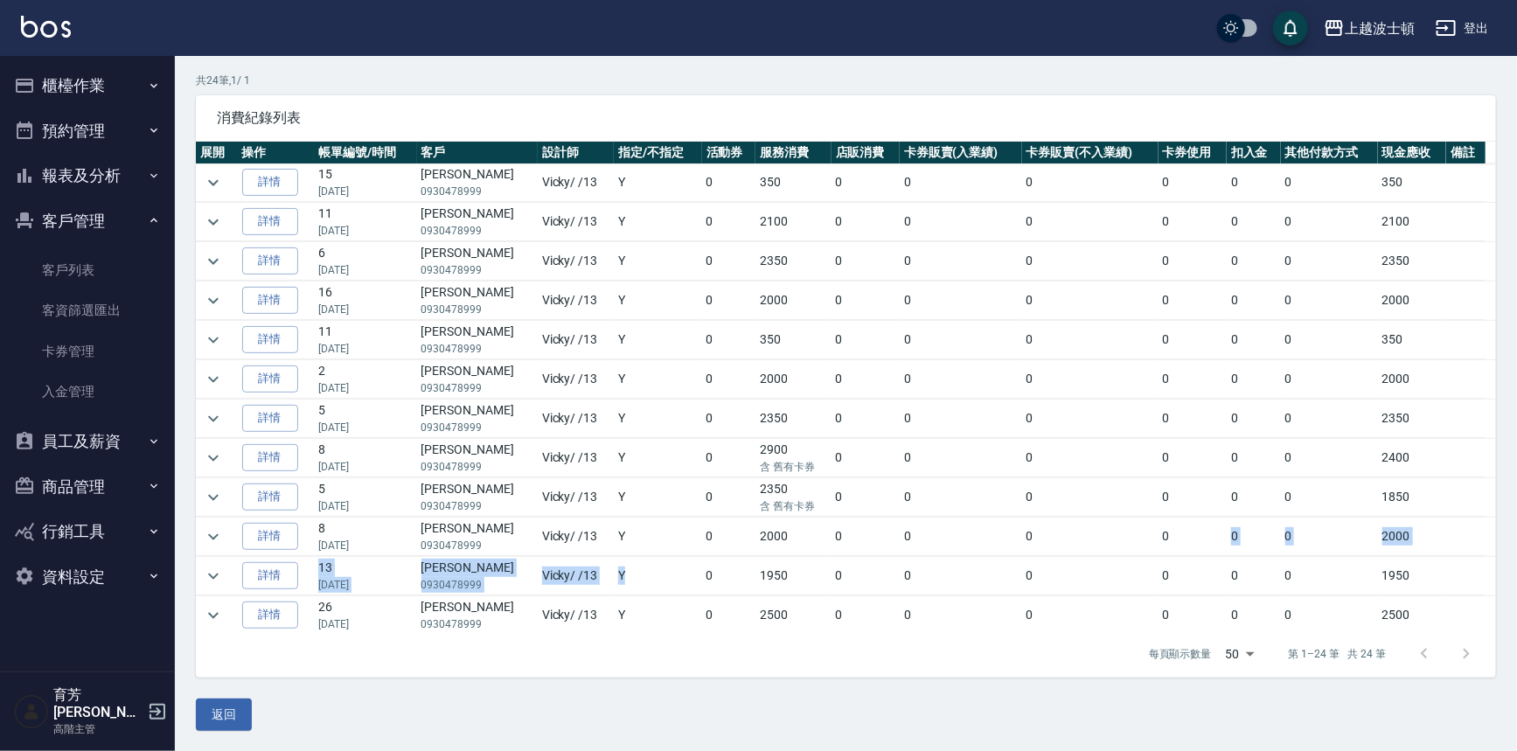
drag, startPoint x: 1066, startPoint y: 563, endPoint x: 418, endPoint y: 528, distance: 649.5
click at [733, 86] on p "共 24 筆, 1 / 1" at bounding box center [846, 81] width 1300 height 16
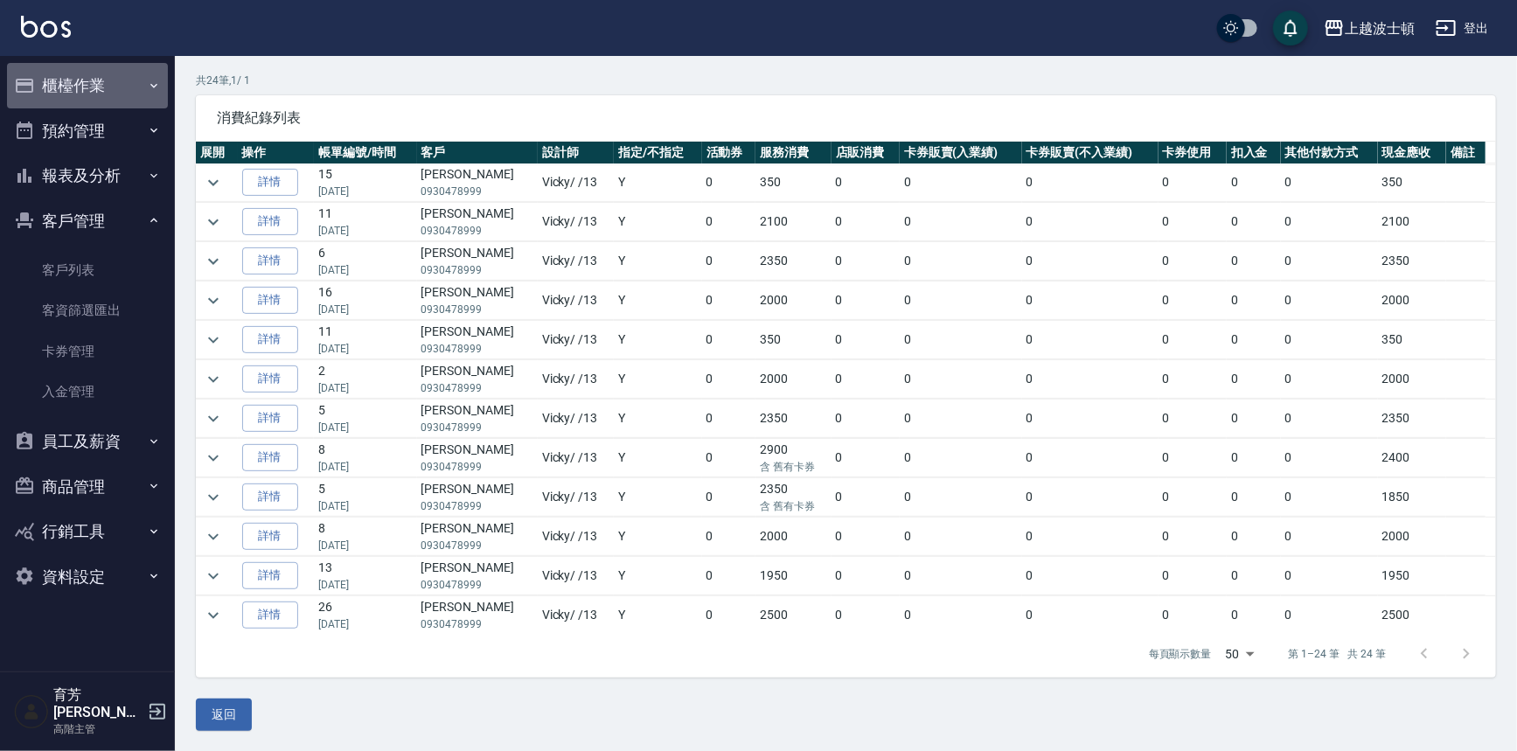
click at [82, 89] on button "櫃檯作業" at bounding box center [87, 85] width 161 height 45
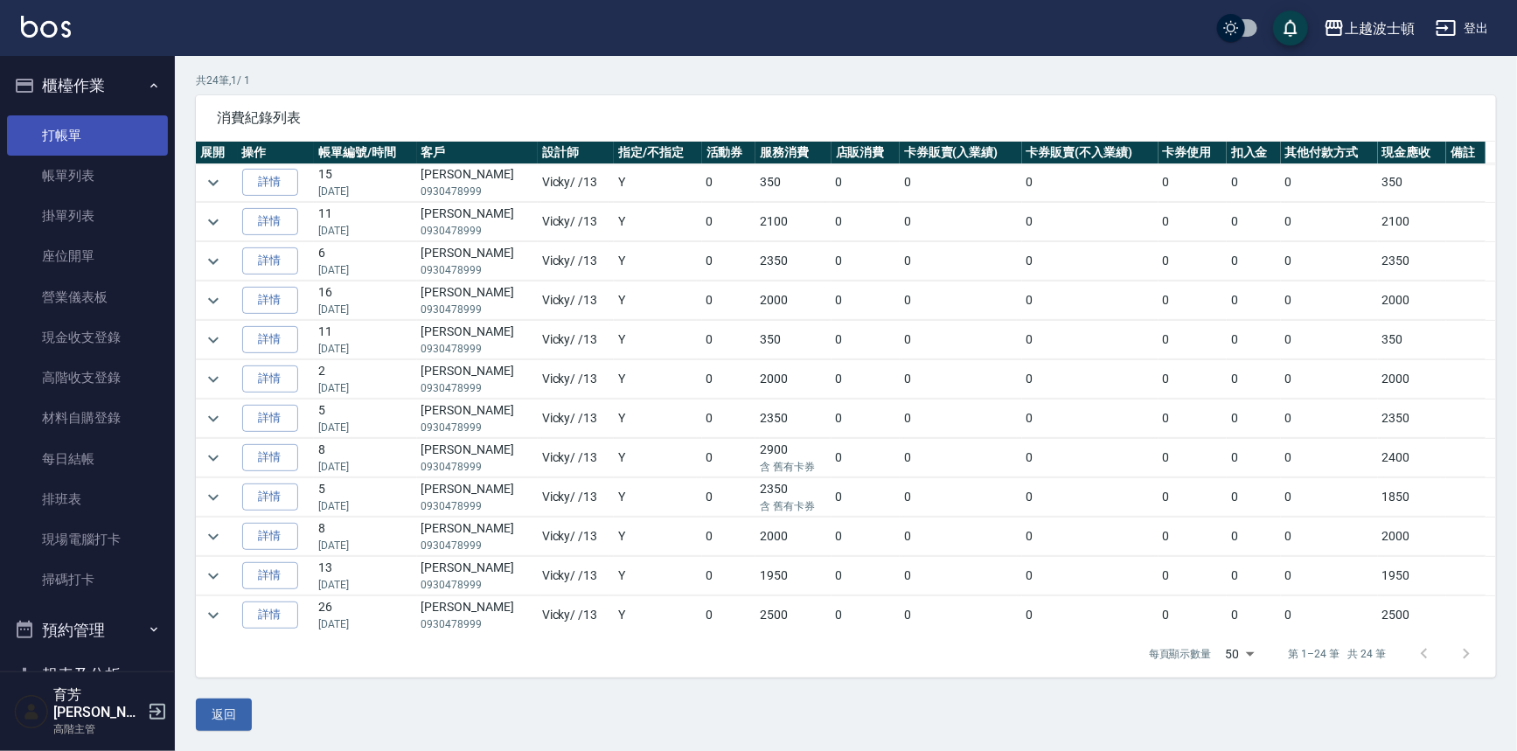
click at [65, 140] on link "打帳單" at bounding box center [87, 135] width 161 height 40
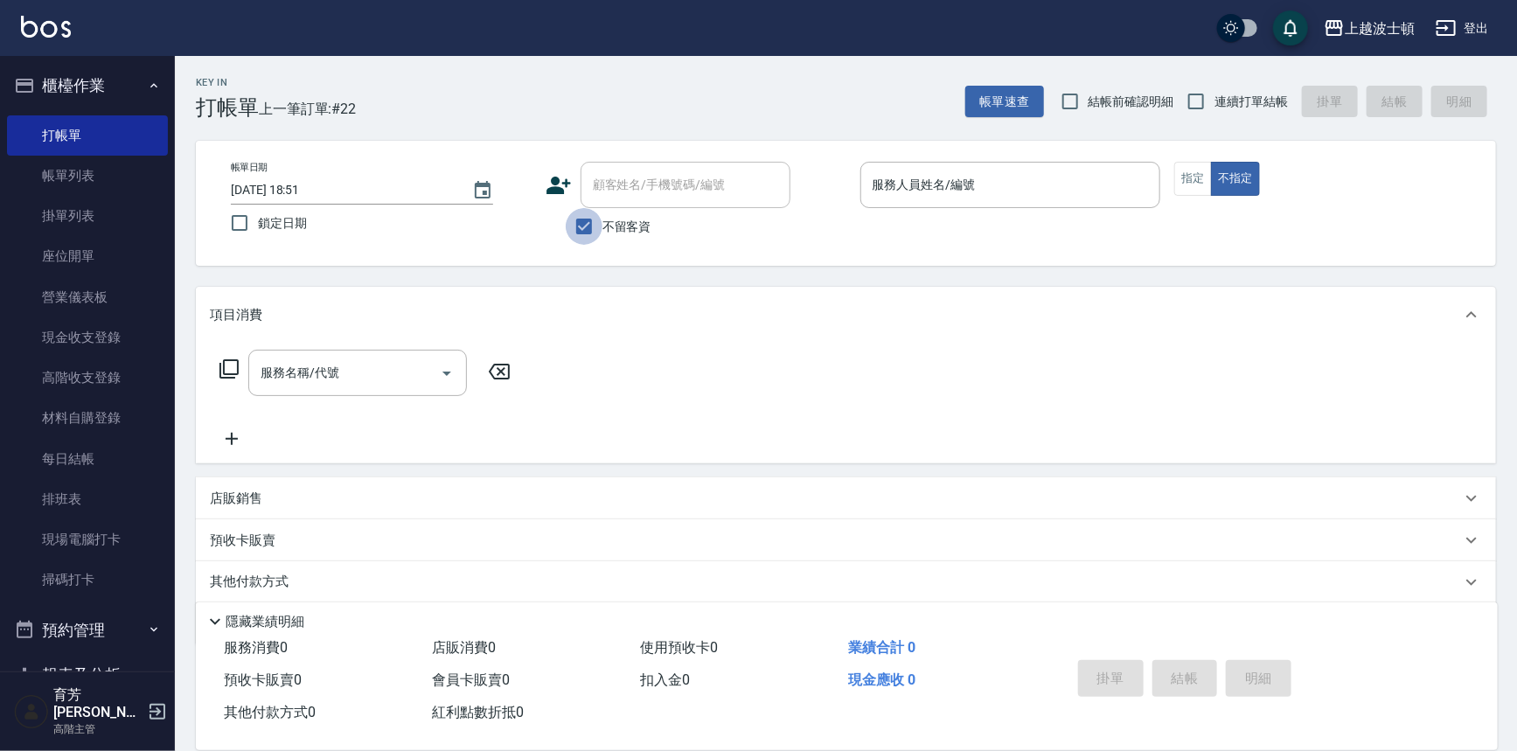
click at [586, 224] on input "不留客資" at bounding box center [584, 226] width 37 height 37
checkbox input "false"
click at [1196, 181] on button "指定" at bounding box center [1193, 179] width 38 height 34
click at [692, 203] on div "顧客姓名/手機號碼/編號" at bounding box center [685, 185] width 210 height 46
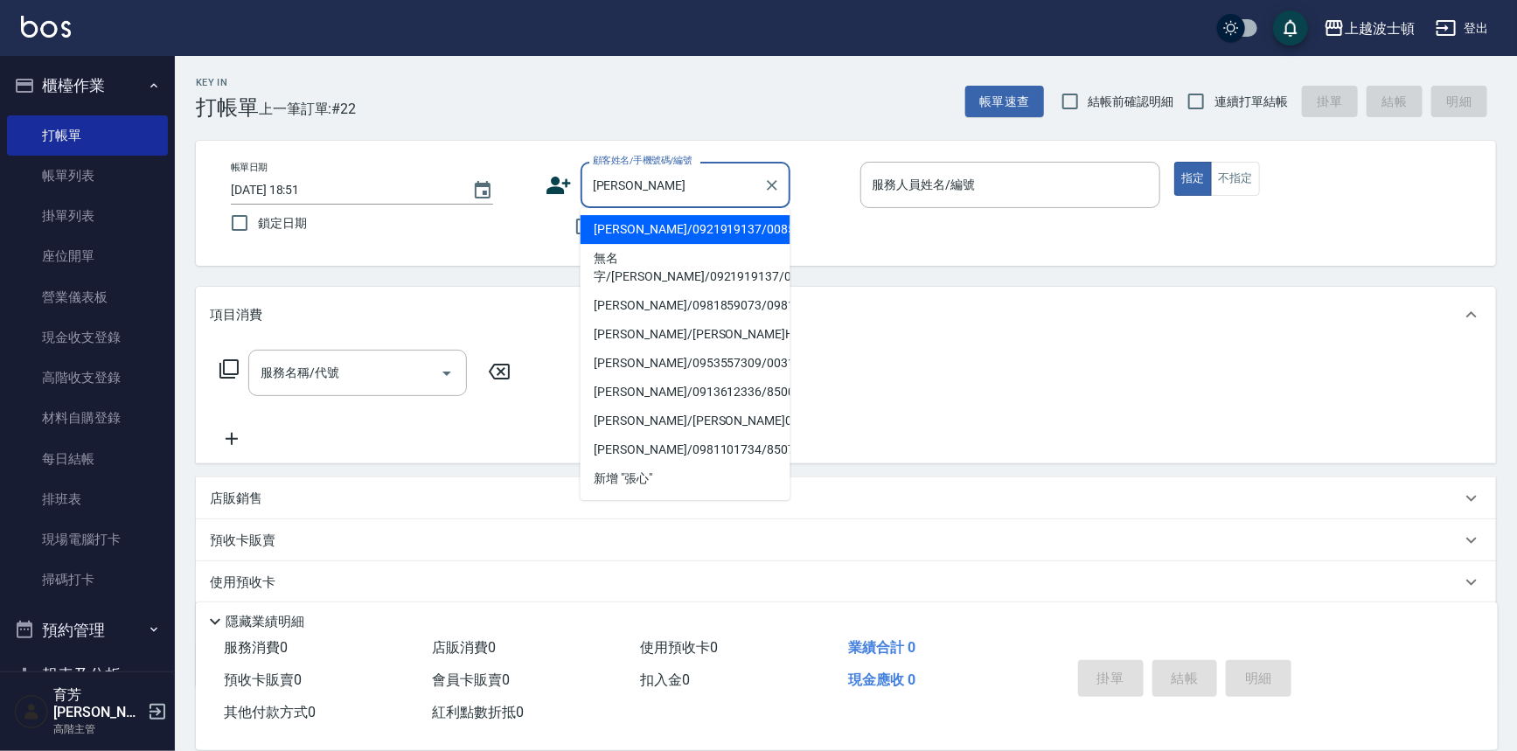
click at [650, 227] on li "[PERSON_NAME]/0921919137/00852" at bounding box center [685, 229] width 210 height 29
type input "[PERSON_NAME]/0921919137/00852"
type input "shirey-0"
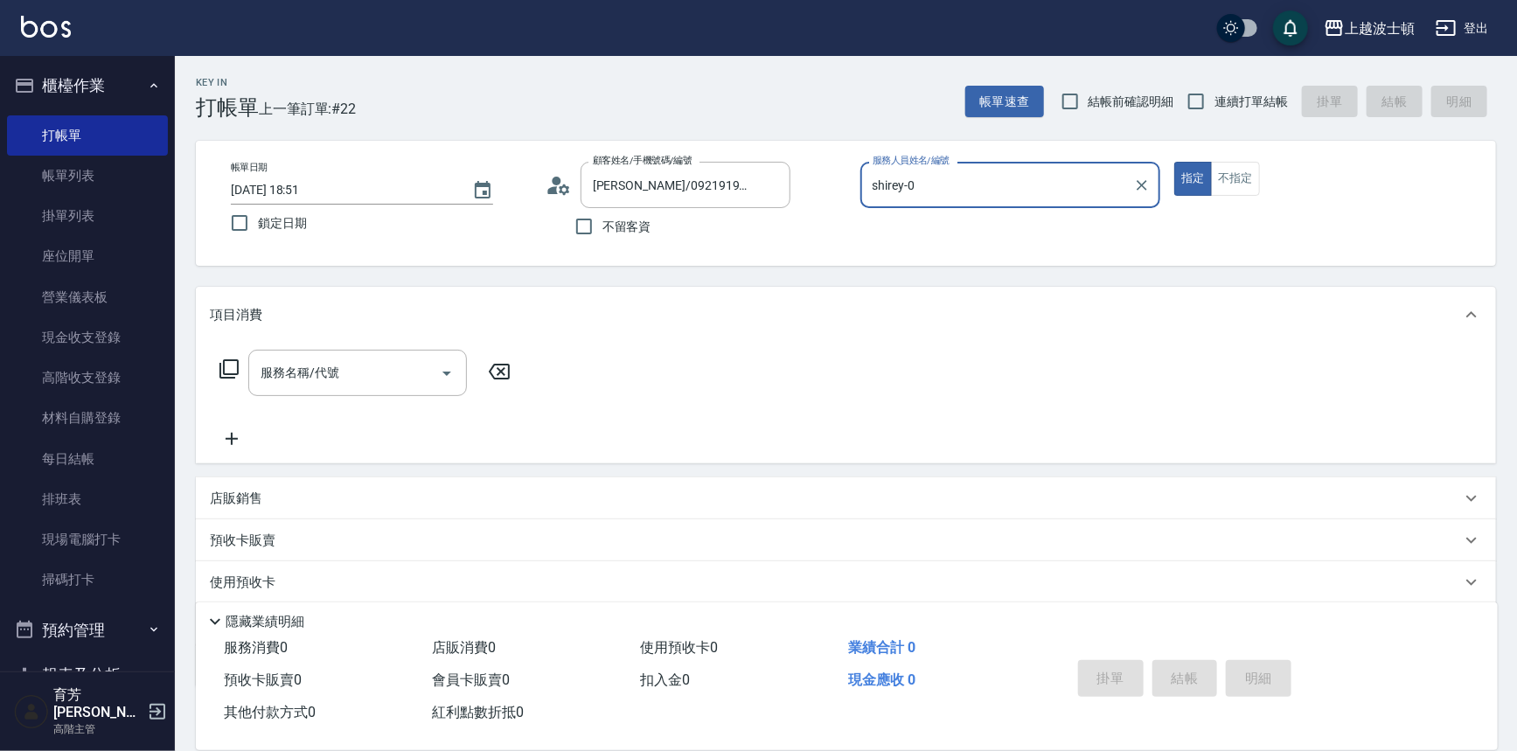
click at [234, 361] on icon at bounding box center [229, 368] width 21 height 21
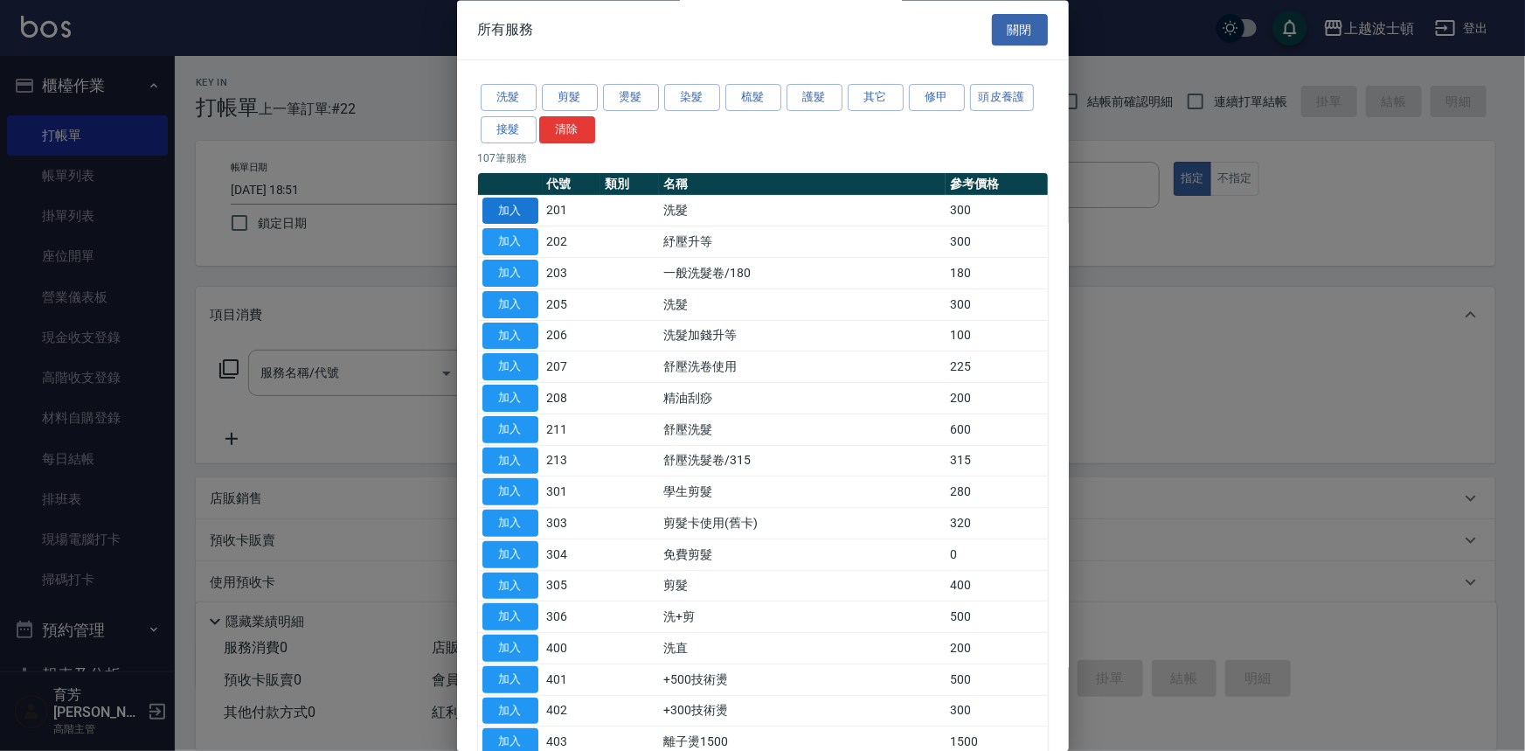
click at [490, 218] on button "加入" at bounding box center [511, 211] width 56 height 27
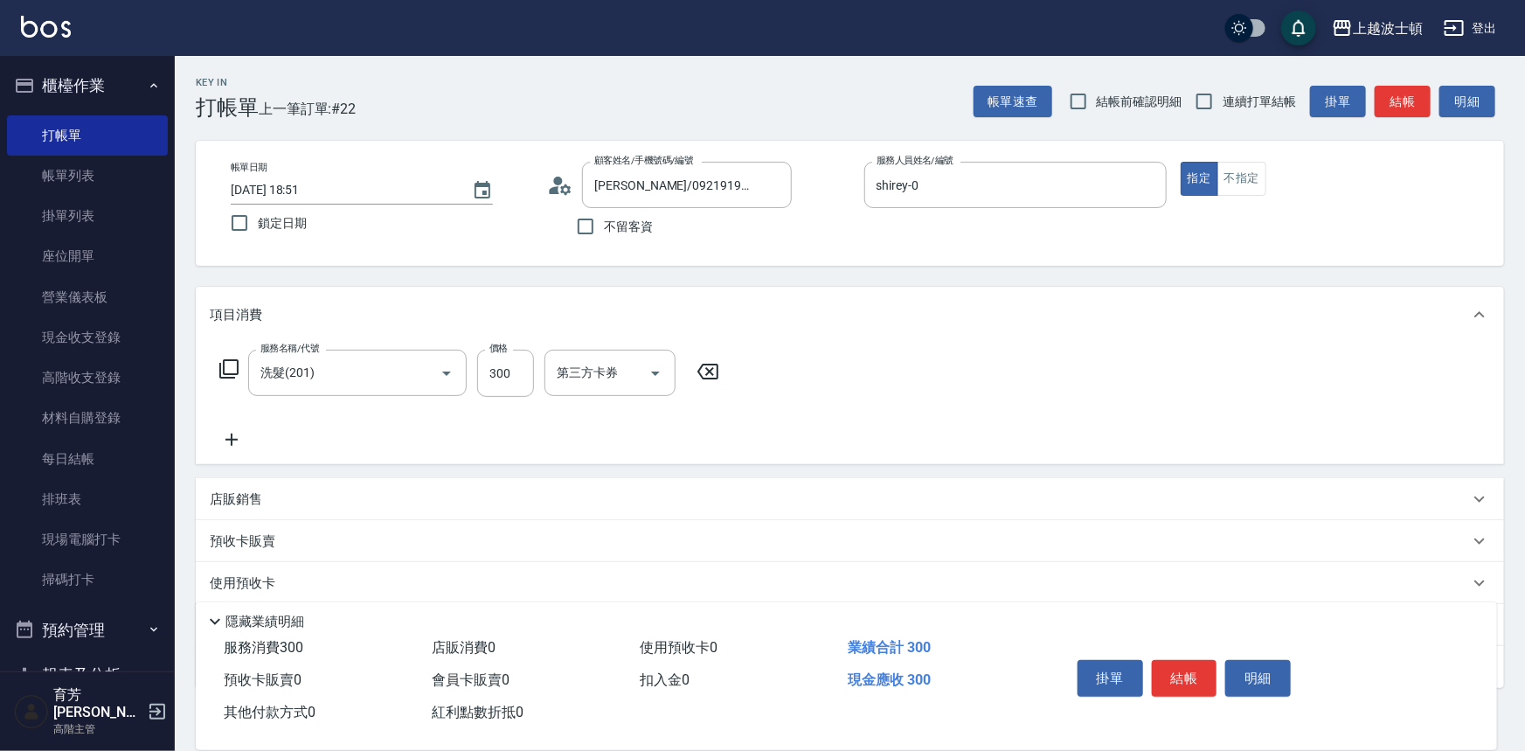
type input "洗髮(201)"
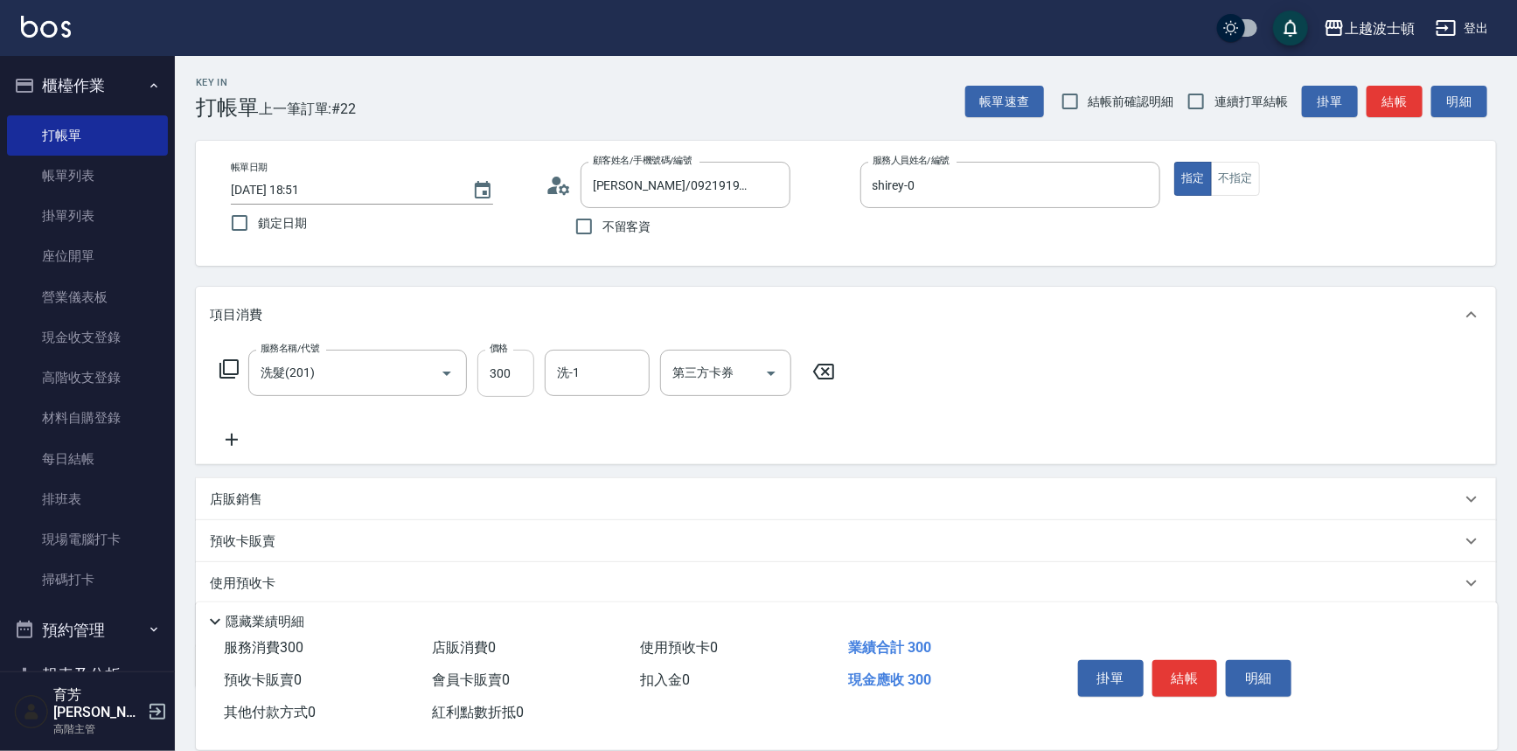
click at [517, 361] on input "300" at bounding box center [505, 373] width 57 height 47
type input "270"
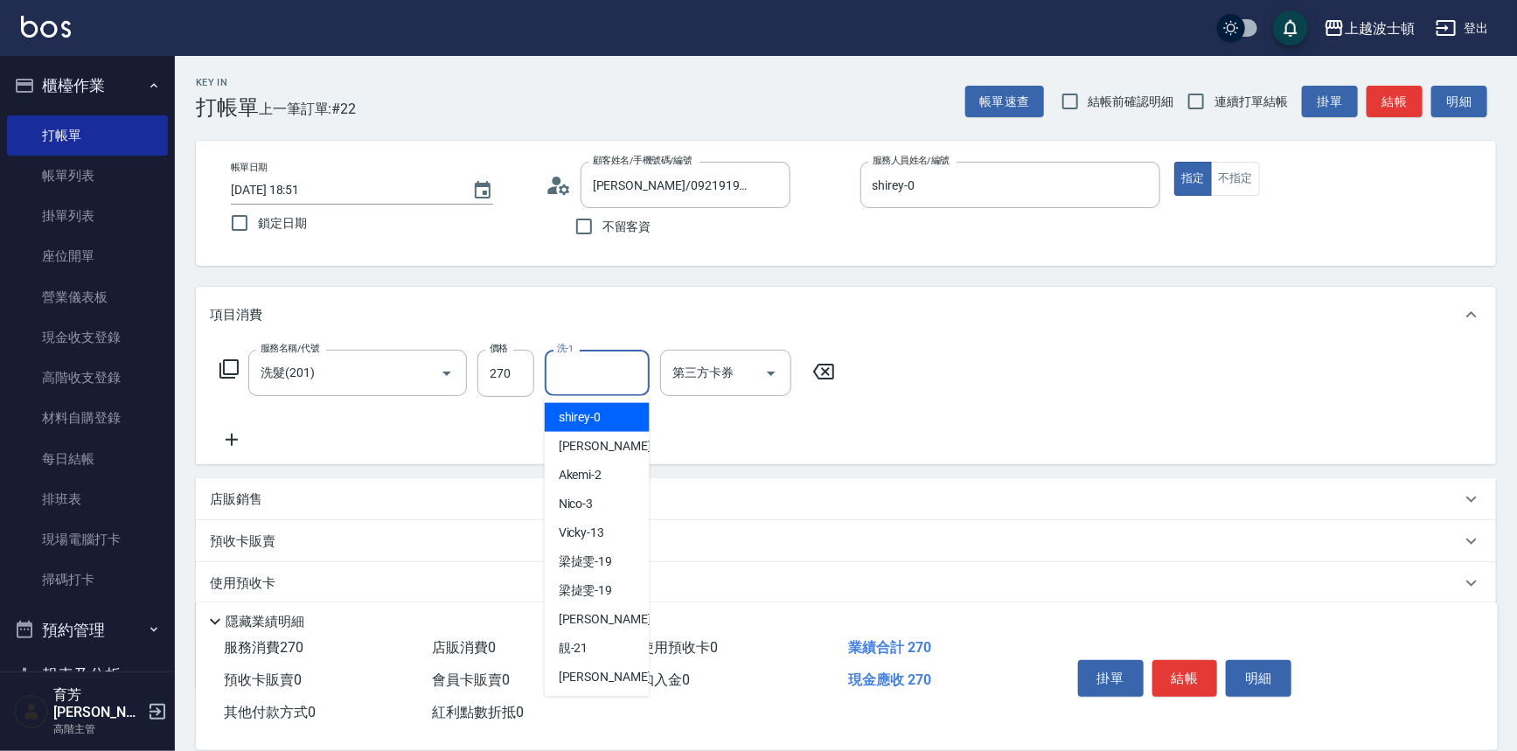
click at [597, 358] on input "洗-1" at bounding box center [596, 373] width 89 height 31
click at [603, 410] on div "shirey -0" at bounding box center [597, 417] width 105 height 29
type input "shirey-0"
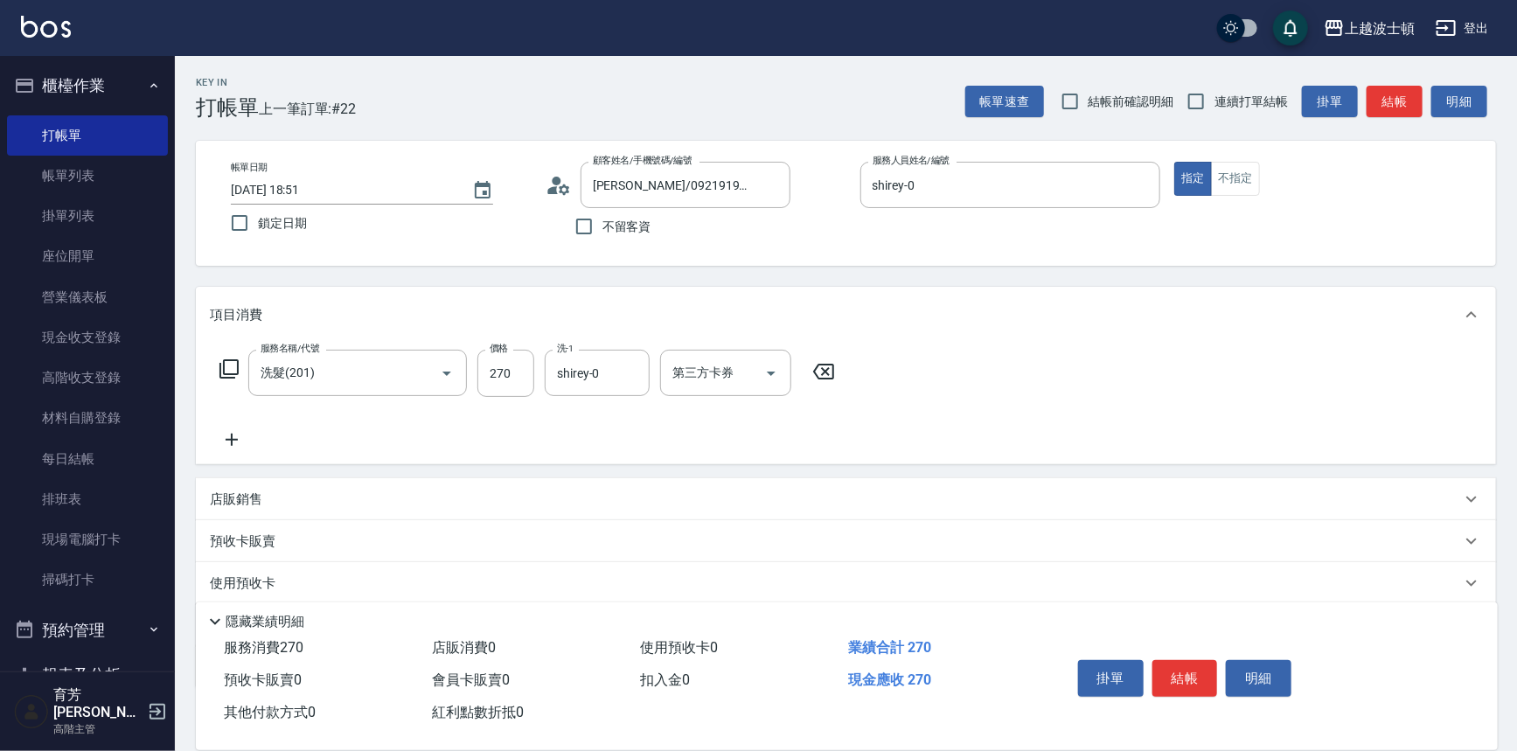
drag, startPoint x: 1515, startPoint y: 440, endPoint x: 1524, endPoint y: 496, distance: 56.8
click at [1517, 495] on html "上越波士頓 登出 櫃檯作業 打帳單 帳單列表 掛單列表 座位開單 營業儀表板 現金收支登錄 高階收支登錄 材料自購登錄 每日結帳 排班表 現場電腦打卡 掃碼打…" at bounding box center [758, 426] width 1517 height 852
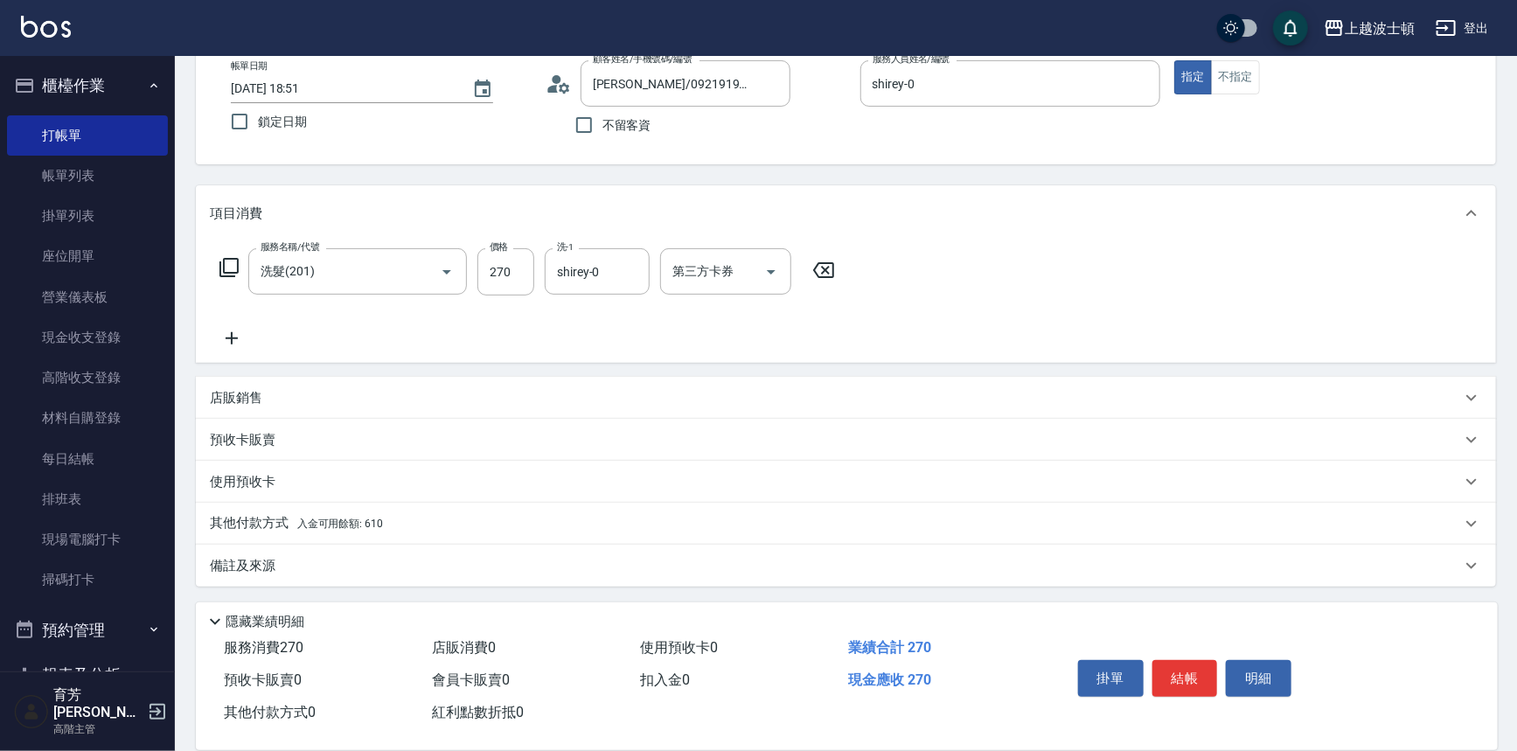
click at [372, 531] on p "其他付款方式 入金可用餘額: 610" at bounding box center [296, 523] width 173 height 19
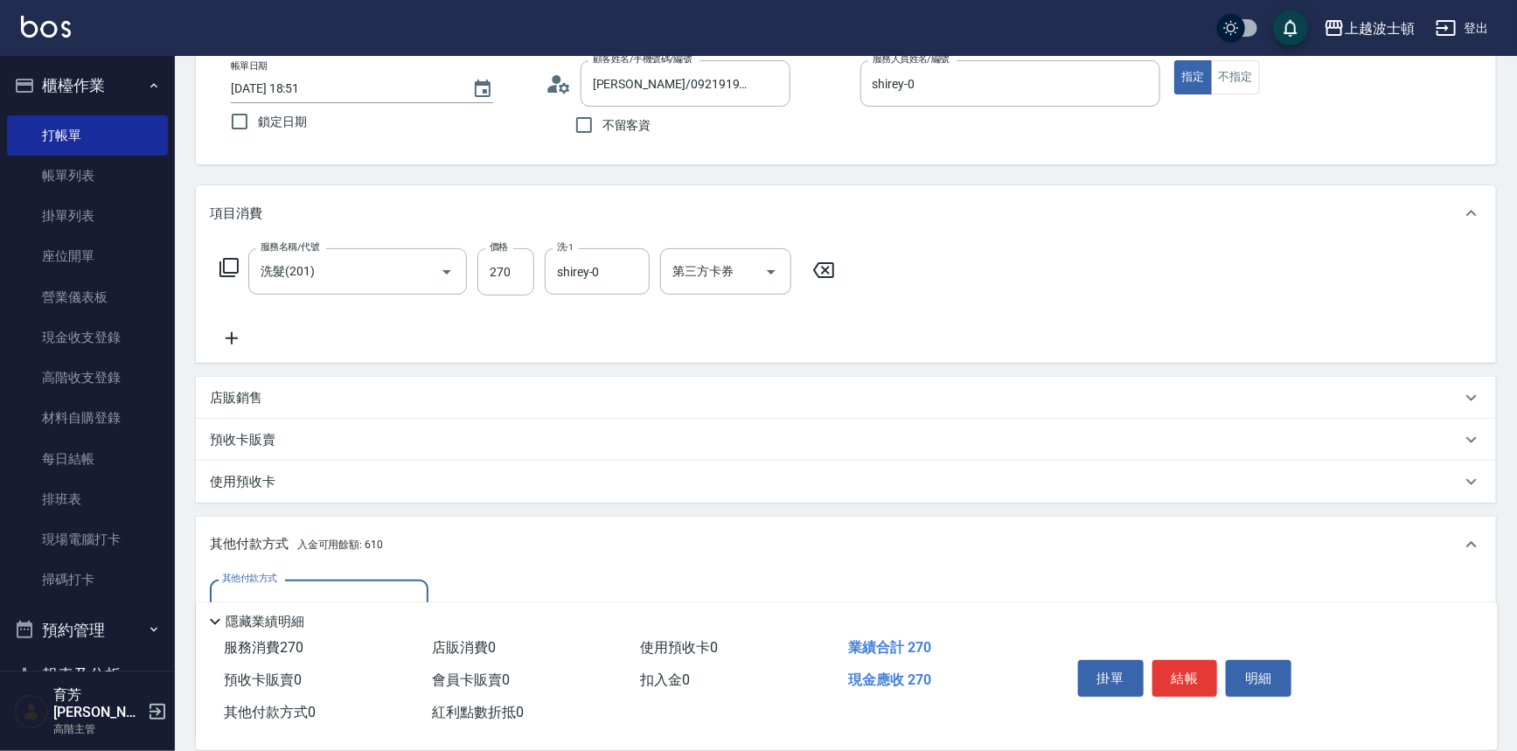
scroll to position [306, 0]
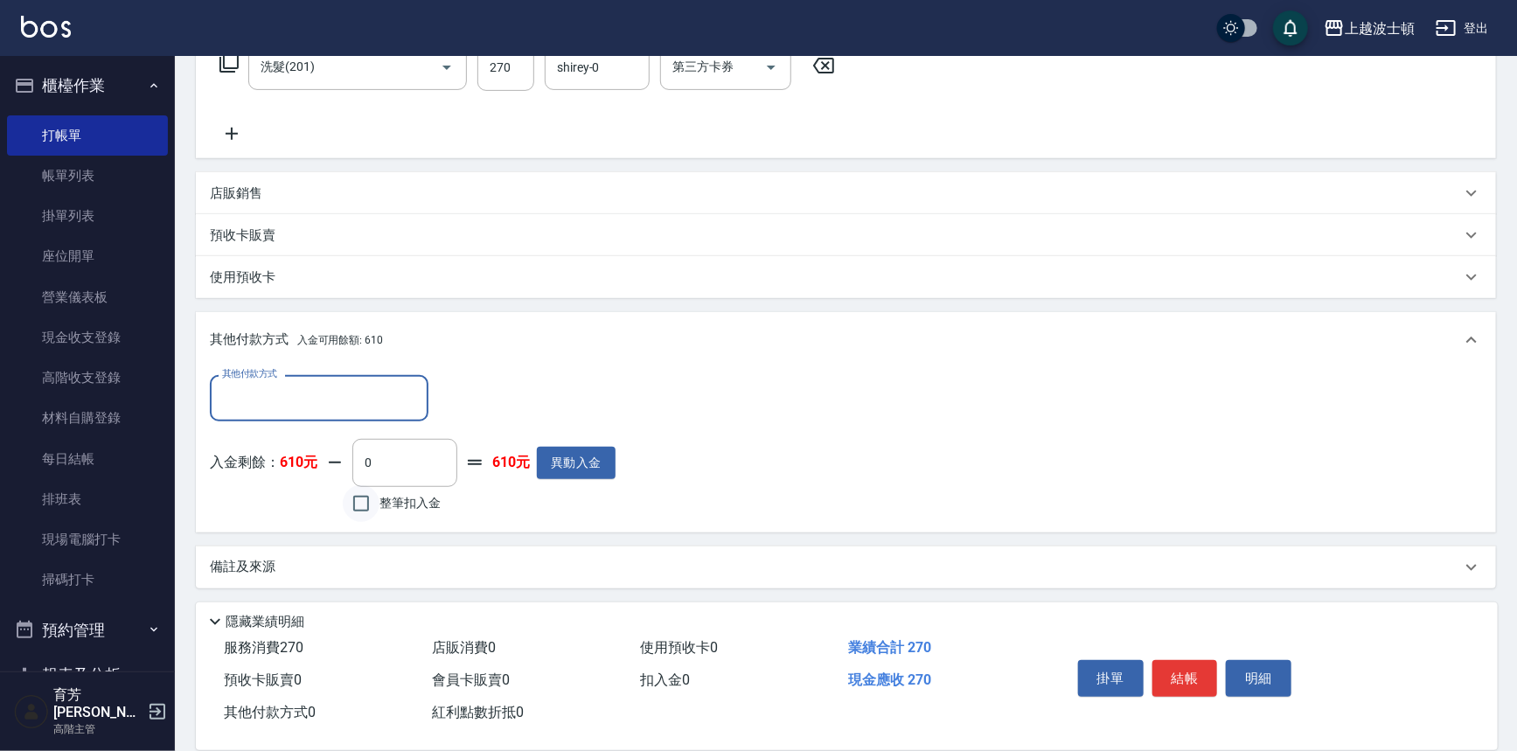
click at [367, 504] on input "整筆扣入金" at bounding box center [361, 503] width 37 height 37
checkbox input "true"
type input "270"
click at [1195, 661] on button "結帳" at bounding box center [1185, 678] width 66 height 37
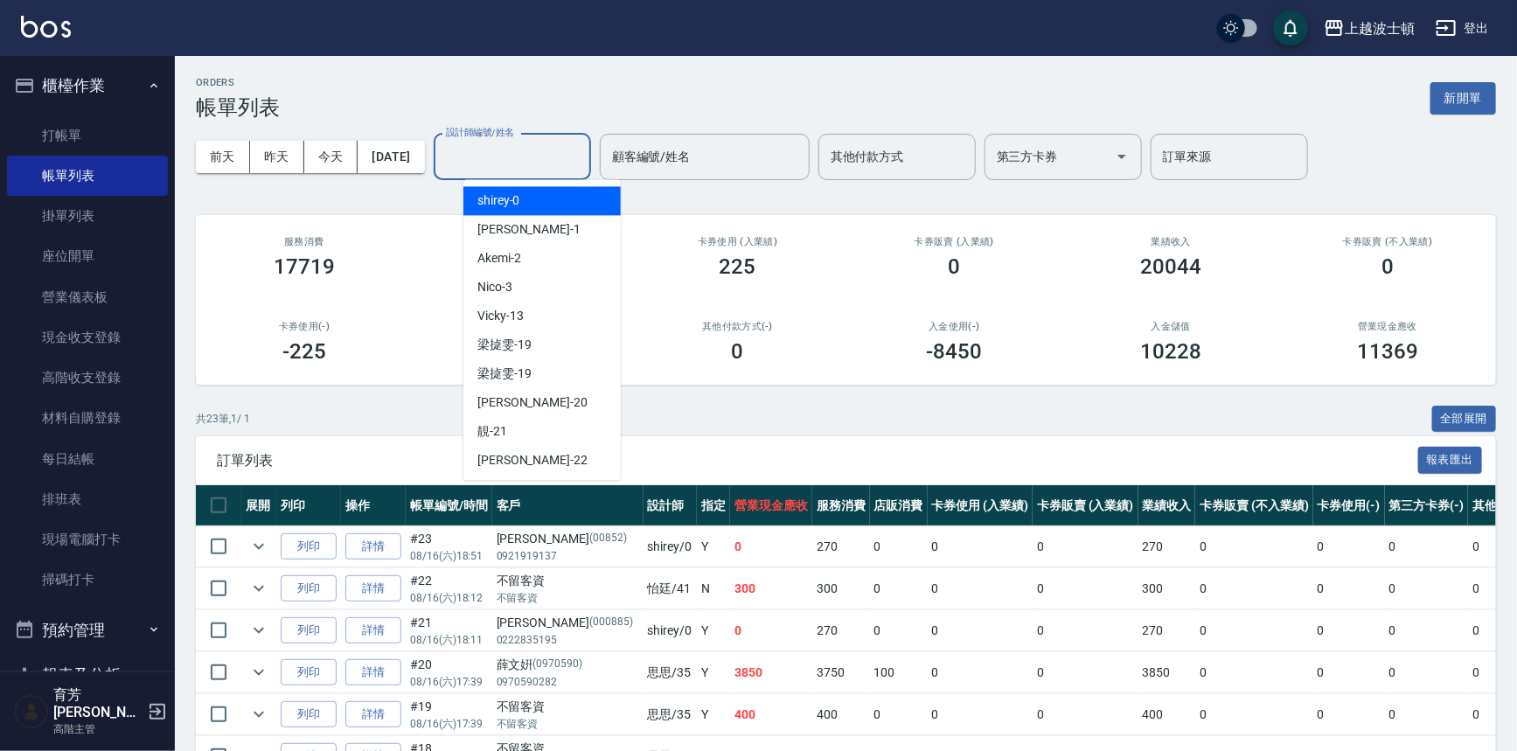
click at [507, 144] on input "設計師編號/姓名" at bounding box center [512, 157] width 142 height 31
click at [516, 194] on span "shirey -0" at bounding box center [498, 200] width 43 height 18
type input "shirey-0"
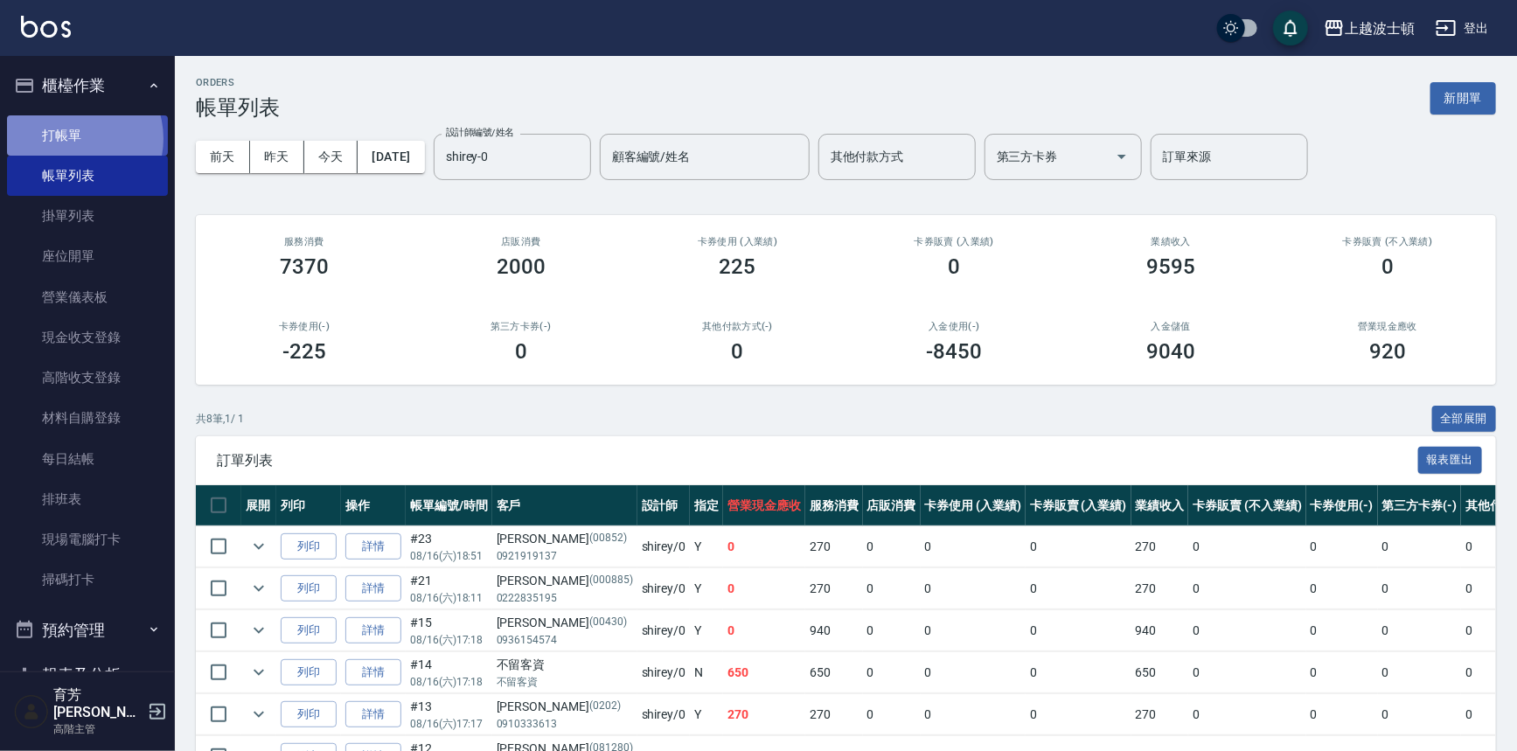
click at [72, 138] on link "打帳單" at bounding box center [87, 135] width 161 height 40
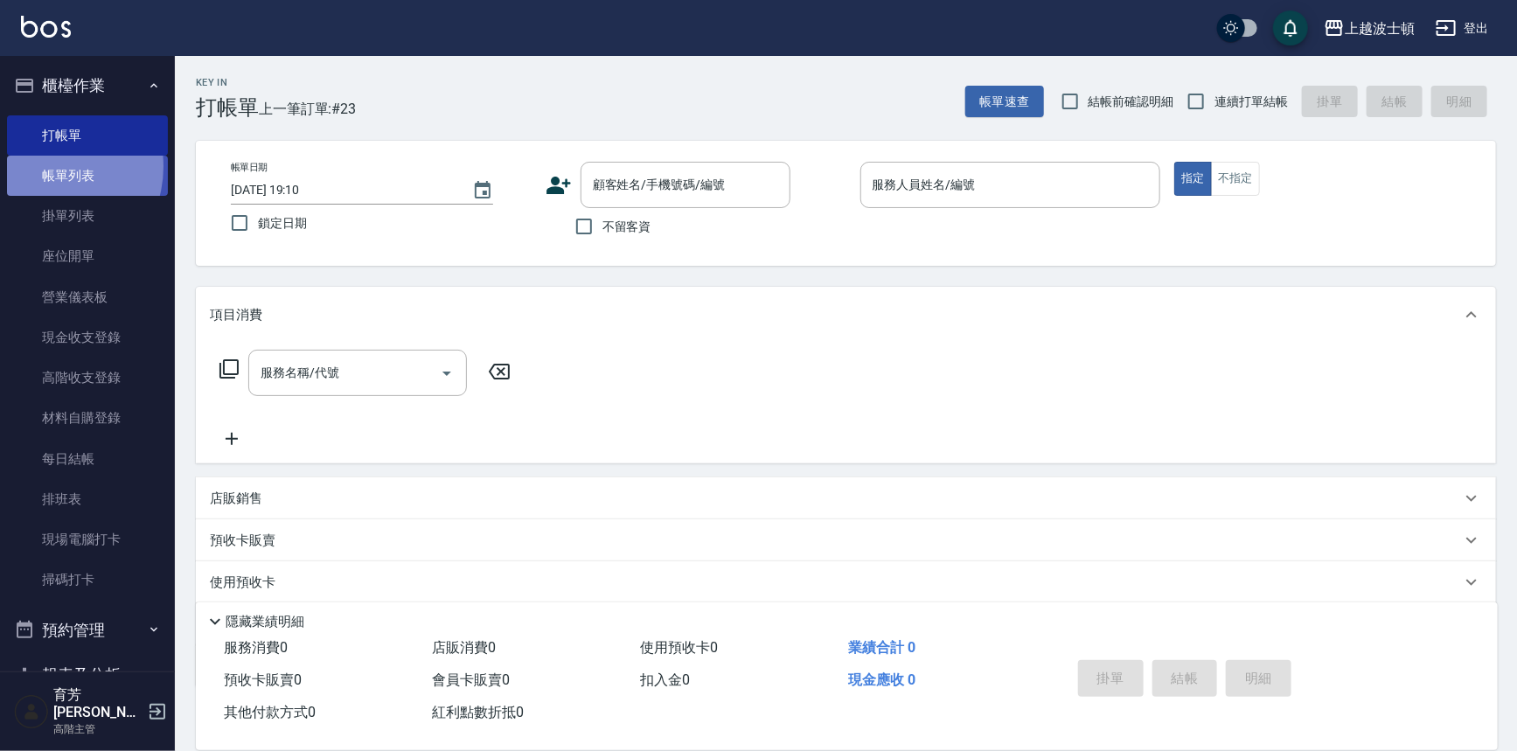
click at [46, 167] on link "帳單列表" at bounding box center [87, 176] width 161 height 40
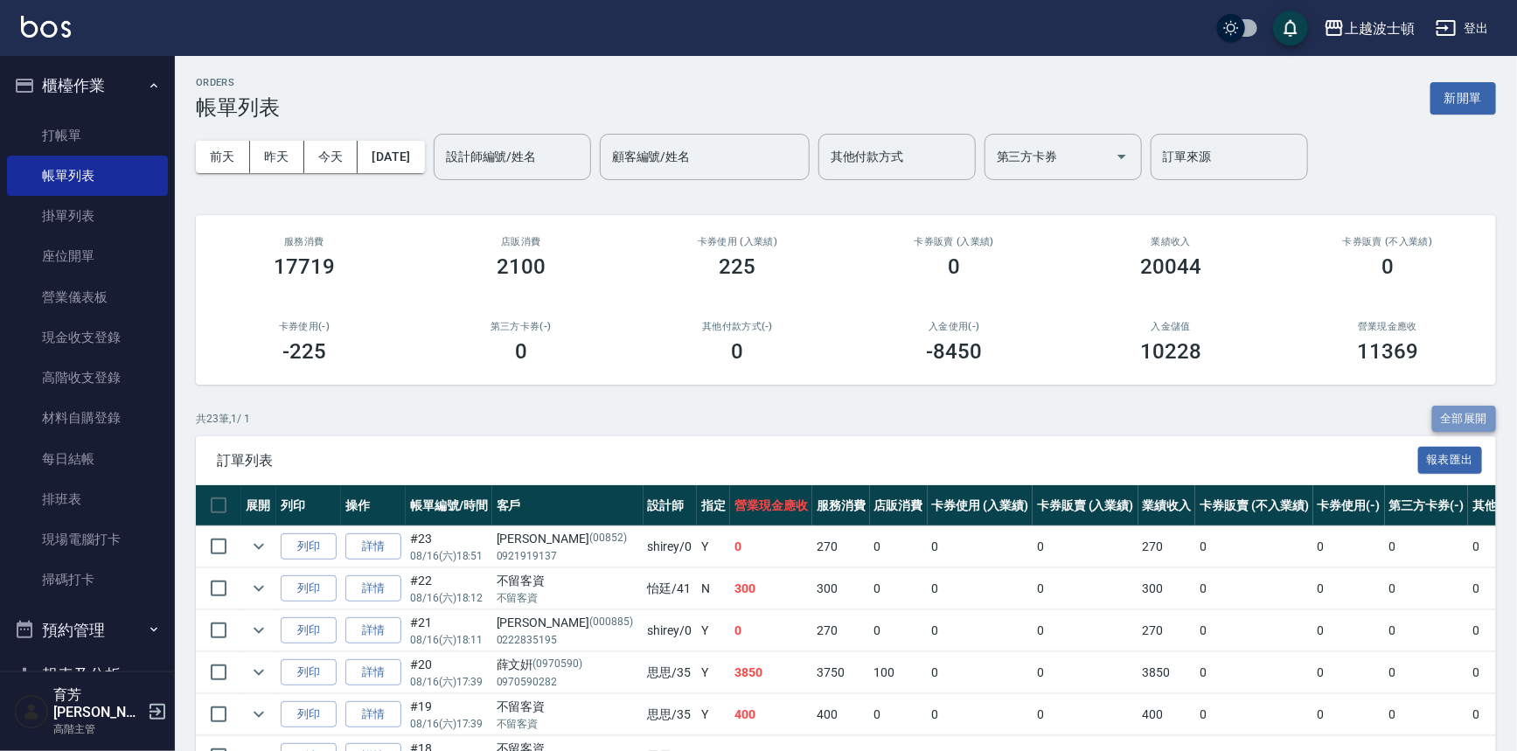
click at [1473, 413] on button "全部展開" at bounding box center [1464, 419] width 65 height 27
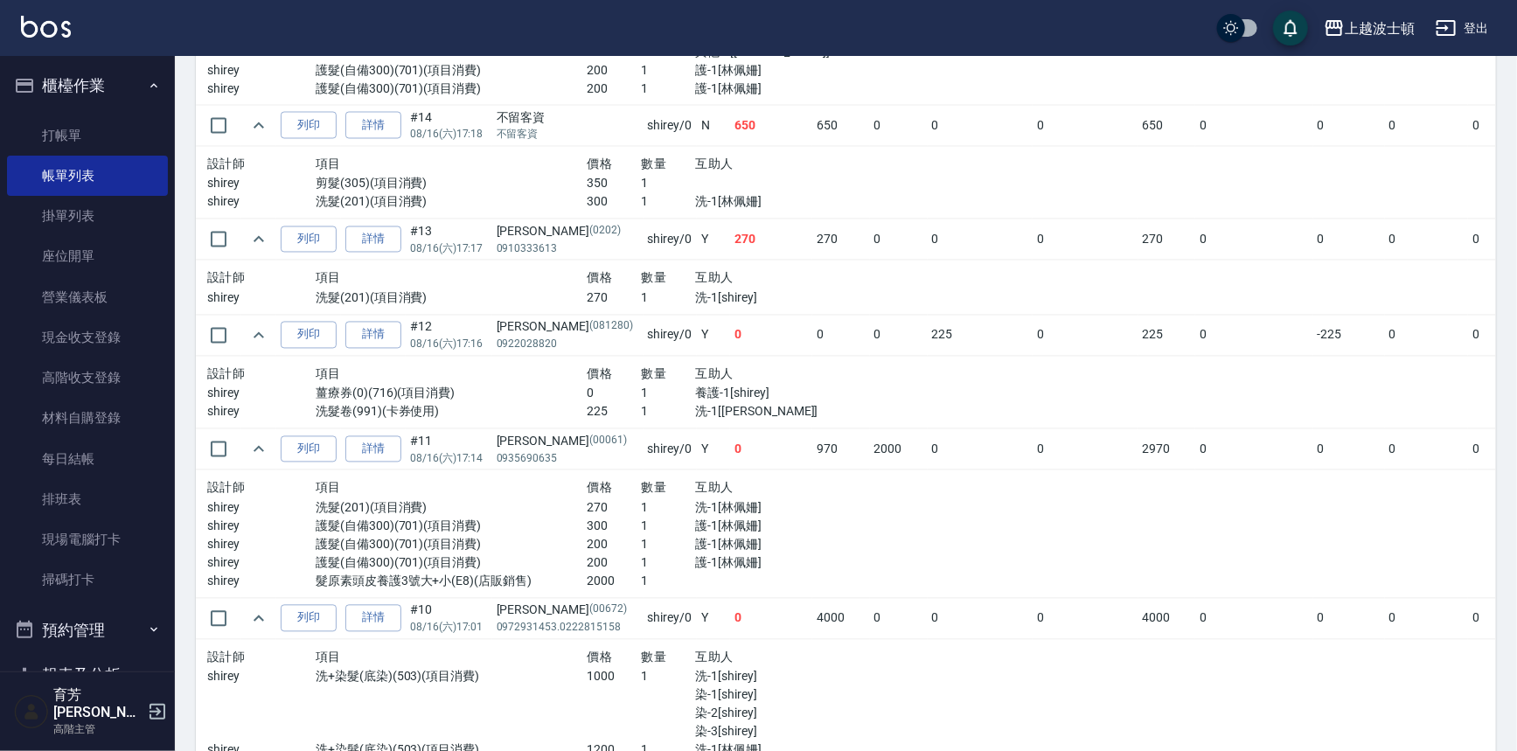
scroll to position [1547, 0]
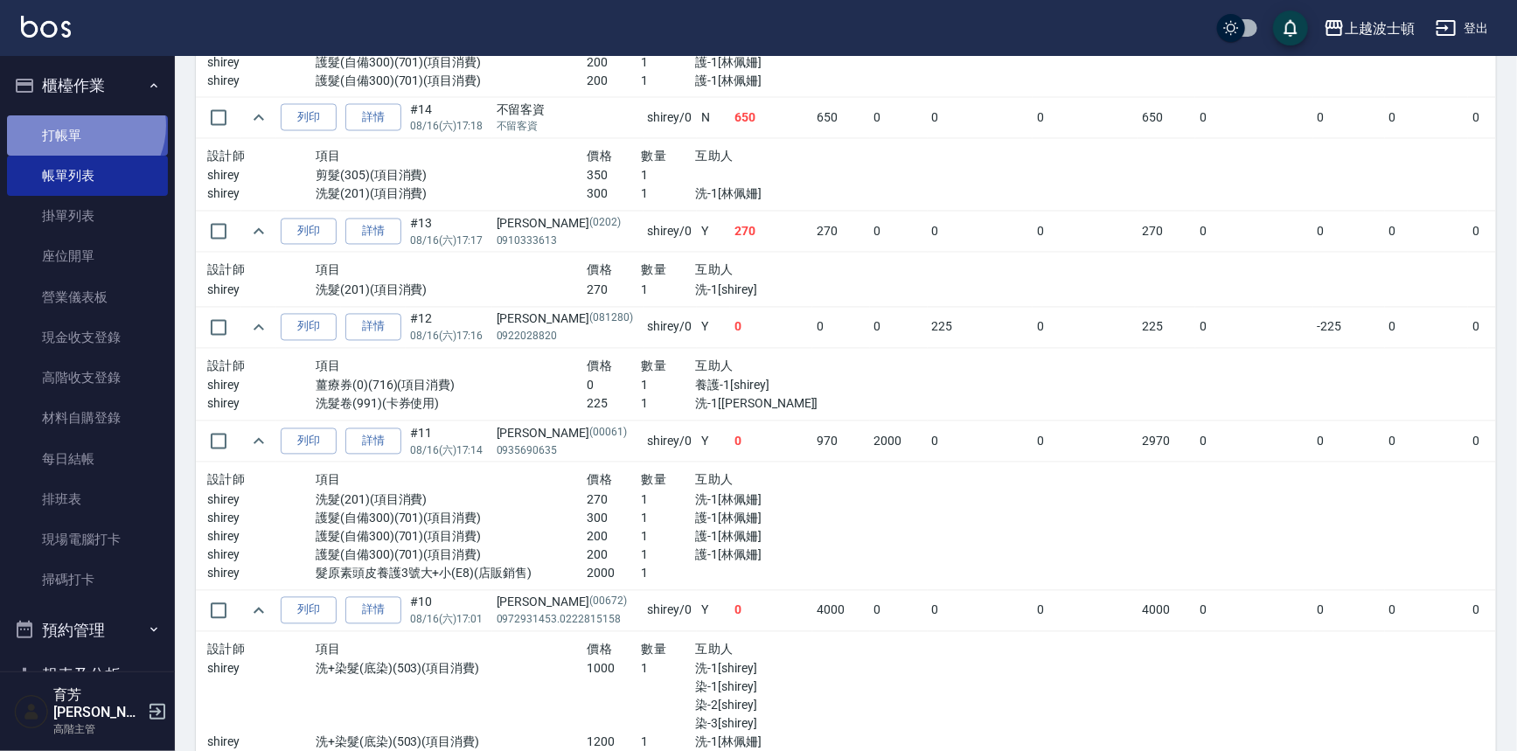
click at [81, 125] on link "打帳單" at bounding box center [87, 135] width 161 height 40
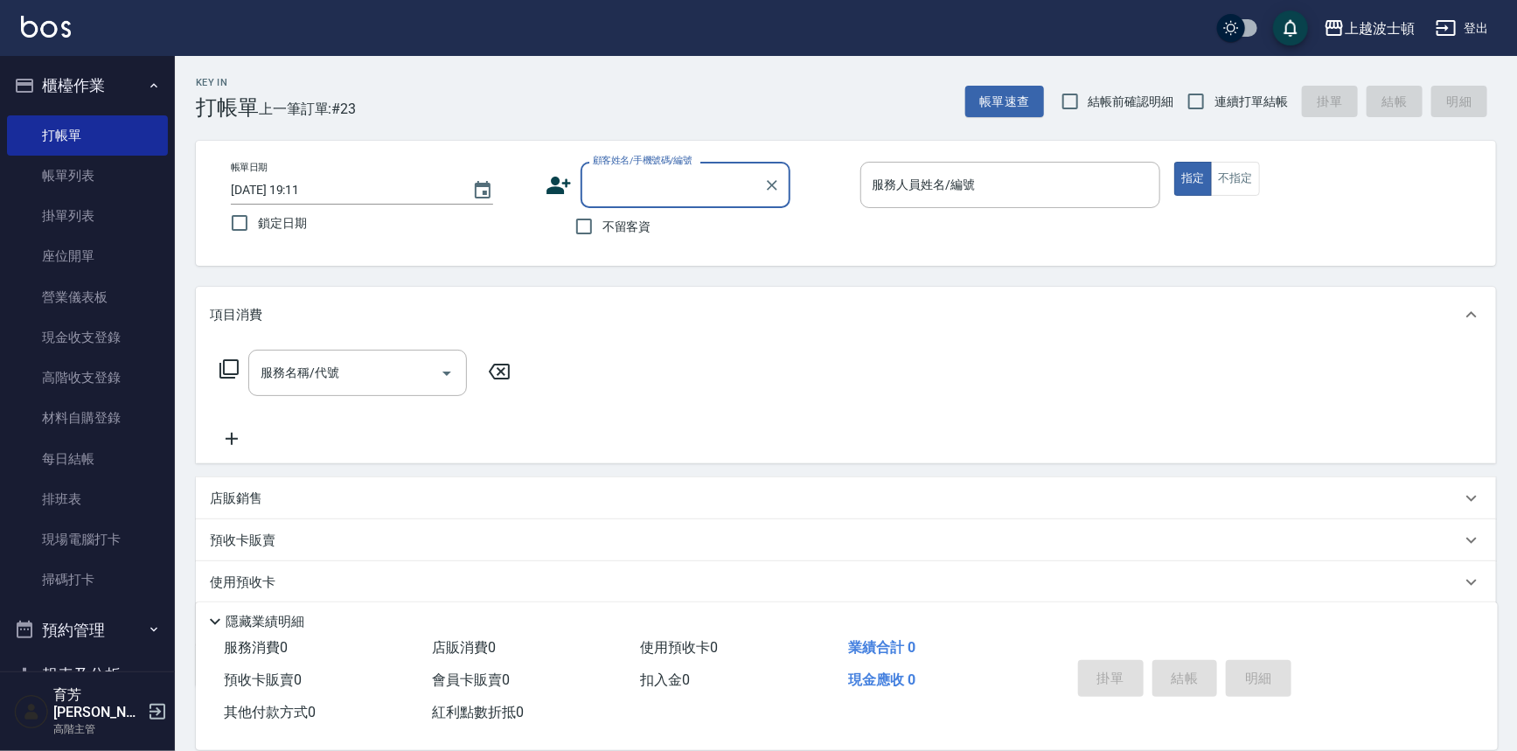
click at [81, 80] on button "櫃檯作業" at bounding box center [87, 85] width 161 height 45
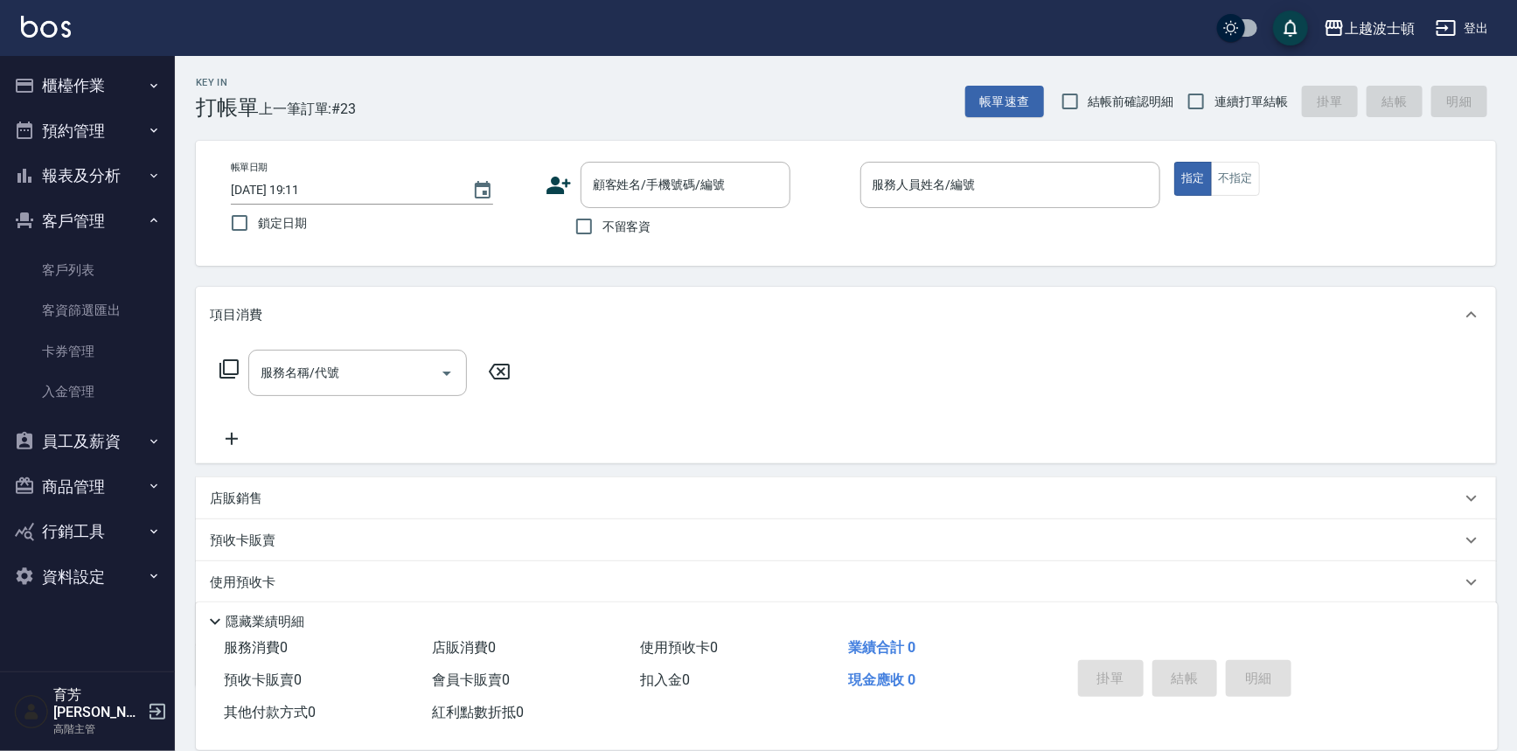
click at [84, 219] on button "客戶管理" at bounding box center [87, 220] width 161 height 45
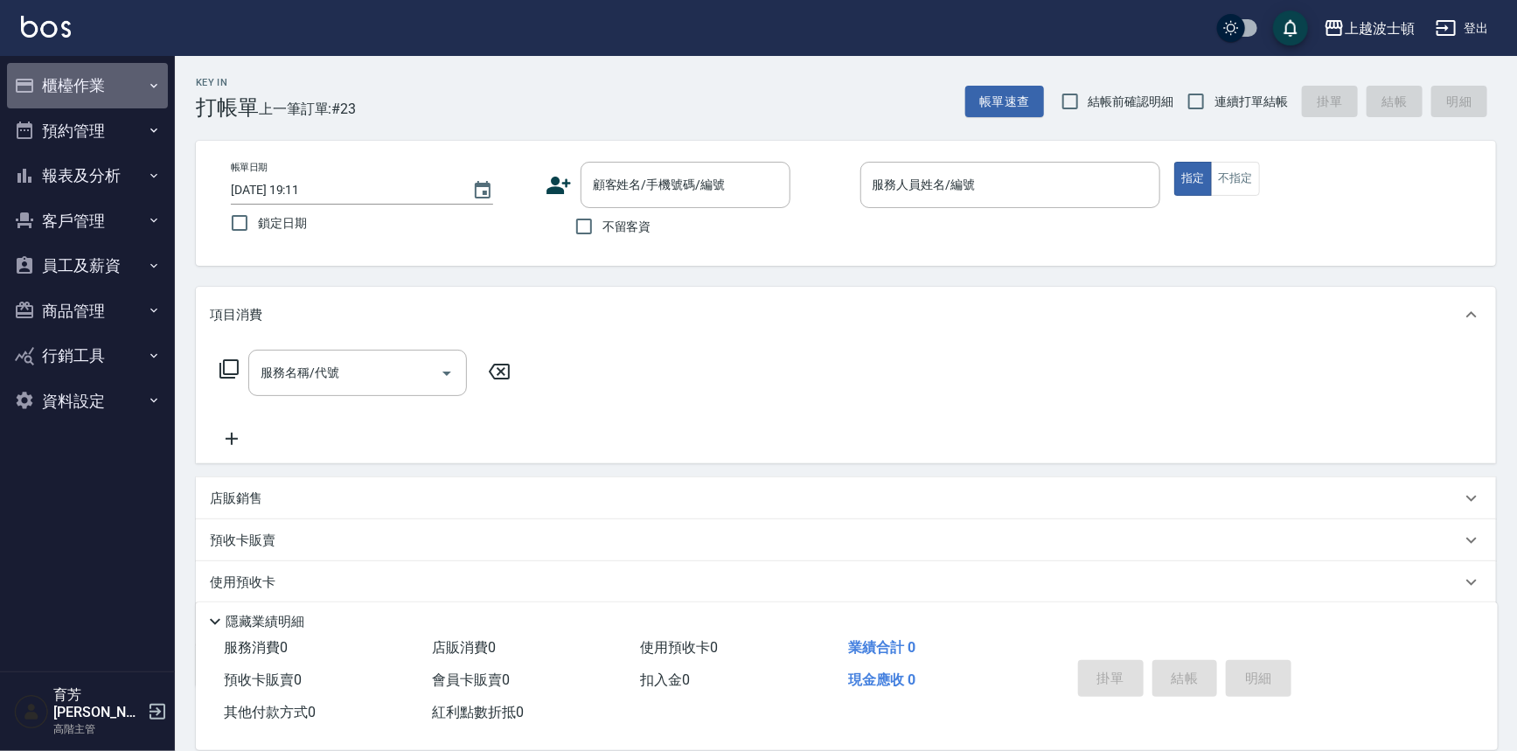
click at [83, 88] on button "櫃檯作業" at bounding box center [87, 85] width 161 height 45
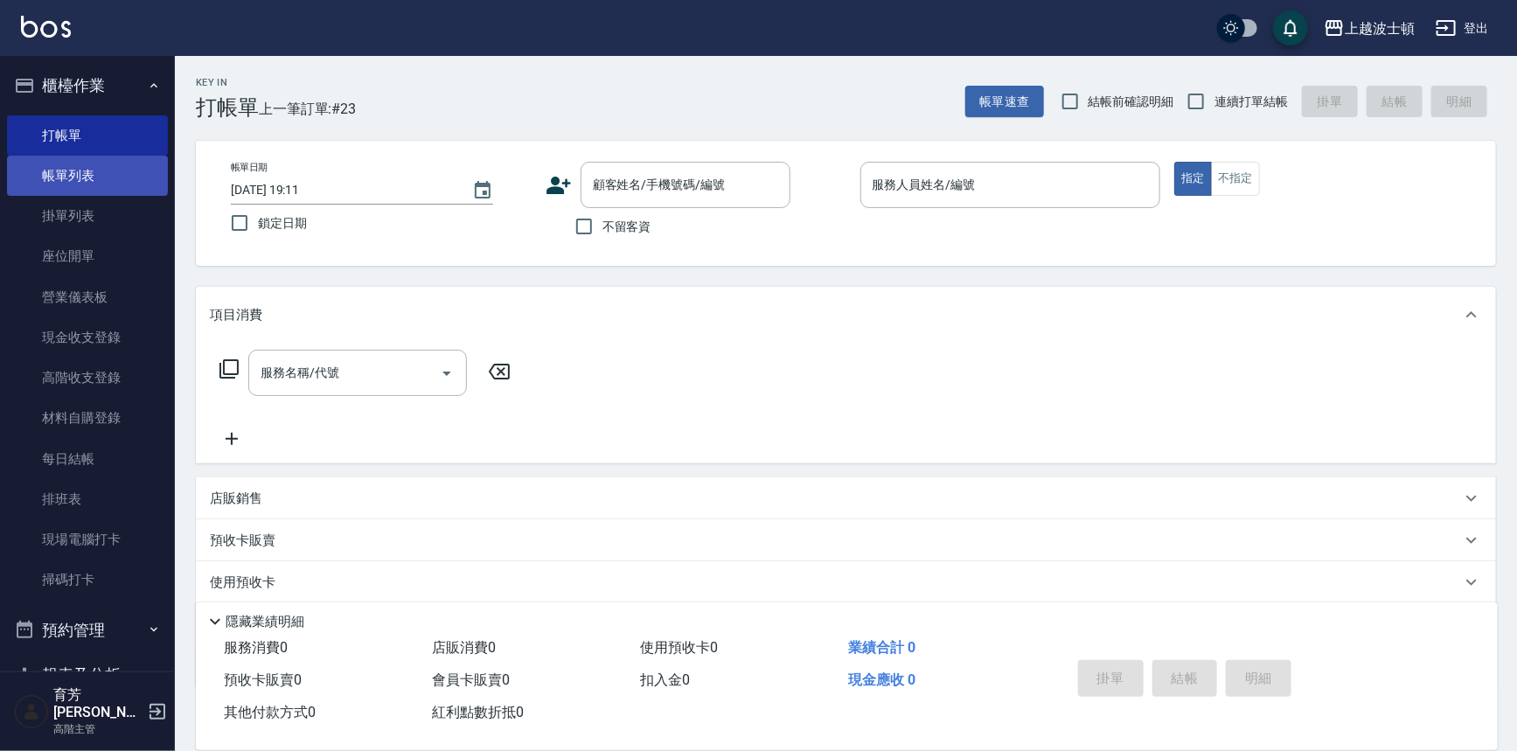
click at [87, 174] on link "帳單列表" at bounding box center [87, 176] width 161 height 40
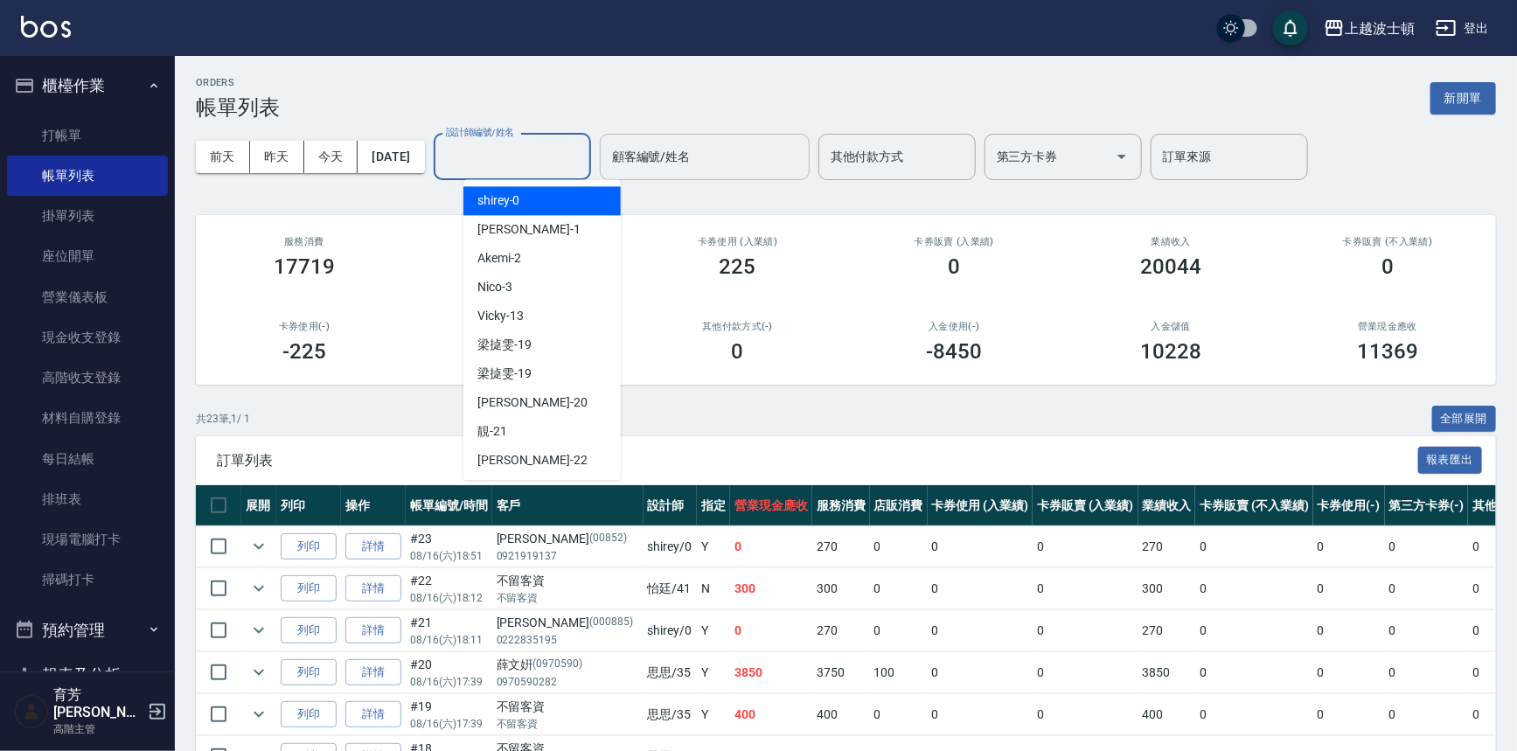
click at [533, 151] on input "設計師編號/姓名" at bounding box center [512, 157] width 142 height 31
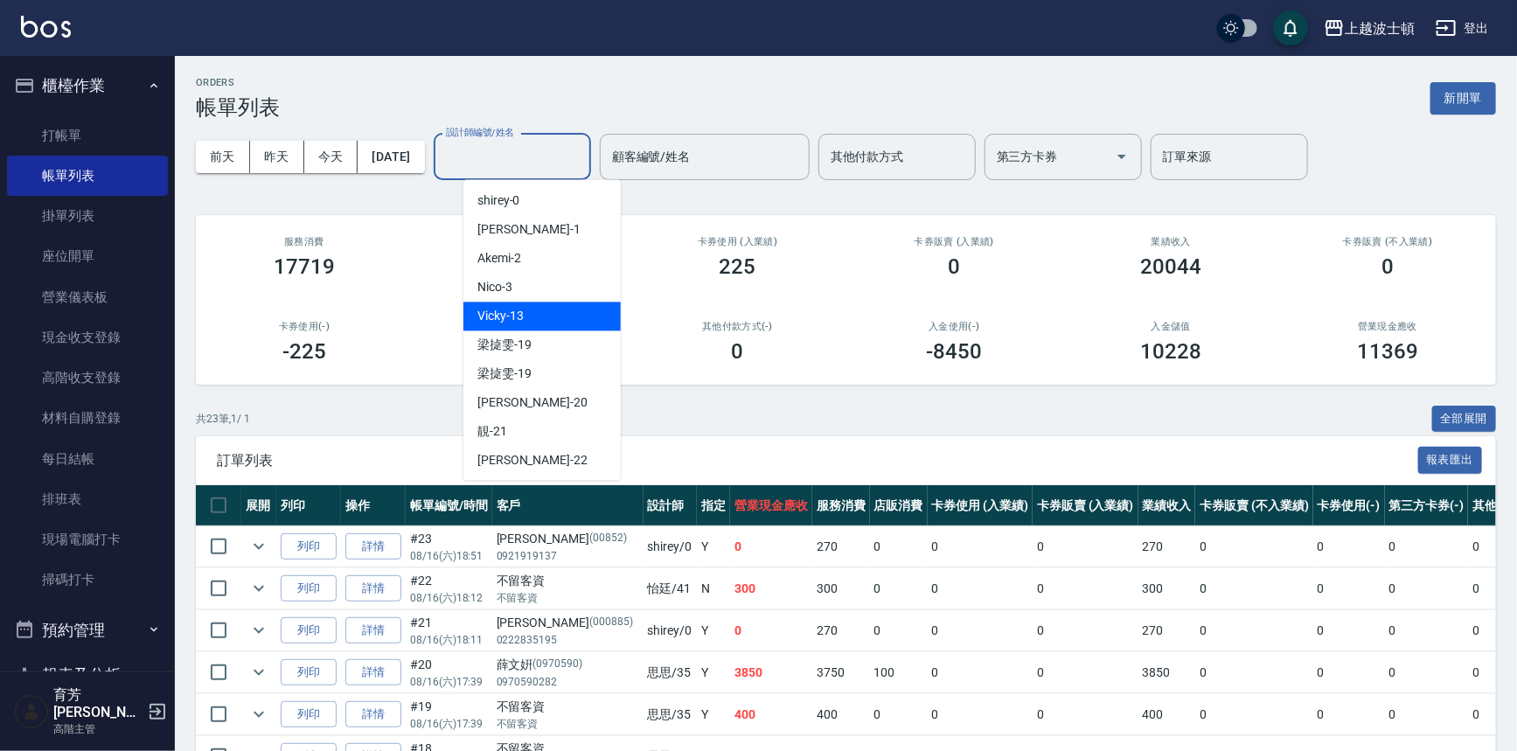
click at [520, 308] on span "Vicky -13" at bounding box center [500, 316] width 46 height 18
type input "Vicky-13"
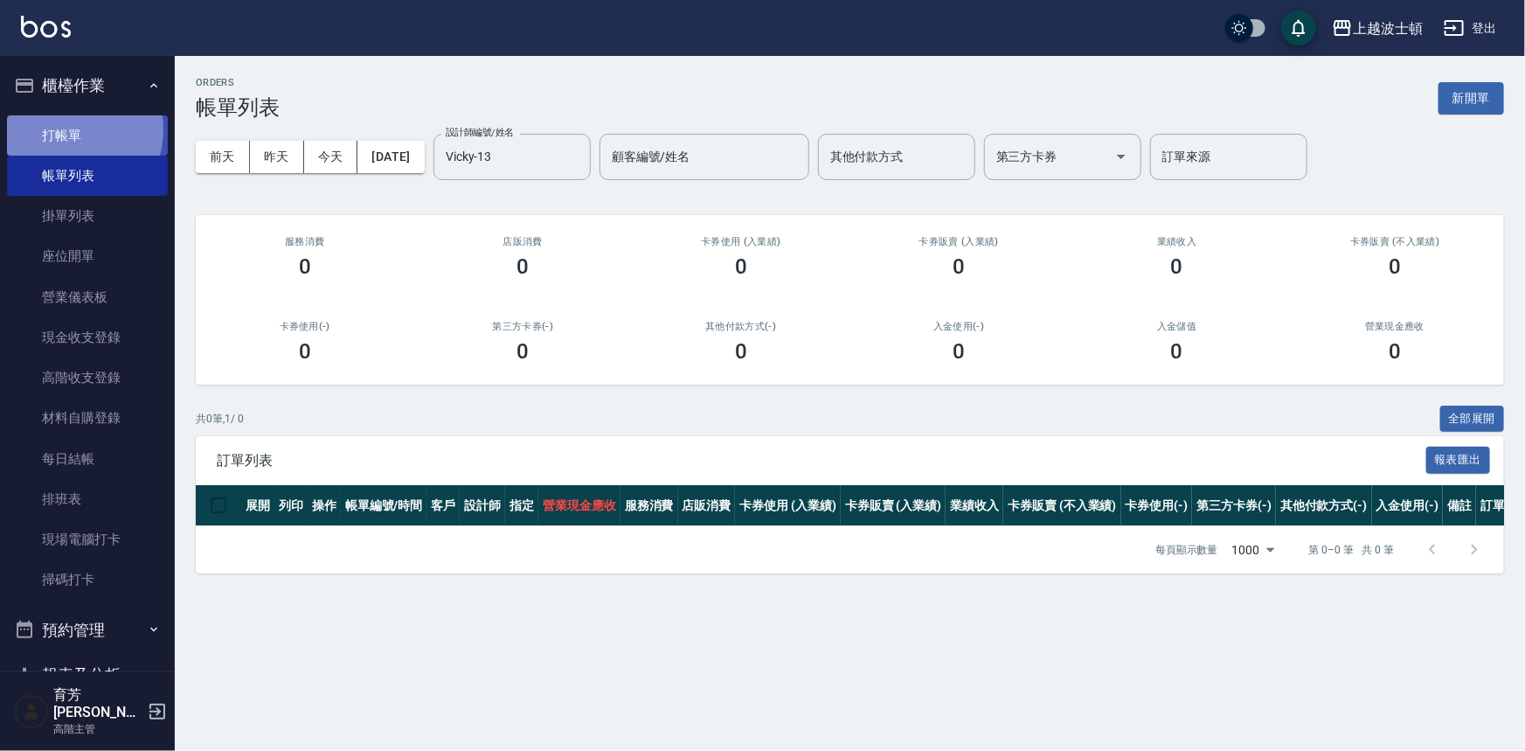
click at [71, 129] on link "打帳單" at bounding box center [87, 135] width 161 height 40
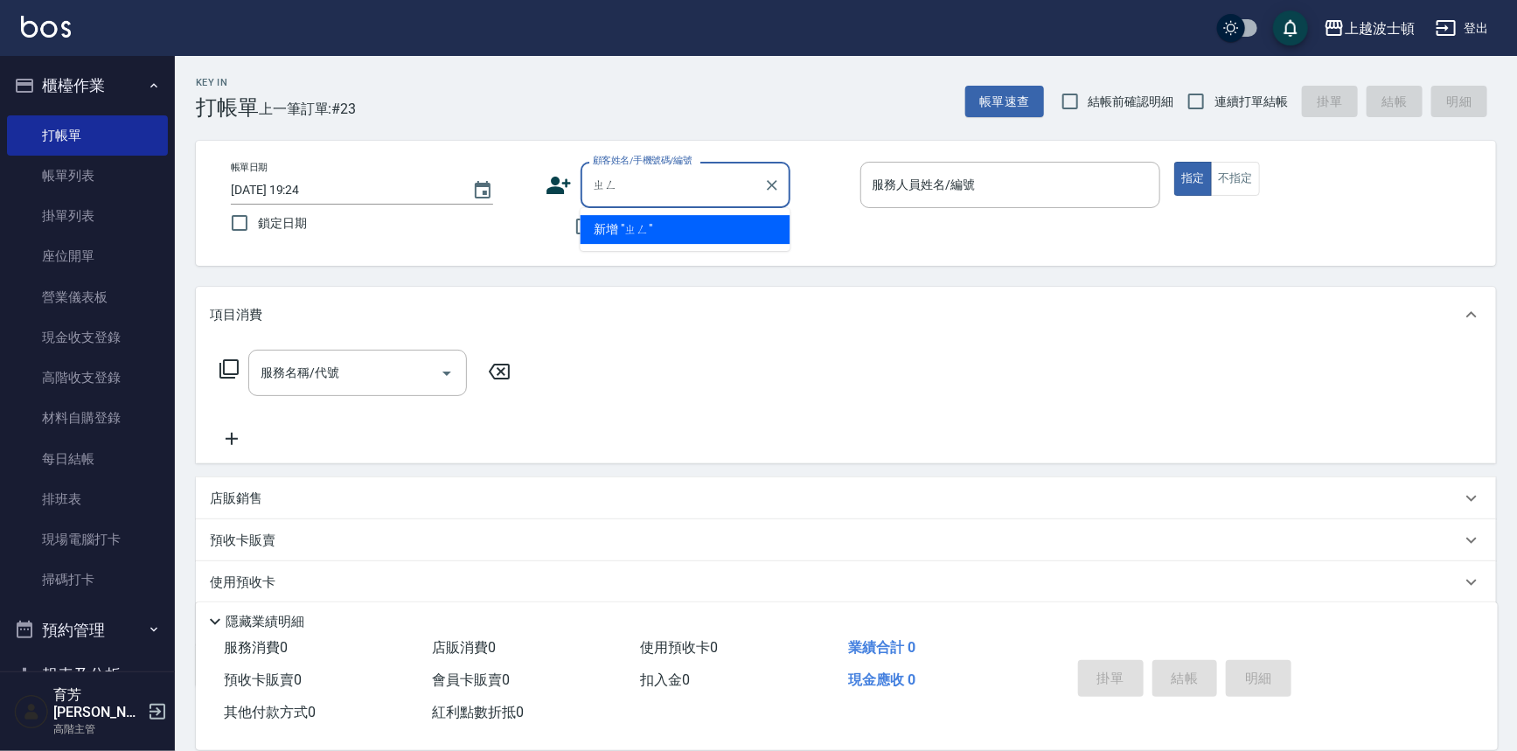
type input "爭"
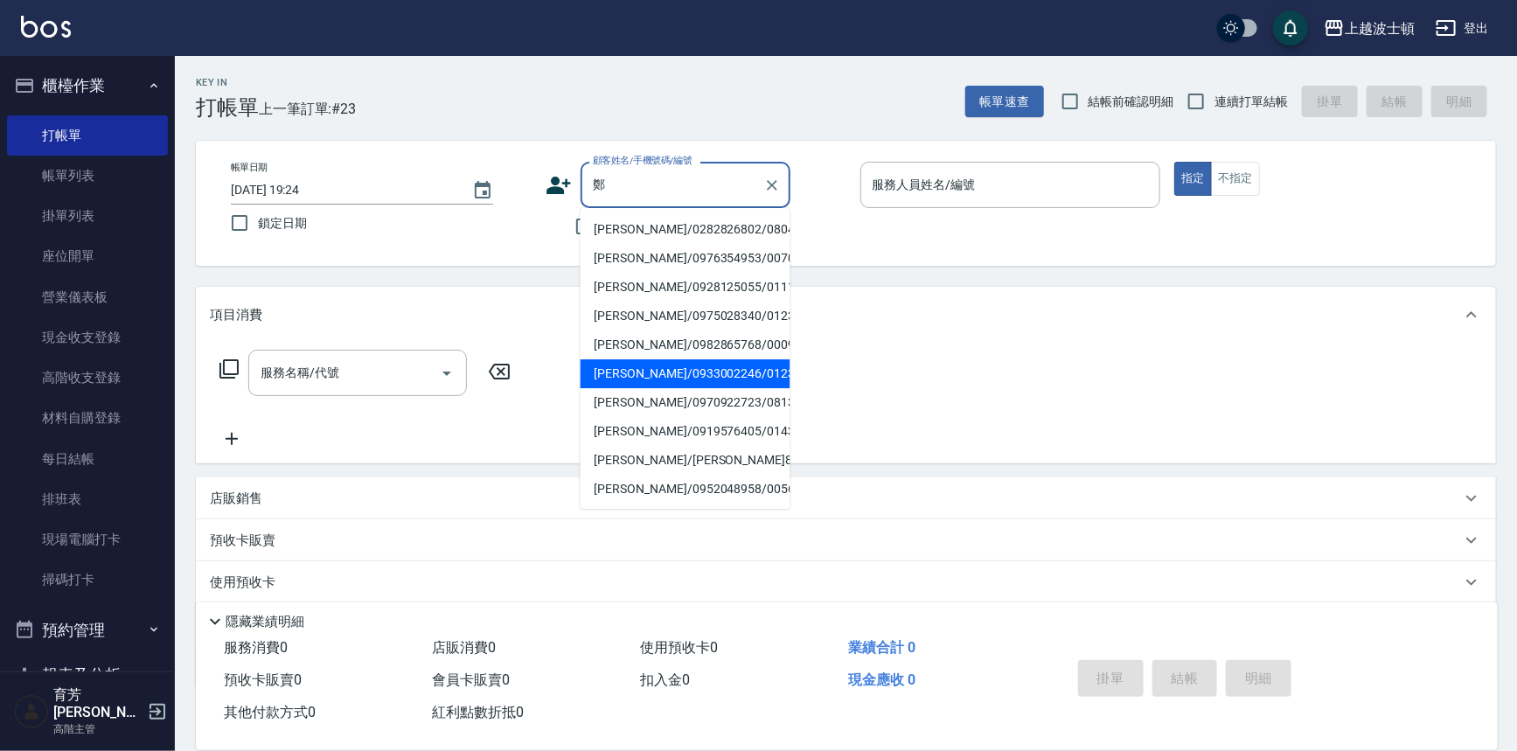
click at [628, 376] on li "[PERSON_NAME]/0933002246/012377" at bounding box center [685, 373] width 210 height 29
type input "[PERSON_NAME]/0933002246/012377"
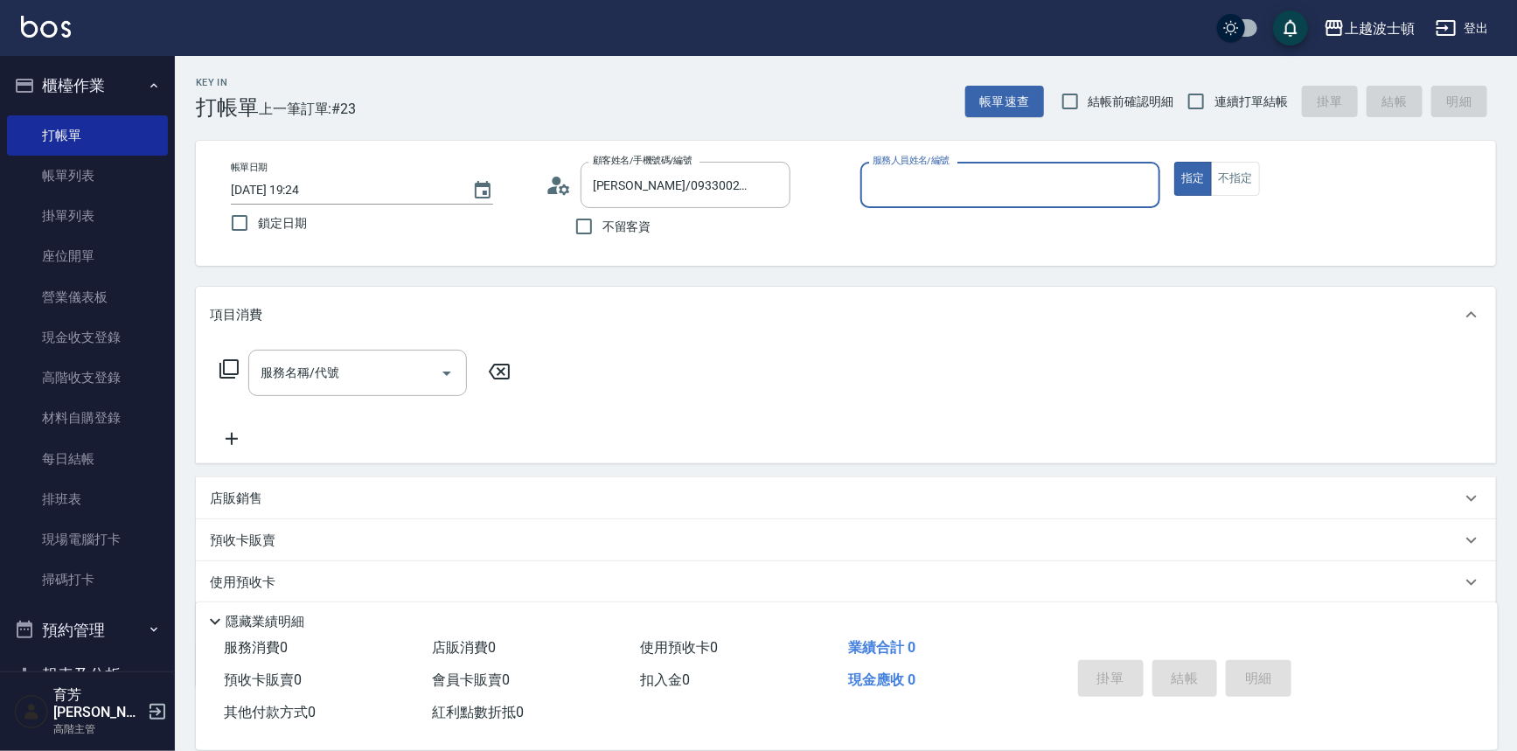
type input "Vicky-13"
click at [367, 389] on div "服務名稱/代號" at bounding box center [357, 373] width 219 height 46
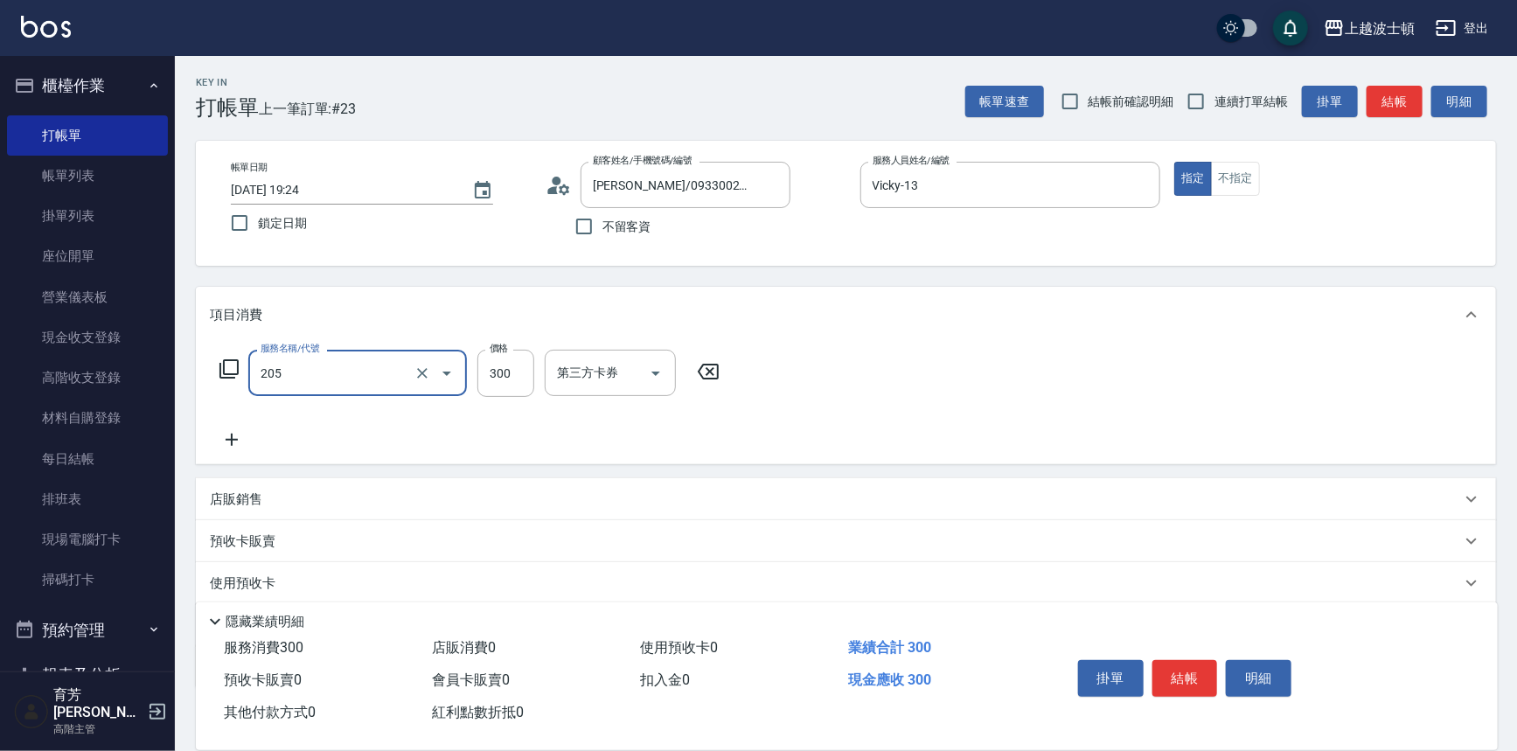
type input "洗髮(205)"
click at [237, 431] on icon at bounding box center [232, 439] width 44 height 21
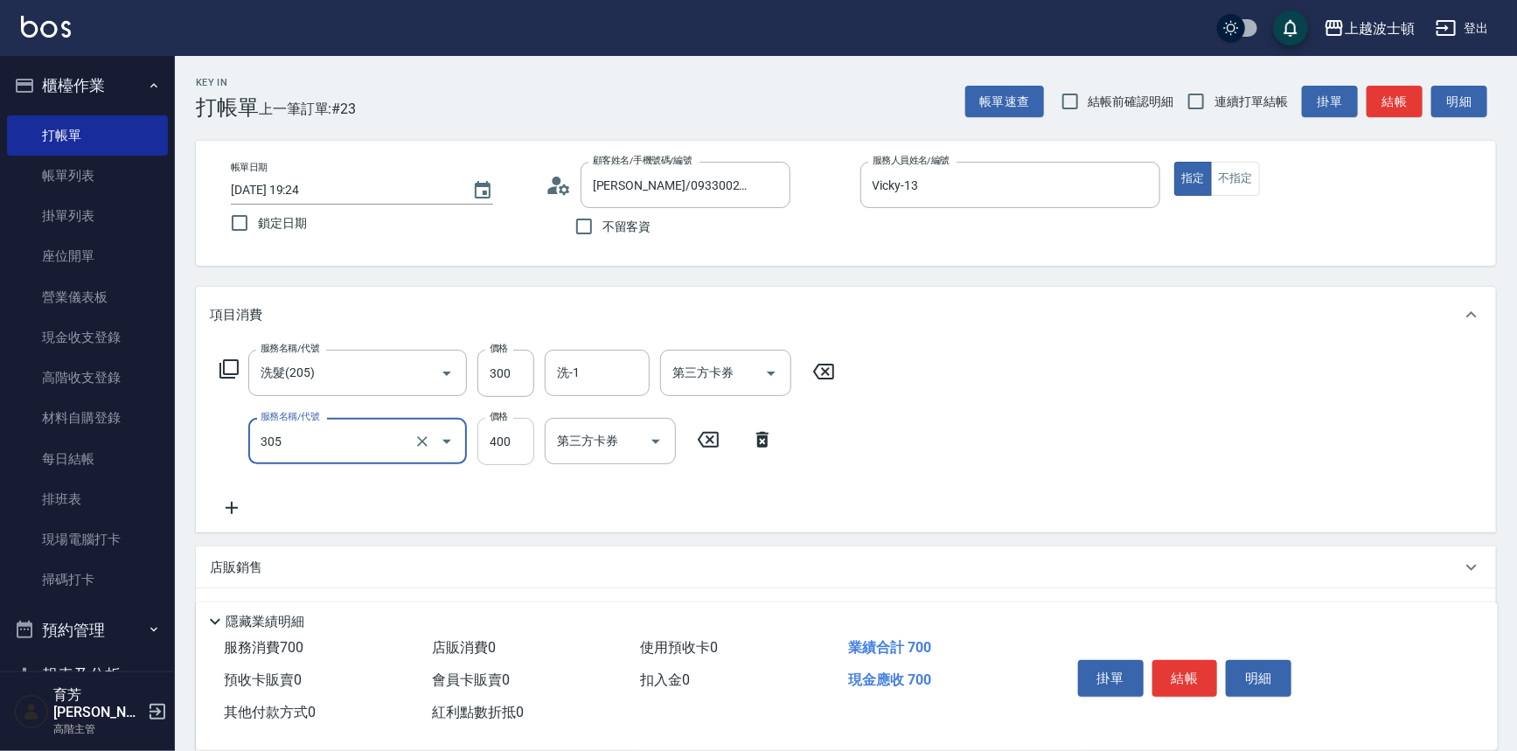
type input "剪髮(305)"
click at [503, 427] on input "400" at bounding box center [505, 441] width 57 height 47
type input "350"
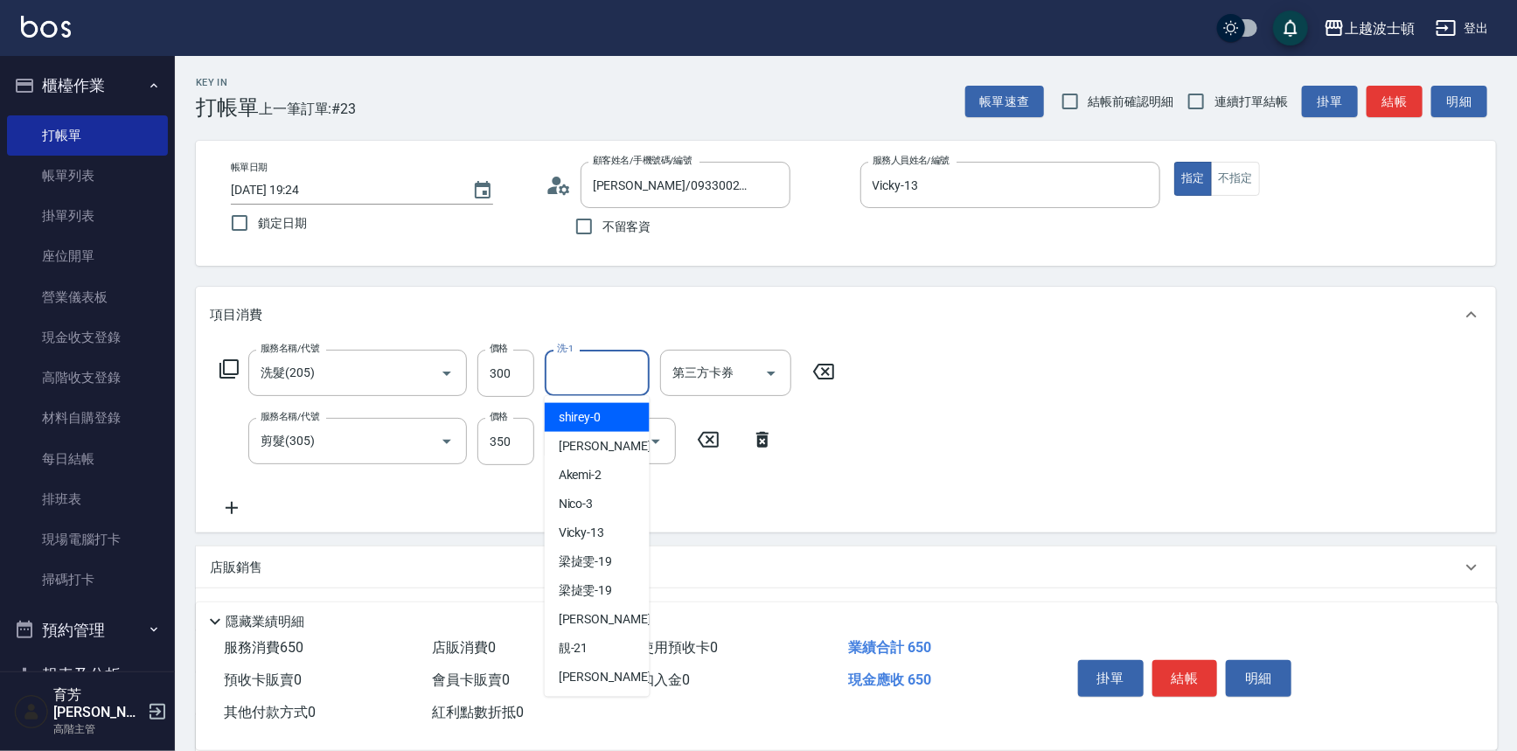
click at [613, 379] on input "洗-1" at bounding box center [596, 373] width 89 height 31
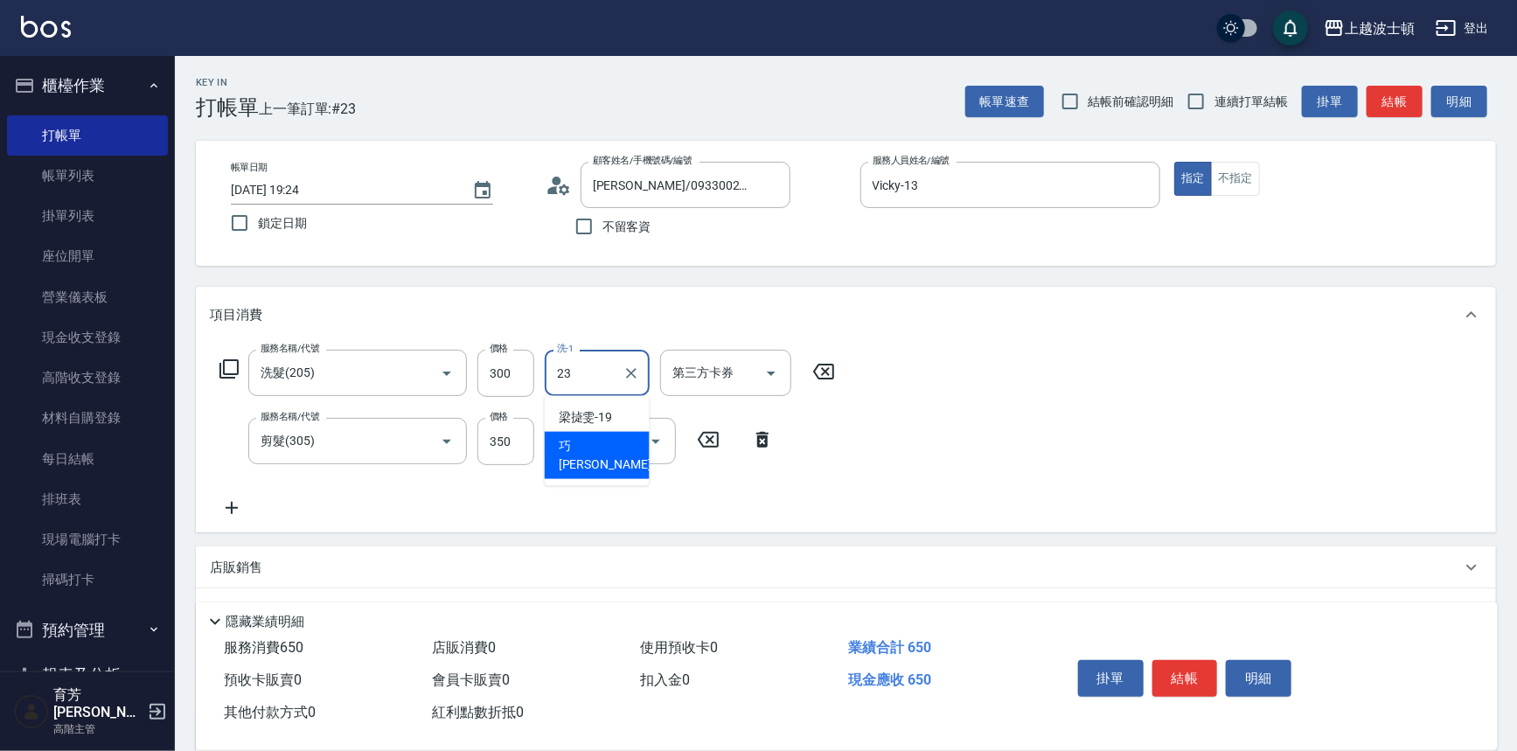
type input "[PERSON_NAME]-23"
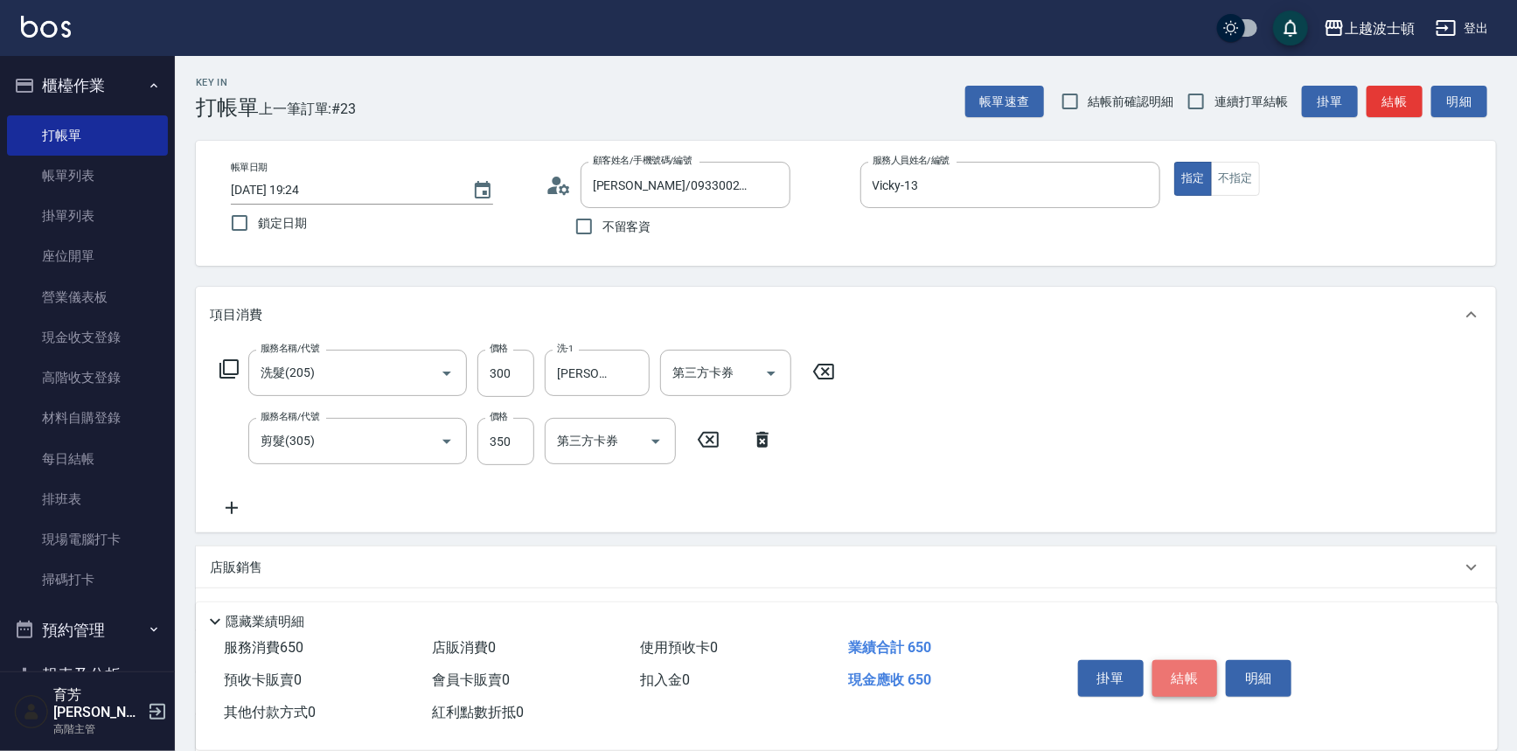
click at [1164, 682] on button "結帳" at bounding box center [1185, 678] width 66 height 37
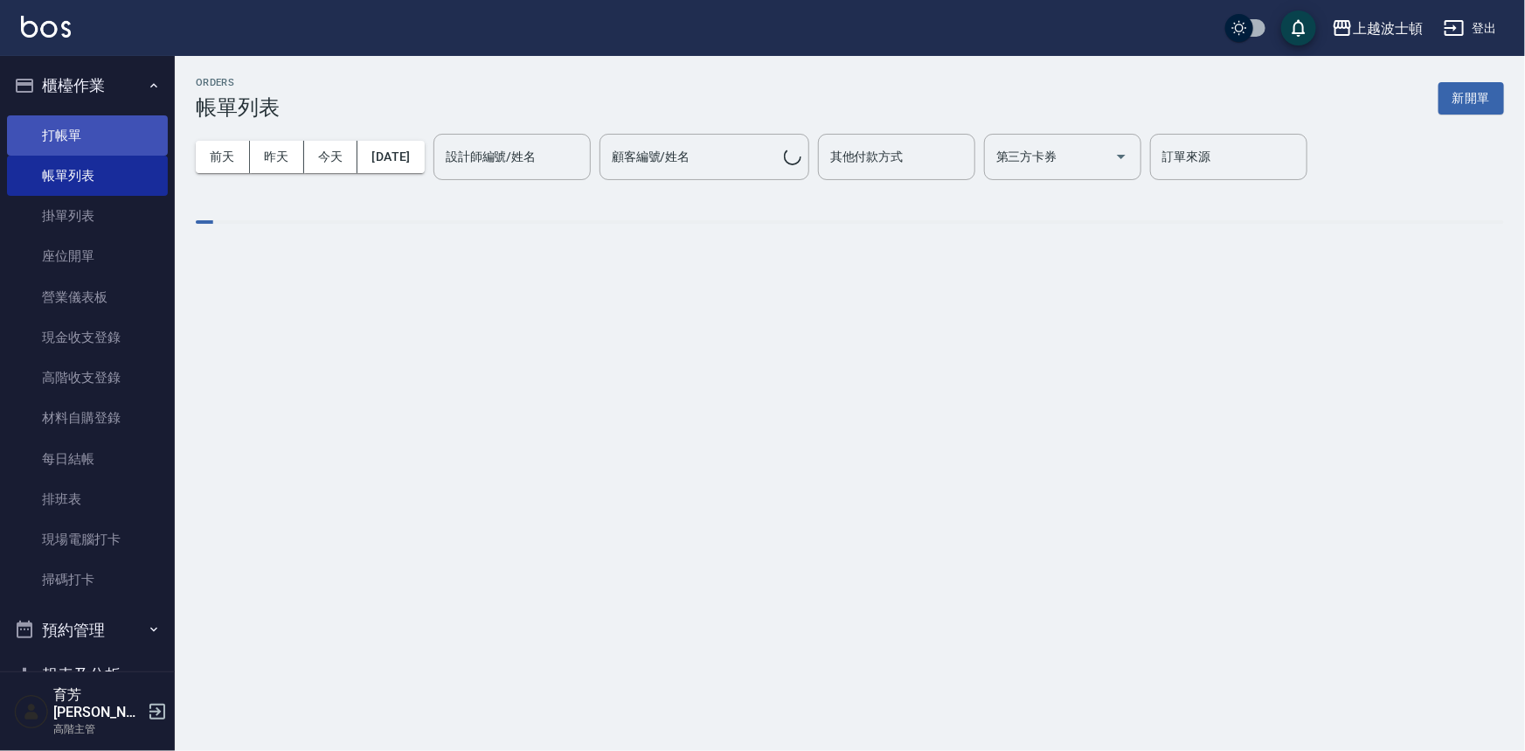
click at [61, 126] on link "打帳單" at bounding box center [87, 135] width 161 height 40
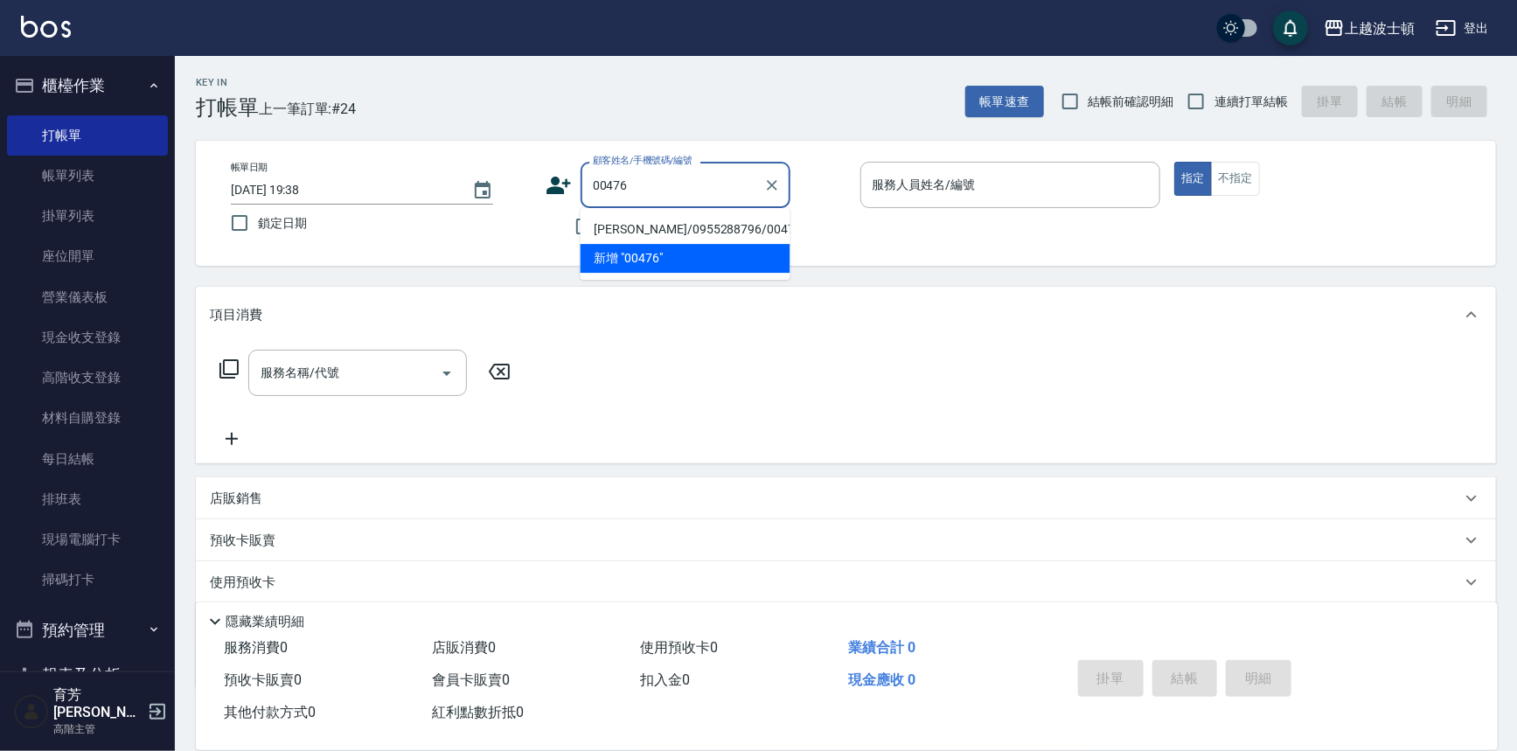
click at [604, 234] on li "[PERSON_NAME]/0955288796/00476" at bounding box center [685, 229] width 210 height 29
type input "[PERSON_NAME]/0955288796/00476"
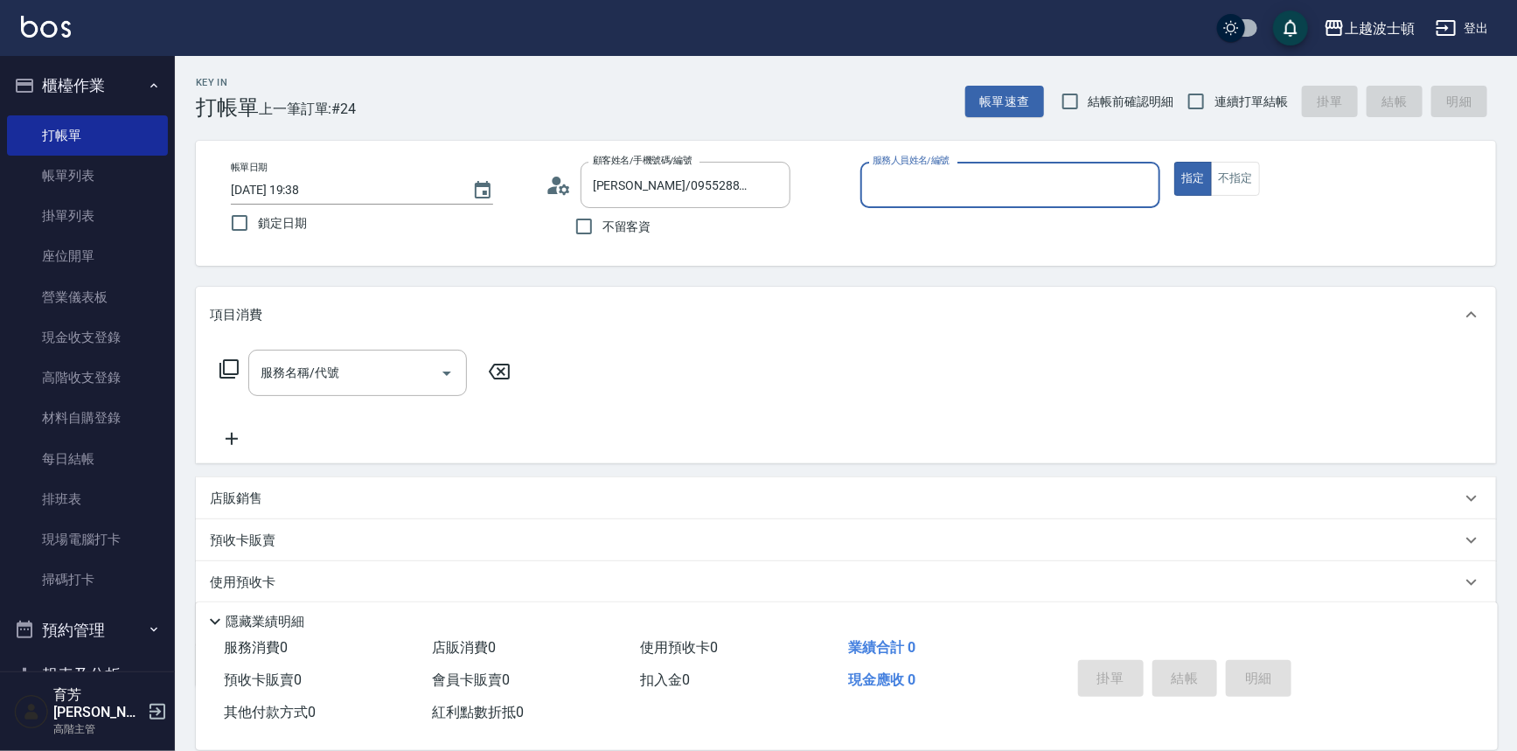
type input "Vicky-13"
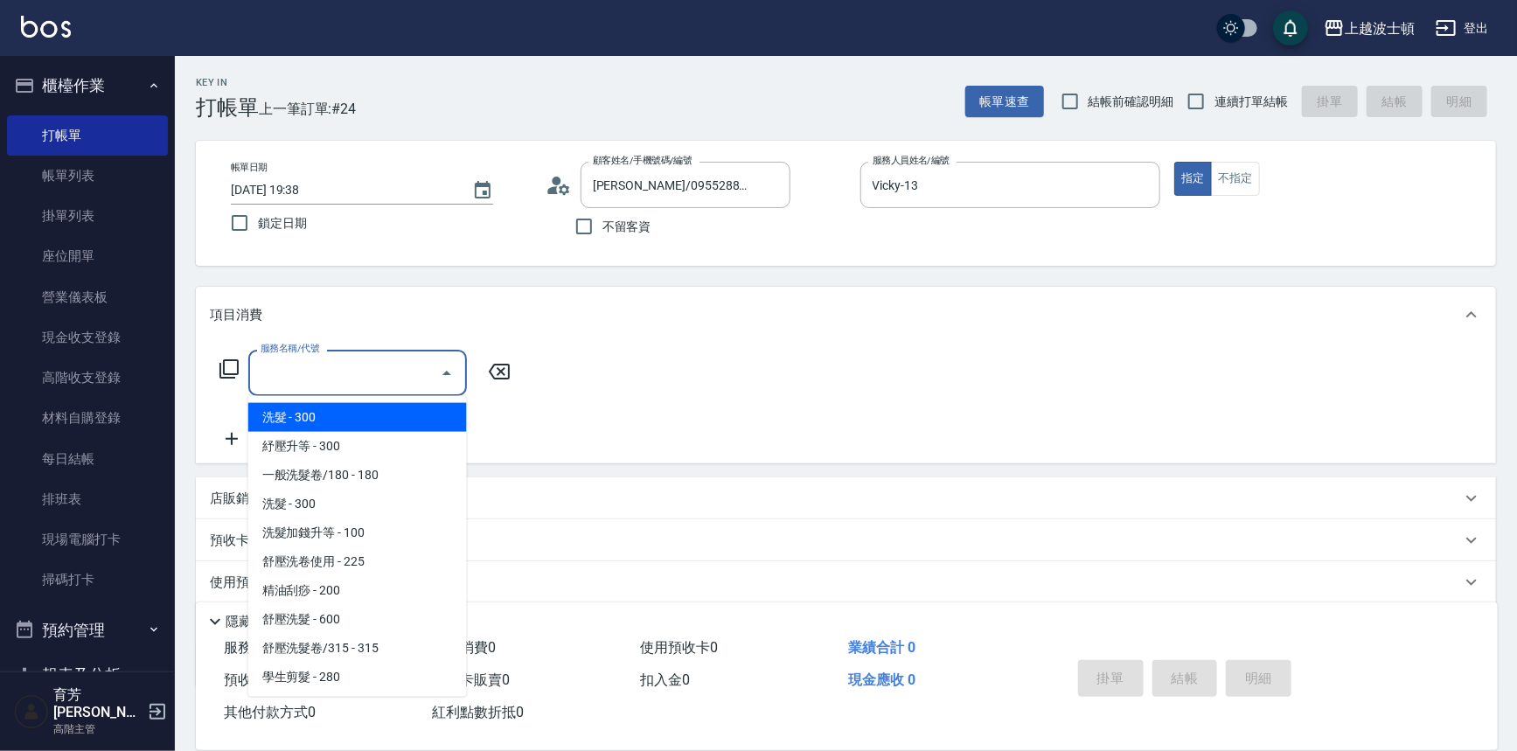
click at [393, 371] on input "服務名稱/代號" at bounding box center [344, 373] width 177 height 31
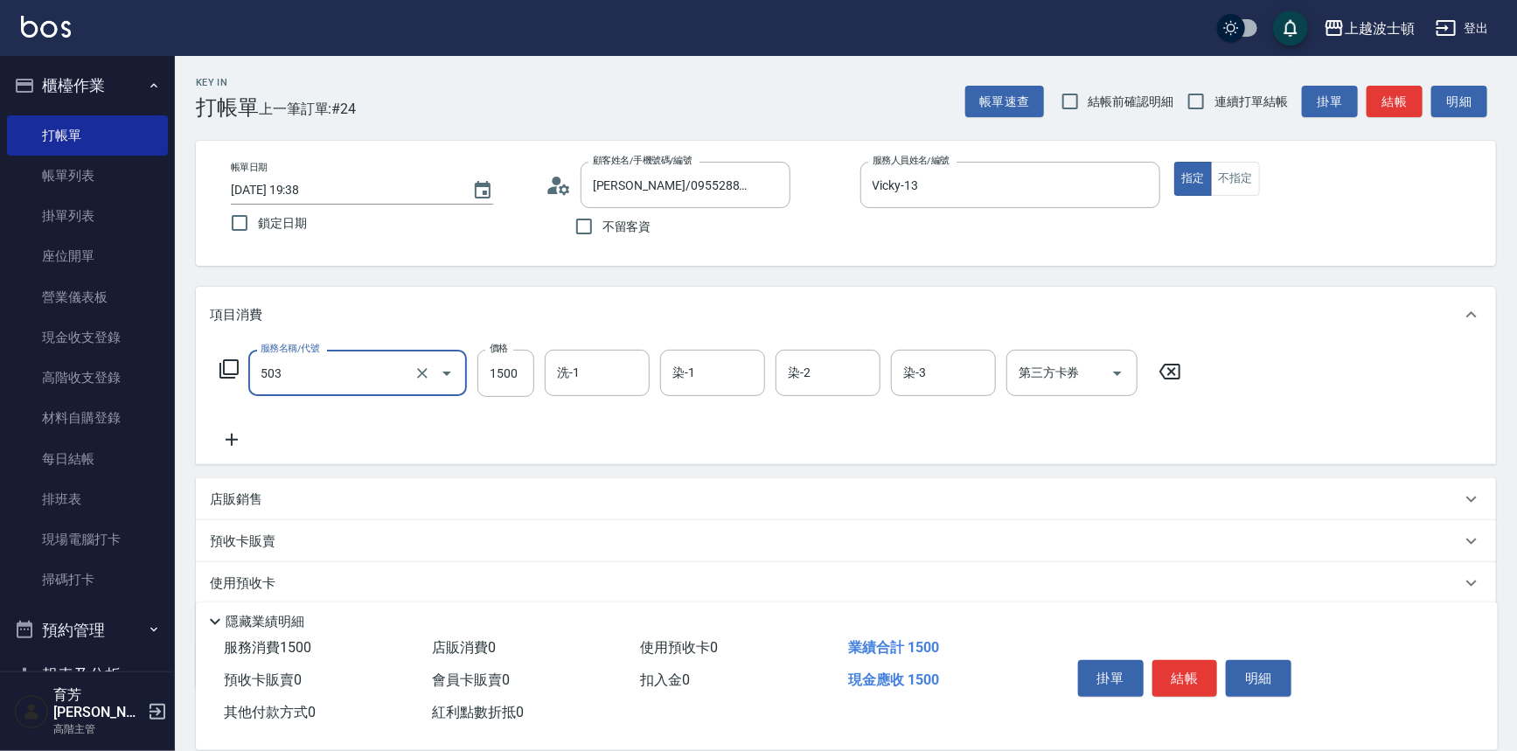
type input "洗+染髮(底染)(503)"
click at [218, 435] on icon at bounding box center [232, 439] width 44 height 21
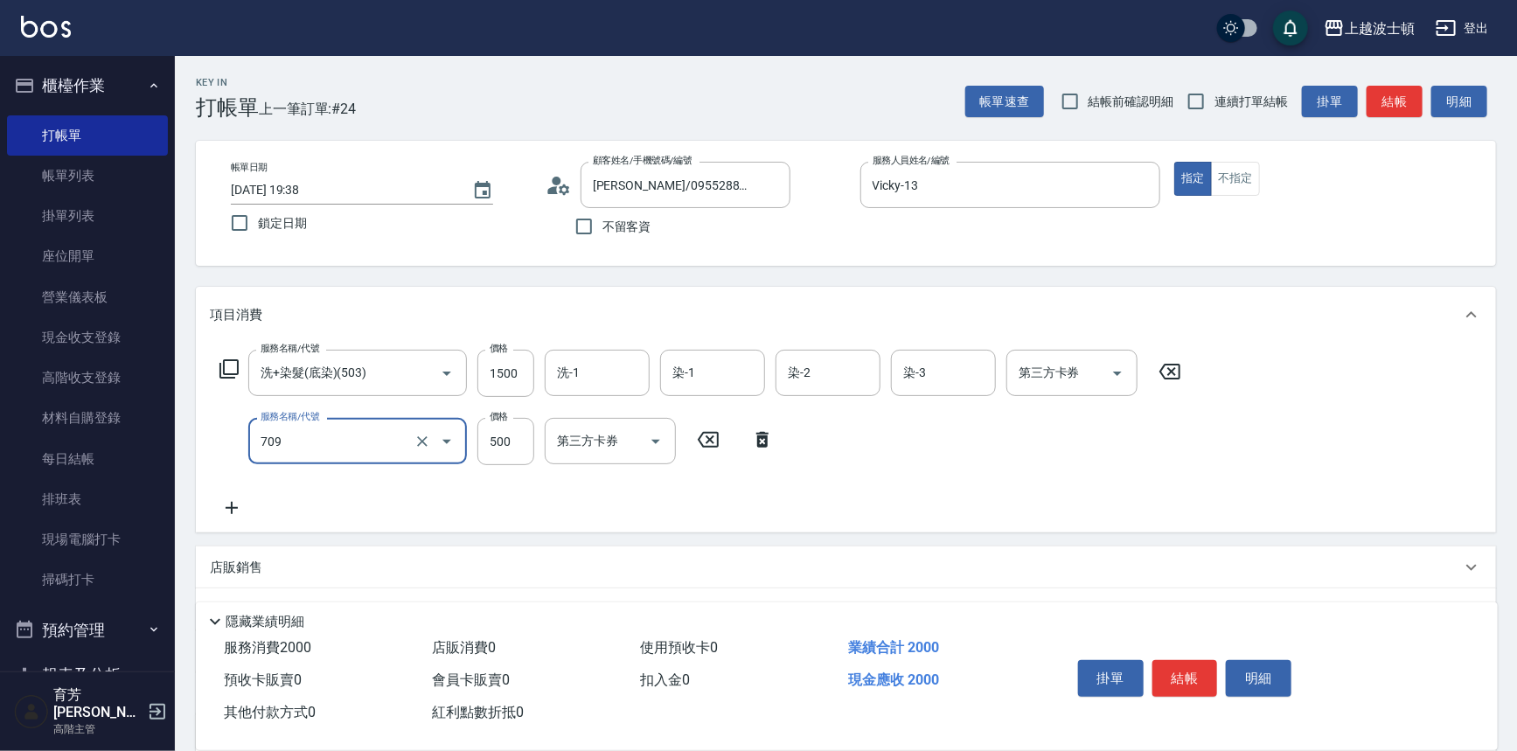
type input "自備防護(709)"
click at [238, 506] on icon at bounding box center [232, 507] width 44 height 21
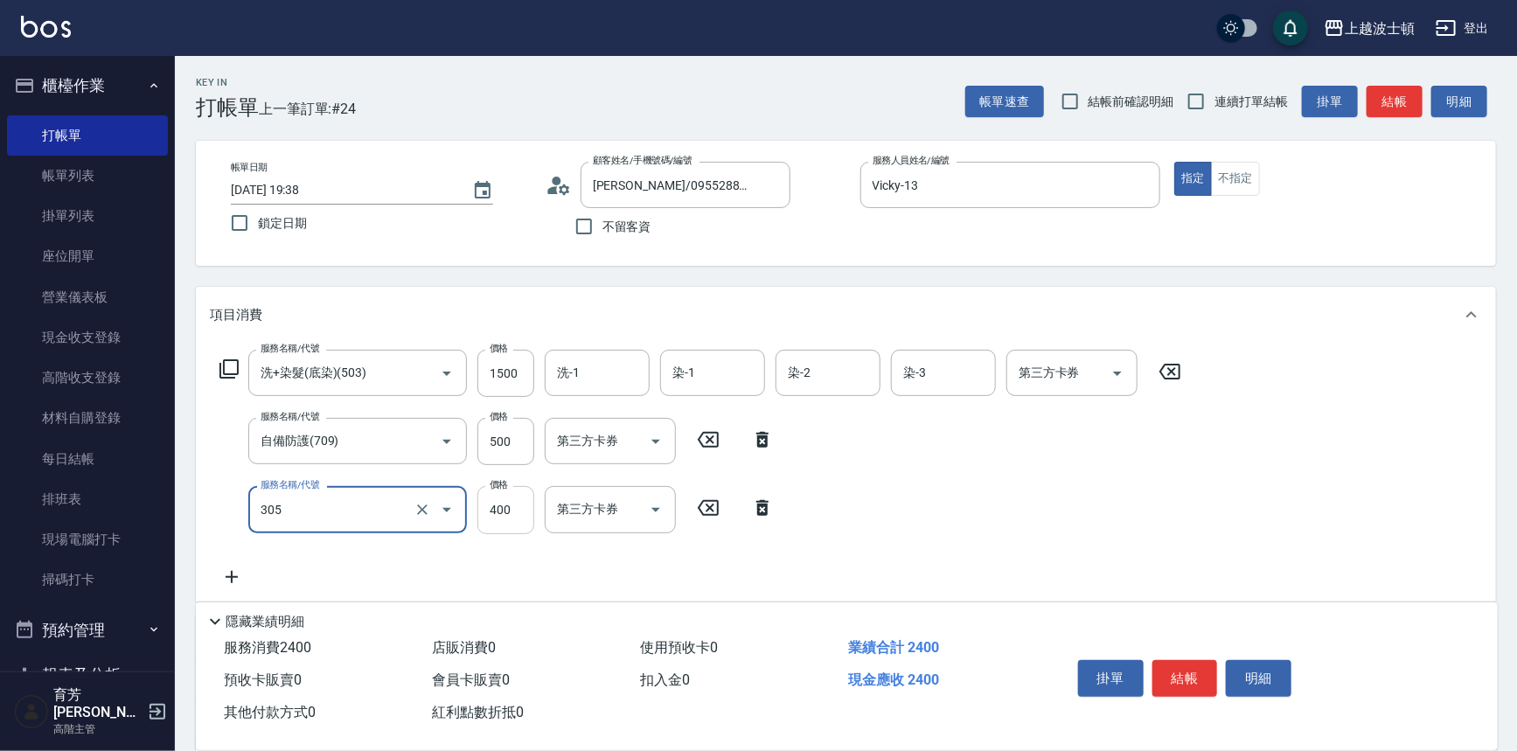
type input "剪髮(305)"
click at [501, 498] on input "400" at bounding box center [505, 509] width 57 height 47
type input "360"
click at [515, 443] on input "500" at bounding box center [505, 441] width 57 height 47
type input "300"
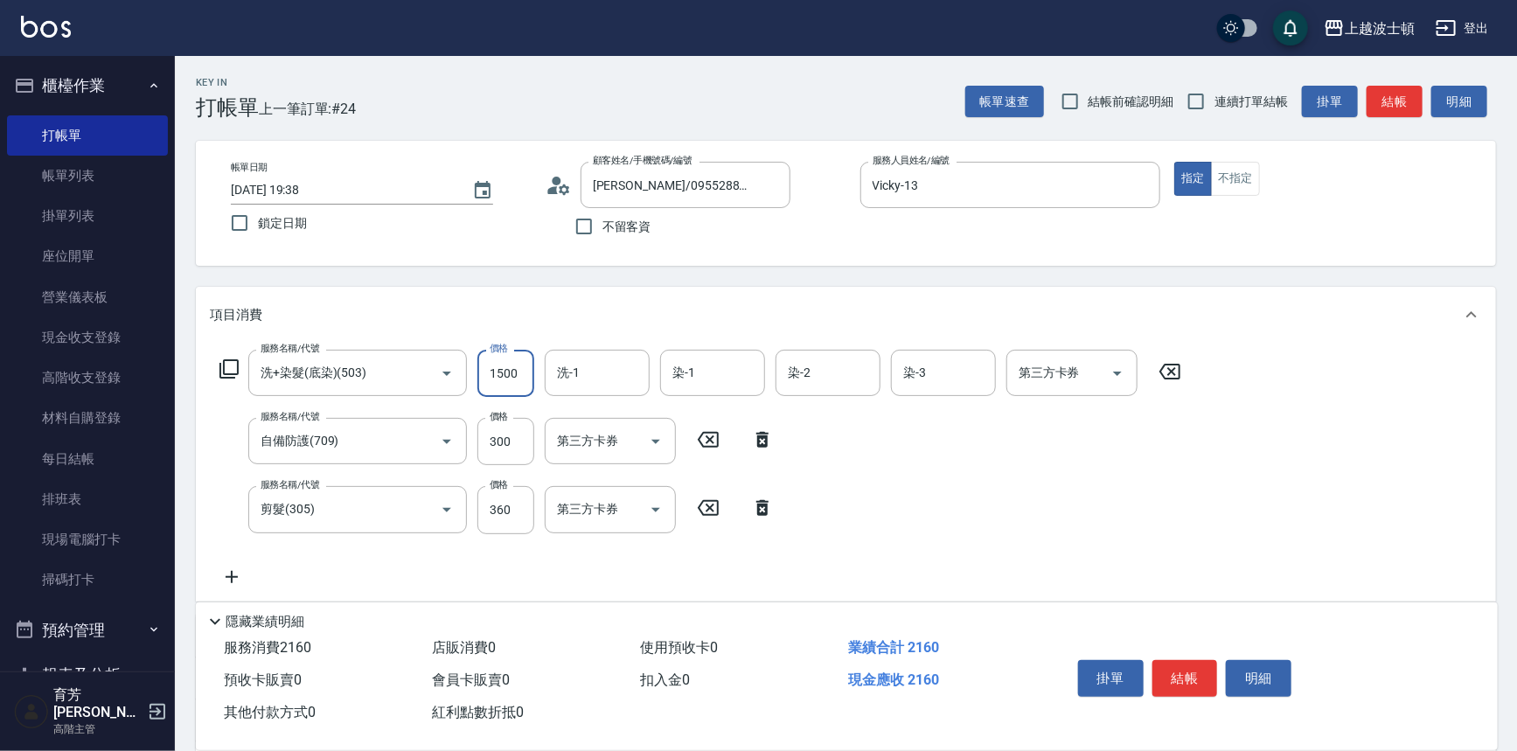
click at [513, 386] on input "1500" at bounding box center [505, 373] width 57 height 47
type input "1300"
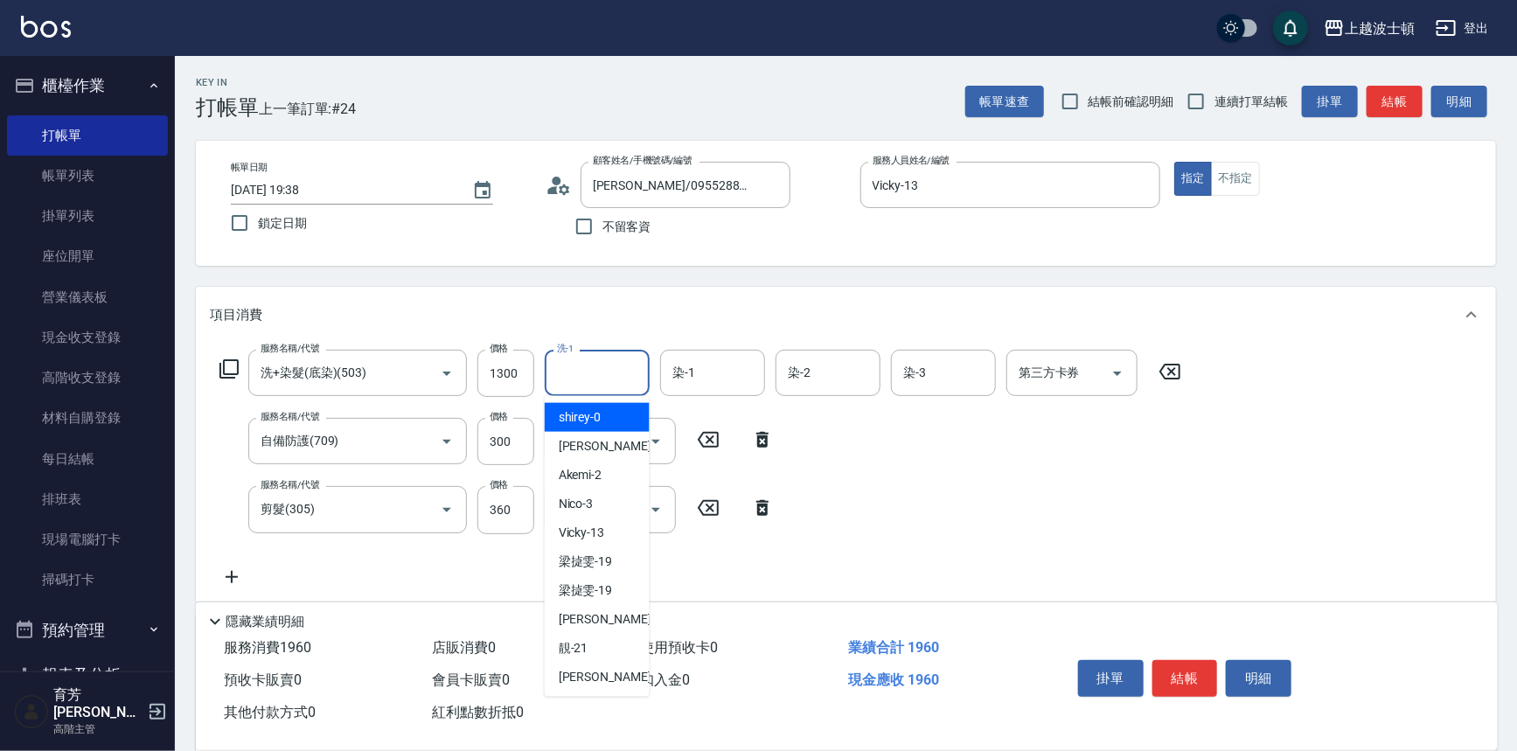
click at [606, 378] on input "洗-1" at bounding box center [596, 373] width 89 height 31
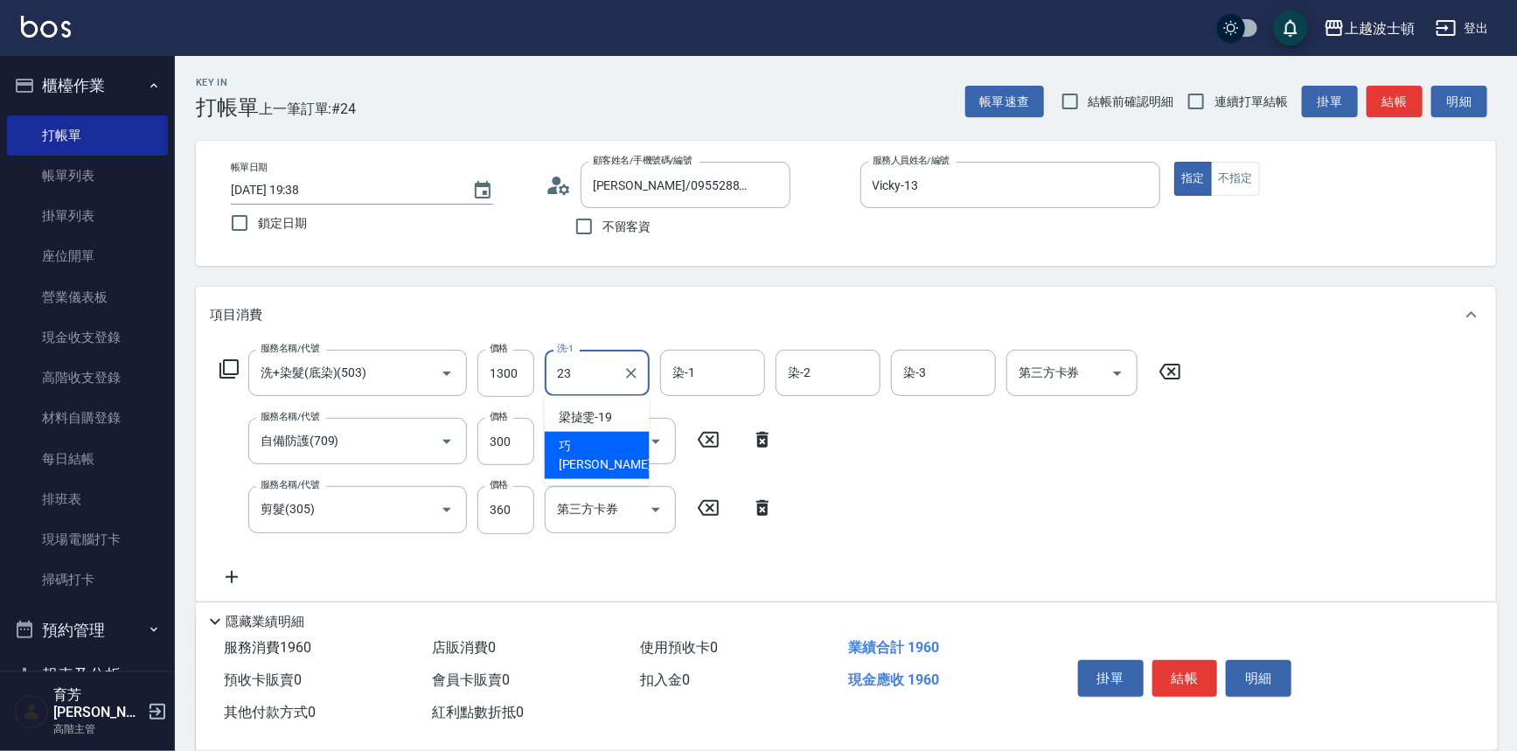
type input "[PERSON_NAME]-23"
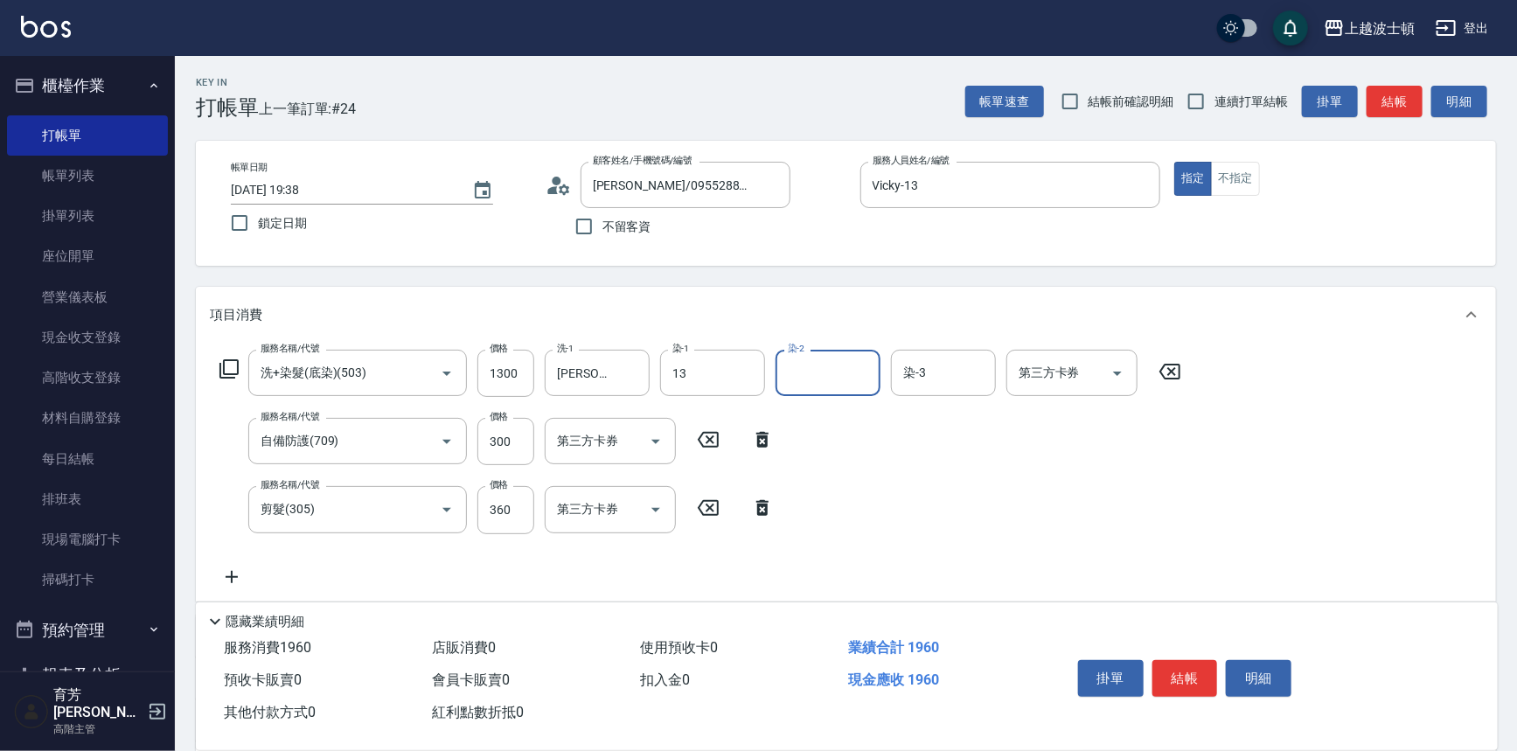
type input "Vicky-13"
type input "思思-35"
click at [1196, 670] on button "結帳" at bounding box center [1185, 678] width 66 height 37
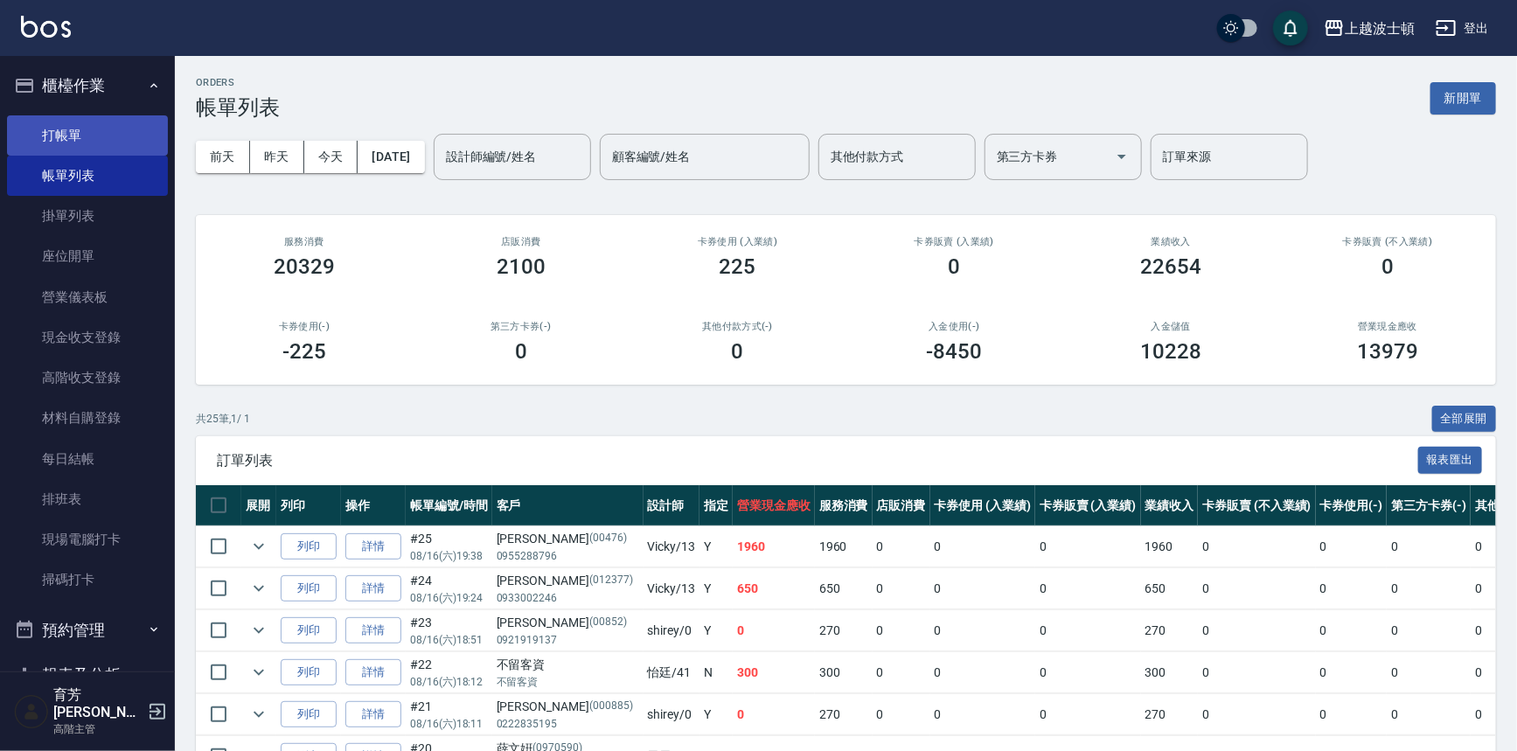
click at [65, 137] on link "打帳單" at bounding box center [87, 135] width 161 height 40
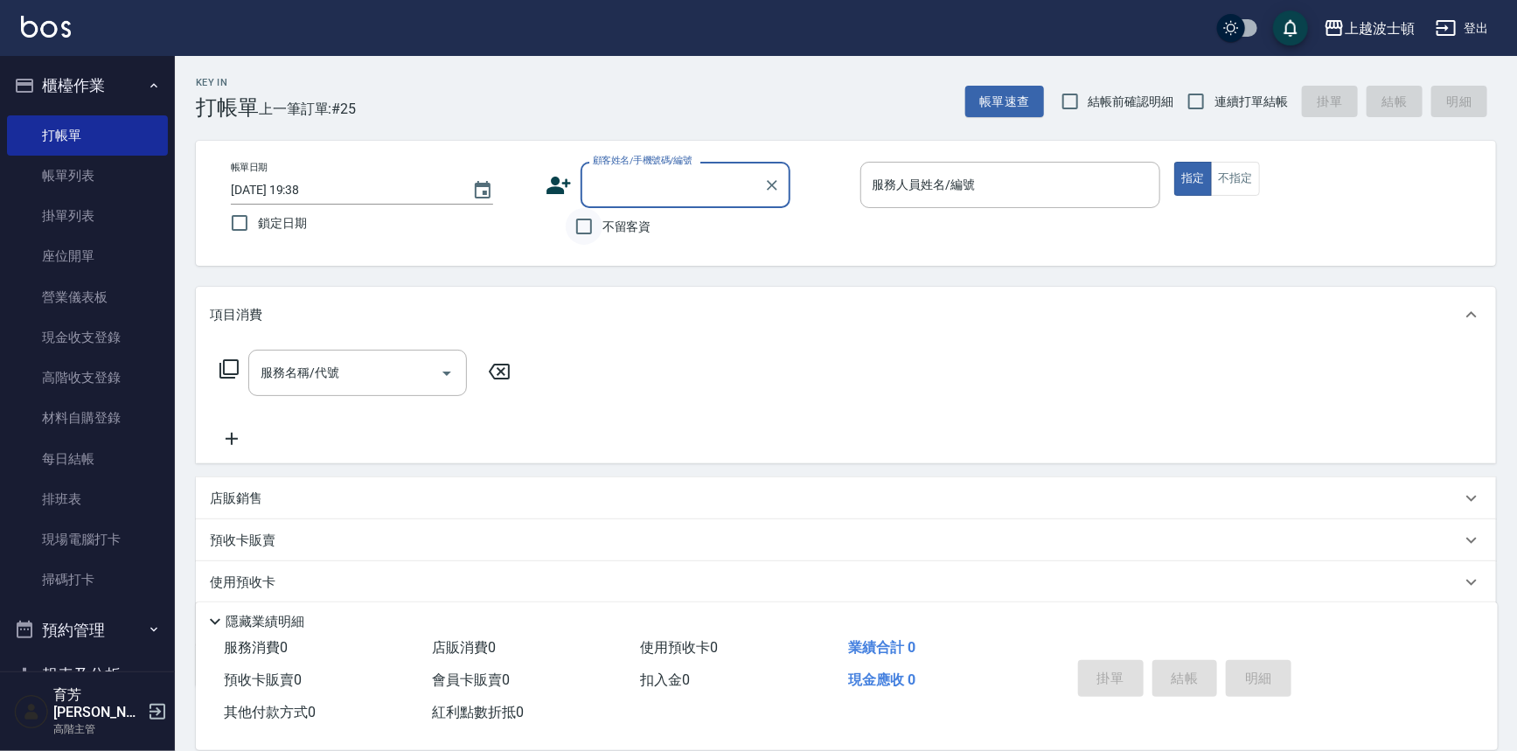
click at [576, 228] on input "不留客資" at bounding box center [584, 226] width 37 height 37
checkbox input "true"
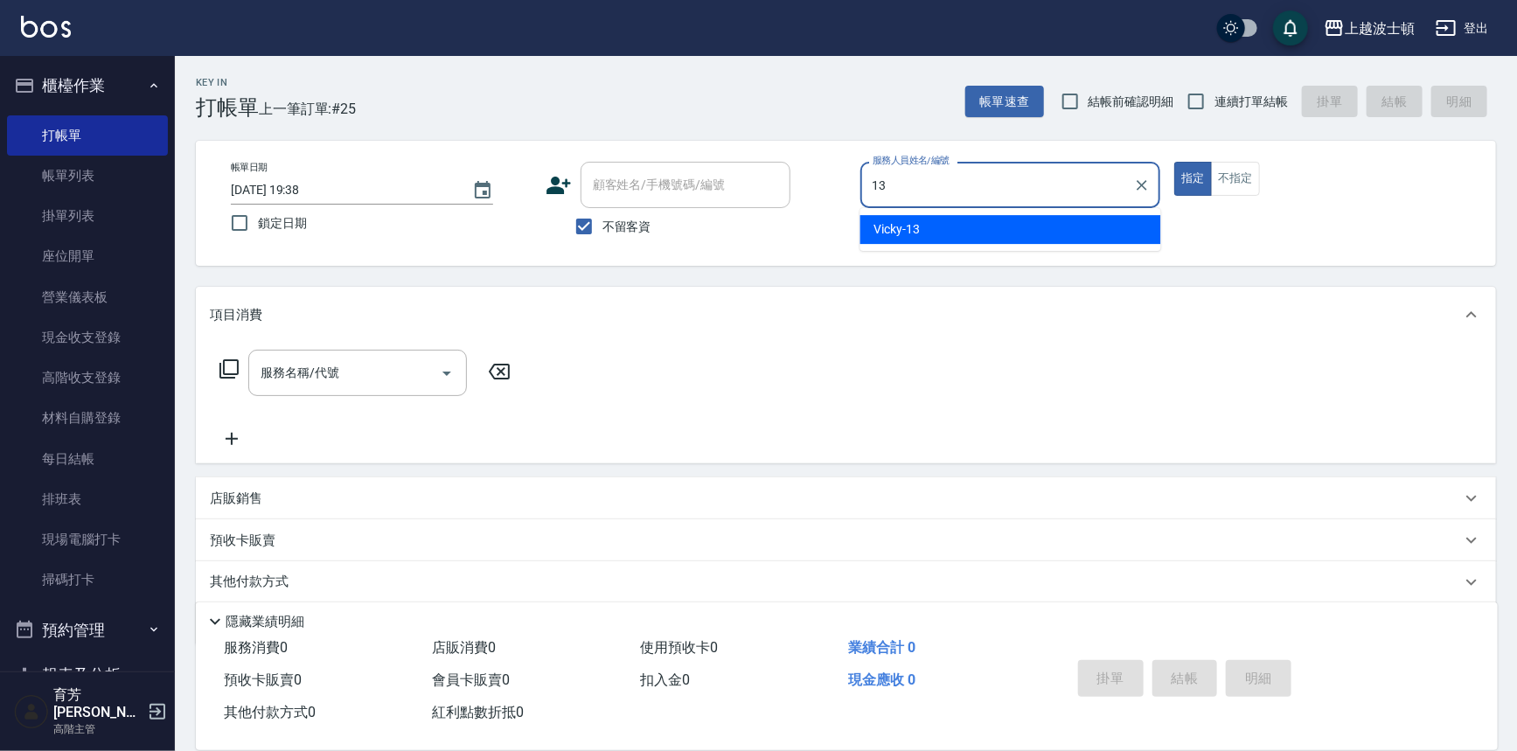
type input "Vicky-13"
type button "true"
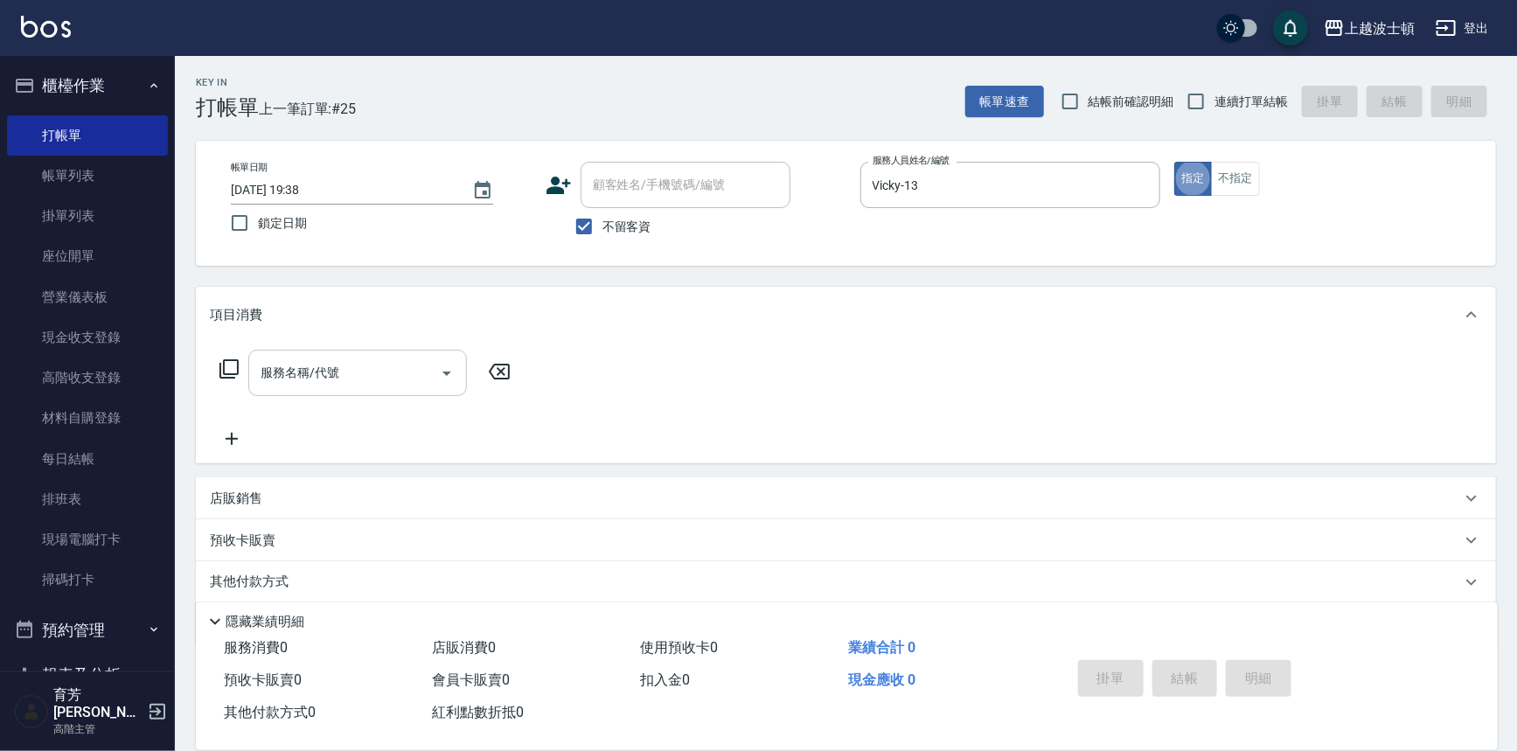
click at [393, 364] on input "服務名稱/代號" at bounding box center [344, 373] width 177 height 31
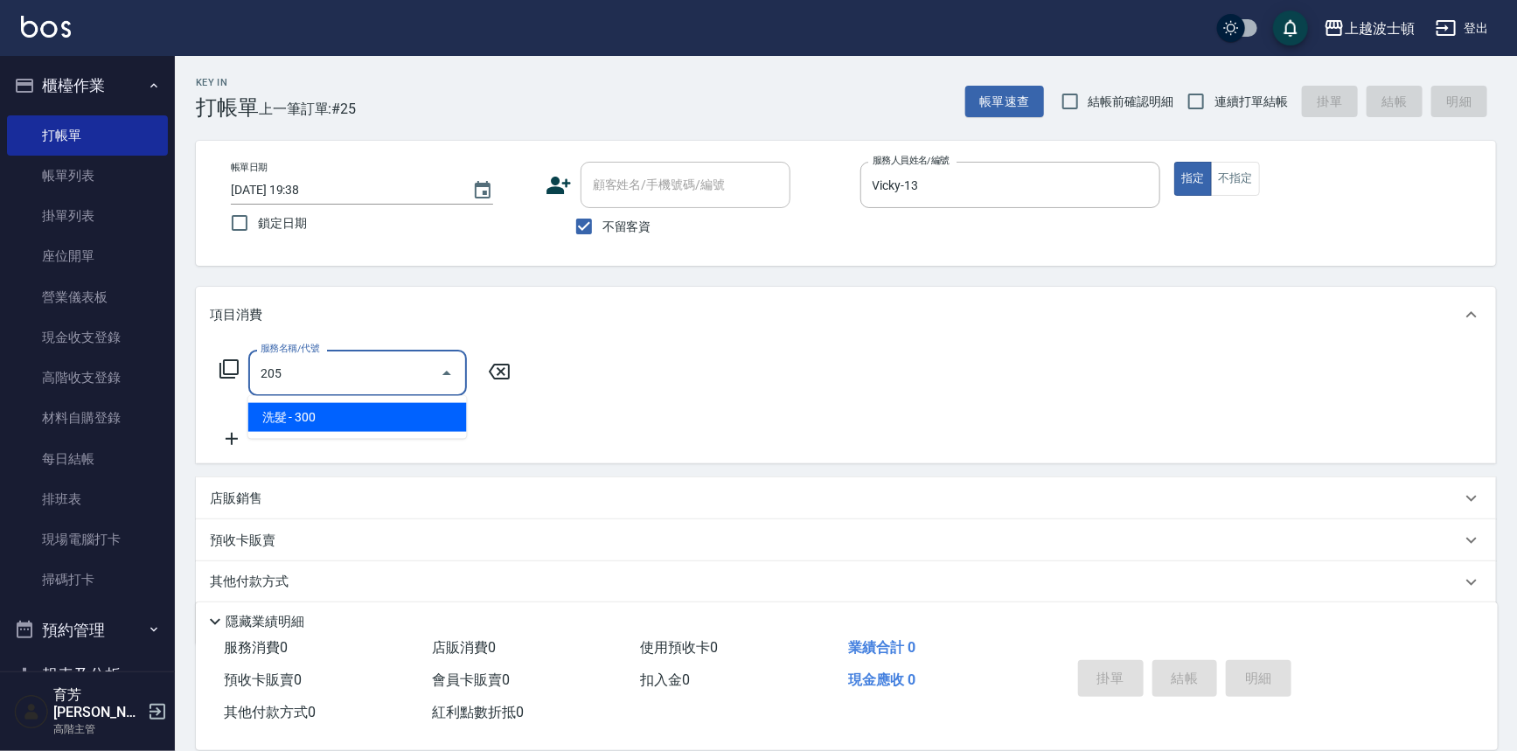
click at [287, 411] on span "洗髮 - 300" at bounding box center [357, 417] width 219 height 29
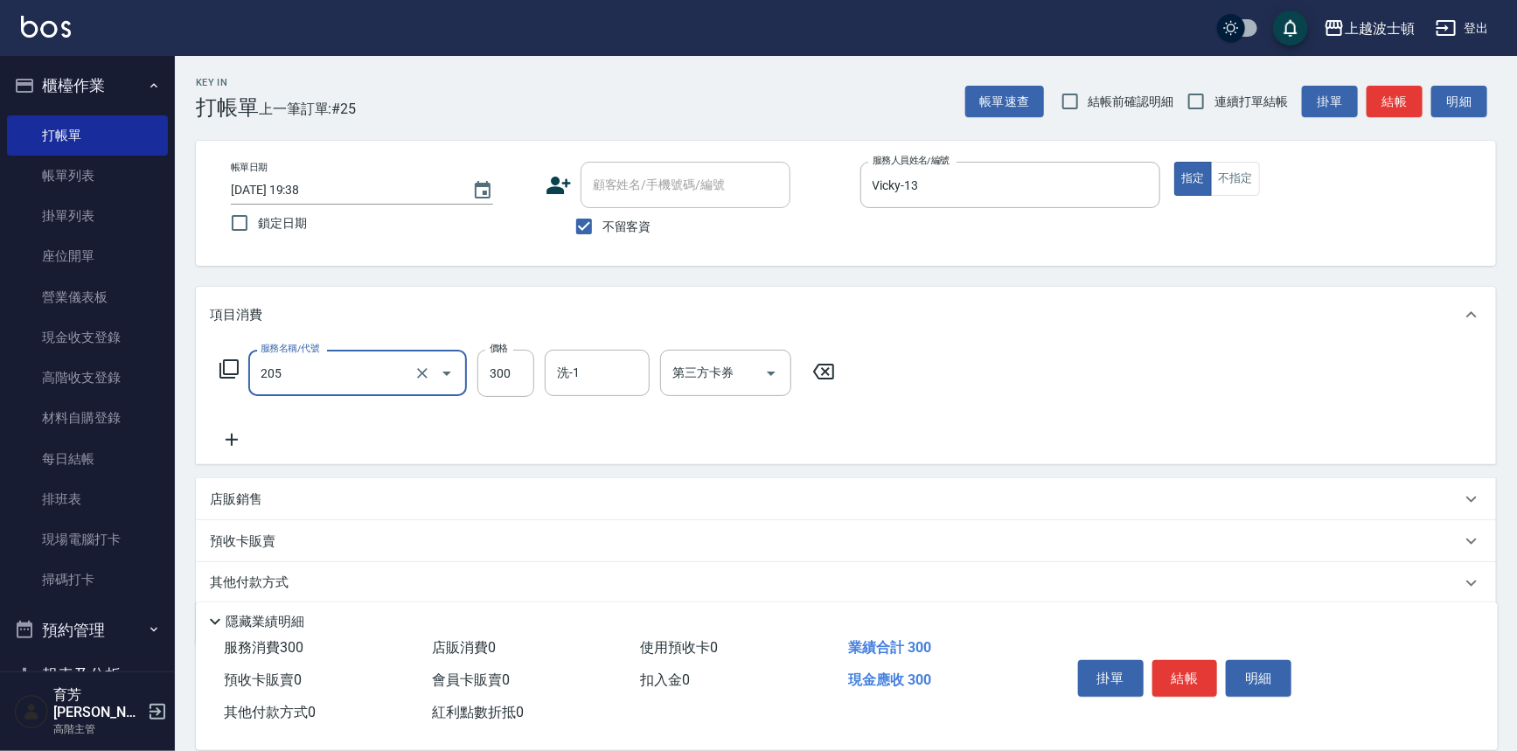
type input "洗髮(205)"
click at [237, 430] on icon at bounding box center [232, 439] width 44 height 21
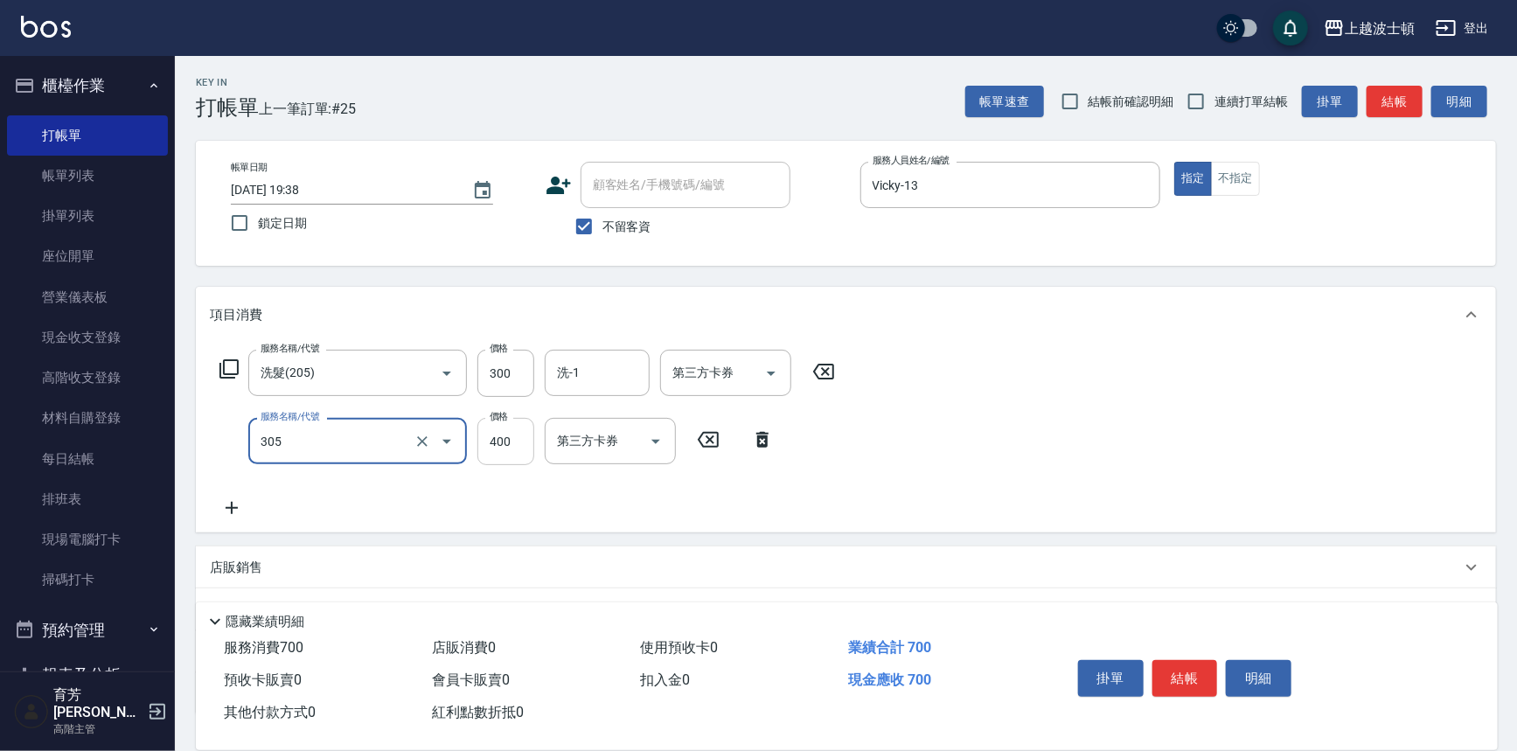
type input "剪髮(305)"
click at [525, 428] on input "400" at bounding box center [505, 441] width 57 height 47
type input "350"
click at [605, 371] on input "洗-1" at bounding box center [596, 373] width 89 height 31
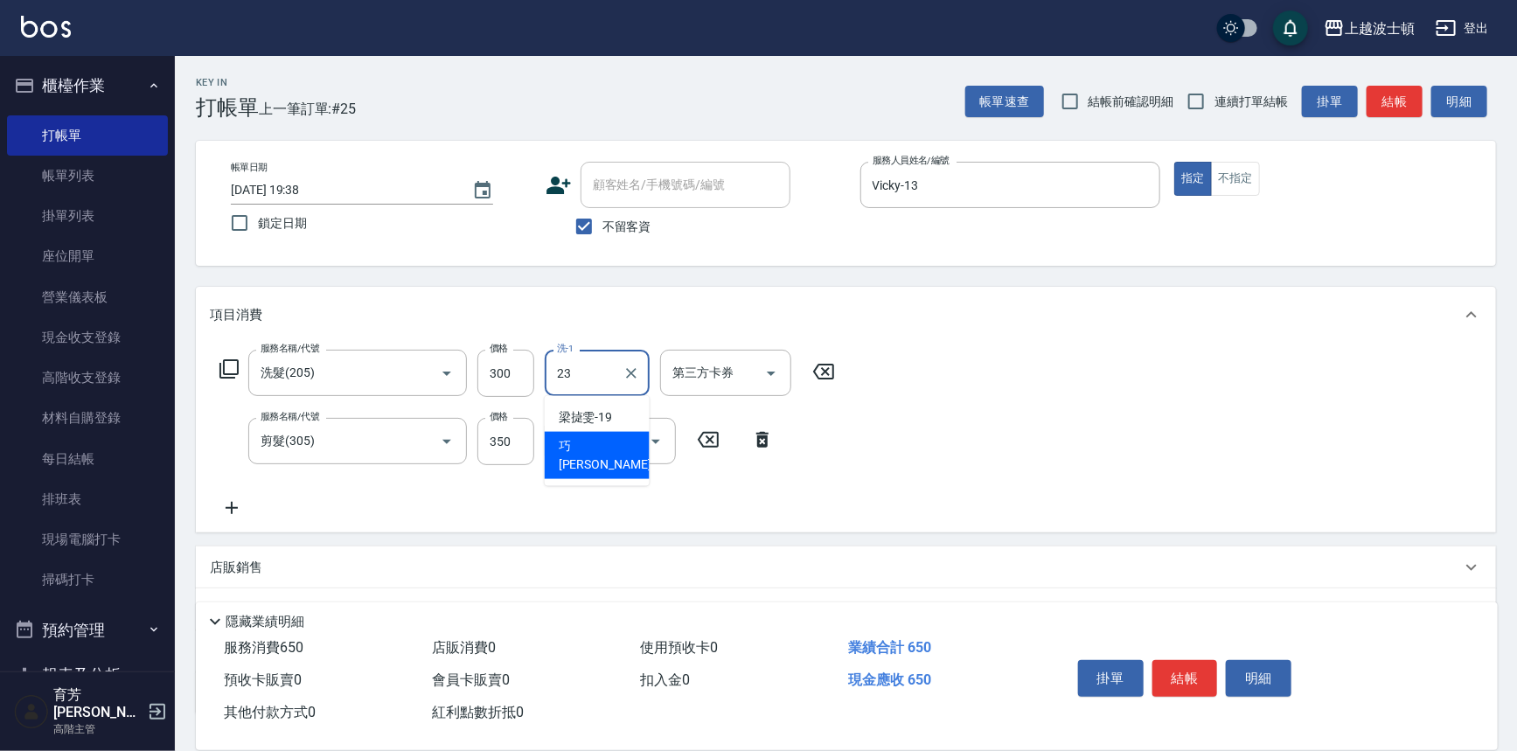
type input "[PERSON_NAME]-23"
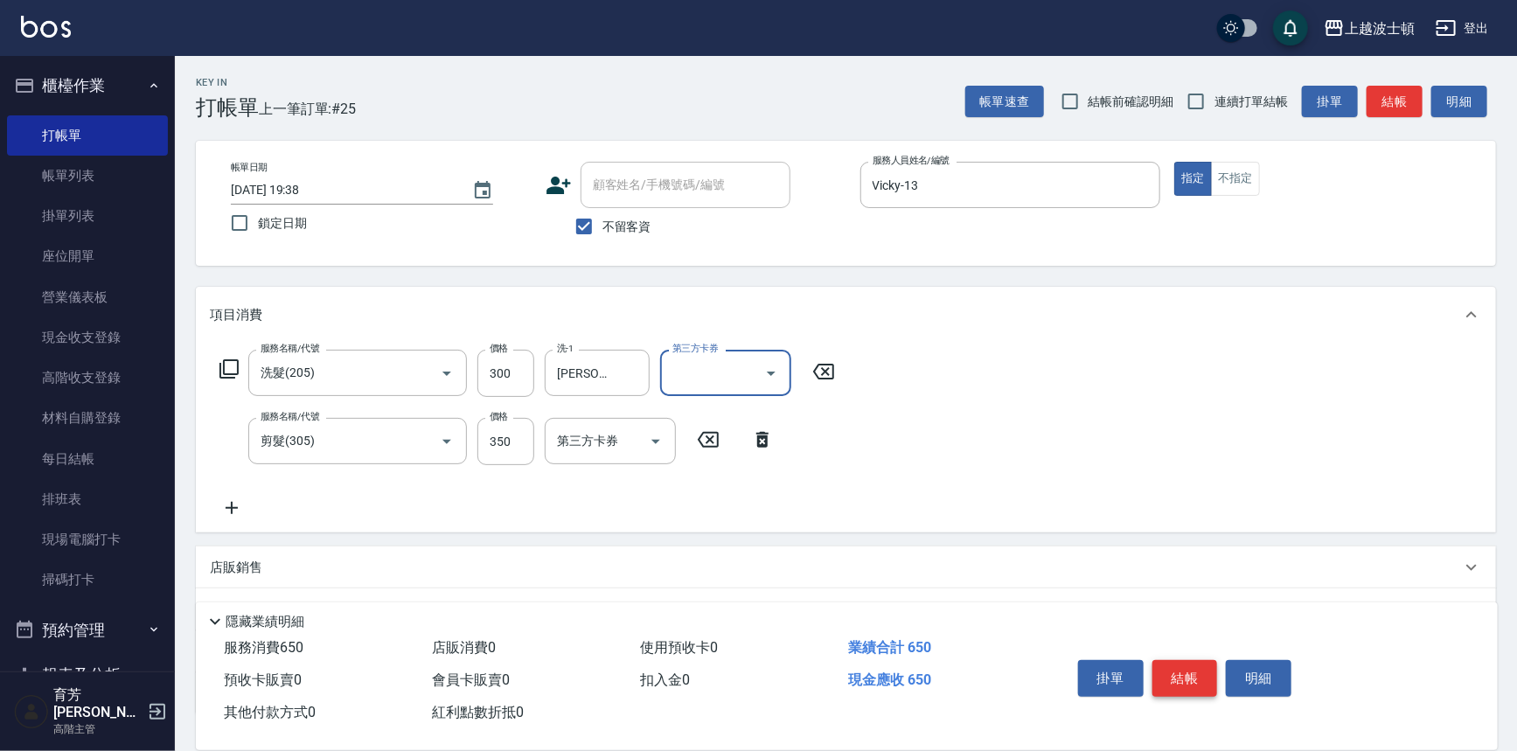
click at [1195, 679] on button "結帳" at bounding box center [1185, 678] width 66 height 37
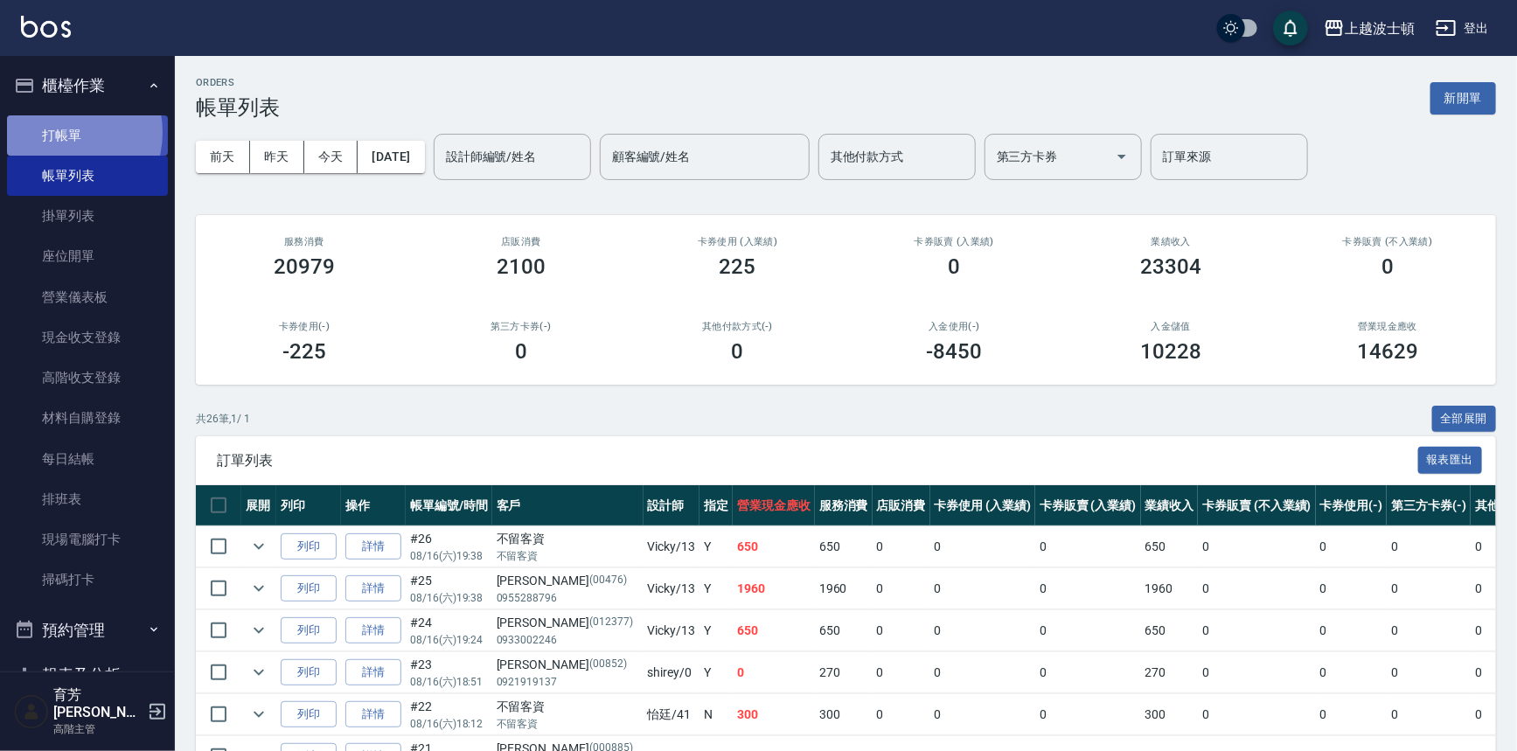
click at [61, 132] on link "打帳單" at bounding box center [87, 135] width 161 height 40
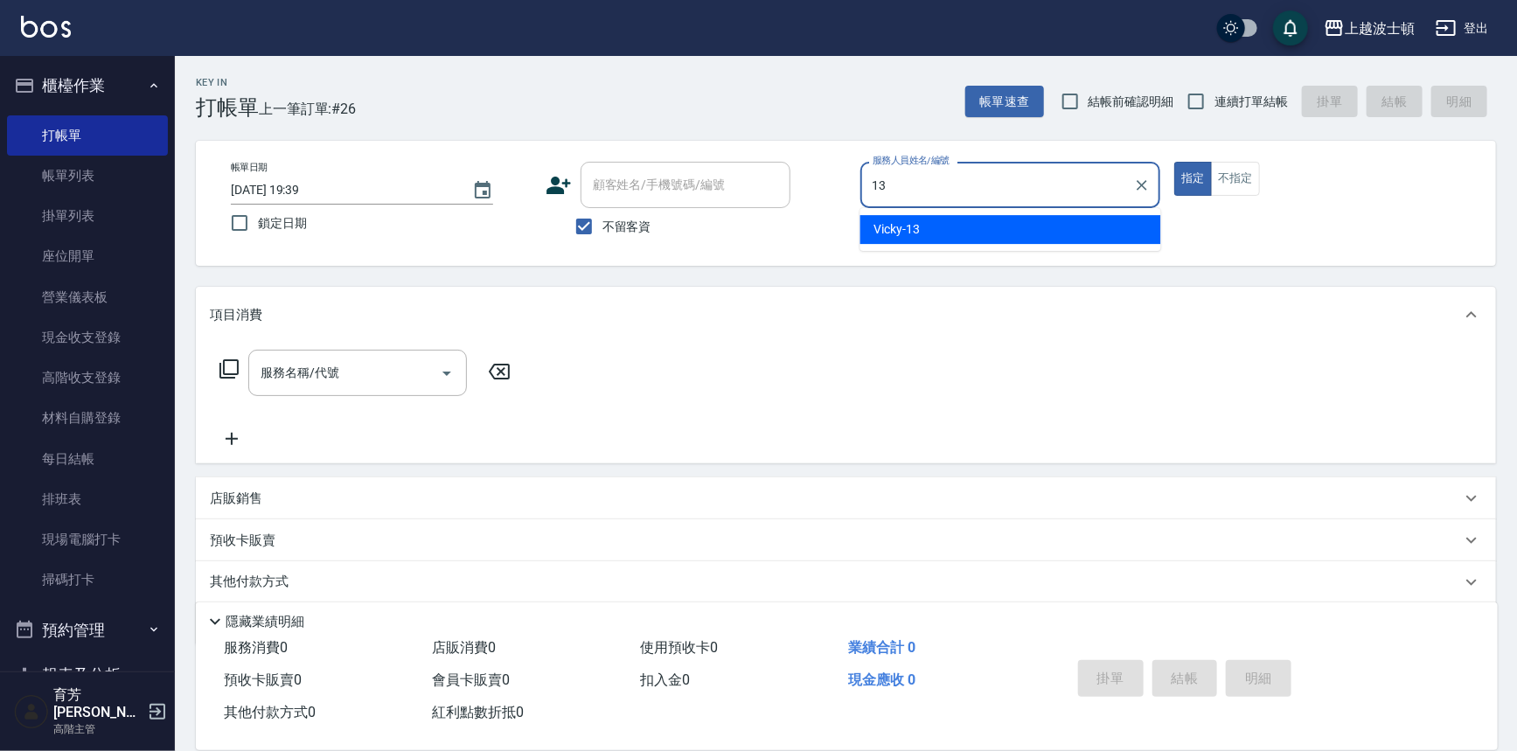
type input "Vicky-13"
type button "true"
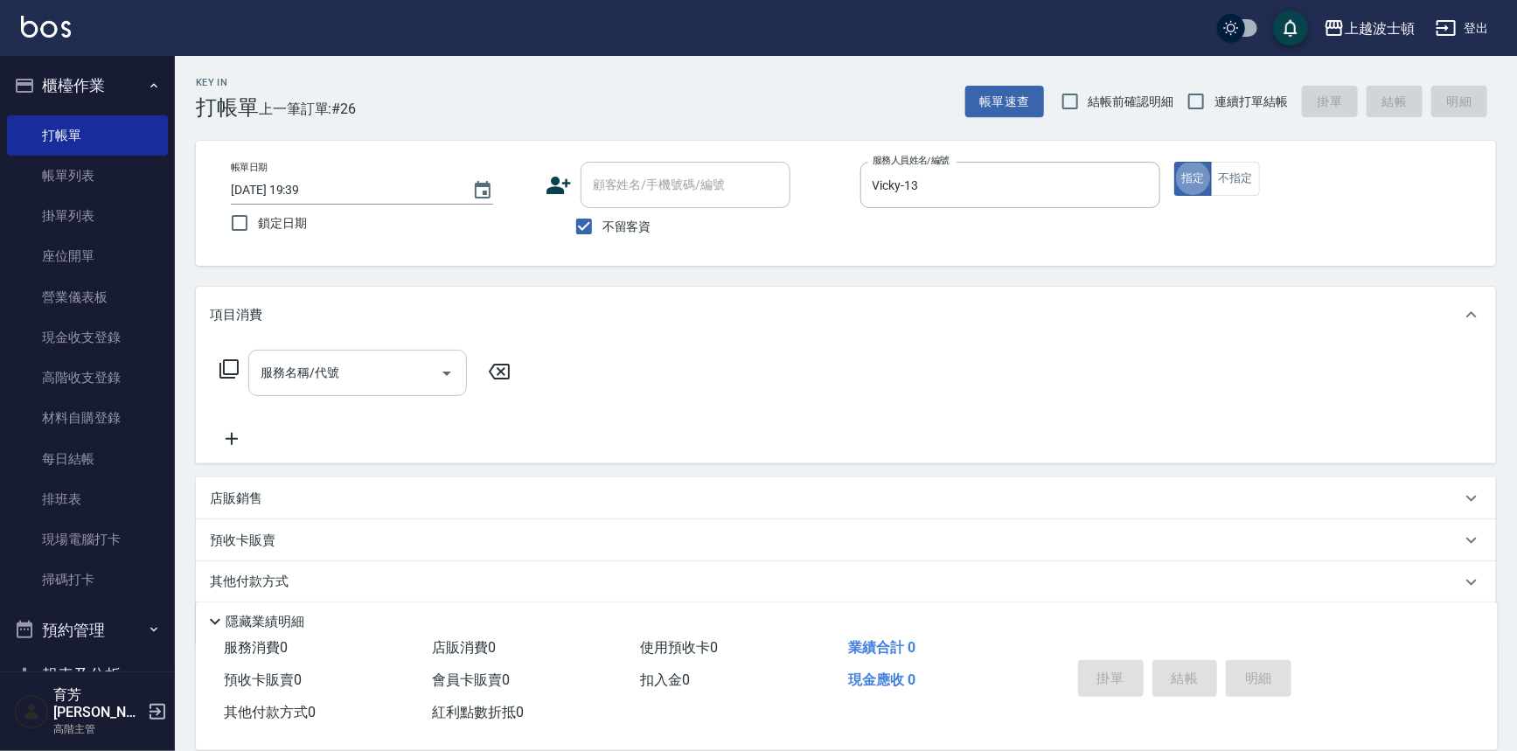
click at [348, 384] on input "服務名稱/代號" at bounding box center [344, 373] width 177 height 31
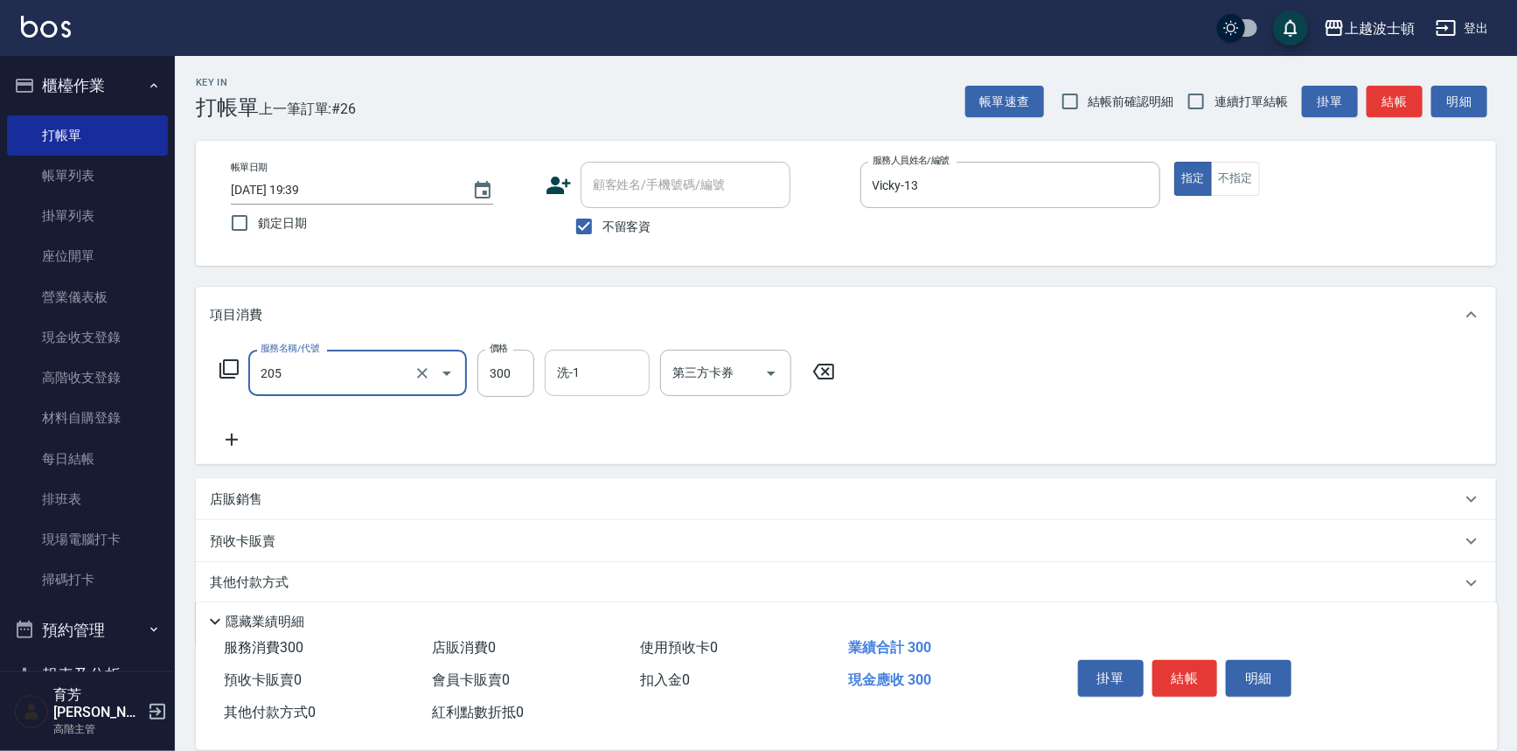
type input "洗髮(205)"
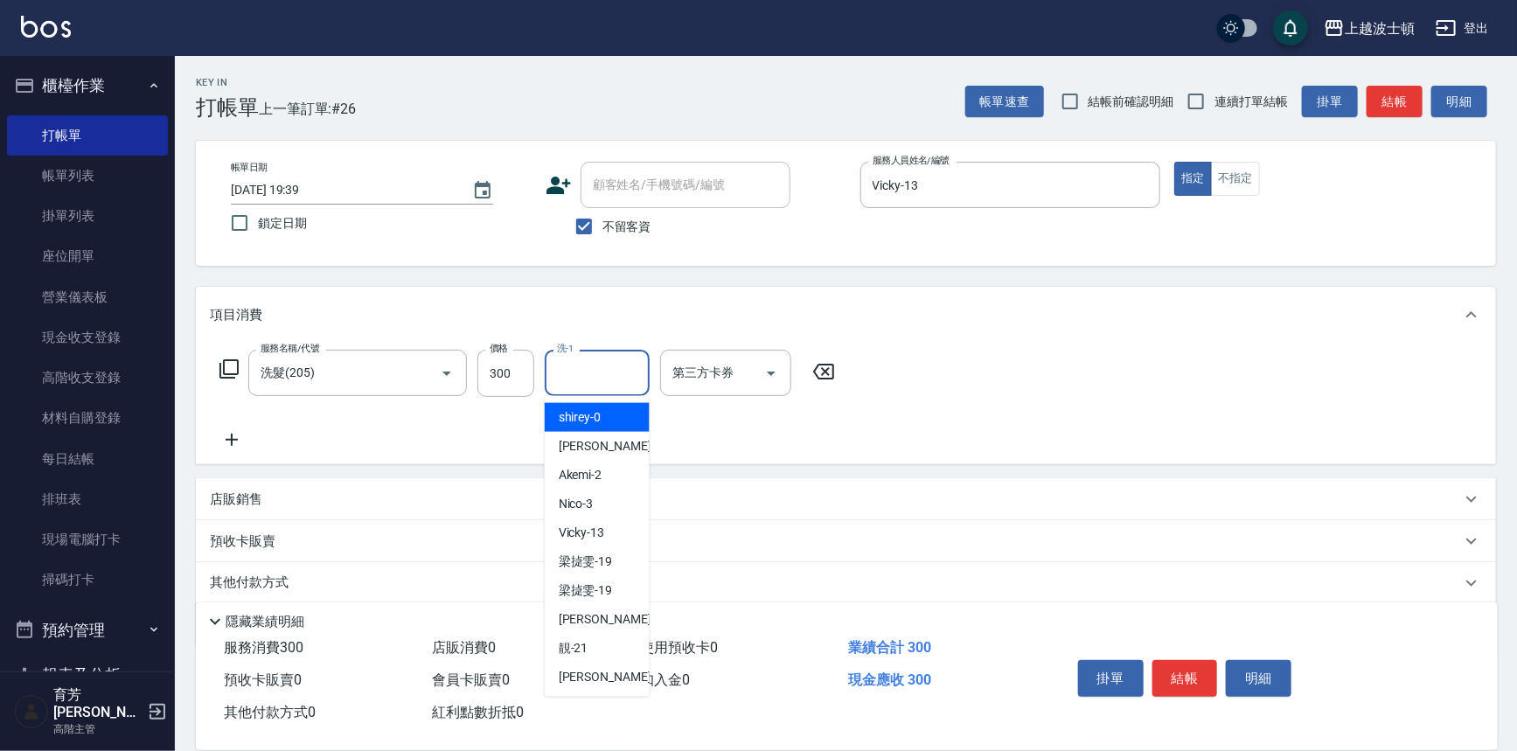
click at [584, 380] on input "洗-1" at bounding box center [596, 373] width 89 height 31
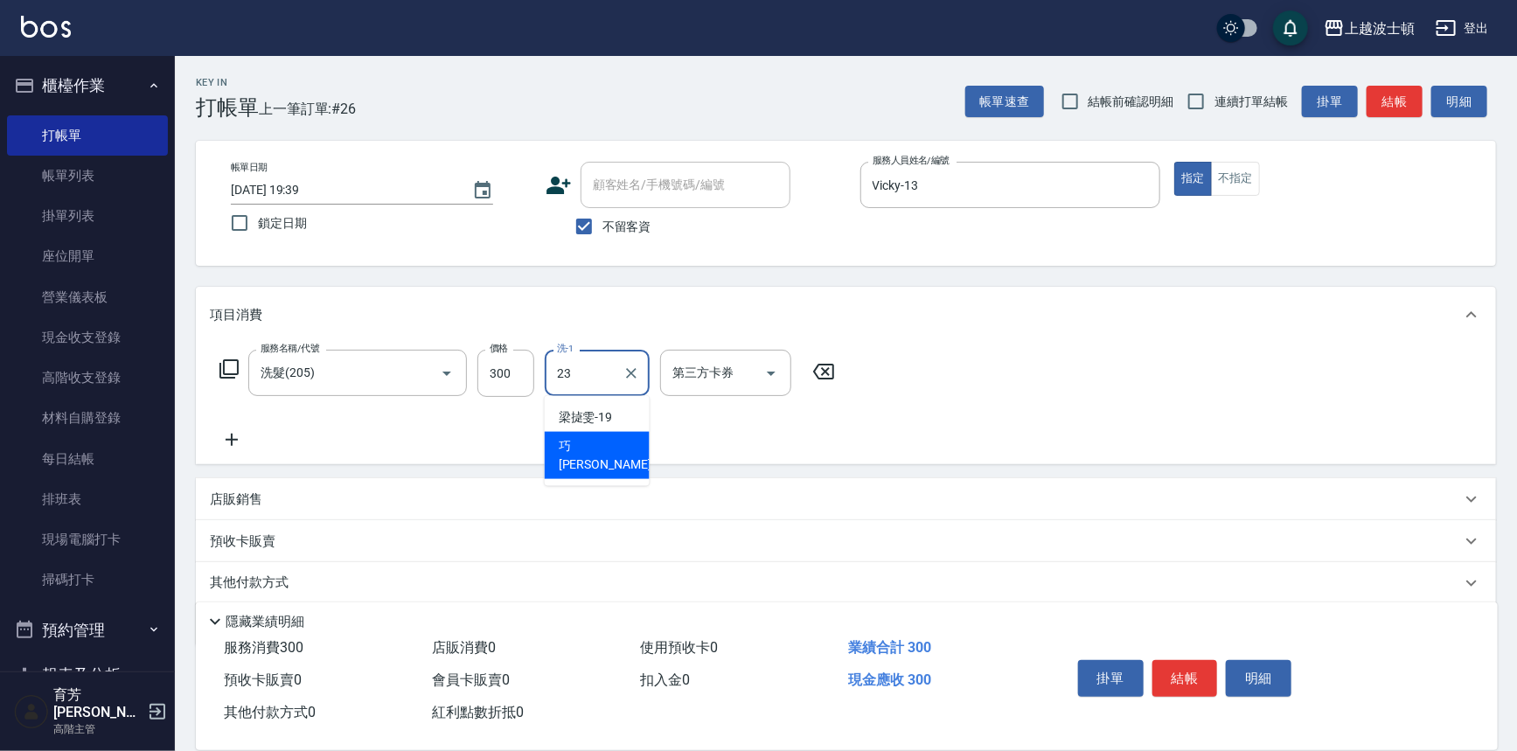
type input "[PERSON_NAME]-23"
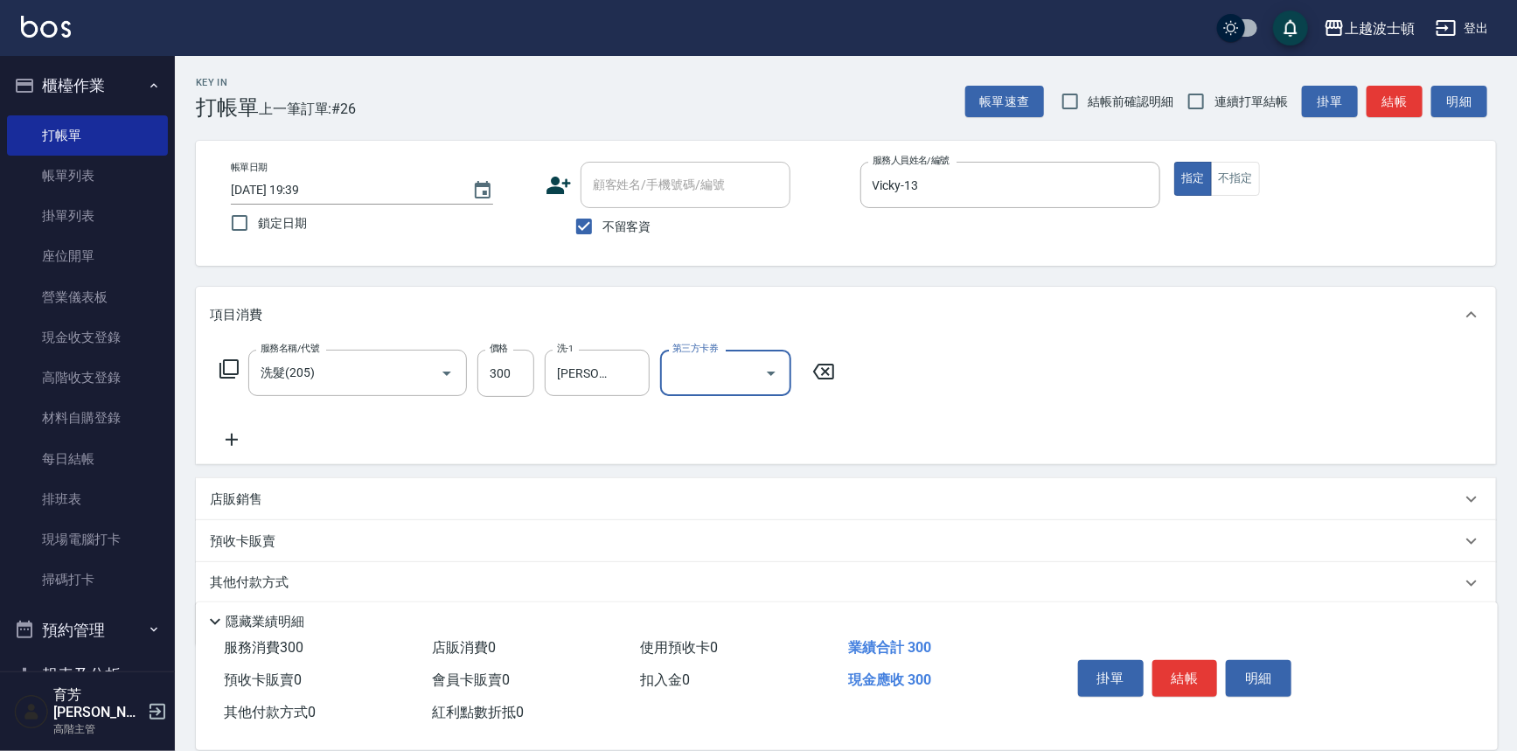
click at [238, 437] on icon at bounding box center [232, 439] width 44 height 21
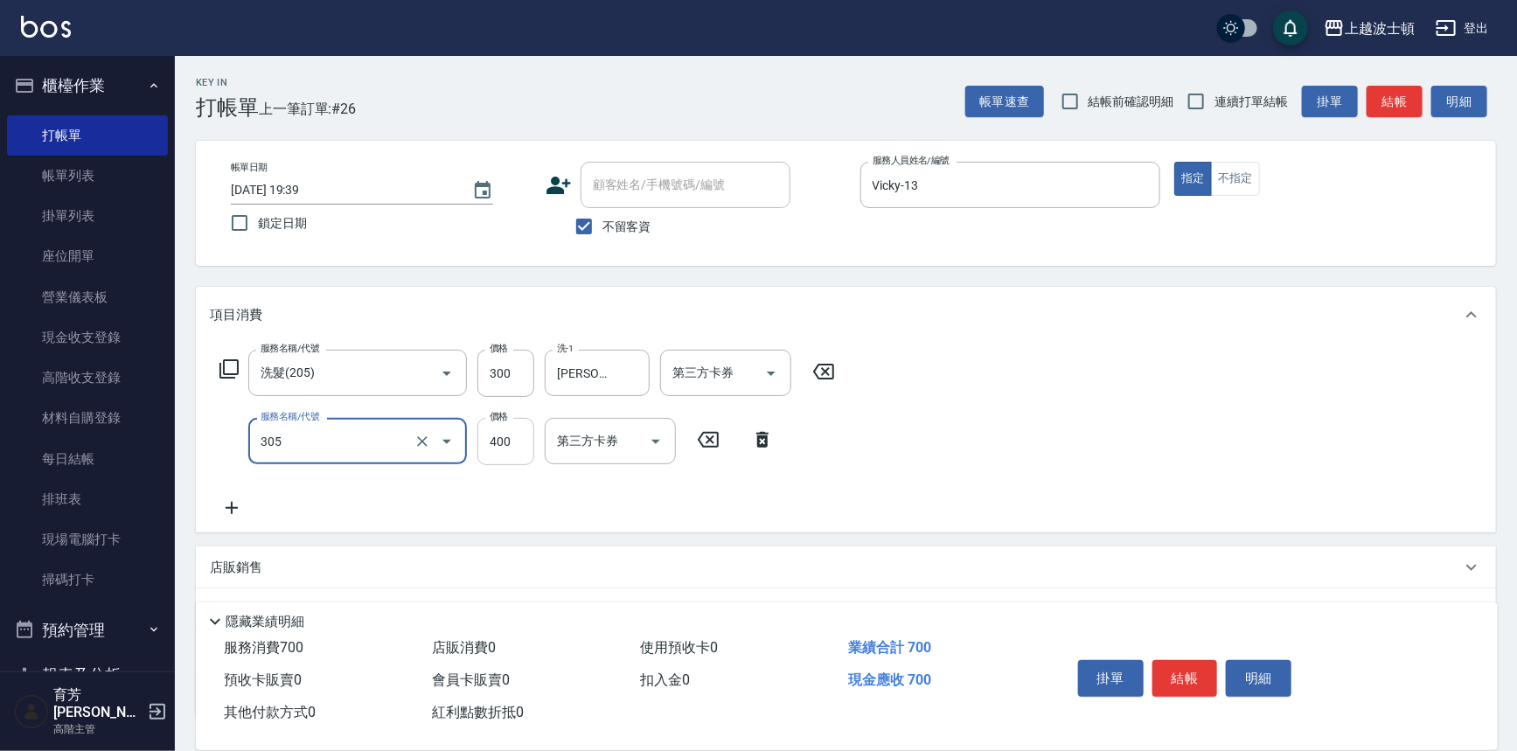
type input "剪髮(305)"
click at [498, 462] on input "400" at bounding box center [505, 441] width 57 height 47
type input "350"
click at [1206, 664] on button "結帳" at bounding box center [1185, 678] width 66 height 37
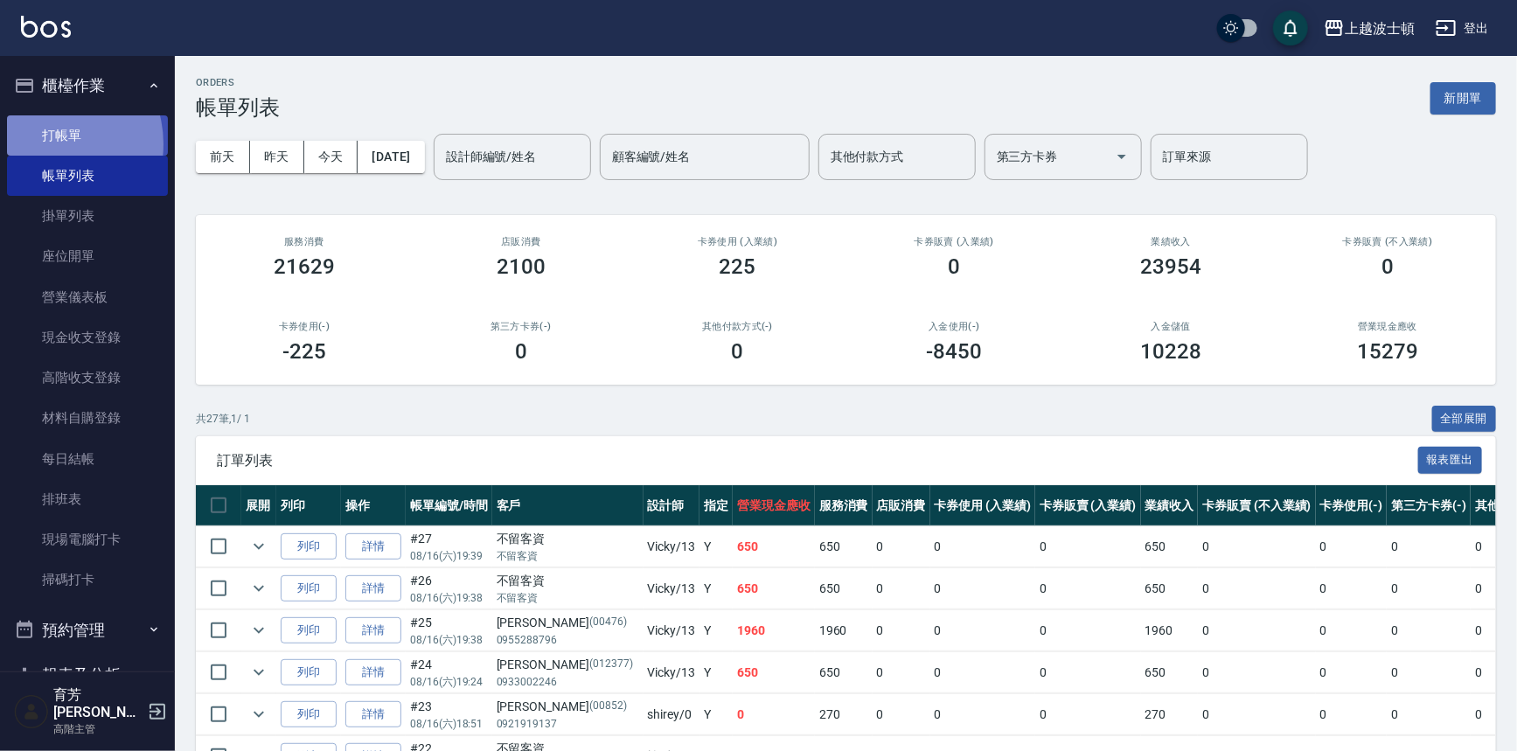
click at [49, 143] on link "打帳單" at bounding box center [87, 135] width 161 height 40
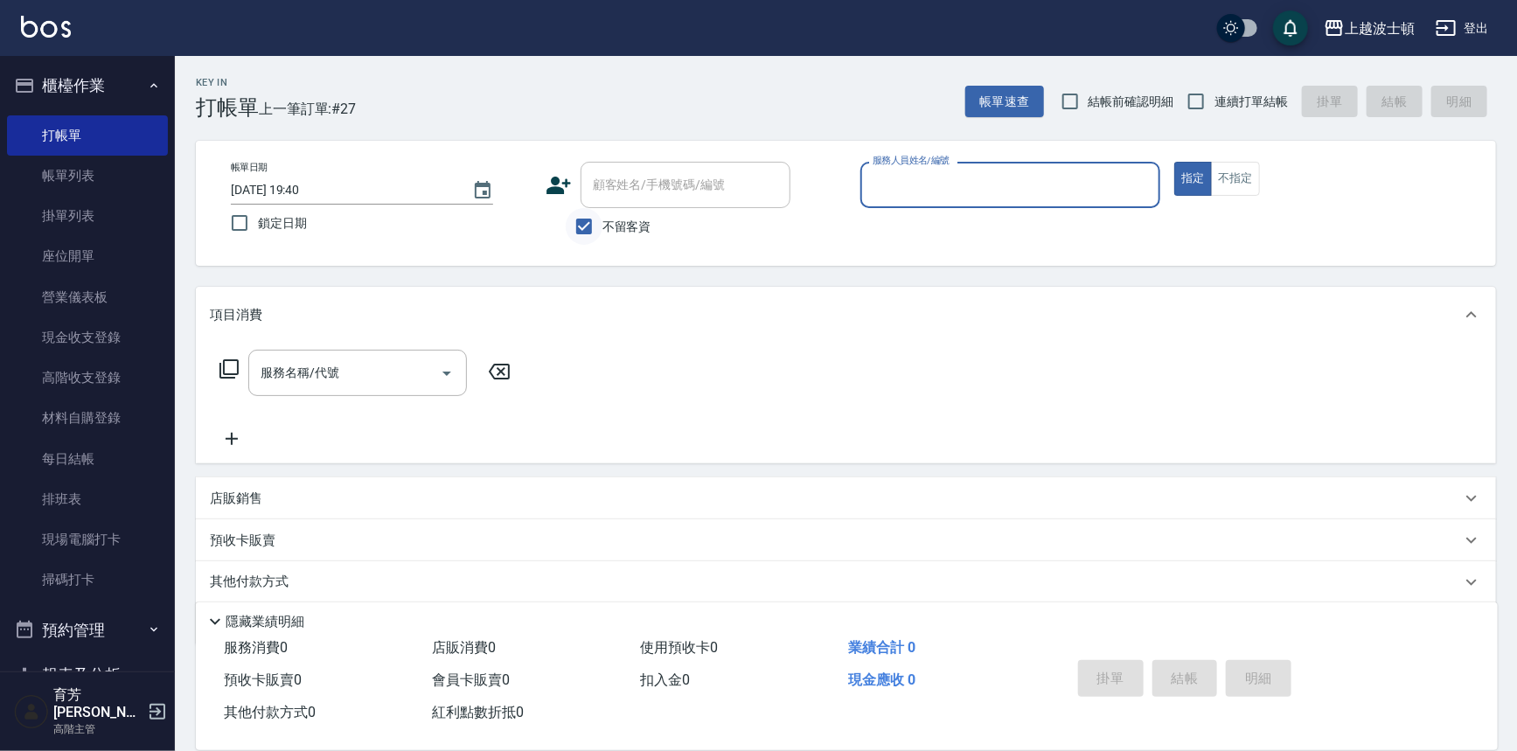
click at [601, 231] on input "不留客資" at bounding box center [584, 226] width 37 height 37
checkbox input "false"
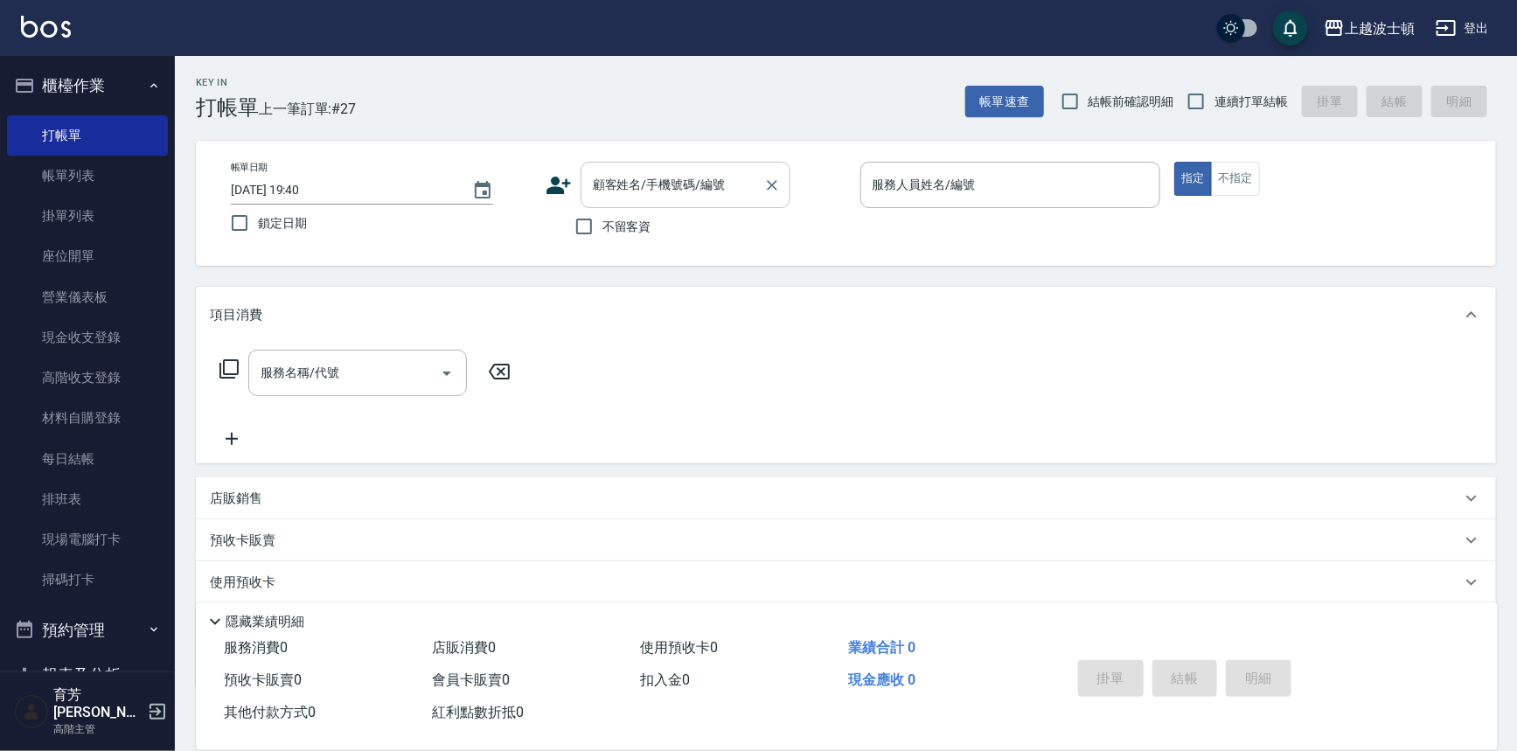
click at [638, 187] on input "顧客姓名/手機號碼/編號" at bounding box center [672, 185] width 168 height 31
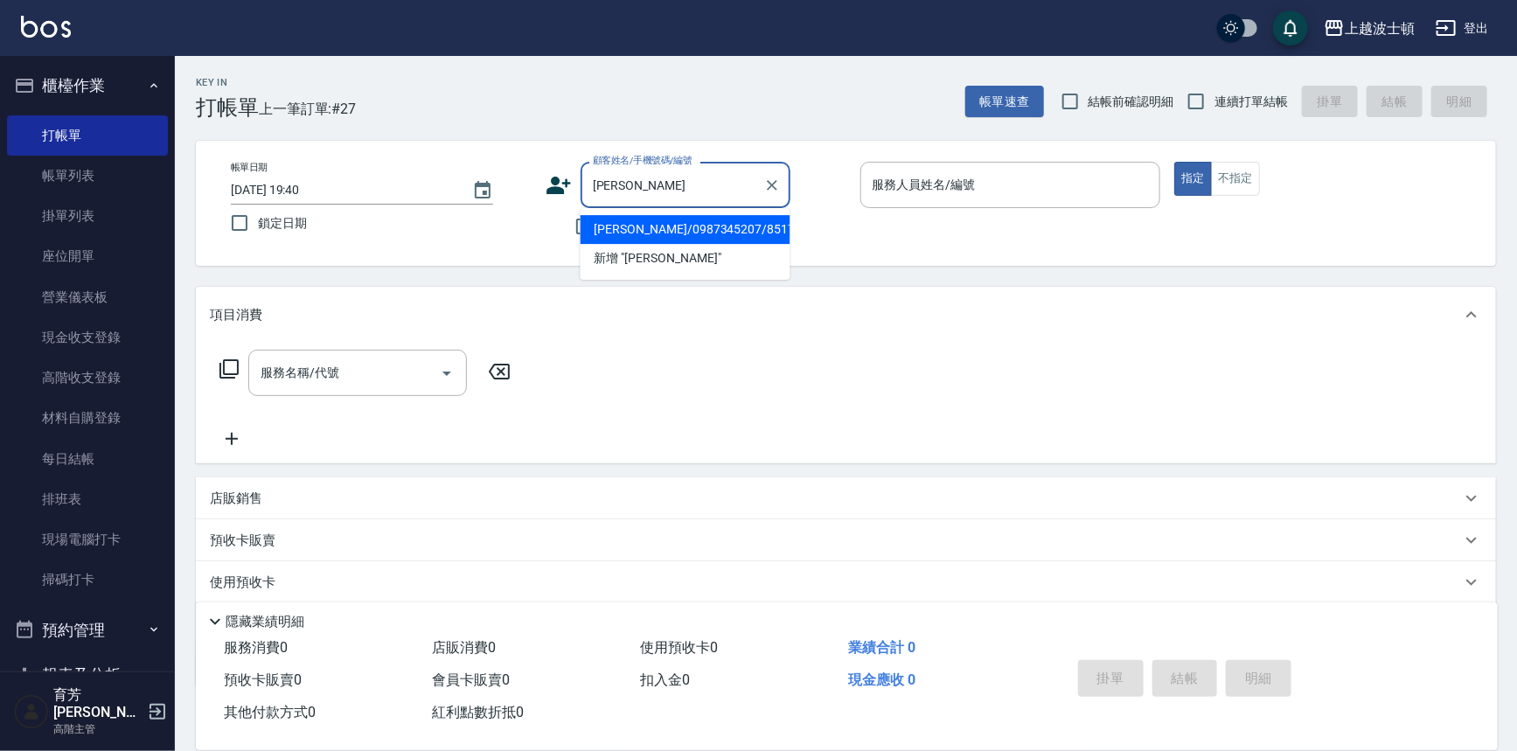
click at [653, 218] on li "[PERSON_NAME]/0987345207/851761" at bounding box center [685, 229] width 210 height 29
type input "[PERSON_NAME]/0987345207/851761"
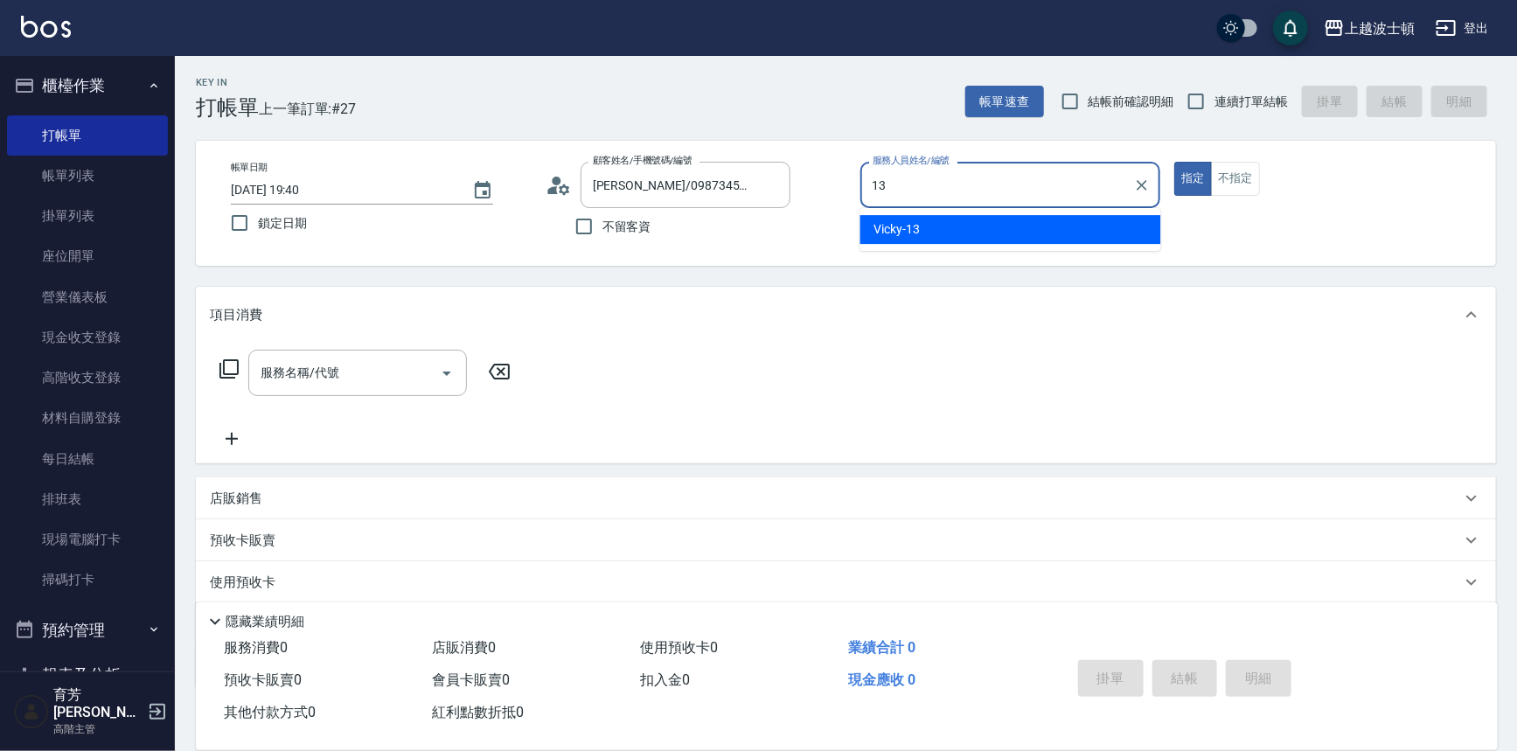
type input "Vicky-13"
type button "true"
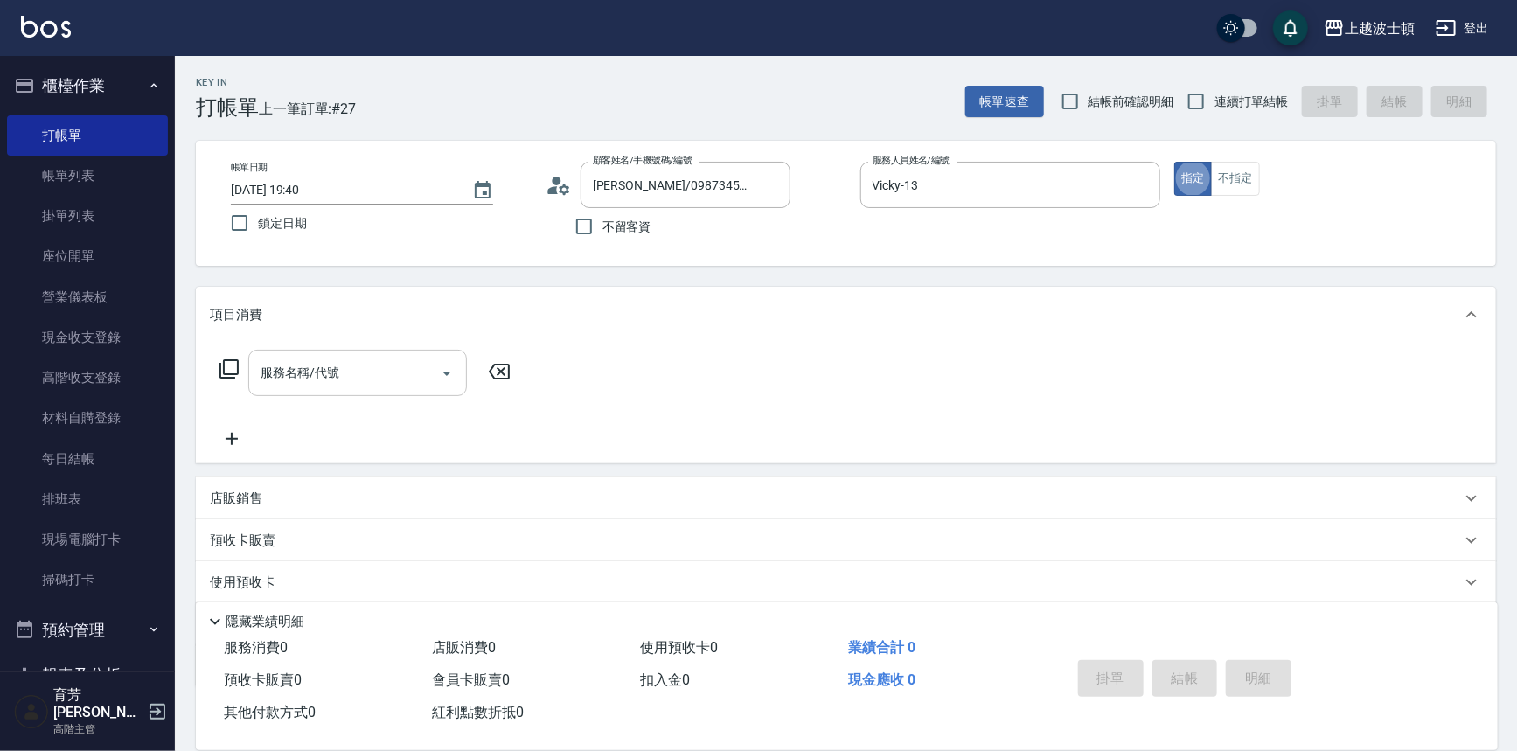
click at [335, 355] on div "服務名稱/代號" at bounding box center [357, 373] width 219 height 46
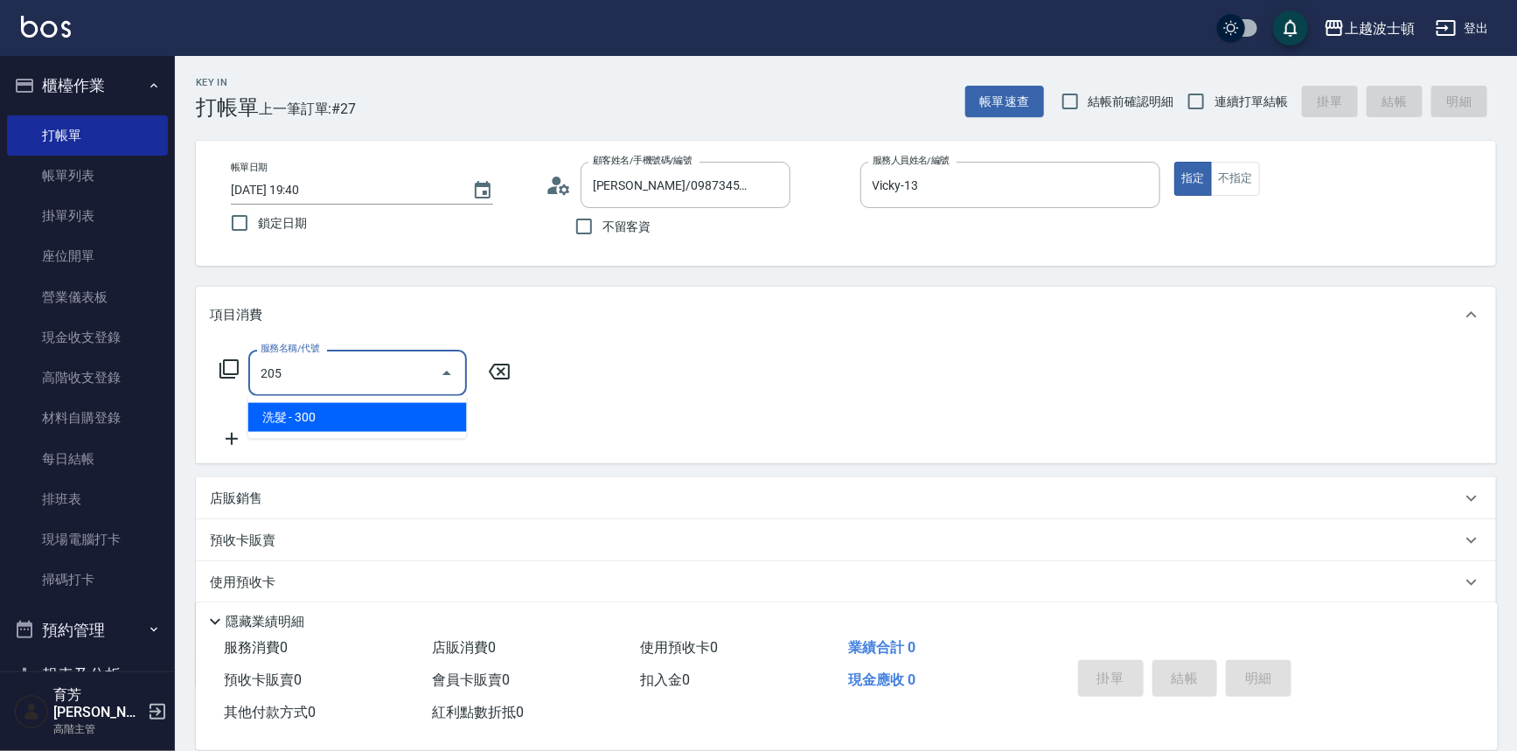
click at [321, 408] on span "洗髮 - 300" at bounding box center [357, 417] width 219 height 29
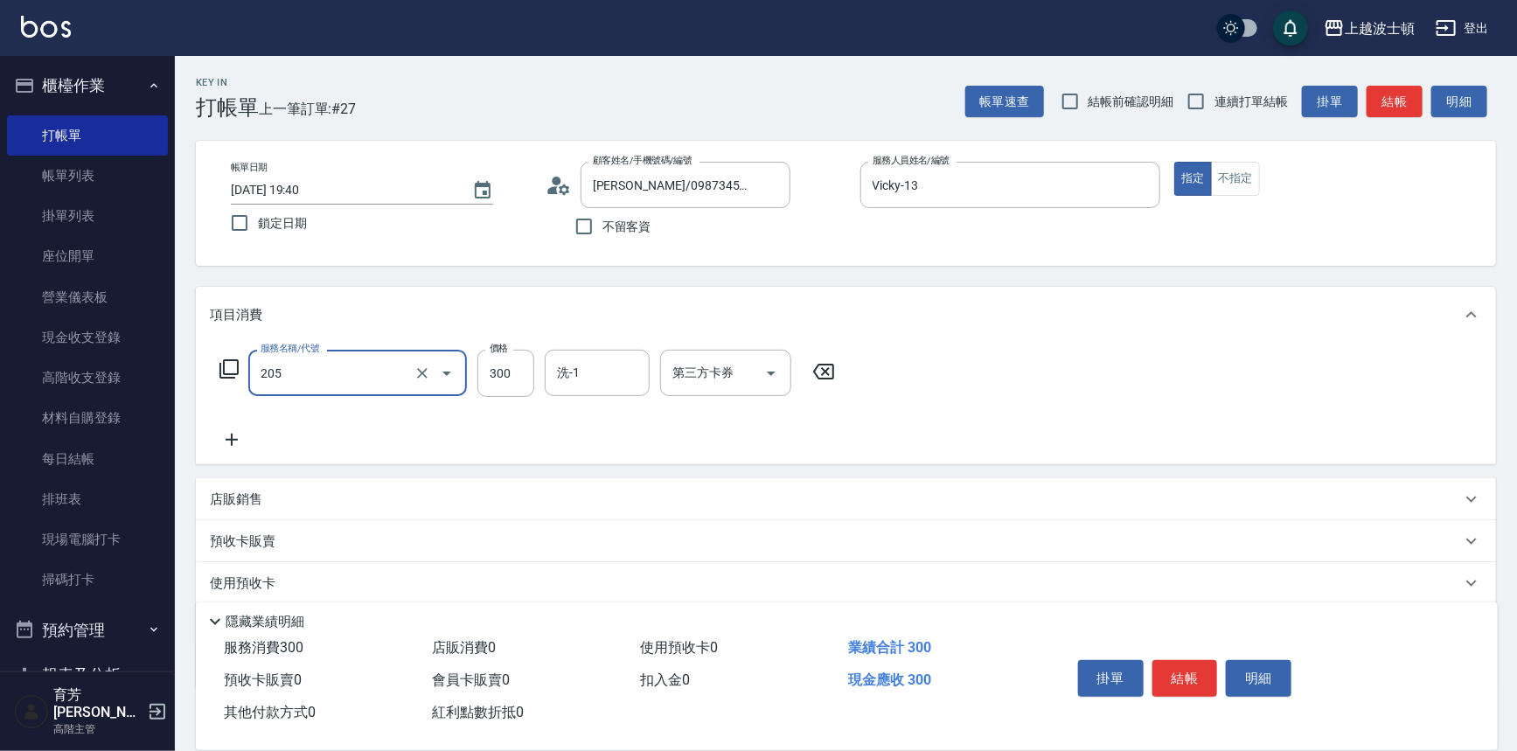
type input "洗髮(205)"
click at [238, 441] on icon at bounding box center [232, 439] width 44 height 21
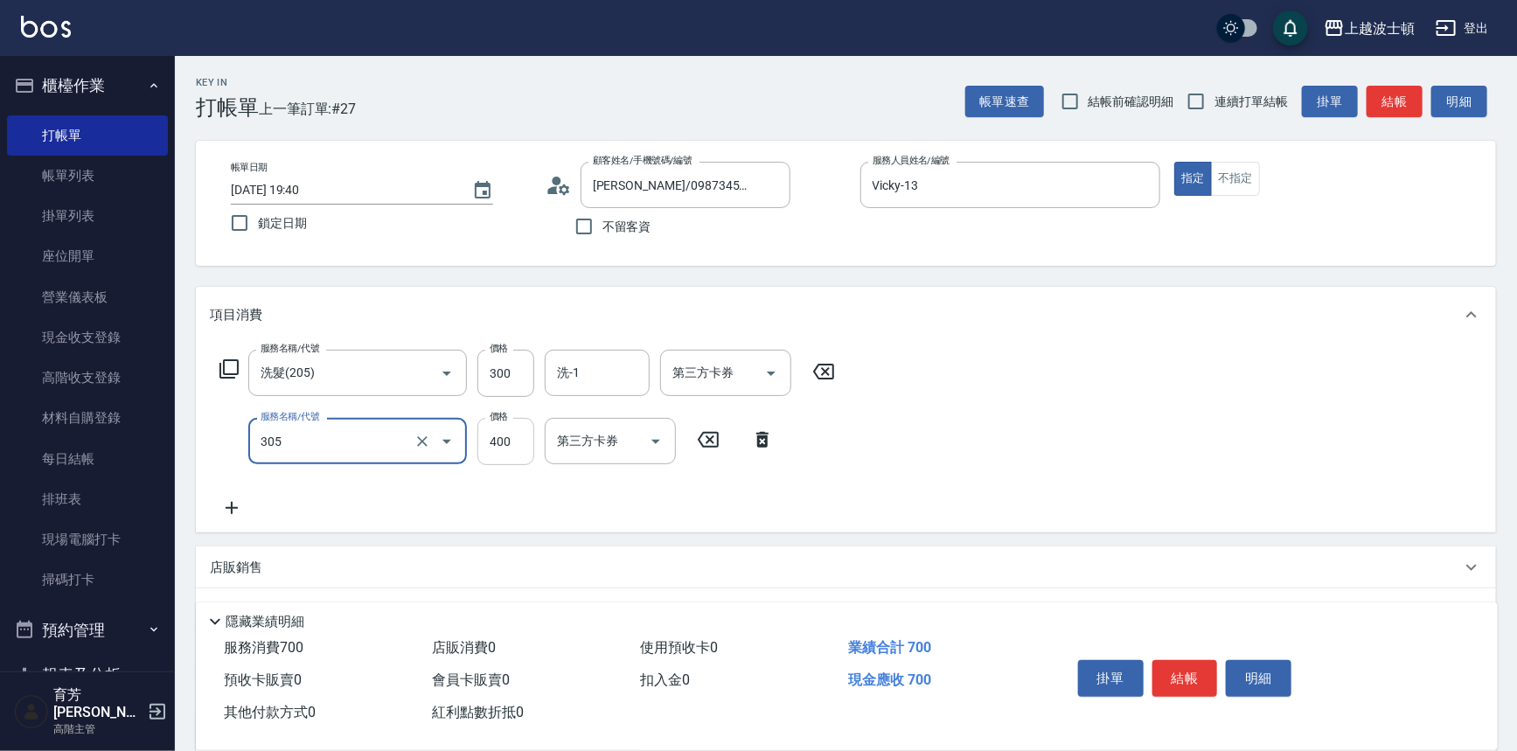
type input "剪髮(305)"
click at [480, 444] on input "400" at bounding box center [505, 441] width 57 height 47
type input "350"
click at [234, 506] on icon at bounding box center [232, 507] width 44 height 21
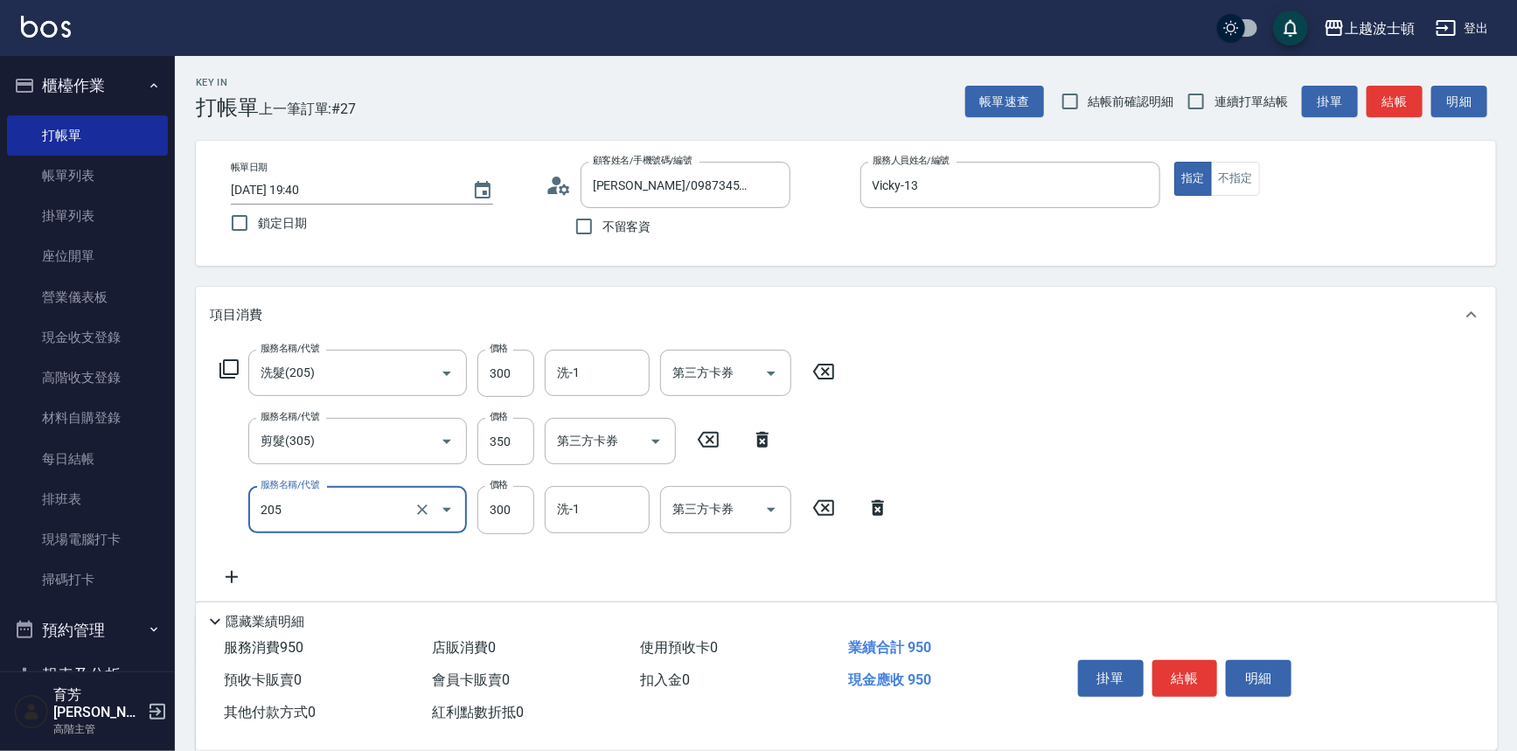
type input "洗髮(205)"
click at [227, 575] on icon at bounding box center [232, 576] width 44 height 21
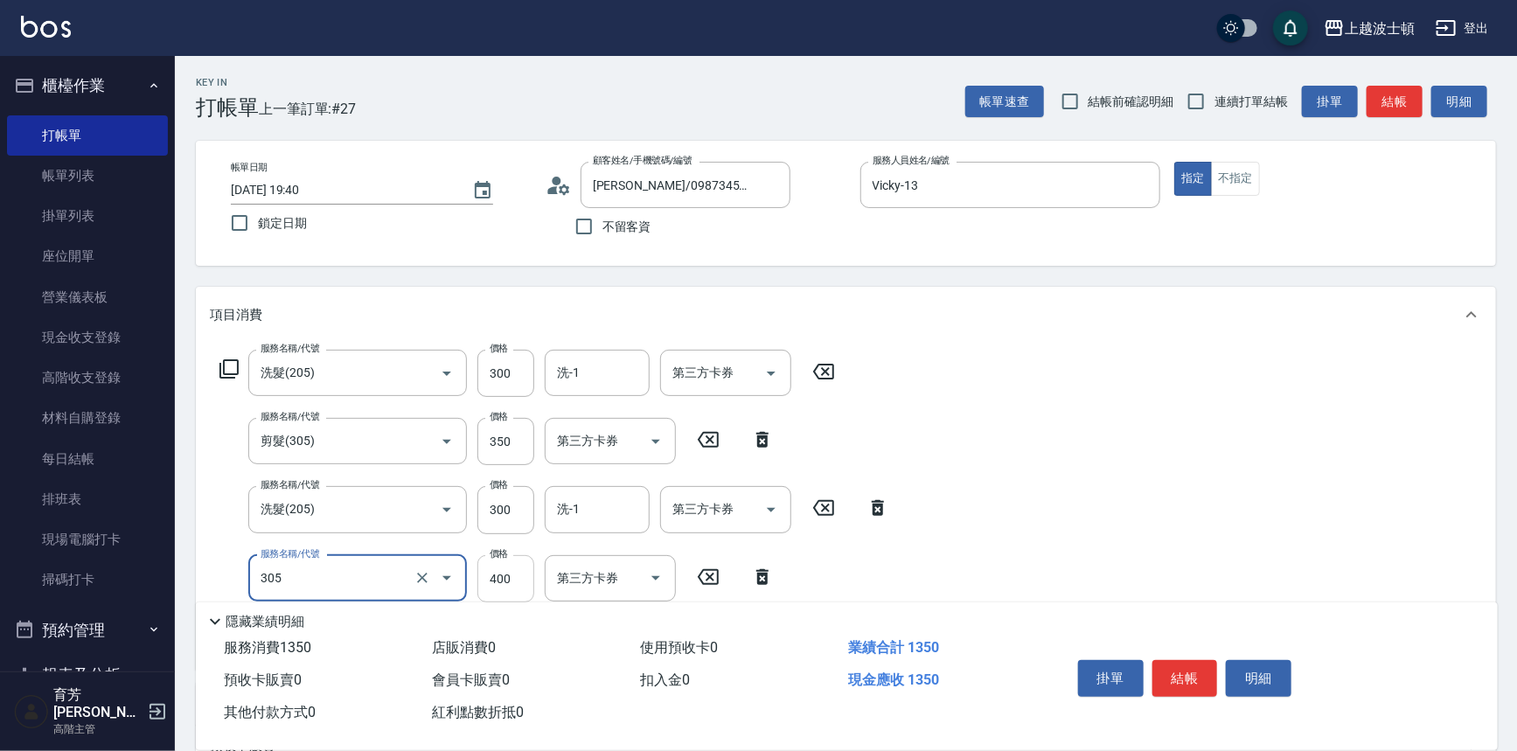
type input "剪髮(305)"
click at [524, 592] on input "400" at bounding box center [505, 578] width 57 height 47
type input "350"
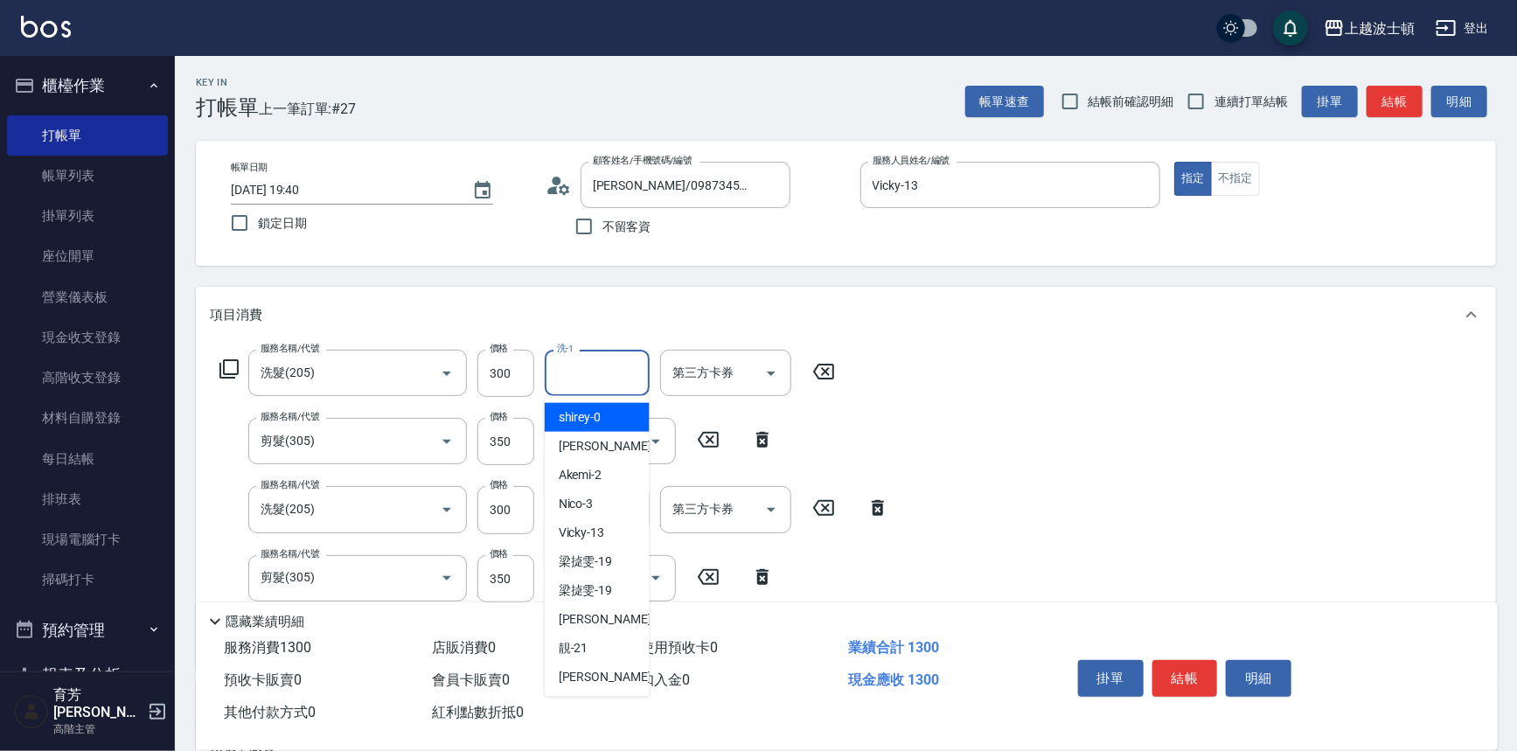
click at [613, 377] on input "洗-1" at bounding box center [596, 373] width 89 height 31
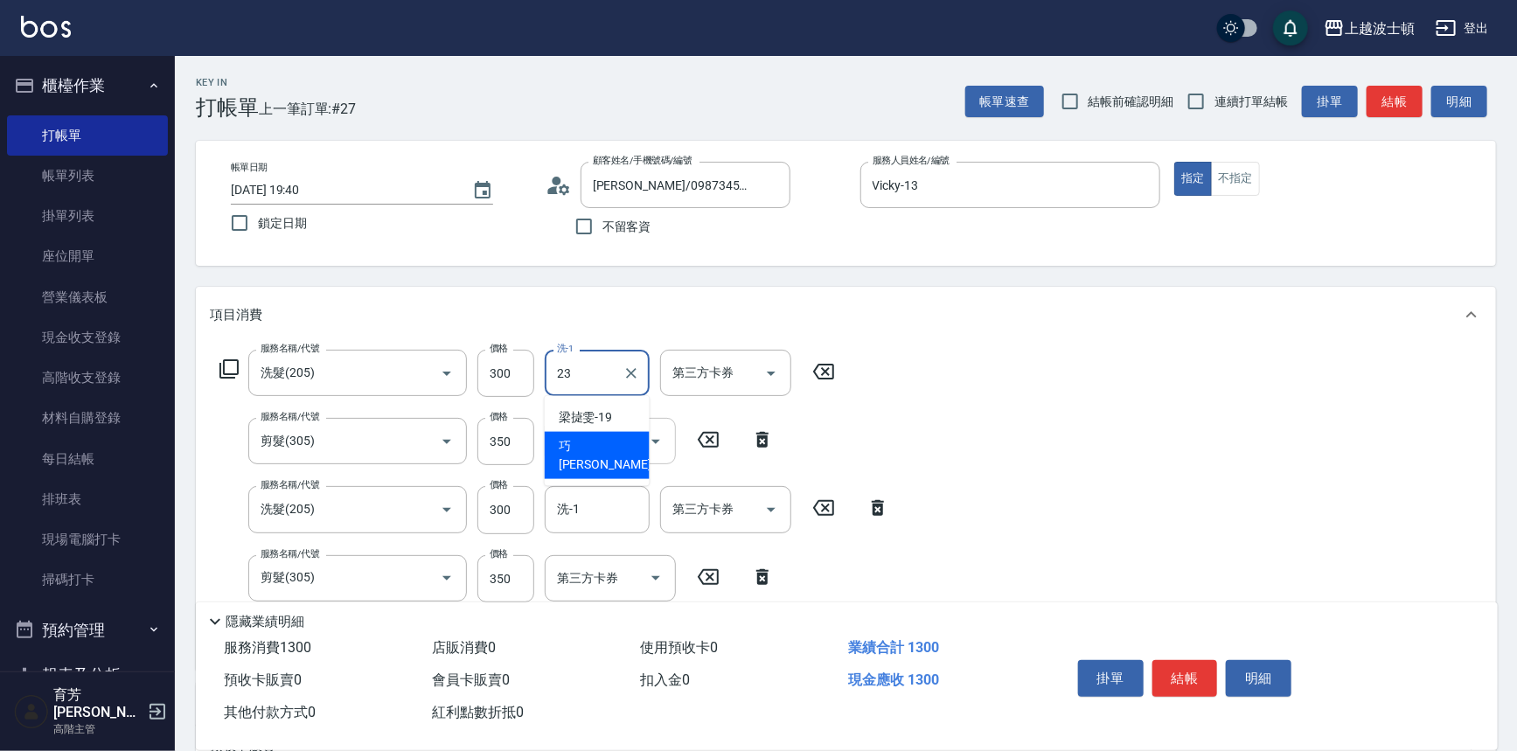
type input "23"
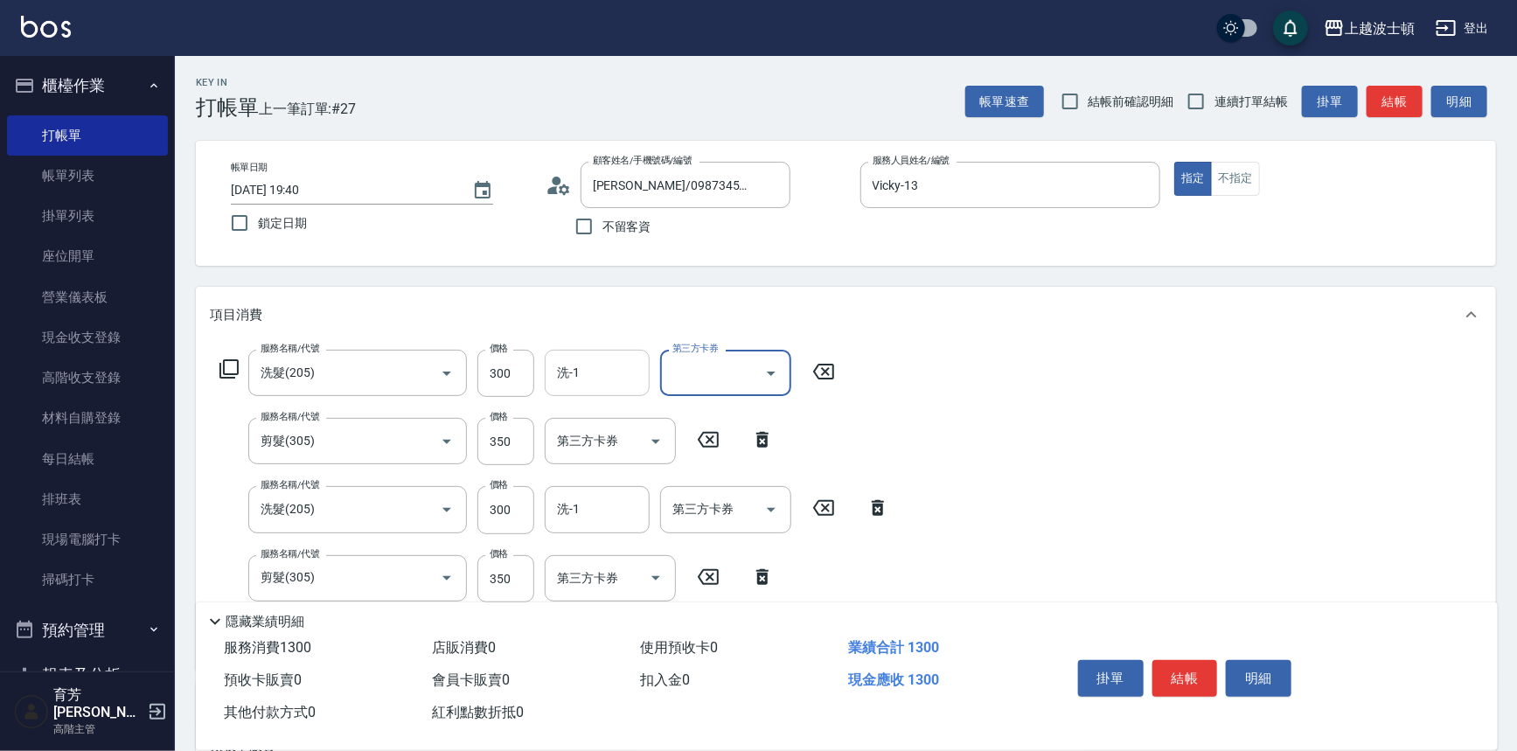
click at [592, 372] on input "洗-1" at bounding box center [596, 373] width 89 height 31
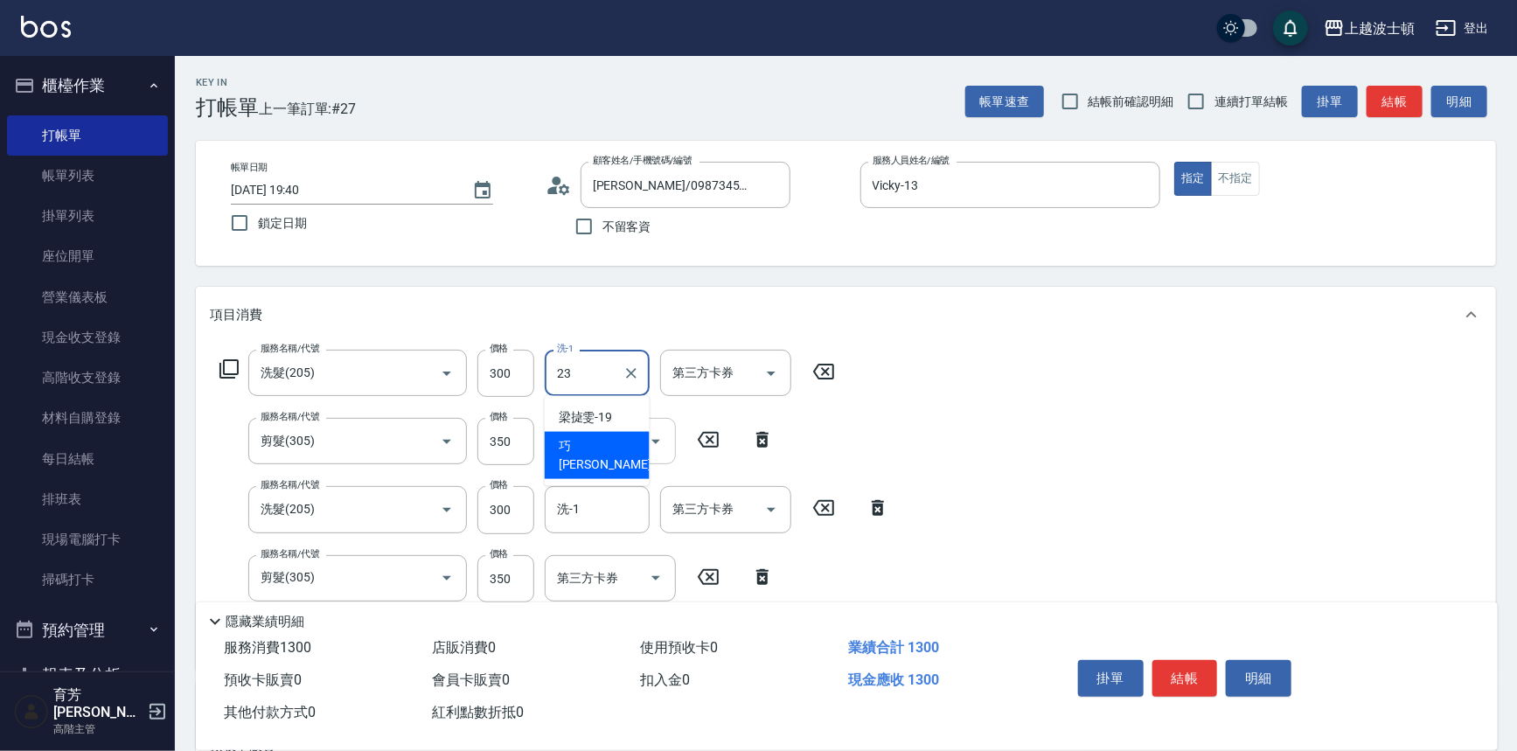
type input "23"
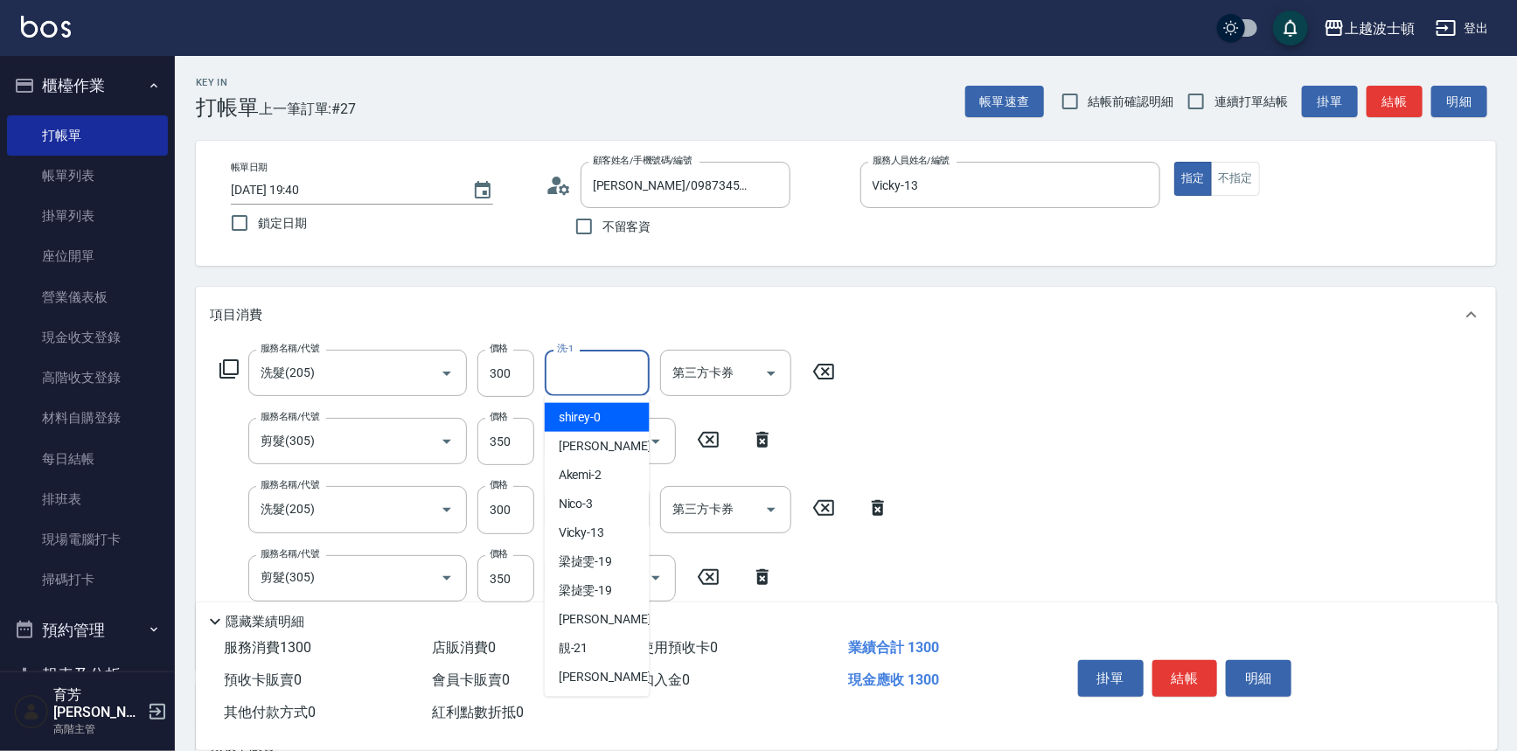
click at [587, 369] on input "洗-1" at bounding box center [596, 373] width 89 height 31
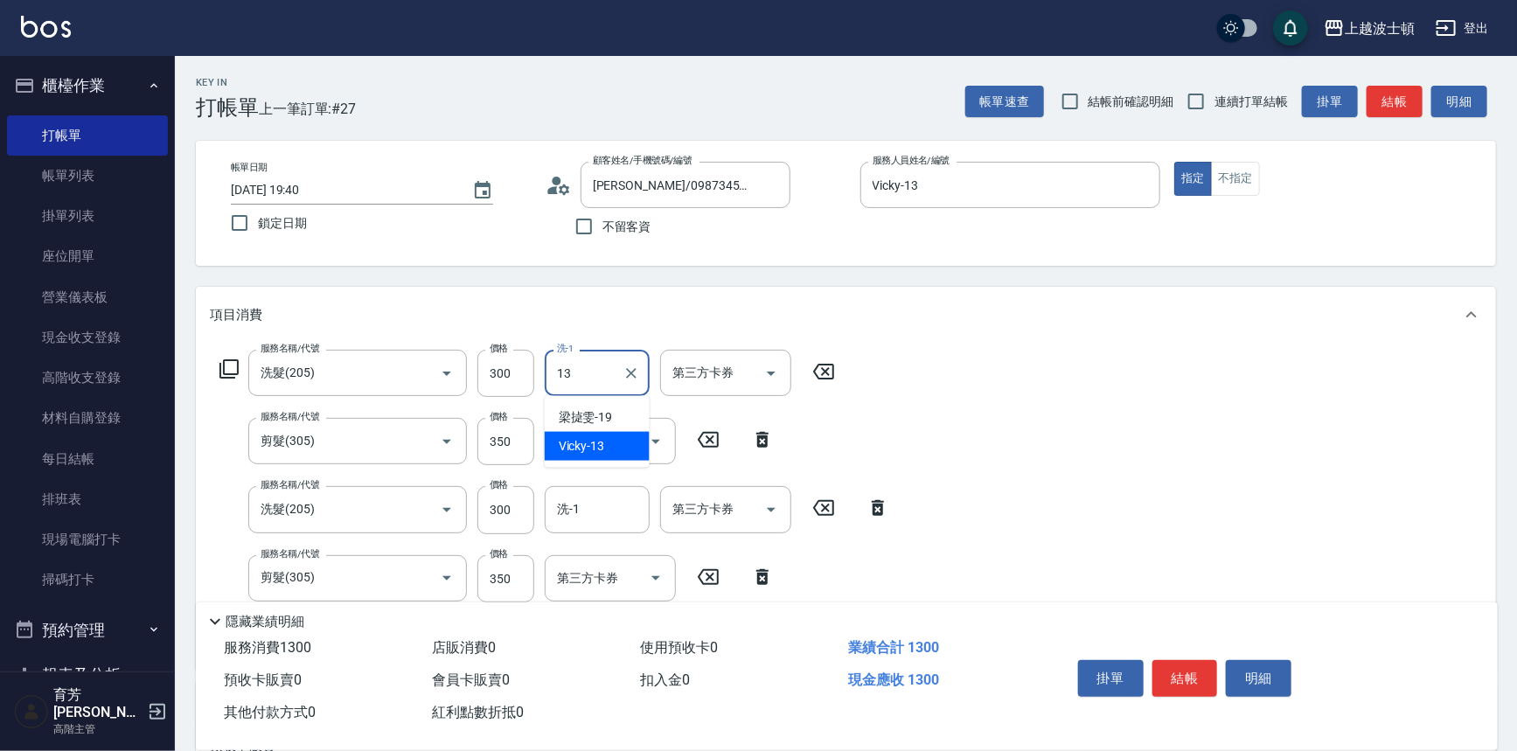
drag, startPoint x: 587, startPoint y: 369, endPoint x: 525, endPoint y: 401, distance: 70.0
click at [525, 401] on div "服務名稱/代號 洗髮(205) 服務名稱/代號 價格 300 價格 洗-1 13 洗-1 第三方卡券 第三方卡券 服務名稱/代號 剪髮(305) 服務名稱/代…" at bounding box center [555, 503] width 690 height 306
type input "[PERSON_NAME]-23"
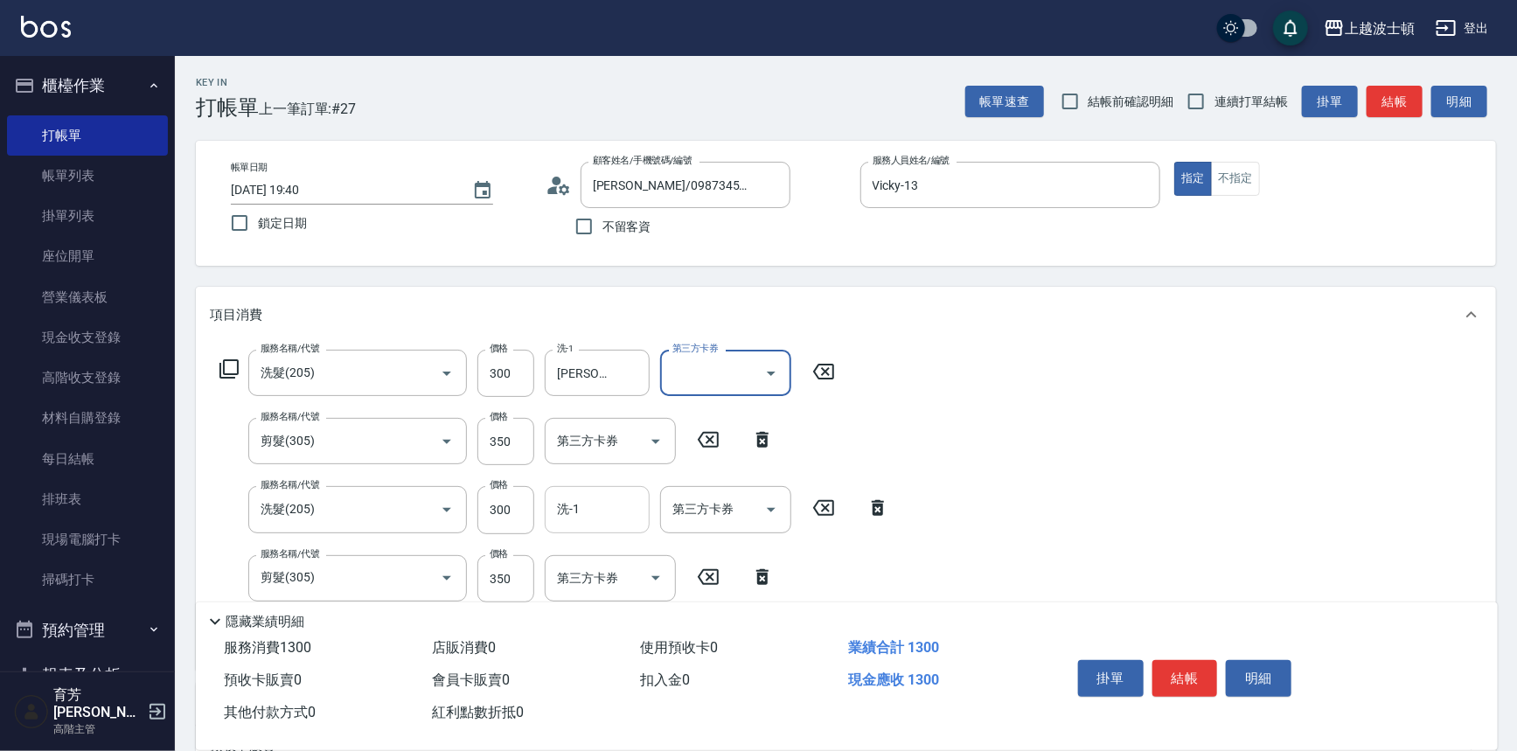
click at [581, 515] on input "洗-1" at bounding box center [596, 509] width 89 height 31
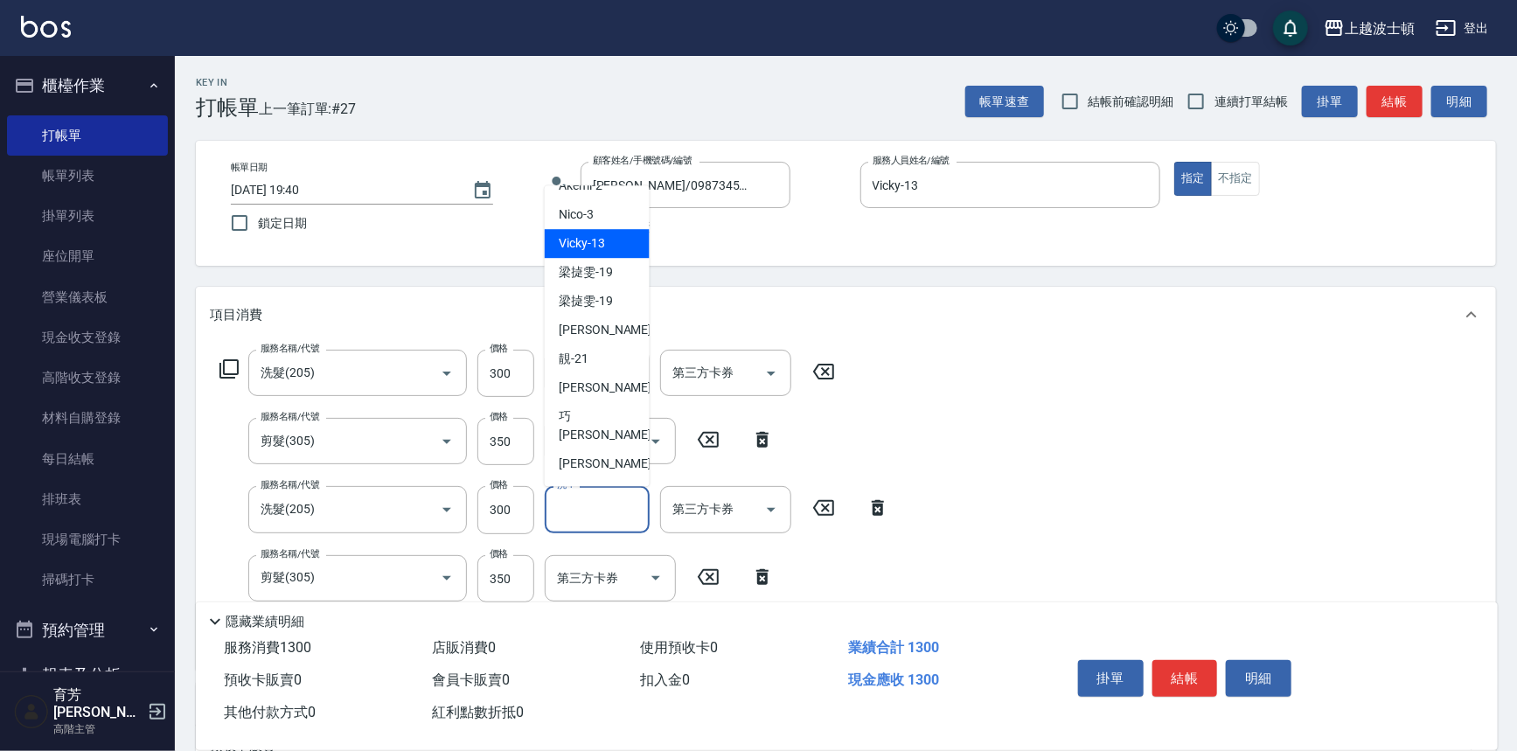
scroll to position [80, 0]
drag, startPoint x: 639, startPoint y: 365, endPoint x: 638, endPoint y: 386, distance: 21.0
click at [638, 386] on ul "shirey -0 [PERSON_NAME] -1 Akemi -2 Nico -3 Vicky -13 [PERSON_NAME]-19 [PERSON_…" at bounding box center [597, 336] width 105 height 301
click at [641, 387] on ul "shirey -0 [PERSON_NAME] -1 Akemi -2 Nico -3 Vicky -13 [PERSON_NAME]-19 [PERSON_…" at bounding box center [597, 336] width 105 height 301
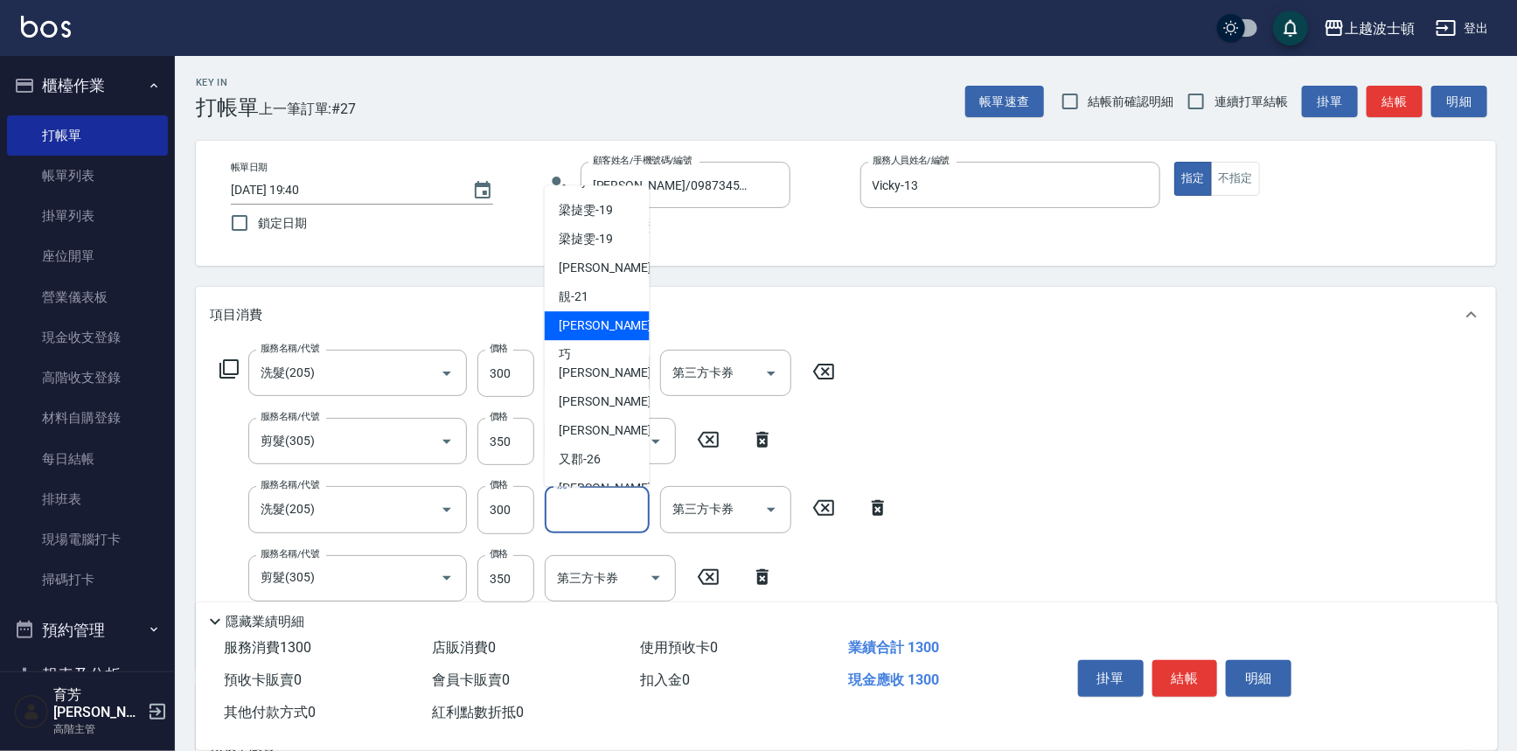
scroll to position [148, 0]
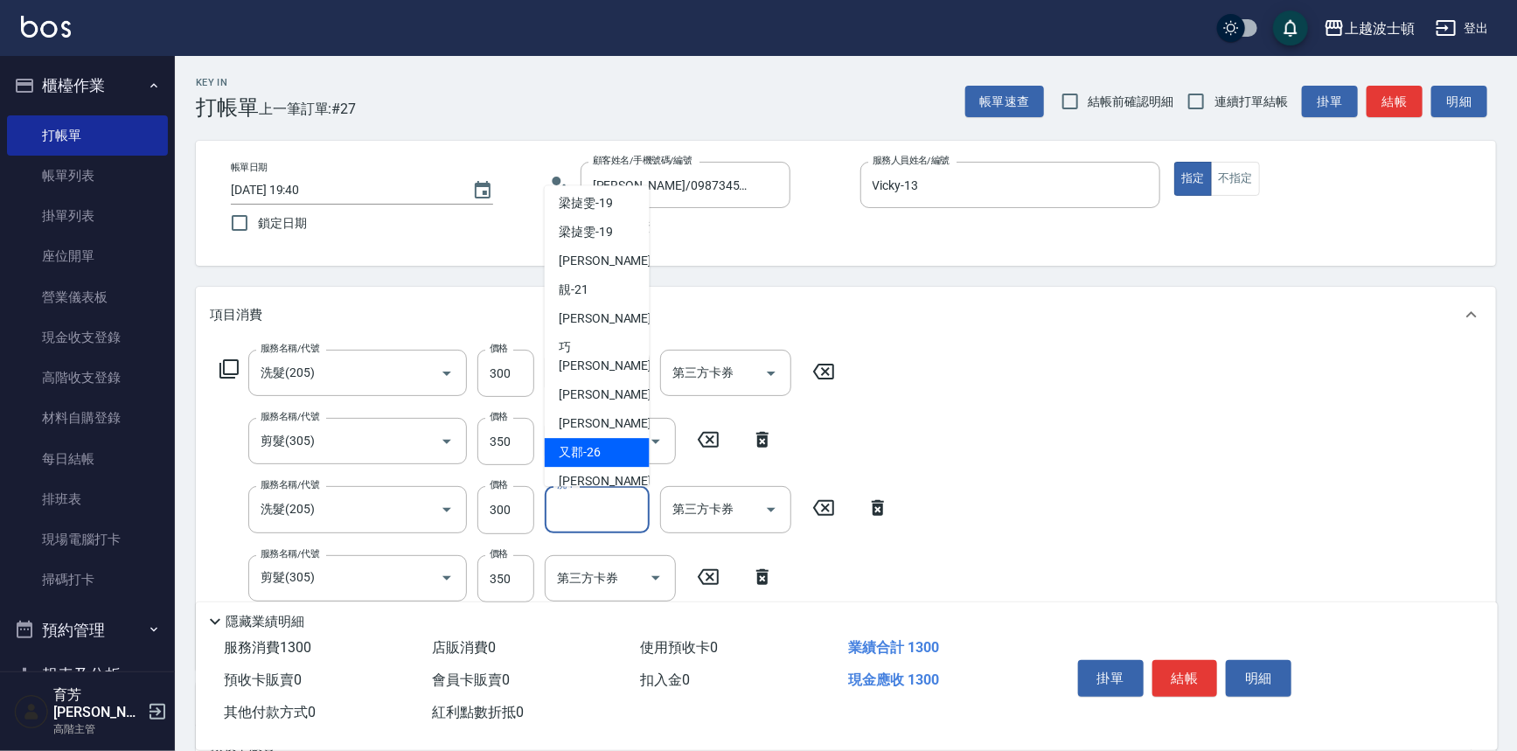
click at [603, 439] on div "又郡 -26" at bounding box center [597, 453] width 105 height 29
type input "又郡-26"
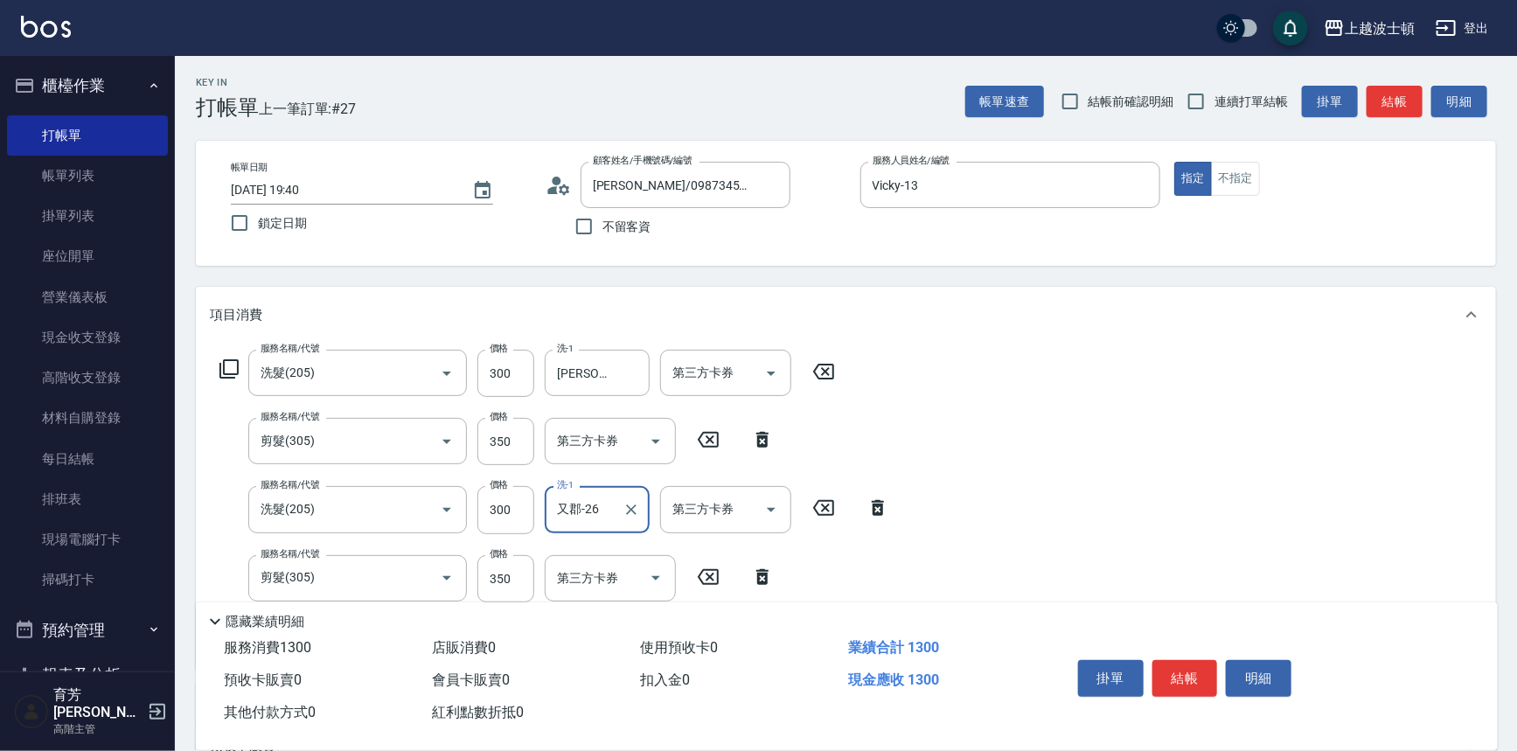
click at [1160, 674] on button "結帳" at bounding box center [1185, 678] width 66 height 37
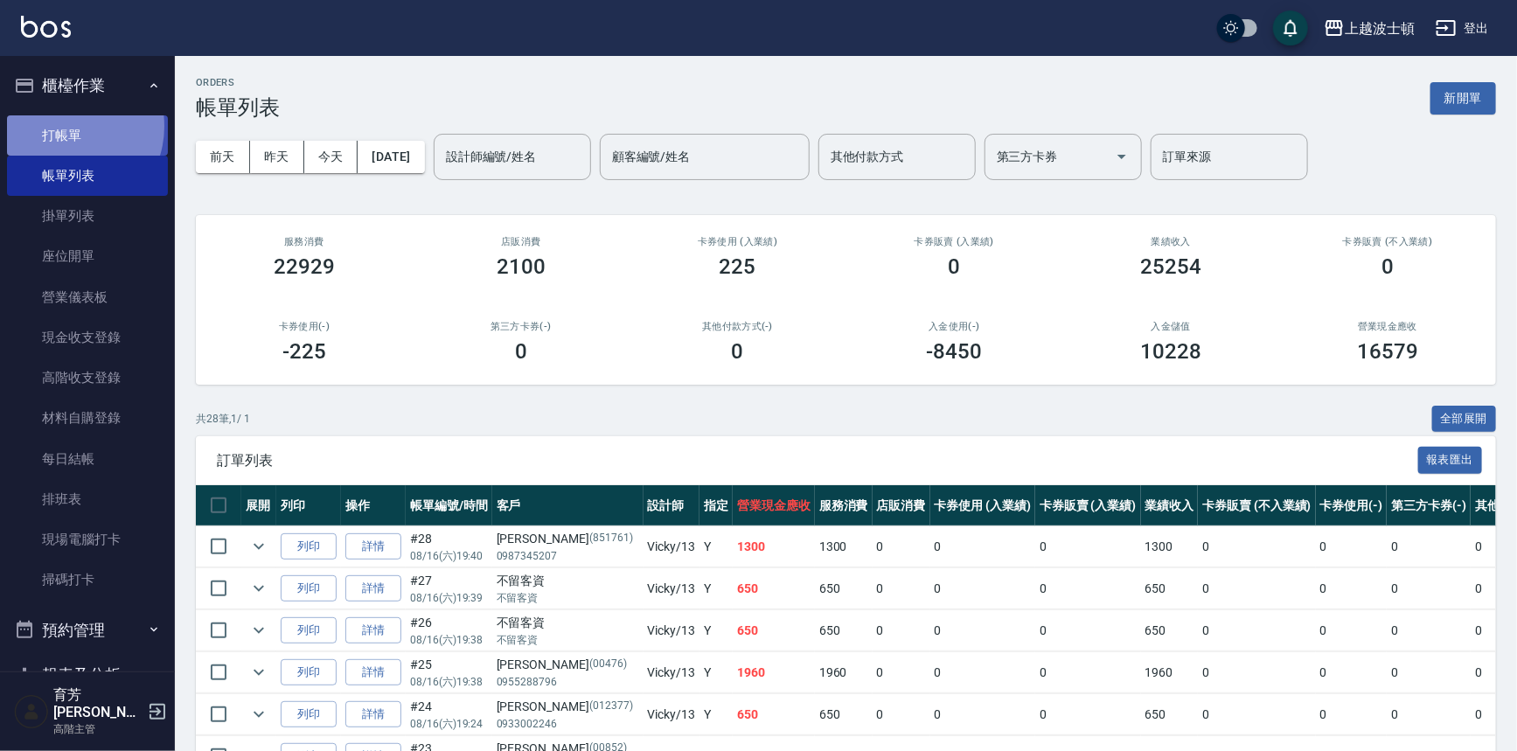
click at [66, 126] on link "打帳單" at bounding box center [87, 135] width 161 height 40
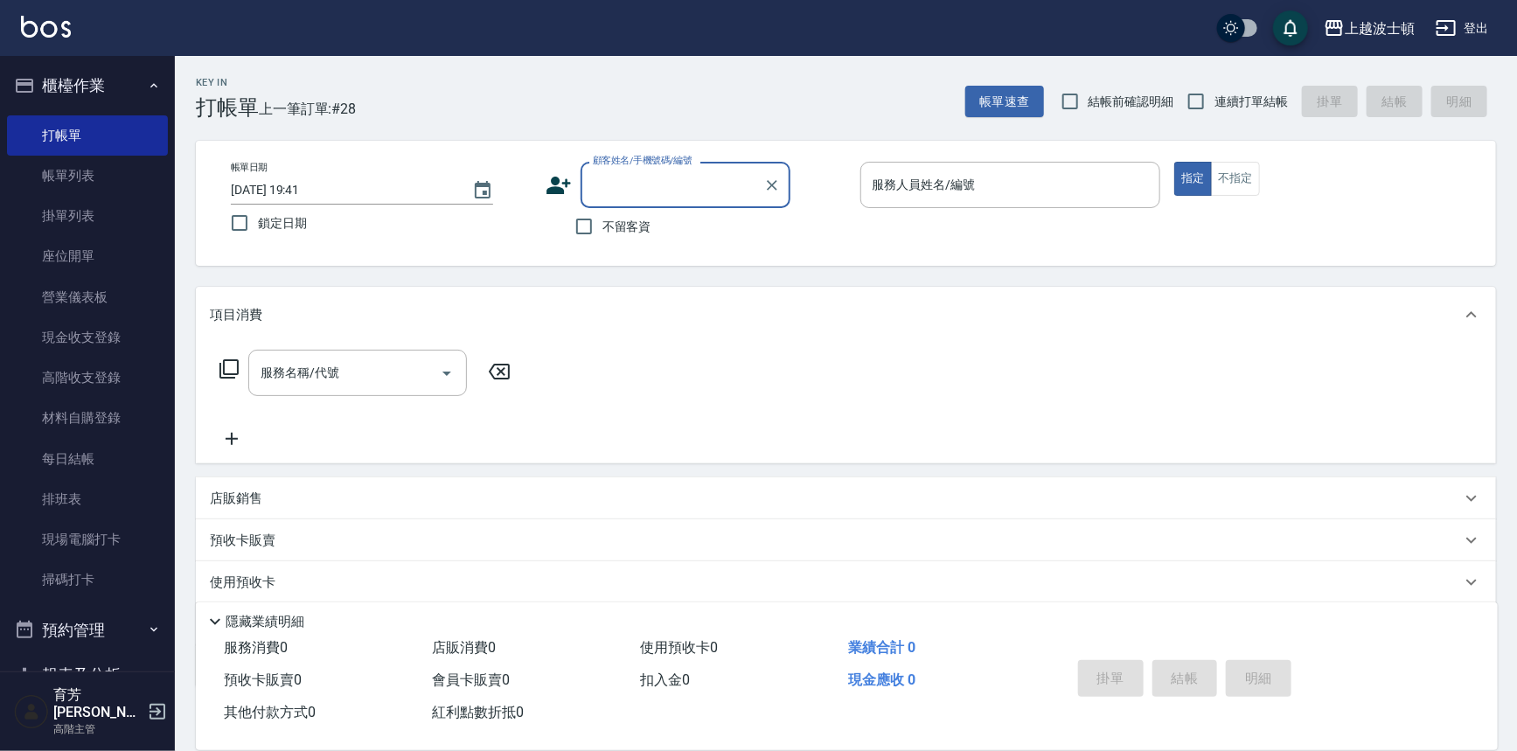
click at [633, 218] on span "不留客資" at bounding box center [626, 227] width 49 height 18
click at [602, 218] on input "不留客資" at bounding box center [584, 226] width 37 height 37
checkbox input "true"
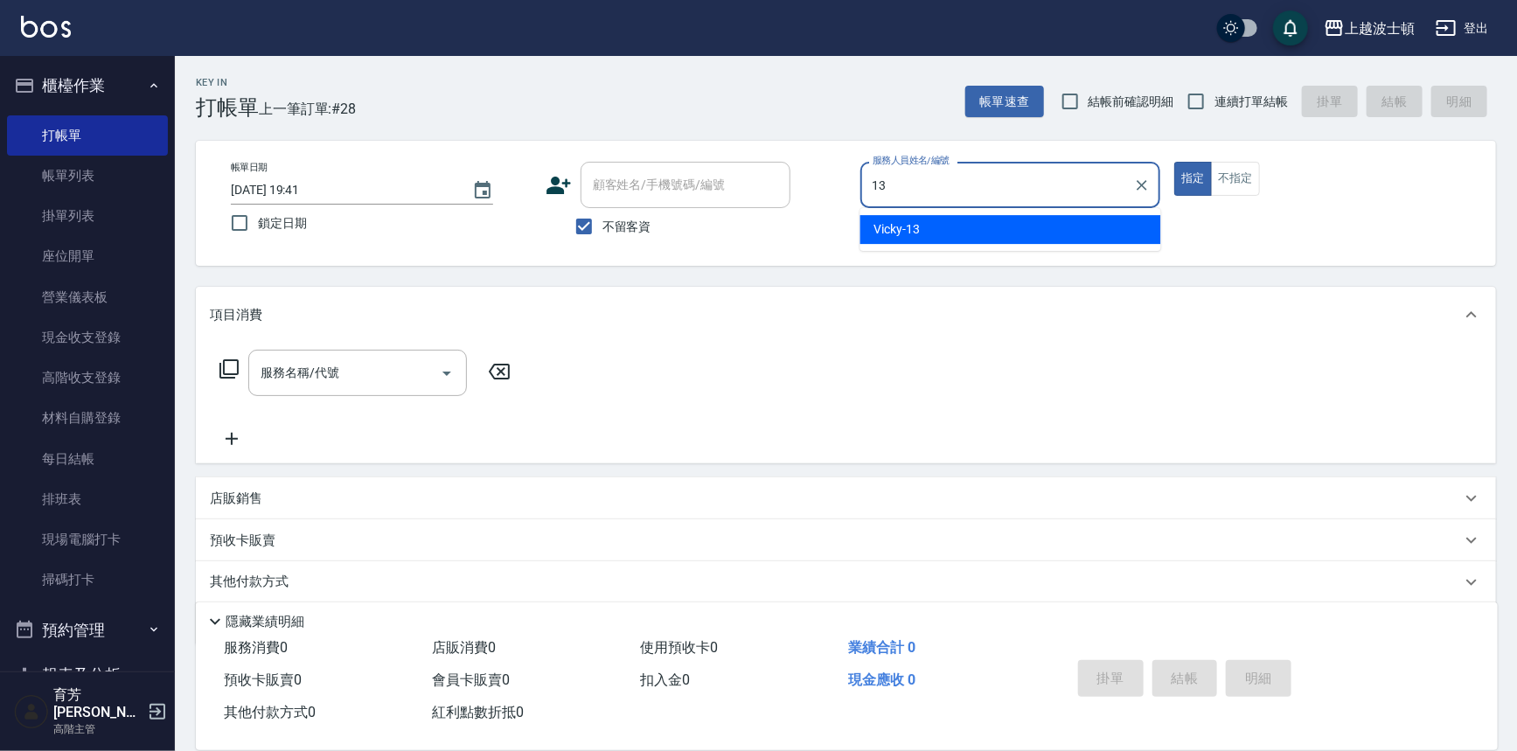
type input "Vicky-13"
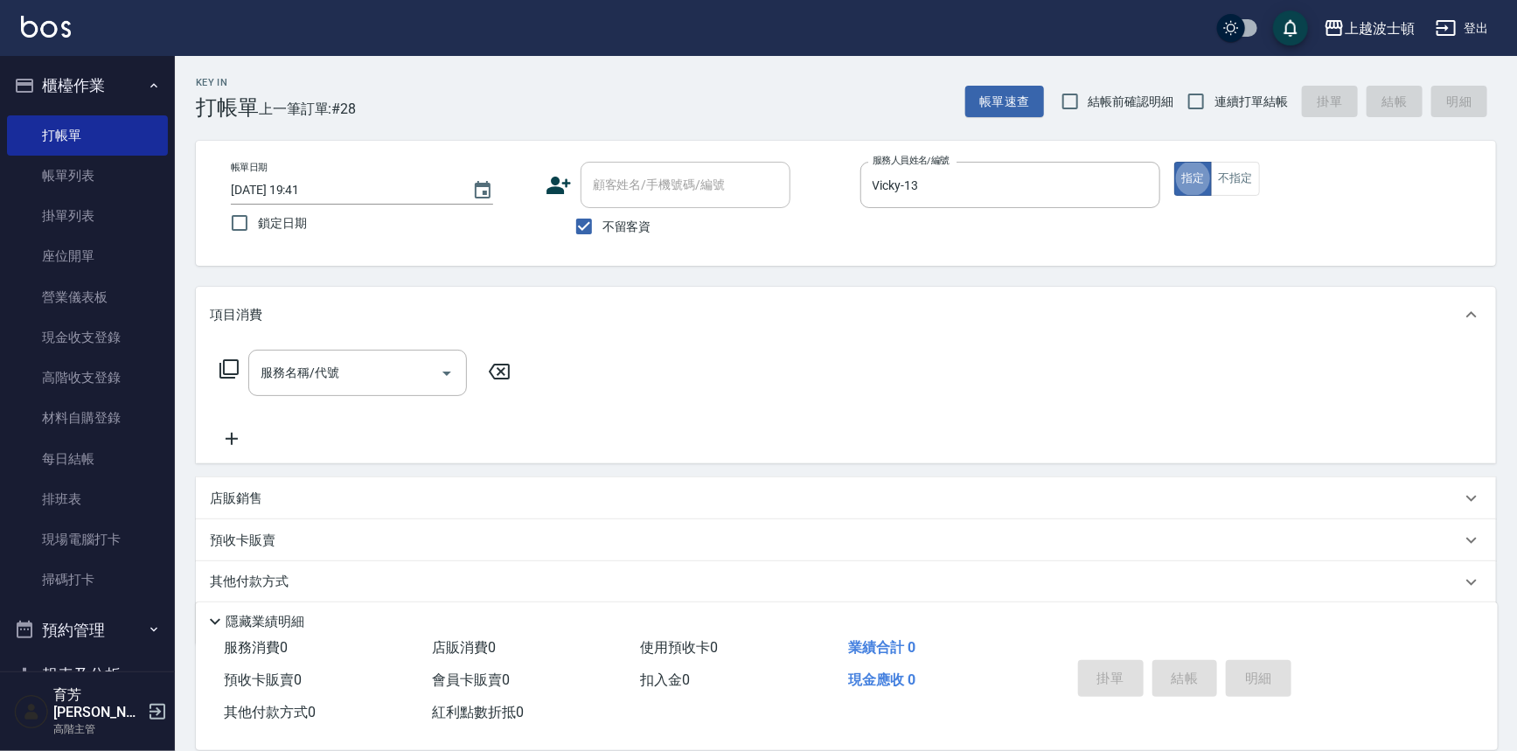
type button "true"
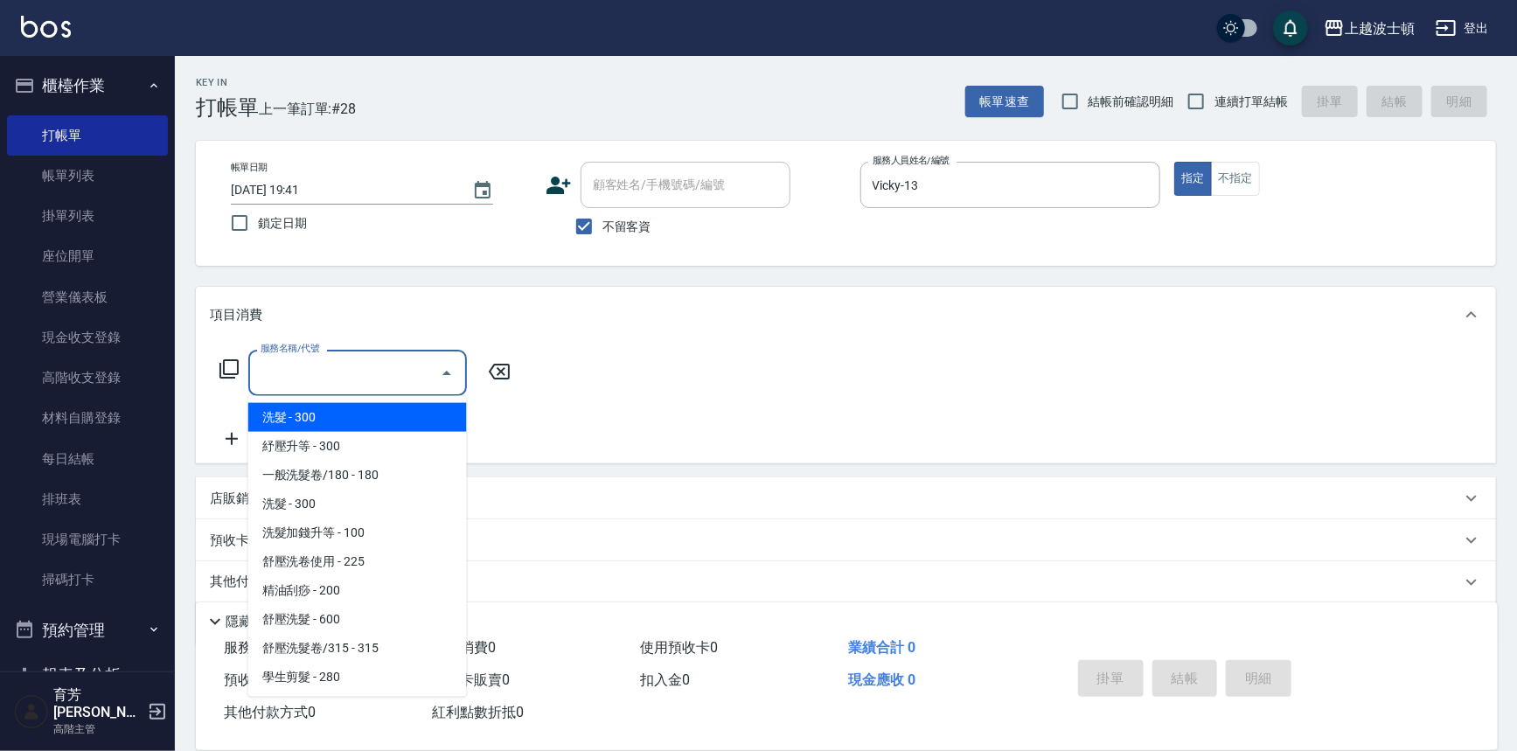
click at [431, 368] on input "服務名稱/代號" at bounding box center [344, 373] width 177 height 31
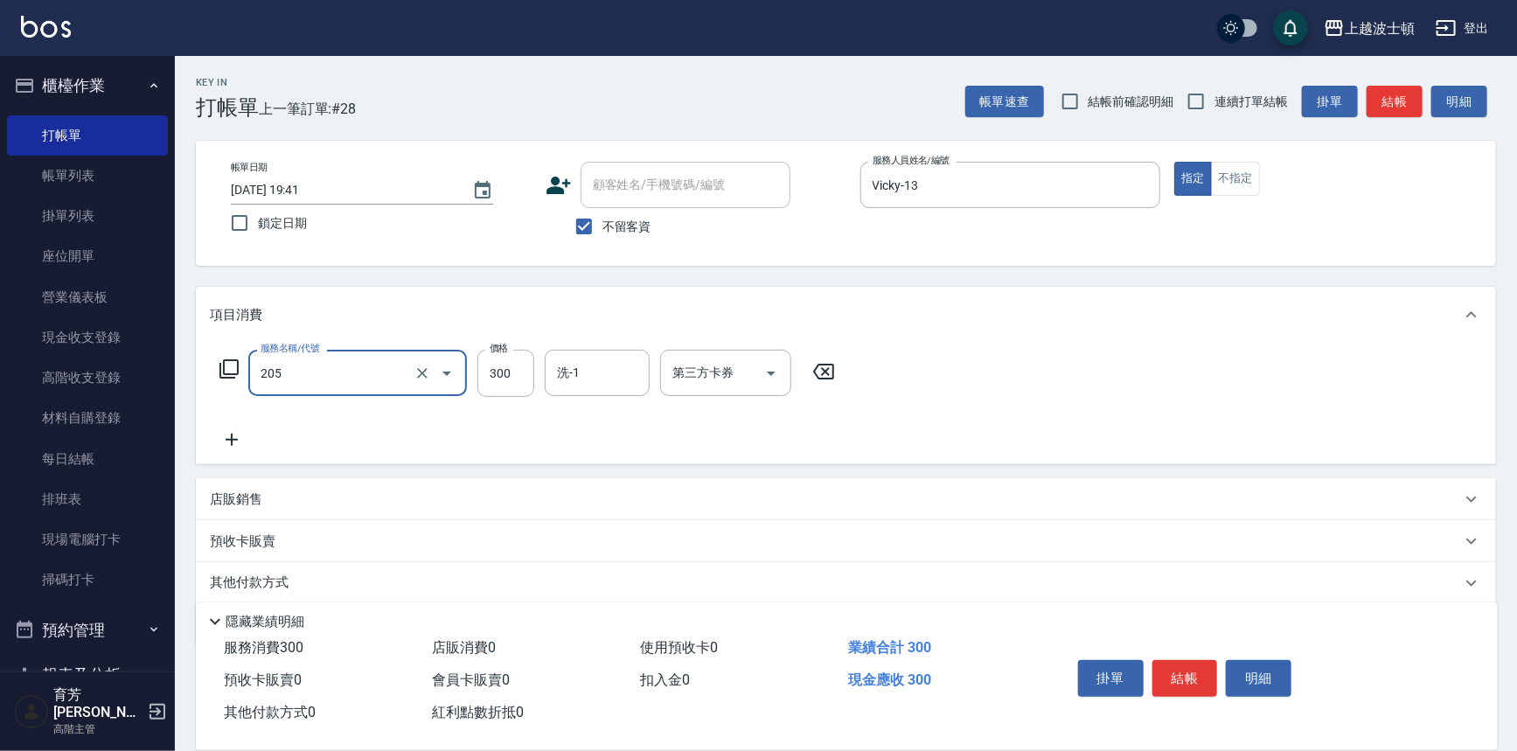
type input "洗髮(205)"
click at [240, 436] on icon at bounding box center [232, 439] width 44 height 21
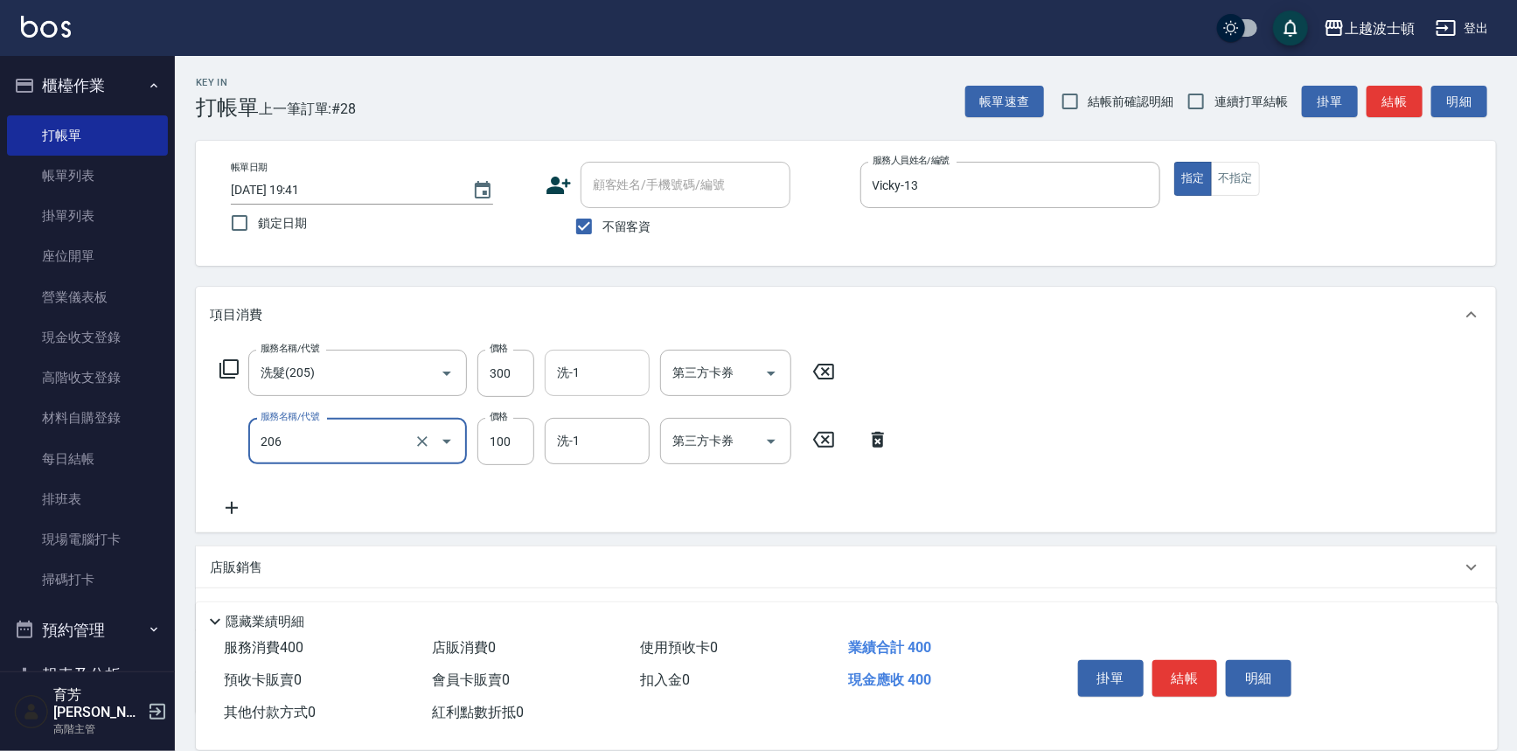
type input "洗髮加錢升等(206)"
click at [618, 359] on input "洗-1" at bounding box center [596, 373] width 89 height 31
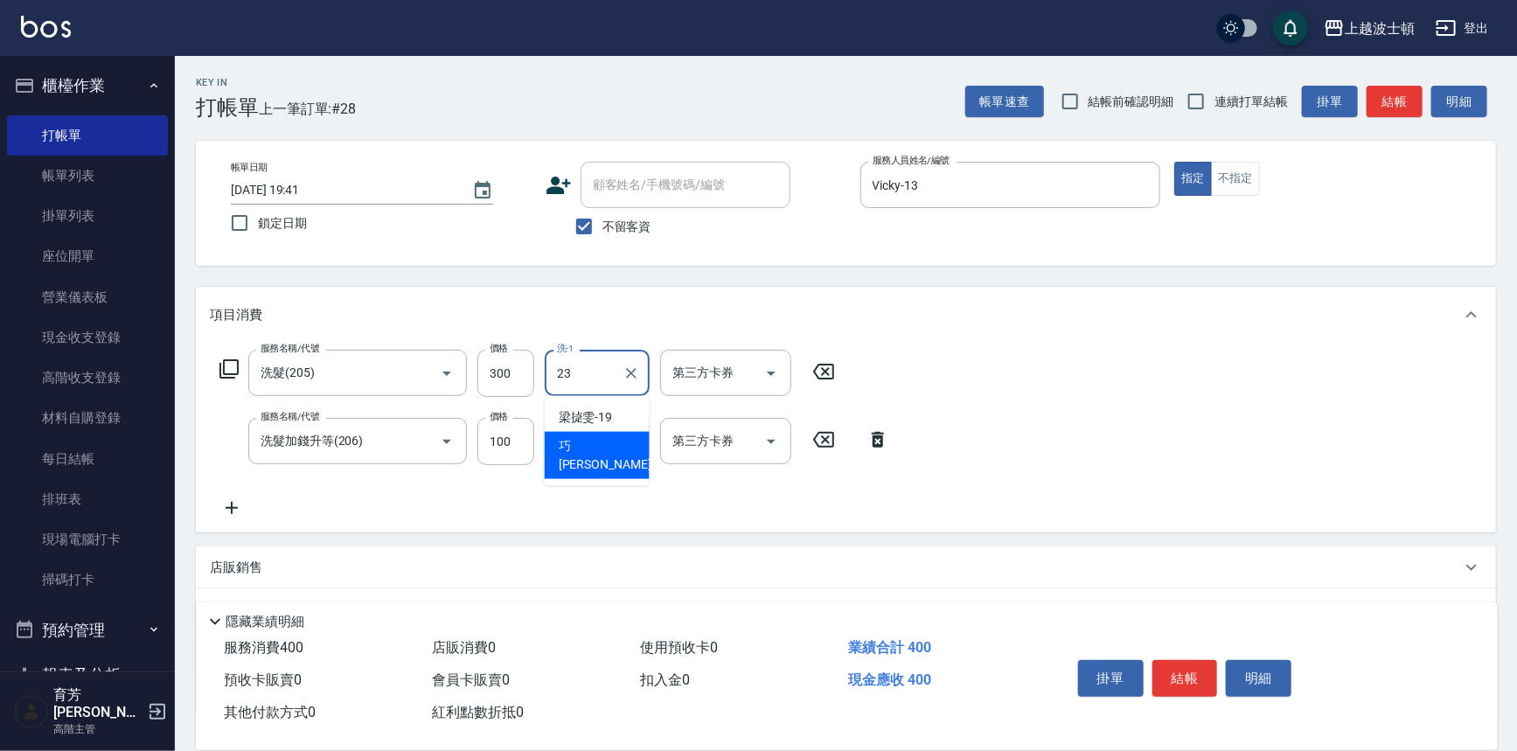
type input "[PERSON_NAME]-23"
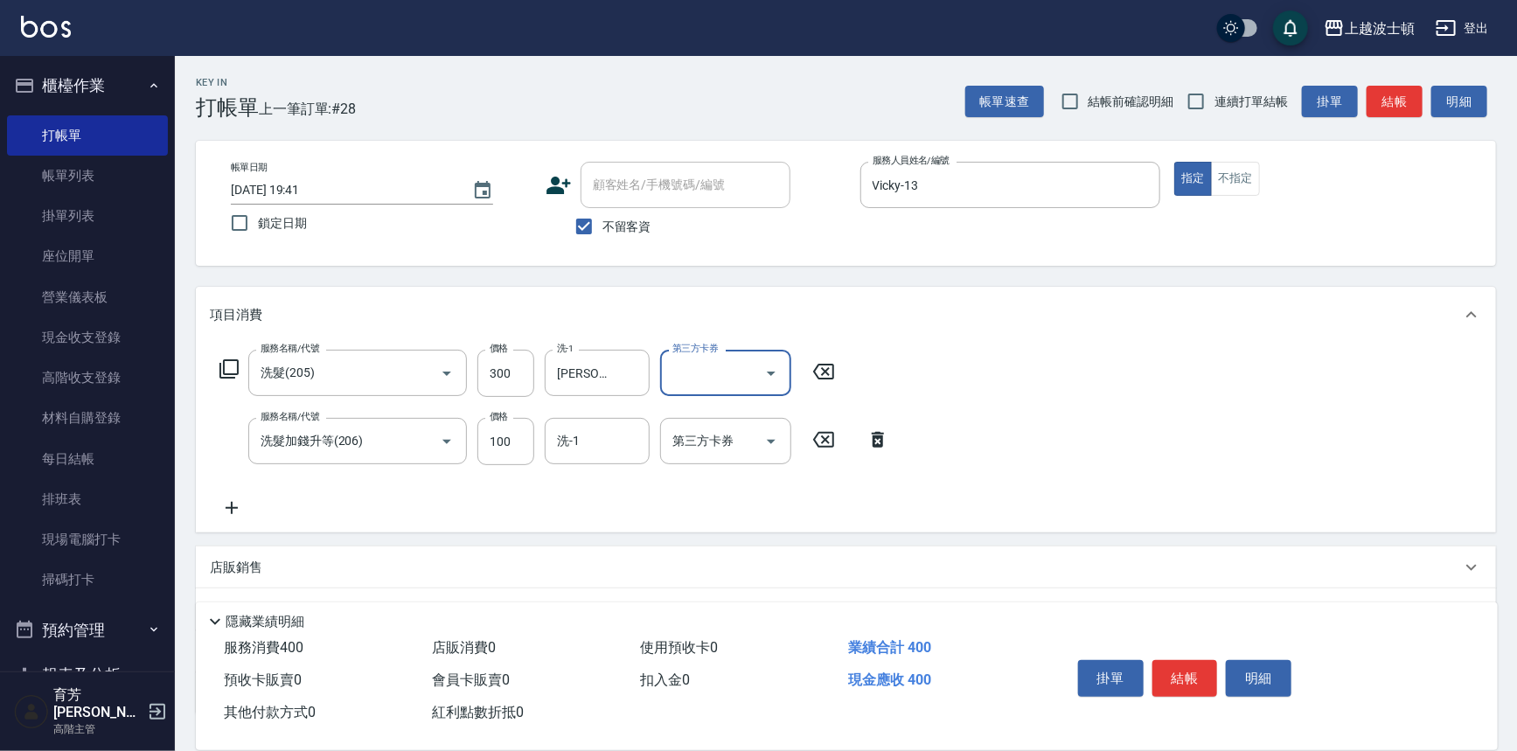
click at [586, 415] on div "服務名稱/代號 洗髮(205) 服務名稱/代號 價格 300 價格 洗-1 巧莉-23 洗-1 第三方卡券 第三方卡券 服務名稱/代號 洗髮加[PERSON_…" at bounding box center [555, 434] width 690 height 169
click at [578, 448] on input "洗-1" at bounding box center [596, 441] width 89 height 31
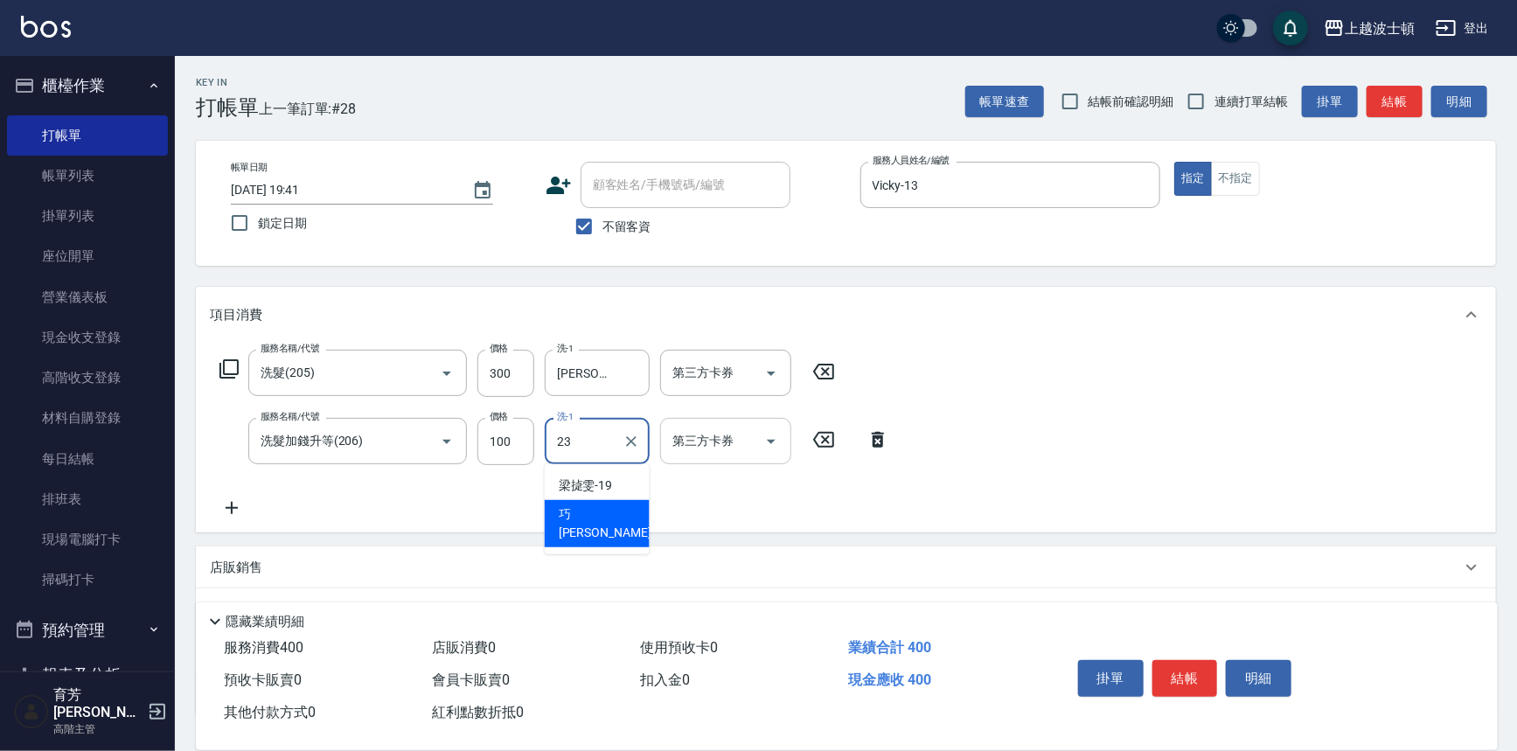
type input "[PERSON_NAME]-23"
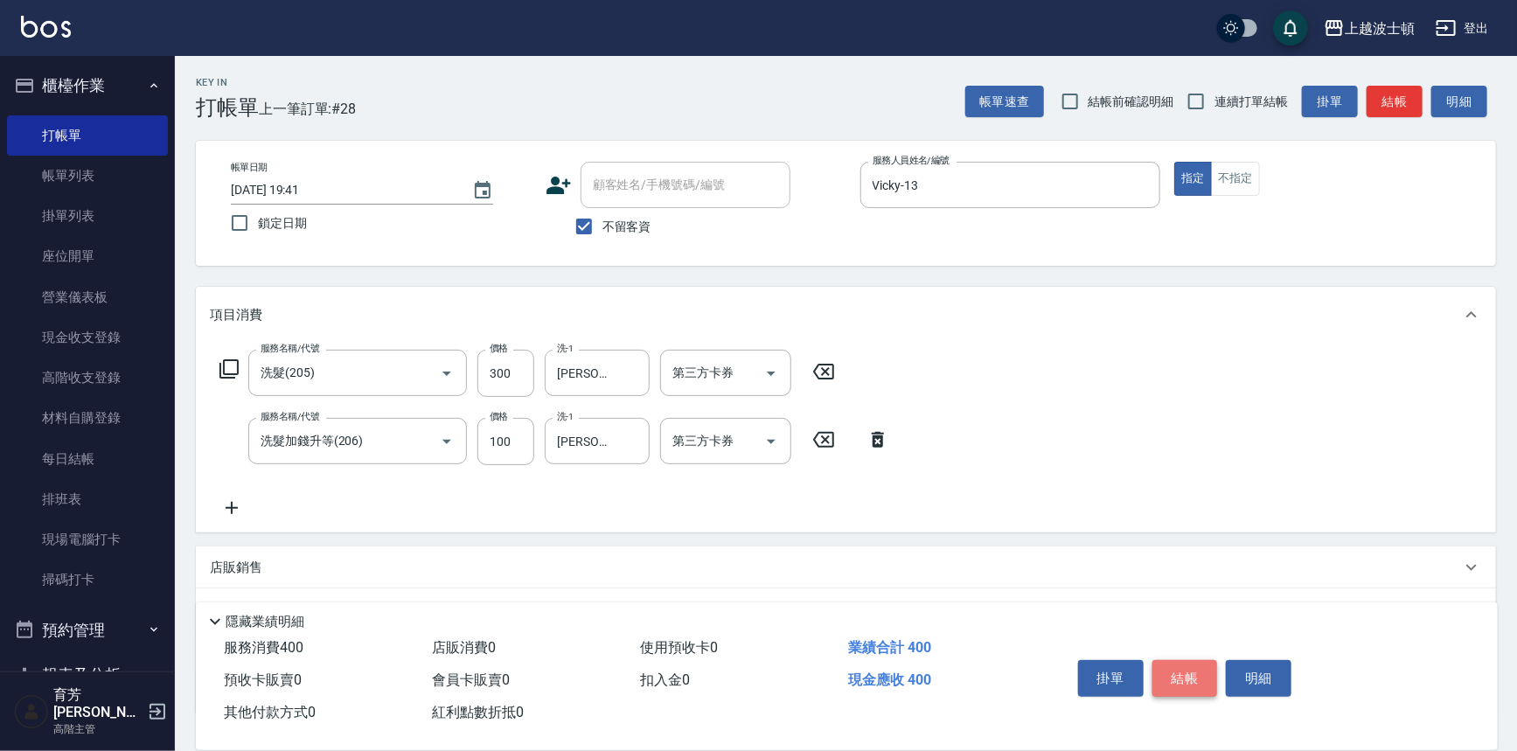
click at [1174, 660] on button "結帳" at bounding box center [1185, 678] width 66 height 37
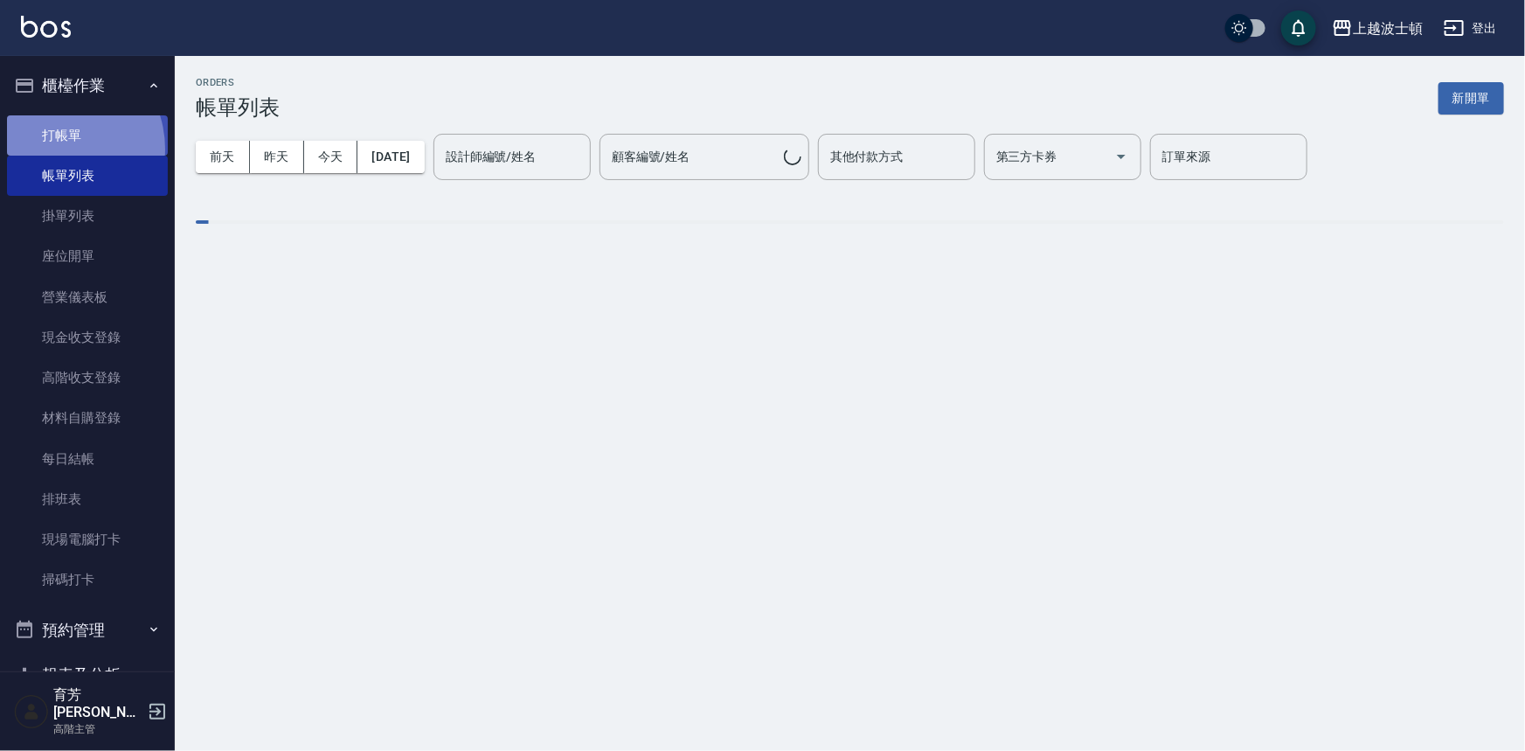
click at [55, 149] on link "打帳單" at bounding box center [87, 135] width 161 height 40
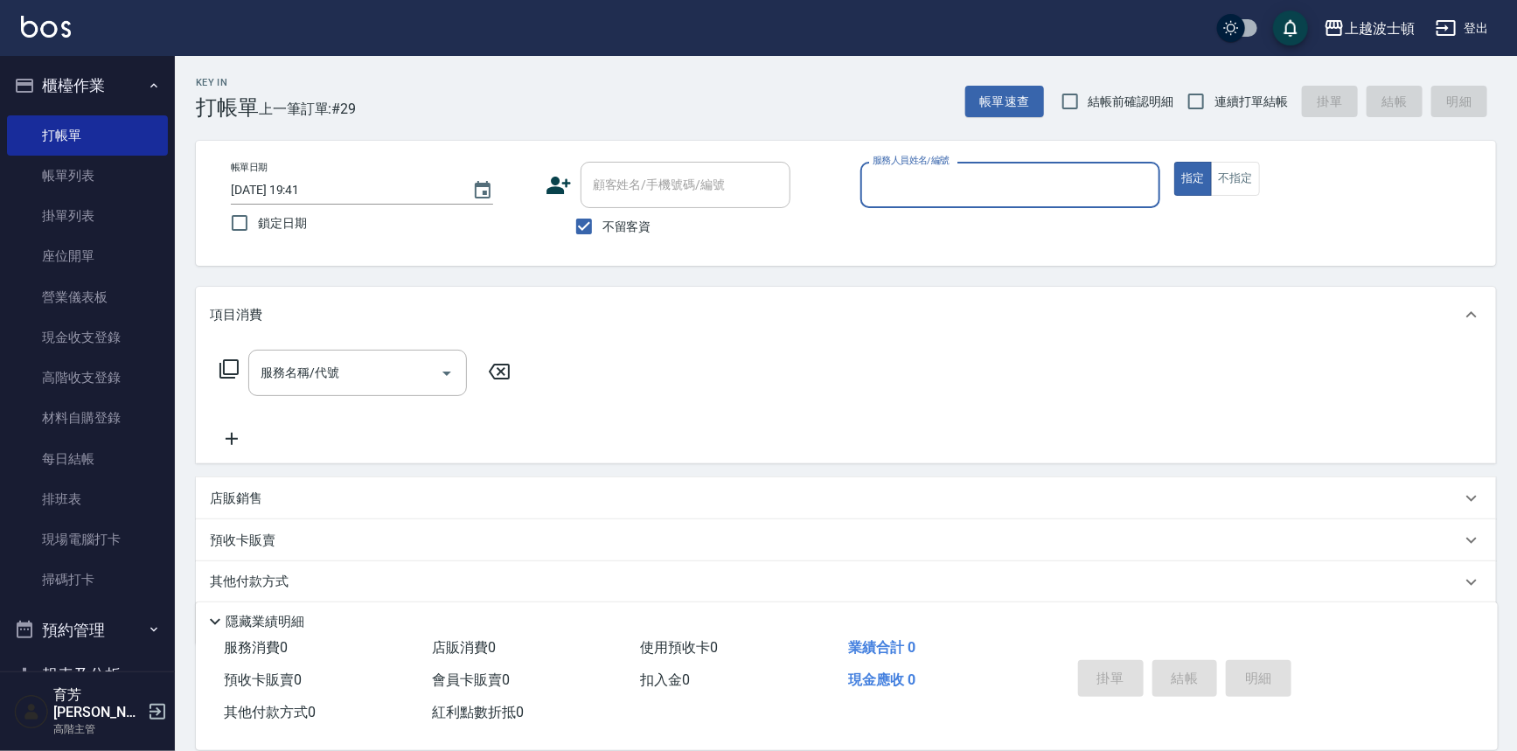
click at [635, 225] on span "不留客資" at bounding box center [626, 227] width 49 height 18
click at [602, 225] on input "不留客資" at bounding box center [584, 226] width 37 height 37
checkbox input "false"
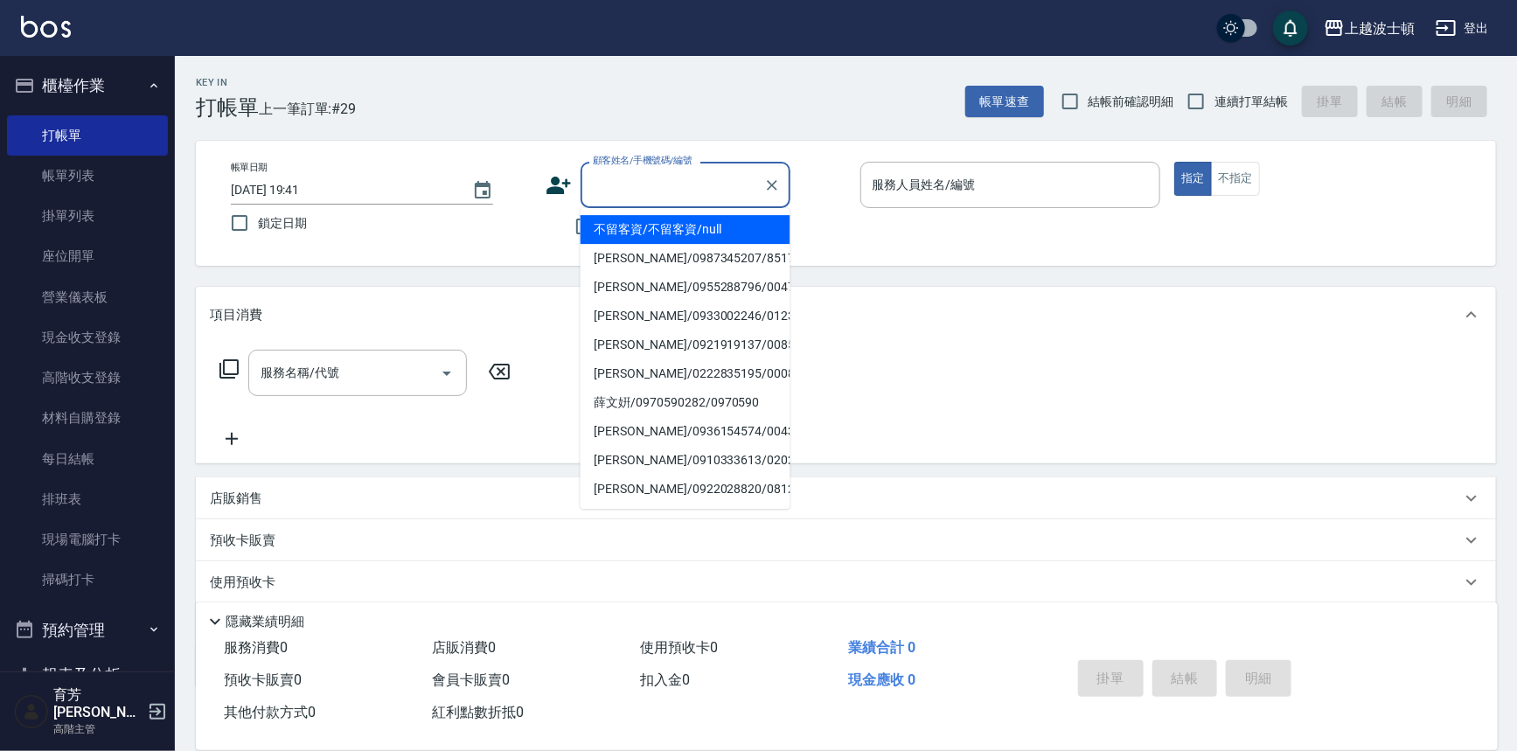
click at [649, 190] on input "顧客姓名/手機號碼/編號" at bounding box center [672, 185] width 168 height 31
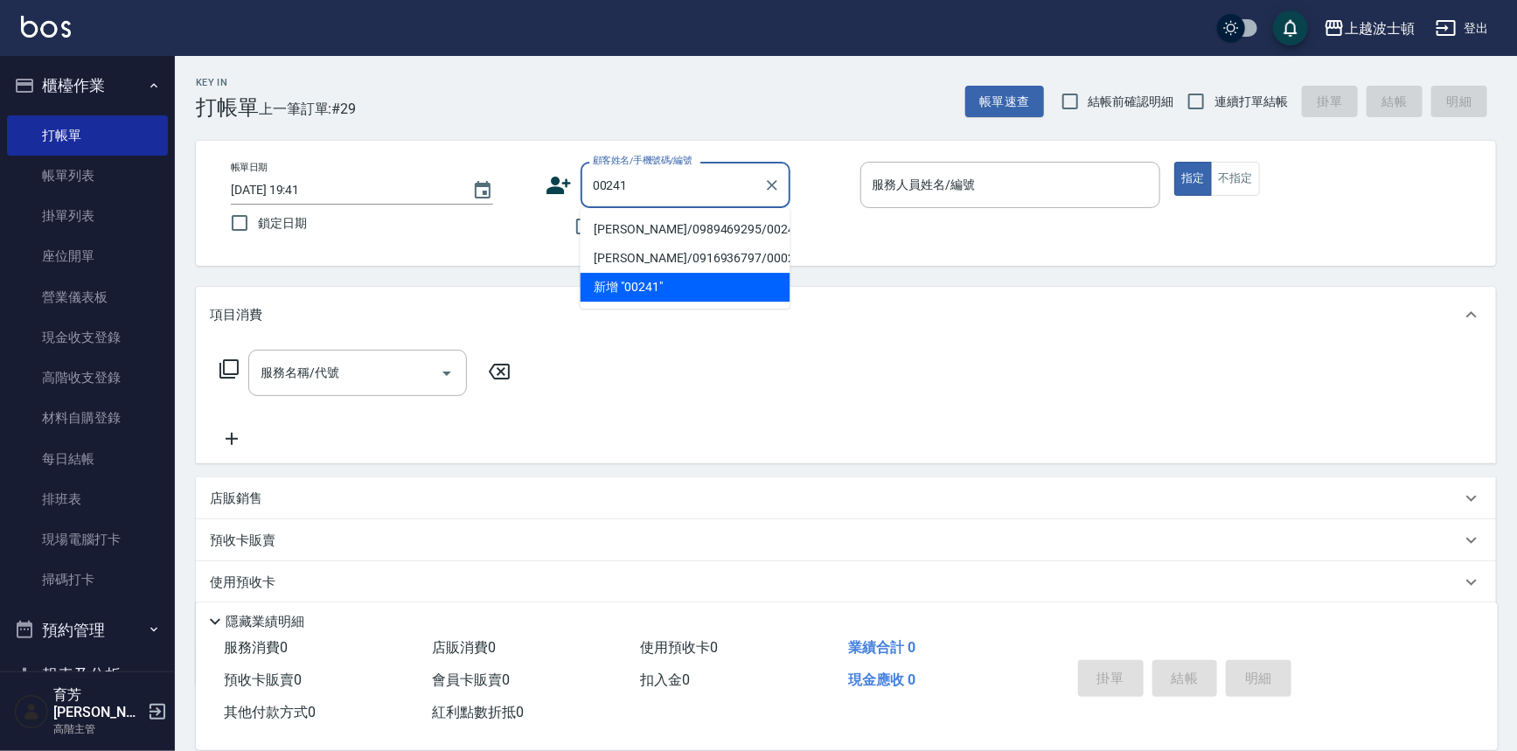
click at [608, 230] on li "[PERSON_NAME]/0989469295/00241" at bounding box center [685, 229] width 210 height 29
type input "[PERSON_NAME]/0989469295/00241"
type input "Vicky-13"
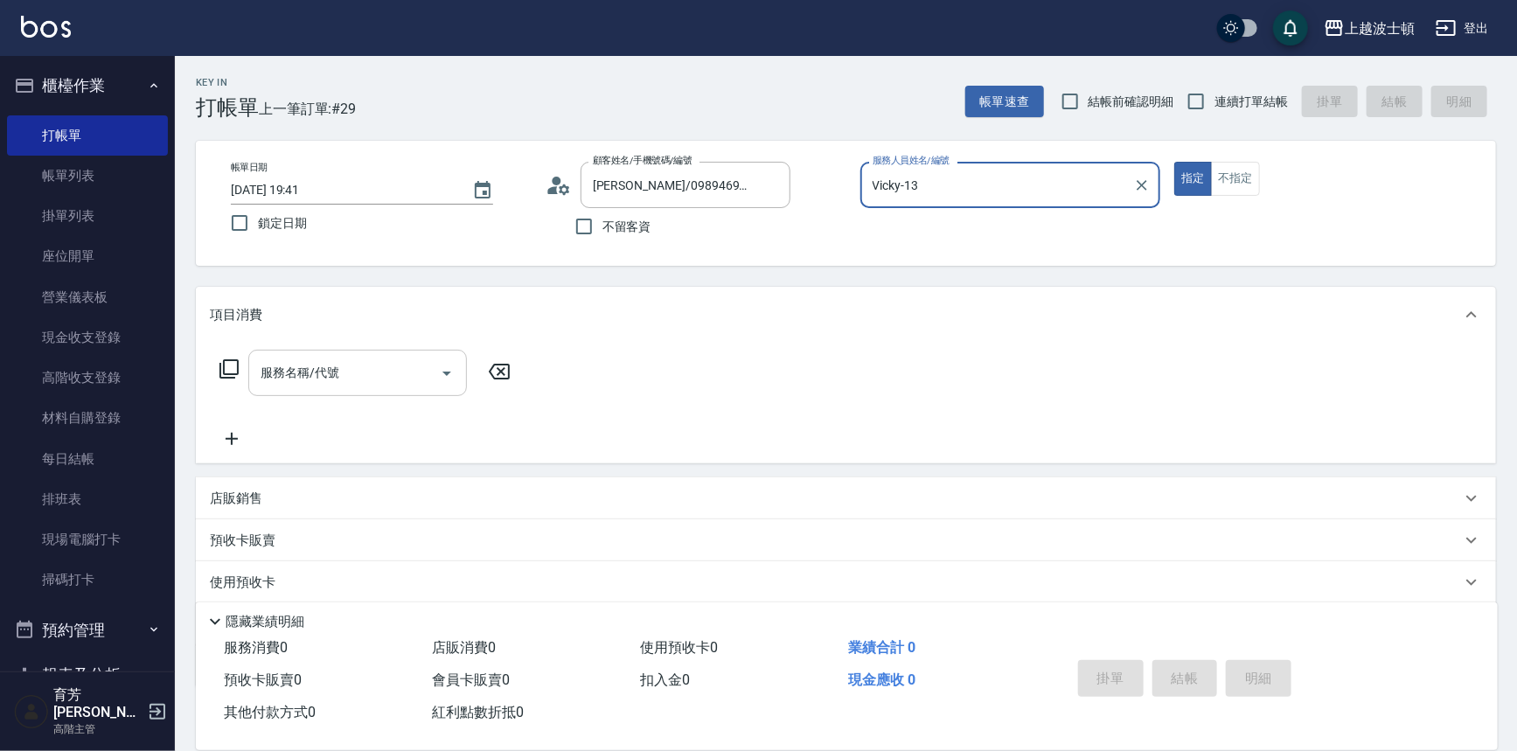
click at [369, 371] on input "服務名稱/代號" at bounding box center [344, 373] width 177 height 31
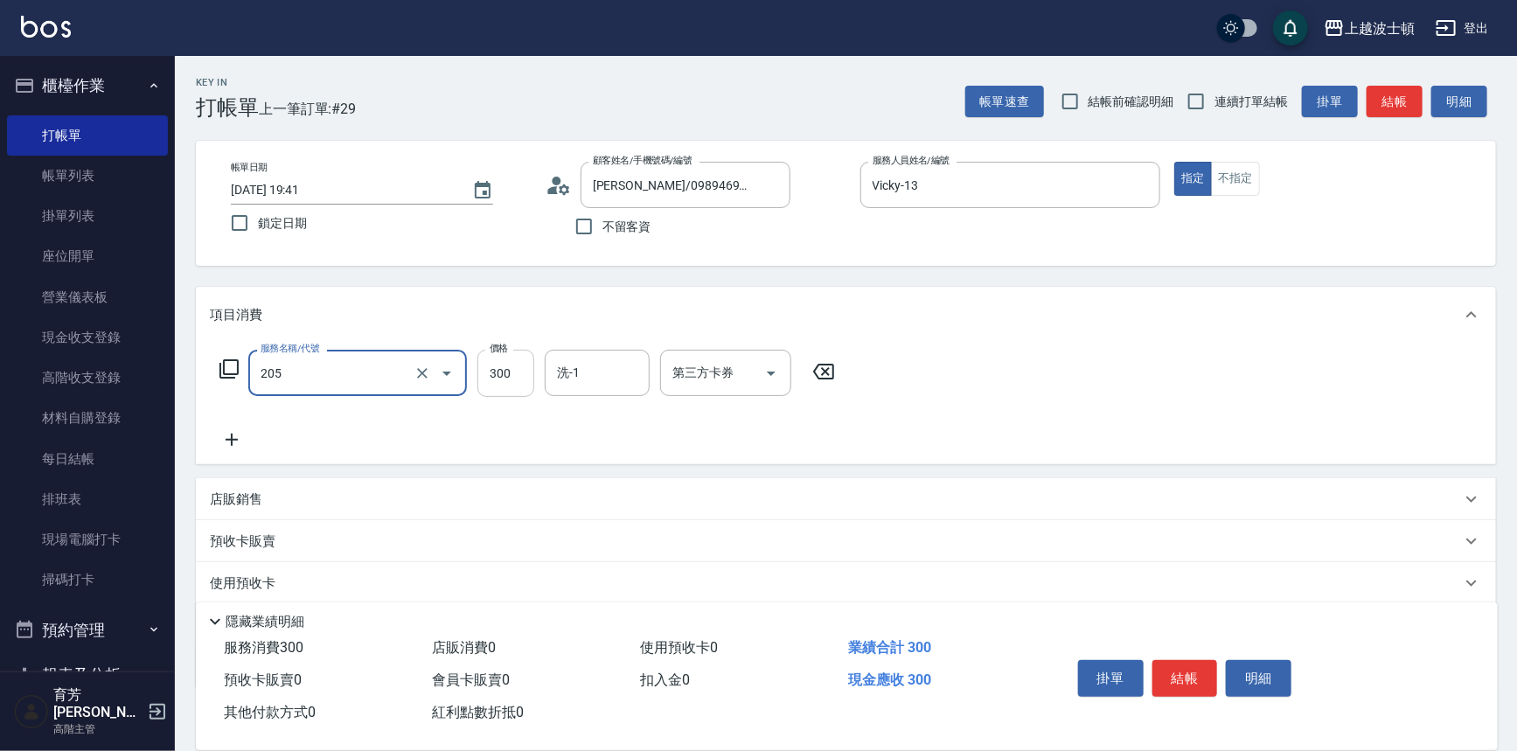
type input "洗髮(205)"
type input "270"
click at [573, 387] on input "洗-1" at bounding box center [596, 373] width 89 height 31
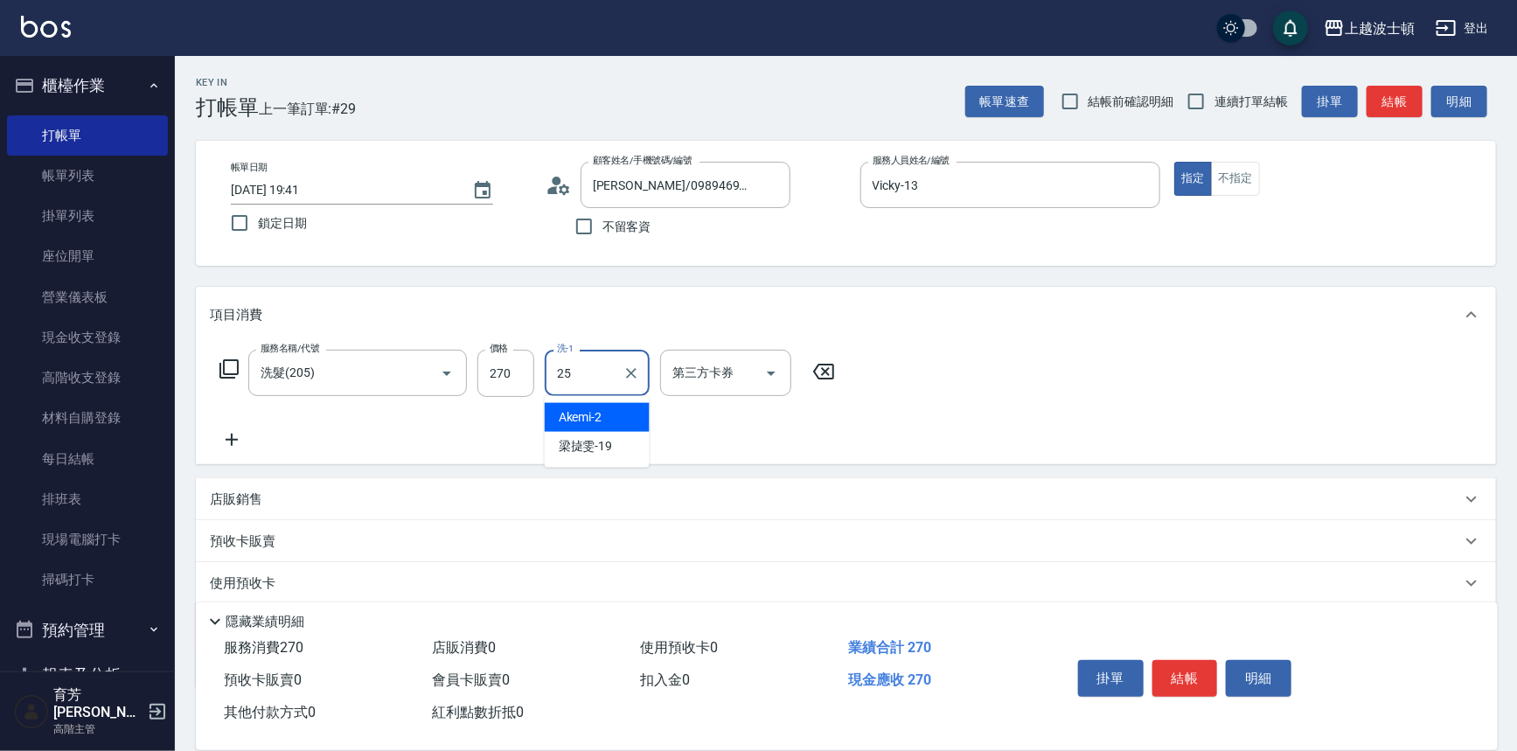
type input "[PERSON_NAME]-25"
click at [232, 432] on icon at bounding box center [232, 439] width 44 height 21
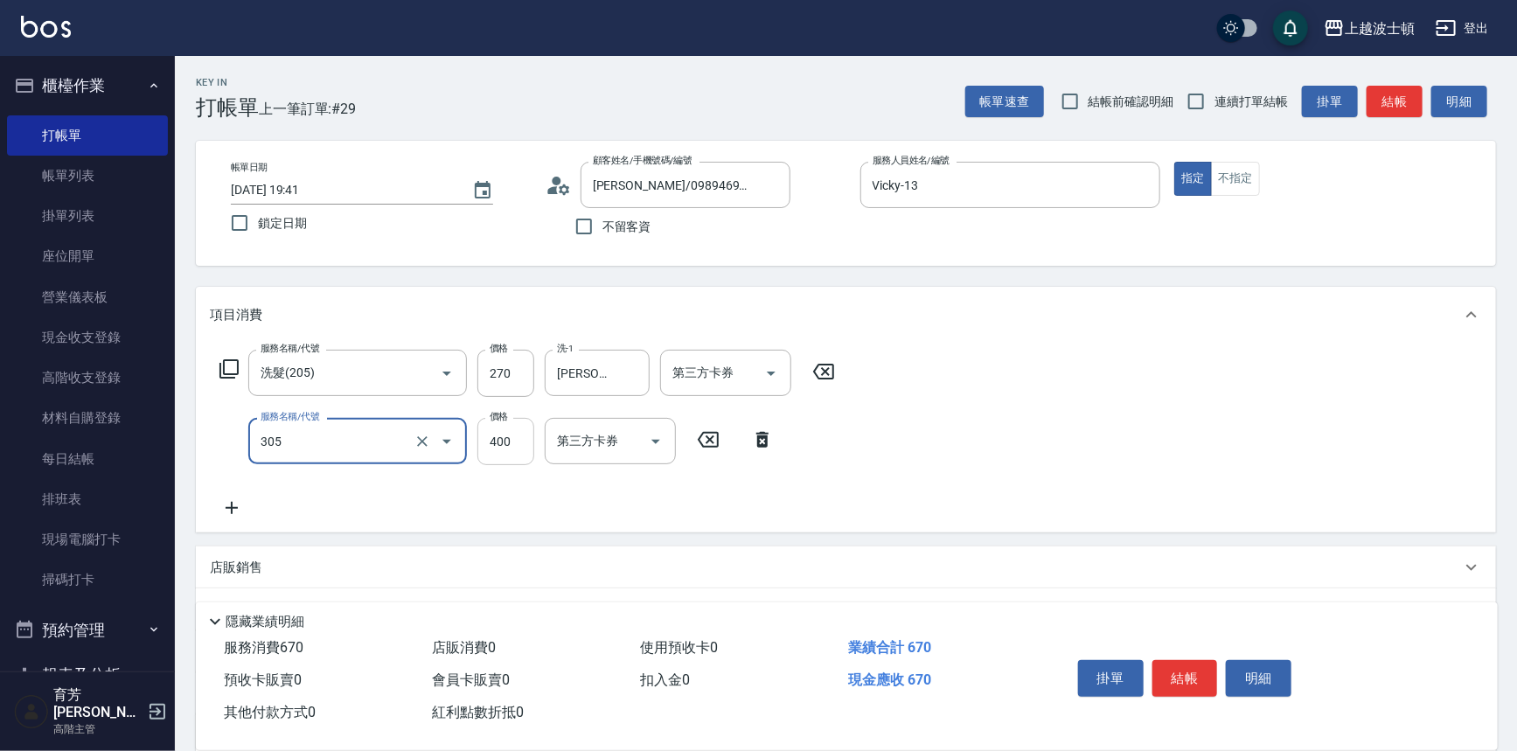
type input "剪髮(305)"
click at [517, 455] on input "400" at bounding box center [505, 441] width 57 height 47
type input "350"
click at [1194, 682] on button "結帳" at bounding box center [1185, 678] width 66 height 37
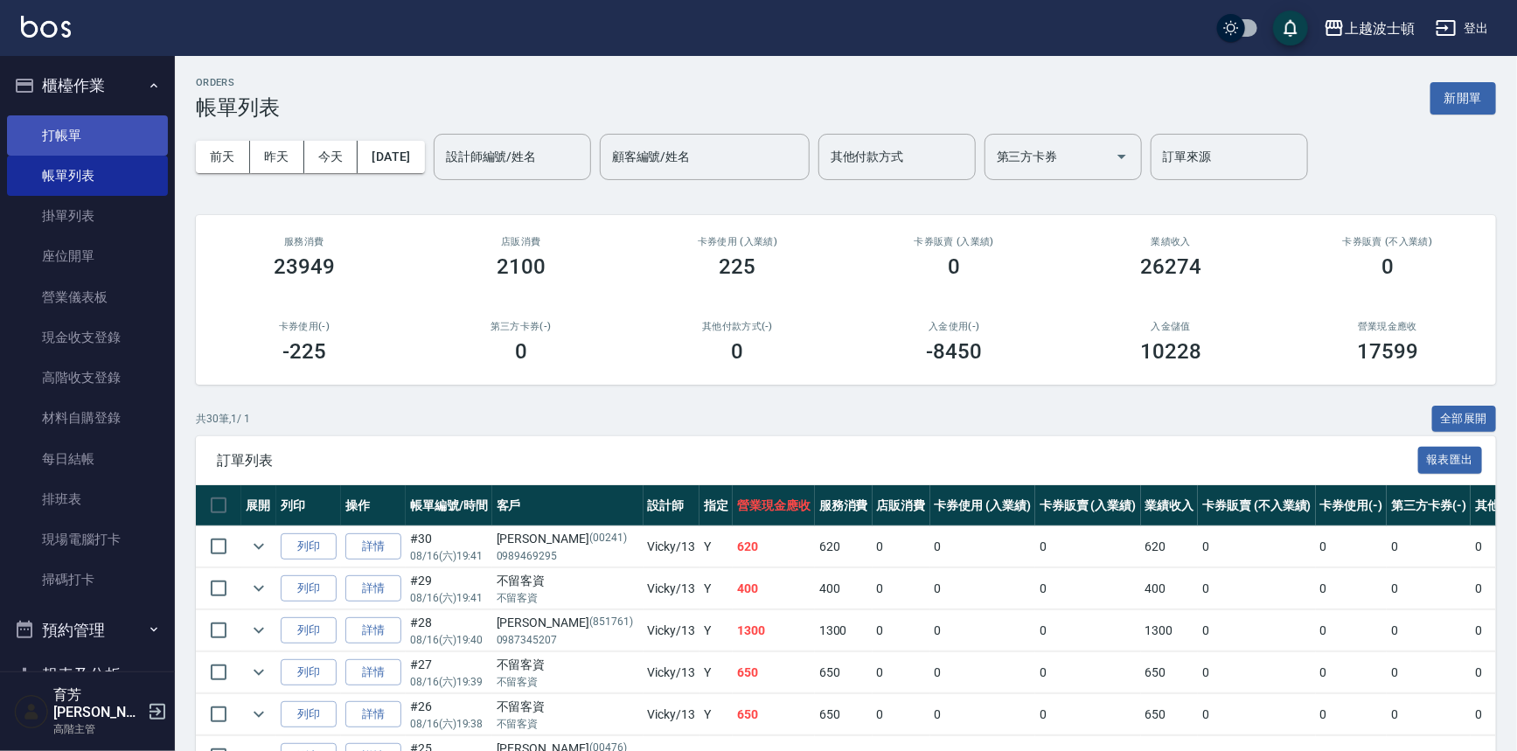
click at [88, 127] on link "打帳單" at bounding box center [87, 135] width 161 height 40
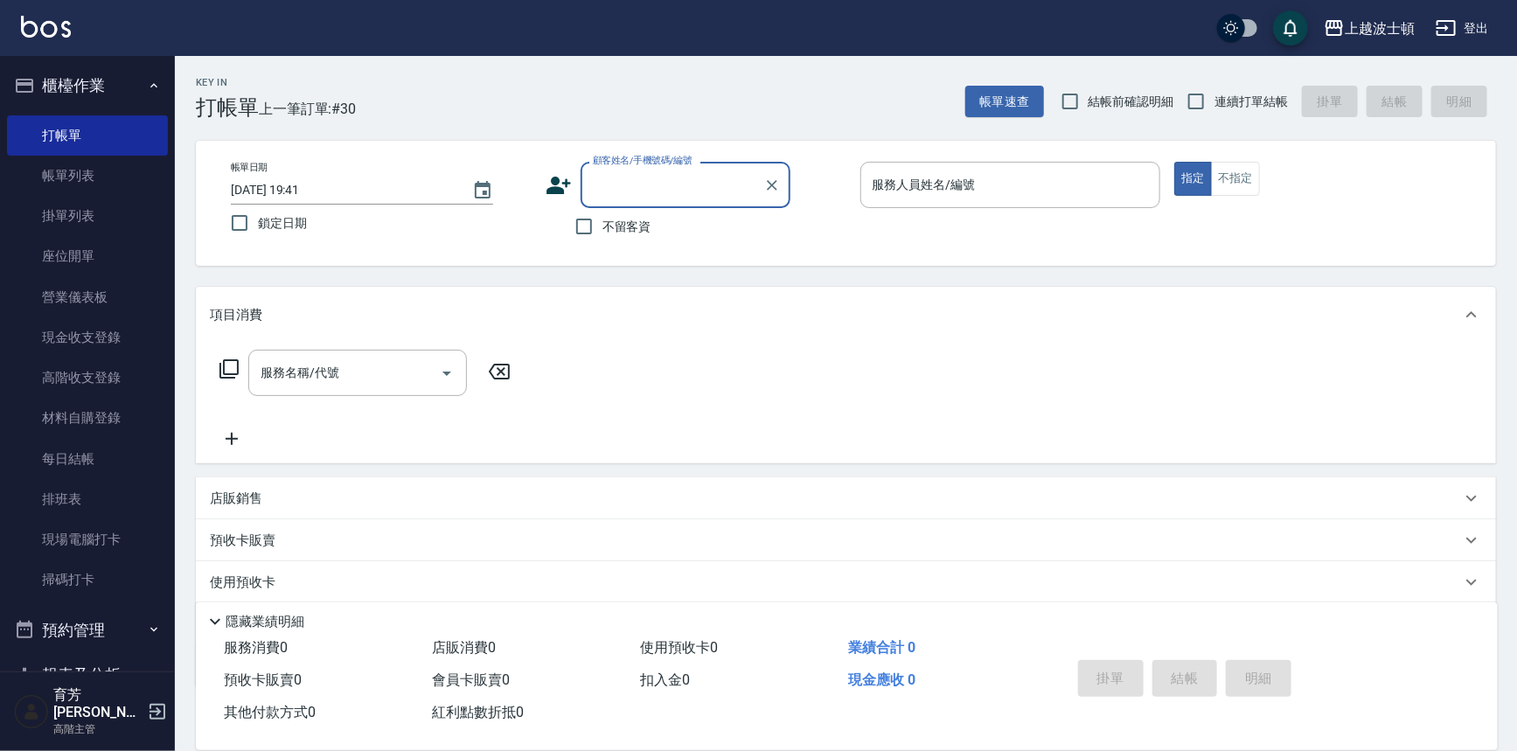
click at [606, 230] on span "不留客資" at bounding box center [626, 227] width 49 height 18
click at [602, 230] on input "不留客資" at bounding box center [584, 226] width 37 height 37
checkbox input "true"
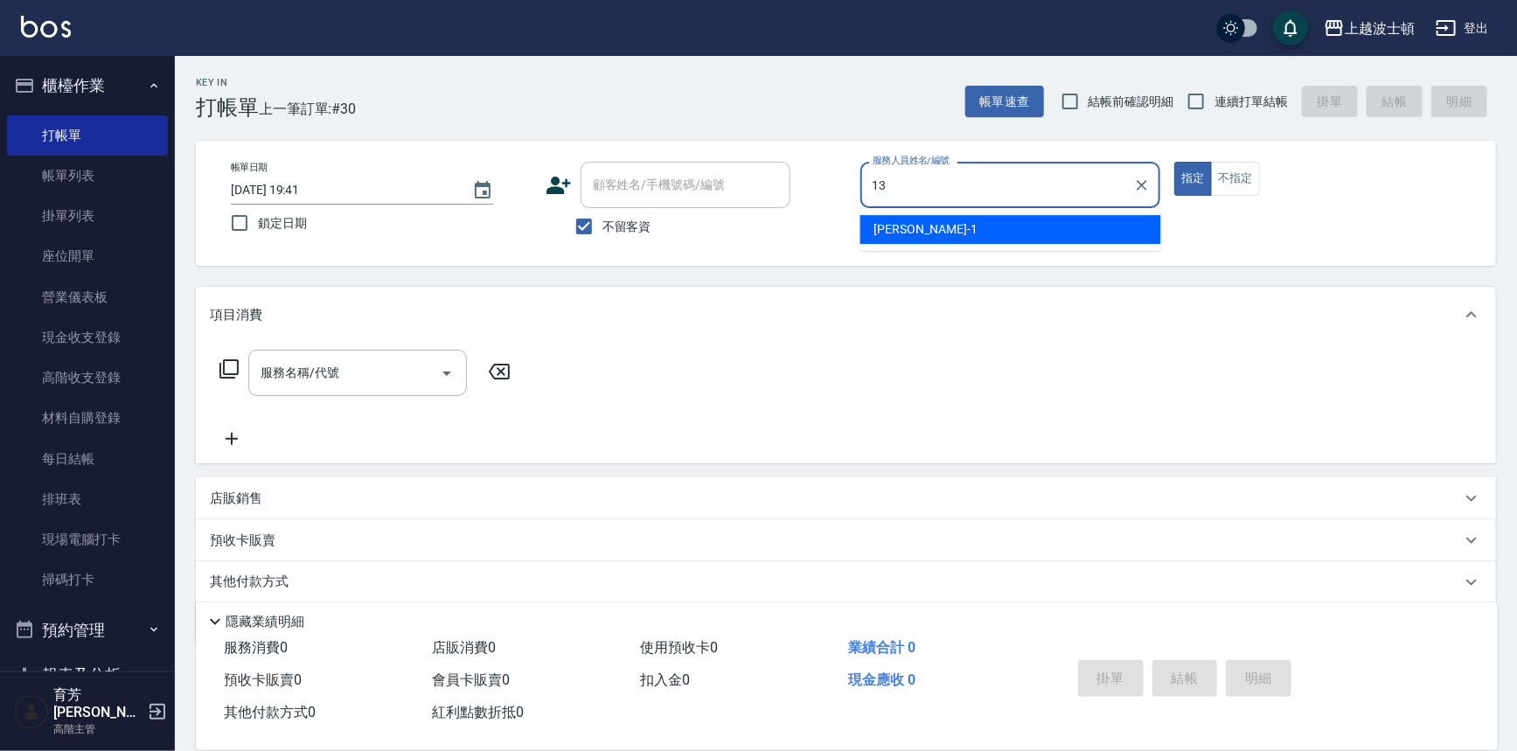
type input "Vicky-13"
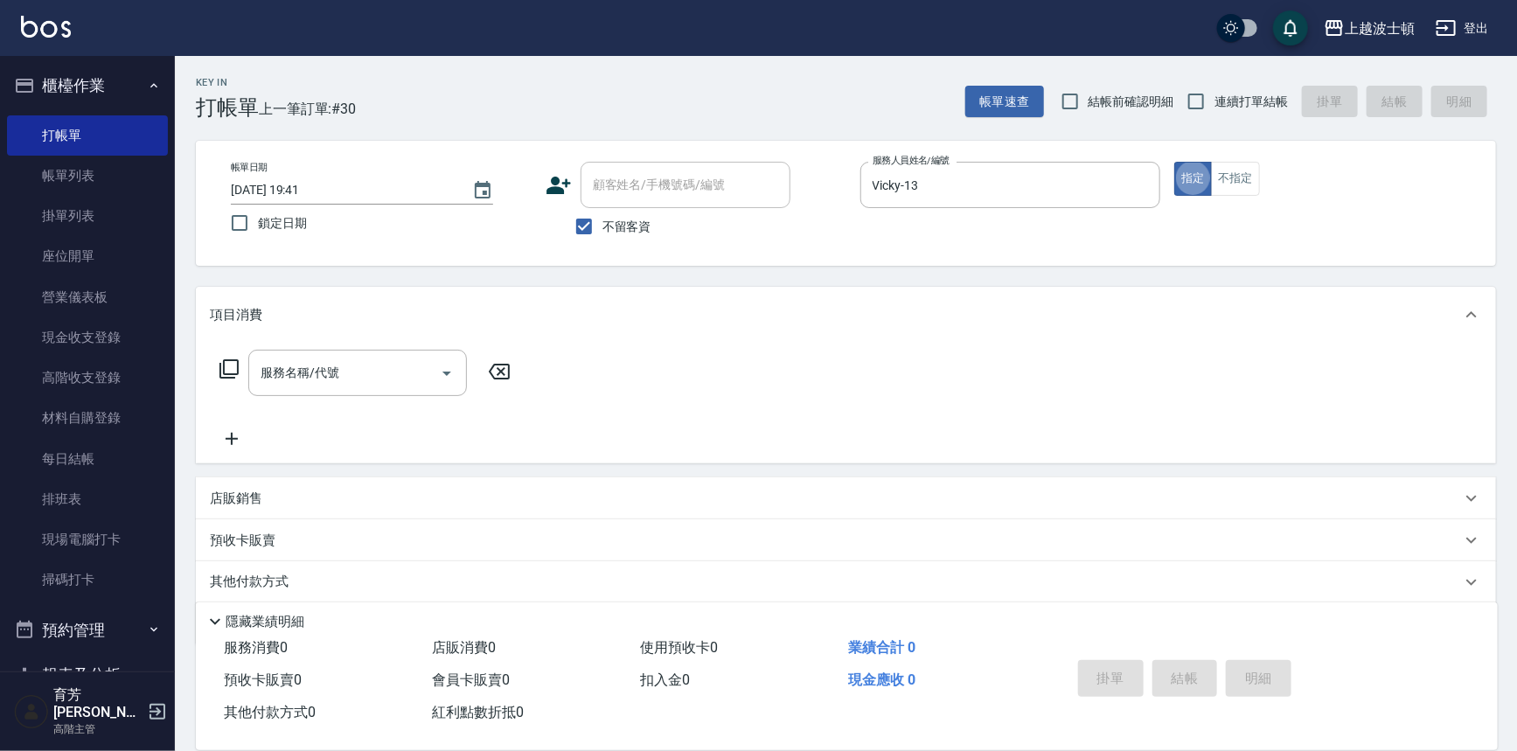
type button "true"
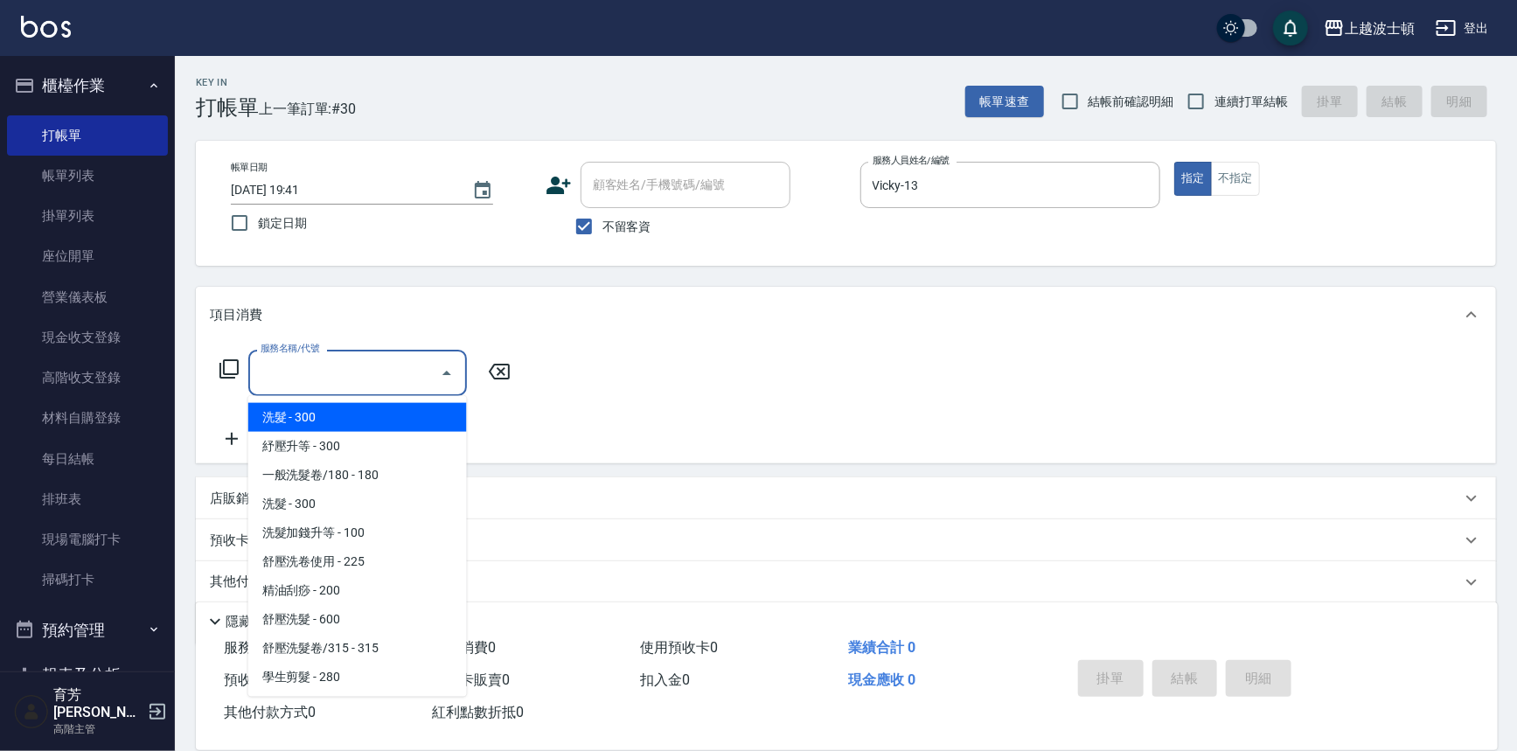
click at [331, 385] on input "服務名稱/代號" at bounding box center [344, 373] width 177 height 31
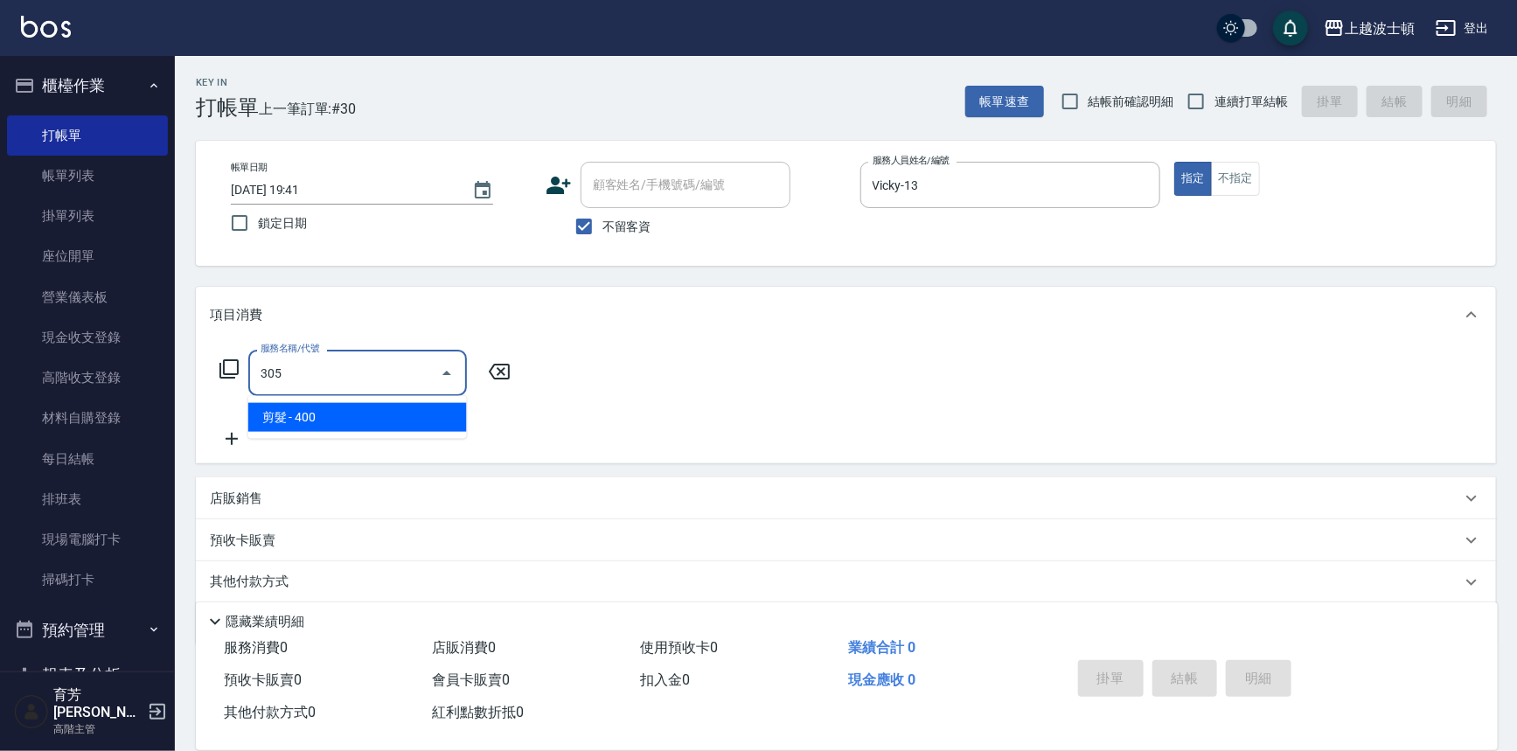
type input "剪髮(305)"
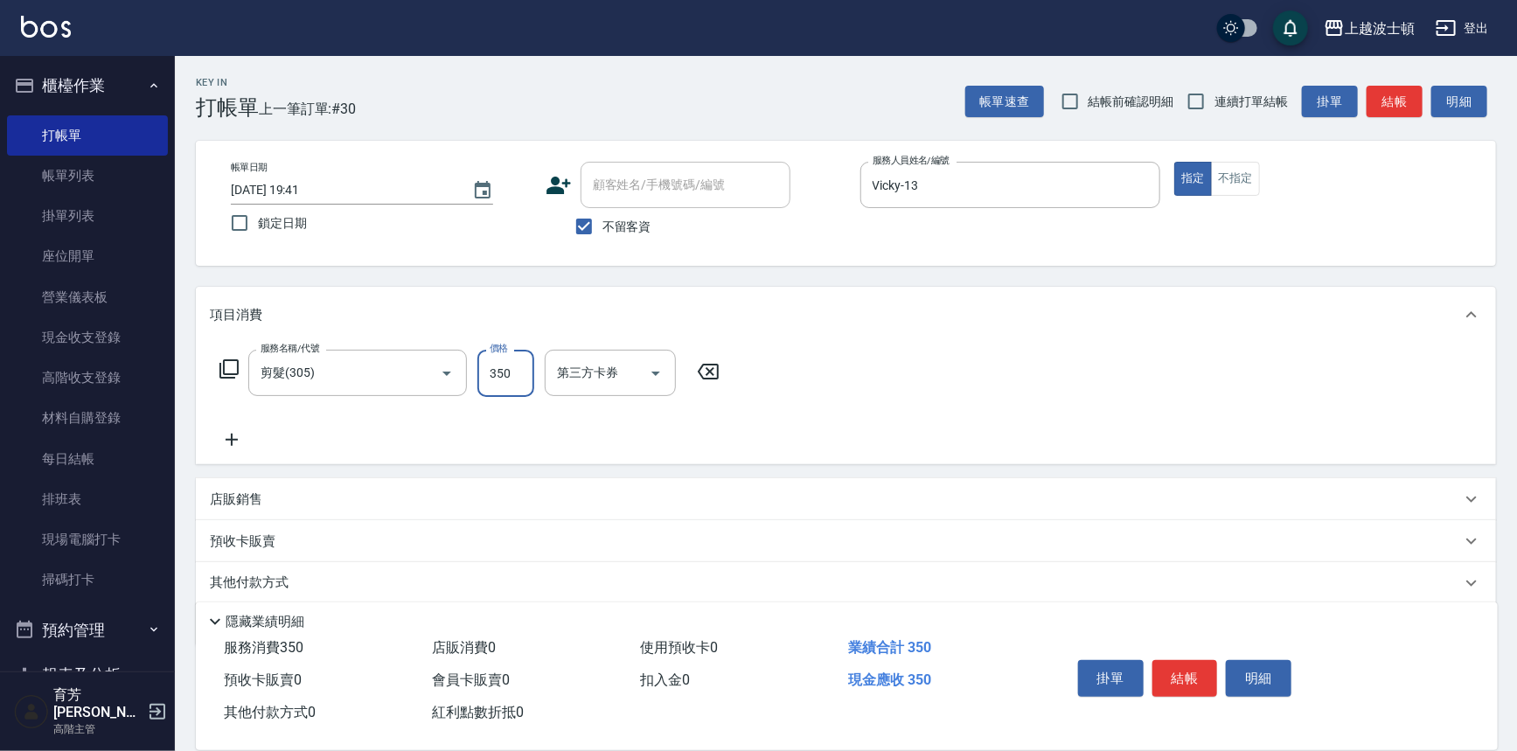
type input "350"
click at [900, 485] on div "店販銷售" at bounding box center [846, 499] width 1300 height 42
click at [1202, 670] on button "結帳" at bounding box center [1185, 678] width 66 height 37
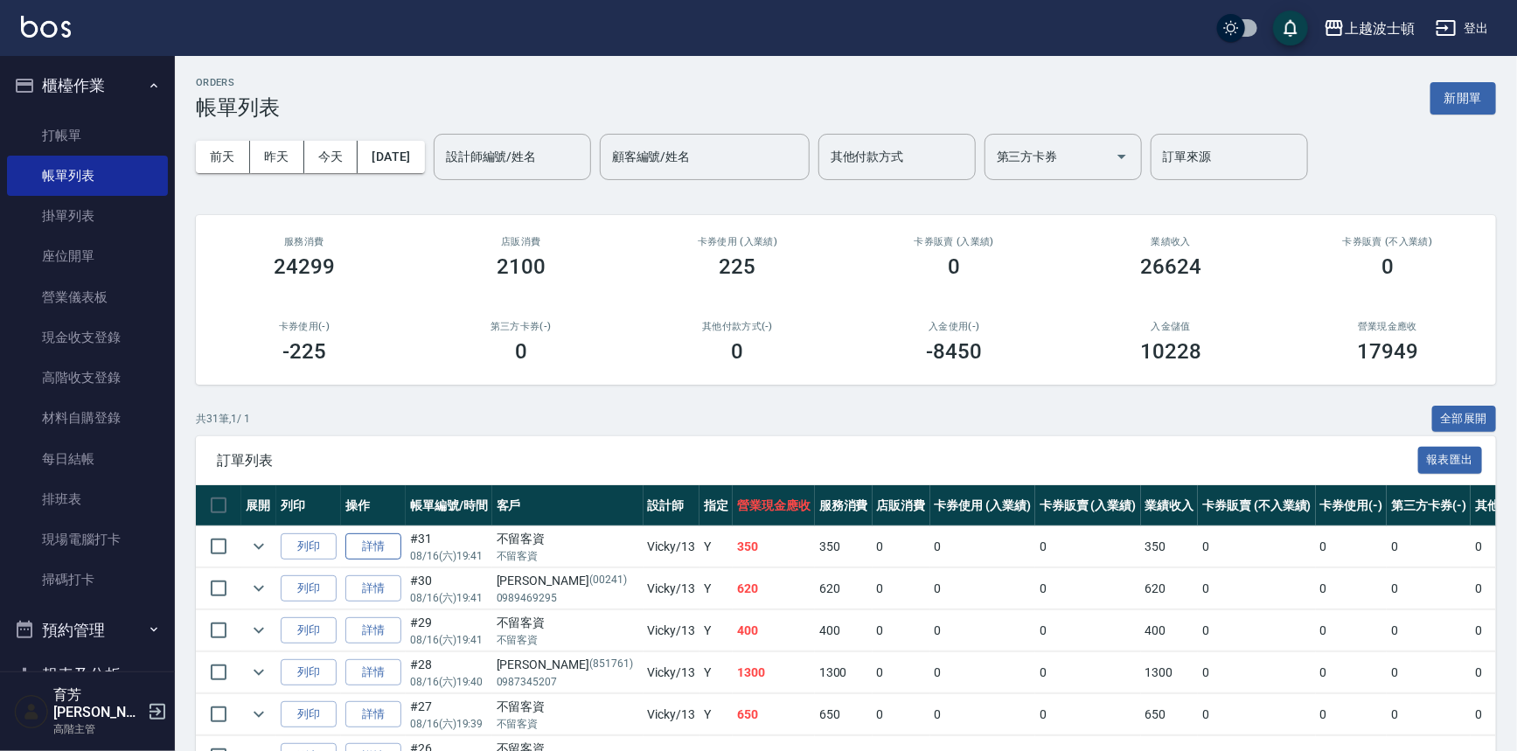
click at [373, 538] on link "詳情" at bounding box center [373, 546] width 56 height 27
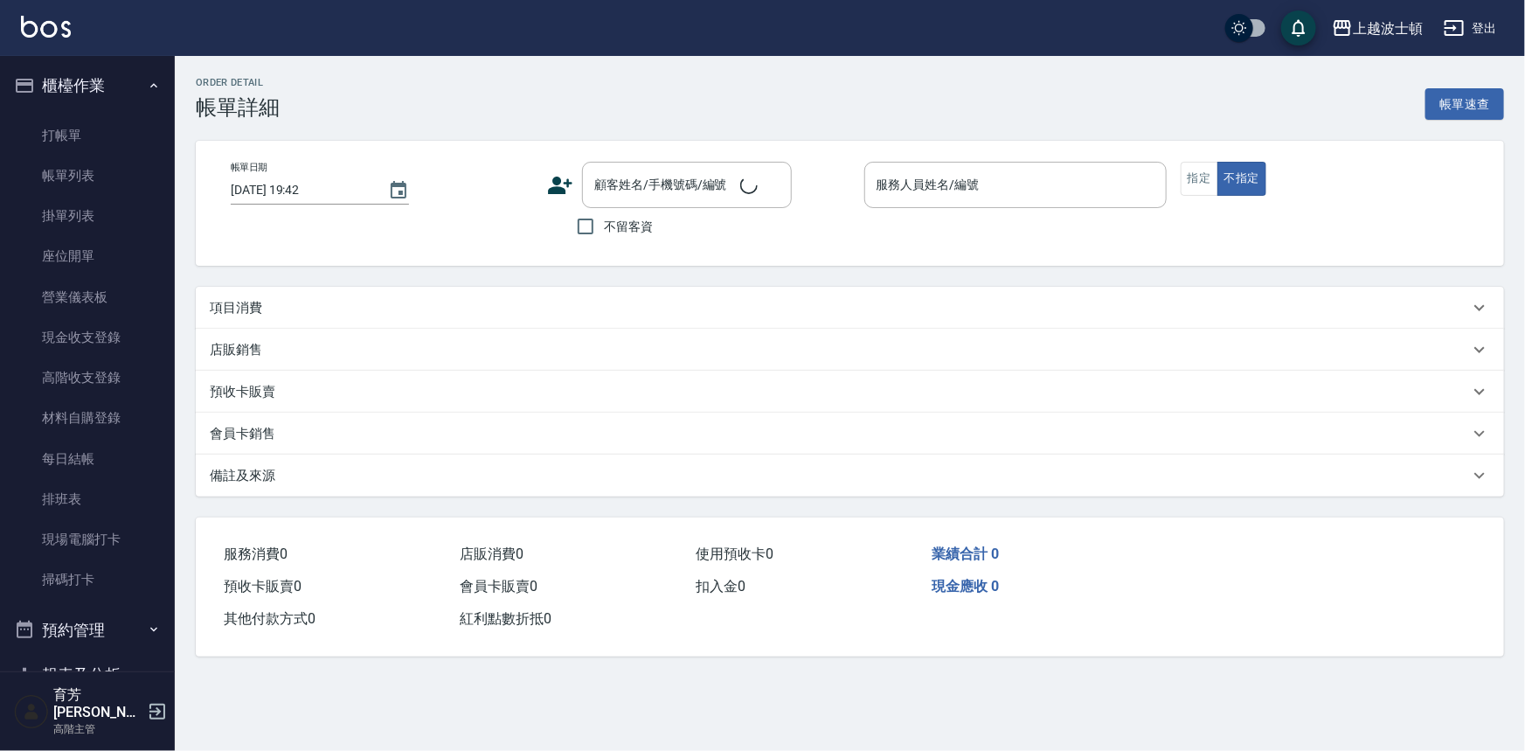
type input "[DATE] 19:41"
checkbox input "true"
type input "Vicky-13"
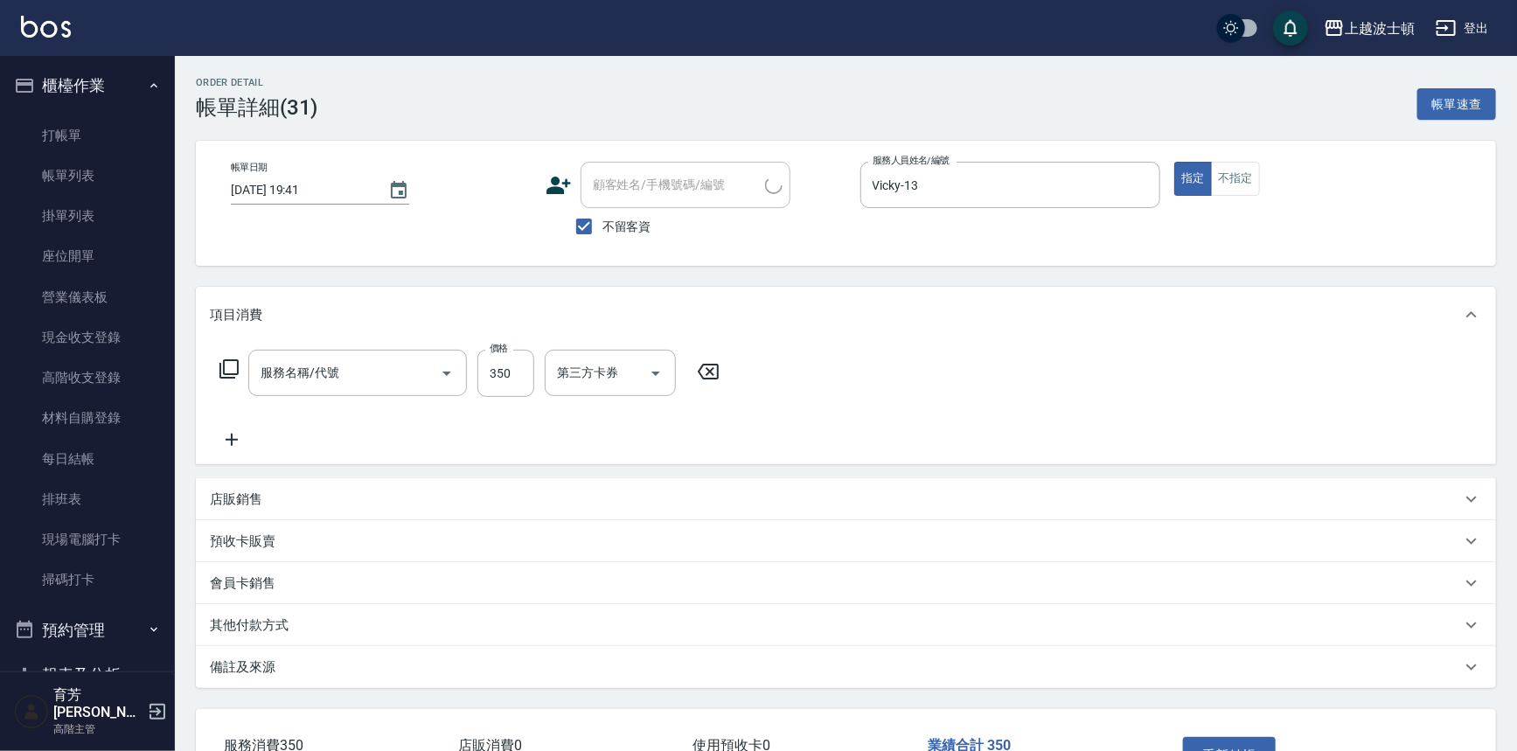
type input "剪髮(305)"
click at [1254, 171] on button "不指定" at bounding box center [1235, 179] width 49 height 34
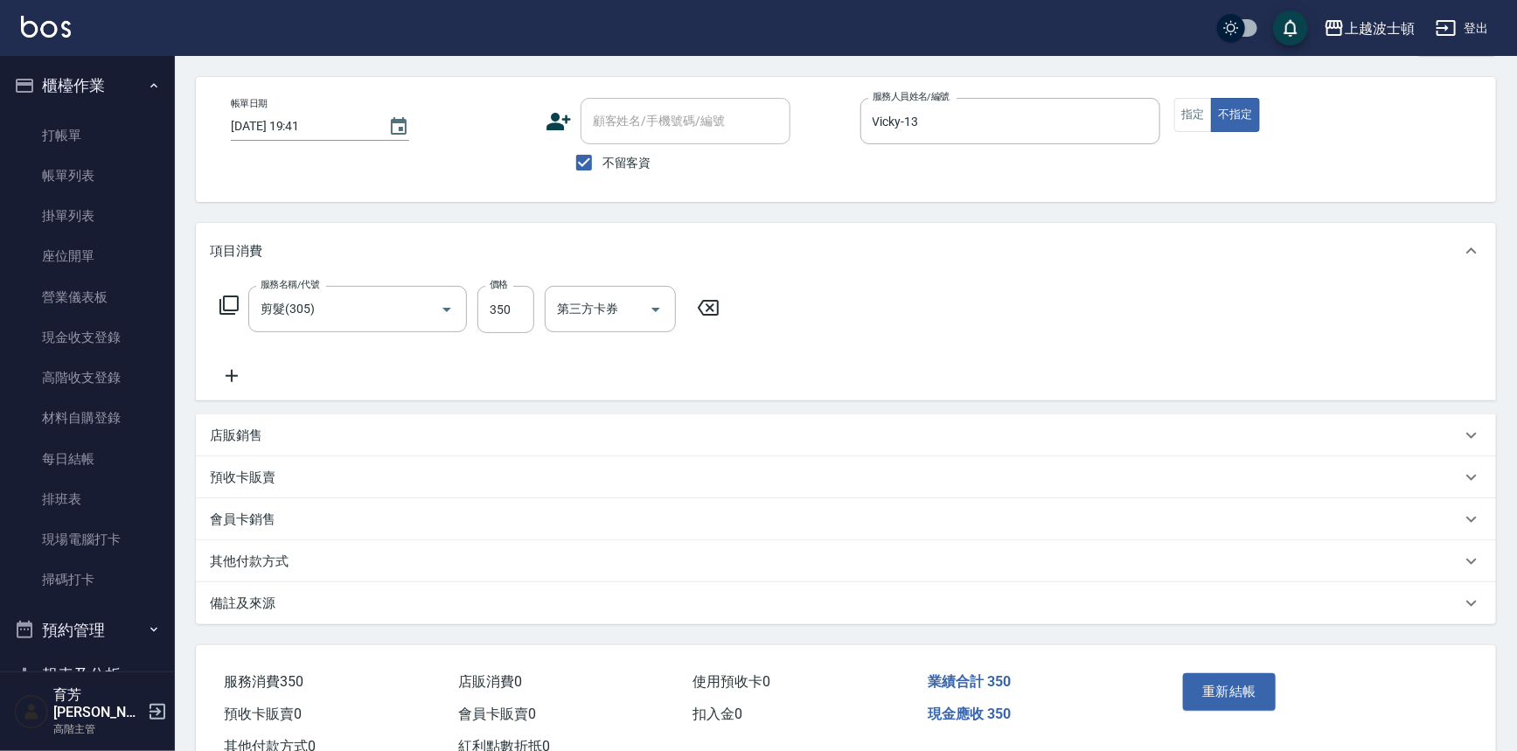
scroll to position [122, 0]
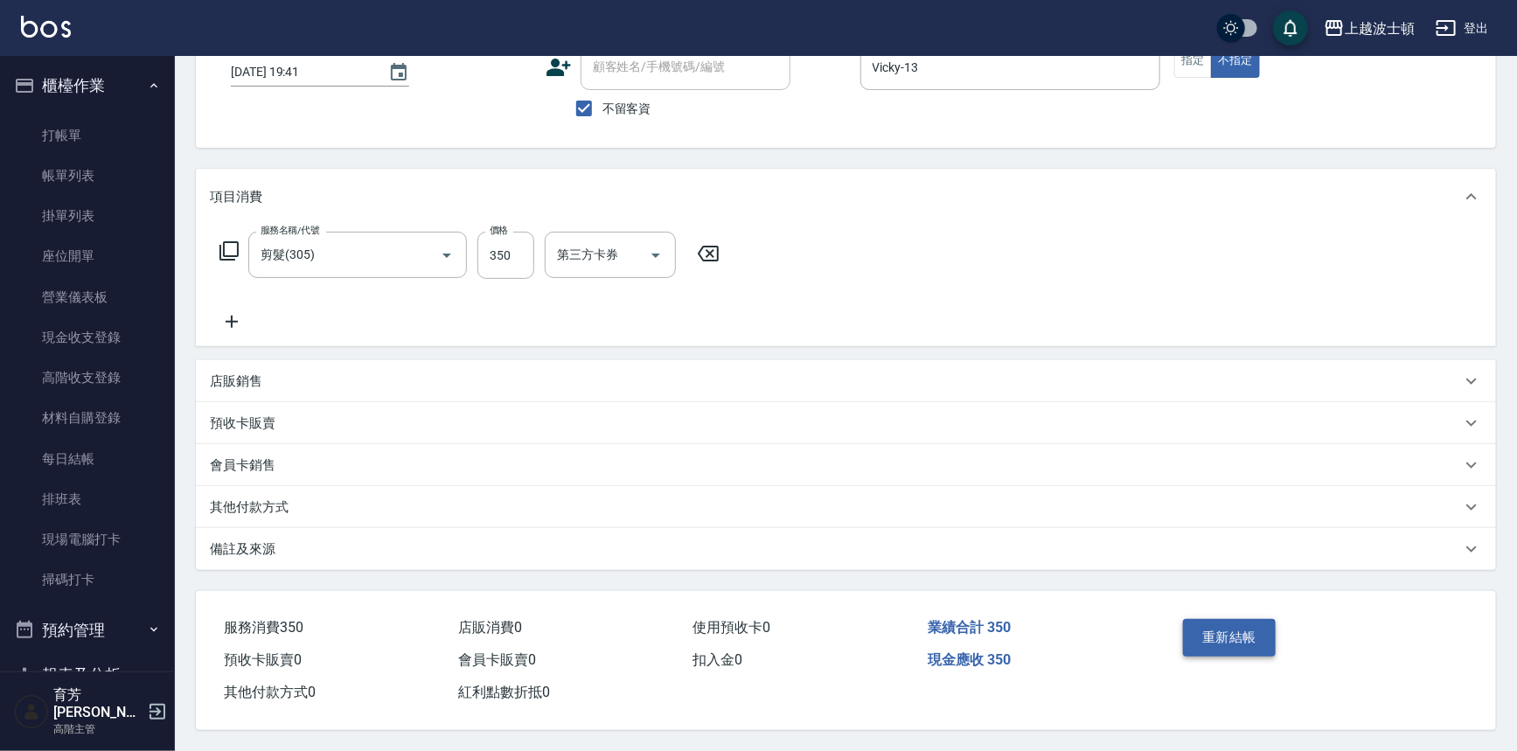
click at [1232, 630] on button "重新結帳" at bounding box center [1229, 637] width 93 height 37
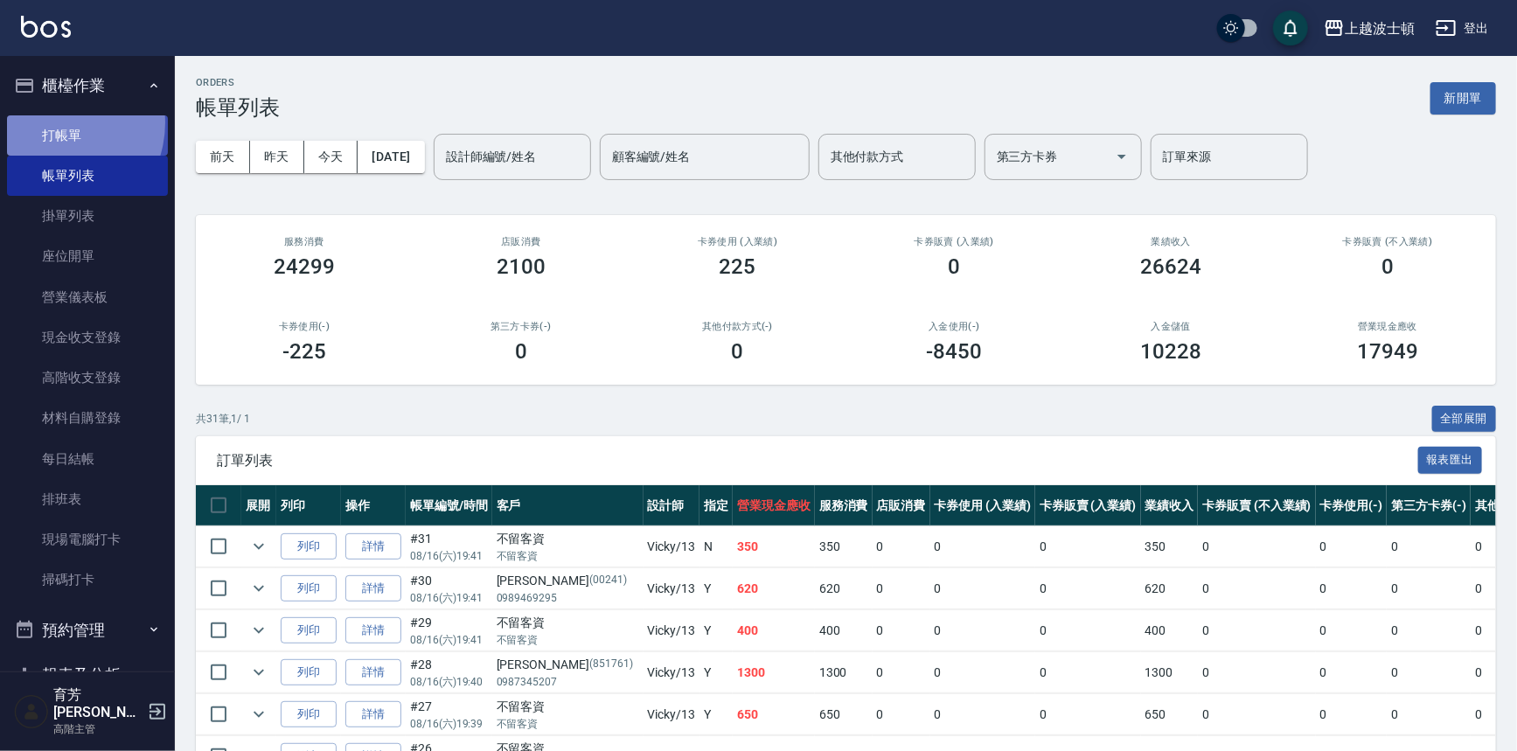
click at [52, 122] on link "打帳單" at bounding box center [87, 135] width 161 height 40
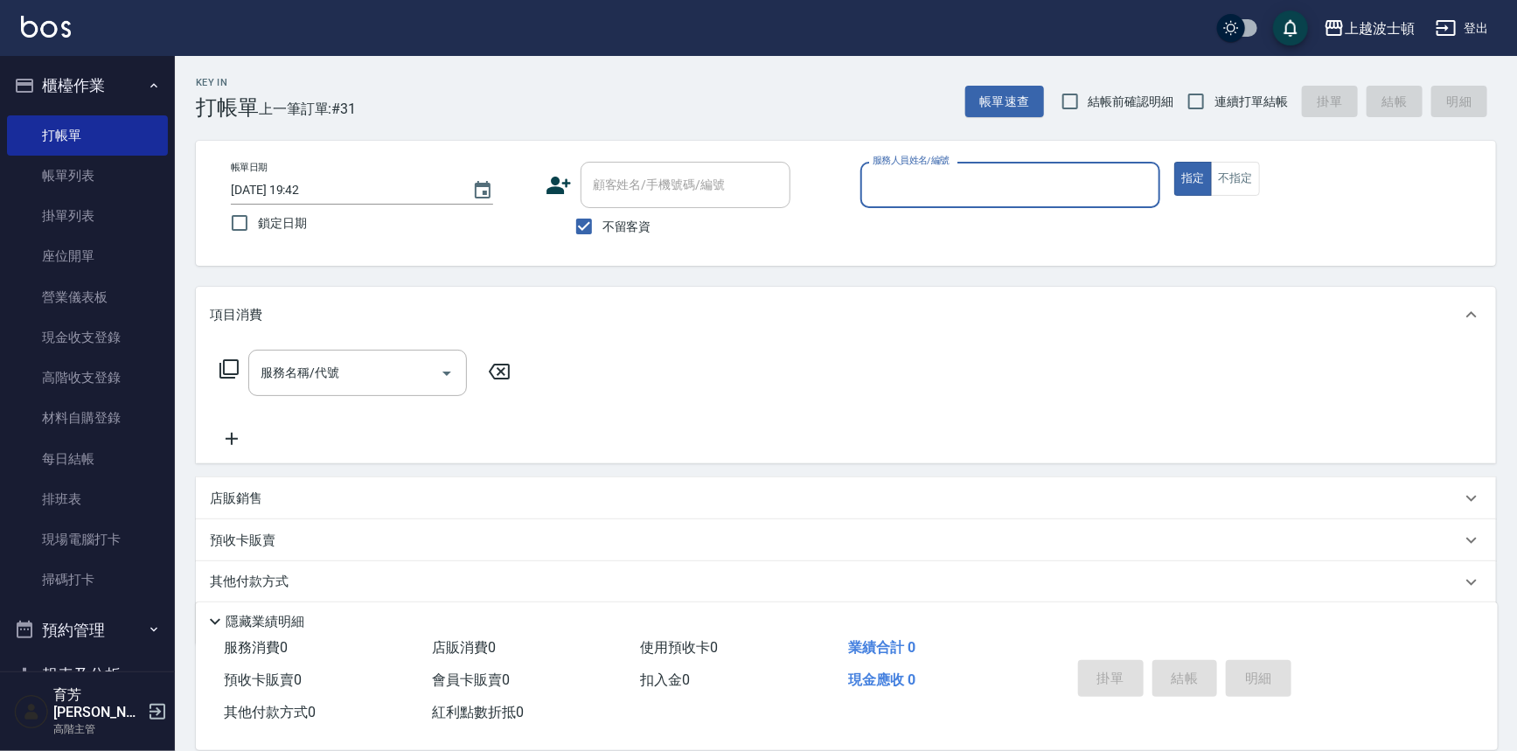
click at [623, 233] on span "不留客資" at bounding box center [626, 227] width 49 height 18
click at [602, 233] on input "不留客資" at bounding box center [584, 226] width 37 height 37
checkbox input "false"
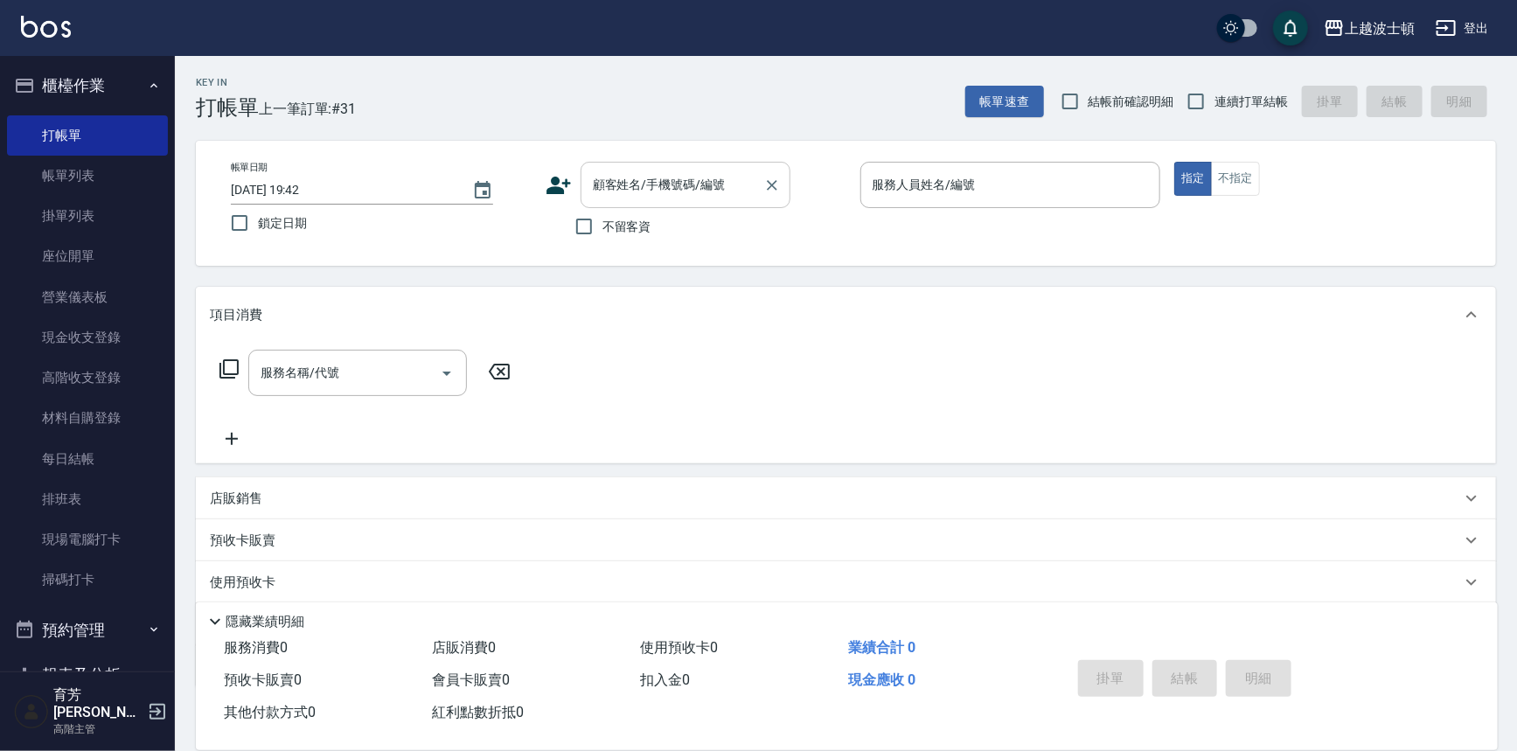
click at [631, 179] on input "顧客姓名/手機號碼/編號" at bounding box center [672, 185] width 168 height 31
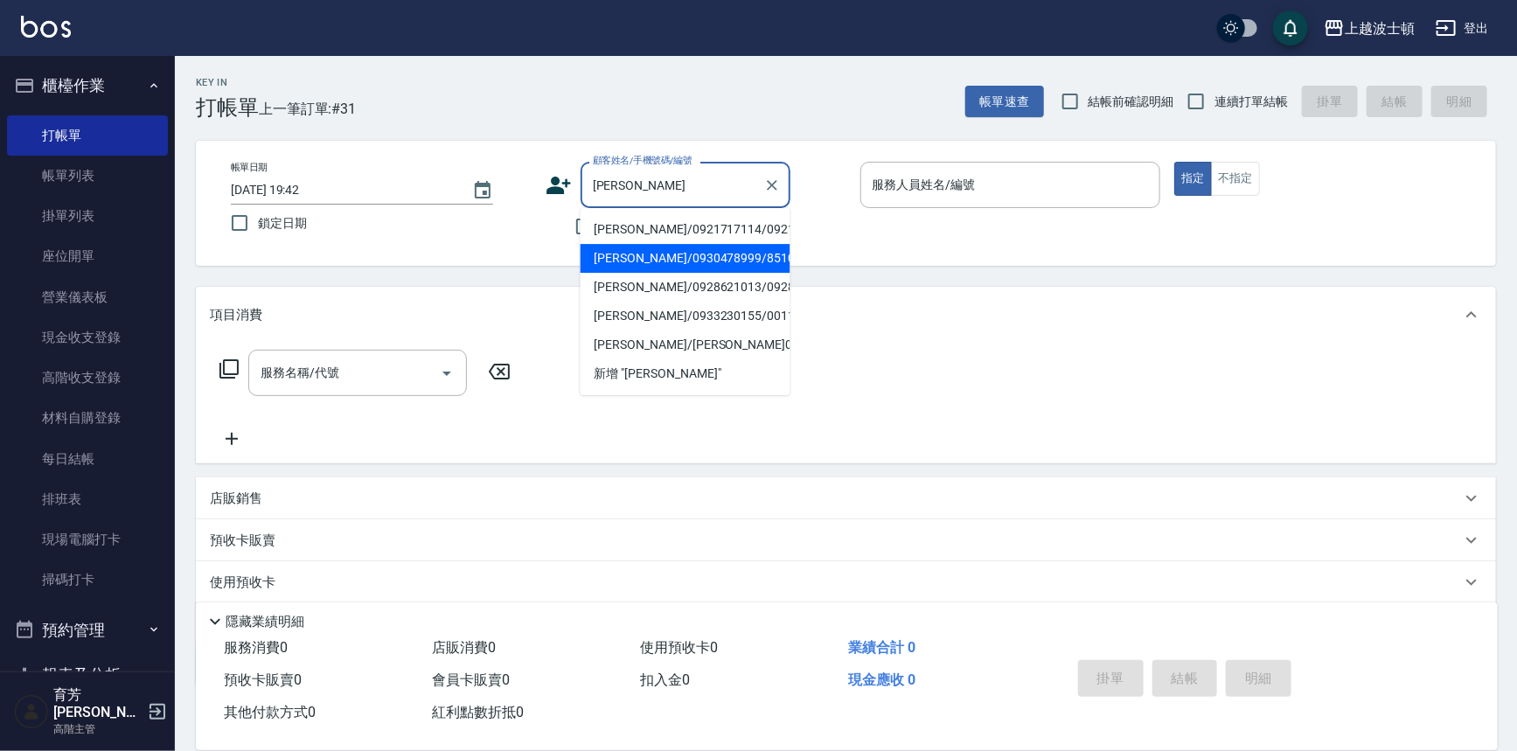
click at [635, 260] on li "[PERSON_NAME]/0930478999/851054" at bounding box center [685, 258] width 210 height 29
type input "[PERSON_NAME]/0930478999/851054"
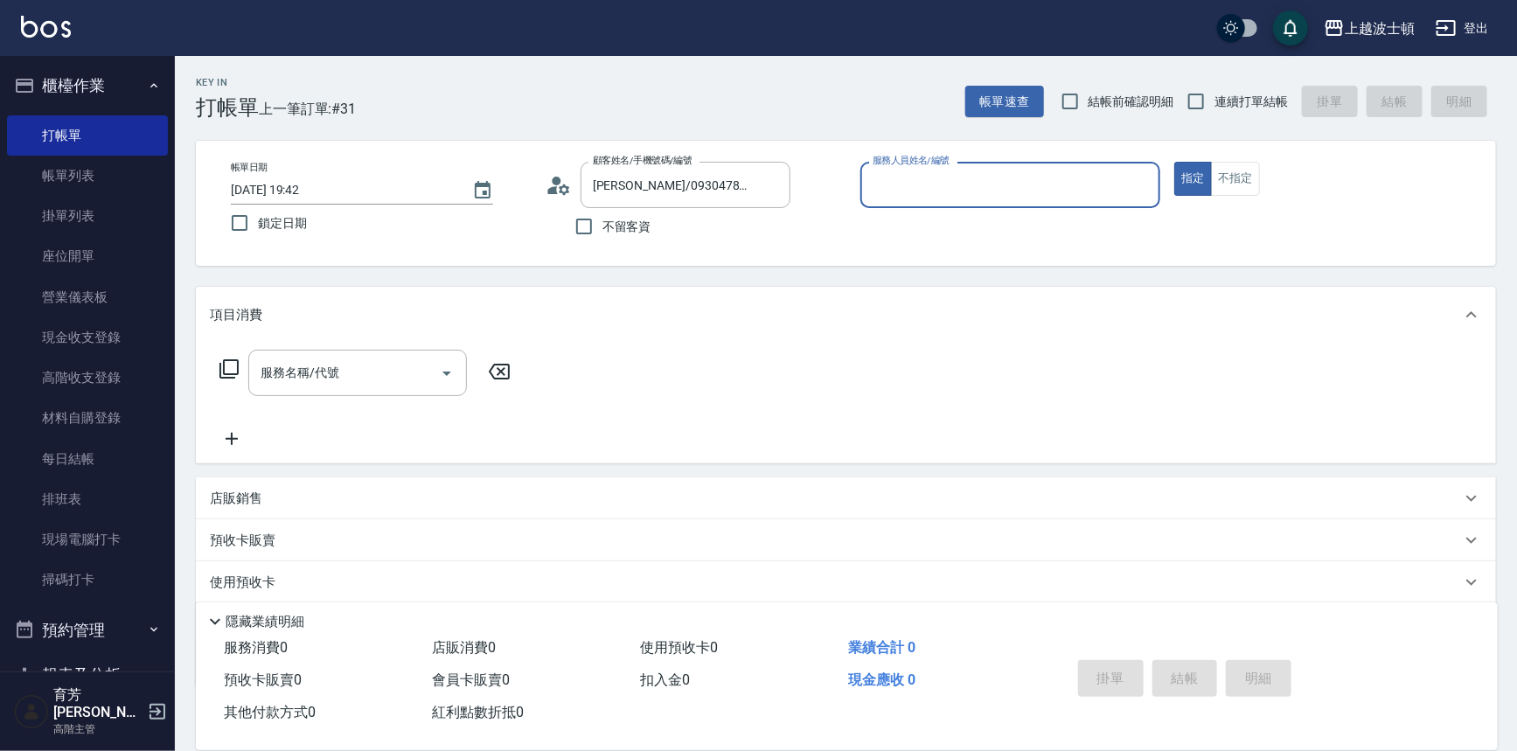
type input "Vicky-13"
click at [399, 372] on input "服務名稱/代號" at bounding box center [344, 373] width 177 height 31
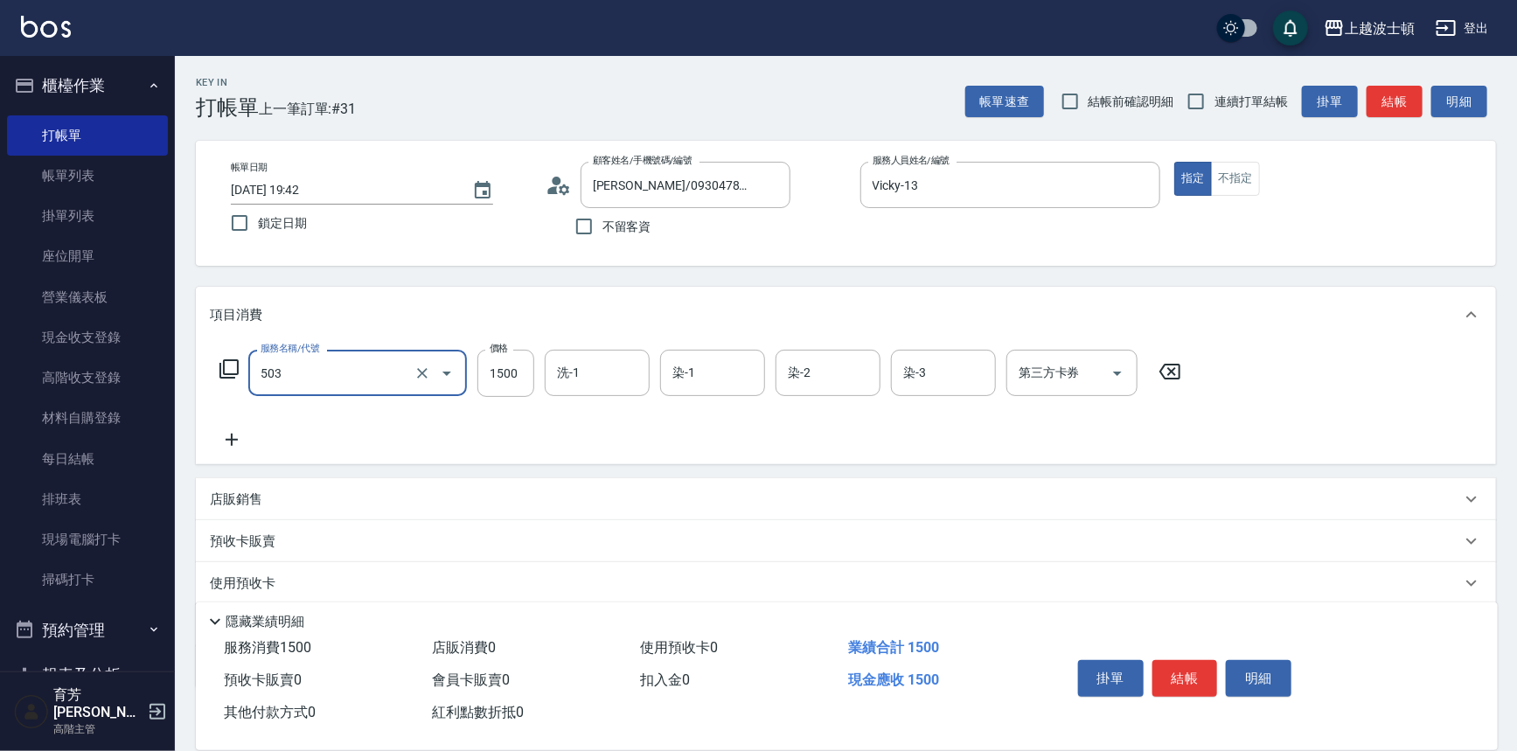
type input "洗+染髮(底染)(503)"
click at [225, 443] on icon at bounding box center [232, 439] width 44 height 21
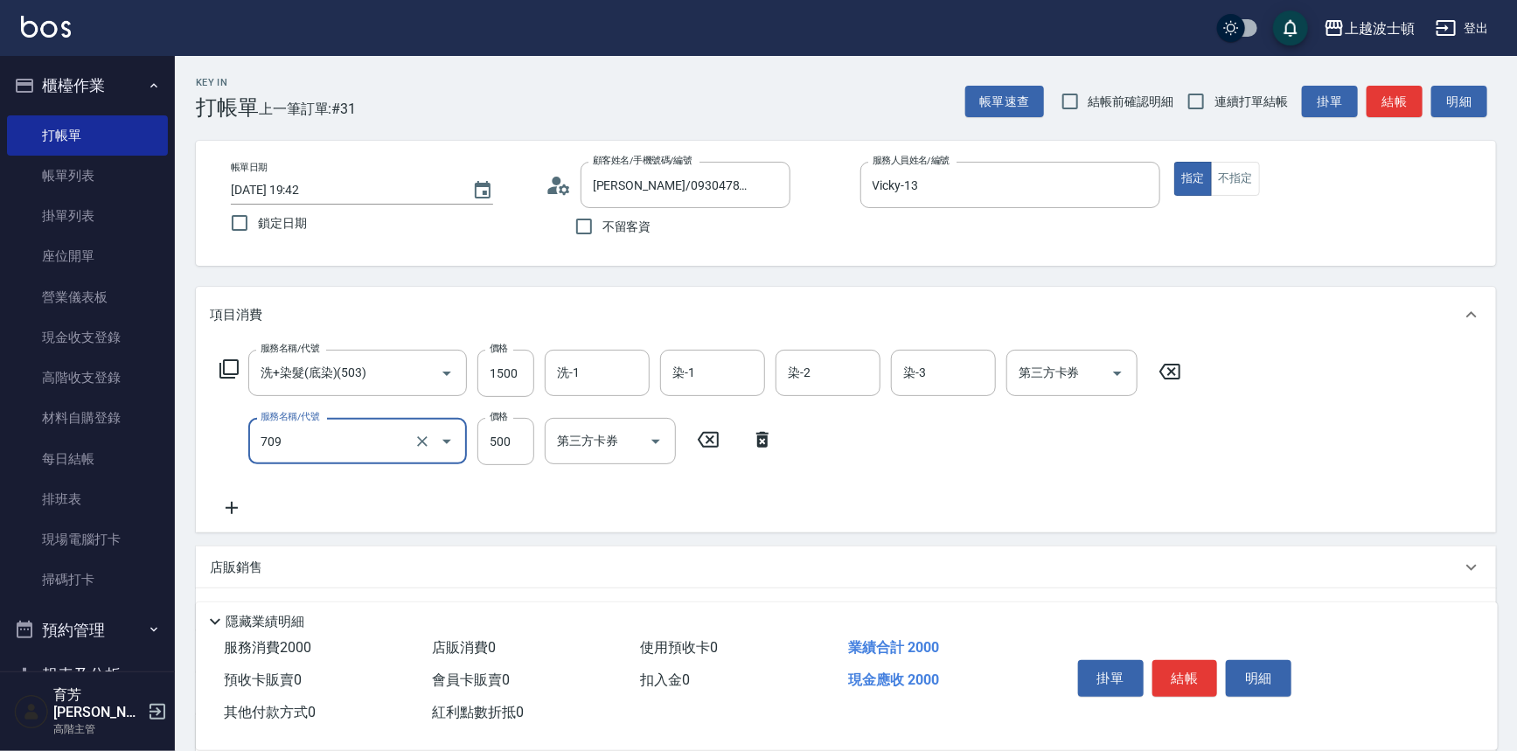
type input "自備防護(709)"
click at [230, 507] on icon at bounding box center [232, 507] width 44 height 21
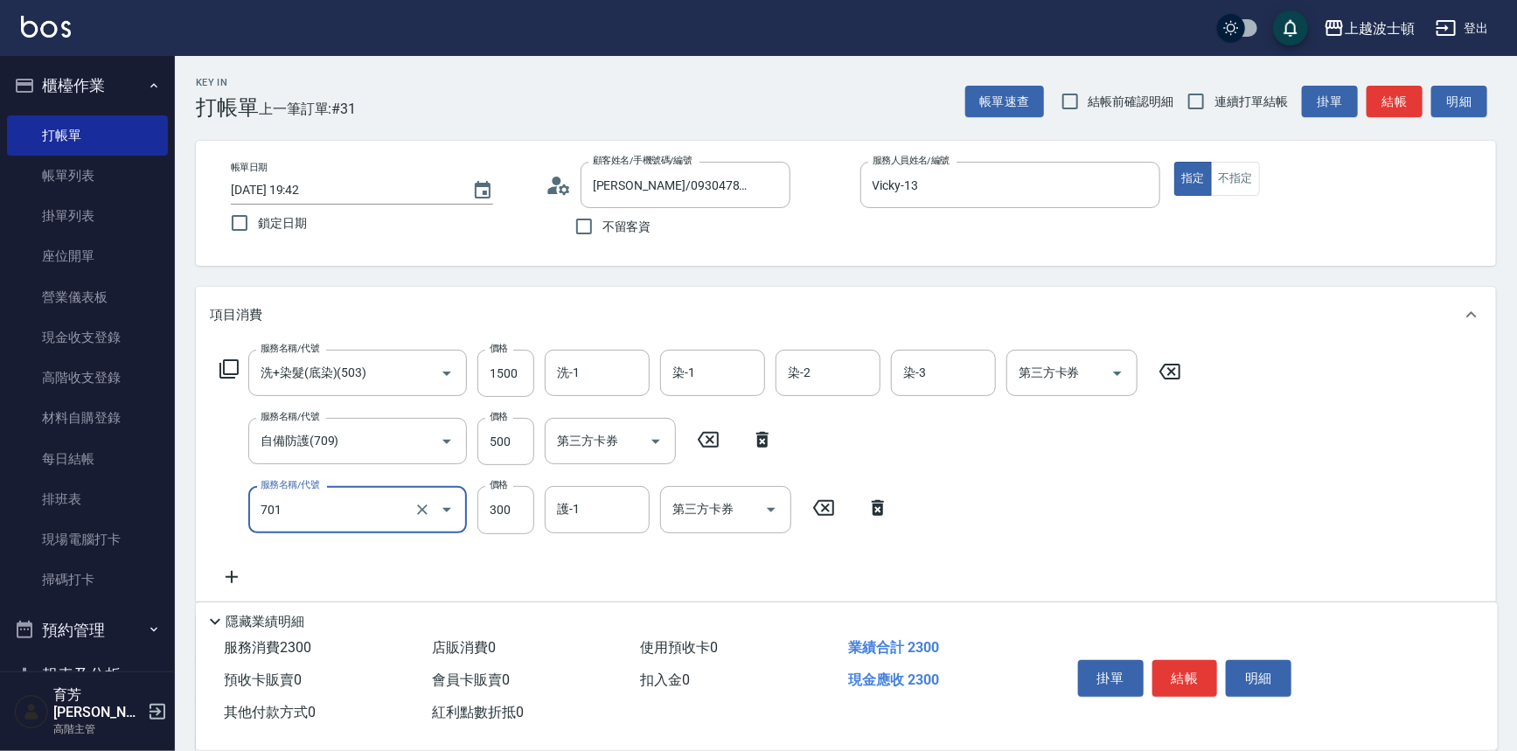
type input "護髮(自備300)(701)"
click at [233, 579] on icon at bounding box center [232, 576] width 44 height 21
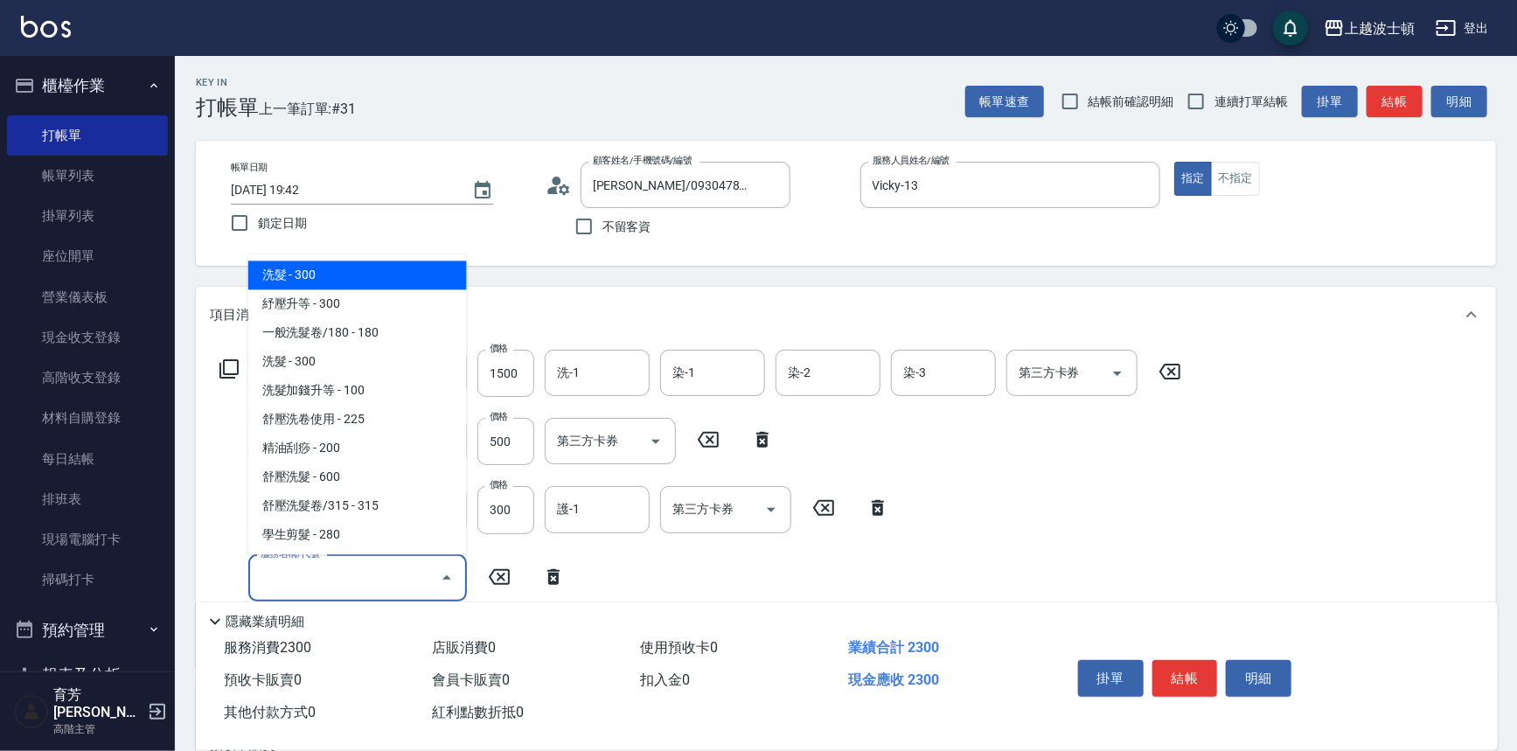
click at [358, 591] on input "服務名稱/代號" at bounding box center [344, 578] width 177 height 31
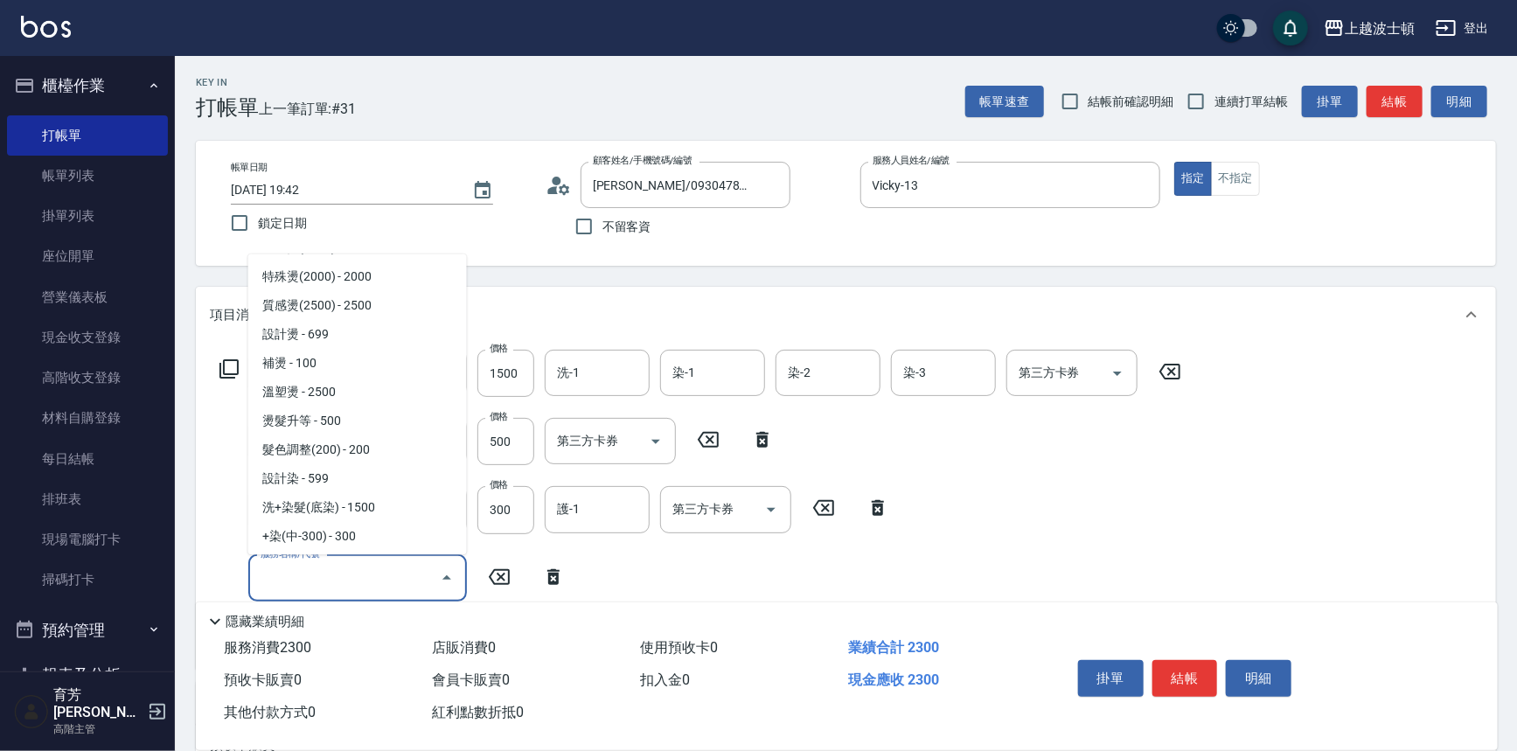
scroll to position [580, 0]
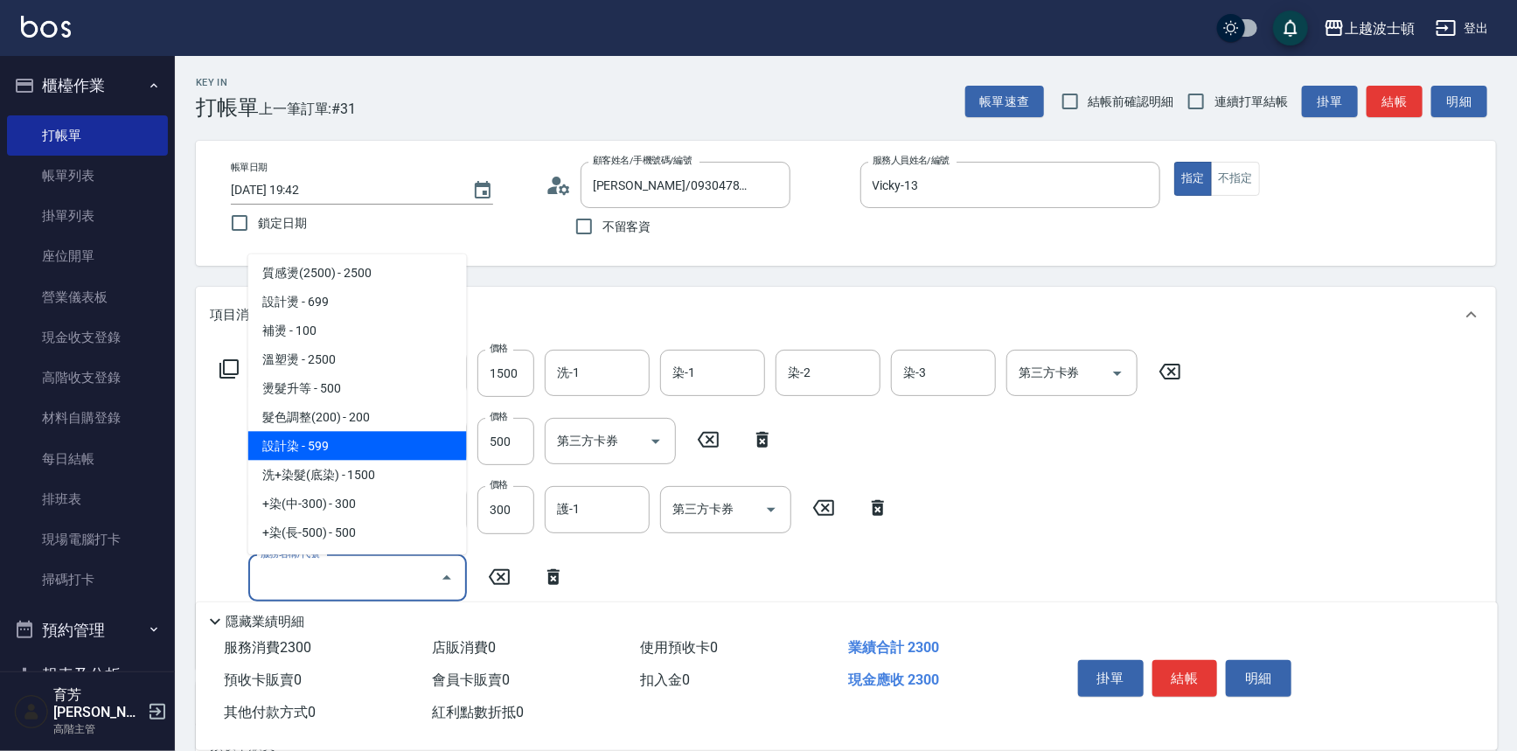
click at [338, 454] on span "設計染 - 599" at bounding box center [357, 446] width 219 height 29
type input "設計染(502)"
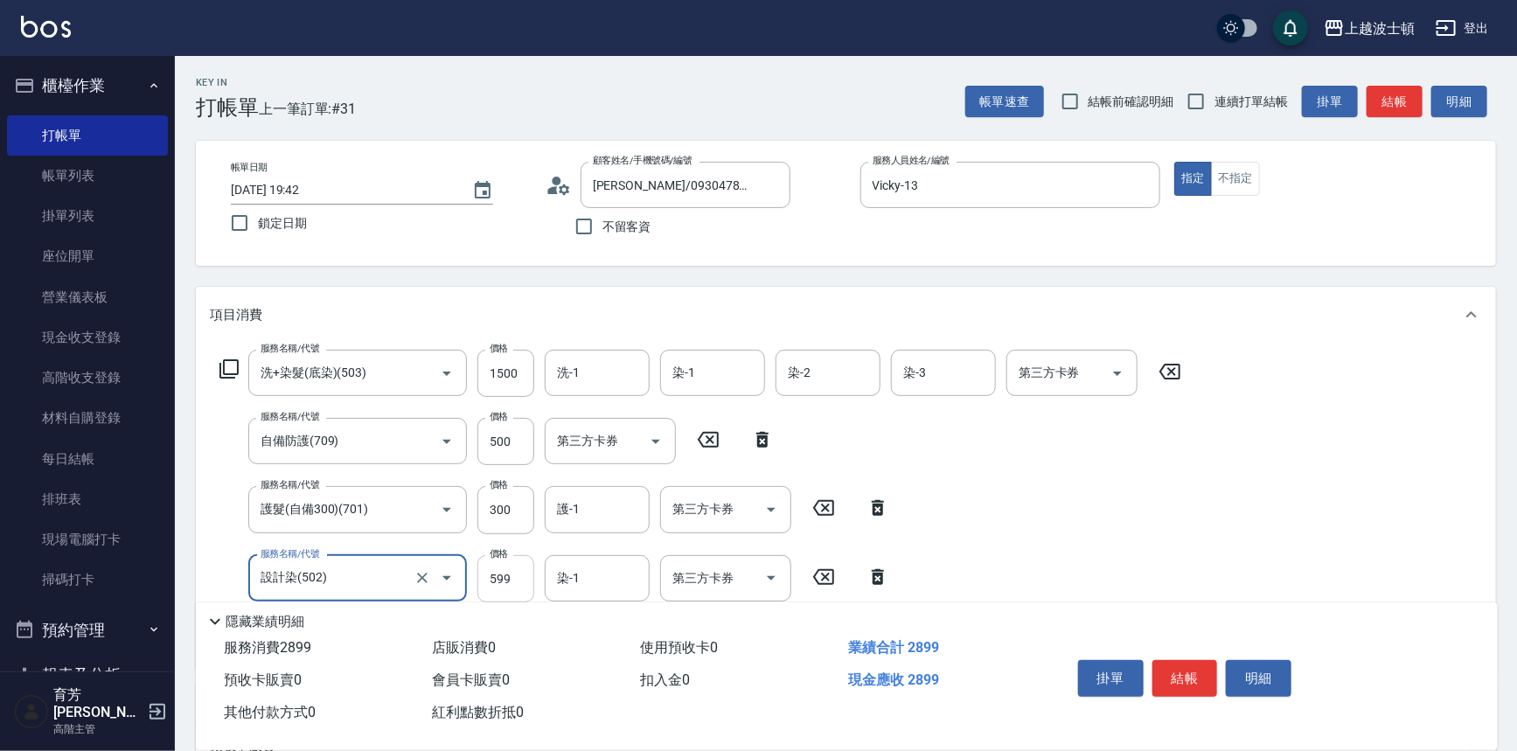
click at [510, 580] on input "599" at bounding box center [505, 578] width 57 height 47
type input "800"
click at [372, 434] on input "自備防護(709)" at bounding box center [333, 441] width 154 height 31
click at [571, 302] on div "項目消費" at bounding box center [846, 315] width 1300 height 56
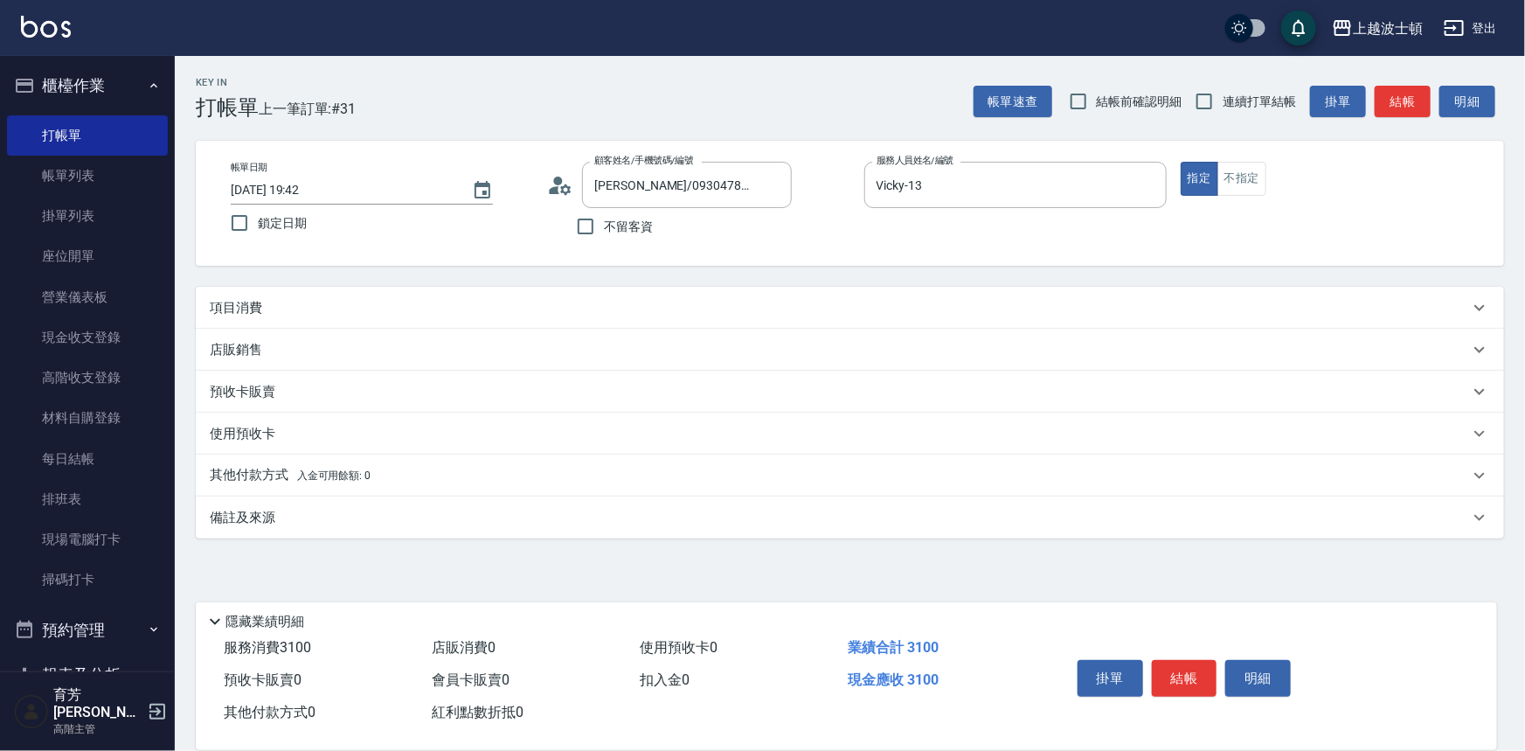
click at [241, 315] on p "項目消費" at bounding box center [236, 308] width 52 height 18
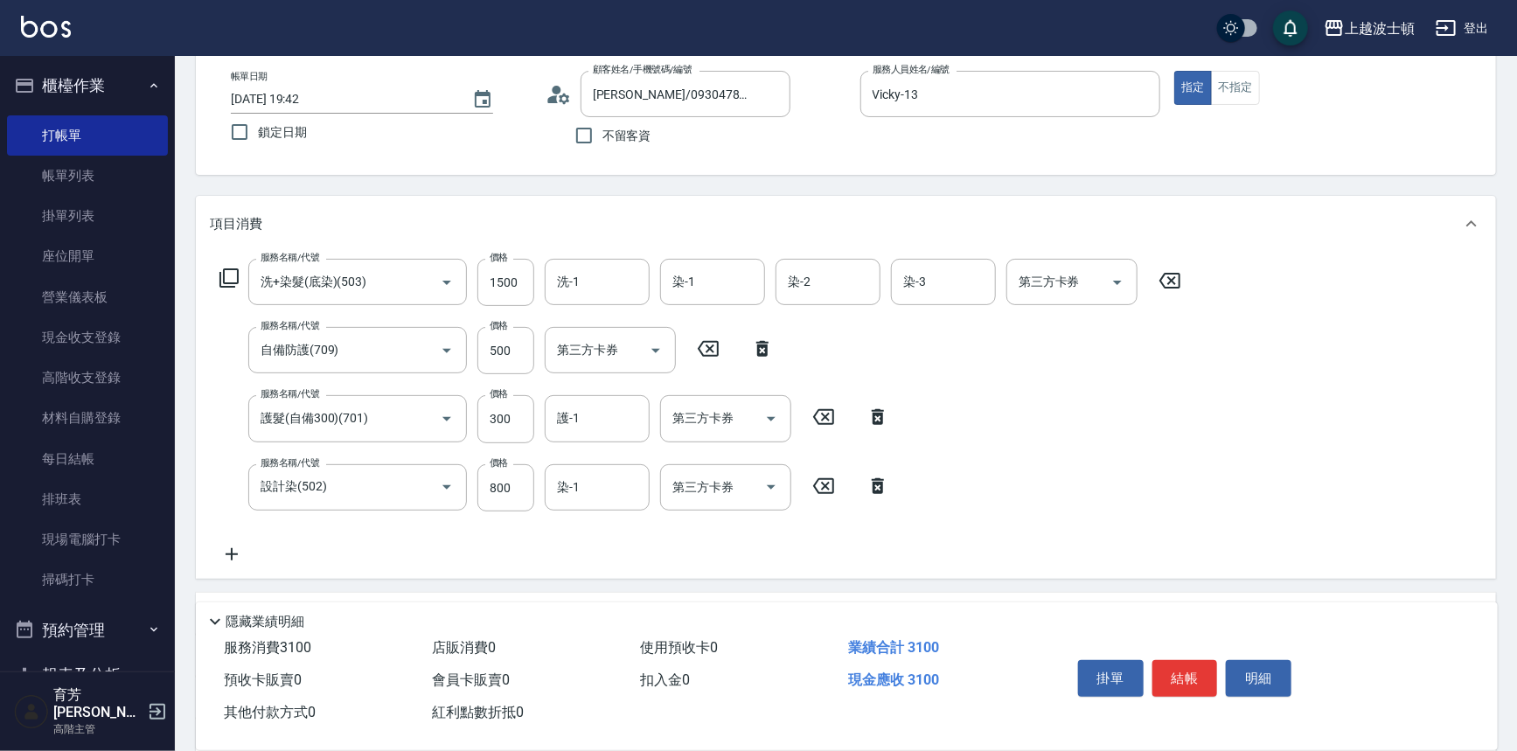
scroll to position [114, 0]
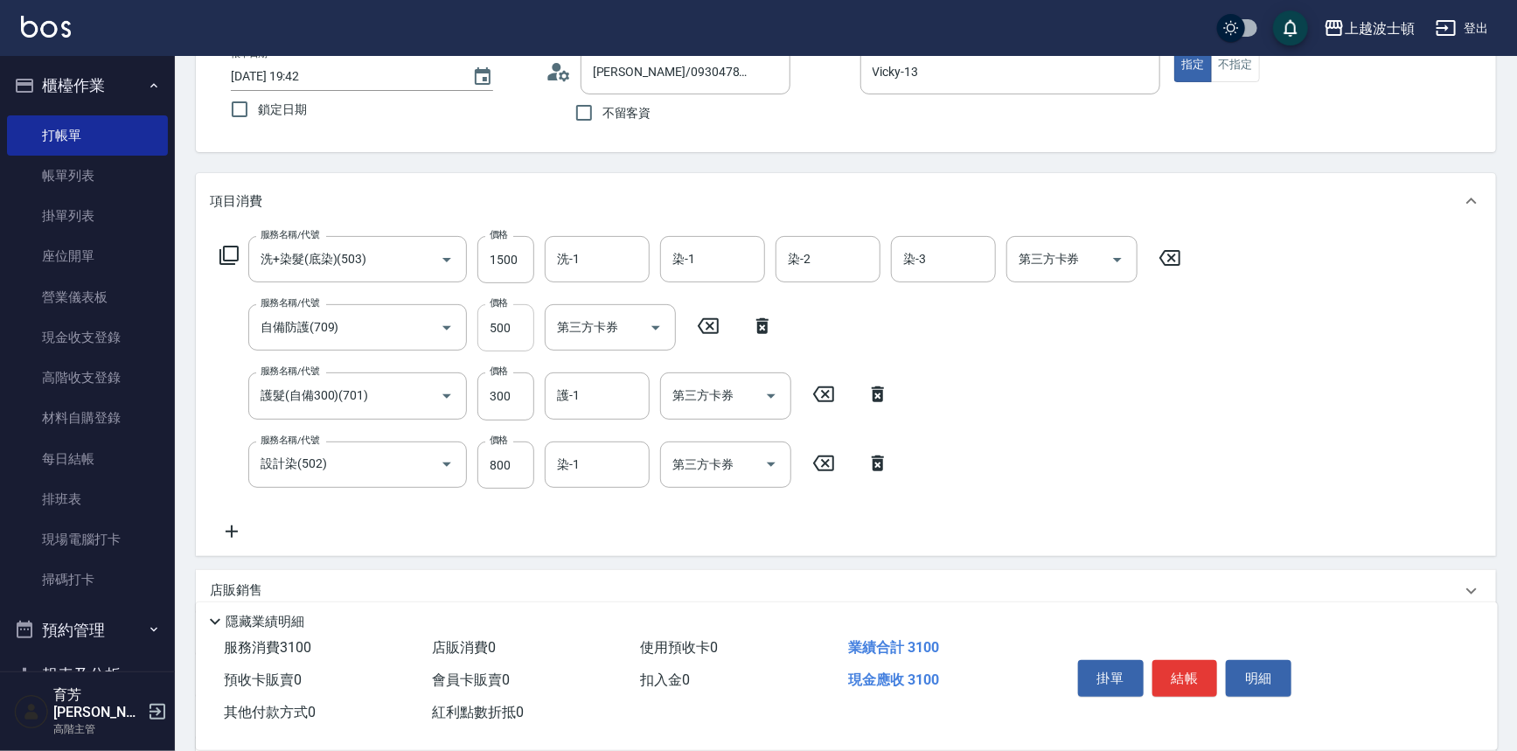
click at [522, 330] on input "500" at bounding box center [505, 327] width 57 height 47
type input "300"
click at [526, 253] on input "1500" at bounding box center [505, 259] width 57 height 47
type input "1100"
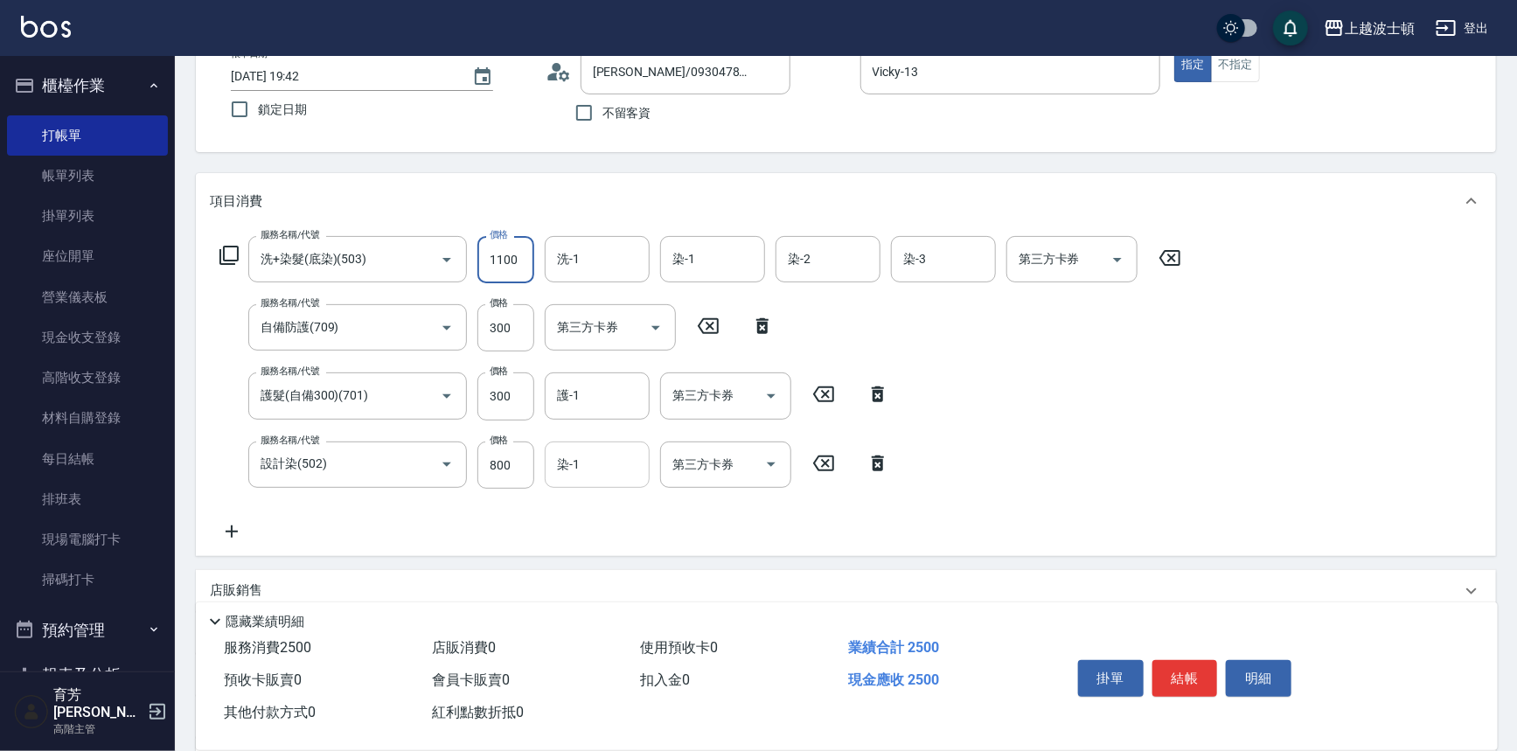
click at [587, 473] on input "染-1" at bounding box center [596, 464] width 89 height 31
type input "Vicky-13"
click at [579, 394] on input "護-1" at bounding box center [596, 395] width 89 height 31
type input "Vicky-13"
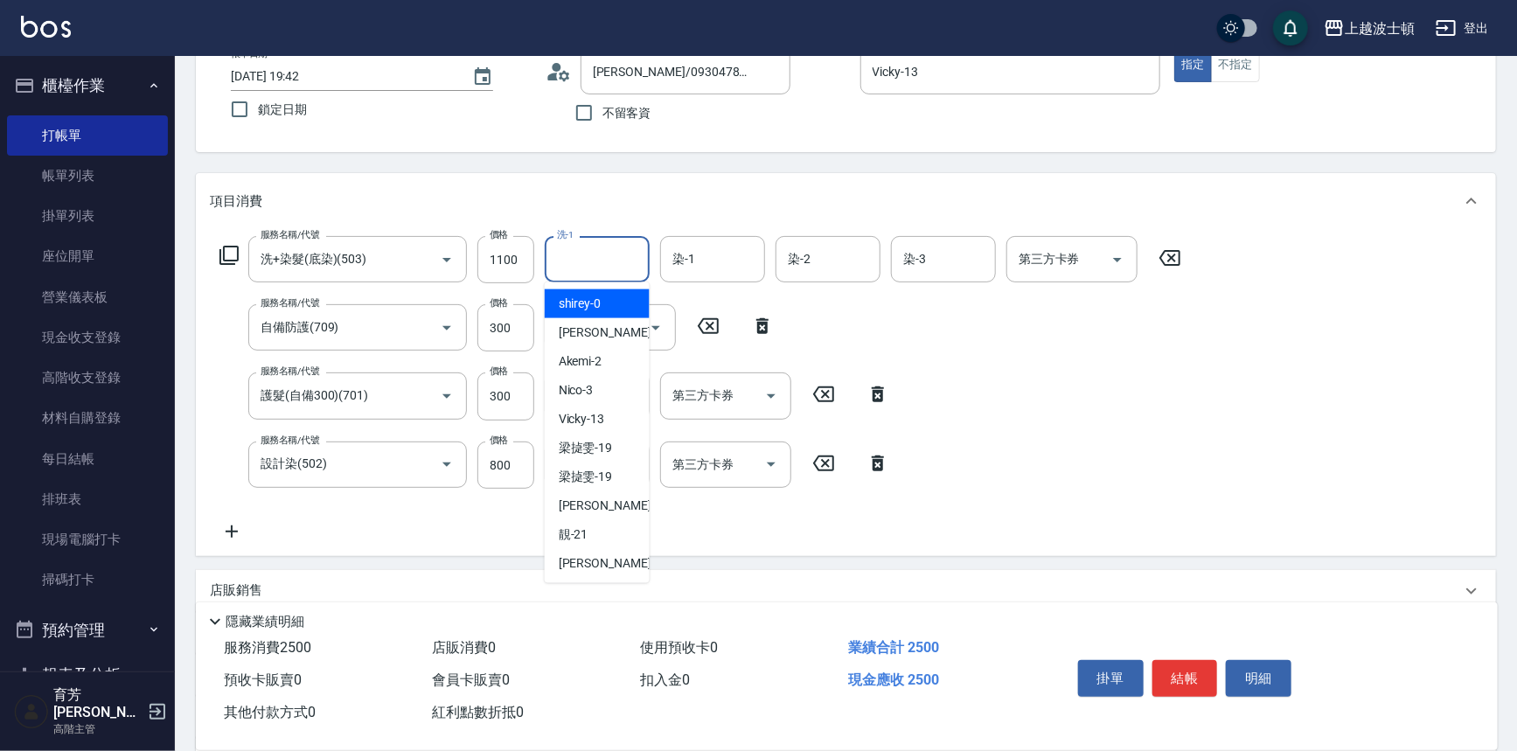
click at [577, 273] on input "洗-1" at bounding box center [596, 259] width 89 height 31
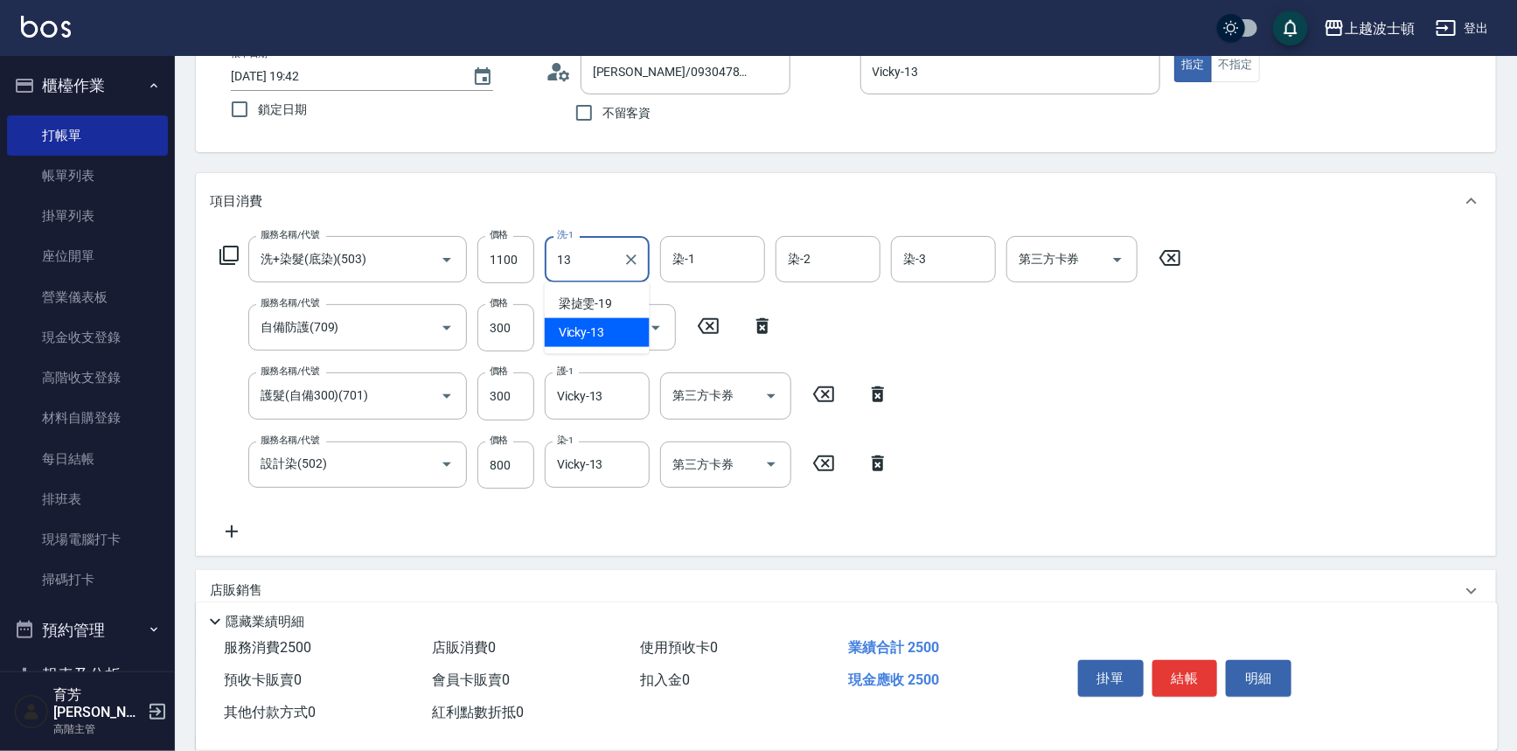
type input "Vicky-13"
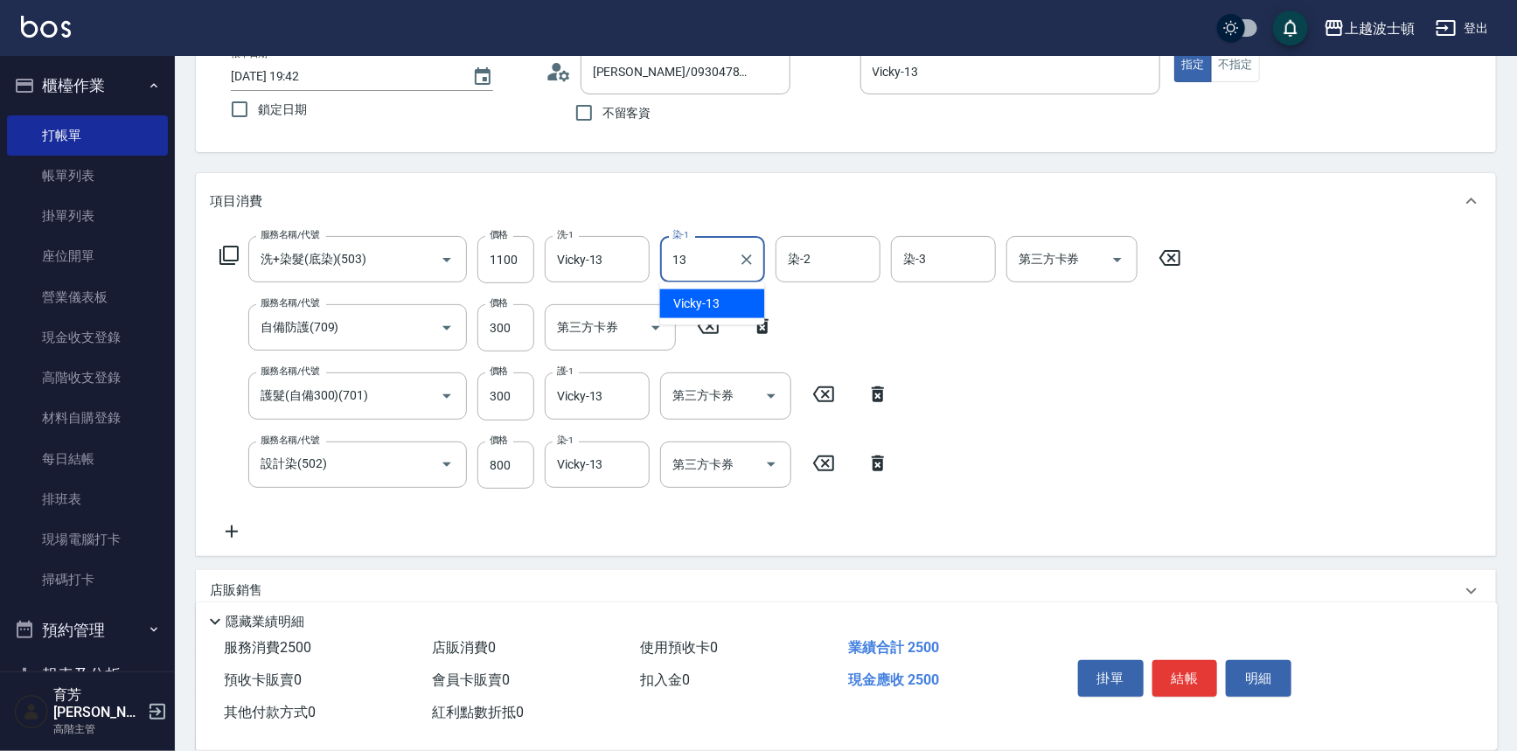
type input "Vicky-13"
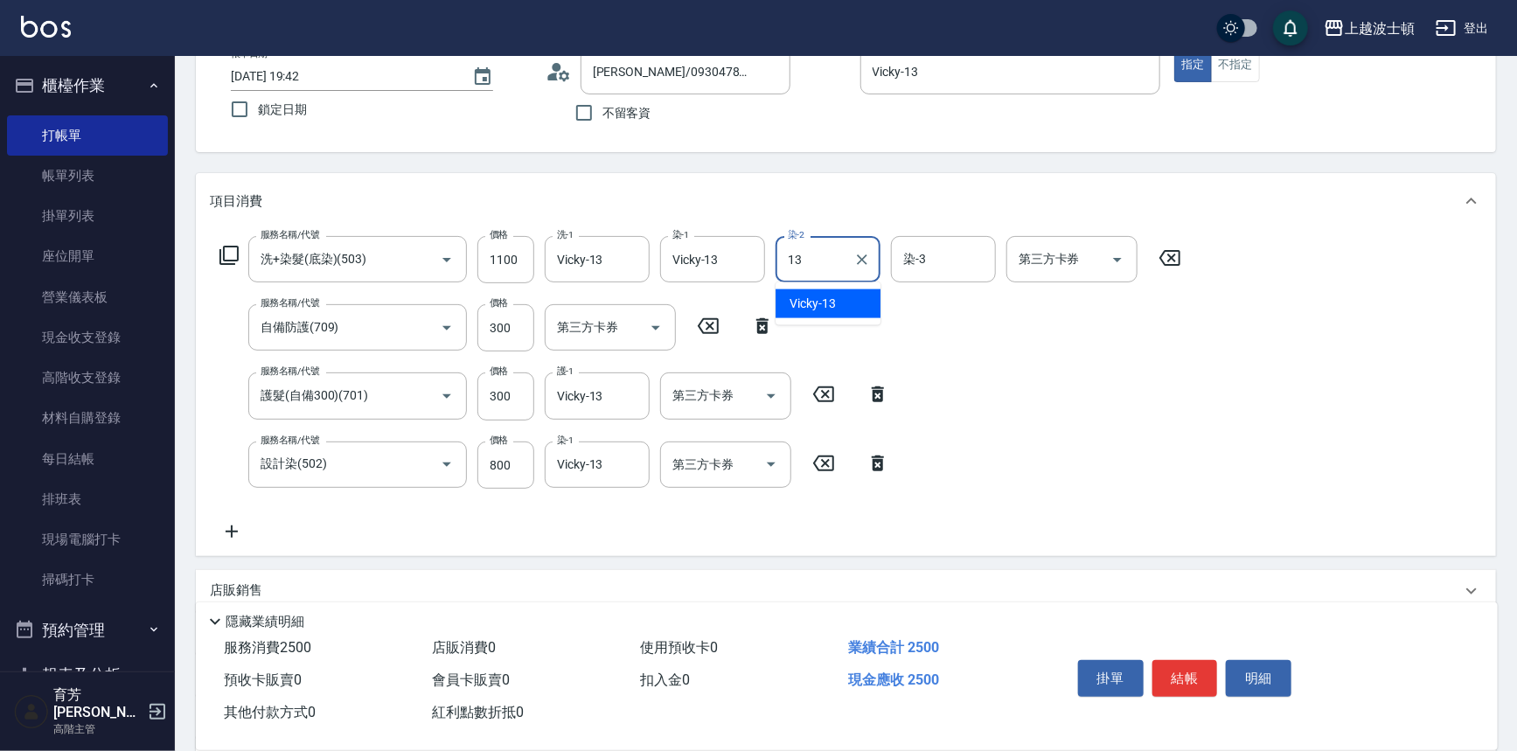
type input "Vicky-13"
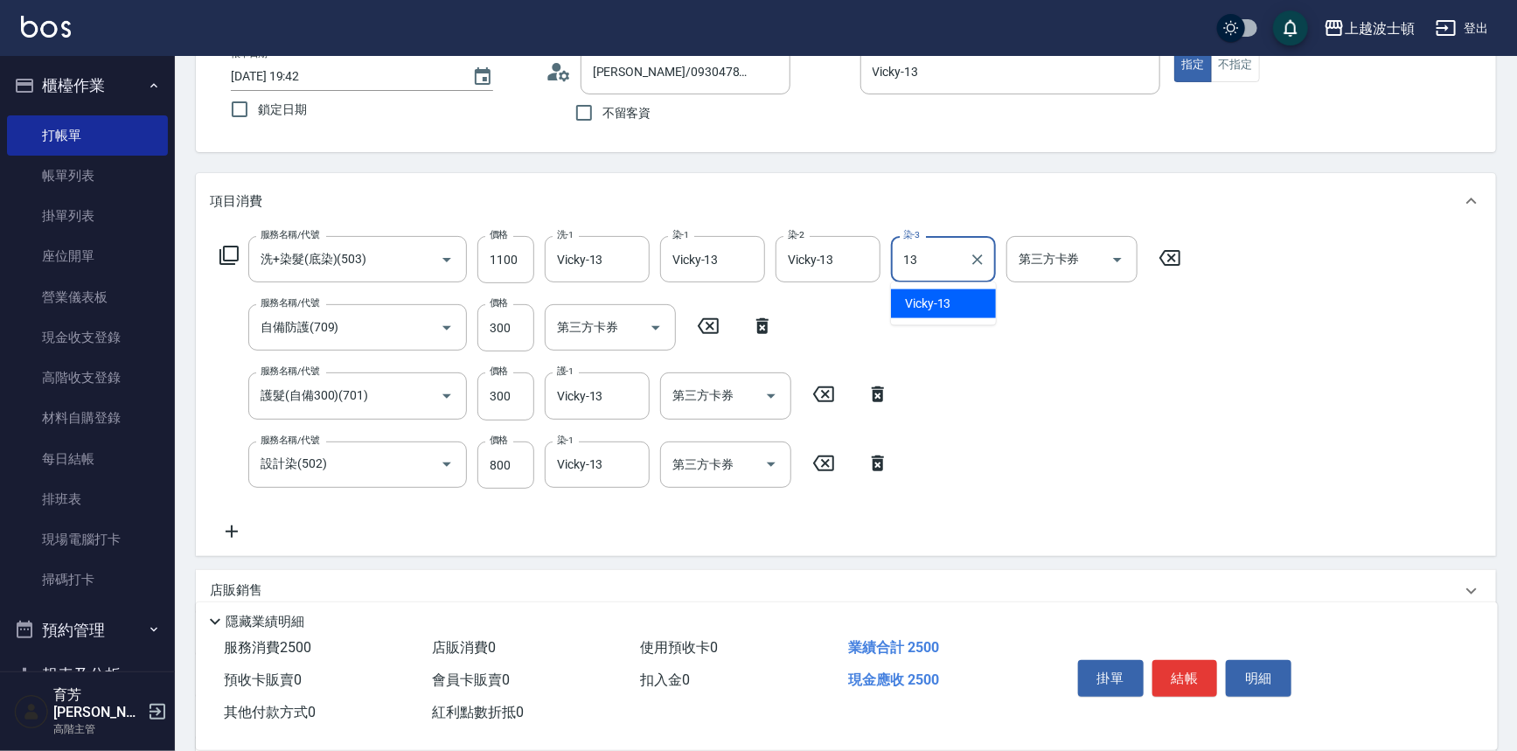
type input "Vicky-13"
click at [1174, 668] on button "結帳" at bounding box center [1185, 678] width 66 height 37
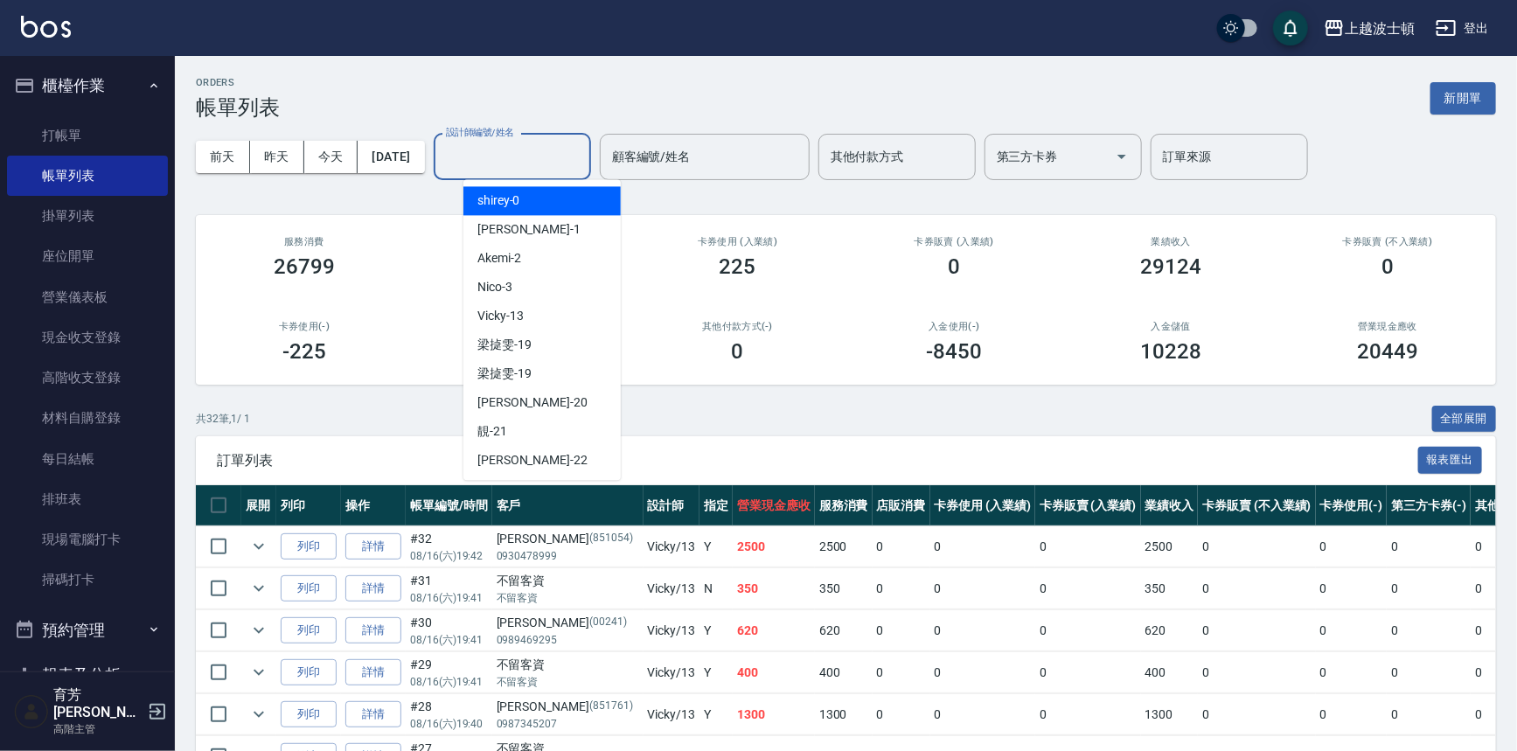
click at [574, 154] on input "設計師編號/姓名" at bounding box center [512, 157] width 142 height 31
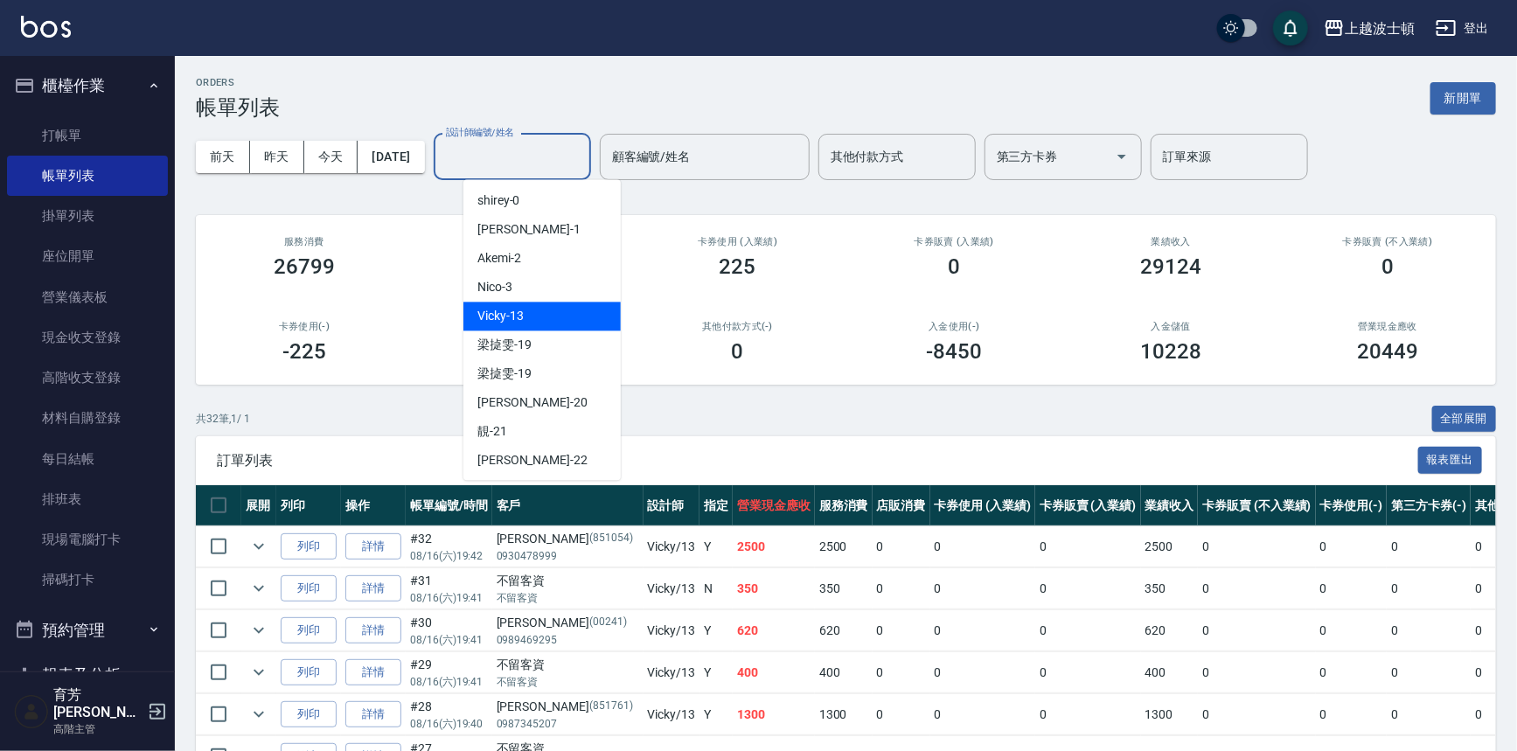
click at [578, 325] on div "Vicky -13" at bounding box center [541, 316] width 157 height 29
type input "Vicky-13"
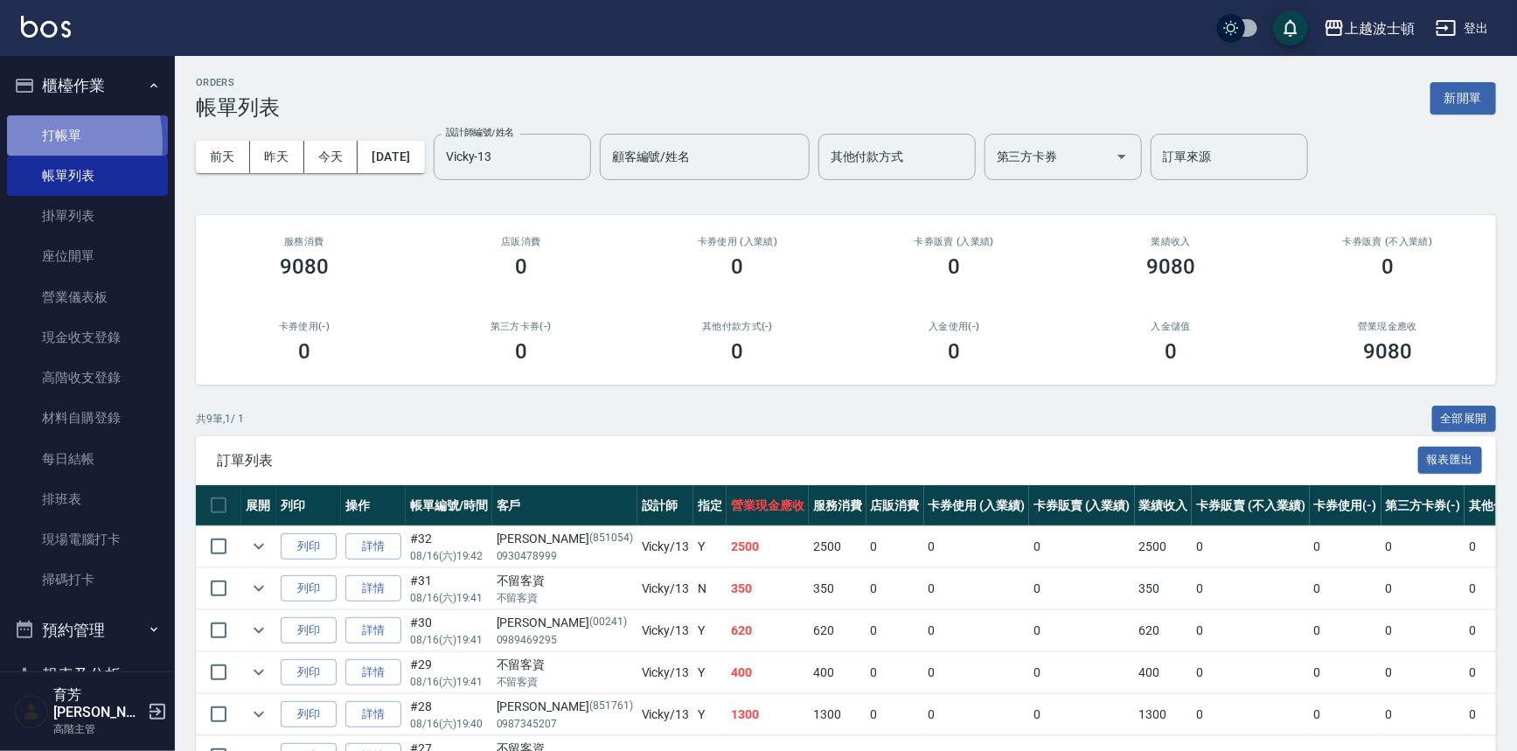
drag, startPoint x: 33, startPoint y: 142, endPoint x: 115, endPoint y: 110, distance: 87.2
click at [35, 140] on link "打帳單" at bounding box center [87, 135] width 161 height 40
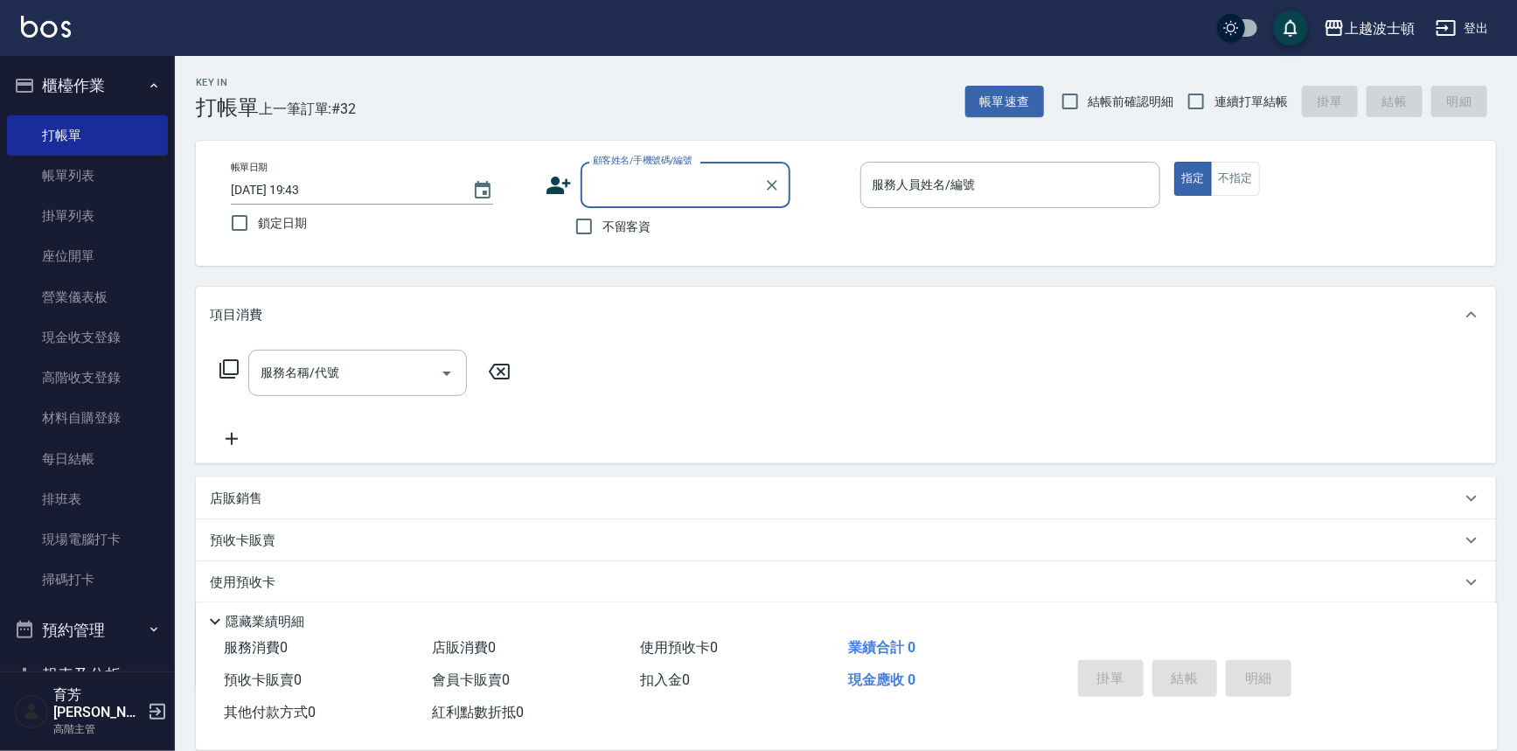
click at [620, 216] on label "不留客資" at bounding box center [609, 226] width 86 height 37
click at [602, 216] on input "不留客資" at bounding box center [584, 226] width 37 height 37
checkbox input "true"
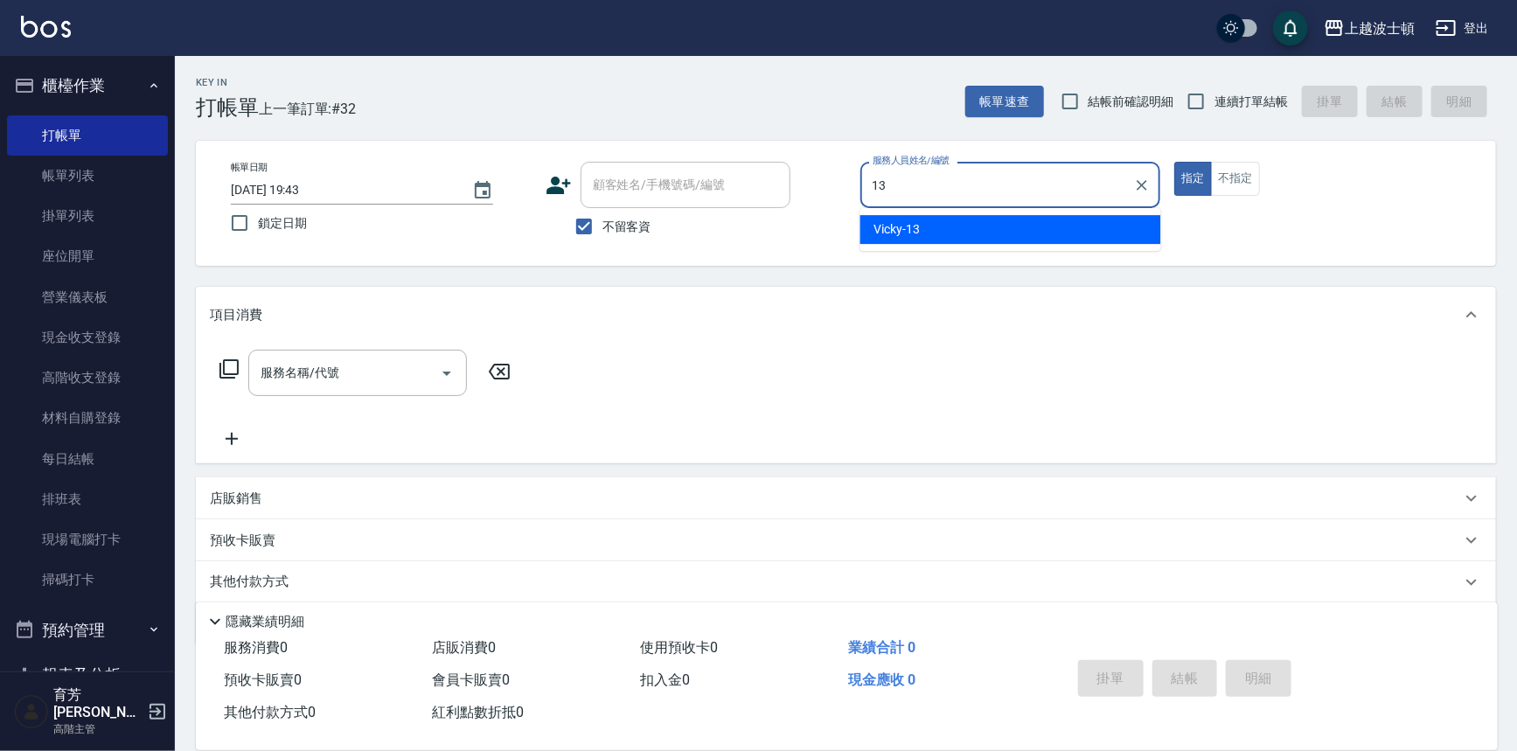
type input "Vicky-13"
type button "true"
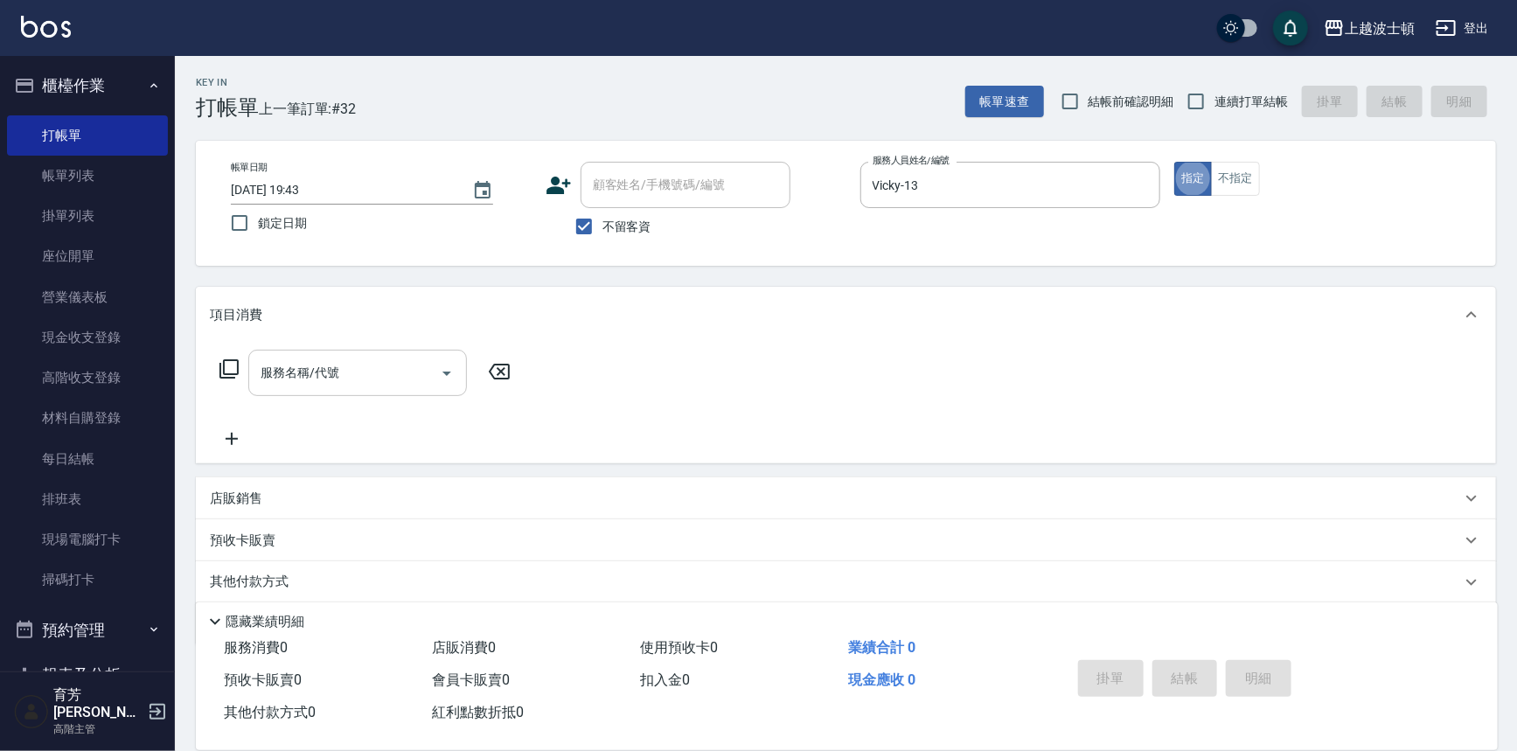
click at [385, 364] on input "服務名稱/代號" at bounding box center [344, 373] width 177 height 31
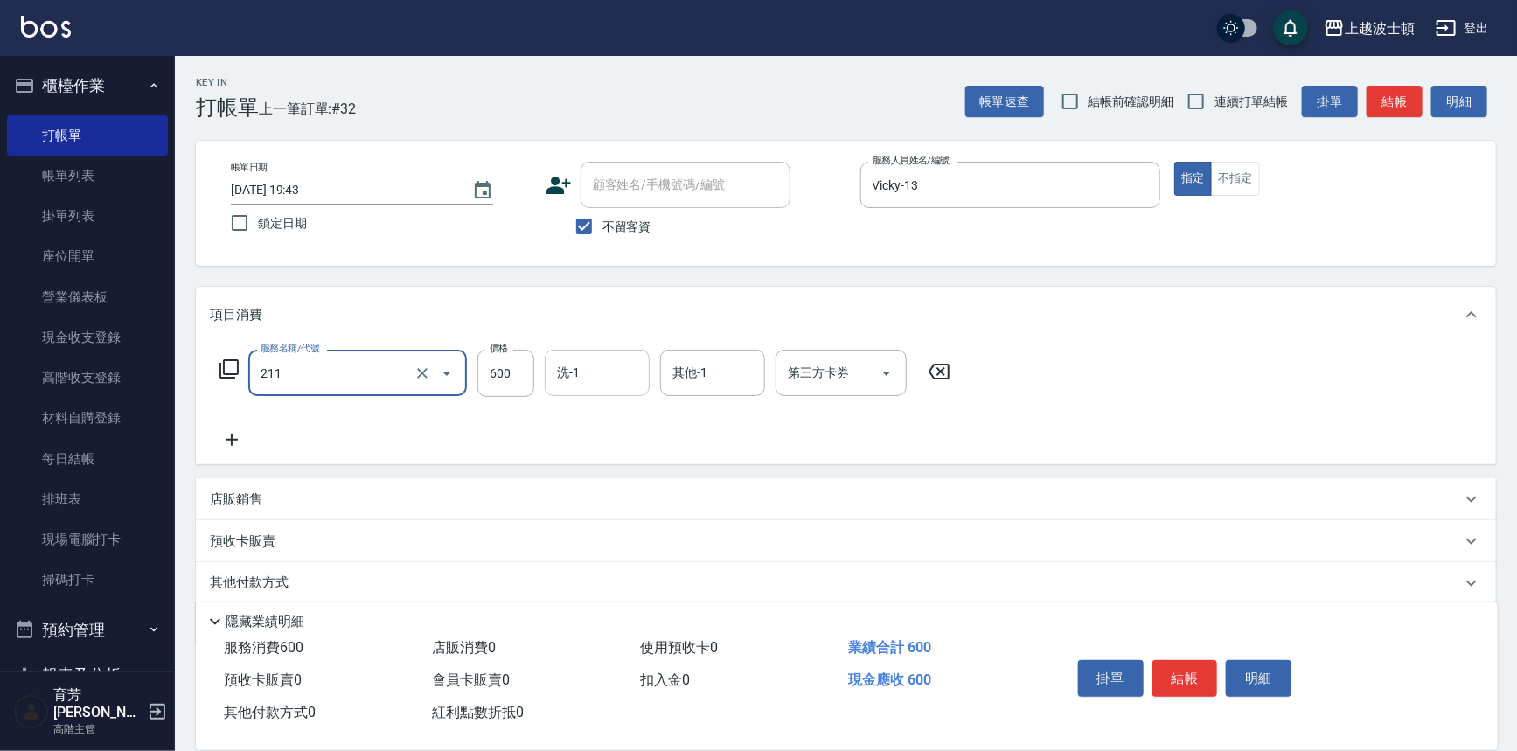
type input "舒壓洗髮(211)"
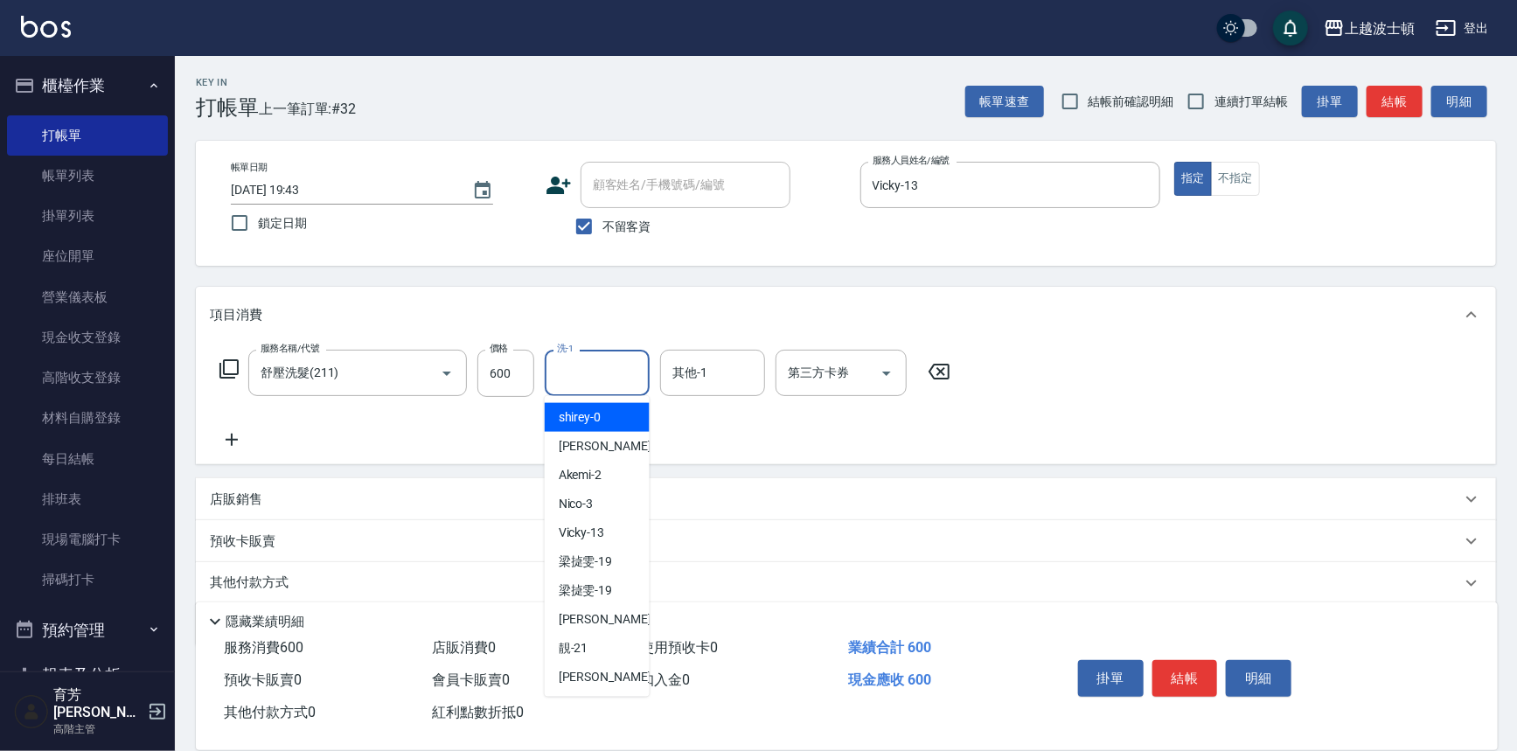
click at [591, 365] on input "洗-1" at bounding box center [596, 373] width 89 height 31
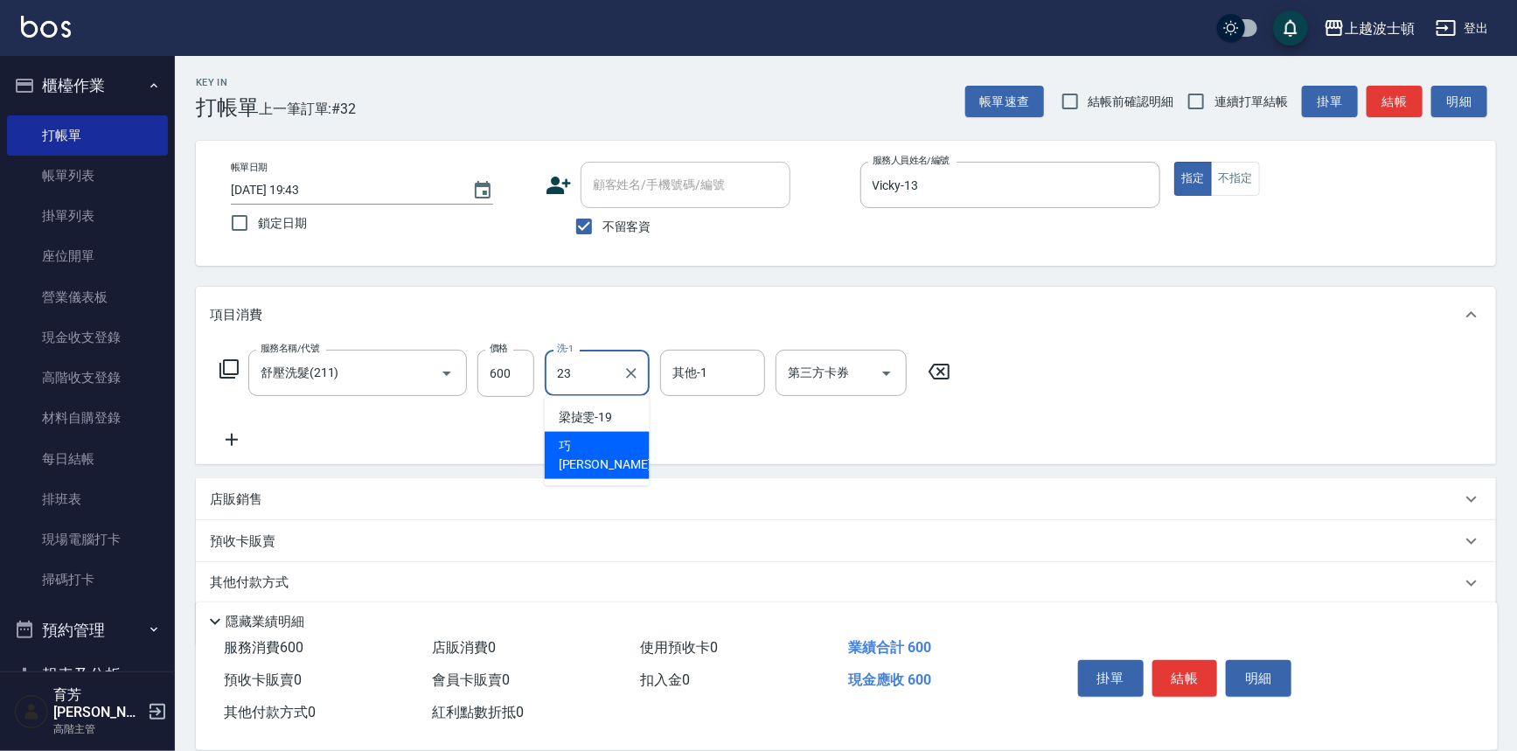
type input "[PERSON_NAME]-23"
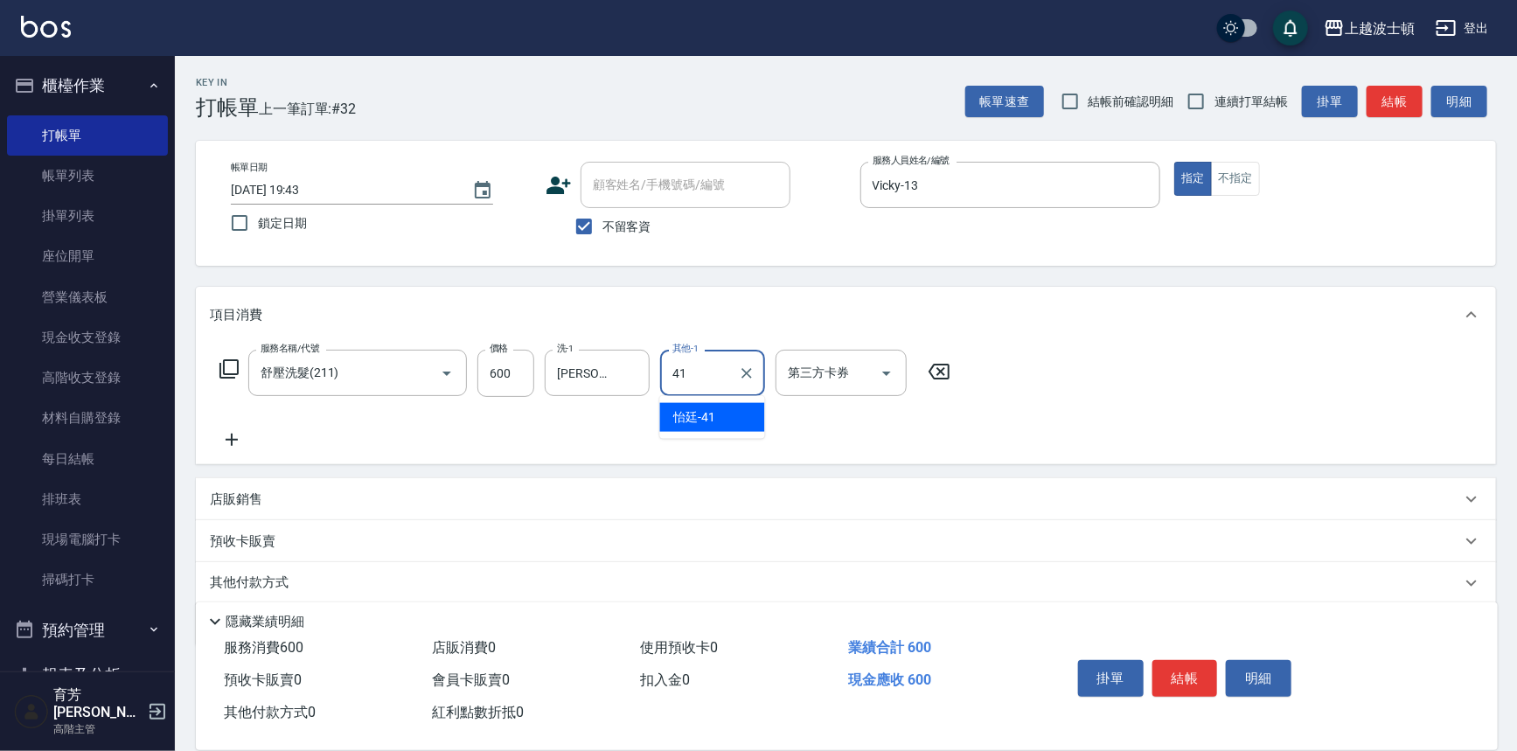
type input "怡廷-41"
click at [1198, 670] on button "結帳" at bounding box center [1185, 678] width 66 height 37
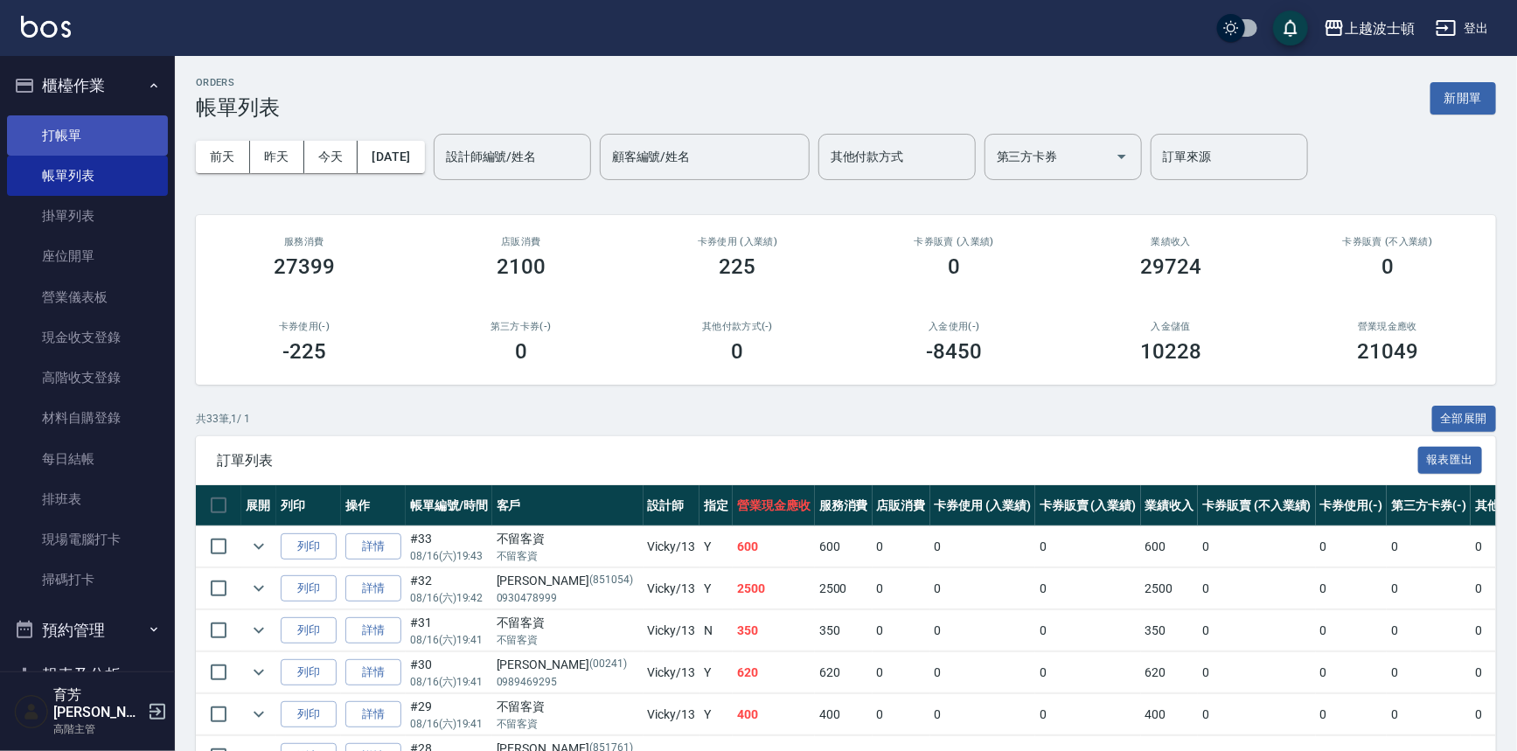
click at [69, 136] on link "打帳單" at bounding box center [87, 135] width 161 height 40
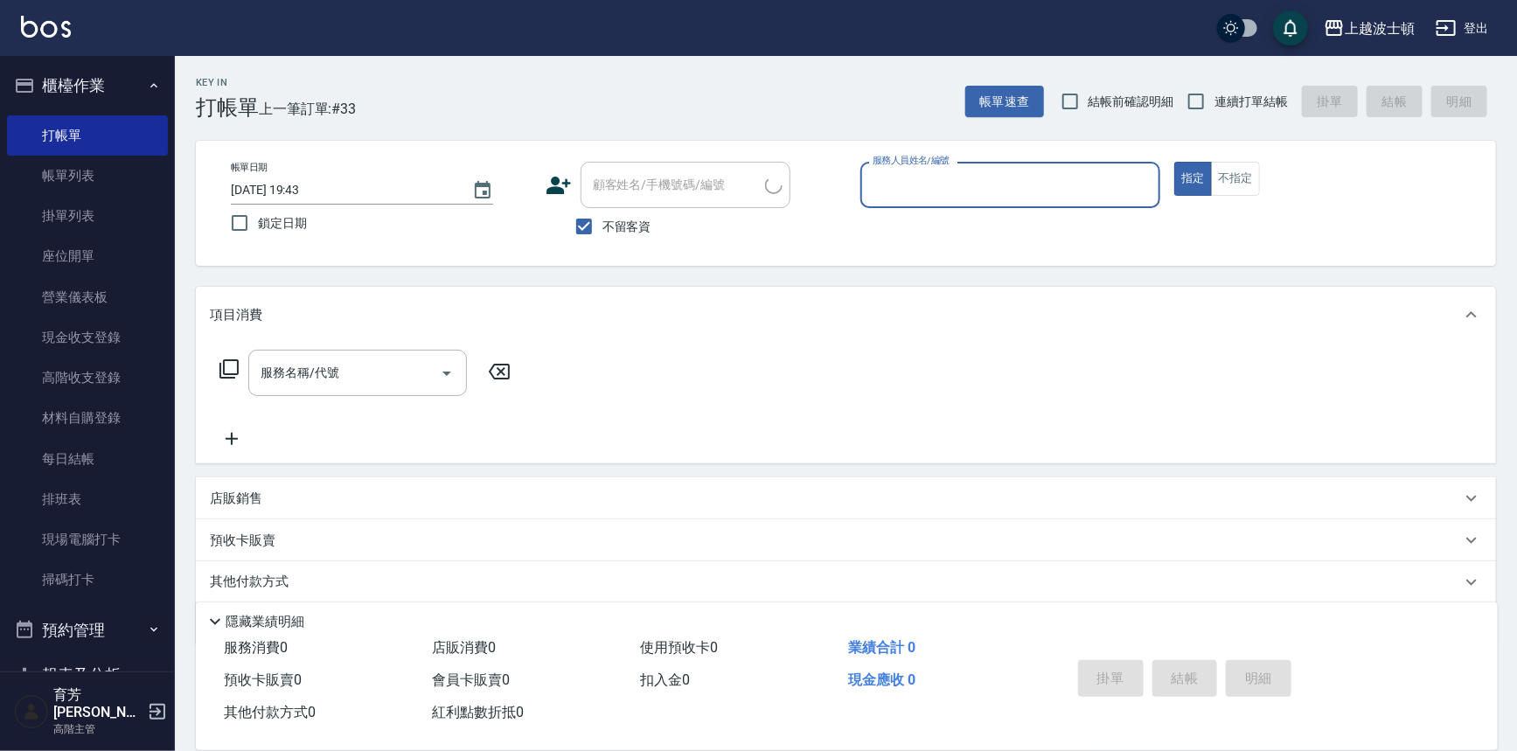
click at [629, 233] on span "不留客資" at bounding box center [626, 227] width 49 height 18
click at [602, 233] on input "不留客資" at bounding box center [584, 226] width 37 height 37
checkbox input "false"
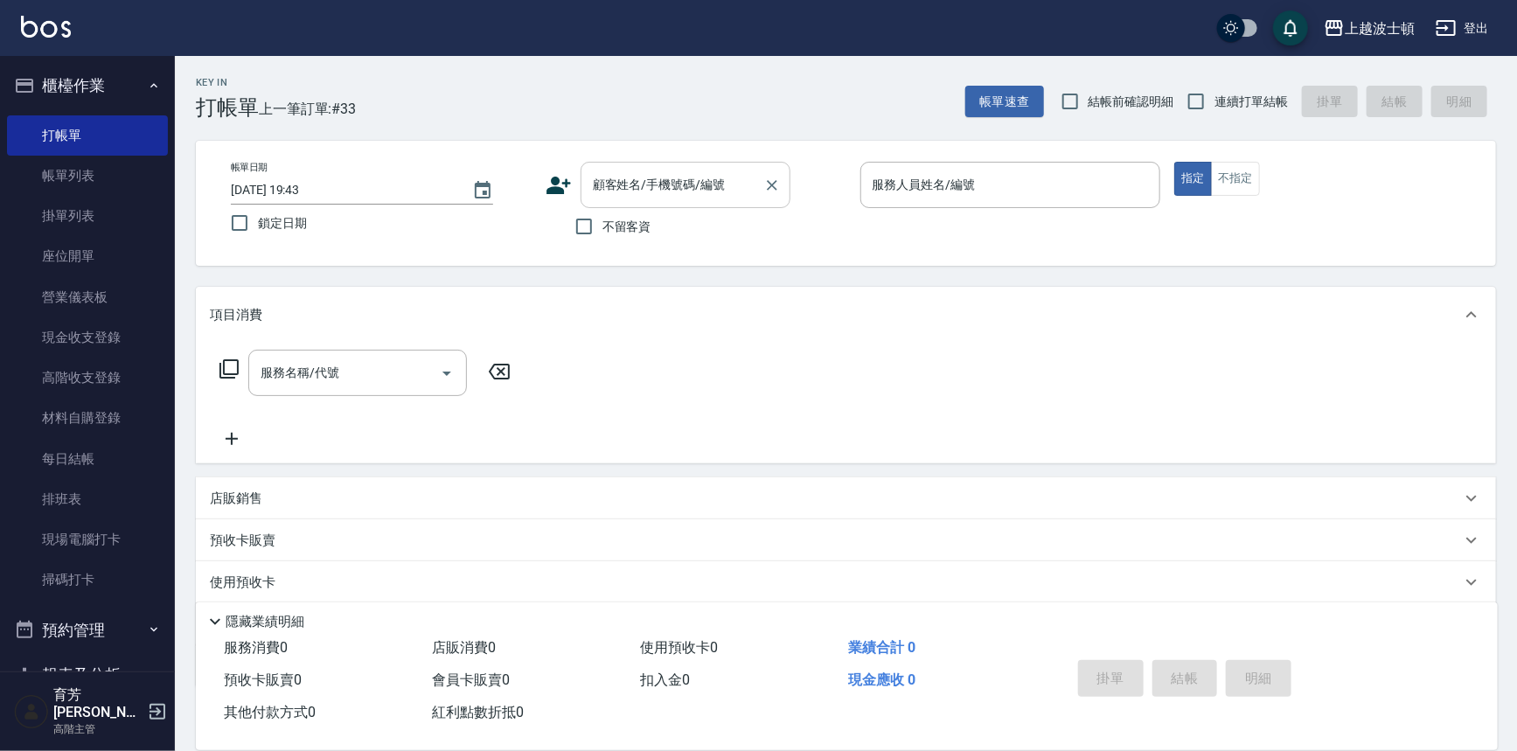
click at [635, 203] on div "顧客姓名/手機號碼/編號" at bounding box center [685, 185] width 210 height 46
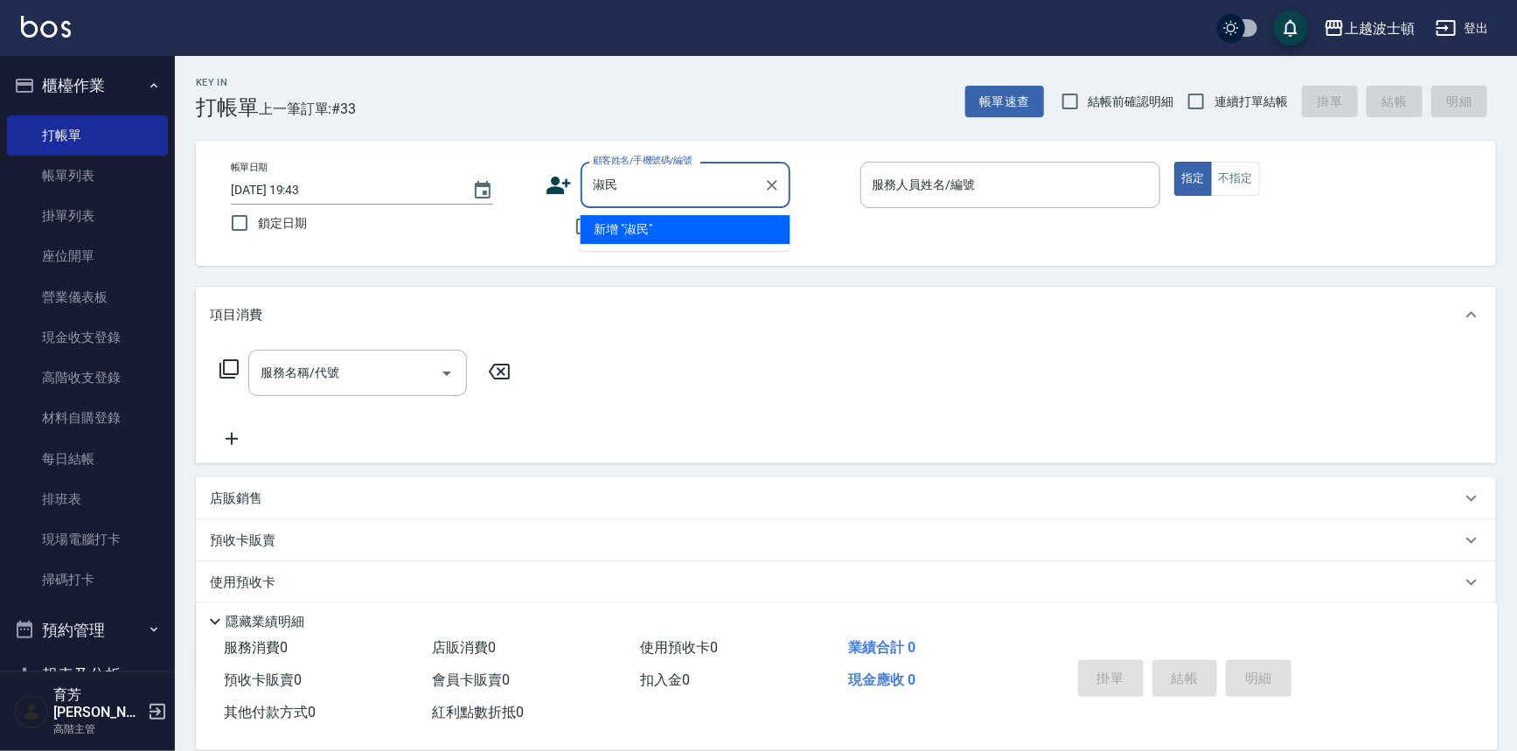
type input "淑民民"
click at [826, 326] on div "項目消費" at bounding box center [846, 315] width 1300 height 56
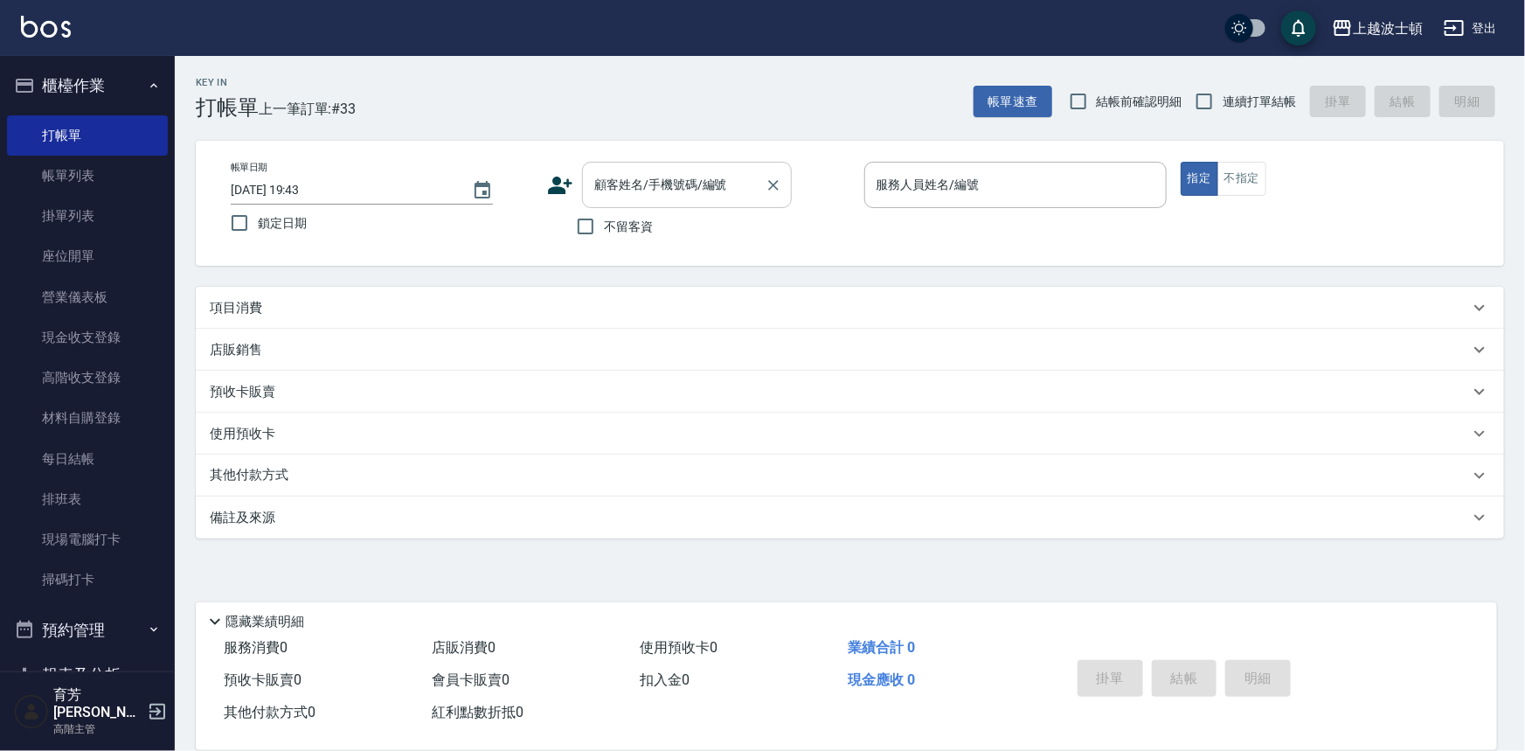
click at [646, 184] on input "顧客姓名/手機號碼/編號" at bounding box center [674, 185] width 168 height 31
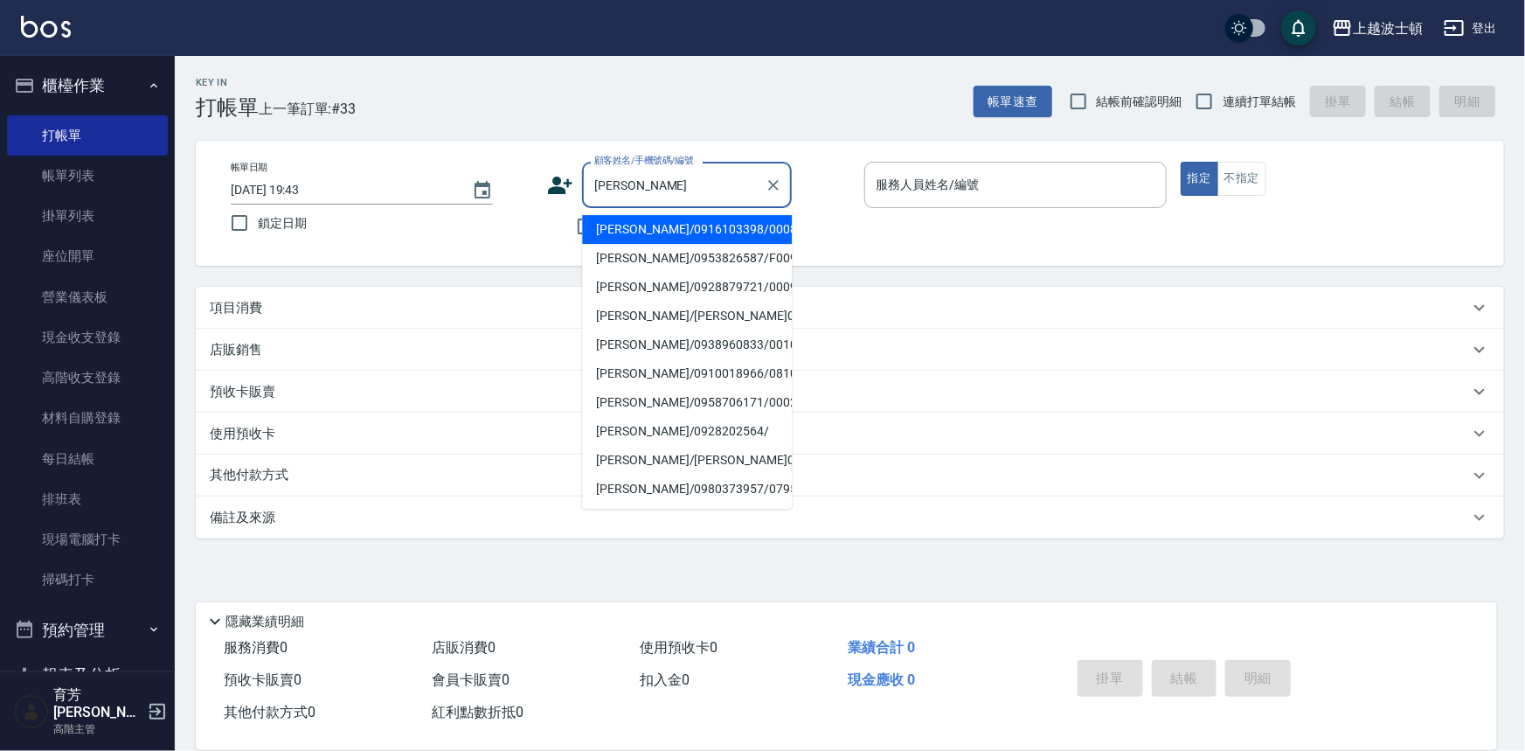
click at [642, 230] on li "[PERSON_NAME]/0916103398/000857" at bounding box center [687, 229] width 210 height 29
type input "[PERSON_NAME]/0916103398/000857"
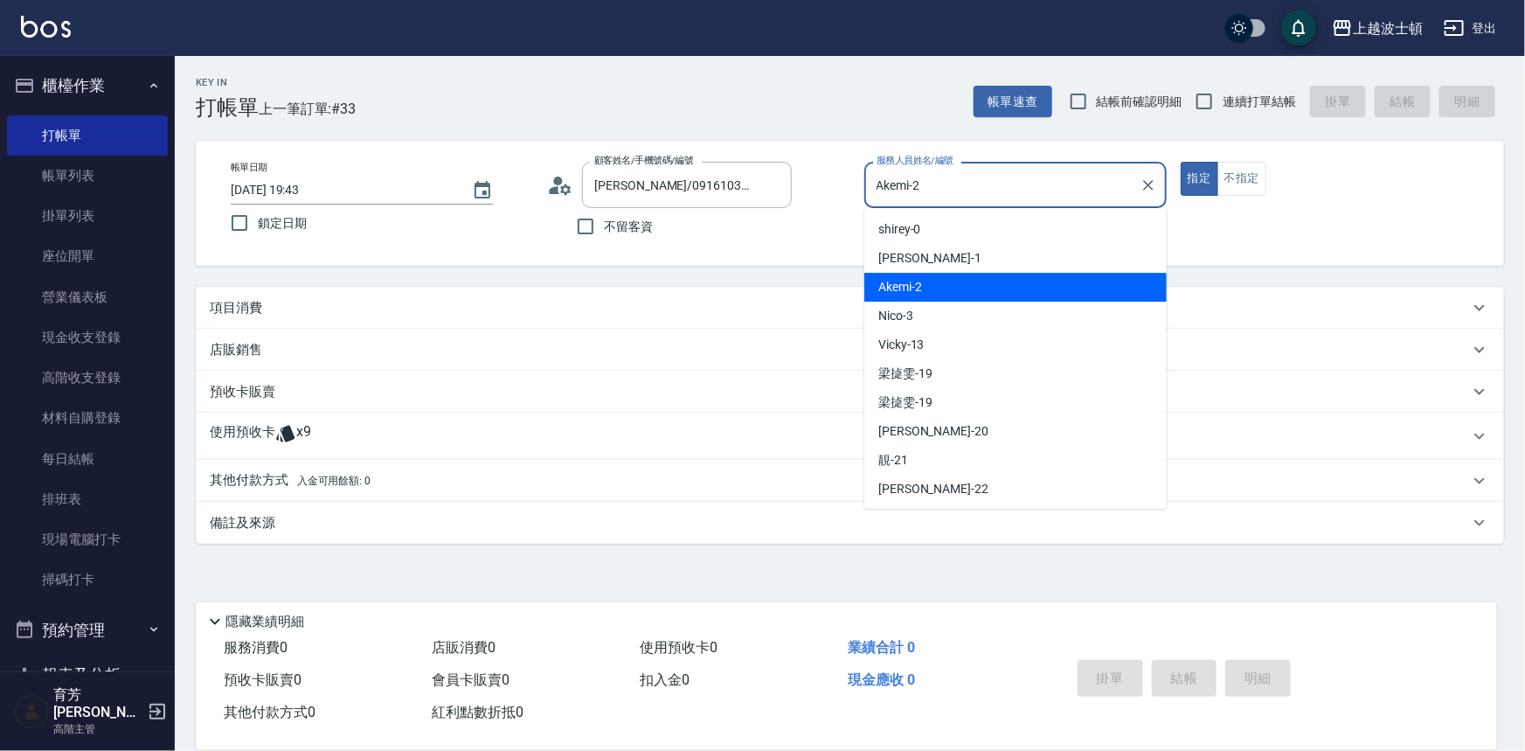
click at [962, 191] on input "Akemi-2" at bounding box center [1002, 185] width 260 height 31
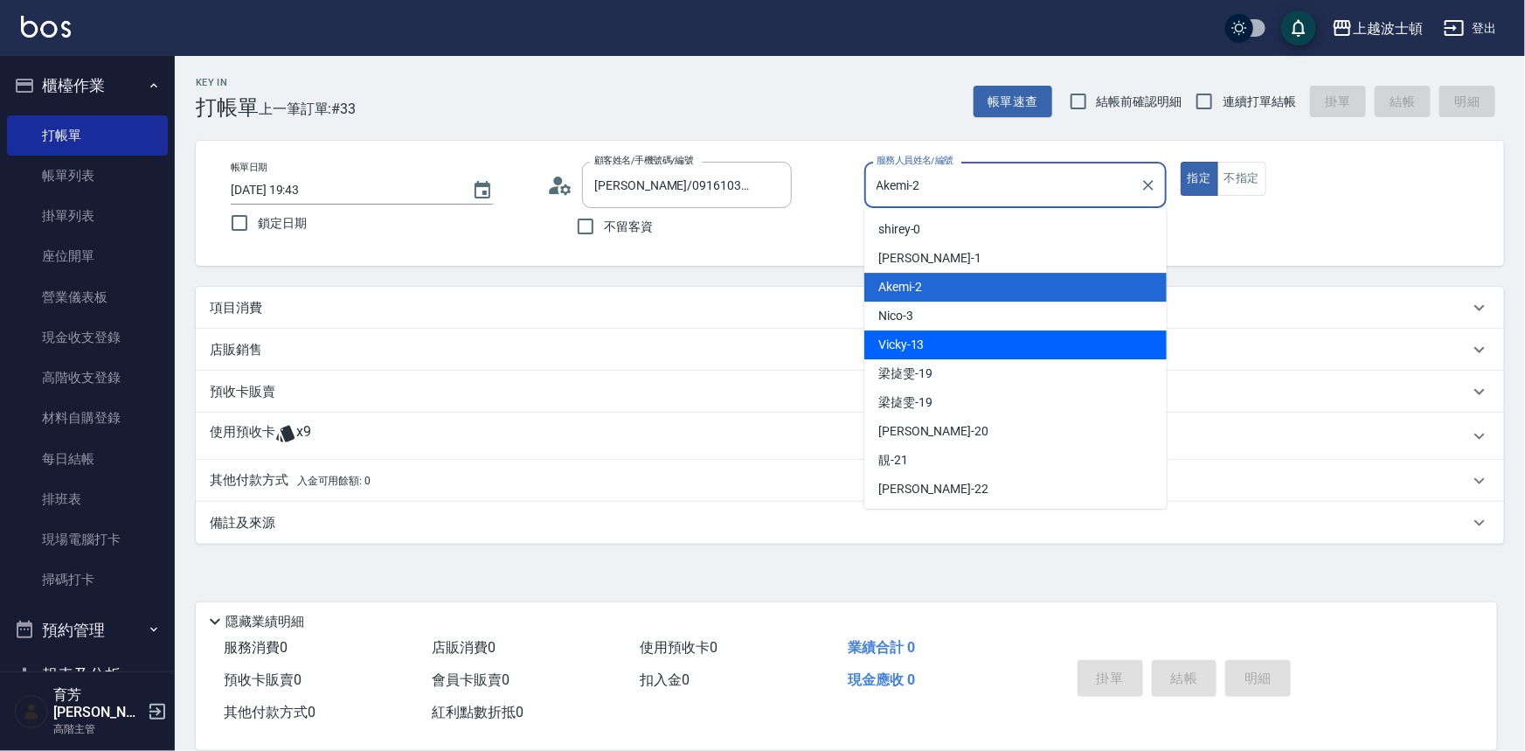
click at [932, 351] on div "Vicky -13" at bounding box center [1016, 344] width 302 height 29
type input "Vicky-13"
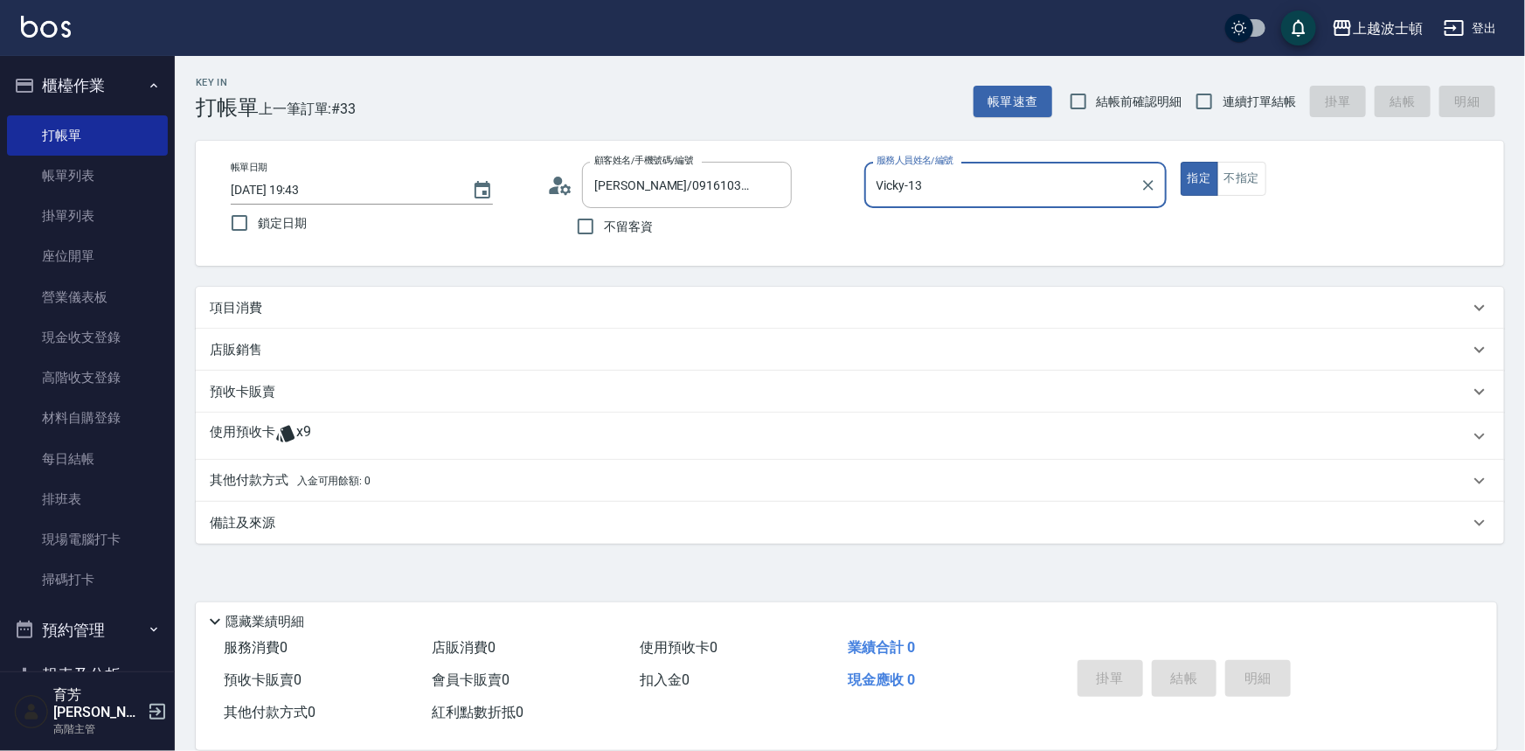
click at [288, 429] on icon at bounding box center [285, 434] width 18 height 17
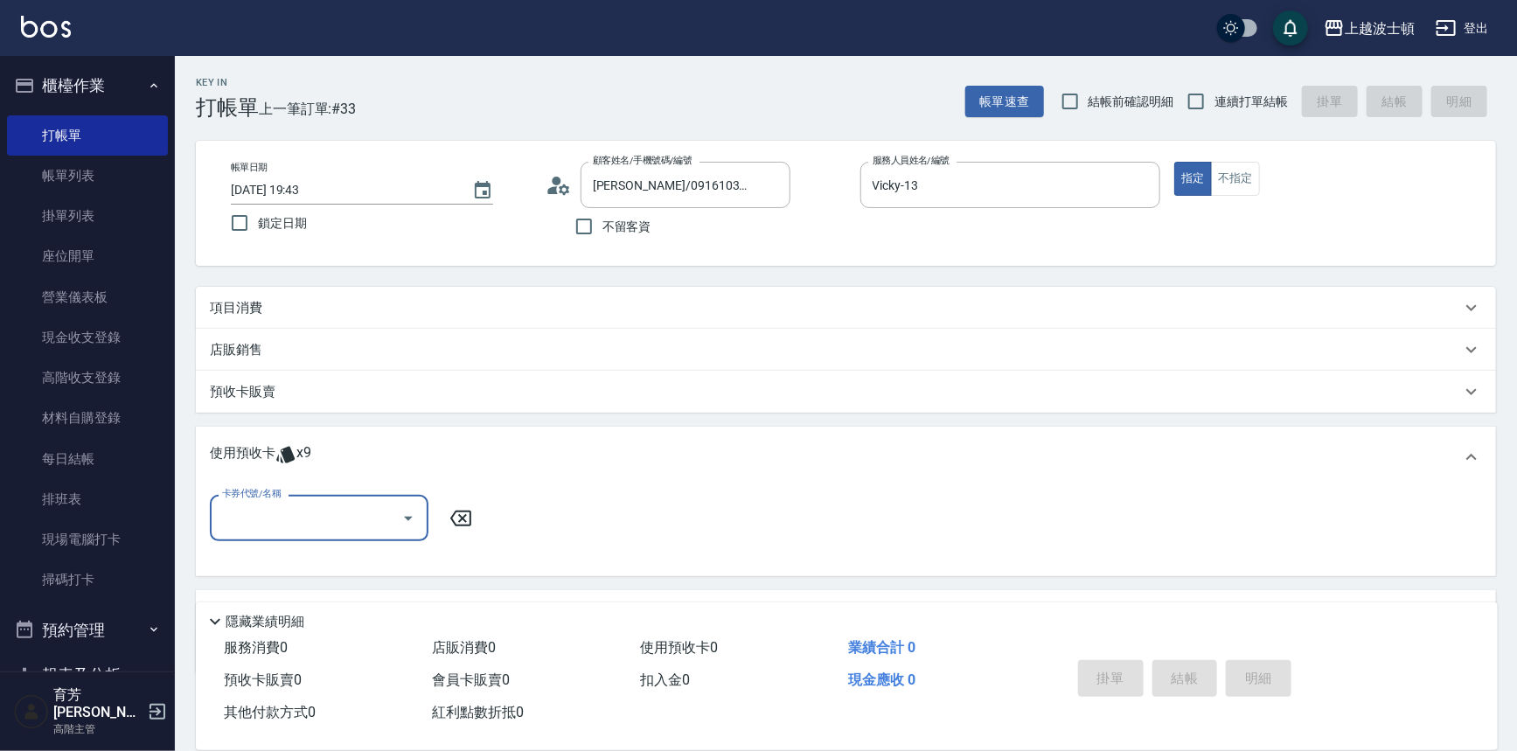
scroll to position [87, 0]
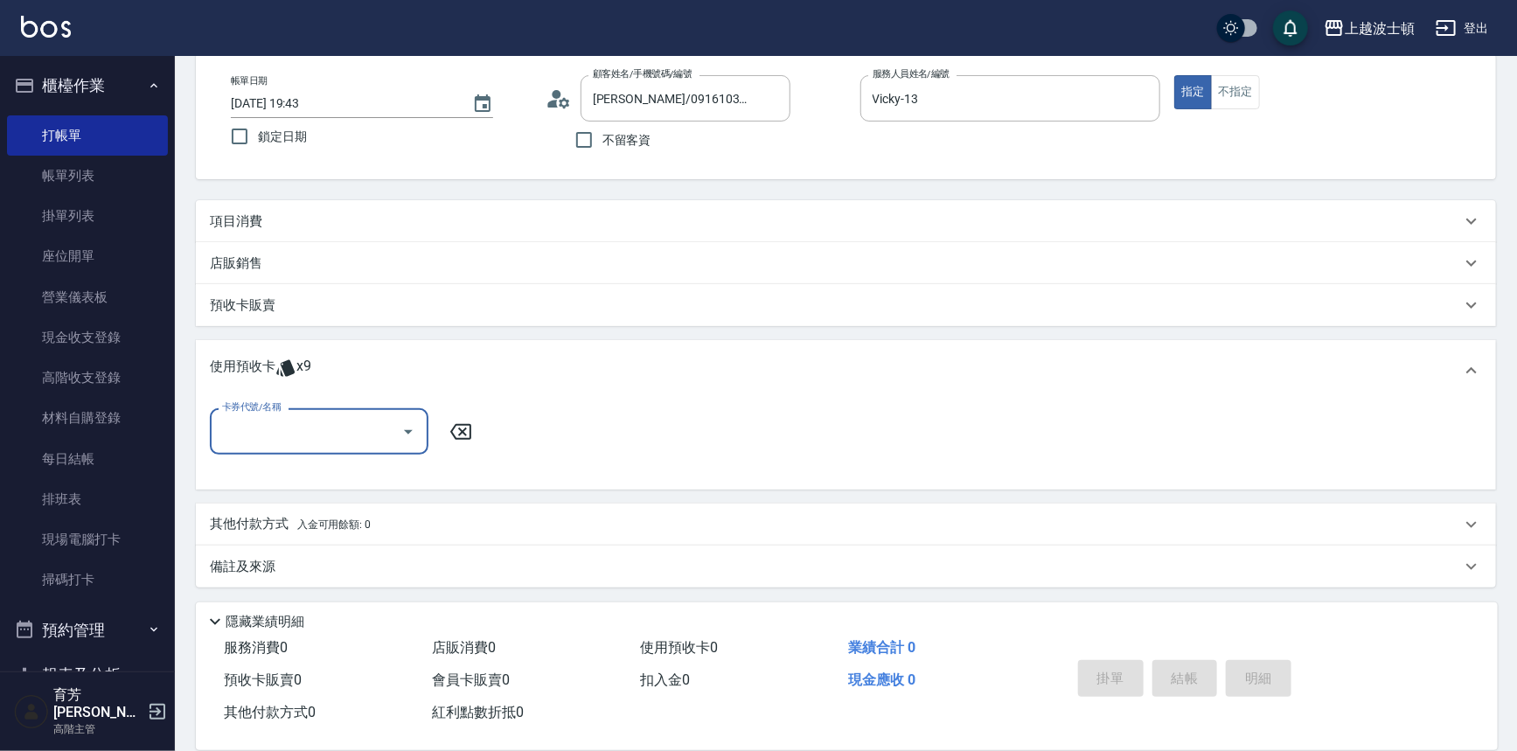
click at [298, 424] on input "卡券代號/名稱" at bounding box center [306, 431] width 177 height 31
click at [316, 476] on div "洗髮卷 剩餘9張" at bounding box center [319, 475] width 219 height 29
type input "洗髮卷"
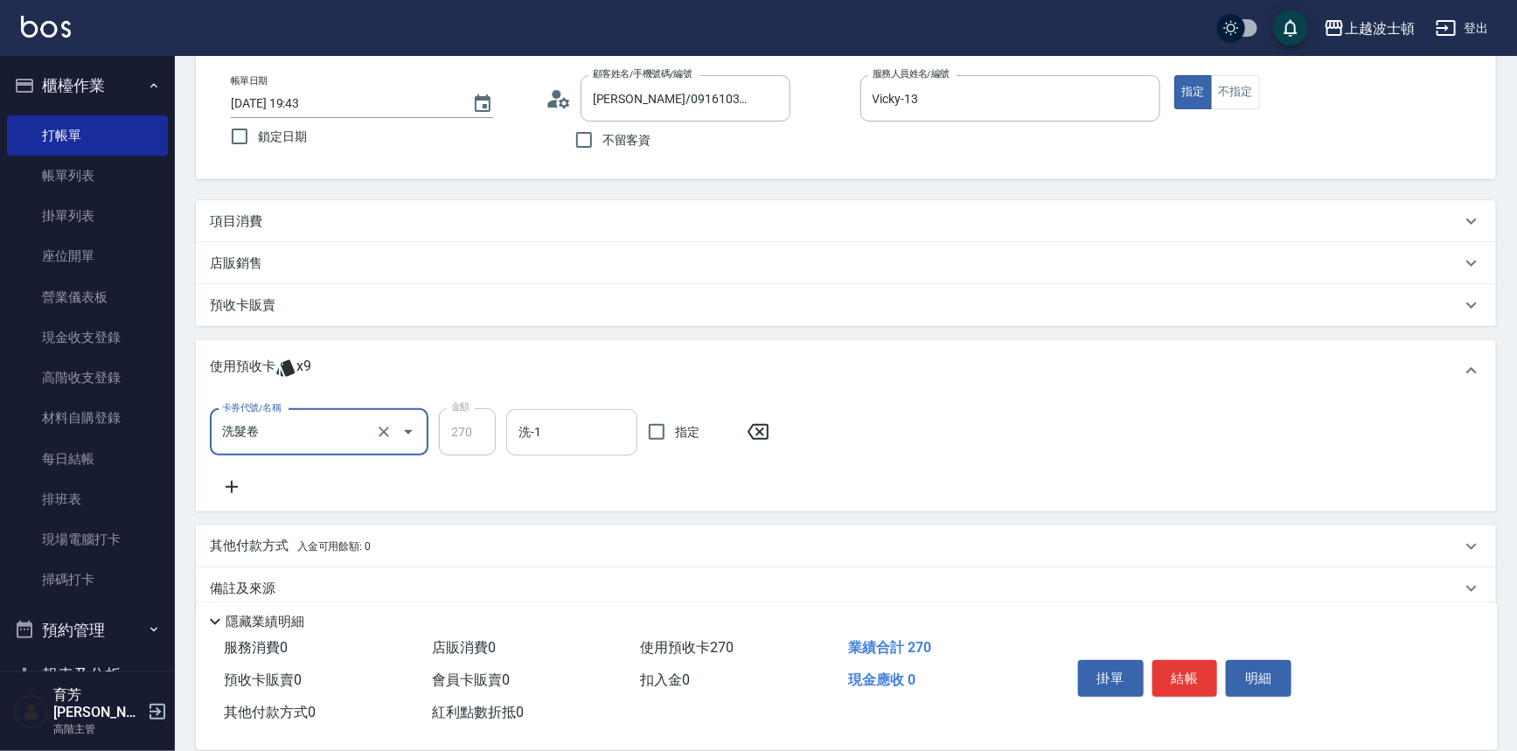
click at [555, 430] on input "洗-1" at bounding box center [571, 432] width 115 height 31
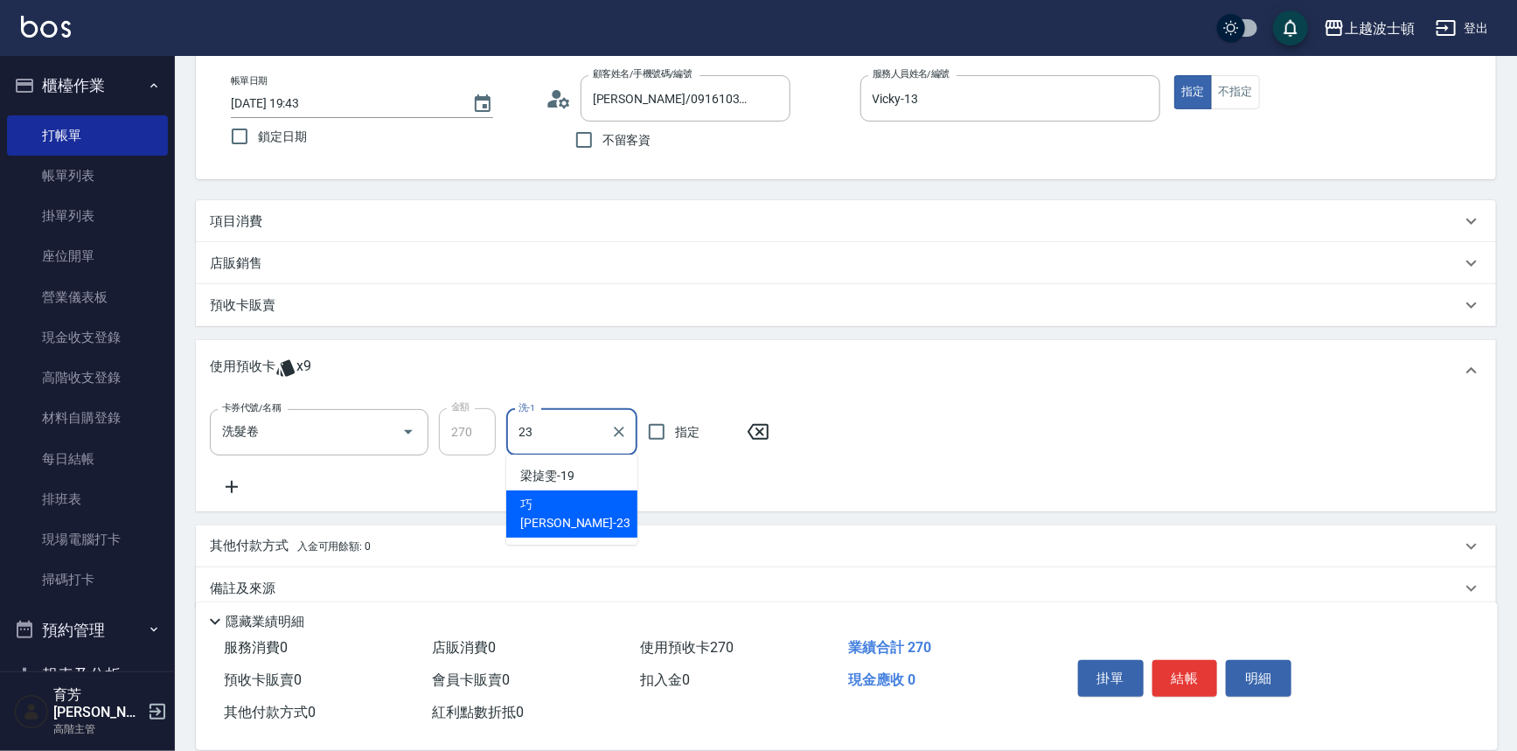
type input "[PERSON_NAME]-23"
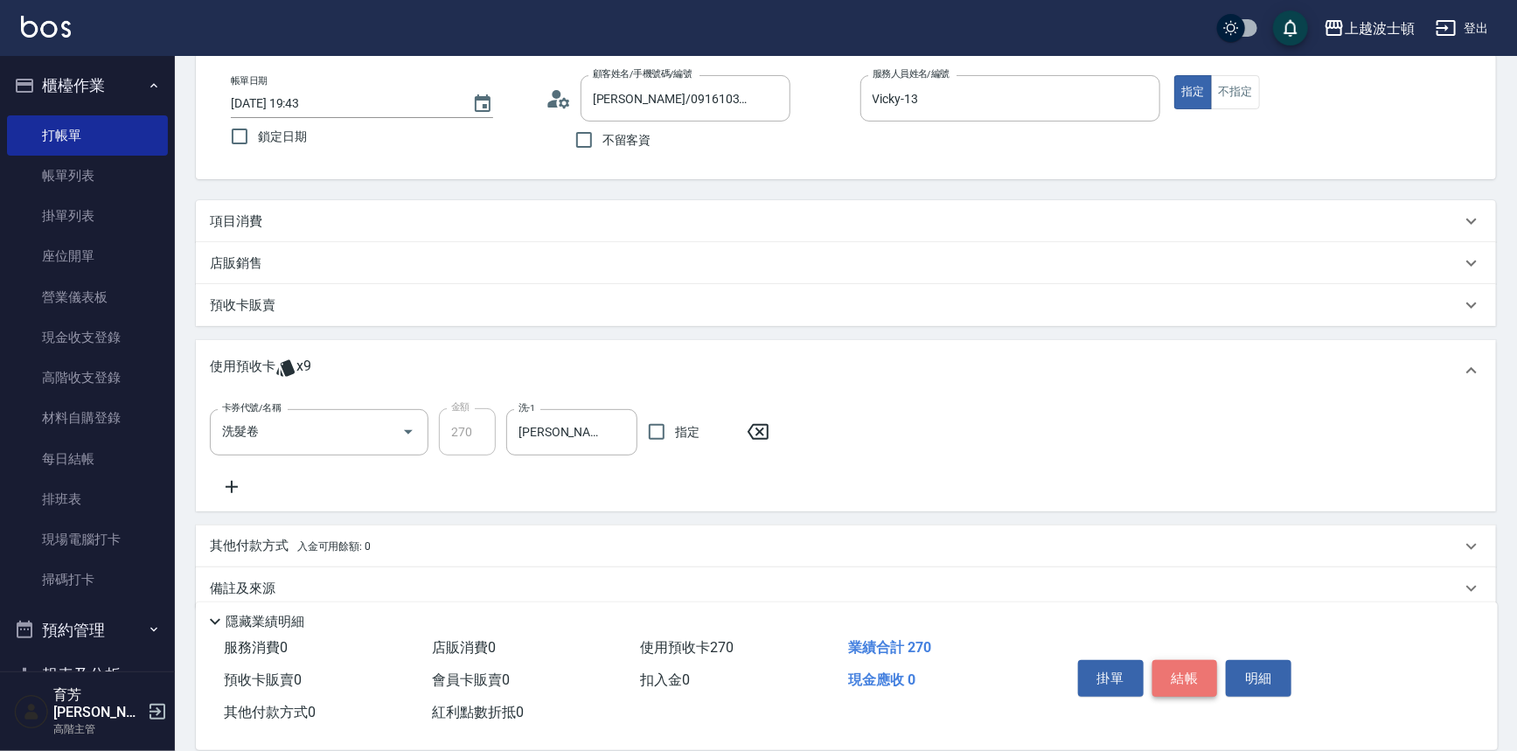
click at [1190, 663] on button "結帳" at bounding box center [1185, 678] width 66 height 37
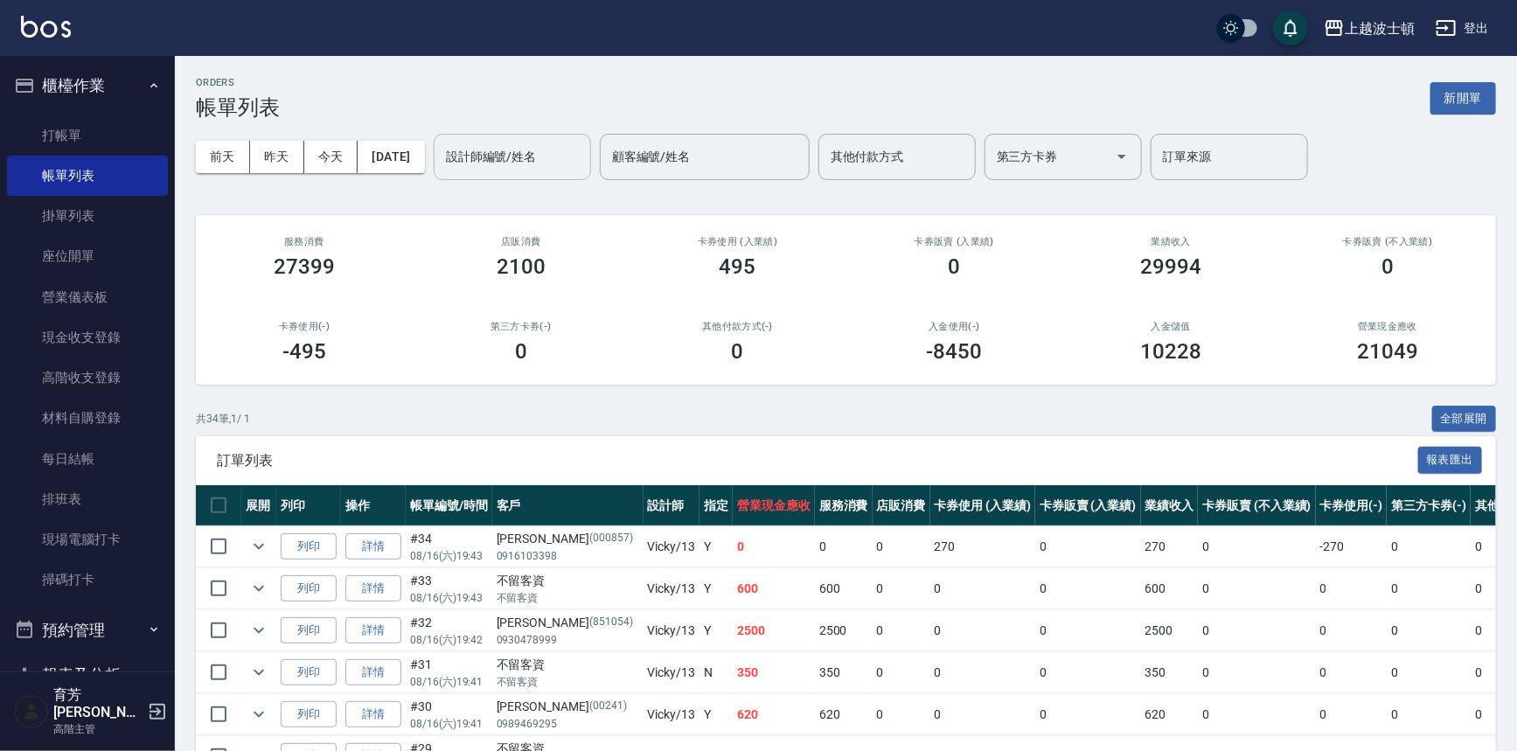
click at [560, 147] on input "設計師編號/姓名" at bounding box center [512, 157] width 142 height 31
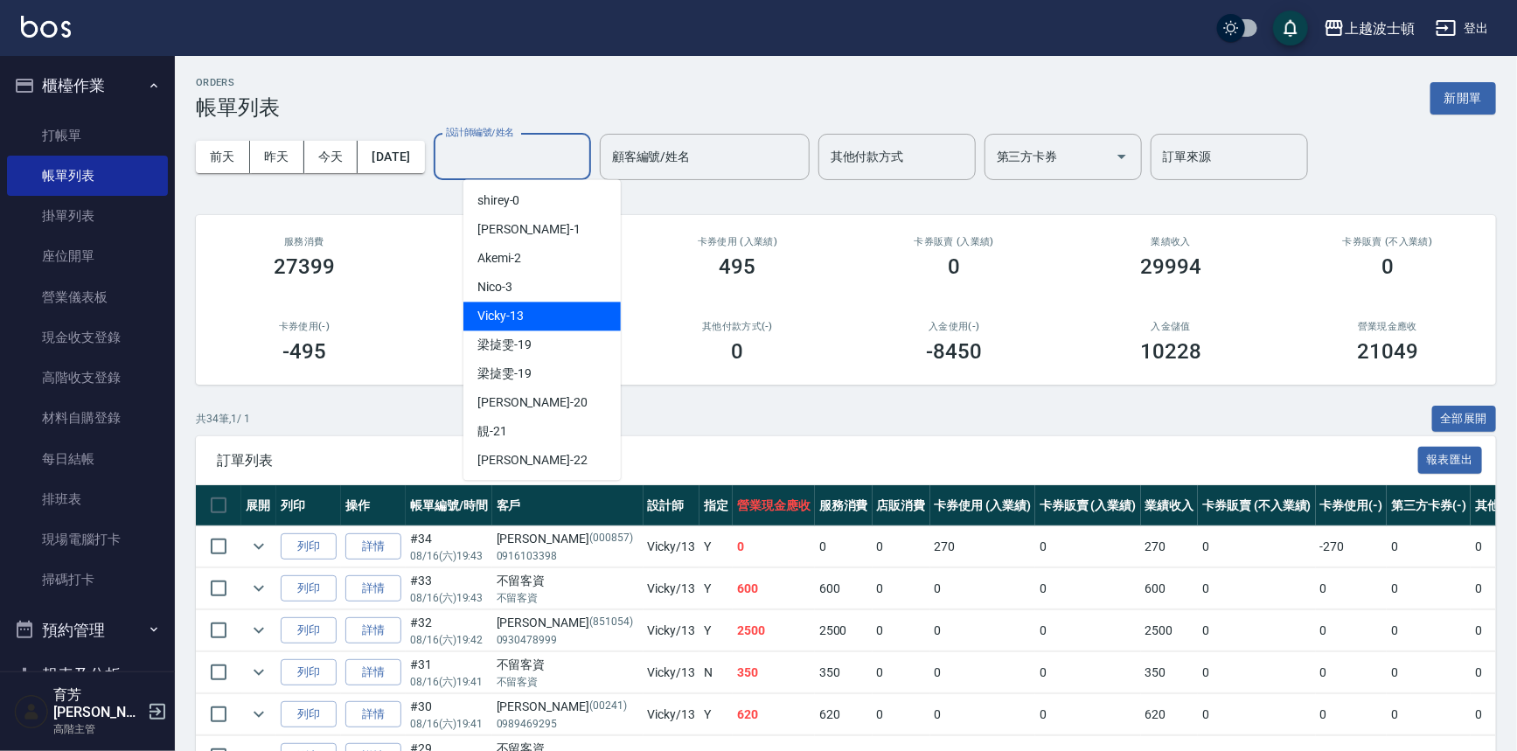
click at [541, 320] on div "Vicky -13" at bounding box center [541, 316] width 157 height 29
type input "Vicky-13"
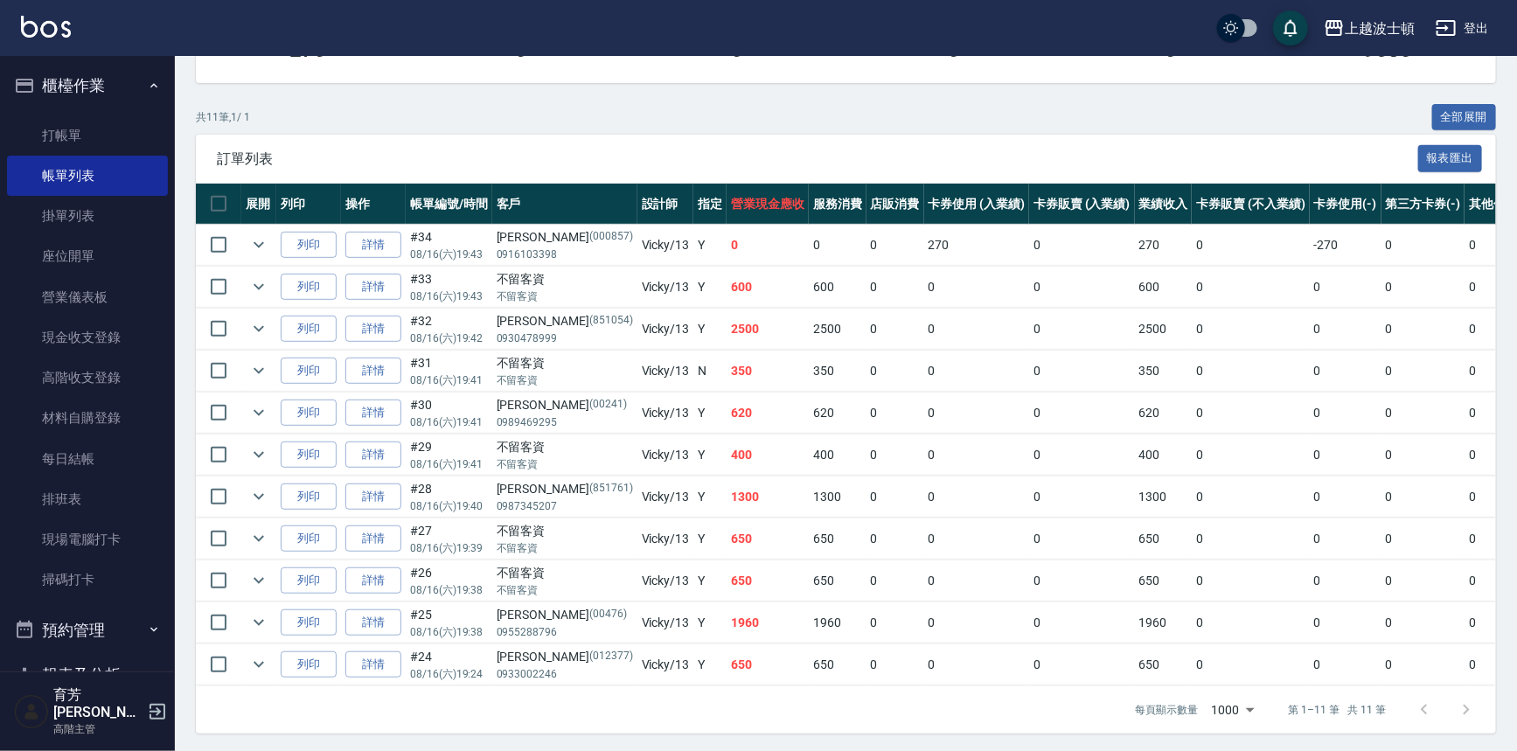
scroll to position [315, 0]
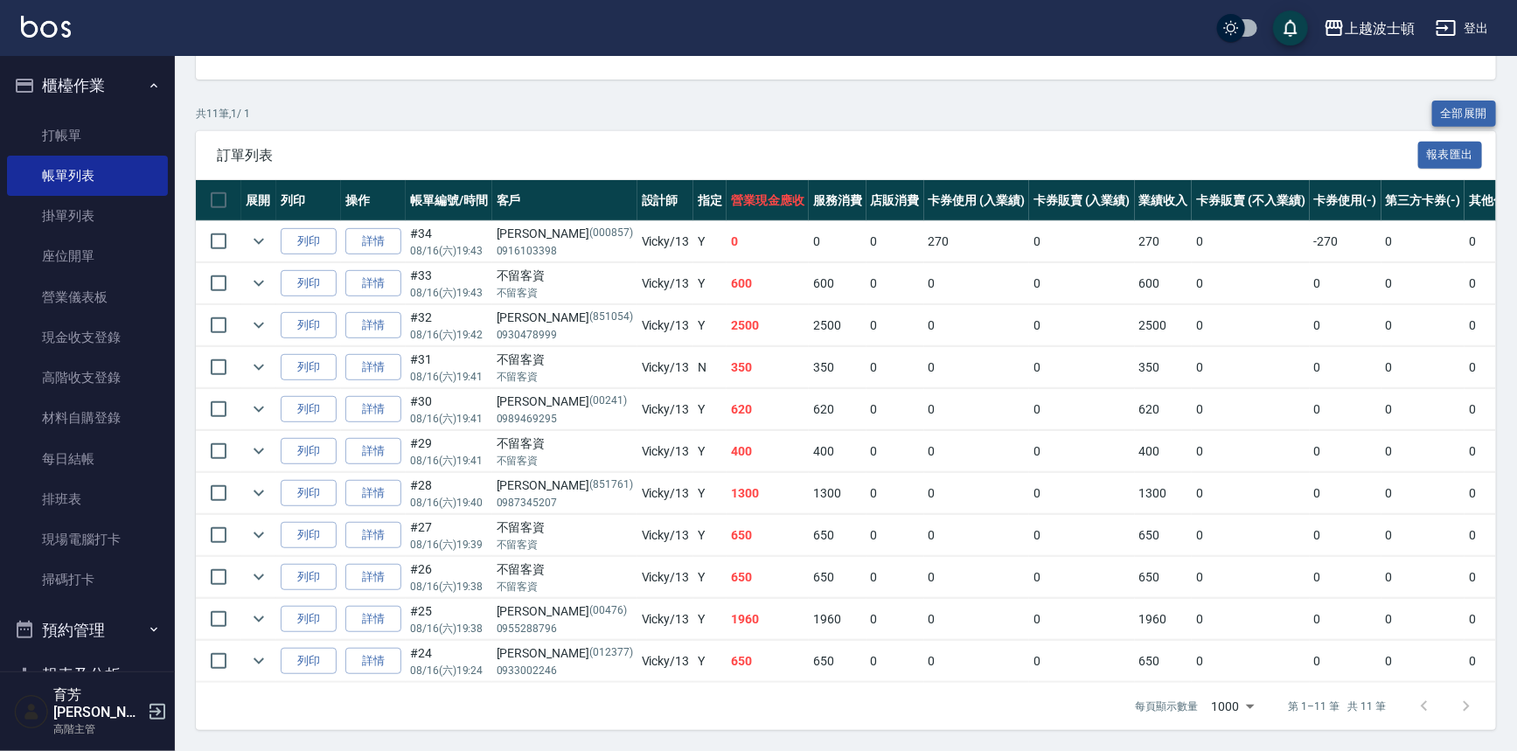
click at [1455, 101] on button "全部展開" at bounding box center [1464, 114] width 65 height 27
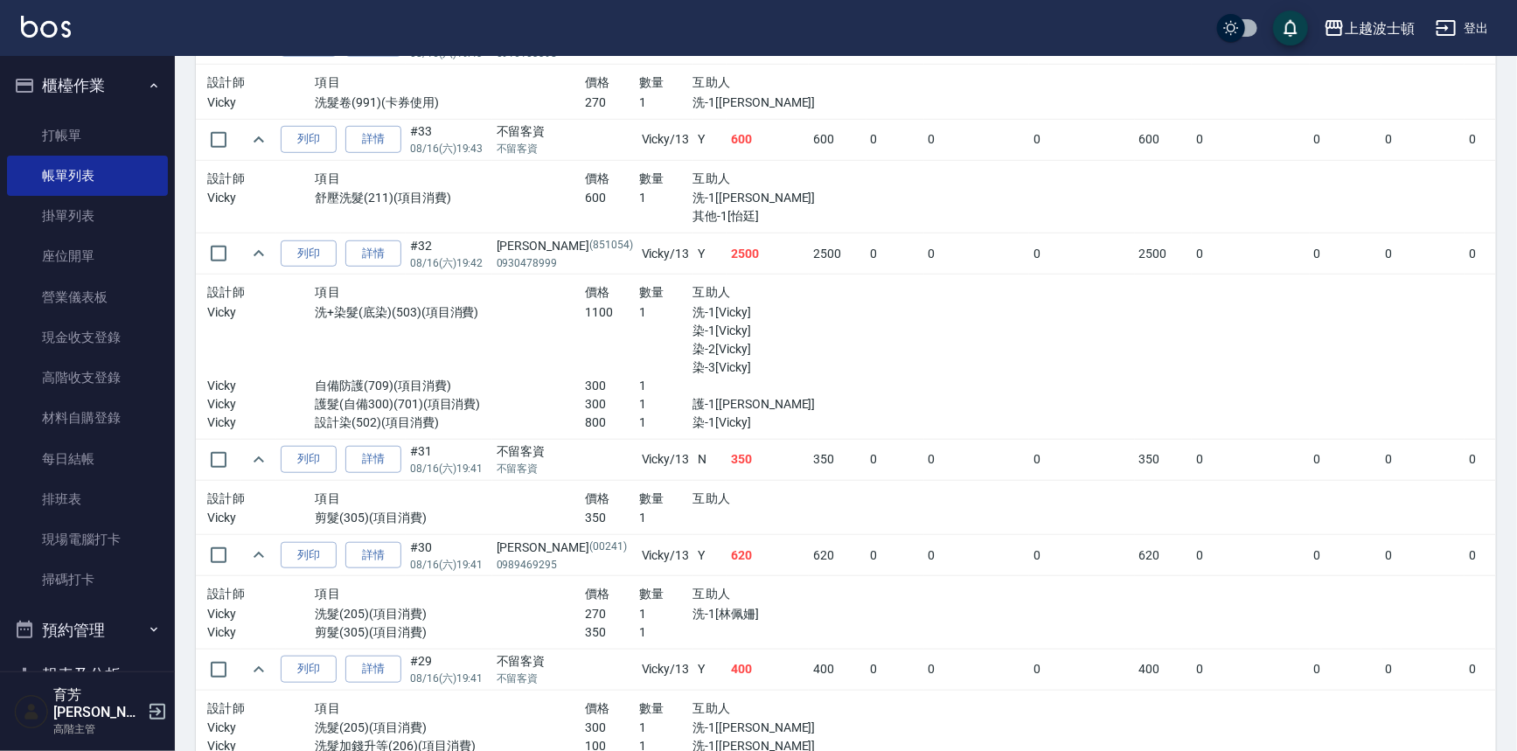
scroll to position [441, 0]
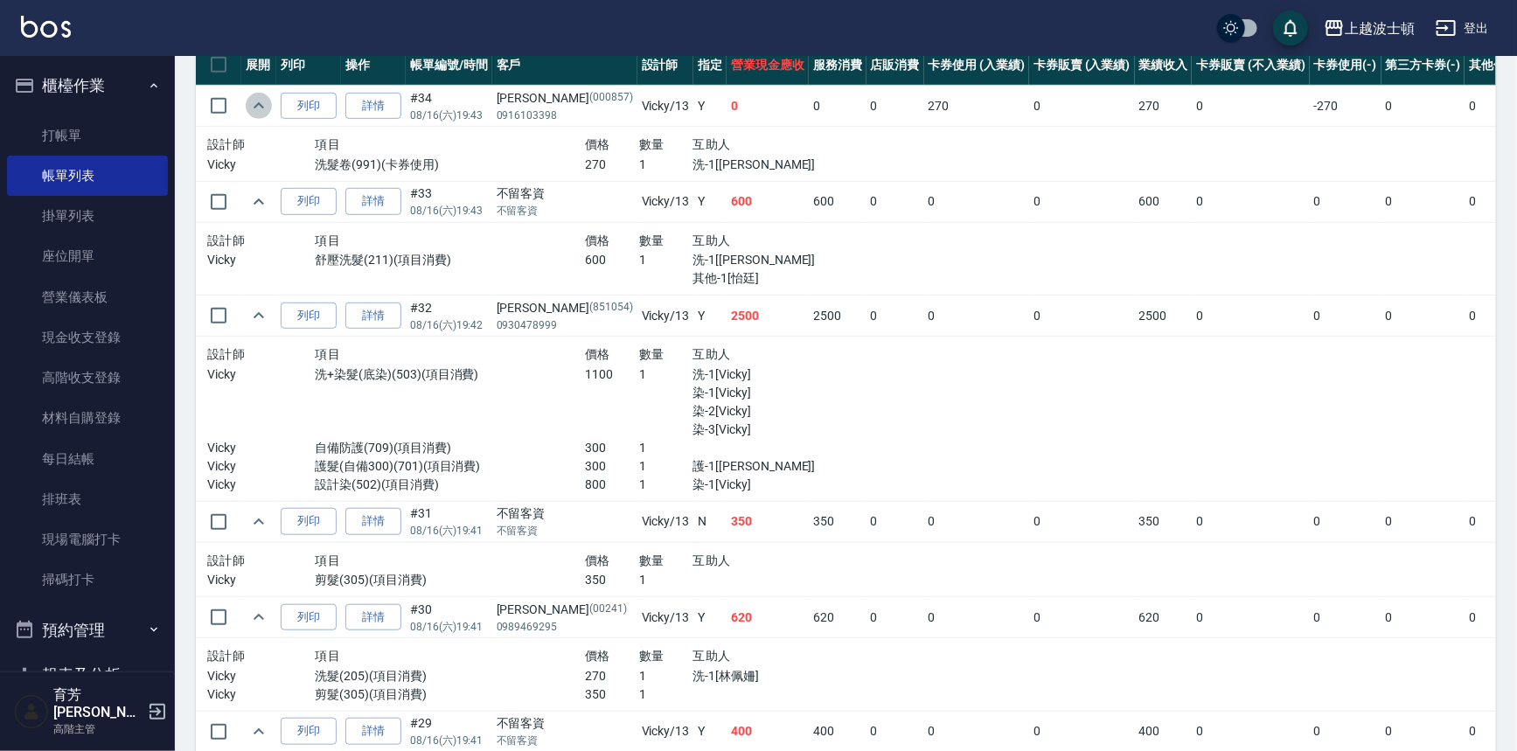
click at [258, 102] on icon "expand row" at bounding box center [258, 105] width 10 height 6
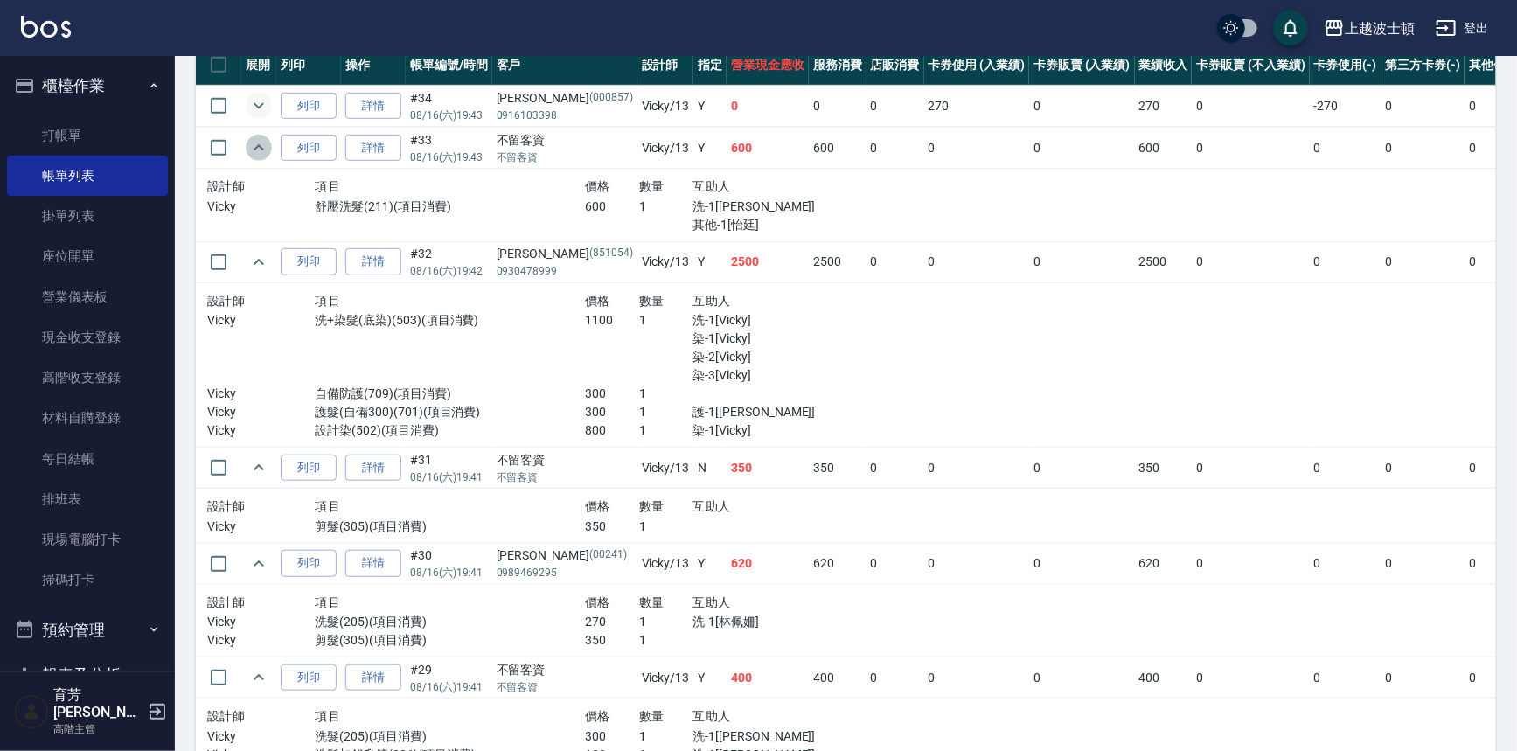
click at [251, 150] on icon "expand row" at bounding box center [258, 147] width 21 height 21
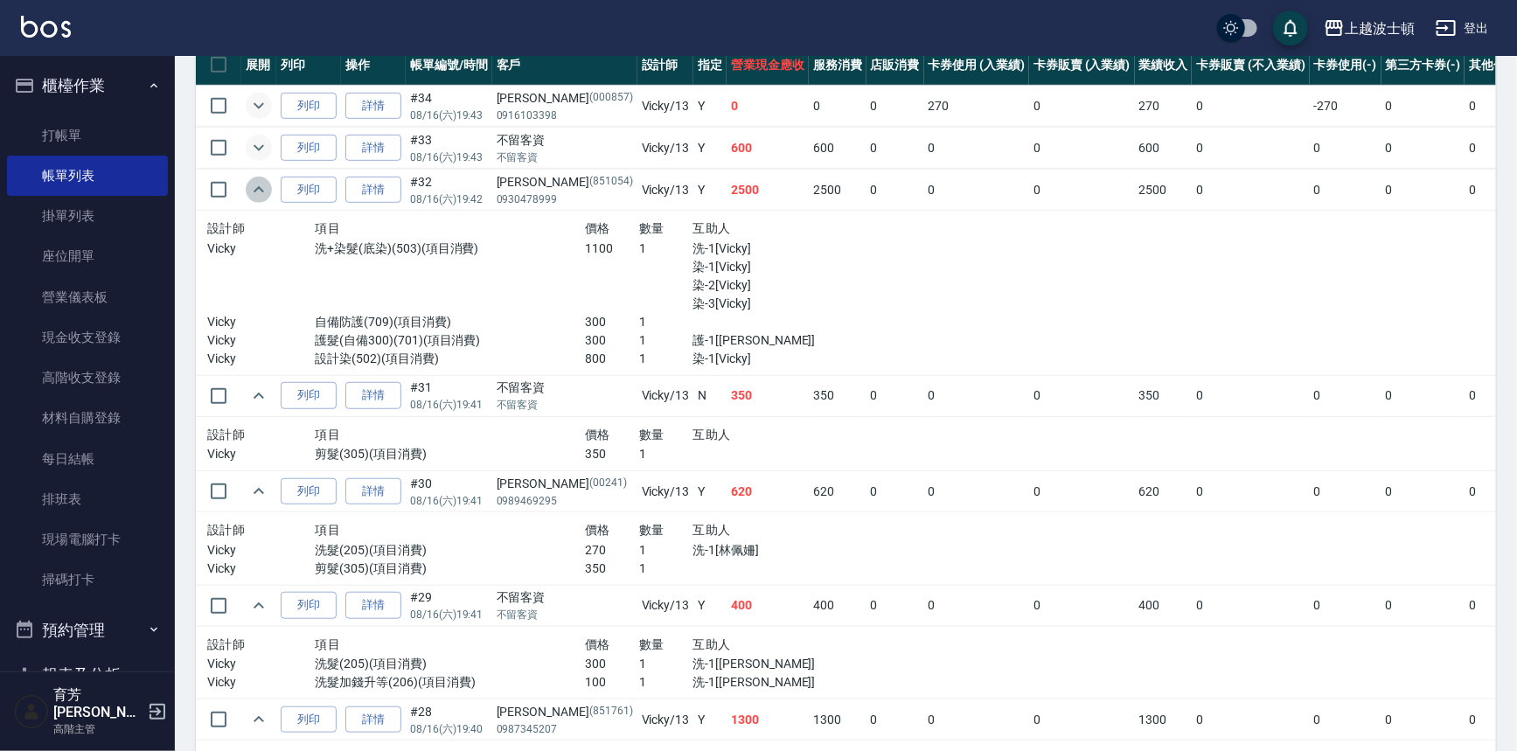
click at [257, 191] on icon "expand row" at bounding box center [258, 189] width 21 height 21
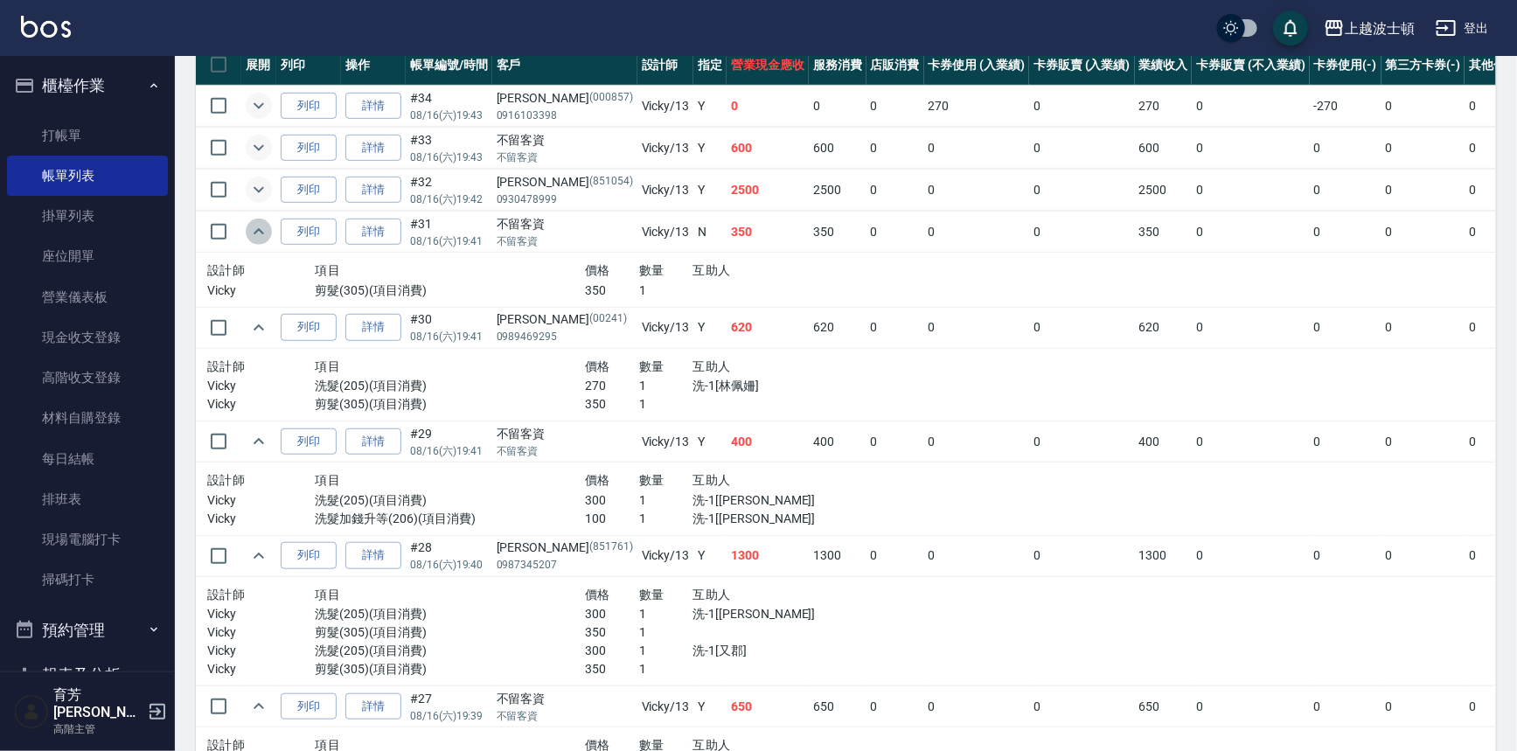
click at [254, 229] on icon "expand row" at bounding box center [258, 231] width 21 height 21
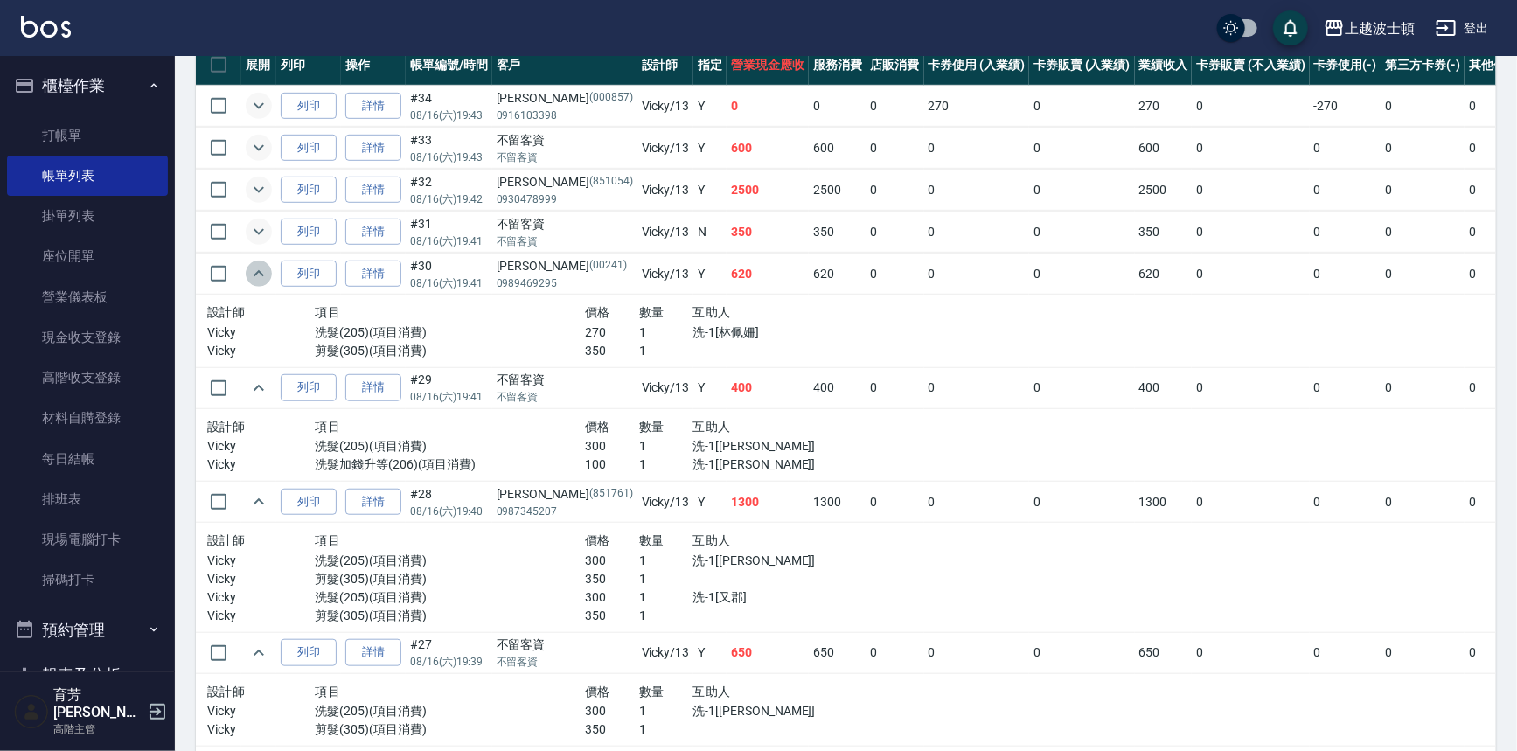
click at [252, 268] on icon "expand row" at bounding box center [258, 273] width 21 height 21
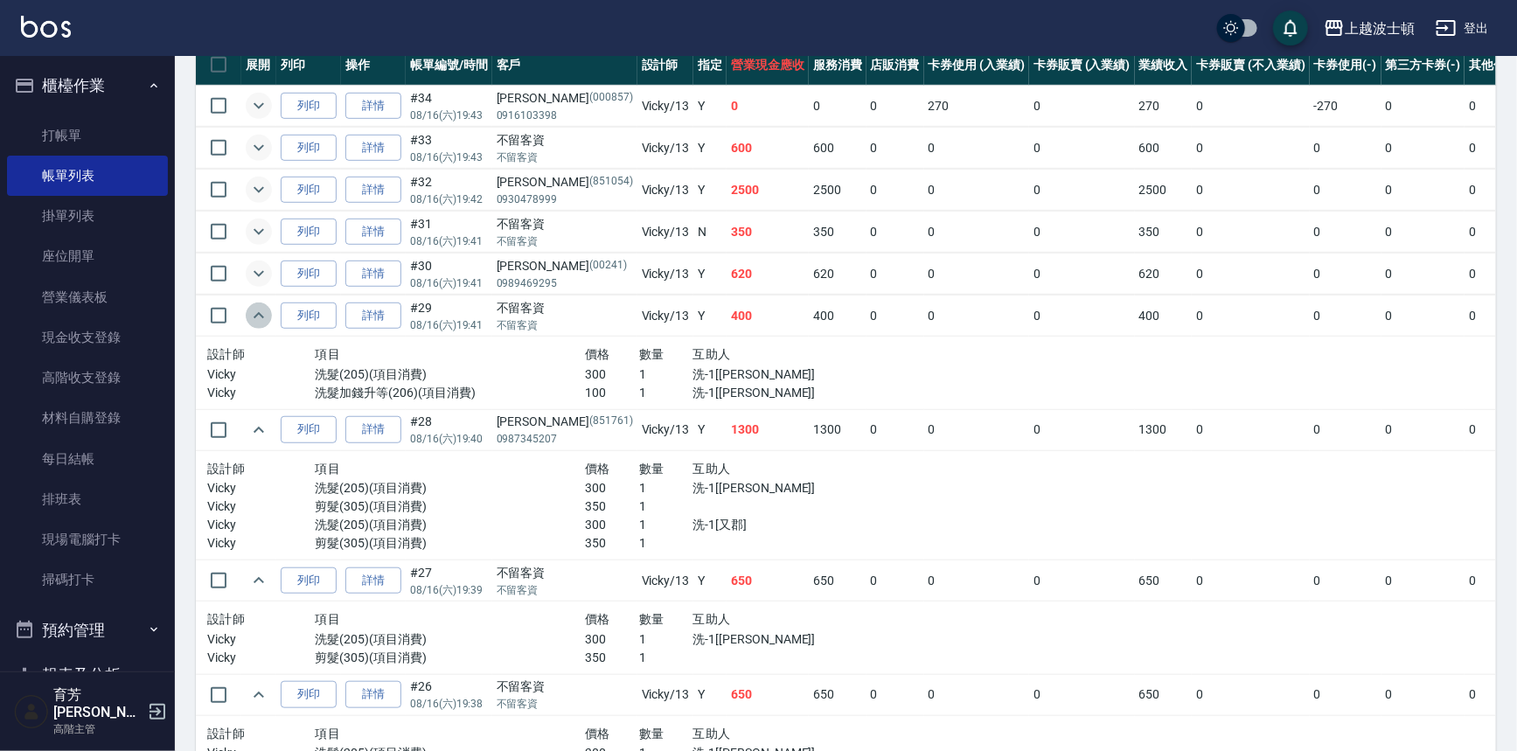
click at [260, 316] on icon "expand row" at bounding box center [258, 315] width 21 height 21
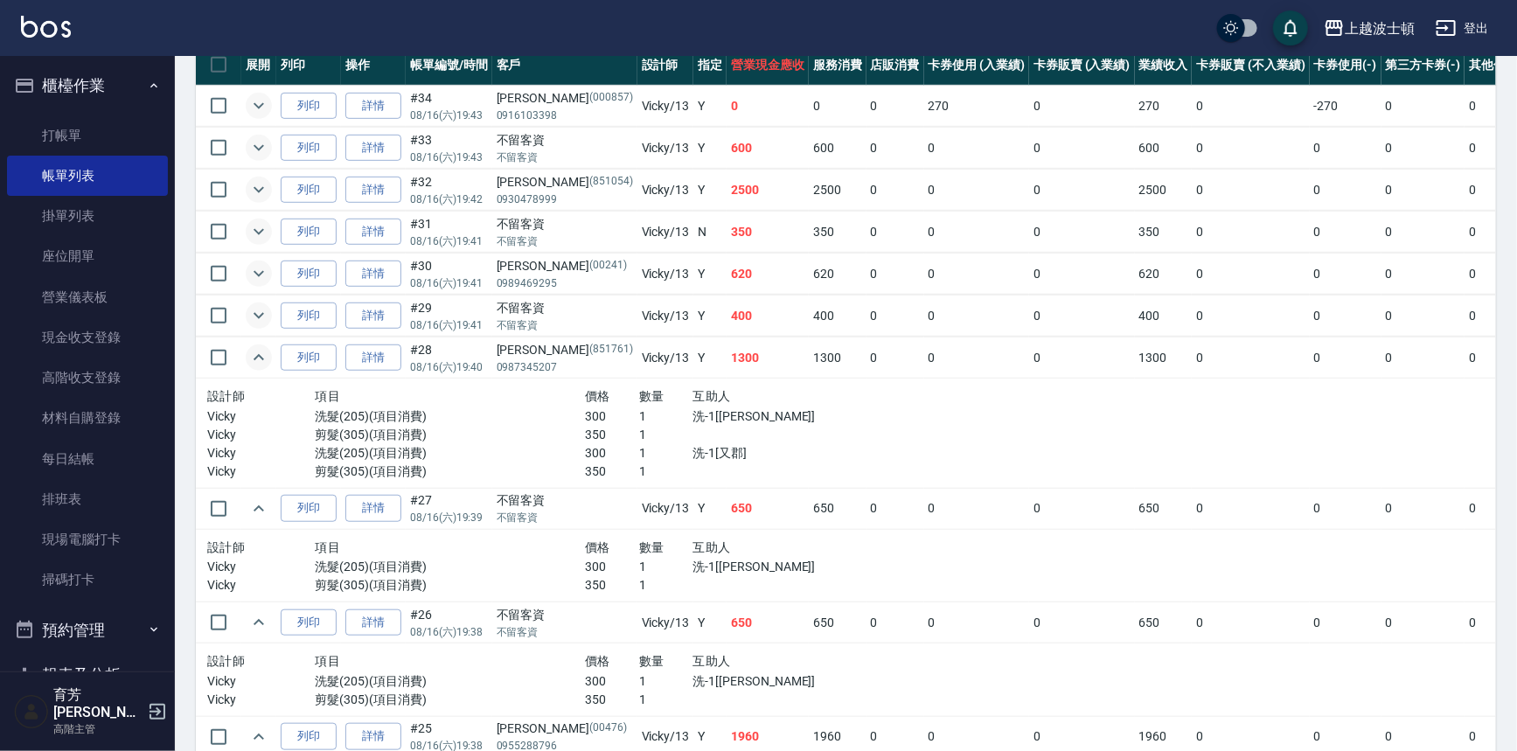
click at [253, 349] on icon "expand row" at bounding box center [258, 357] width 21 height 21
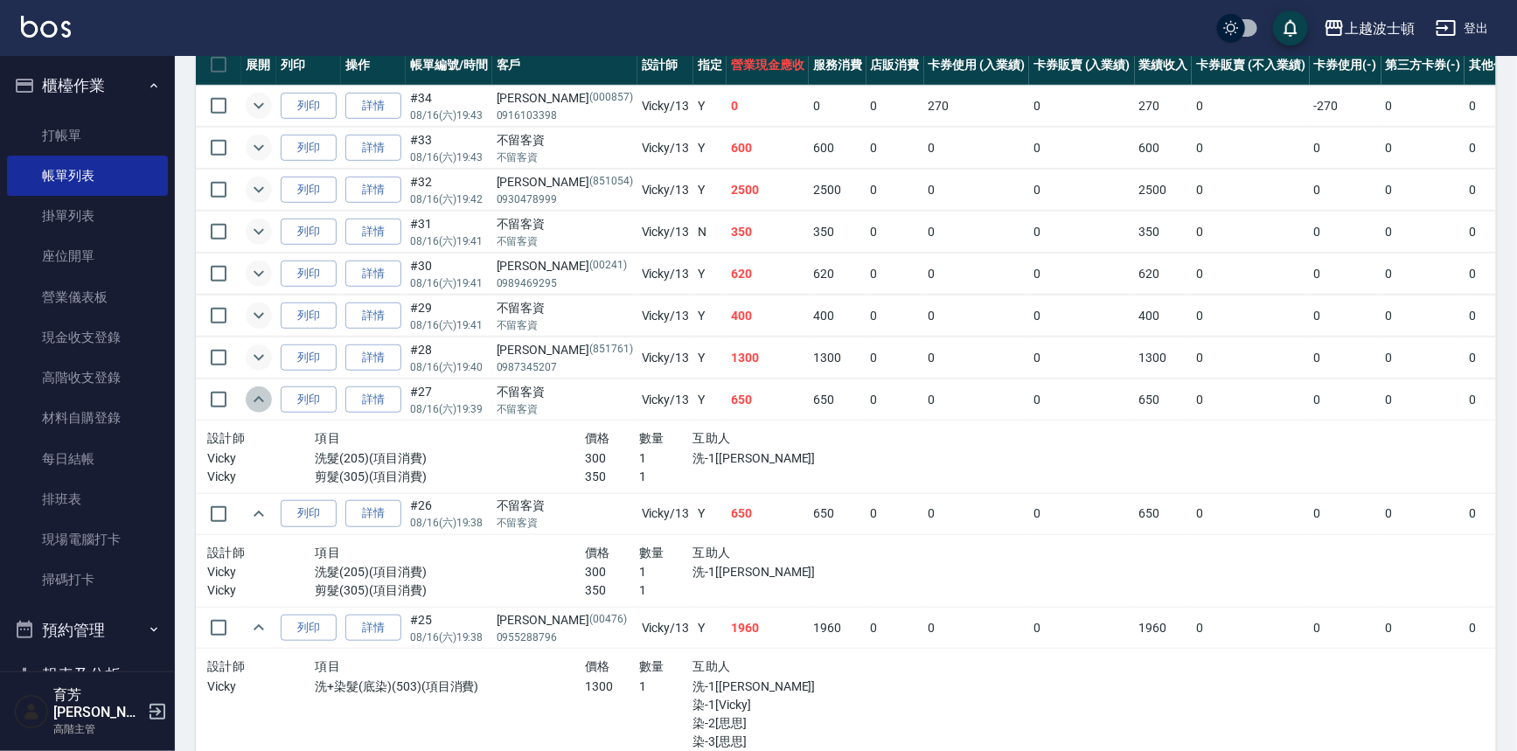
click at [253, 401] on icon "expand row" at bounding box center [258, 399] width 21 height 21
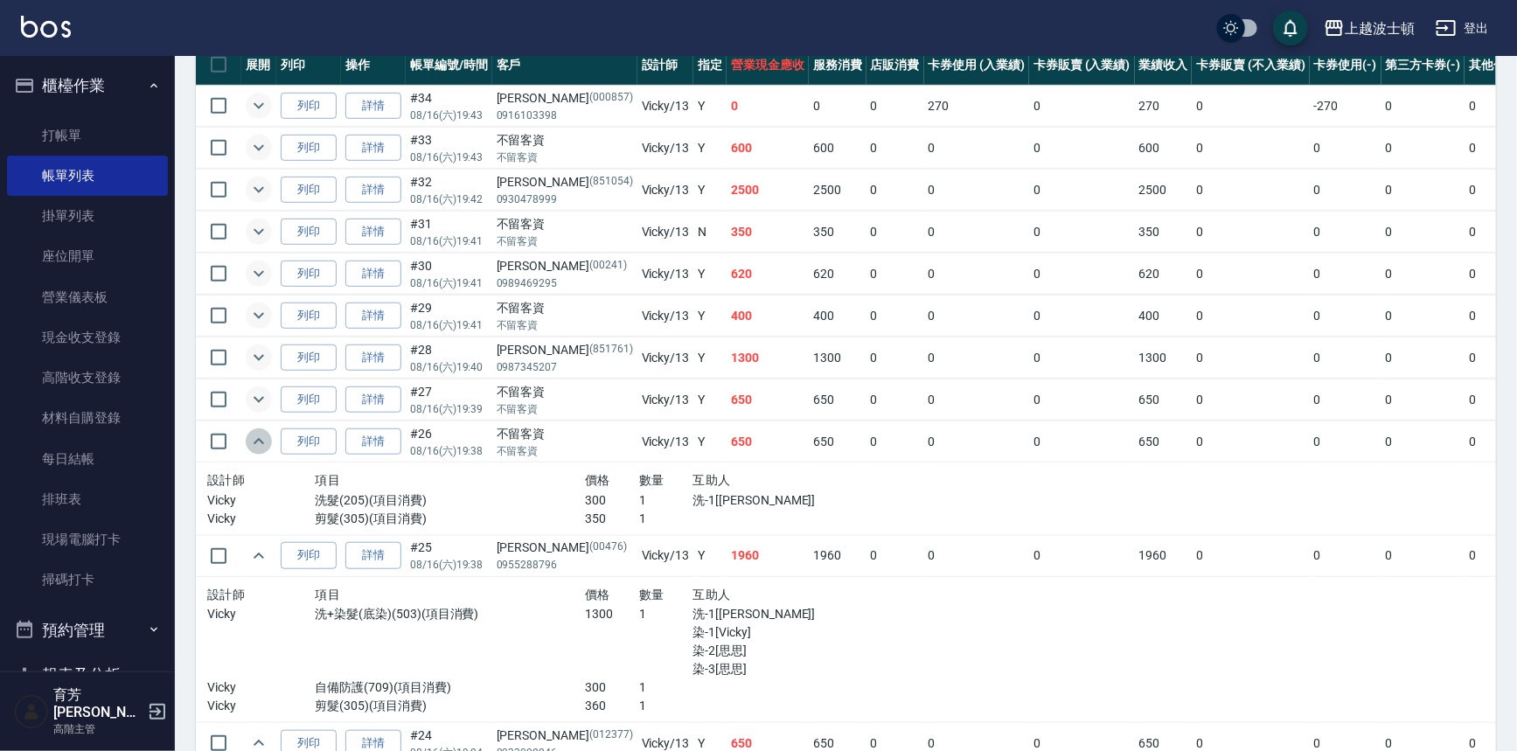
click at [252, 437] on icon "expand row" at bounding box center [258, 441] width 21 height 21
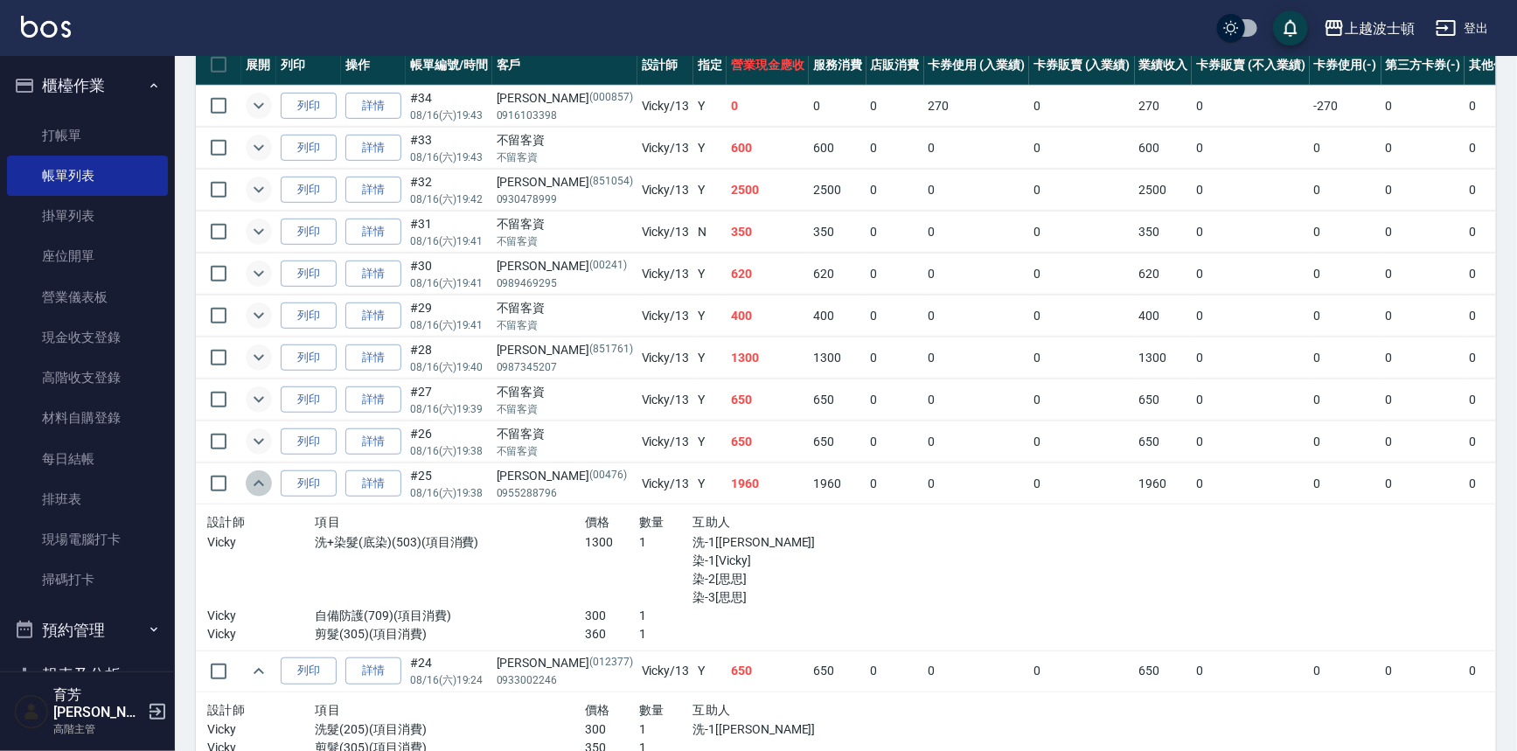
click at [265, 478] on icon "expand row" at bounding box center [258, 483] width 21 height 21
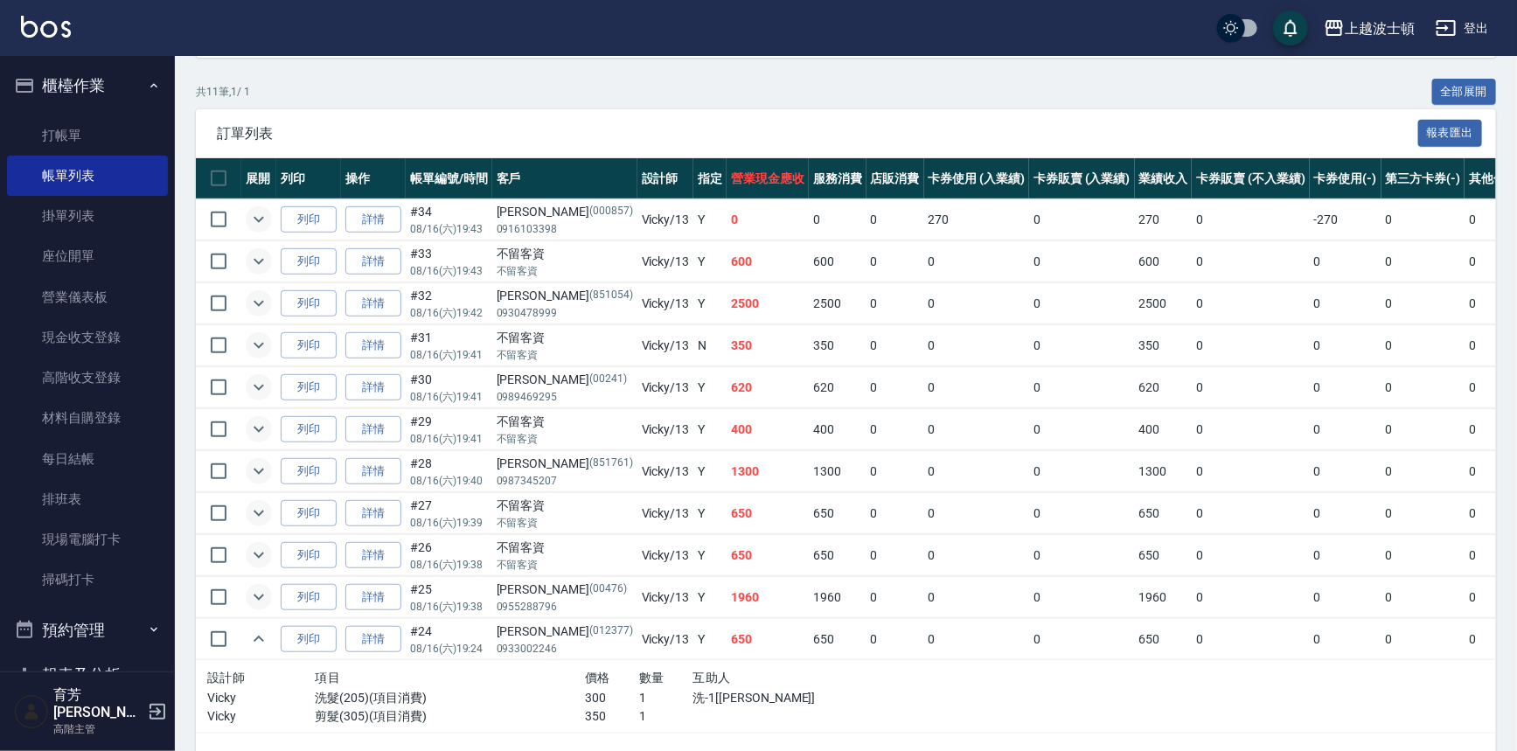
scroll to position [318, 0]
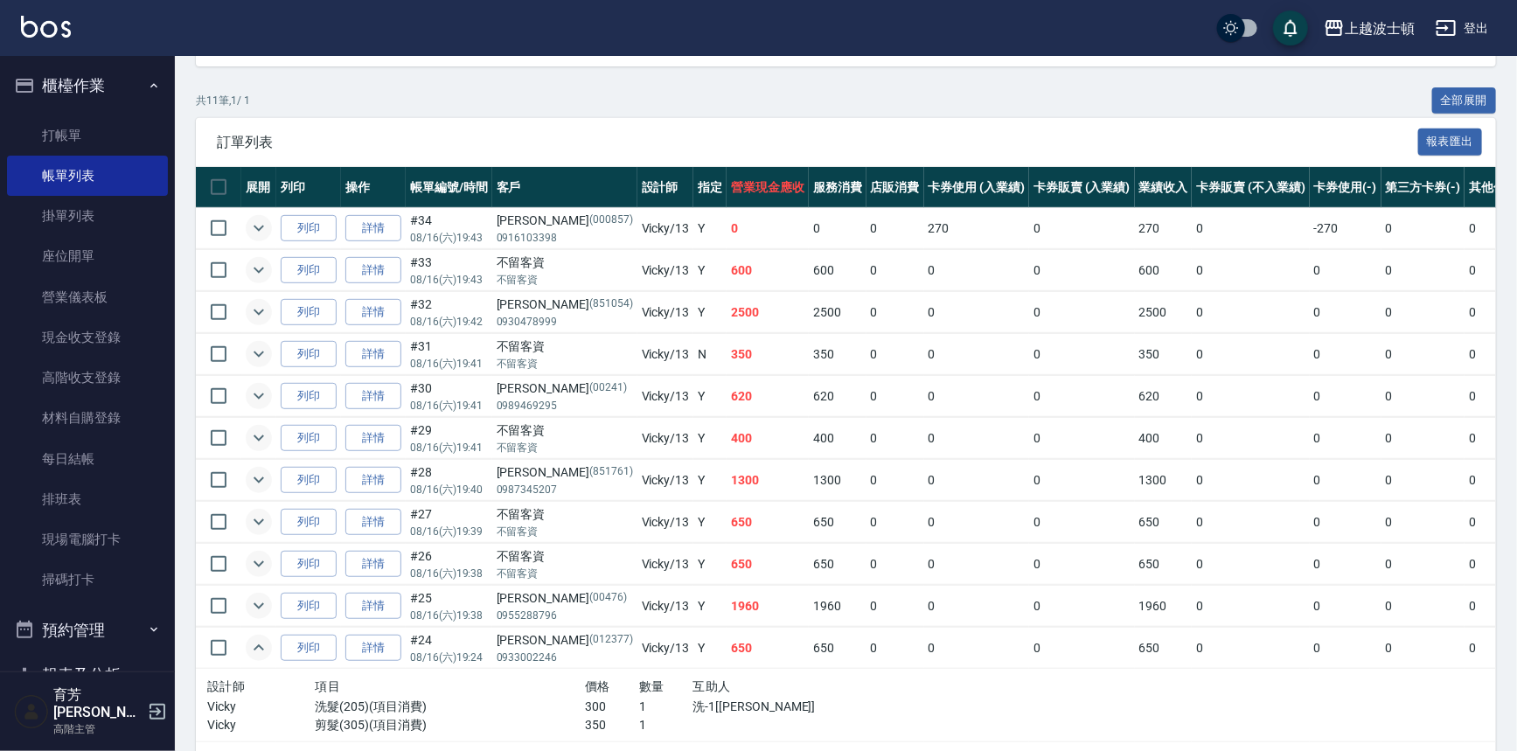
click at [254, 649] on icon "expand row" at bounding box center [258, 647] width 21 height 21
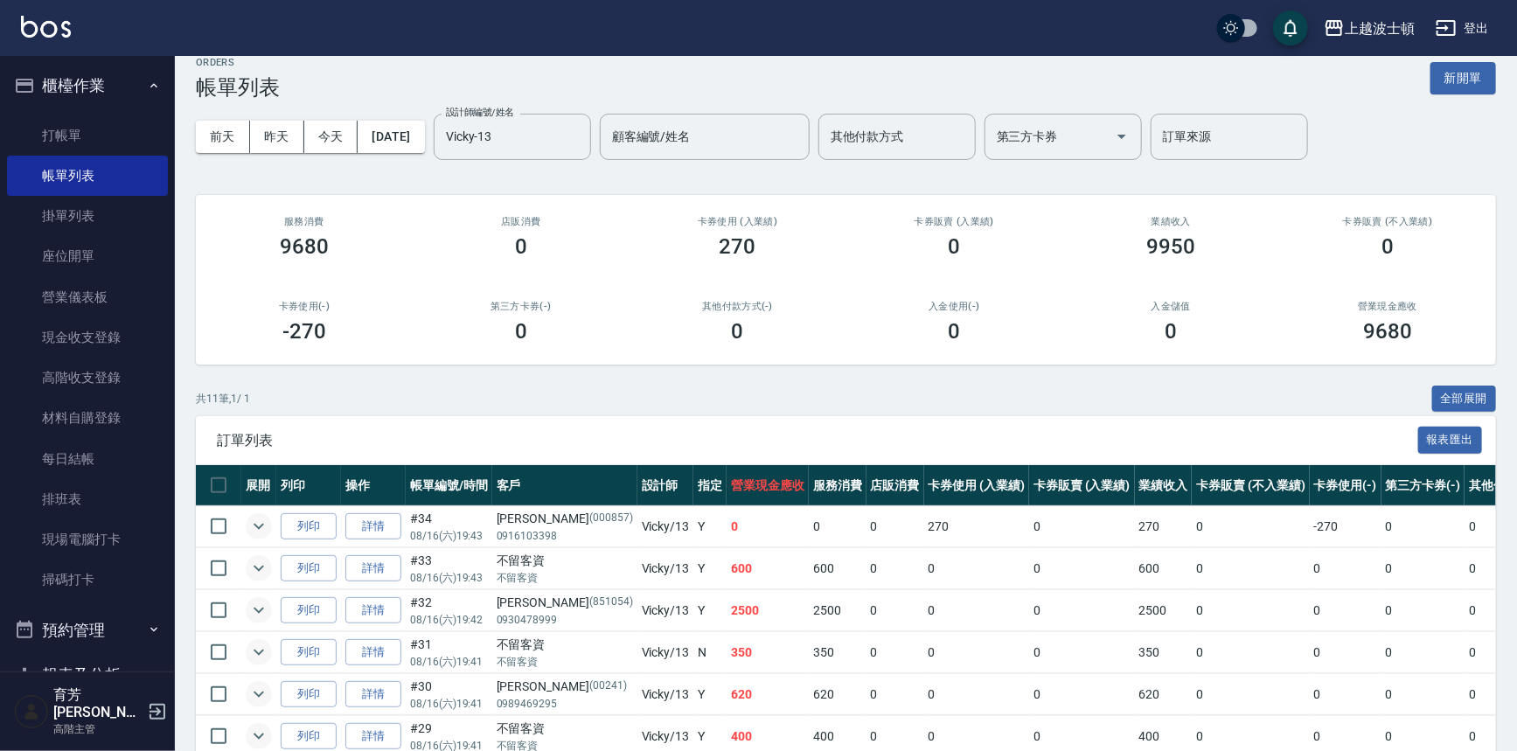
scroll to position [0, 0]
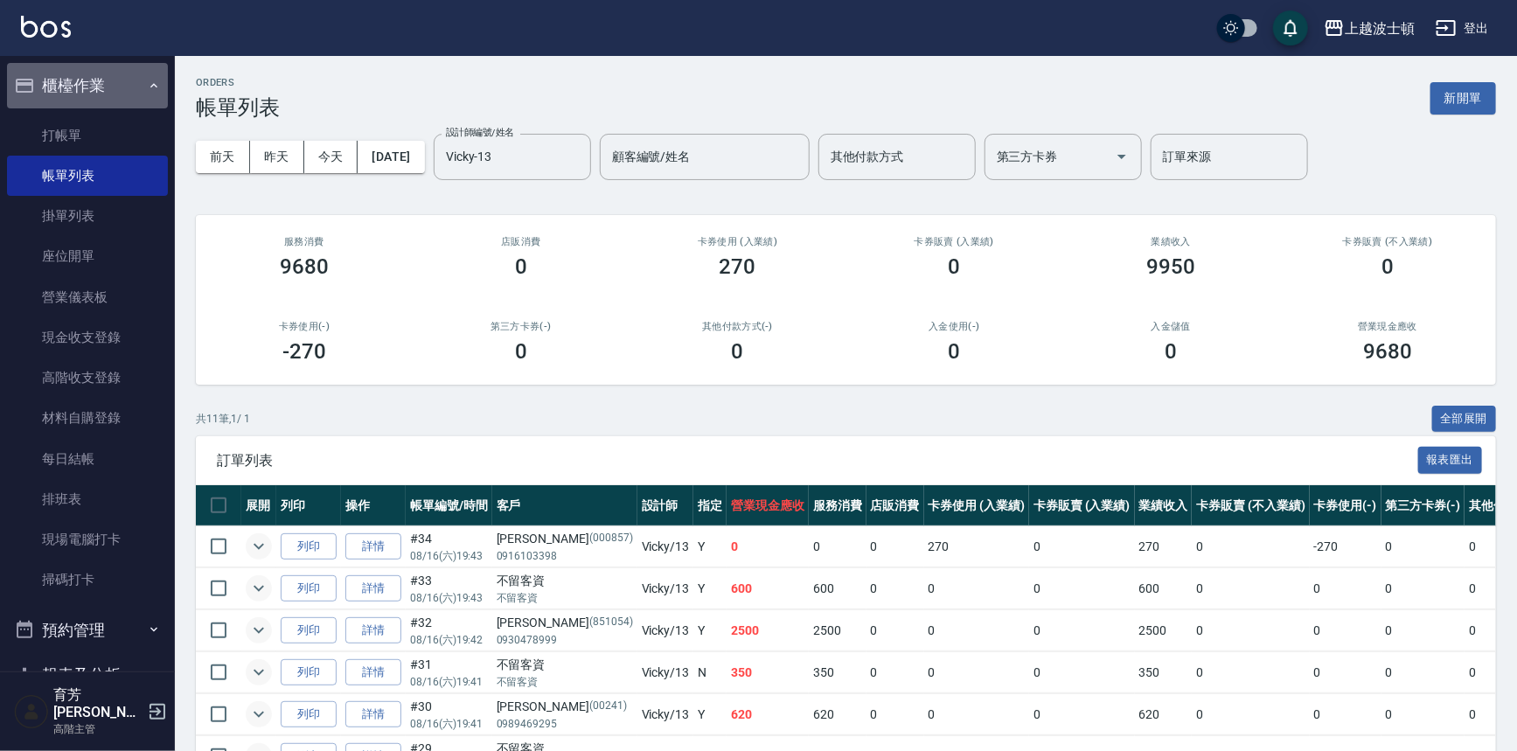
click at [88, 86] on button "櫃檯作業" at bounding box center [87, 85] width 161 height 45
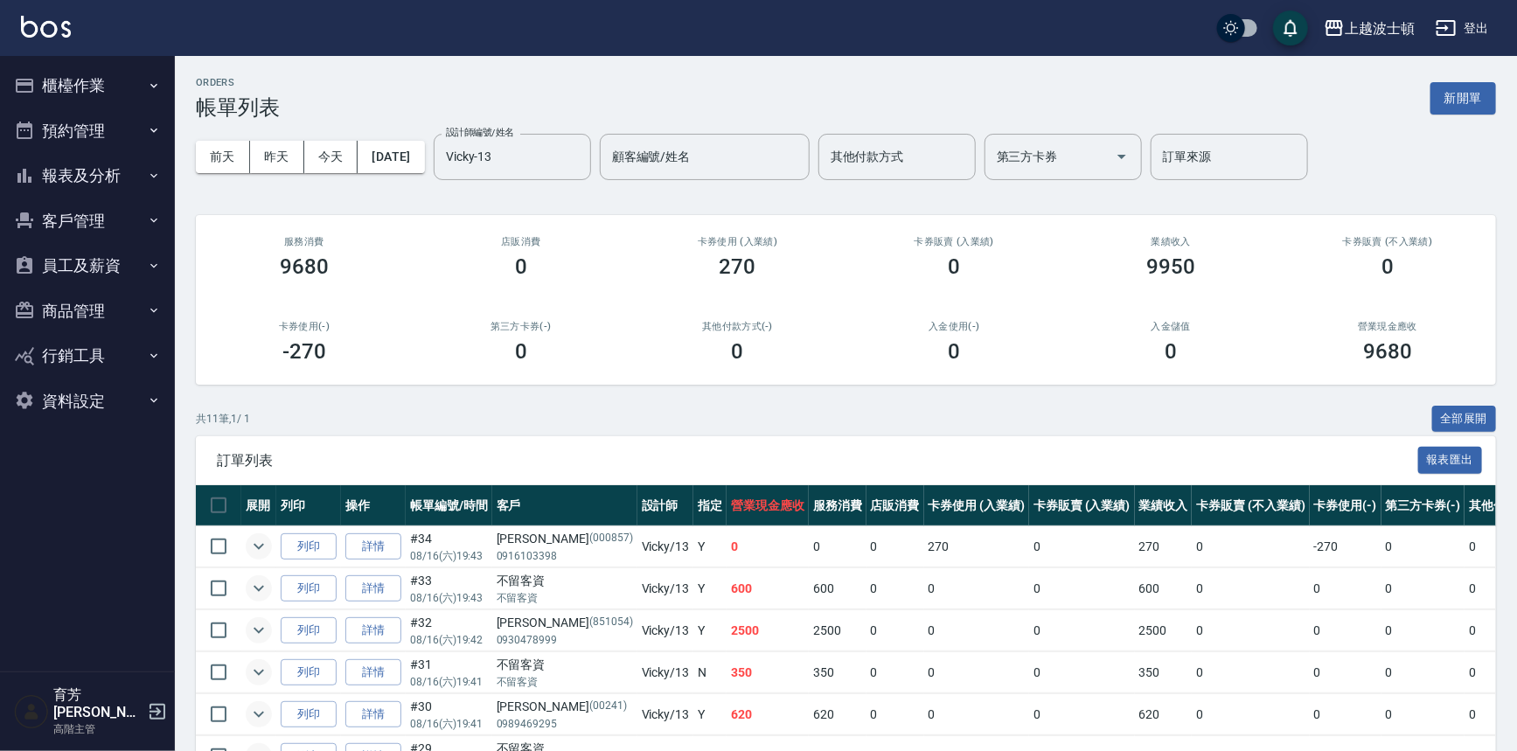
click at [72, 163] on button "報表及分析" at bounding box center [87, 175] width 161 height 45
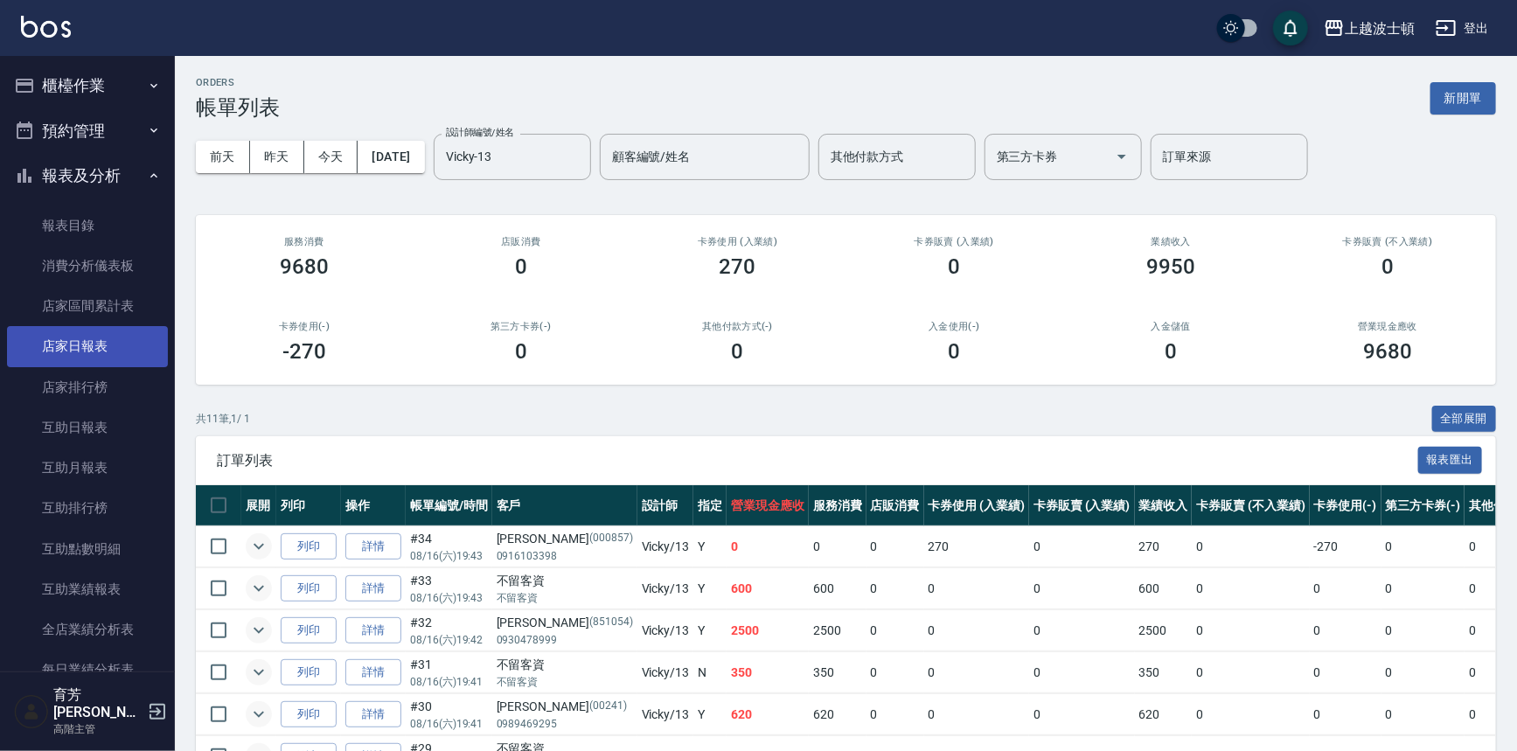
click at [74, 358] on link "店家日報表" at bounding box center [87, 346] width 161 height 40
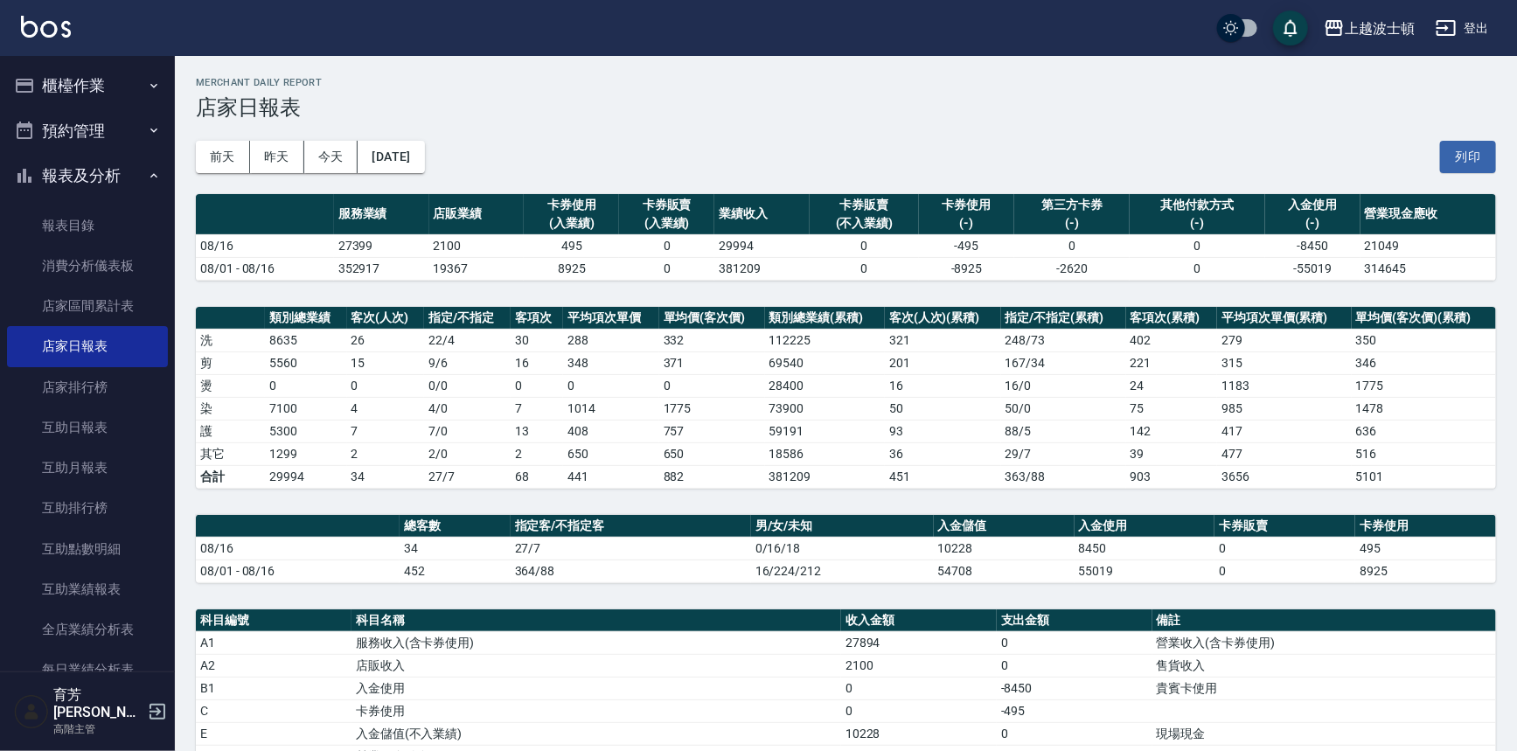
scroll to position [332, 0]
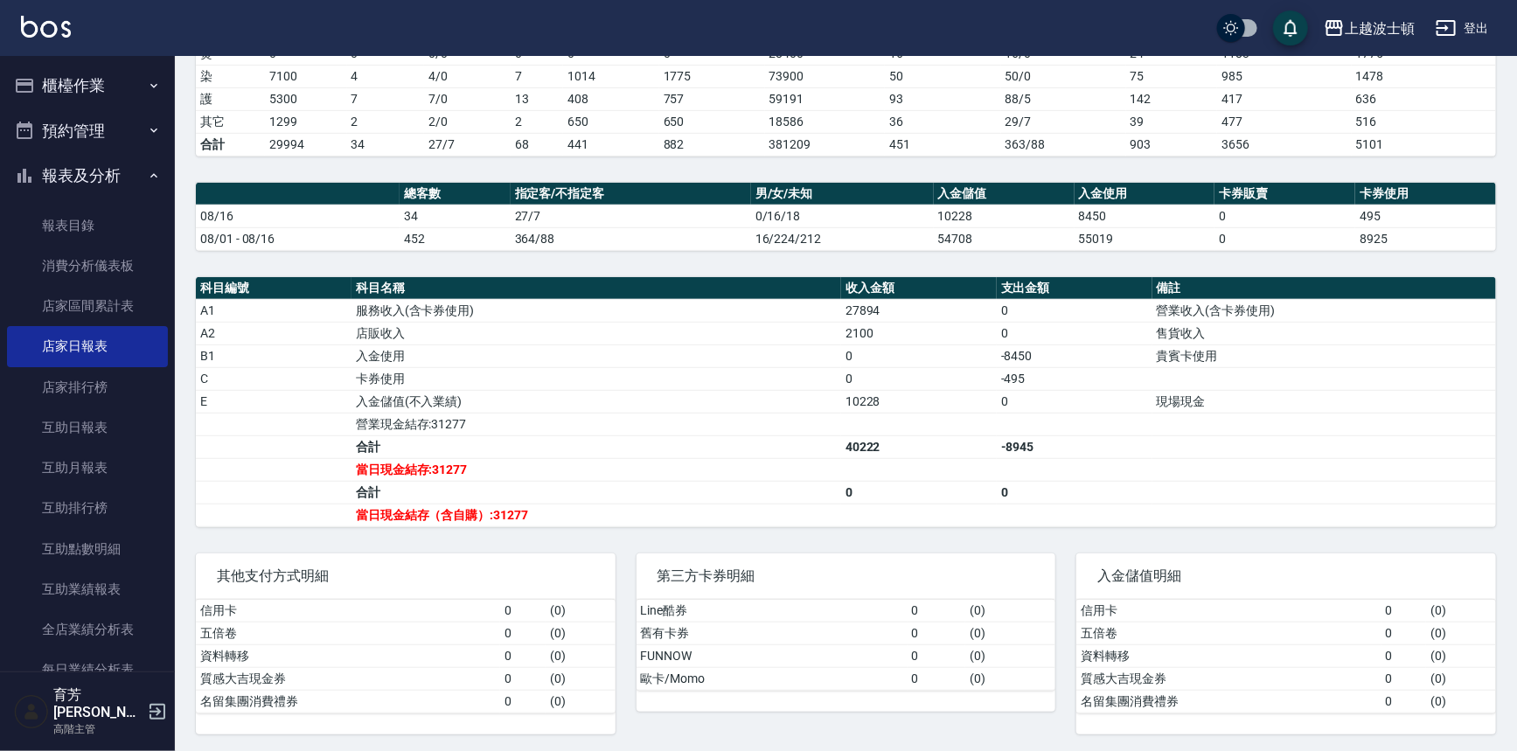
click at [85, 175] on button "報表及分析" at bounding box center [87, 175] width 161 height 45
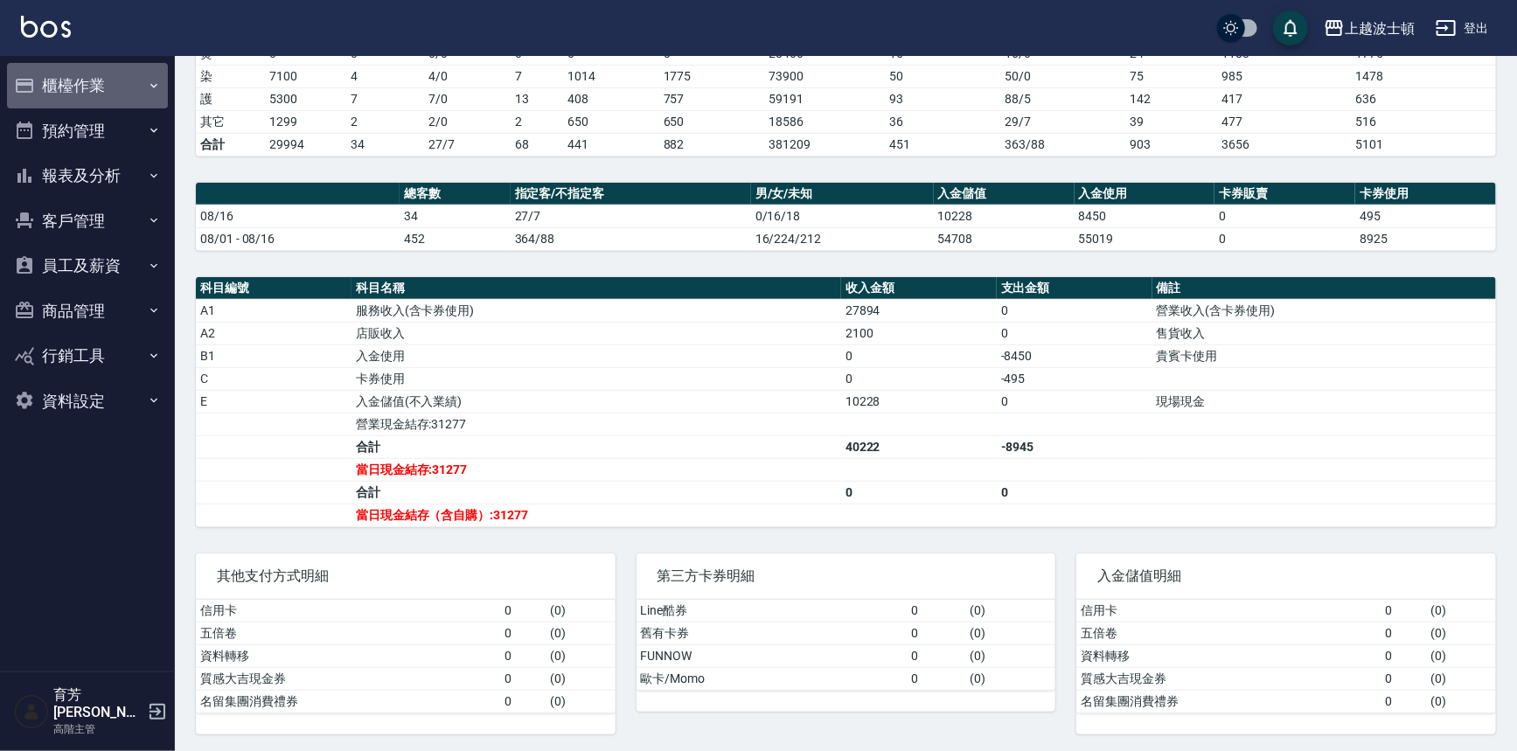
drag, startPoint x: 76, startPoint y: 90, endPoint x: 71, endPoint y: 114, distance: 24.2
click at [75, 89] on button "櫃檯作業" at bounding box center [87, 85] width 161 height 45
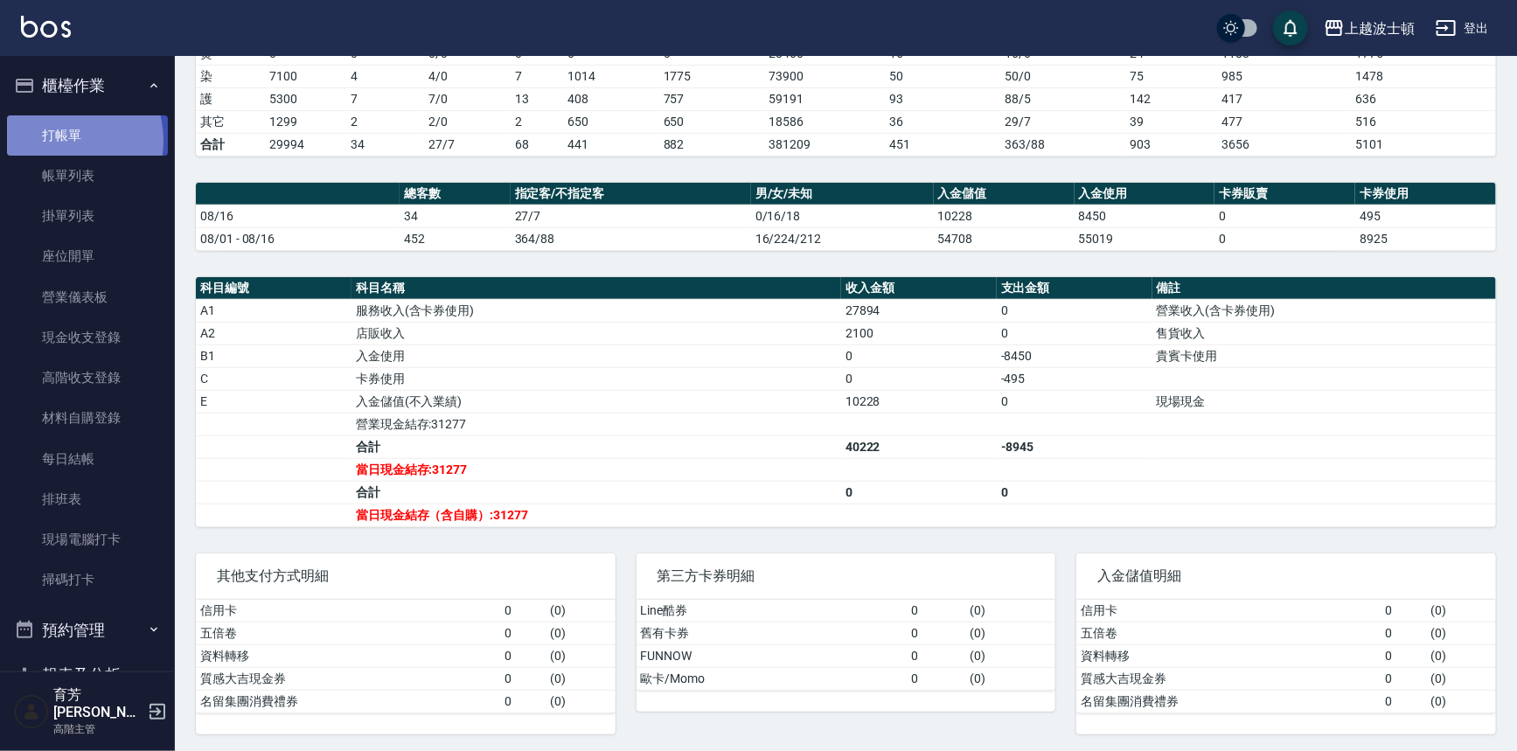
click at [65, 140] on link "打帳單" at bounding box center [87, 135] width 161 height 40
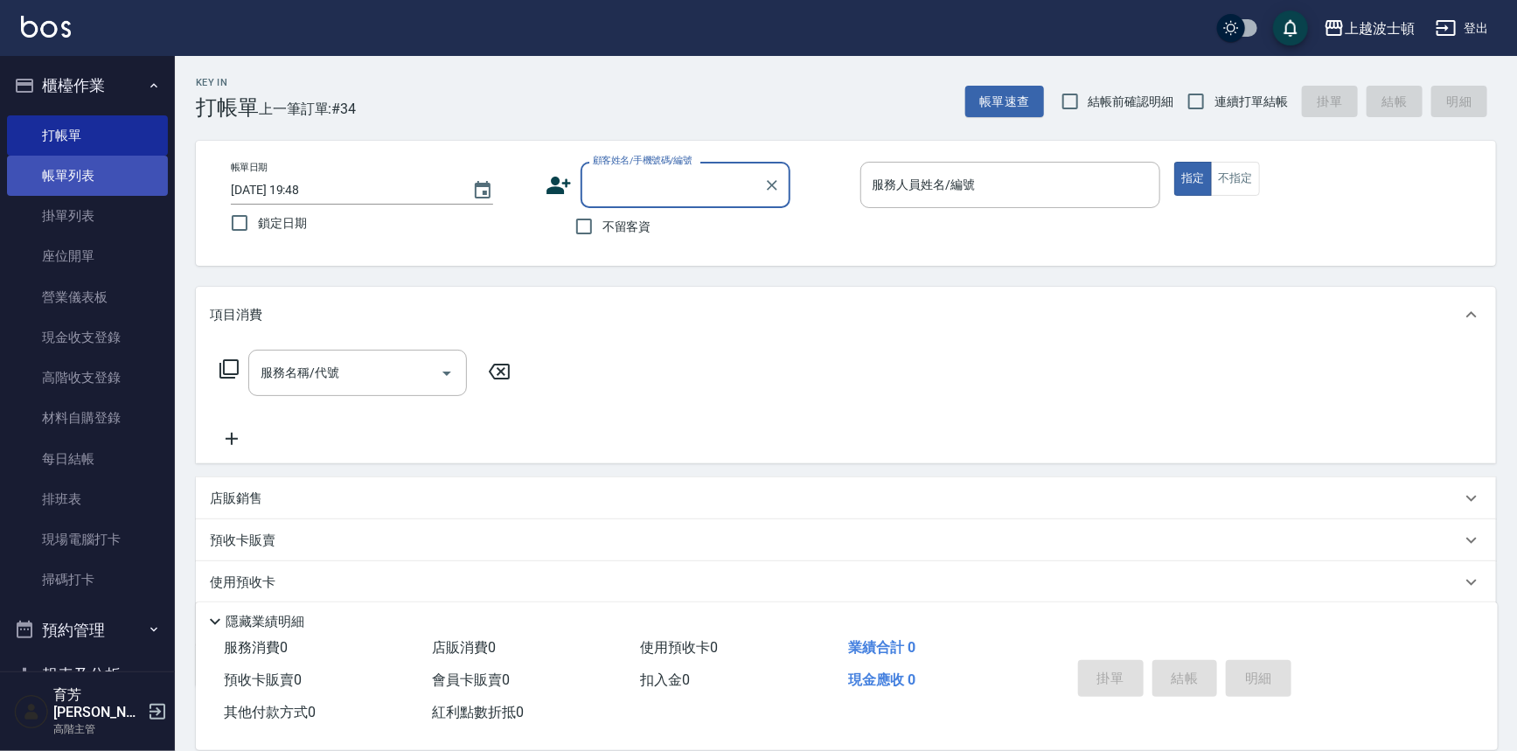
click at [94, 177] on link "帳單列表" at bounding box center [87, 176] width 161 height 40
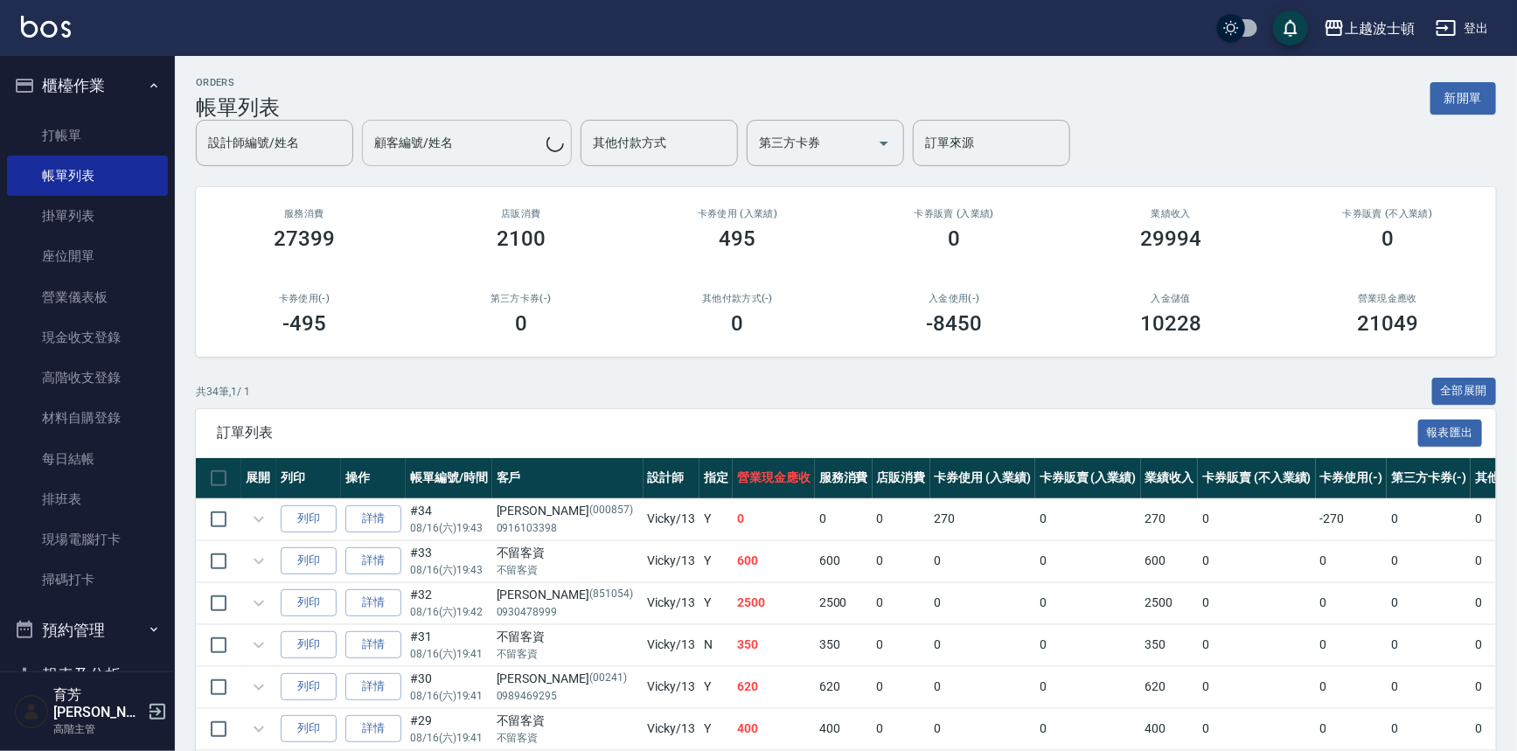
click at [517, 124] on div "設計師編號/姓名 設計師編號/姓名 顧客編號/姓名 顧客編號/姓名 其他付款方式 其他付款方式 第三方卡券 第三方卡券 訂單來源 訂單來源" at bounding box center [846, 143] width 1300 height 46
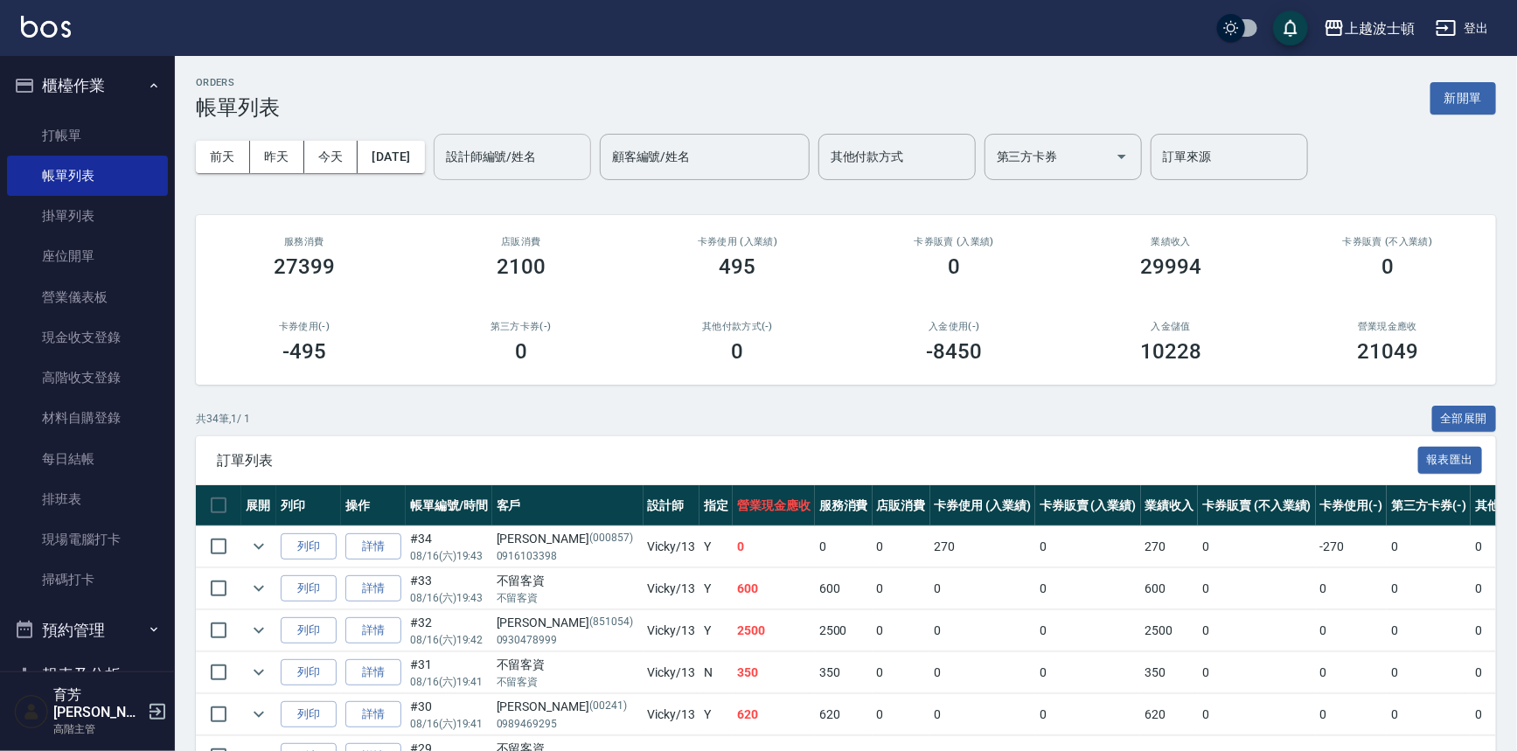
click at [583, 164] on input "設計師編號/姓名" at bounding box center [512, 157] width 142 height 31
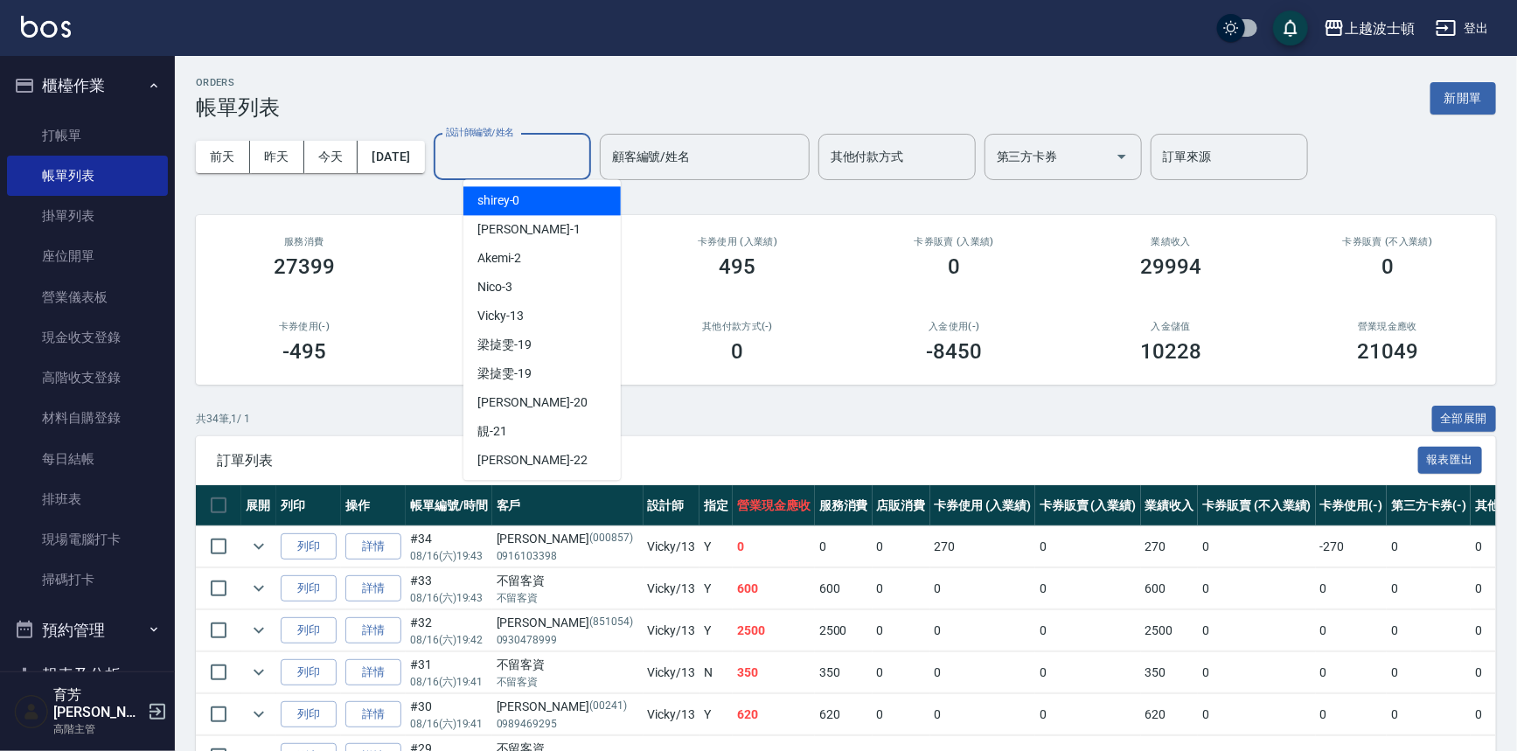
scroll to position [233, 0]
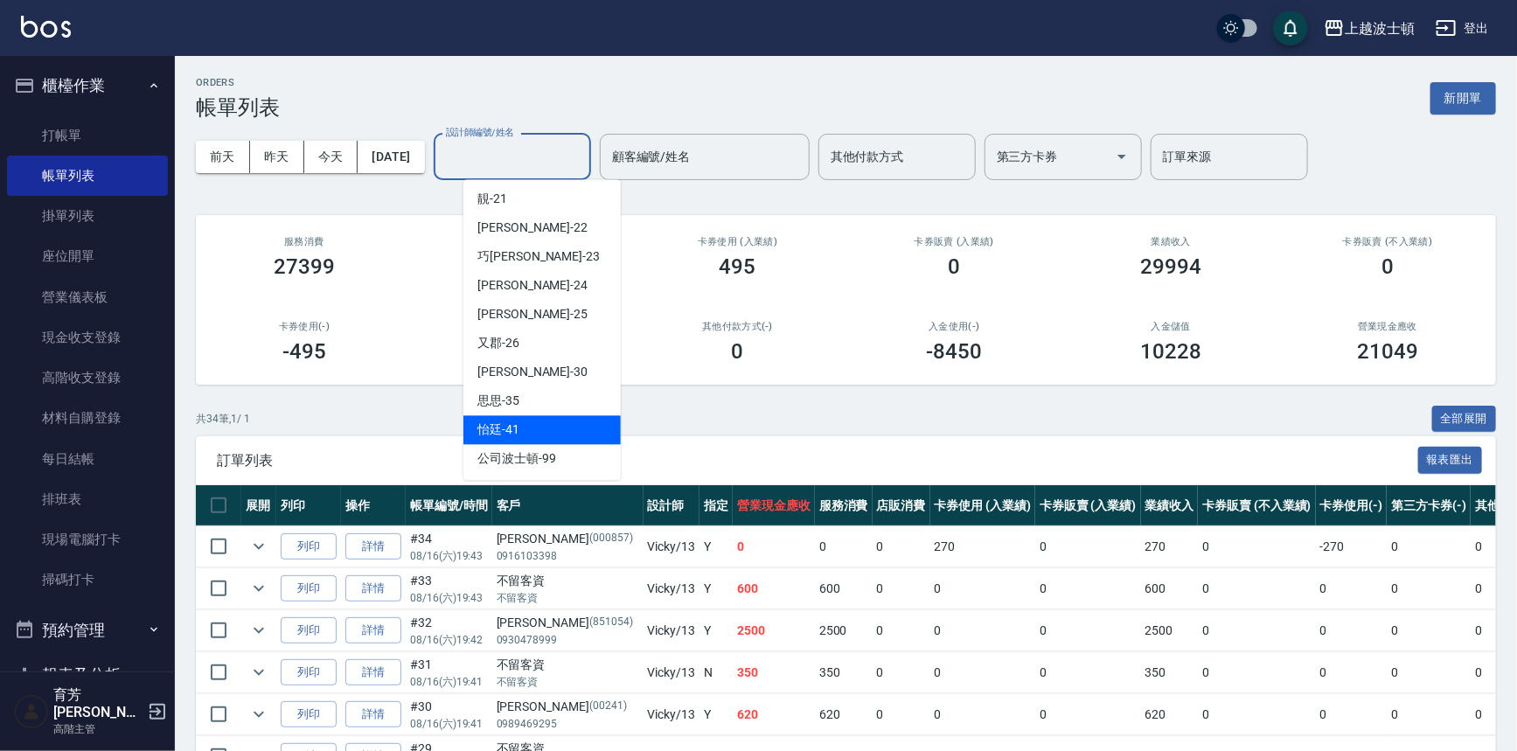
click at [516, 418] on div "怡廷 -41" at bounding box center [541, 429] width 157 height 29
type input "怡廷-41"
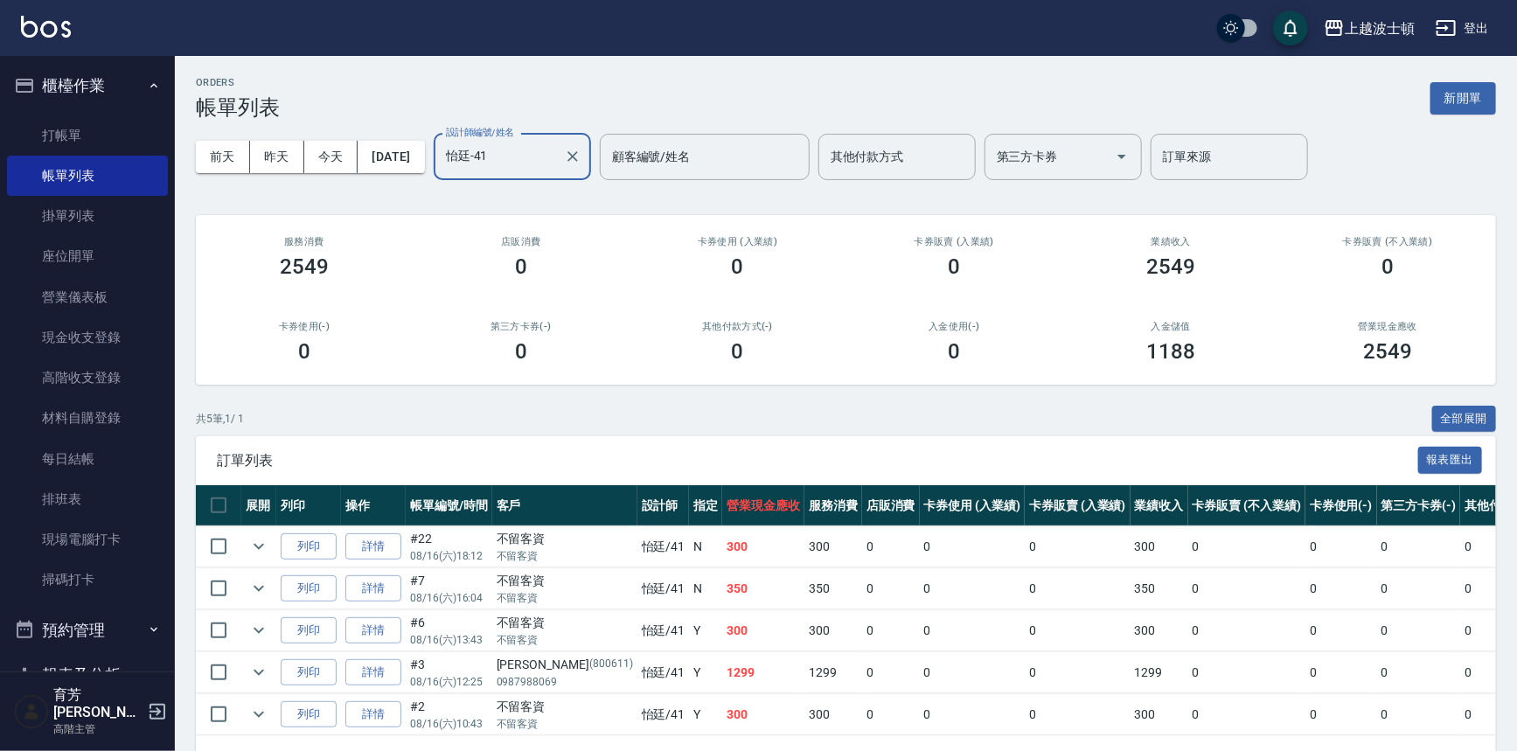
scroll to position [63, 0]
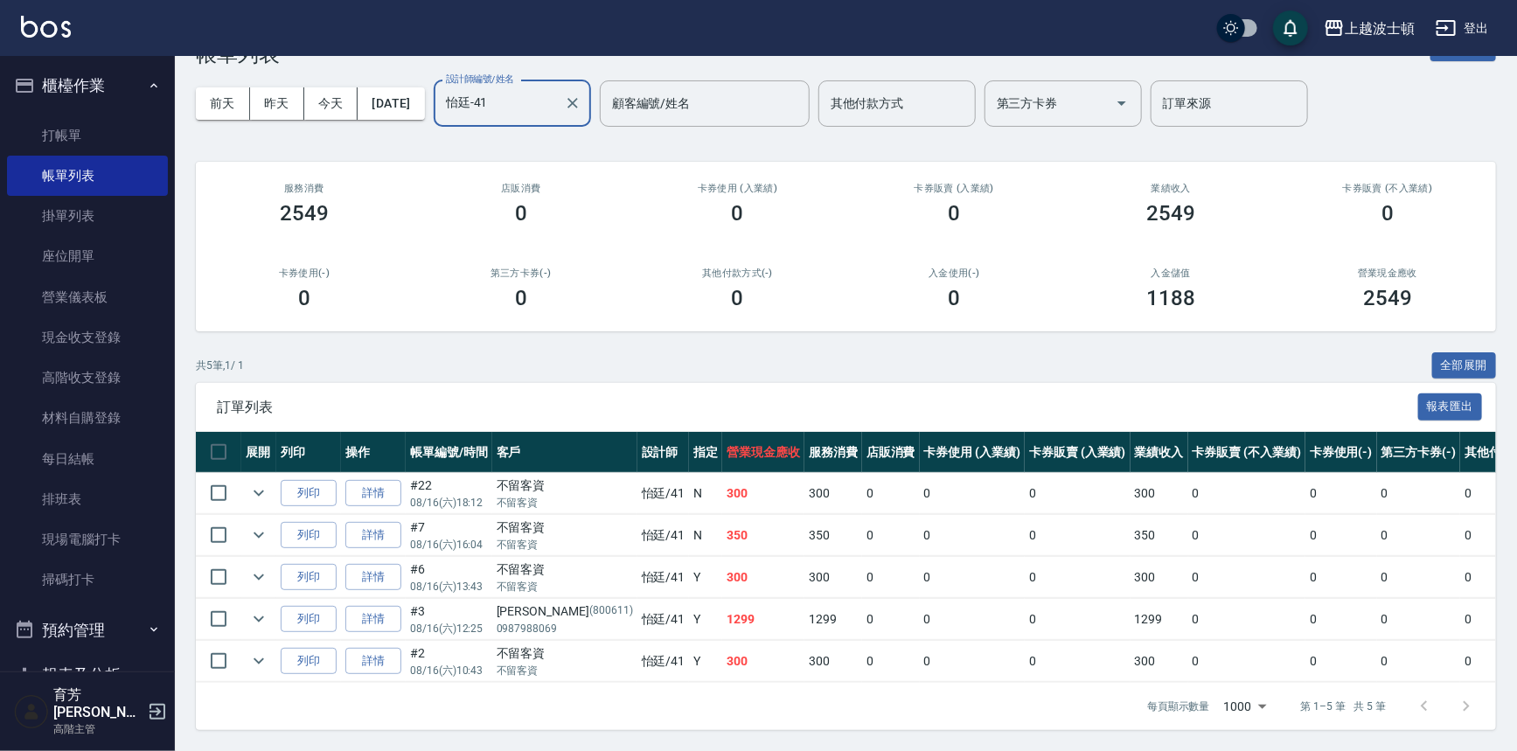
click at [88, 88] on button "櫃檯作業" at bounding box center [87, 85] width 161 height 45
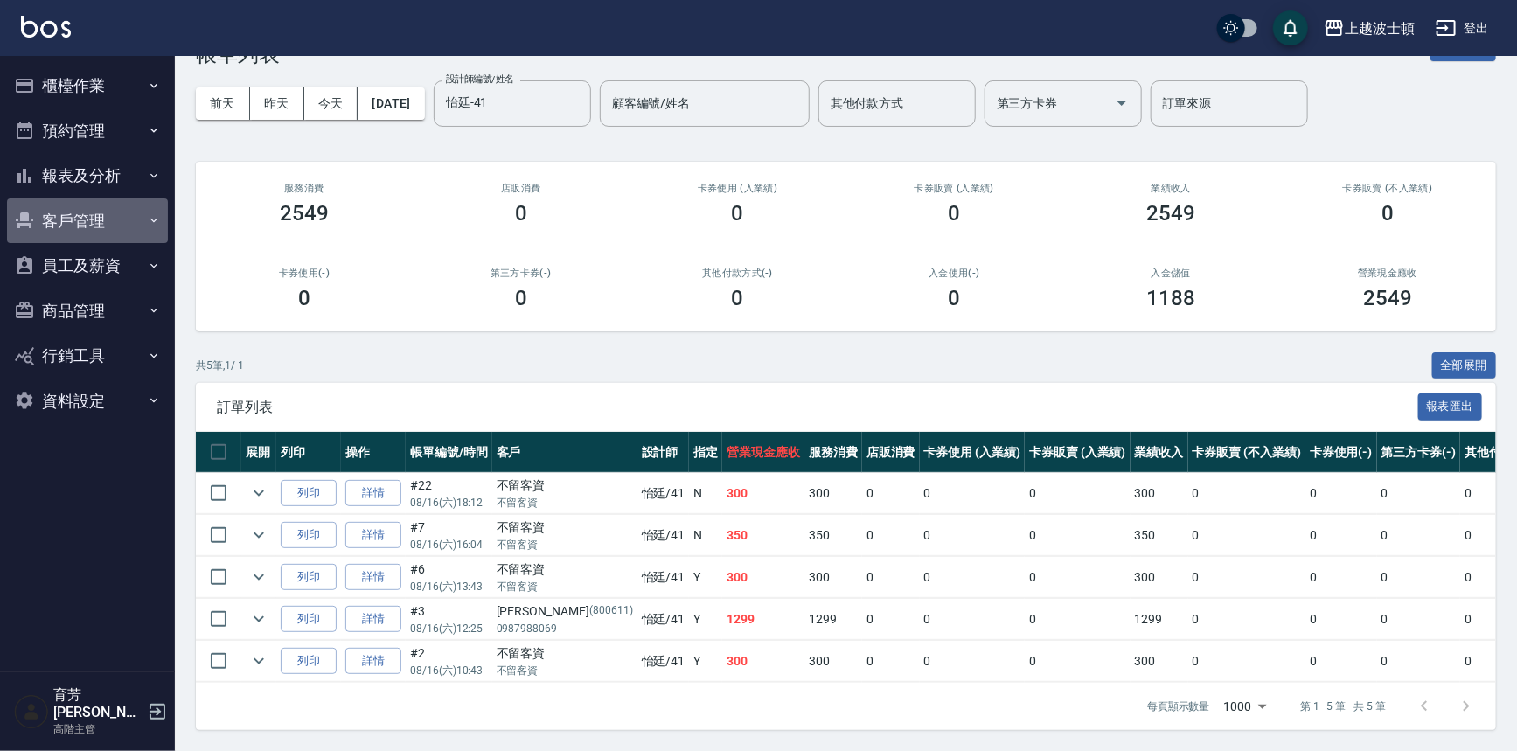
click at [68, 219] on button "客戶管理" at bounding box center [87, 220] width 161 height 45
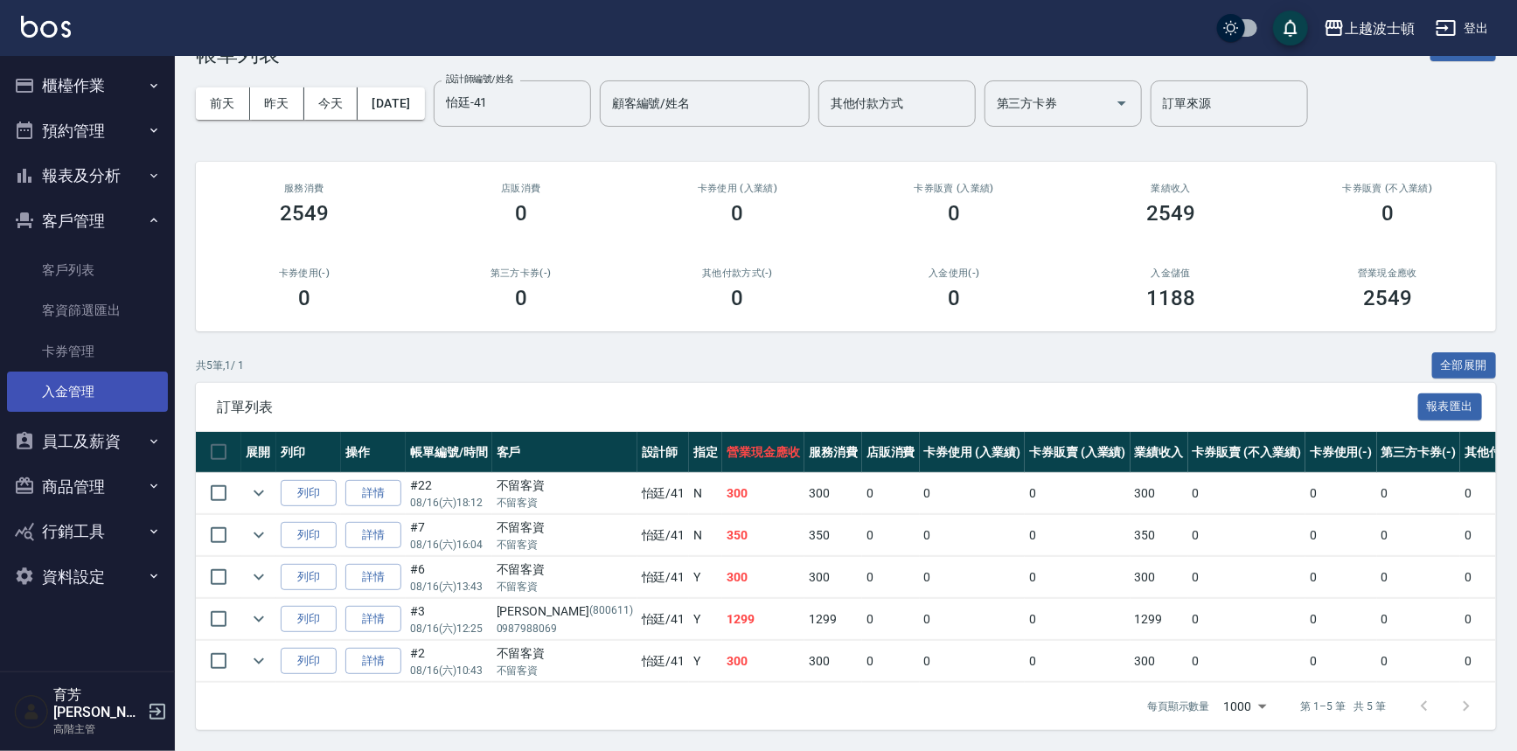
click at [80, 374] on link "入金管理" at bounding box center [87, 392] width 161 height 40
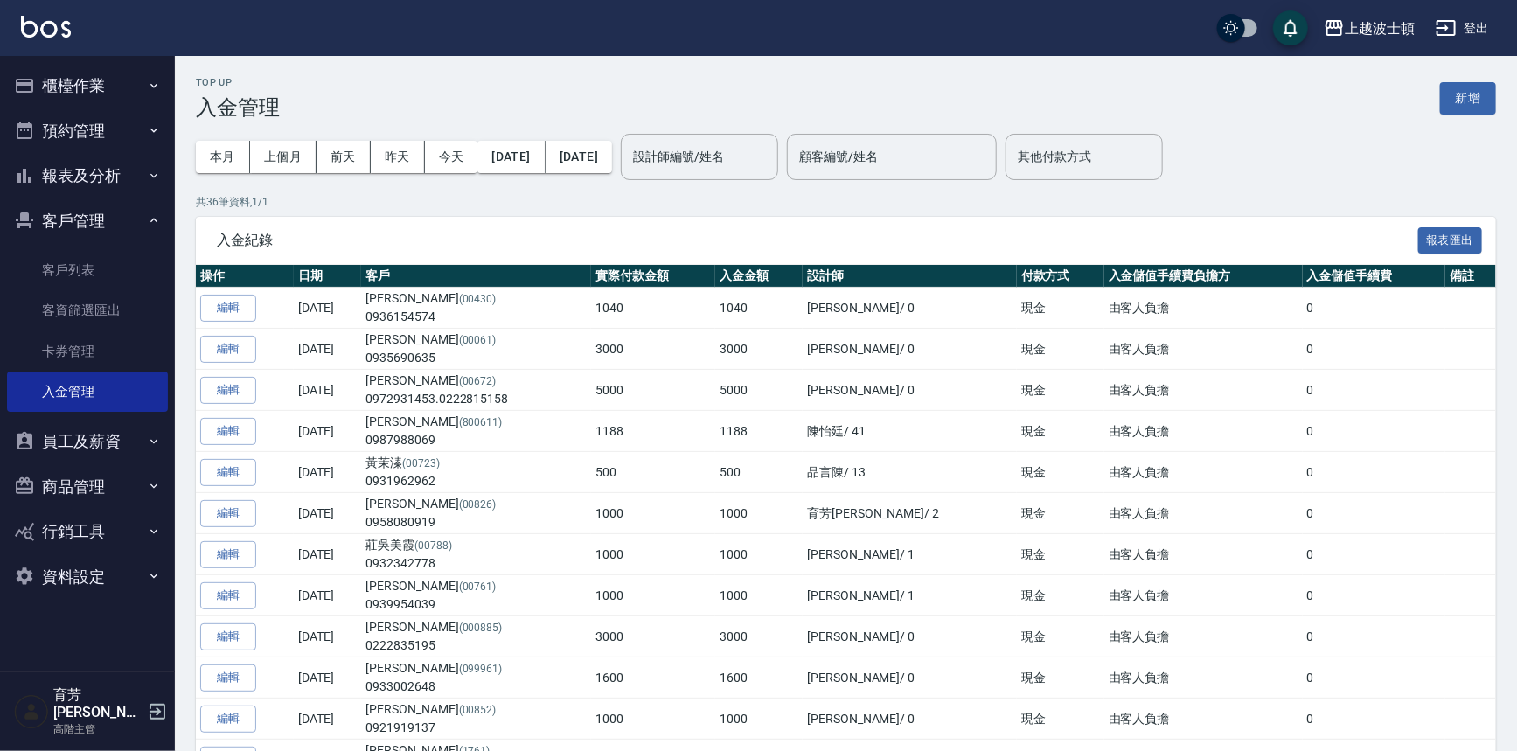
click at [71, 75] on button "櫃檯作業" at bounding box center [87, 85] width 161 height 45
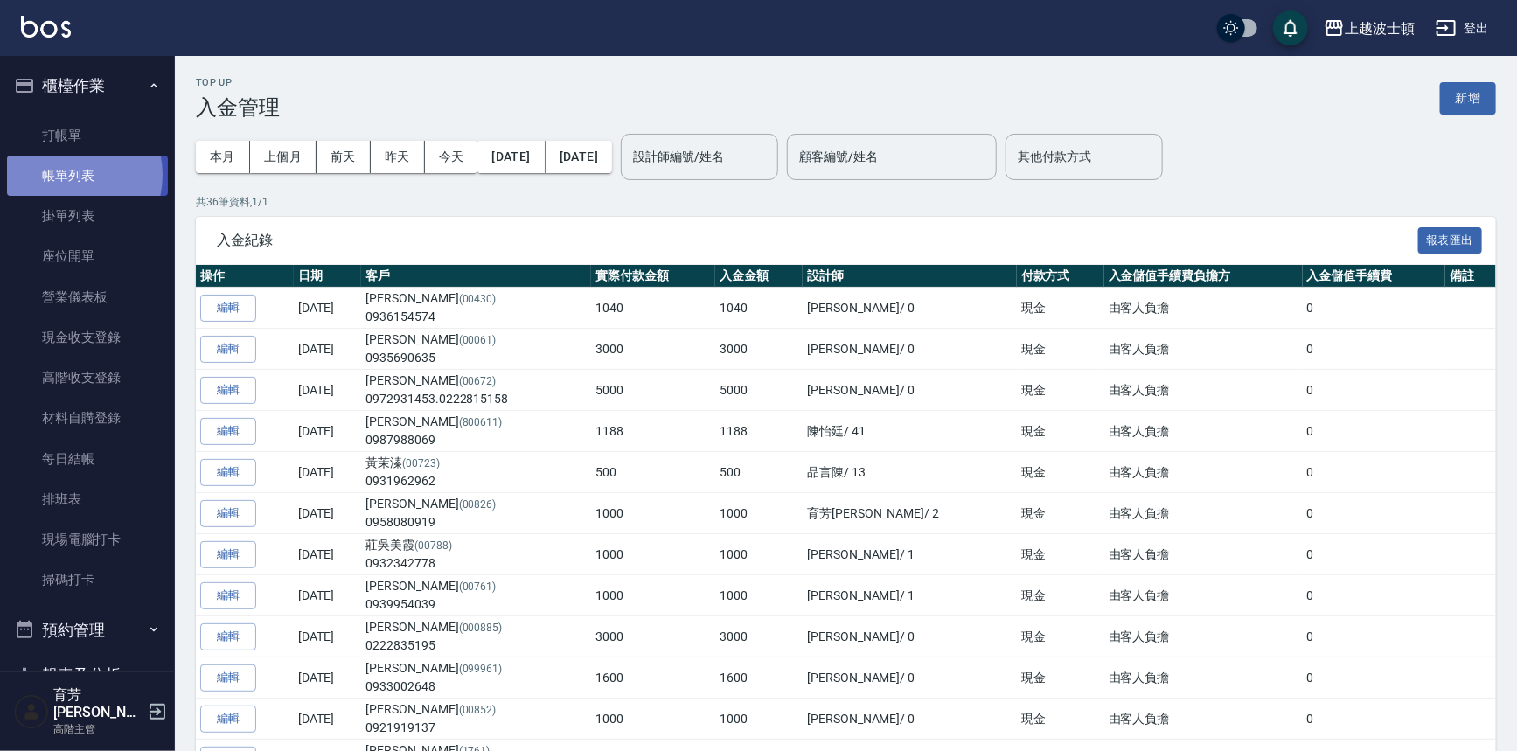
click at [66, 175] on link "帳單列表" at bounding box center [87, 176] width 161 height 40
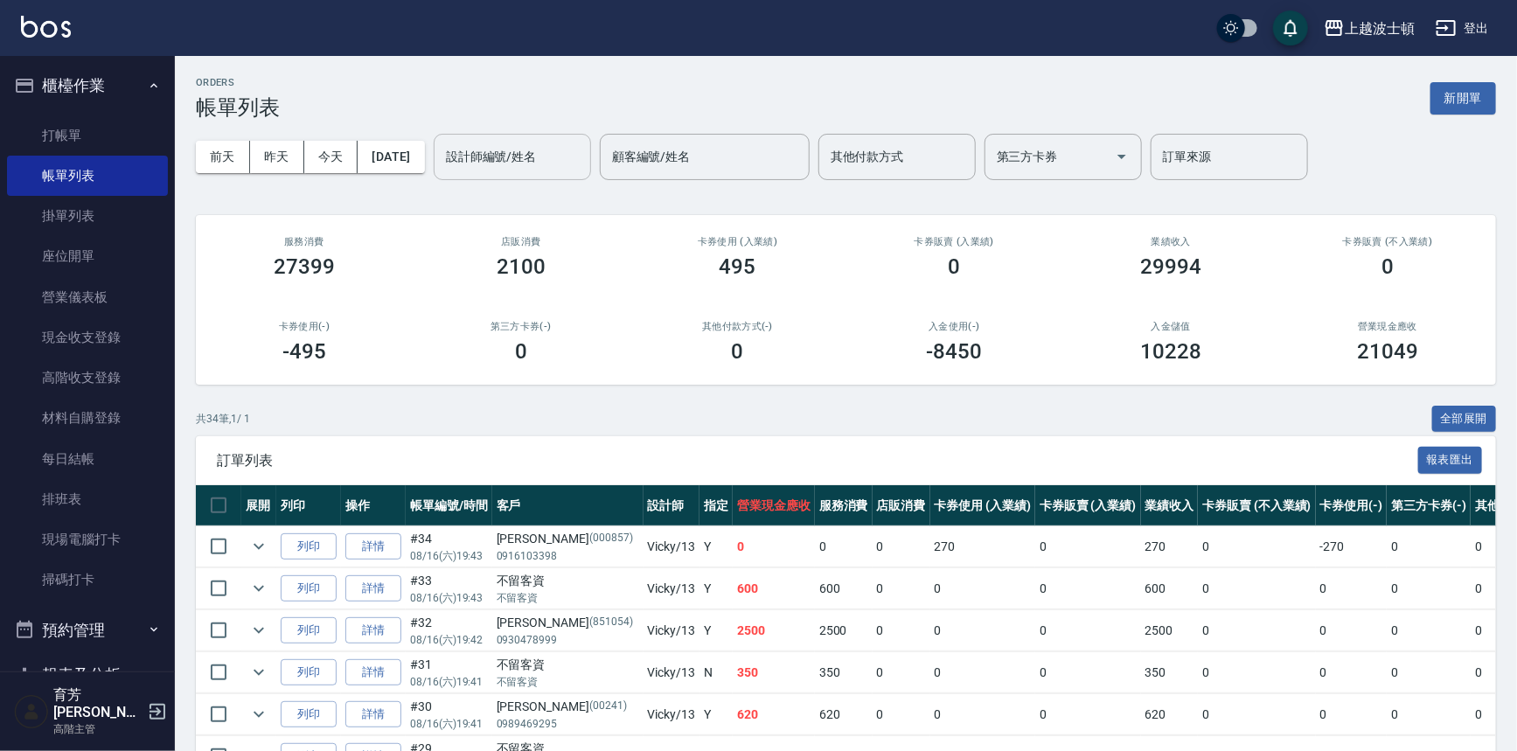
click at [559, 163] on input "設計師編號/姓名" at bounding box center [512, 157] width 142 height 31
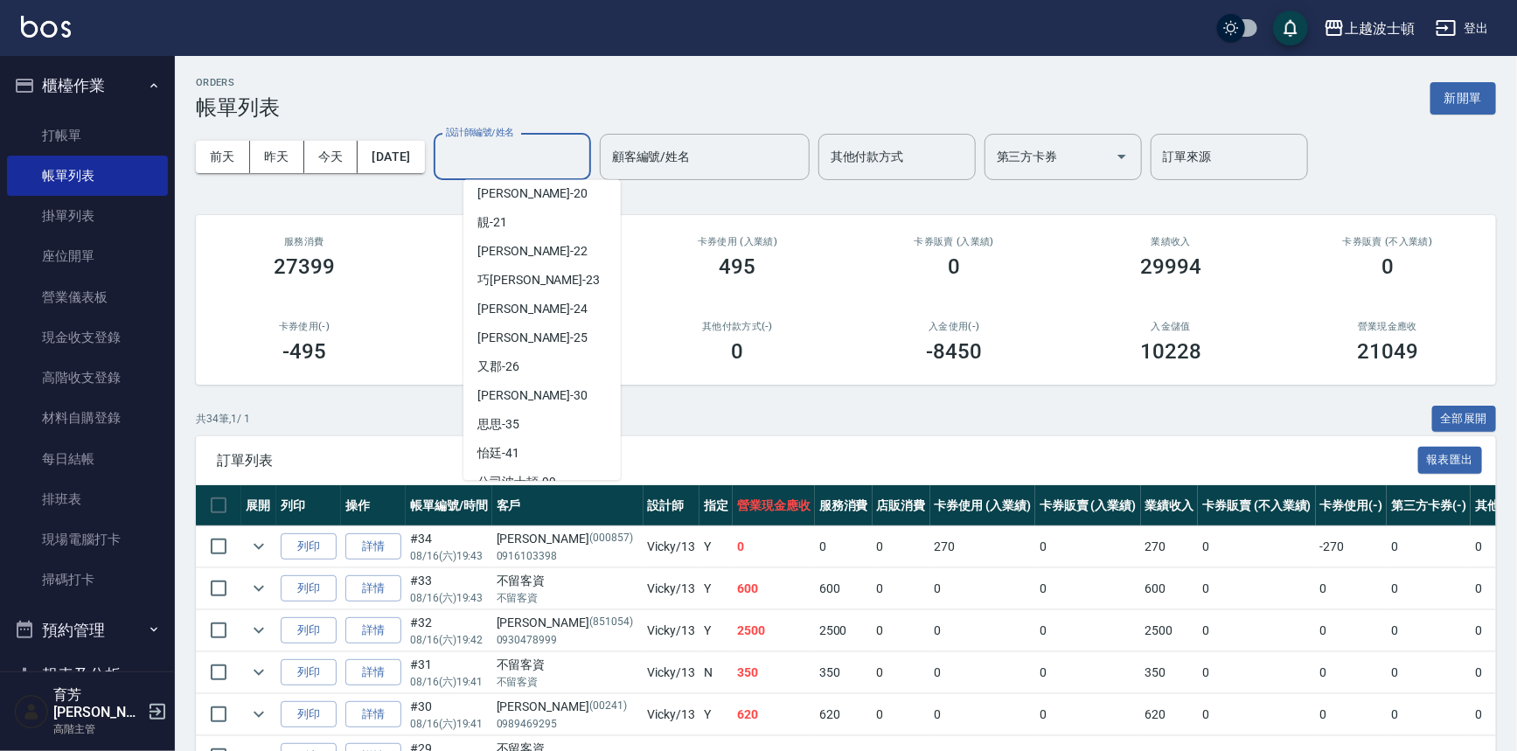
scroll to position [211, 0]
click at [543, 455] on div "怡廷 -41" at bounding box center [541, 451] width 157 height 29
type input "怡廷-41"
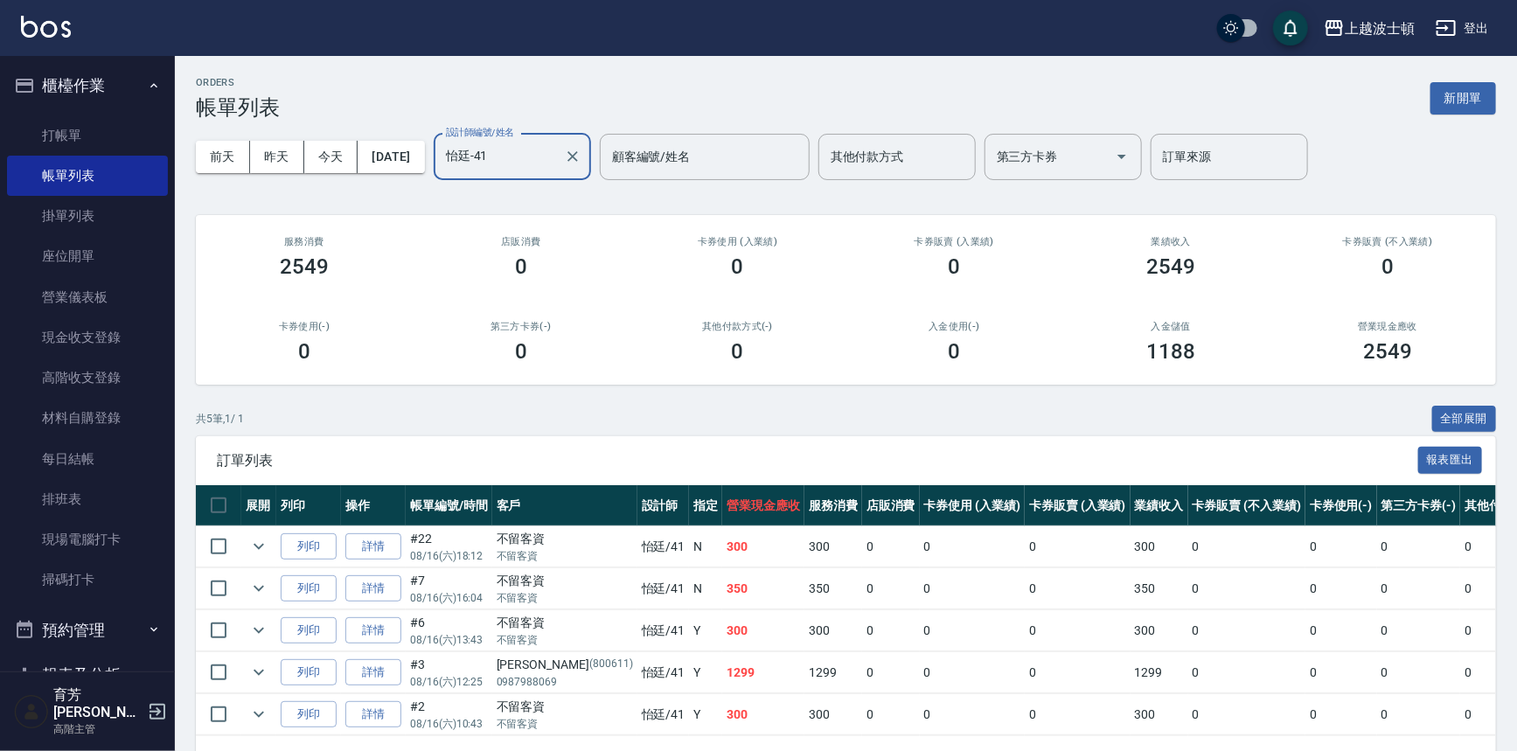
scroll to position [63, 0]
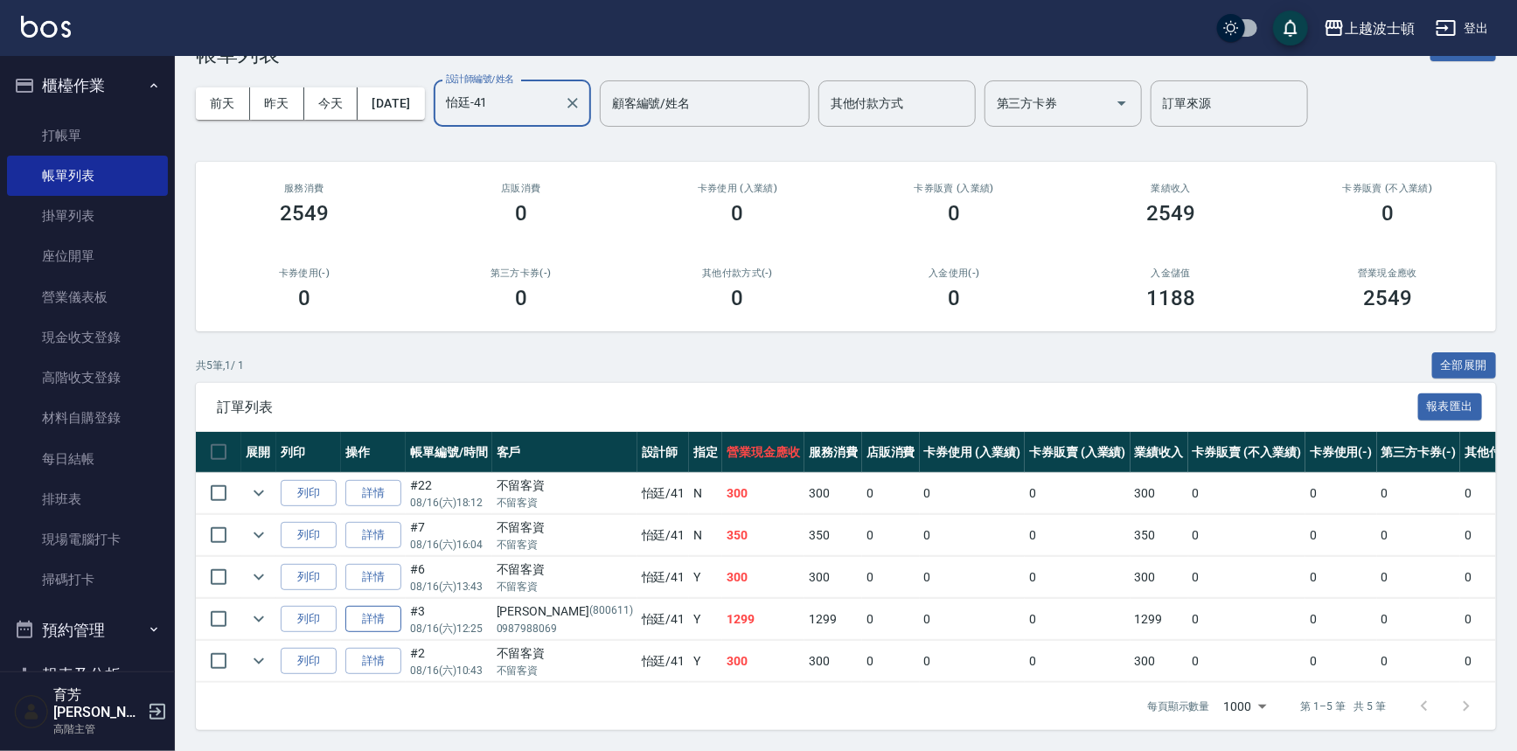
click at [392, 606] on link "詳情" at bounding box center [373, 619] width 56 height 27
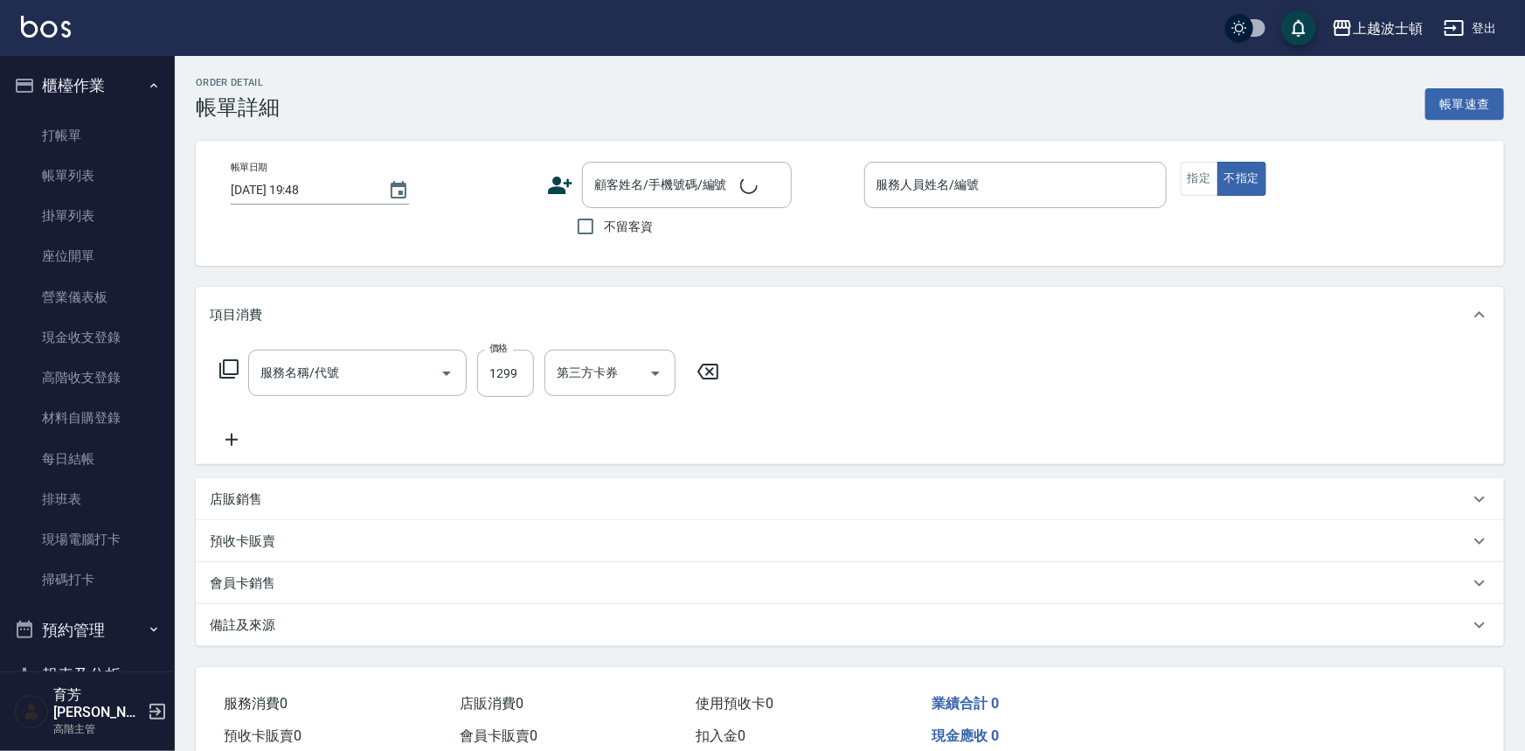
type input "[DATE] 12:25"
type input "怡廷-41"
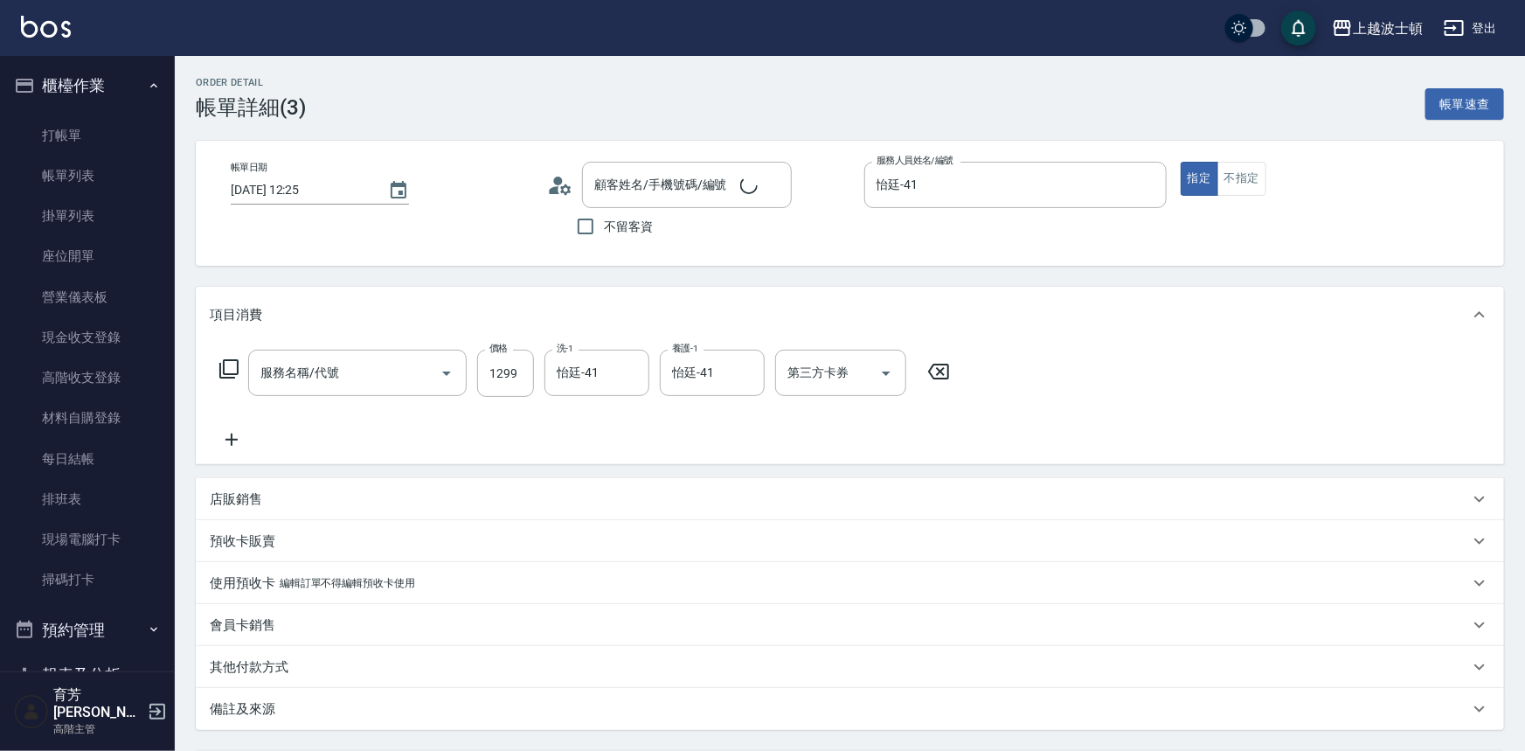
type input "薑檸頭皮護理(724)"
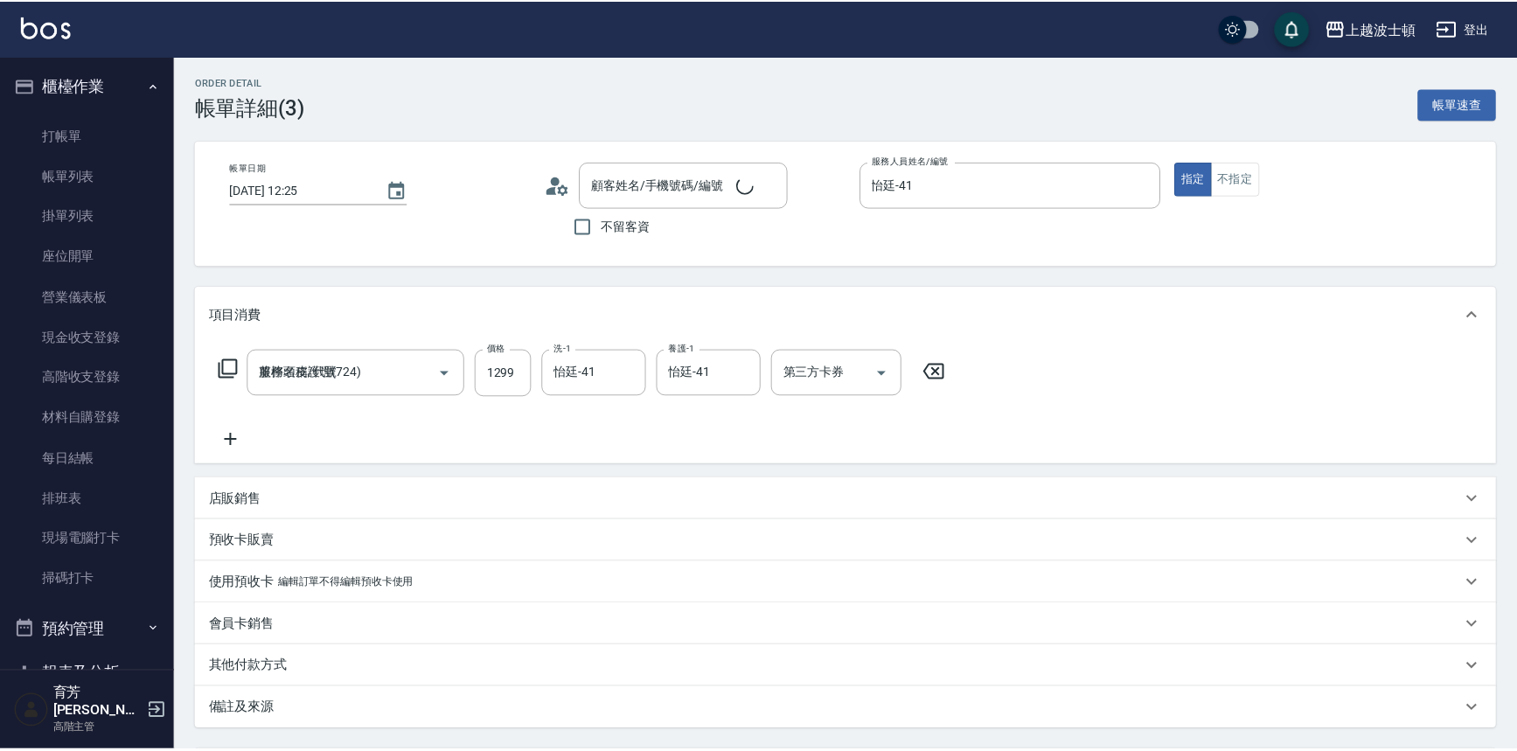
scroll to position [164, 0]
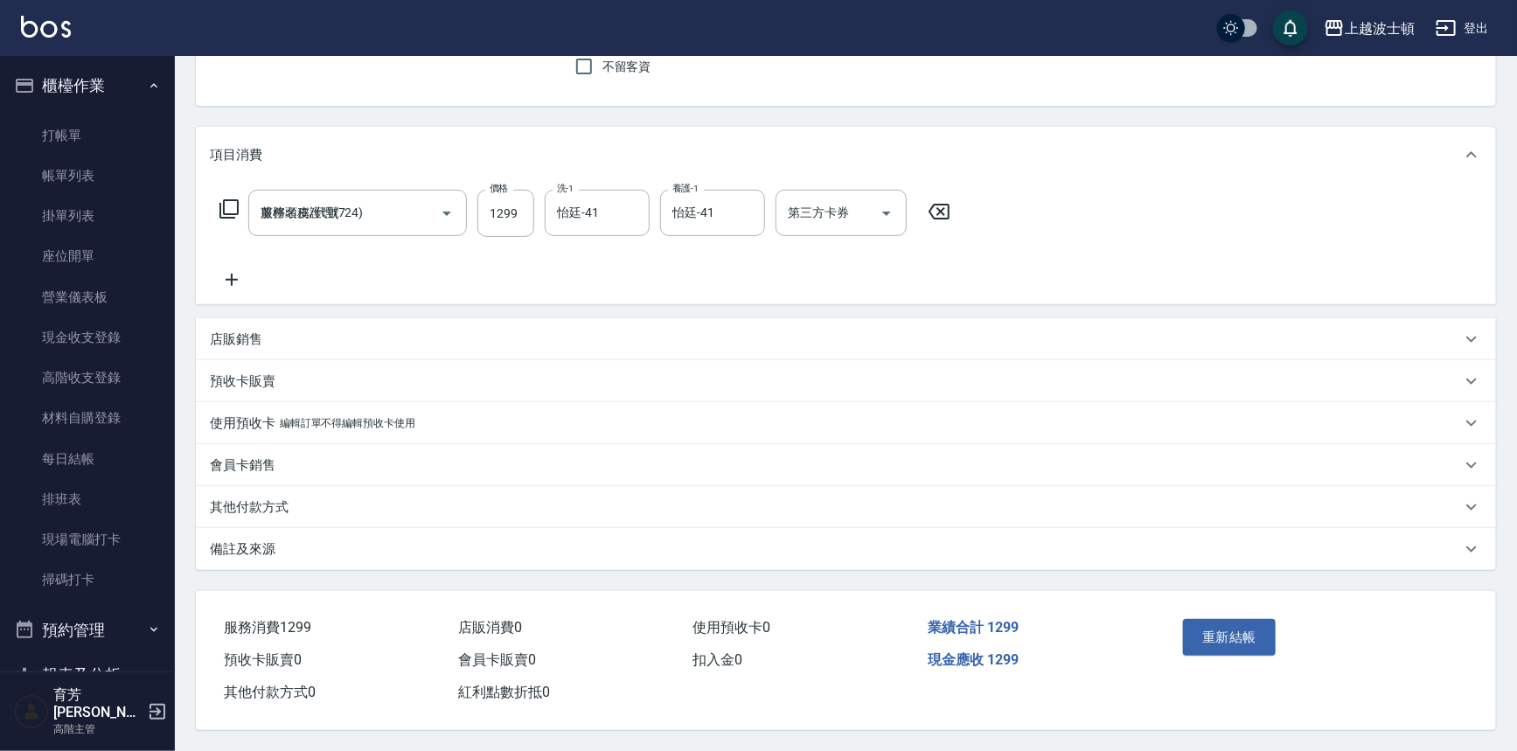
type input "[PERSON_NAME]/0987988069/800611"
click at [251, 502] on p "其他付款方式" at bounding box center [249, 507] width 79 height 18
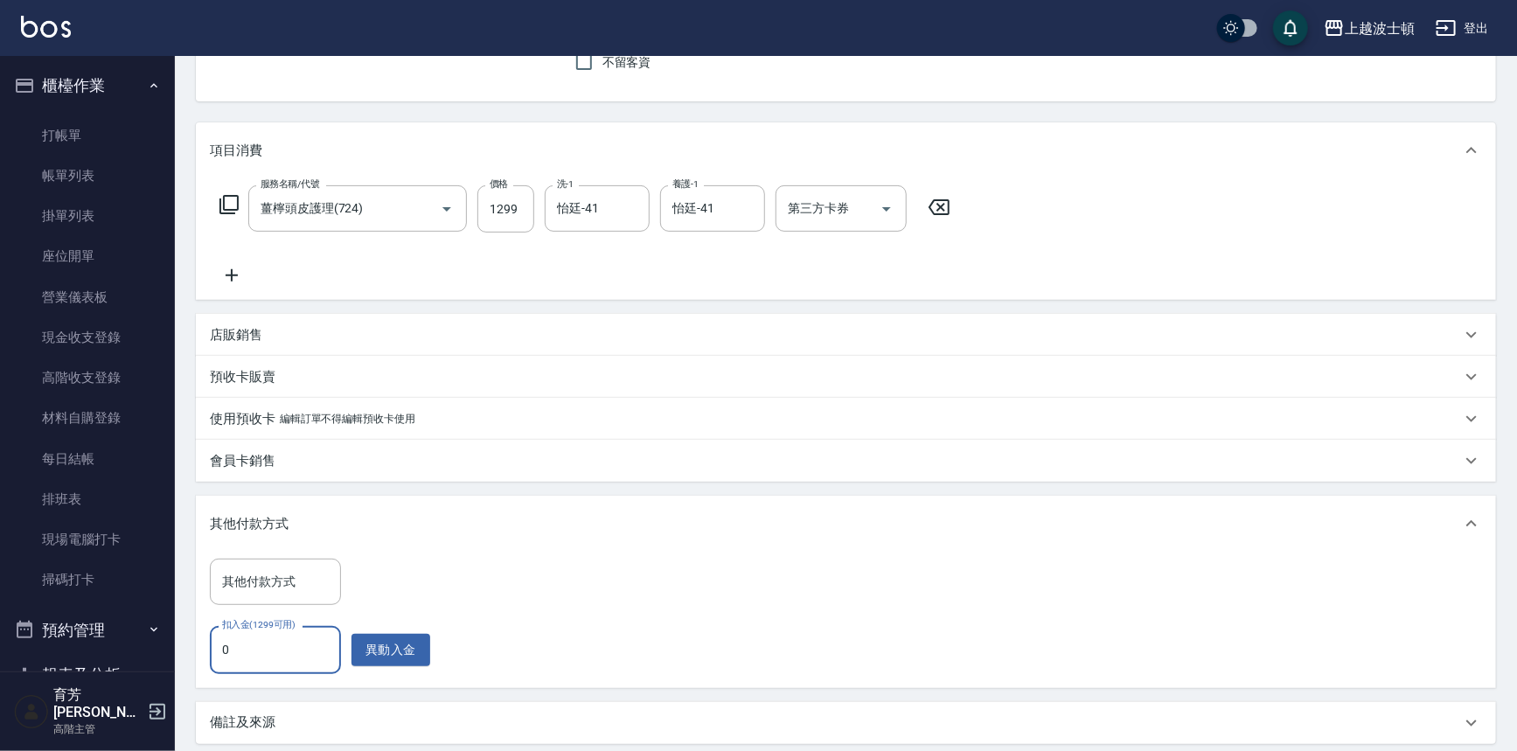
click at [272, 649] on input "0" at bounding box center [275, 649] width 131 height 47
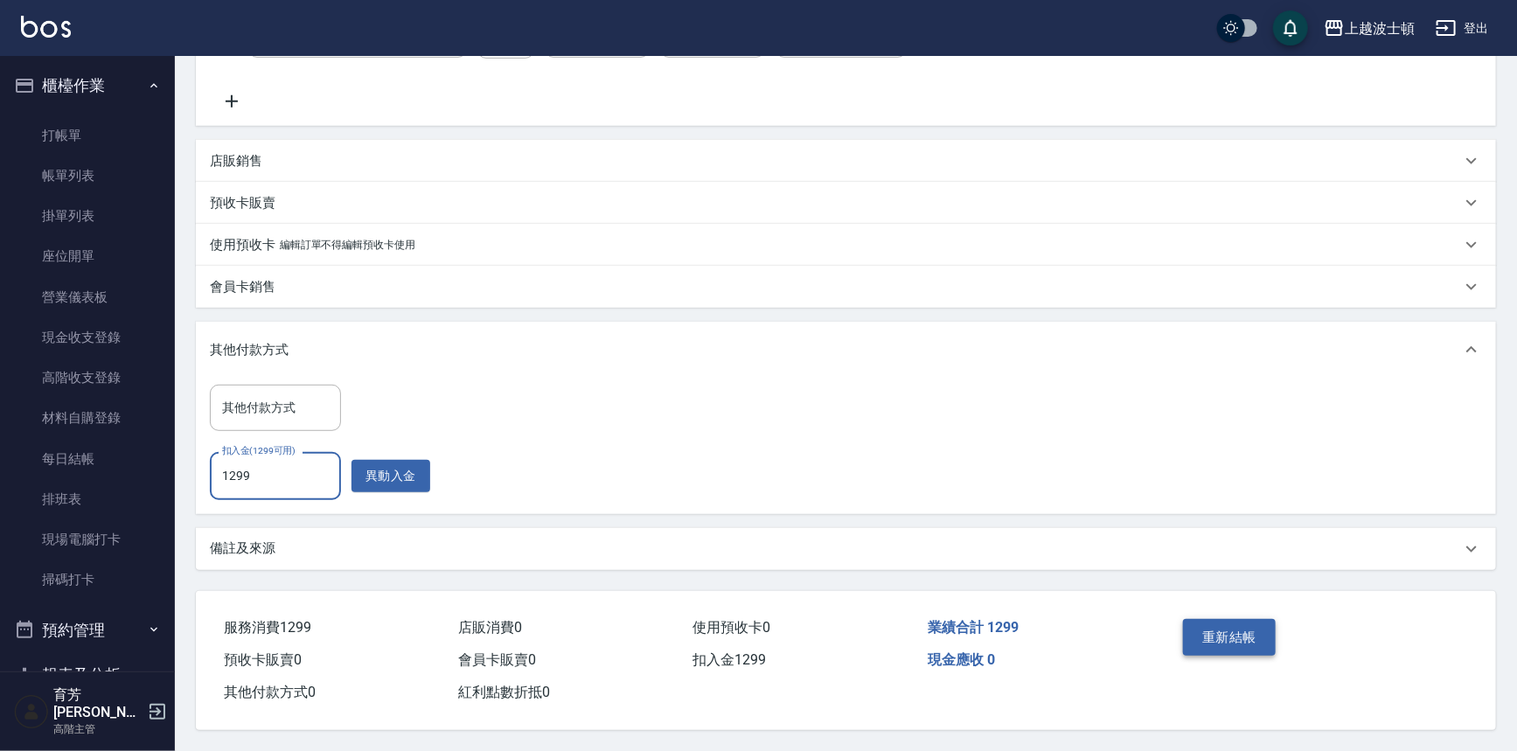
type input "1299"
click at [1239, 626] on button "重新結帳" at bounding box center [1229, 637] width 93 height 37
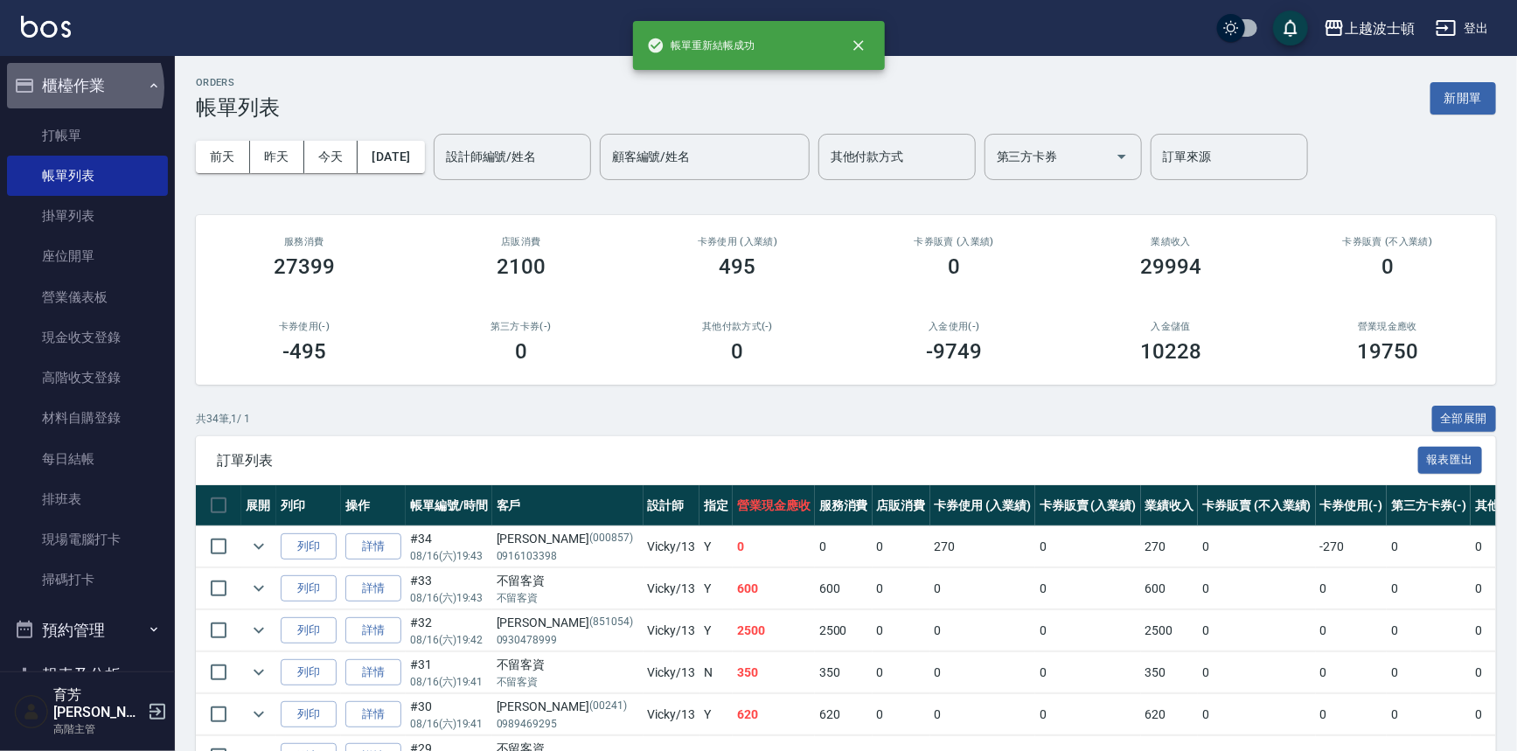
click at [82, 87] on button "櫃檯作業" at bounding box center [87, 85] width 161 height 45
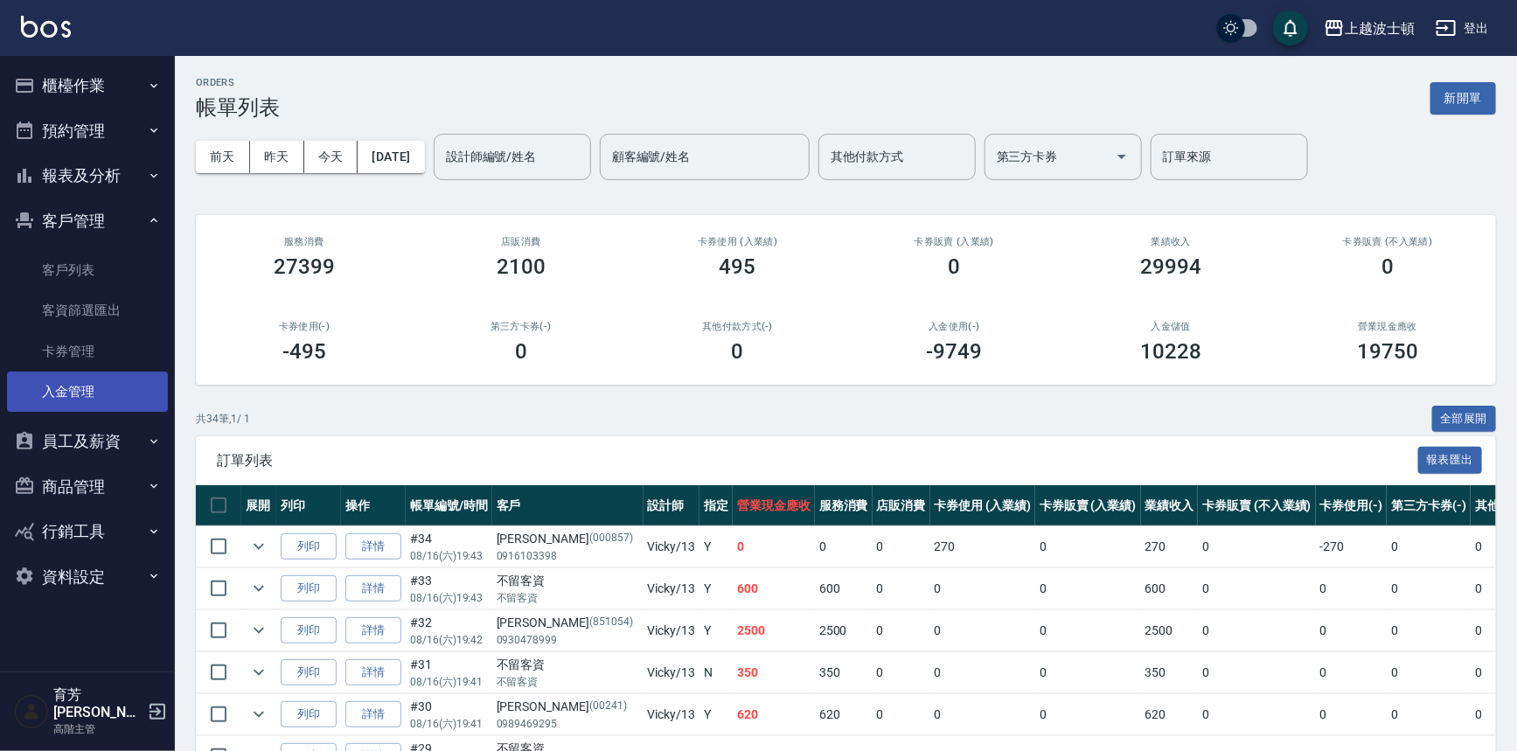
click at [77, 385] on link "入金管理" at bounding box center [87, 392] width 161 height 40
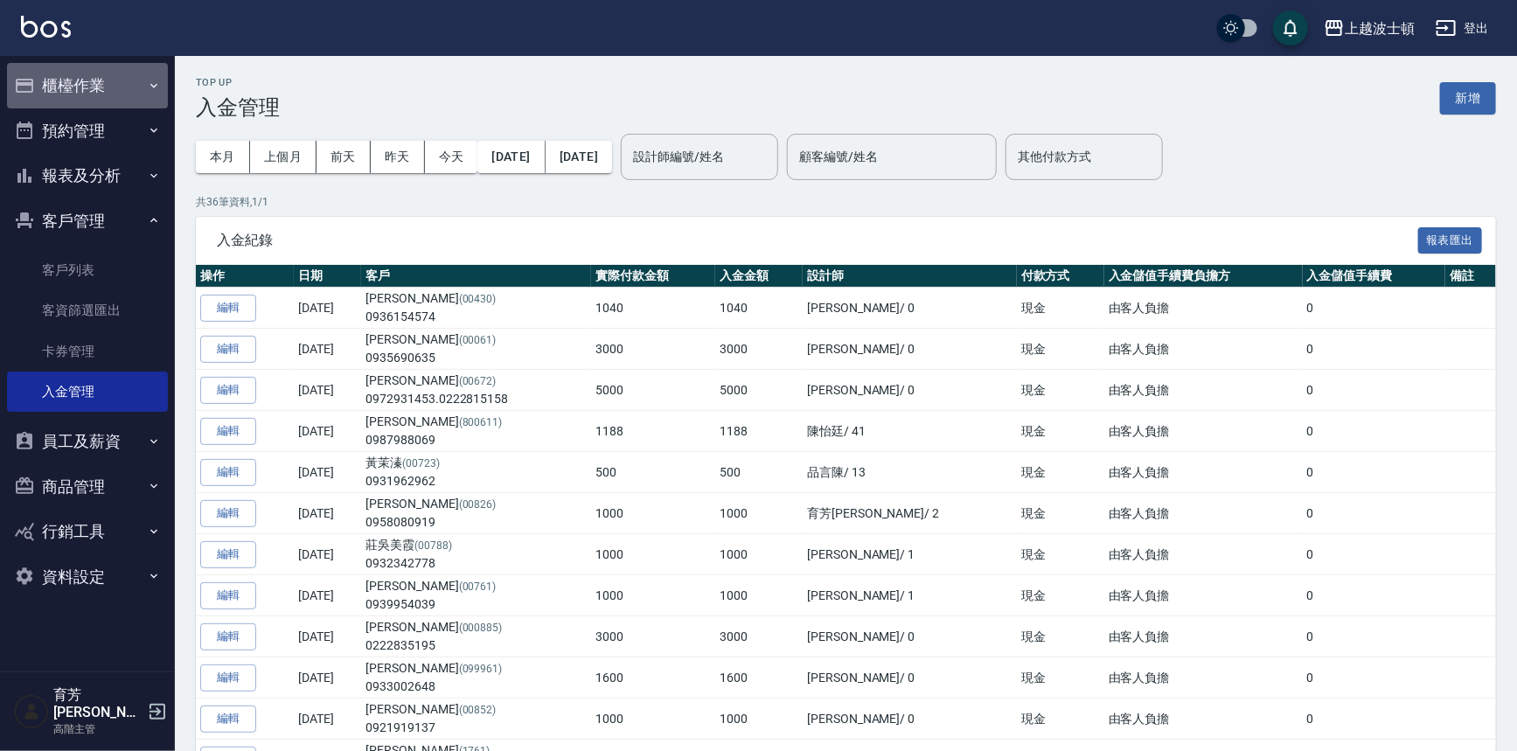
click at [68, 101] on button "櫃檯作業" at bounding box center [87, 85] width 161 height 45
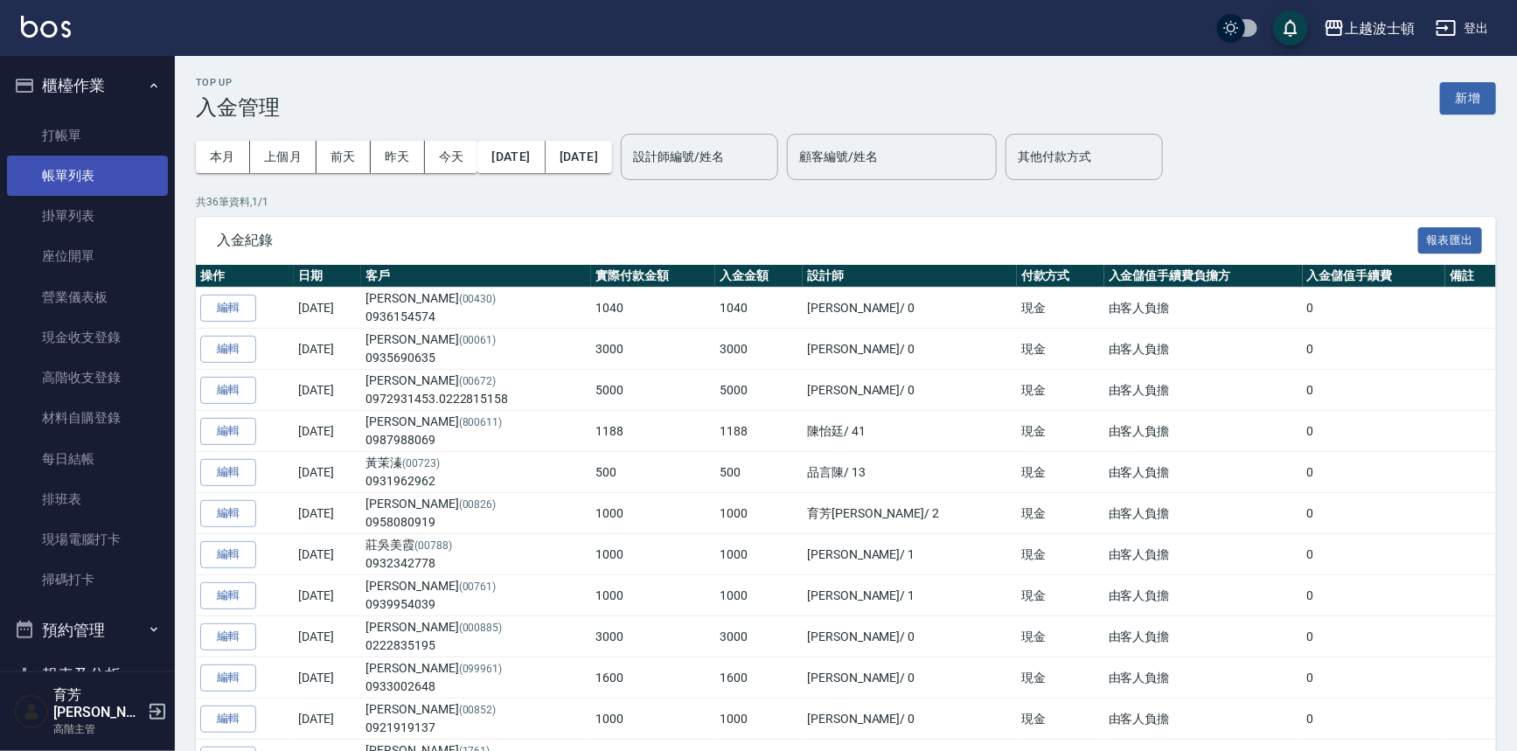
click at [58, 182] on link "帳單列表" at bounding box center [87, 176] width 161 height 40
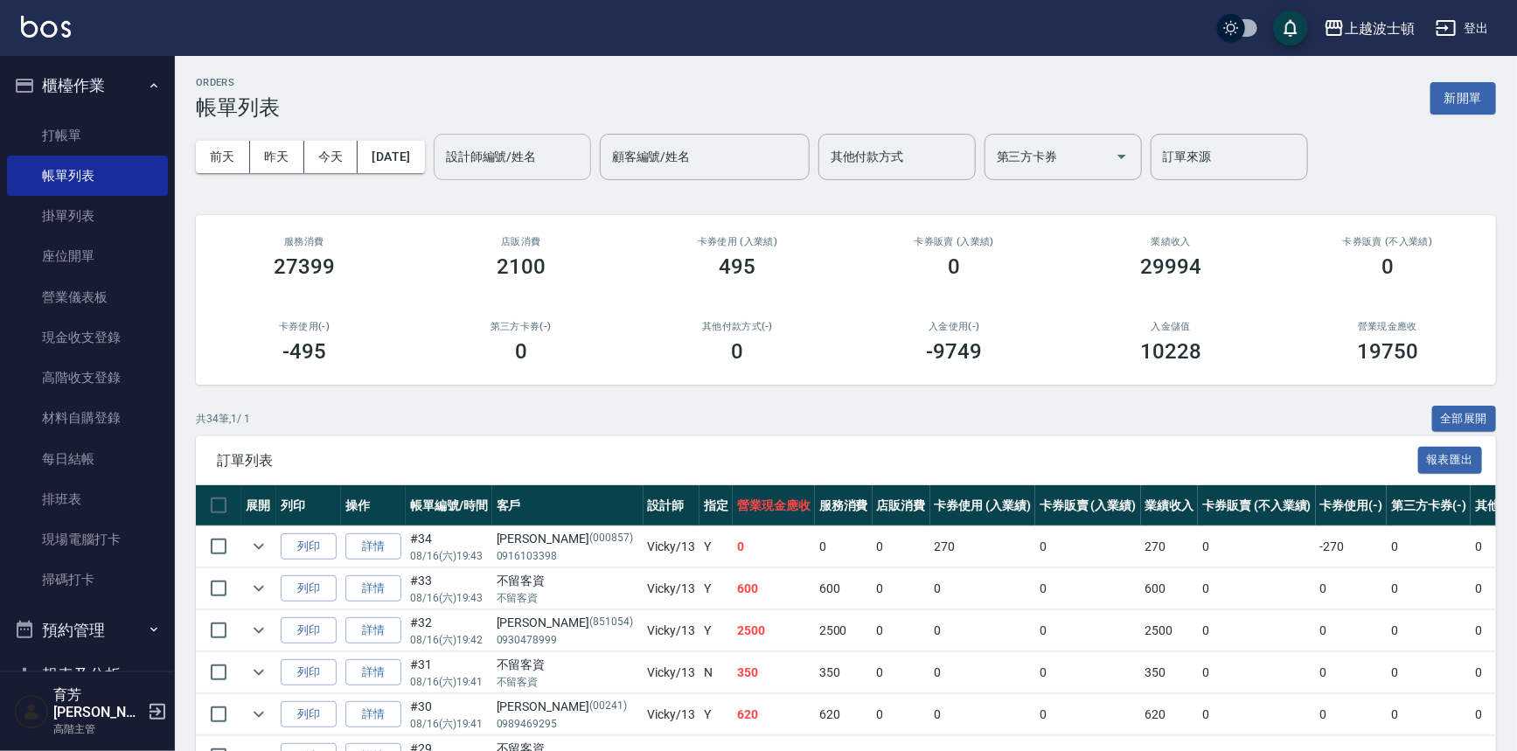
click at [556, 156] on input "設計師編號/姓名" at bounding box center [512, 157] width 142 height 31
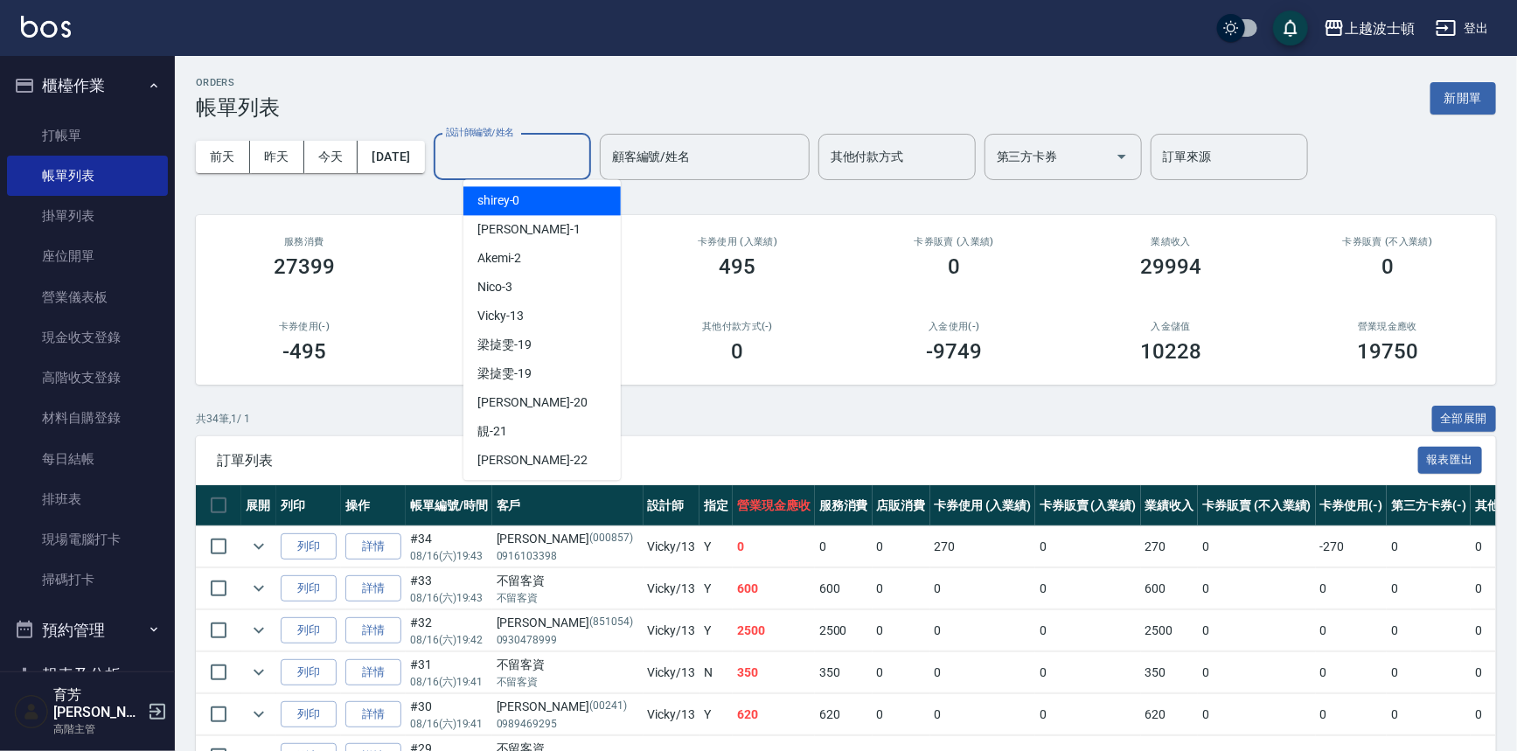
click at [492, 150] on input "設計師編號/姓名" at bounding box center [512, 157] width 142 height 31
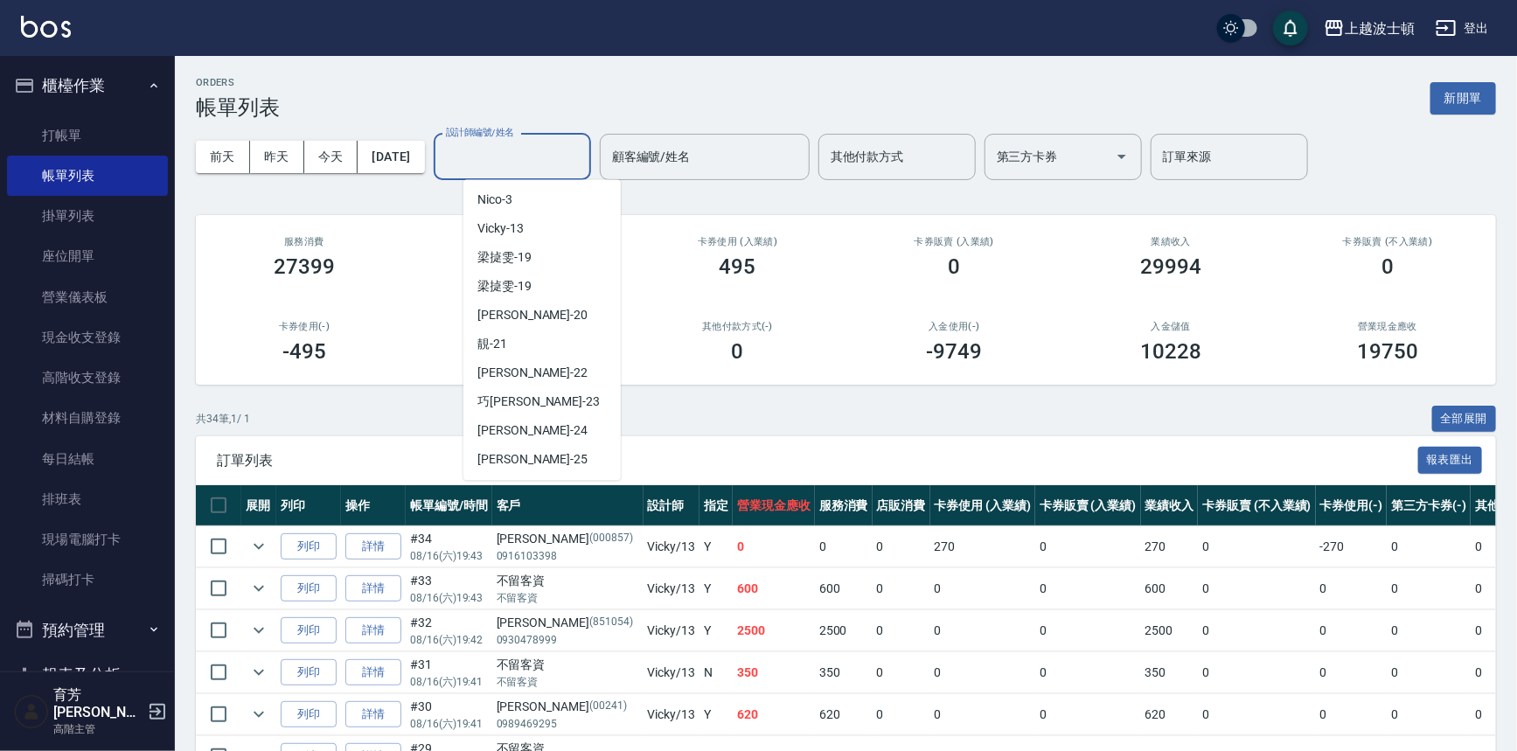
scroll to position [233, 0]
click at [508, 399] on span "思思 -35" at bounding box center [498, 401] width 42 height 18
type input "思思-35"
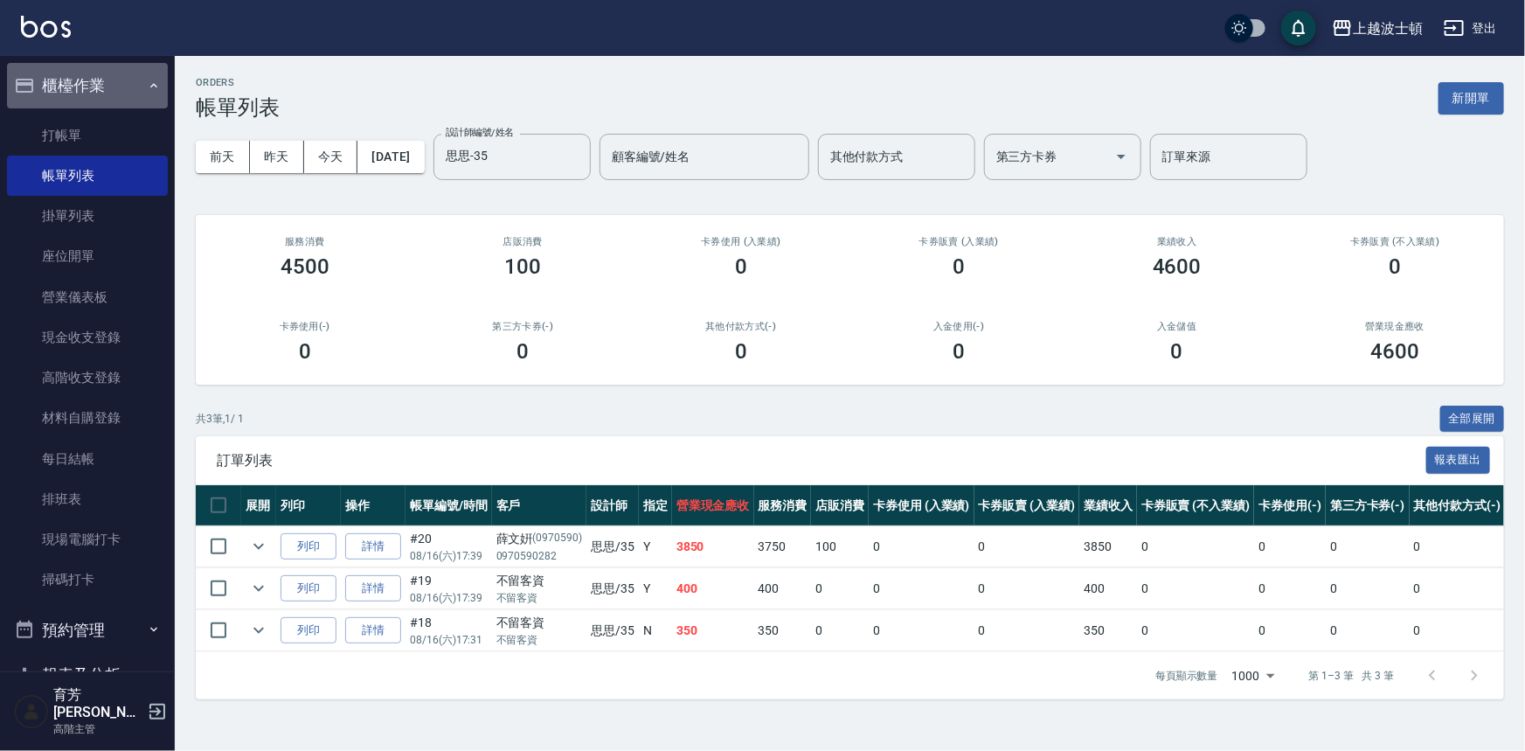
click at [95, 75] on button "櫃檯作業" at bounding box center [87, 85] width 161 height 45
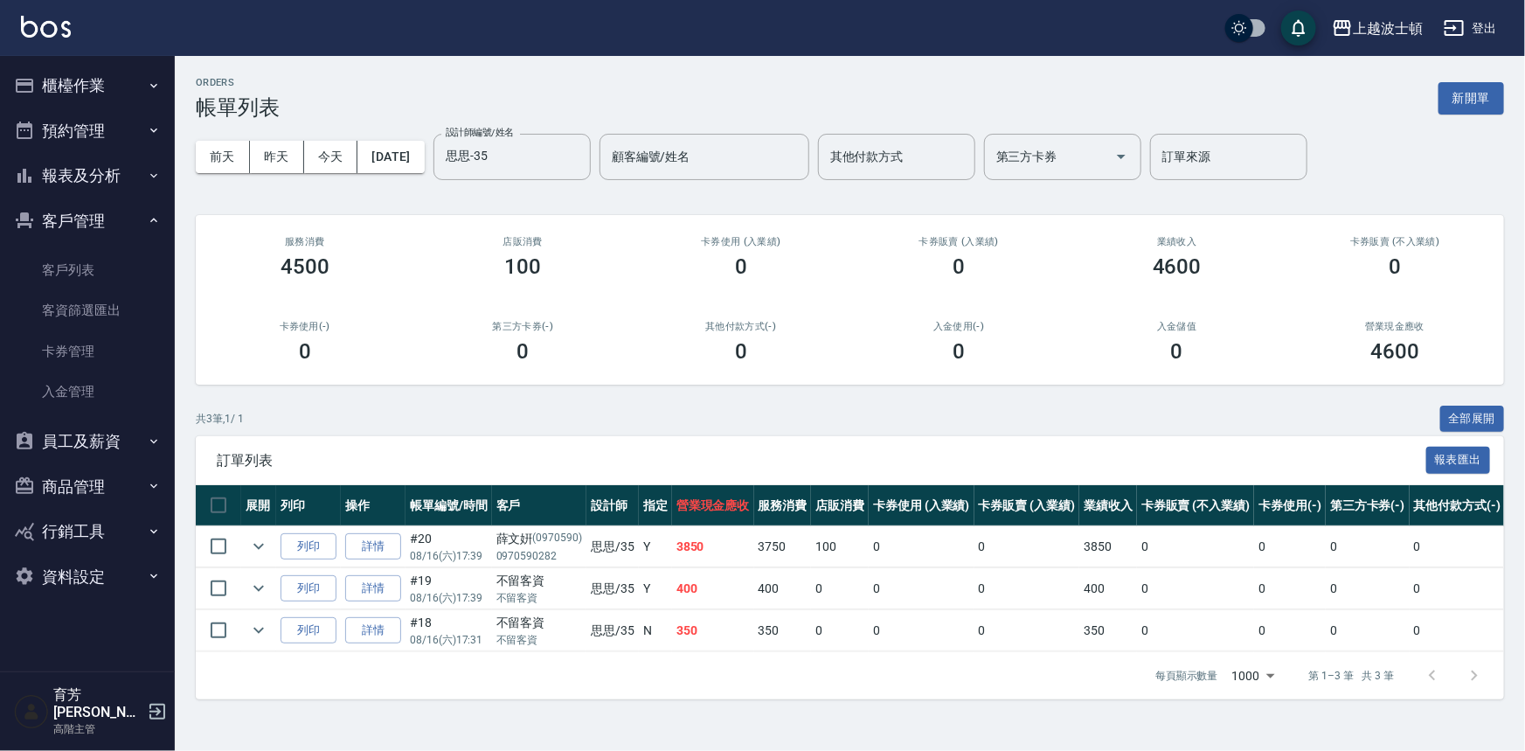
click at [90, 173] on button "報表及分析" at bounding box center [87, 175] width 161 height 45
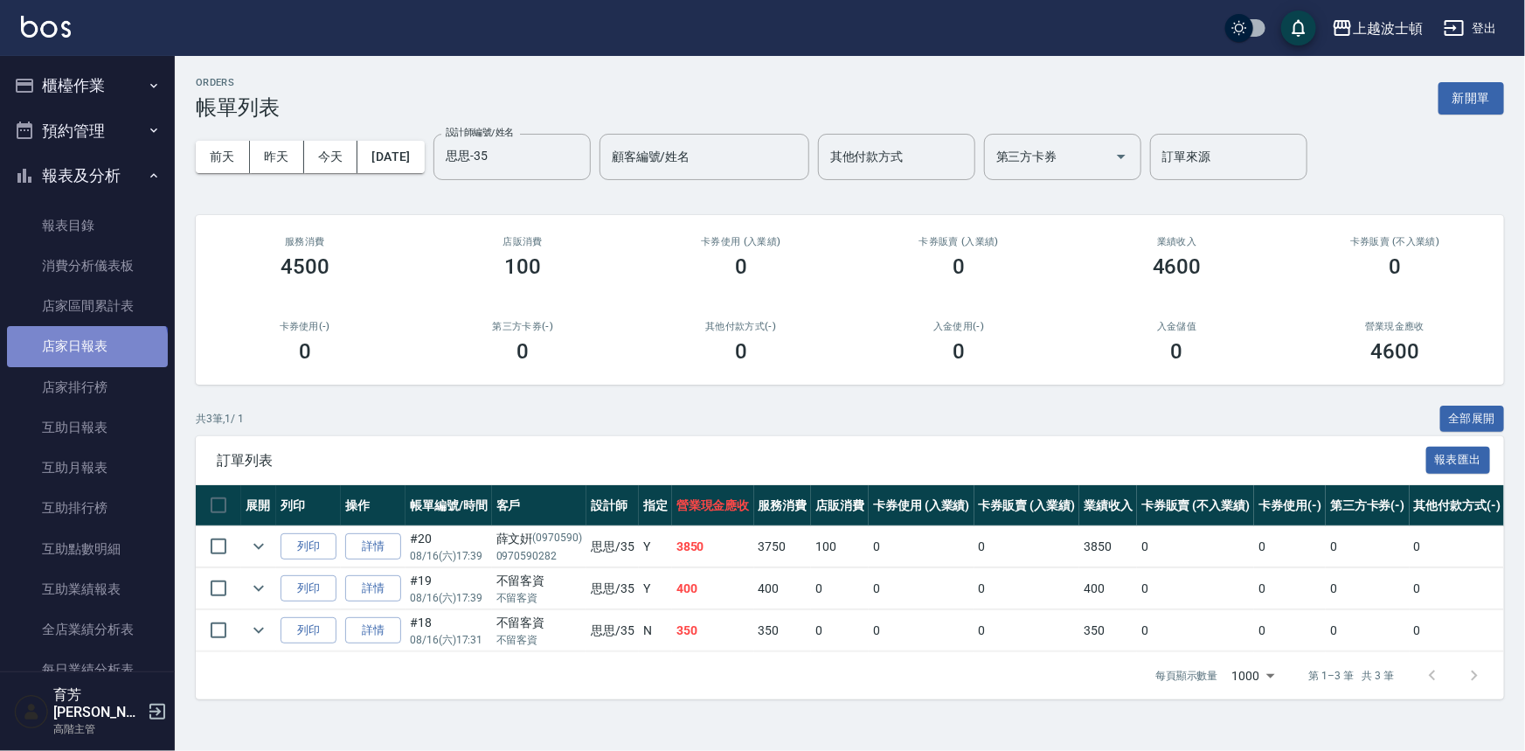
click at [86, 351] on link "店家日報表" at bounding box center [87, 346] width 161 height 40
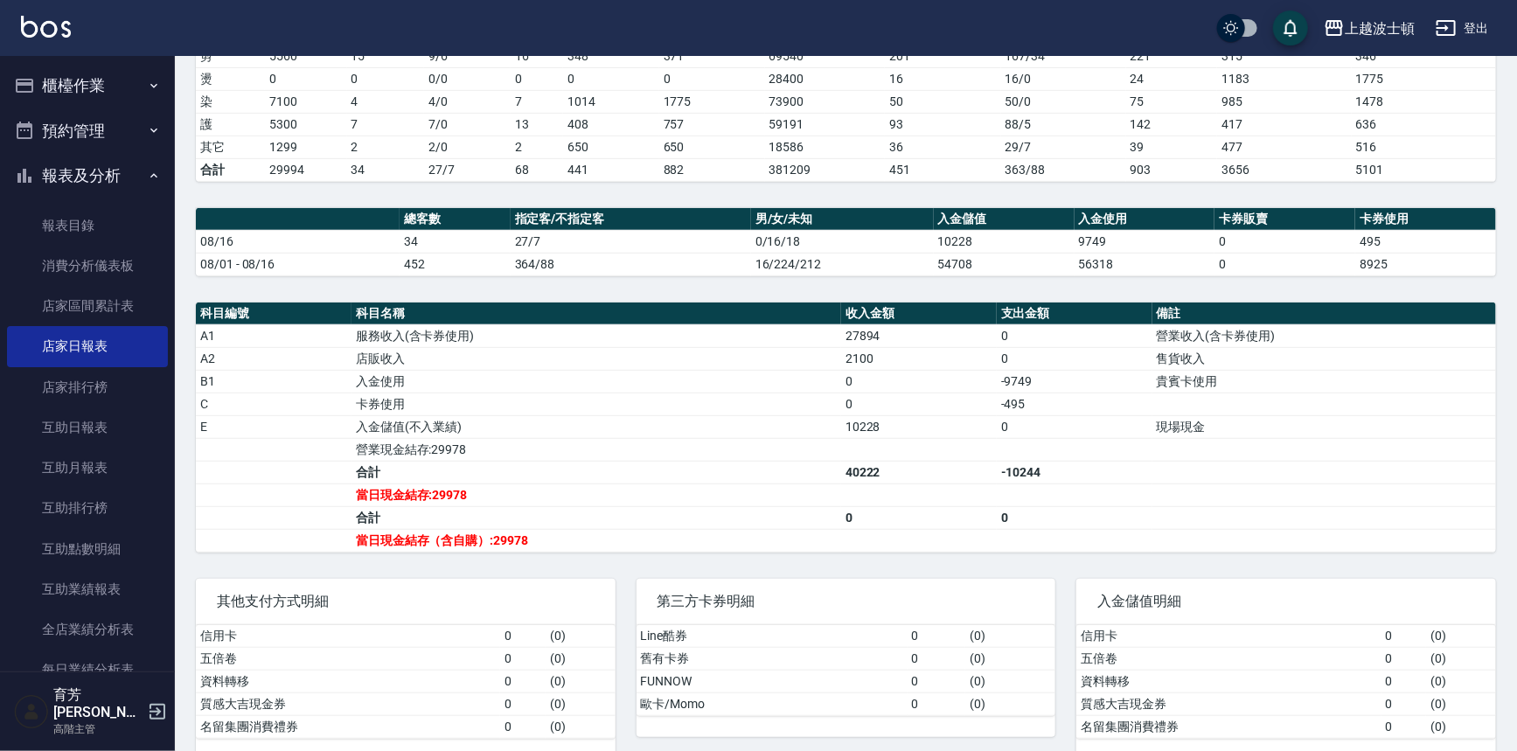
scroll to position [332, 0]
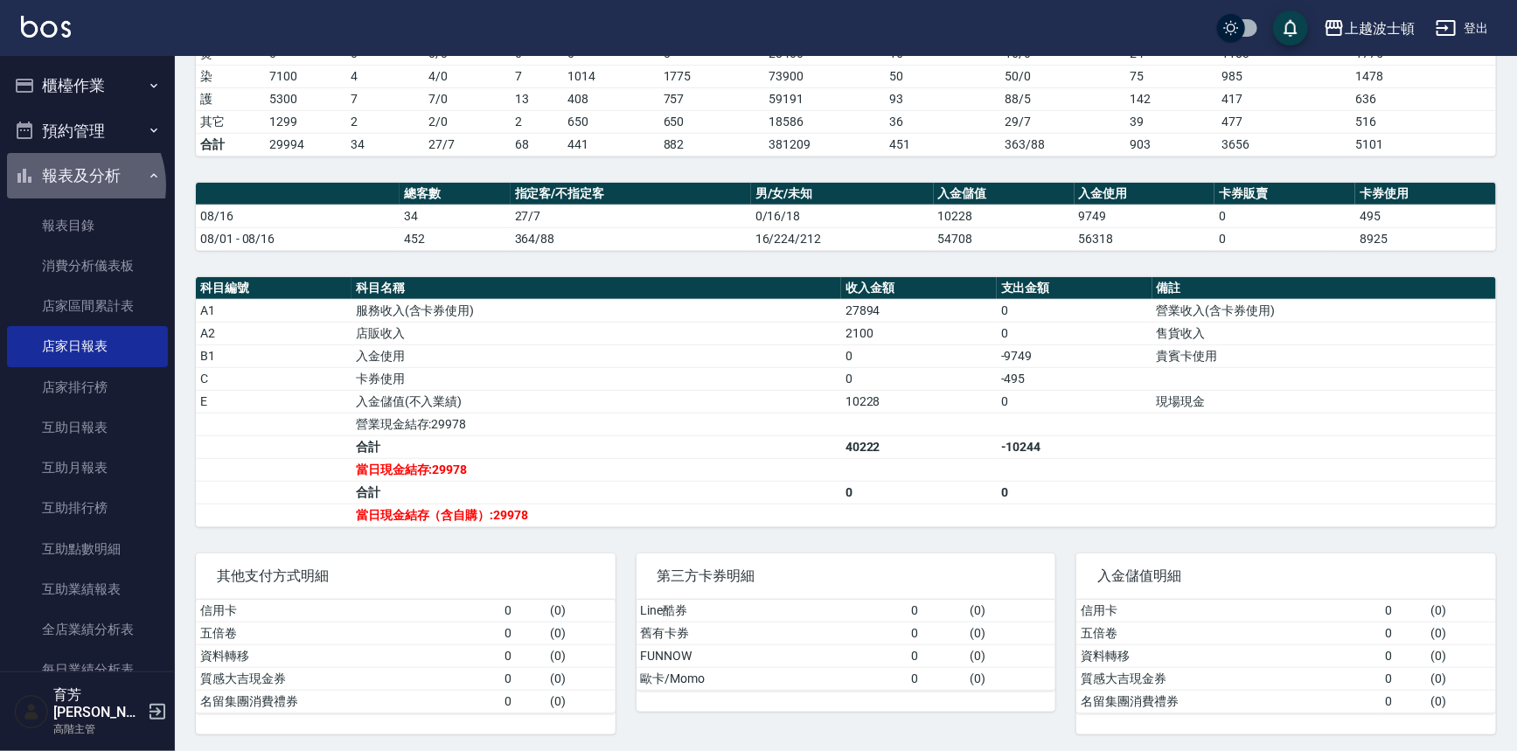
click at [68, 185] on button "報表及分析" at bounding box center [87, 175] width 161 height 45
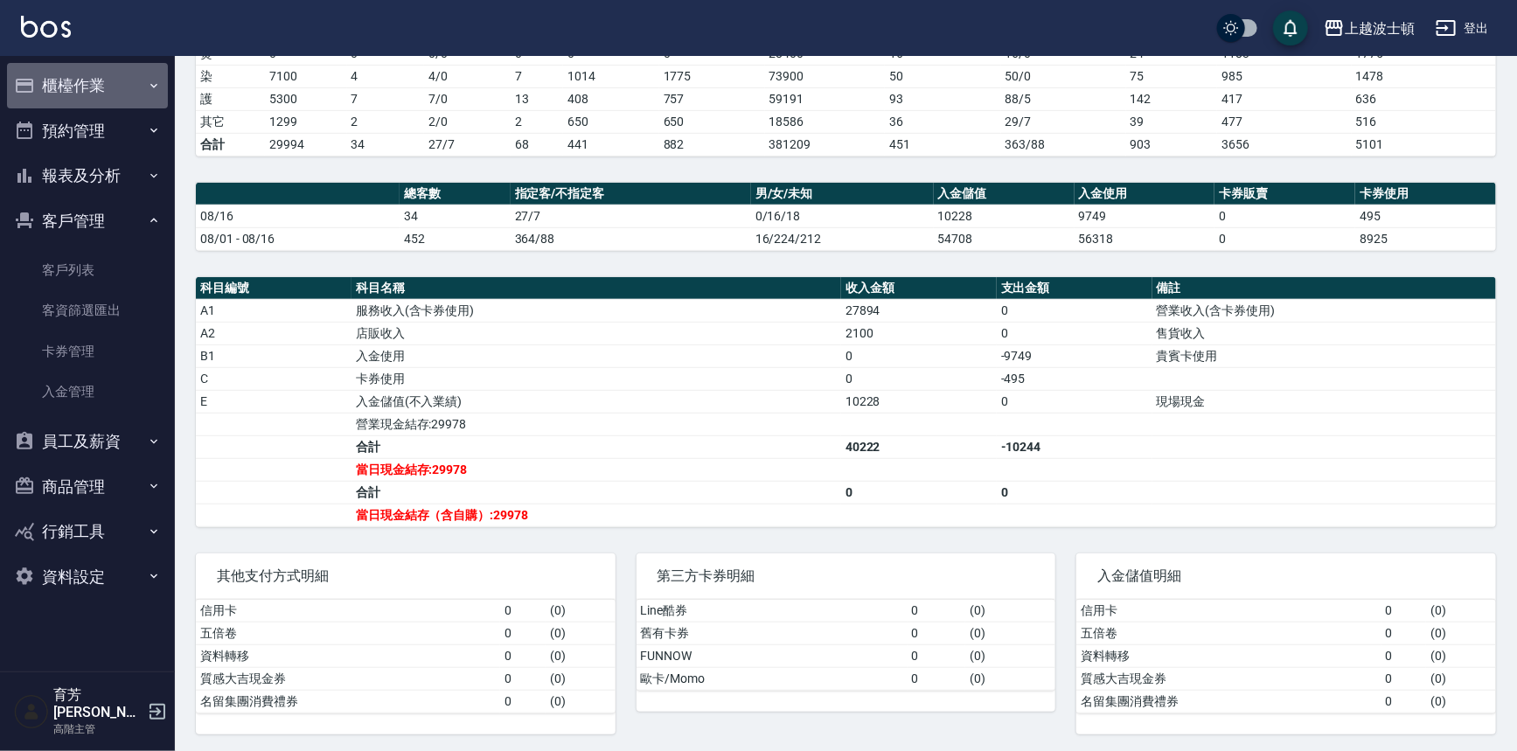
click at [102, 77] on button "櫃檯作業" at bounding box center [87, 85] width 161 height 45
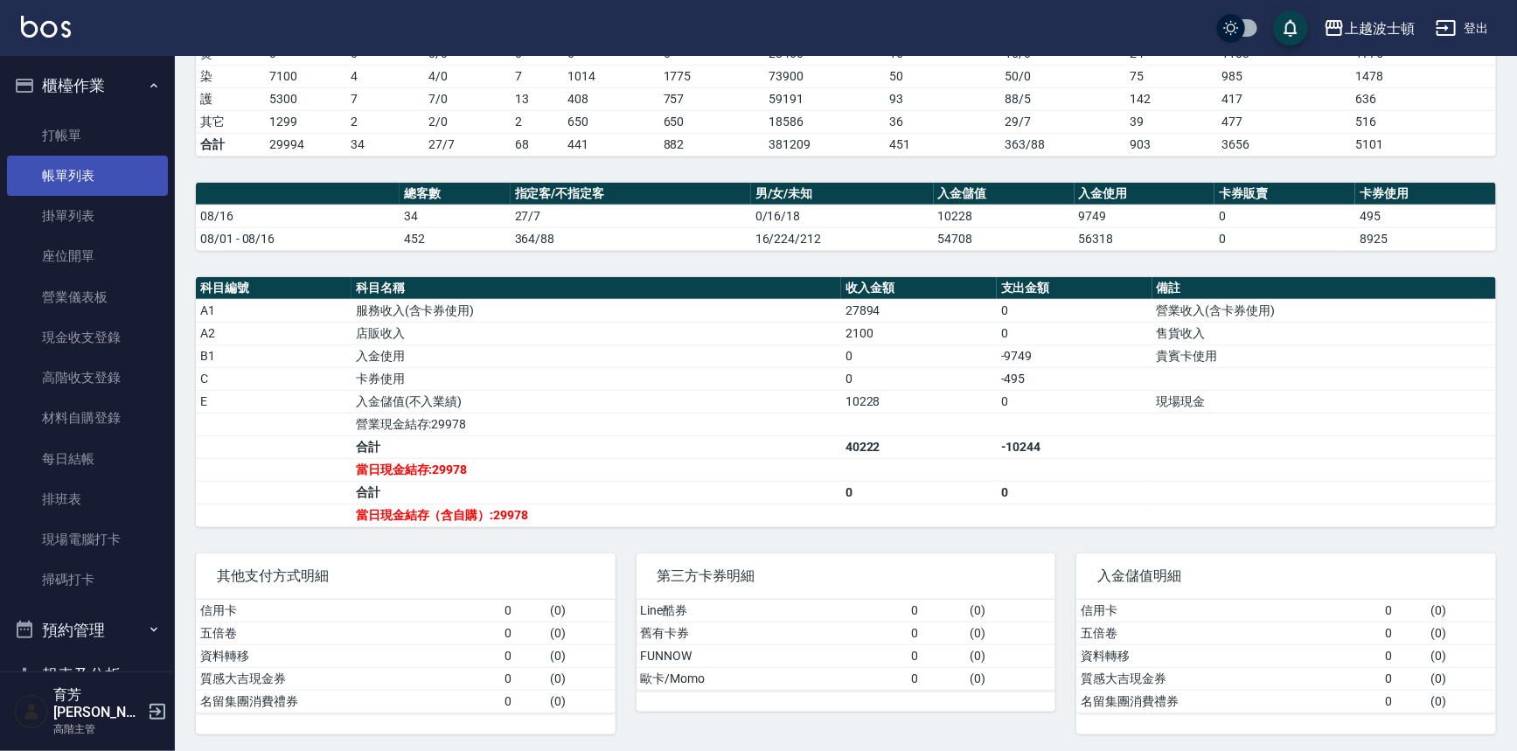
click at [78, 170] on link "帳單列表" at bounding box center [87, 176] width 161 height 40
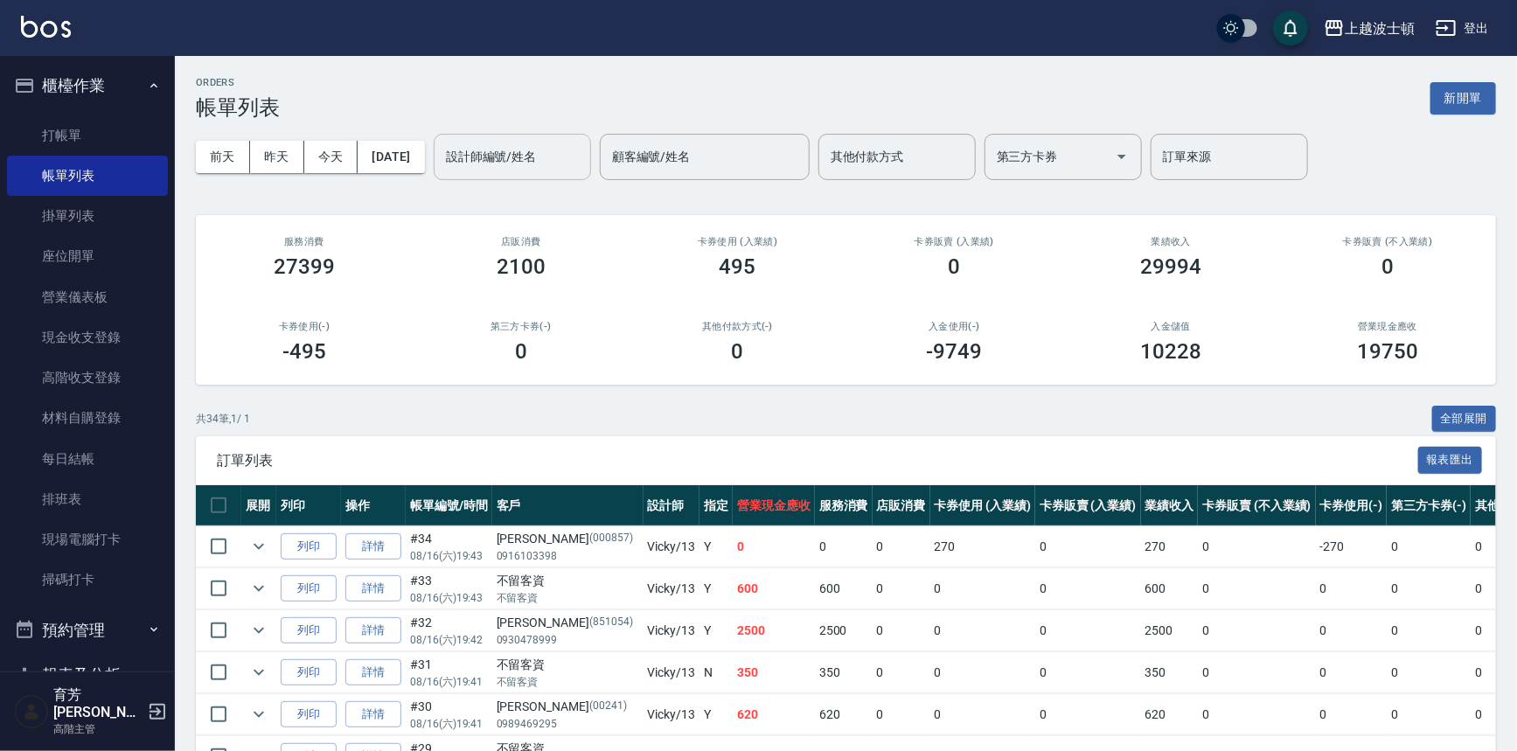
click at [573, 139] on div "設計師編號/姓名" at bounding box center [512, 157] width 157 height 46
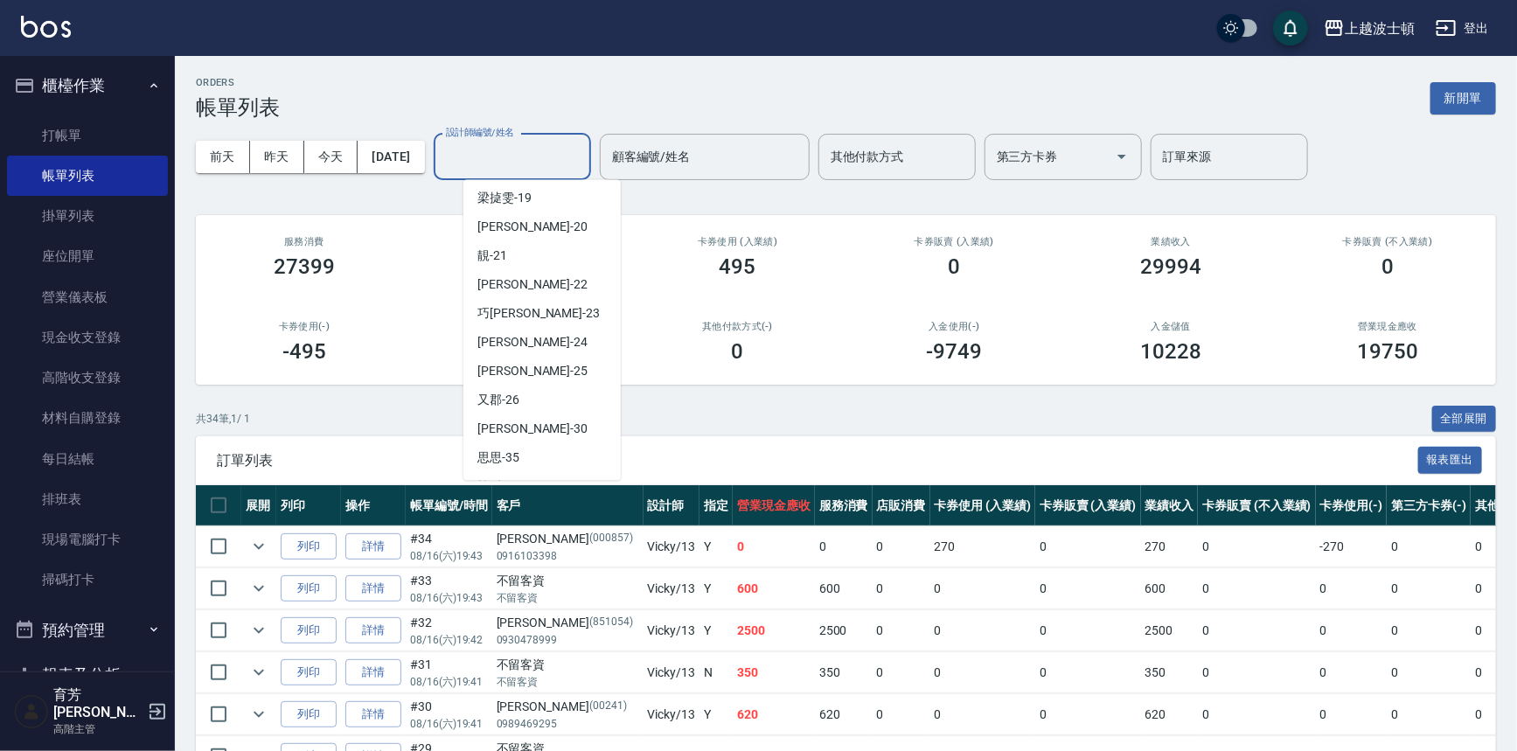
scroll to position [233, 0]
click at [584, 140] on div "設計師編號/姓名" at bounding box center [512, 157] width 157 height 46
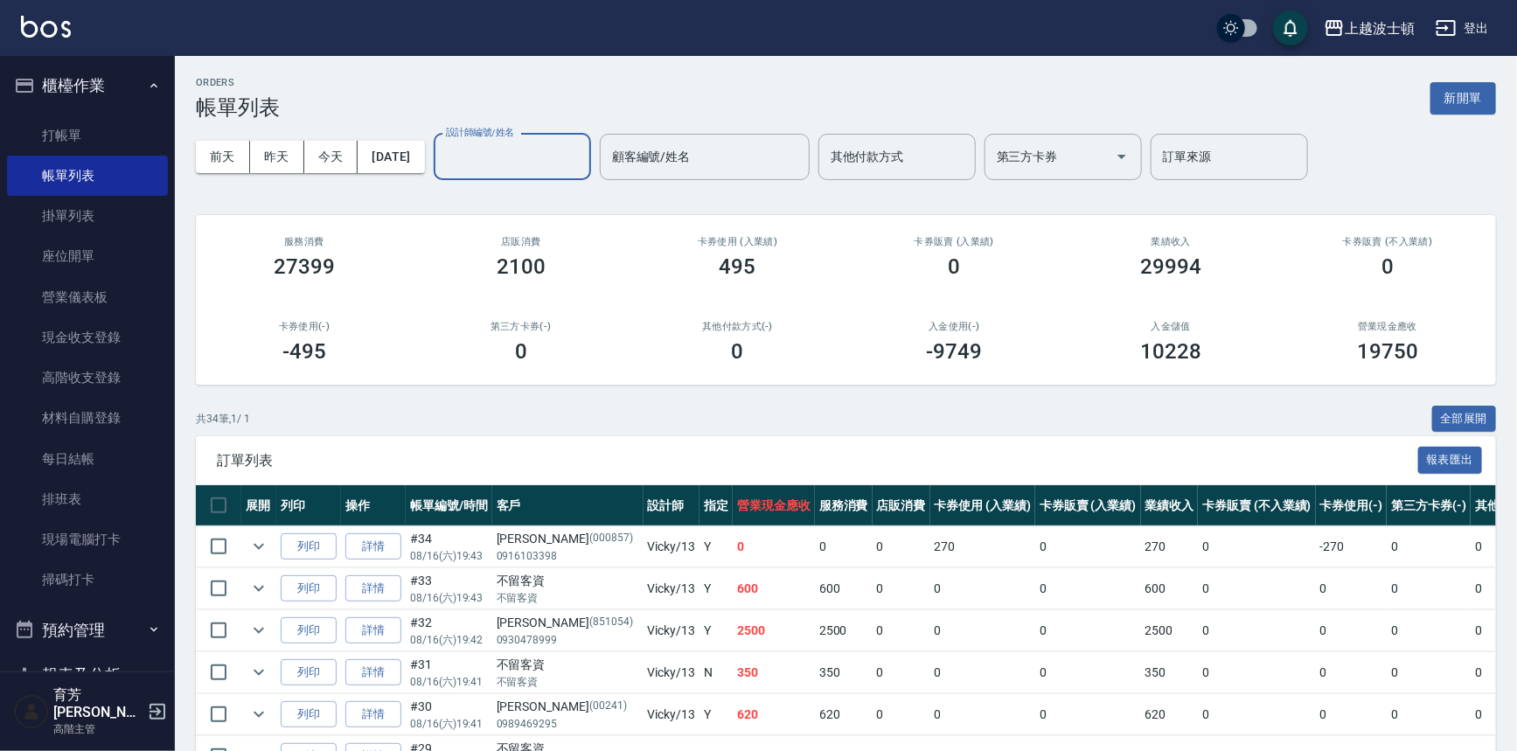
click at [580, 161] on input "設計師編號/姓名" at bounding box center [512, 157] width 142 height 31
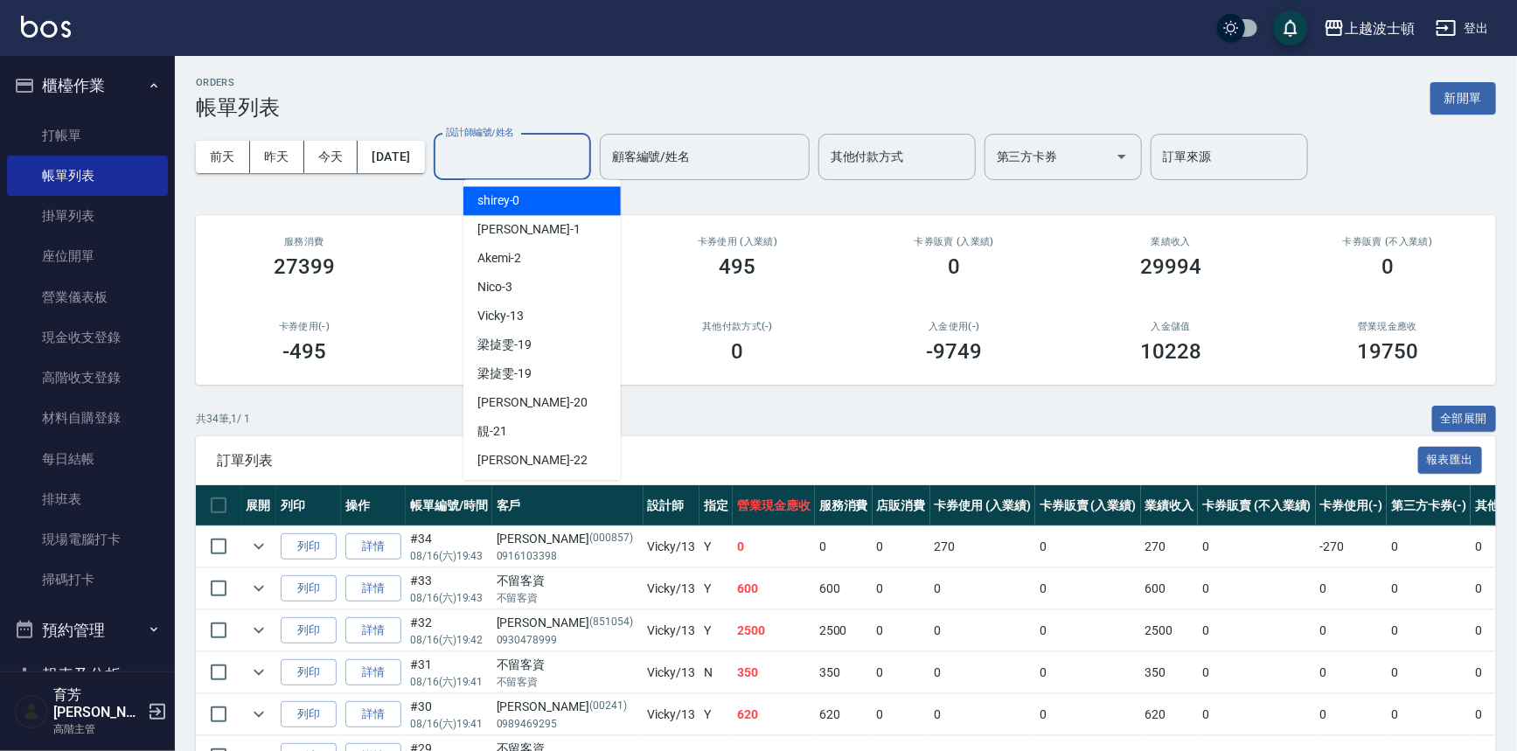
click at [588, 199] on div "shirey -0" at bounding box center [541, 200] width 157 height 29
type input "shirey-0"
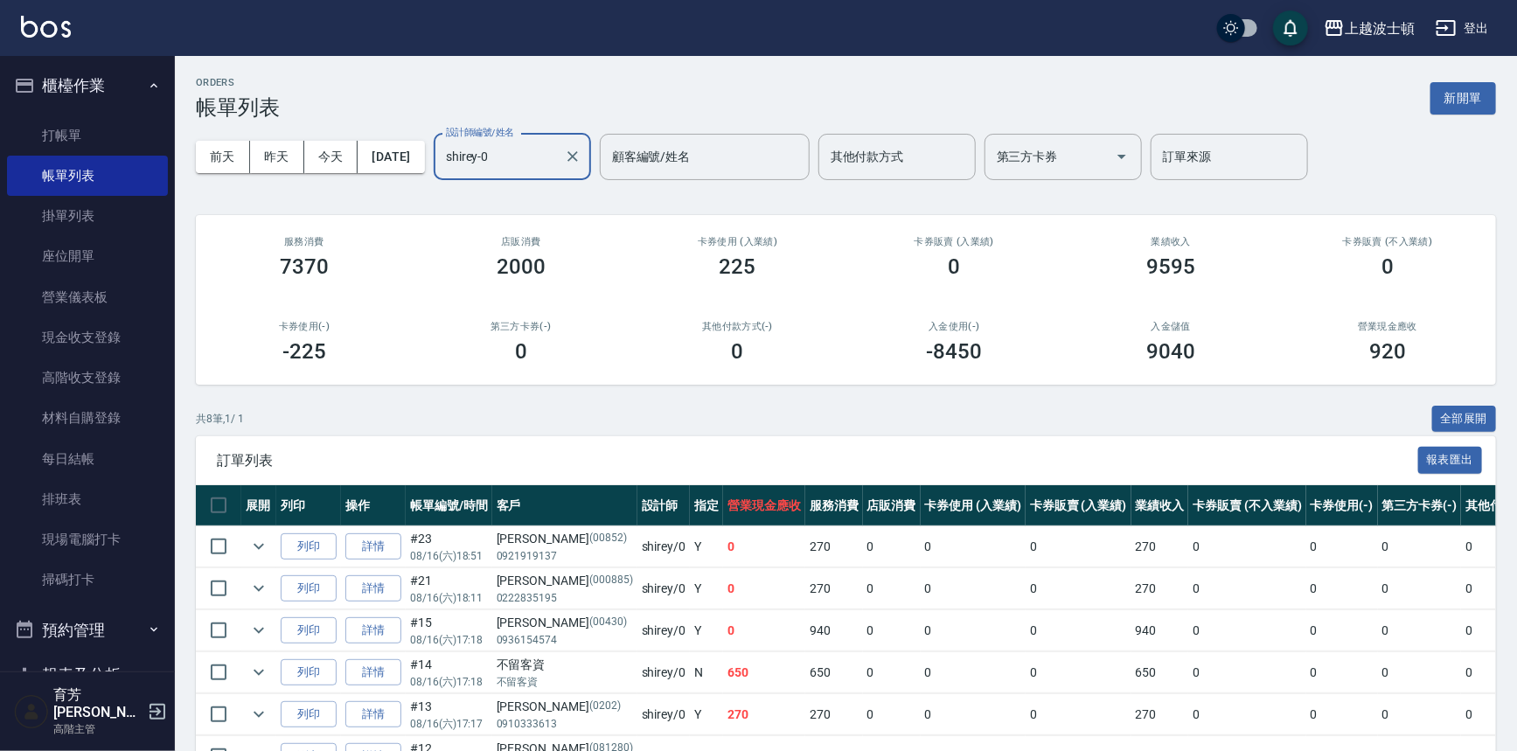
scroll to position [189, 0]
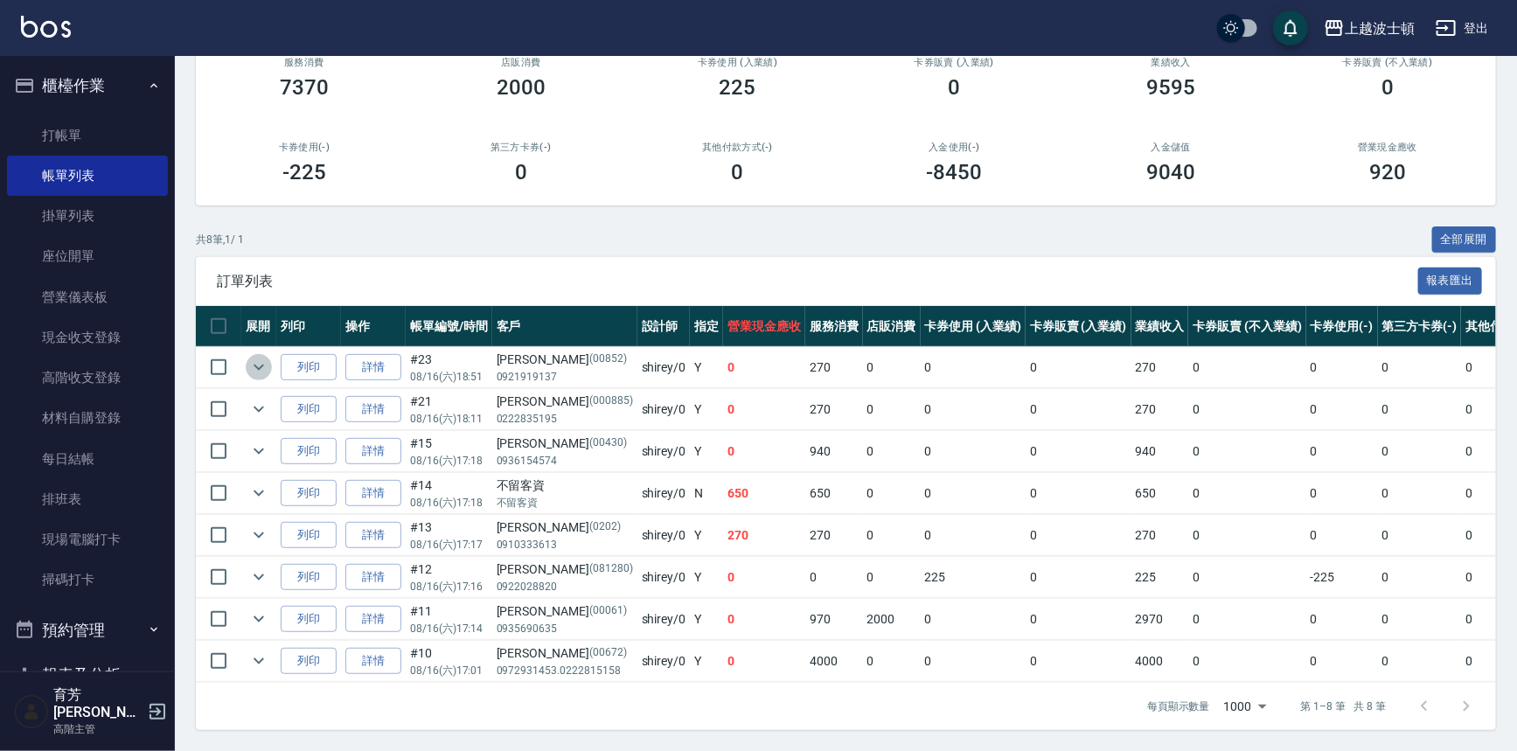
click at [253, 357] on icon "expand row" at bounding box center [258, 367] width 21 height 21
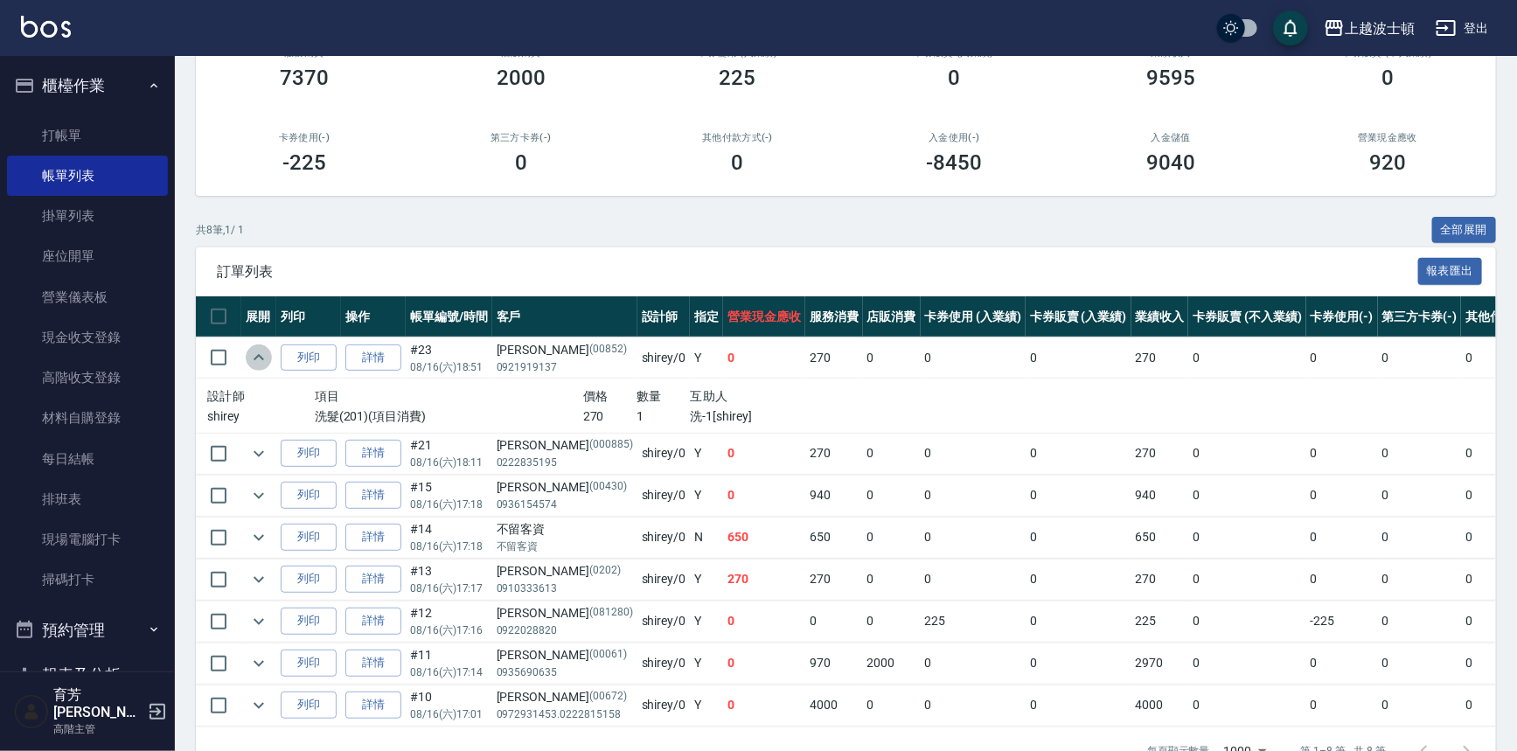
click at [253, 349] on icon "expand row" at bounding box center [258, 357] width 21 height 21
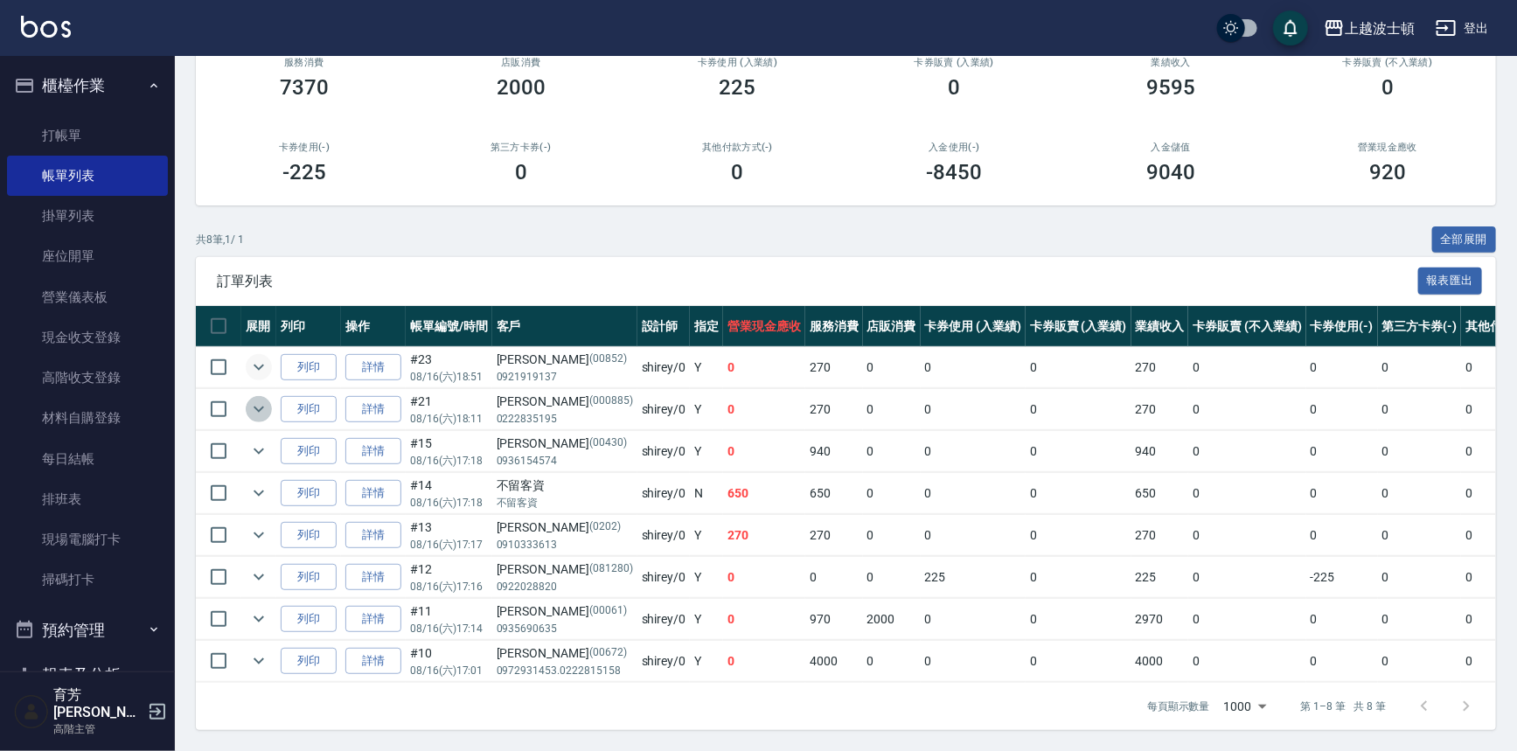
click at [254, 406] on icon "expand row" at bounding box center [258, 409] width 10 height 6
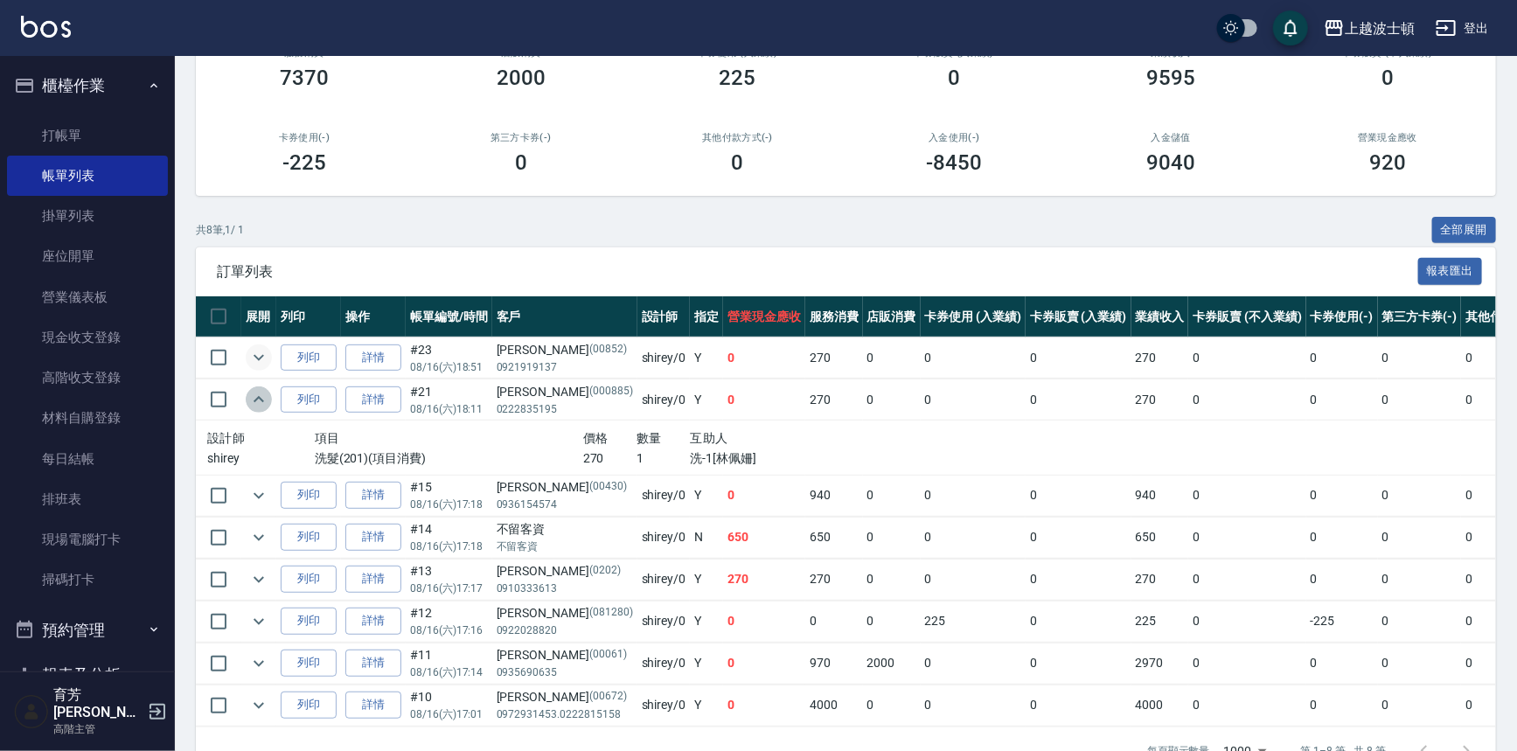
click at [254, 396] on icon "expand row" at bounding box center [258, 399] width 21 height 21
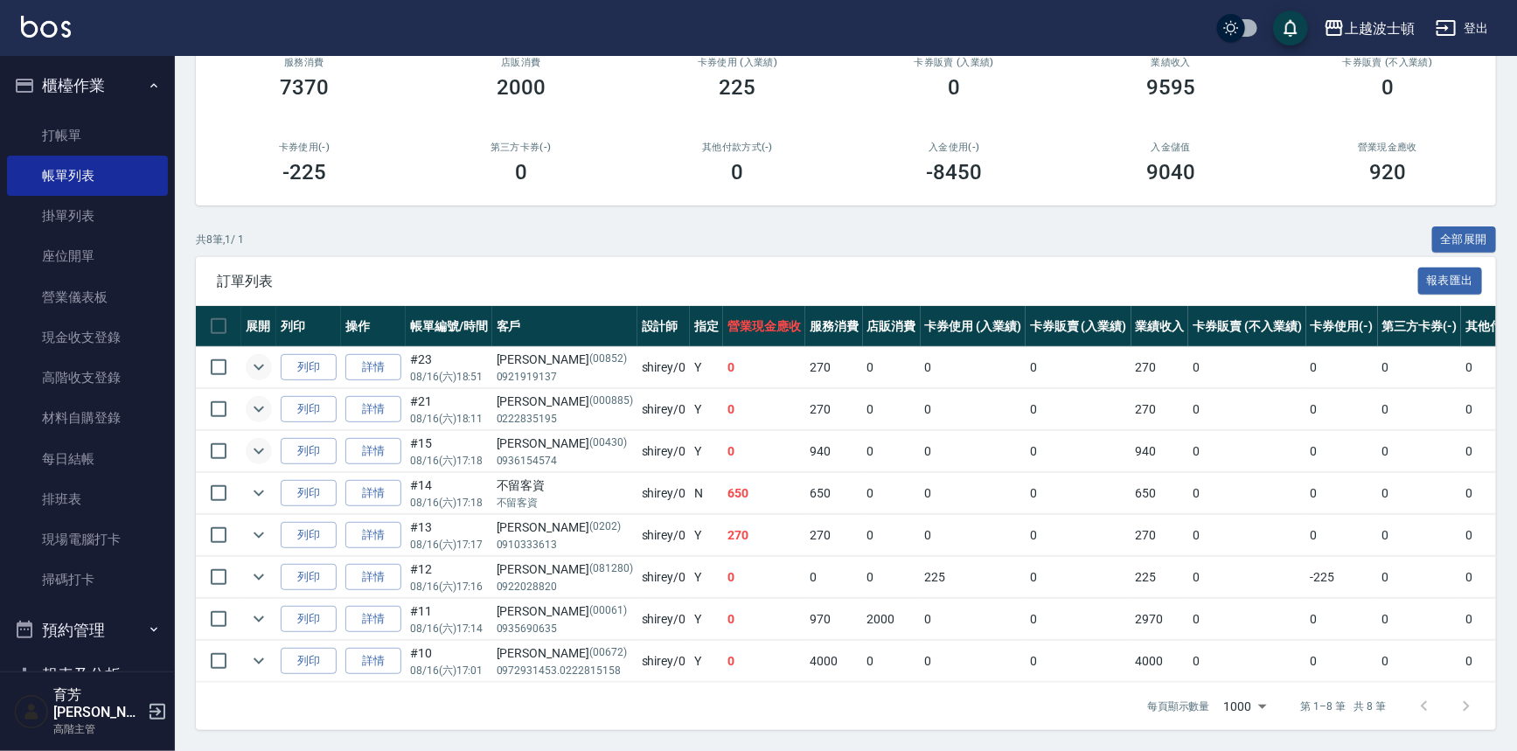
click at [254, 441] on icon "expand row" at bounding box center [258, 451] width 21 height 21
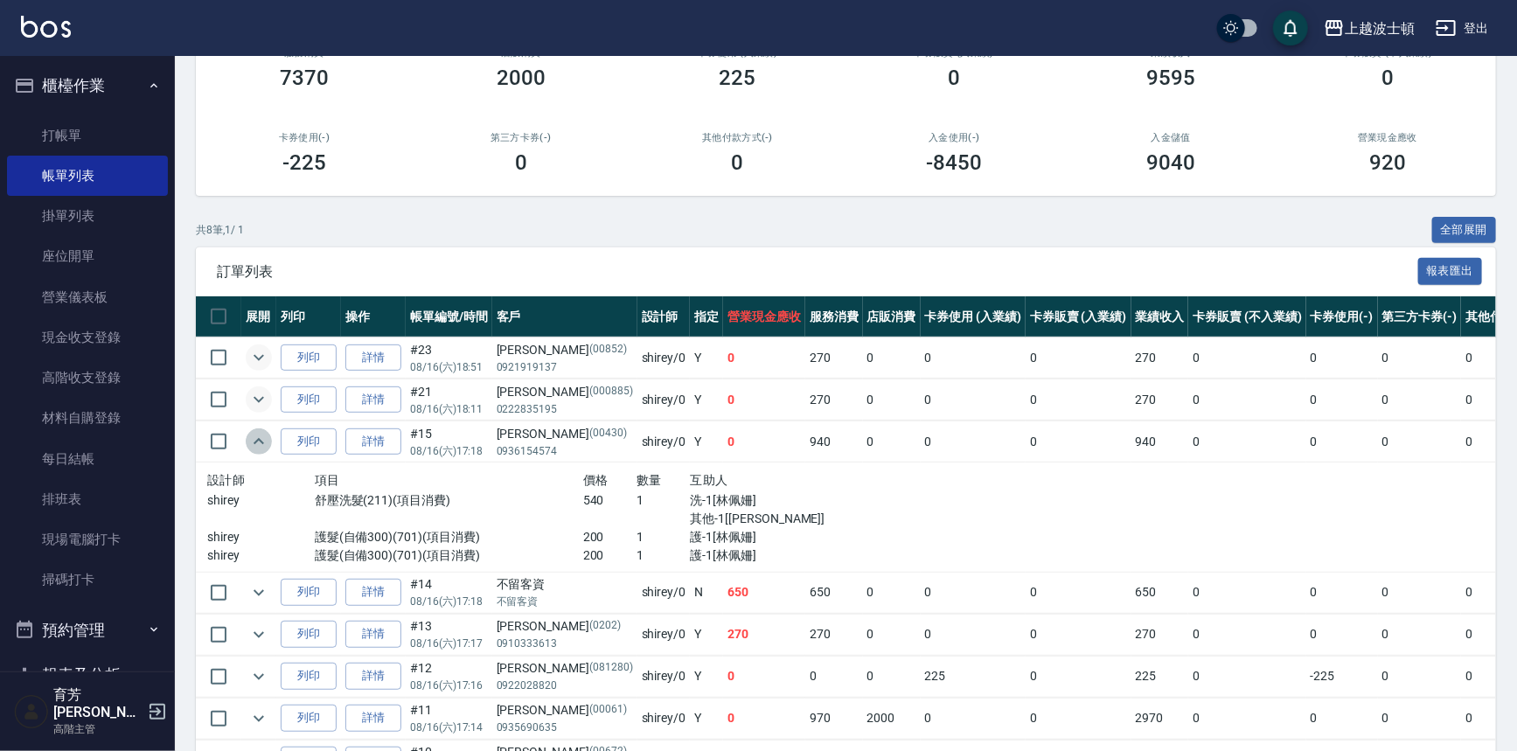
click at [254, 432] on icon "expand row" at bounding box center [258, 441] width 21 height 21
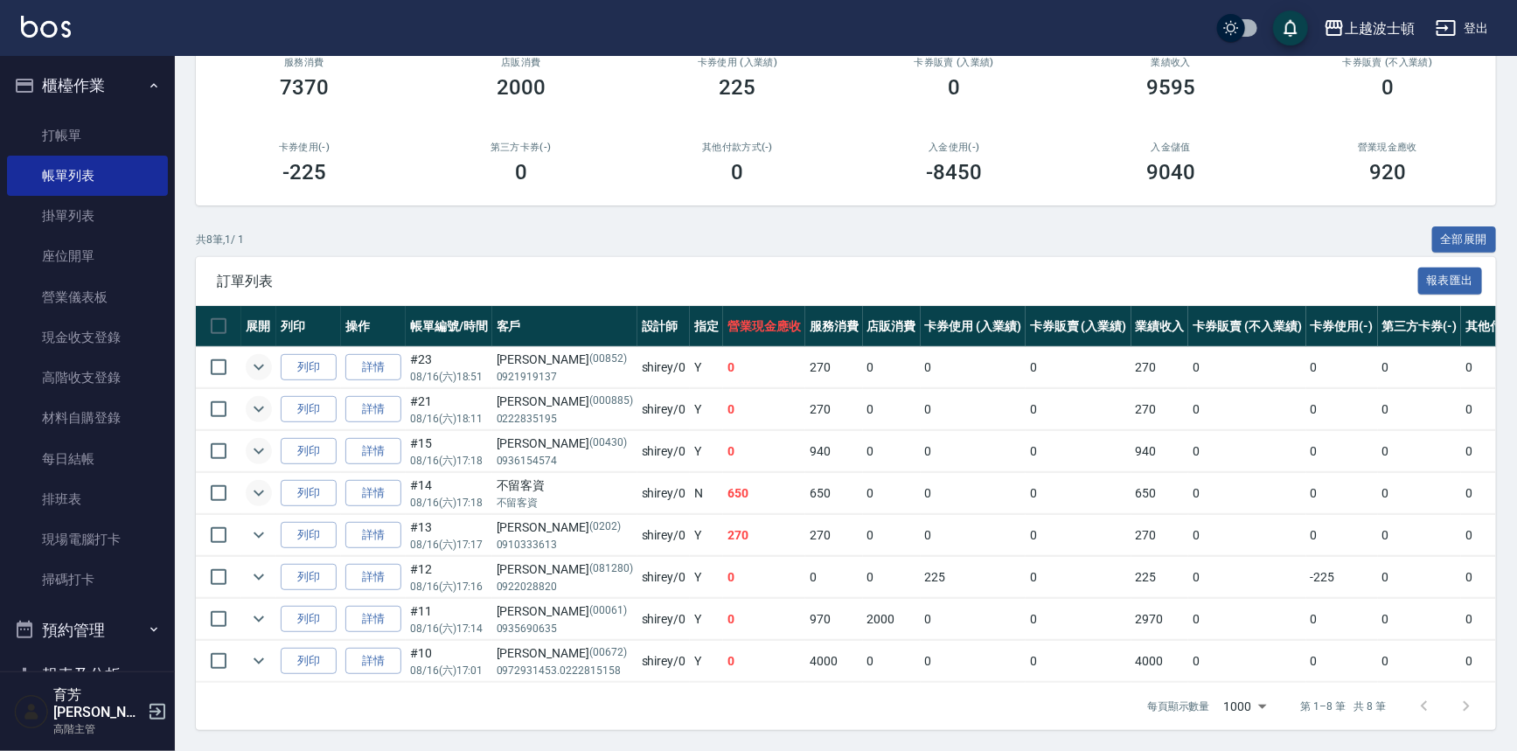
click at [257, 483] on icon "expand row" at bounding box center [258, 493] width 21 height 21
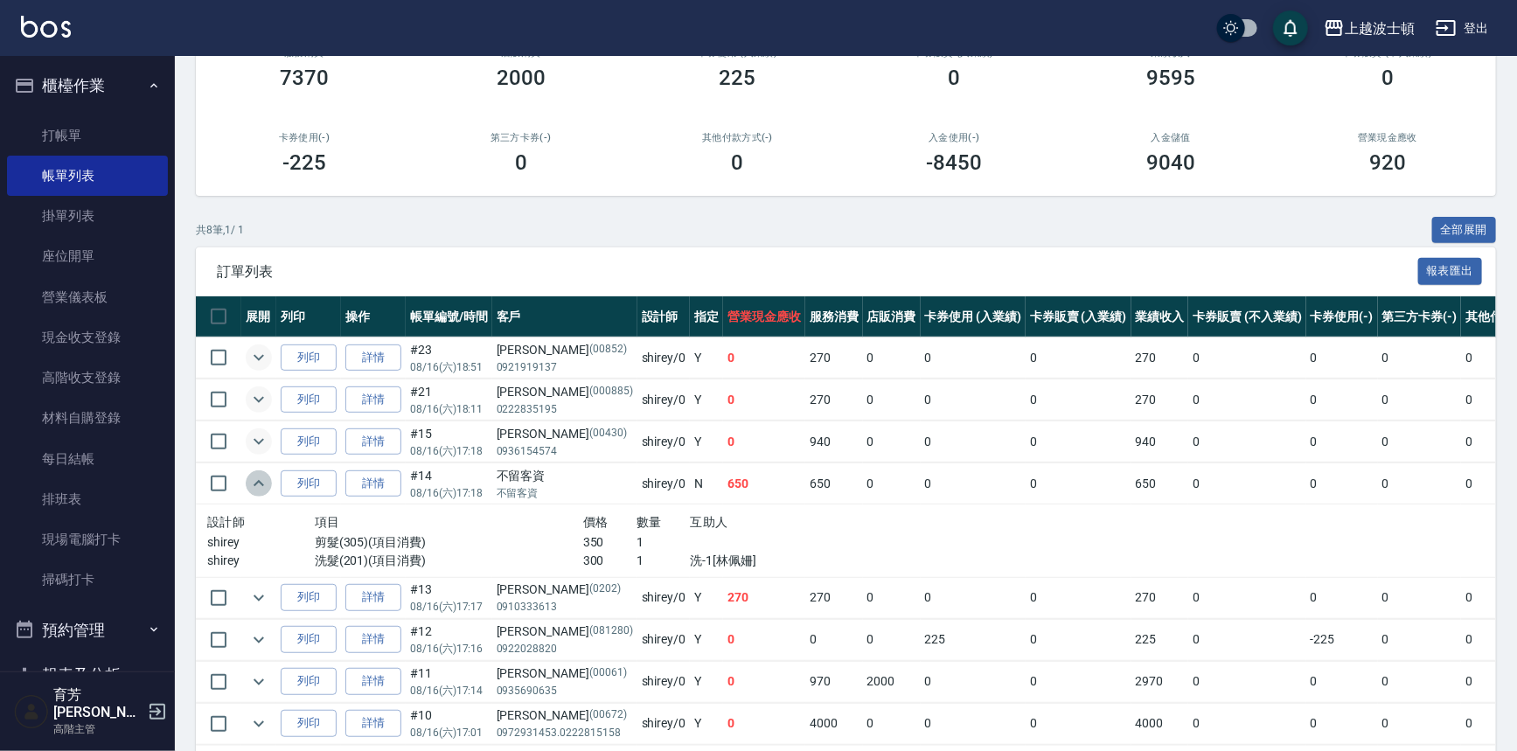
click at [257, 481] on icon "expand row" at bounding box center [258, 483] width 10 height 6
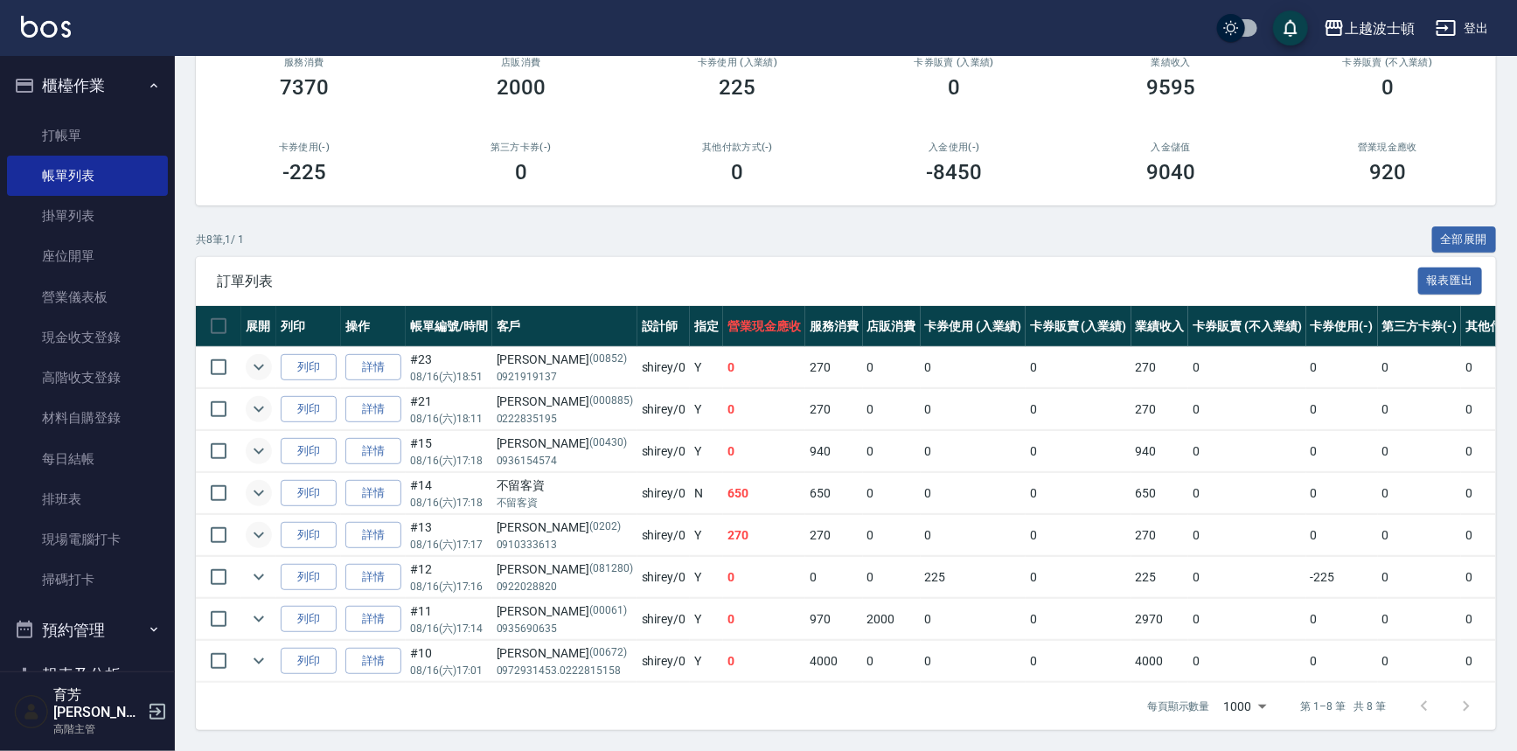
click at [253, 524] on icon "expand row" at bounding box center [258, 534] width 21 height 21
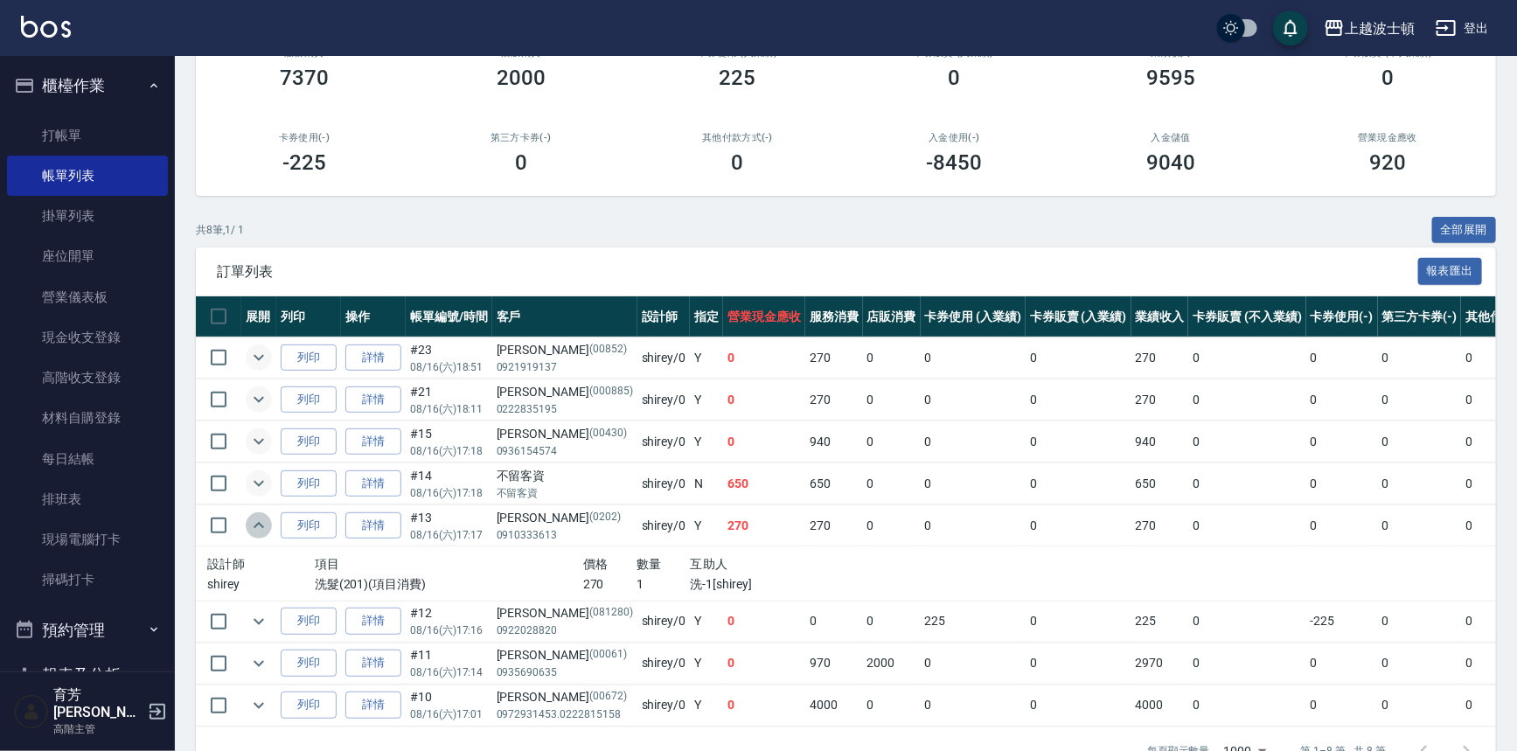
click at [253, 518] on icon "expand row" at bounding box center [258, 525] width 21 height 21
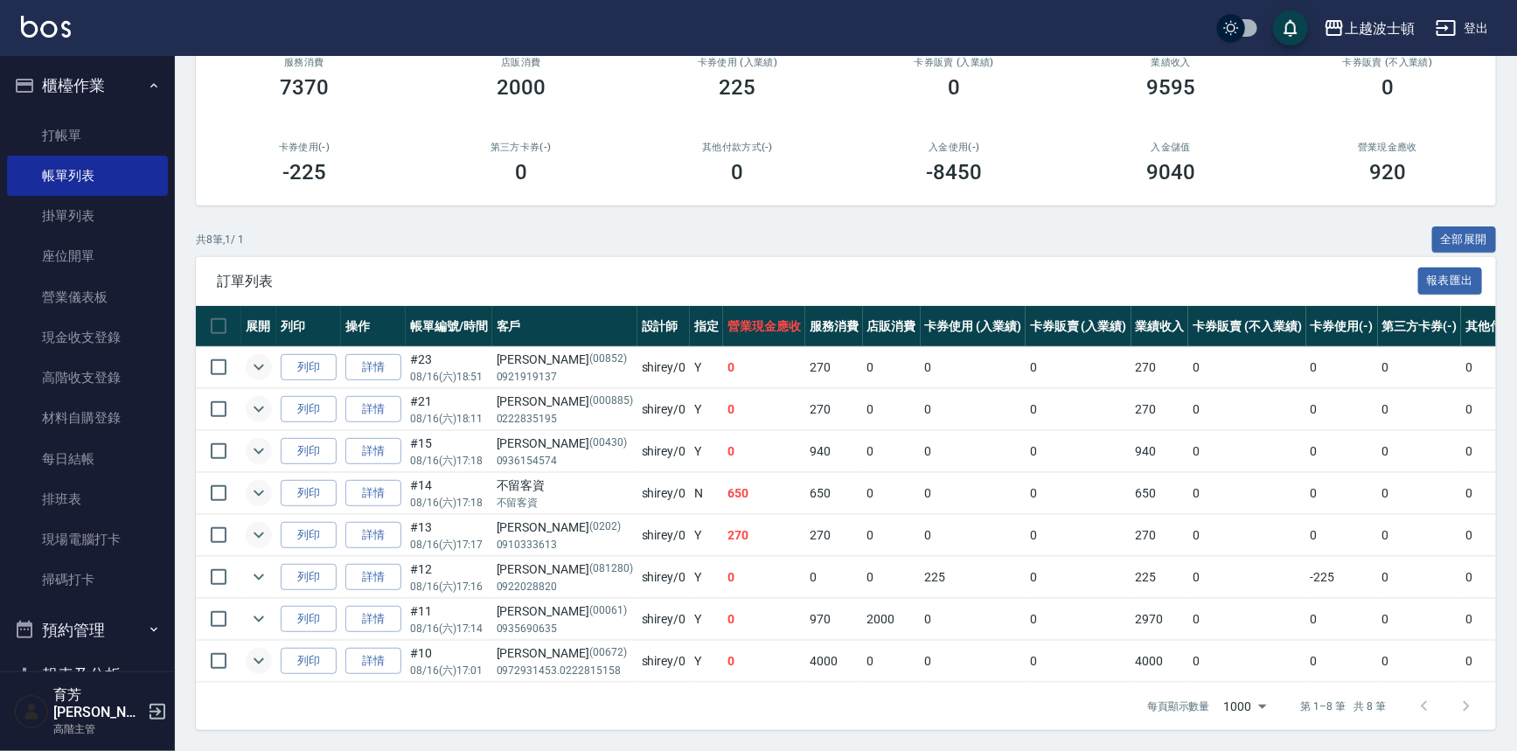
click at [251, 650] on icon "expand row" at bounding box center [258, 660] width 21 height 21
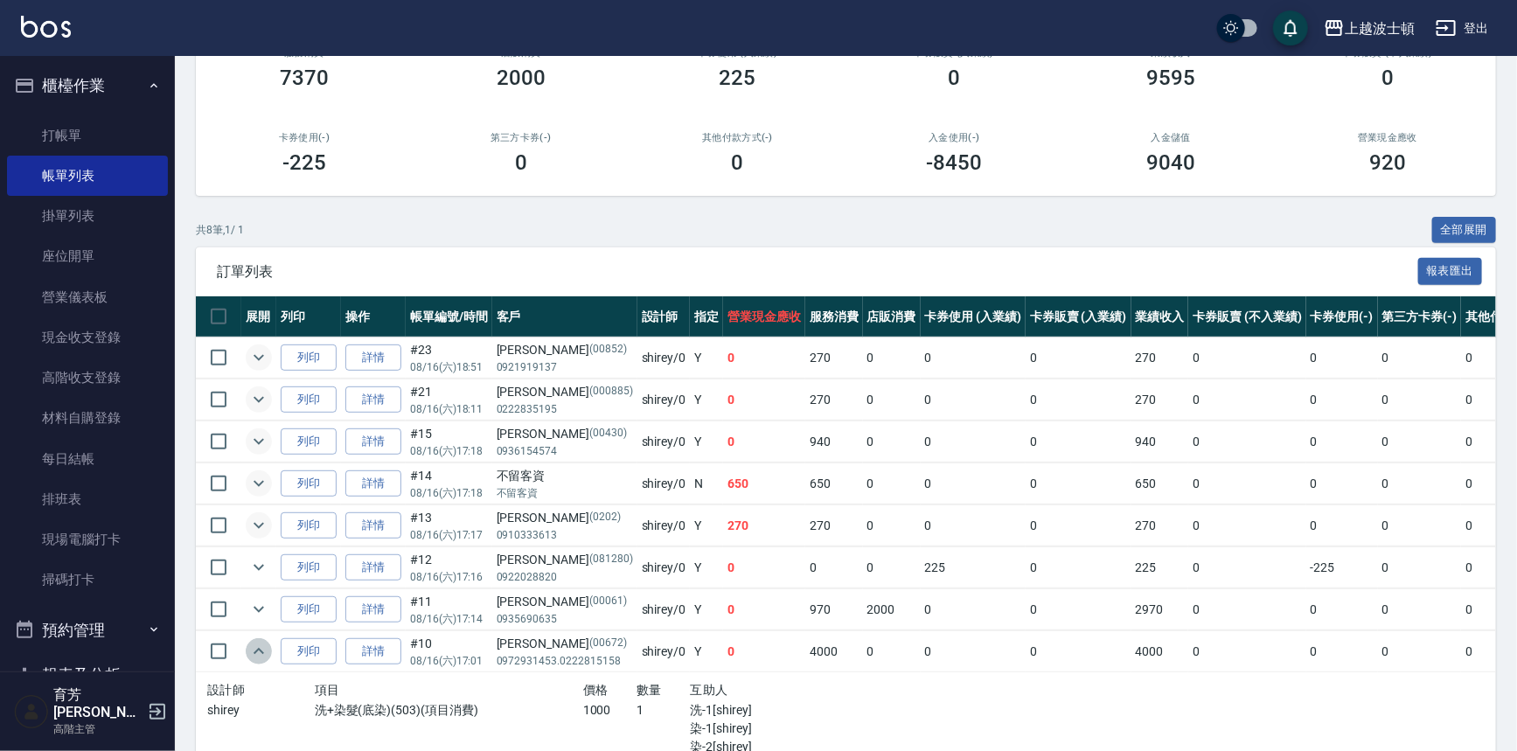
click at [251, 648] on icon "expand row" at bounding box center [258, 651] width 21 height 21
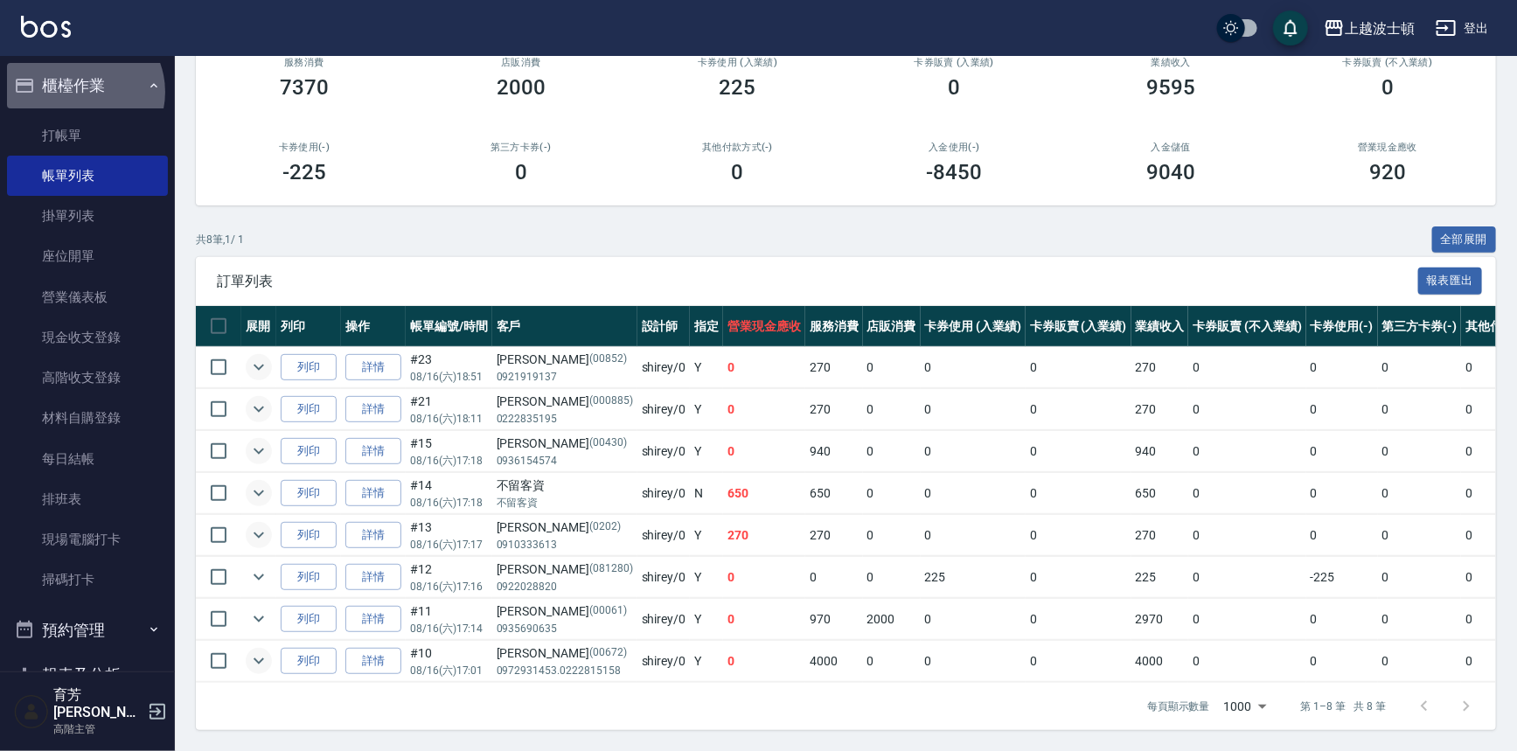
click at [80, 92] on button "櫃檯作業" at bounding box center [87, 85] width 161 height 45
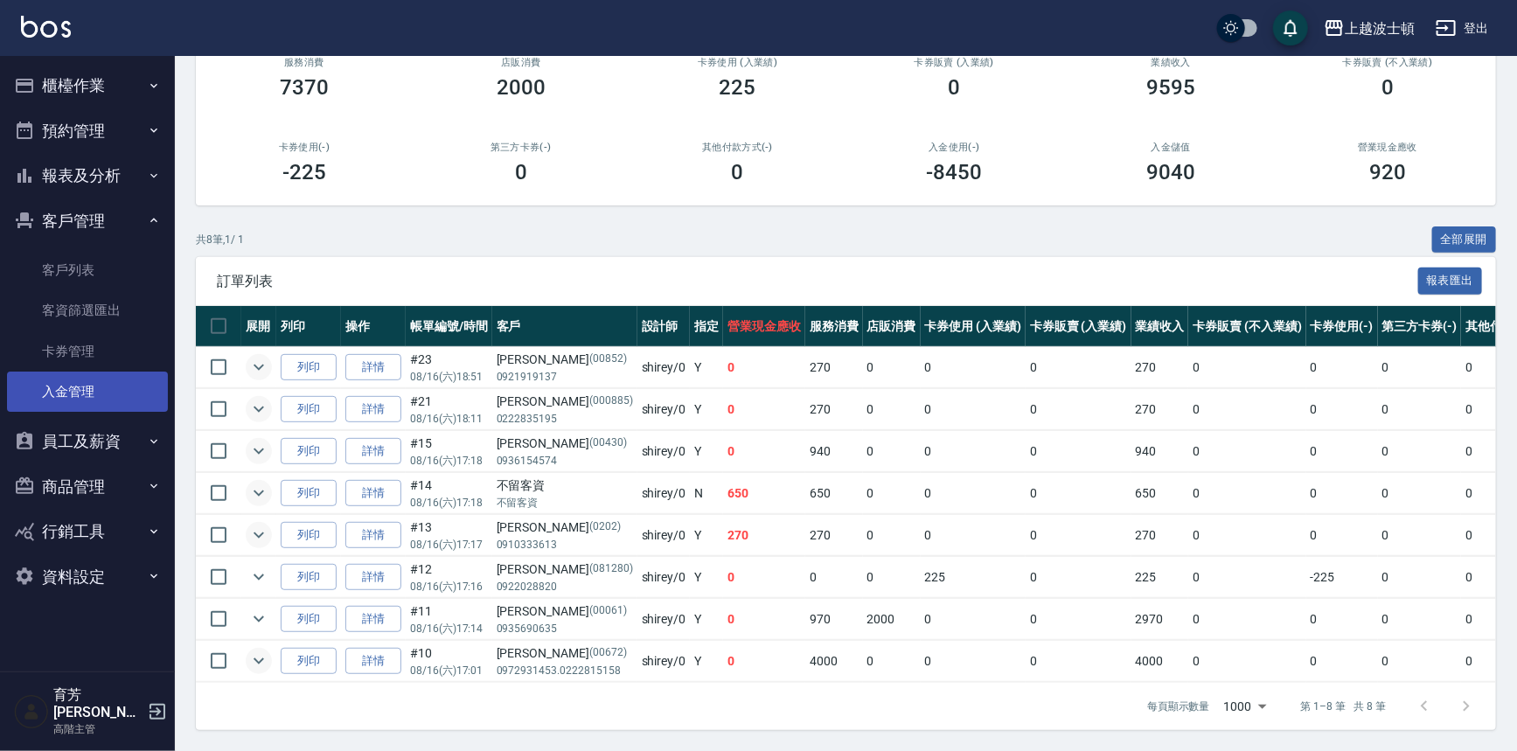
click at [95, 384] on link "入金管理" at bounding box center [87, 392] width 161 height 40
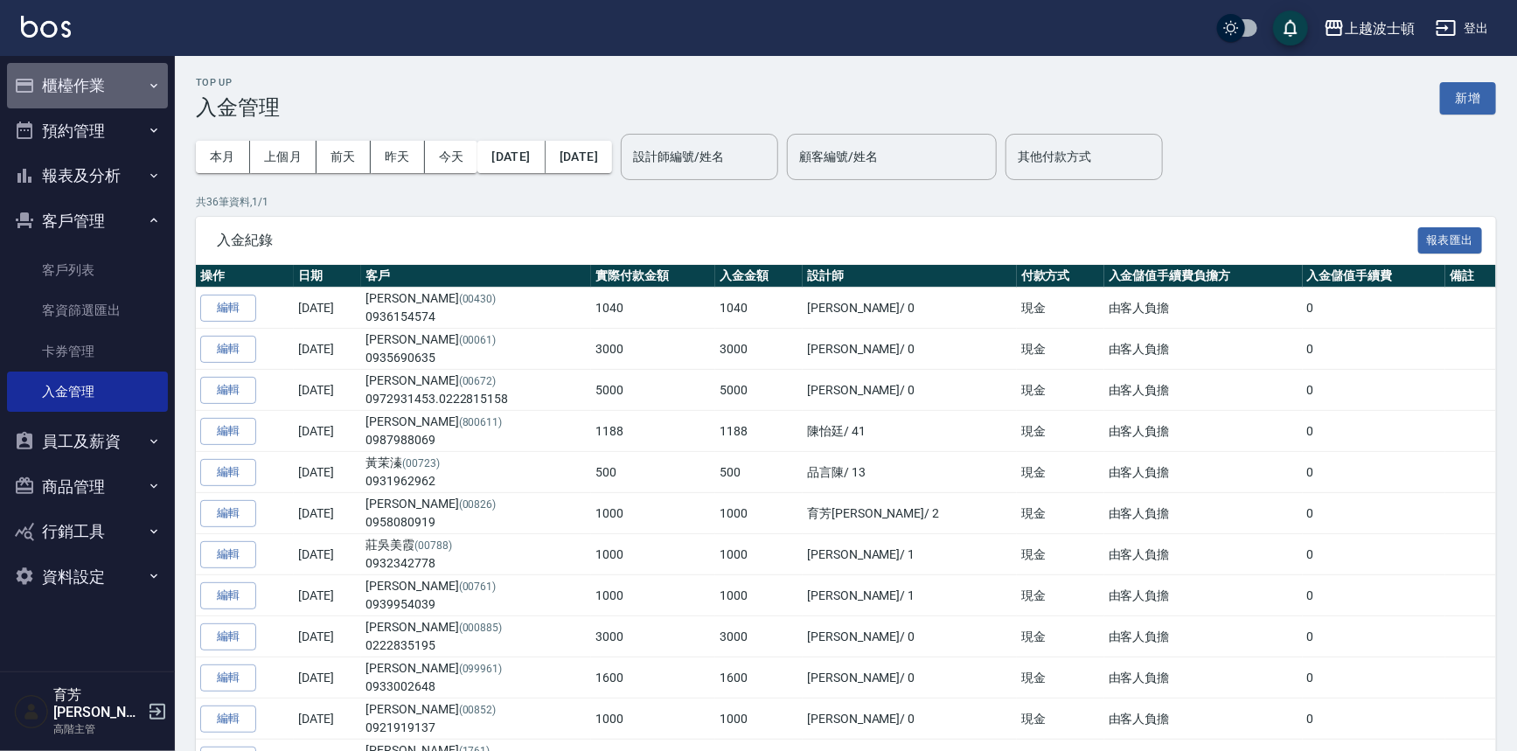
click at [77, 82] on button "櫃檯作業" at bounding box center [87, 85] width 161 height 45
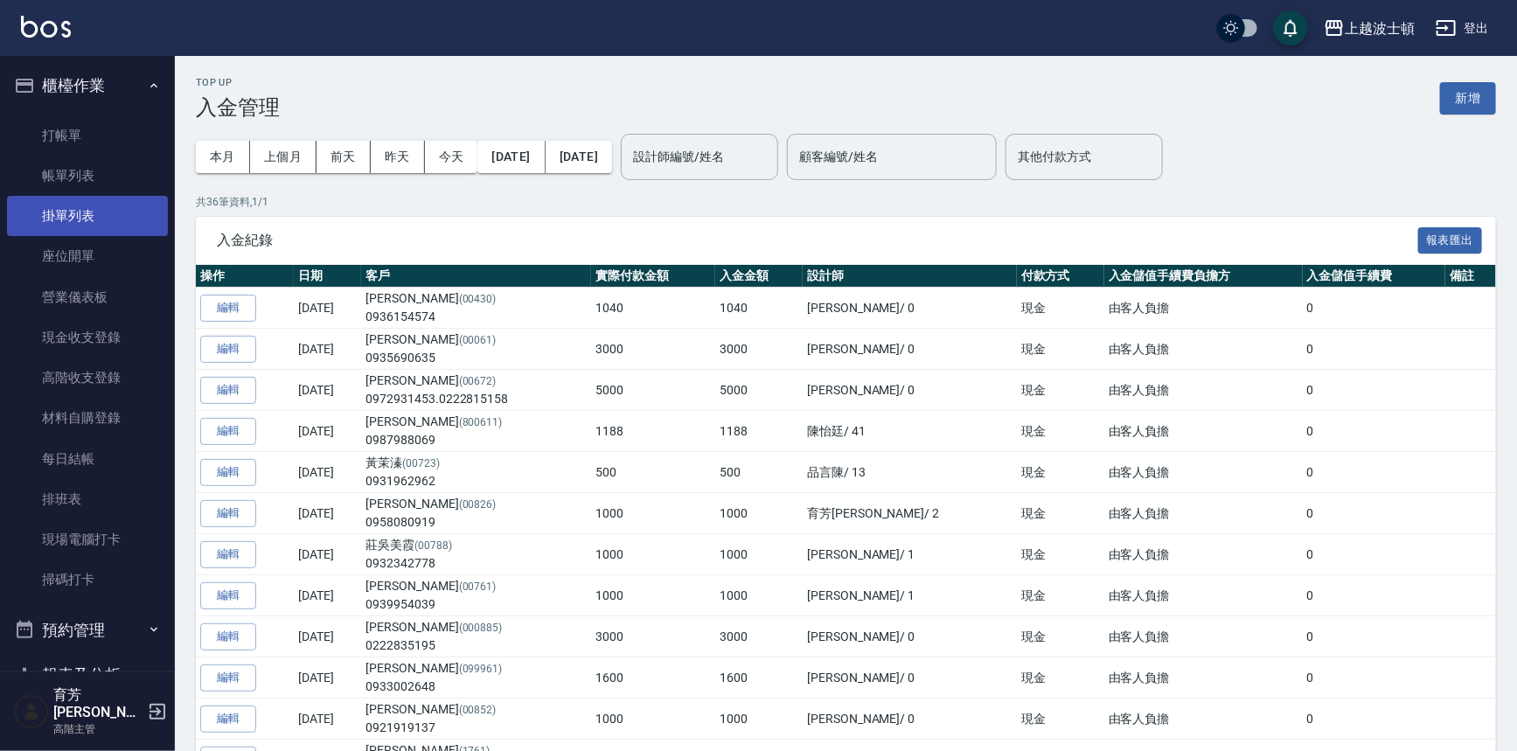
click at [38, 198] on link "掛單列表" at bounding box center [87, 216] width 161 height 40
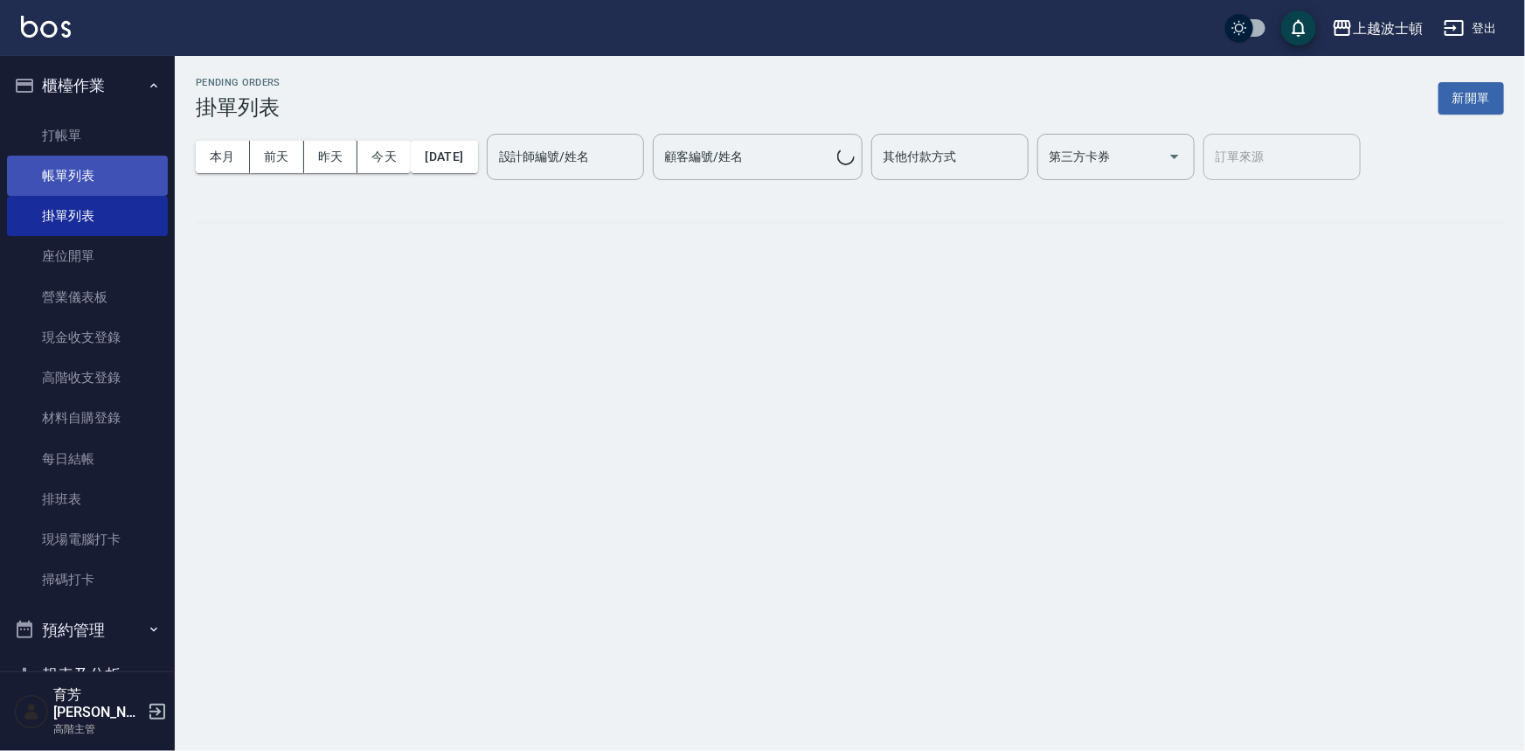
click at [67, 179] on link "帳單列表" at bounding box center [87, 176] width 161 height 40
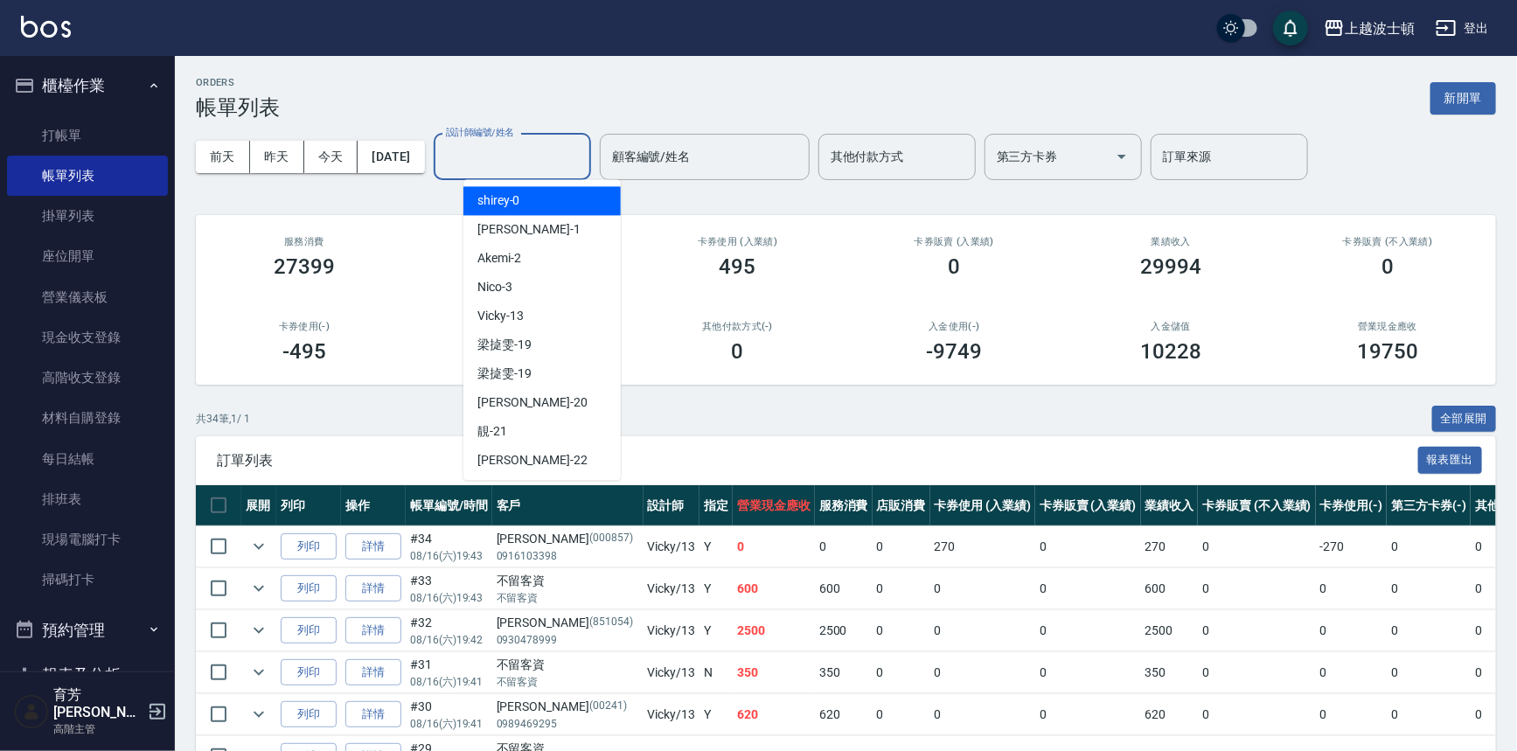
click at [583, 153] on input "設計師編號/姓名" at bounding box center [512, 157] width 142 height 31
click at [541, 199] on div "shirey -0" at bounding box center [541, 200] width 157 height 29
type input "shirey-0"
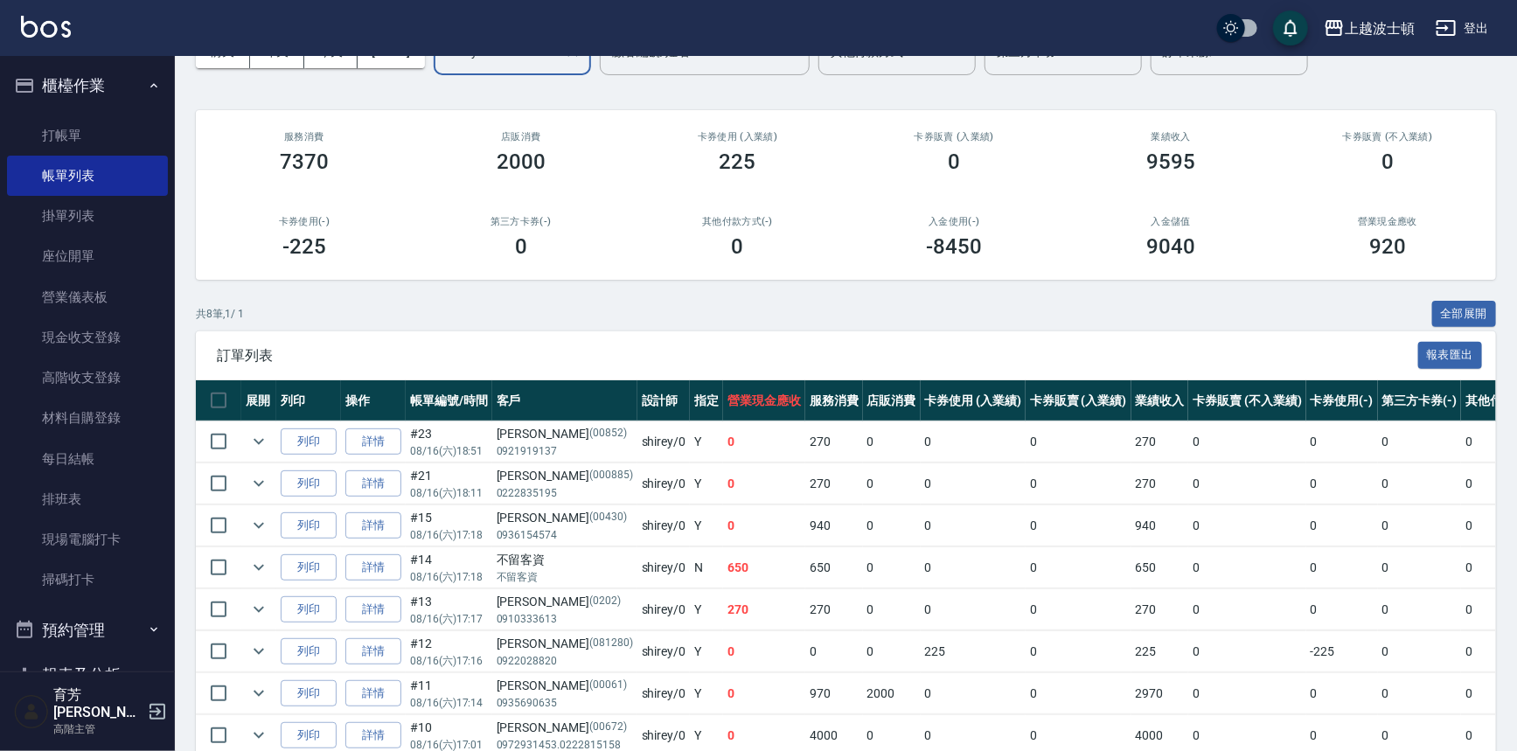
scroll to position [101, 0]
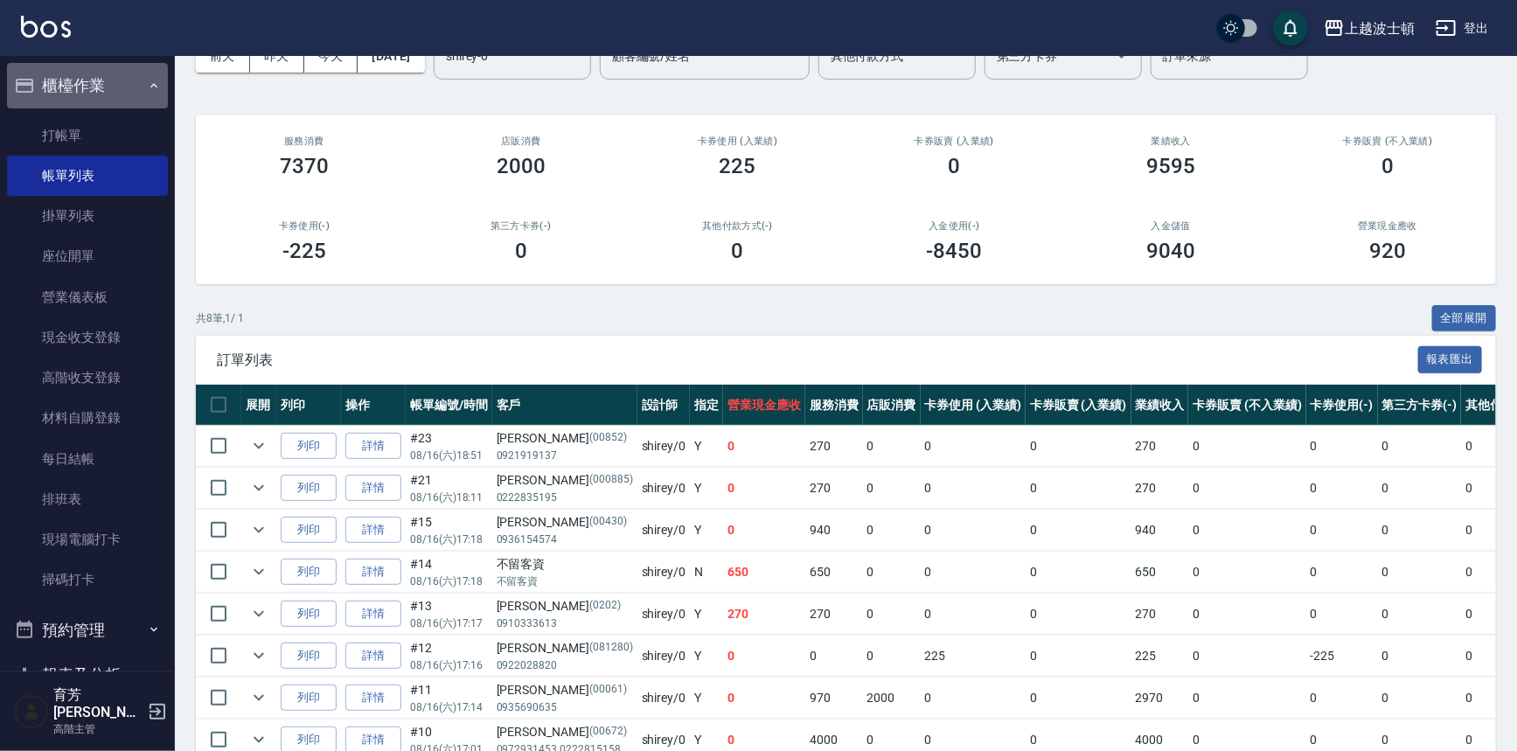
click at [123, 73] on button "櫃檯作業" at bounding box center [87, 85] width 161 height 45
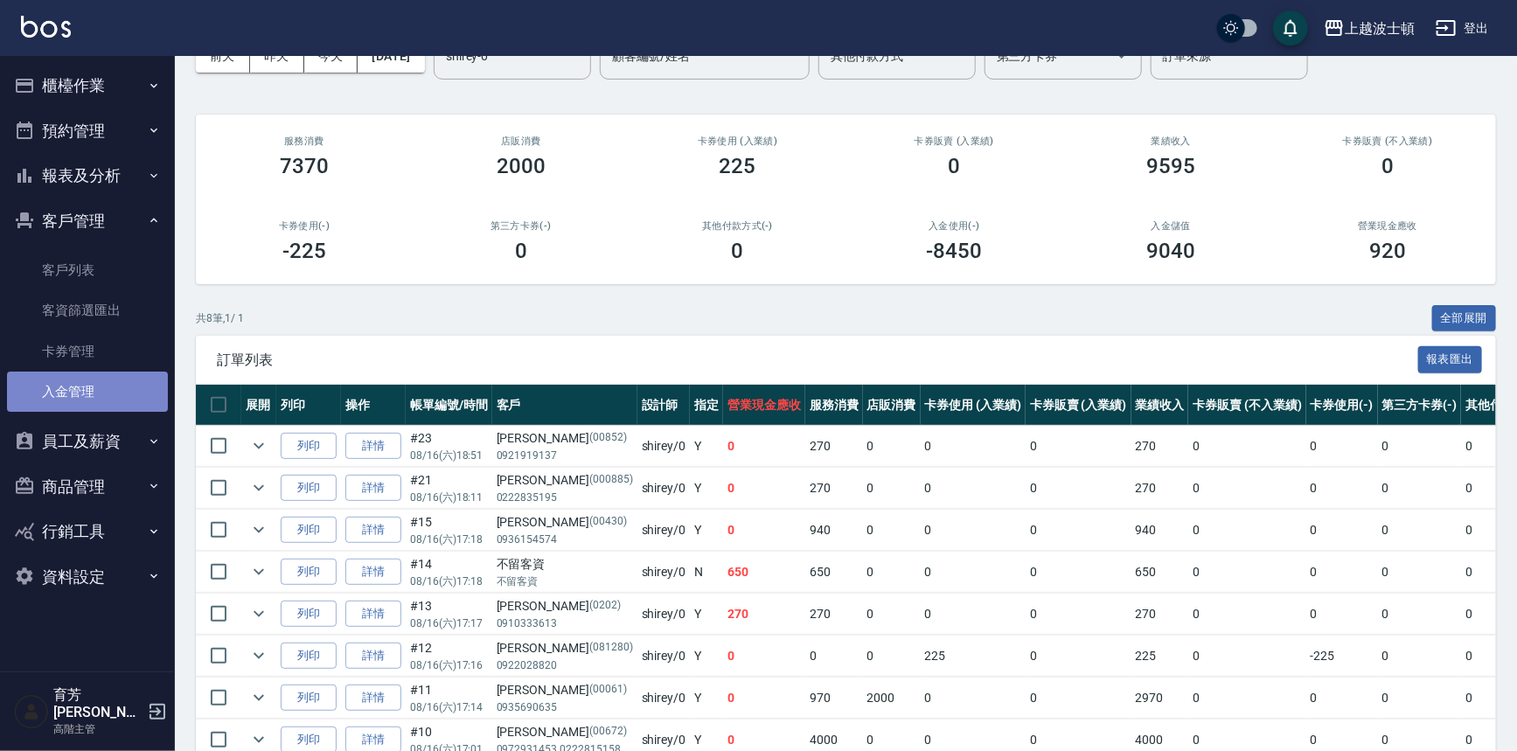
click at [56, 384] on link "入金管理" at bounding box center [87, 392] width 161 height 40
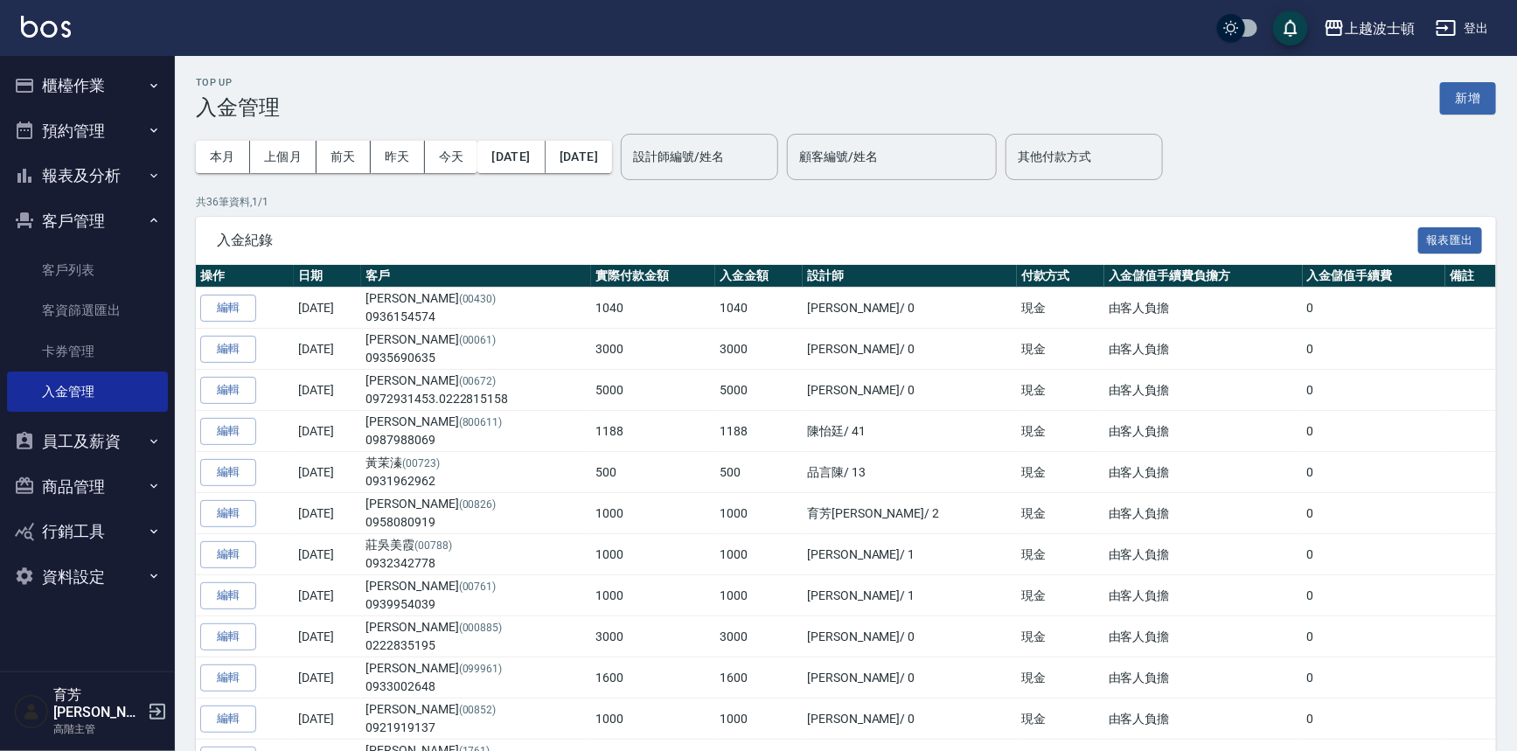
click at [62, 92] on button "櫃檯作業" at bounding box center [87, 85] width 161 height 45
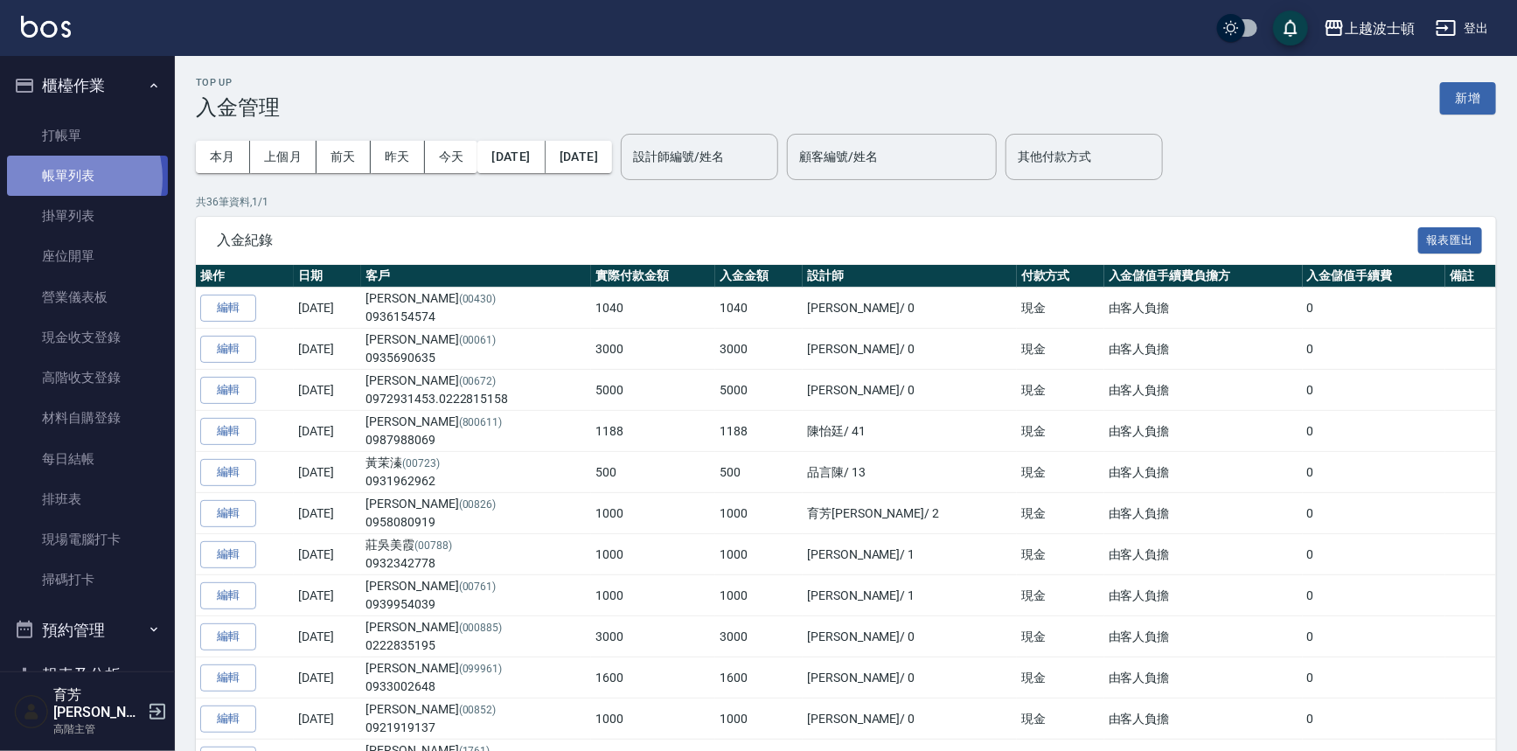
click at [61, 178] on link "帳單列表" at bounding box center [87, 176] width 161 height 40
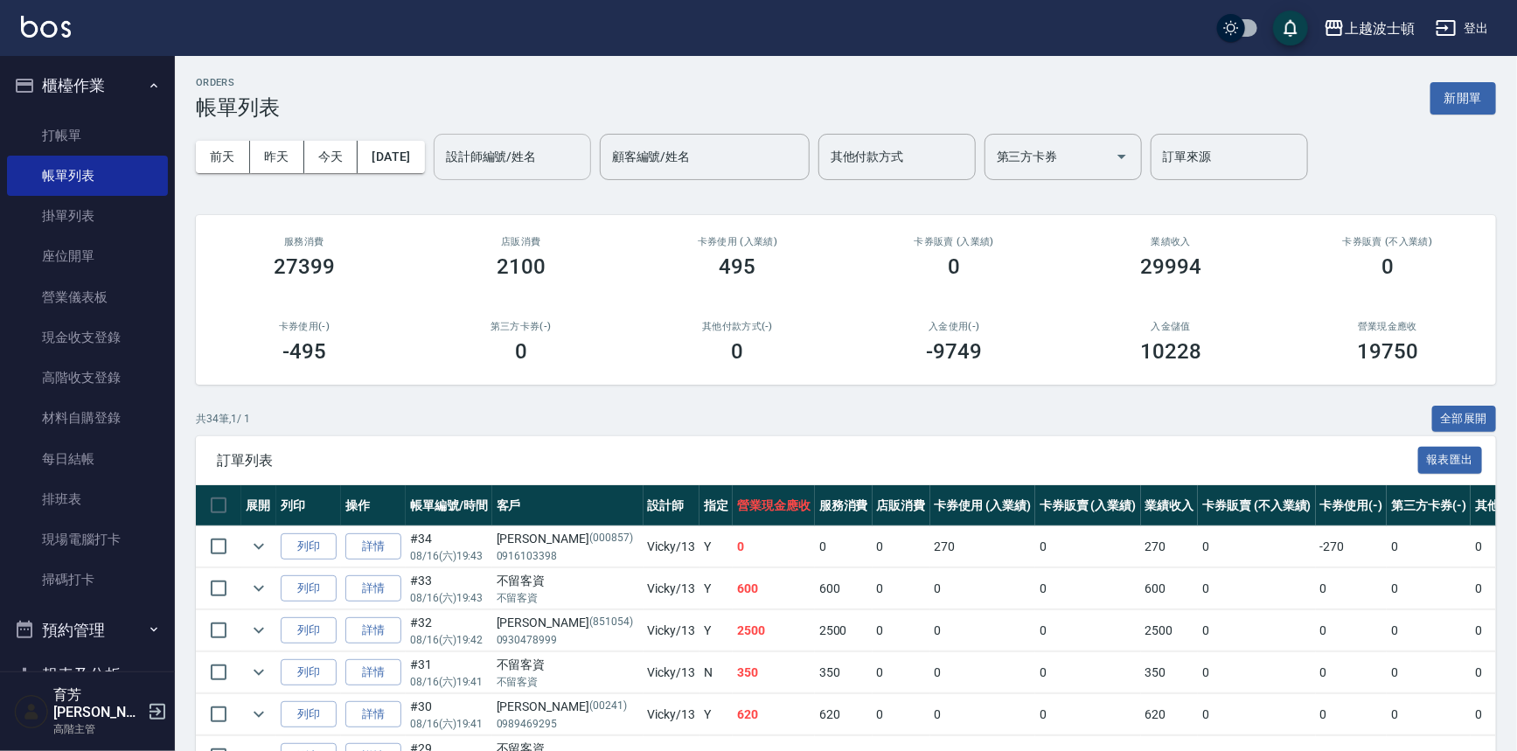
click at [577, 148] on input "設計師編號/姓名" at bounding box center [512, 157] width 142 height 31
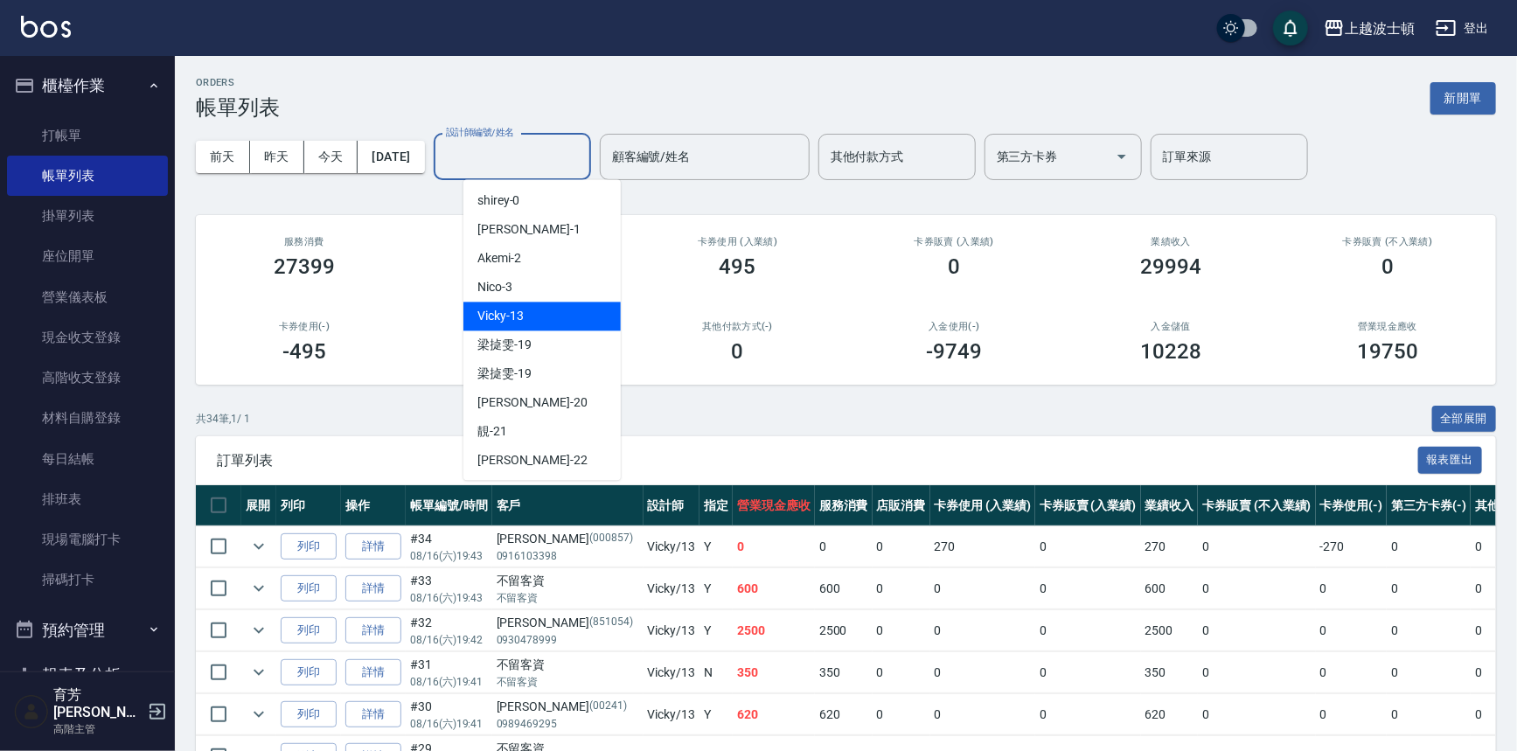
click at [531, 323] on div "Vicky -13" at bounding box center [541, 316] width 157 height 29
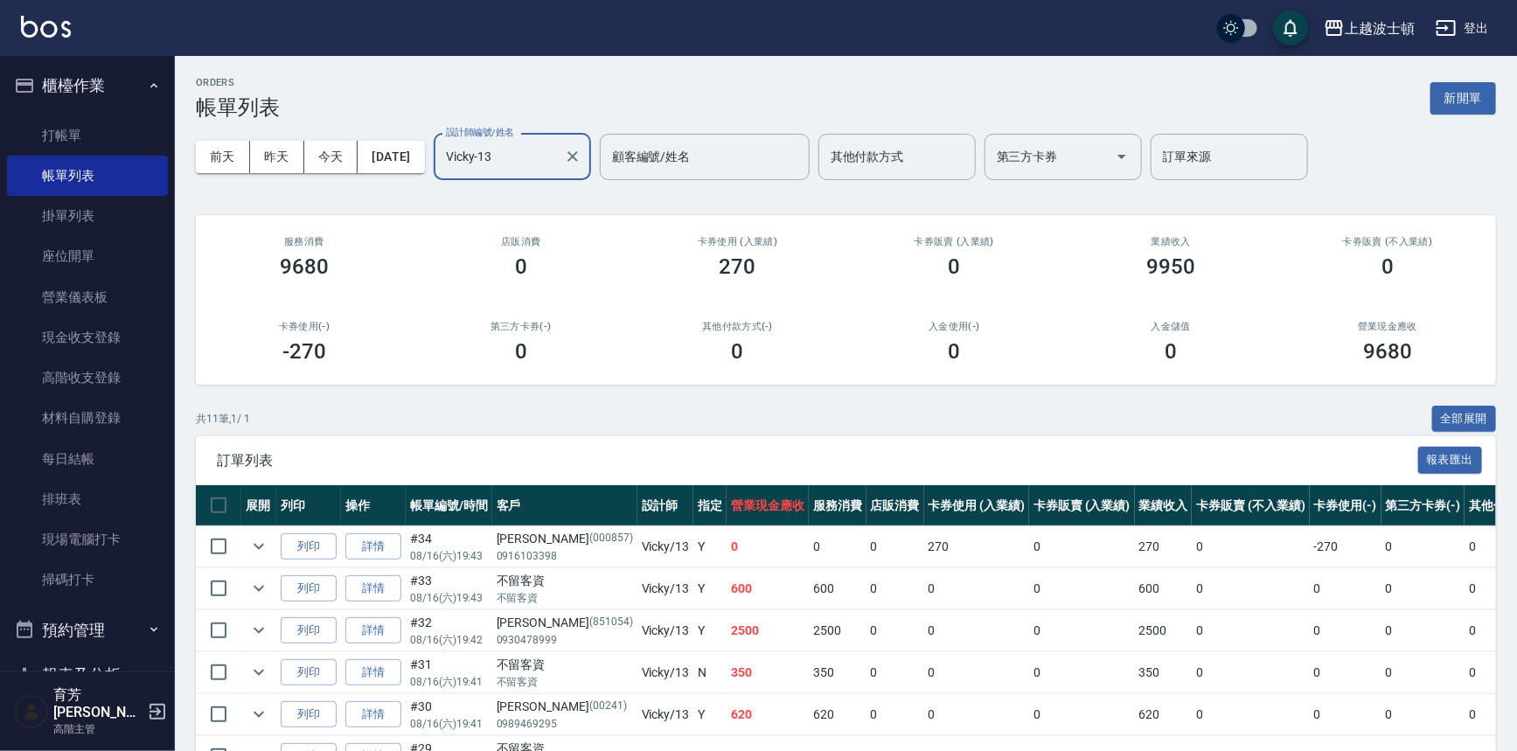
click at [557, 147] on input "Vicky-13" at bounding box center [498, 157] width 115 height 31
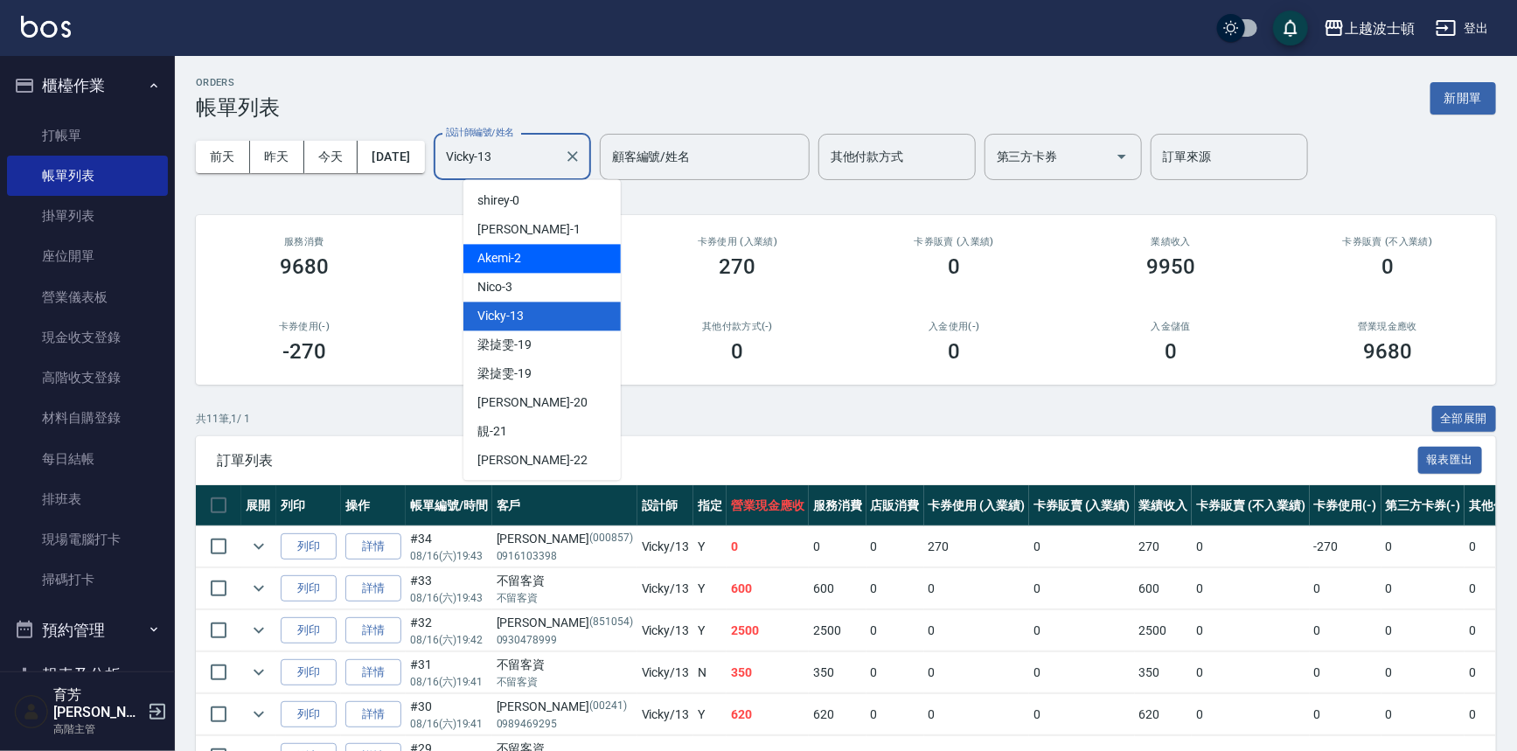
click at [540, 254] on div "Akemi -2" at bounding box center [541, 258] width 157 height 29
type input "Akemi-2"
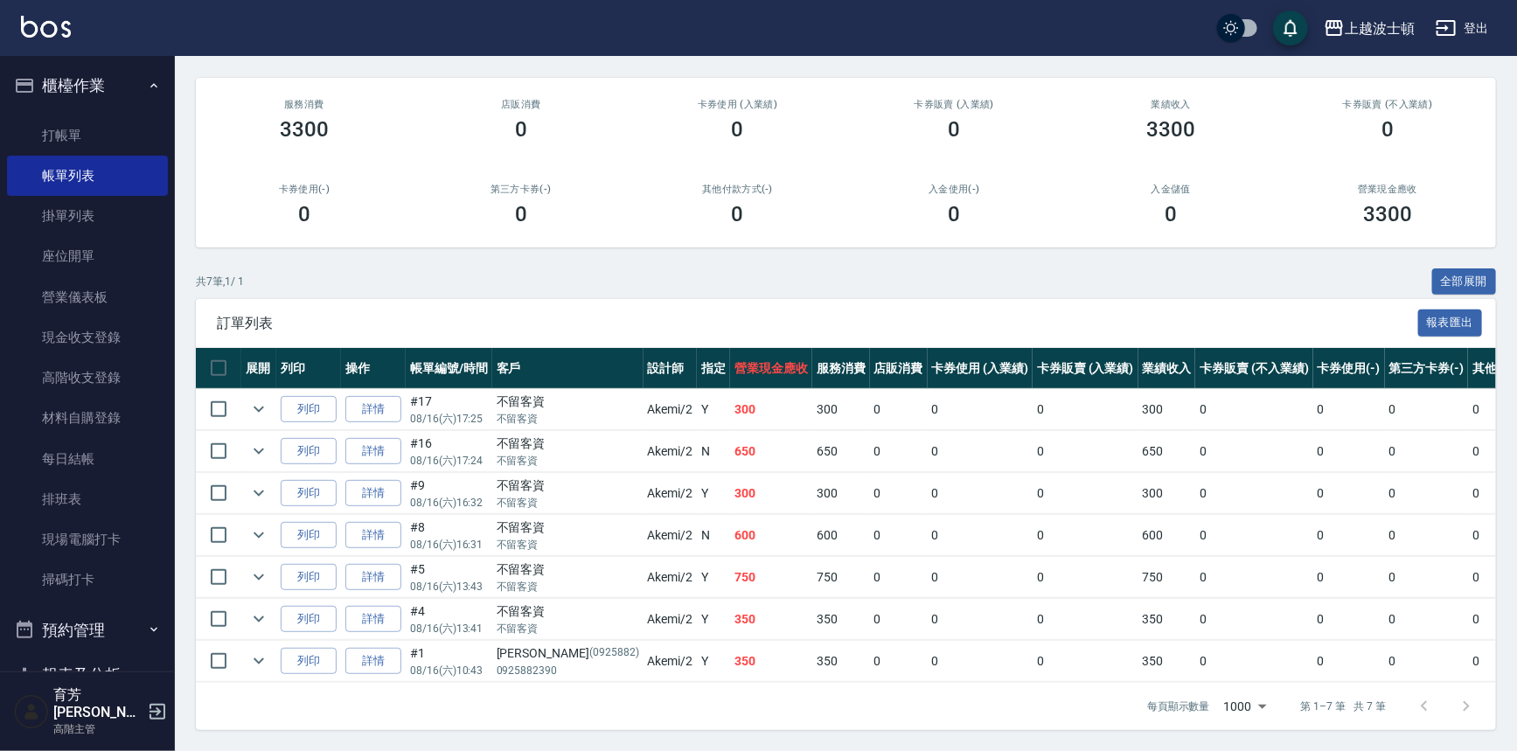
scroll to position [148, 0]
click at [262, 448] on icon "expand row" at bounding box center [258, 451] width 10 height 6
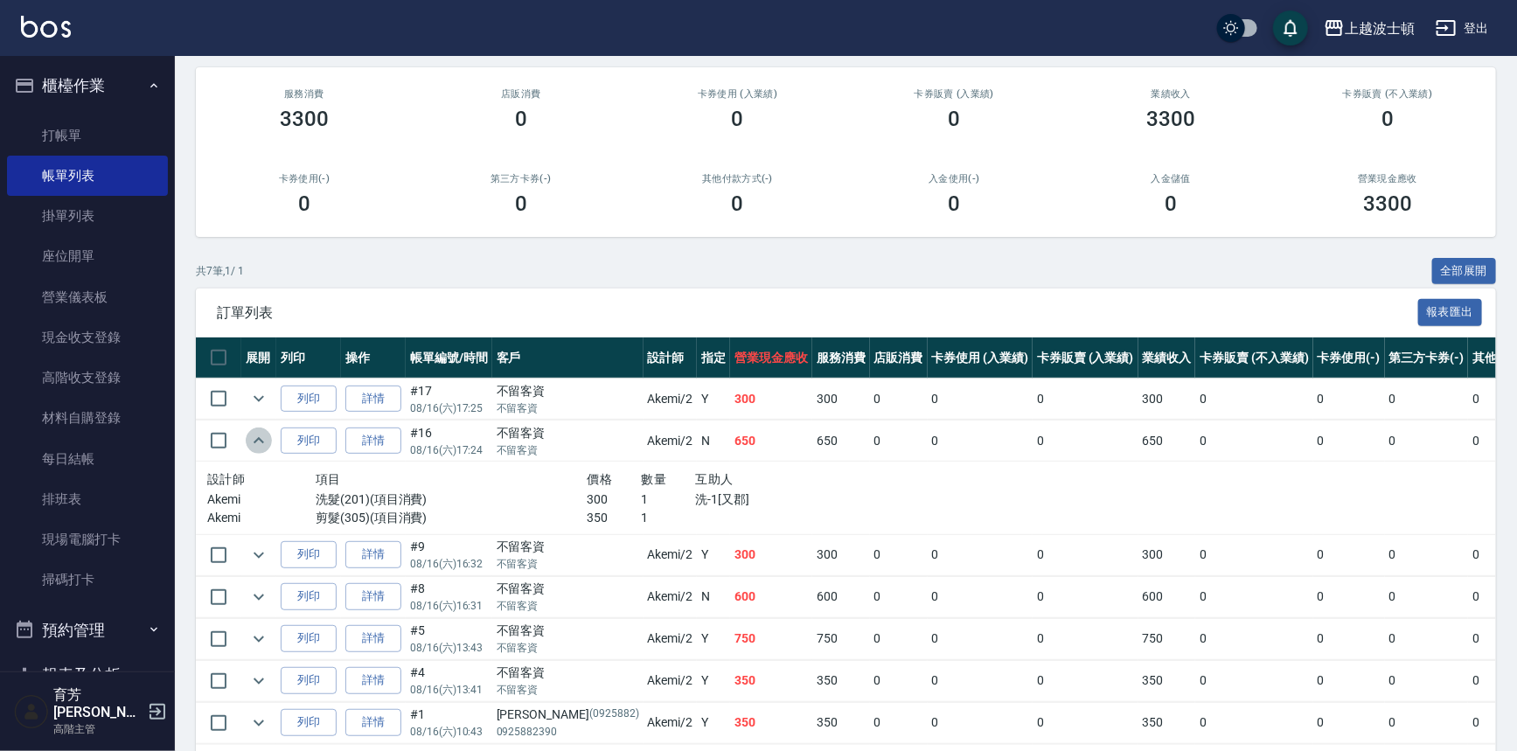
click at [261, 441] on icon "expand row" at bounding box center [258, 440] width 21 height 21
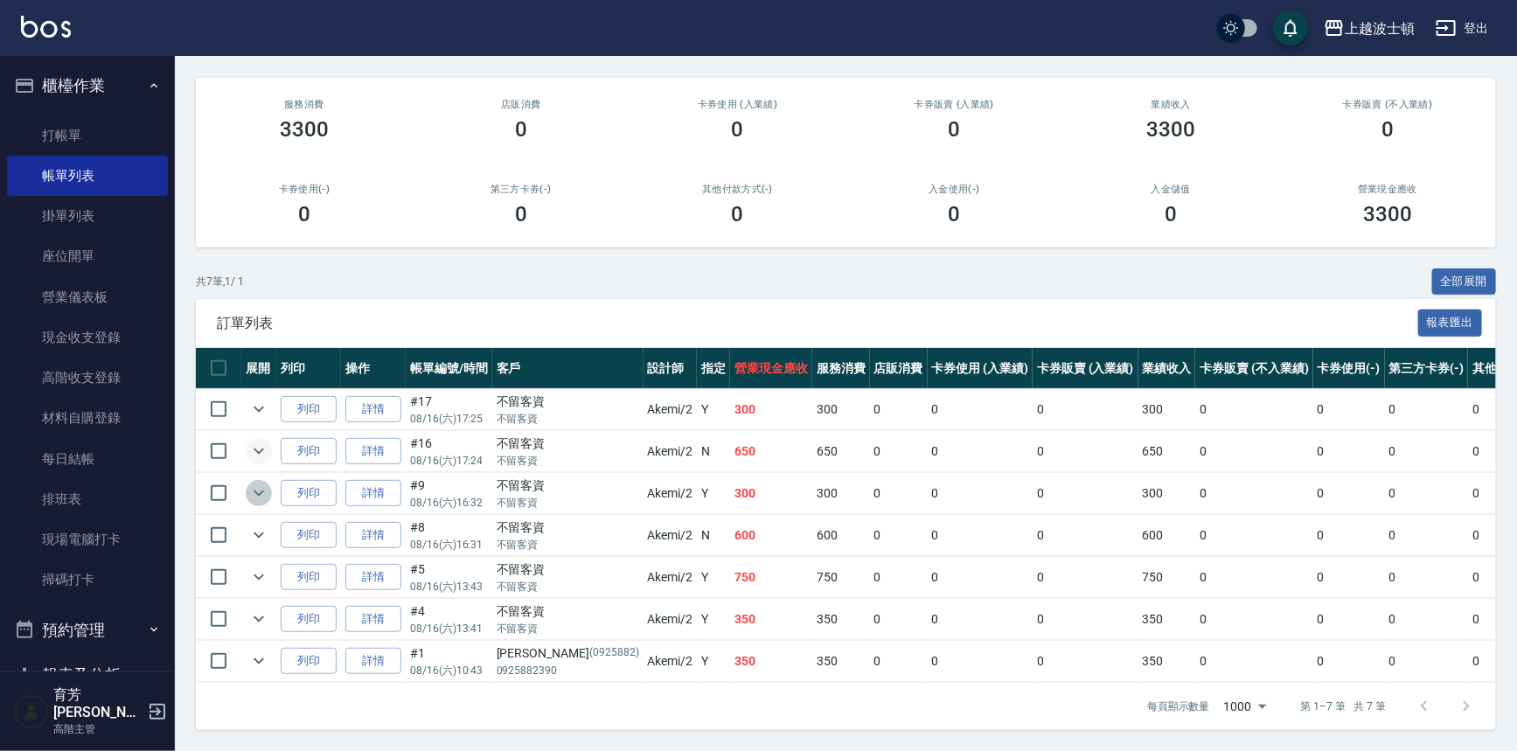
click at [263, 490] on icon "expand row" at bounding box center [258, 493] width 21 height 21
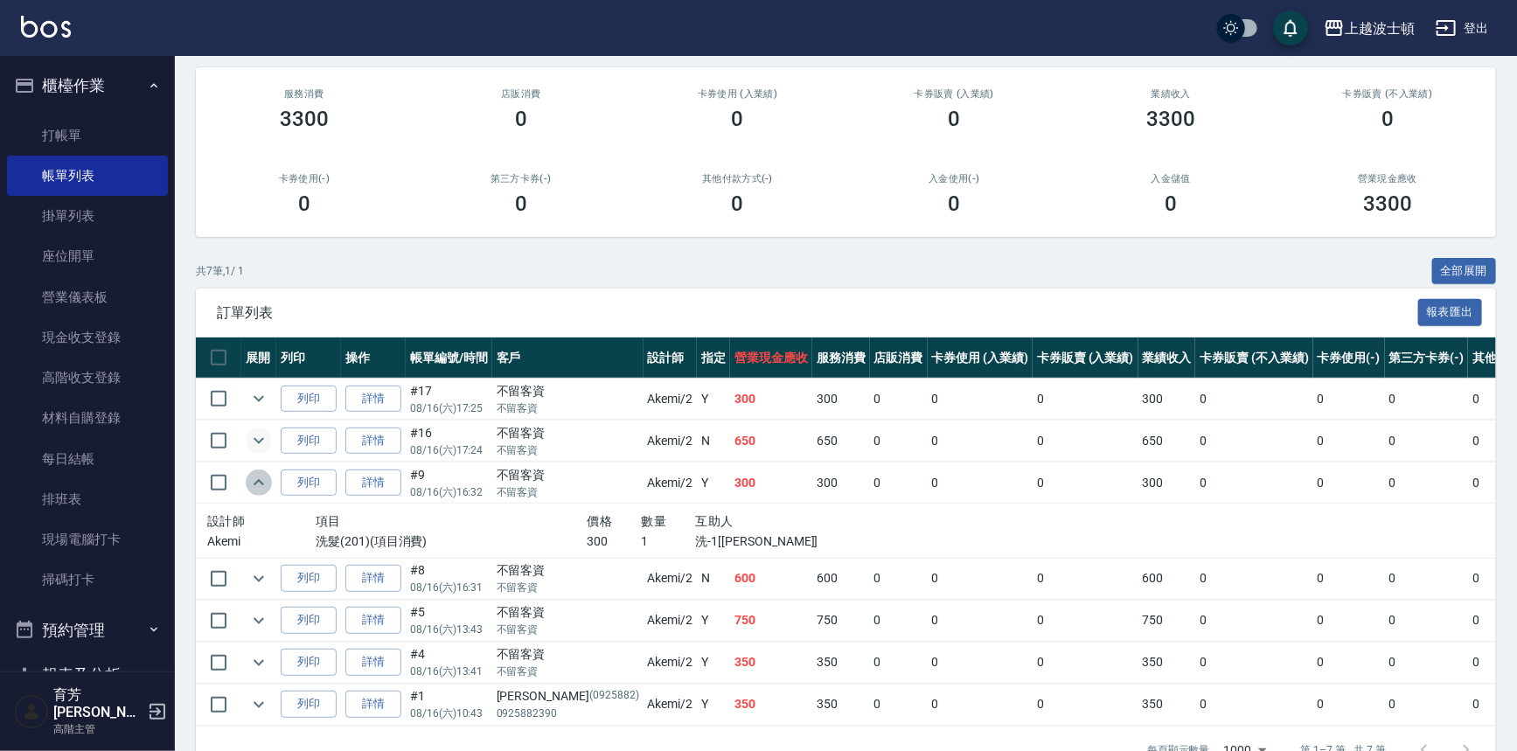
click at [263, 490] on icon "expand row" at bounding box center [258, 482] width 21 height 21
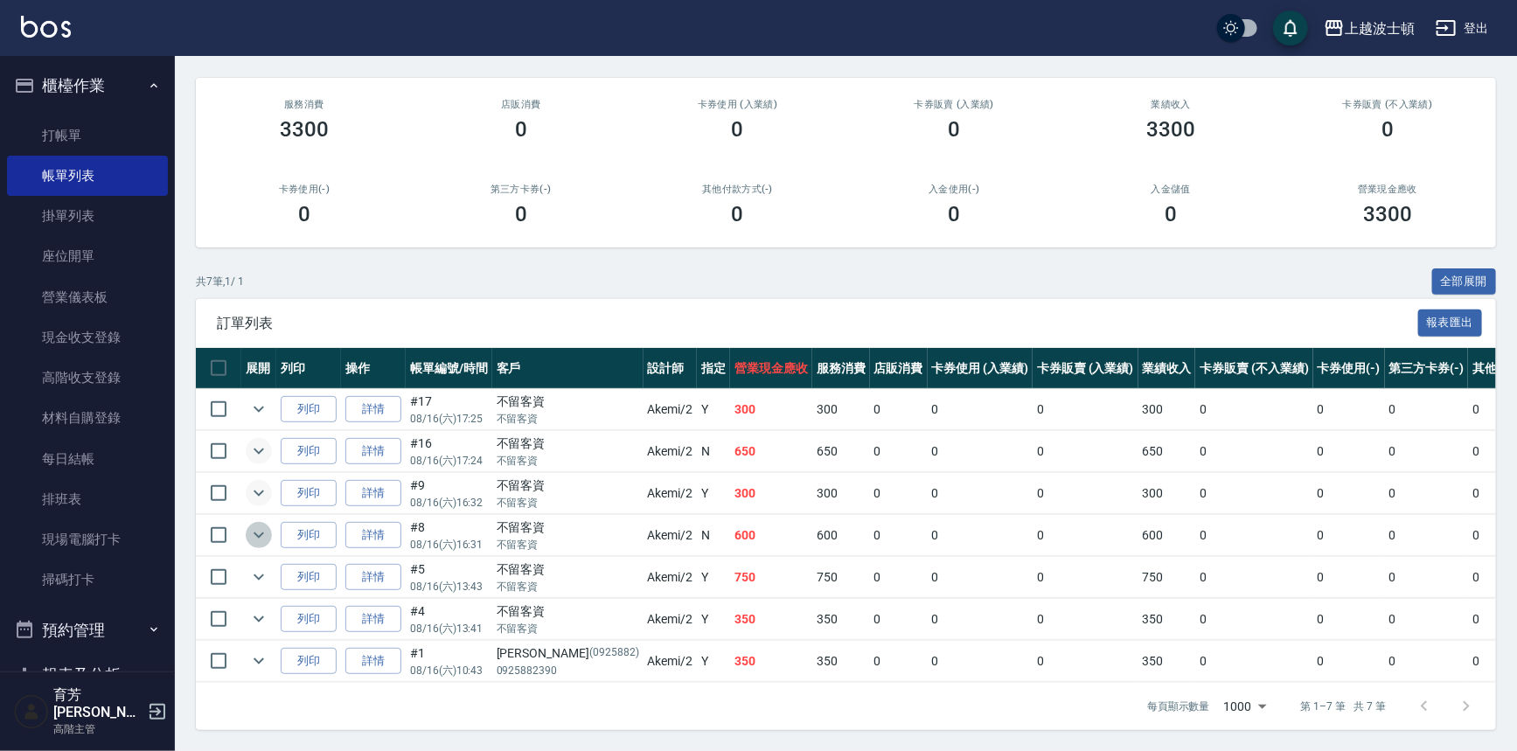
click at [256, 524] on icon "expand row" at bounding box center [258, 534] width 21 height 21
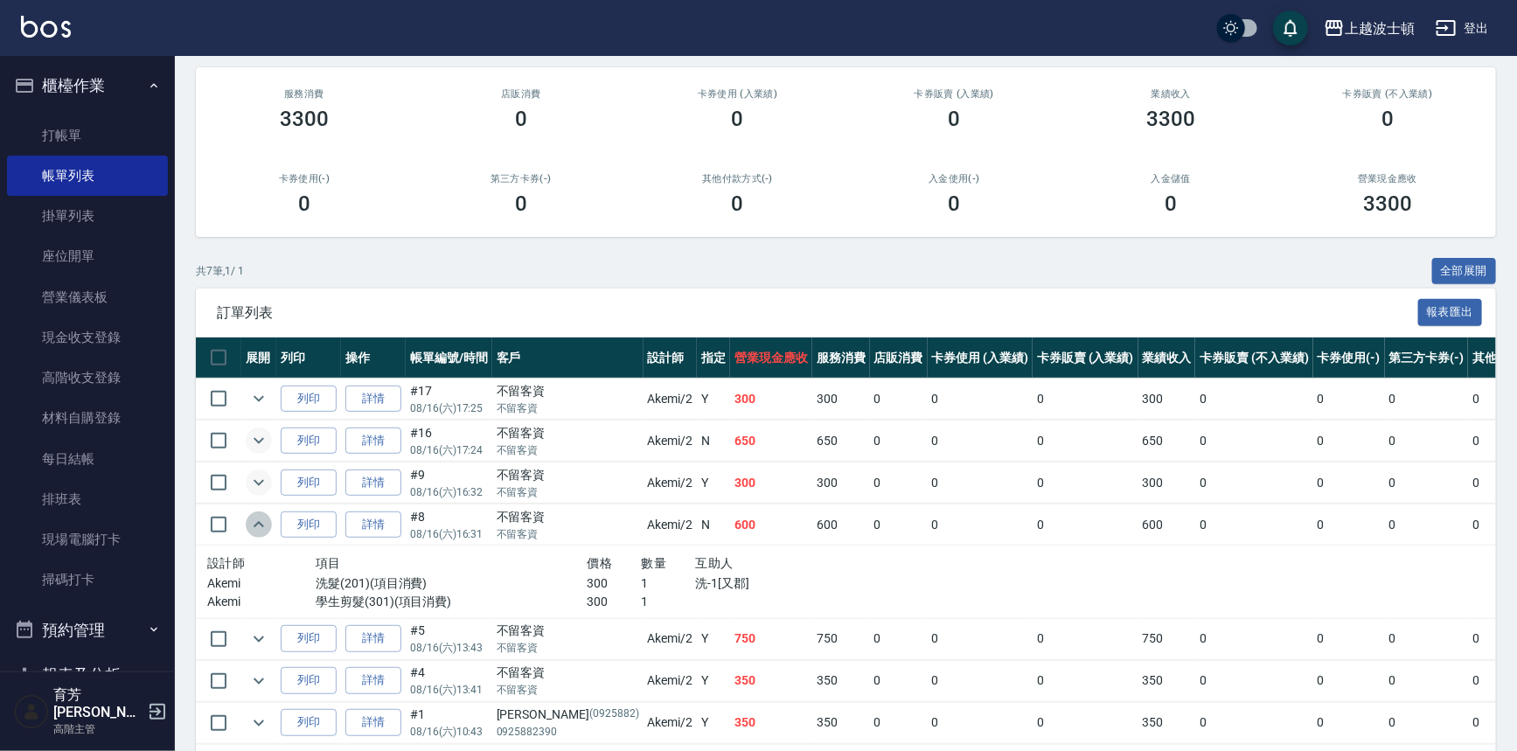
click at [256, 518] on icon "expand row" at bounding box center [258, 524] width 21 height 21
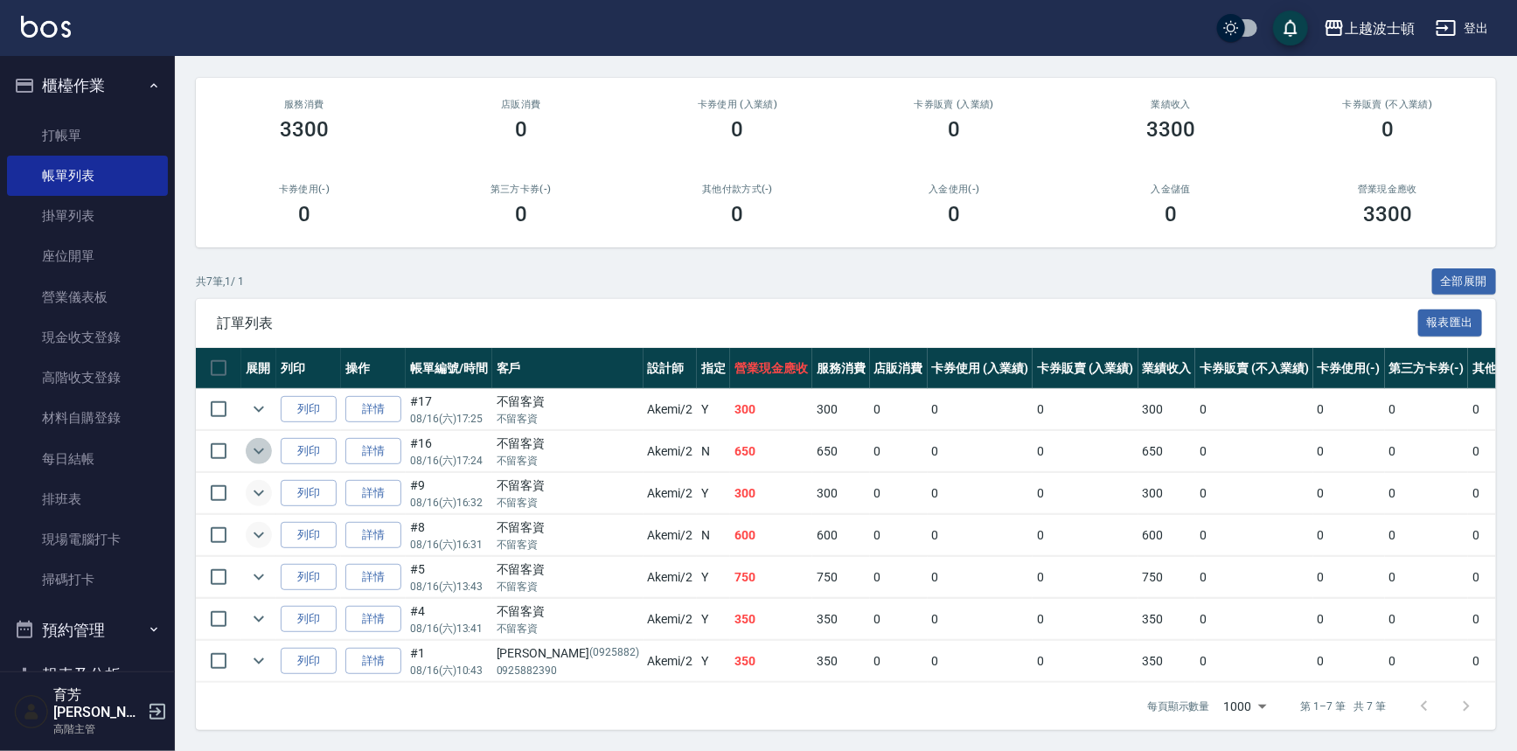
click at [259, 441] on icon "expand row" at bounding box center [258, 451] width 21 height 21
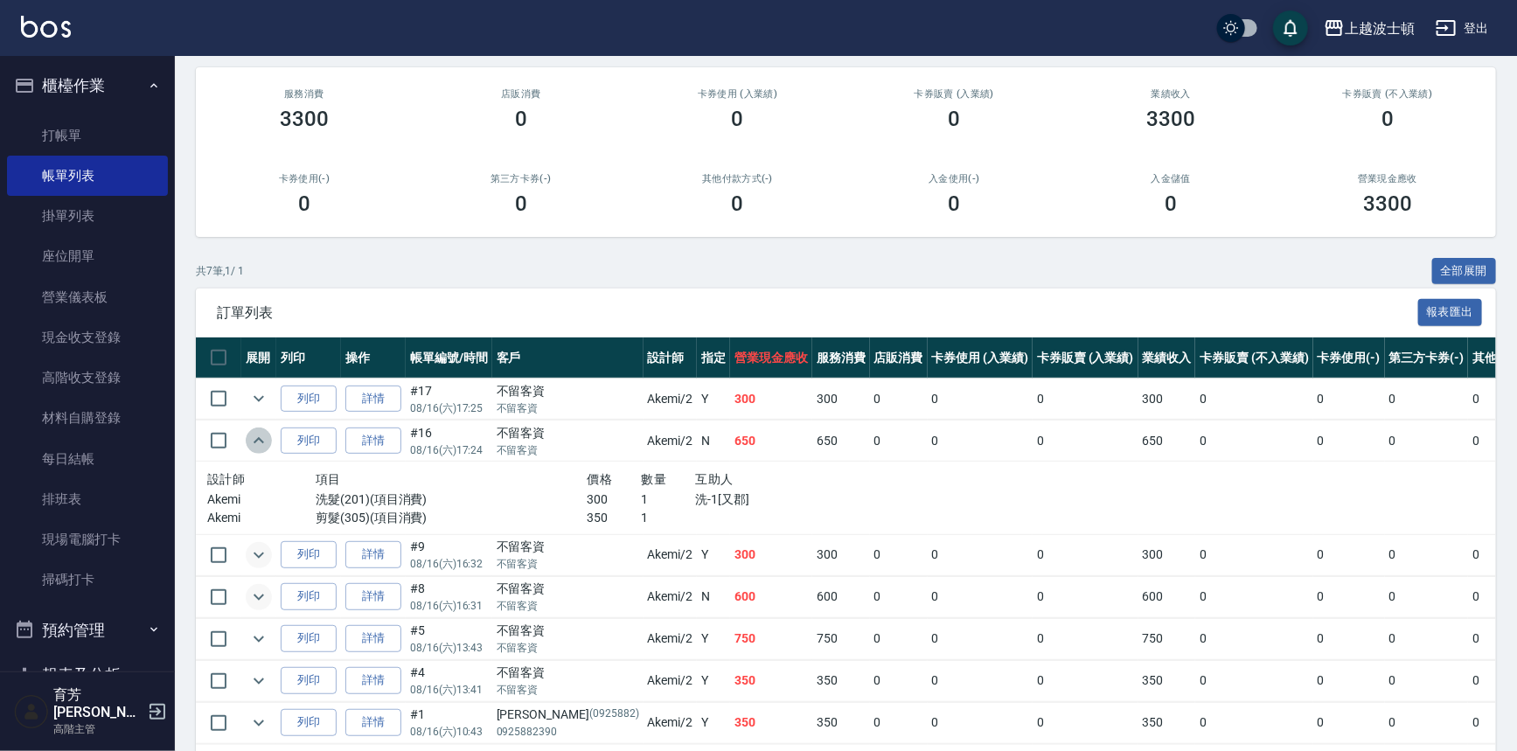
click at [259, 440] on icon "expand row" at bounding box center [258, 440] width 21 height 21
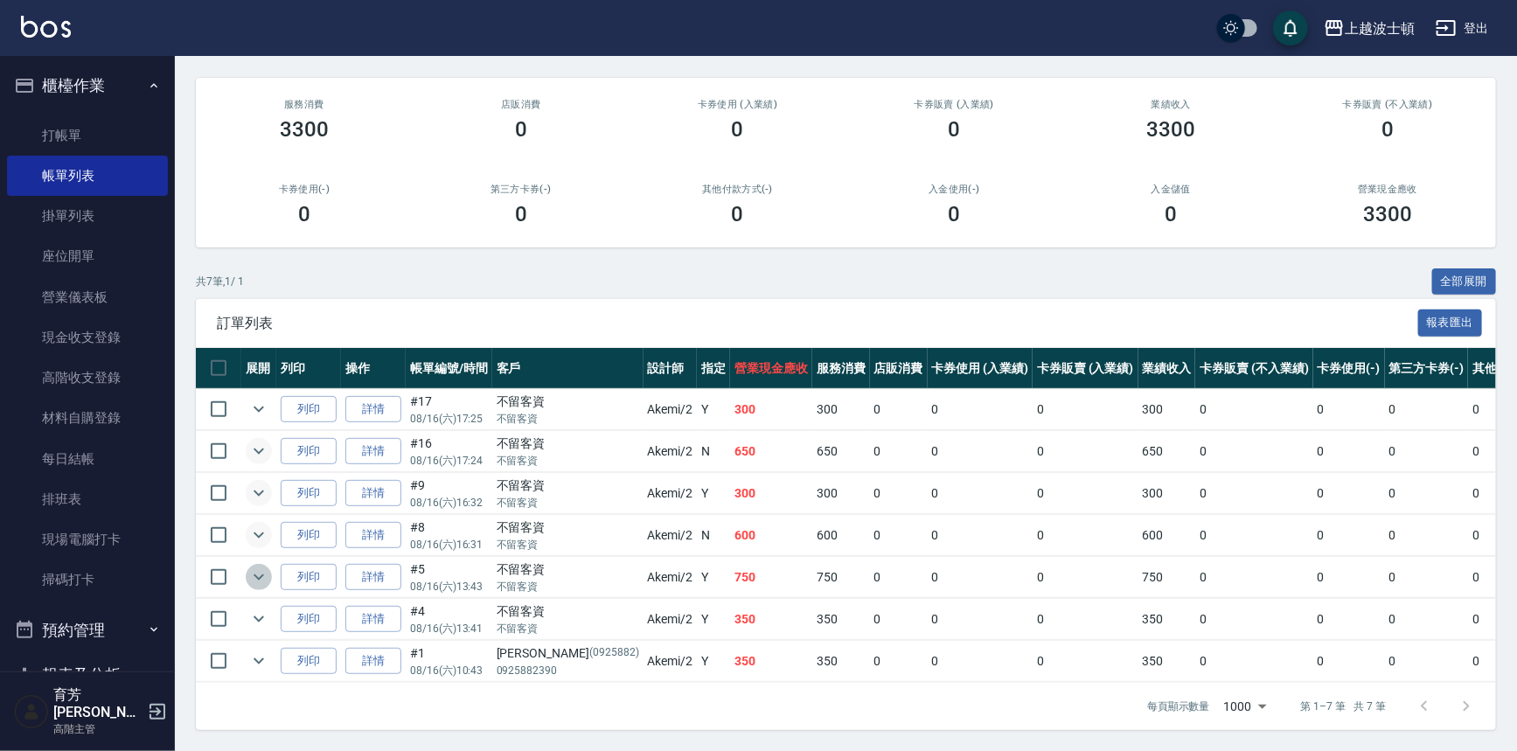
click at [262, 566] on icon "expand row" at bounding box center [258, 576] width 21 height 21
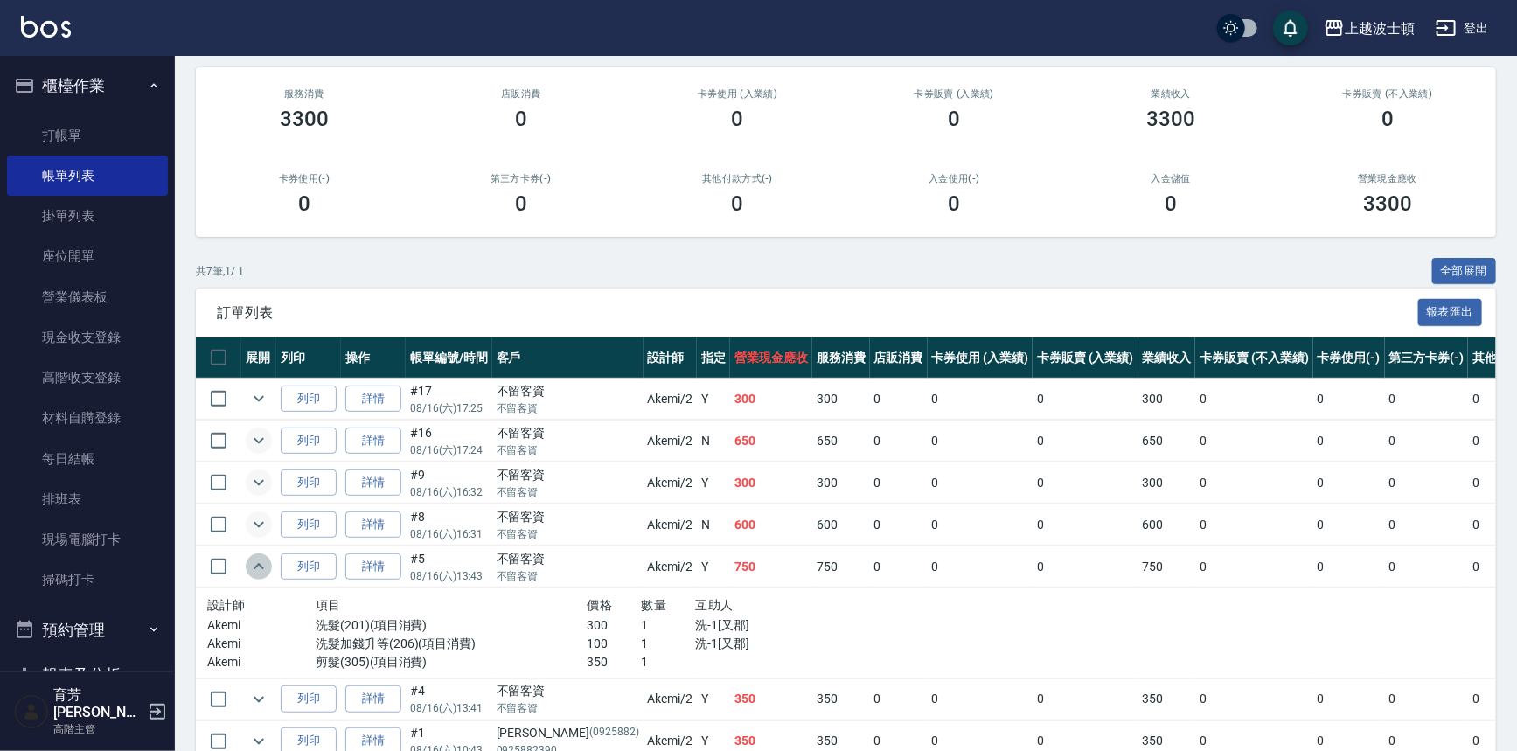
click at [262, 557] on icon "expand row" at bounding box center [258, 566] width 21 height 21
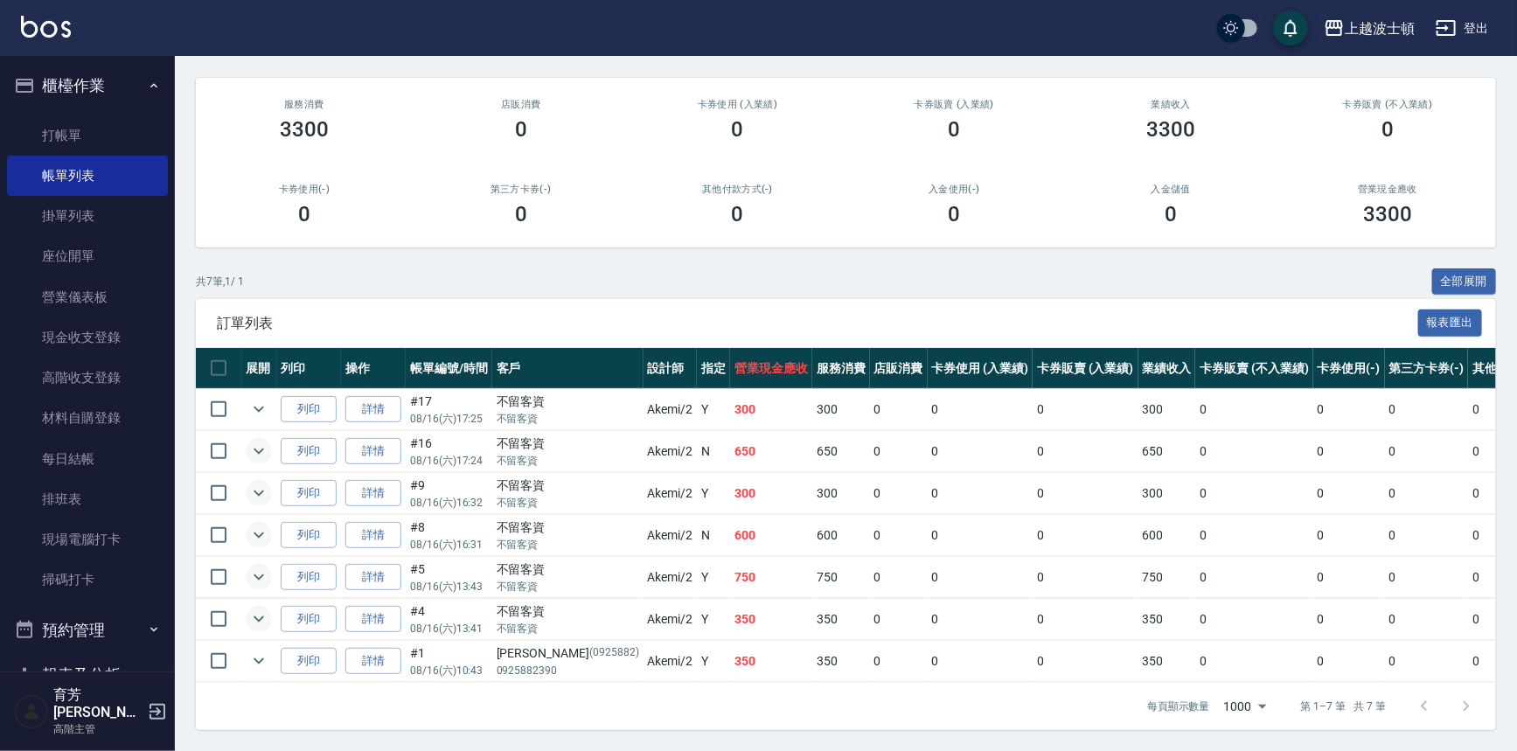
click at [270, 606] on button "expand row" at bounding box center [259, 619] width 26 height 26
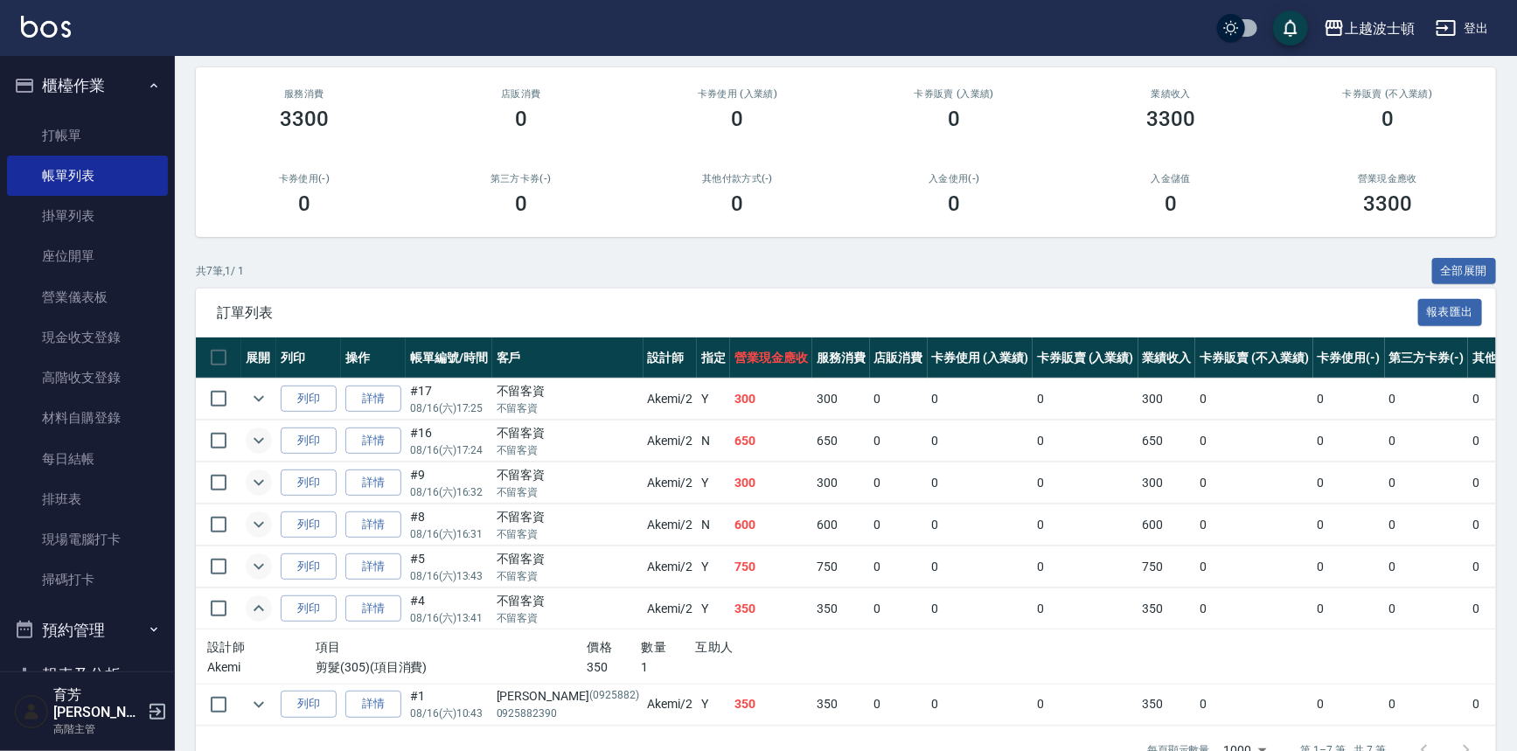
click at [270, 606] on button "expand row" at bounding box center [259, 608] width 26 height 26
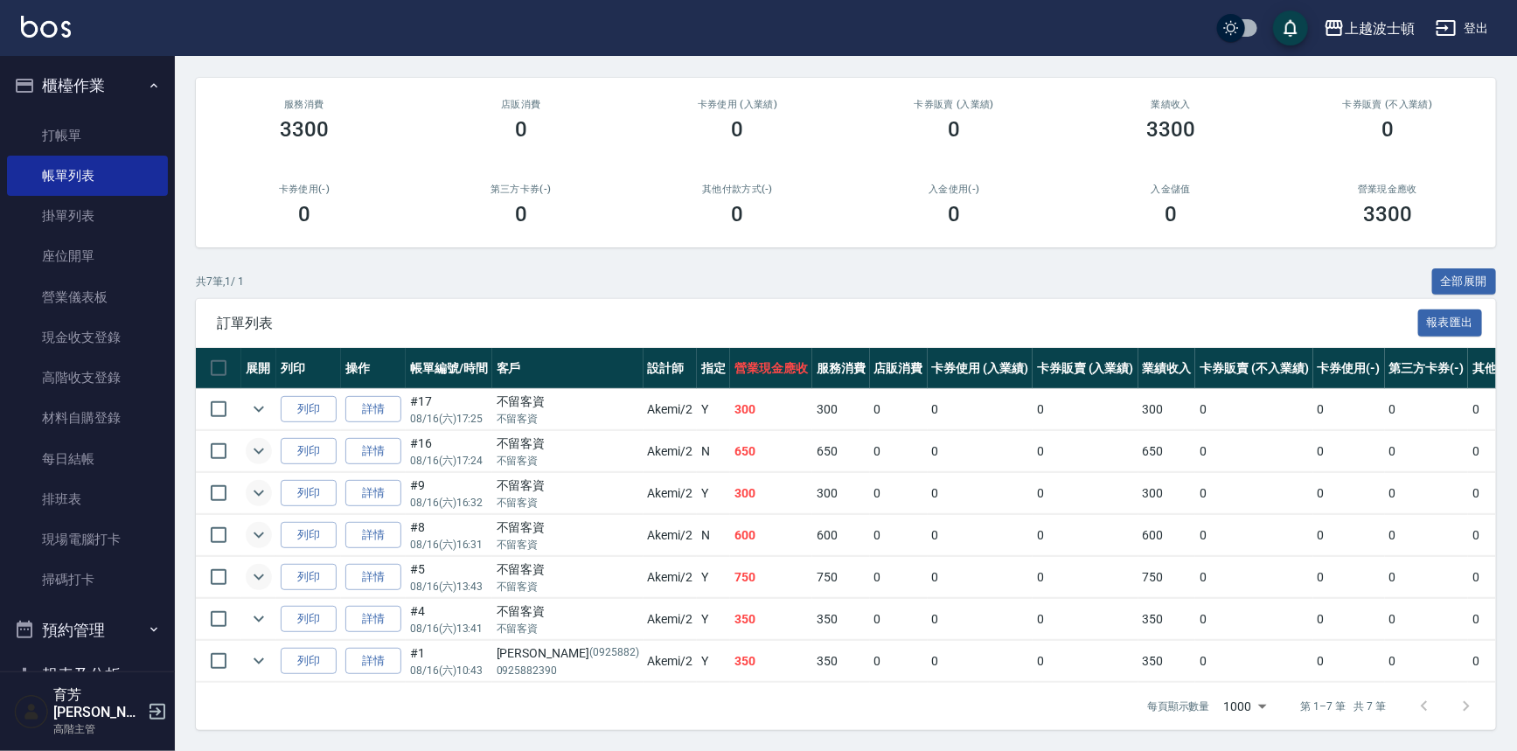
scroll to position [0, 0]
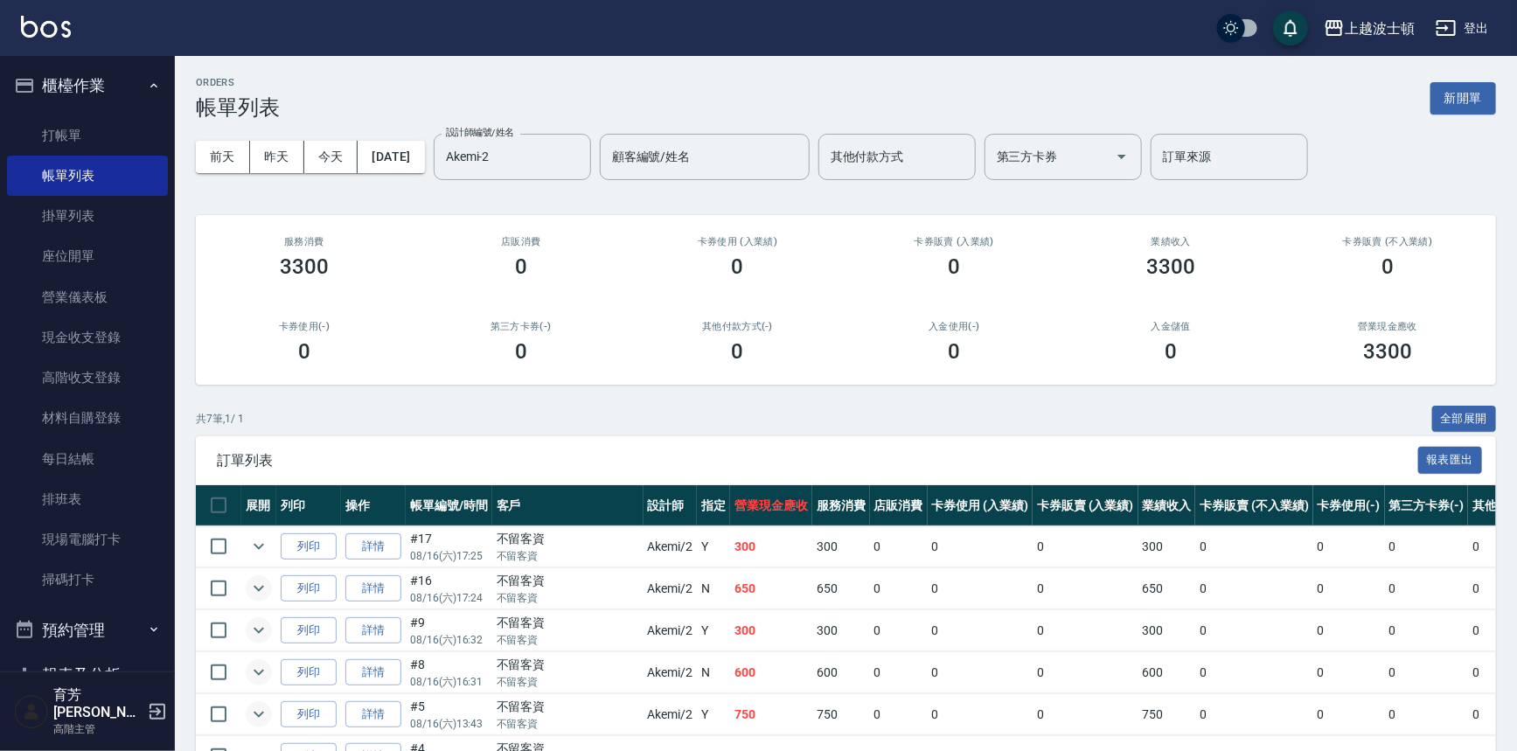
click at [134, 75] on button "櫃檯作業" at bounding box center [87, 85] width 161 height 45
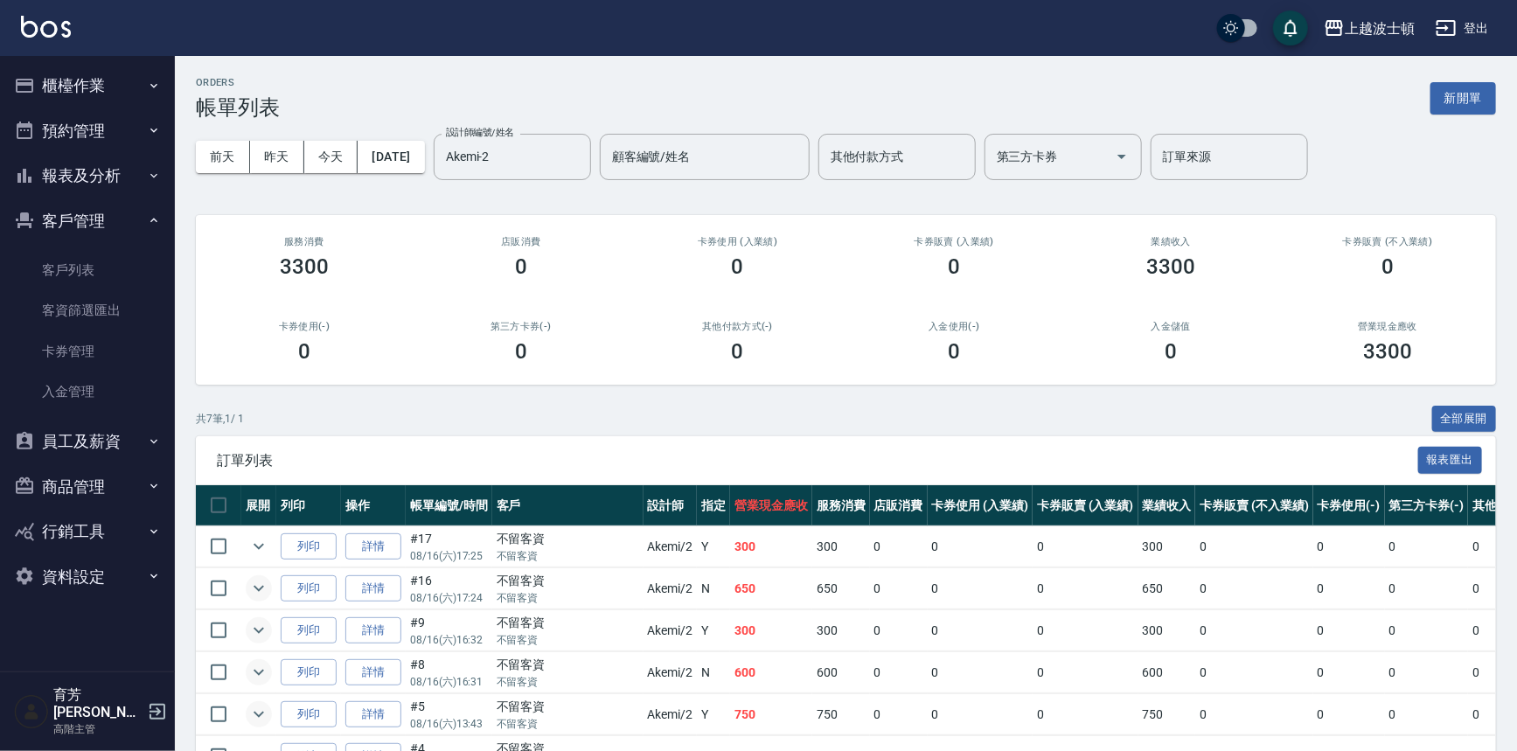
click at [93, 184] on button "報表及分析" at bounding box center [87, 175] width 161 height 45
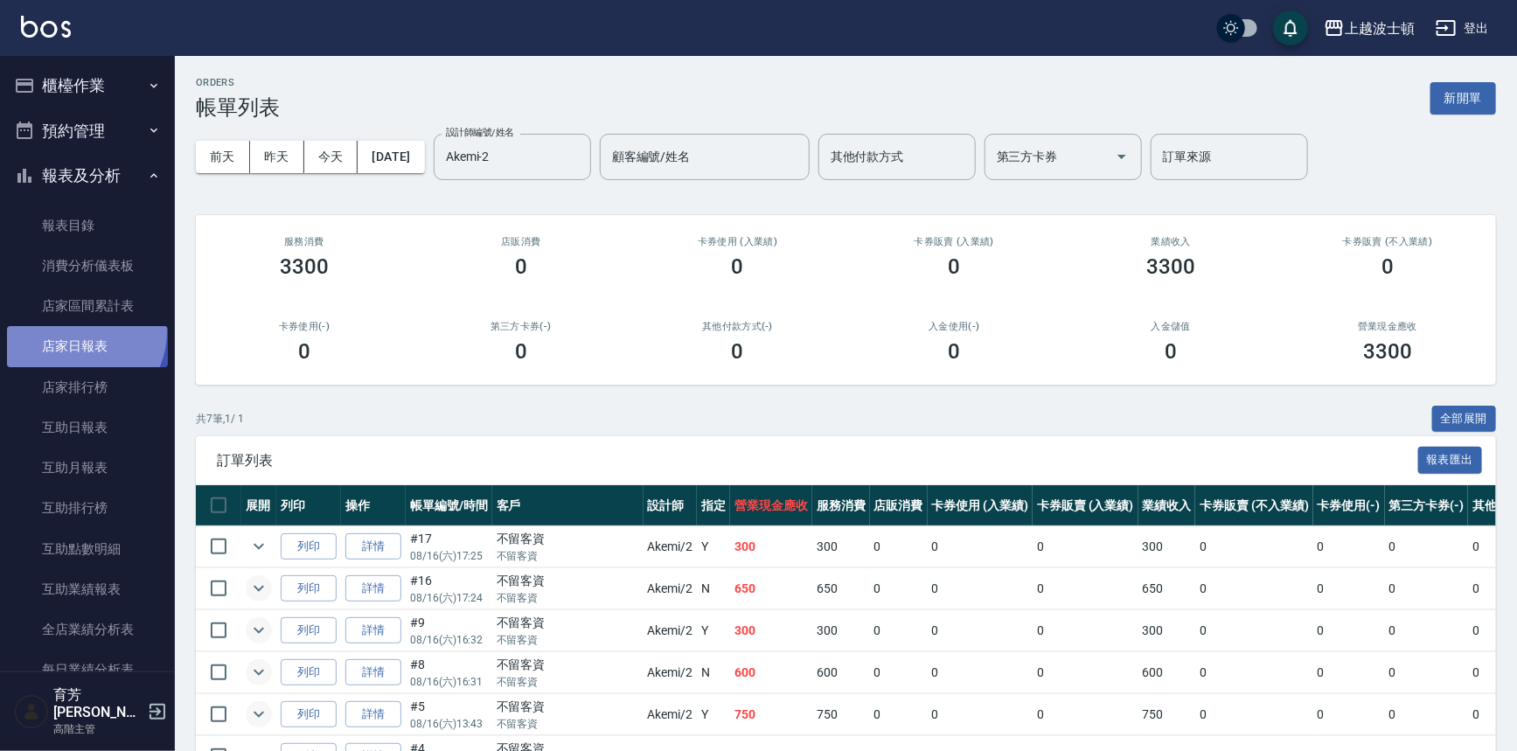
click at [79, 332] on link "店家日報表" at bounding box center [87, 346] width 161 height 40
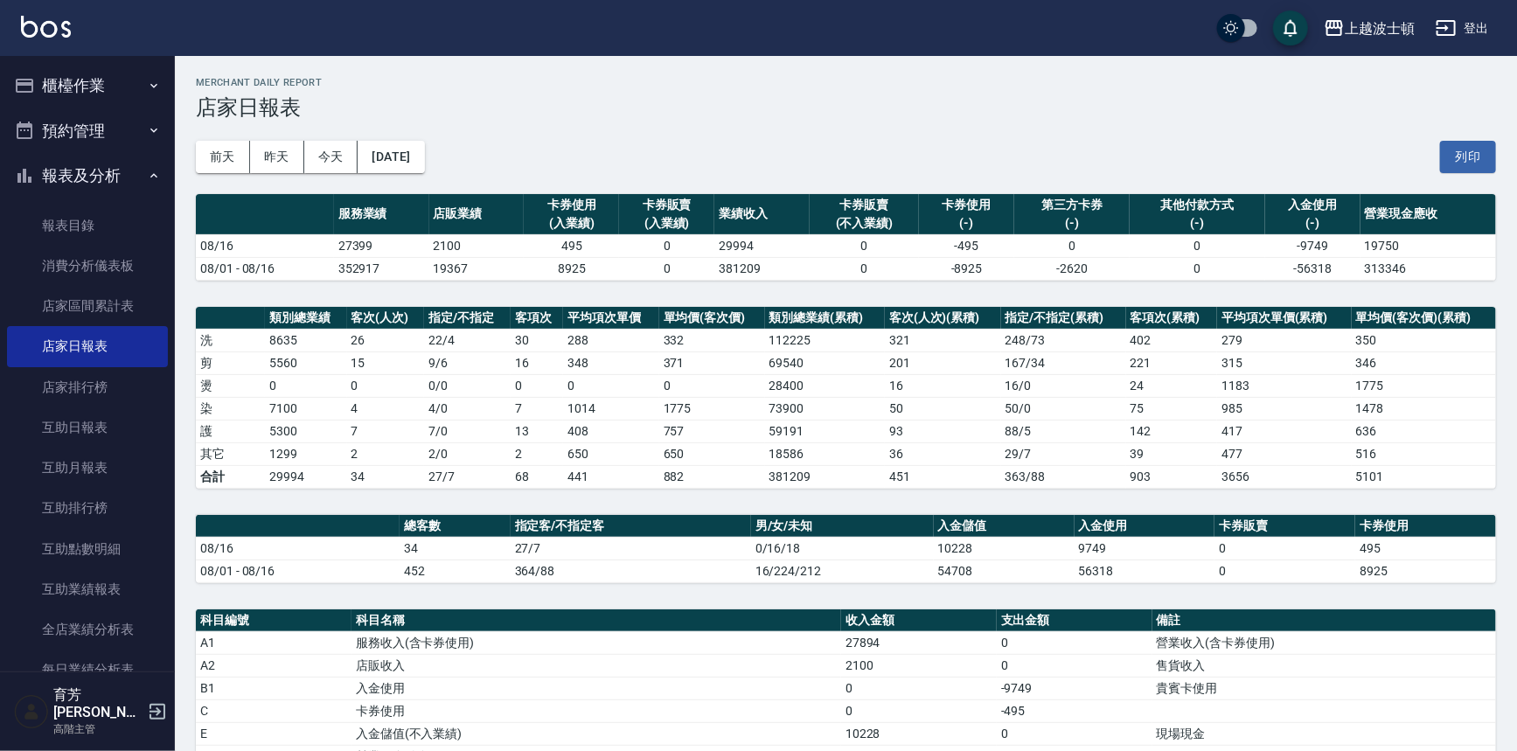
scroll to position [332, 0]
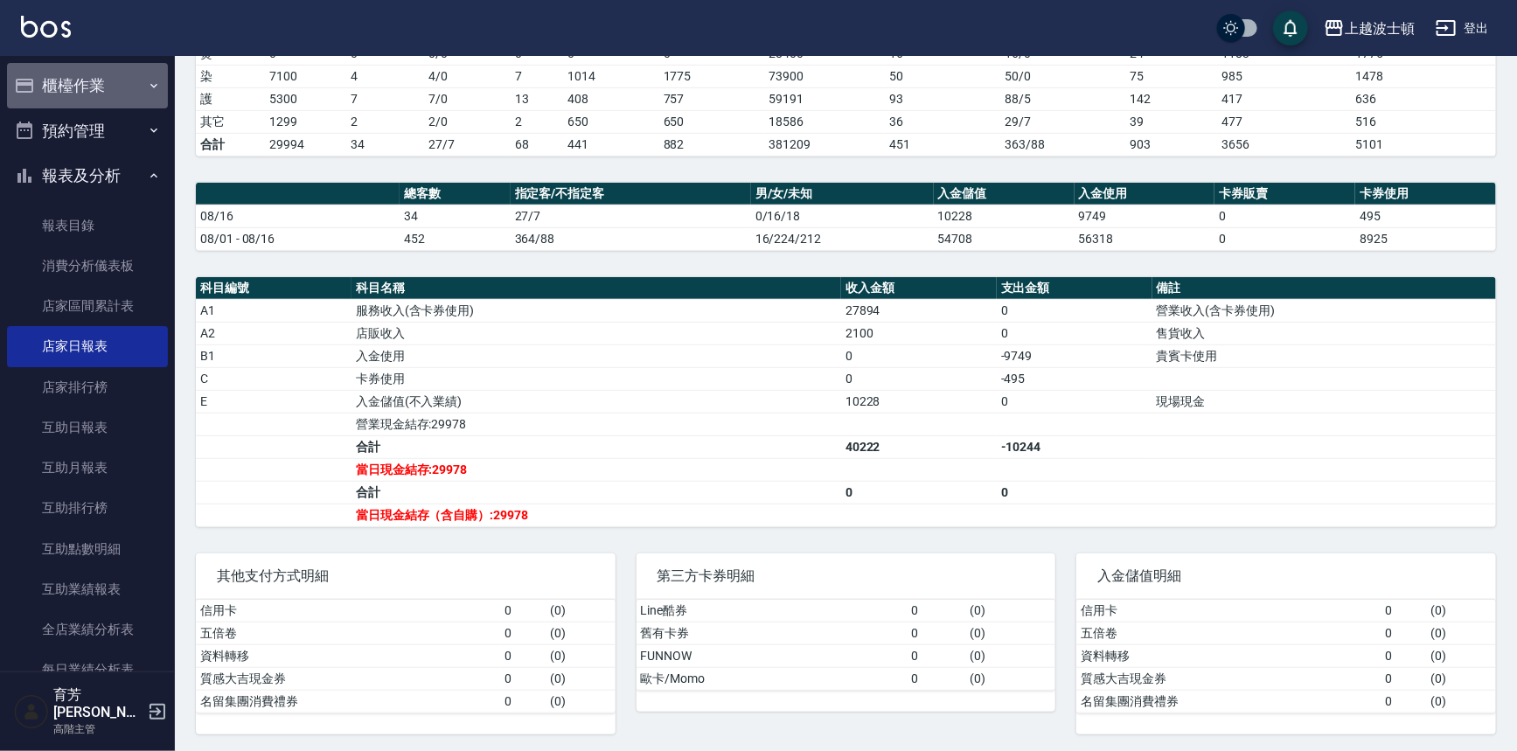
click at [113, 83] on button "櫃檯作業" at bounding box center [87, 85] width 161 height 45
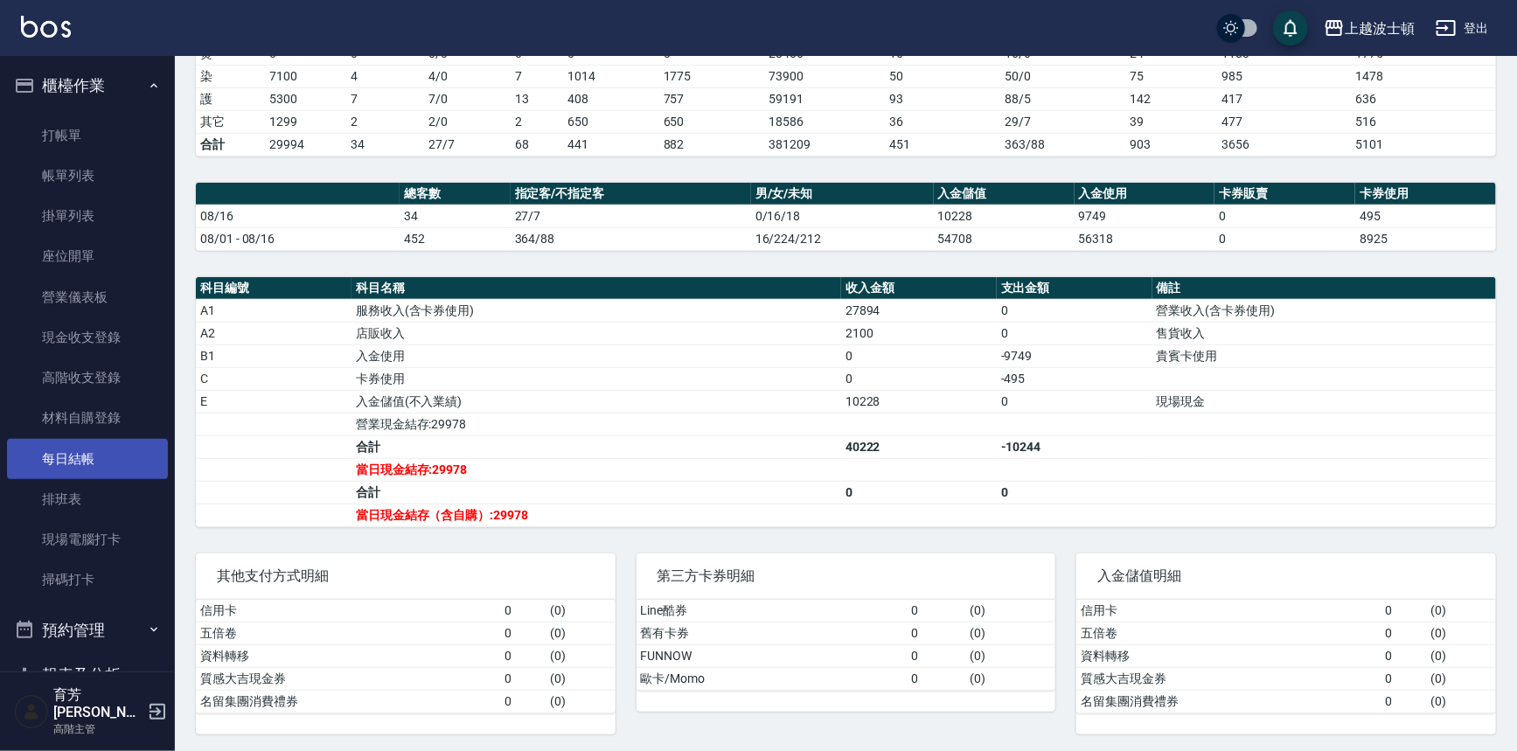
click at [66, 446] on link "每日結帳" at bounding box center [87, 459] width 161 height 40
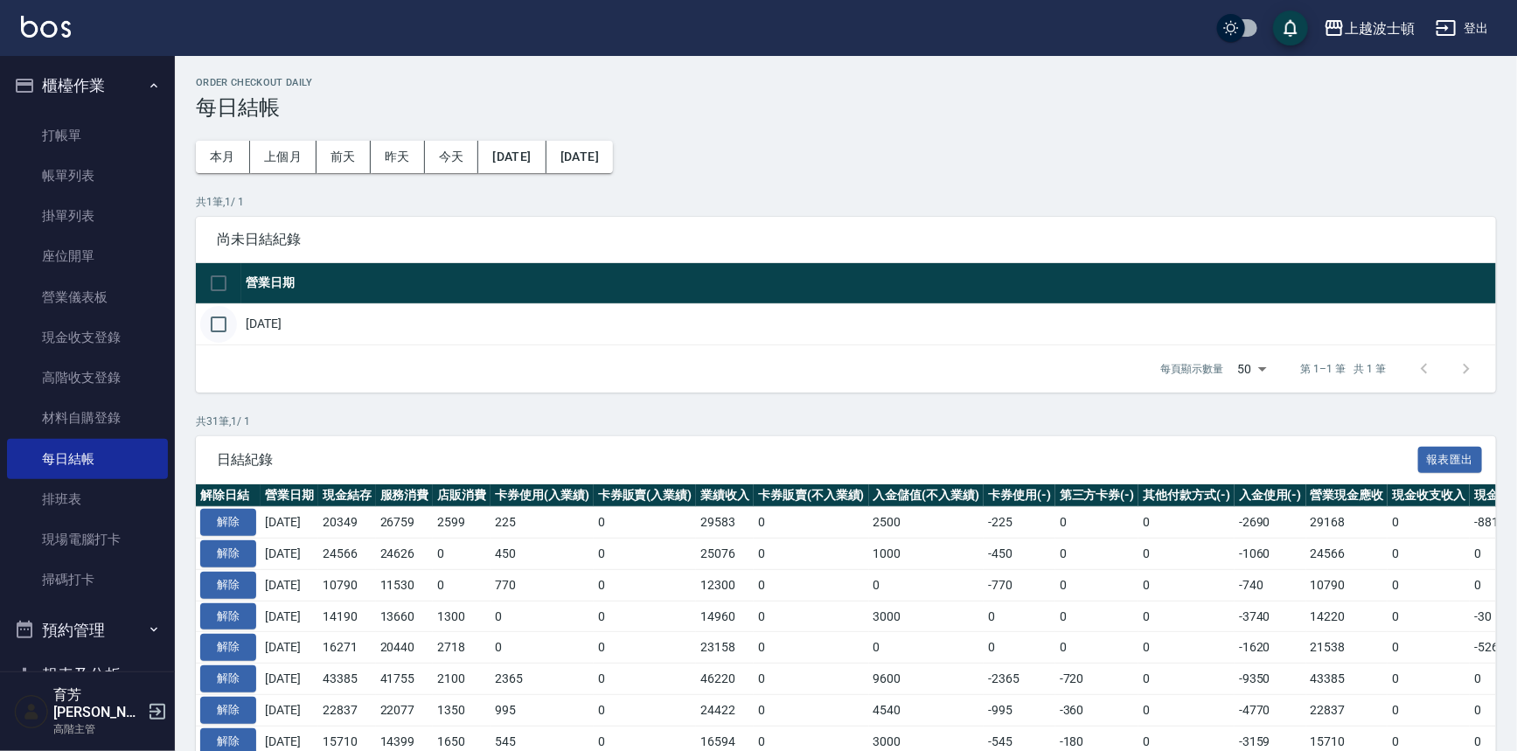
click at [218, 328] on input "checkbox" at bounding box center [218, 324] width 37 height 37
checkbox input "true"
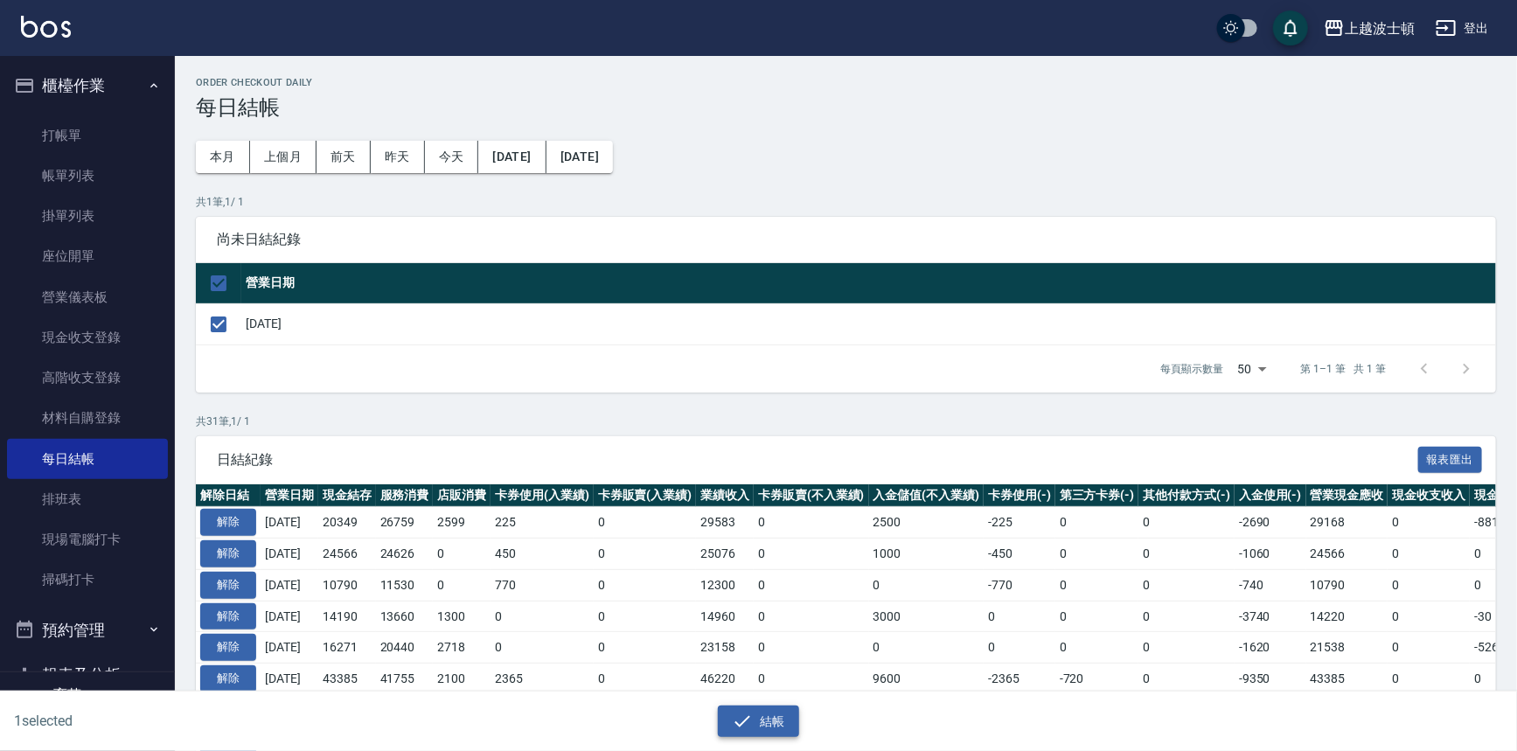
click at [784, 726] on button "結帳" at bounding box center [758, 721] width 81 height 32
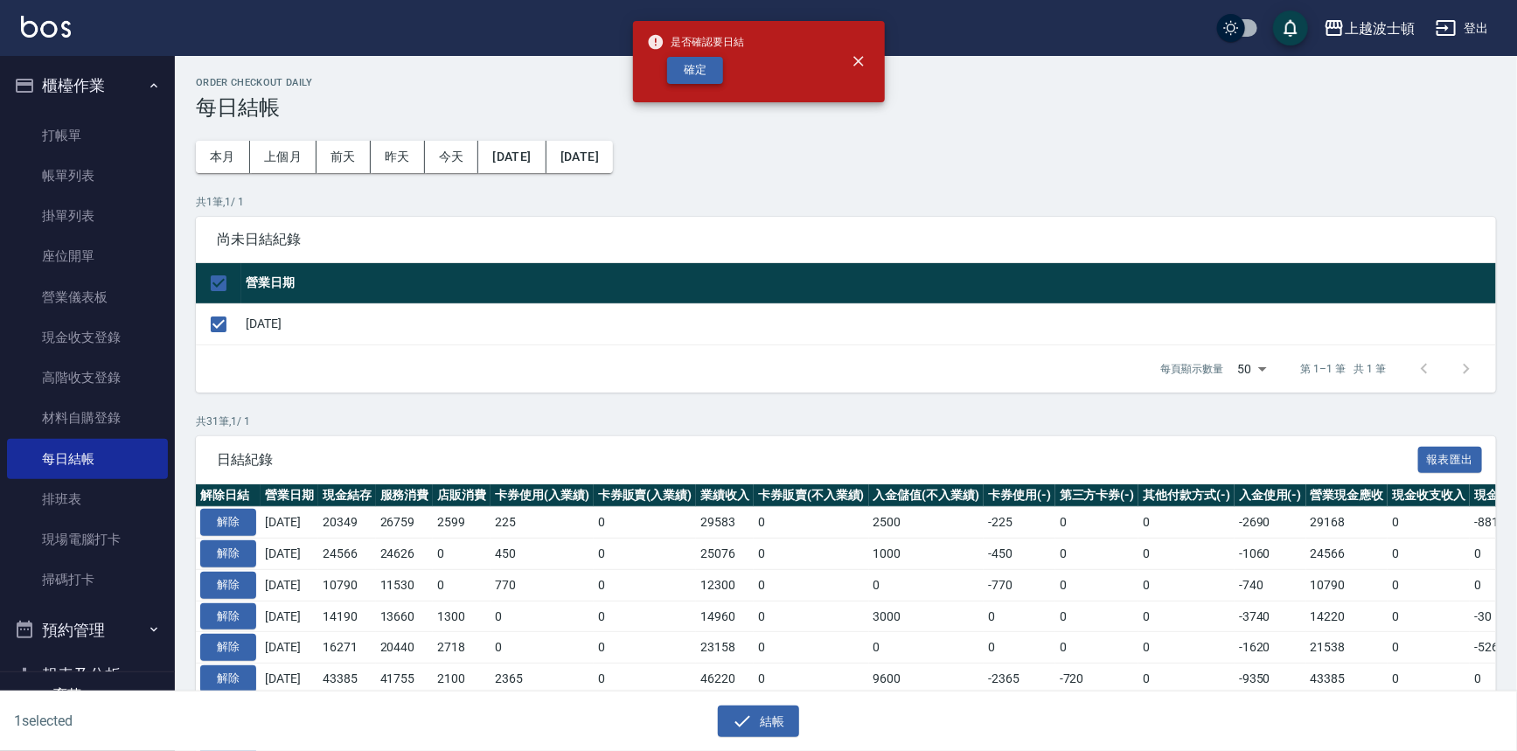
click at [699, 70] on button "確定" at bounding box center [695, 70] width 56 height 27
checkbox input "false"
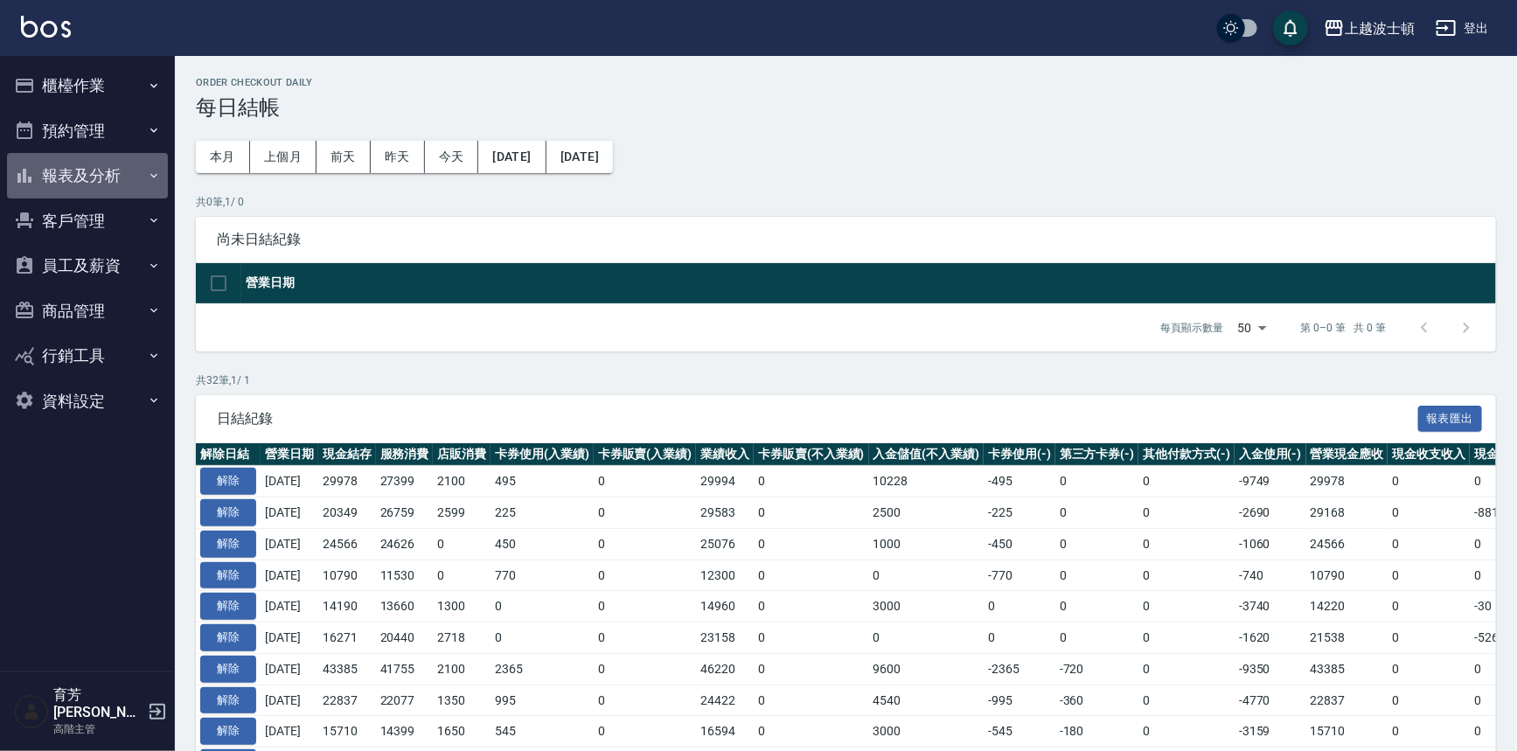
click at [92, 168] on button "報表及分析" at bounding box center [87, 175] width 161 height 45
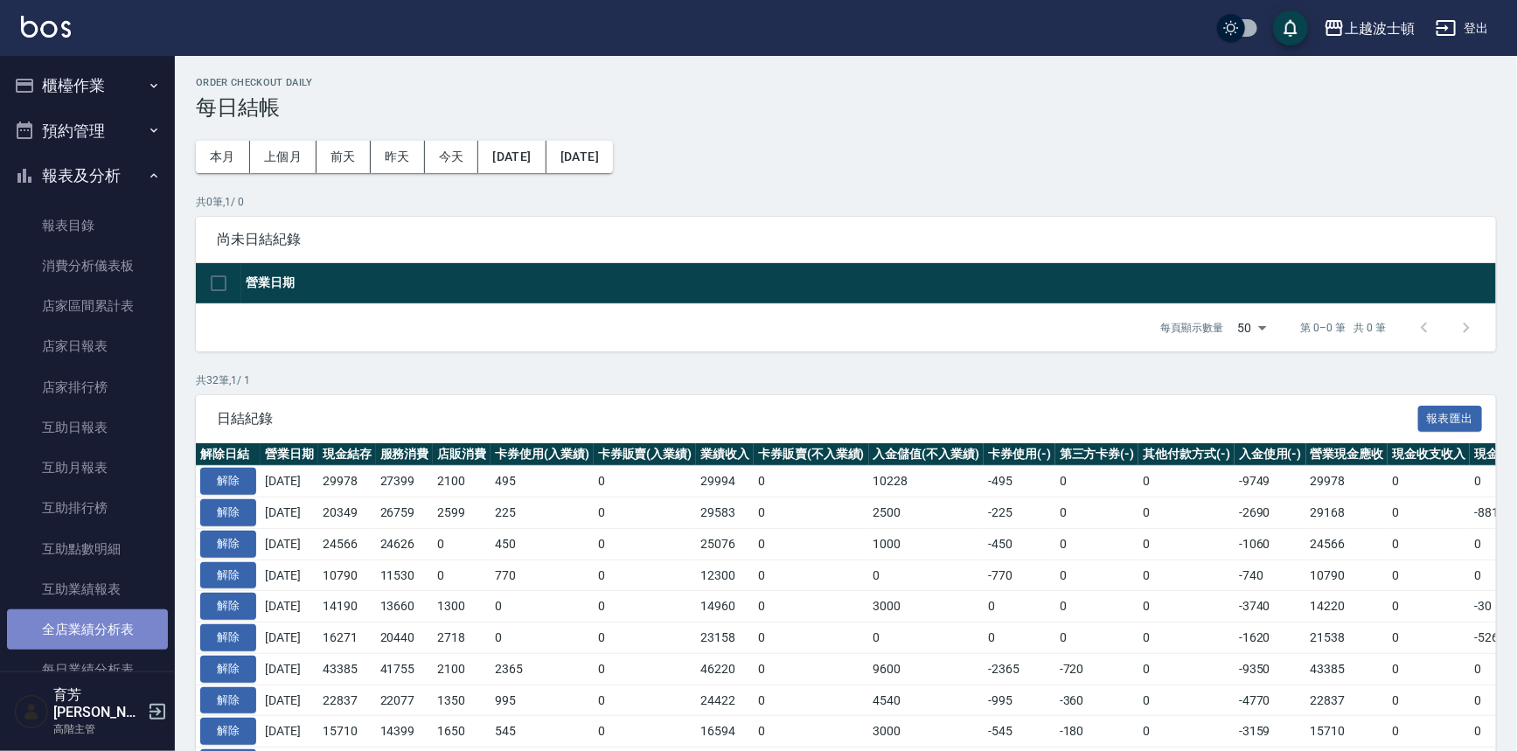
click at [102, 617] on link "全店業績分析表" at bounding box center [87, 629] width 161 height 40
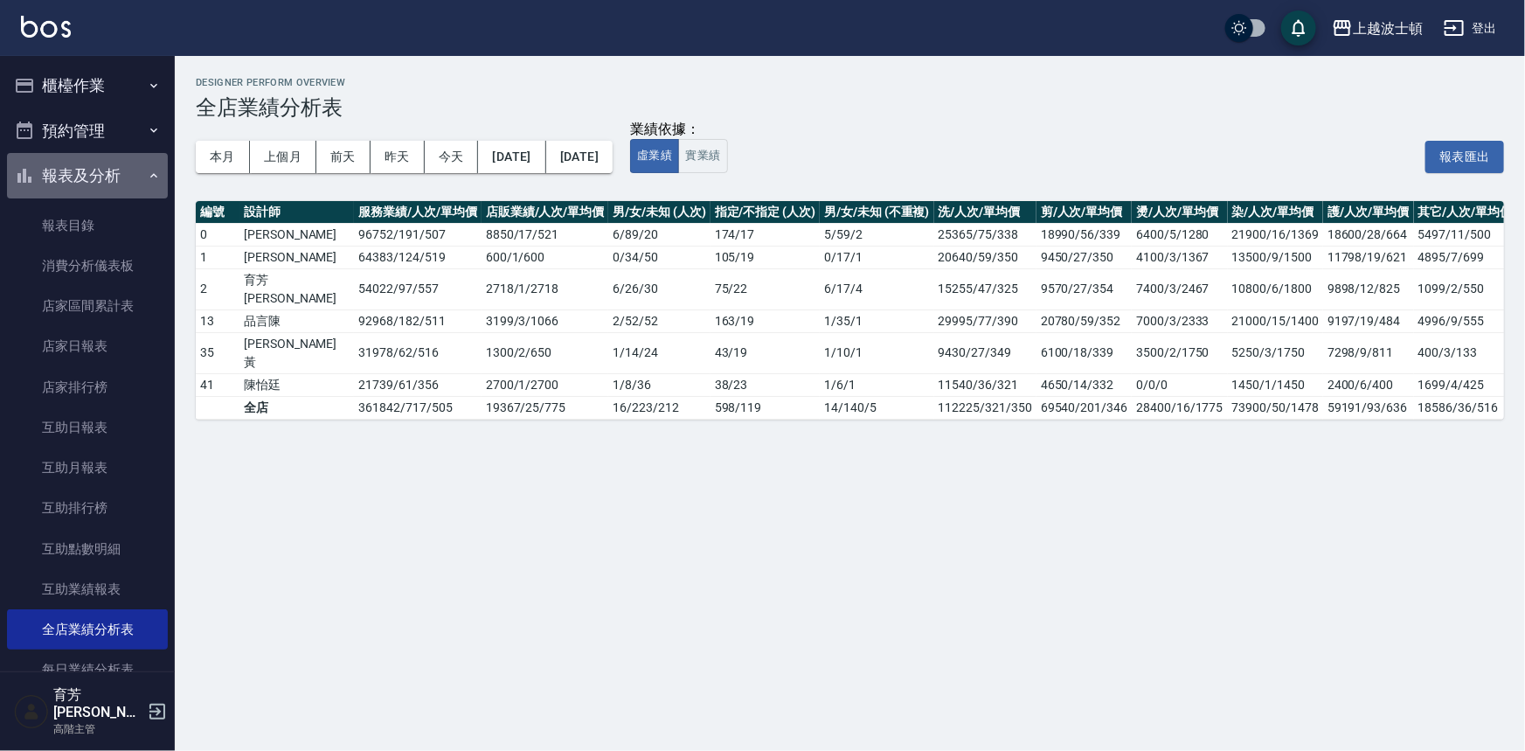
click at [109, 173] on button "報表及分析" at bounding box center [87, 175] width 161 height 45
